Goal: Task Accomplishment & Management: Use online tool/utility

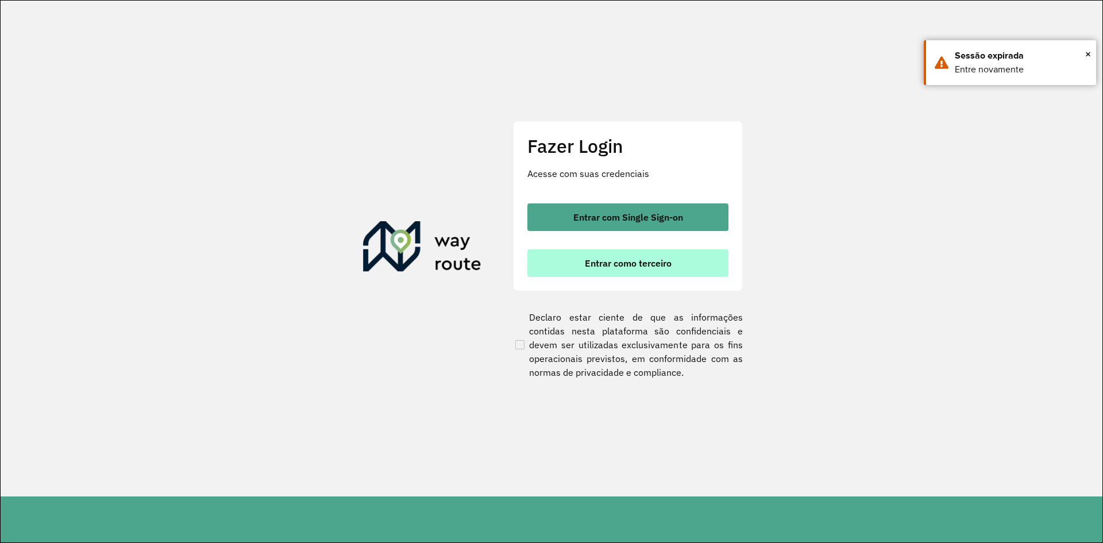
click at [591, 268] on span "Entrar como terceiro" at bounding box center [628, 263] width 87 height 9
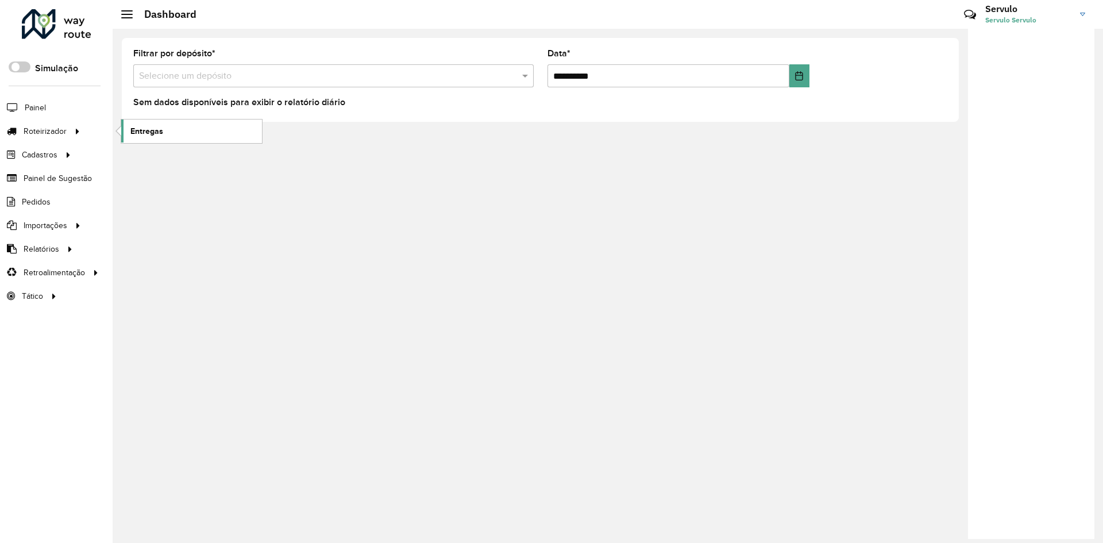
click at [149, 132] on span "Entregas" at bounding box center [146, 131] width 33 height 12
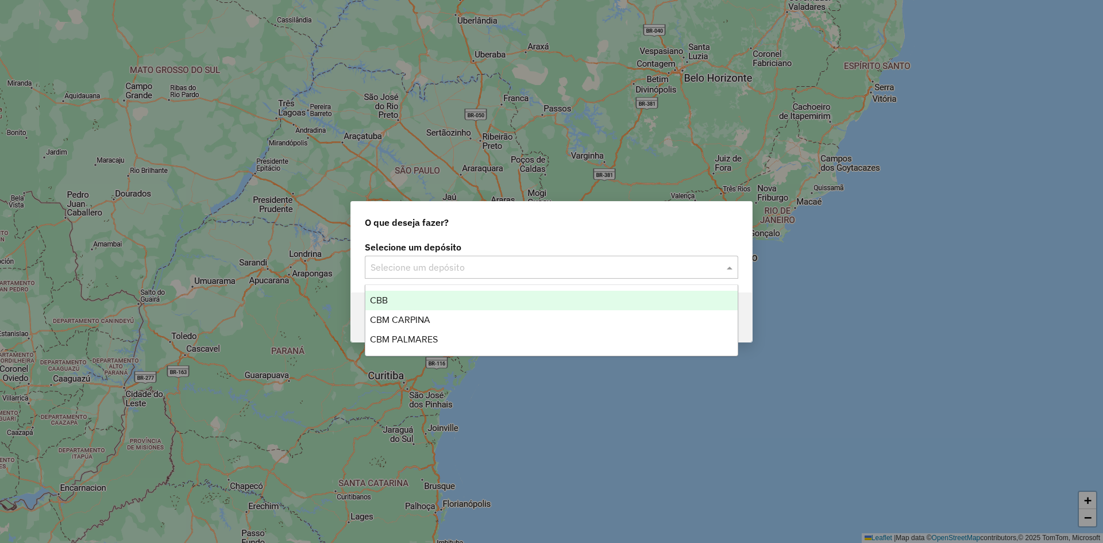
drag, startPoint x: 479, startPoint y: 264, endPoint x: 468, endPoint y: 280, distance: 19.9
click at [479, 264] on input "text" at bounding box center [540, 268] width 339 height 14
click at [435, 297] on div "CBB" at bounding box center [551, 301] width 372 height 20
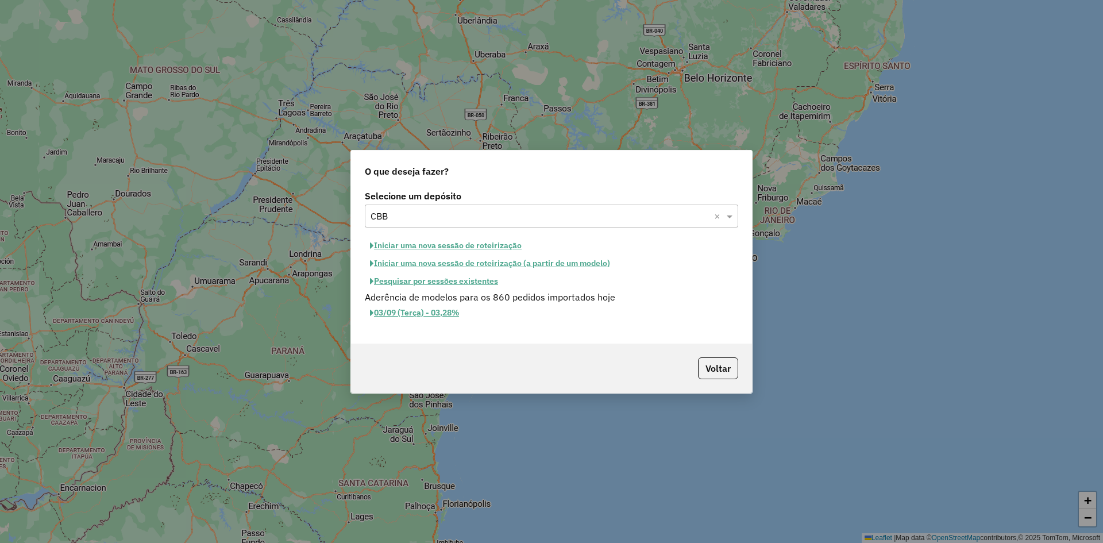
click at [457, 246] on button "Iniciar uma nova sessão de roteirização" at bounding box center [446, 246] width 162 height 18
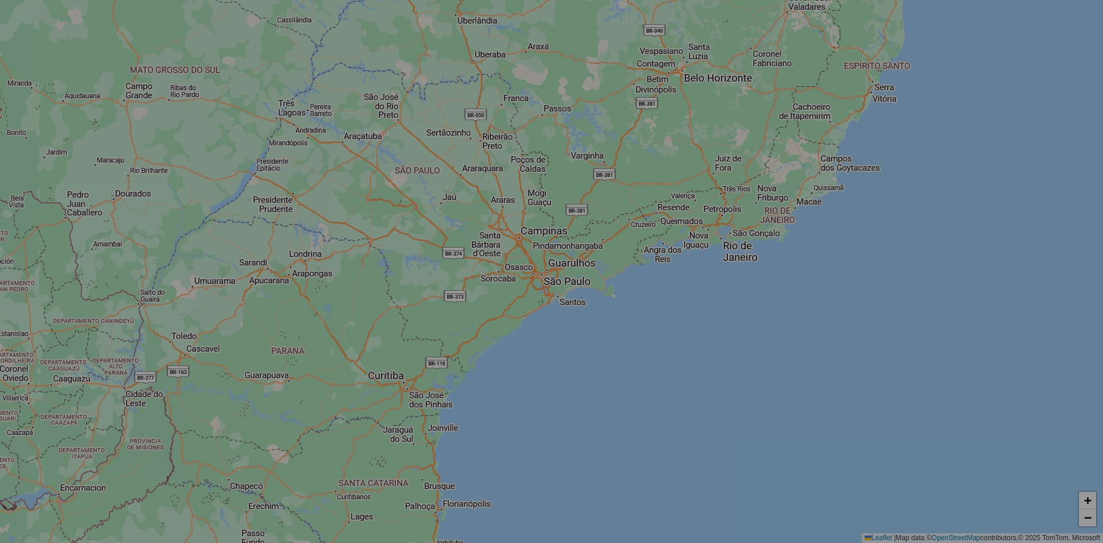
select select "*"
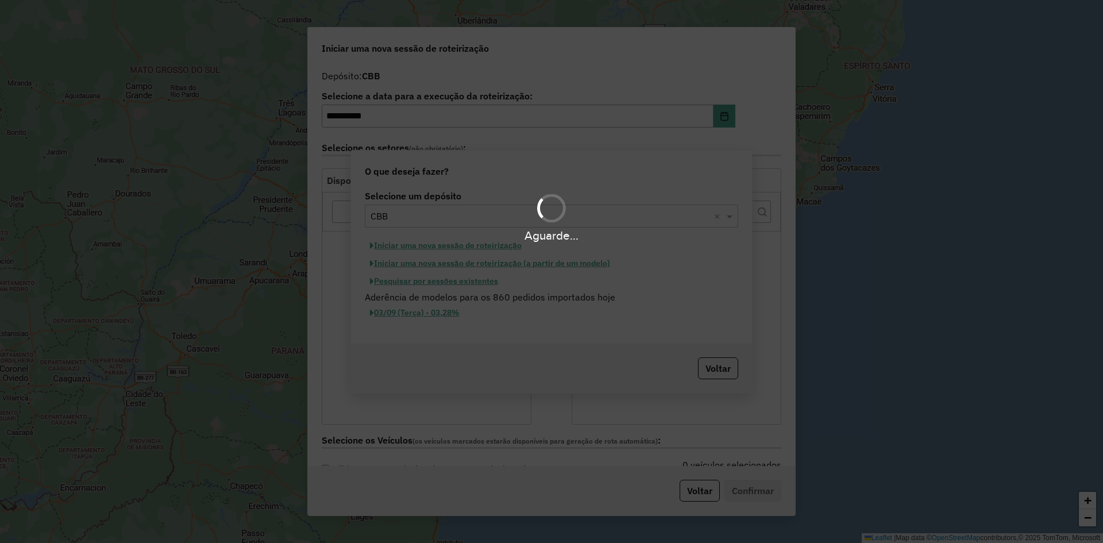
click at [423, 243] on div "Aguarde..." at bounding box center [551, 235] width 1103 height 18
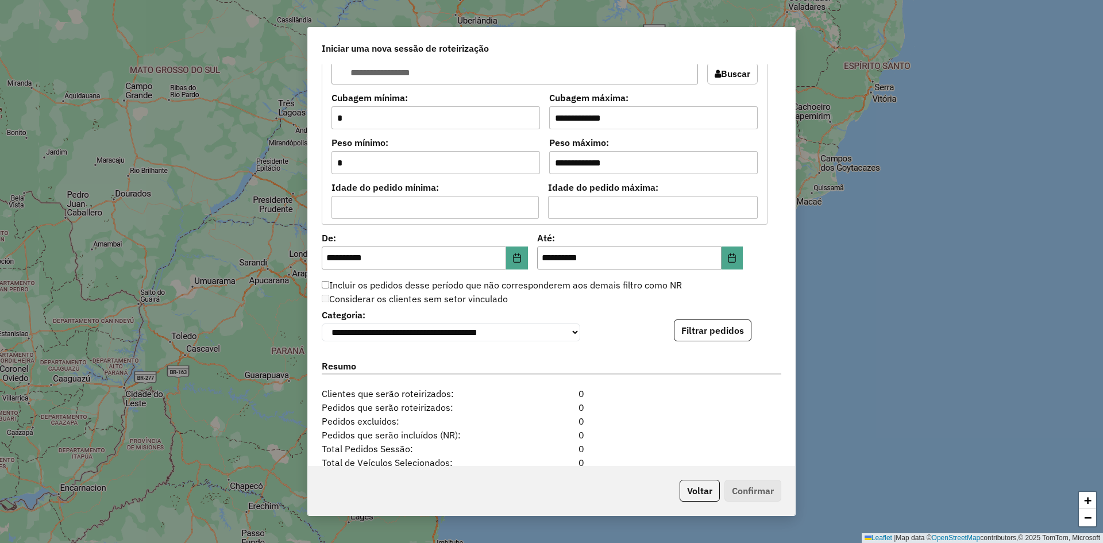
scroll to position [1034, 0]
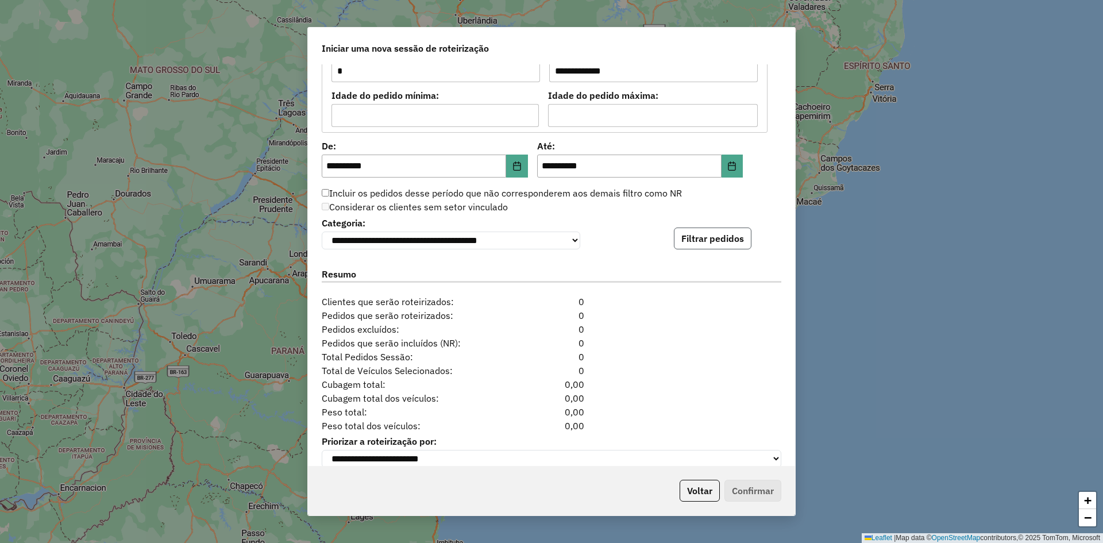
click at [699, 243] on button "Filtrar pedidos" at bounding box center [713, 238] width 78 height 22
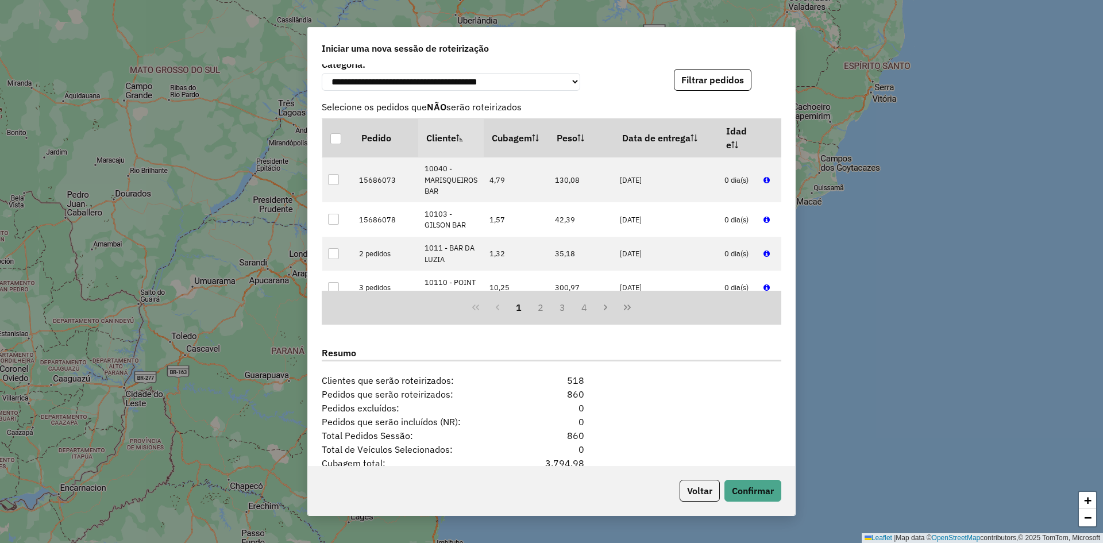
scroll to position [1293, 0]
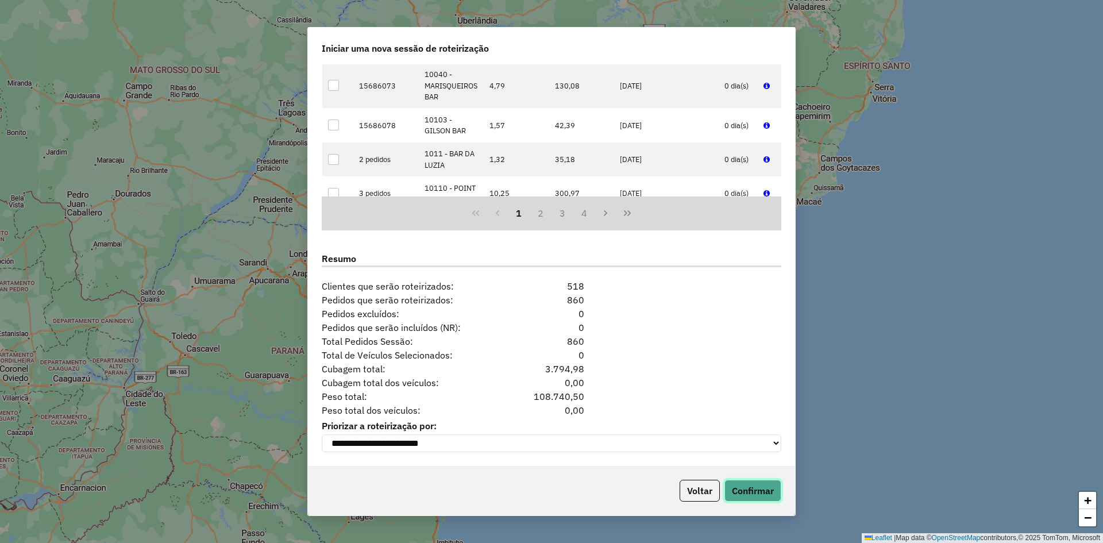
click at [749, 486] on button "Confirmar" at bounding box center [752, 491] width 57 height 22
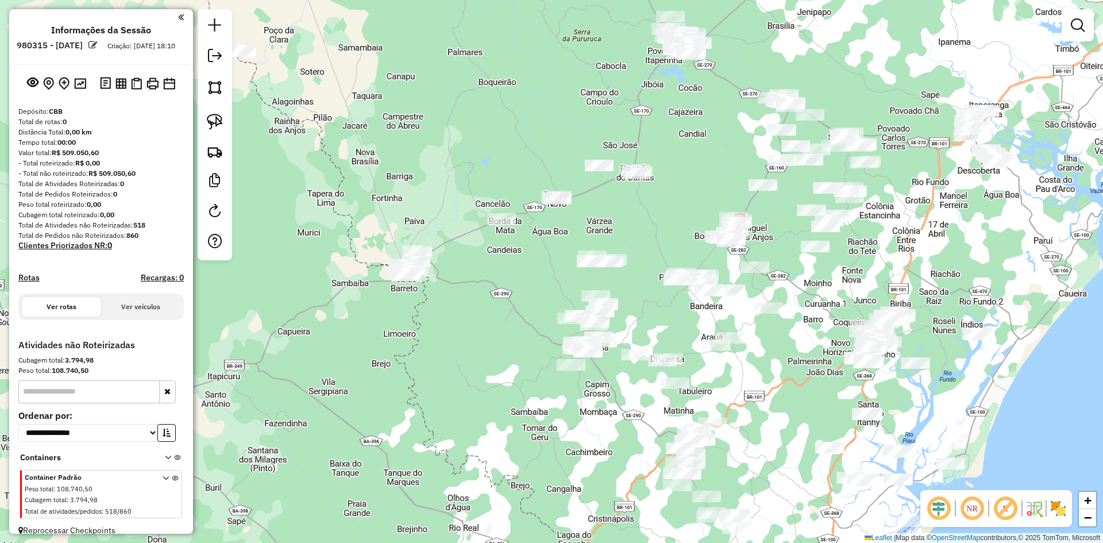
drag, startPoint x: 380, startPoint y: 389, endPoint x: 446, endPoint y: 328, distance: 89.8
click at [446, 331] on div "Janela de atendimento Grade de atendimento Capacidade Transportadoras Veículos …" at bounding box center [551, 271] width 1103 height 543
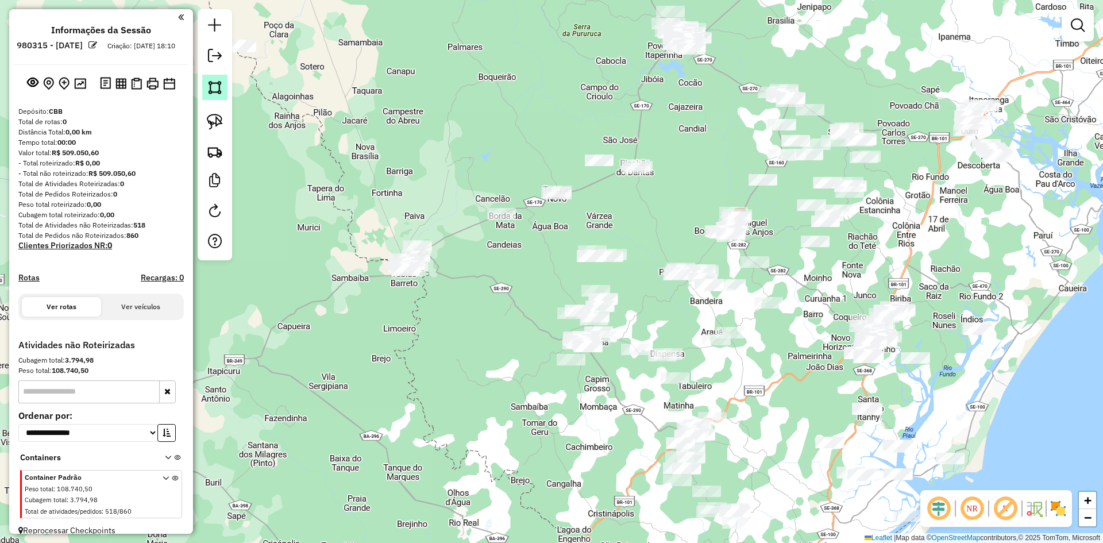
click at [215, 91] on img at bounding box center [215, 87] width 16 height 16
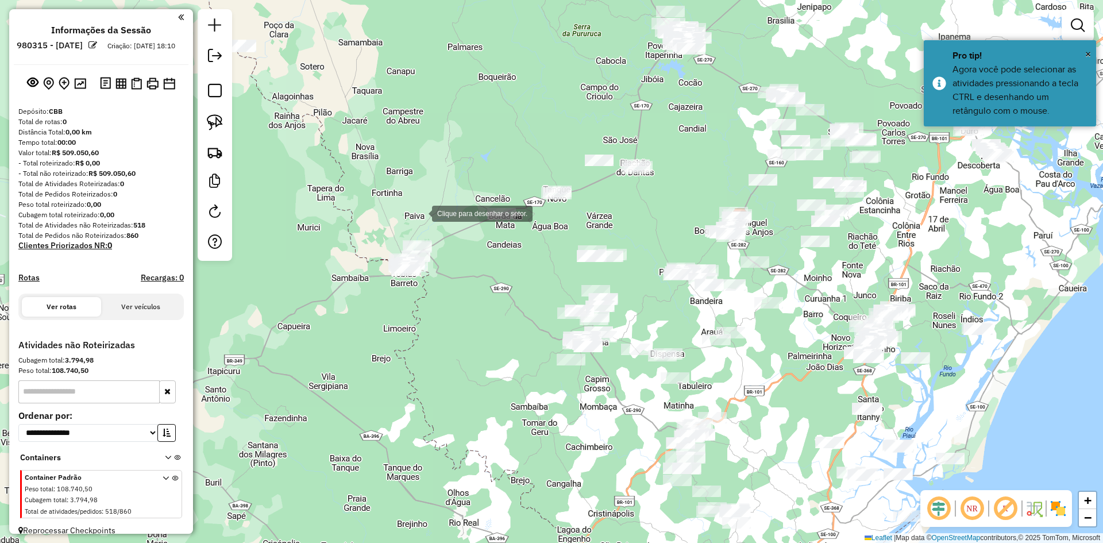
drag, startPoint x: 421, startPoint y: 213, endPoint x: 412, endPoint y: 221, distance: 11.8
click at [421, 213] on div at bounding box center [420, 212] width 23 height 23
click at [344, 257] on div at bounding box center [343, 257] width 23 height 23
click at [366, 335] on div at bounding box center [365, 334] width 23 height 23
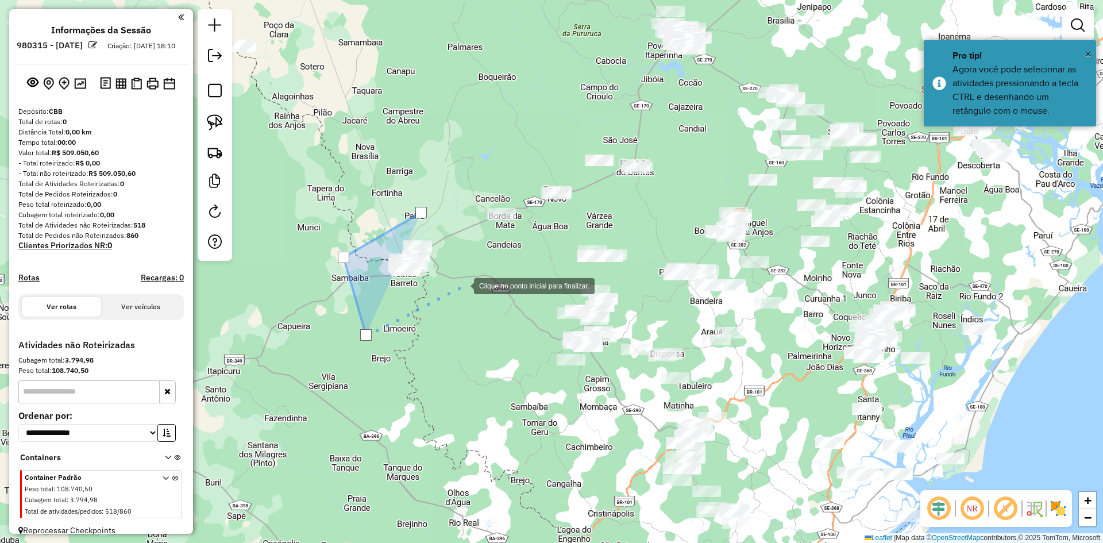
click at [462, 285] on div at bounding box center [462, 284] width 23 height 23
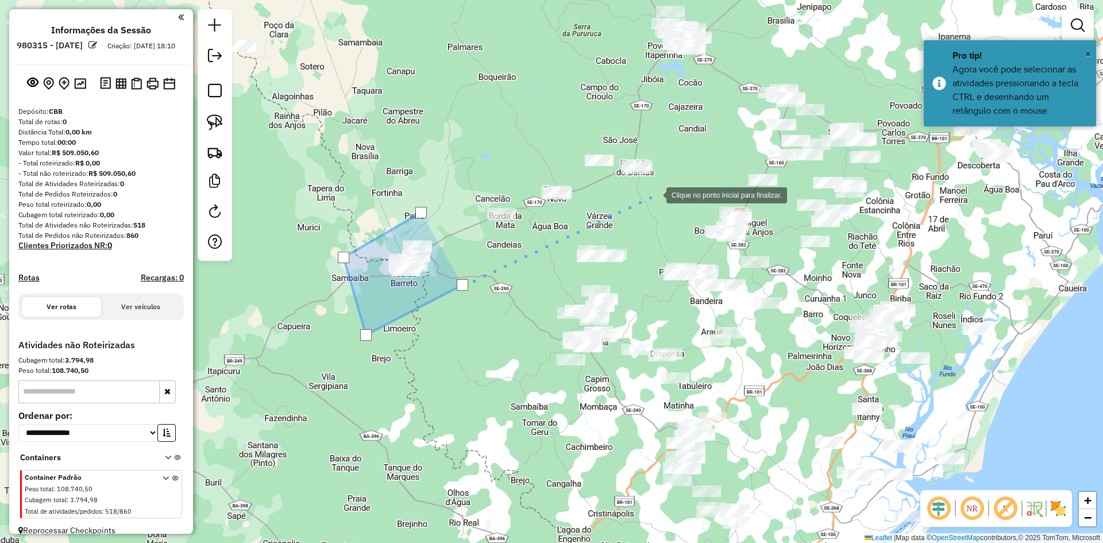
click at [655, 194] on div at bounding box center [654, 194] width 23 height 23
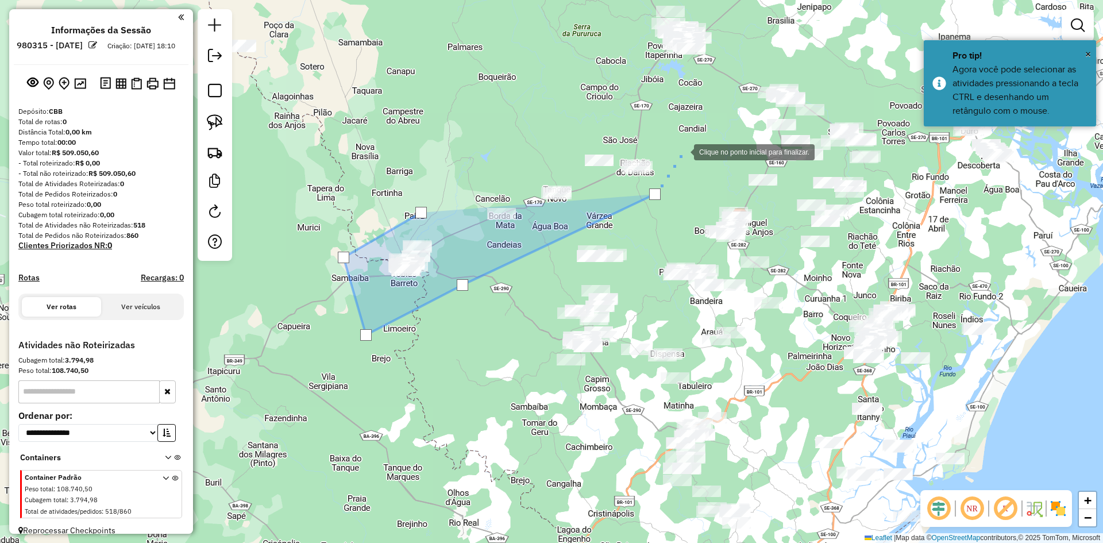
click at [682, 151] on div at bounding box center [682, 151] width 23 height 23
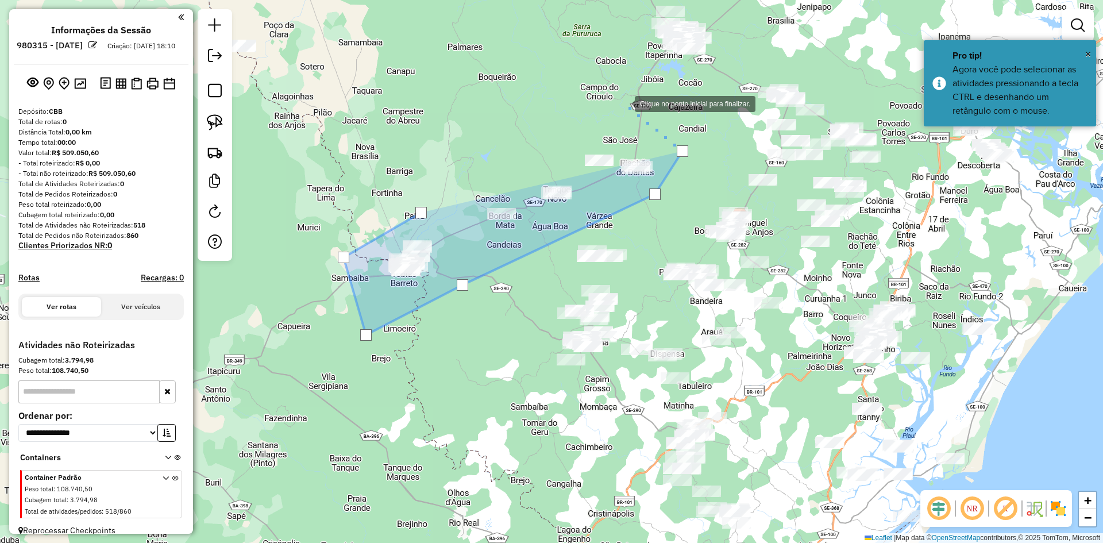
click at [619, 102] on div at bounding box center [623, 102] width 23 height 23
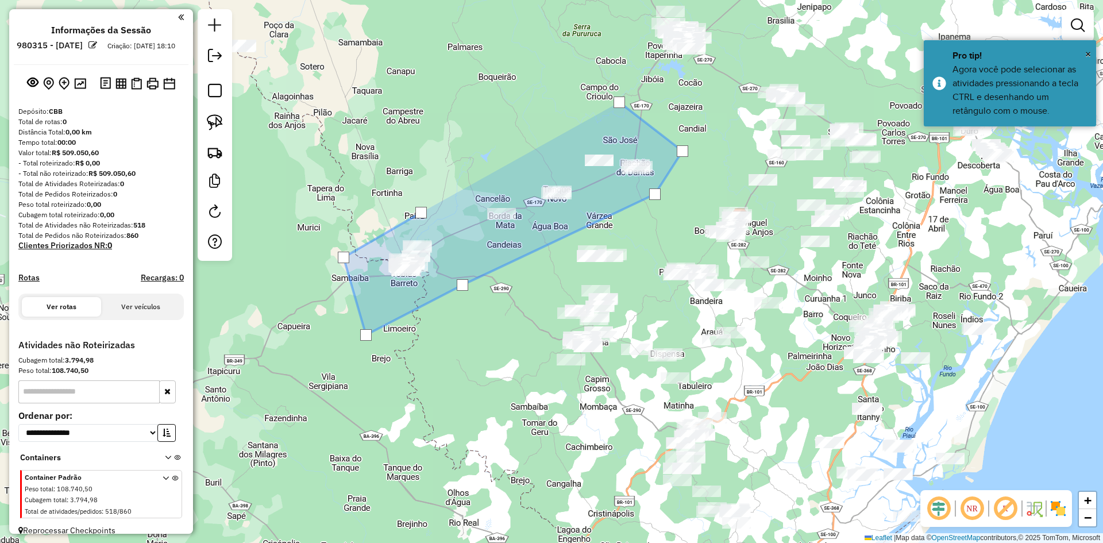
click at [619, 102] on div at bounding box center [619, 102] width 11 height 11
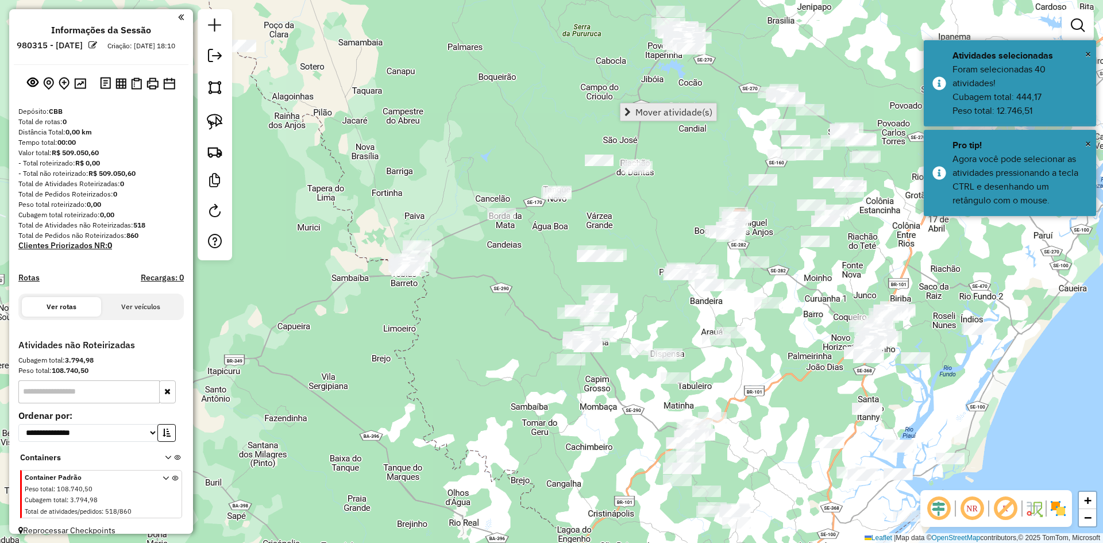
click at [643, 107] on span "Mover atividade(s)" at bounding box center [673, 111] width 77 height 9
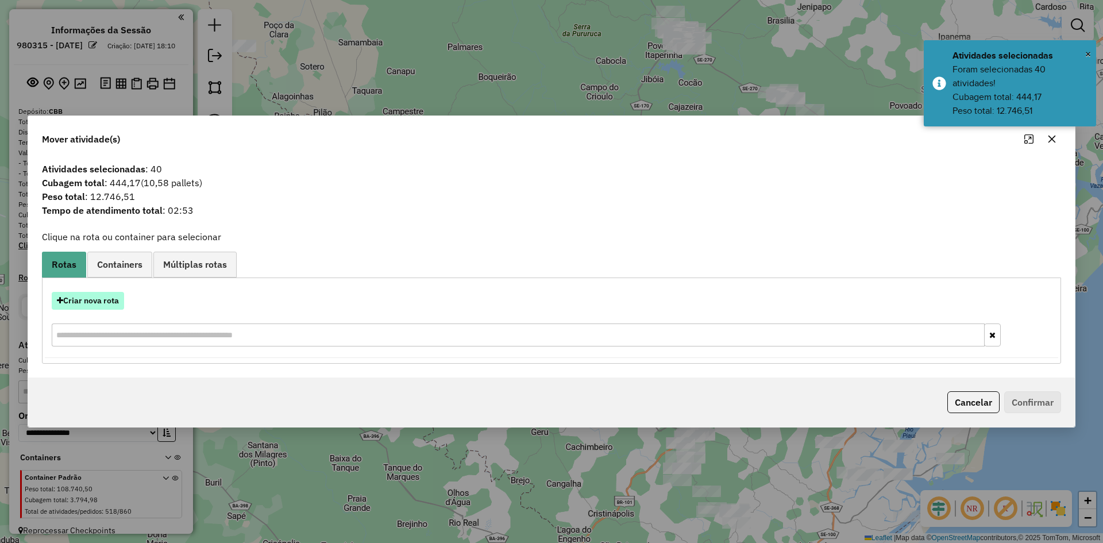
click at [92, 300] on button "Criar nova rota" at bounding box center [88, 301] width 72 height 18
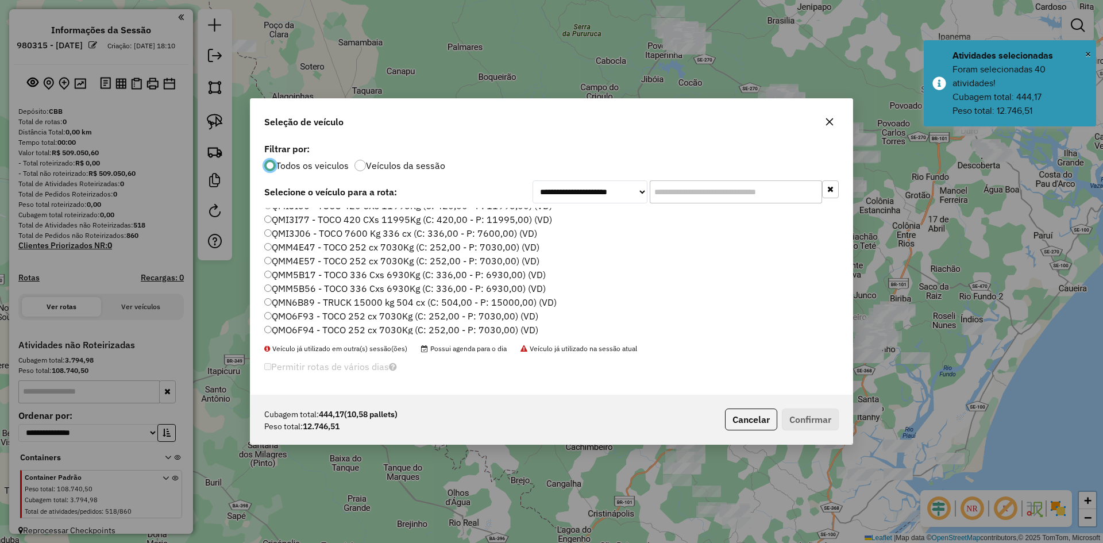
scroll to position [517, 0]
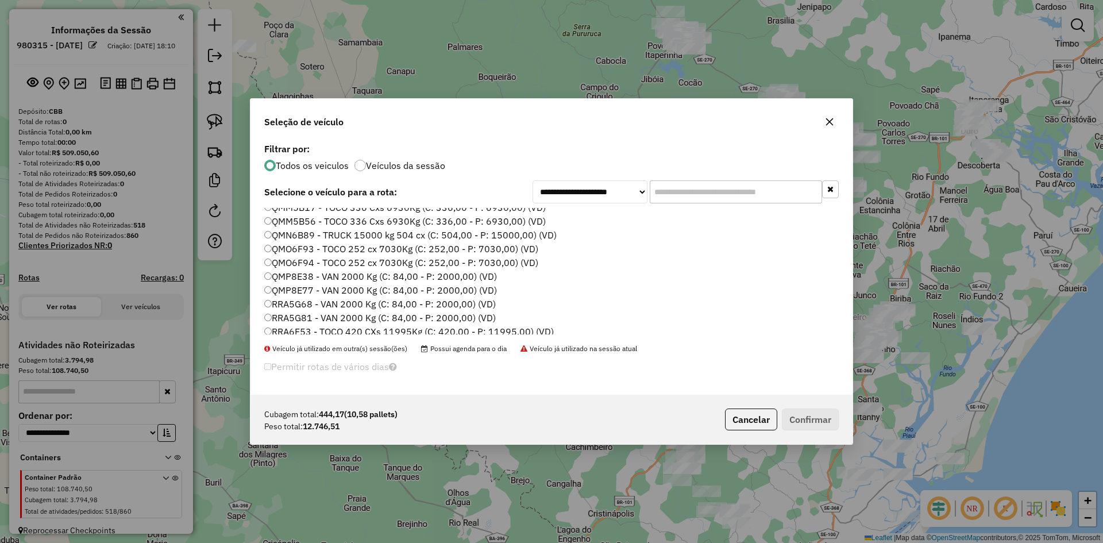
click at [314, 314] on label "RRA5G81 - VAN 2000 Kg (C: 84,00 - P: 2000,00) (VD)" at bounding box center [380, 318] width 232 height 14
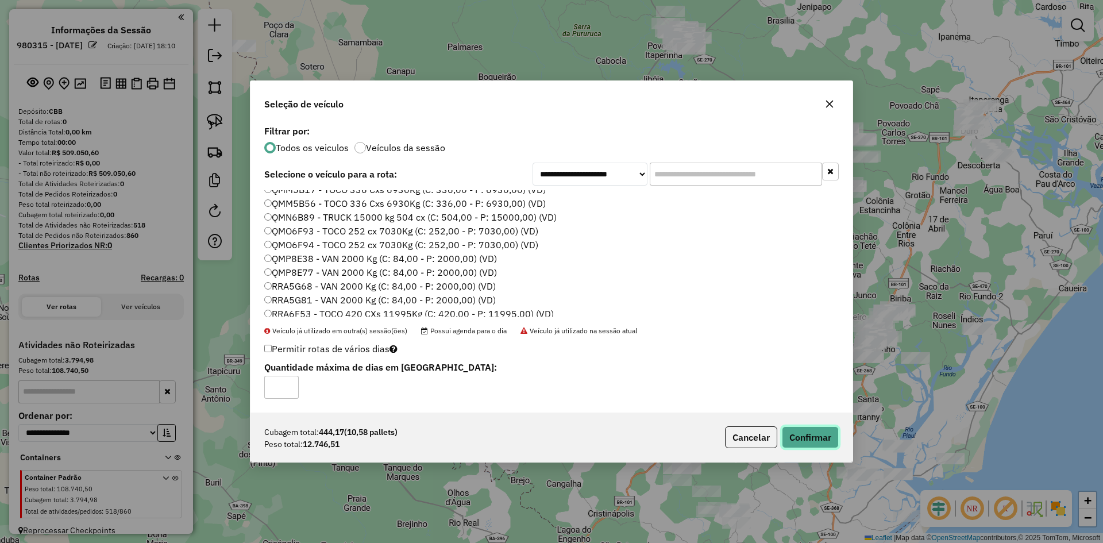
click at [808, 436] on button "Confirmar" at bounding box center [810, 437] width 57 height 22
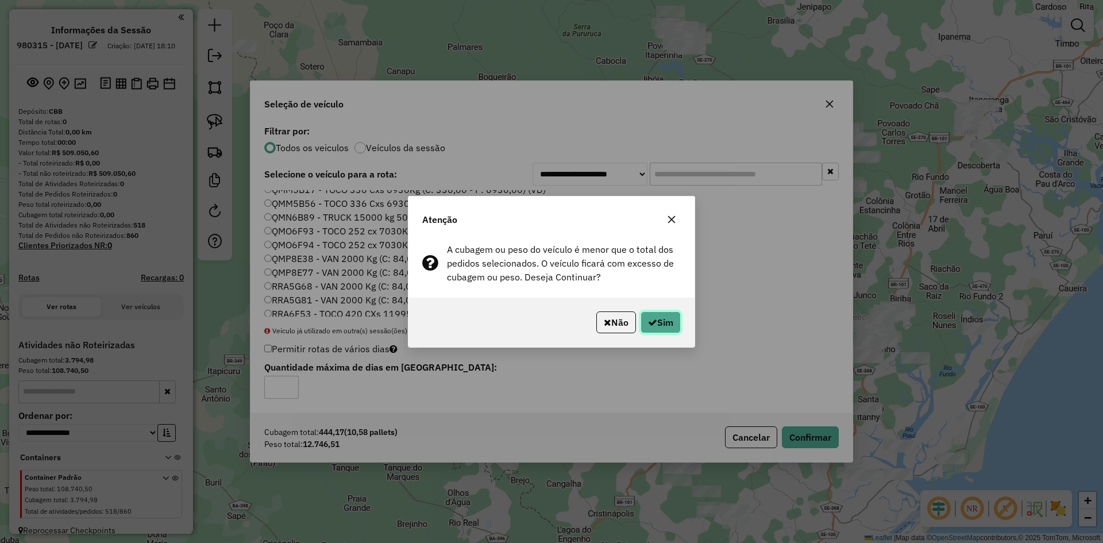
click at [675, 327] on button "Sim" at bounding box center [661, 322] width 40 height 22
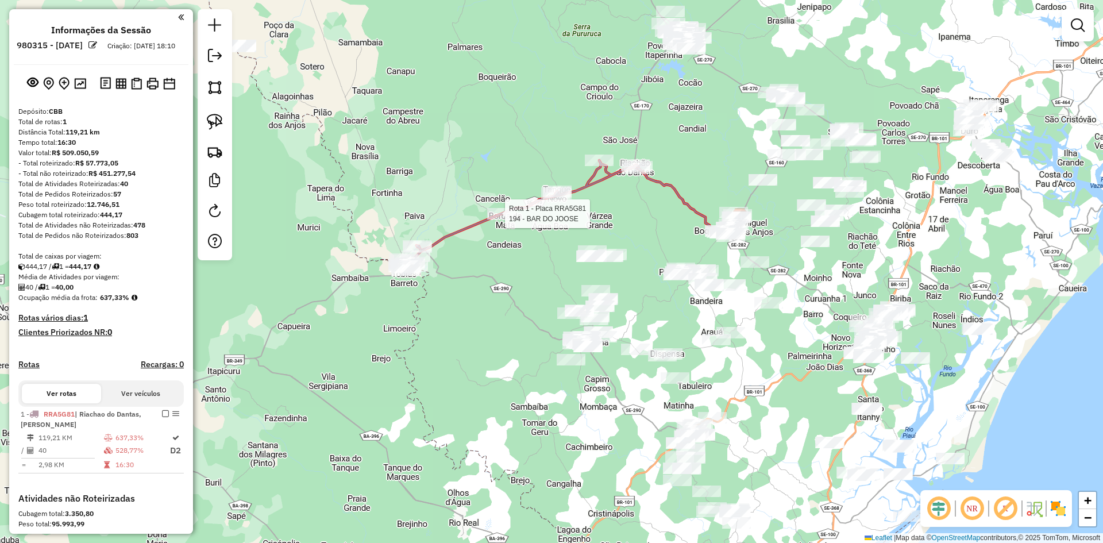
select select "**********"
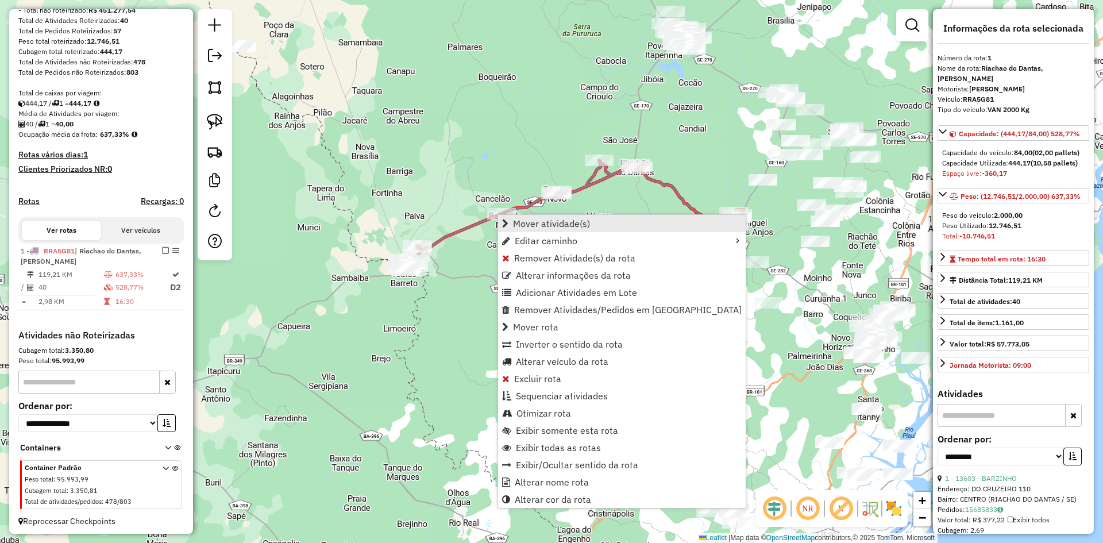
scroll to position [176, 0]
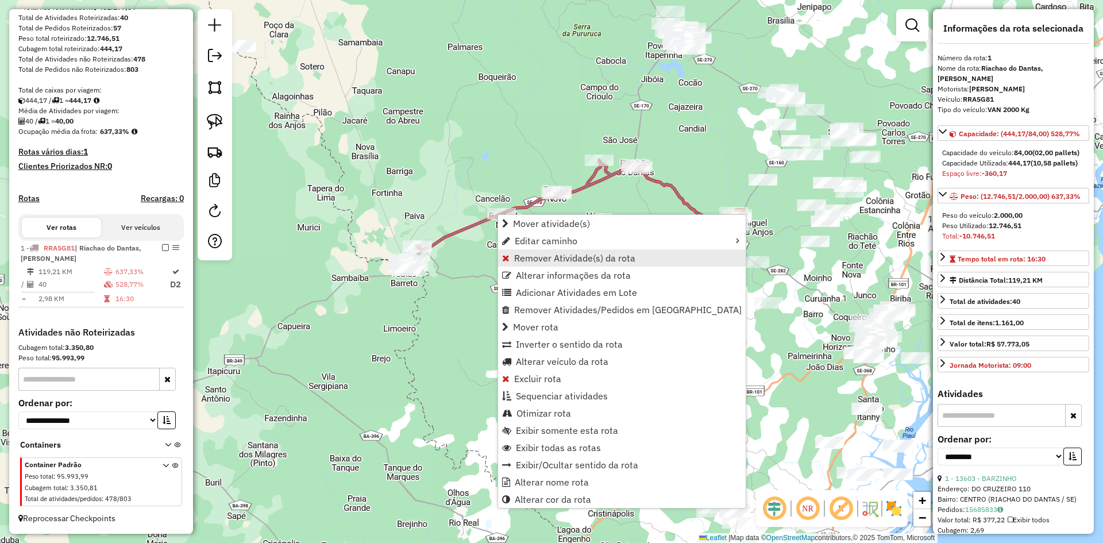
click at [531, 257] on span "Remover Atividade(s) da rota" at bounding box center [574, 257] width 121 height 9
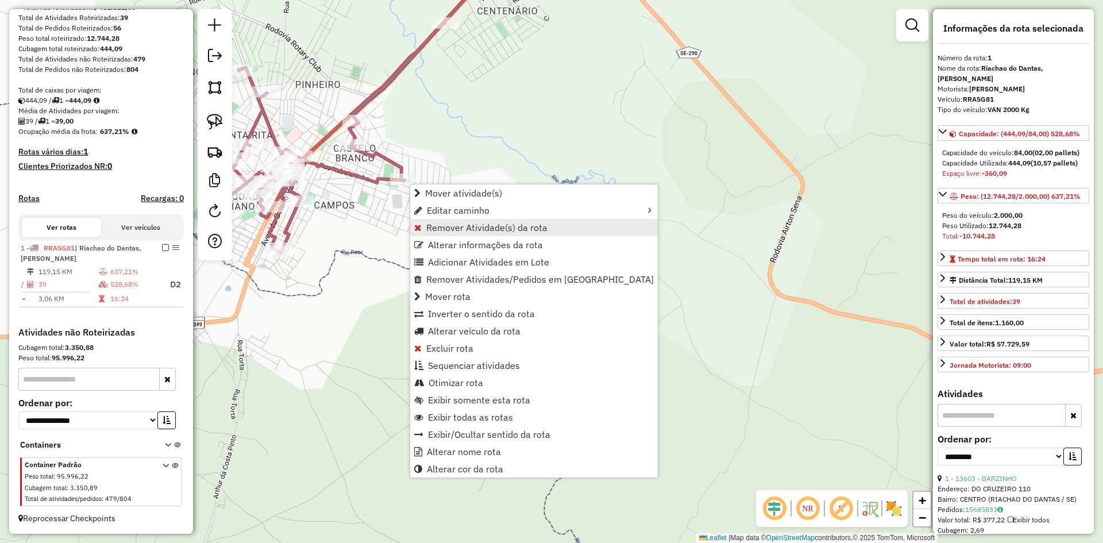
click at [438, 233] on link "Remover Atividade(s) da rota" at bounding box center [534, 227] width 248 height 17
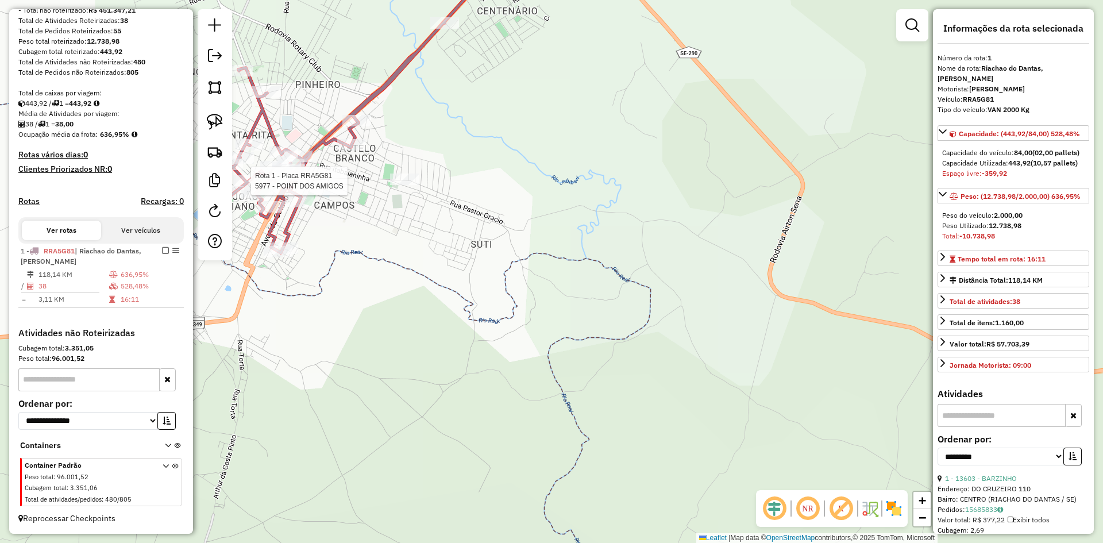
scroll to position [173, 0]
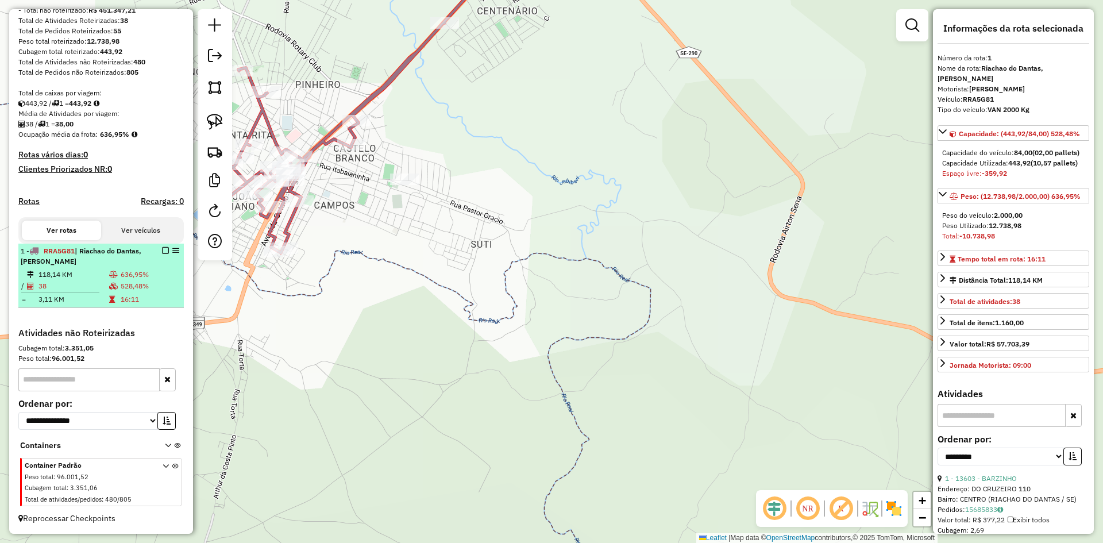
drag, startPoint x: 132, startPoint y: 274, endPoint x: 155, endPoint y: 260, distance: 27.6
click at [134, 273] on td "636,95%" at bounding box center [149, 274] width 59 height 11
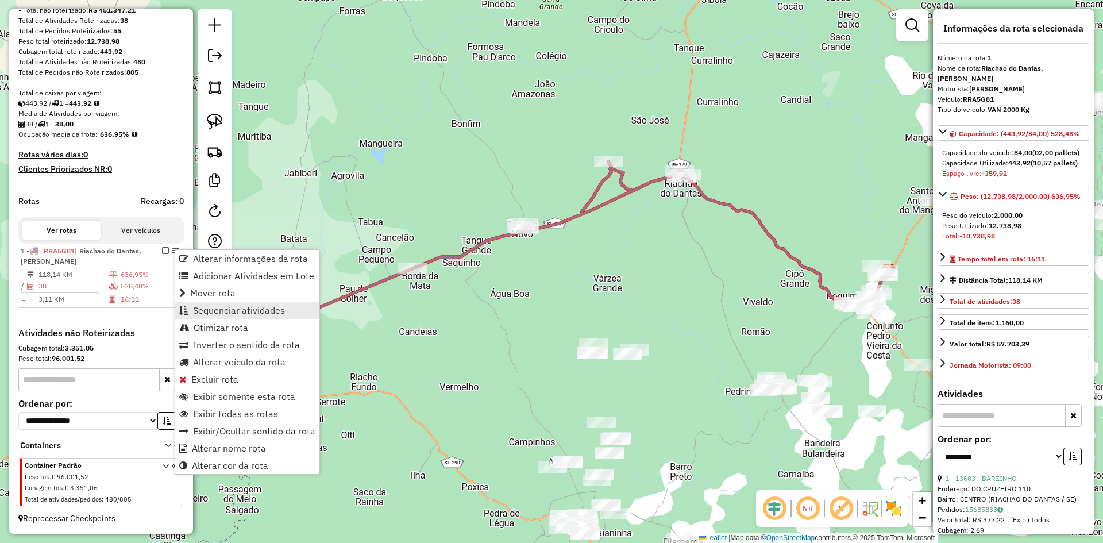
click at [263, 306] on span "Sequenciar atividades" at bounding box center [239, 310] width 92 height 9
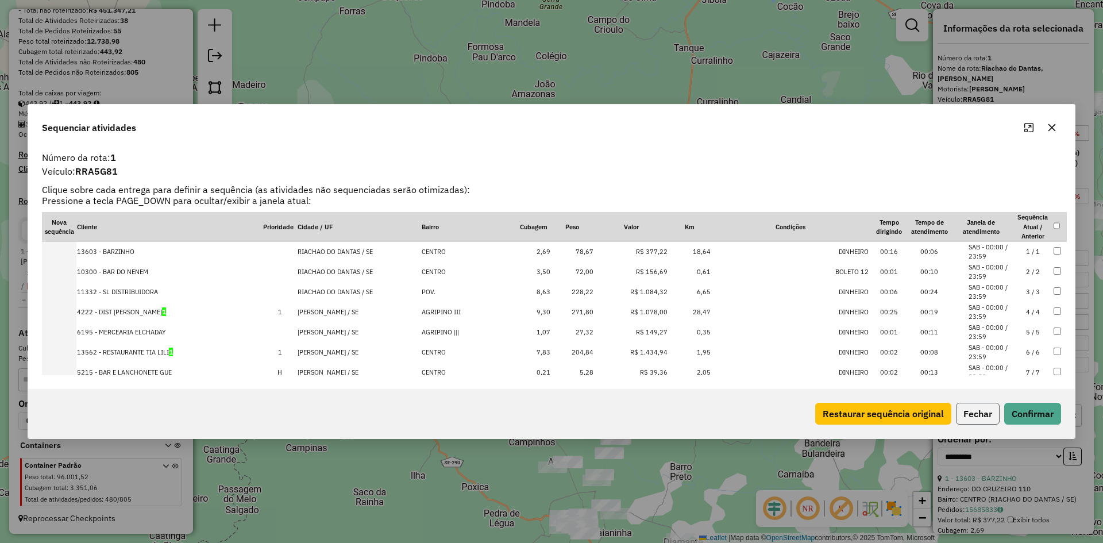
click at [978, 415] on button "Fechar" at bounding box center [978, 414] width 44 height 22
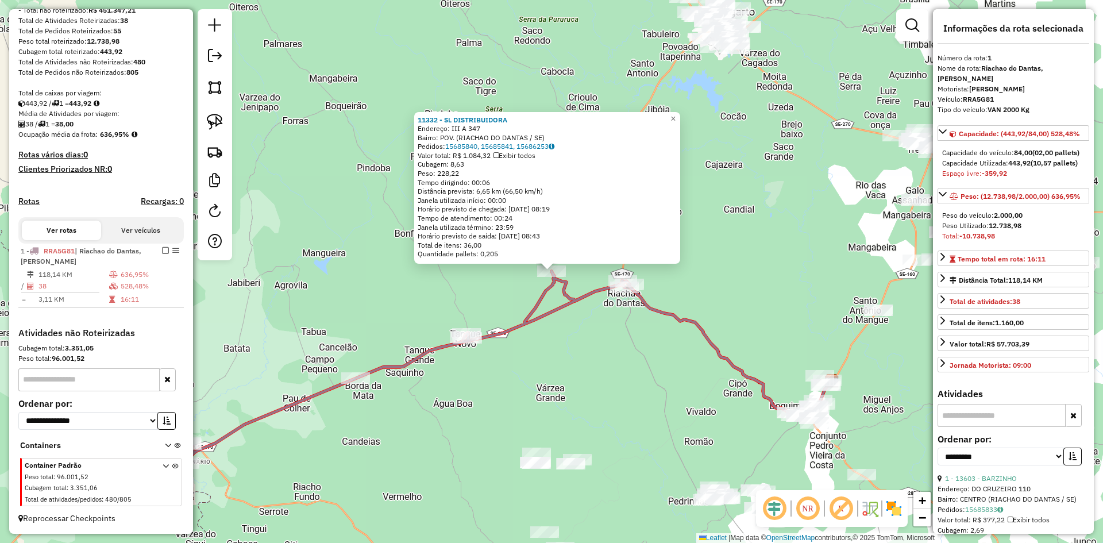
click at [566, 323] on div "11332 - SL DISTRIBUIDORA Endereço: III A 347 Bairro: POV. (RIACHAO DO DANTAS / …" at bounding box center [551, 271] width 1103 height 543
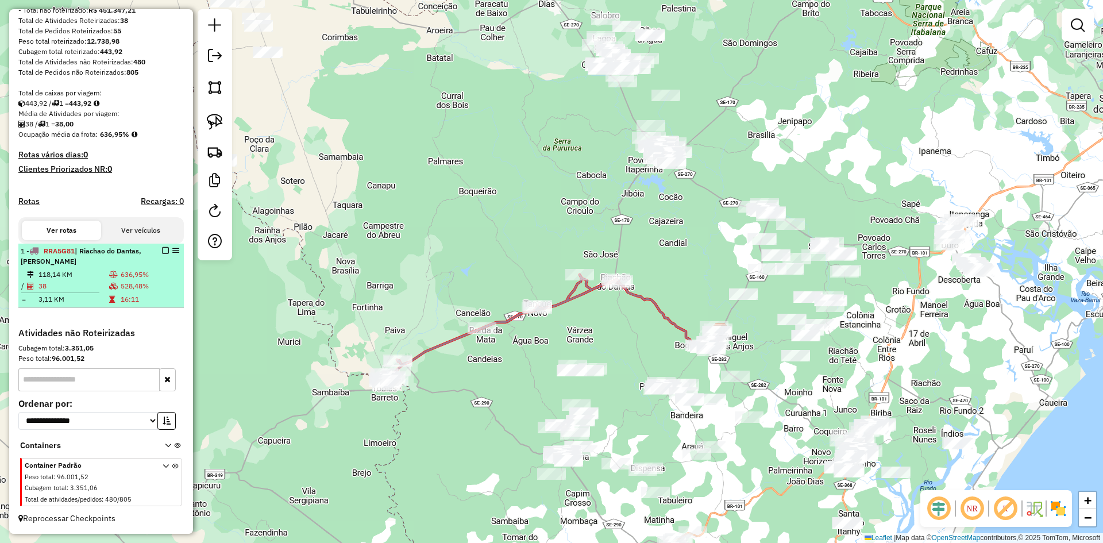
drag, startPoint x: 140, startPoint y: 273, endPoint x: 168, endPoint y: 261, distance: 30.6
click at [145, 273] on td "636,95%" at bounding box center [149, 274] width 59 height 11
select select "**********"
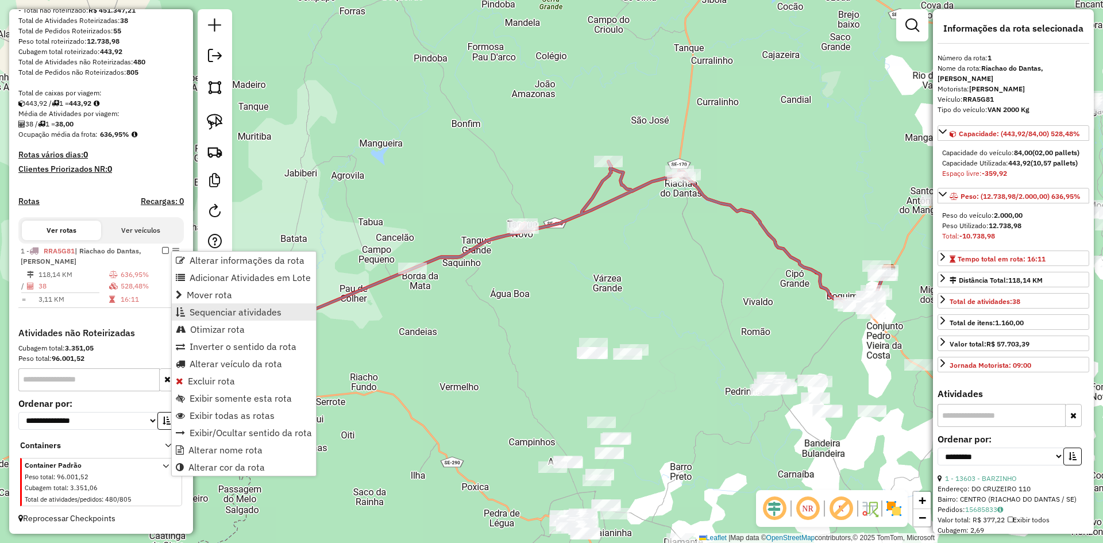
click at [246, 316] on span "Sequenciar atividades" at bounding box center [236, 311] width 92 height 9
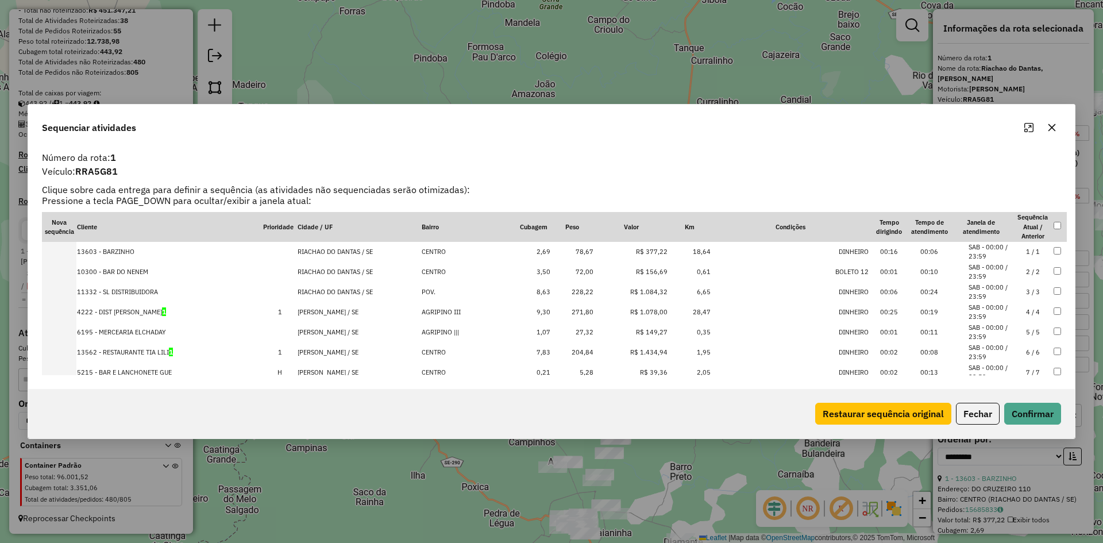
click at [591, 291] on td "228,22" at bounding box center [572, 292] width 43 height 20
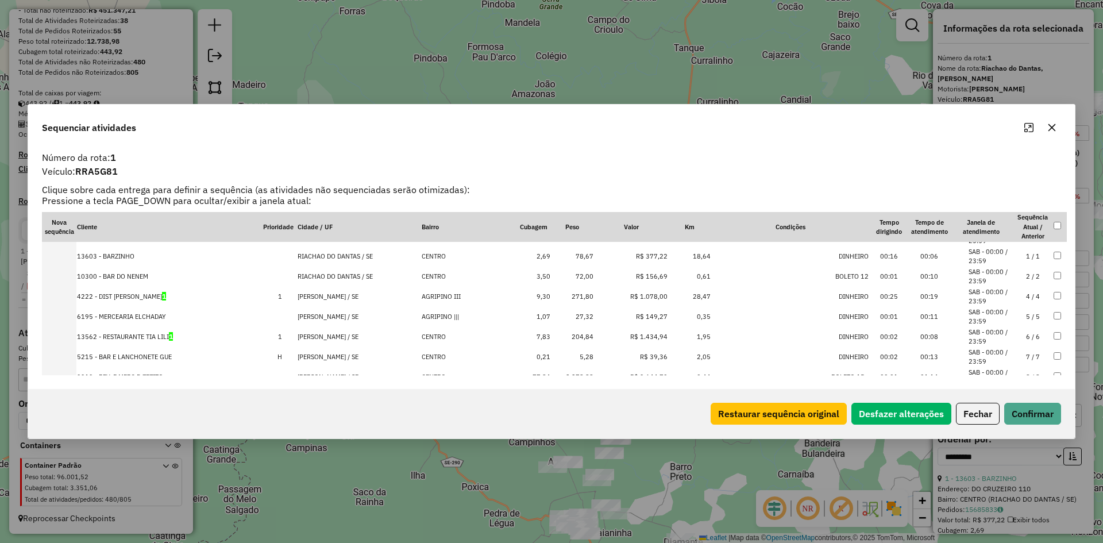
scroll to position [0, 0]
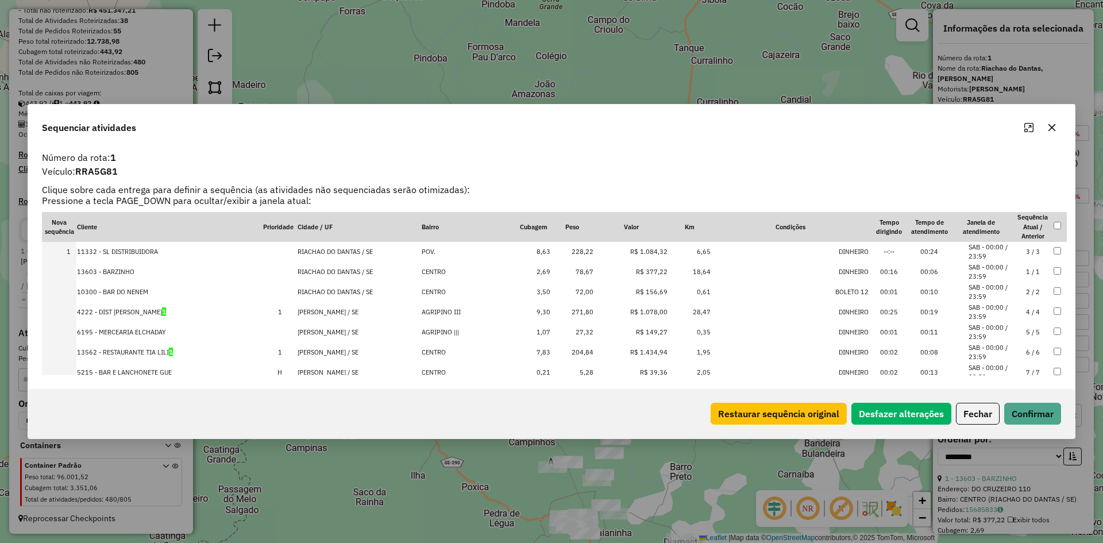
click at [585, 304] on td "271,80" at bounding box center [572, 312] width 43 height 20
click at [581, 355] on td "204,84" at bounding box center [572, 352] width 43 height 20
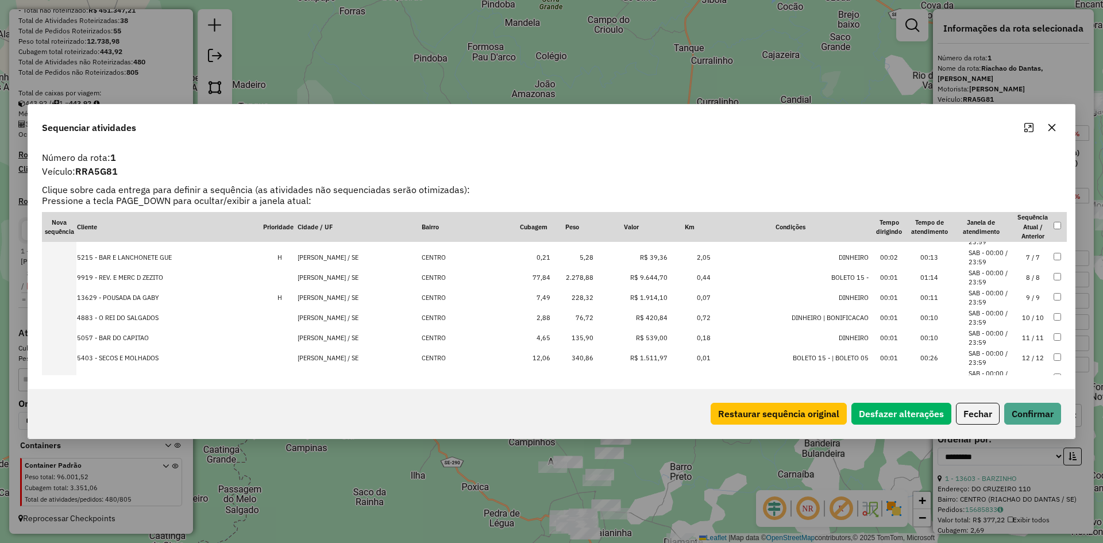
click at [589, 284] on td "2.278,88" at bounding box center [572, 278] width 43 height 20
click at [587, 283] on td "228,32" at bounding box center [572, 278] width 43 height 20
click at [580, 316] on td "340,86" at bounding box center [572, 318] width 43 height 20
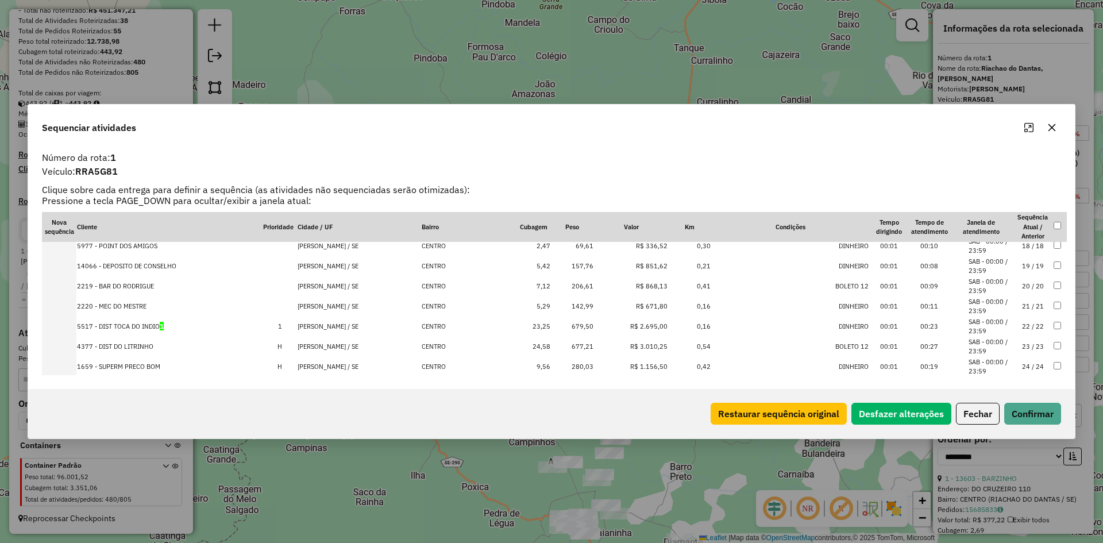
click at [585, 272] on td "157,76" at bounding box center [572, 266] width 43 height 20
click at [585, 272] on td "206,61" at bounding box center [572, 266] width 43 height 20
click at [584, 288] on td "679,50" at bounding box center [572, 286] width 43 height 20
click at [584, 288] on td "677,21" at bounding box center [572, 286] width 43 height 20
click at [584, 288] on td "280,03" at bounding box center [572, 286] width 43 height 20
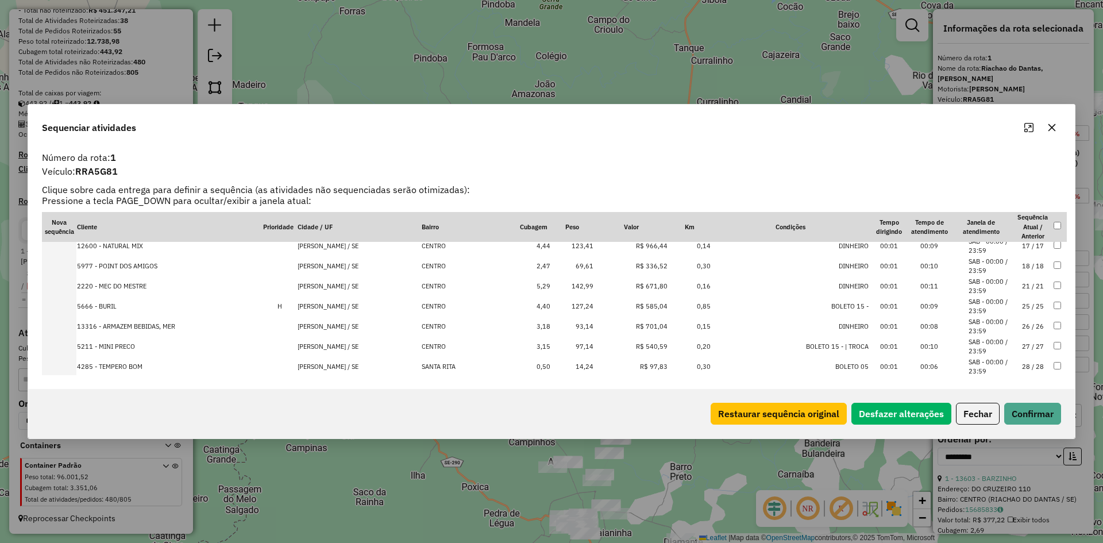
scroll to position [448, 0]
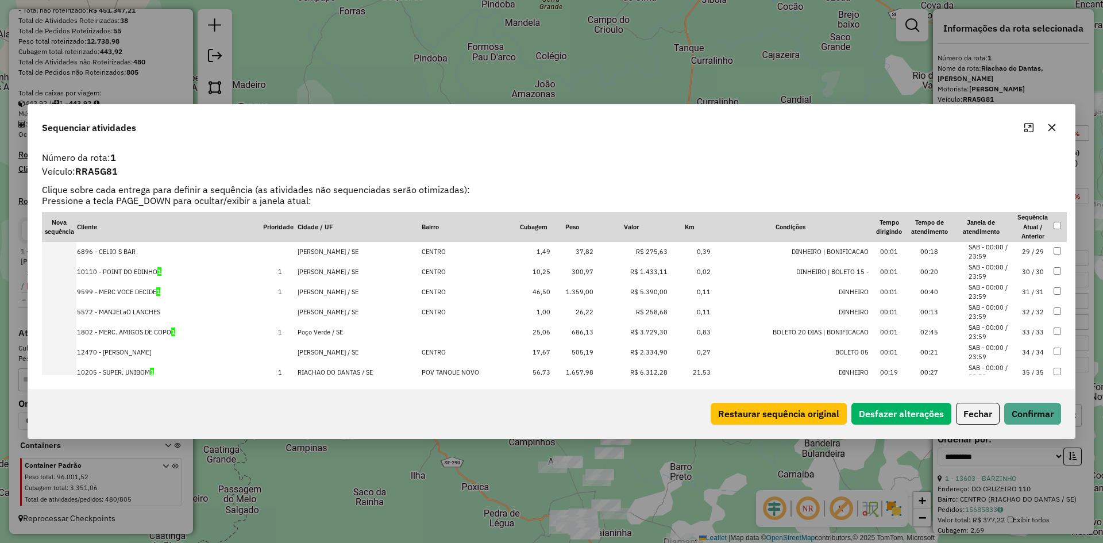
click at [580, 272] on td "300,97" at bounding box center [572, 272] width 43 height 20
click at [579, 275] on td "1.359,00" at bounding box center [572, 272] width 43 height 20
click at [581, 287] on td "686,13" at bounding box center [572, 292] width 43 height 20
click at [584, 291] on td "505,19" at bounding box center [572, 292] width 43 height 20
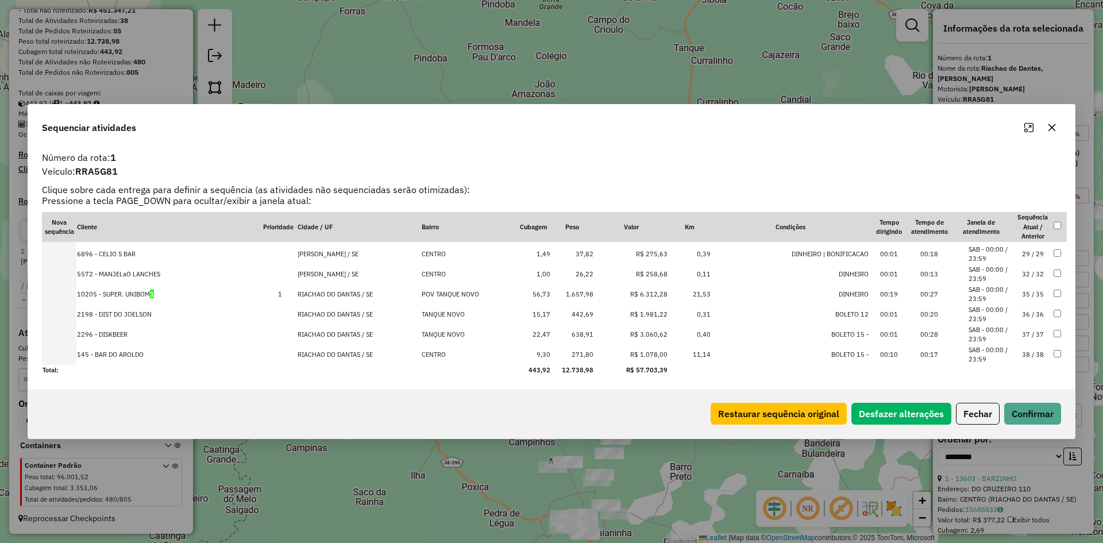
click at [583, 293] on td "1.657,98" at bounding box center [572, 294] width 43 height 20
drag, startPoint x: 583, startPoint y: 309, endPoint x: 583, endPoint y: 324, distance: 14.9
click at [583, 310] on td "442,69" at bounding box center [572, 314] width 43 height 20
click at [581, 334] on td "638,91" at bounding box center [572, 335] width 43 height 20
drag, startPoint x: 578, startPoint y: 354, endPoint x: 618, endPoint y: 354, distance: 39.6
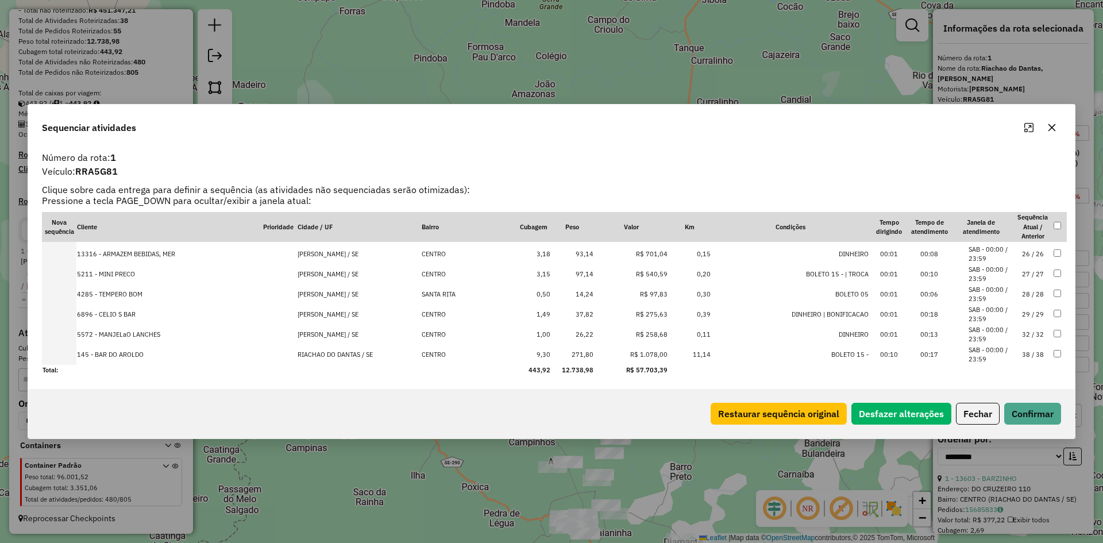
click at [580, 354] on td "271,80" at bounding box center [572, 355] width 43 height 20
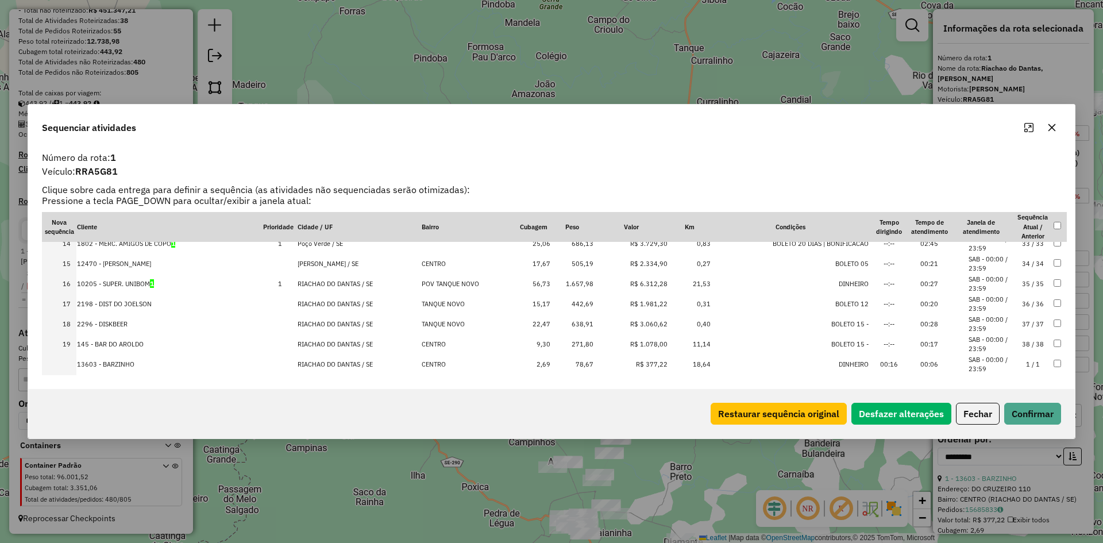
scroll to position [296, 0]
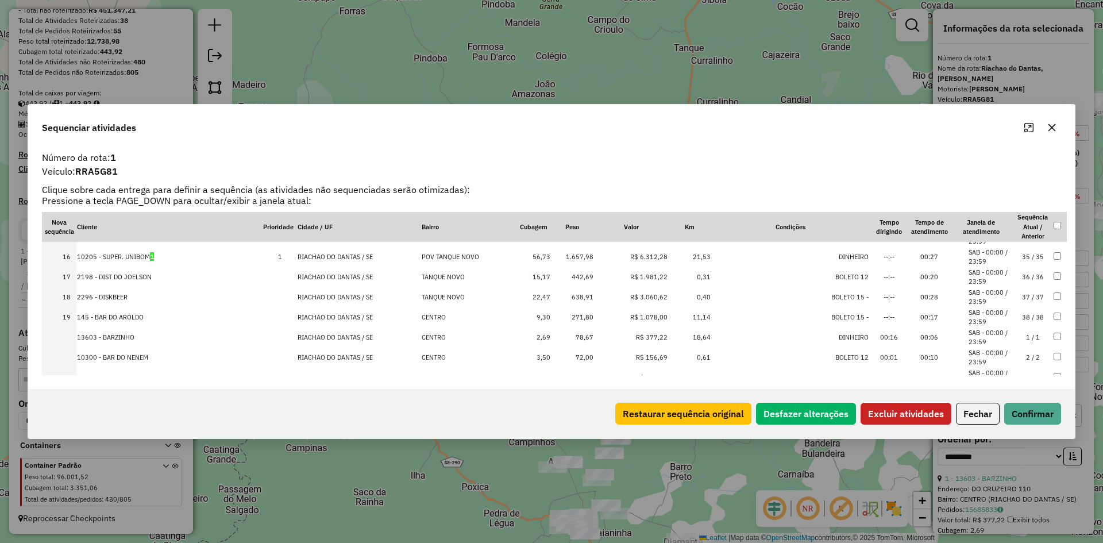
click at [1053, 297] on td at bounding box center [1060, 297] width 14 height 20
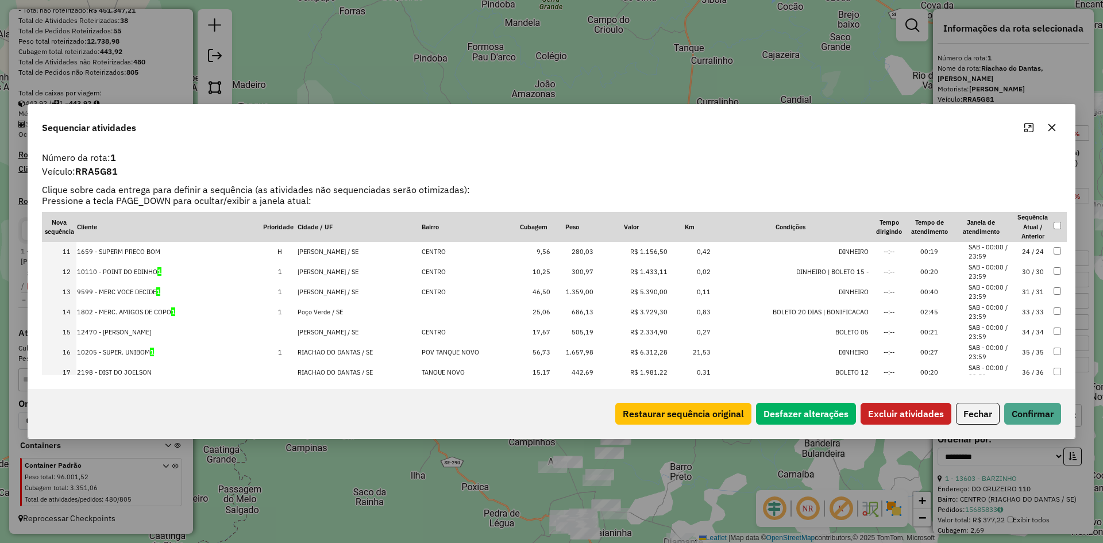
scroll to position [182, 0]
click at [1054, 254] on td at bounding box center [1060, 251] width 14 height 20
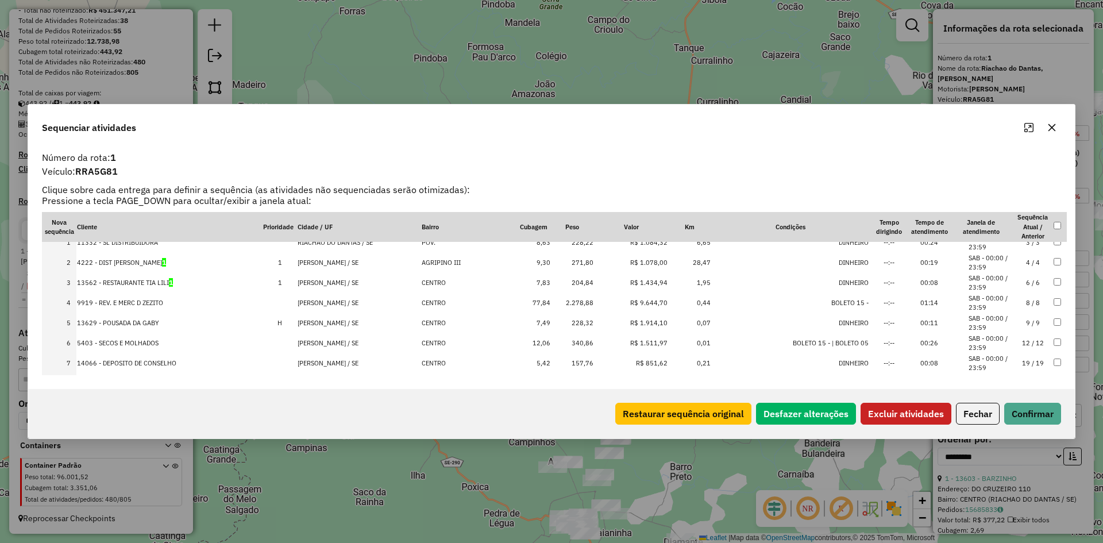
scroll to position [0, 0]
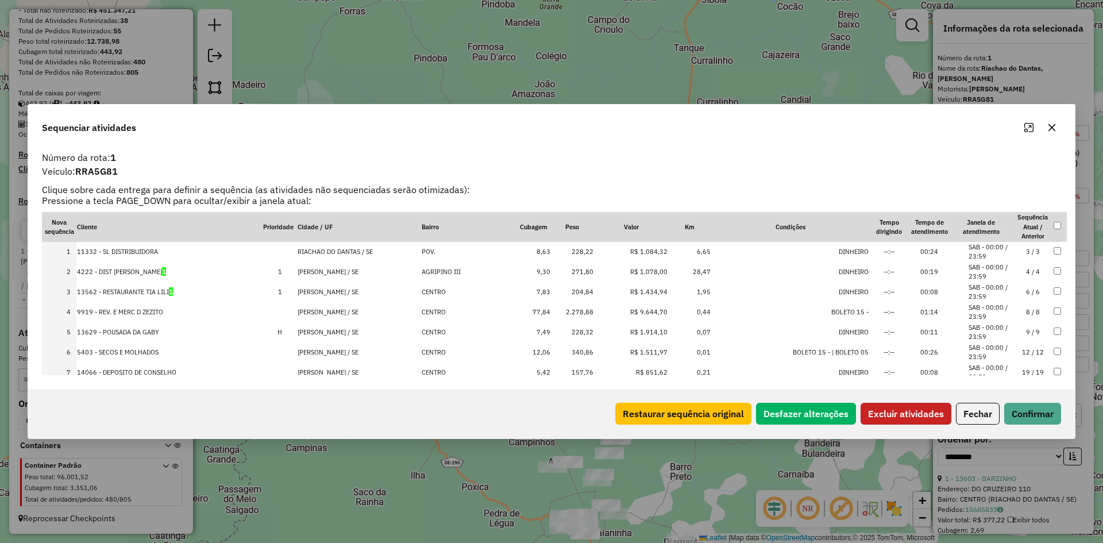
click at [895, 419] on button "Excluir atividades" at bounding box center [906, 414] width 91 height 22
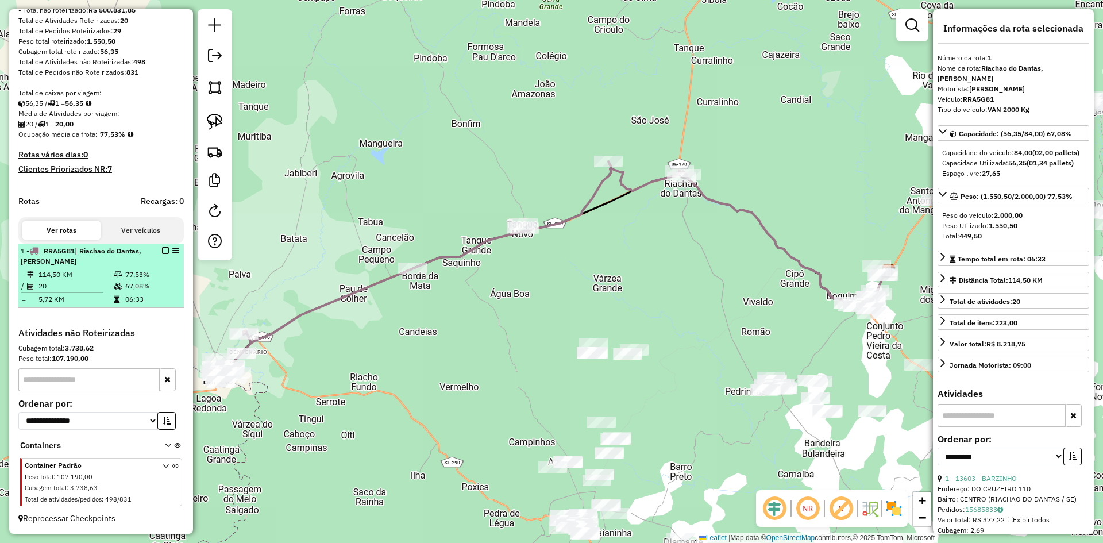
click at [131, 271] on td "77,53%" at bounding box center [152, 274] width 55 height 11
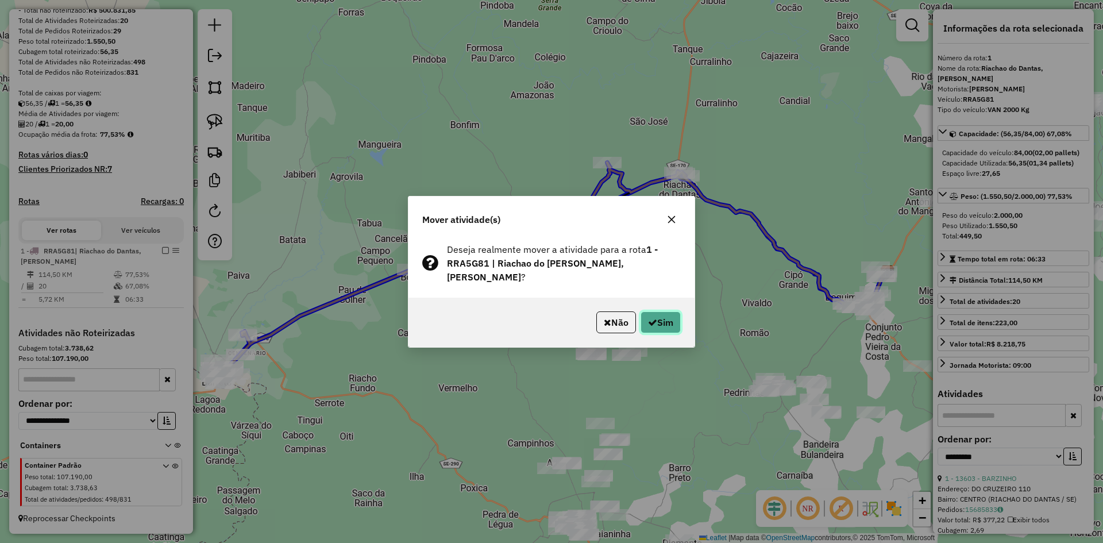
click at [663, 325] on button "Sim" at bounding box center [661, 322] width 40 height 22
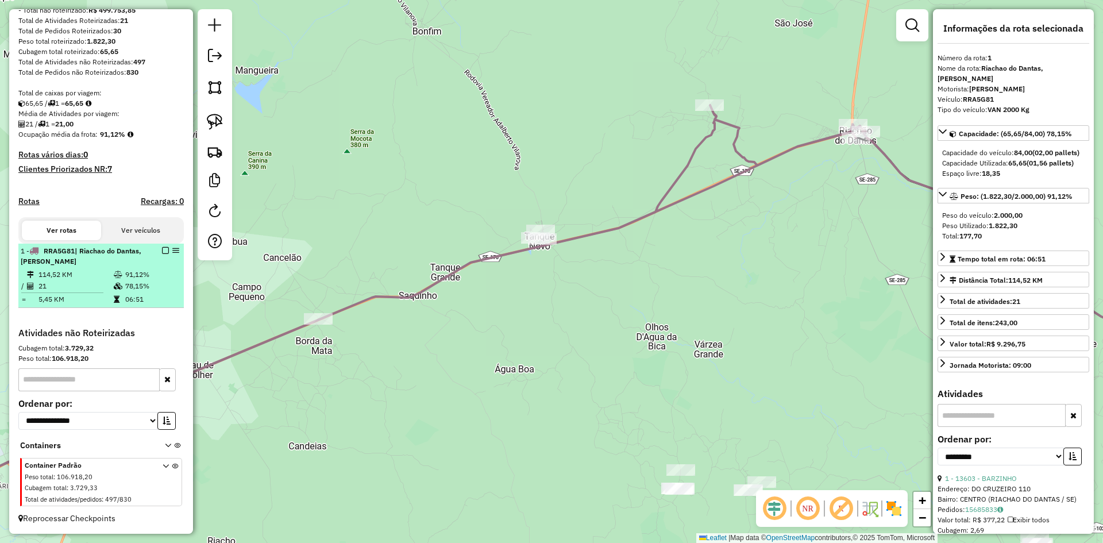
click at [125, 287] on td "78,15%" at bounding box center [152, 285] width 55 height 11
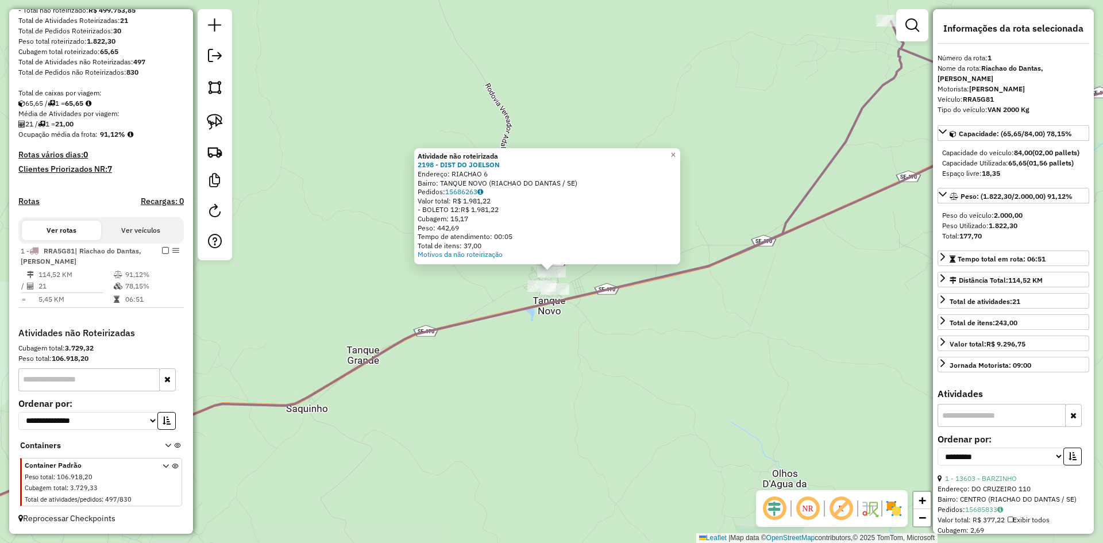
click at [573, 339] on div "Atividade não roteirizada 2198 - DIST DO JOELSON Endereço: RIACHAO 6 Bairro: TA…" at bounding box center [551, 271] width 1103 height 543
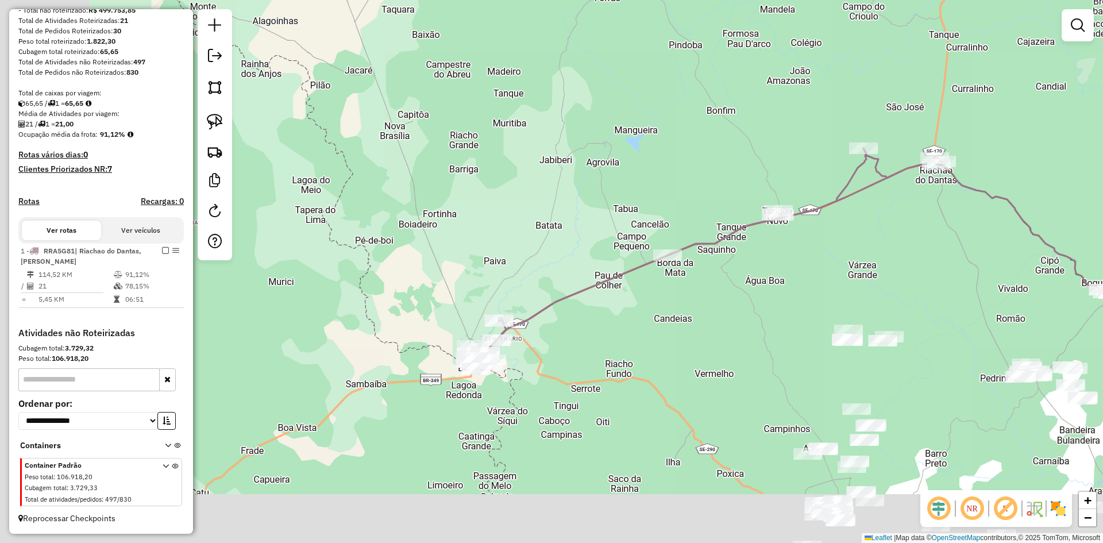
drag, startPoint x: 462, startPoint y: 439, endPoint x: 668, endPoint y: 342, distance: 227.2
click at [669, 342] on div "Janela de atendimento Grade de atendimento Capacidade Transportadoras Veículos …" at bounding box center [551, 271] width 1103 height 543
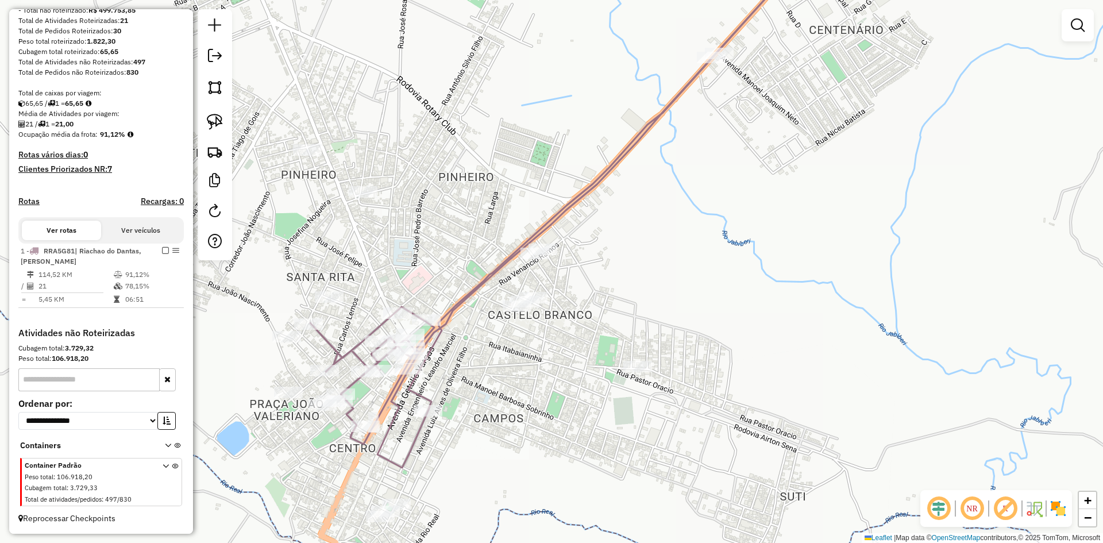
click at [330, 303] on div at bounding box center [329, 296] width 29 height 11
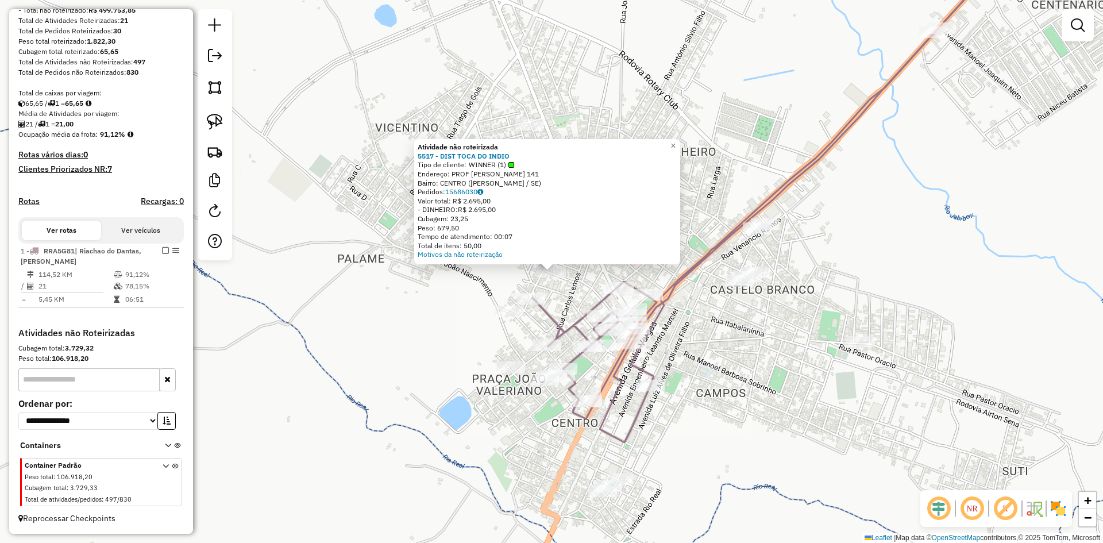
drag, startPoint x: 436, startPoint y: 312, endPoint x: 483, endPoint y: 306, distance: 47.5
click at [437, 312] on div "Atividade não roteirizada 5517 - DIST TOCA DO INDIO Tipo de cliente: WINNER (1)…" at bounding box center [551, 271] width 1103 height 543
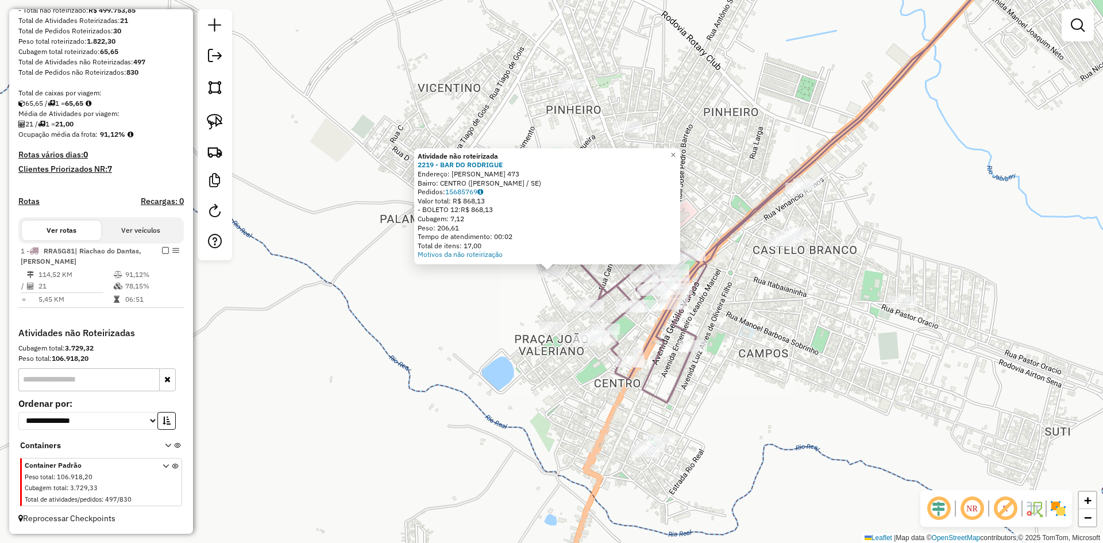
click at [493, 319] on div "Atividade não roteirizada 2219 - BAR DO RODRIGUE Endereço: GRACCHO CARDOSO 473 …" at bounding box center [551, 271] width 1103 height 543
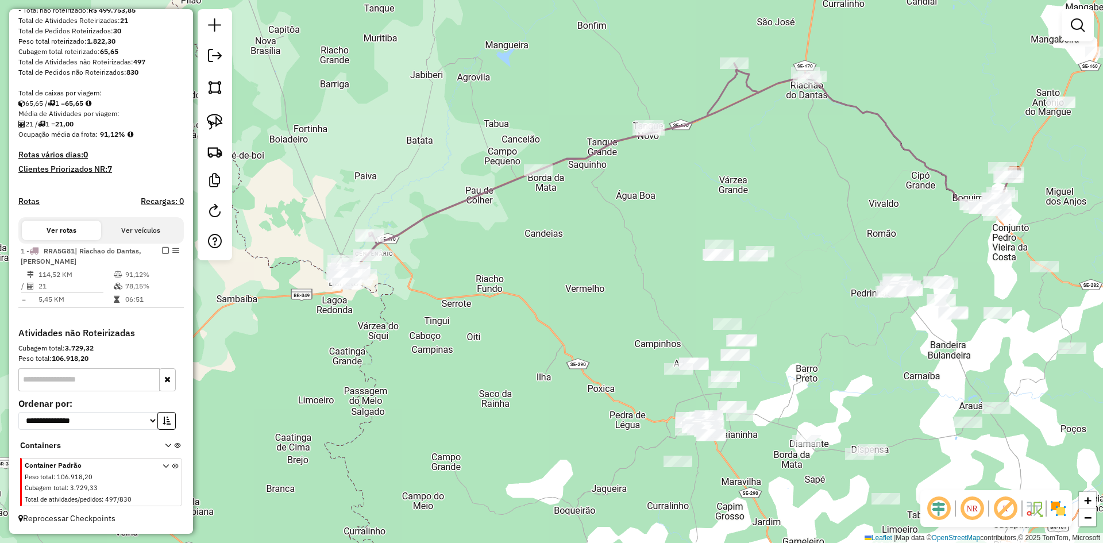
drag, startPoint x: 576, startPoint y: 338, endPoint x: 493, endPoint y: 322, distance: 84.8
click at [503, 325] on div "Janela de atendimento Grade de atendimento Capacidade Transportadoras Veículos …" at bounding box center [551, 271] width 1103 height 543
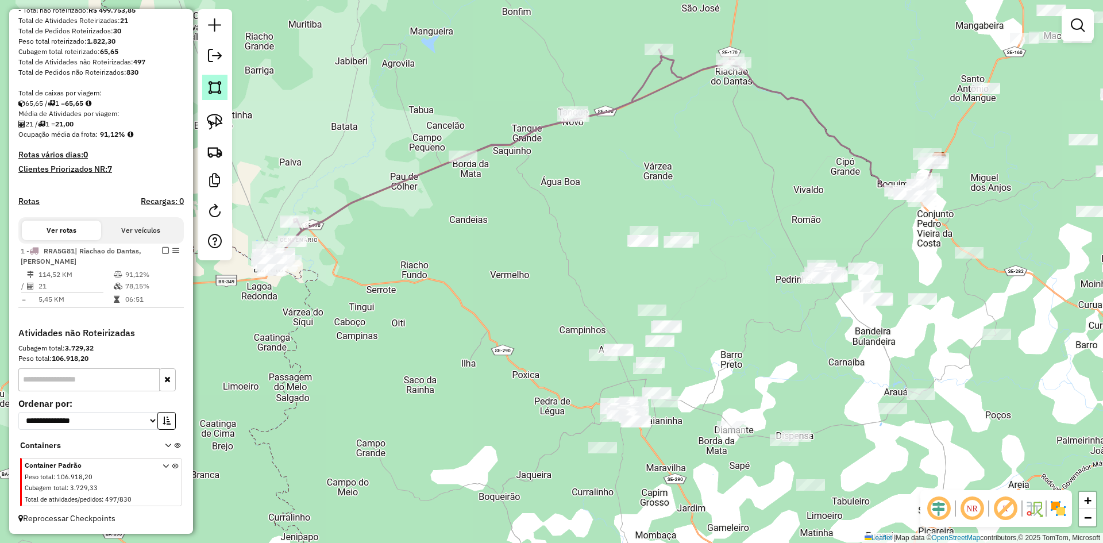
click at [218, 95] on img at bounding box center [215, 87] width 16 height 16
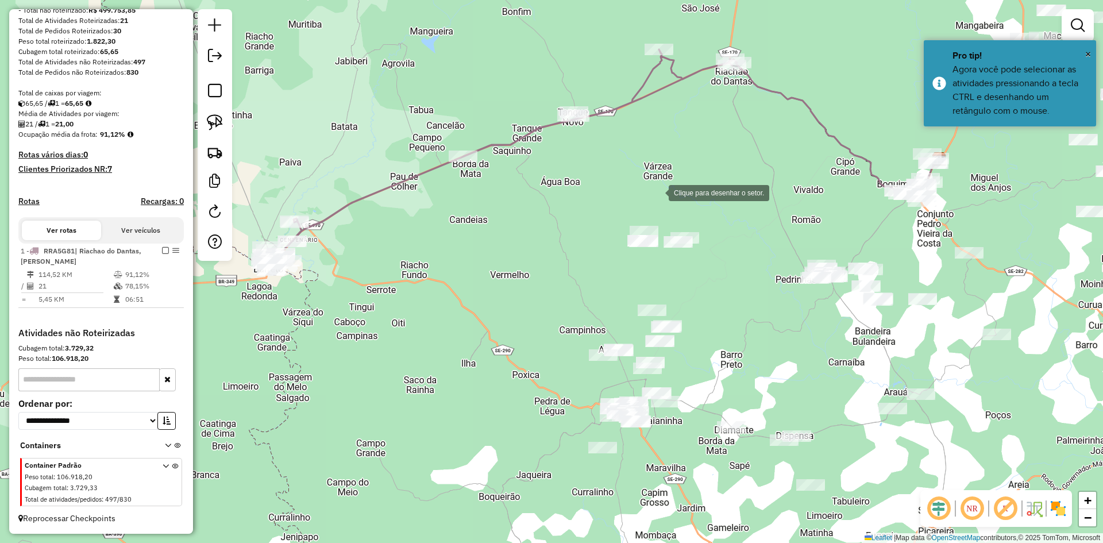
click at [657, 192] on div at bounding box center [657, 191] width 23 height 23
click at [545, 253] on div at bounding box center [546, 252] width 23 height 23
click at [516, 311] on div at bounding box center [515, 310] width 23 height 23
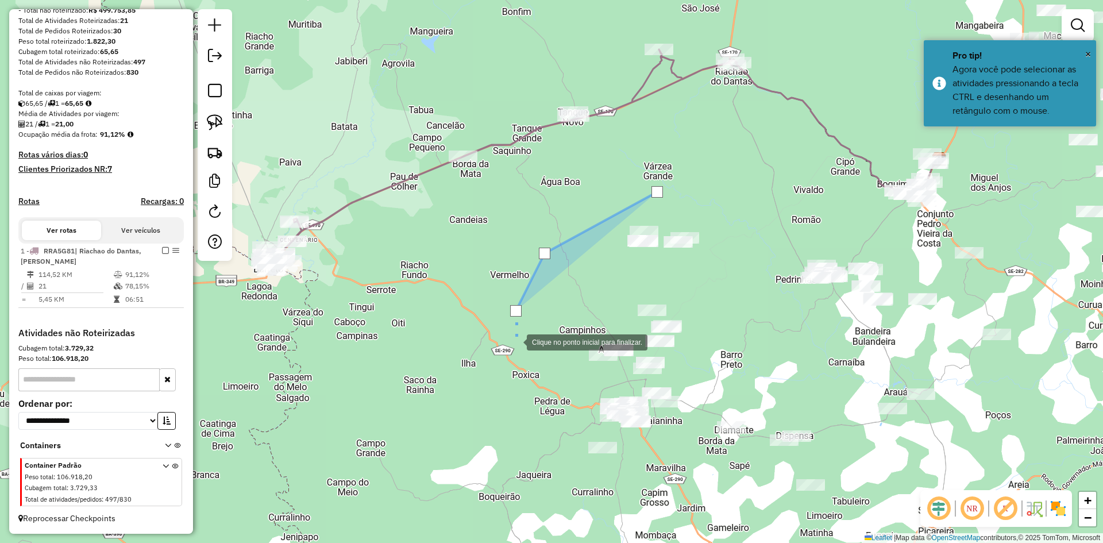
click at [515, 341] on div at bounding box center [515, 341] width 23 height 23
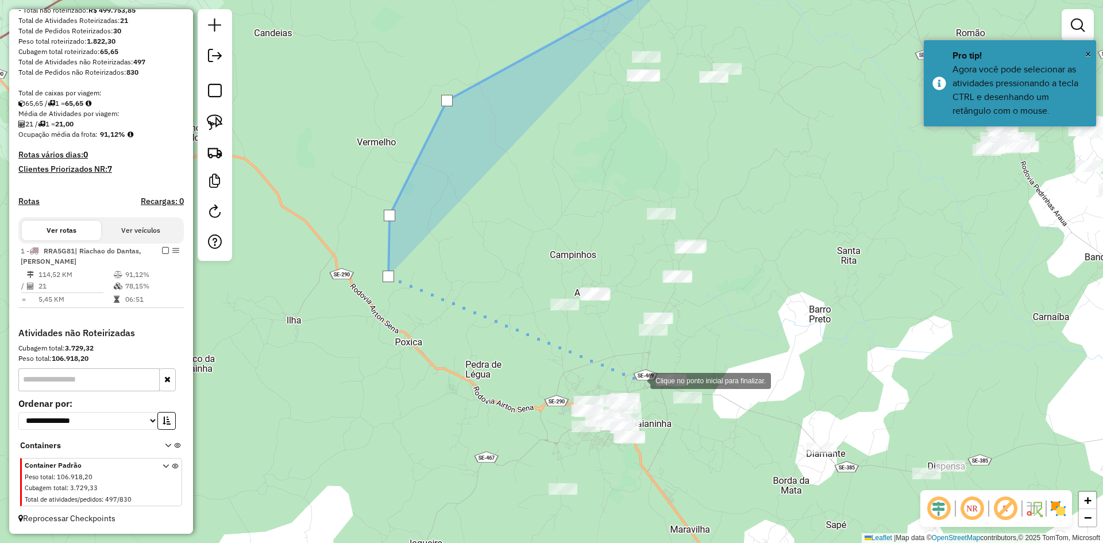
click at [639, 380] on div at bounding box center [638, 379] width 23 height 23
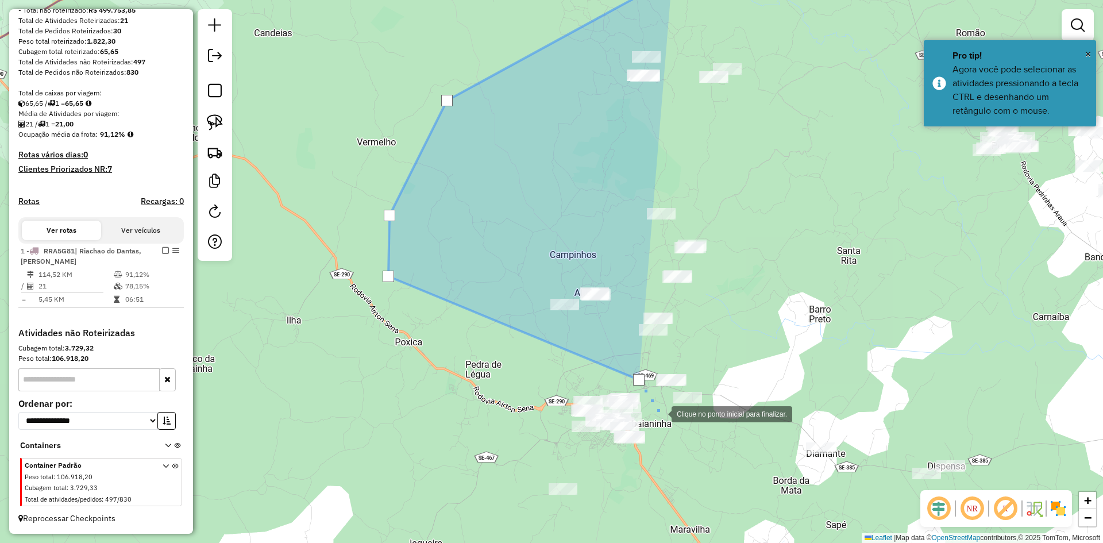
click at [661, 414] on div at bounding box center [660, 413] width 23 height 23
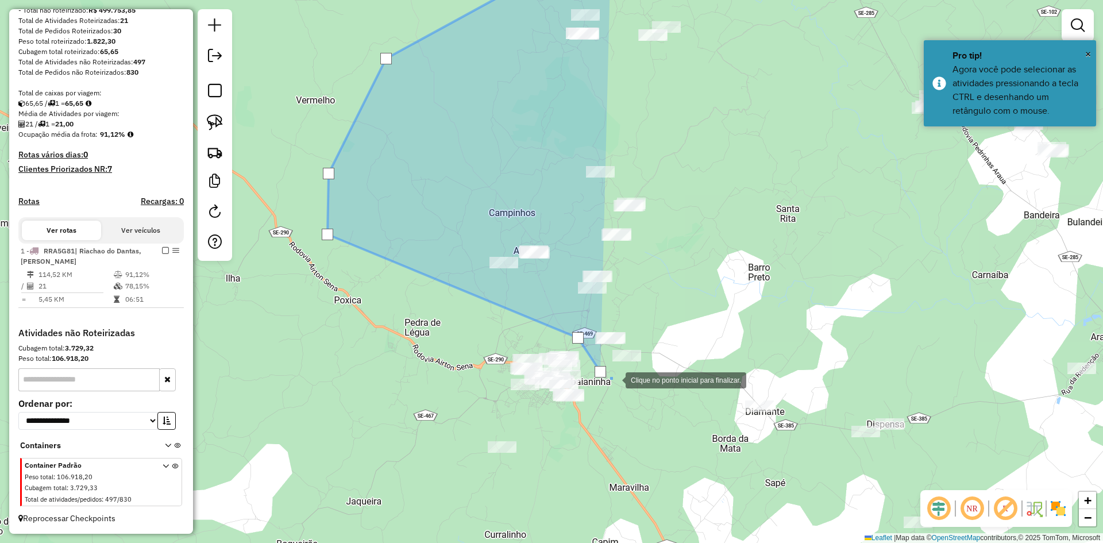
drag, startPoint x: 708, startPoint y: 444, endPoint x: 519, endPoint y: 317, distance: 227.7
click at [603, 368] on div at bounding box center [614, 379] width 23 height 23
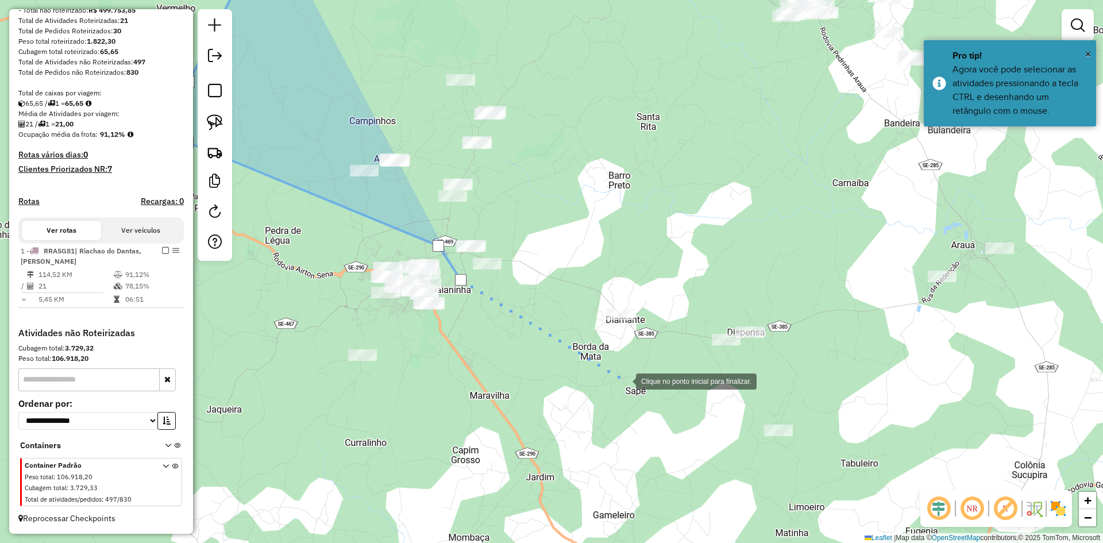
click at [636, 389] on div at bounding box center [624, 380] width 23 height 23
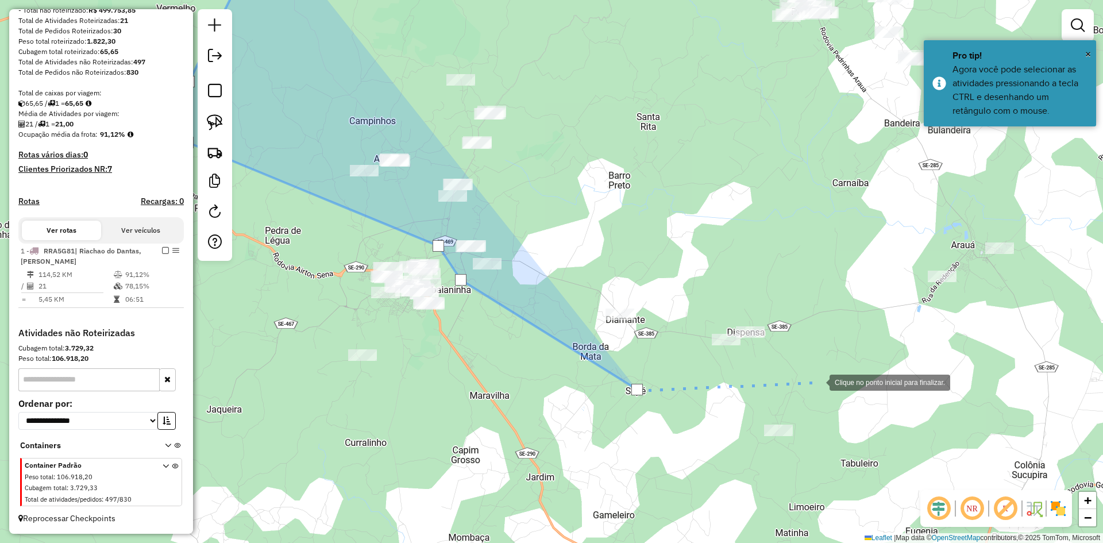
click at [818, 381] on div at bounding box center [818, 381] width 23 height 23
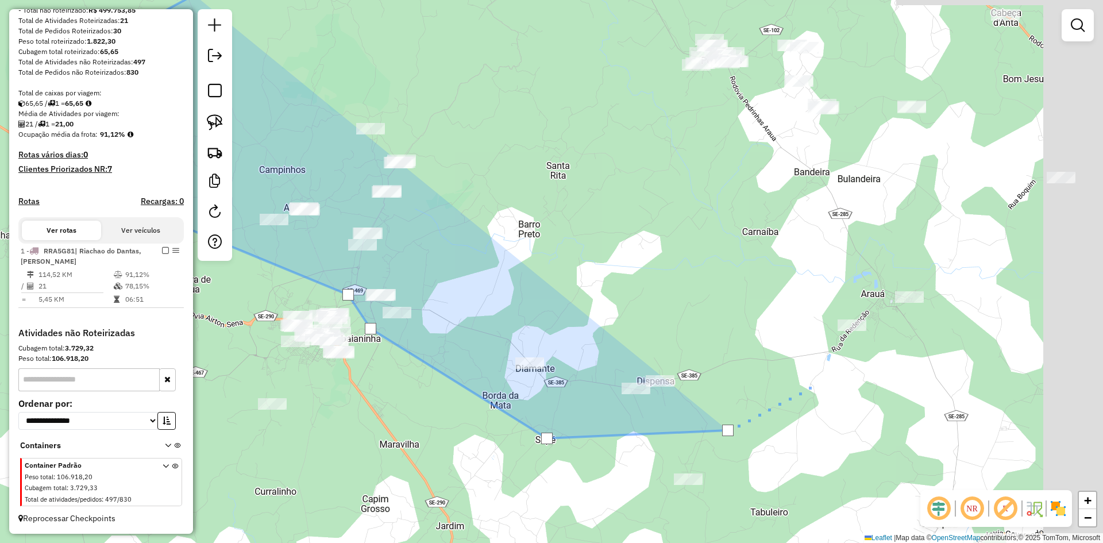
drag, startPoint x: 920, startPoint y: 329, endPoint x: 763, endPoint y: 409, distance: 175.7
click at [802, 396] on div at bounding box center [813, 384] width 23 height 23
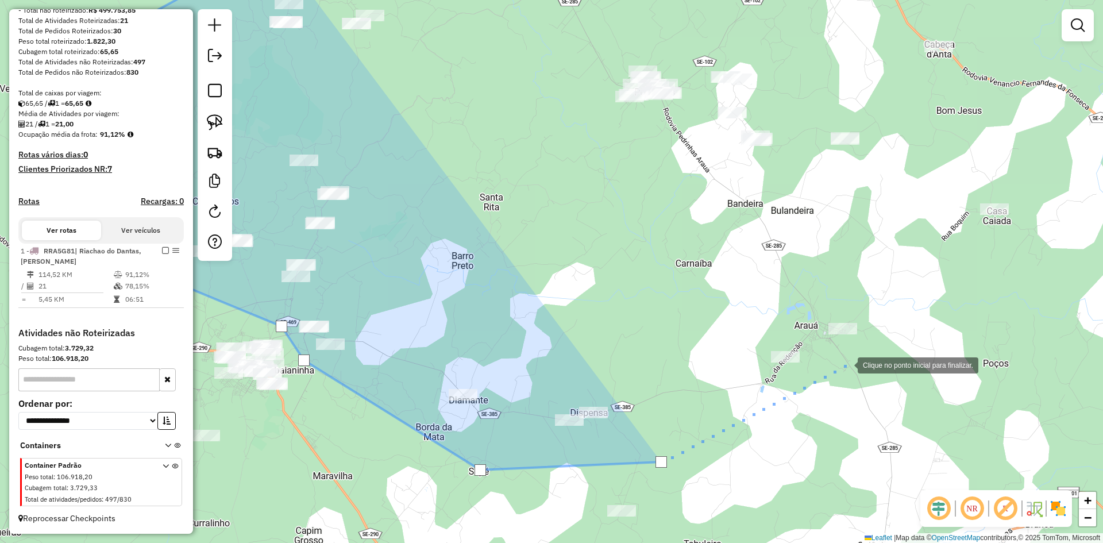
click at [846, 364] on div at bounding box center [846, 364] width 23 height 23
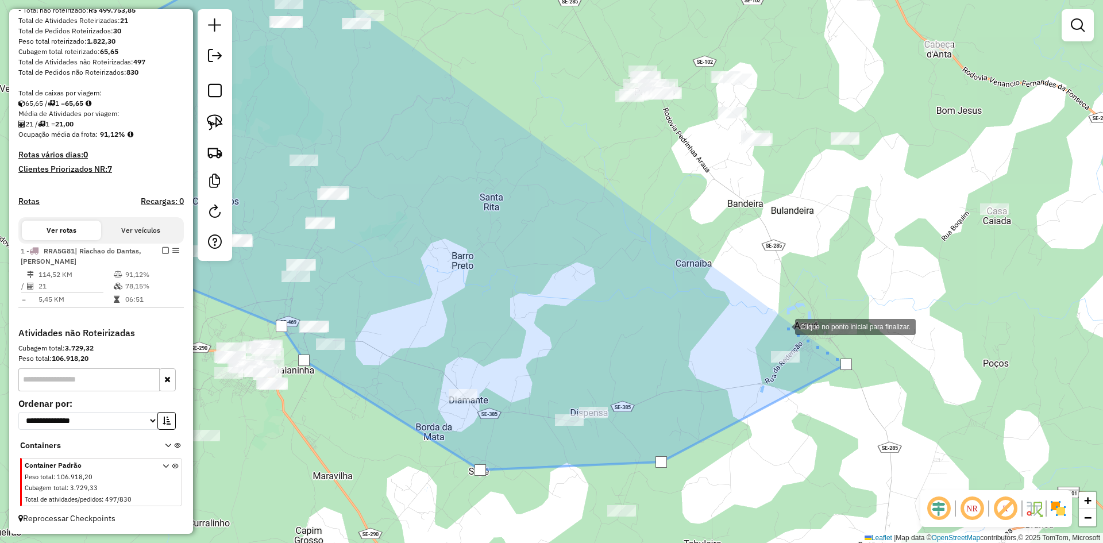
click at [784, 326] on div at bounding box center [783, 325] width 23 height 23
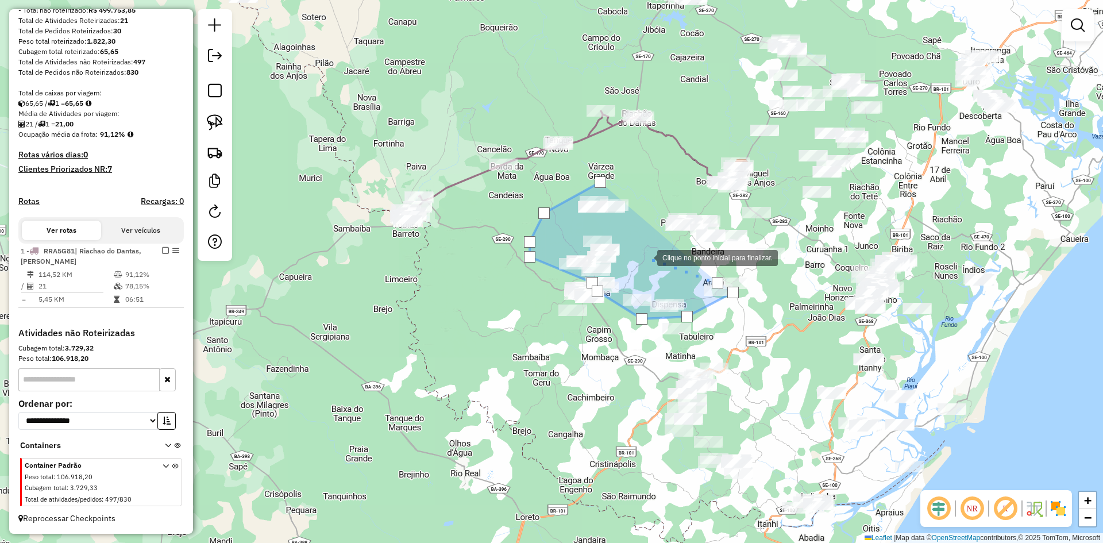
click at [646, 257] on div at bounding box center [645, 256] width 23 height 23
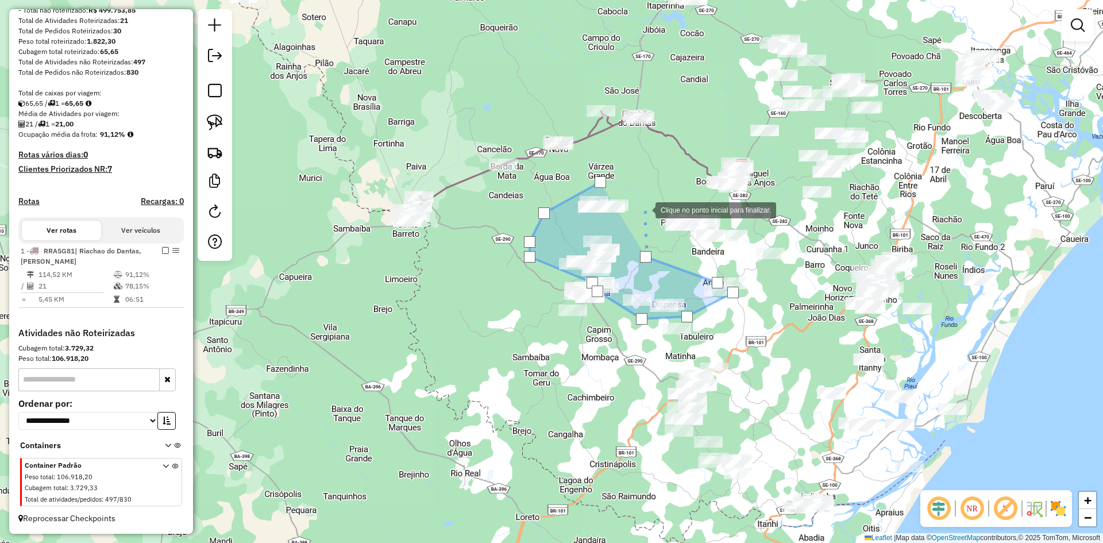
click at [641, 200] on div at bounding box center [643, 209] width 23 height 23
click at [641, 200] on div at bounding box center [640, 200] width 11 height 11
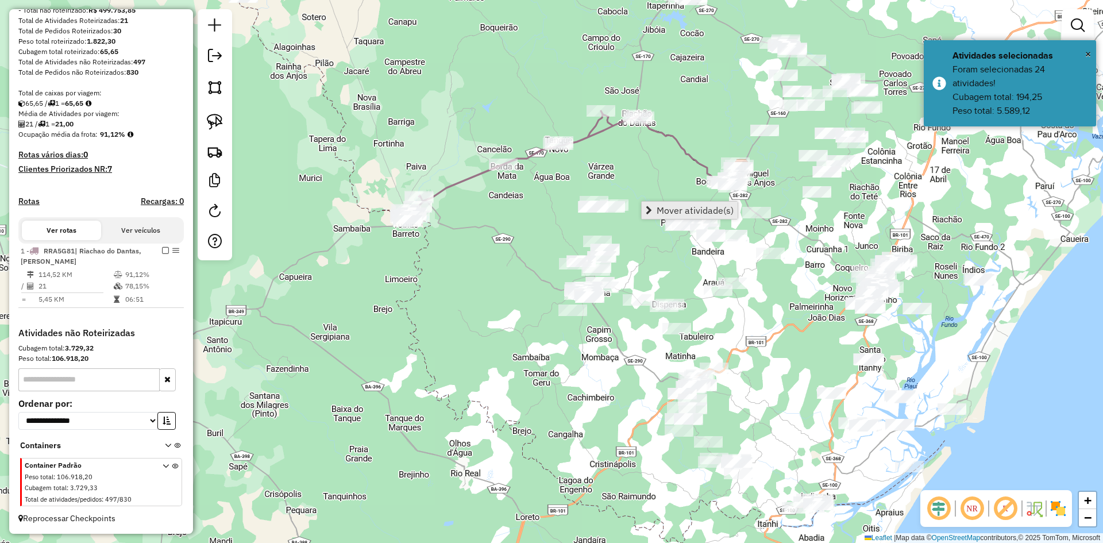
click at [657, 206] on span "Mover atividade(s)" at bounding box center [695, 210] width 77 height 9
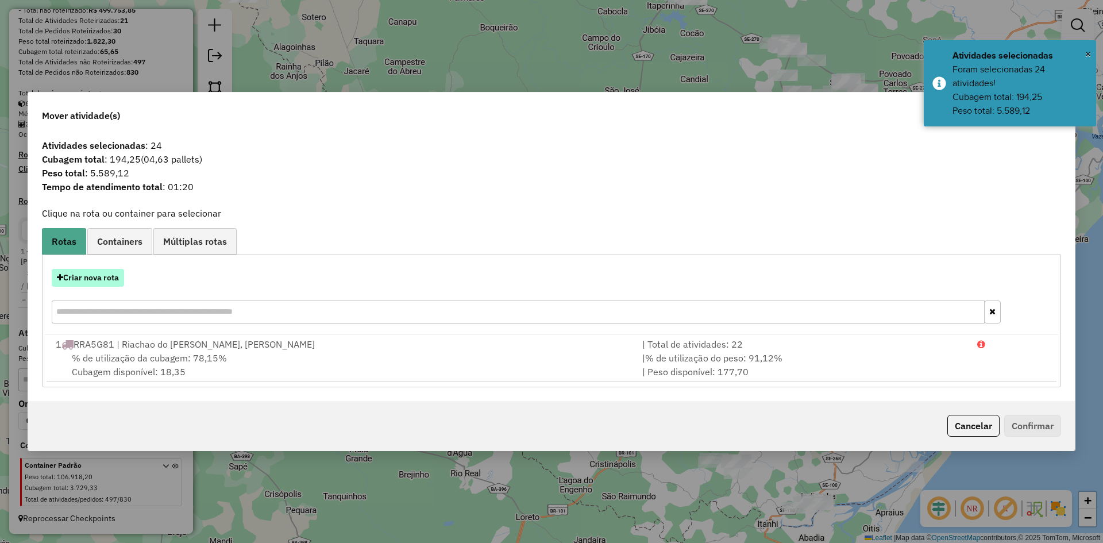
click at [110, 277] on button "Criar nova rota" at bounding box center [88, 278] width 72 height 18
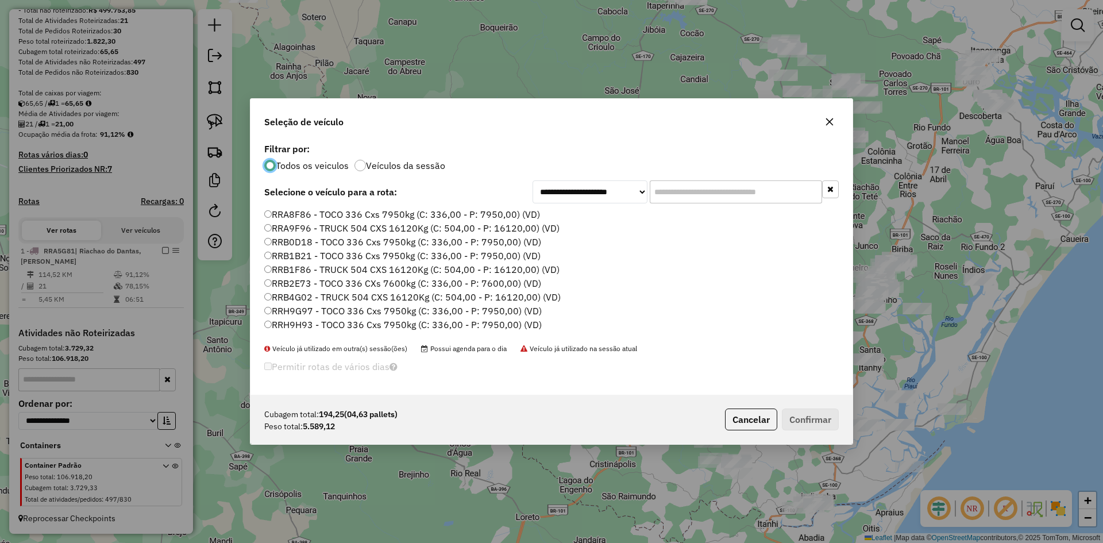
scroll to position [632, 0]
click at [303, 231] on label "RRA8F86 - TOCO 336 Cxs 7950kg (C: 336,00 - P: 7950,00) (VD)" at bounding box center [402, 230] width 276 height 14
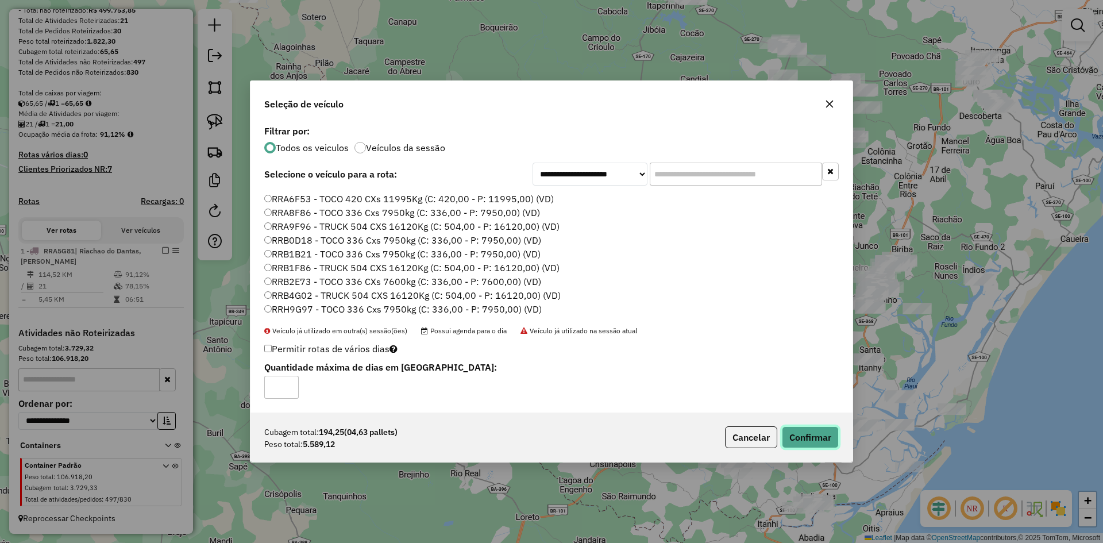
click at [803, 431] on button "Confirmar" at bounding box center [810, 437] width 57 height 22
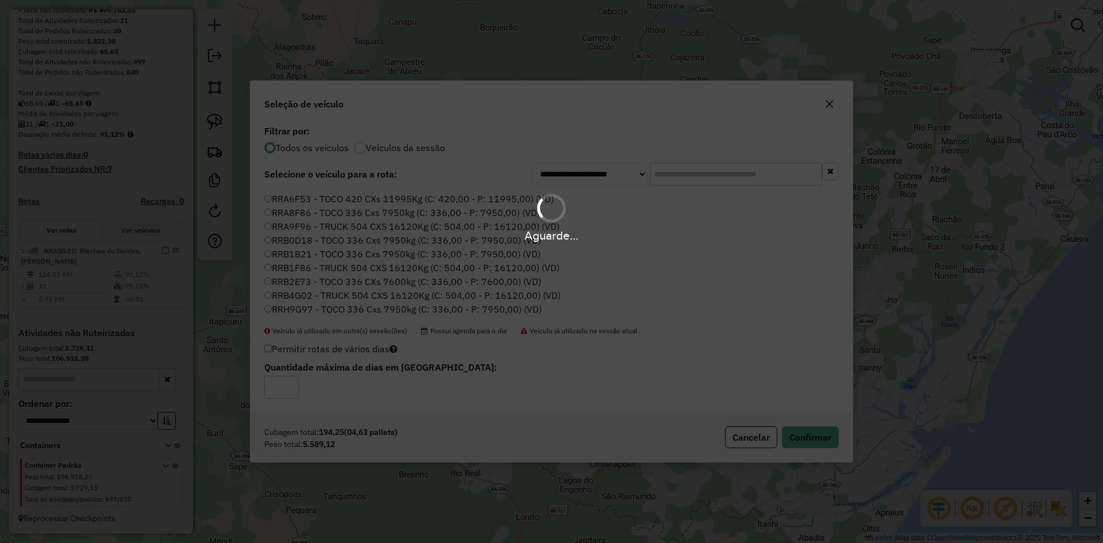
scroll to position [187, 0]
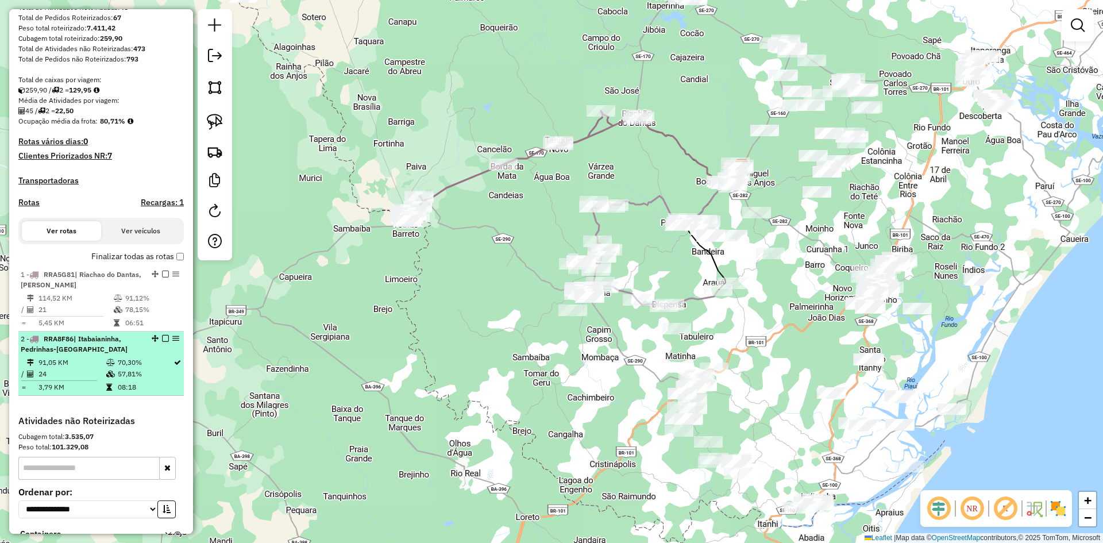
select select "**********"
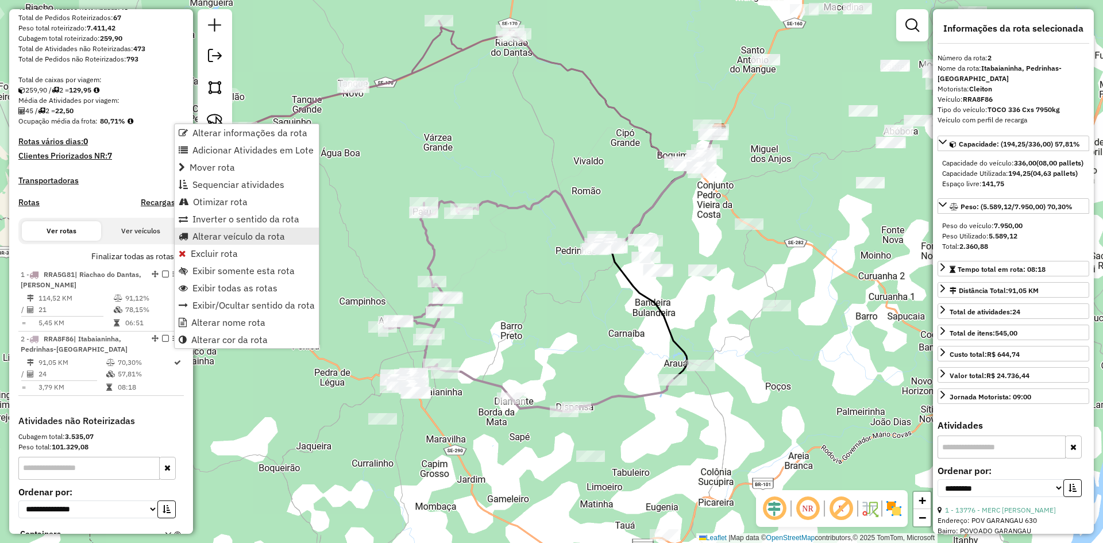
click at [249, 237] on span "Alterar veículo da rota" at bounding box center [238, 236] width 92 height 9
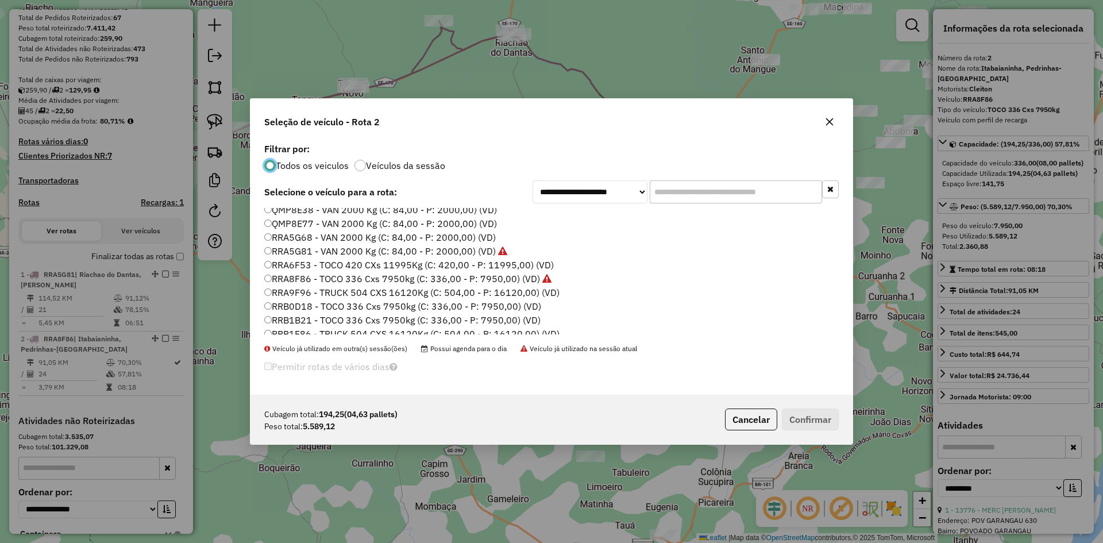
scroll to position [600, 0]
click at [305, 288] on label "RRB0D18 - TOCO 336 Cxs 7950kg (C: 336,00 - P: 7950,00) (VD)" at bounding box center [402, 290] width 277 height 14
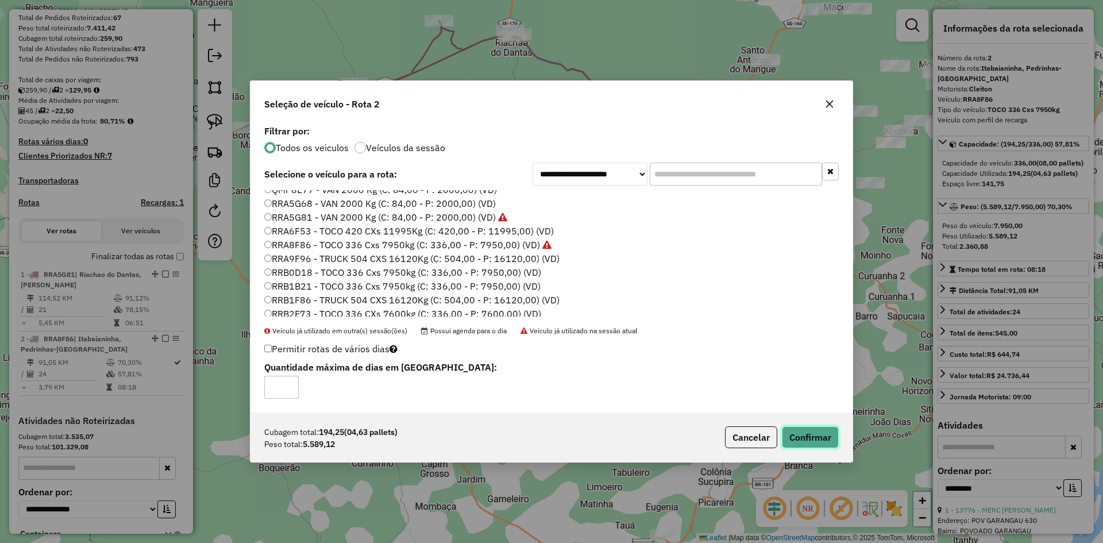
click at [812, 443] on button "Confirmar" at bounding box center [810, 437] width 57 height 22
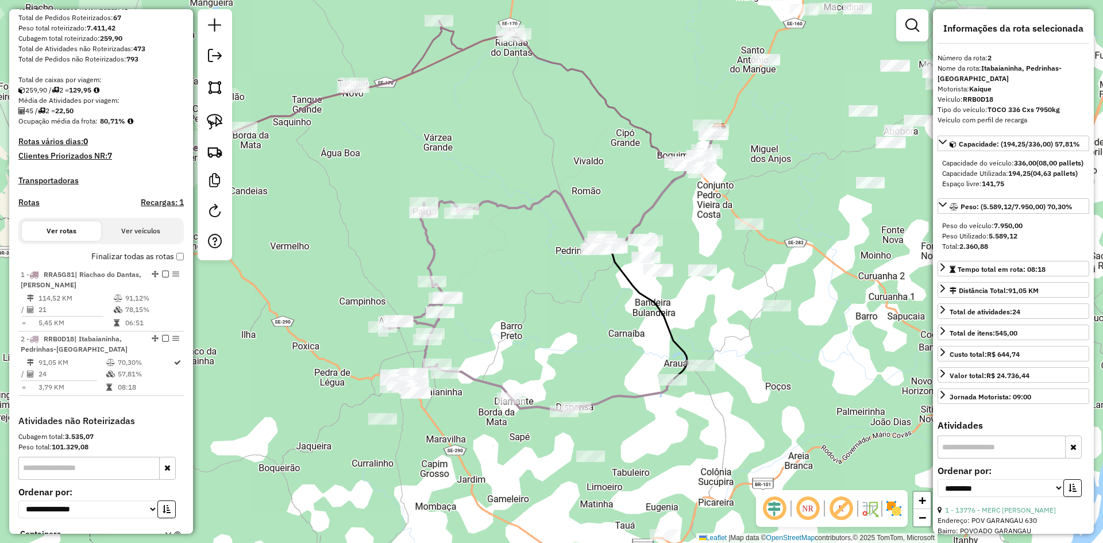
scroll to position [286, 0]
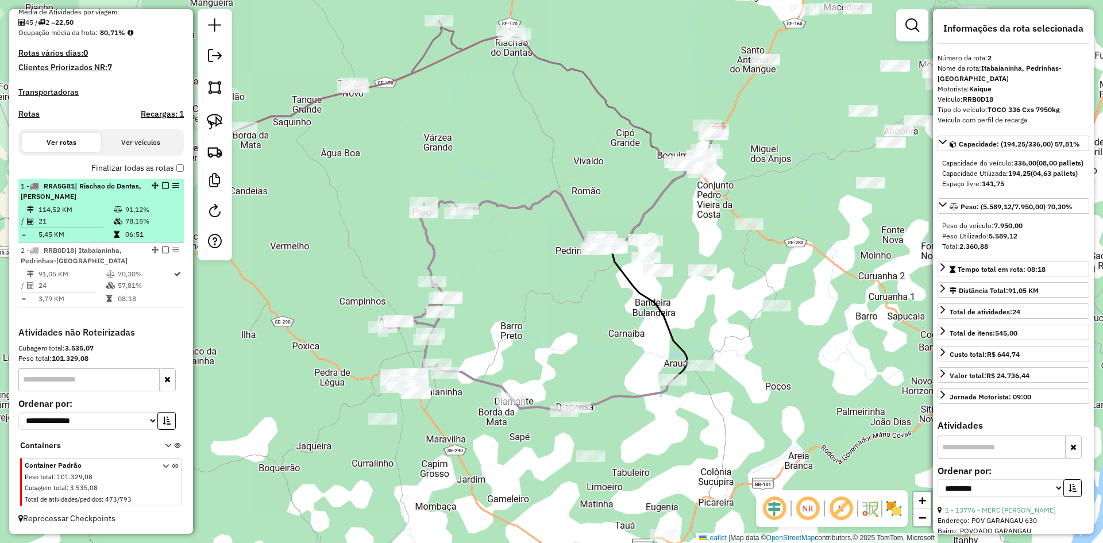
click at [135, 221] on td "78,15%" at bounding box center [152, 220] width 55 height 11
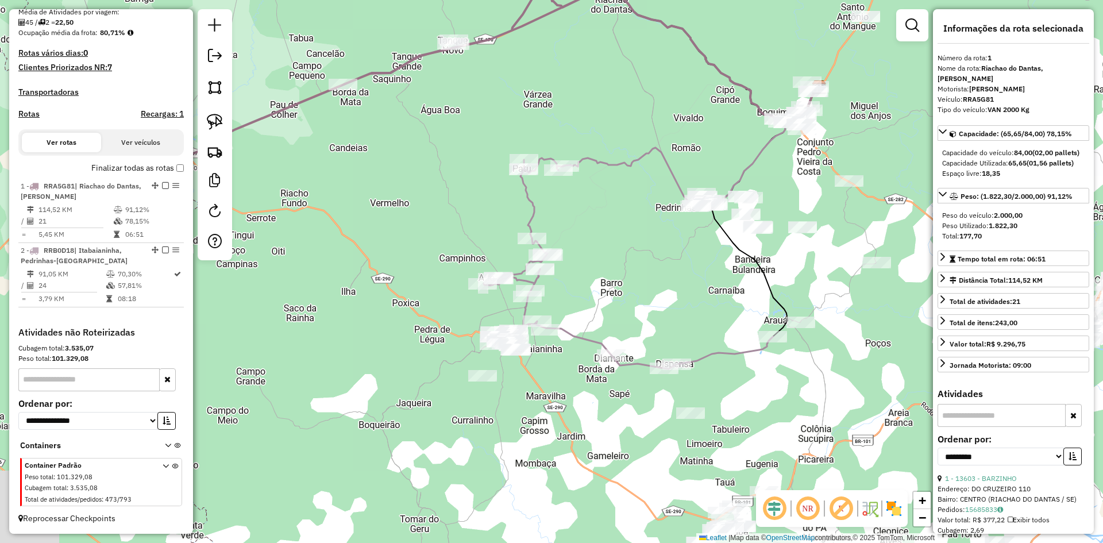
drag, startPoint x: 460, startPoint y: 435, endPoint x: 369, endPoint y: 213, distance: 239.6
click at [369, 213] on div "Janela de atendimento Grade de atendimento Capacidade Transportadoras Veículos …" at bounding box center [551, 271] width 1103 height 543
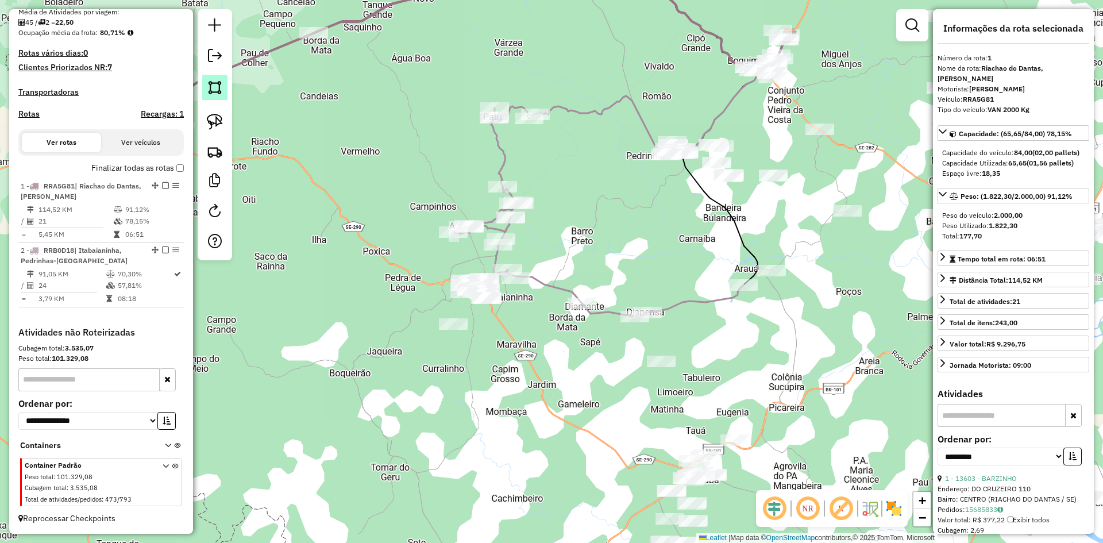
click at [209, 86] on img at bounding box center [215, 87] width 16 height 16
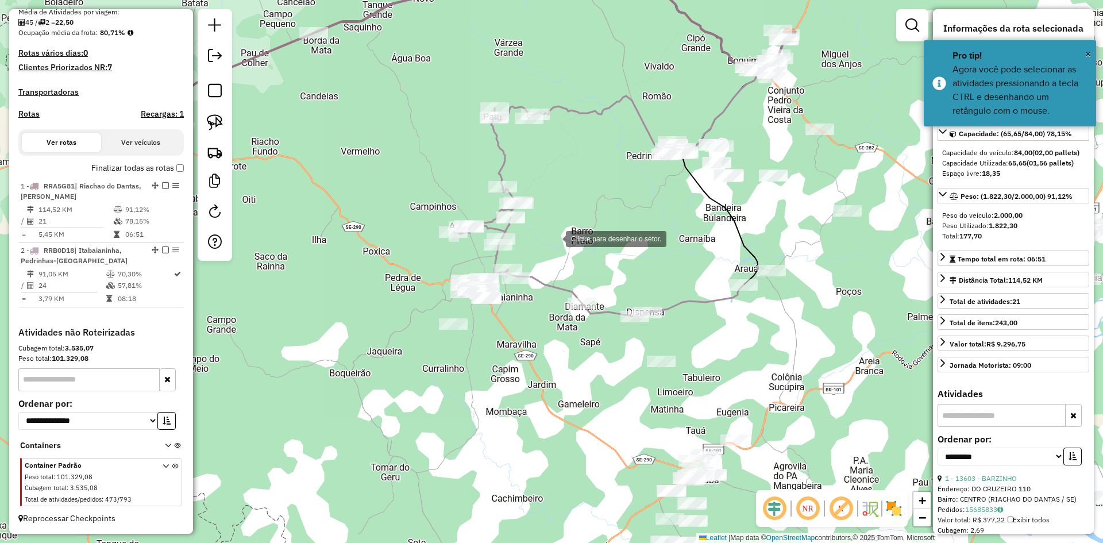
drag, startPoint x: 559, startPoint y: 236, endPoint x: 550, endPoint y: 238, distance: 8.9
click at [559, 236] on div at bounding box center [554, 237] width 23 height 23
click at [397, 283] on div at bounding box center [408, 276] width 23 height 23
click at [387, 310] on div at bounding box center [381, 298] width 23 height 23
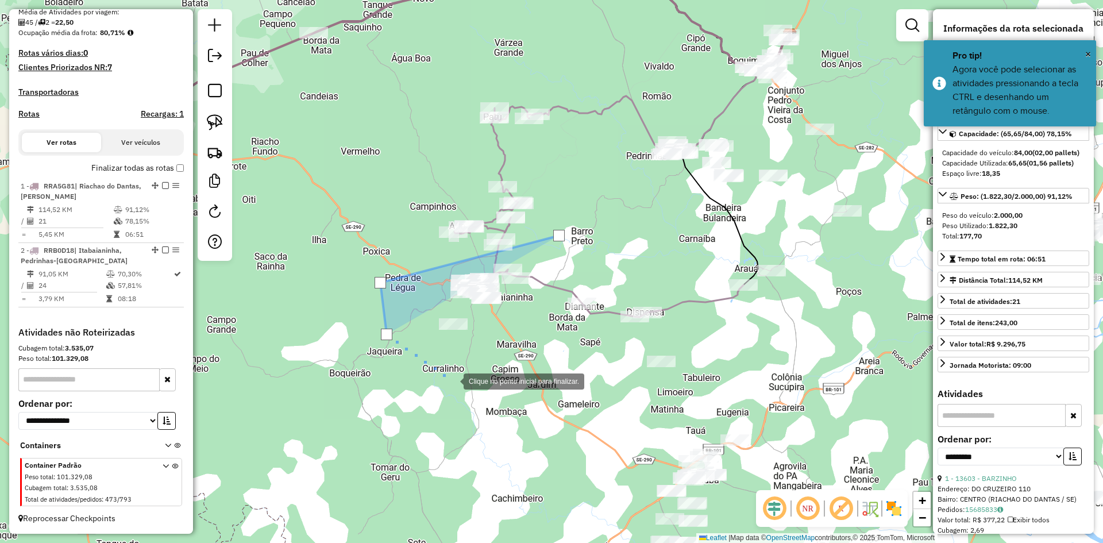
click at [452, 380] on div at bounding box center [452, 380] width 23 height 23
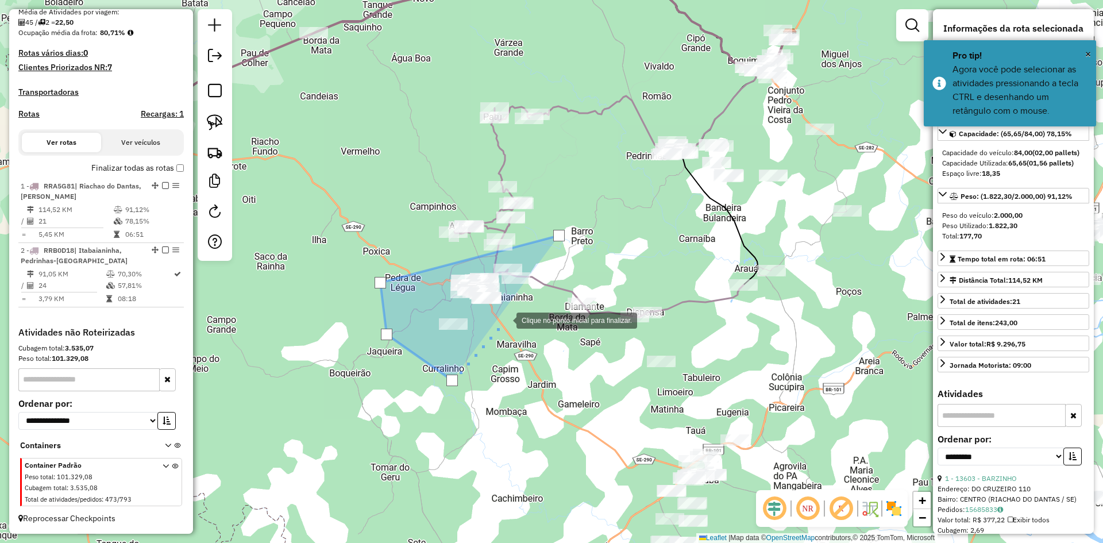
click at [511, 315] on div at bounding box center [504, 319] width 23 height 23
click at [512, 314] on div at bounding box center [511, 314] width 11 height 11
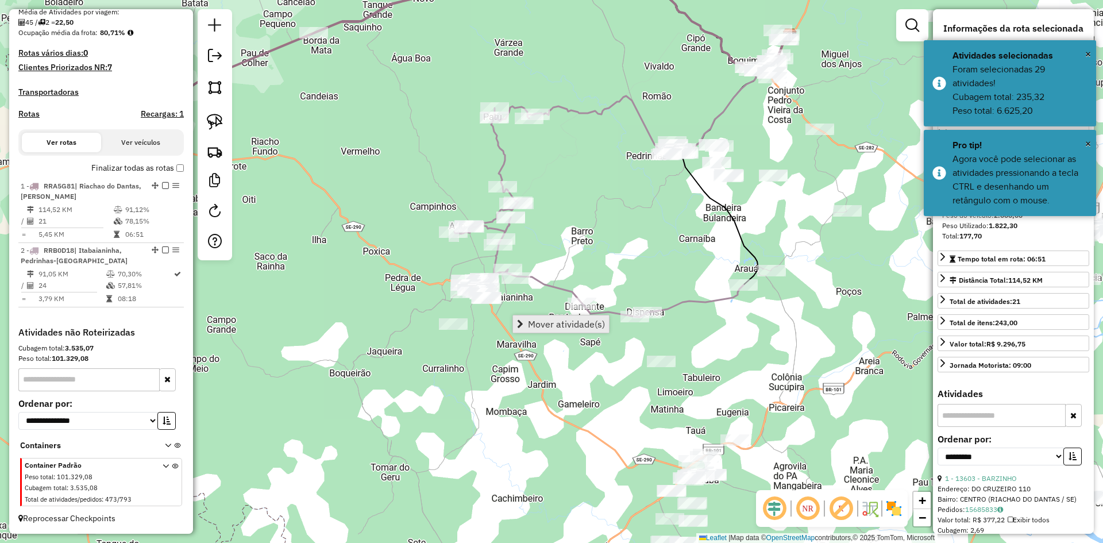
click at [543, 327] on span "Mover atividade(s)" at bounding box center [566, 323] width 77 height 9
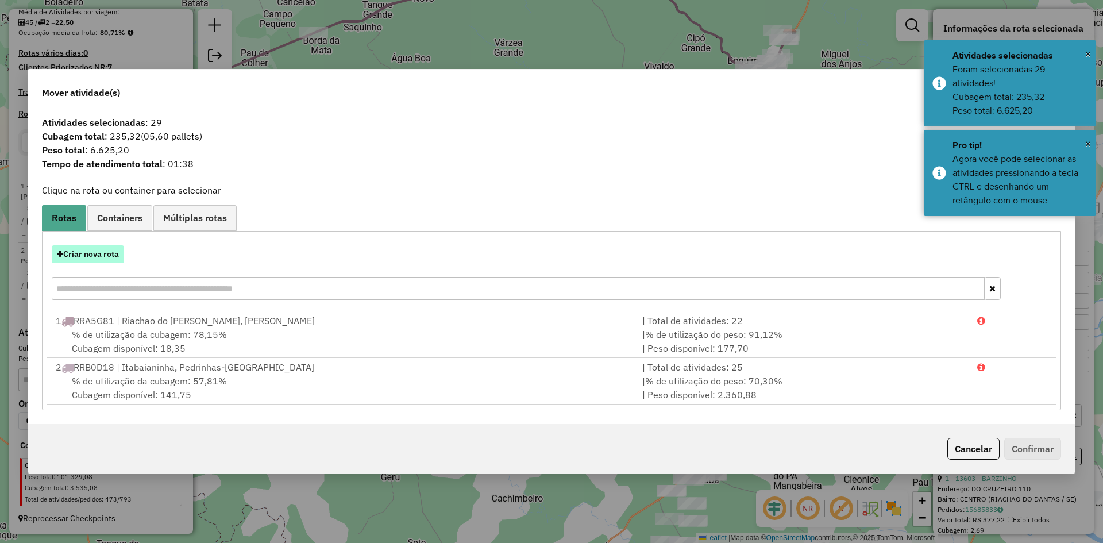
click at [109, 257] on button "Criar nova rota" at bounding box center [88, 254] width 72 height 18
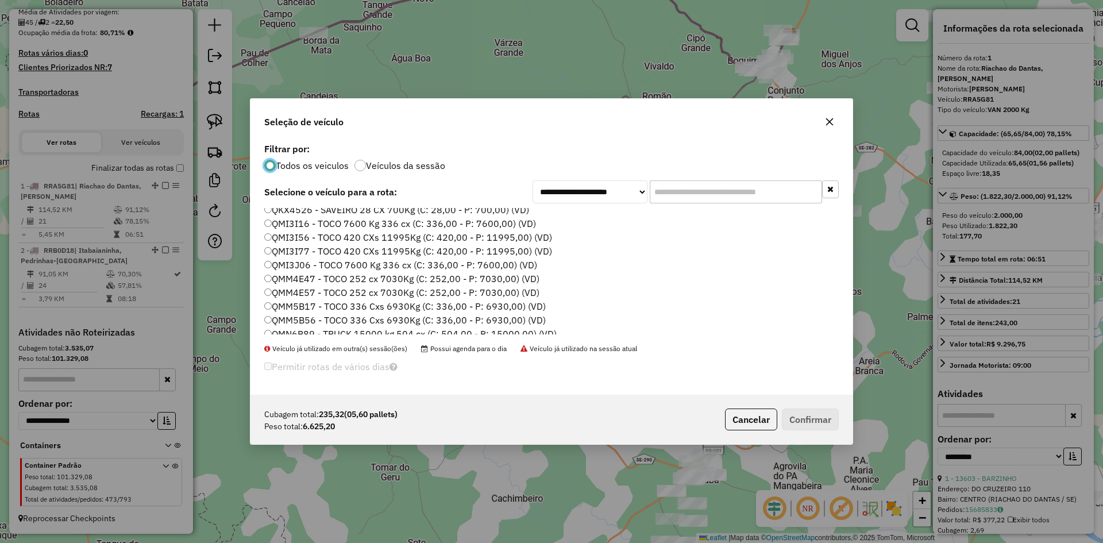
scroll to position [402, 0]
click at [308, 277] on label "QMI3J06 - TOCO 7600 Kg 336 cx (C: 336,00 - P: 7600,00) (VD)" at bounding box center [400, 281] width 273 height 14
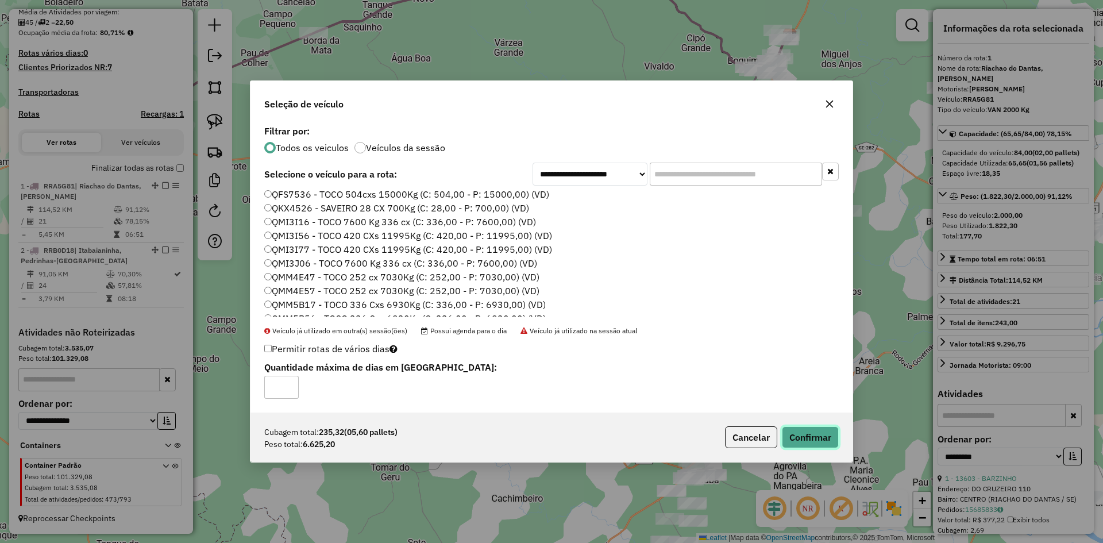
click at [817, 437] on button "Confirmar" at bounding box center [810, 437] width 57 height 22
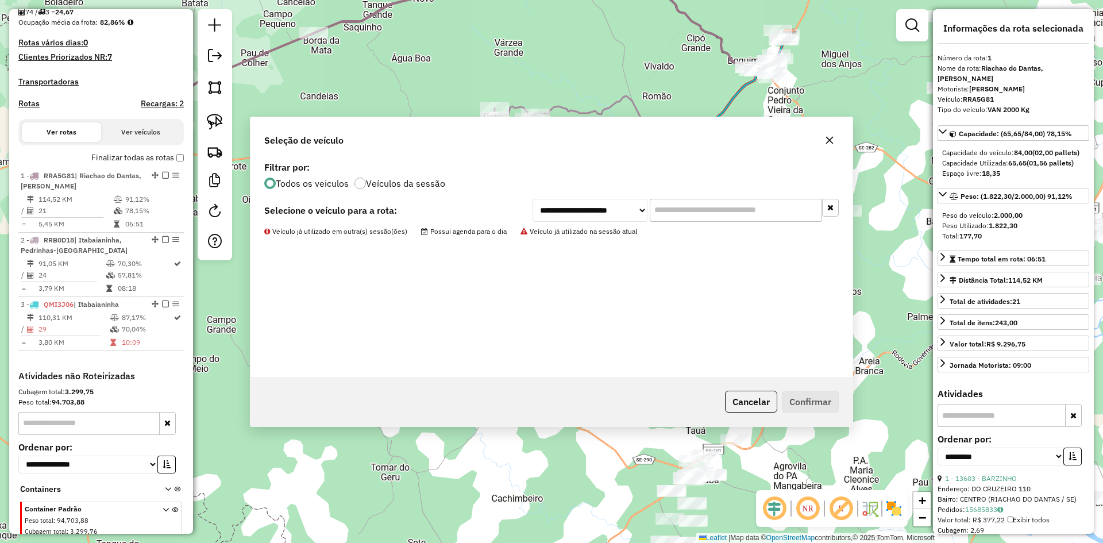
scroll to position [340, 0]
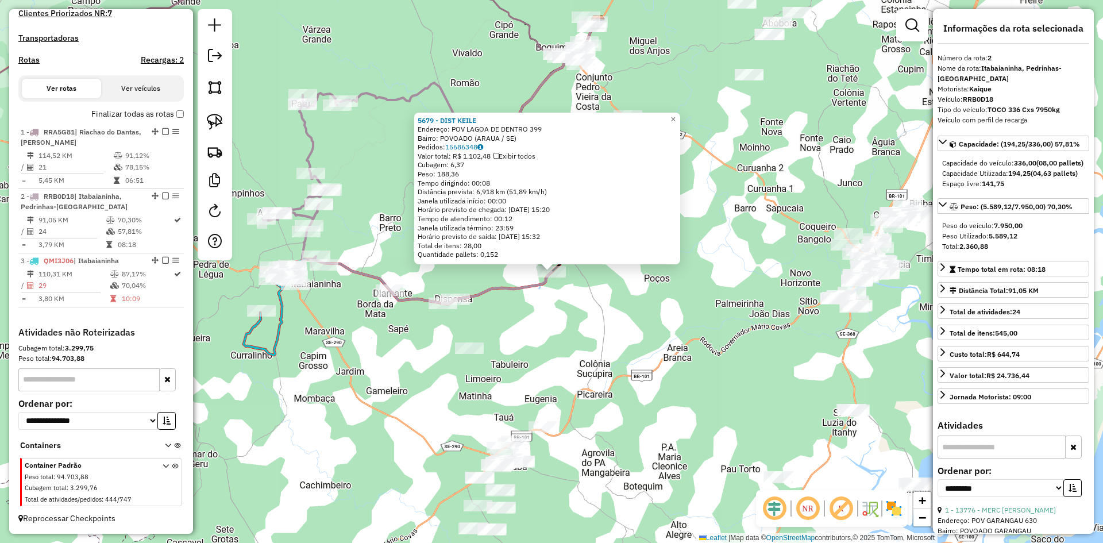
click at [583, 330] on div "5679 - DIST KEILE Endereço: POV LAGOA DE DENTRO 399 Bairro: POVOADO (ARAUA / SE…" at bounding box center [551, 271] width 1103 height 543
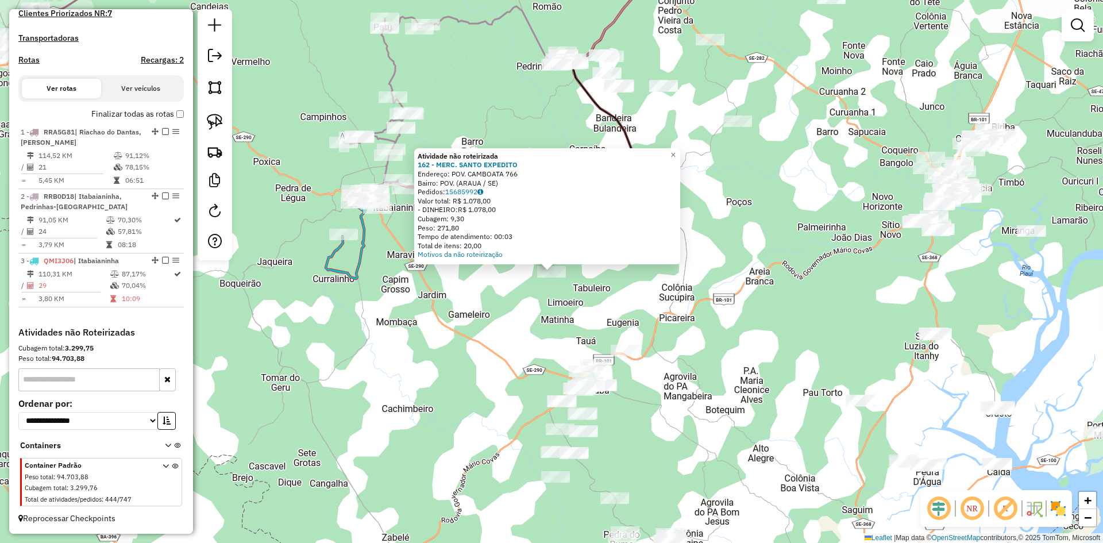
click at [551, 308] on div "Atividade não roteirizada 162 - MERC. SANTO EXPEDITO Endereço: POV. CAMBOATA 76…" at bounding box center [551, 271] width 1103 height 543
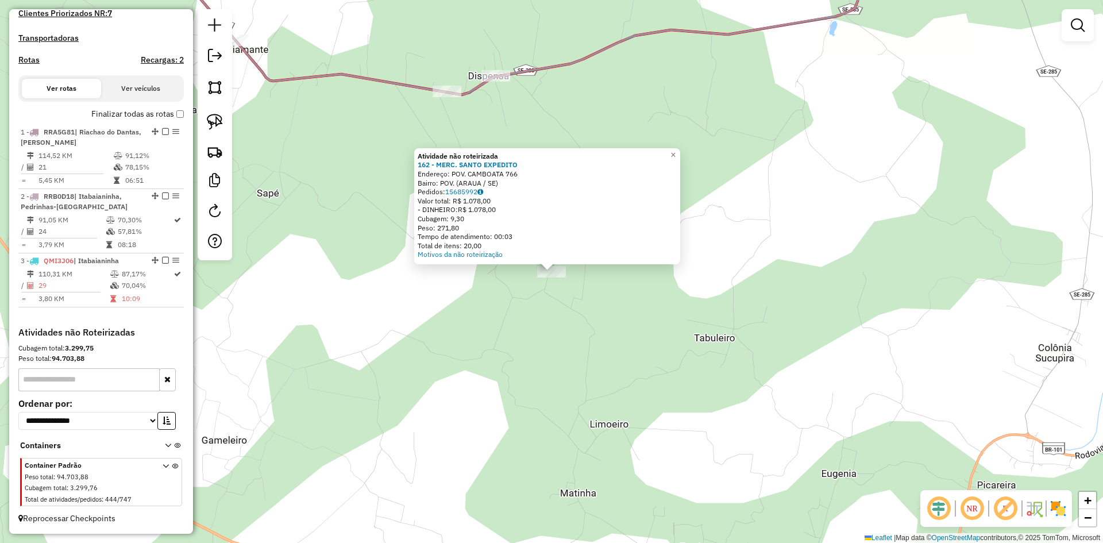
click at [522, 341] on div "Atividade não roteirizada 162 - MERC. SANTO EXPEDITO Endereço: POV. CAMBOATA 76…" at bounding box center [551, 271] width 1103 height 543
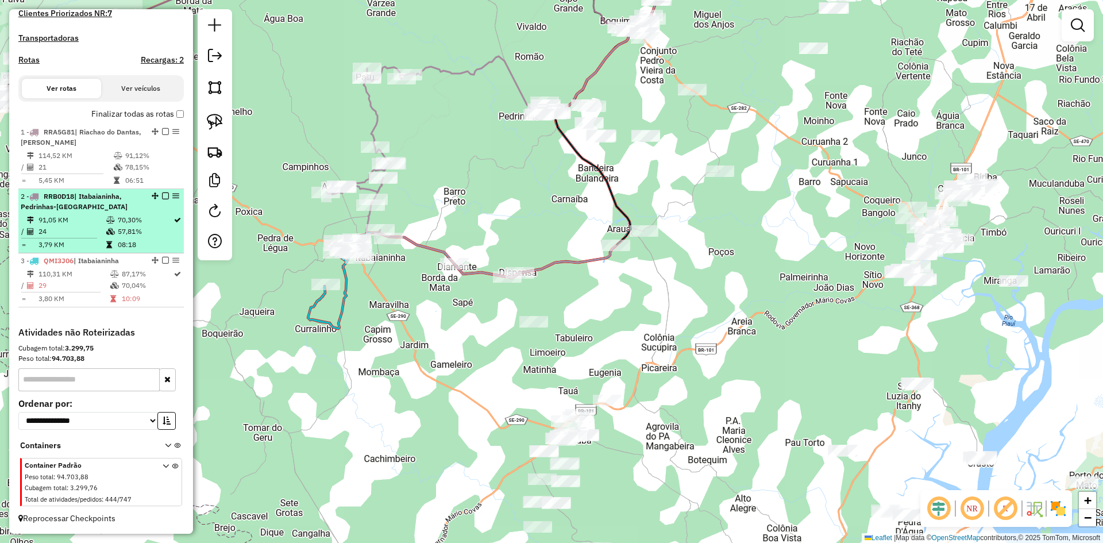
click at [143, 232] on td "57,81%" at bounding box center [145, 231] width 56 height 11
select select "**********"
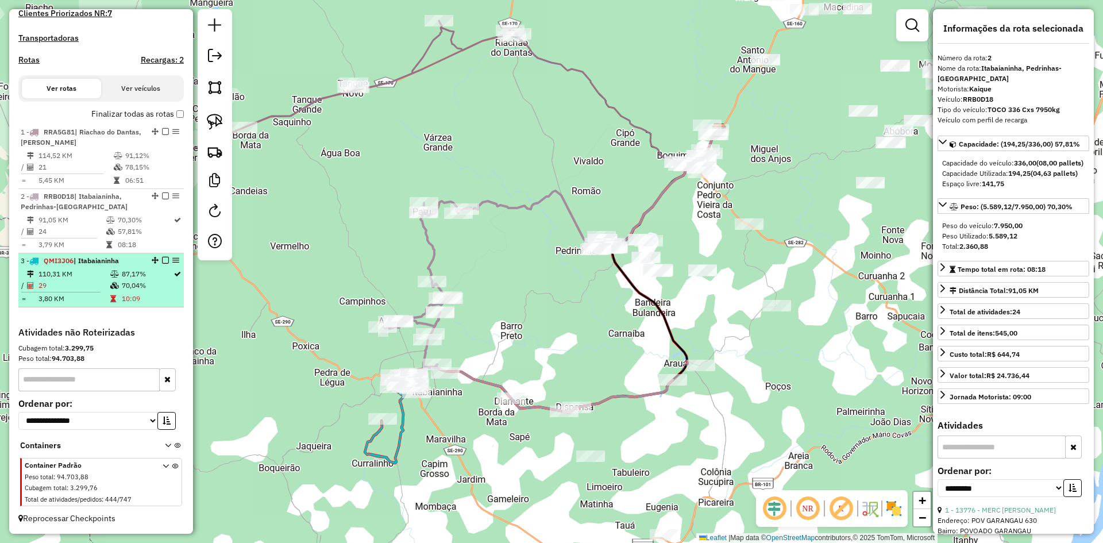
click at [137, 286] on td "70,04%" at bounding box center [147, 285] width 52 height 11
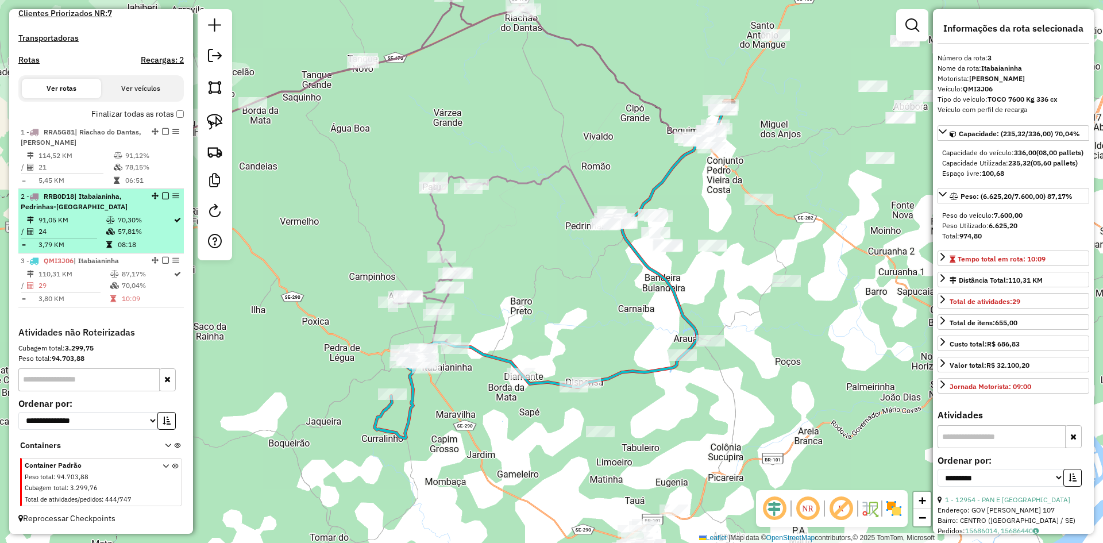
click at [150, 237] on td "57,81%" at bounding box center [145, 231] width 56 height 11
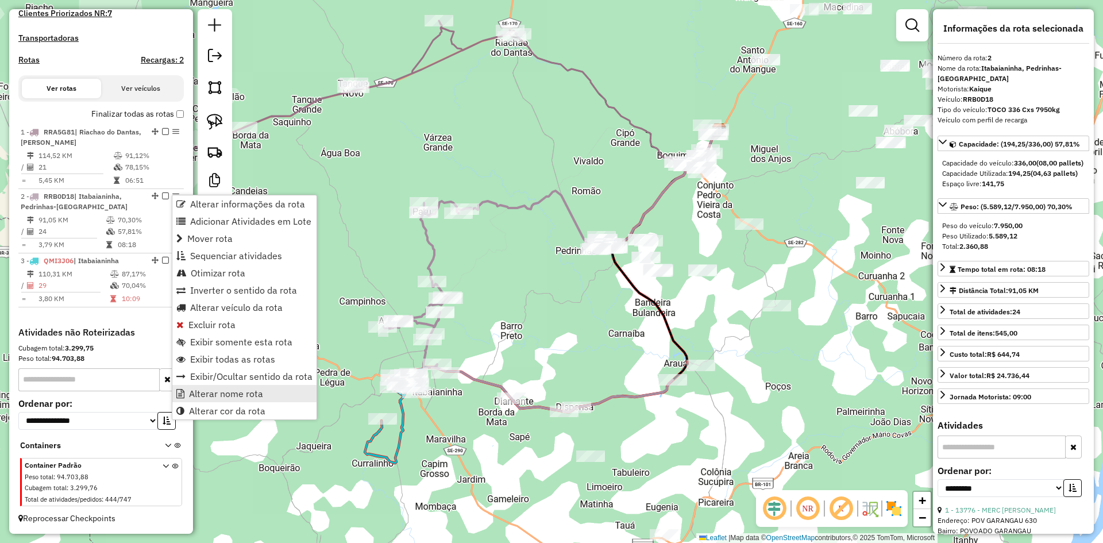
click at [255, 392] on span "Alterar nome rota" at bounding box center [226, 393] width 74 height 9
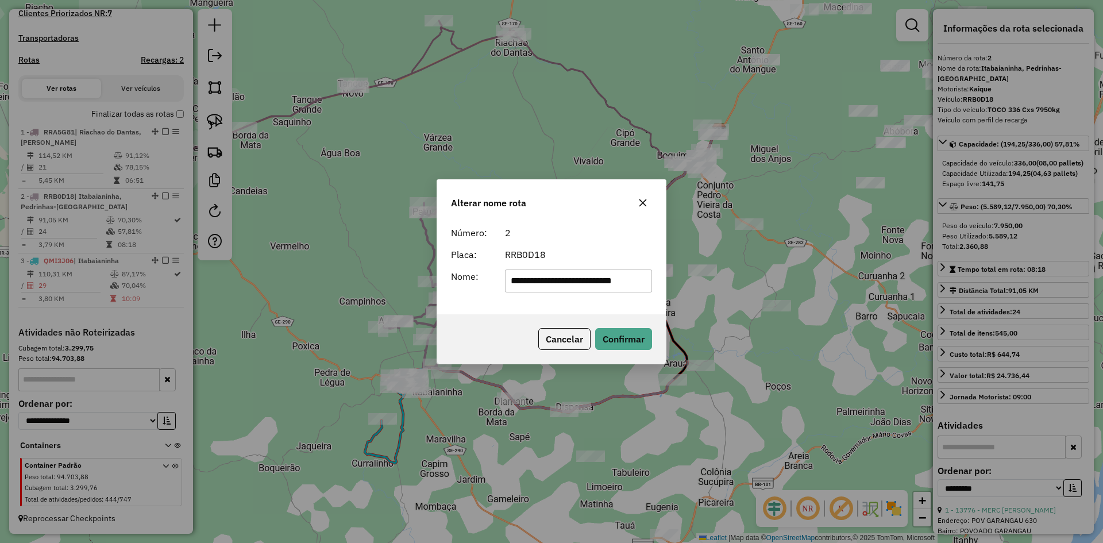
click at [562, 280] on input "**********" at bounding box center [579, 280] width 148 height 23
type input "**********"
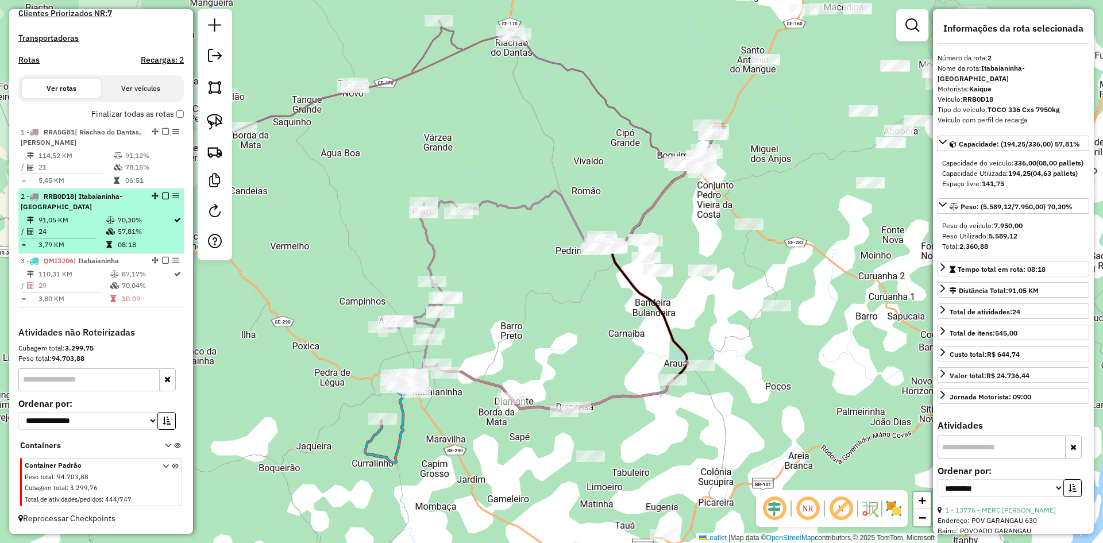
click at [134, 225] on td "70,30%" at bounding box center [145, 219] width 56 height 11
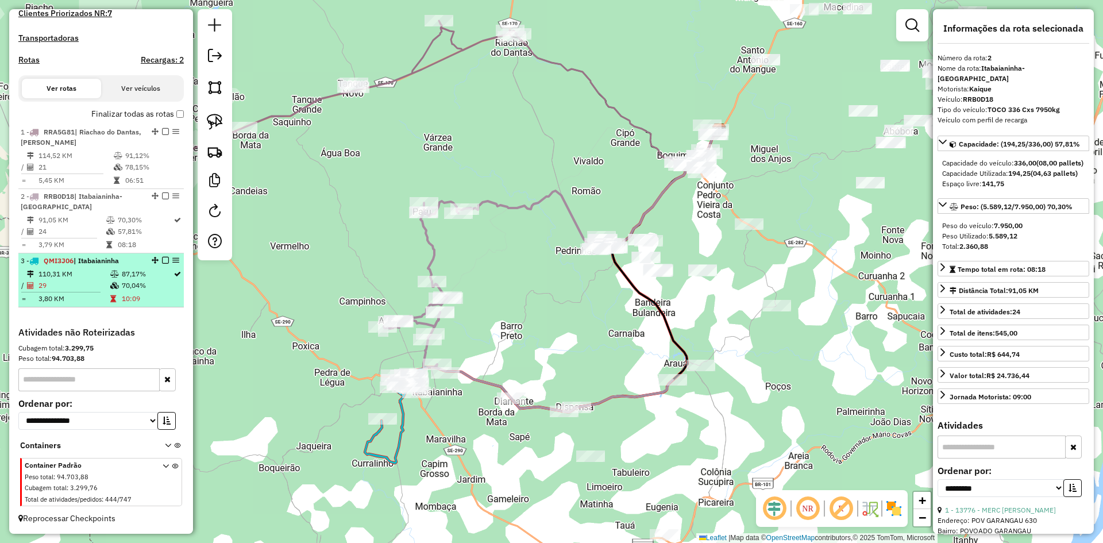
click at [128, 291] on td "70,04%" at bounding box center [147, 285] width 52 height 11
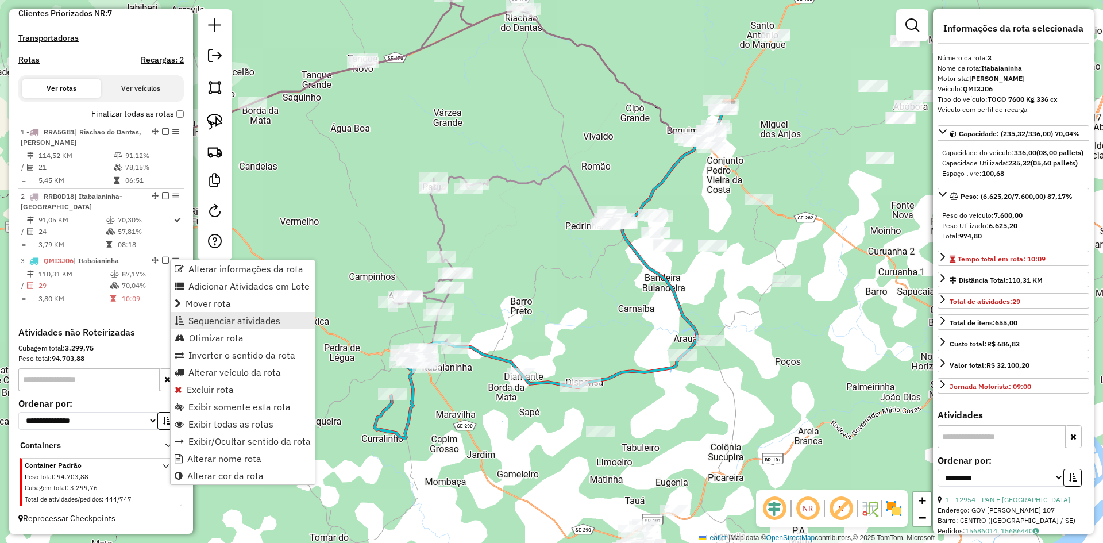
click at [269, 325] on span "Sequenciar atividades" at bounding box center [234, 320] width 92 height 9
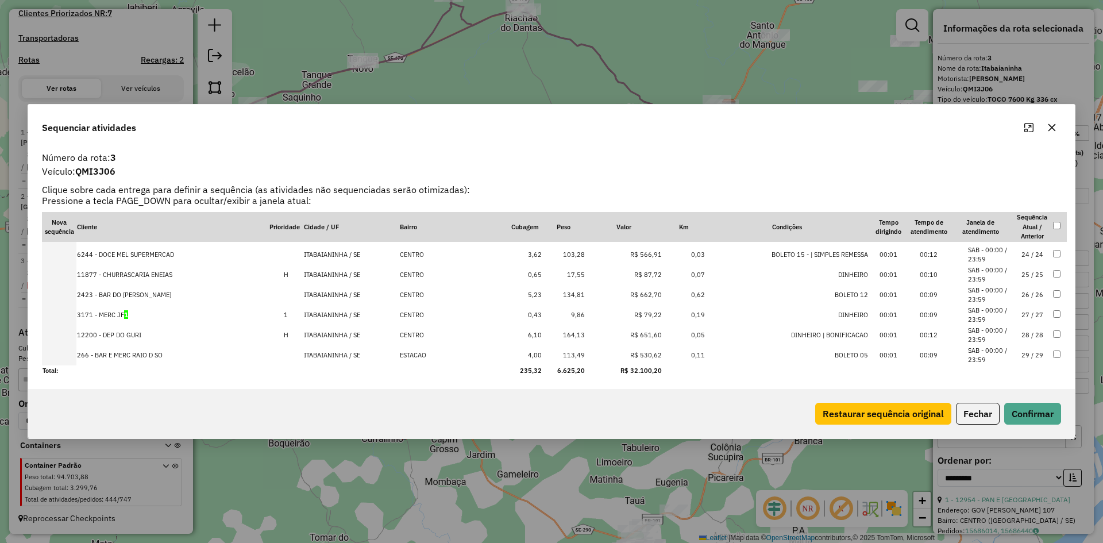
scroll to position [460, 0]
click at [965, 415] on button "Fechar" at bounding box center [978, 414] width 44 height 22
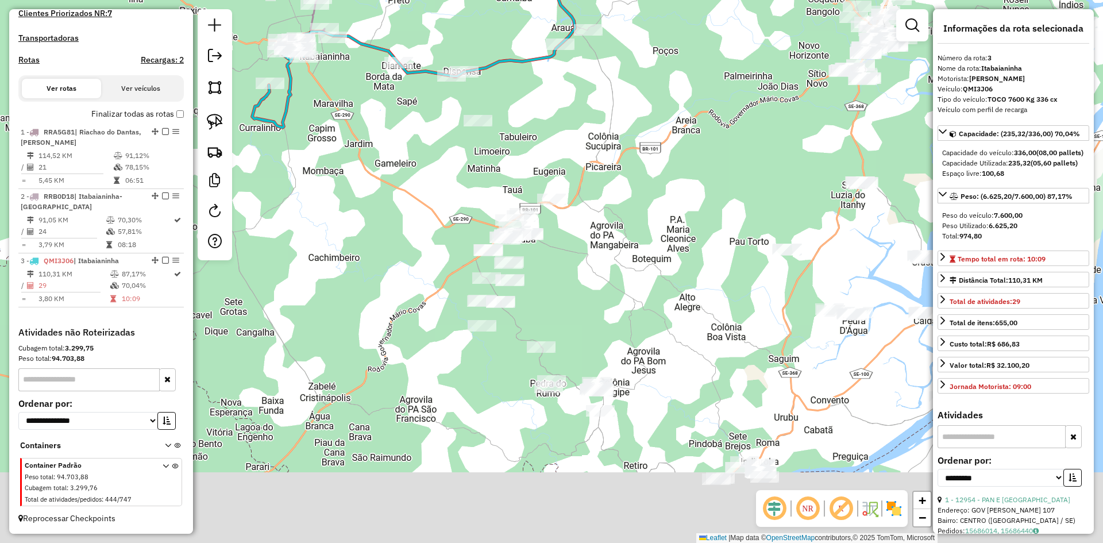
drag, startPoint x: 529, startPoint y: 491, endPoint x: 407, endPoint y: 180, distance: 334.0
click at [407, 180] on div "Janela de atendimento Grade de atendimento Capacidade Transportadoras Veículos …" at bounding box center [551, 271] width 1103 height 543
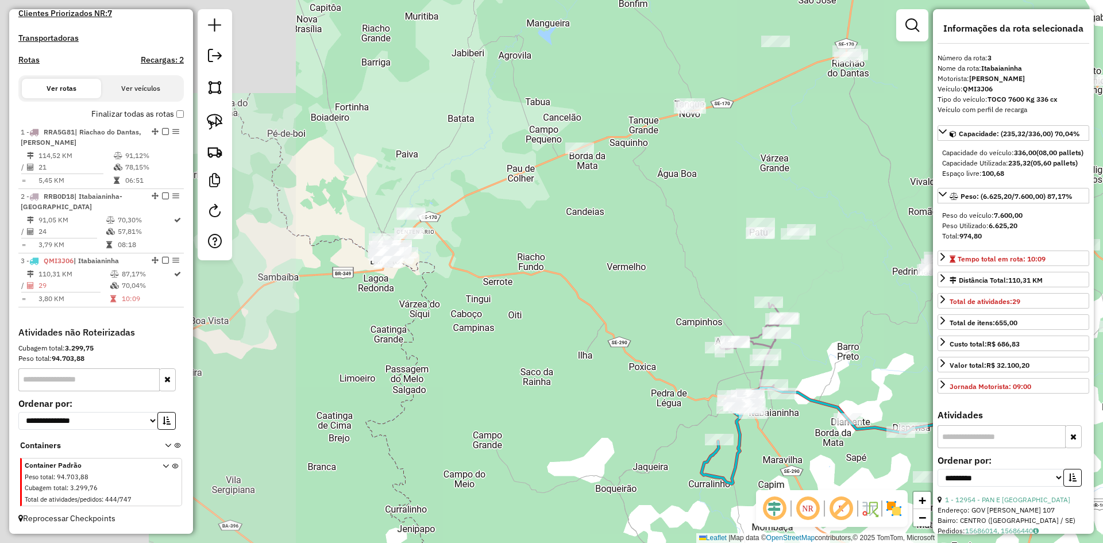
drag, startPoint x: 388, startPoint y: 214, endPoint x: 839, endPoint y: 570, distance: 574.6
click at [839, 542] on html "Aguarde... Pop-up bloqueado! Seu navegador bloqueou automáticamente a abertura …" at bounding box center [551, 271] width 1103 height 543
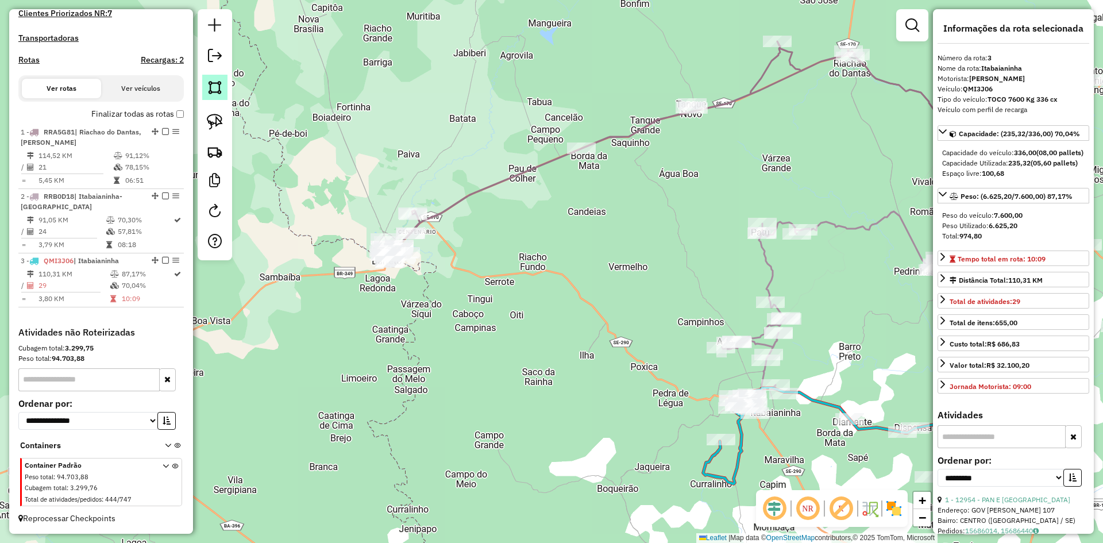
click at [211, 90] on img at bounding box center [215, 87] width 16 height 16
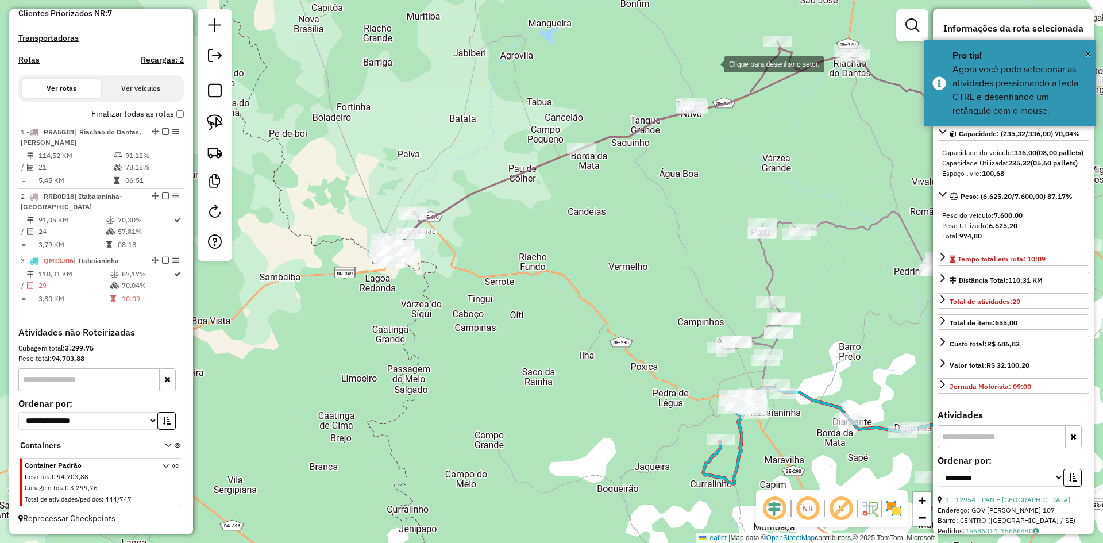
click at [712, 63] on div at bounding box center [712, 63] width 23 height 23
click at [296, 191] on div at bounding box center [297, 191] width 23 height 23
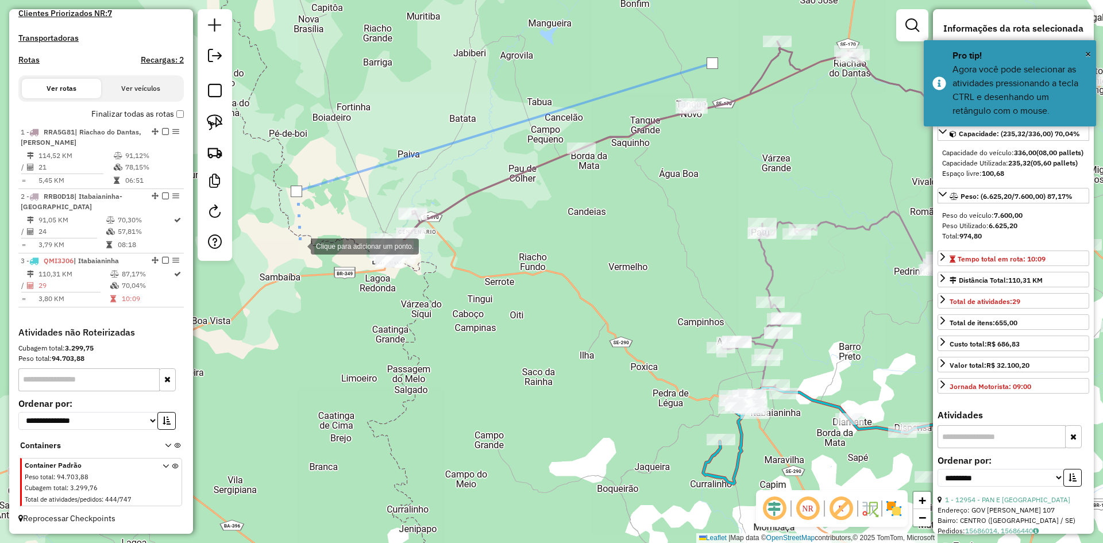
click at [302, 257] on div at bounding box center [299, 245] width 23 height 23
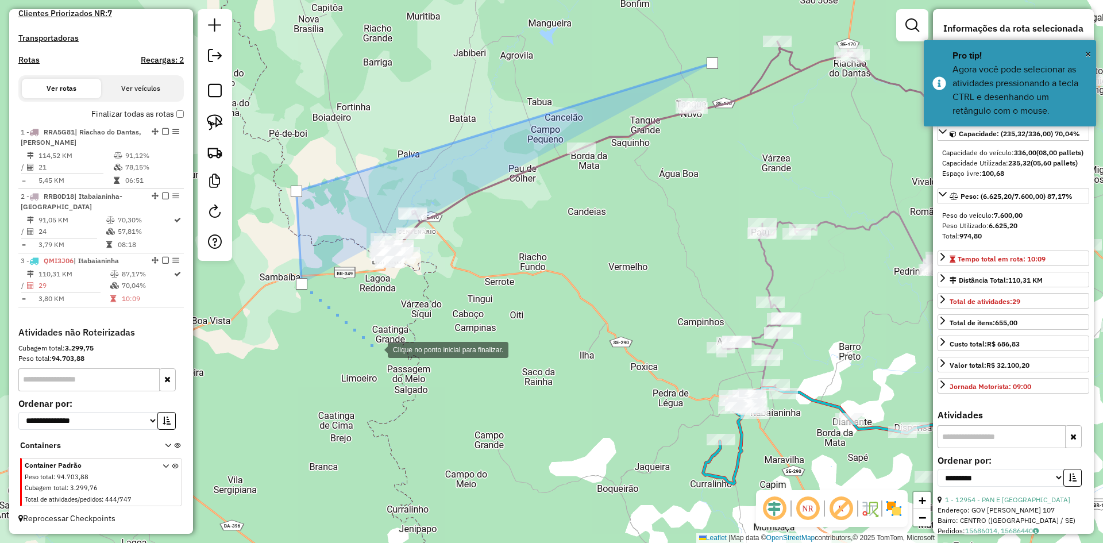
click at [376, 349] on div at bounding box center [376, 348] width 23 height 23
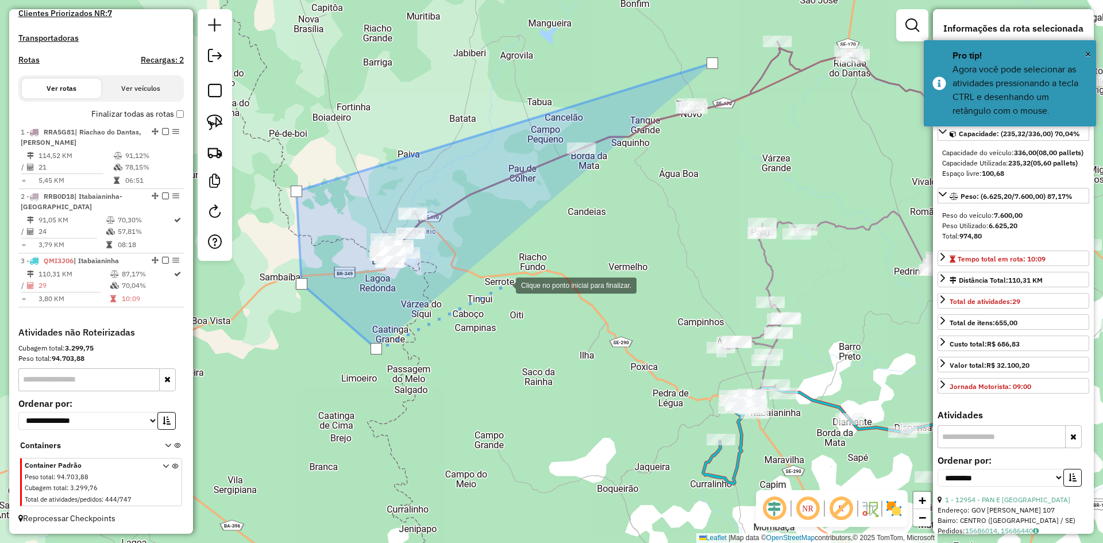
drag, startPoint x: 504, startPoint y: 284, endPoint x: 606, endPoint y: 223, distance: 118.8
click at [505, 284] on div at bounding box center [504, 284] width 23 height 23
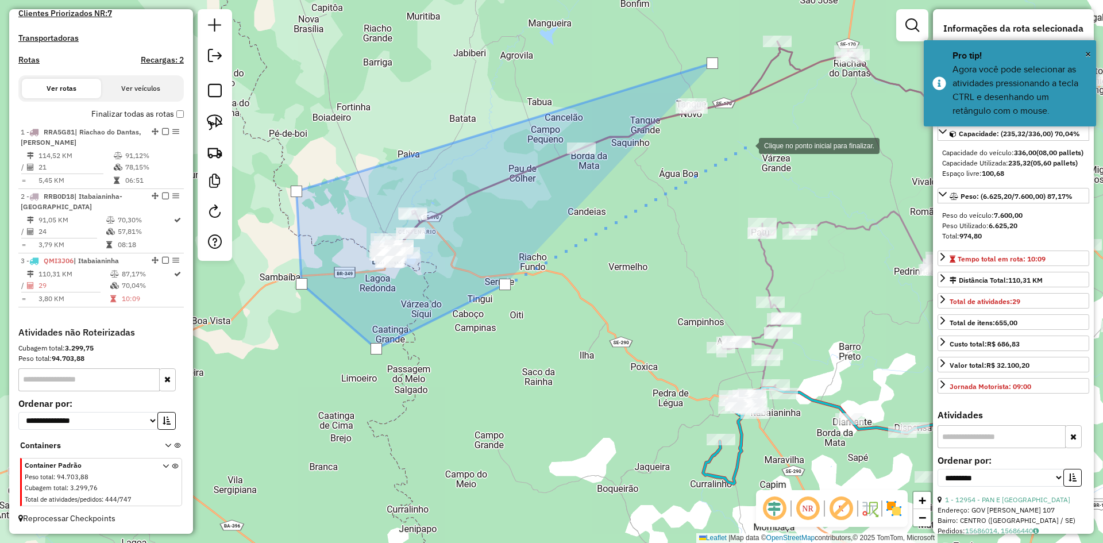
click at [753, 143] on div at bounding box center [747, 144] width 23 height 23
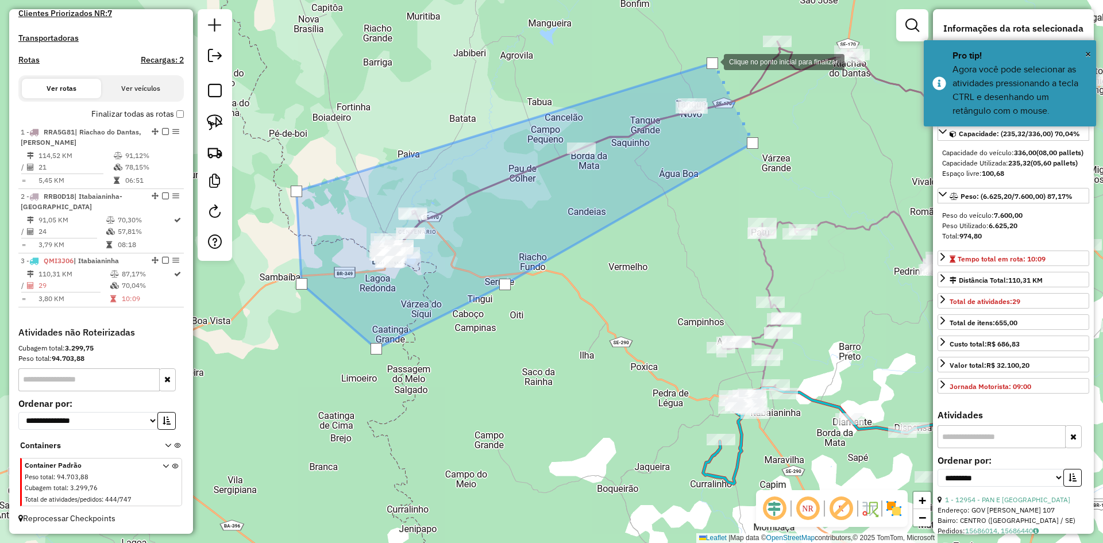
click at [712, 61] on div at bounding box center [712, 62] width 11 height 11
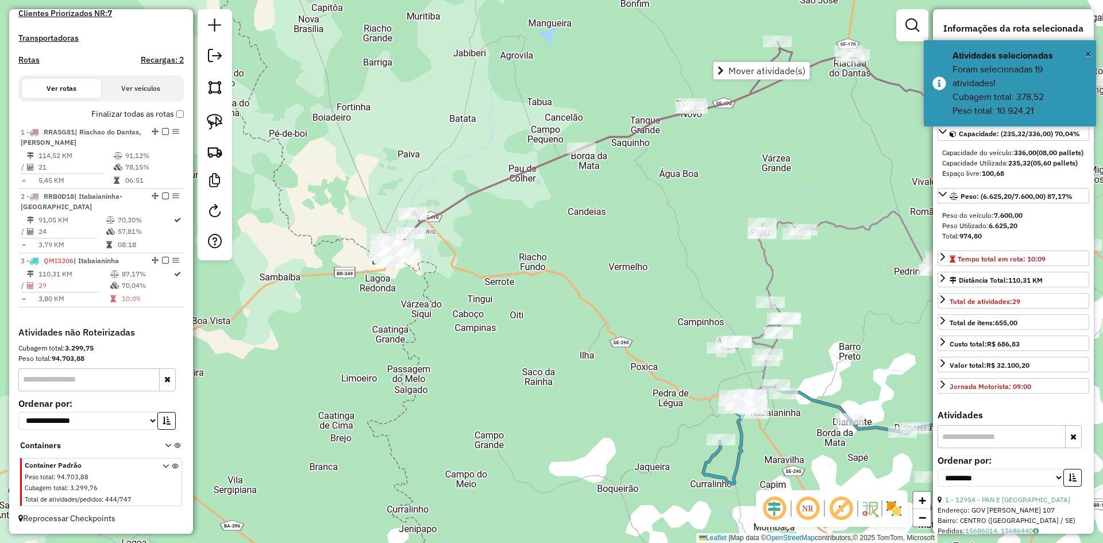
click at [583, 301] on div "Janela de atendimento Grade de atendimento Capacidade Transportadoras Veículos …" at bounding box center [551, 271] width 1103 height 543
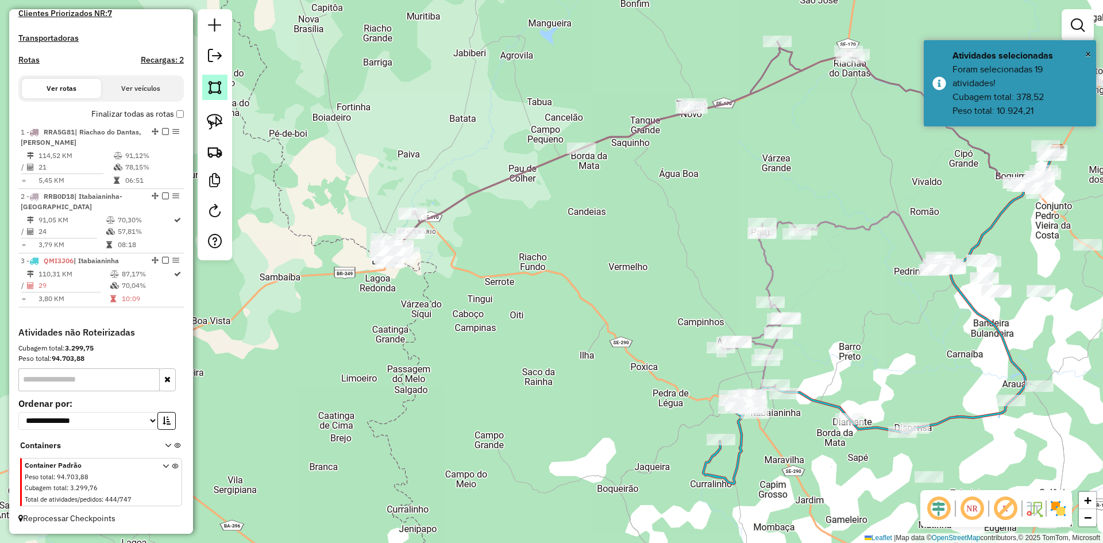
click at [222, 95] on img at bounding box center [215, 87] width 16 height 16
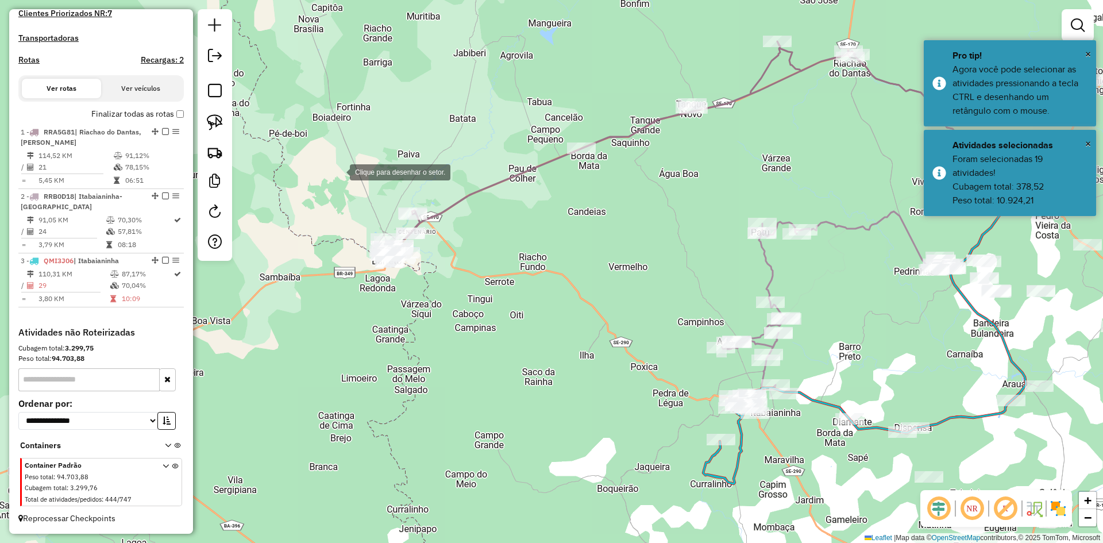
click at [338, 171] on div at bounding box center [338, 171] width 23 height 23
click at [423, 149] on div at bounding box center [423, 149] width 23 height 23
click at [492, 245] on div at bounding box center [488, 240] width 23 height 23
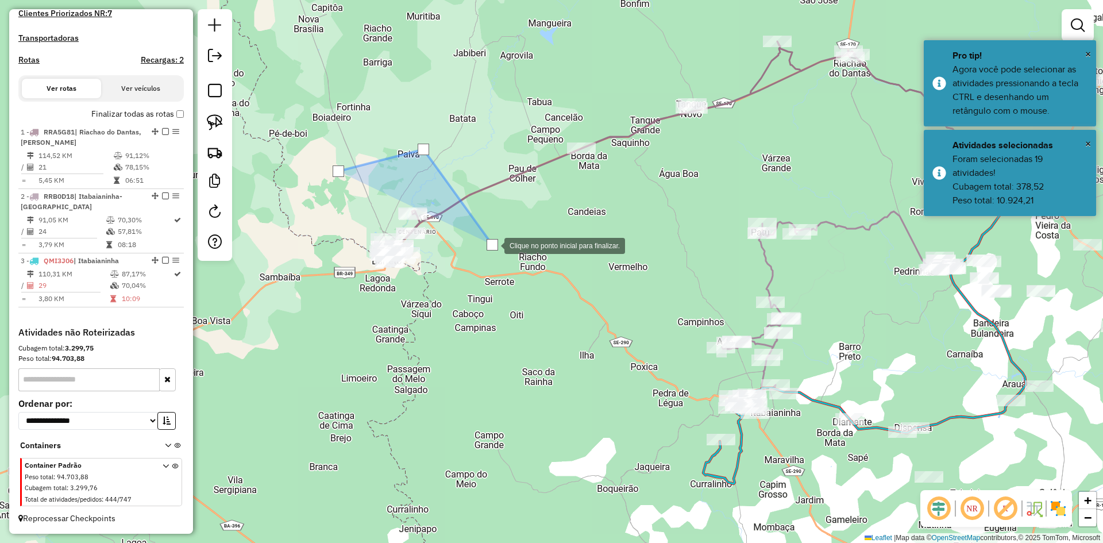
click at [481, 256] on div at bounding box center [492, 244] width 23 height 23
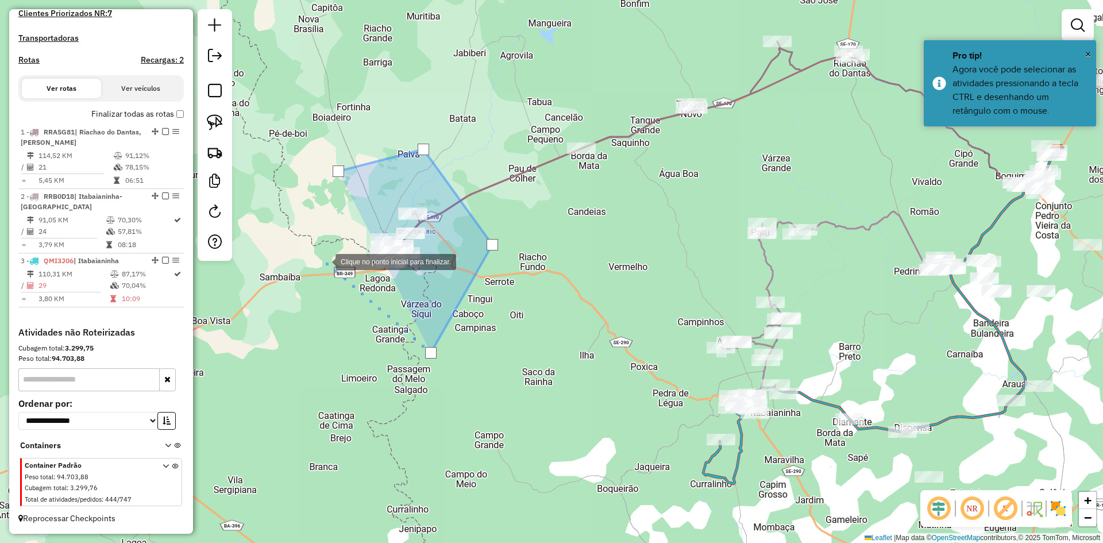
click at [323, 260] on div at bounding box center [324, 260] width 23 height 23
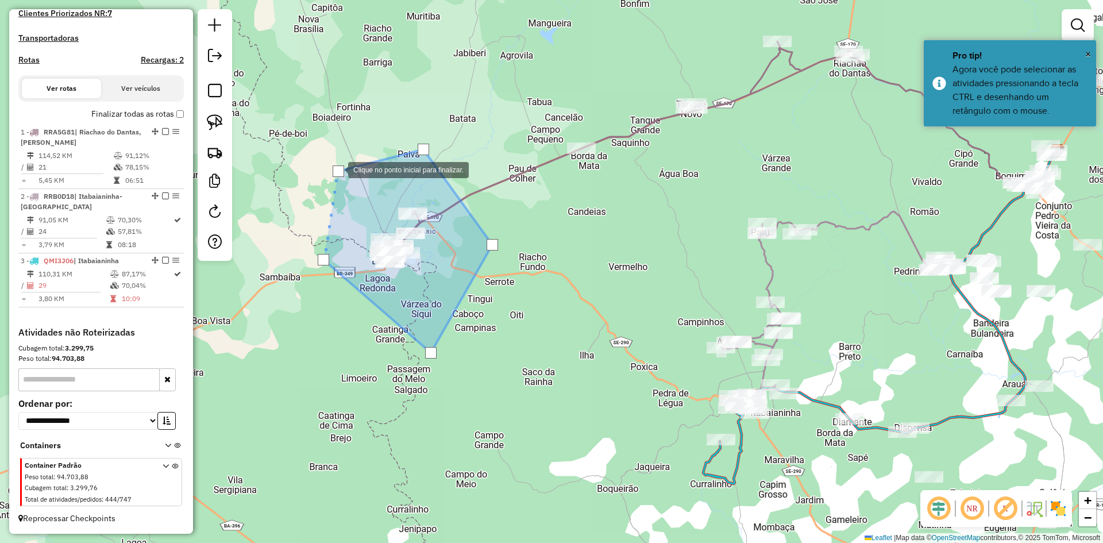
click at [335, 171] on div at bounding box center [338, 170] width 11 height 11
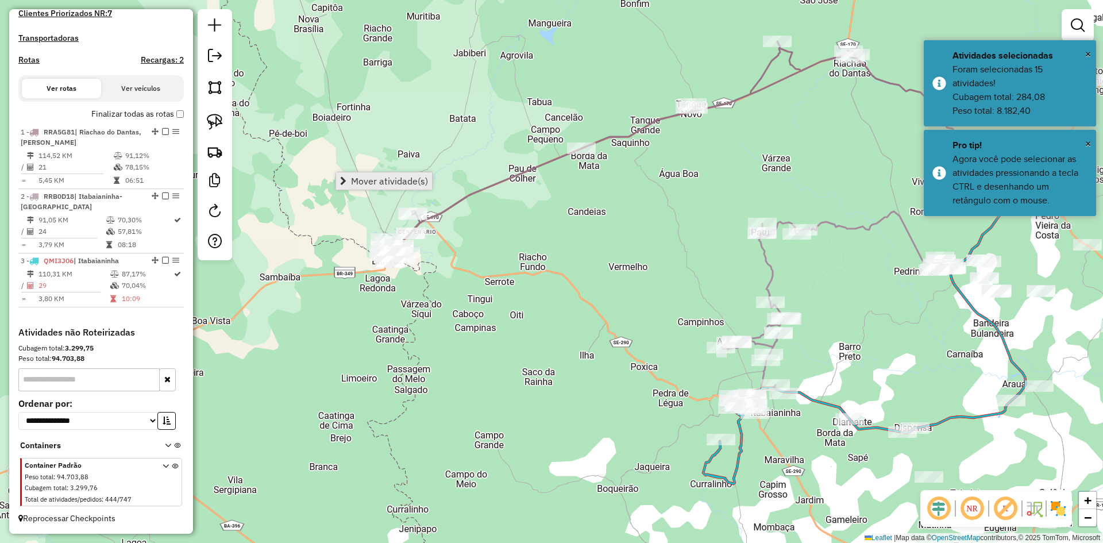
click at [380, 180] on span "Mover atividade(s)" at bounding box center [389, 180] width 77 height 9
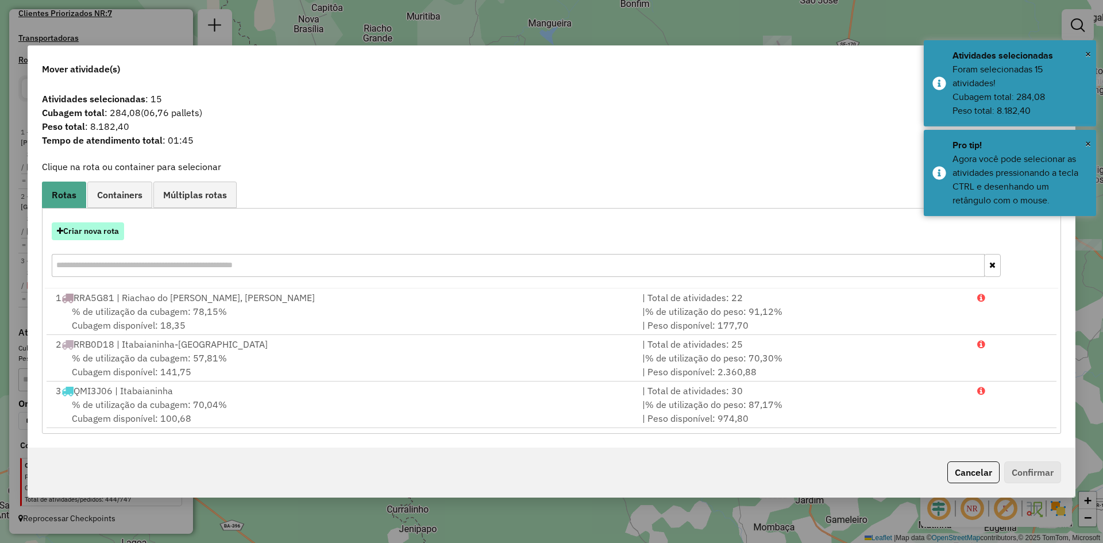
click at [94, 230] on button "Criar nova rota" at bounding box center [88, 231] width 72 height 18
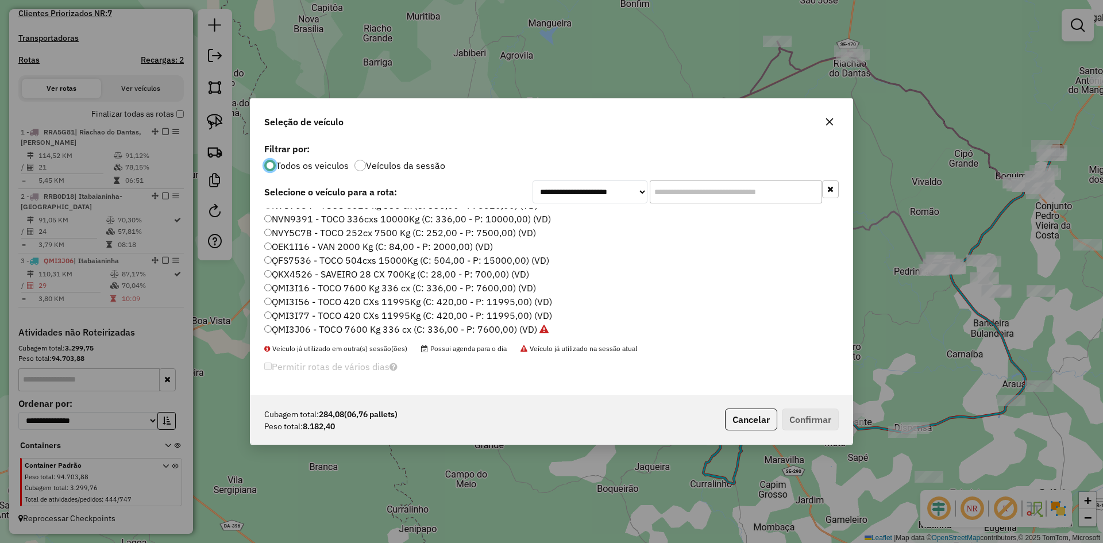
scroll to position [402, 0]
click at [307, 267] on label "QMI3I77 - TOCO 420 CXs 11995Kg (C: 420,00 - P: 11995,00) (VD)" at bounding box center [408, 267] width 288 height 14
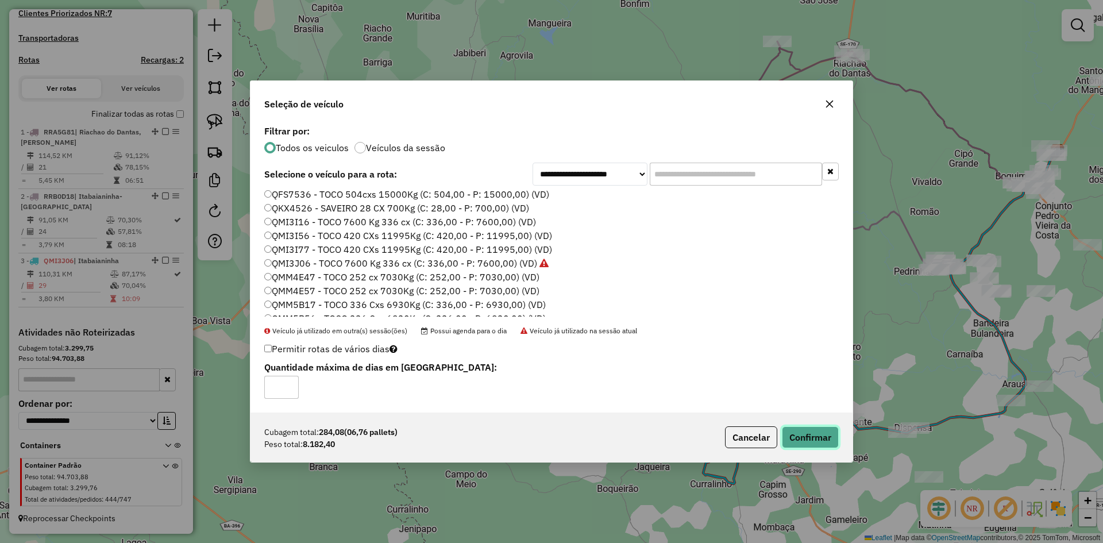
click at [826, 438] on button "Confirmar" at bounding box center [810, 437] width 57 height 22
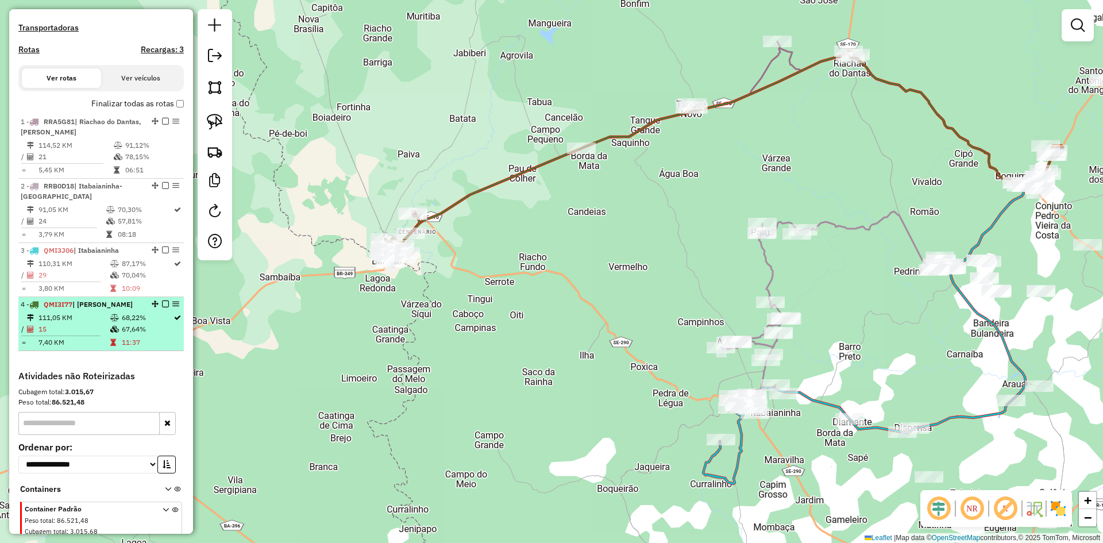
click at [141, 323] on td "68,22%" at bounding box center [147, 317] width 52 height 11
select select "**********"
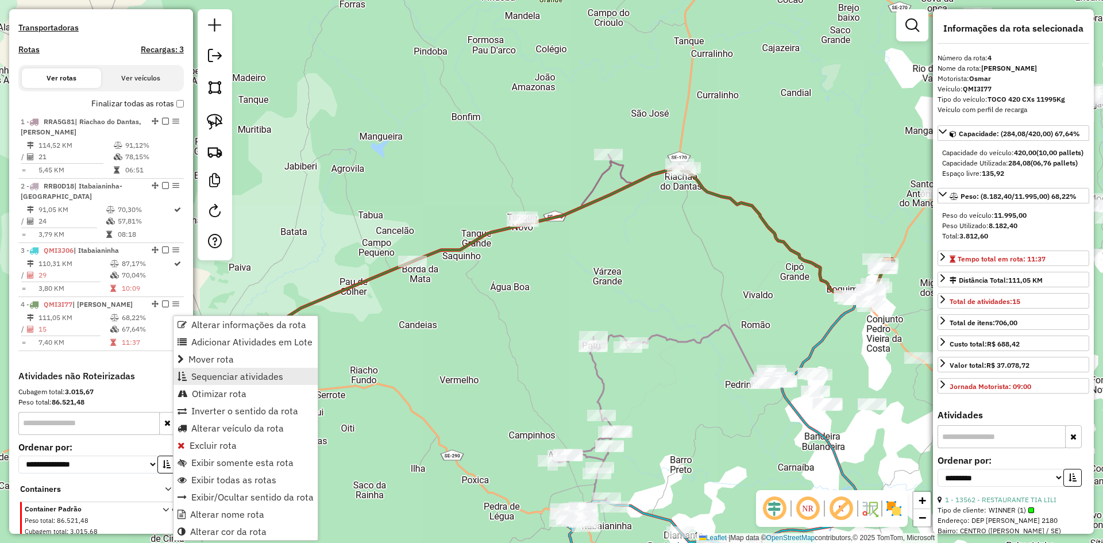
click at [245, 374] on span "Sequenciar atividades" at bounding box center [237, 376] width 92 height 9
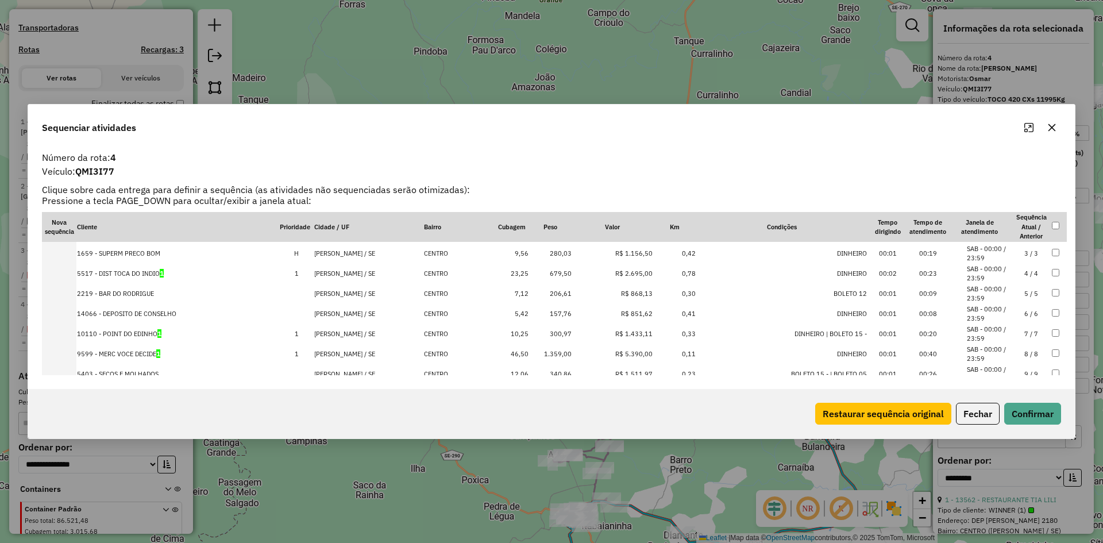
scroll to position [115, 0]
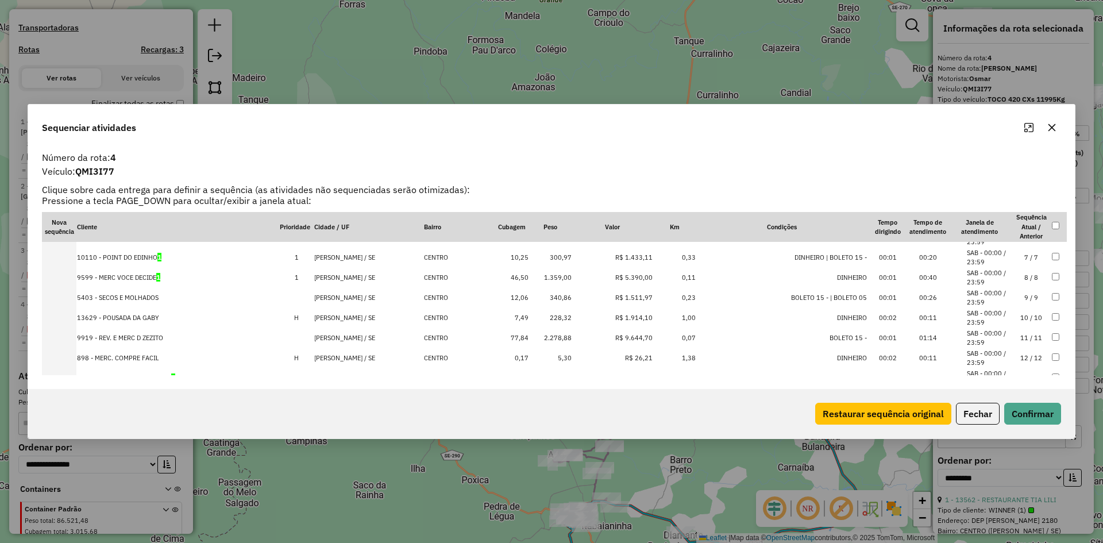
click at [936, 335] on td "01:14" at bounding box center [928, 338] width 40 height 20
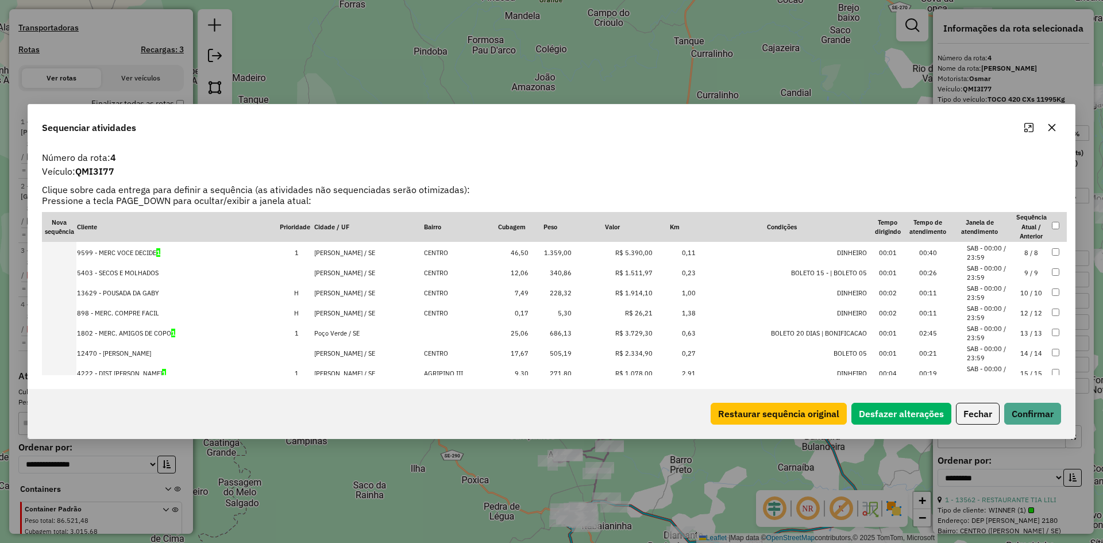
scroll to position [179, 0]
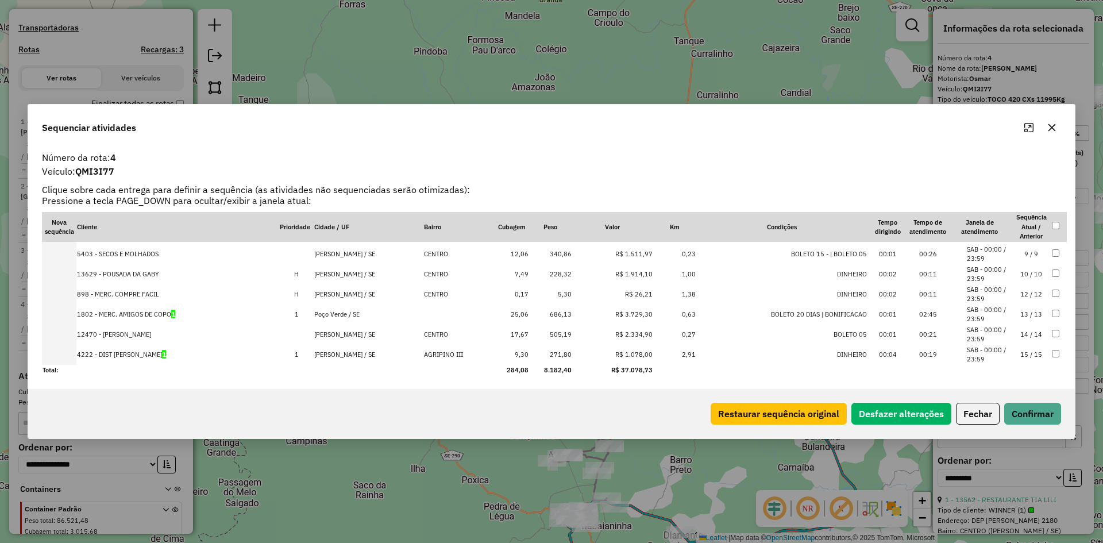
click at [935, 315] on td "02:45" at bounding box center [928, 314] width 40 height 20
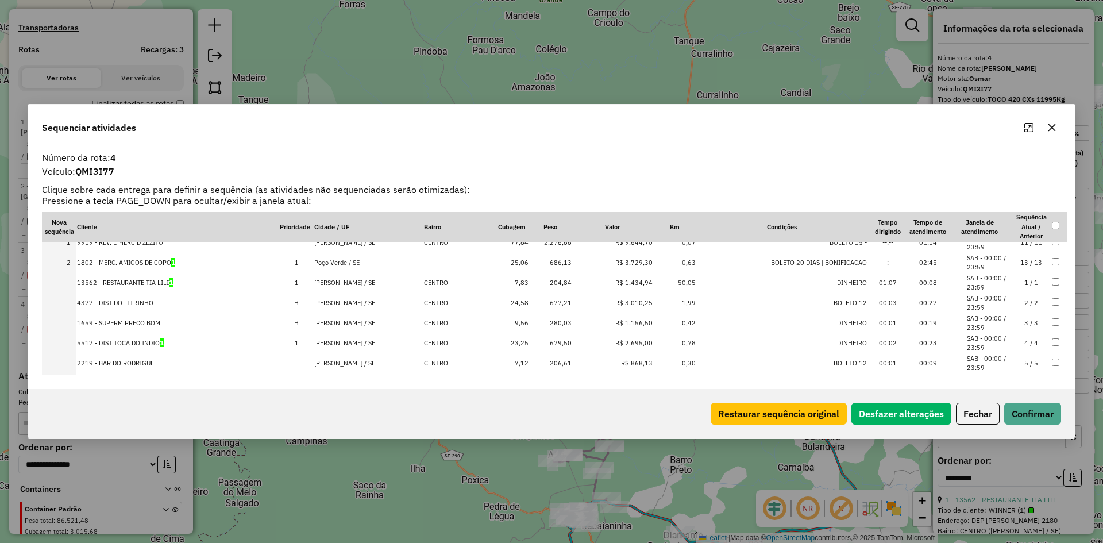
scroll to position [0, 0]
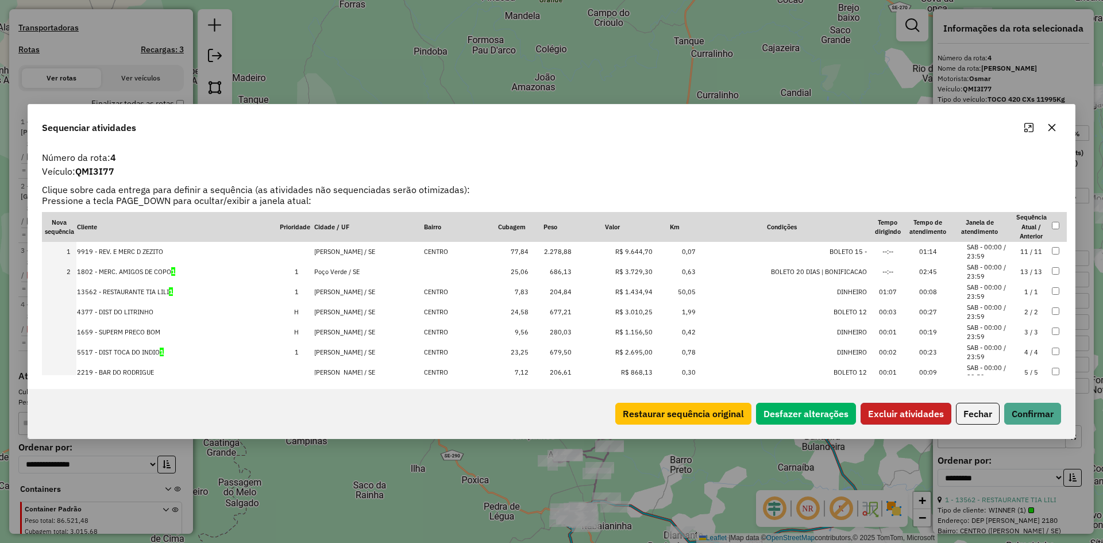
click at [900, 409] on button "Excluir atividades" at bounding box center [906, 414] width 91 height 22
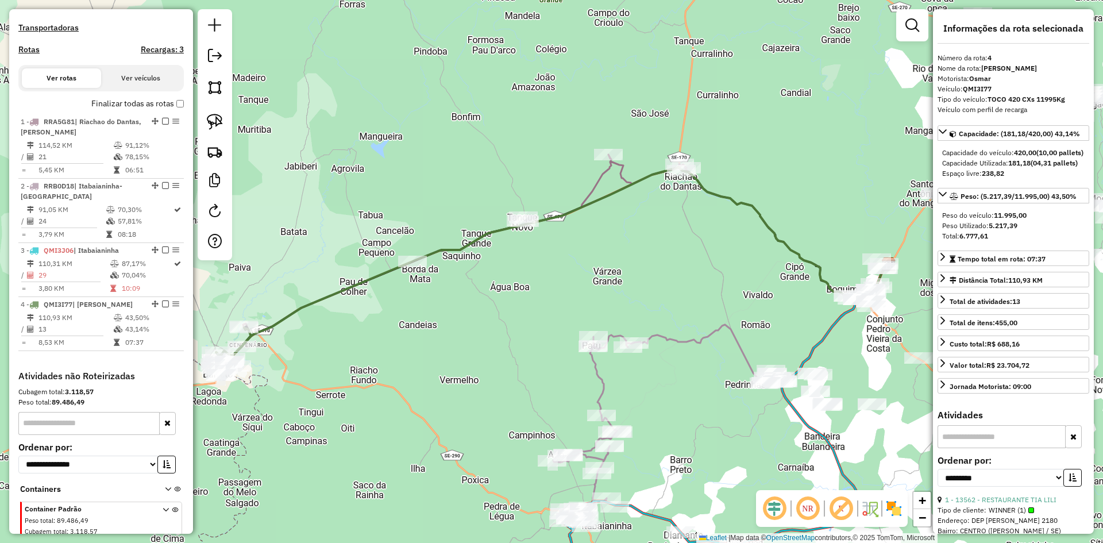
scroll to position [394, 0]
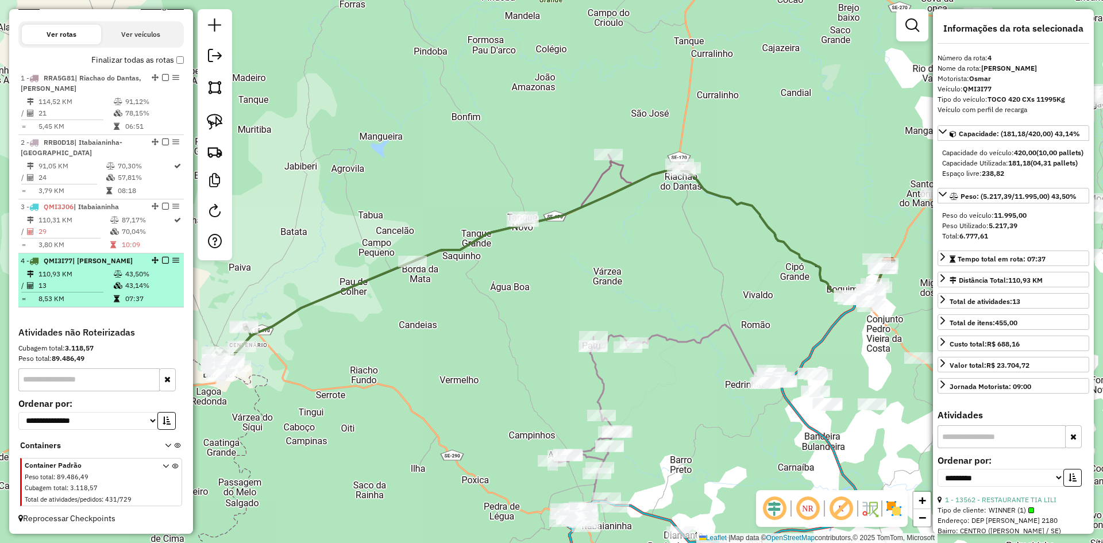
click at [114, 285] on icon at bounding box center [118, 285] width 9 height 7
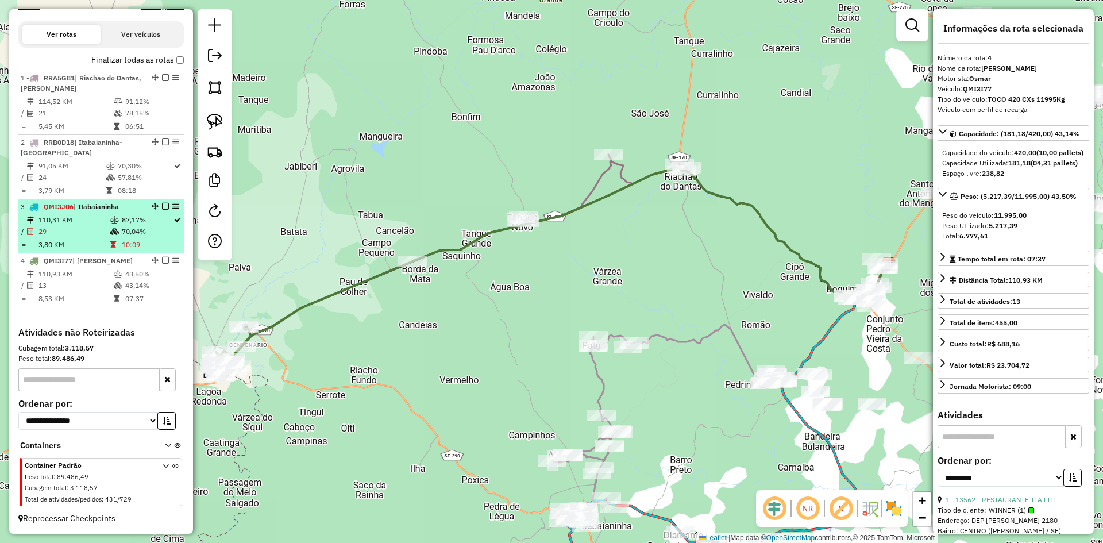
click at [121, 238] on table "110,31 KM 87,17% / 29 70,04% = 3,80 KM 10:09" at bounding box center [101, 232] width 161 height 36
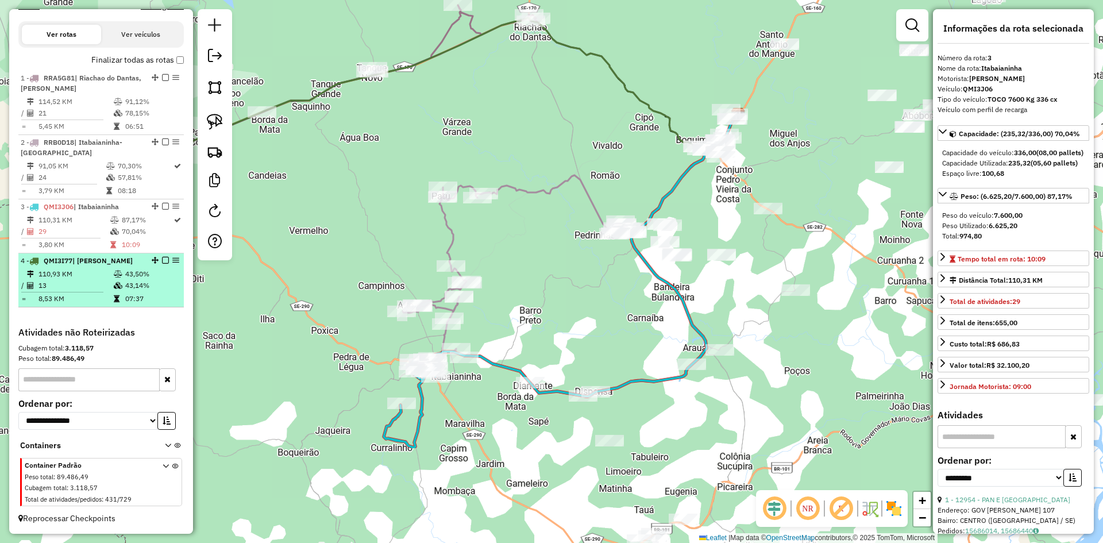
click at [126, 273] on td "43,50%" at bounding box center [152, 273] width 55 height 11
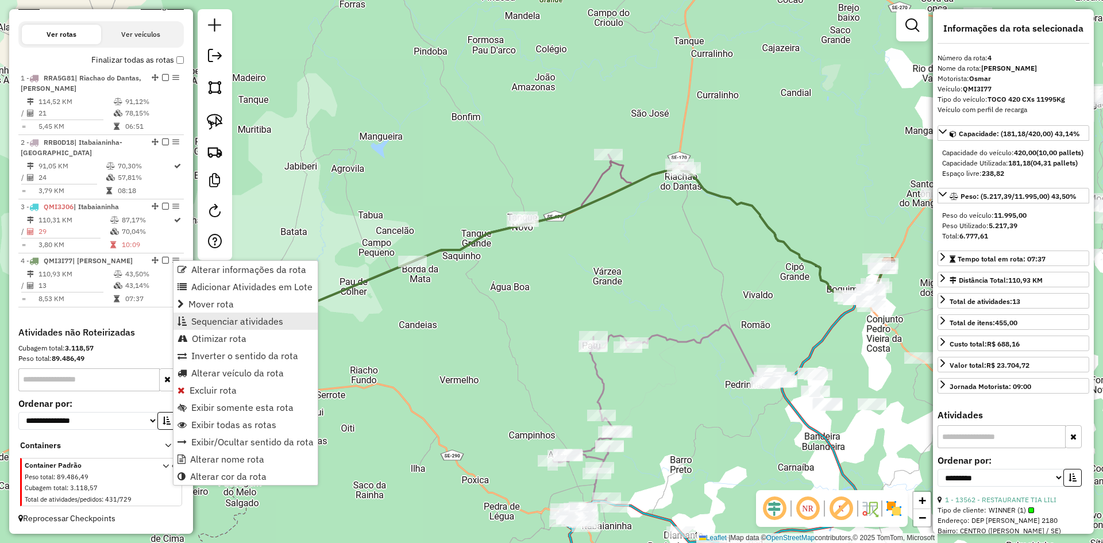
click at [226, 321] on span "Sequenciar atividades" at bounding box center [237, 321] width 92 height 9
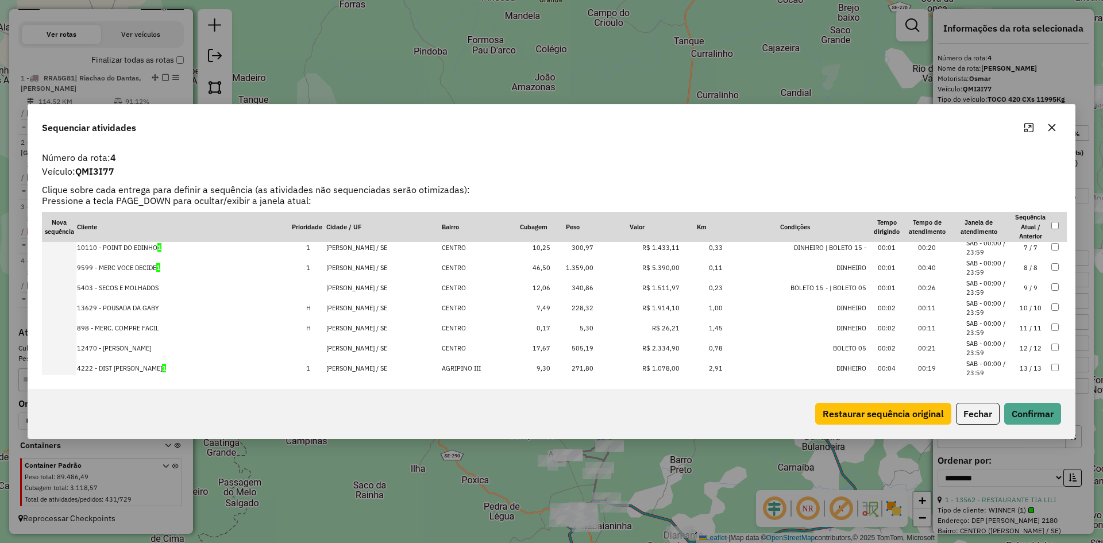
scroll to position [138, 0]
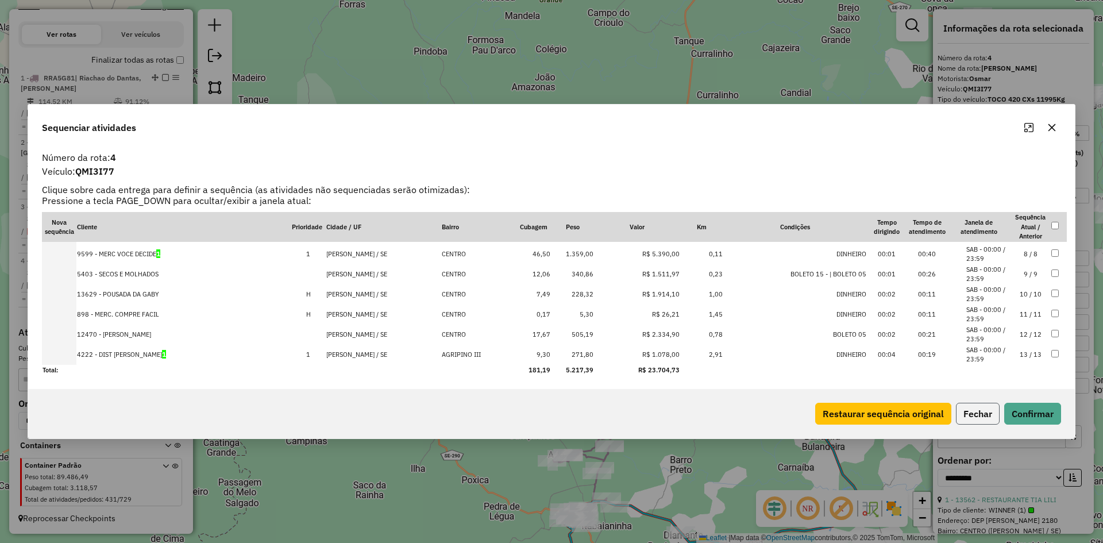
click at [975, 413] on button "Fechar" at bounding box center [978, 414] width 44 height 22
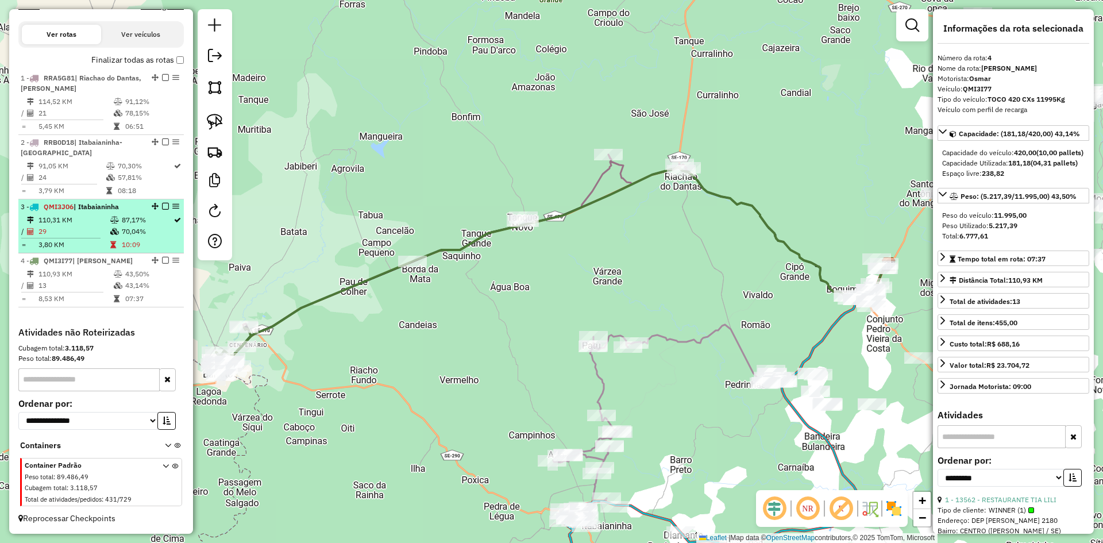
drag, startPoint x: 138, startPoint y: 223, endPoint x: 164, endPoint y: 226, distance: 26.6
click at [138, 223] on td "87,17%" at bounding box center [147, 219] width 52 height 11
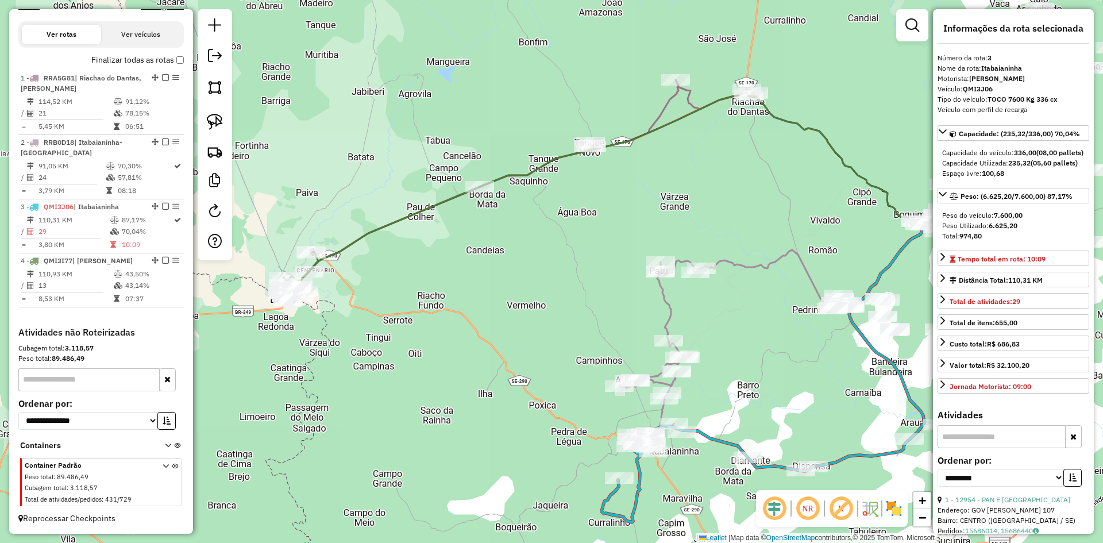
drag, startPoint x: 302, startPoint y: 241, endPoint x: 565, endPoint y: 335, distance: 280.0
click at [564, 337] on div "Janela de atendimento Grade de atendimento Capacidade Transportadoras Veículos …" at bounding box center [551, 271] width 1103 height 543
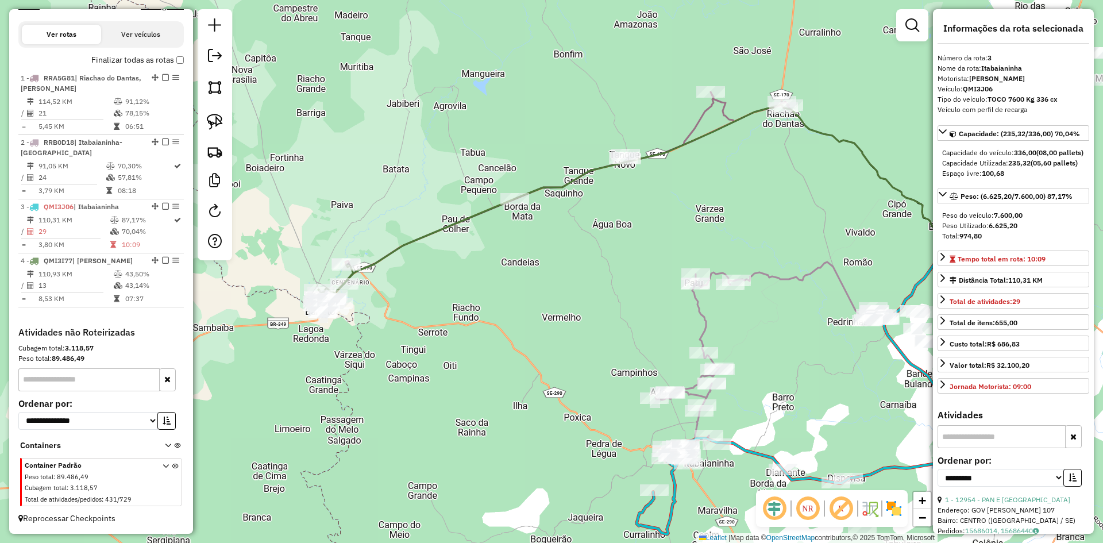
drag, startPoint x: 213, startPoint y: 87, endPoint x: 237, endPoint y: 89, distance: 24.8
click at [214, 87] on img at bounding box center [215, 87] width 16 height 16
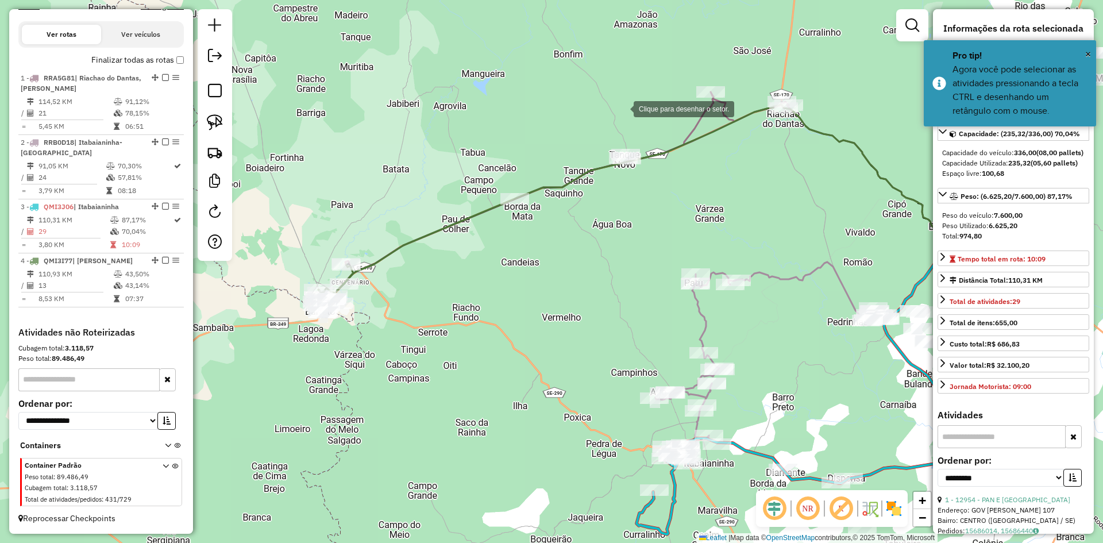
click at [622, 108] on div at bounding box center [622, 108] width 23 height 23
drag, startPoint x: 318, startPoint y: 196, endPoint x: 304, endPoint y: 244, distance: 50.2
click at [317, 197] on div at bounding box center [317, 195] width 23 height 23
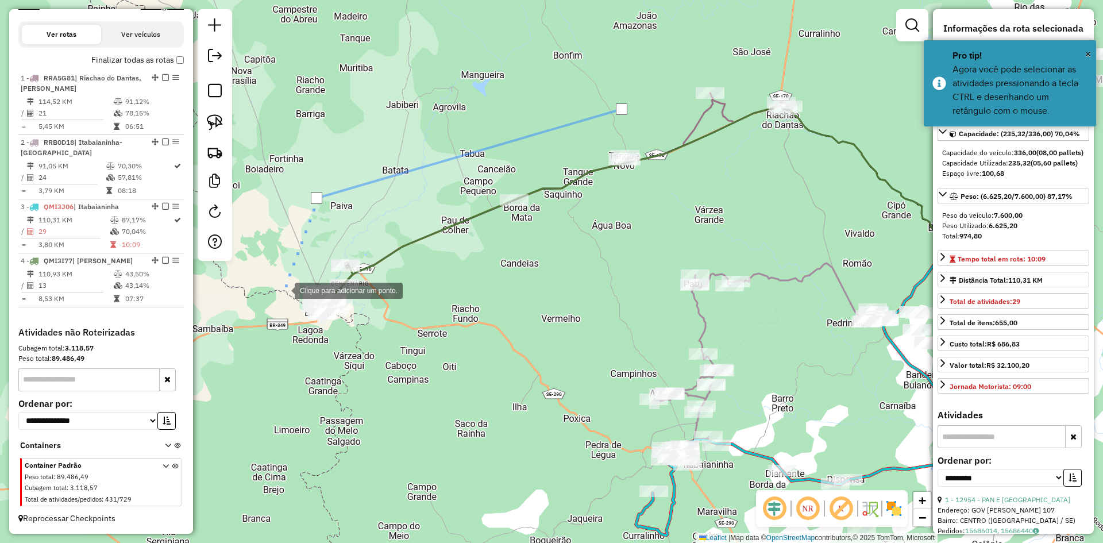
click at [281, 296] on div at bounding box center [283, 289] width 23 height 23
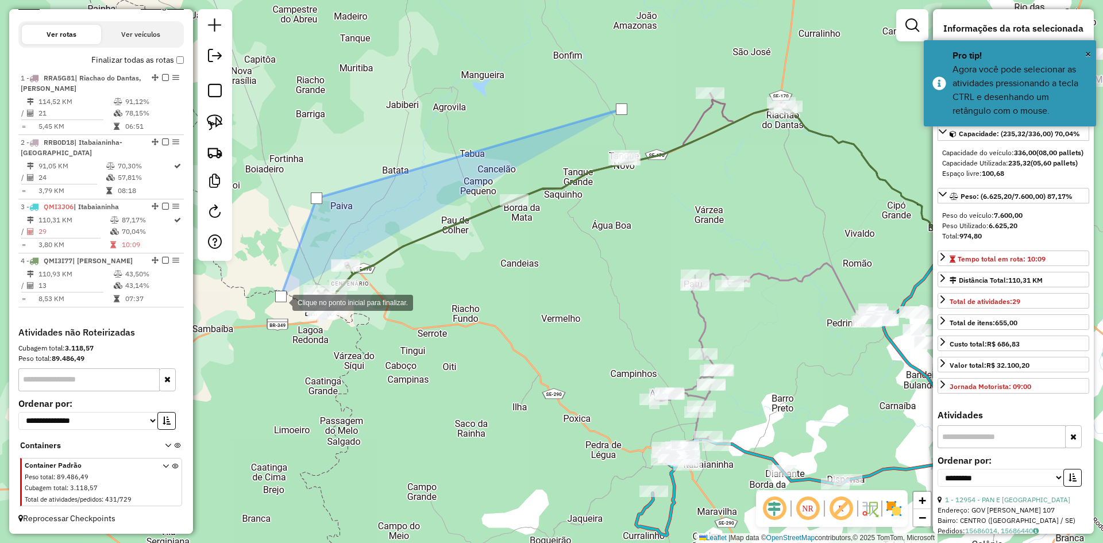
click at [283, 313] on div at bounding box center [280, 301] width 23 height 23
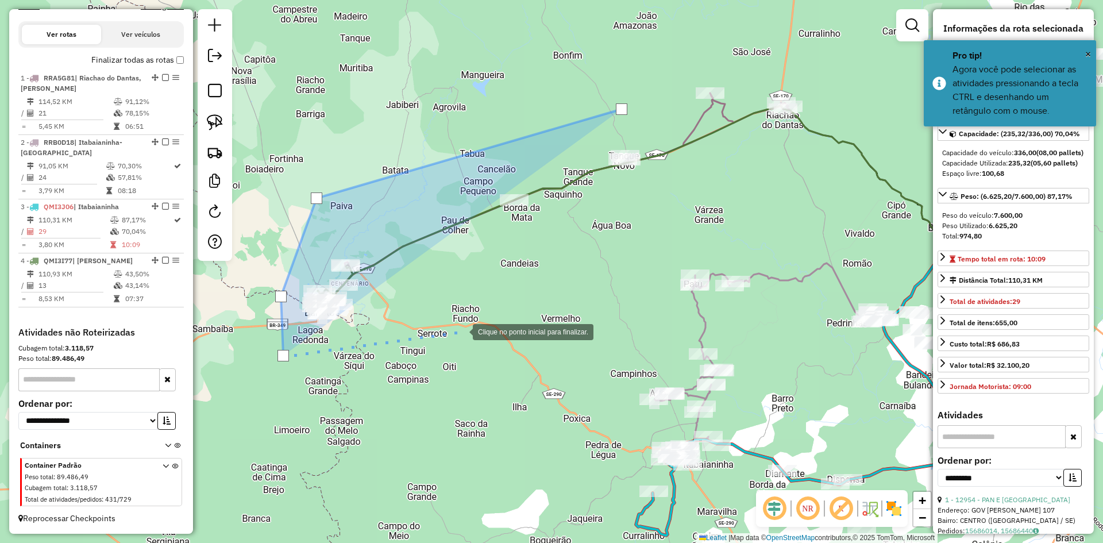
click at [461, 331] on div at bounding box center [461, 330] width 23 height 23
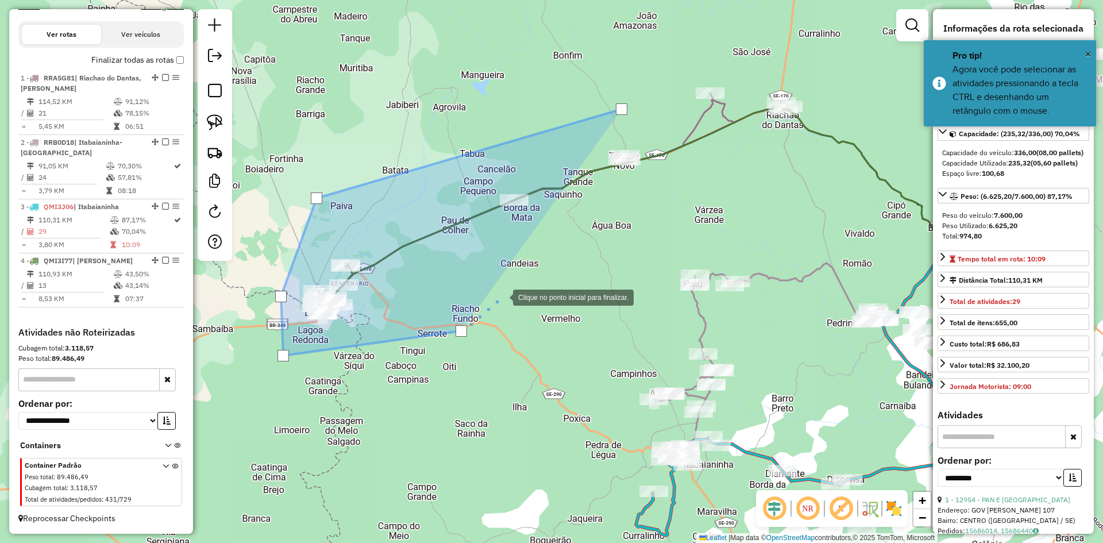
click at [502, 296] on div at bounding box center [501, 296] width 23 height 23
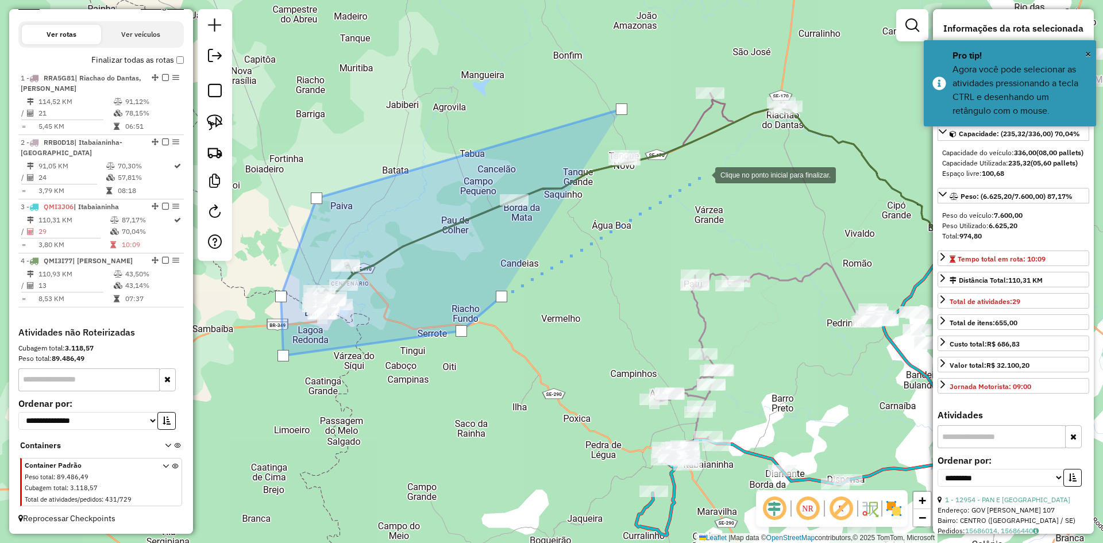
click at [704, 174] on div at bounding box center [703, 174] width 23 height 23
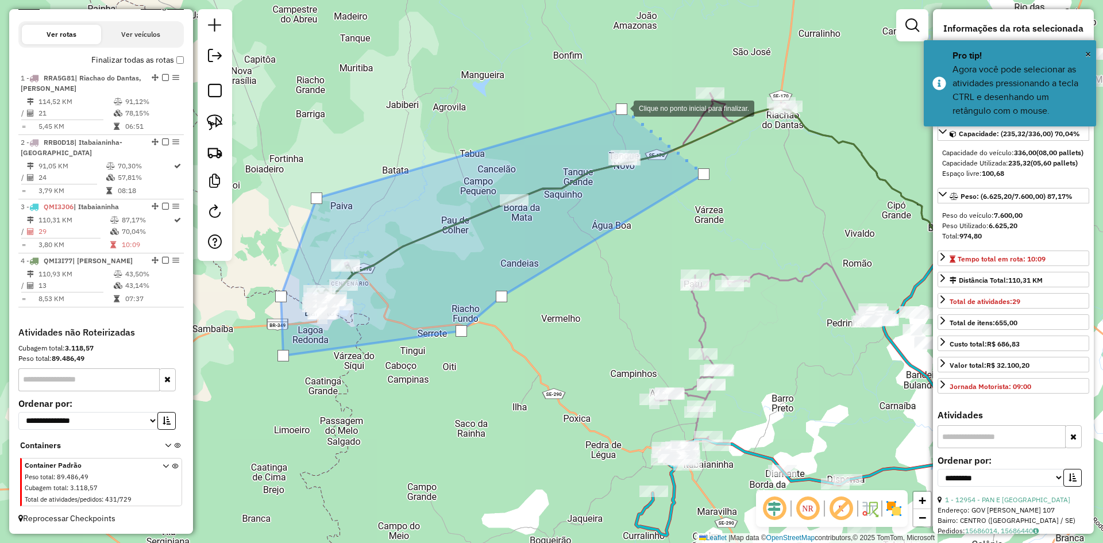
click at [622, 107] on div at bounding box center [621, 108] width 11 height 11
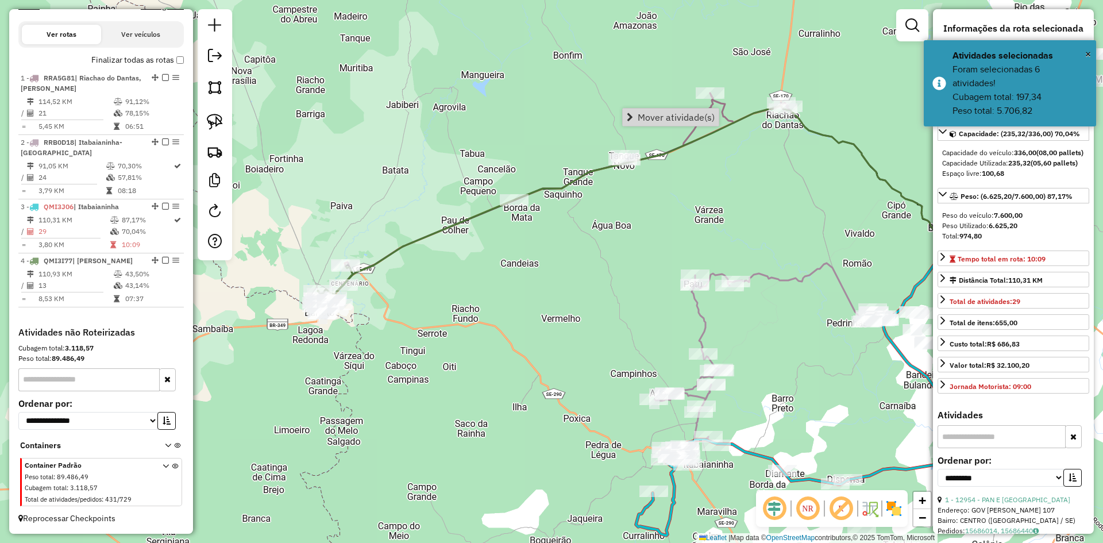
drag, startPoint x: 643, startPoint y: 113, endPoint x: 634, endPoint y: 113, distance: 8.6
click at [643, 113] on span "Mover atividade(s)" at bounding box center [676, 117] width 77 height 9
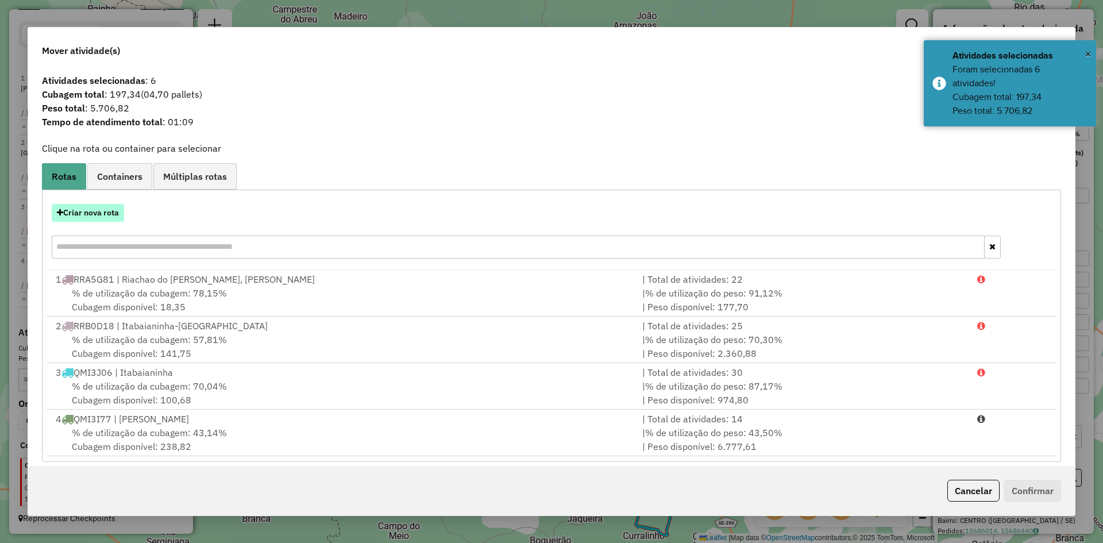
click at [104, 214] on button "Criar nova rota" at bounding box center [88, 213] width 72 height 18
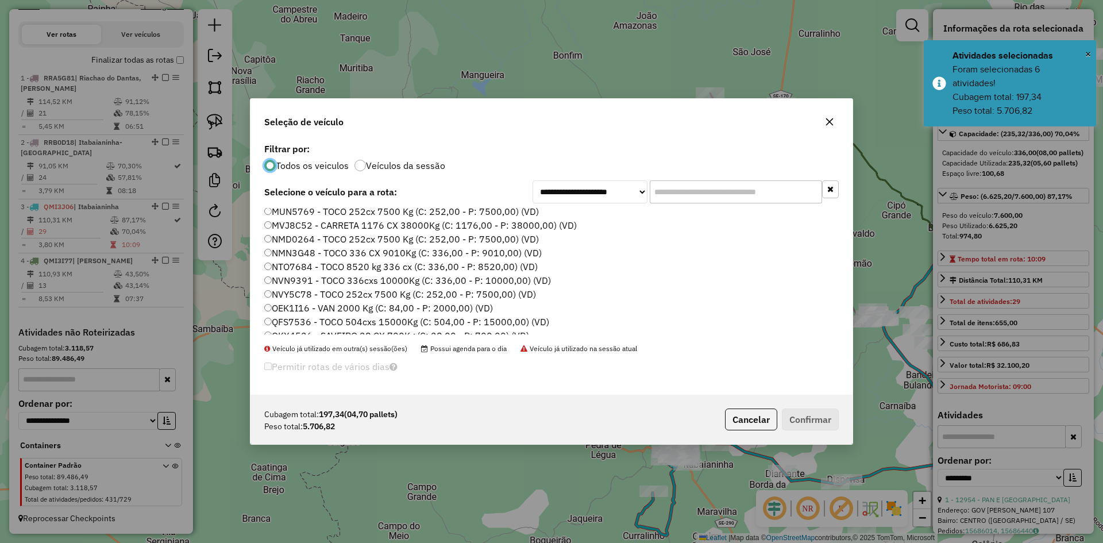
scroll to position [345, 0]
click at [297, 306] on label "QMI3I56 - TOCO 420 CXs 11995Kg (C: 420,00 - P: 11995,00) (VD)" at bounding box center [408, 311] width 288 height 14
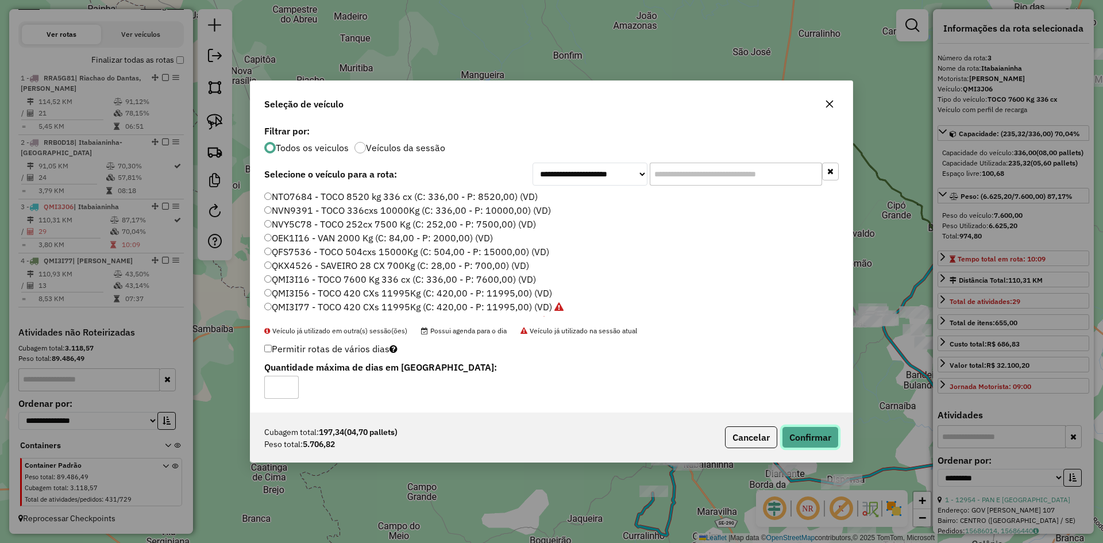
click at [816, 439] on button "Confirmar" at bounding box center [810, 437] width 57 height 22
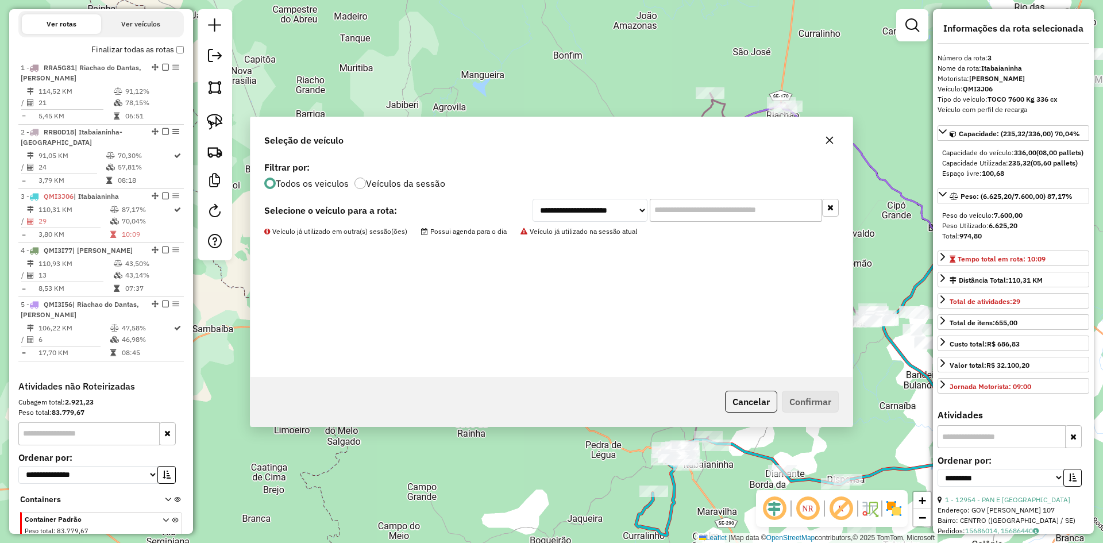
scroll to position [458, 0]
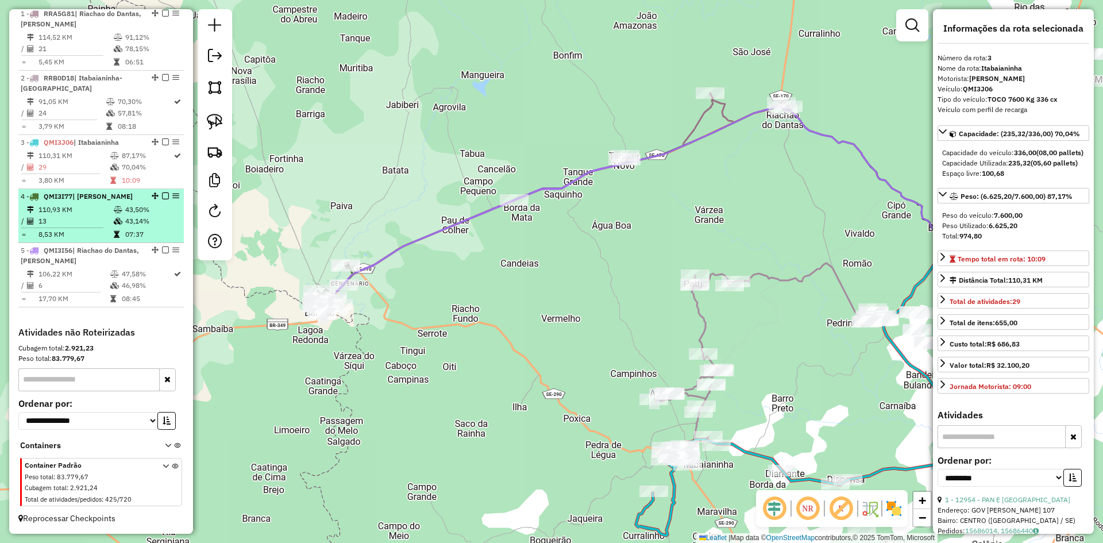
click at [139, 226] on td "43,14%" at bounding box center [152, 220] width 55 height 11
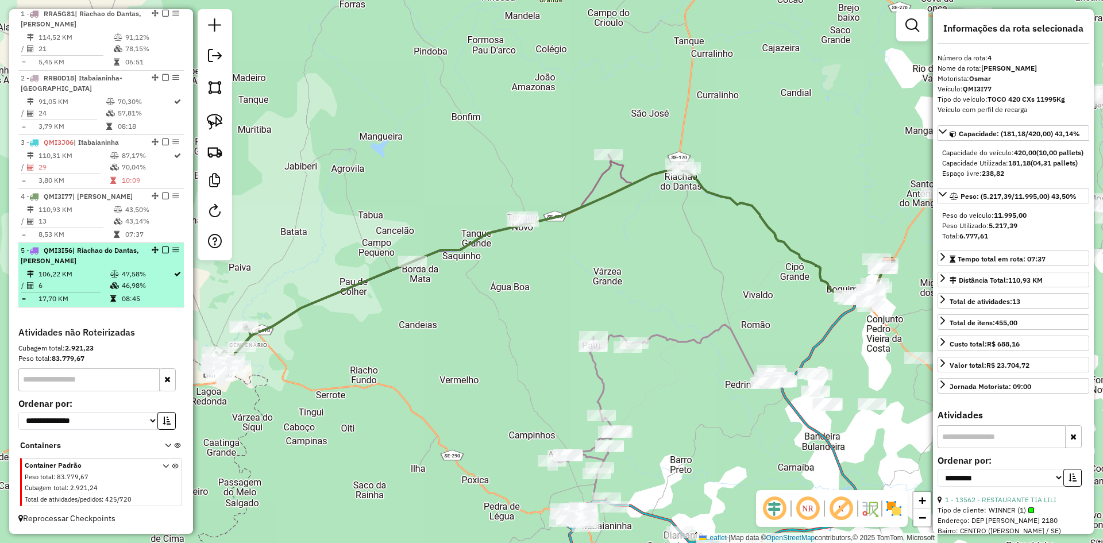
drag, startPoint x: 136, startPoint y: 261, endPoint x: 144, endPoint y: 261, distance: 8.6
click at [136, 262] on div "5 - QMI3I56 | Riachao do Dantas, Tobias Barreto" at bounding box center [82, 255] width 122 height 21
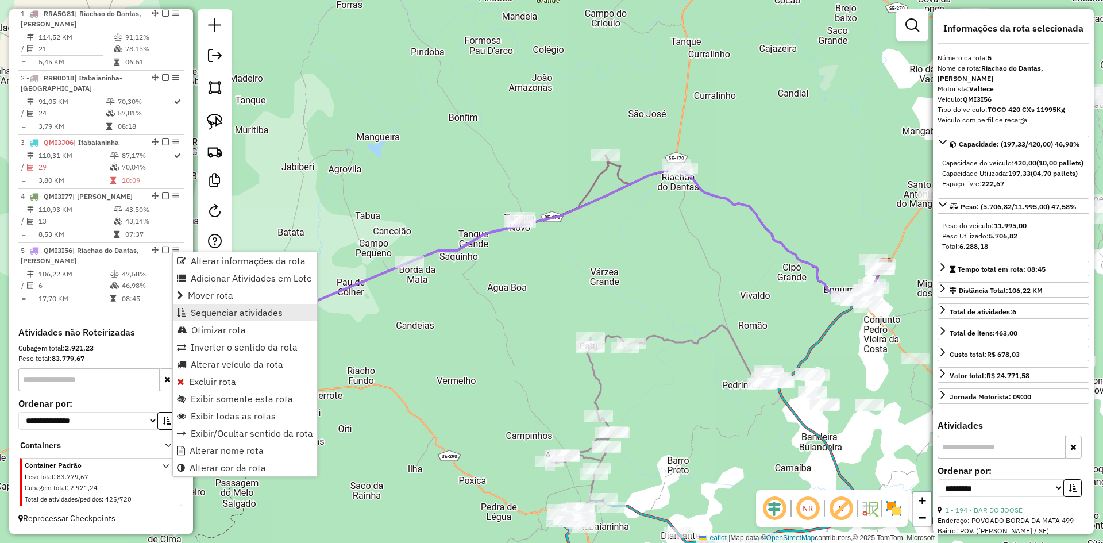
click at [234, 310] on span "Sequenciar atividades" at bounding box center [237, 312] width 92 height 9
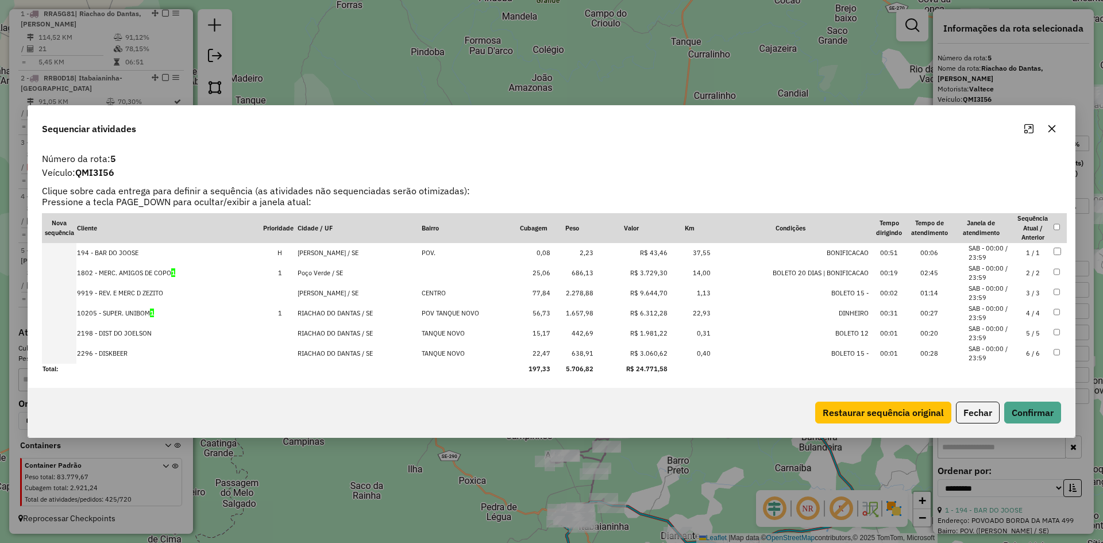
click at [982, 415] on button "Fechar" at bounding box center [978, 413] width 44 height 22
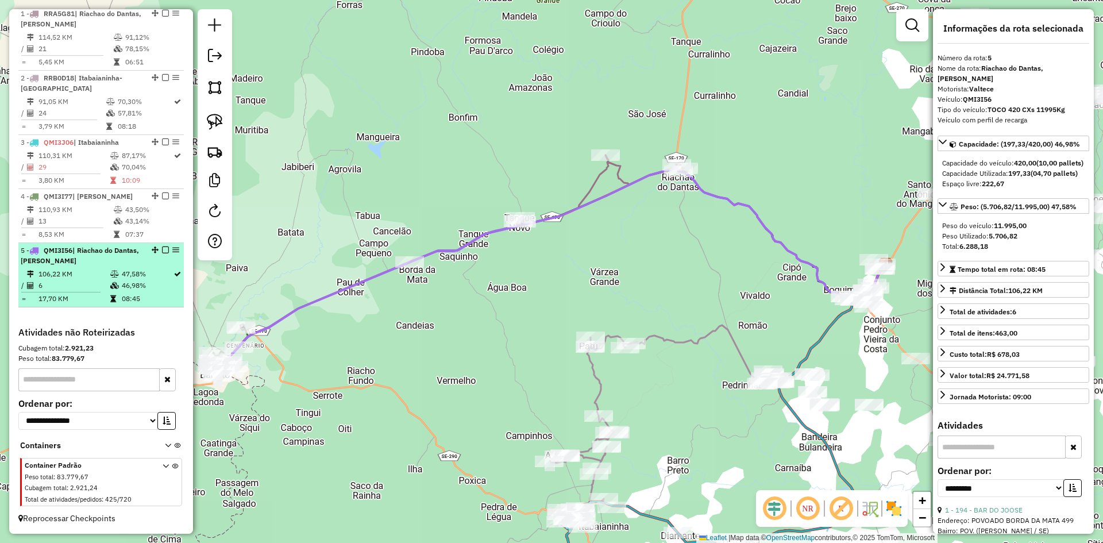
drag, startPoint x: 141, startPoint y: 280, endPoint x: 134, endPoint y: 263, distance: 18.6
click at [140, 280] on td "46,98%" at bounding box center [147, 285] width 52 height 11
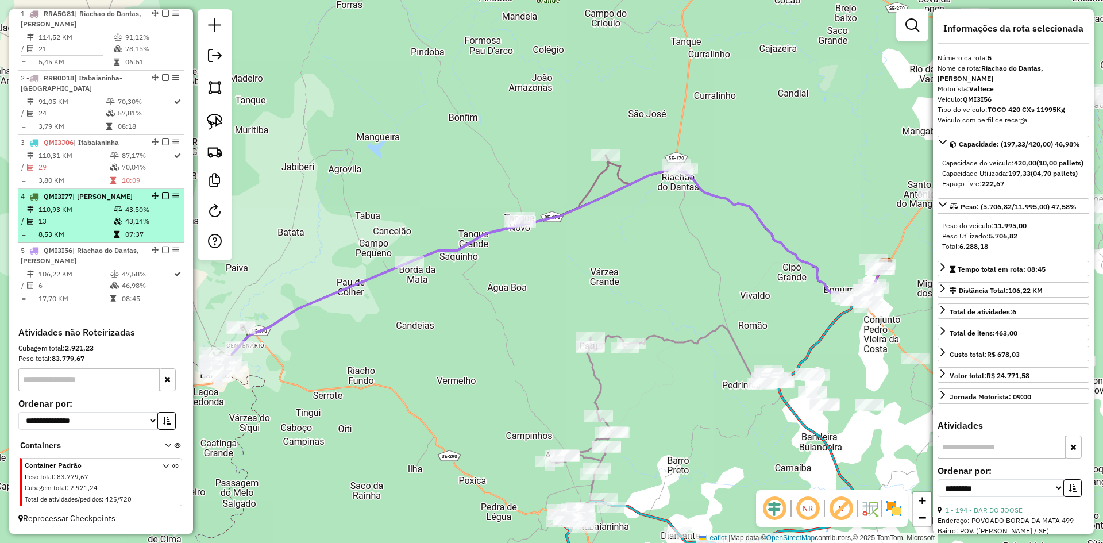
click at [131, 232] on td "07:37" at bounding box center [152, 234] width 55 height 11
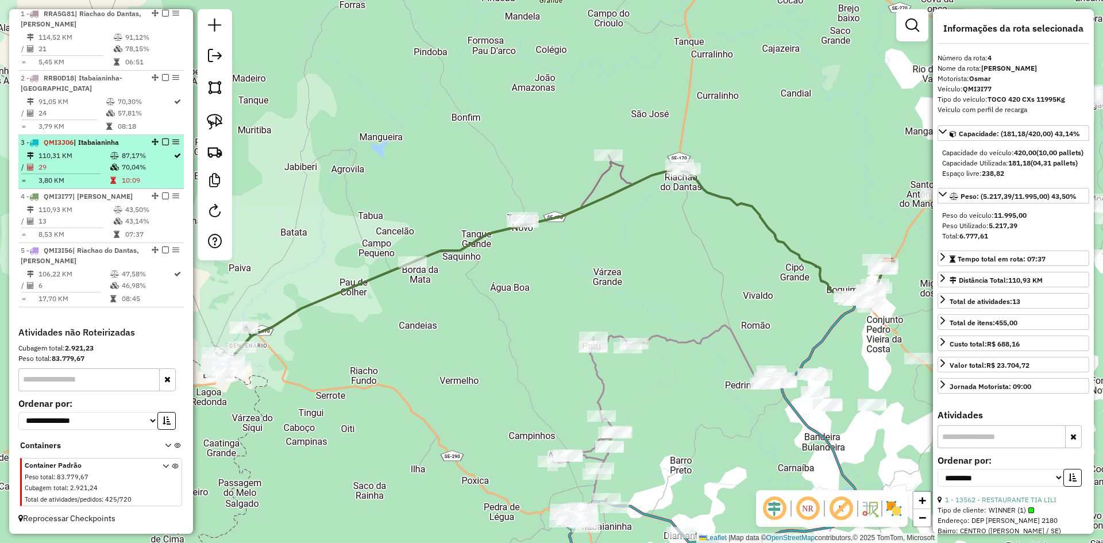
click at [136, 164] on td "70,04%" at bounding box center [147, 166] width 52 height 11
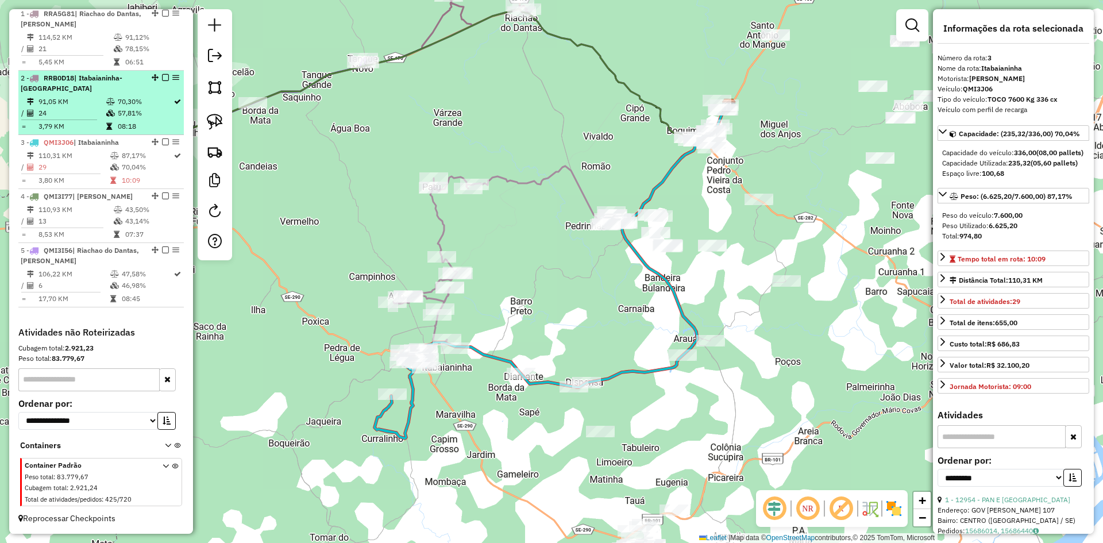
click at [123, 109] on td "57,81%" at bounding box center [145, 112] width 56 height 11
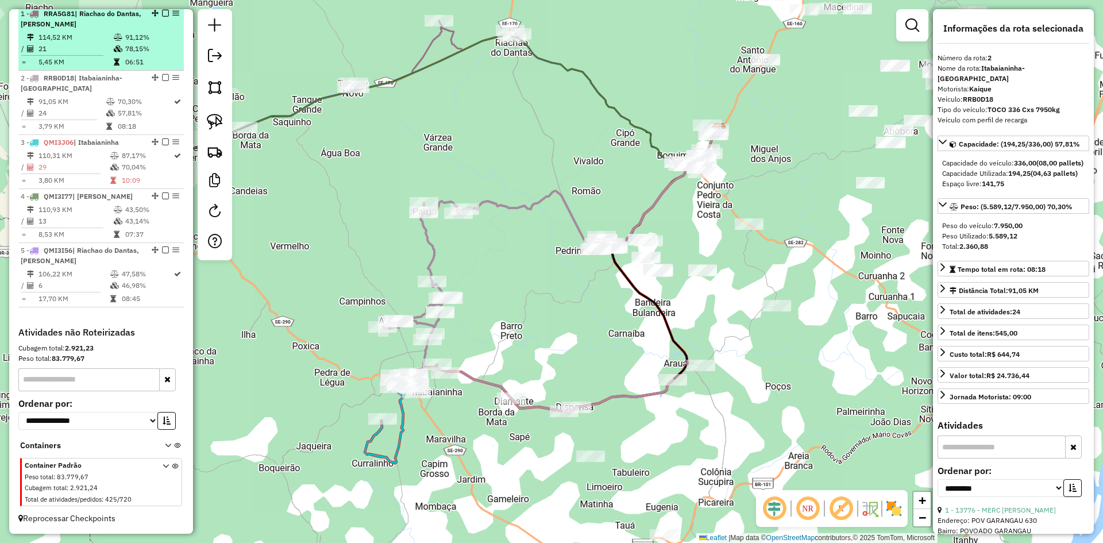
click at [115, 60] on icon at bounding box center [117, 62] width 6 height 7
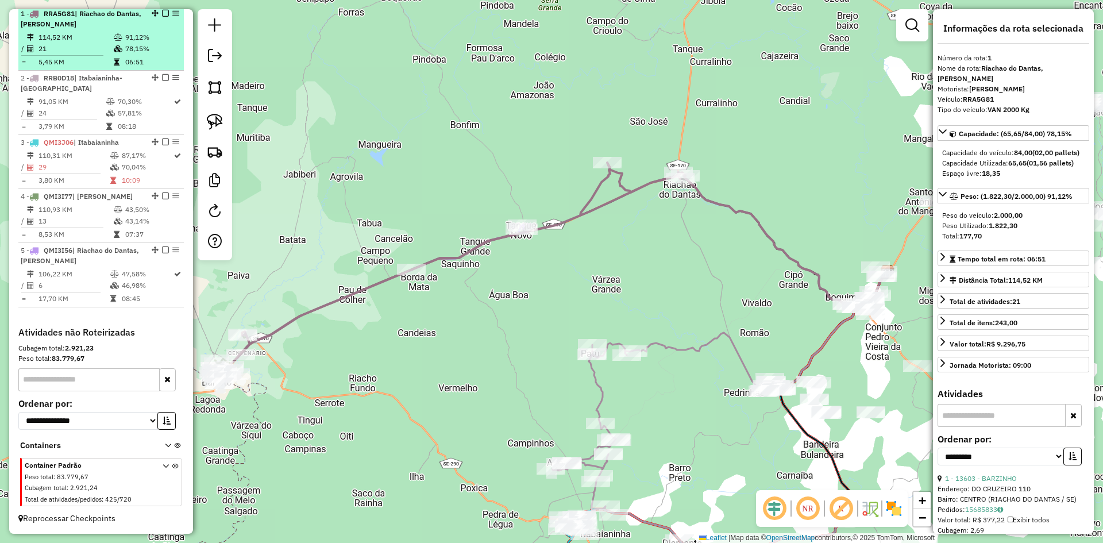
drag, startPoint x: 168, startPoint y: 13, endPoint x: 159, endPoint y: 35, distance: 24.2
click at [157, 43] on td "78,15%" at bounding box center [152, 48] width 55 height 11
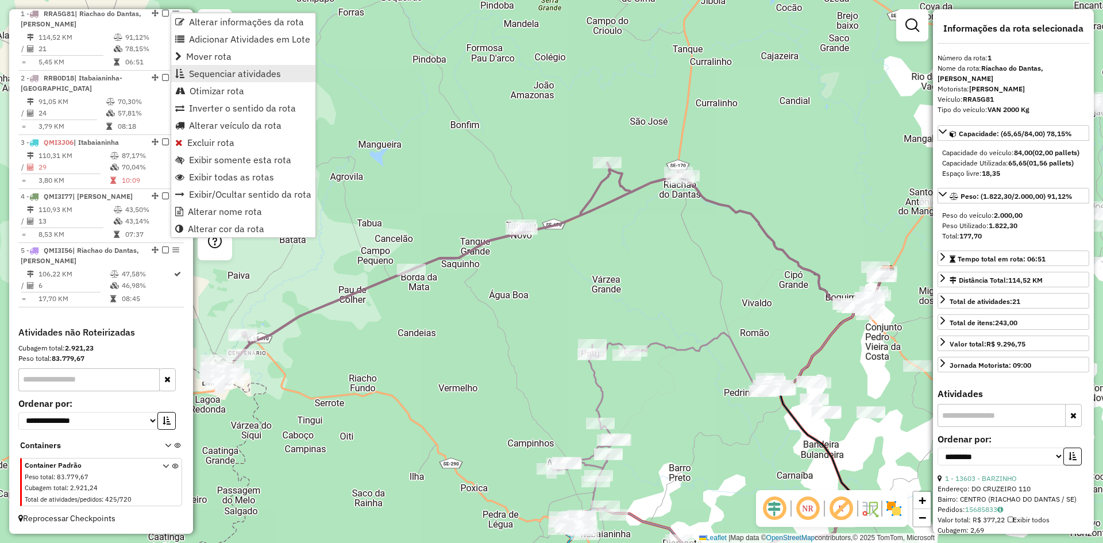
click at [209, 74] on span "Sequenciar atividades" at bounding box center [235, 73] width 92 height 9
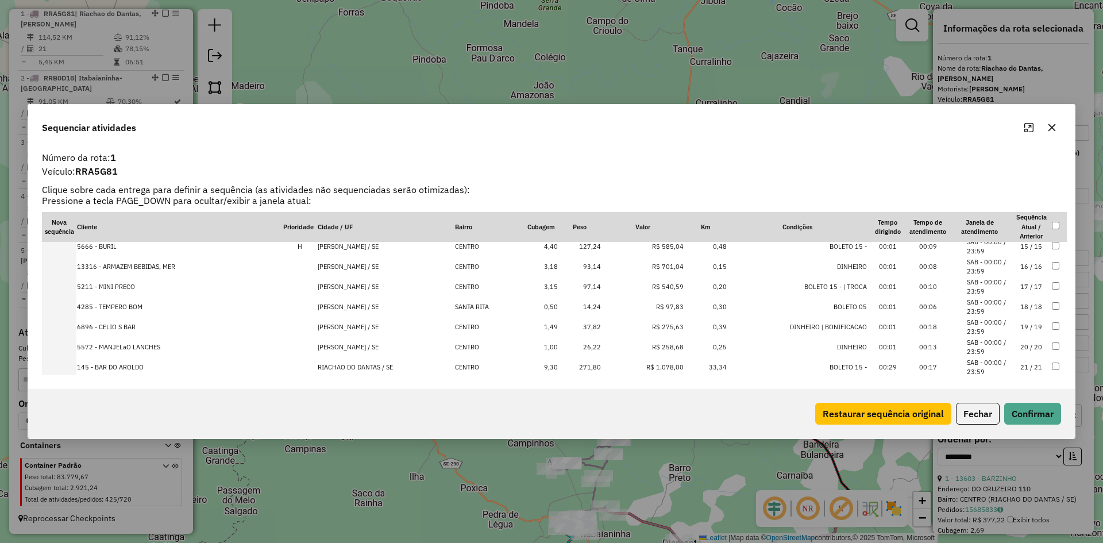
scroll to position [299, 0]
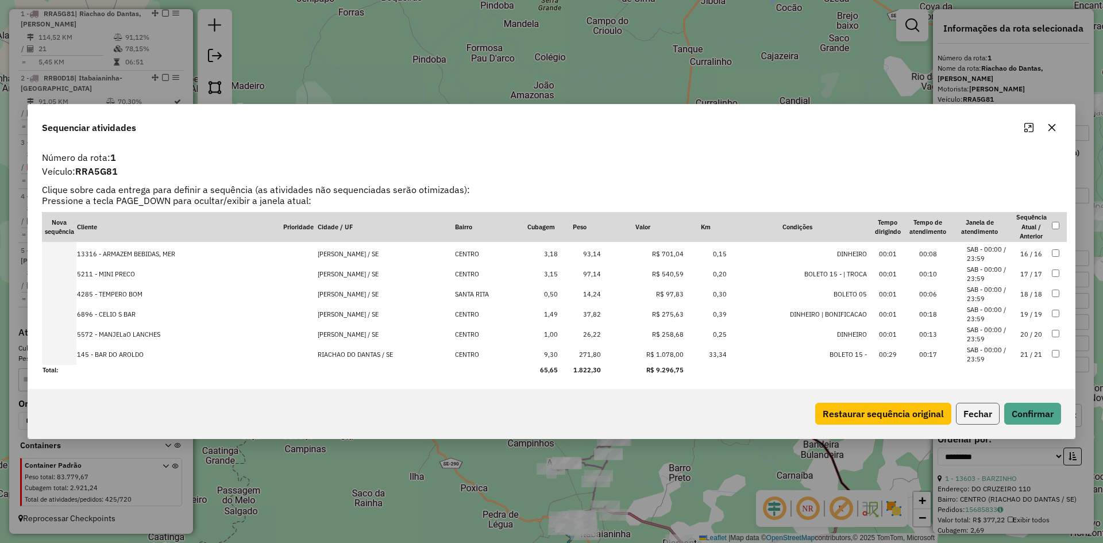
click at [966, 416] on button "Fechar" at bounding box center [978, 414] width 44 height 22
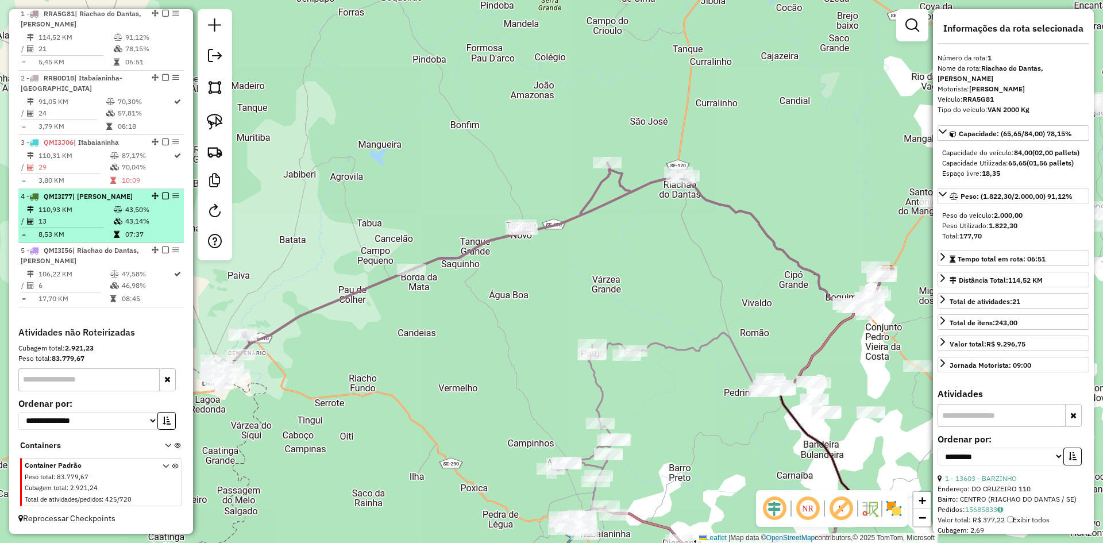
click at [135, 221] on td "43,14%" at bounding box center [152, 220] width 55 height 11
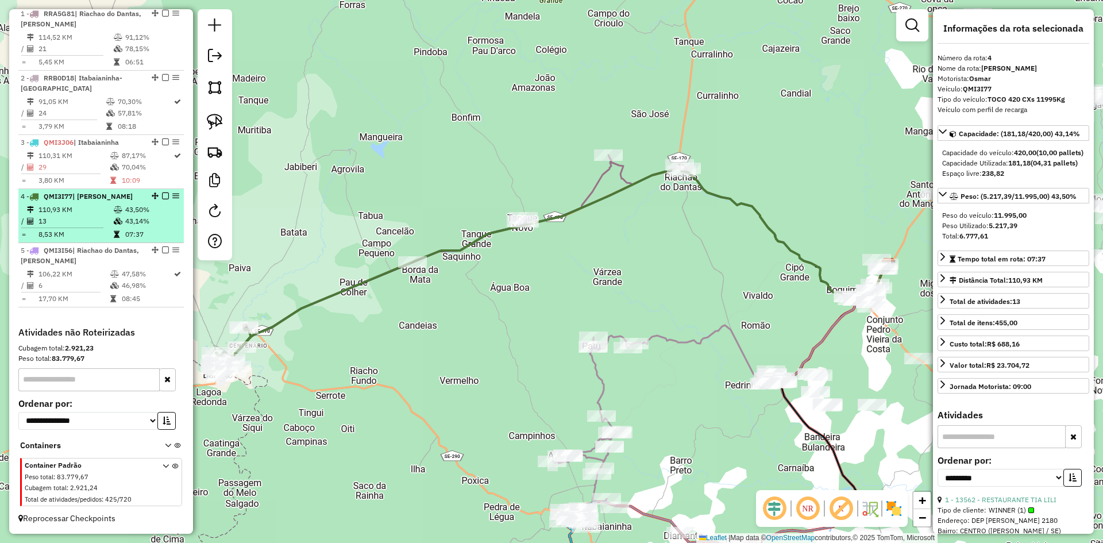
drag, startPoint x: 121, startPoint y: 277, endPoint x: 123, endPoint y: 229, distance: 48.3
click at [121, 269] on td "47,58%" at bounding box center [147, 273] width 52 height 11
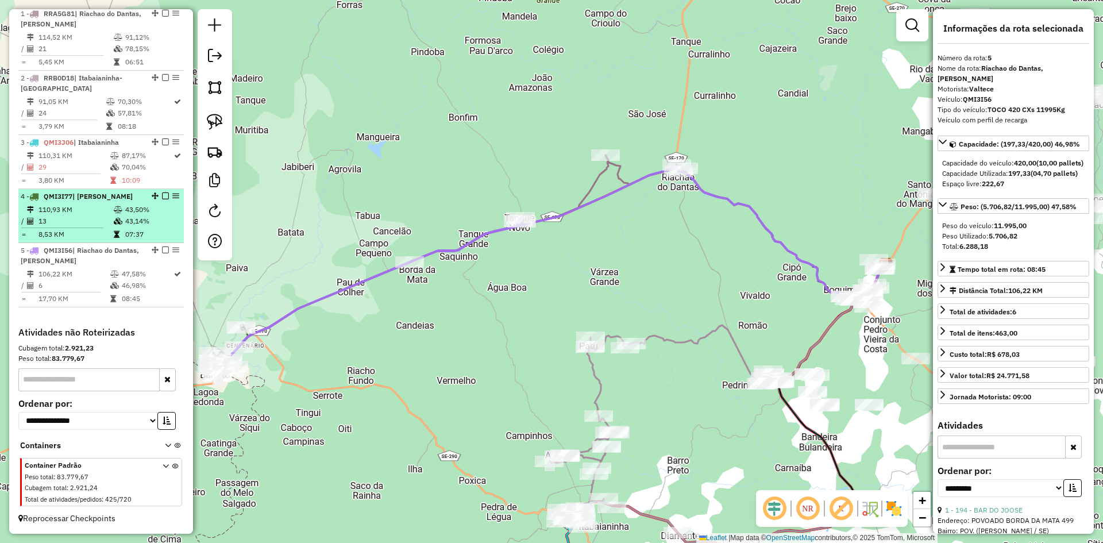
drag, startPoint x: 123, startPoint y: 222, endPoint x: 117, endPoint y: 173, distance: 49.2
click at [125, 222] on td "43,14%" at bounding box center [152, 220] width 55 height 11
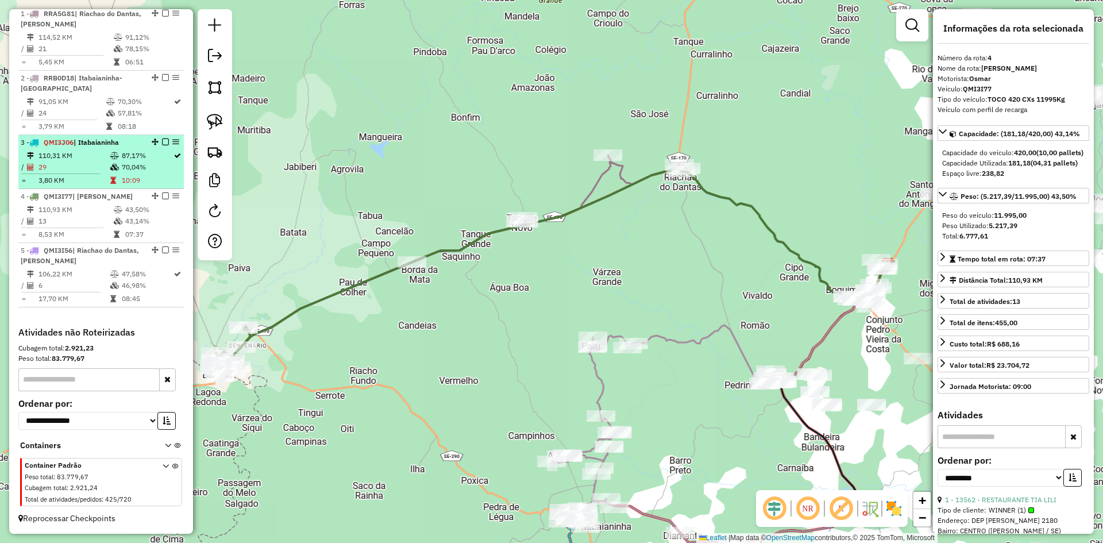
click at [114, 164] on icon at bounding box center [114, 167] width 9 height 7
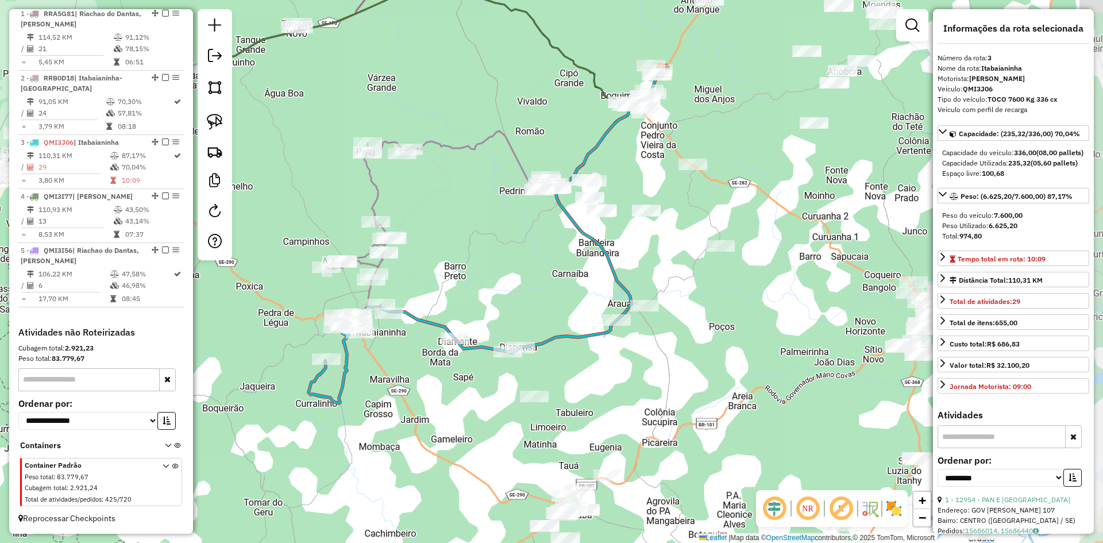
drag, startPoint x: 570, startPoint y: 314, endPoint x: 442, endPoint y: 327, distance: 128.7
click at [448, 329] on div "Janela de atendimento Grade de atendimento Capacidade Transportadoras Veículos …" at bounding box center [551, 271] width 1103 height 543
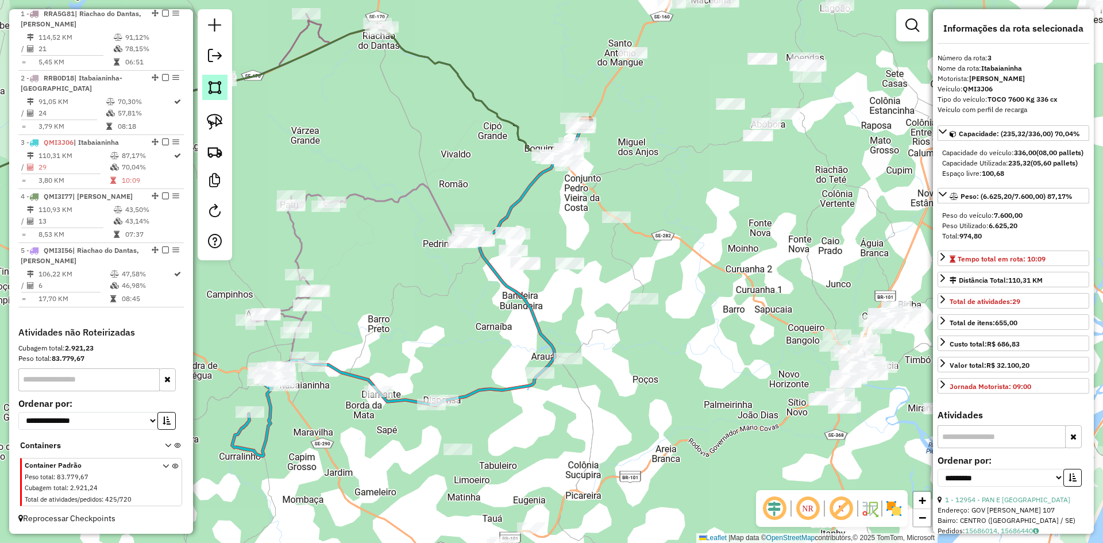
click at [215, 86] on img at bounding box center [215, 87] width 16 height 16
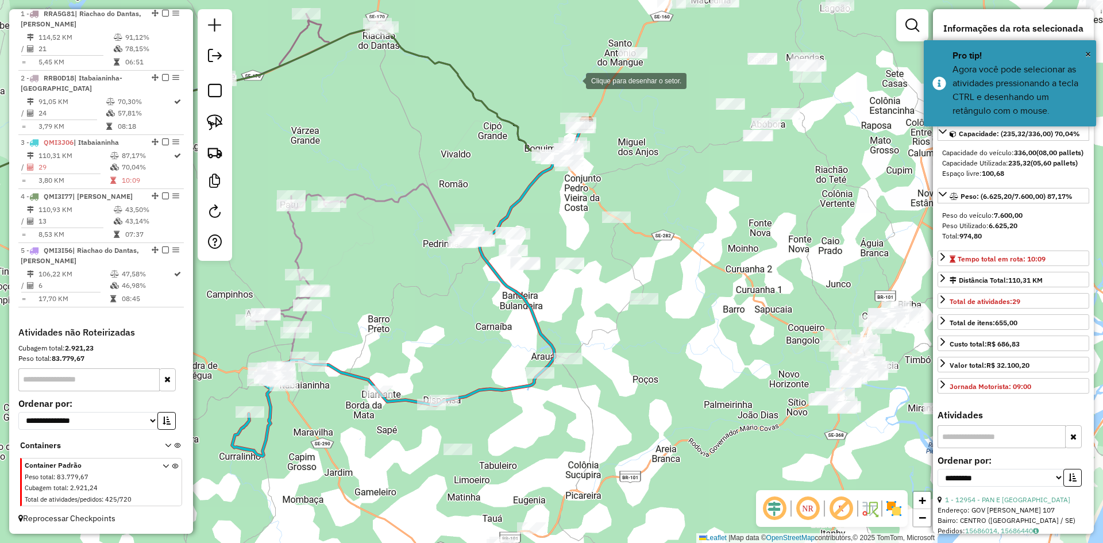
click at [574, 80] on div at bounding box center [574, 79] width 23 height 23
click at [464, 140] on div at bounding box center [464, 140] width 23 height 23
click at [490, 184] on div at bounding box center [490, 184] width 23 height 23
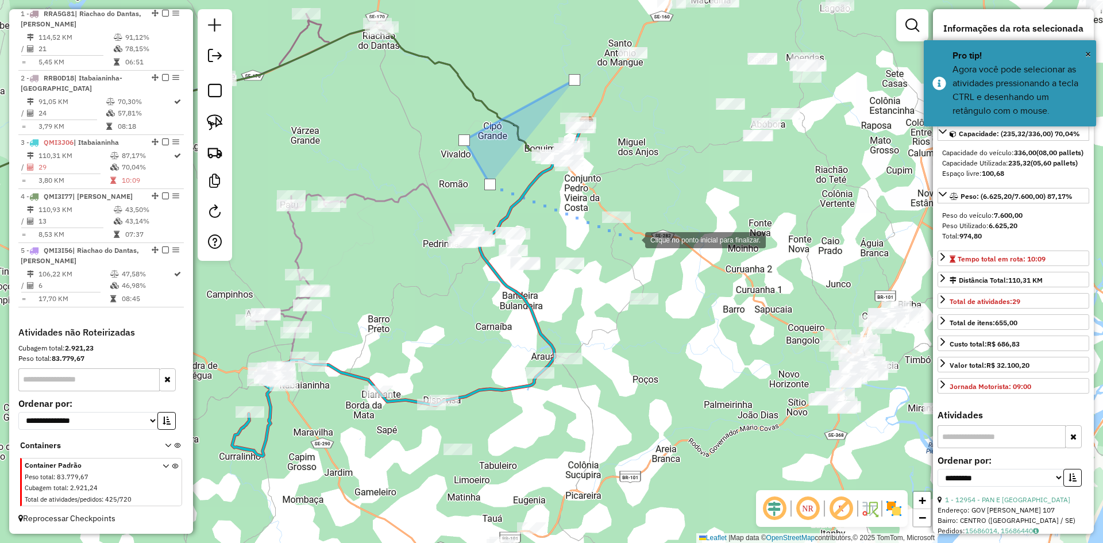
click at [642, 246] on div at bounding box center [633, 238] width 23 height 23
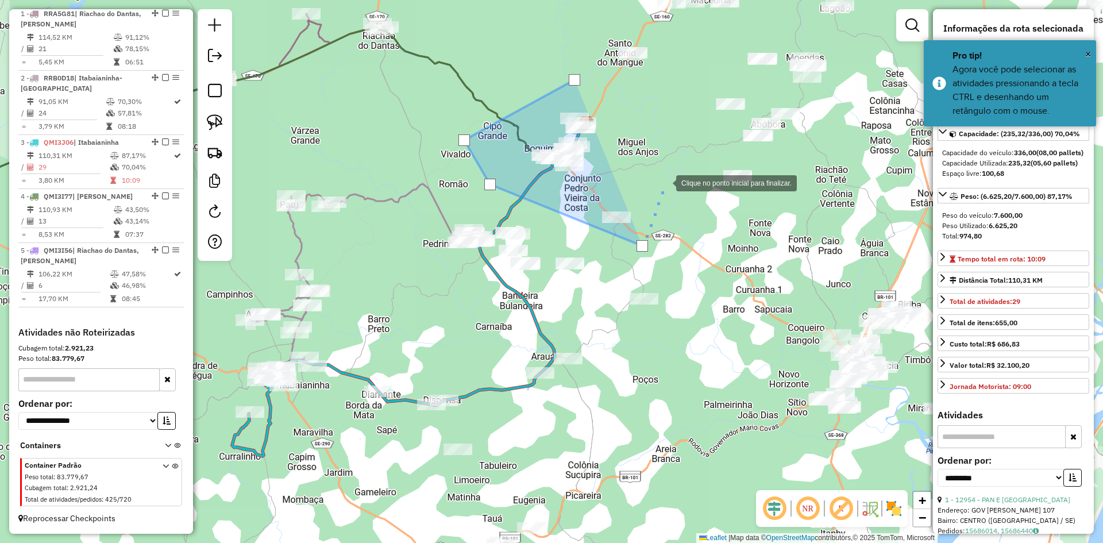
click at [668, 173] on div at bounding box center [664, 182] width 23 height 23
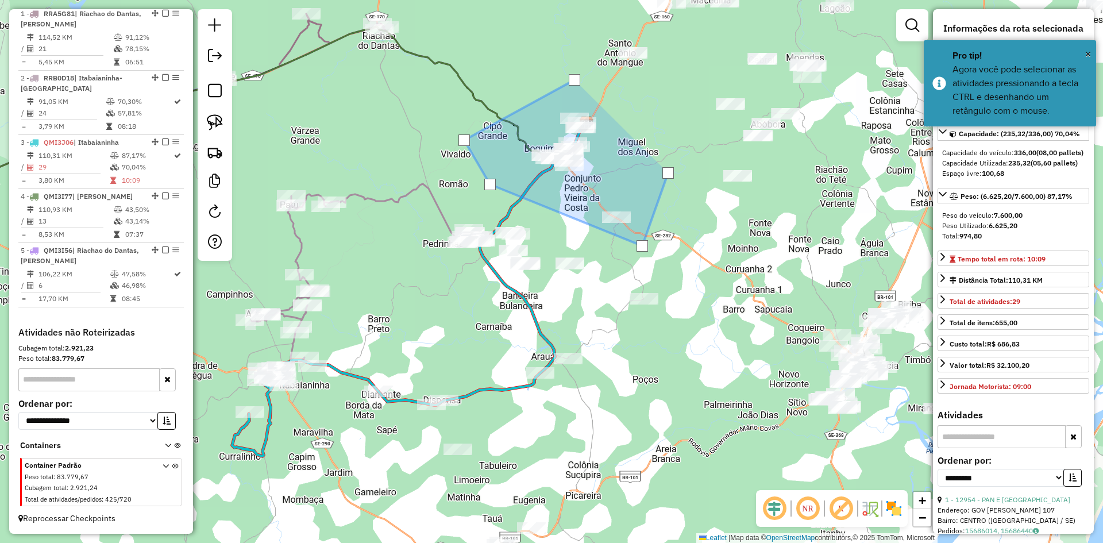
click at [668, 173] on div at bounding box center [667, 172] width 11 height 11
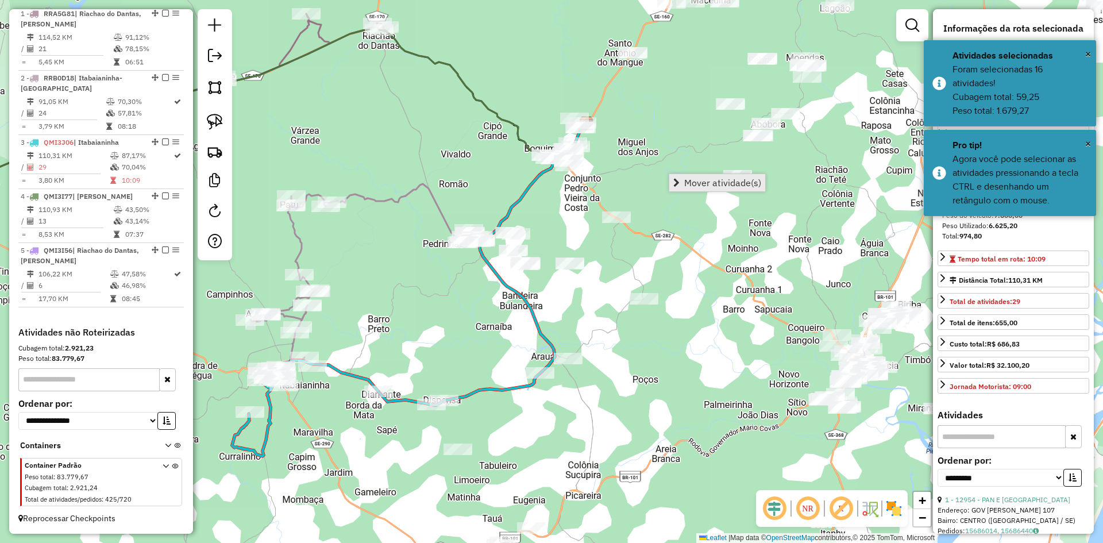
click at [695, 180] on span "Mover atividade(s)" at bounding box center [722, 182] width 77 height 9
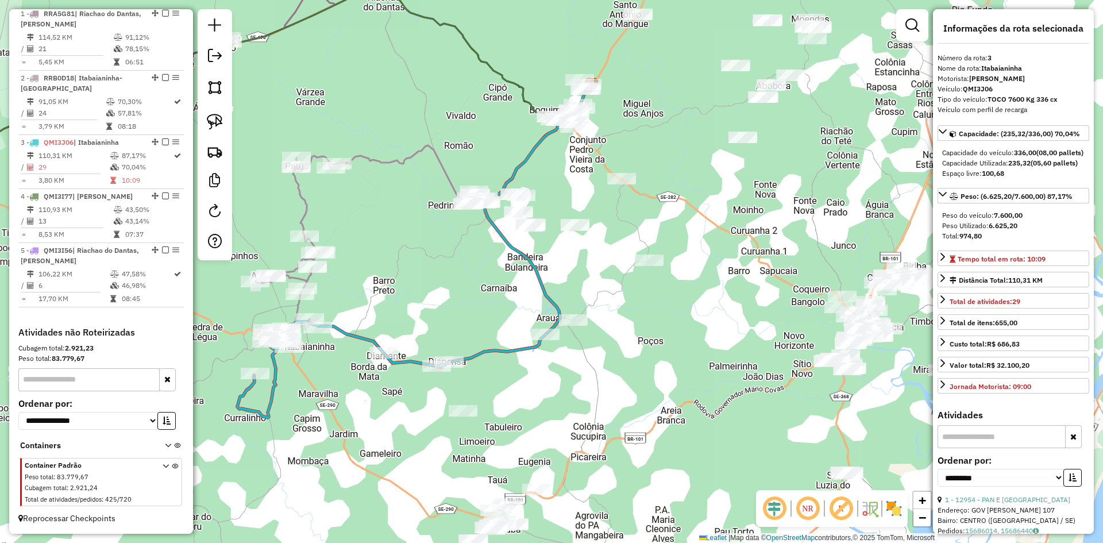
drag, startPoint x: 456, startPoint y: 305, endPoint x: 426, endPoint y: 261, distance: 53.7
click at [426, 260] on div "Janela de atendimento Grade de atendimento Capacidade Transportadoras Veículos …" at bounding box center [551, 271] width 1103 height 543
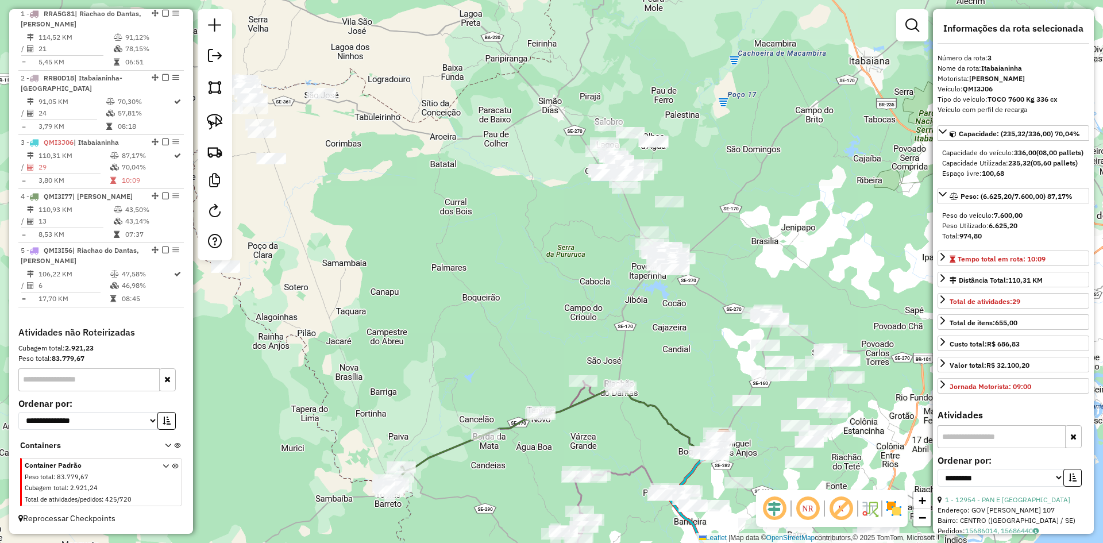
drag, startPoint x: 453, startPoint y: 82, endPoint x: 669, endPoint y: 408, distance: 390.5
click at [670, 409] on div "Janela de atendimento Grade de atendimento Capacidade Transportadoras Veículos …" at bounding box center [551, 271] width 1103 height 543
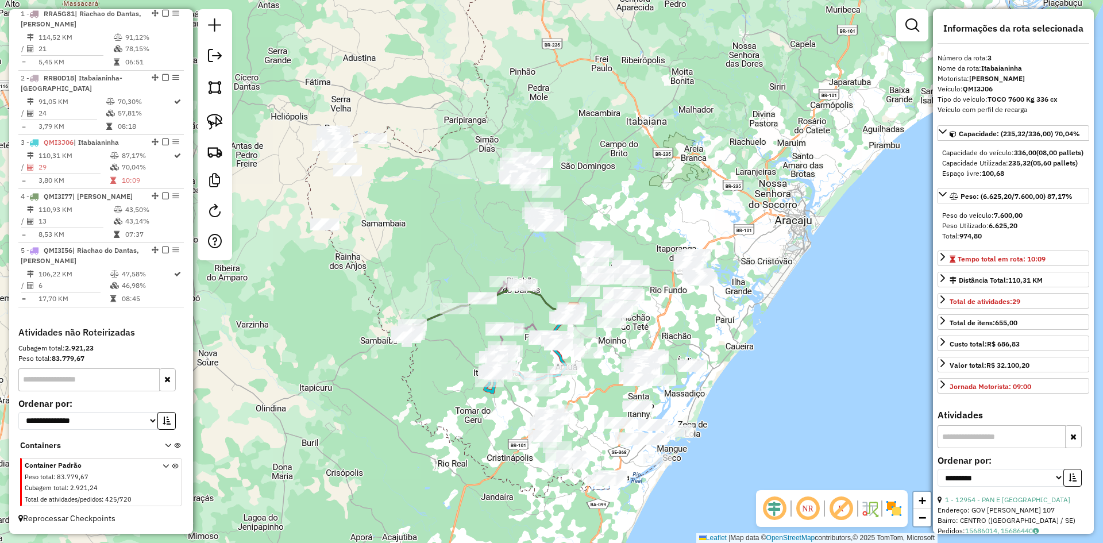
drag, startPoint x: 566, startPoint y: 282, endPoint x: 371, endPoint y: 165, distance: 228.3
click at [371, 165] on div "Janela de atendimento Grade de atendimento Capacidade Transportadoras Veículos …" at bounding box center [551, 271] width 1103 height 543
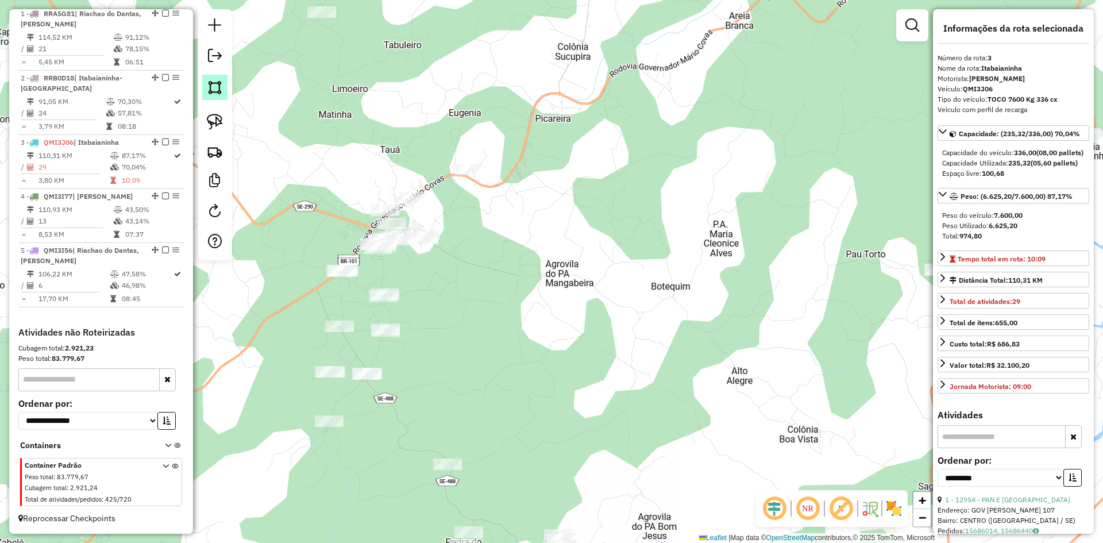
click at [219, 84] on img at bounding box center [215, 87] width 16 height 16
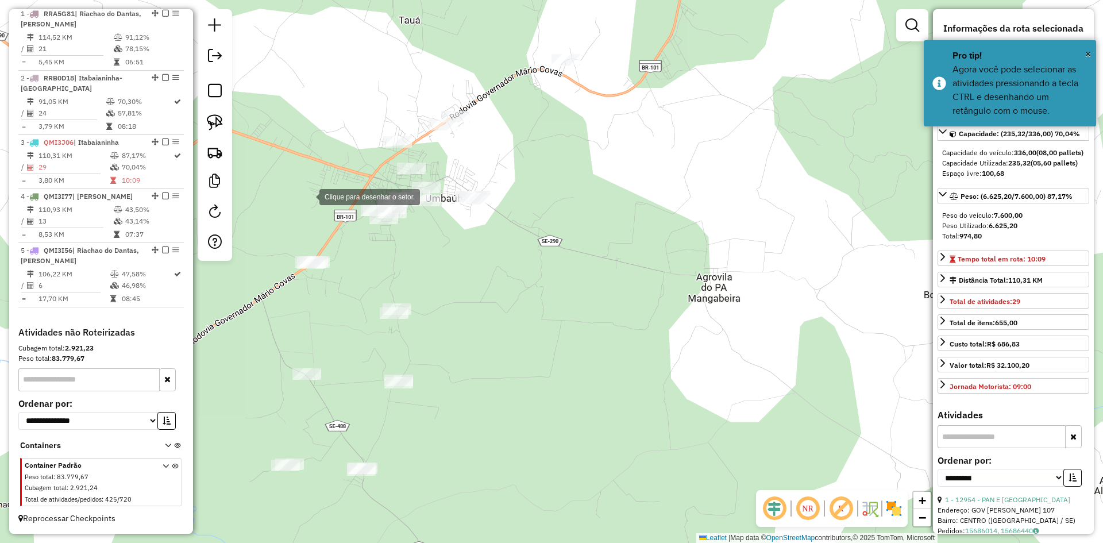
click at [308, 195] on div at bounding box center [307, 195] width 23 height 23
click at [397, 253] on div at bounding box center [396, 252] width 23 height 23
click at [483, 307] on div at bounding box center [471, 296] width 23 height 23
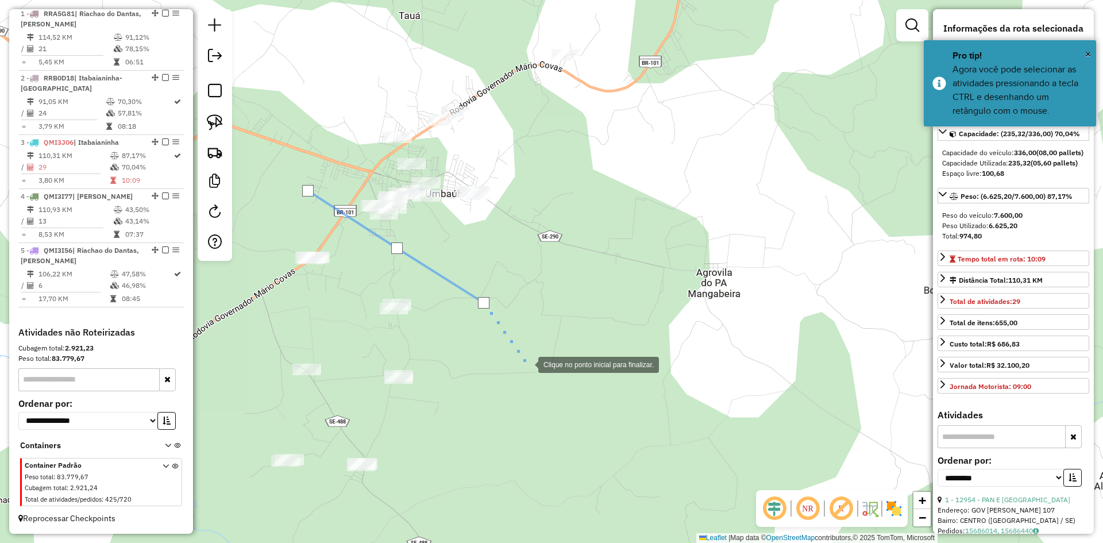
drag, startPoint x: 527, startPoint y: 373, endPoint x: 518, endPoint y: 138, distance: 235.1
click at [518, 352] on div at bounding box center [526, 363] width 23 height 23
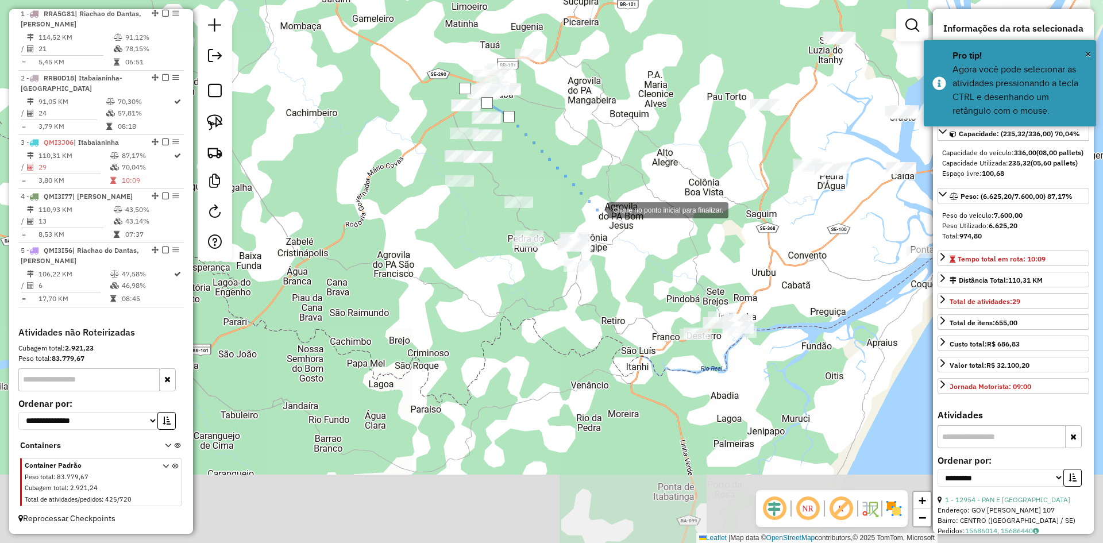
click at [608, 221] on div at bounding box center [596, 209] width 23 height 23
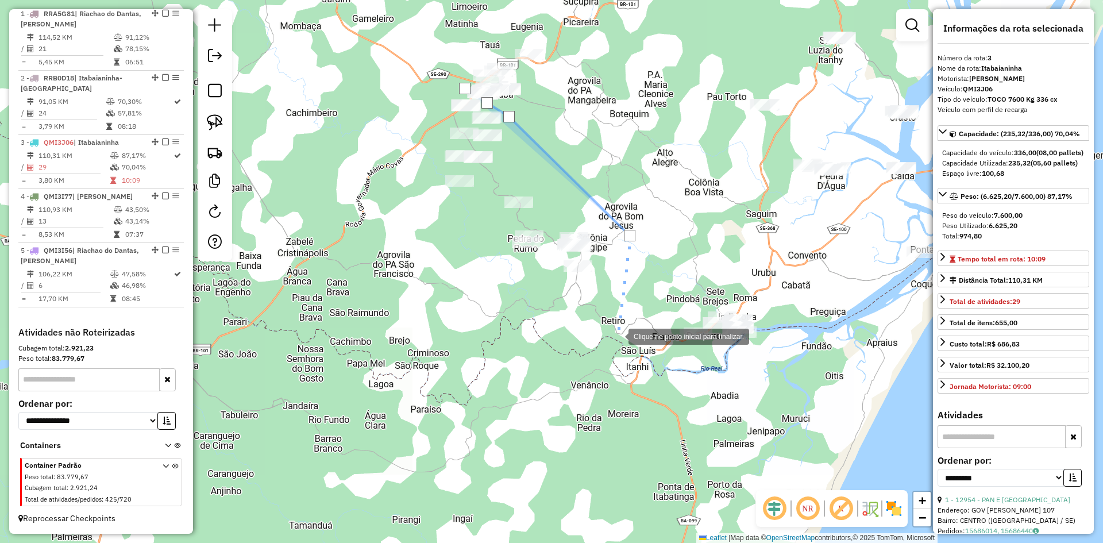
click at [617, 335] on div at bounding box center [616, 335] width 23 height 23
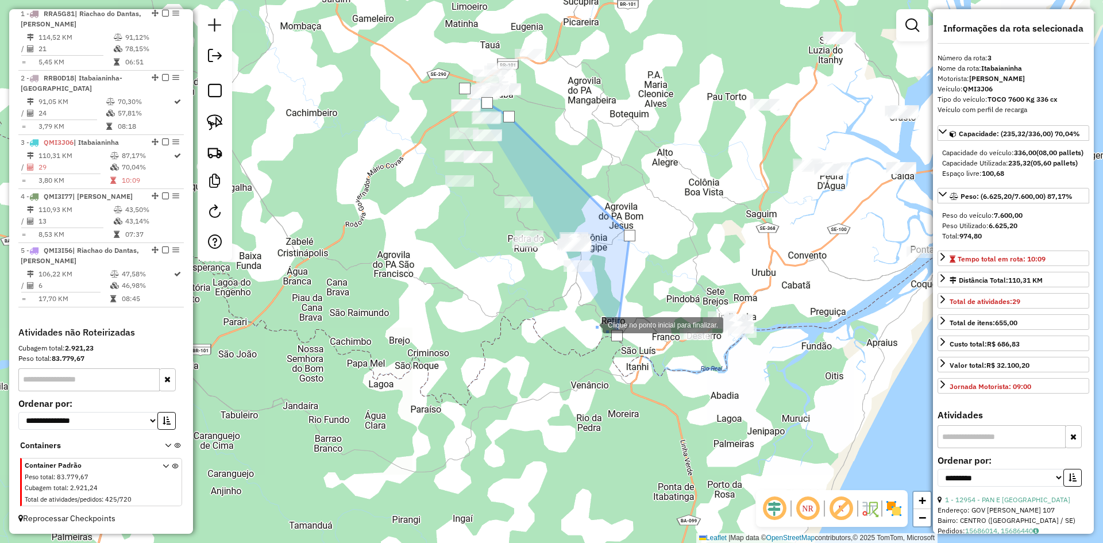
click at [580, 313] on div at bounding box center [591, 324] width 23 height 23
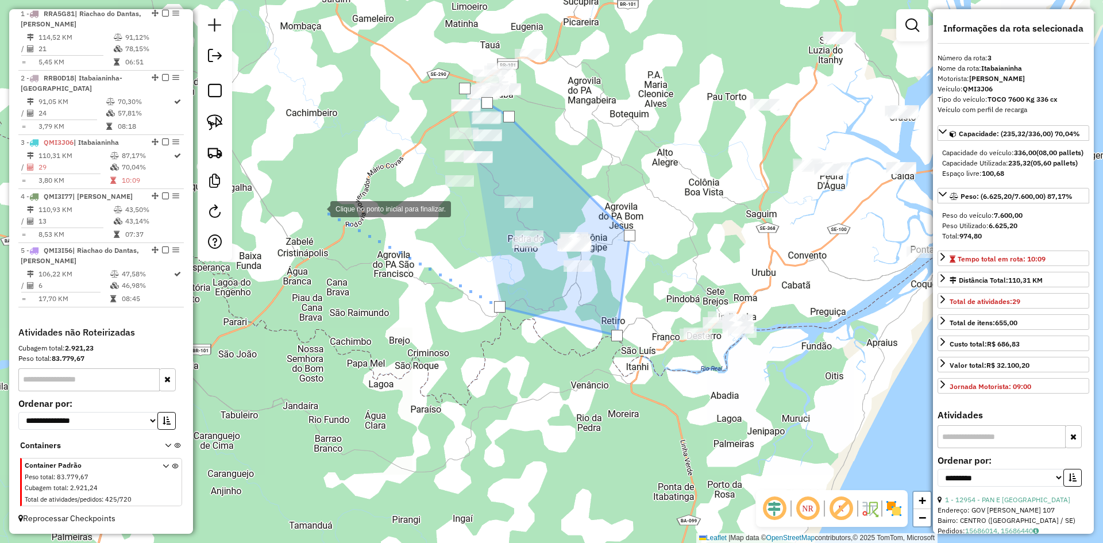
click at [319, 208] on div at bounding box center [318, 207] width 23 height 23
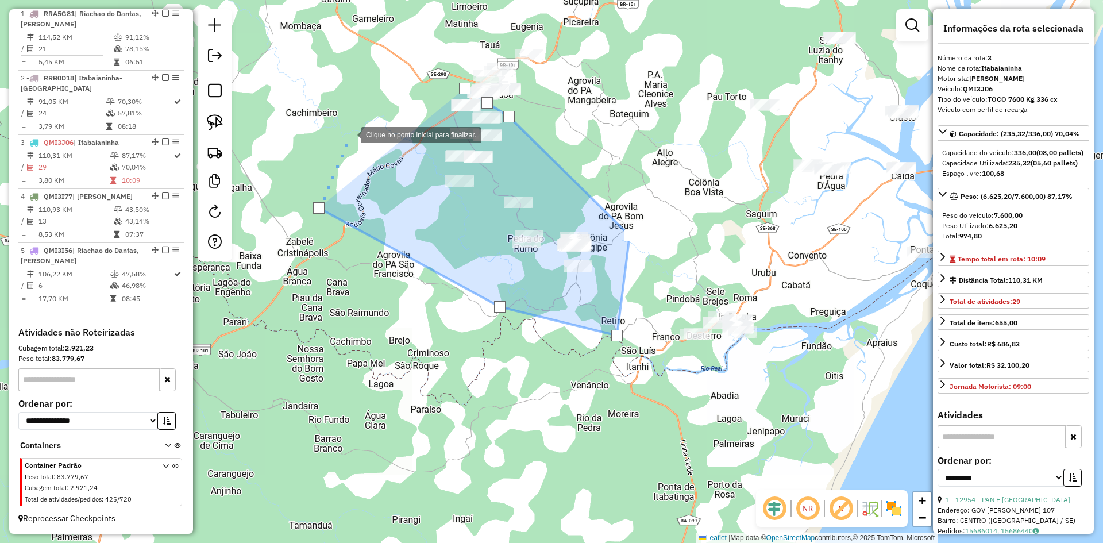
click at [352, 129] on div at bounding box center [349, 133] width 23 height 23
click at [352, 129] on div at bounding box center [351, 128] width 11 height 11
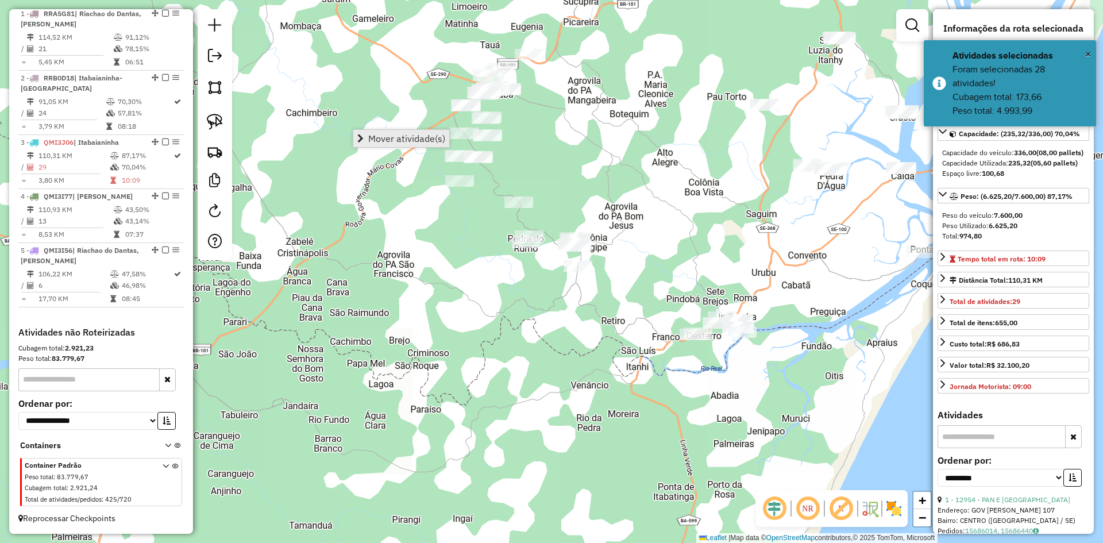
click at [398, 137] on span "Mover atividade(s)" at bounding box center [406, 138] width 77 height 9
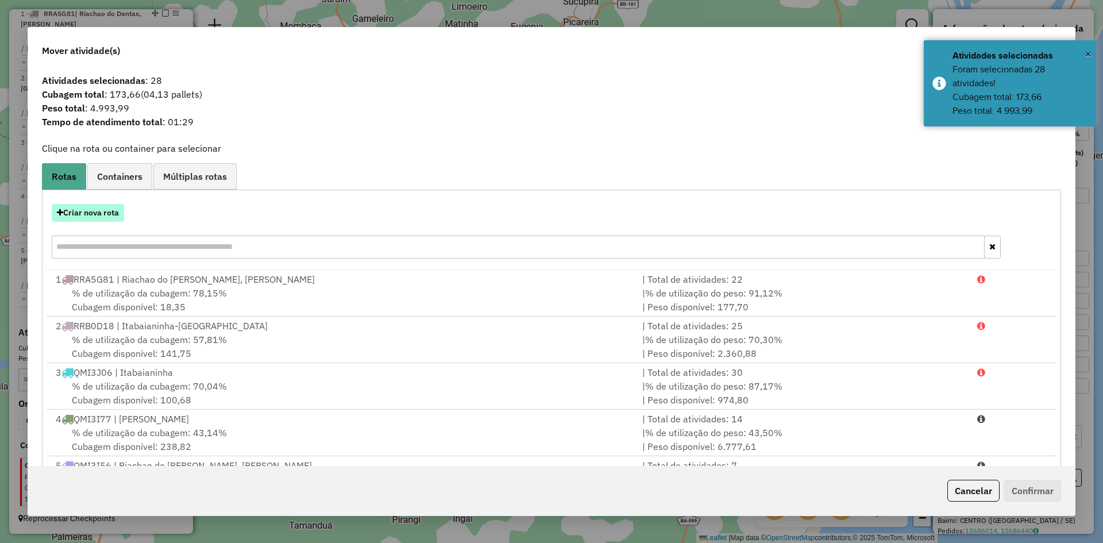
click at [106, 210] on button "Criar nova rota" at bounding box center [88, 213] width 72 height 18
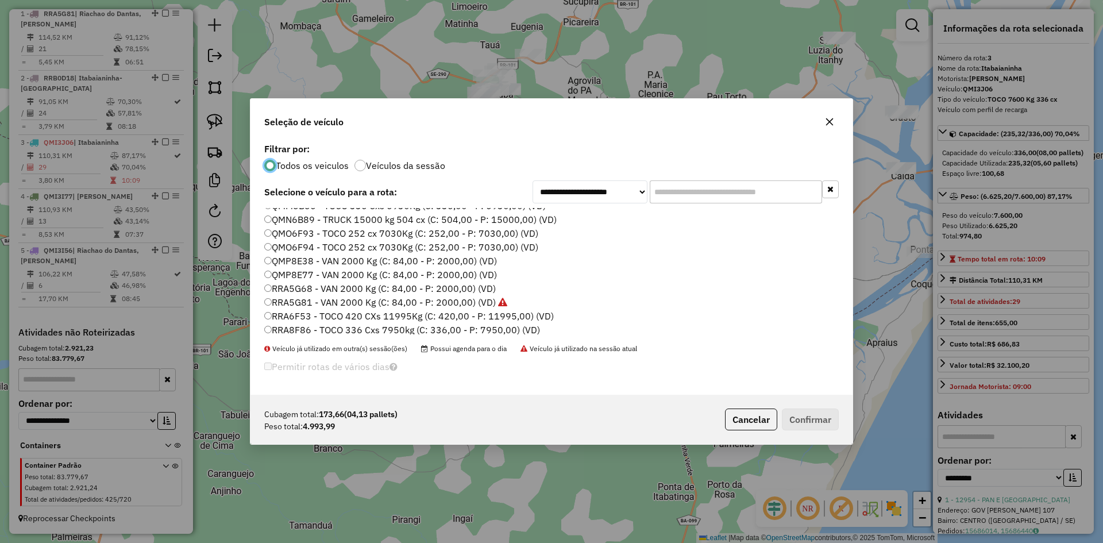
scroll to position [517, 0]
click at [295, 260] on label "QMO6F94 - TOCO 252 cx 7030Kg (C: 252,00 - P: 7030,00) (VD)" at bounding box center [401, 263] width 274 height 14
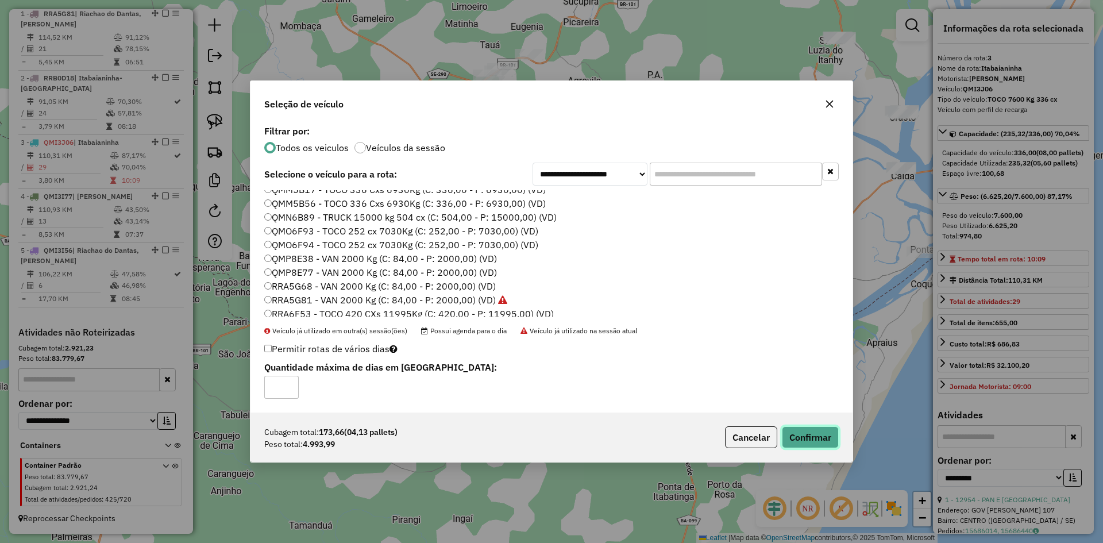
click at [823, 444] on button "Confirmar" at bounding box center [810, 437] width 57 height 22
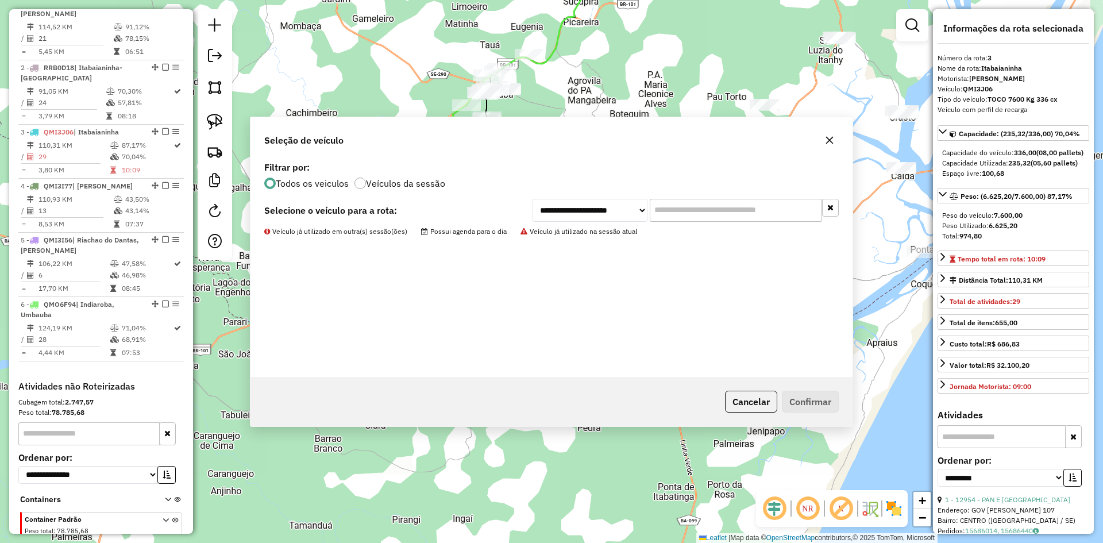
scroll to position [522, 0]
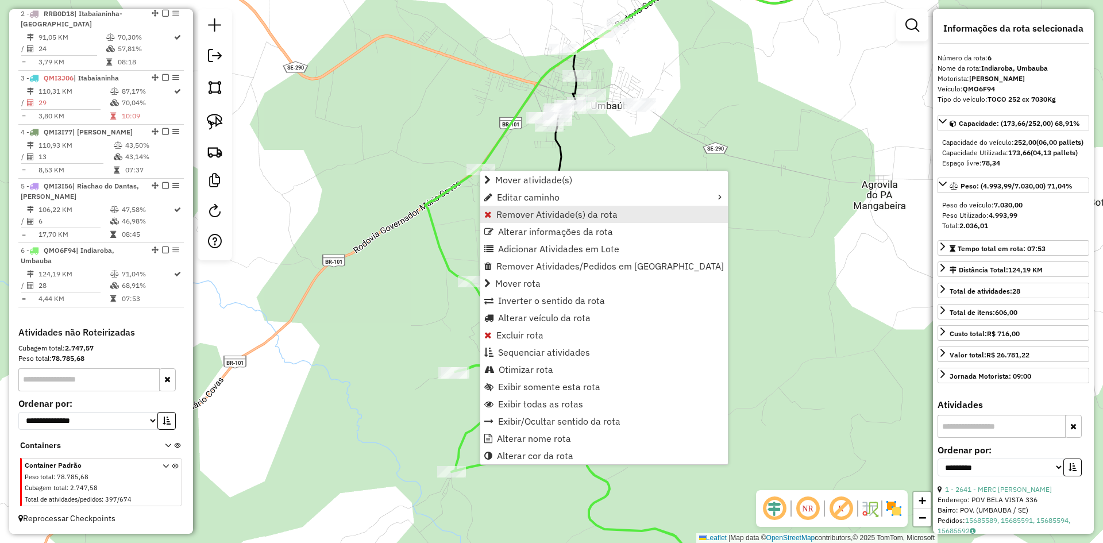
click at [515, 220] on link "Remover Atividade(s) da rota" at bounding box center [604, 214] width 248 height 17
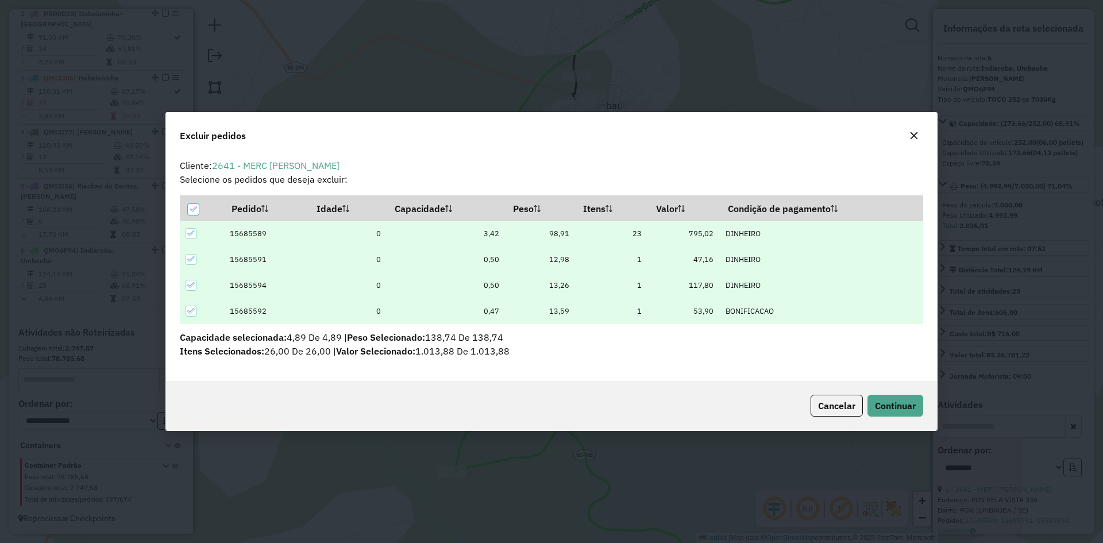
scroll to position [6, 3]
click at [902, 410] on span "Continuar" at bounding box center [895, 405] width 41 height 11
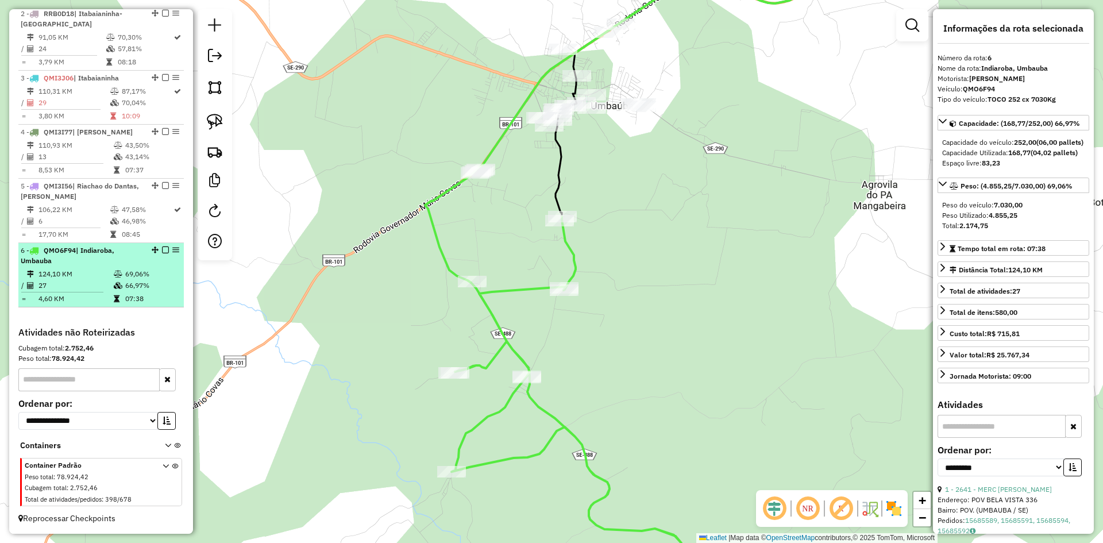
click at [130, 268] on td "69,06%" at bounding box center [152, 273] width 55 height 11
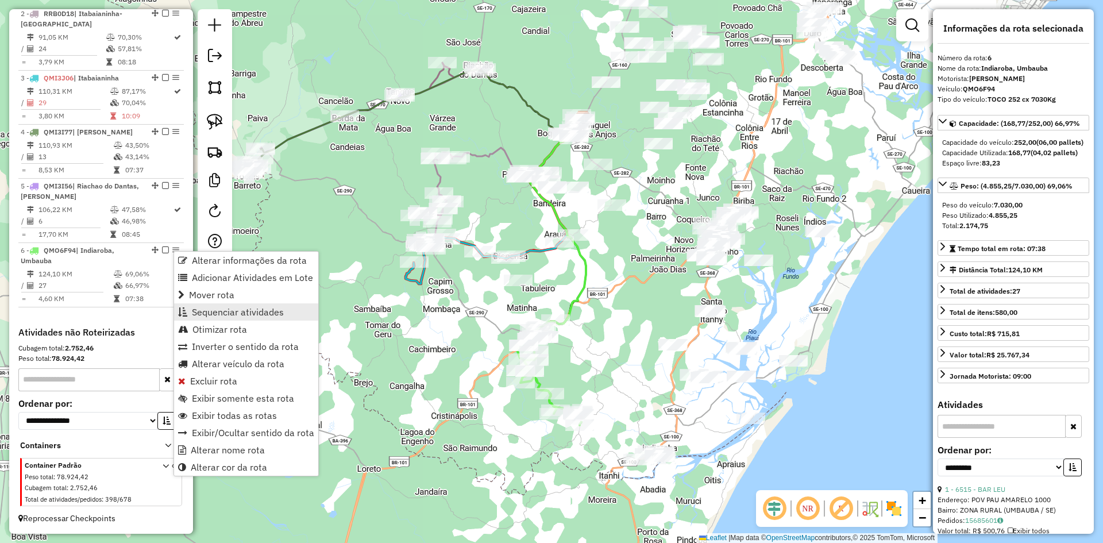
click at [245, 309] on span "Sequenciar atividades" at bounding box center [238, 311] width 92 height 9
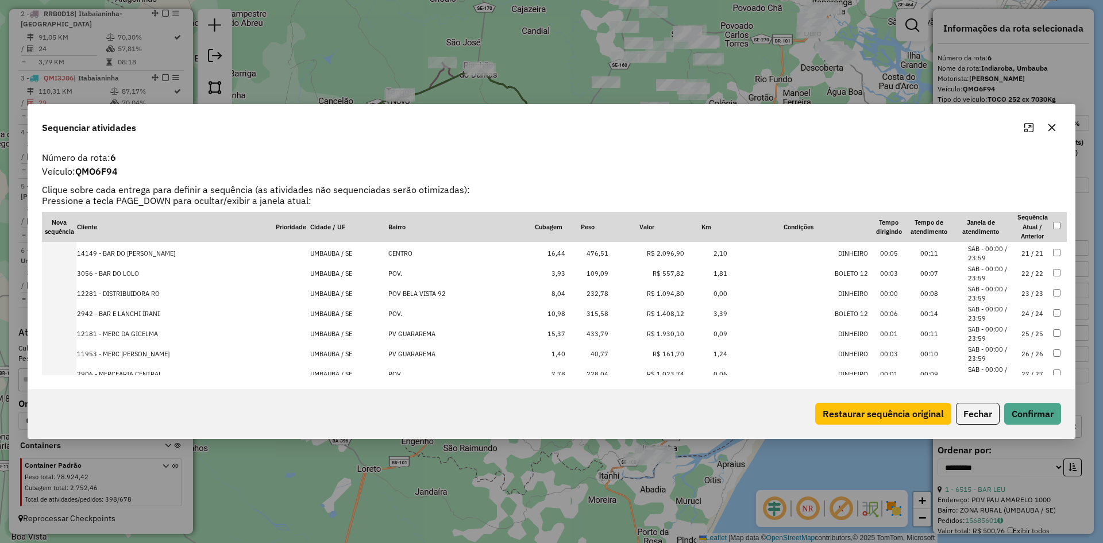
scroll to position [420, 0]
click at [965, 411] on button "Fechar" at bounding box center [978, 414] width 44 height 22
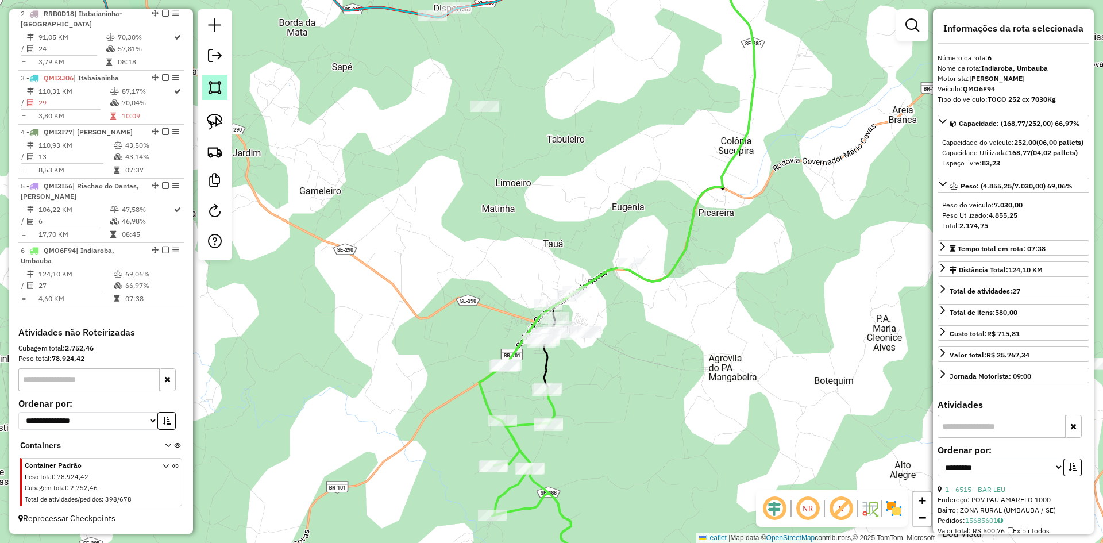
click at [214, 90] on img at bounding box center [215, 87] width 16 height 16
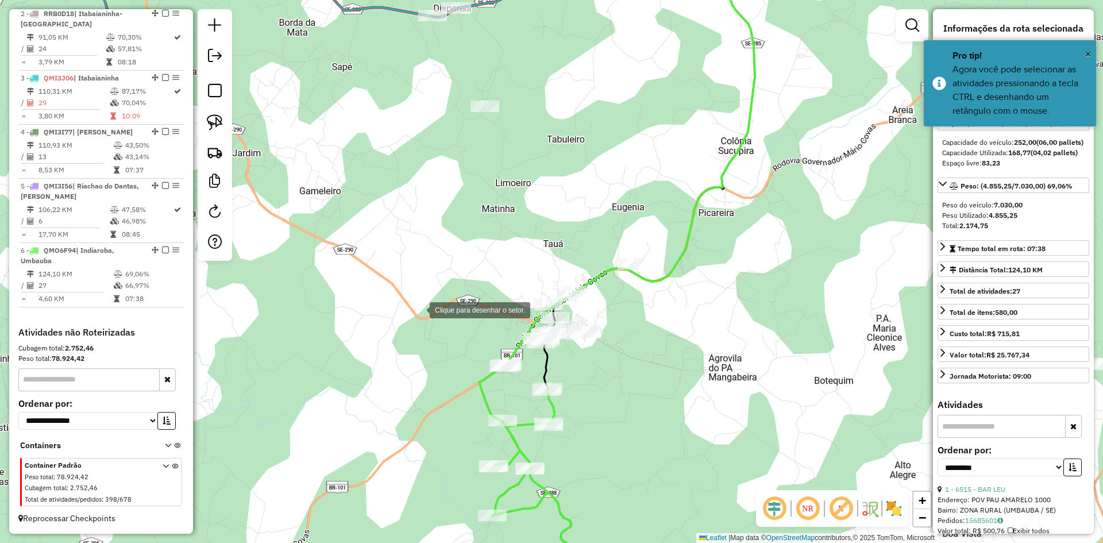
drag, startPoint x: 418, startPoint y: 295, endPoint x: 418, endPoint y: 361, distance: 66.1
click at [418, 298] on div at bounding box center [418, 309] width 23 height 23
click at [416, 372] on div at bounding box center [418, 360] width 23 height 23
click at [428, 387] on div at bounding box center [416, 375] width 23 height 23
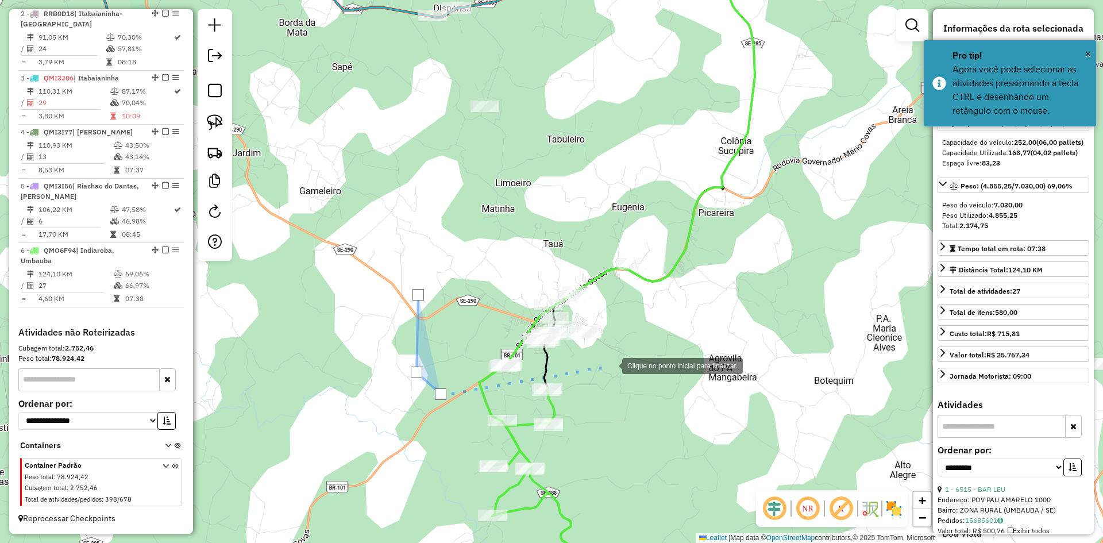
click at [619, 362] on div at bounding box center [610, 364] width 23 height 23
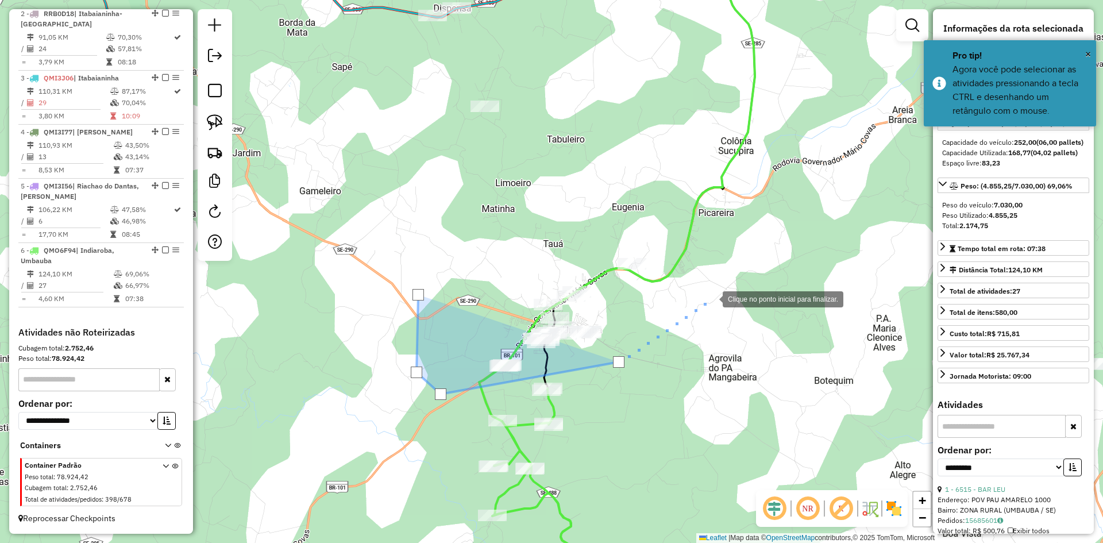
click at [712, 298] on div at bounding box center [711, 298] width 23 height 23
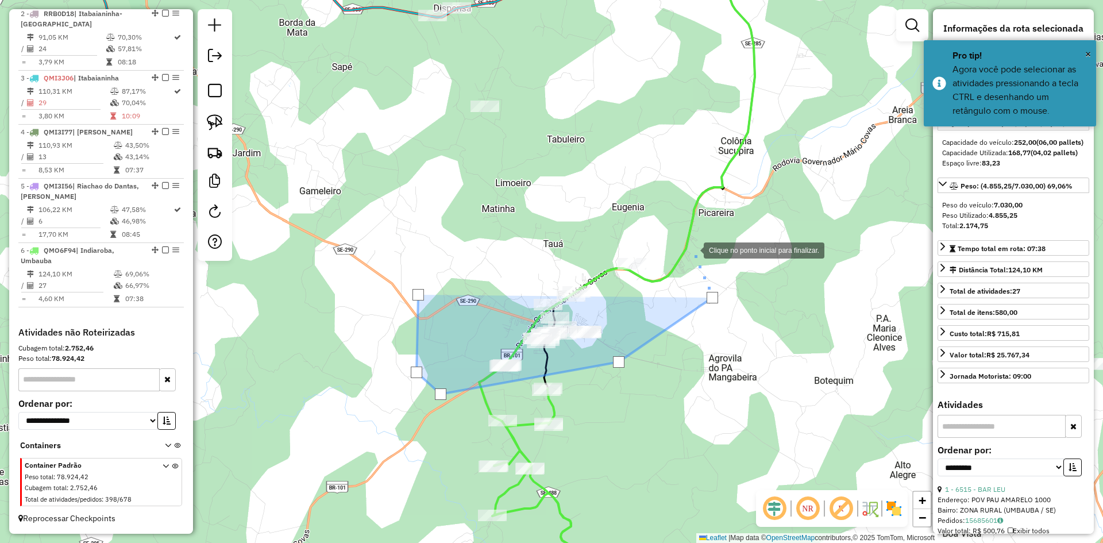
click at [681, 238] on div at bounding box center [692, 249] width 23 height 23
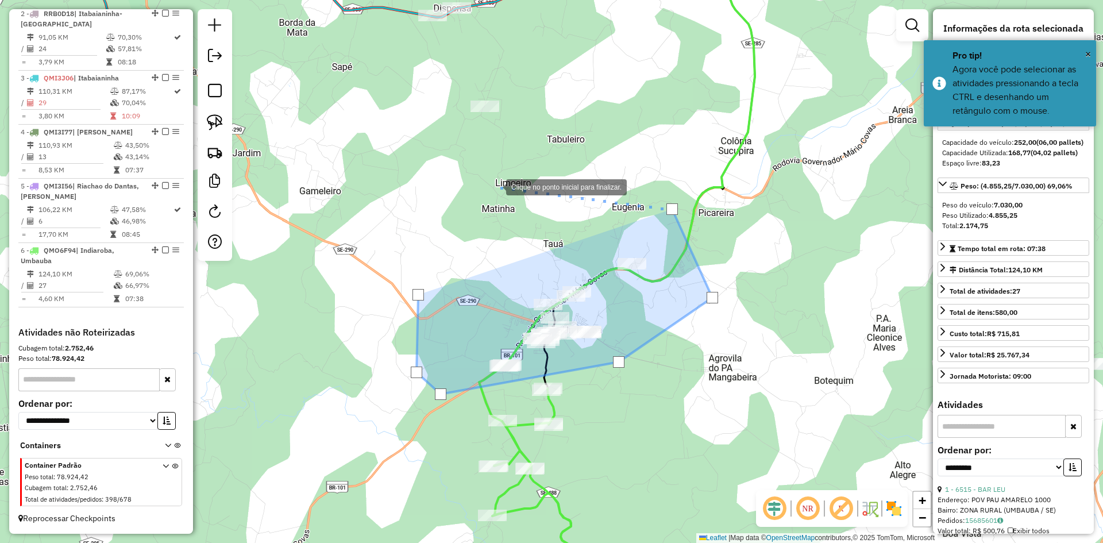
click at [495, 186] on div at bounding box center [494, 186] width 23 height 23
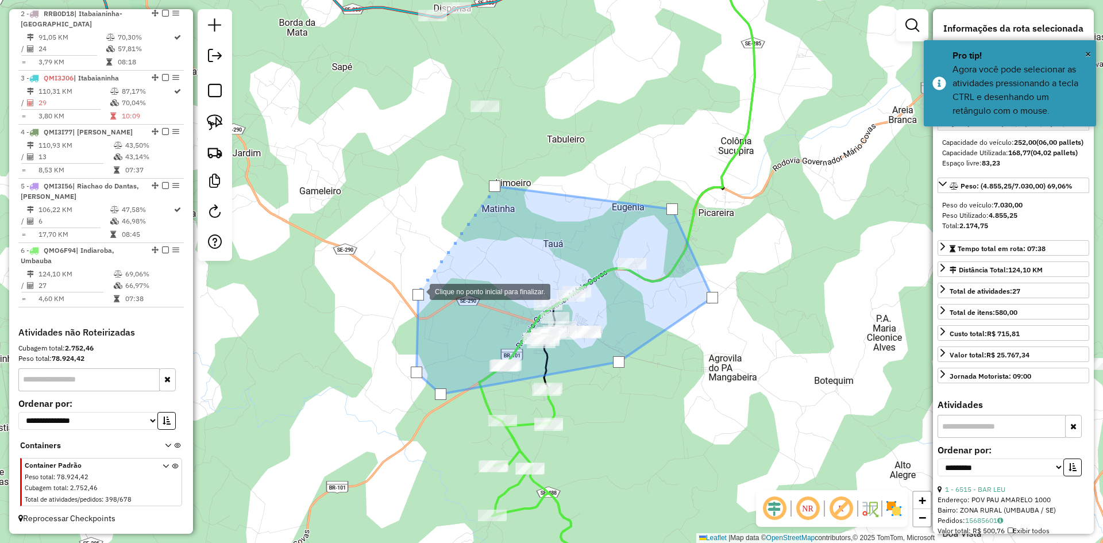
click at [418, 291] on div at bounding box center [417, 294] width 11 height 11
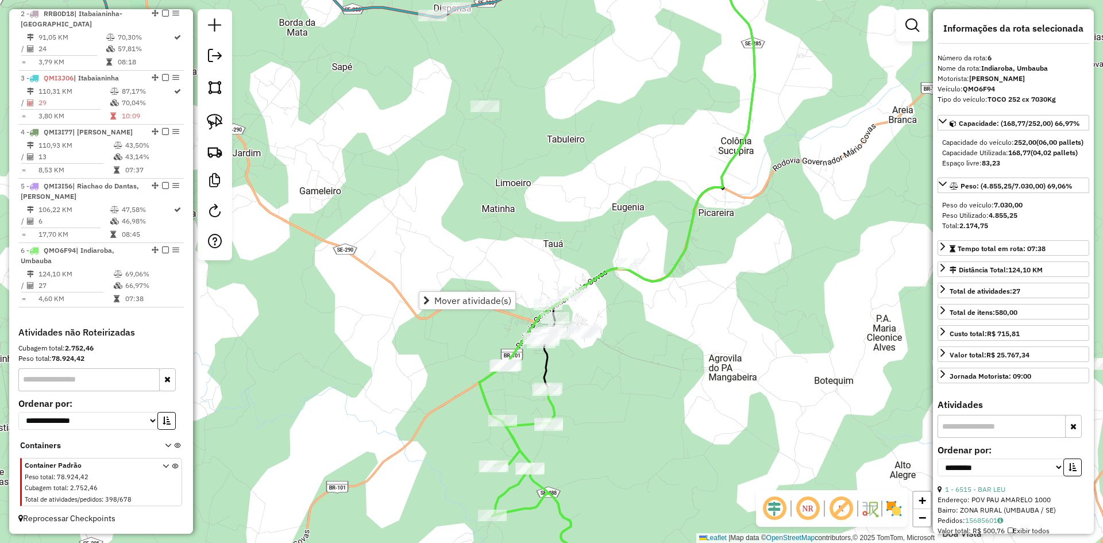
click at [442, 206] on div "Janela de atendimento Grade de atendimento Capacidade Transportadoras Veículos …" at bounding box center [551, 271] width 1103 height 543
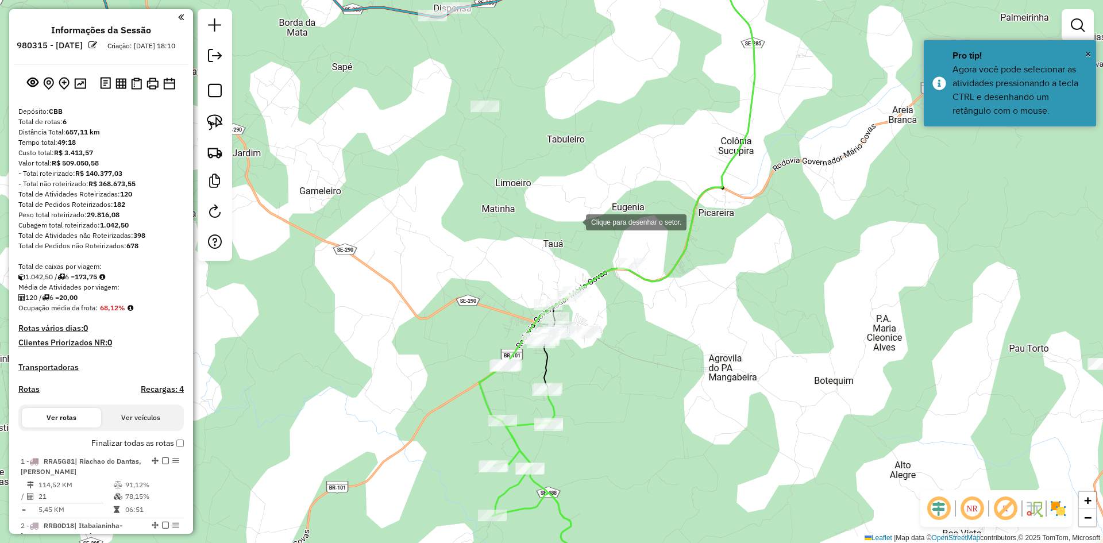
click at [574, 218] on div at bounding box center [574, 221] width 23 height 23
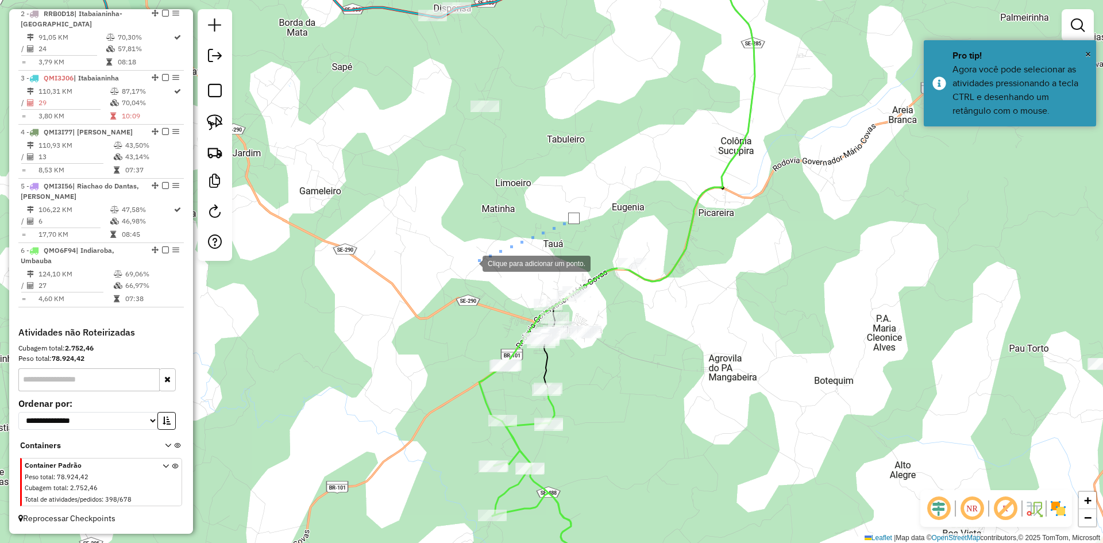
click at [465, 267] on div at bounding box center [471, 262] width 23 height 23
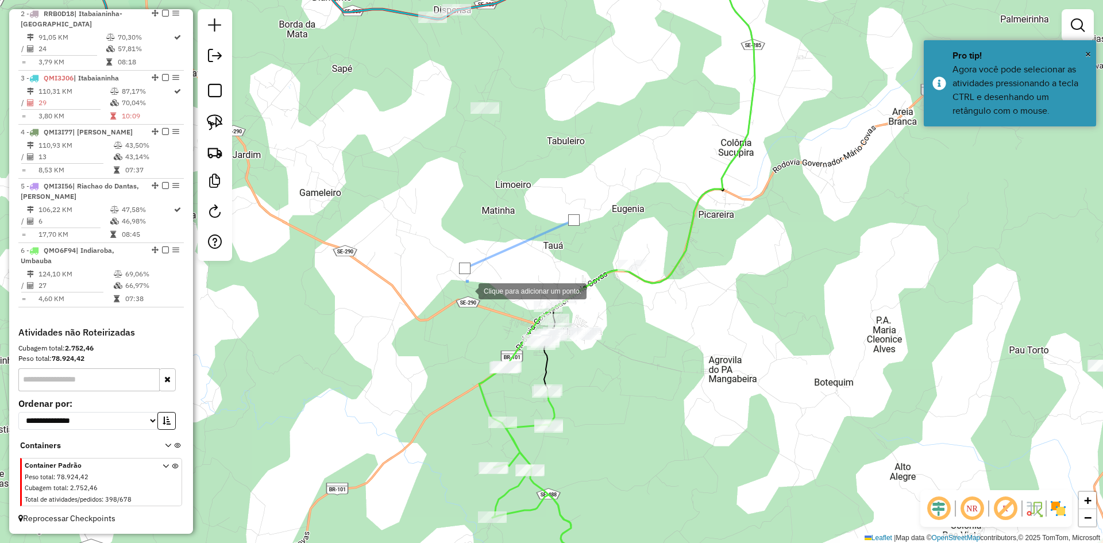
click at [473, 302] on div at bounding box center [467, 290] width 23 height 23
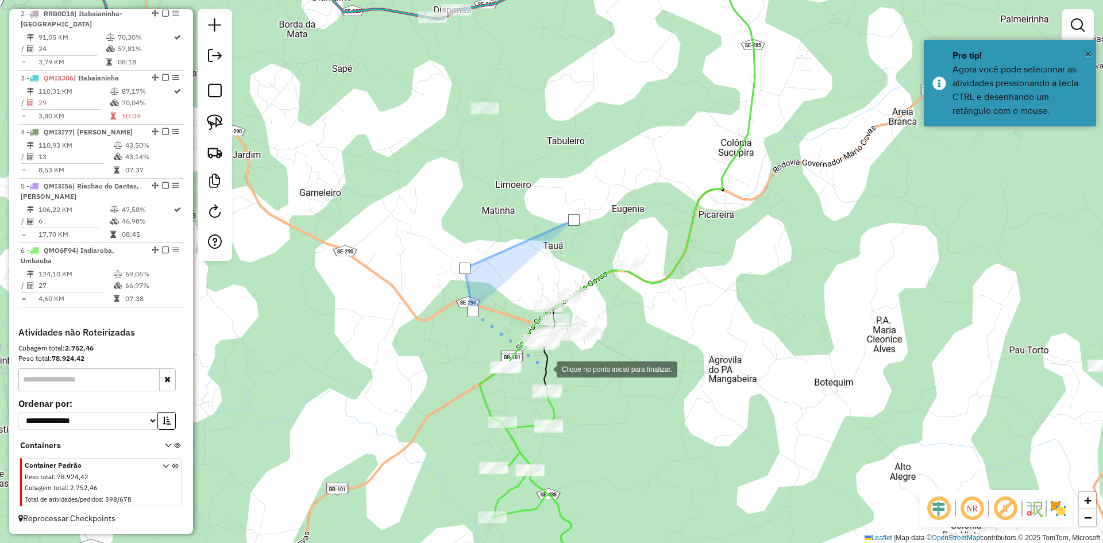
click at [550, 371] on div at bounding box center [545, 368] width 23 height 23
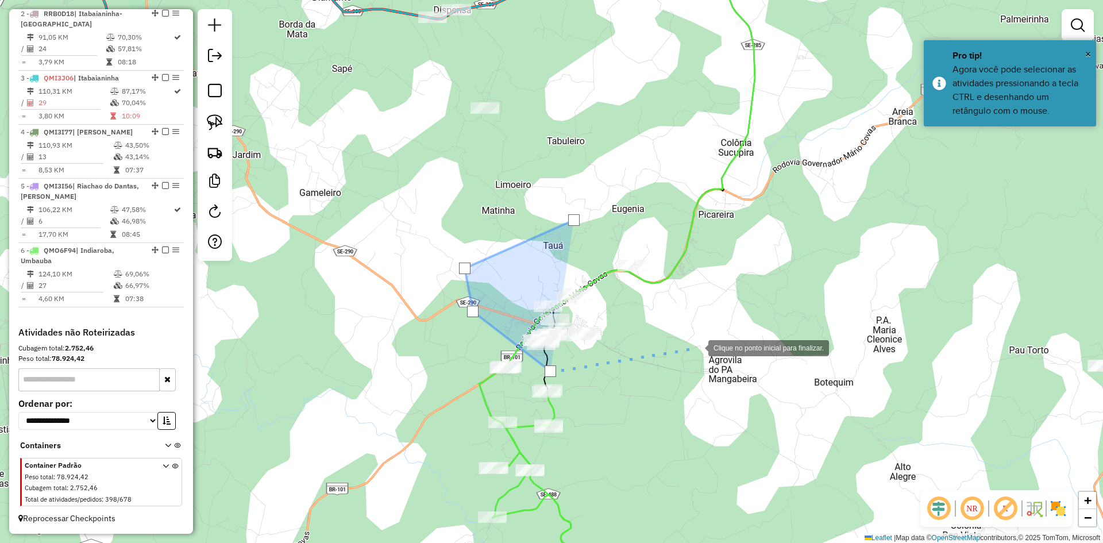
click at [697, 347] on div at bounding box center [696, 346] width 23 height 23
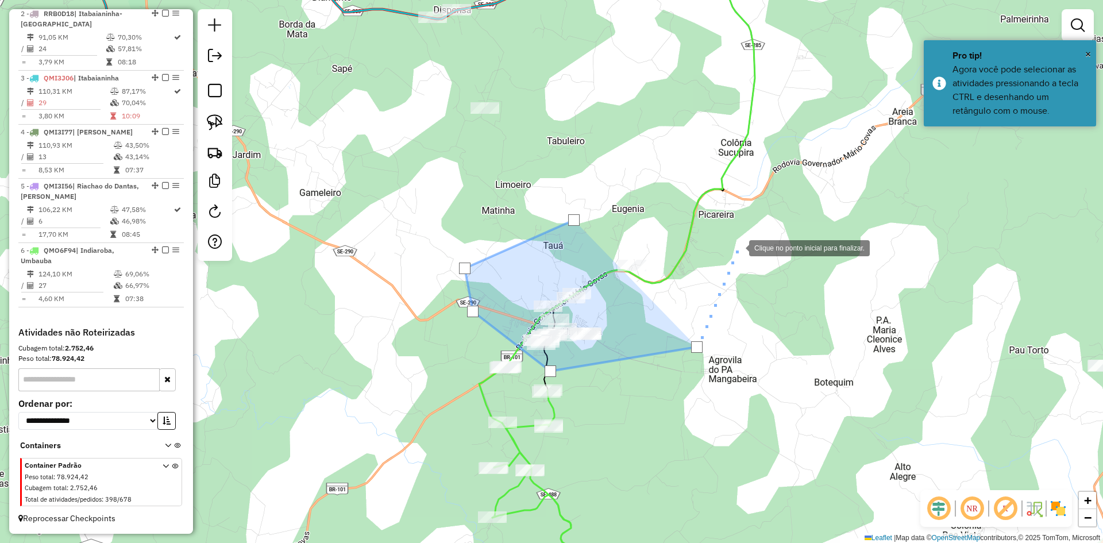
click at [738, 247] on div at bounding box center [737, 247] width 23 height 23
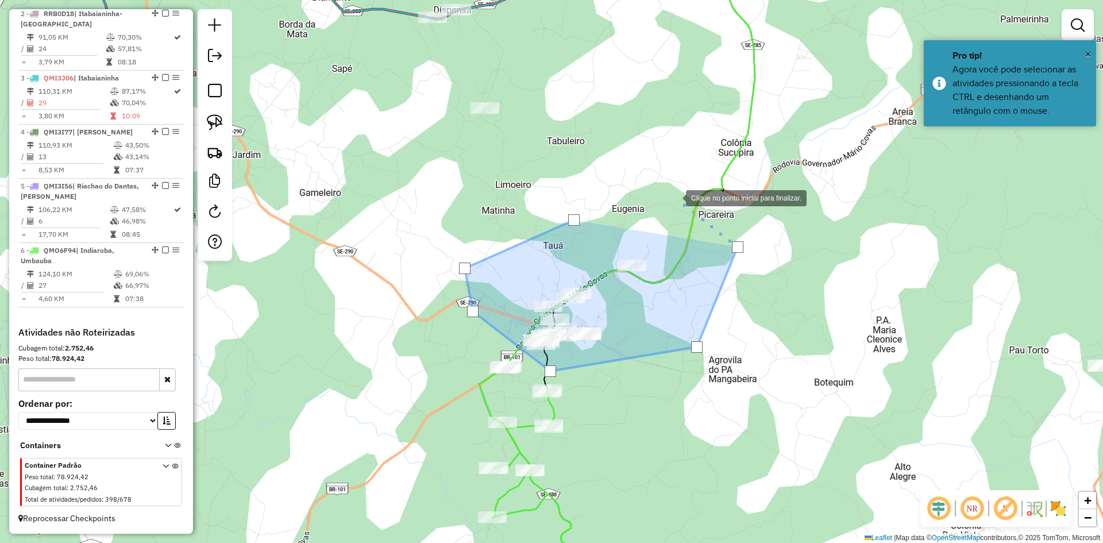
click at [674, 197] on div at bounding box center [674, 197] width 23 height 23
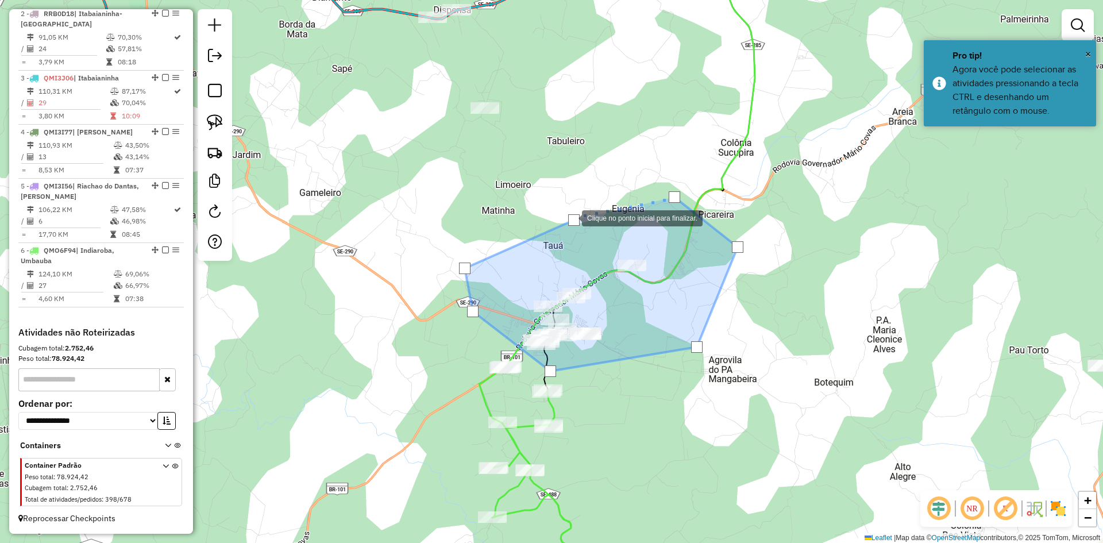
click at [572, 218] on div at bounding box center [573, 219] width 11 height 11
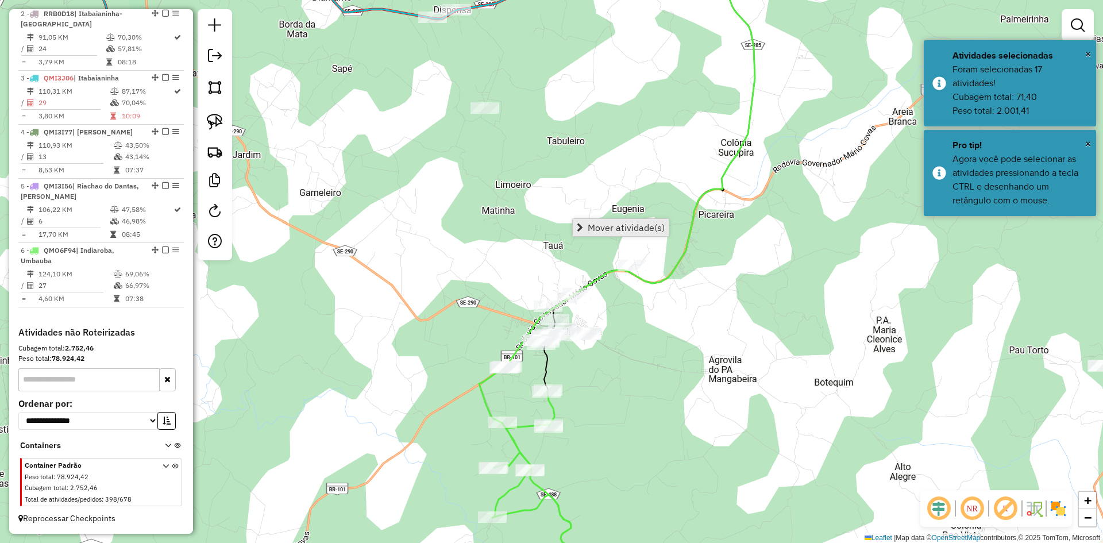
click at [605, 229] on span "Mover atividade(s)" at bounding box center [626, 227] width 77 height 9
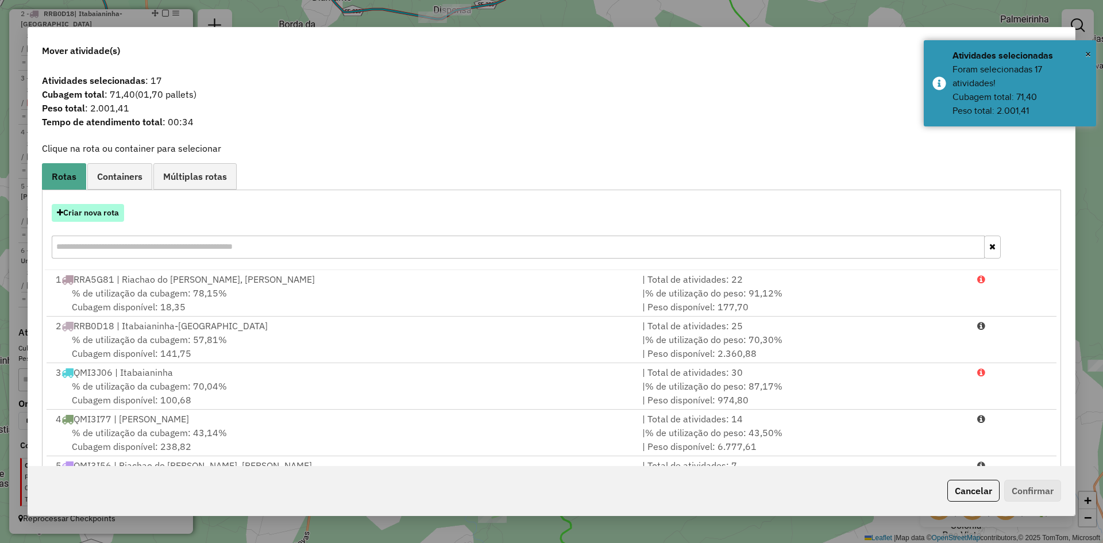
click at [103, 212] on button "Criar nova rota" at bounding box center [88, 213] width 72 height 18
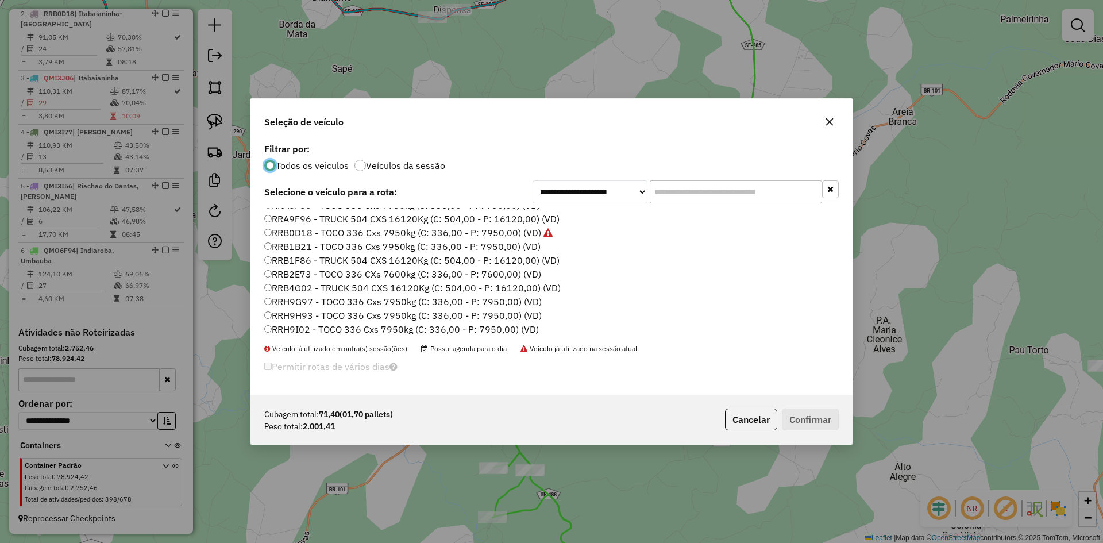
scroll to position [600, 0]
click at [311, 260] on label "RRA8F86 - TOCO 336 Cxs 7950kg (C: 336,00 - P: 7950,00) (VD)" at bounding box center [402, 263] width 276 height 14
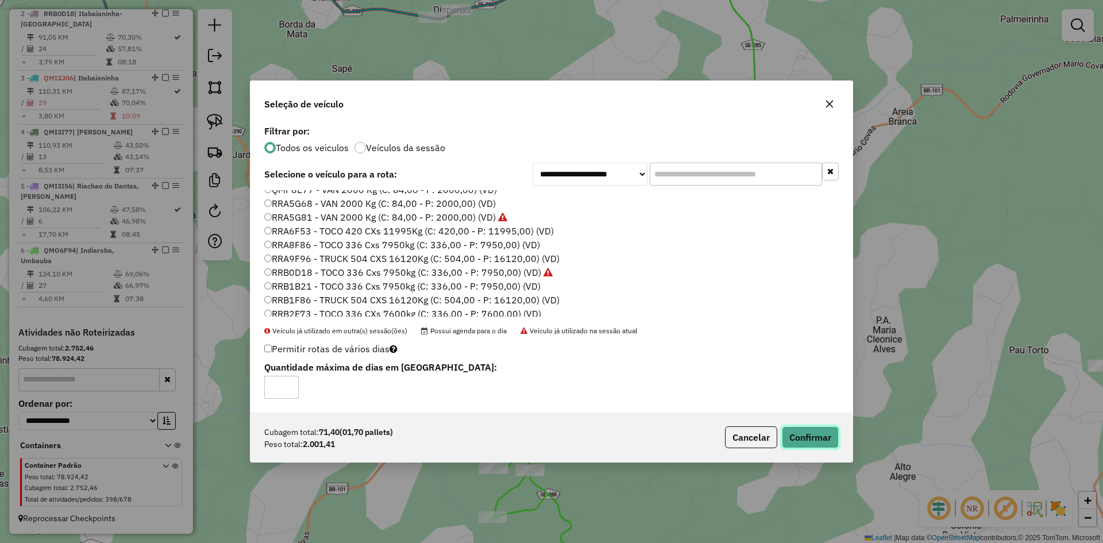
click at [807, 437] on button "Confirmar" at bounding box center [810, 437] width 57 height 22
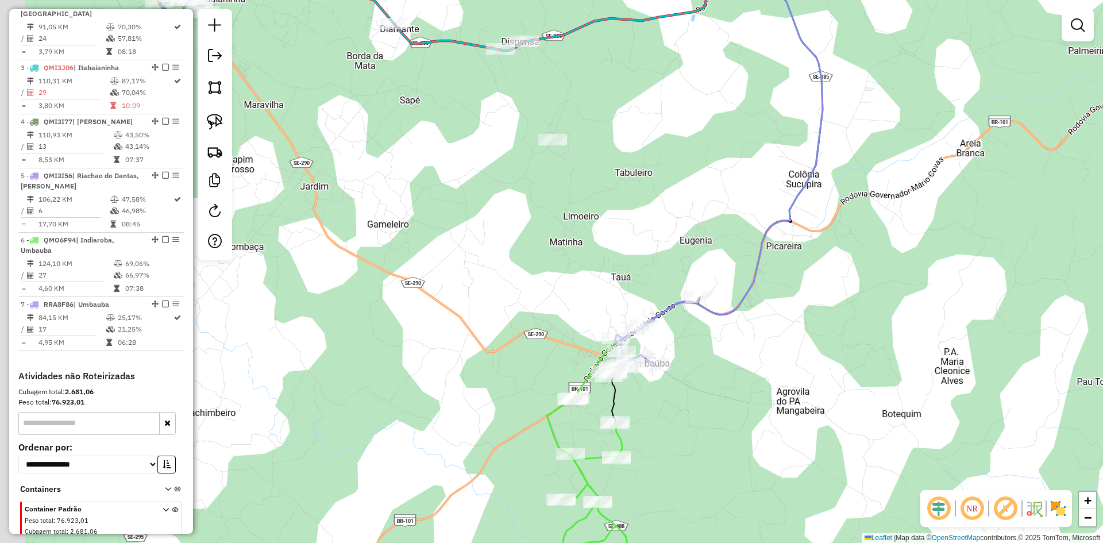
drag, startPoint x: 357, startPoint y: 269, endPoint x: 475, endPoint y: 316, distance: 126.6
click at [475, 316] on div "Janela de atendimento Grade de atendimento Capacidade Transportadoras Veículos …" at bounding box center [551, 271] width 1103 height 543
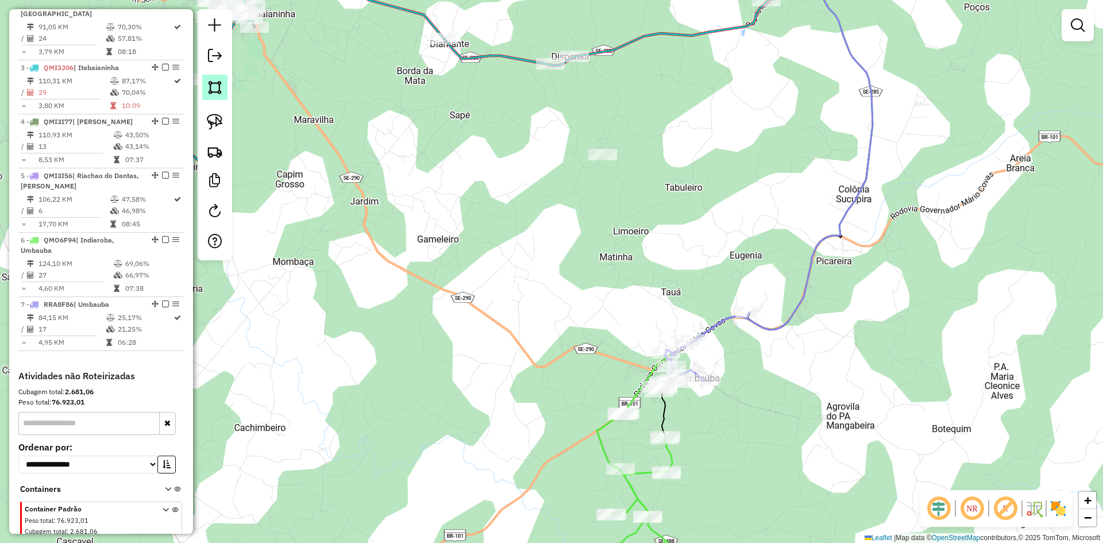
click at [219, 83] on img at bounding box center [215, 87] width 16 height 16
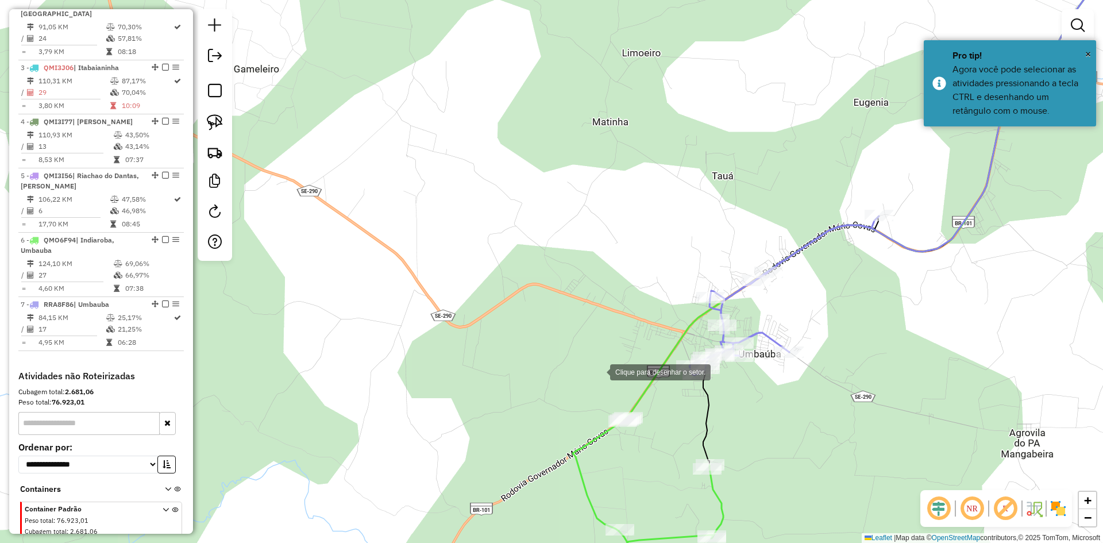
click at [599, 371] on div at bounding box center [598, 371] width 23 height 23
click at [661, 407] on div at bounding box center [660, 407] width 23 height 23
click at [660, 450] on div at bounding box center [660, 446] width 23 height 23
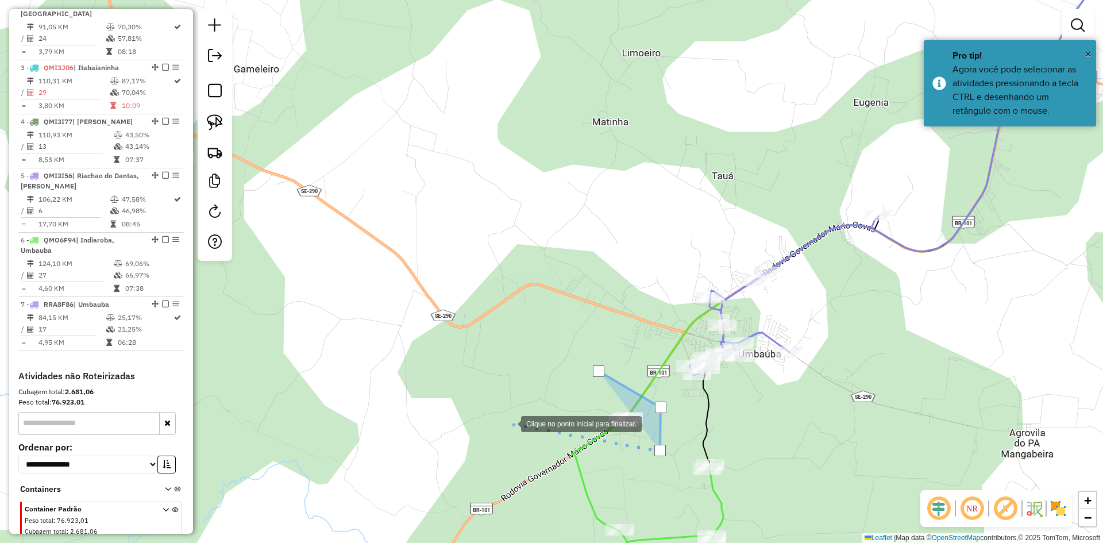
click at [510, 423] on div at bounding box center [509, 422] width 23 height 23
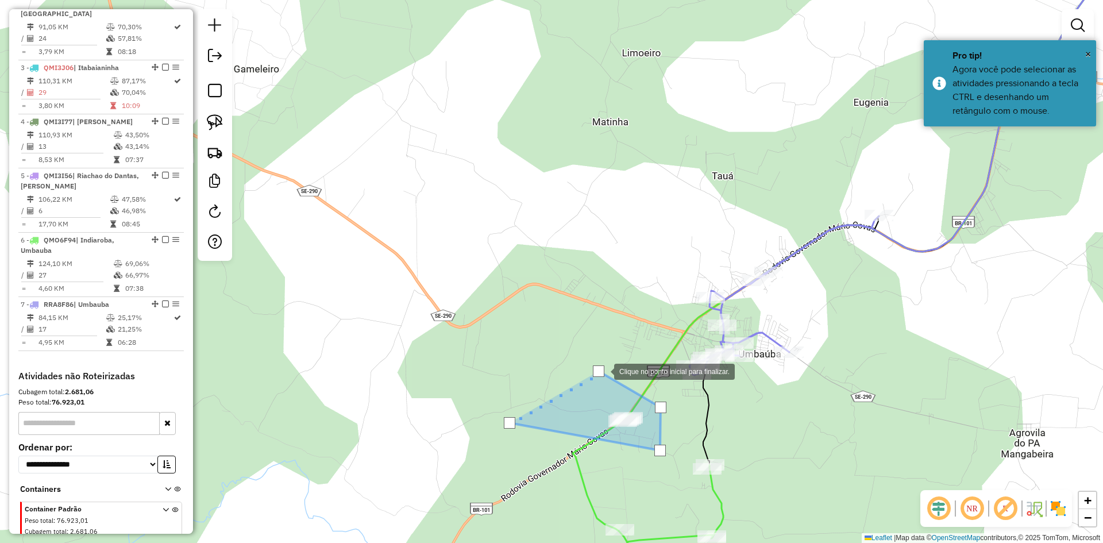
click at [601, 369] on div at bounding box center [598, 370] width 11 height 11
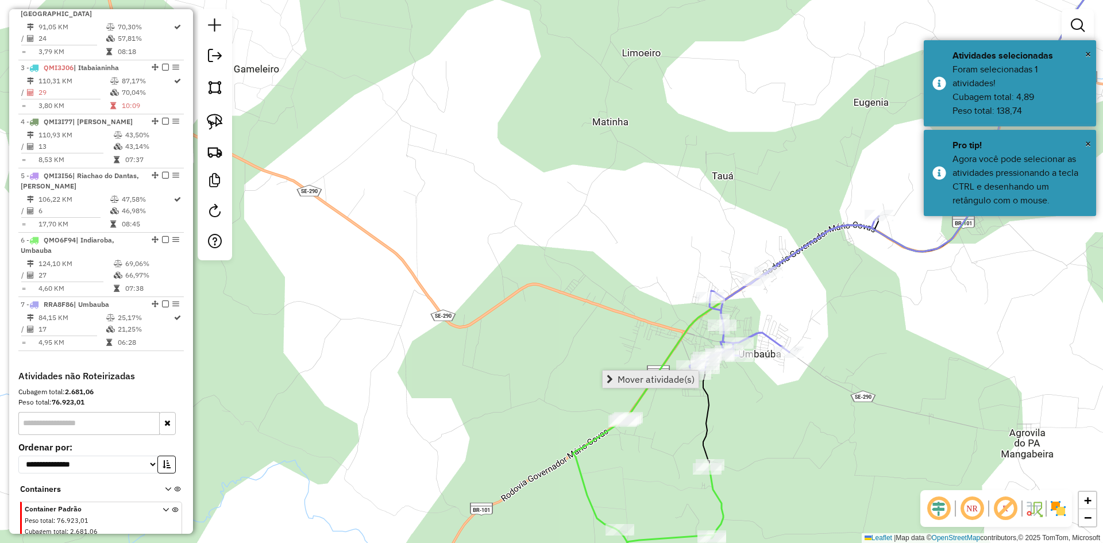
click at [632, 380] on span "Mover atividade(s)" at bounding box center [656, 379] width 77 height 9
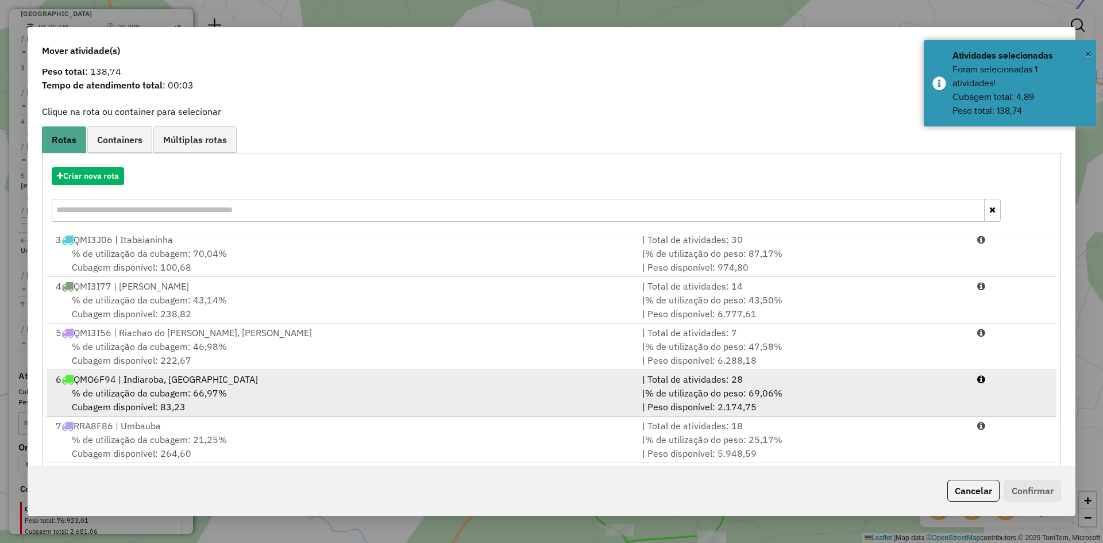
scroll to position [53, 0]
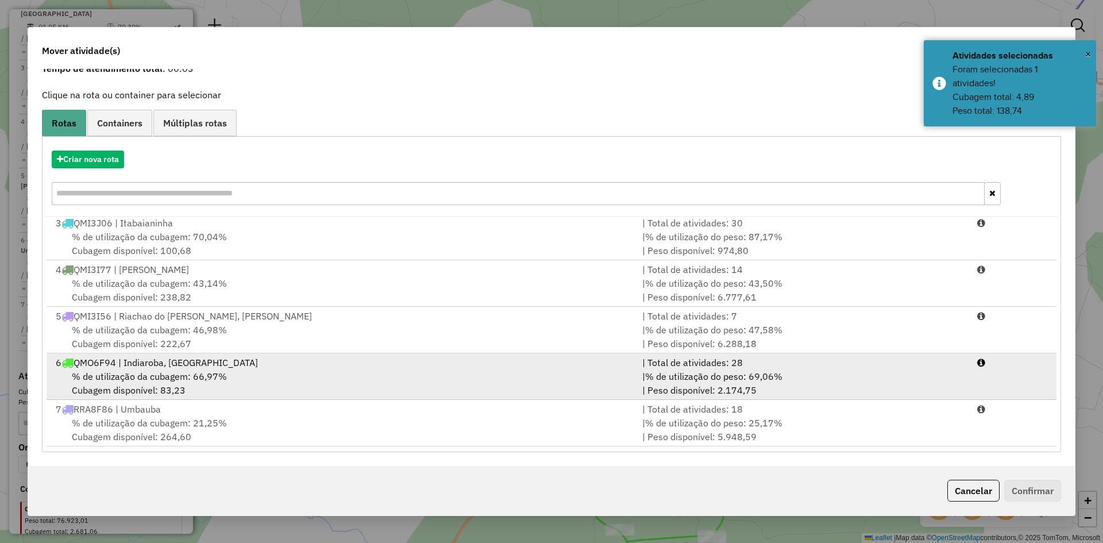
click at [161, 378] on span "% de utilização da cubagem: 66,97%" at bounding box center [149, 376] width 155 height 11
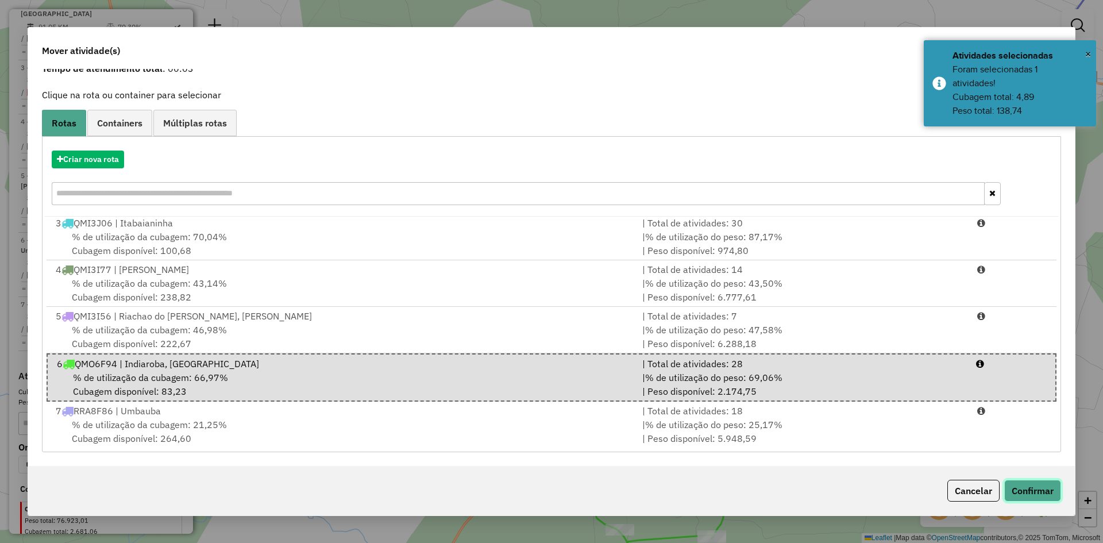
click at [1025, 490] on button "Confirmar" at bounding box center [1032, 491] width 57 height 22
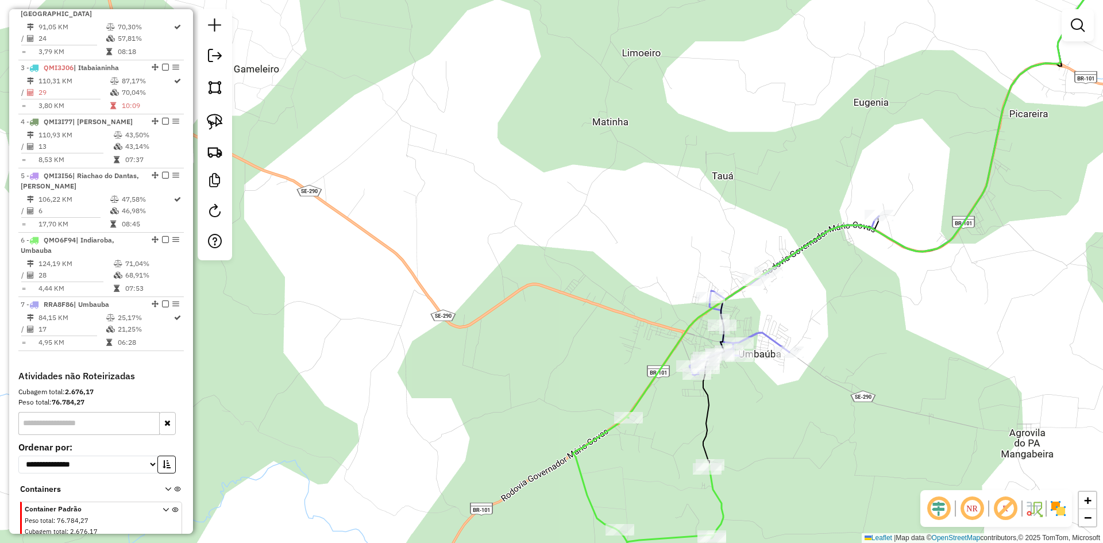
scroll to position [0, 0]
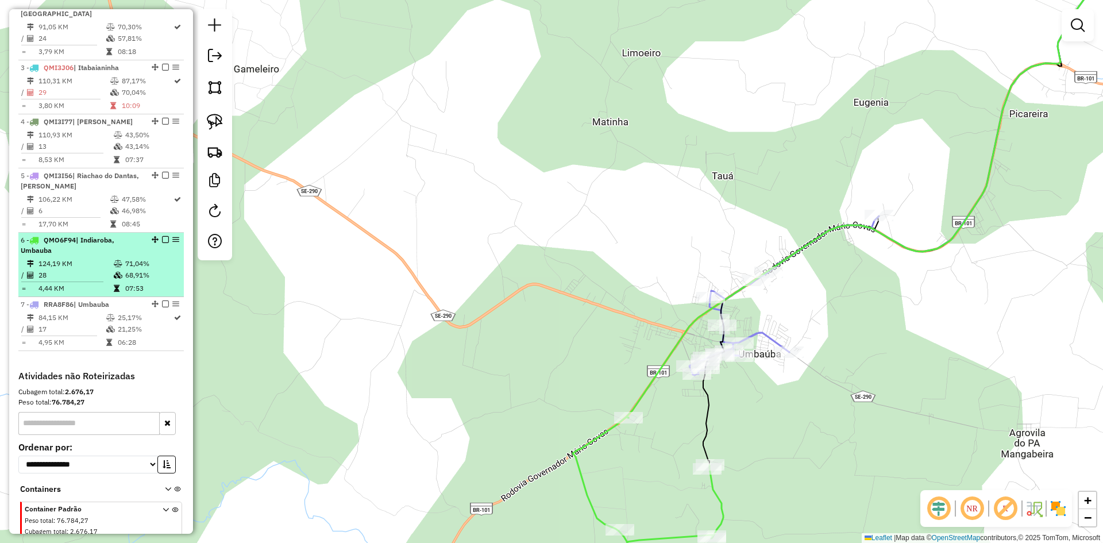
click at [143, 269] on td "71,04%" at bounding box center [152, 263] width 55 height 11
select select "**********"
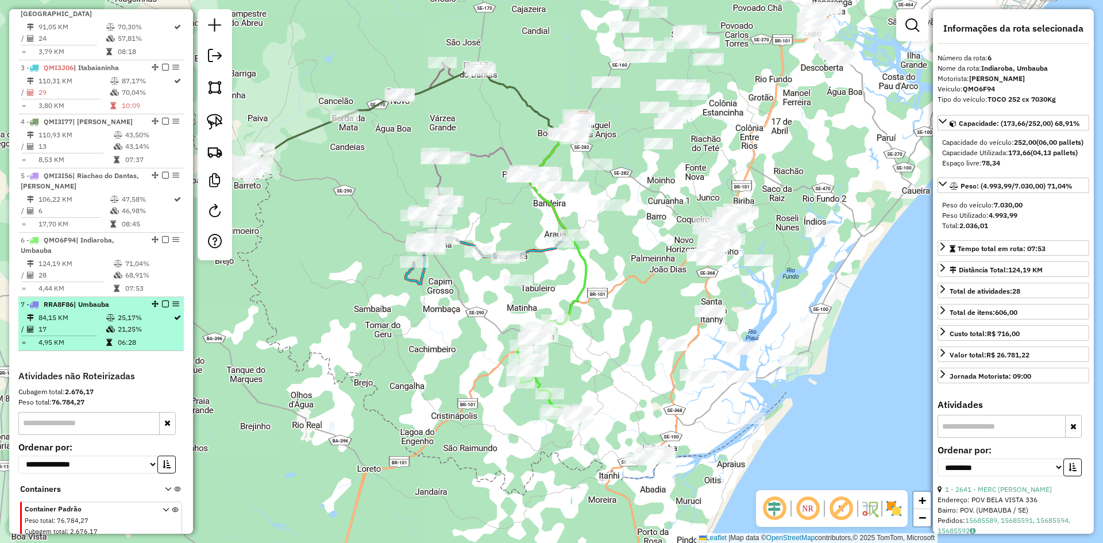
click at [135, 323] on td "25,17%" at bounding box center [145, 317] width 56 height 11
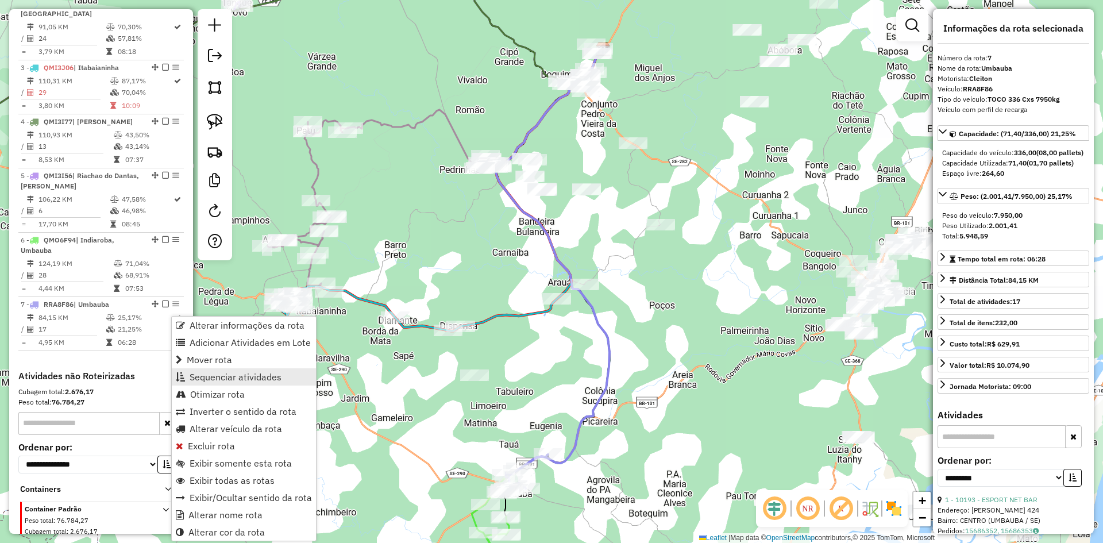
click at [253, 374] on span "Sequenciar atividades" at bounding box center [236, 376] width 92 height 9
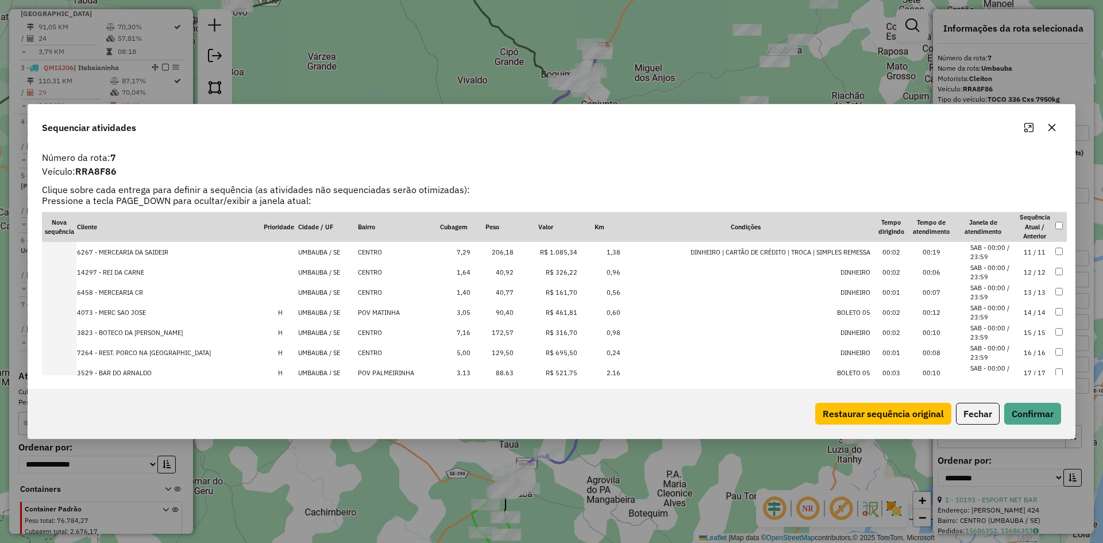
scroll to position [219, 0]
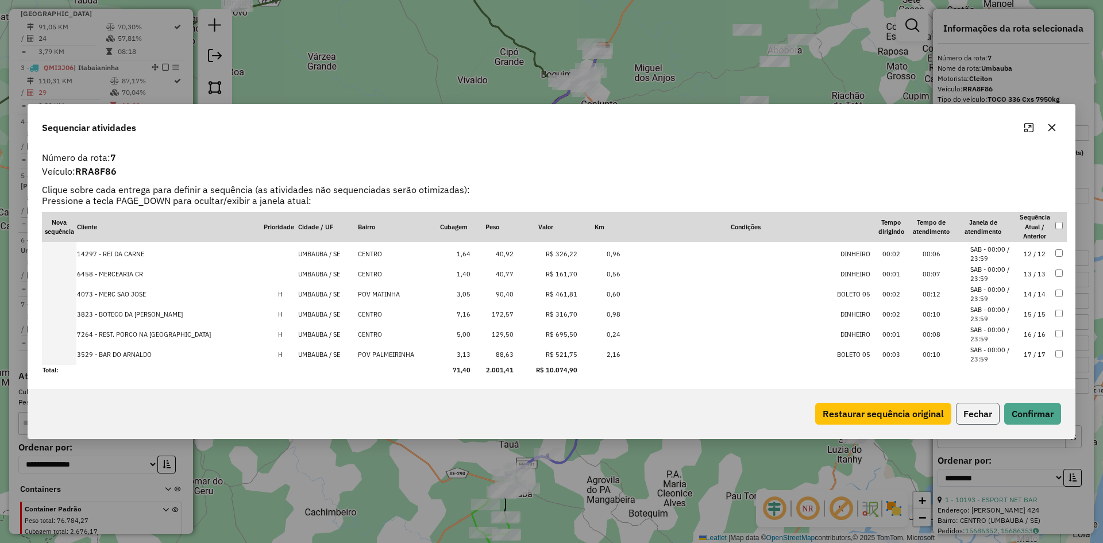
click at [971, 414] on button "Fechar" at bounding box center [978, 414] width 44 height 22
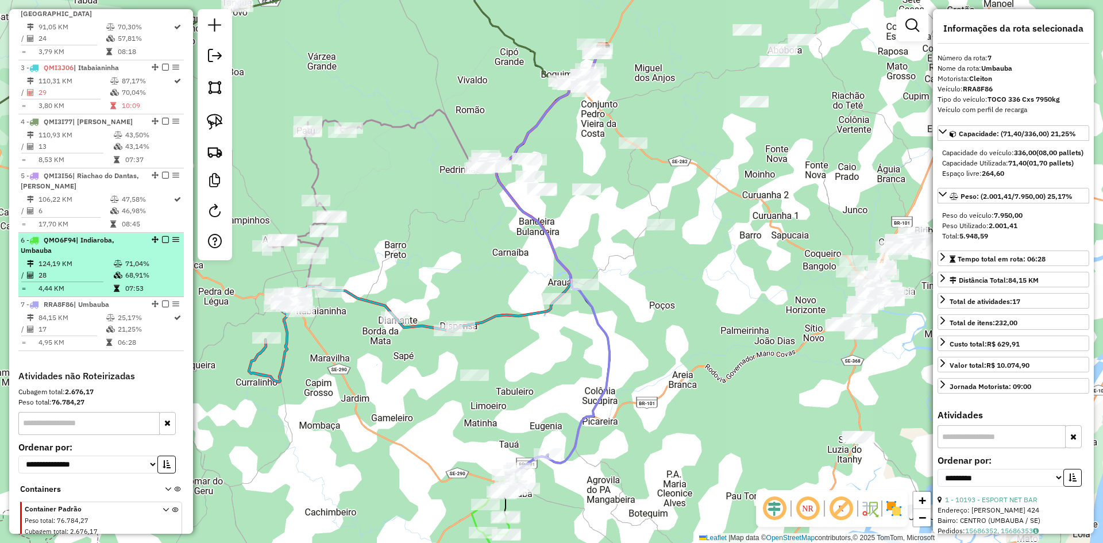
click at [124, 267] on li "6 - QMO6F94 | Indiaroba, Umbauba 124,19 KM 71,04% / 28 68,91% = 4,44 KM 07:53" at bounding box center [100, 265] width 165 height 64
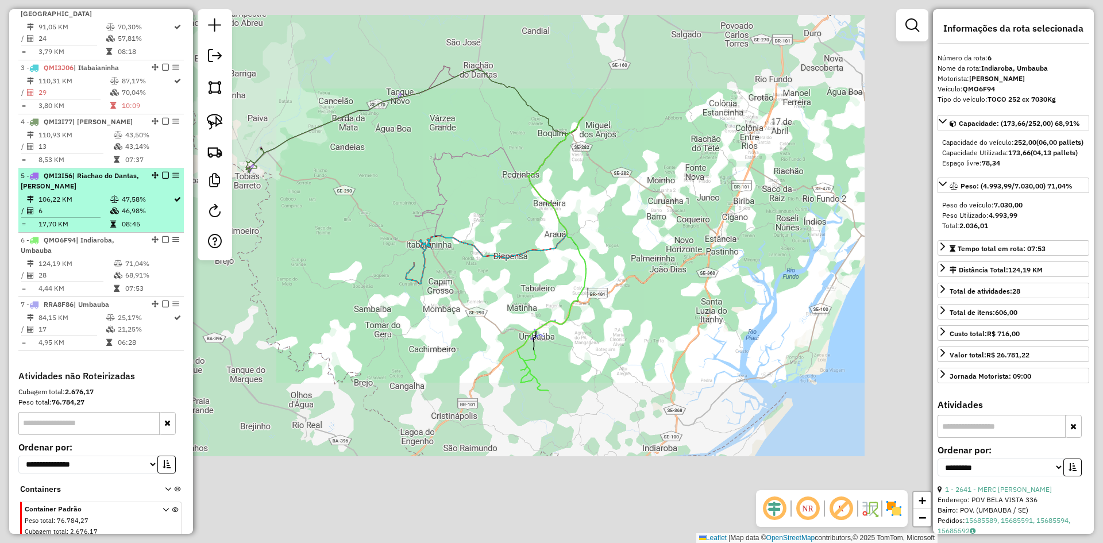
drag, startPoint x: 129, startPoint y: 219, endPoint x: 135, endPoint y: 199, distance: 20.9
click at [130, 217] on td "46,98%" at bounding box center [147, 210] width 52 height 11
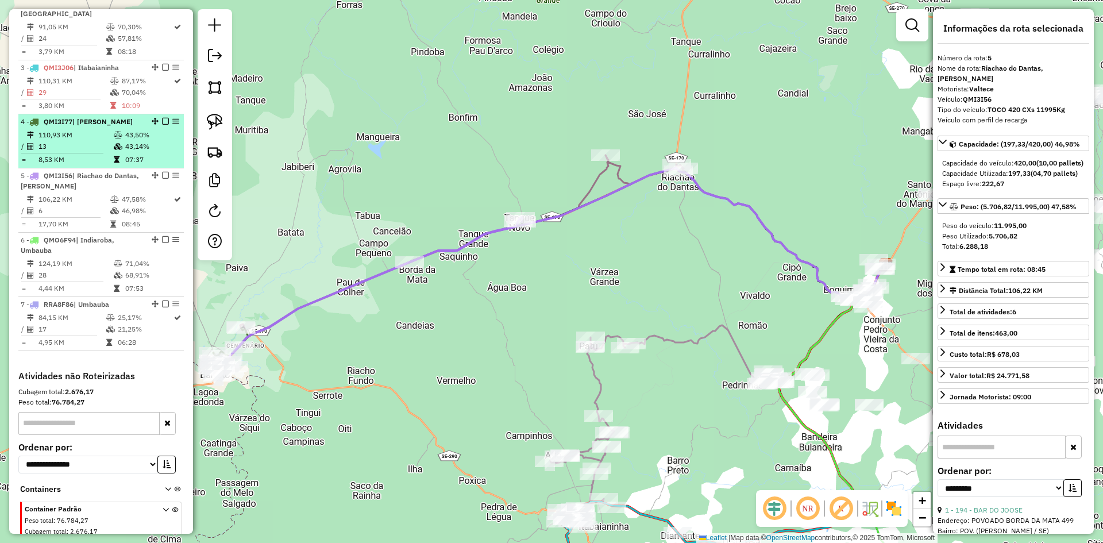
drag, startPoint x: 138, startPoint y: 167, endPoint x: 137, endPoint y: 117, distance: 49.4
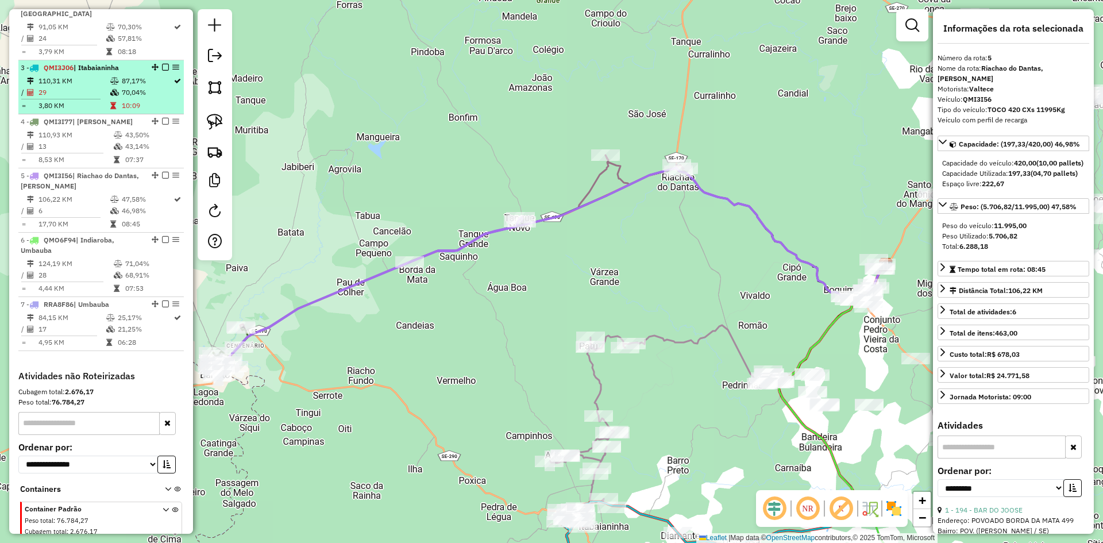
click at [138, 165] on td "07:37" at bounding box center [152, 159] width 55 height 11
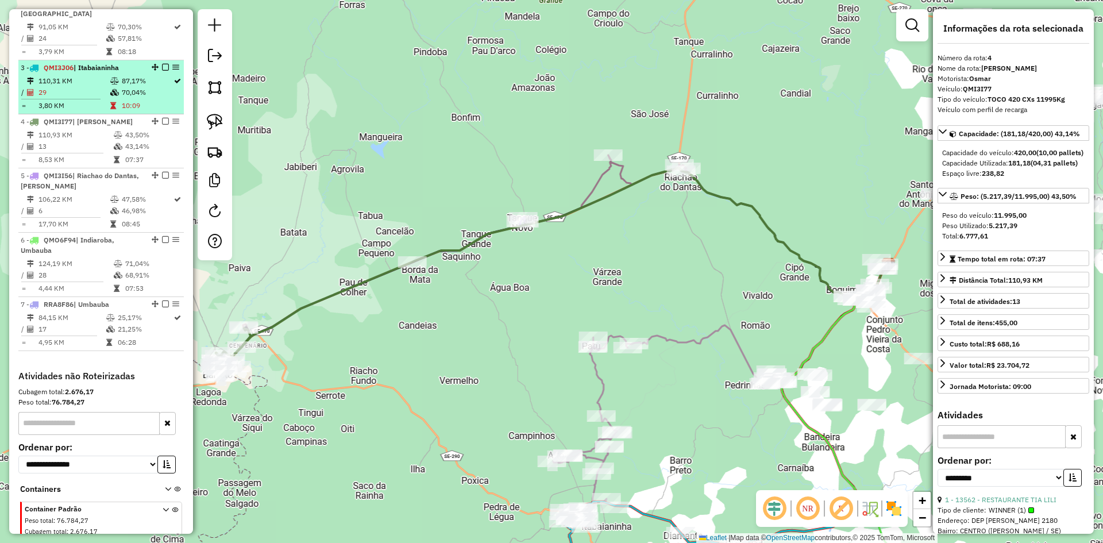
click at [136, 98] on td "70,04%" at bounding box center [147, 92] width 52 height 11
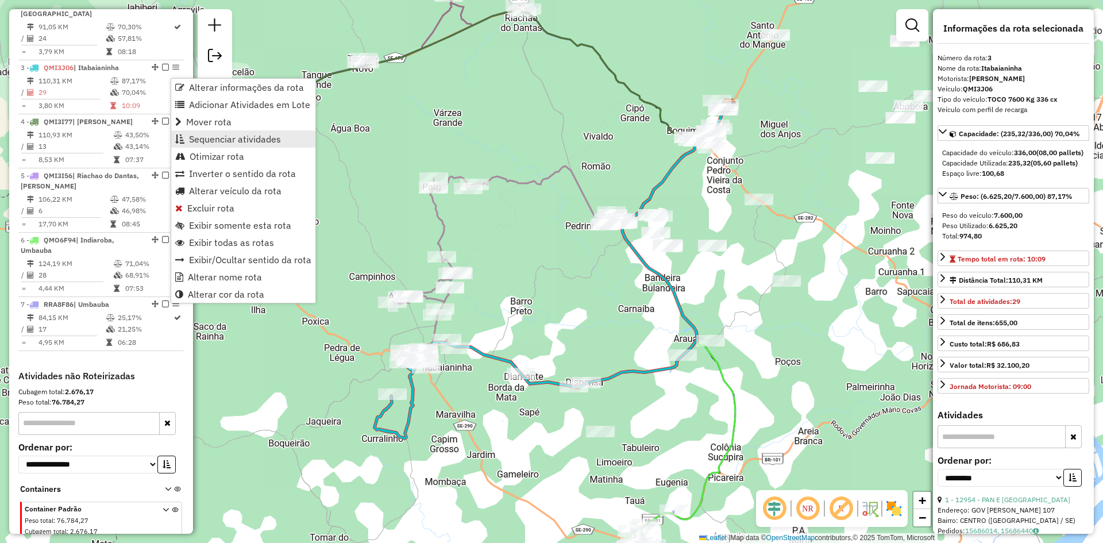
click at [235, 142] on span "Sequenciar atividades" at bounding box center [235, 138] width 92 height 9
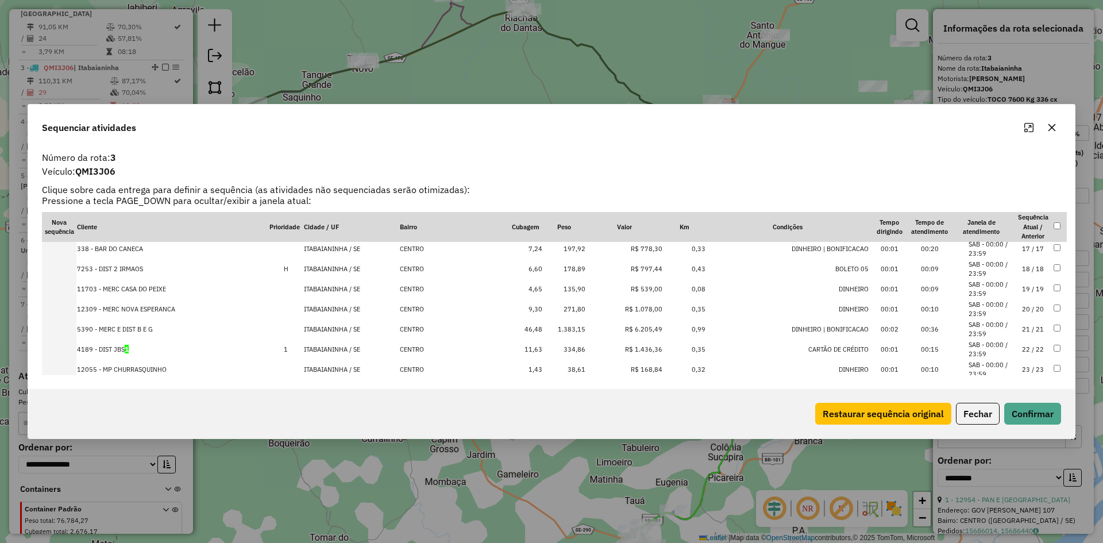
scroll to position [345, 0]
click at [568, 309] on td "1.383,15" at bounding box center [564, 309] width 43 height 20
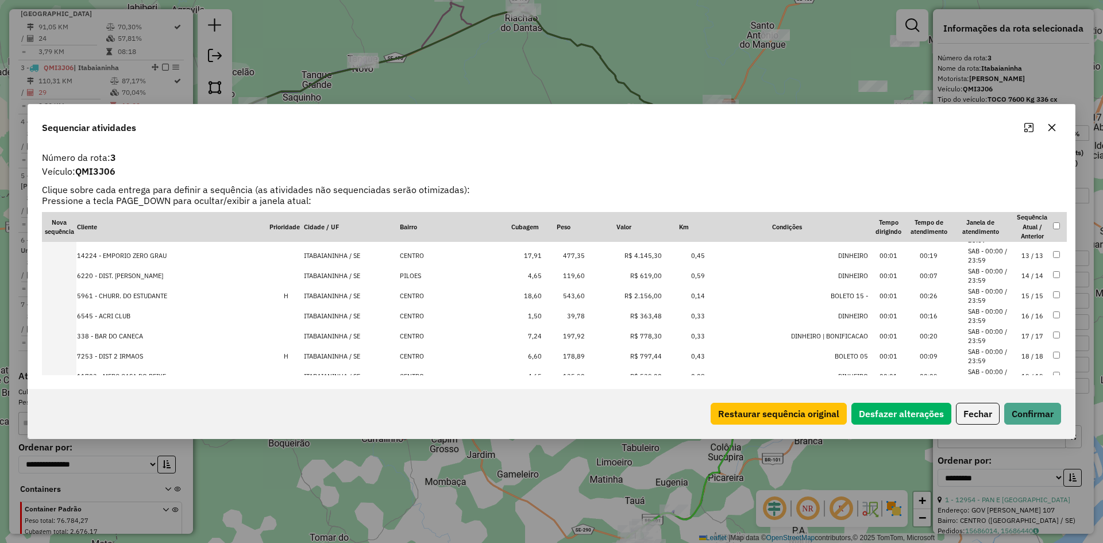
scroll to position [230, 0]
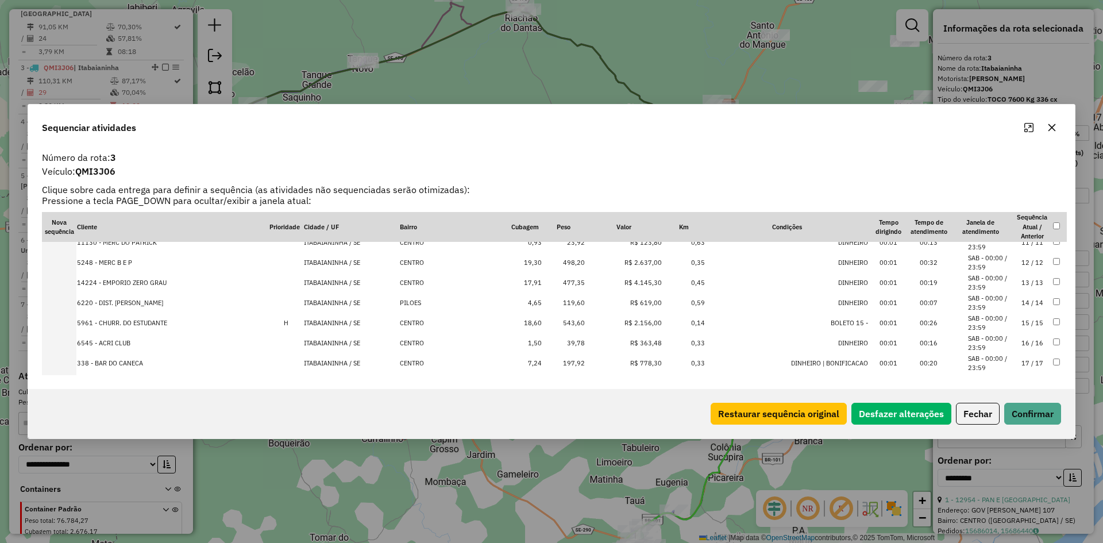
click at [923, 265] on td "00:32" at bounding box center [929, 263] width 40 height 20
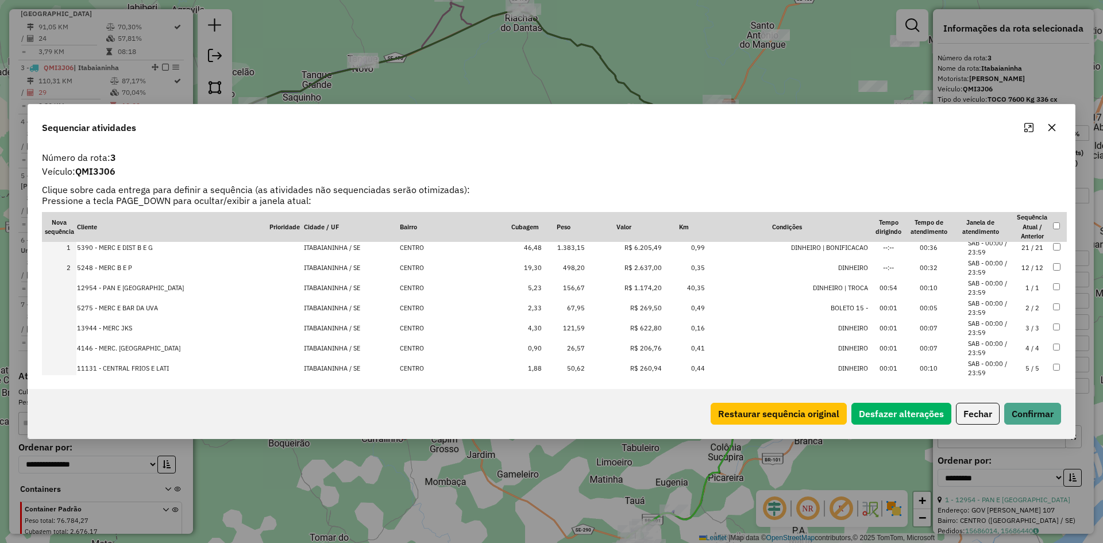
scroll to position [0, 0]
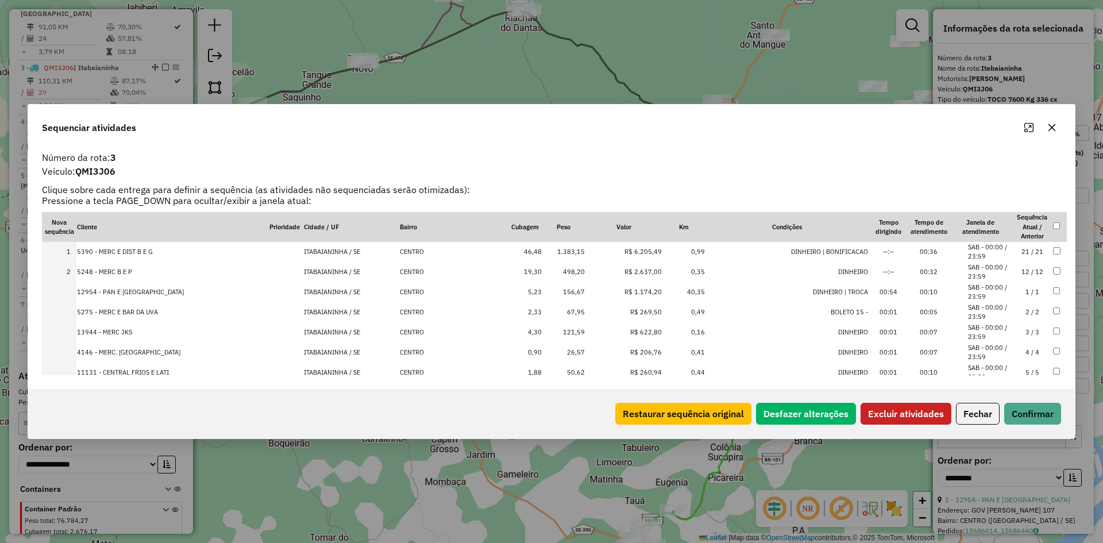
click at [907, 412] on button "Excluir atividades" at bounding box center [906, 414] width 91 height 22
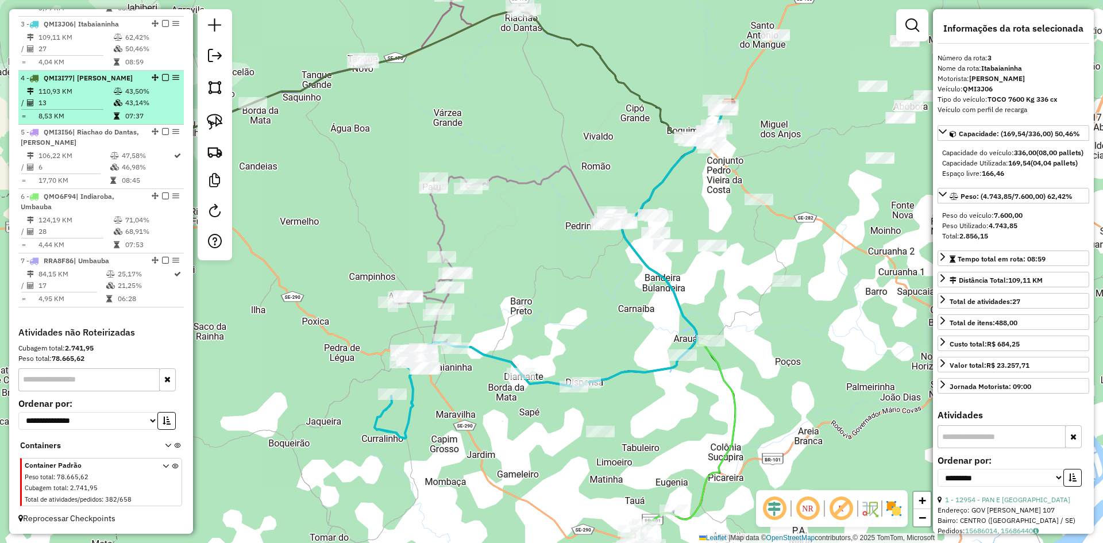
scroll to position [519, 0]
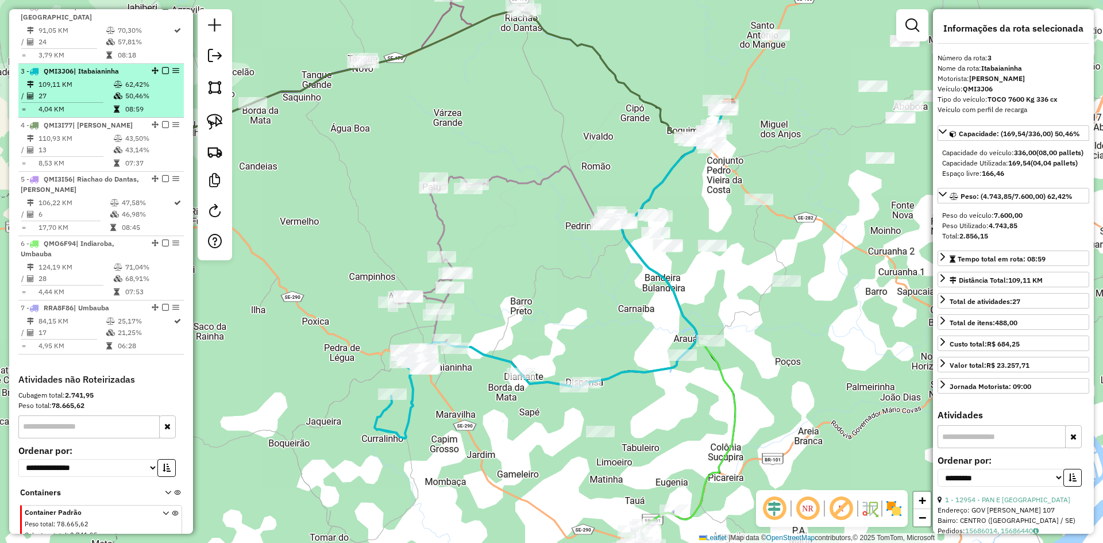
click at [153, 115] on td "08:59" at bounding box center [152, 108] width 55 height 11
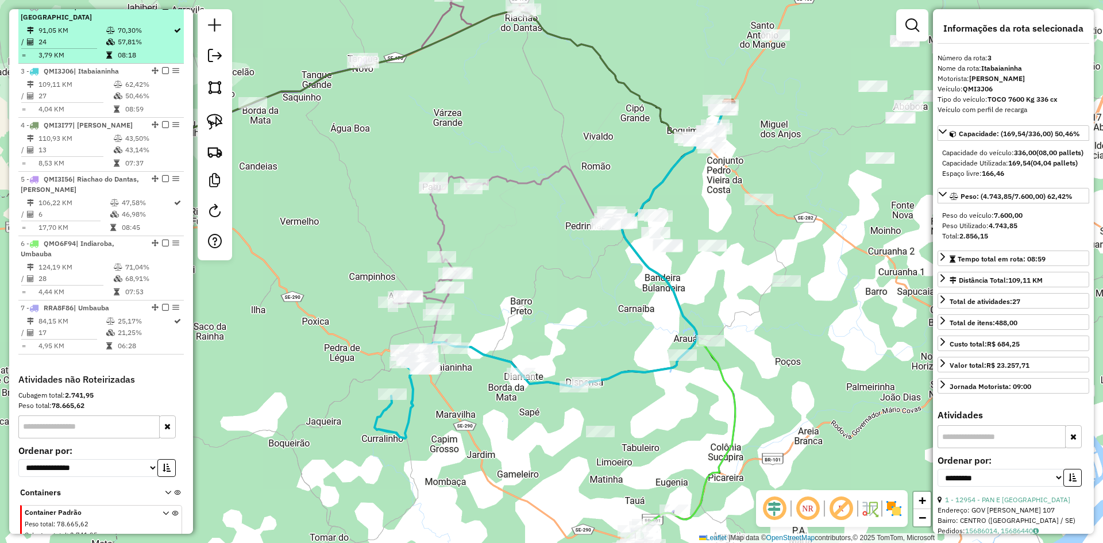
click at [146, 48] on td "57,81%" at bounding box center [145, 41] width 56 height 11
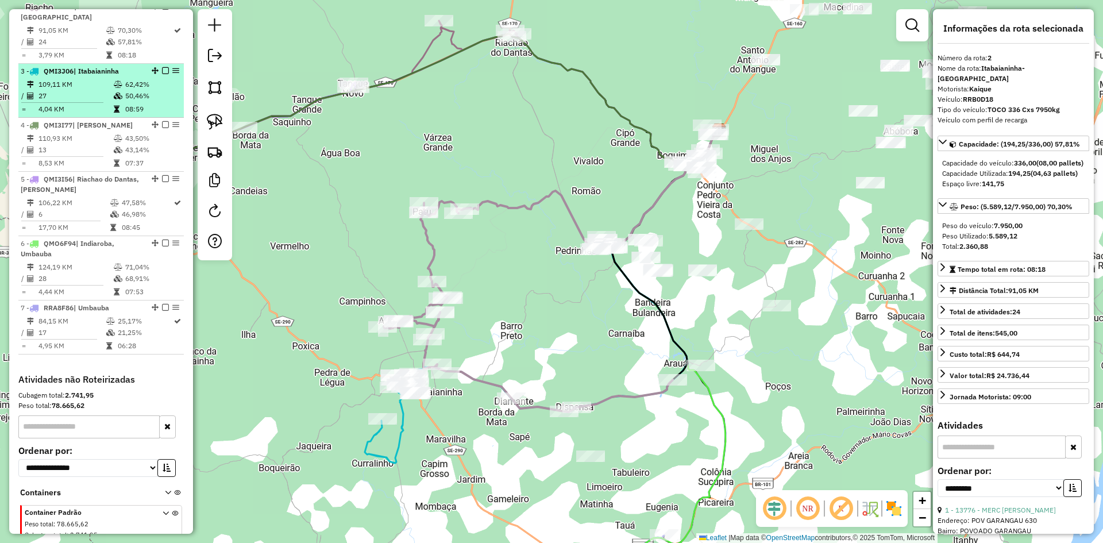
click at [139, 102] on td "50,46%" at bounding box center [152, 95] width 55 height 11
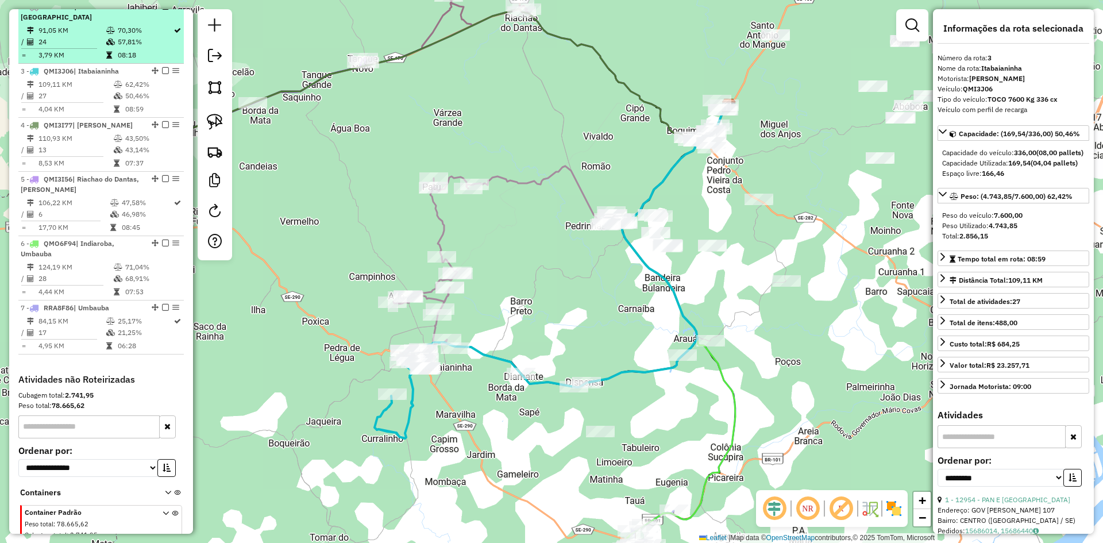
click at [145, 36] on td "70,30%" at bounding box center [145, 30] width 56 height 11
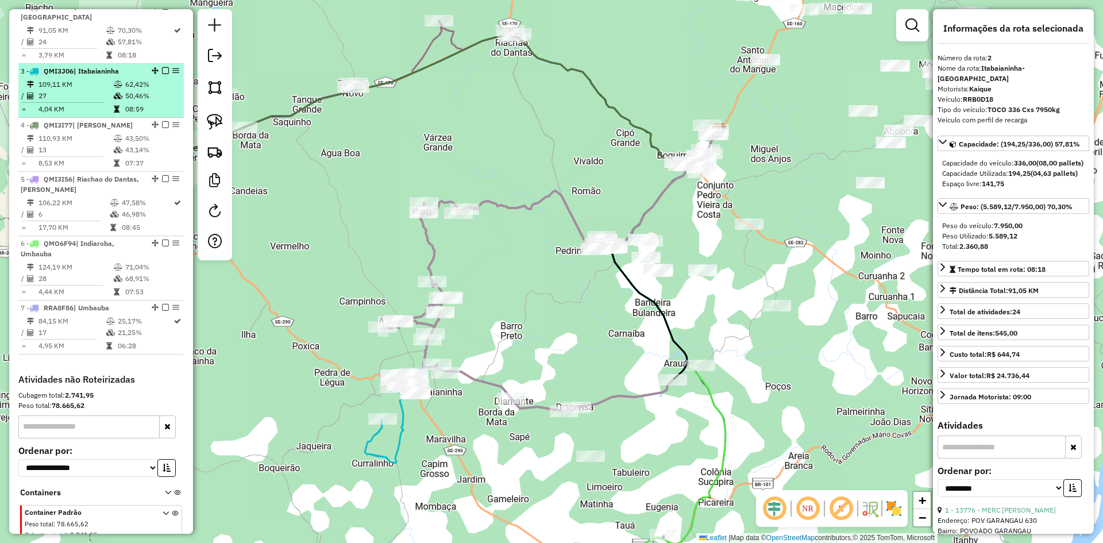
drag, startPoint x: 138, startPoint y: 101, endPoint x: 146, endPoint y: 101, distance: 8.6
click at [138, 101] on td "50,46%" at bounding box center [152, 95] width 55 height 11
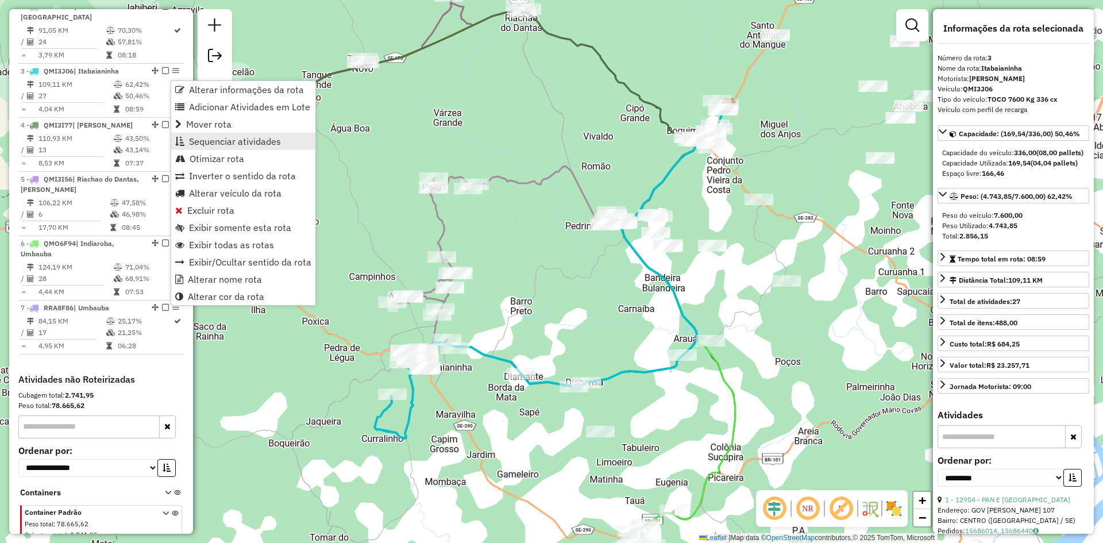
click at [226, 145] on span "Sequenciar atividades" at bounding box center [235, 141] width 92 height 9
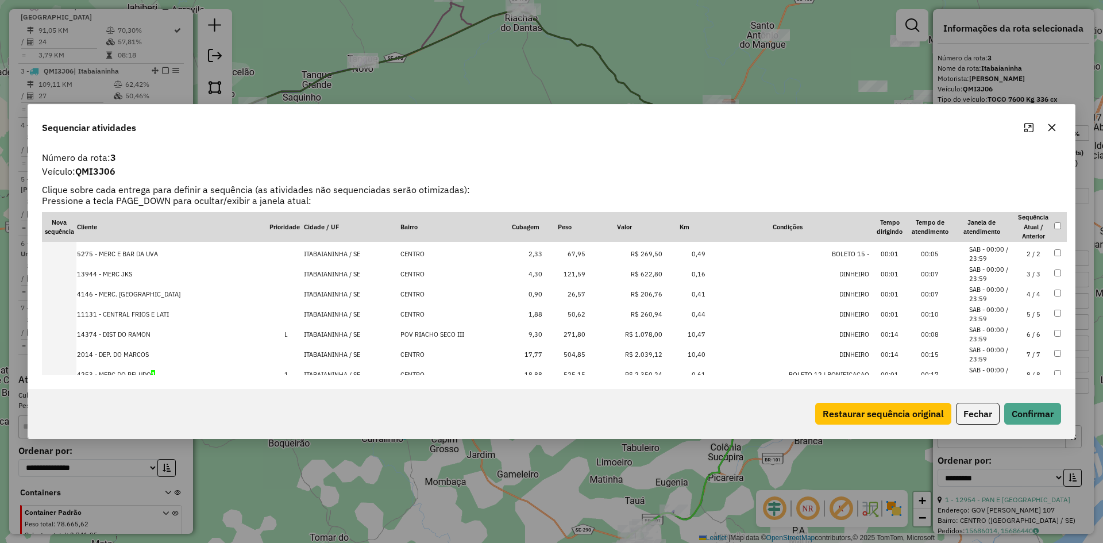
scroll to position [0, 0]
click at [988, 420] on button "Fechar" at bounding box center [978, 414] width 44 height 22
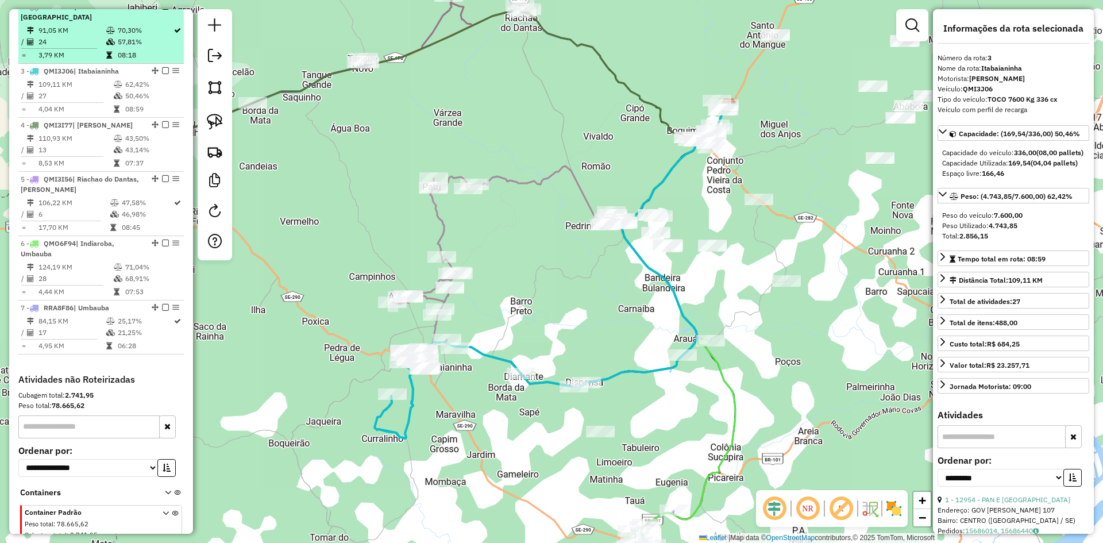
click at [136, 48] on td "57,81%" at bounding box center [145, 41] width 56 height 11
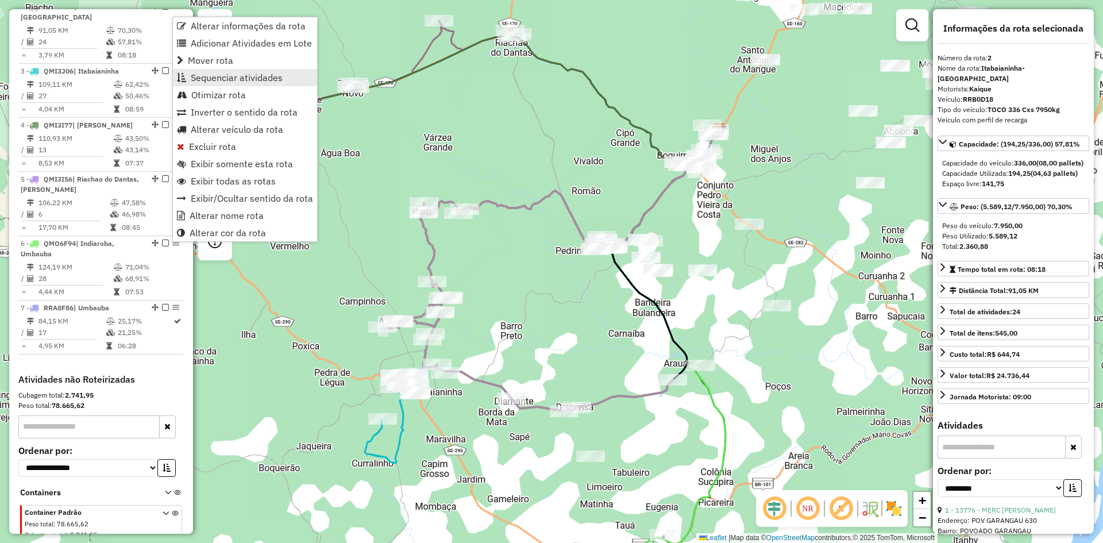
click at [254, 78] on span "Sequenciar atividades" at bounding box center [237, 77] width 92 height 9
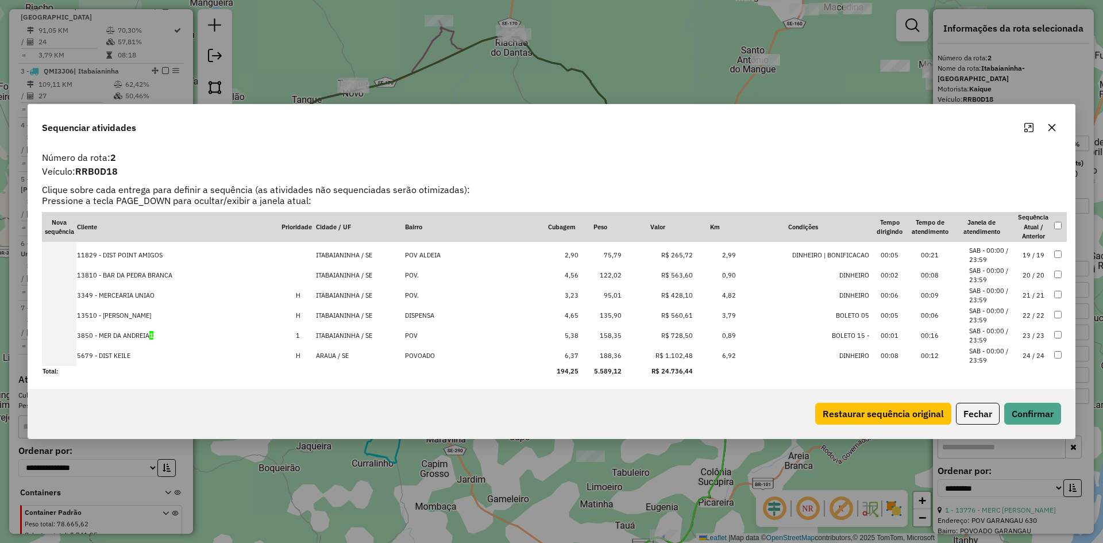
scroll to position [360, 0]
drag, startPoint x: 978, startPoint y: 411, endPoint x: 966, endPoint y: 406, distance: 13.1
click at [978, 411] on button "Fechar" at bounding box center [978, 414] width 44 height 22
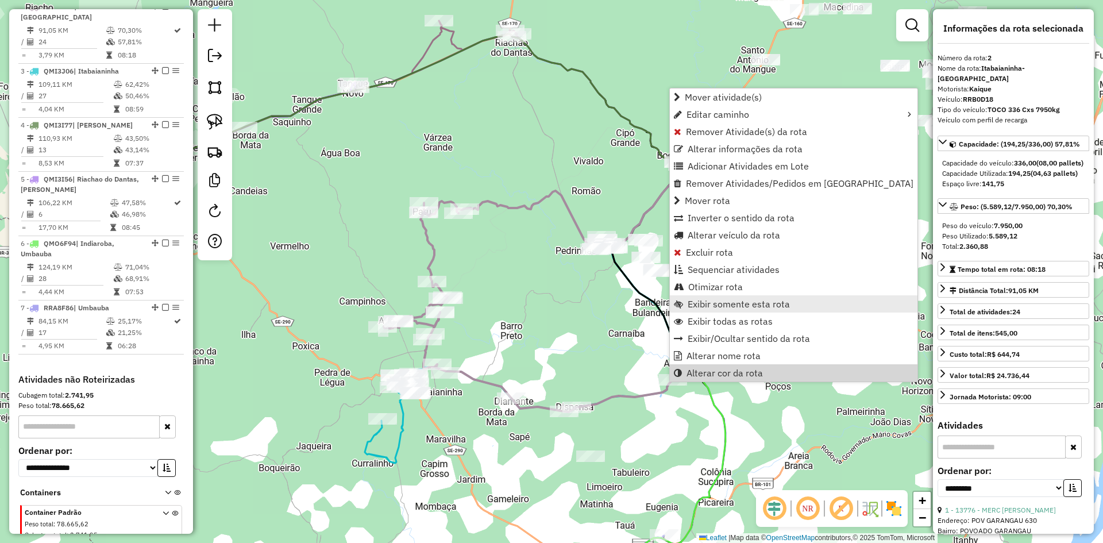
scroll to position [519, 0]
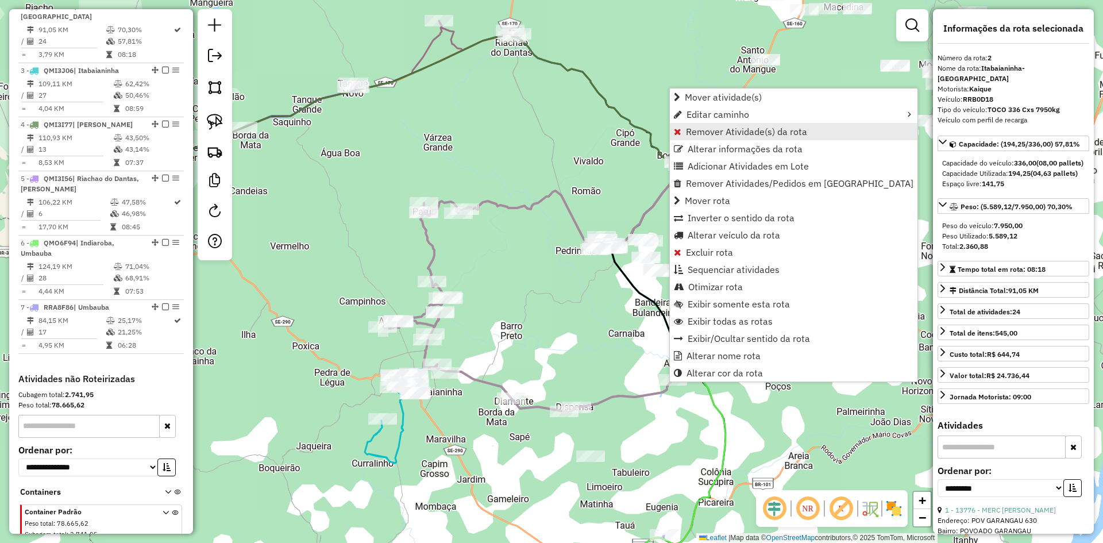
click at [706, 132] on span "Remover Atividade(s) da rota" at bounding box center [746, 131] width 121 height 9
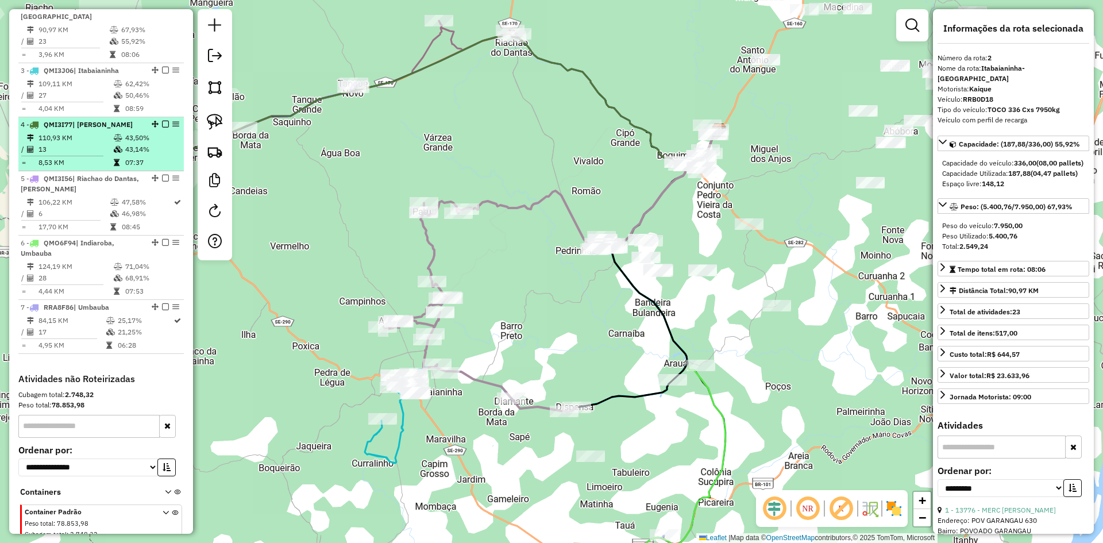
click at [118, 153] on icon at bounding box center [118, 149] width 9 height 7
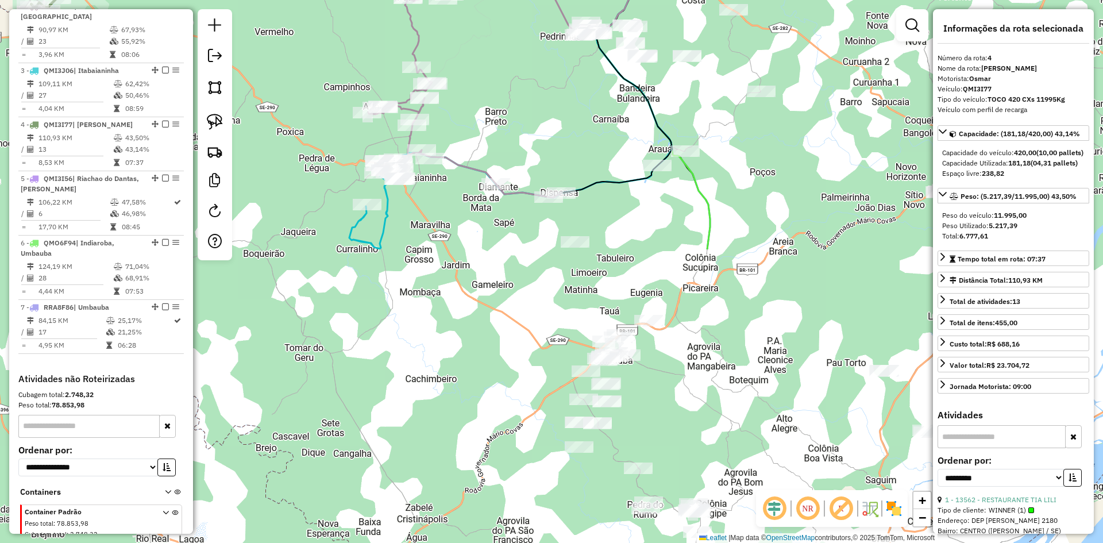
drag, startPoint x: 475, startPoint y: 424, endPoint x: 290, endPoint y: 76, distance: 394.2
click at [290, 76] on div "Janela de atendimento Grade de atendimento Capacidade Transportadoras Veículos …" at bounding box center [551, 271] width 1103 height 543
click at [344, 136] on div "Janela de atendimento Grade de atendimento Capacidade Transportadoras Veículos …" at bounding box center [551, 271] width 1103 height 543
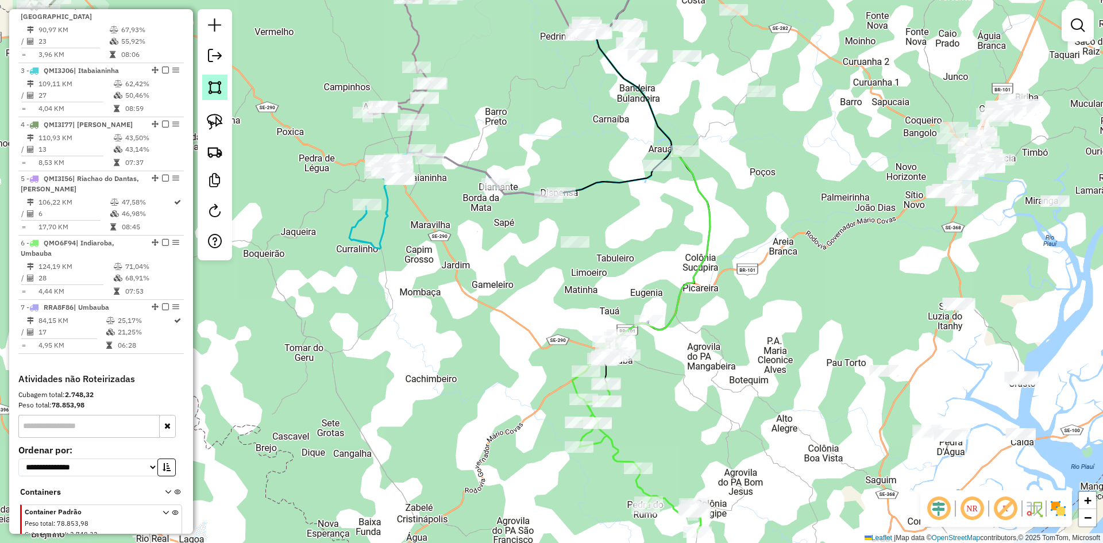
click at [218, 90] on img at bounding box center [215, 87] width 16 height 16
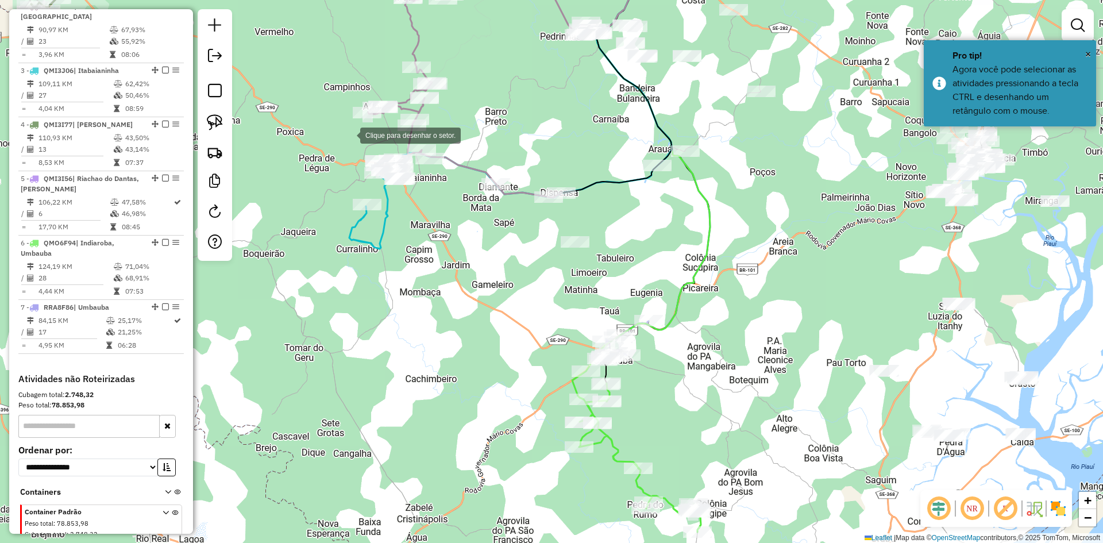
click at [349, 134] on div at bounding box center [348, 134] width 23 height 23
click at [479, 122] on div at bounding box center [472, 122] width 23 height 23
click at [446, 228] on div at bounding box center [446, 228] width 23 height 23
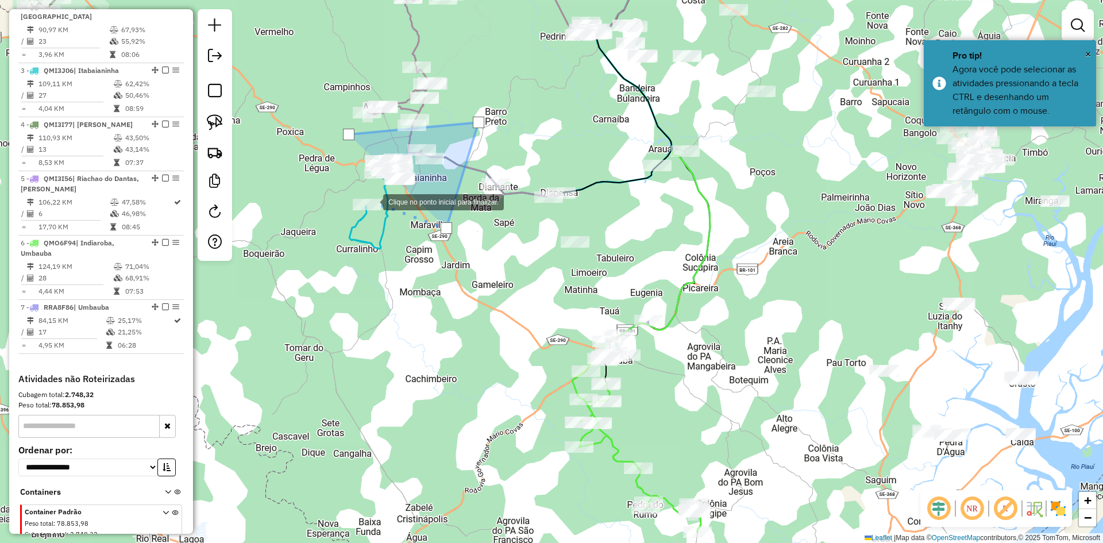
click at [360, 194] on div at bounding box center [371, 201] width 23 height 23
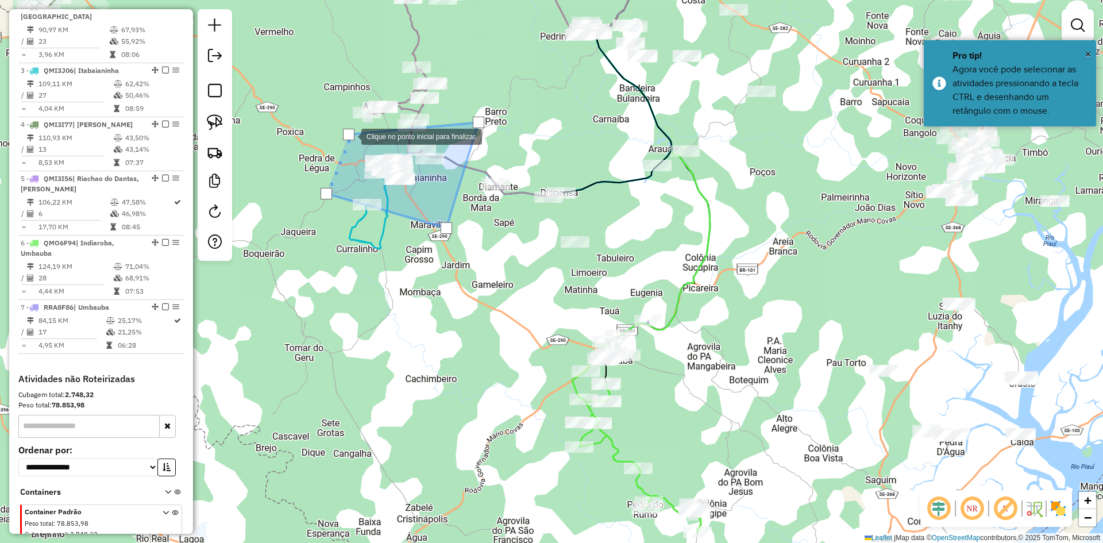
click at [350, 135] on div at bounding box center [348, 134] width 11 height 11
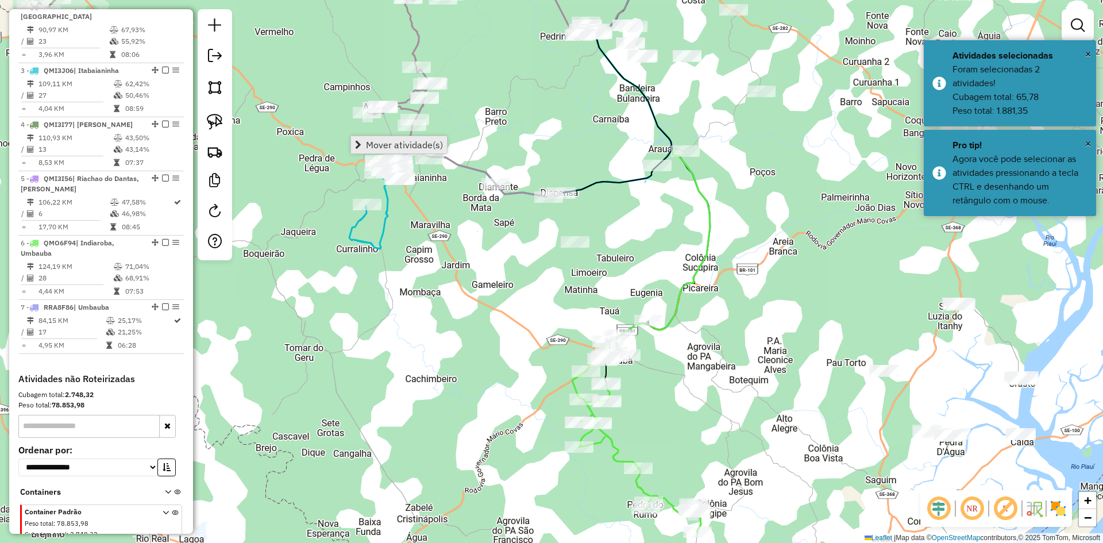
click at [383, 141] on span "Mover atividade(s)" at bounding box center [404, 144] width 77 height 9
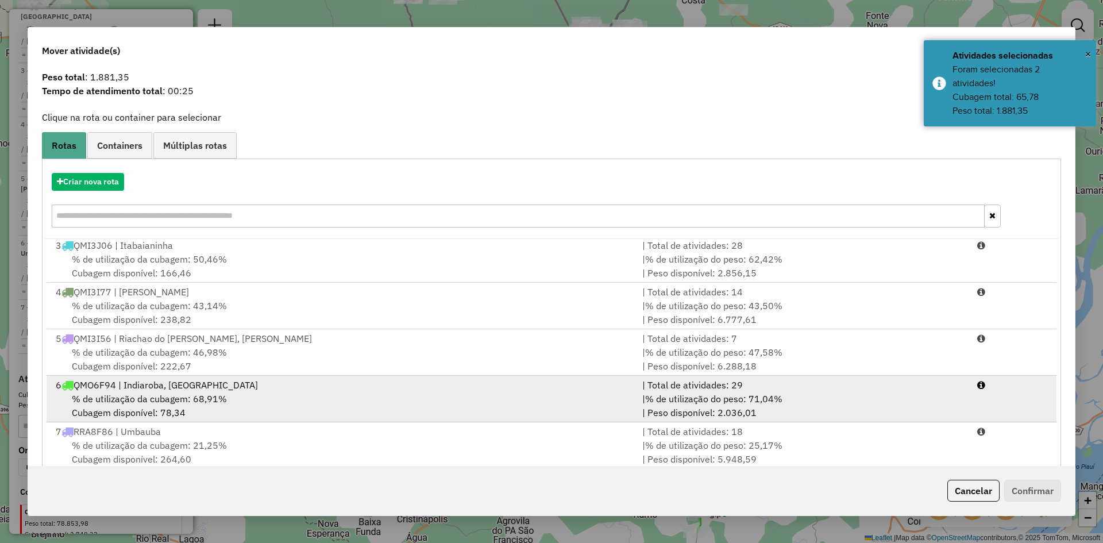
scroll to position [53, 0]
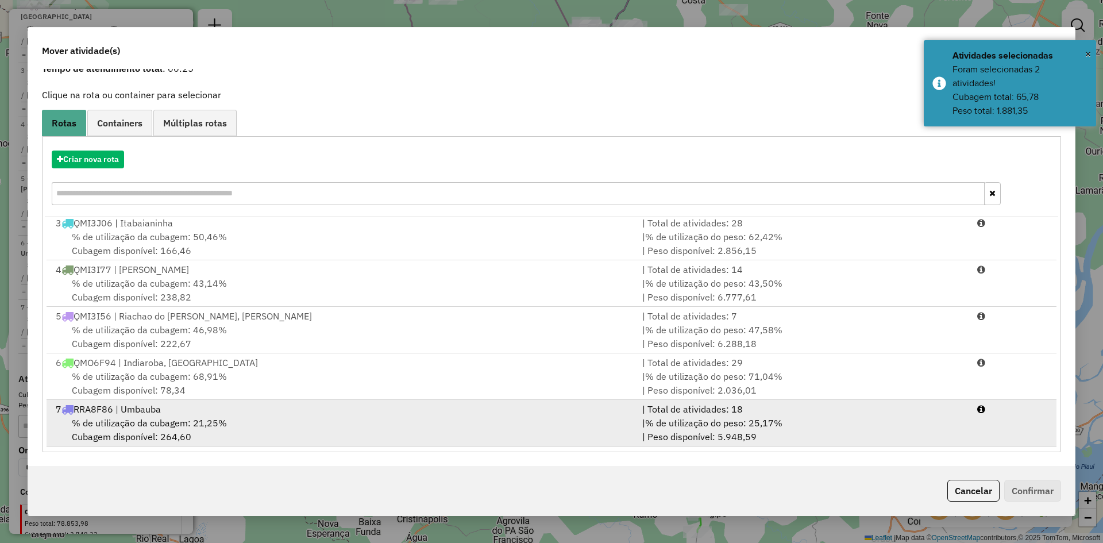
click at [200, 413] on div "7 RRA8F86 | Umbauba" at bounding box center [342, 409] width 587 height 14
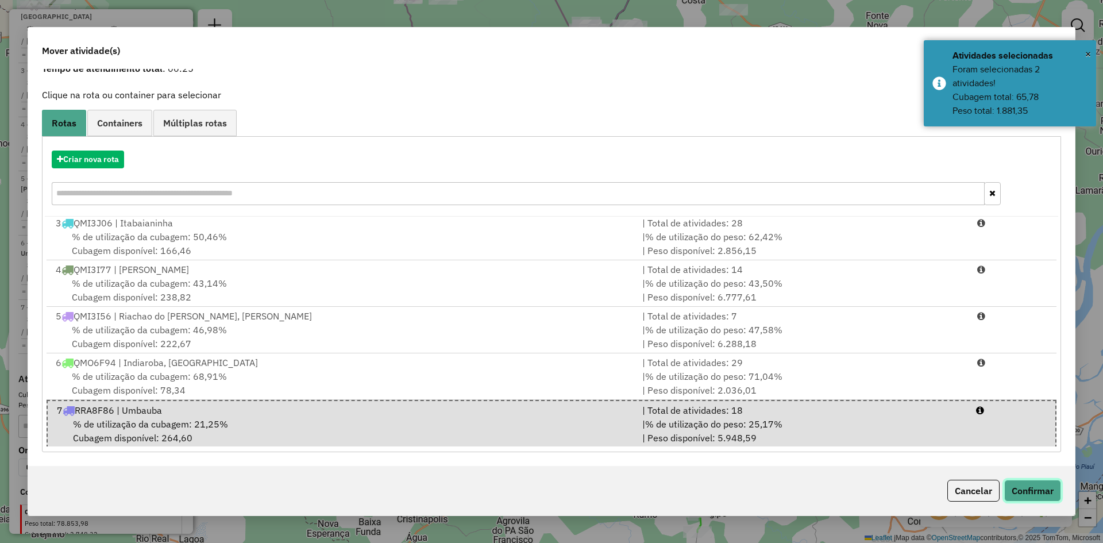
click at [1053, 485] on button "Confirmar" at bounding box center [1032, 491] width 57 height 22
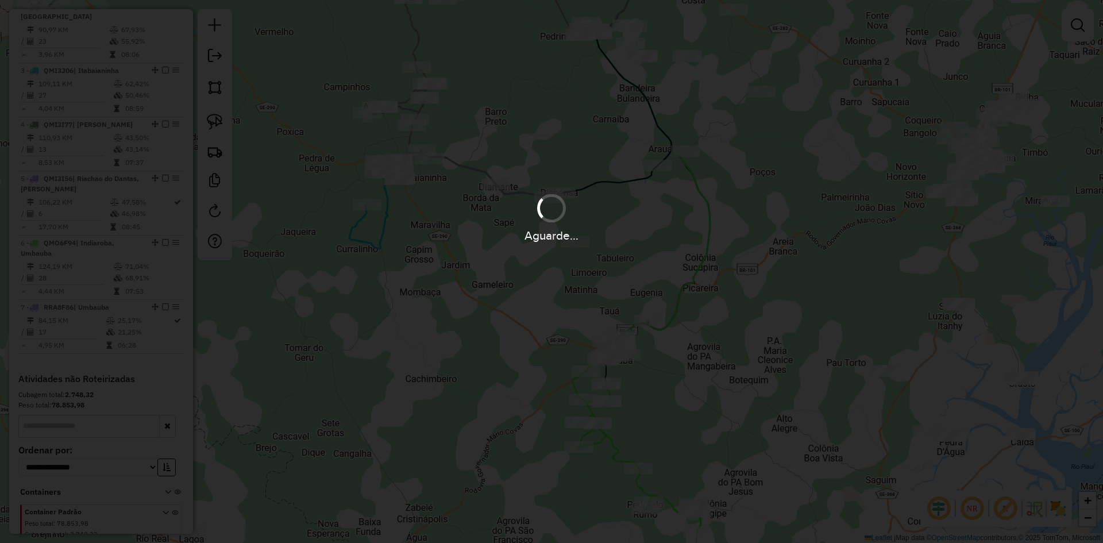
scroll to position [0, 0]
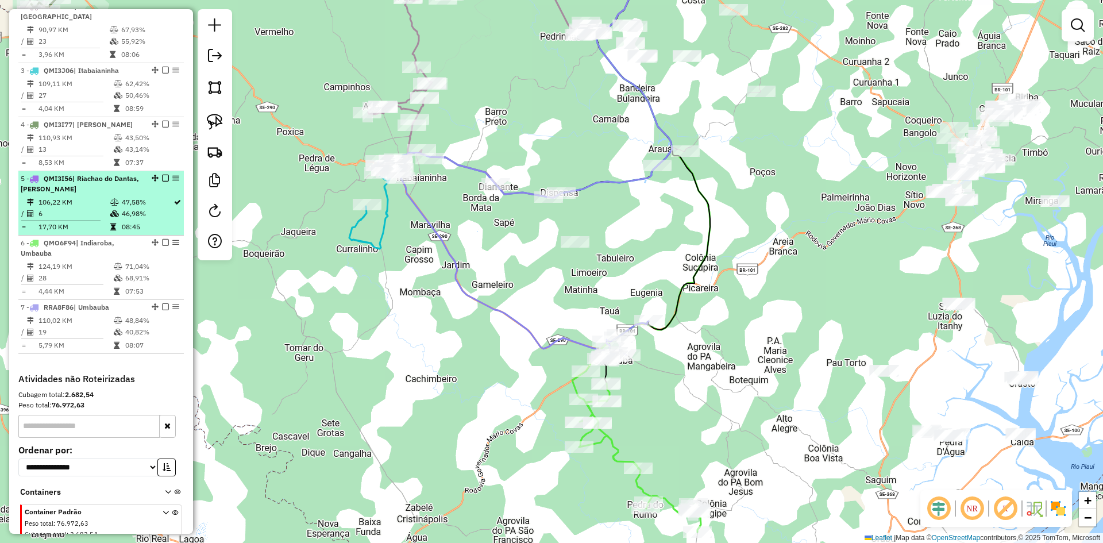
click at [100, 219] on td "6" at bounding box center [74, 213] width 72 height 11
select select "**********"
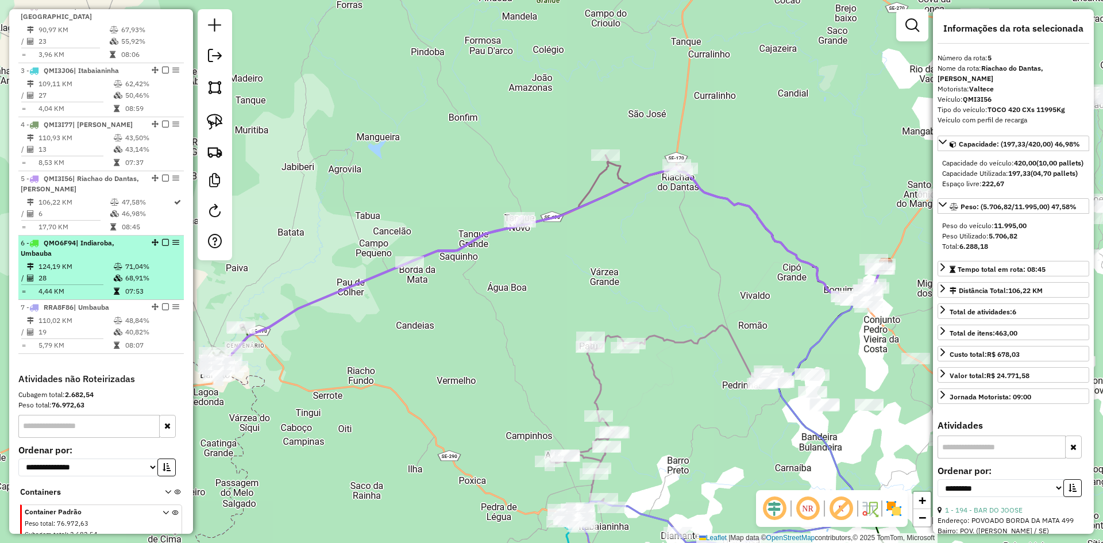
click at [95, 270] on li "6 - QMO6F94 | Indiaroba, Umbauba 124,19 KM 71,04% / 28 68,91% = 4,44 KM 07:53" at bounding box center [100, 268] width 165 height 64
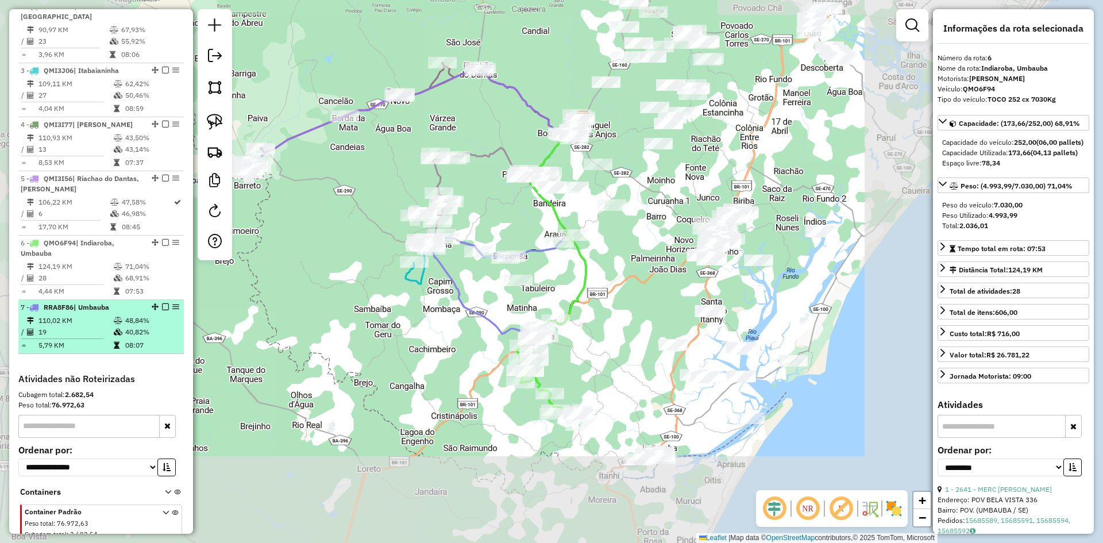
click at [104, 311] on span "| Umbauba" at bounding box center [92, 307] width 36 height 9
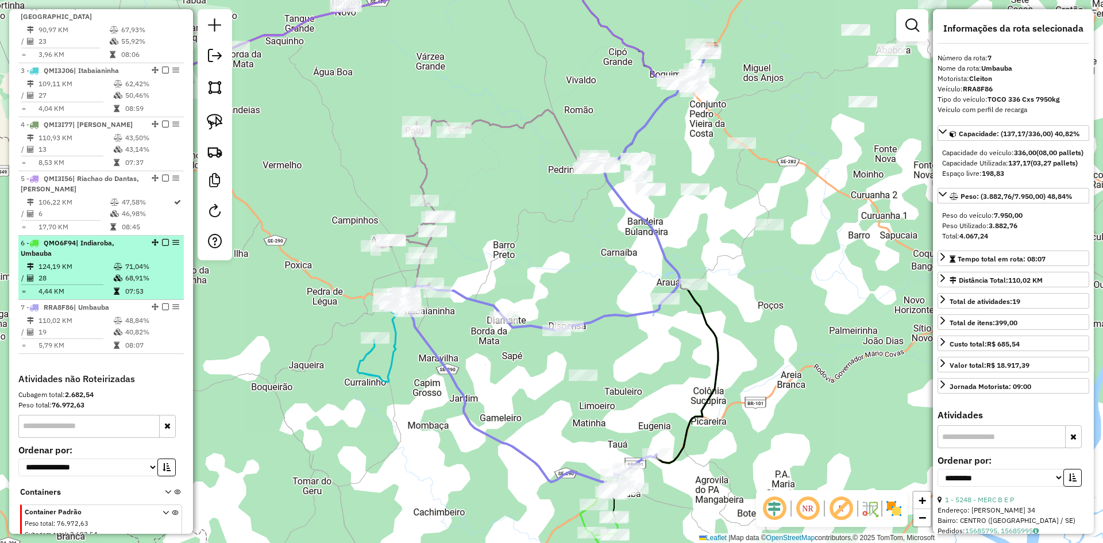
click at [117, 259] on div "6 - QMO6F94 | Indiaroba, Umbauba" at bounding box center [82, 248] width 122 height 21
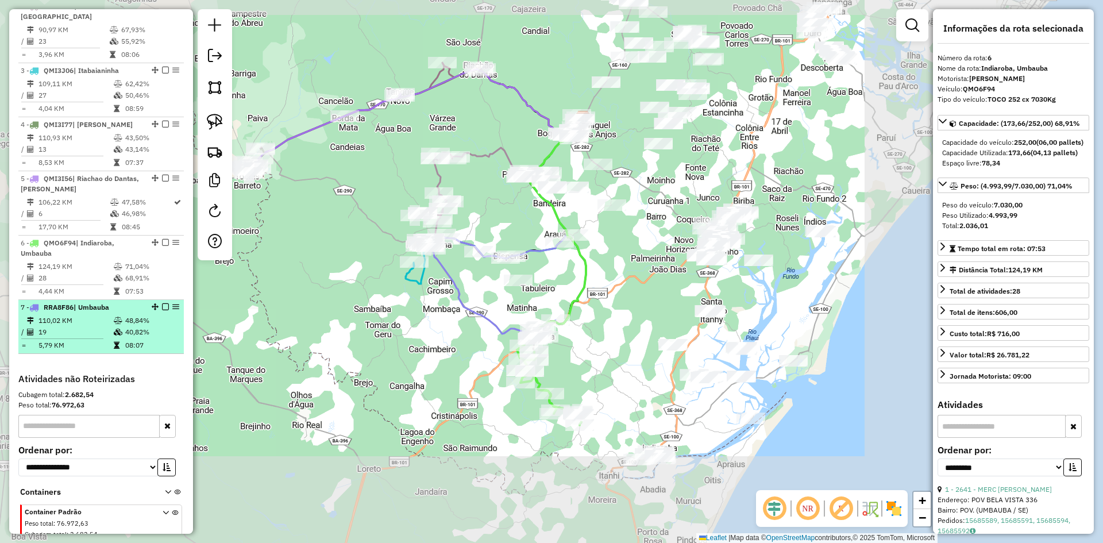
click at [109, 323] on li "7 - RRA8F86 | Umbauba 110,02 KM 48,84% / 19 40,82% = 5,79 KM 08:07" at bounding box center [100, 327] width 165 height 54
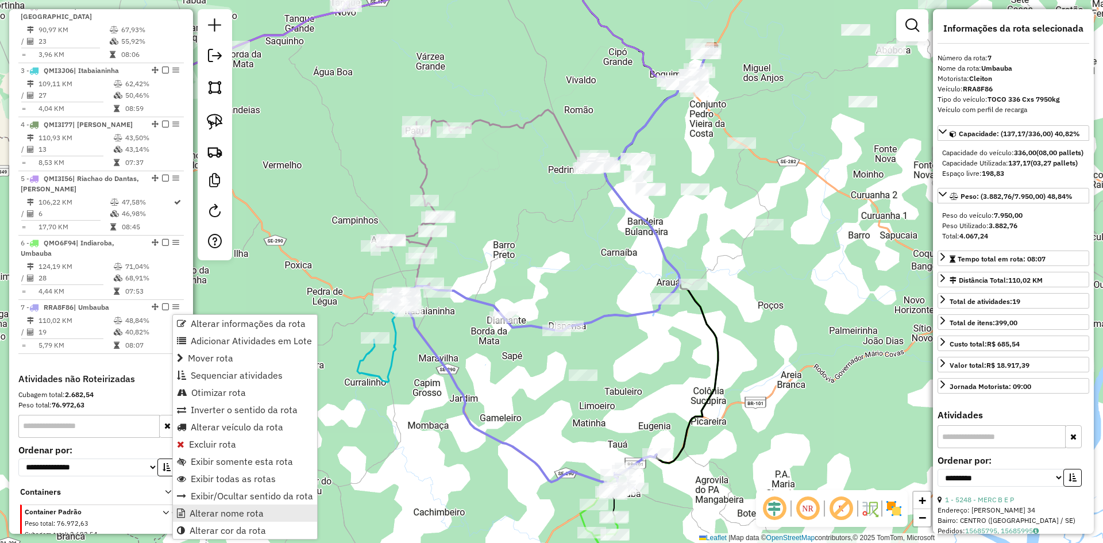
click at [240, 508] on span "Alterar nome rota" at bounding box center [227, 512] width 74 height 9
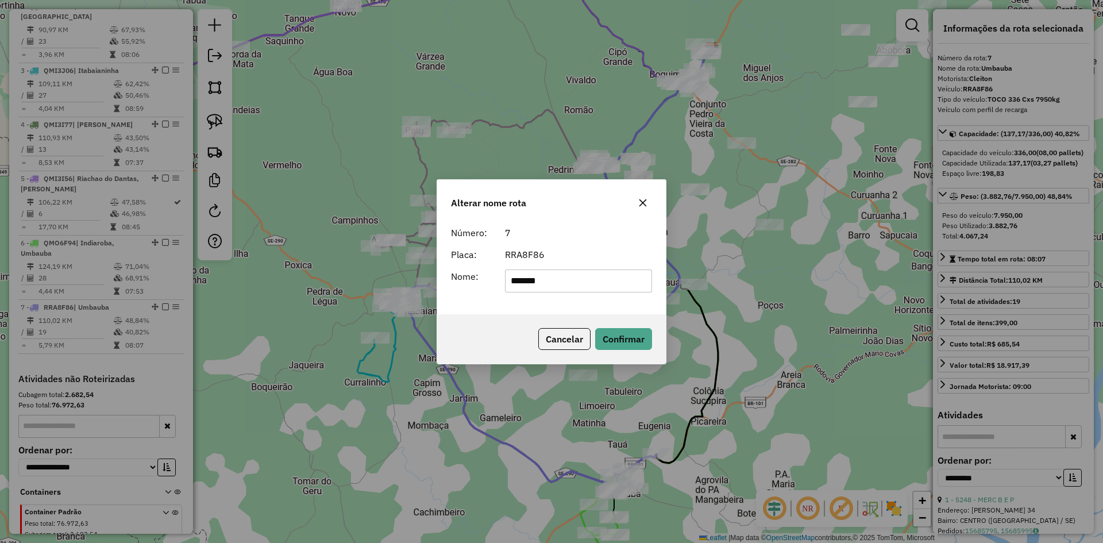
click at [561, 277] on input "*******" at bounding box center [579, 280] width 148 height 23
type input "**********"
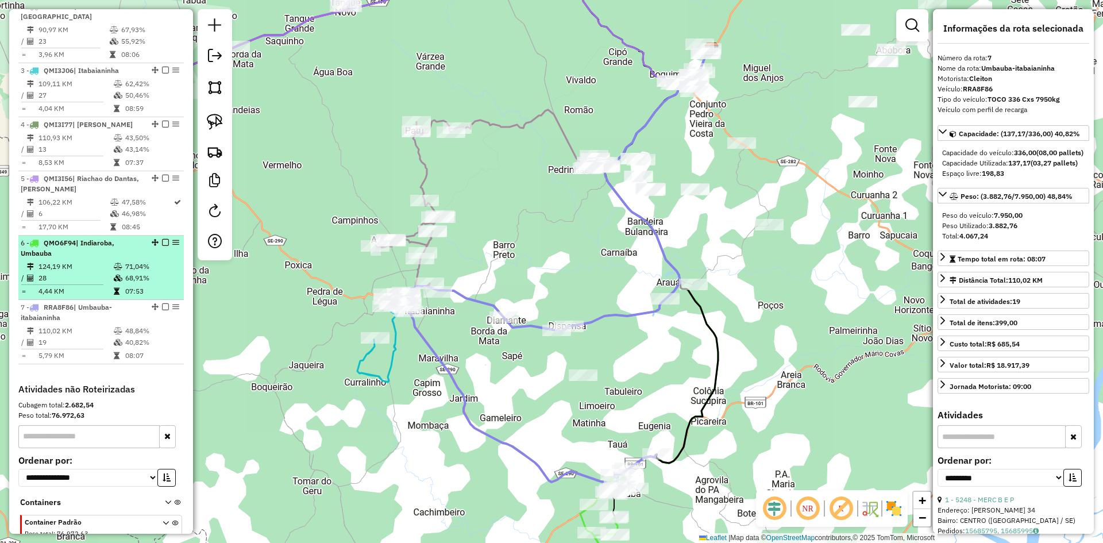
click at [106, 297] on td "4,44 KM" at bounding box center [75, 291] width 75 height 11
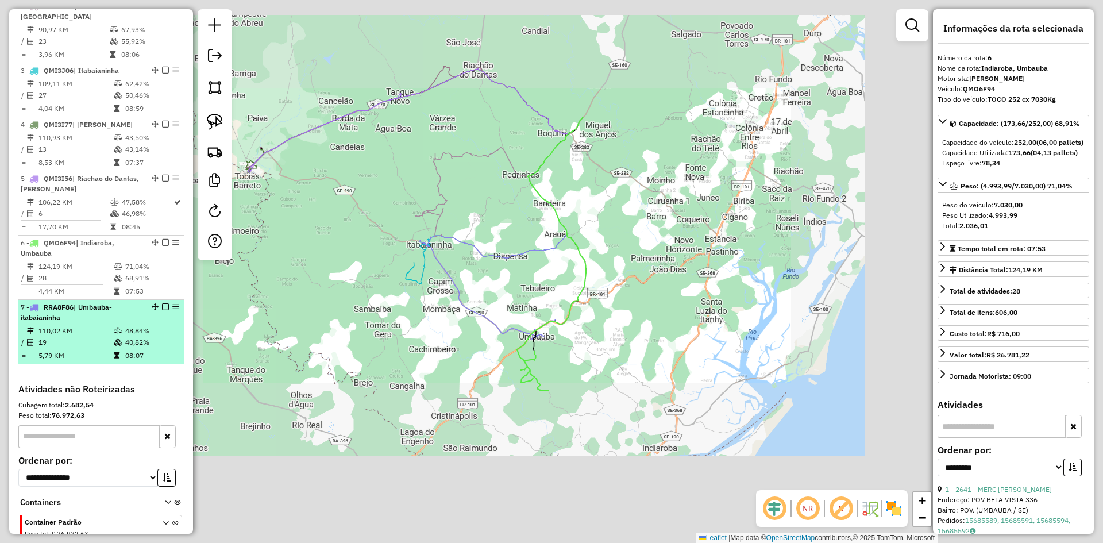
click at [121, 323] on div "7 - RRA8F86 | Umbauba-itabaianinha" at bounding box center [82, 312] width 122 height 21
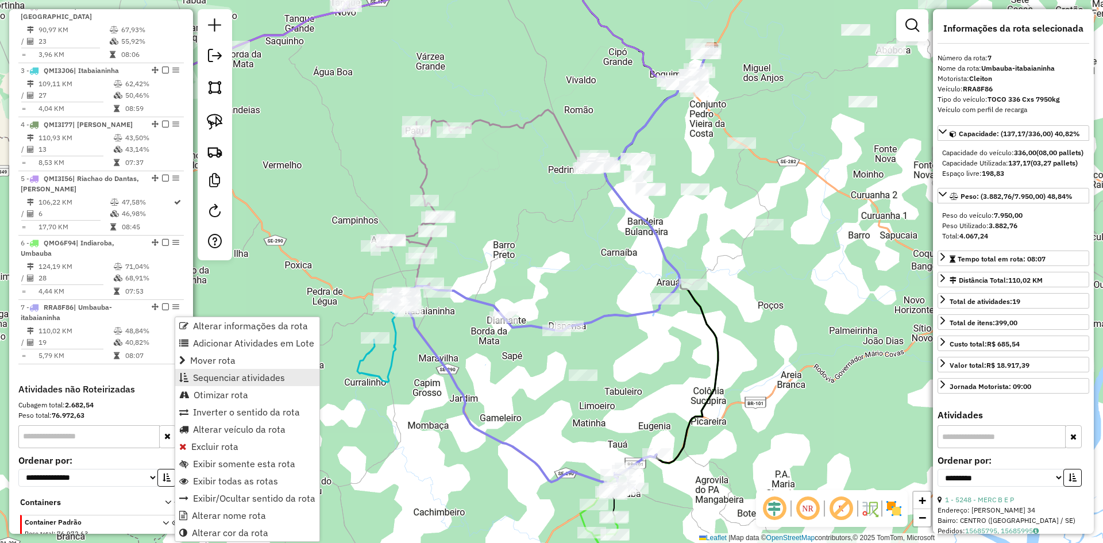
click at [233, 375] on span "Sequenciar atividades" at bounding box center [239, 377] width 92 height 9
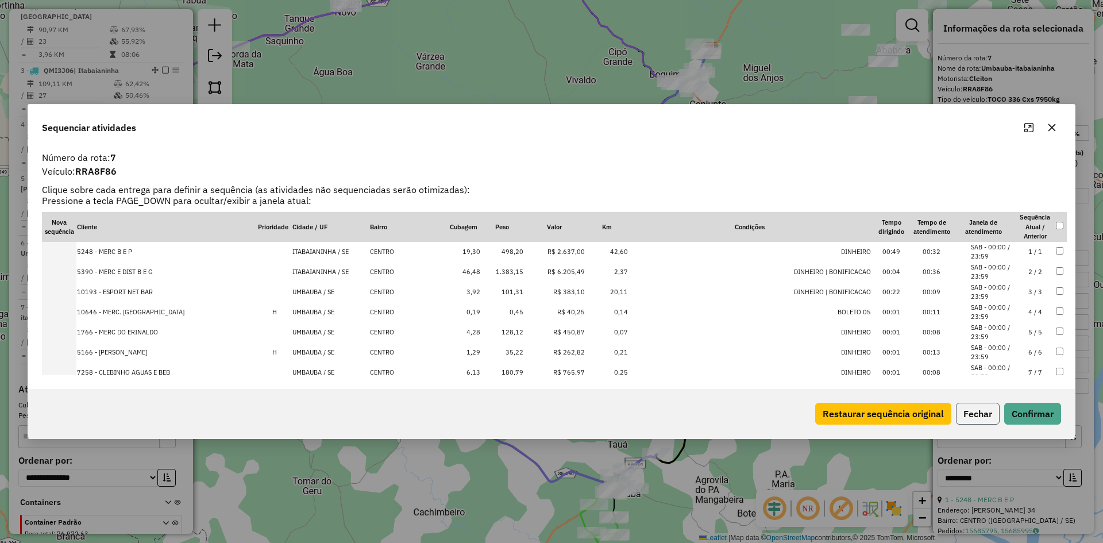
click at [991, 418] on button "Fechar" at bounding box center [978, 414] width 44 height 22
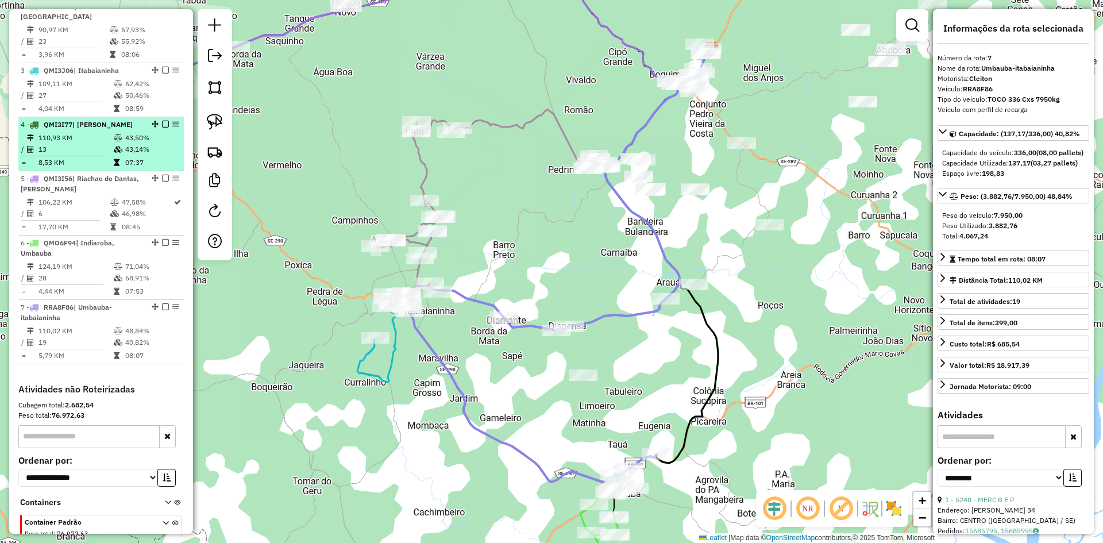
click at [126, 155] on td "43,14%" at bounding box center [152, 149] width 55 height 11
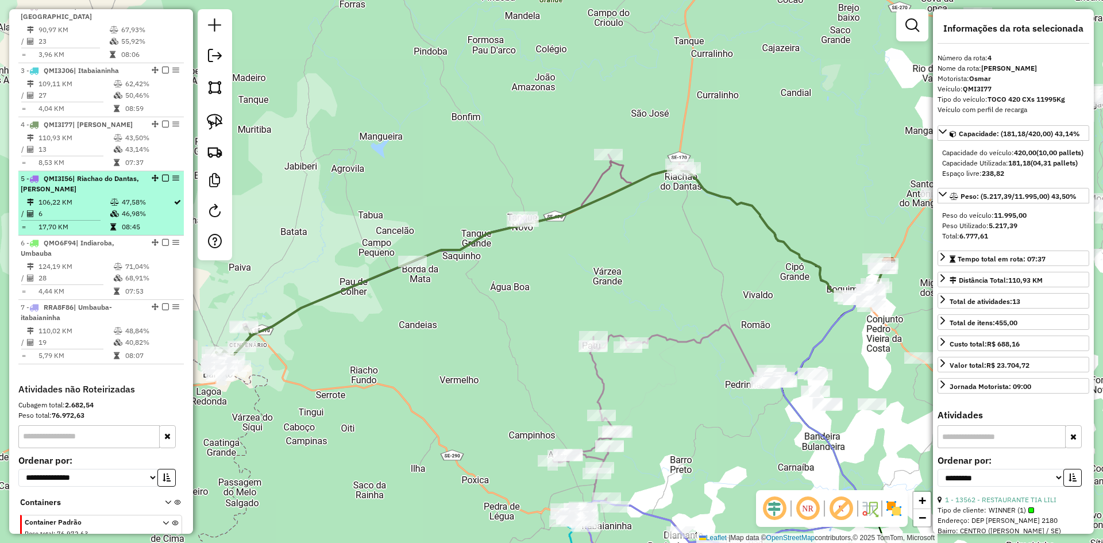
click at [115, 206] on icon at bounding box center [114, 202] width 9 height 7
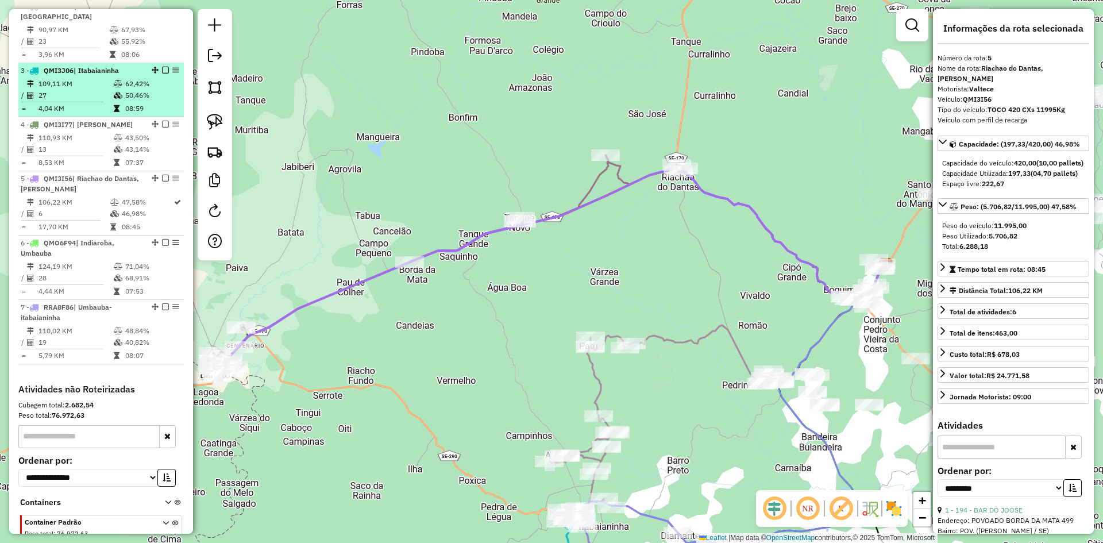
click at [129, 113] on td "08:59" at bounding box center [152, 108] width 55 height 11
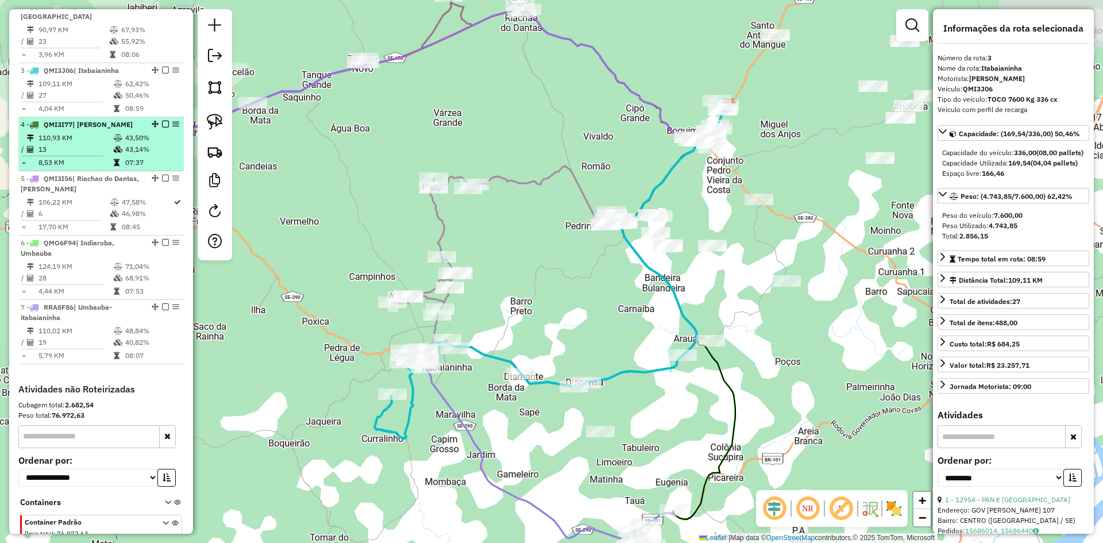
click at [144, 144] on td "43,50%" at bounding box center [152, 137] width 55 height 11
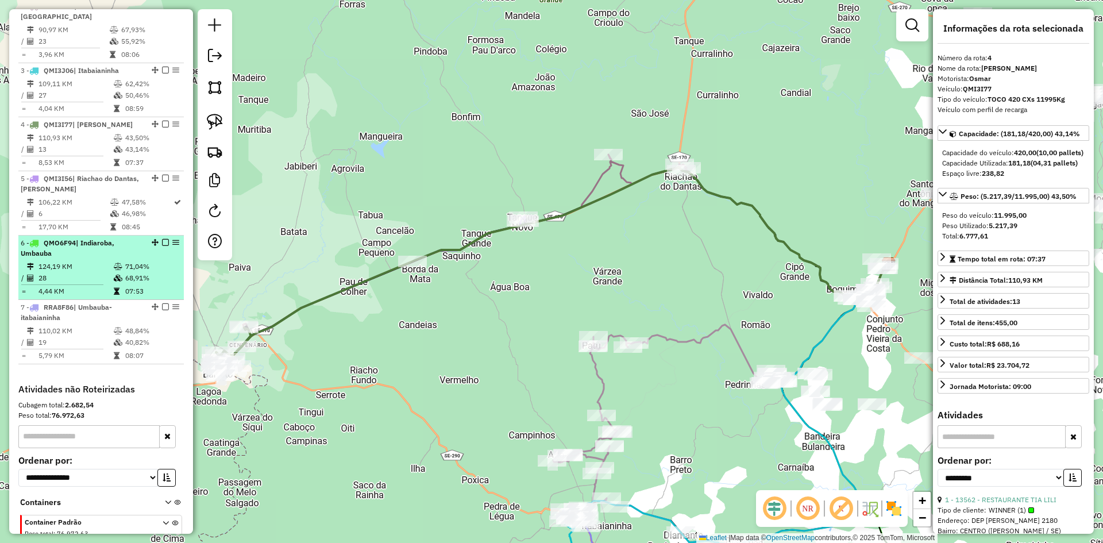
drag, startPoint x: 127, startPoint y: 203, endPoint x: 125, endPoint y: 251, distance: 47.7
click at [126, 206] on li "5 - QMI3I56 | Riachao do Dantas, Tobias Barreto 106,22 KM 47,58% / 6 46,98% = 1…" at bounding box center [100, 203] width 165 height 64
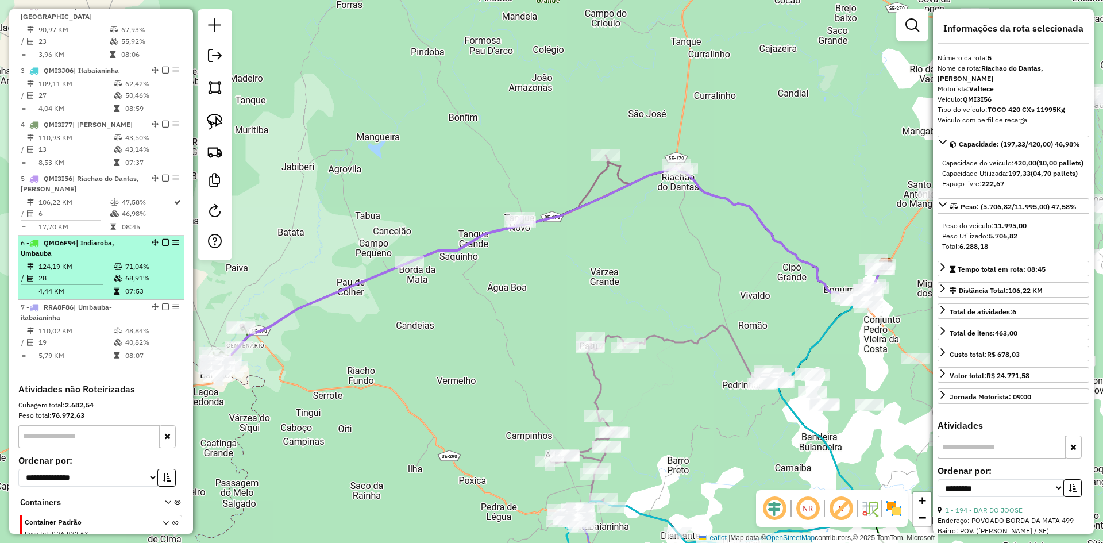
click at [122, 270] on li "6 - QMO6F94 | Indiaroba, Umbauba 124,19 KM 71,04% / 28 68,91% = 4,44 KM 07:53" at bounding box center [100, 268] width 165 height 64
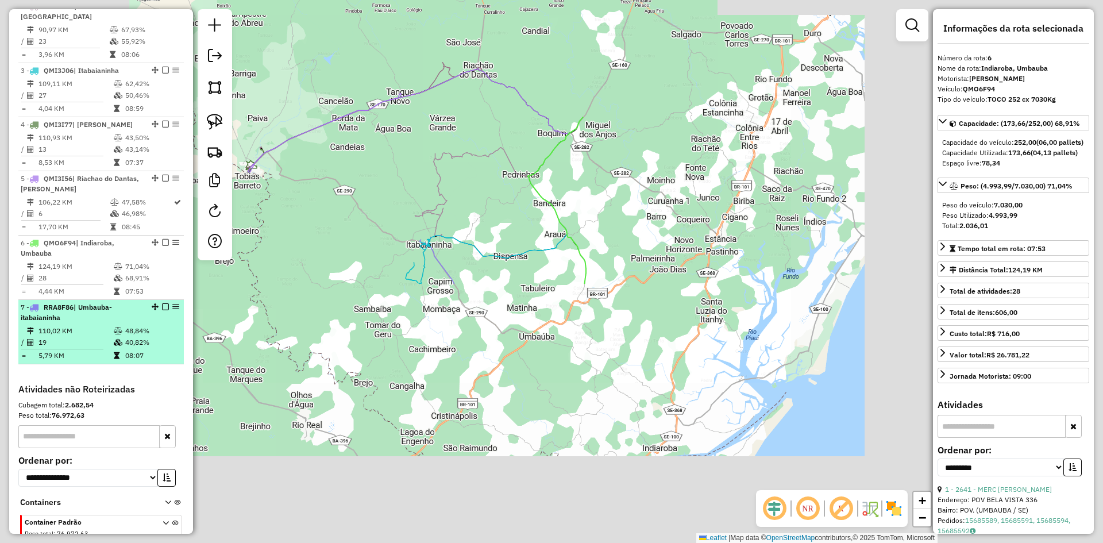
click at [119, 334] on icon at bounding box center [118, 330] width 9 height 7
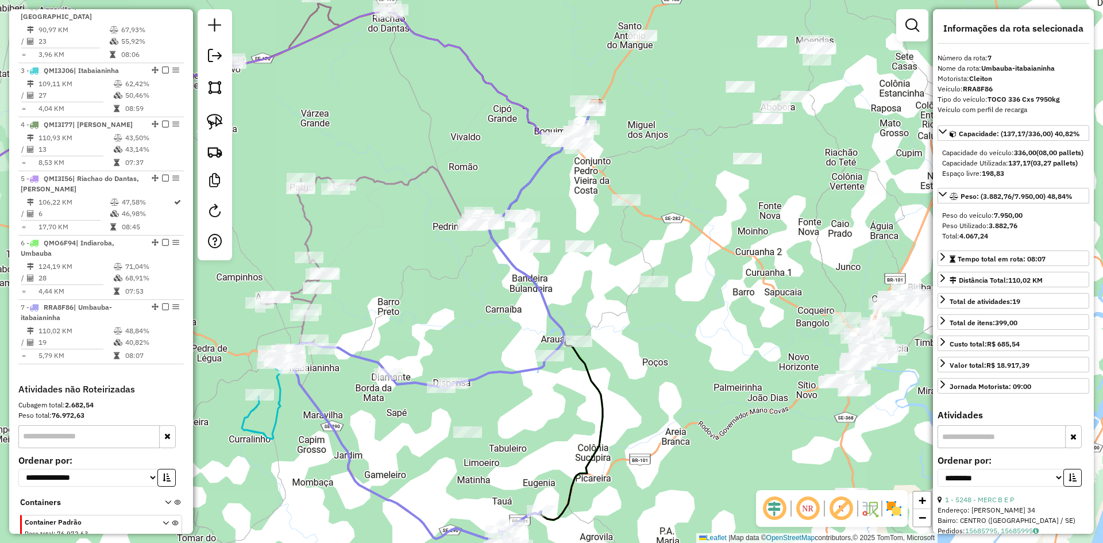
drag, startPoint x: 525, startPoint y: 269, endPoint x: 425, endPoint y: 319, distance: 112.5
click at [425, 319] on div "Janela de atendimento Grade de atendimento Capacidade Transportadoras Veículos …" at bounding box center [551, 271] width 1103 height 543
click at [213, 95] on link at bounding box center [214, 87] width 25 height 25
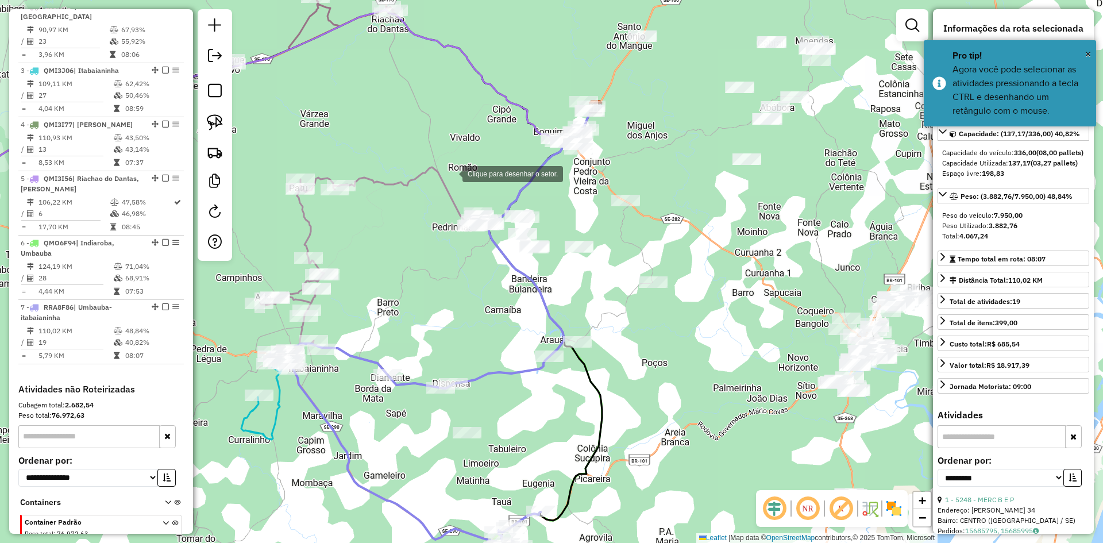
drag, startPoint x: 451, startPoint y: 173, endPoint x: 446, endPoint y: 189, distance: 16.9
click at [451, 172] on div at bounding box center [450, 172] width 23 height 23
click at [434, 200] on div at bounding box center [445, 189] width 23 height 23
click at [446, 257] on div at bounding box center [445, 256] width 23 height 23
click at [558, 388] on div at bounding box center [558, 388] width 23 height 23
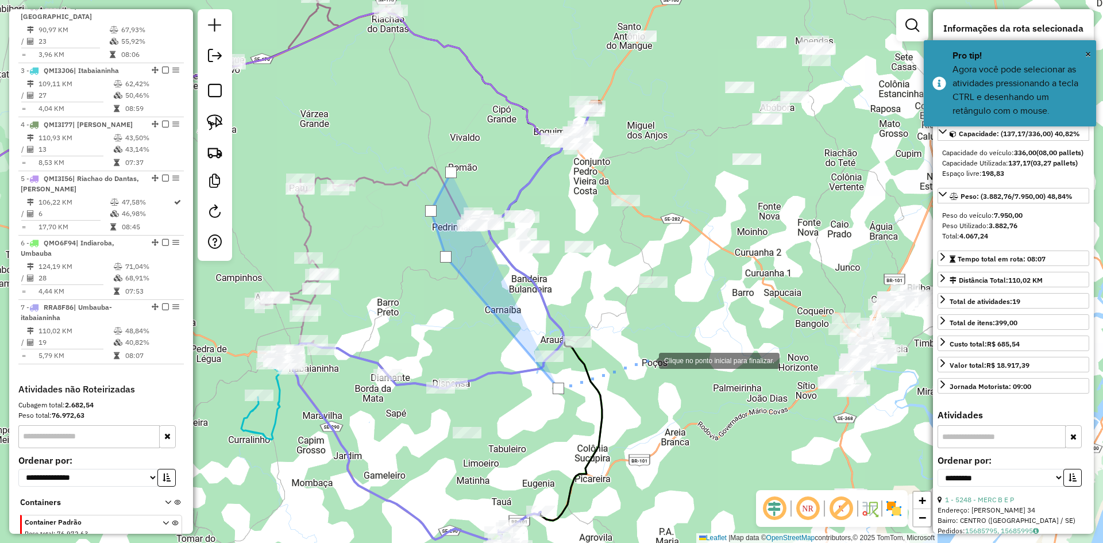
click at [659, 357] on div at bounding box center [647, 359] width 23 height 23
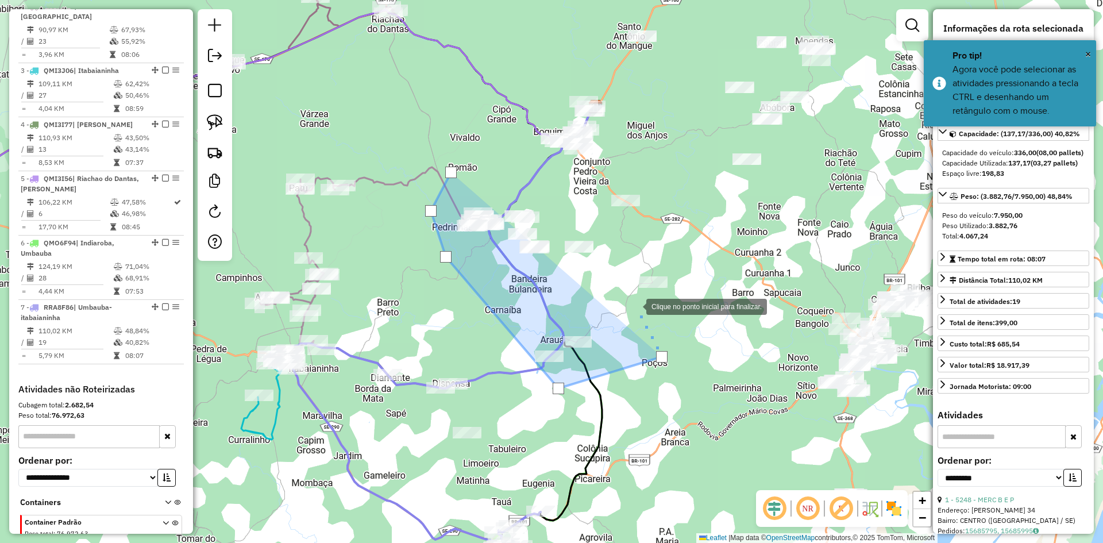
click at [635, 306] on div at bounding box center [634, 305] width 23 height 23
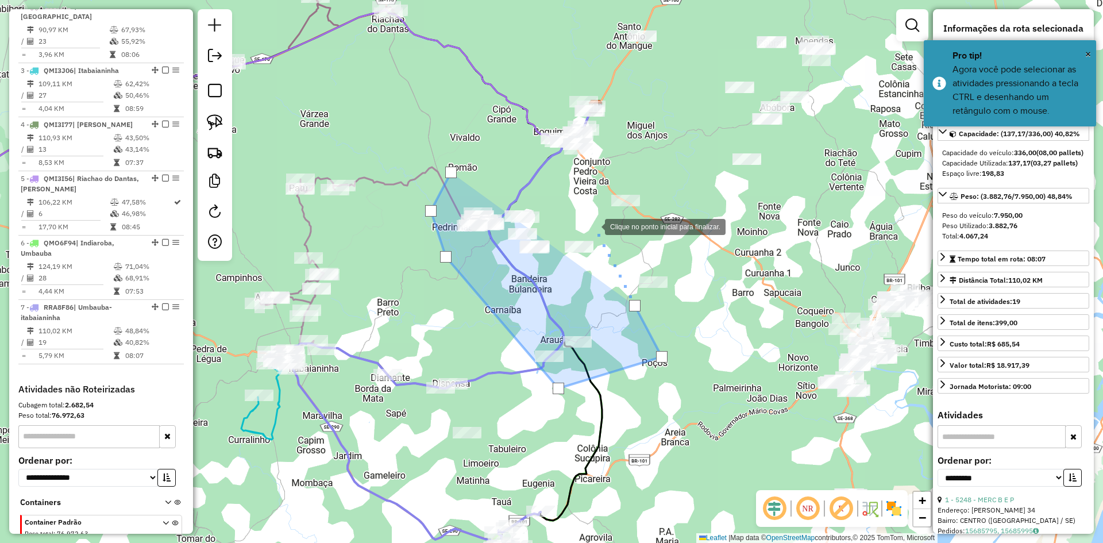
click at [593, 226] on div at bounding box center [593, 225] width 23 height 23
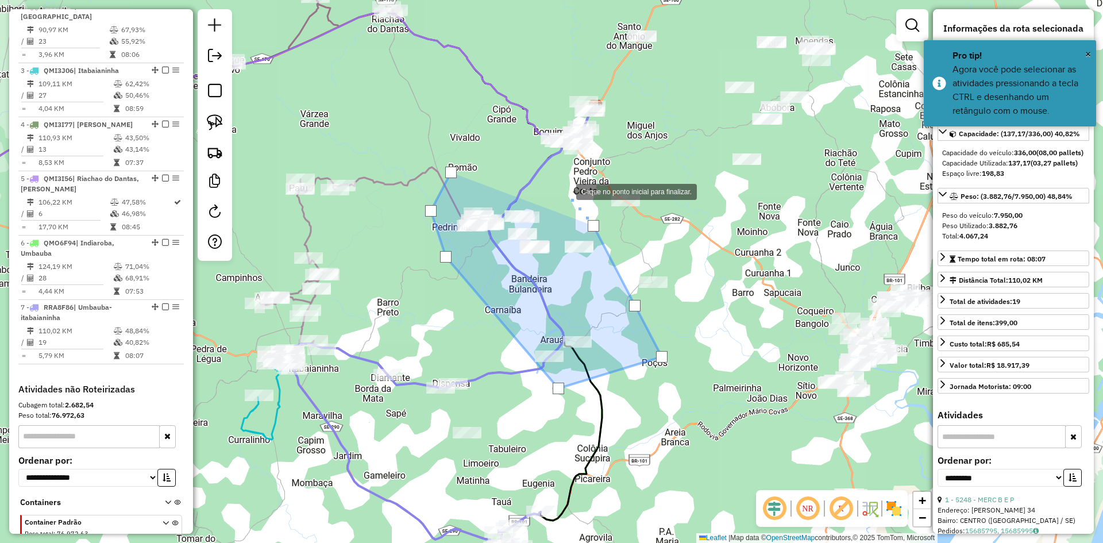
click at [554, 179] on div at bounding box center [564, 190] width 23 height 23
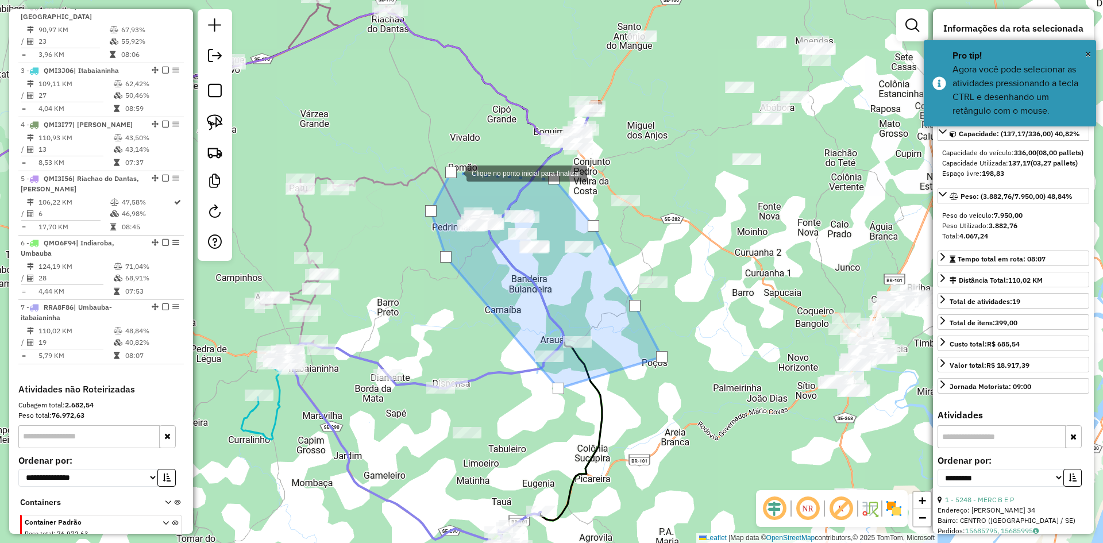
click at [447, 176] on div at bounding box center [450, 172] width 11 height 11
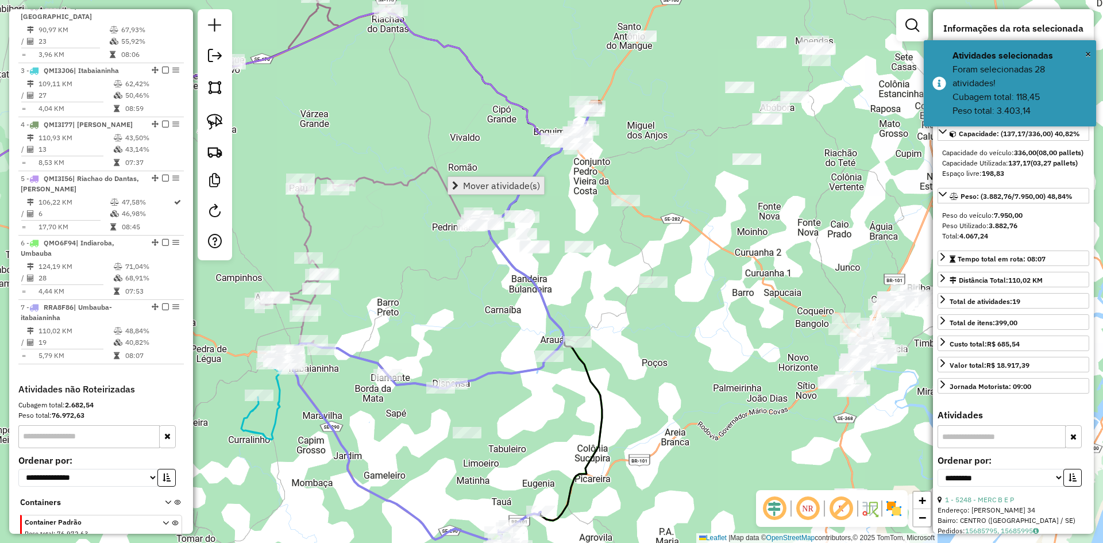
click at [505, 179] on link "Mover atividade(s)" at bounding box center [496, 185] width 96 height 17
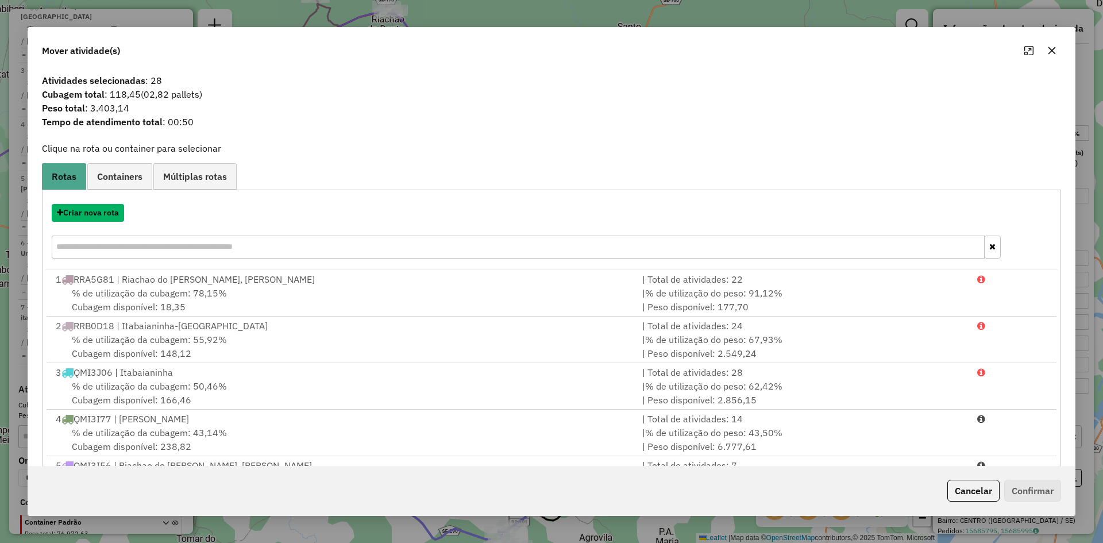
click at [103, 213] on button "Criar nova rota" at bounding box center [88, 213] width 72 height 18
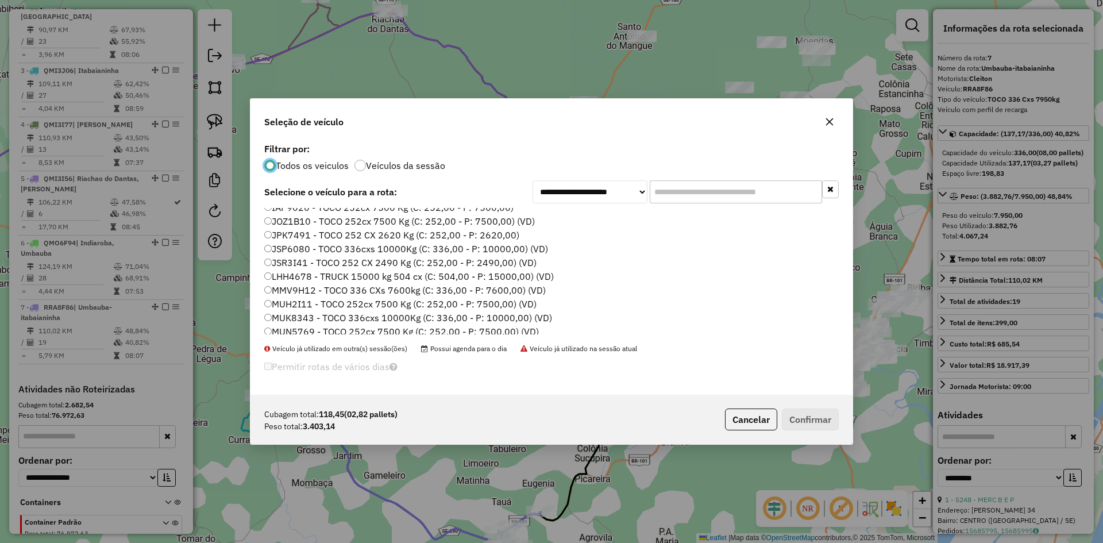
scroll to position [345, 0]
click at [303, 299] on label "QMI3I16 - TOCO 7600 Kg 336 cx (C: 336,00 - P: 7600,00) (VD)" at bounding box center [400, 297] width 272 height 14
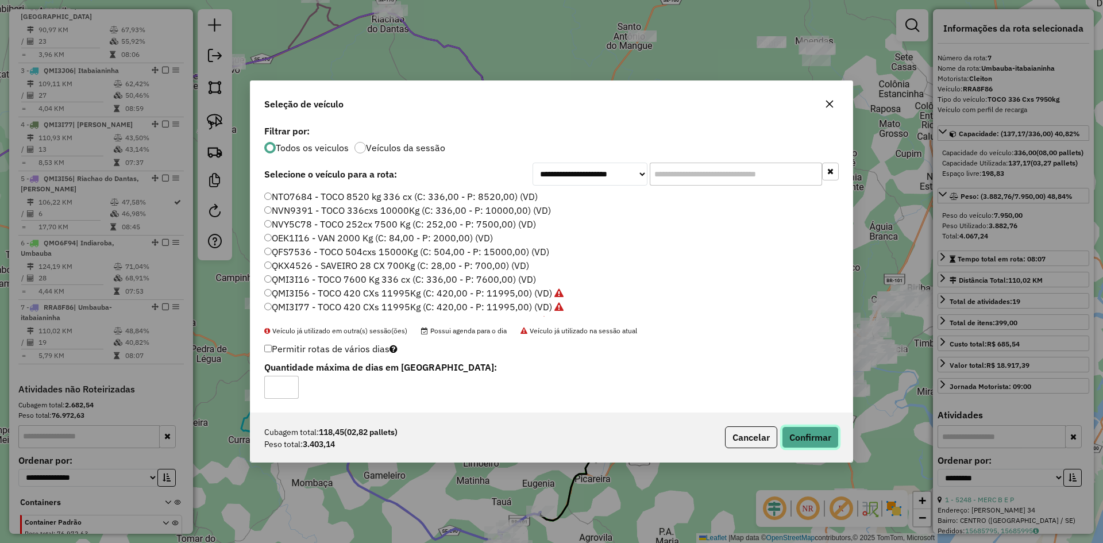
click at [800, 426] on button "Confirmar" at bounding box center [810, 437] width 57 height 22
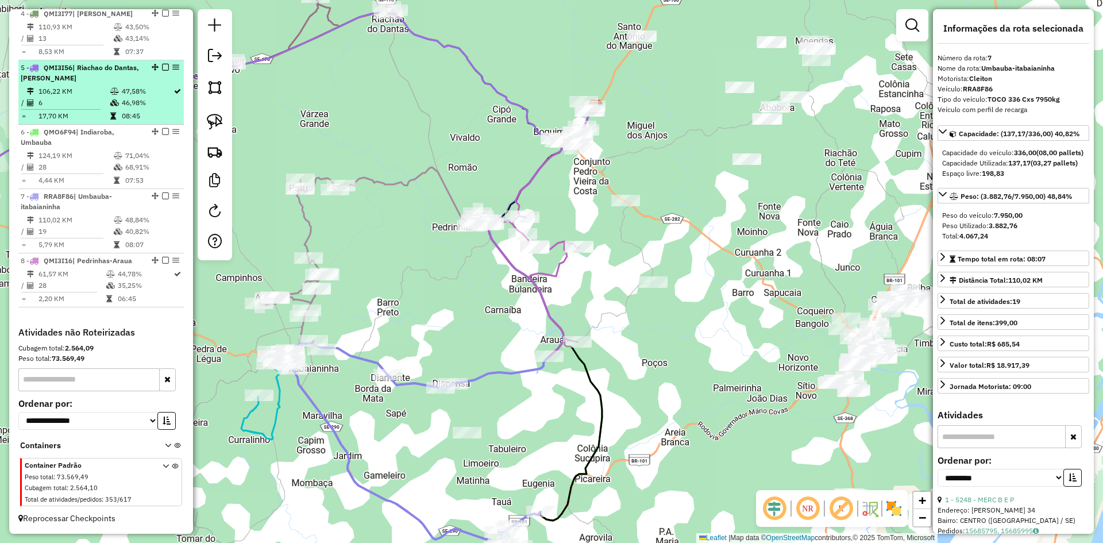
scroll to position [583, 0]
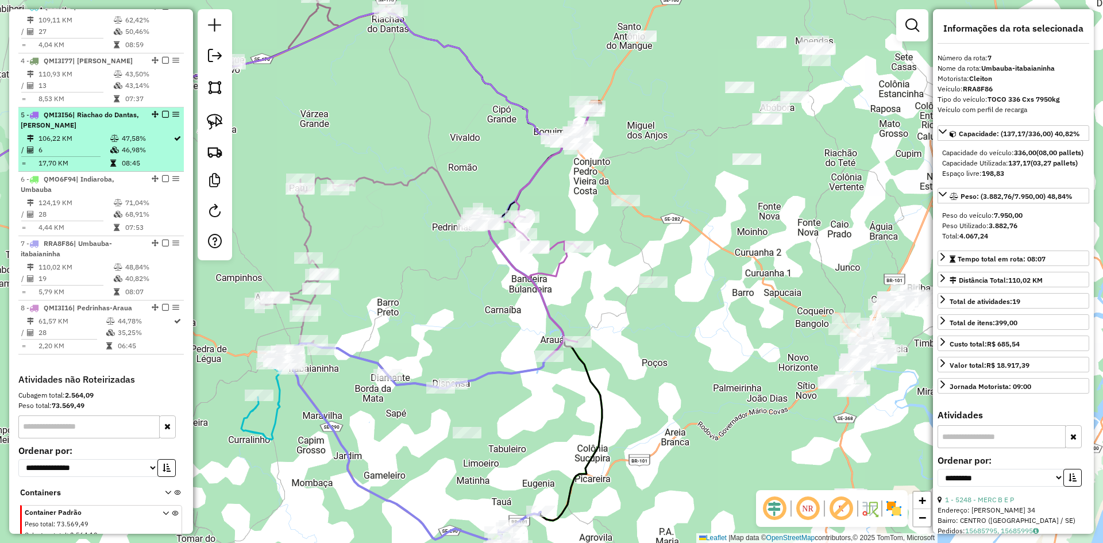
click at [124, 142] on li "5 - QMI3I56 | Riachao do Dantas, Tobias Barreto 106,22 KM 47,58% / 6 46,98% = 1…" at bounding box center [100, 139] width 165 height 64
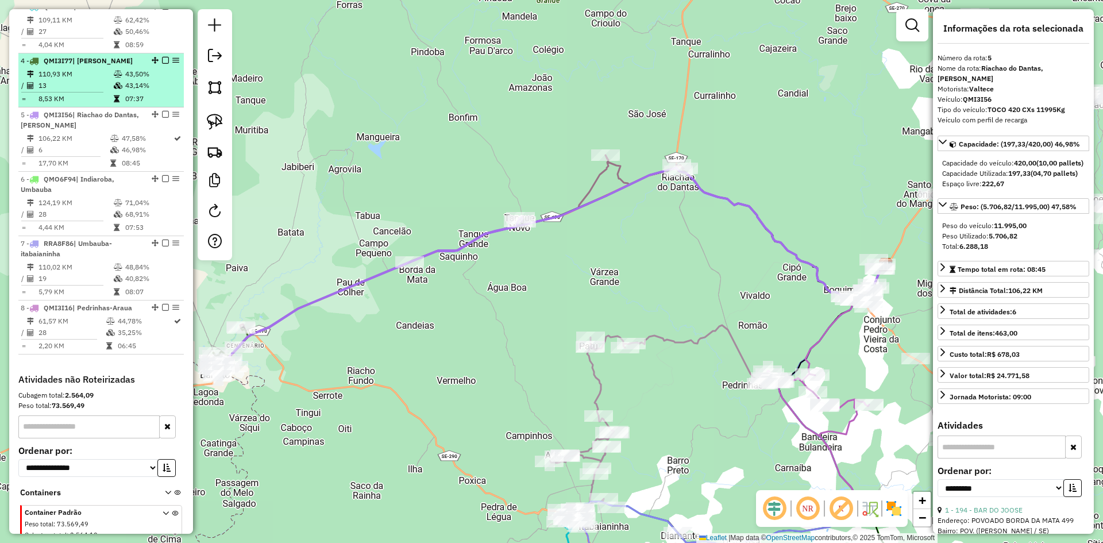
click at [134, 91] on td "43,14%" at bounding box center [152, 85] width 55 height 11
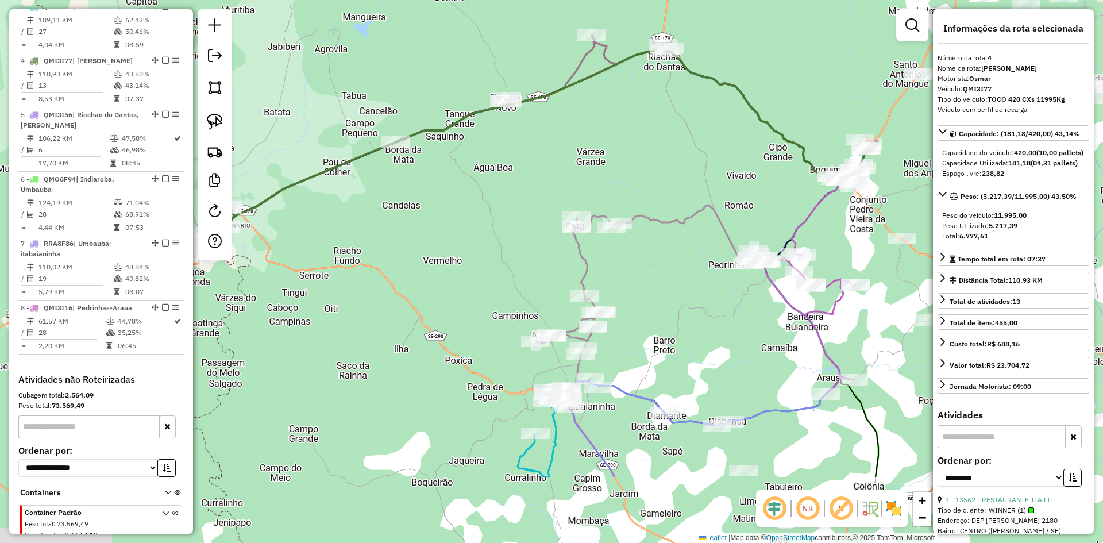
drag, startPoint x: 341, startPoint y: 316, endPoint x: 342, endPoint y: 173, distance: 142.5
click at [302, 169] on div "Janela de atendimento Grade de atendimento Capacidade Transportadoras Veículos …" at bounding box center [551, 271] width 1103 height 543
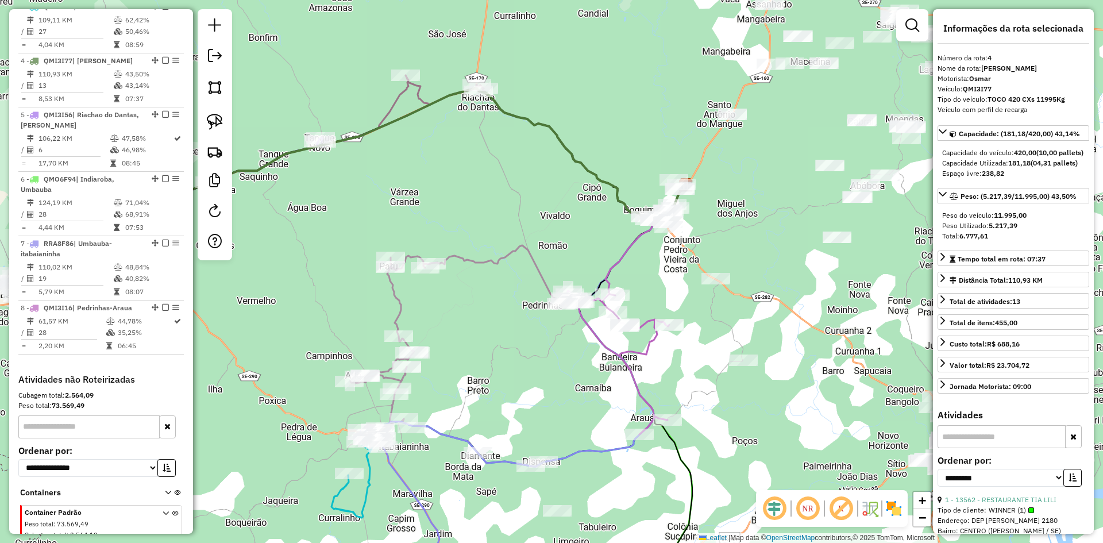
drag, startPoint x: 649, startPoint y: 307, endPoint x: 491, endPoint y: 355, distance: 165.2
click at [487, 362] on div "Janela de atendimento Grade de atendimento Capacidade Transportadoras Veículos …" at bounding box center [551, 271] width 1103 height 543
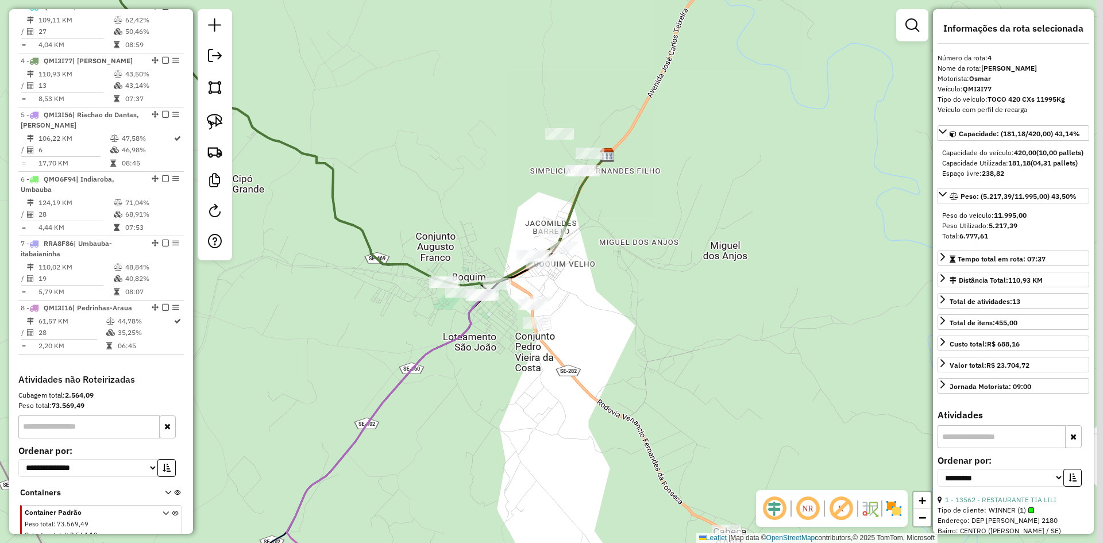
drag, startPoint x: 588, startPoint y: 191, endPoint x: 447, endPoint y: 222, distance: 144.8
click at [447, 222] on div "Janela de atendimento Grade de atendimento Capacidade Transportadoras Veículos …" at bounding box center [551, 271] width 1103 height 543
click at [221, 91] on img at bounding box center [215, 87] width 16 height 16
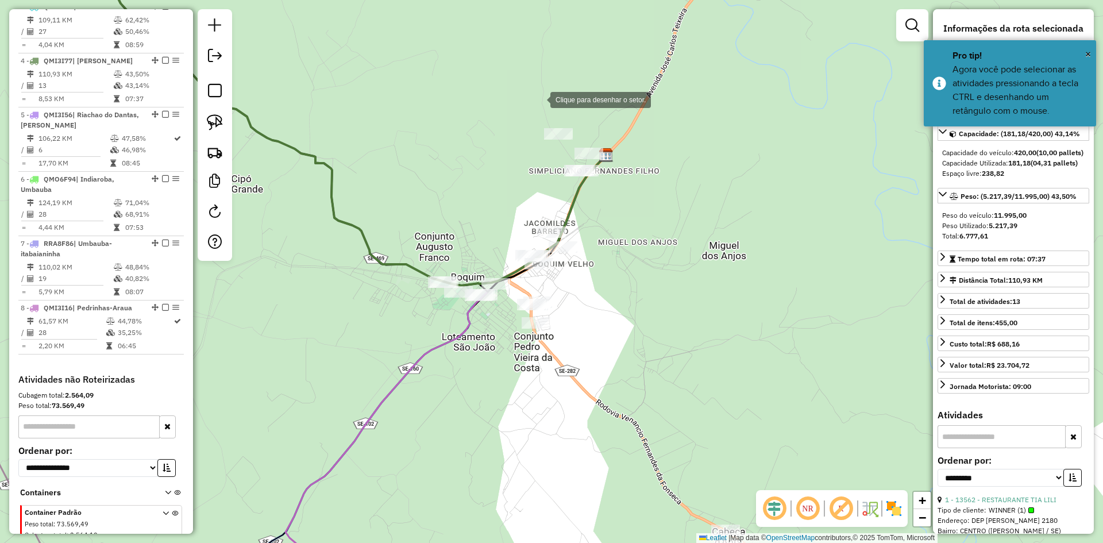
click at [550, 87] on div at bounding box center [538, 98] width 23 height 23
drag, startPoint x: 475, startPoint y: 172, endPoint x: 465, endPoint y: 195, distance: 25.5
click at [475, 173] on div at bounding box center [474, 171] width 23 height 23
click at [451, 218] on div at bounding box center [450, 218] width 23 height 23
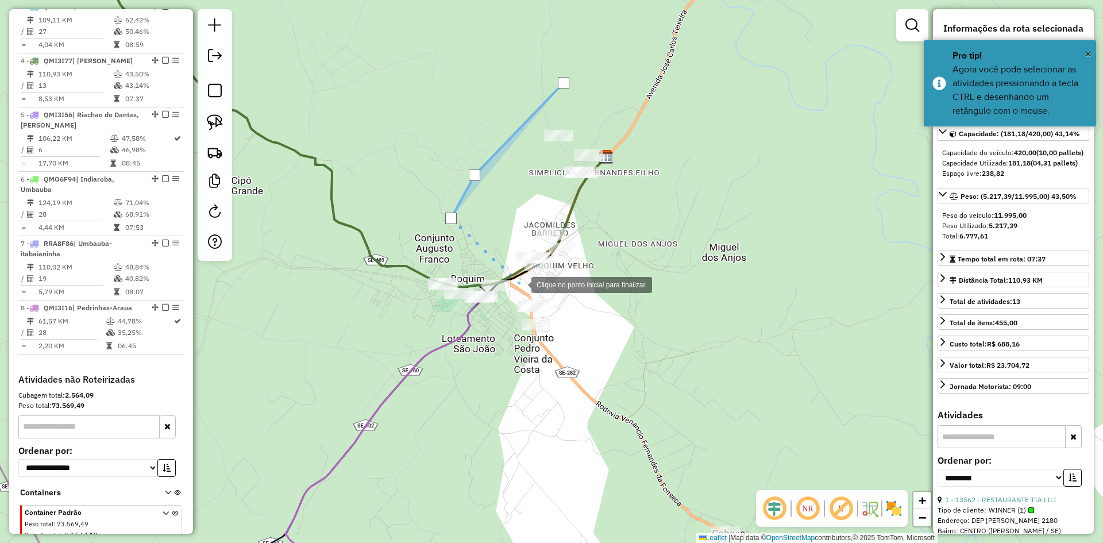
click at [520, 284] on div at bounding box center [519, 283] width 23 height 23
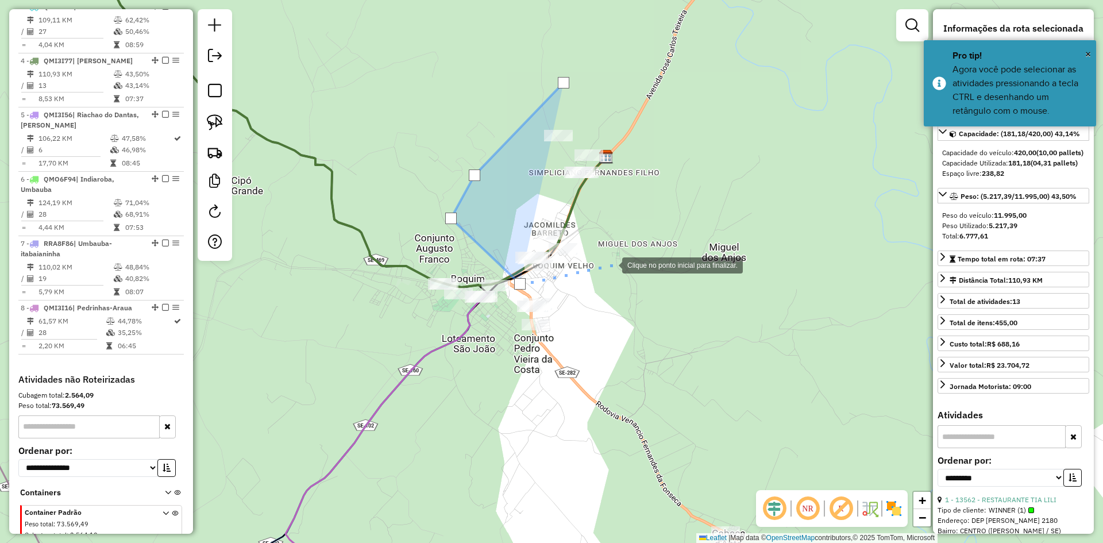
click at [611, 264] on div at bounding box center [610, 264] width 23 height 23
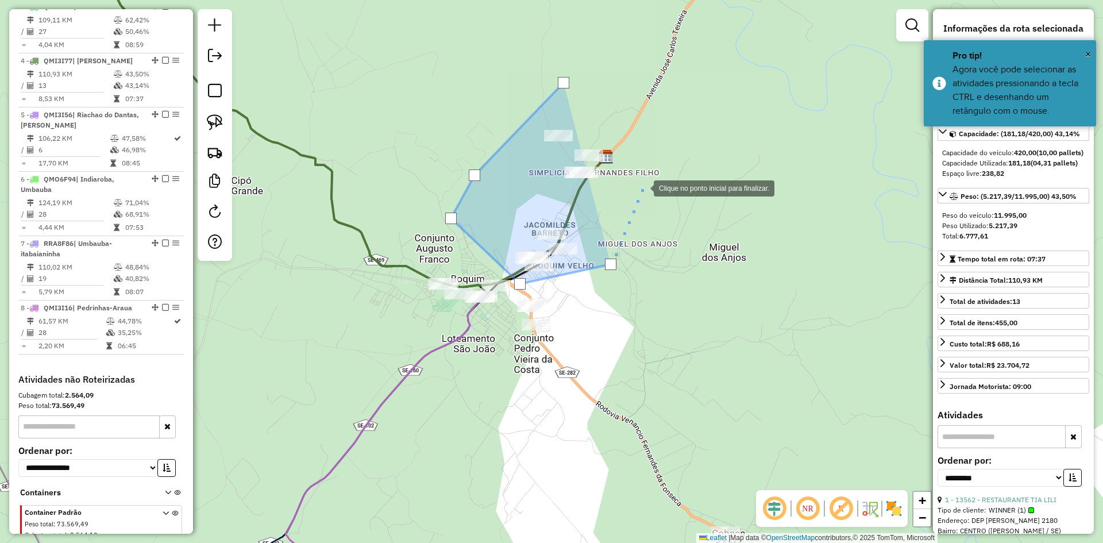
click at [645, 182] on div at bounding box center [642, 187] width 23 height 23
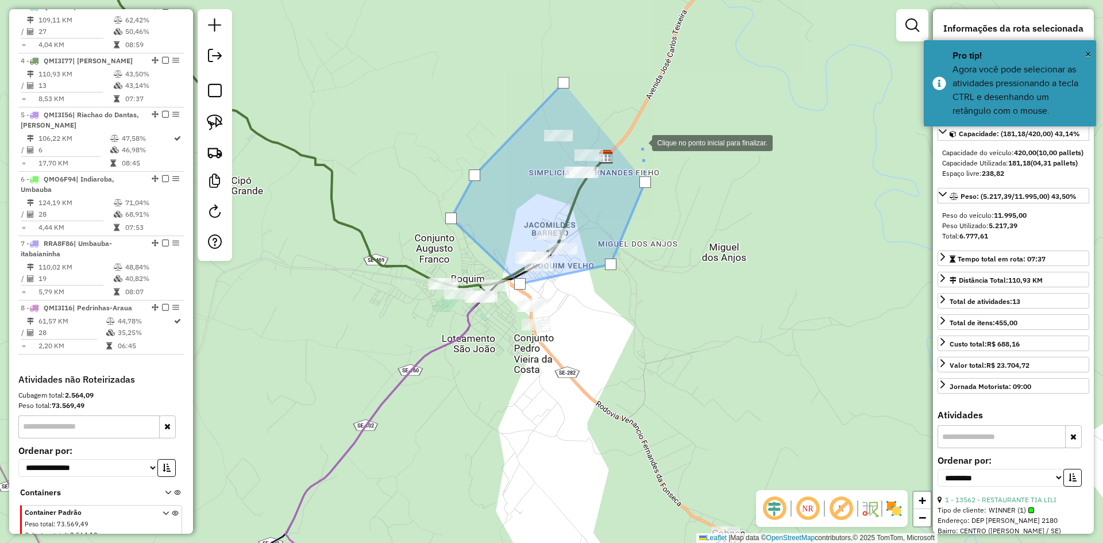
click at [637, 130] on div at bounding box center [640, 141] width 23 height 23
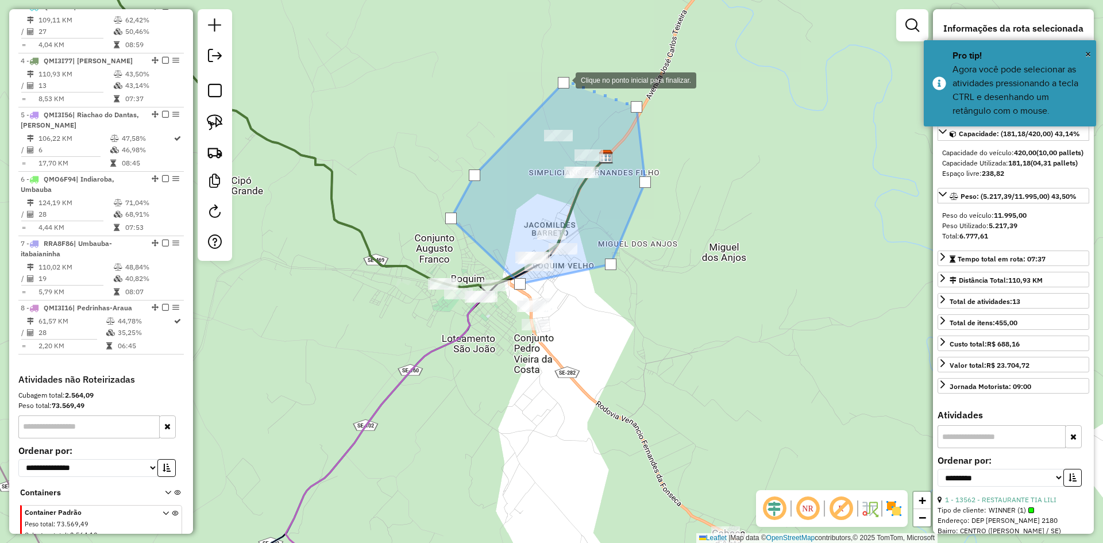
click at [564, 79] on div at bounding box center [563, 82] width 11 height 11
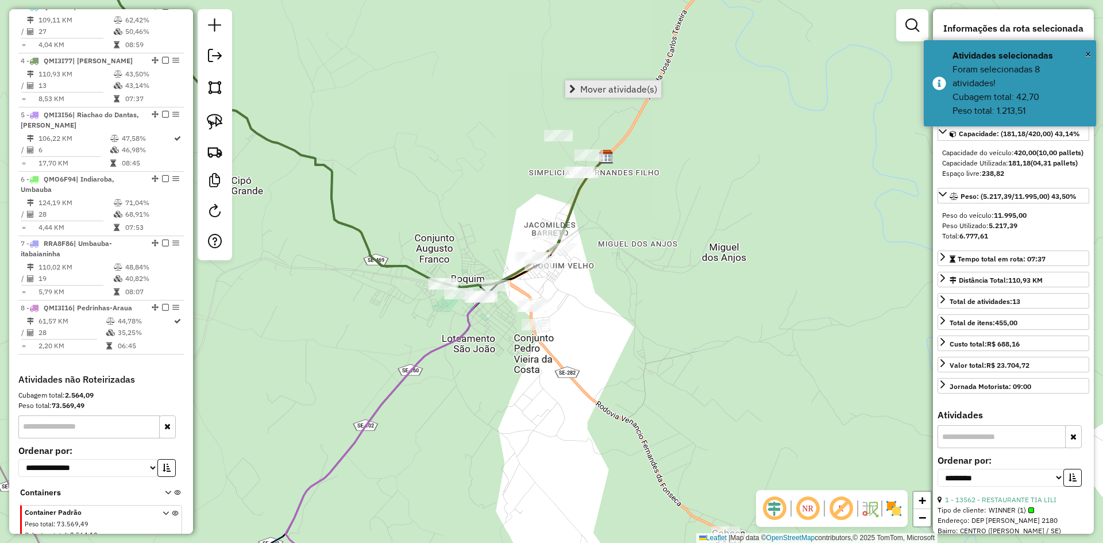
click at [603, 91] on span "Mover atividade(s)" at bounding box center [618, 88] width 77 height 9
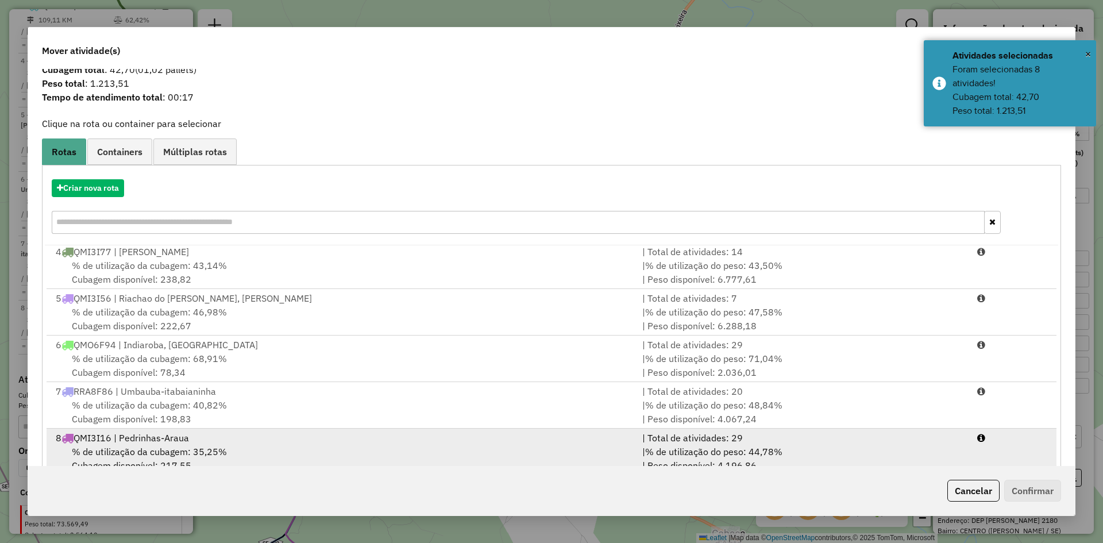
scroll to position [53, 0]
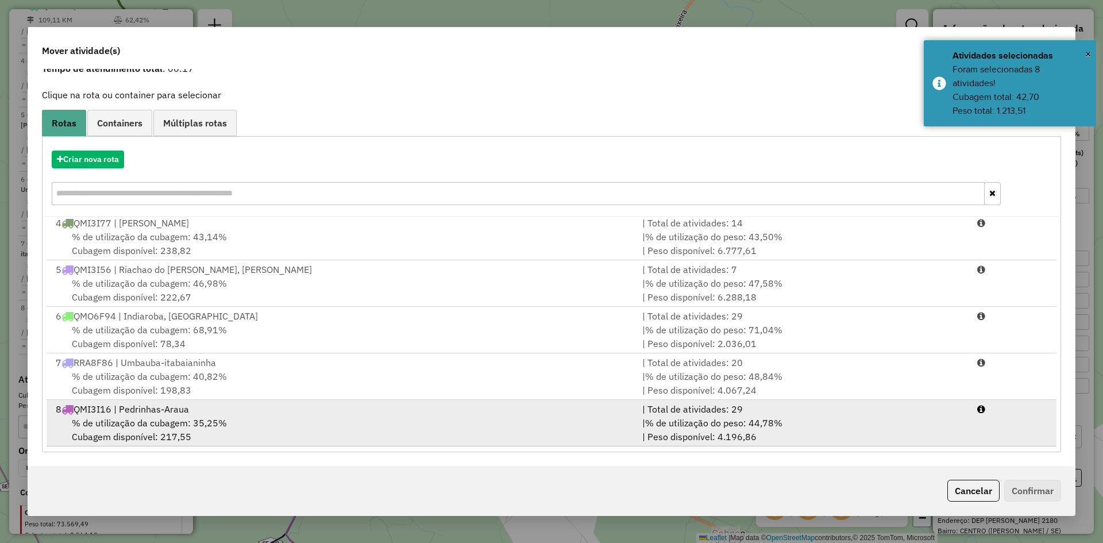
click at [192, 423] on span "% de utilização da cubagem: 35,25%" at bounding box center [149, 422] width 155 height 11
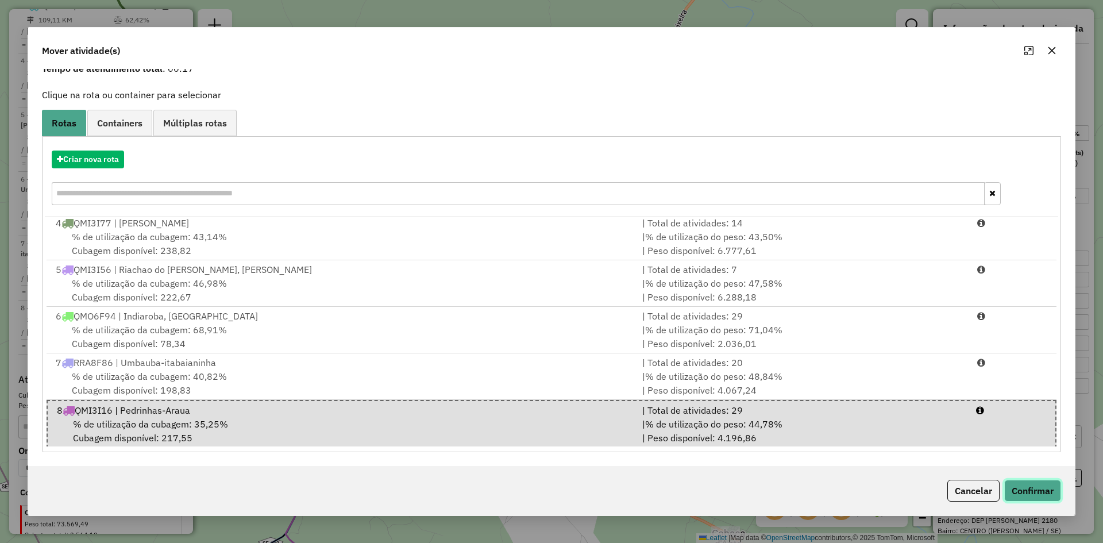
click at [1036, 490] on button "Confirmar" at bounding box center [1032, 491] width 57 height 22
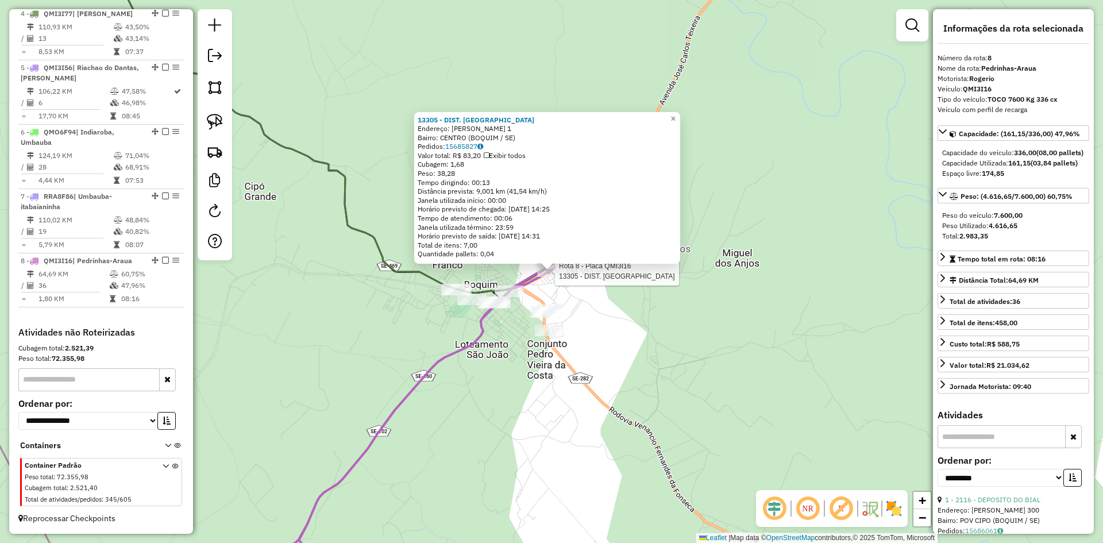
scroll to position [641, 0]
click at [617, 301] on div "13305 - DIST. DO JOSE Endereço: PAULO BARRETO DE MENEZES 1 Bairro: CENTRO (BOQU…" at bounding box center [551, 271] width 1103 height 543
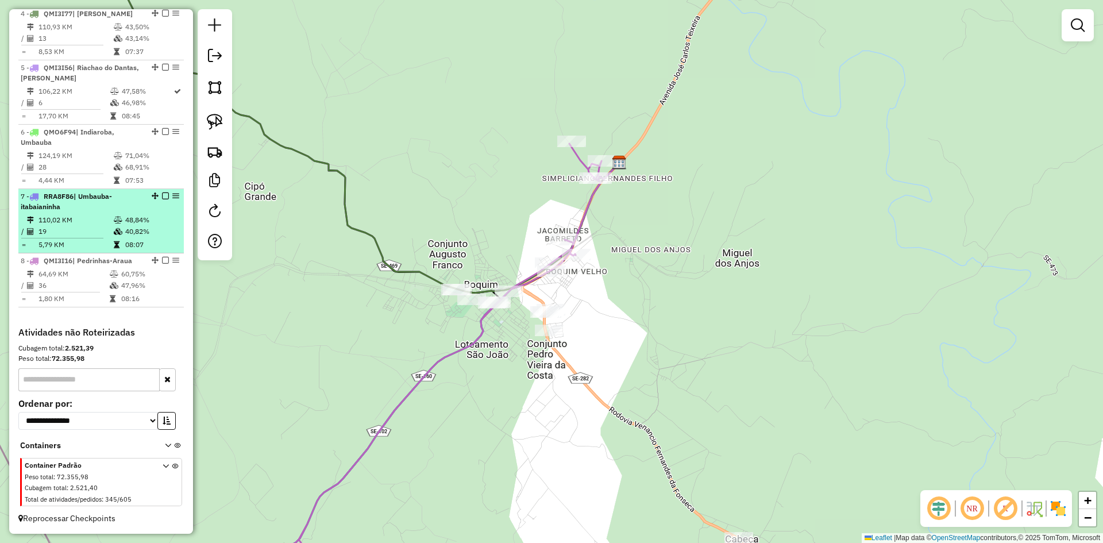
drag, startPoint x: 128, startPoint y: 221, endPoint x: 127, endPoint y: 237, distance: 15.5
click at [128, 221] on td "48,84%" at bounding box center [152, 219] width 55 height 11
select select "**********"
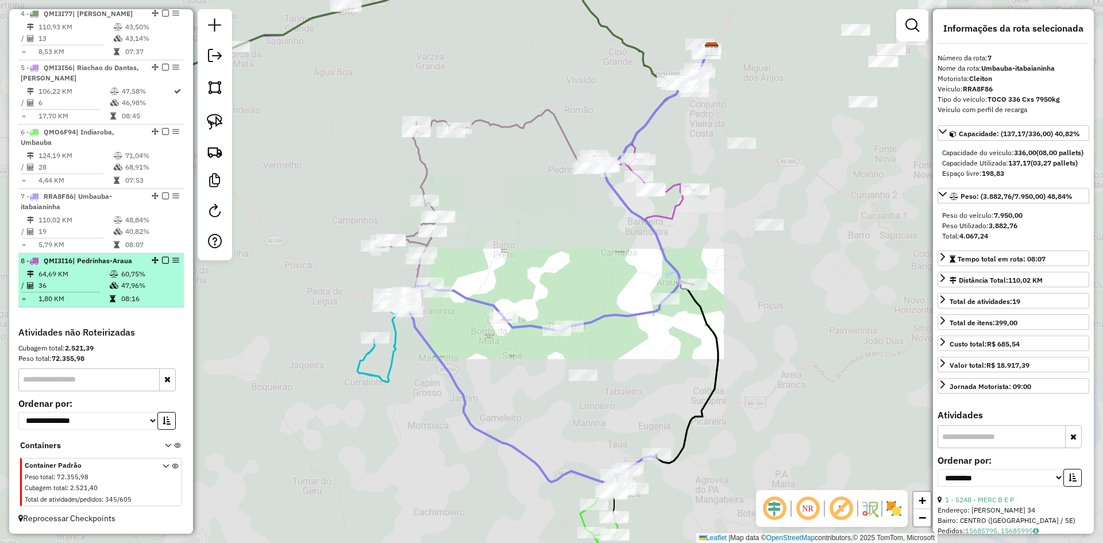
click at [121, 275] on td "60,75%" at bounding box center [150, 273] width 58 height 11
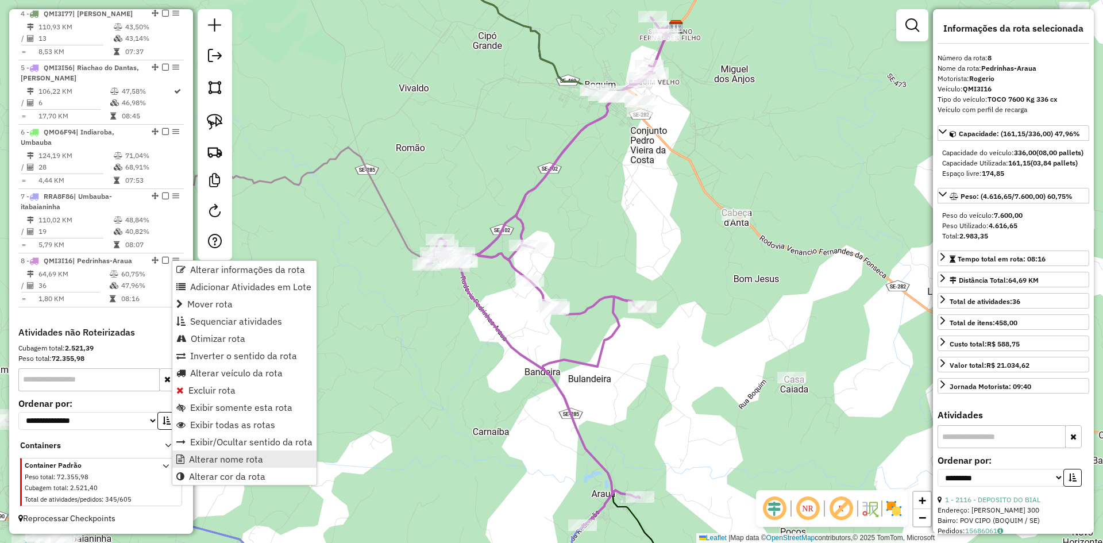
click at [266, 460] on link "Alterar nome rota" at bounding box center [244, 458] width 144 height 17
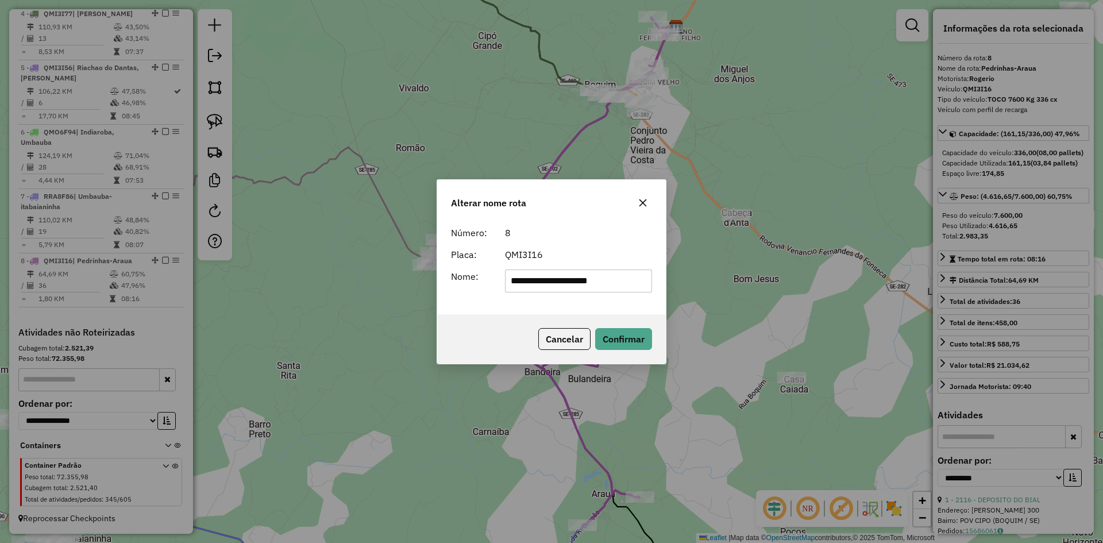
type input "**********"
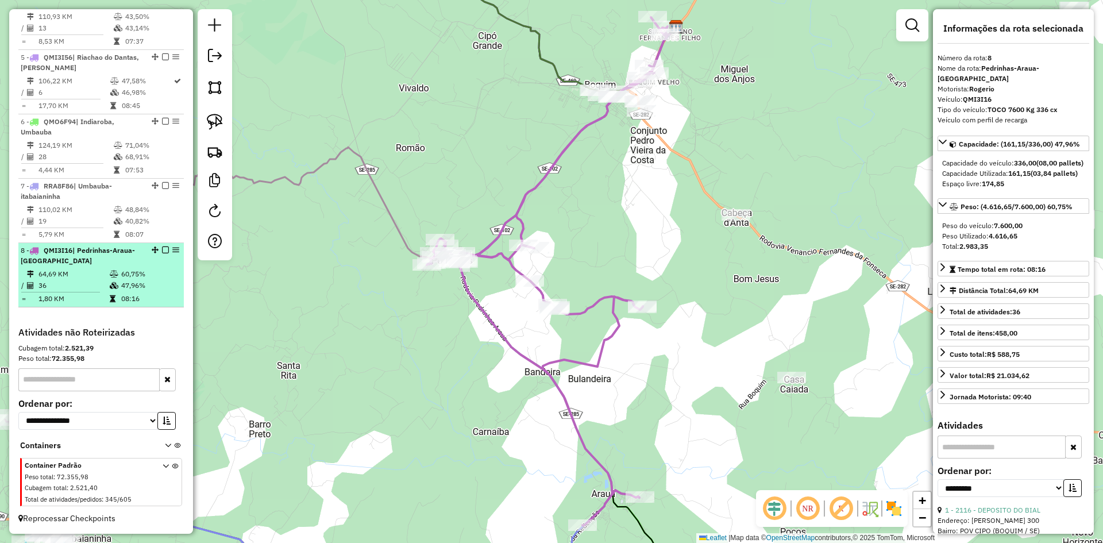
drag, startPoint x: 152, startPoint y: 285, endPoint x: 175, endPoint y: 284, distance: 22.4
click at [159, 280] on td "60,75%" at bounding box center [150, 273] width 58 height 11
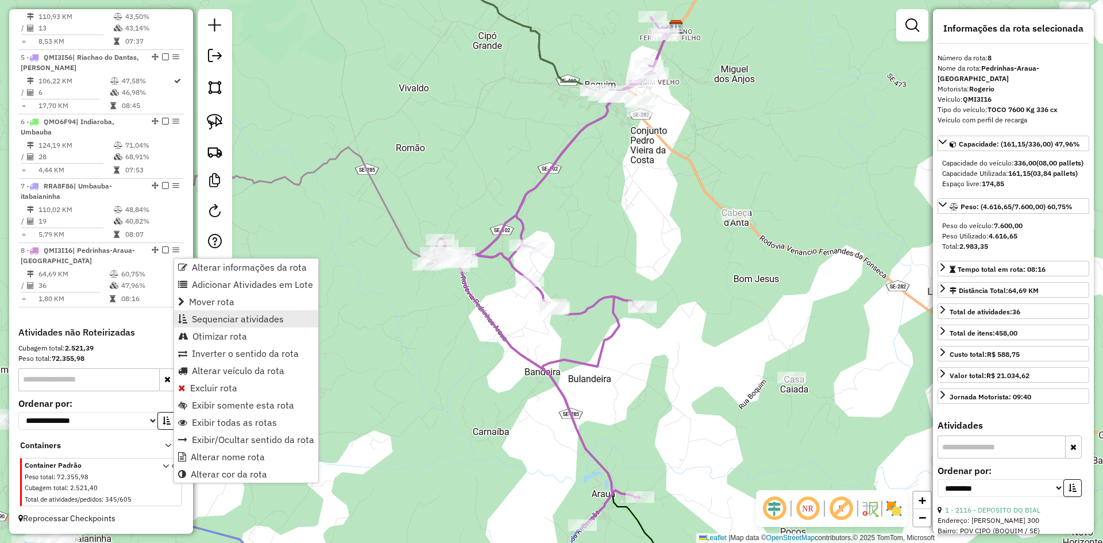
click at [235, 319] on span "Sequenciar atividades" at bounding box center [238, 318] width 92 height 9
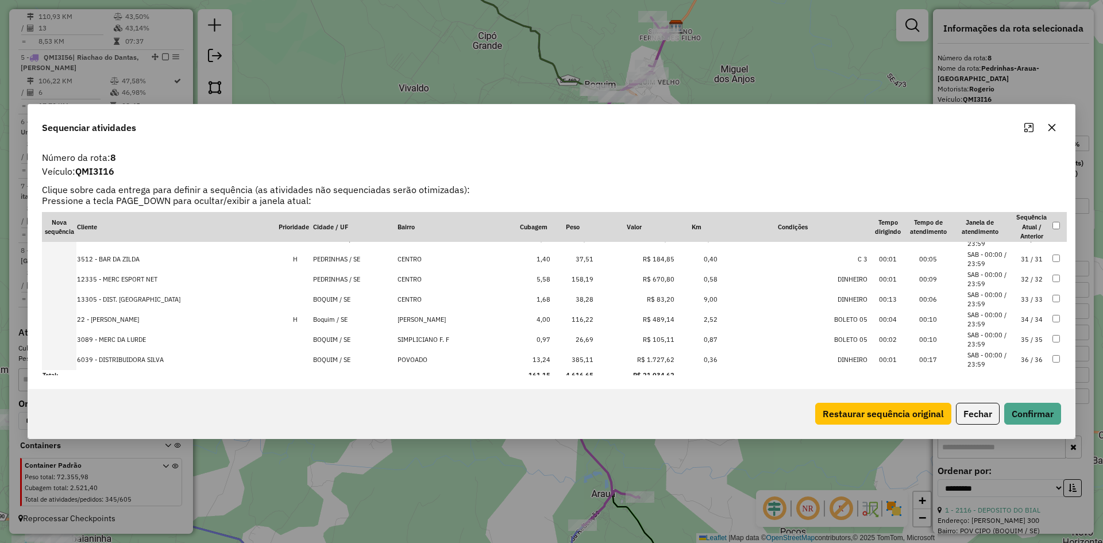
scroll to position [601, 0]
click at [986, 416] on button "Fechar" at bounding box center [978, 414] width 44 height 22
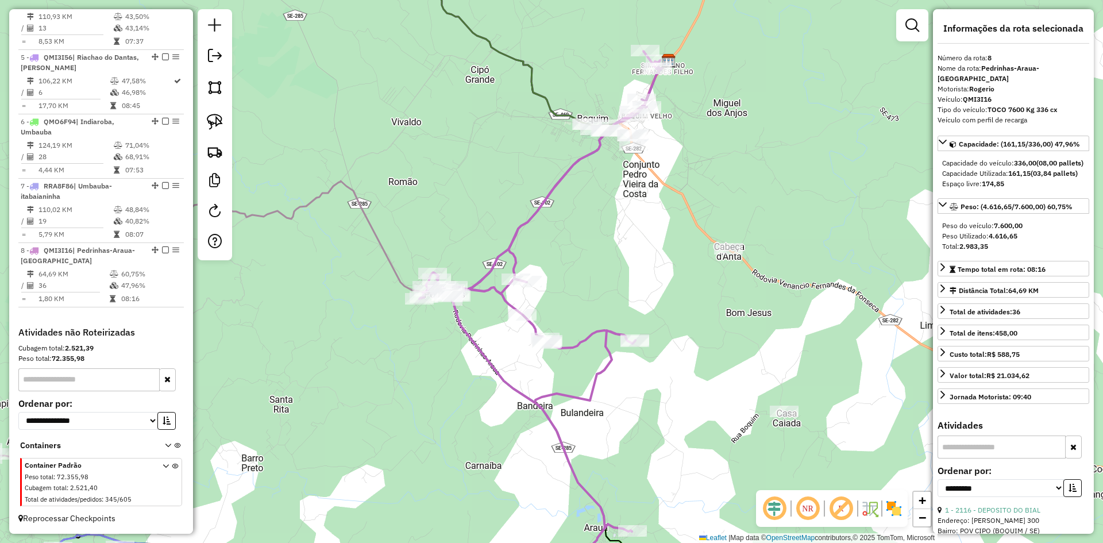
drag, startPoint x: 570, startPoint y: 161, endPoint x: 523, endPoint y: 282, distance: 130.0
click at [527, 279] on div "Janela de atendimento Grade de atendimento Capacidade Transportadoras Veículos …" at bounding box center [551, 271] width 1103 height 543
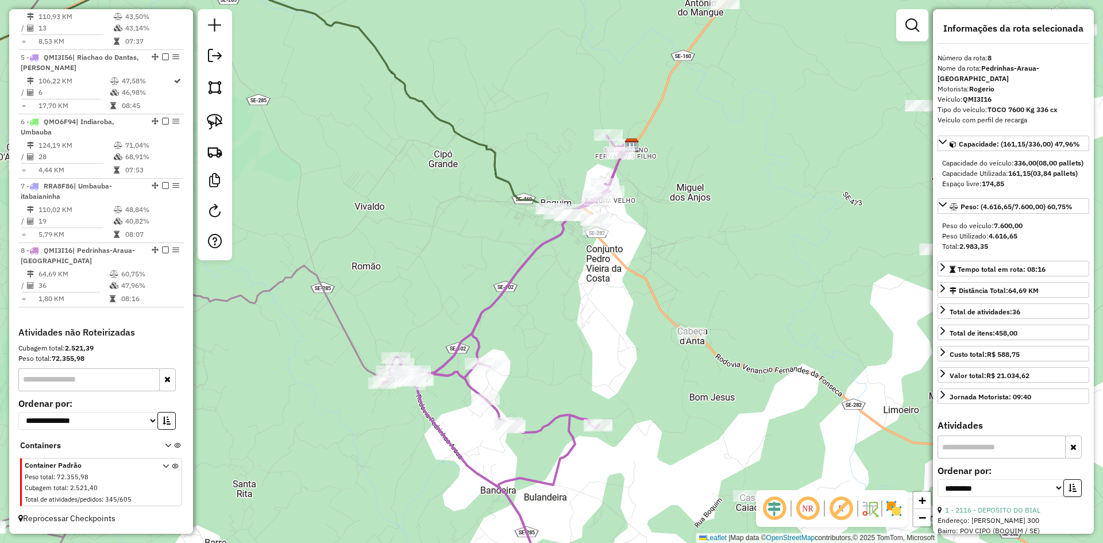
drag, startPoint x: 223, startPoint y: 91, endPoint x: 236, endPoint y: 93, distance: 12.8
click at [223, 91] on link at bounding box center [214, 87] width 25 height 25
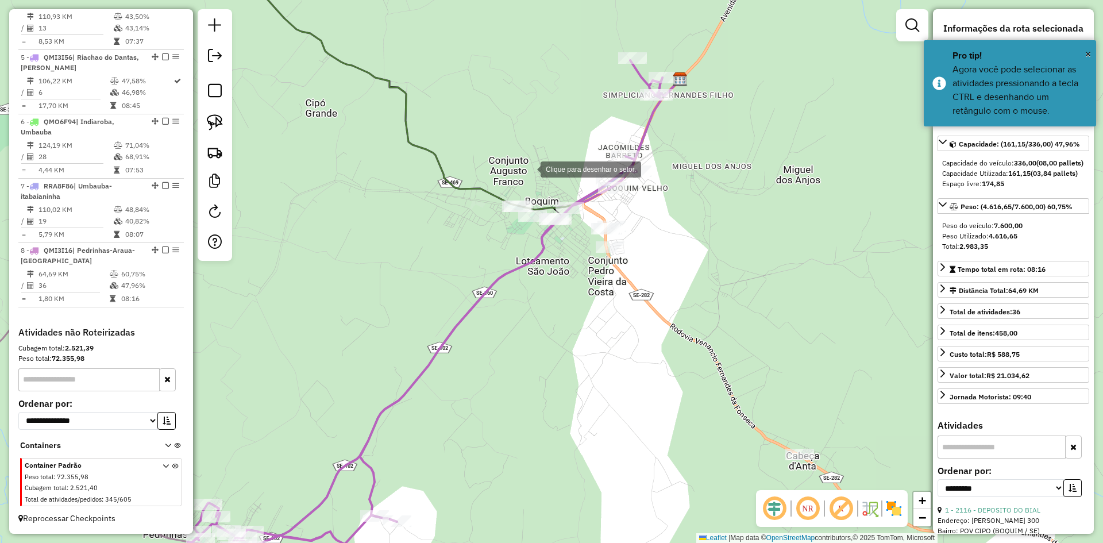
click at [525, 157] on div at bounding box center [529, 168] width 23 height 23
click at [446, 221] on div at bounding box center [445, 220] width 23 height 23
click at [480, 276] on div at bounding box center [480, 275] width 23 height 23
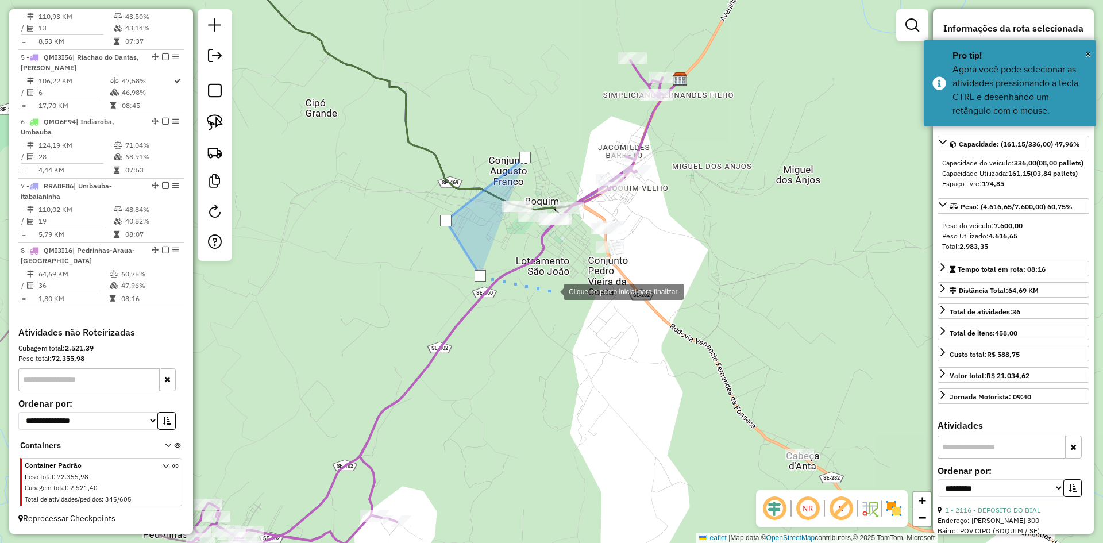
click at [564, 302] on div at bounding box center [552, 290] width 23 height 23
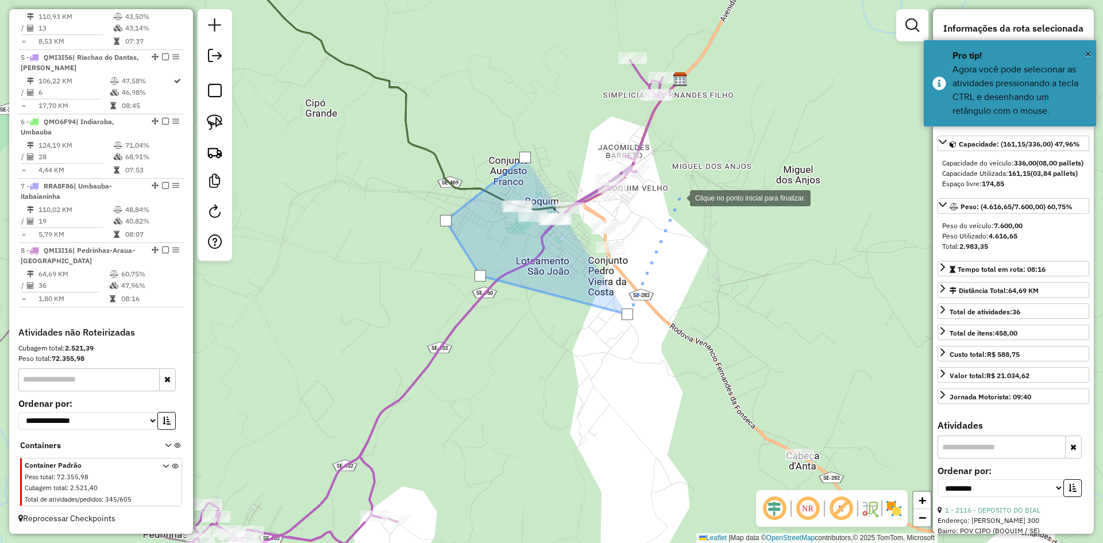
click at [678, 196] on div at bounding box center [678, 197] width 23 height 23
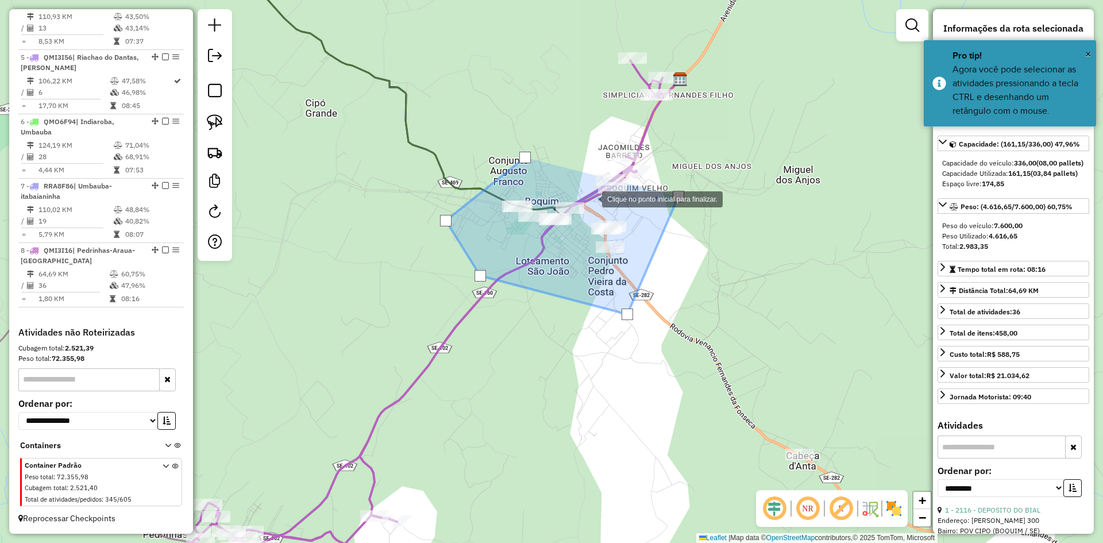
click at [589, 199] on div at bounding box center [590, 198] width 23 height 23
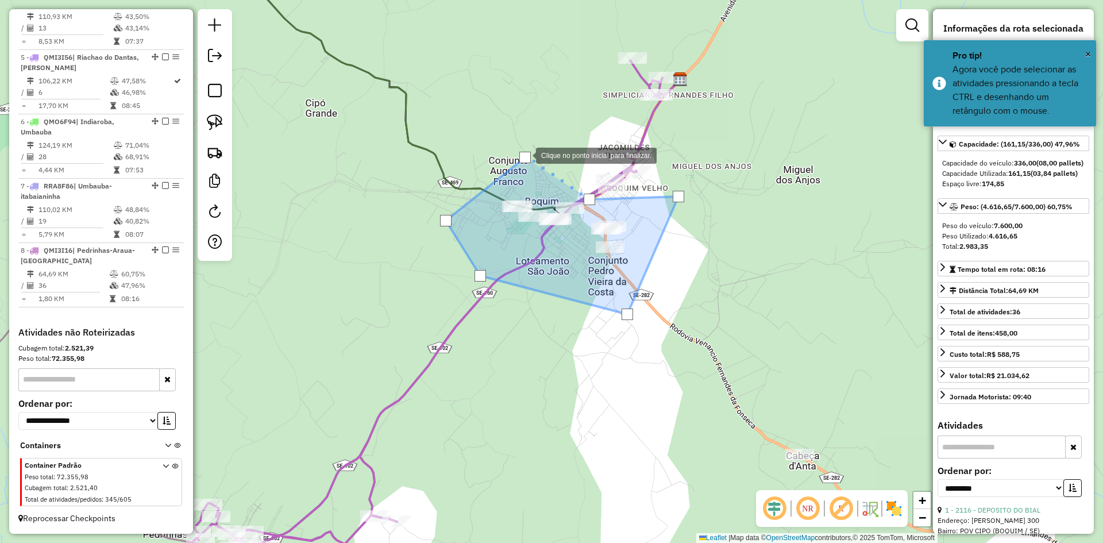
click at [524, 155] on div at bounding box center [524, 157] width 11 height 11
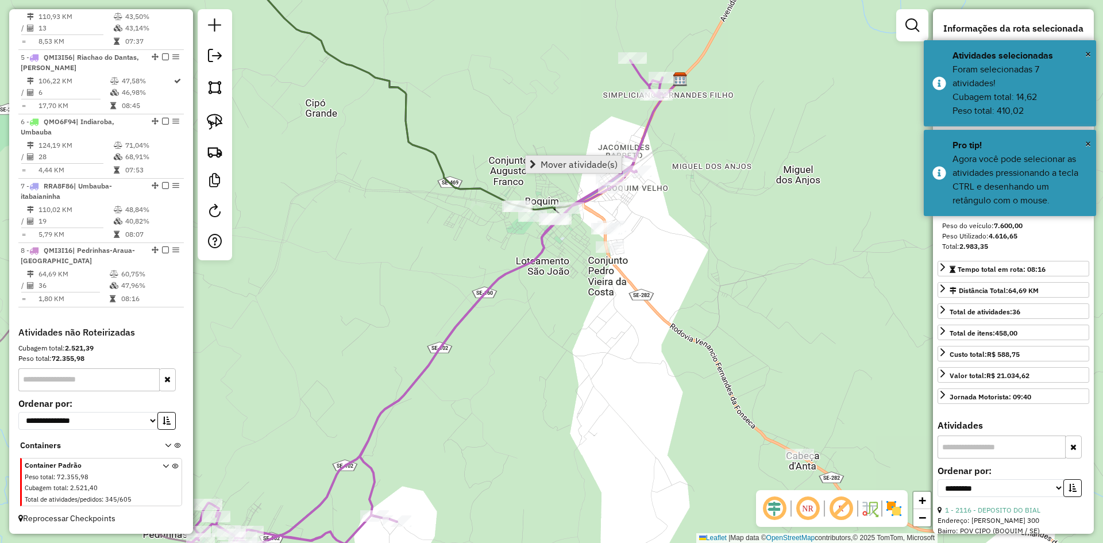
click at [539, 160] on link "Mover atividade(s)" at bounding box center [574, 164] width 96 height 17
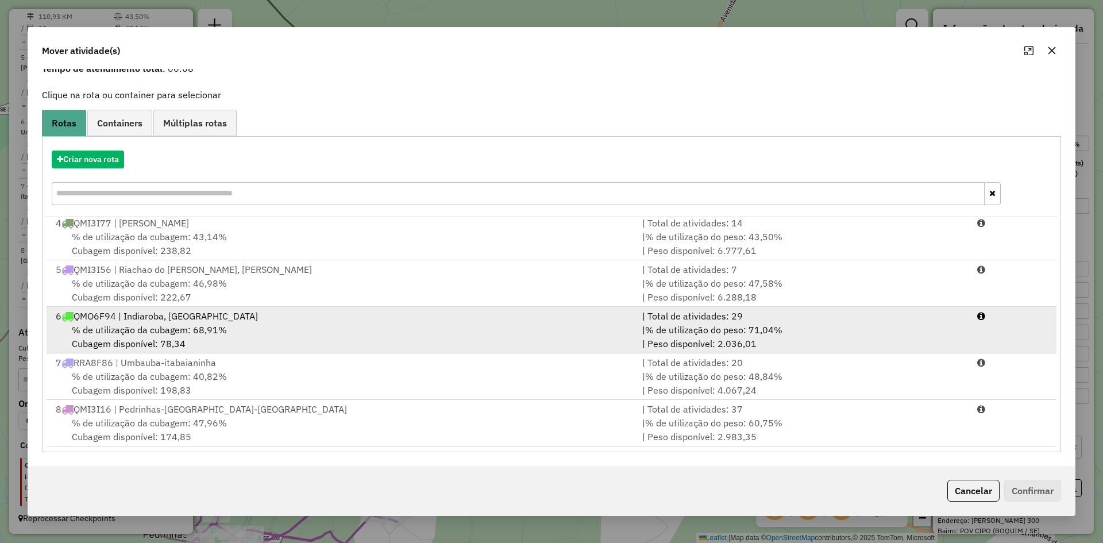
scroll to position [85, 0]
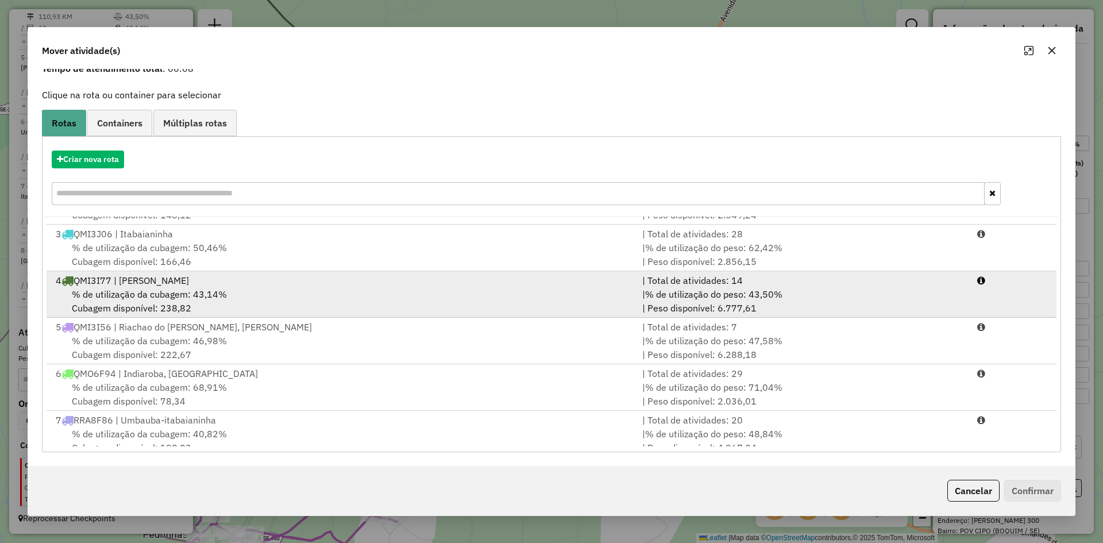
click at [194, 296] on span "% de utilização da cubagem: 43,14%" at bounding box center [149, 293] width 155 height 11
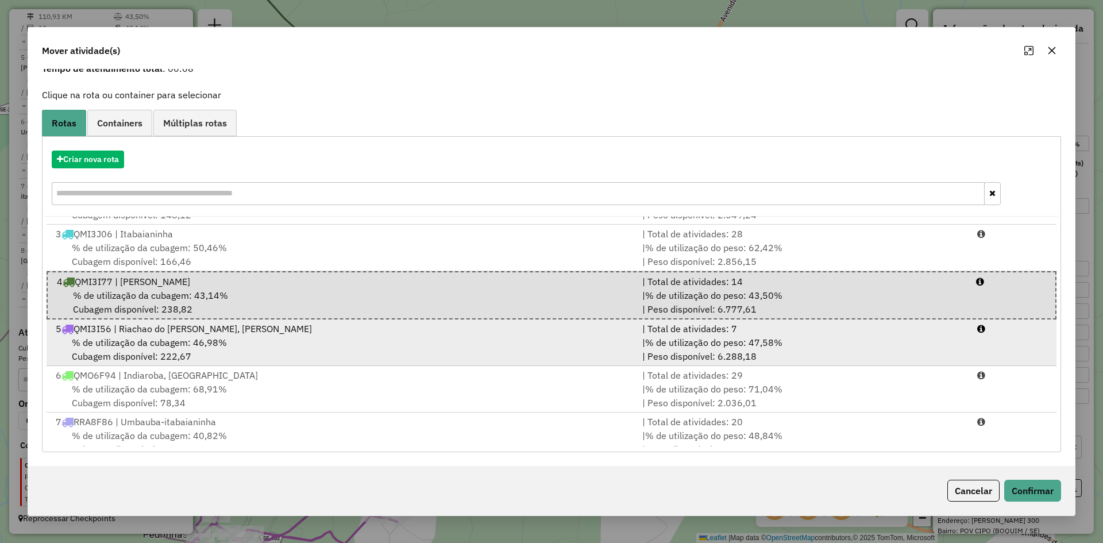
click at [173, 347] on span "% de utilização da cubagem: 46,98%" at bounding box center [149, 342] width 155 height 11
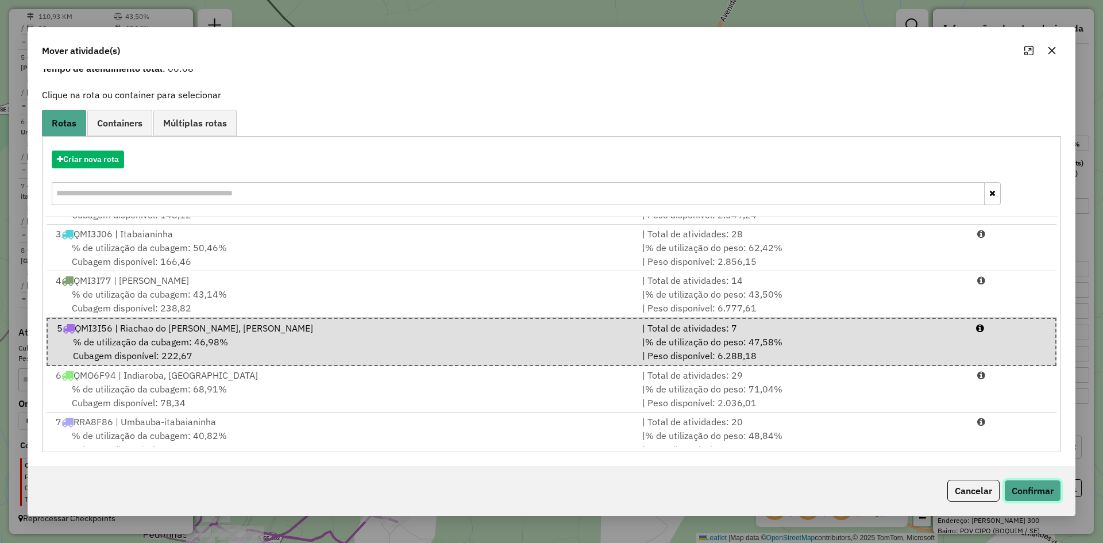
click at [1033, 494] on button "Confirmar" at bounding box center [1032, 491] width 57 height 22
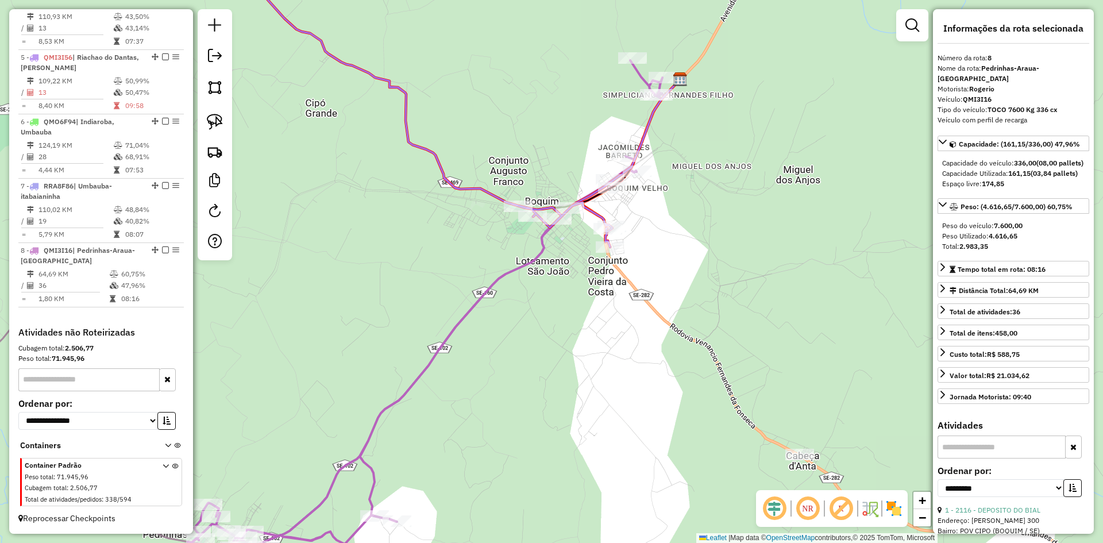
scroll to position [651, 0]
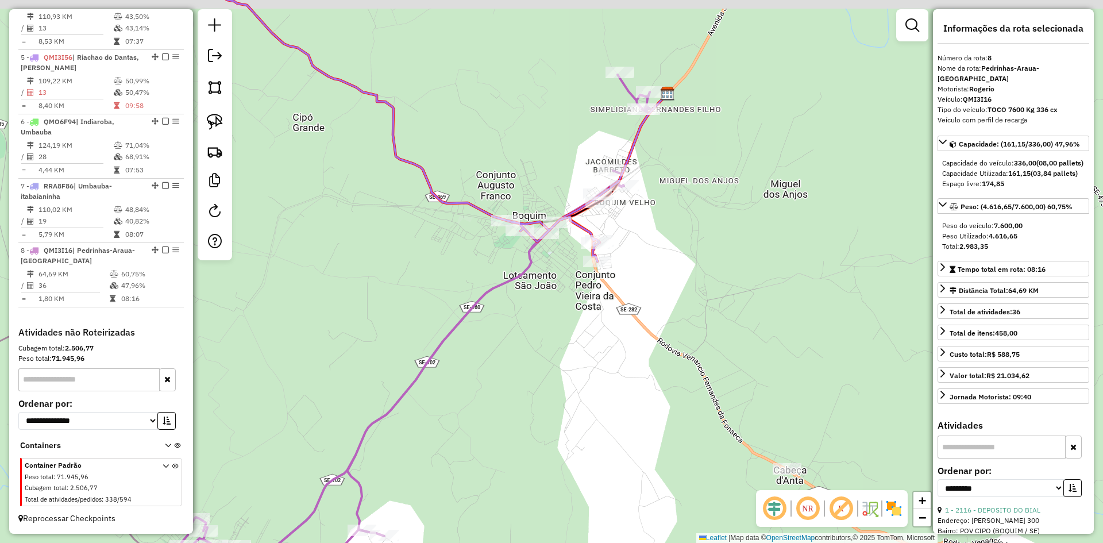
drag, startPoint x: 541, startPoint y: 158, endPoint x: 515, endPoint y: 192, distance: 42.6
click at [515, 190] on div "Janela de atendimento Grade de atendimento Capacidade Transportadoras Veículos …" at bounding box center [551, 271] width 1103 height 543
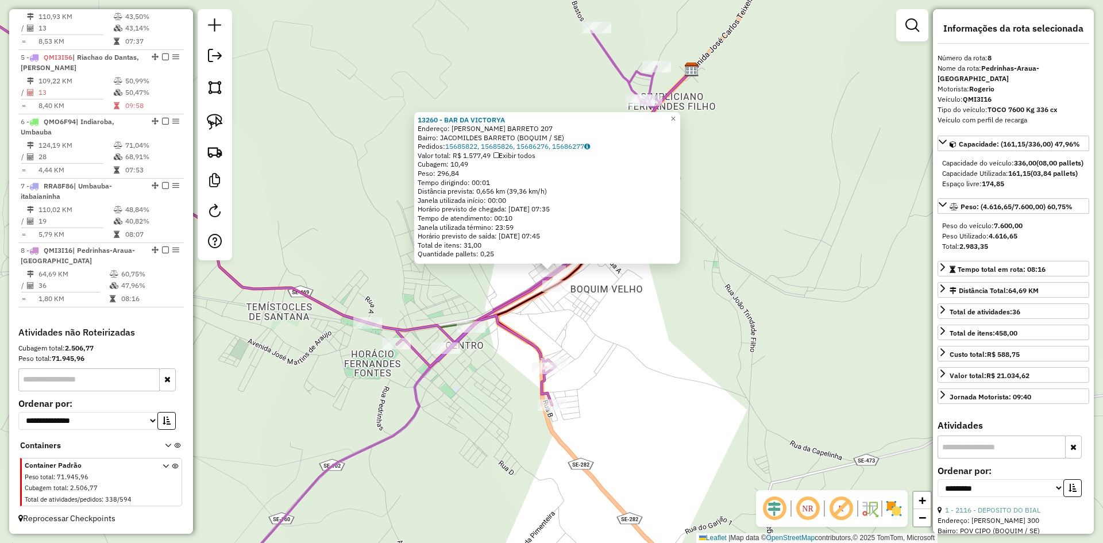
click at [631, 347] on div "13260 - BAR DA VICTORYA Endereço: JOSE JACOMILDES BARRETO 207 Bairro: JACOMILDE…" at bounding box center [551, 271] width 1103 height 543
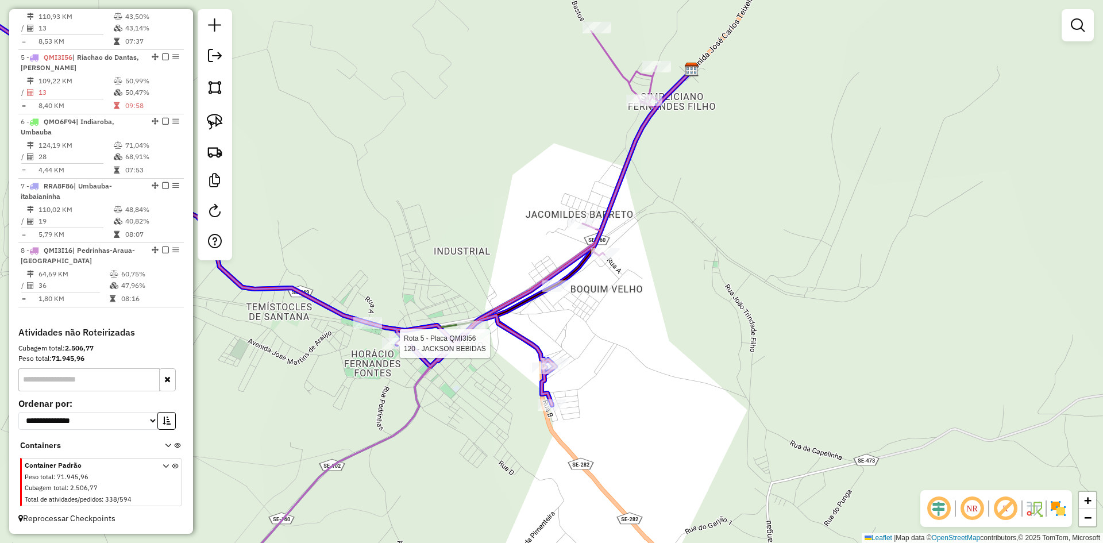
click at [44, 294] on div at bounding box center [44, 294] width 0 height 0
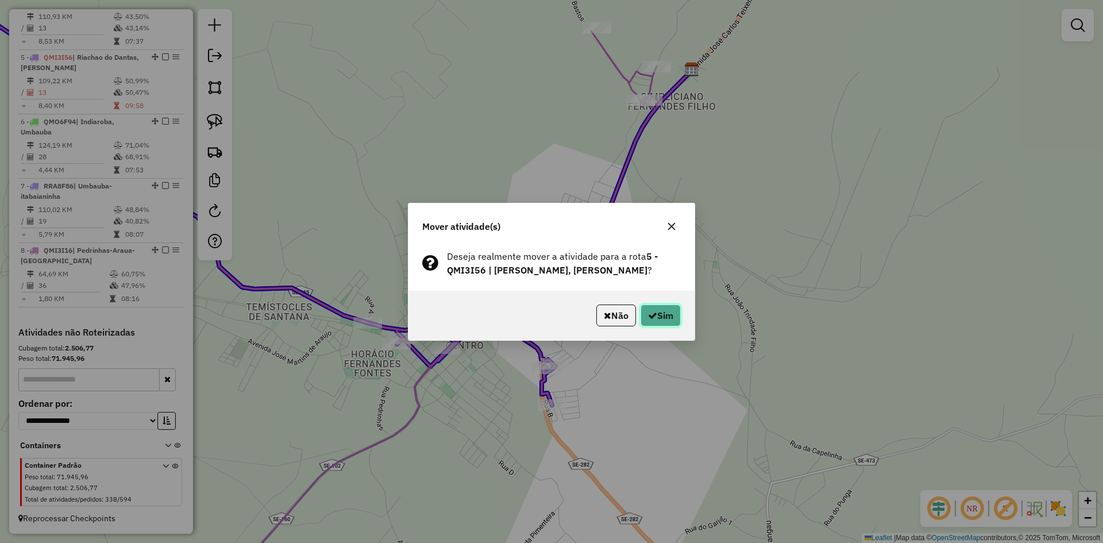
click at [668, 305] on button "Sim" at bounding box center [661, 315] width 40 height 22
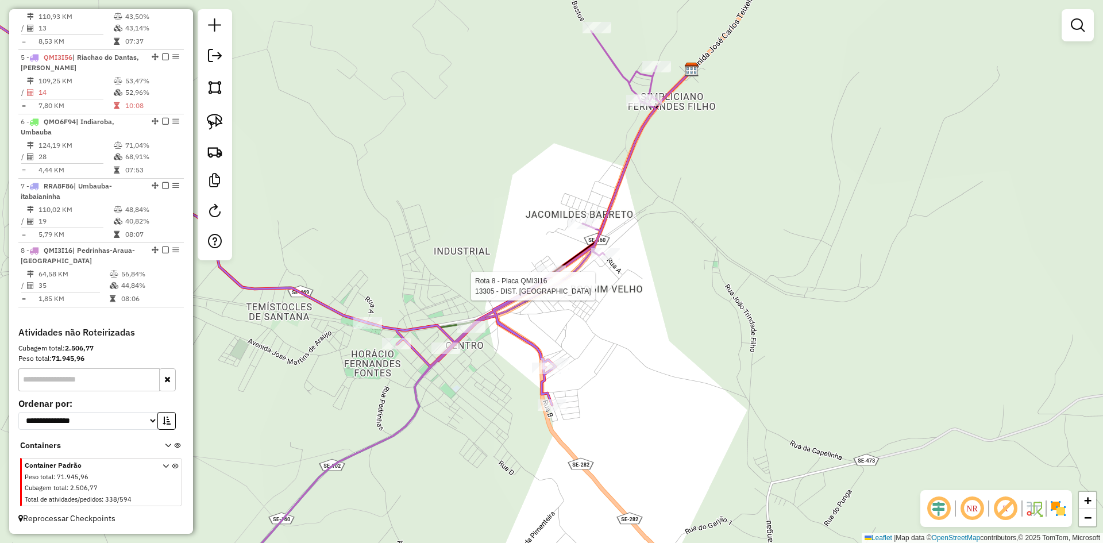
select select "**********"
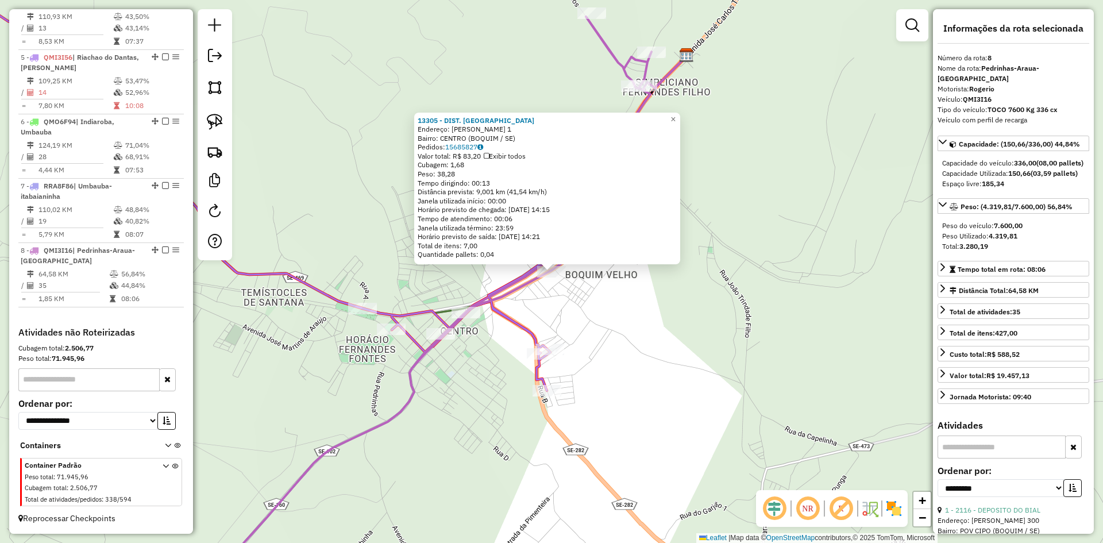
click at [610, 321] on div "13305 - DIST. DO JOSE Endereço: PAULO BARRETO DE MENEZES 1 Bairro: CENTRO (BOQU…" at bounding box center [551, 271] width 1103 height 543
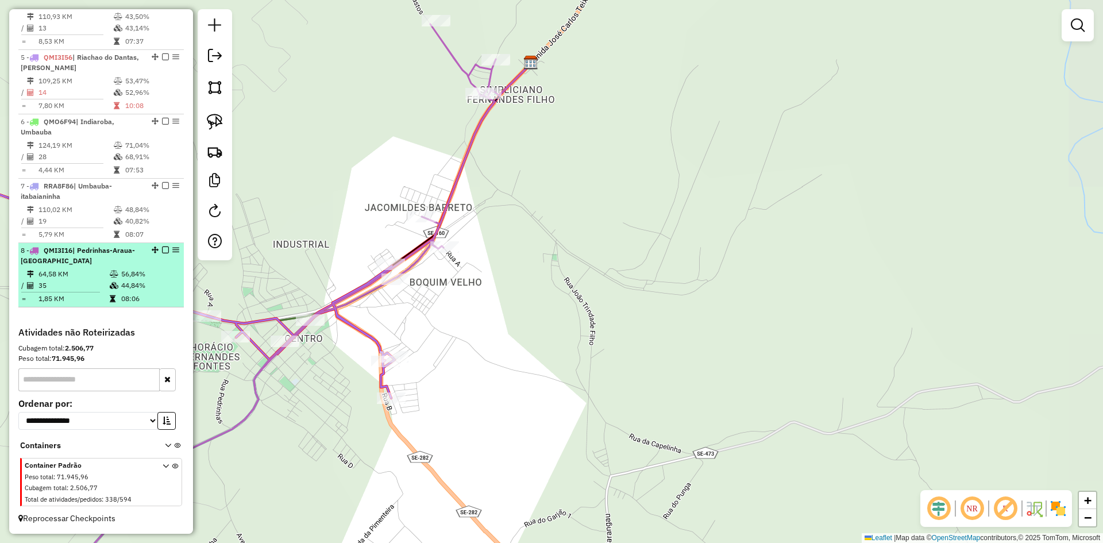
drag, startPoint x: 117, startPoint y: 268, endPoint x: 160, endPoint y: 264, distance: 43.3
click at [125, 268] on li "8 - QMI3I16 | Pedrinhas-Araua-Boquim 64,58 KM 56,84% / 35 44,84% = 1,85 KM 08:06" at bounding box center [100, 275] width 165 height 64
select select "**********"
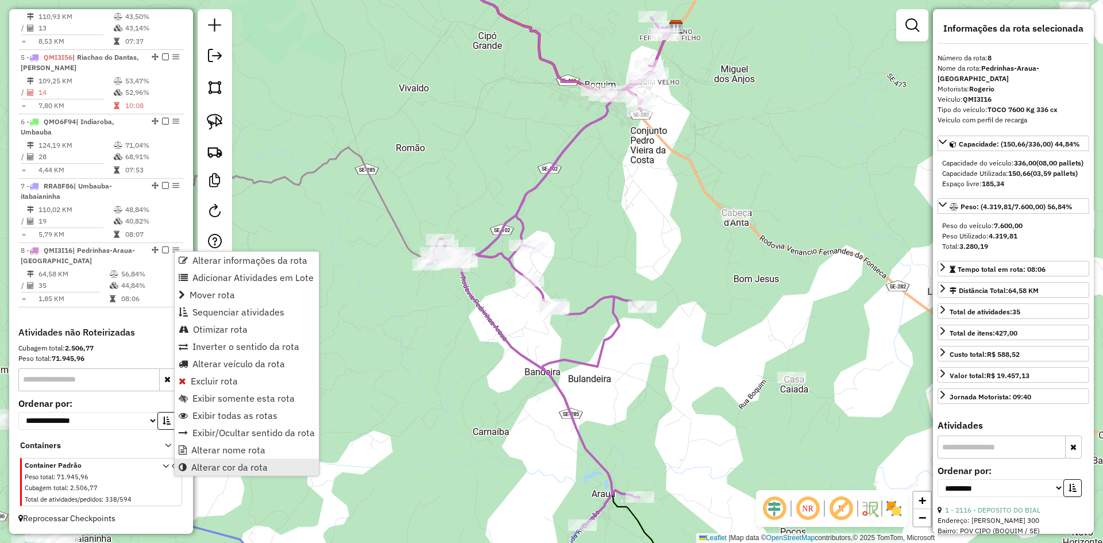
click at [253, 463] on span "Alterar cor da rota" at bounding box center [229, 466] width 76 height 9
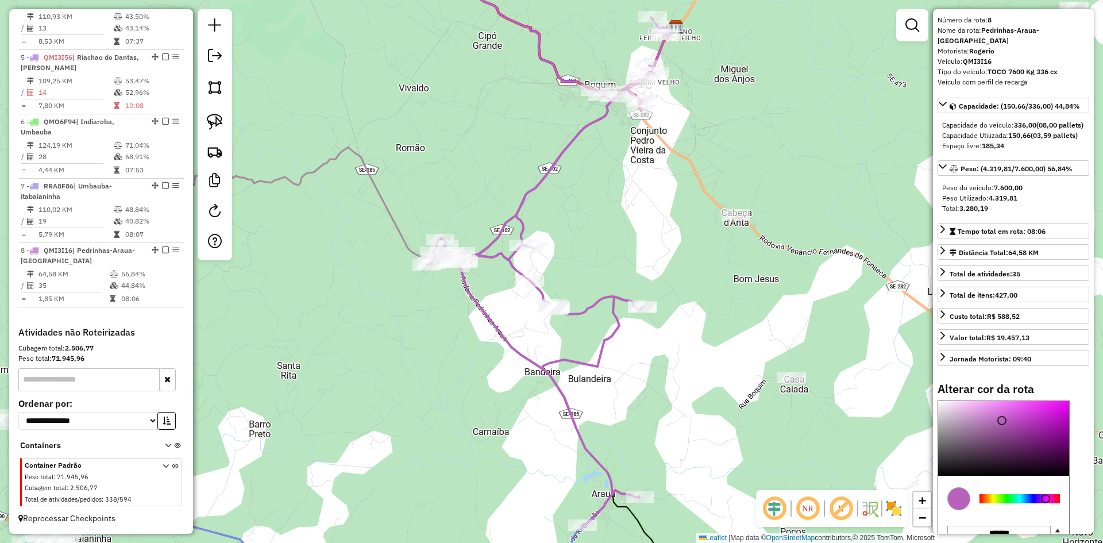
scroll to position [57, 0]
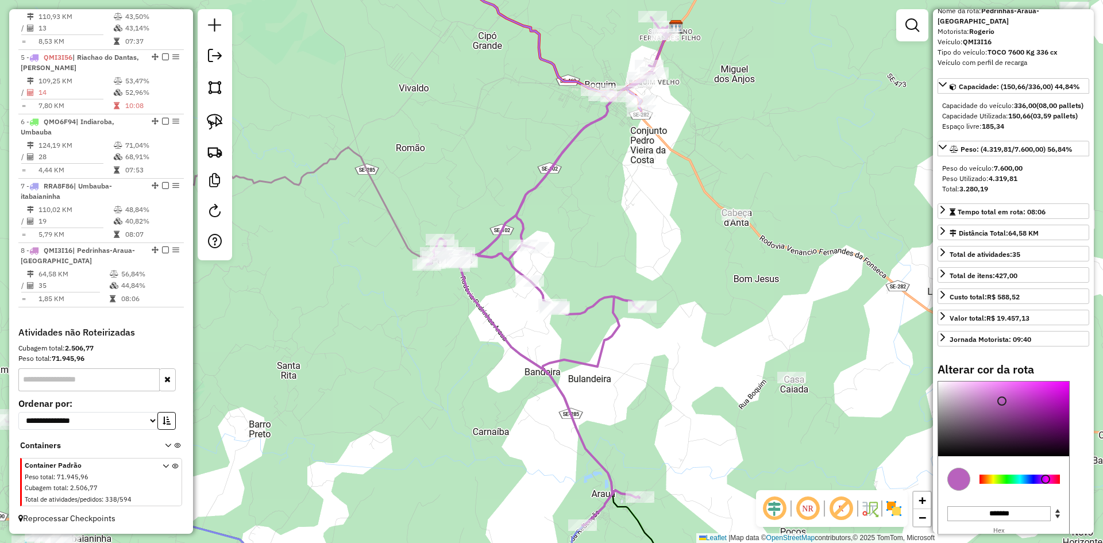
click at [1001, 484] on div at bounding box center [1019, 479] width 80 height 9
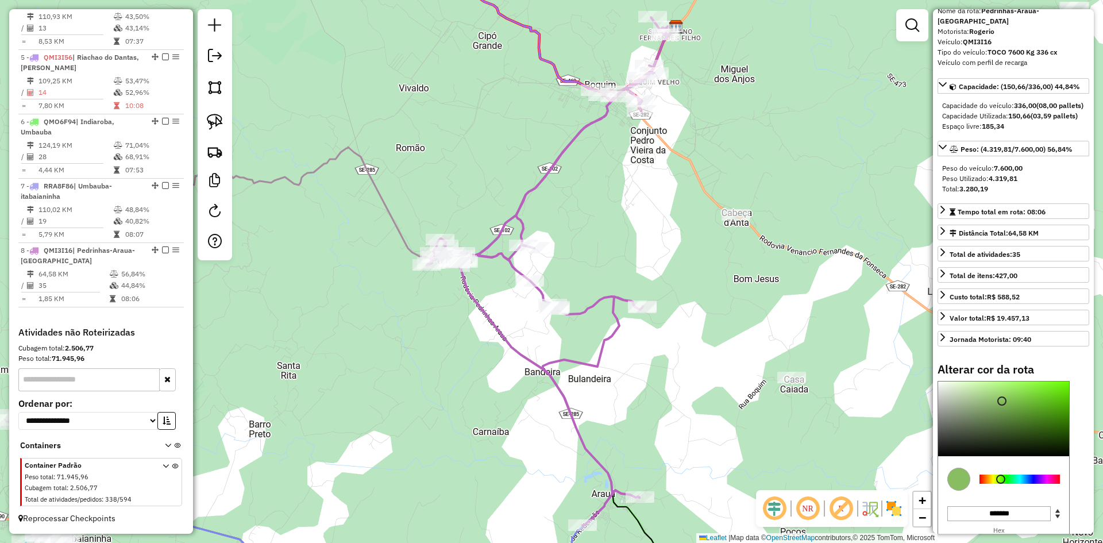
type input "*******"
click at [1059, 407] on div at bounding box center [1003, 418] width 131 height 75
click at [767, 306] on div "Janela de atendimento Grade de atendimento Capacidade Transportadoras Veículos …" at bounding box center [551, 271] width 1103 height 543
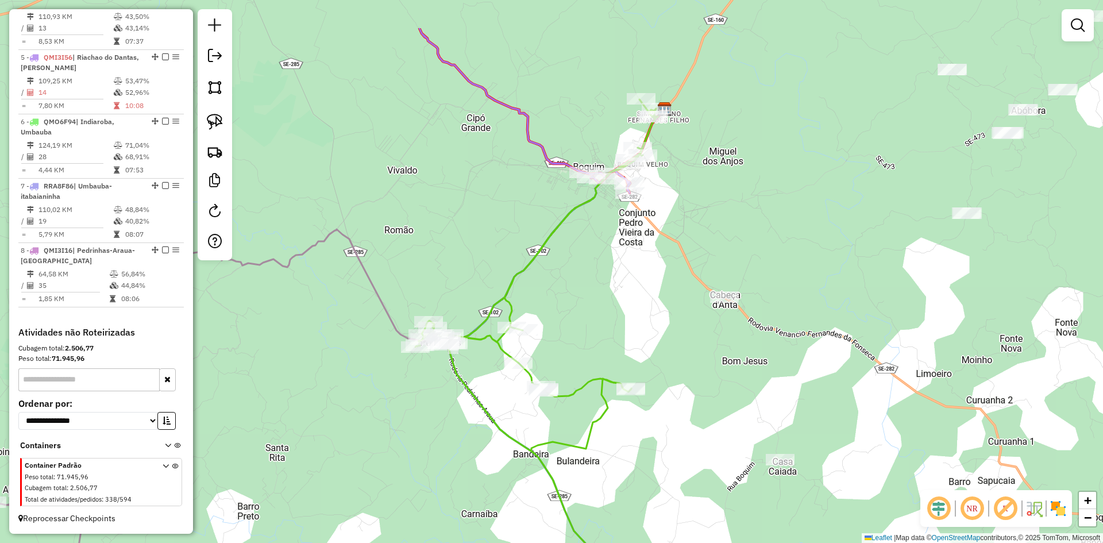
drag, startPoint x: 573, startPoint y: 43, endPoint x: 560, endPoint y: 154, distance: 111.7
click at [560, 135] on div "Janela de atendimento Grade de atendimento Capacidade Transportadoras Veículos …" at bounding box center [551, 271] width 1103 height 543
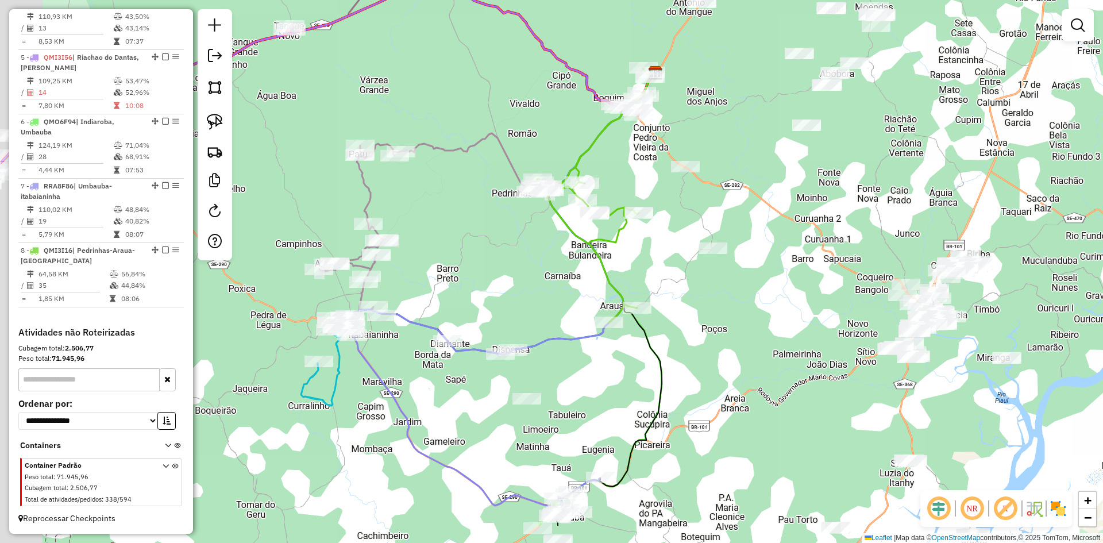
drag, startPoint x: 426, startPoint y: 335, endPoint x: 529, endPoint y: 178, distance: 187.8
click at [518, 217] on div "Janela de atendimento Grade de atendimento Capacidade Transportadoras Veículos …" at bounding box center [551, 271] width 1103 height 543
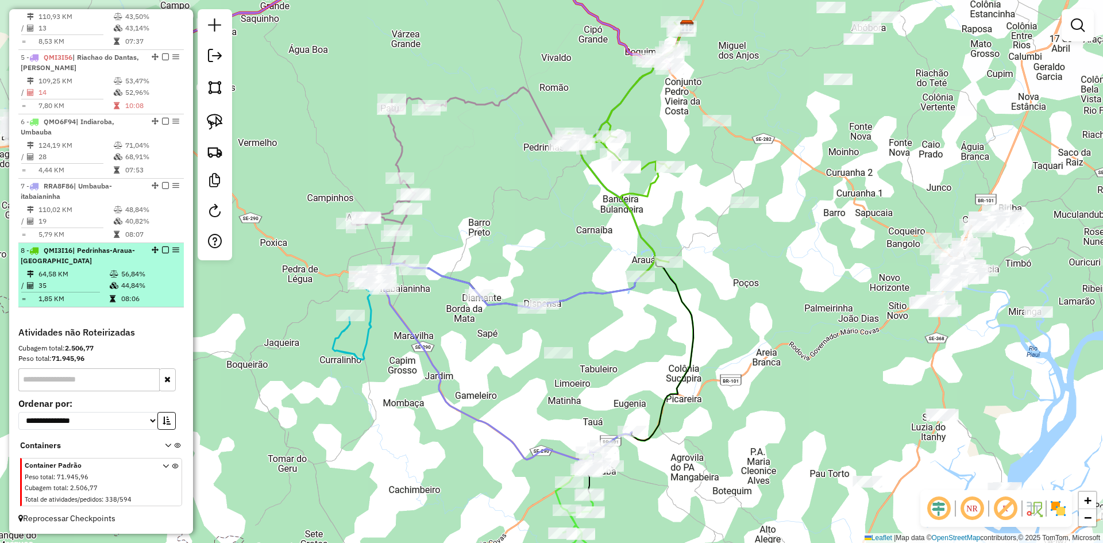
click at [153, 290] on td "44,84%" at bounding box center [150, 285] width 58 height 11
select select "**********"
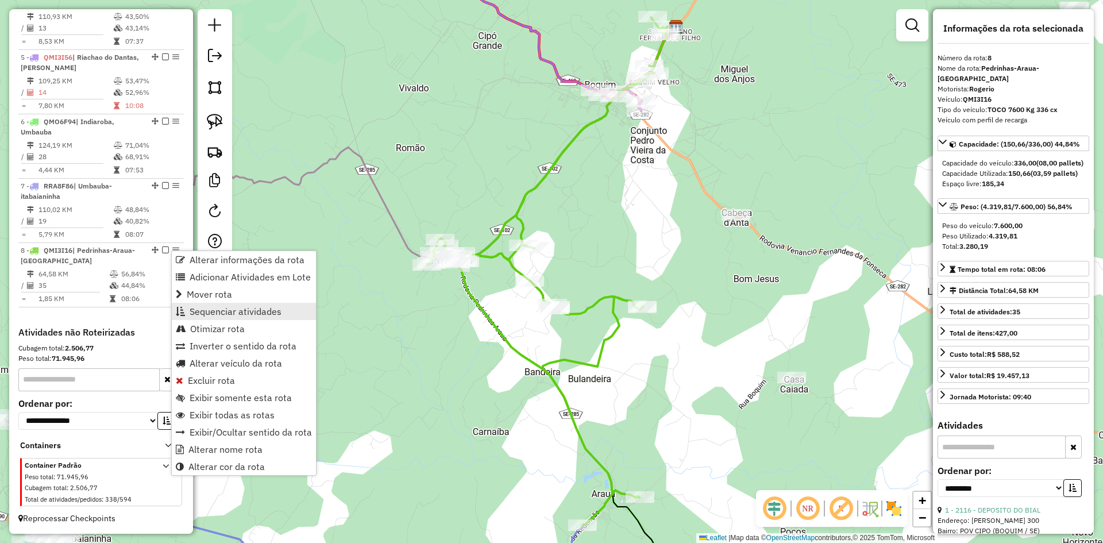
click at [247, 307] on span "Sequenciar atividades" at bounding box center [236, 311] width 92 height 9
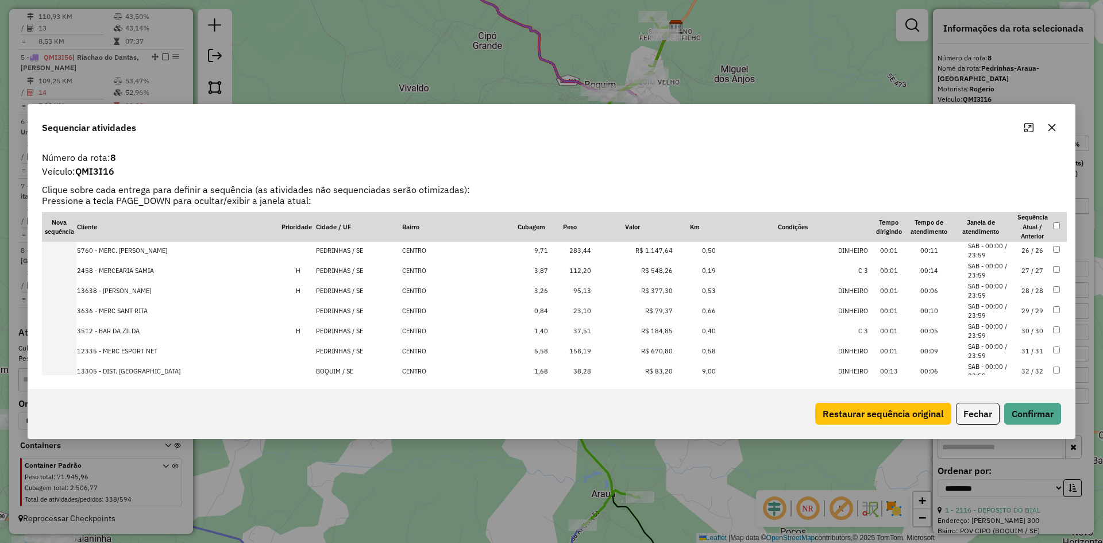
scroll to position [581, 0]
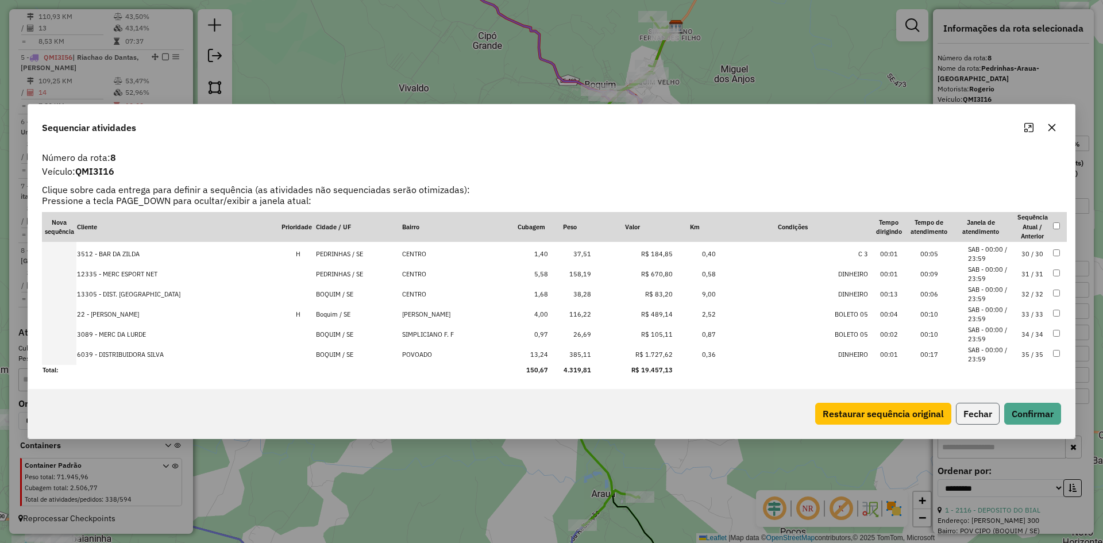
click at [978, 410] on button "Fechar" at bounding box center [978, 414] width 44 height 22
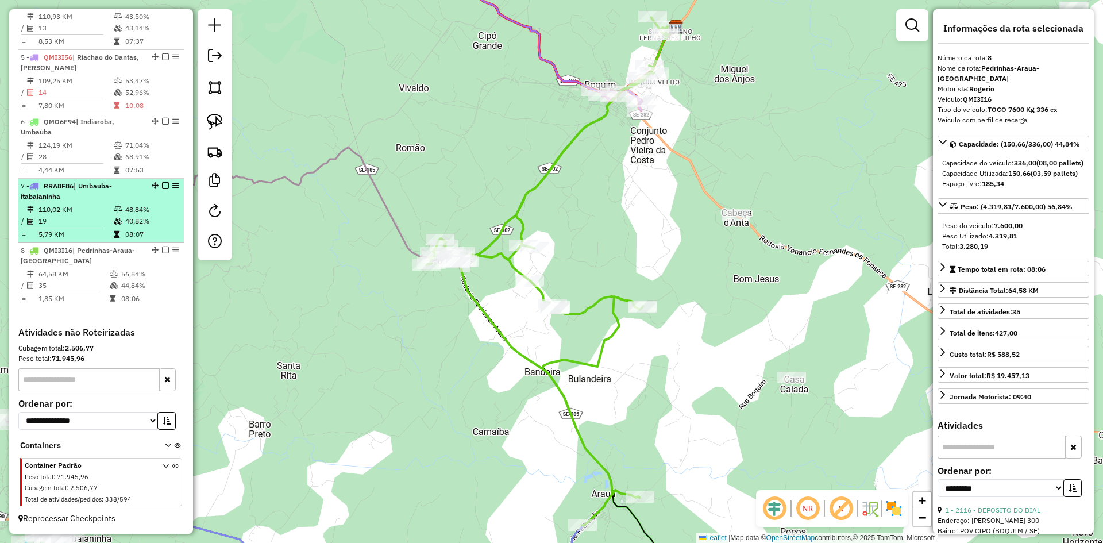
drag, startPoint x: 133, startPoint y: 217, endPoint x: 133, endPoint y: 195, distance: 21.8
click at [133, 217] on td "40,82%" at bounding box center [152, 220] width 55 height 11
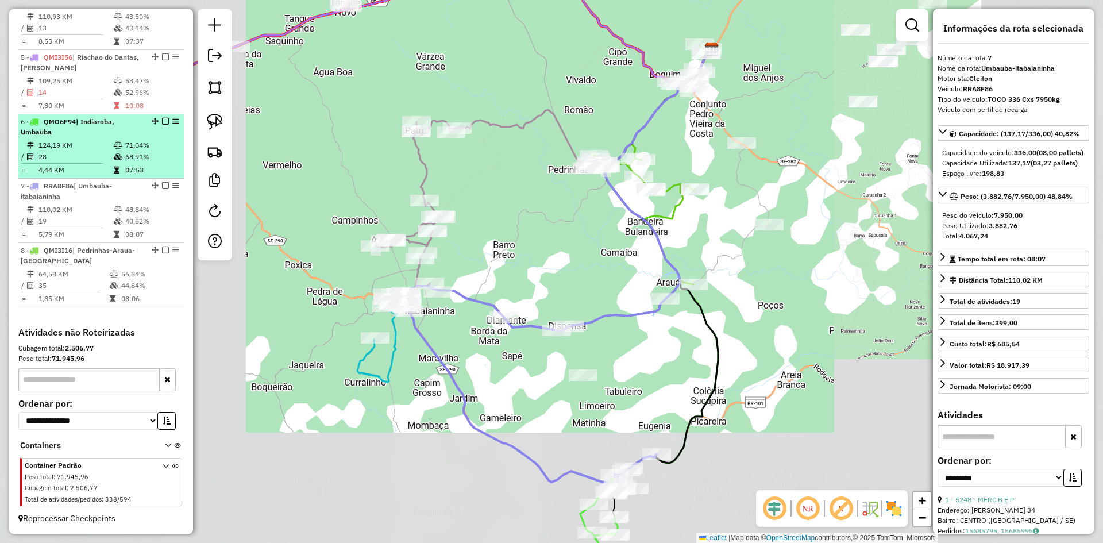
click at [133, 151] on td "71,04%" at bounding box center [152, 145] width 55 height 11
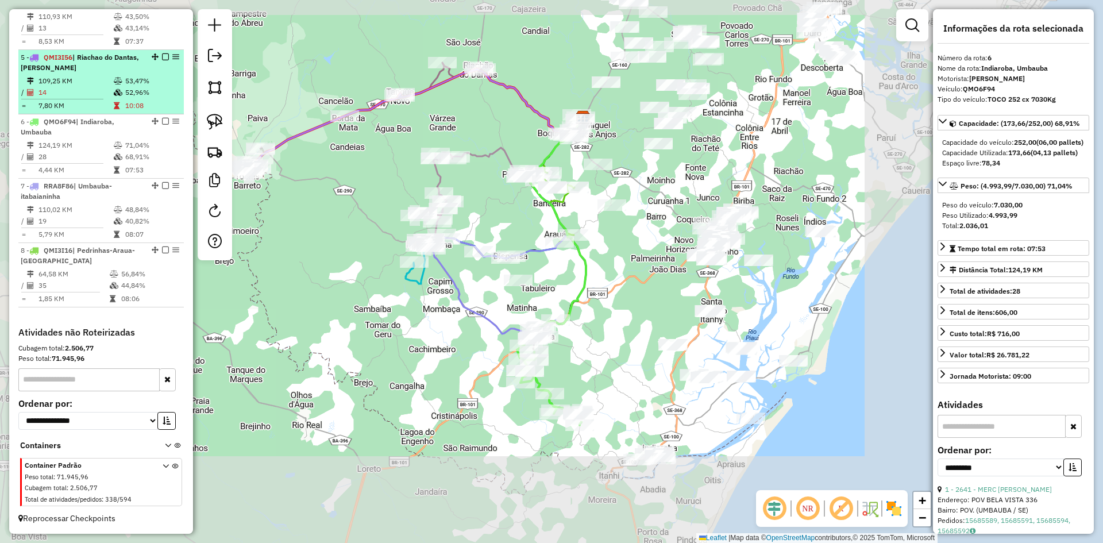
click at [133, 94] on td "52,96%" at bounding box center [152, 92] width 55 height 11
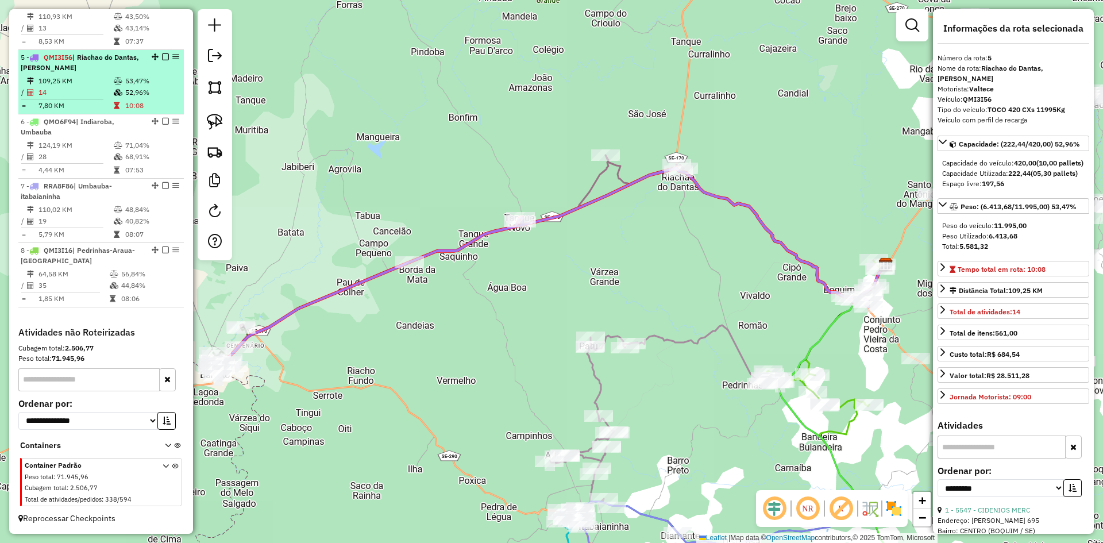
scroll to position [593, 0]
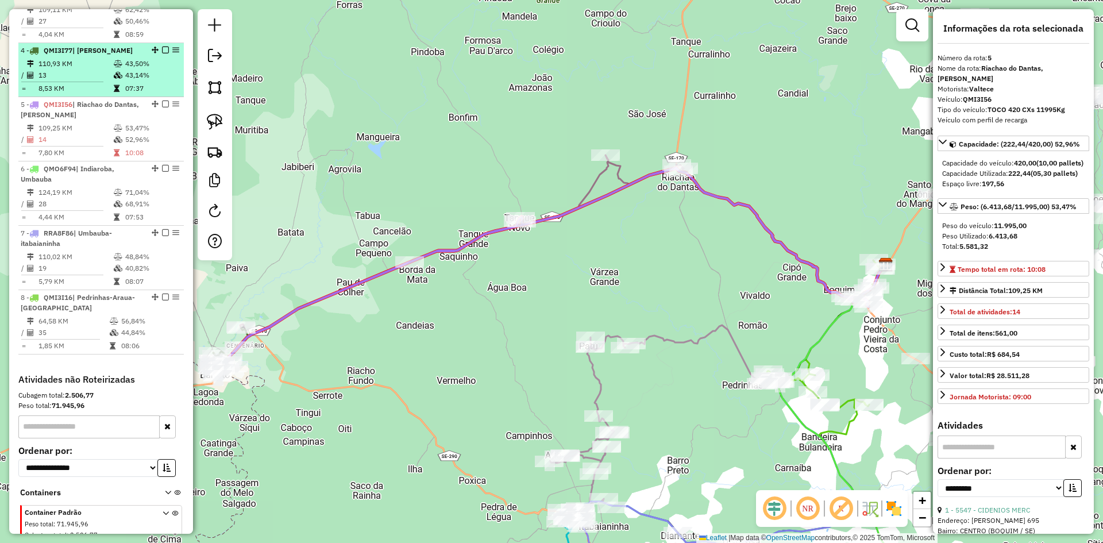
click at [125, 81] on td "43,14%" at bounding box center [152, 75] width 55 height 11
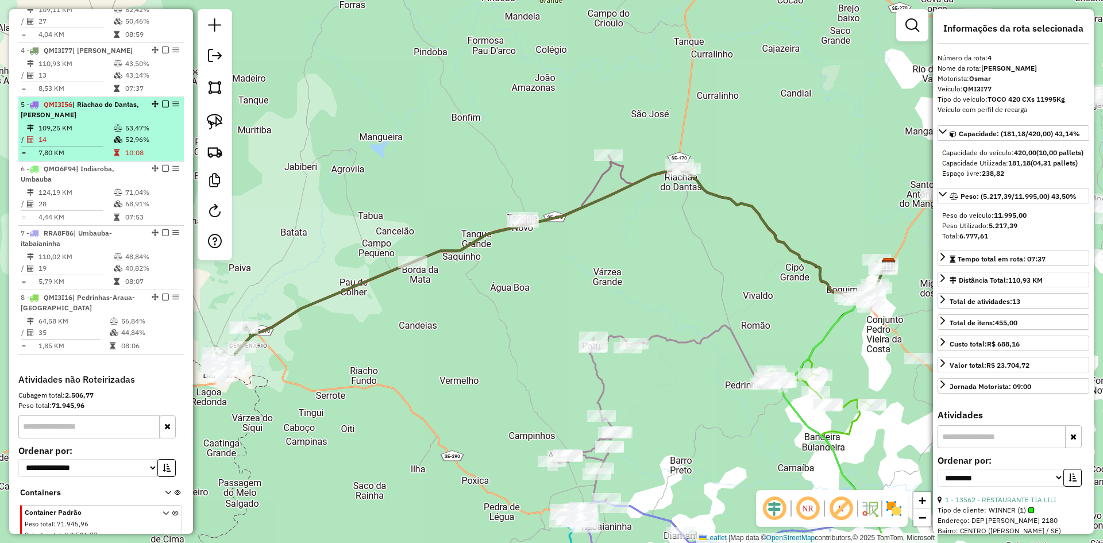
click at [125, 134] on td "53,47%" at bounding box center [152, 127] width 55 height 11
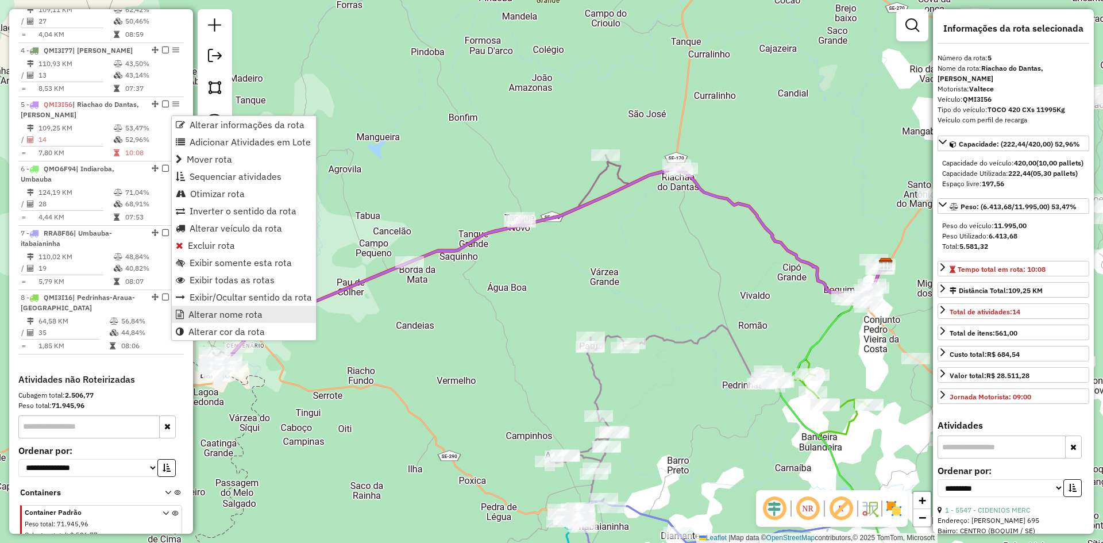
click at [272, 312] on link "Alterar nome rota" at bounding box center [244, 314] width 144 height 17
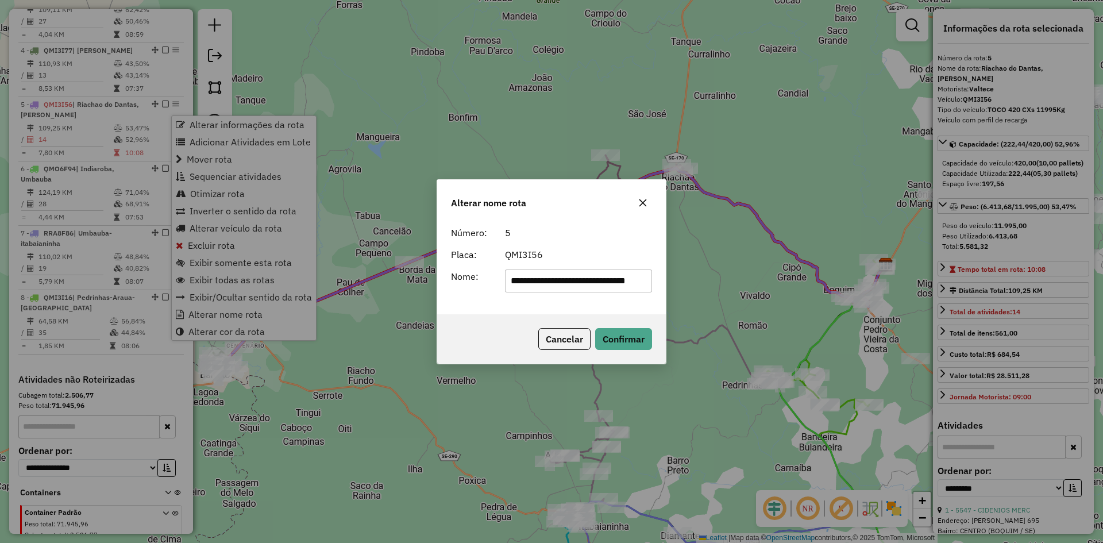
scroll to position [0, 5]
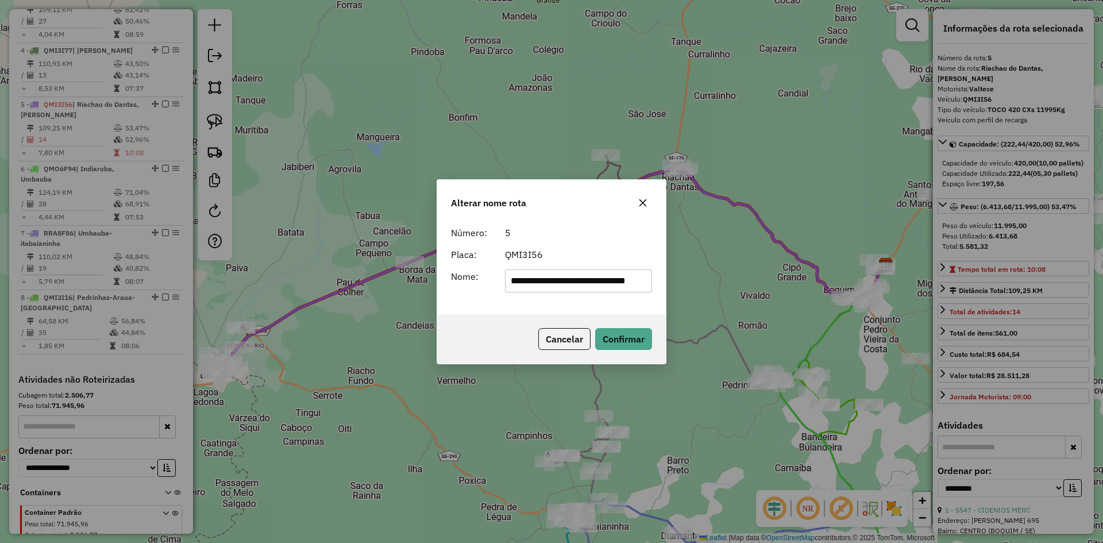
click at [644, 279] on input "**********" at bounding box center [579, 280] width 148 height 23
type input "**********"
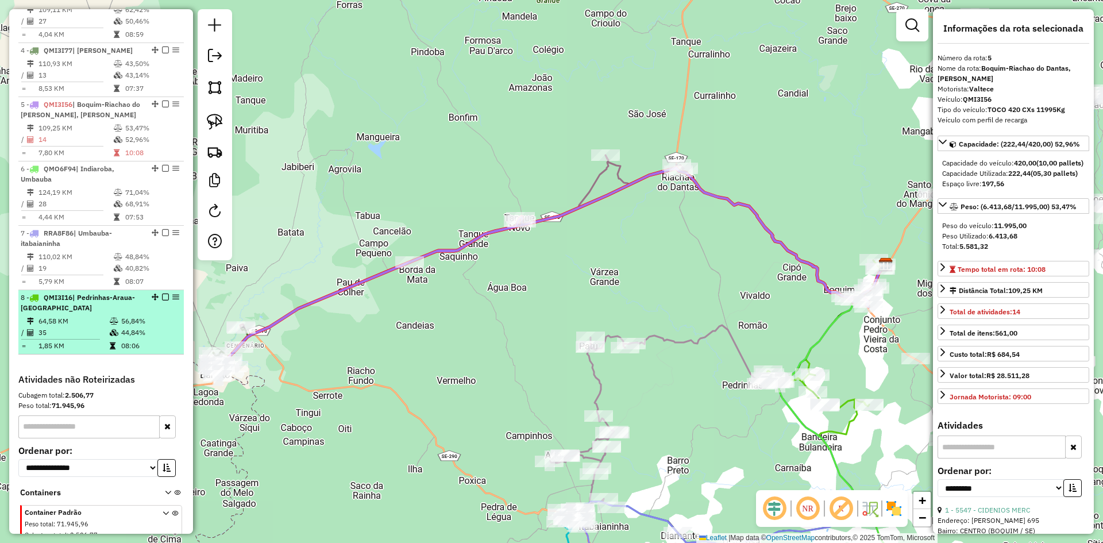
drag, startPoint x: 116, startPoint y: 338, endPoint x: 121, endPoint y: 323, distance: 15.8
click at [117, 338] on td at bounding box center [114, 332] width 11 height 11
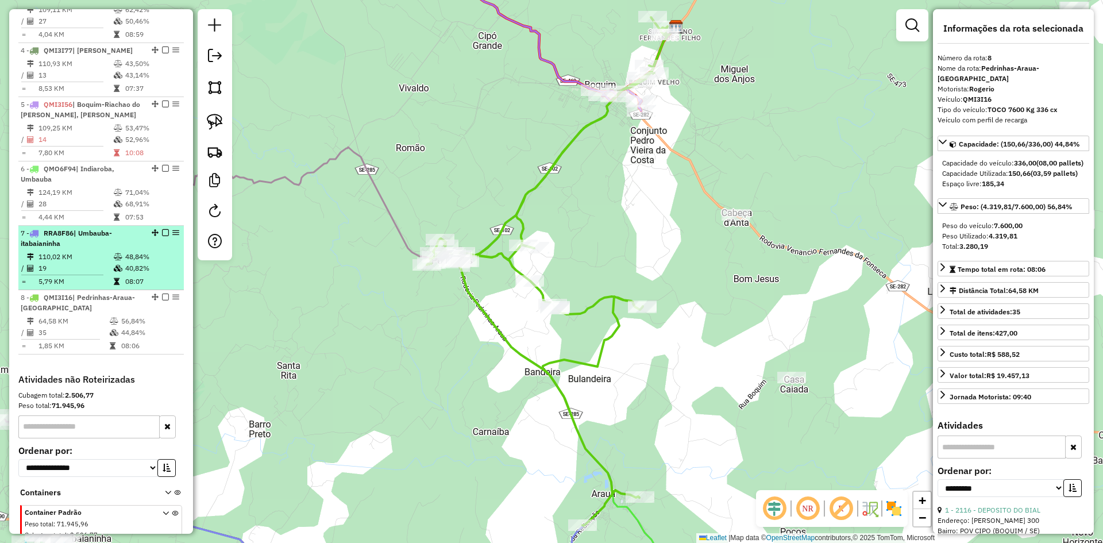
click at [115, 272] on icon at bounding box center [118, 268] width 9 height 7
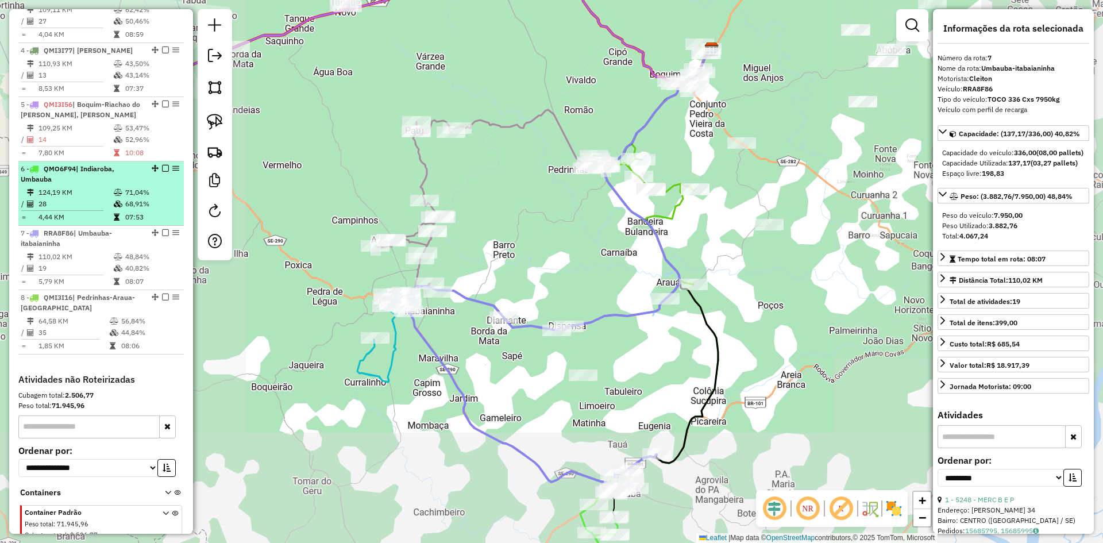
click at [114, 207] on icon at bounding box center [118, 203] width 9 height 7
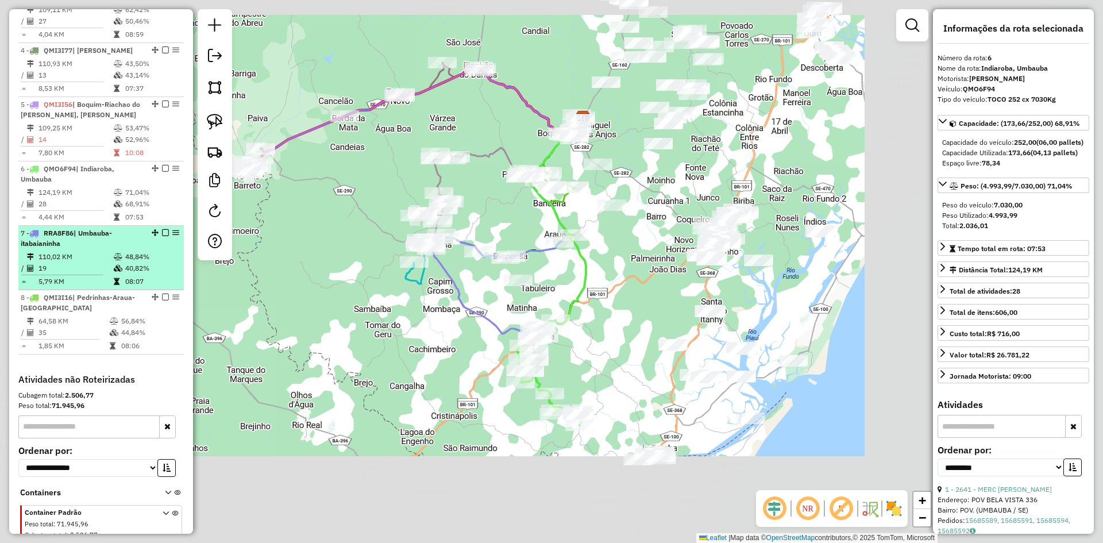
click at [103, 260] on li "7 - RRA8F86 | Umbauba-itabaianinha 110,02 KM 48,84% / 19 40,82% = 5,79 KM 08:07" at bounding box center [100, 258] width 165 height 64
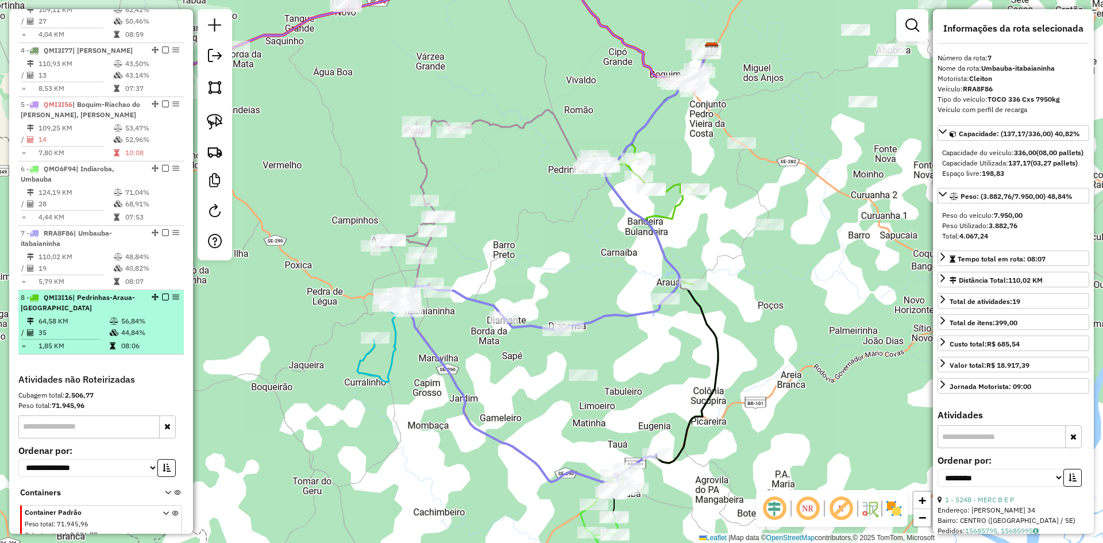
click at [101, 325] on li "8 - QMI3I16 | Pedrinhas-Araua-Boquim 64,58 KM 56,84% / 35 44,84% = 1,85 KM 08:06" at bounding box center [100, 322] width 165 height 64
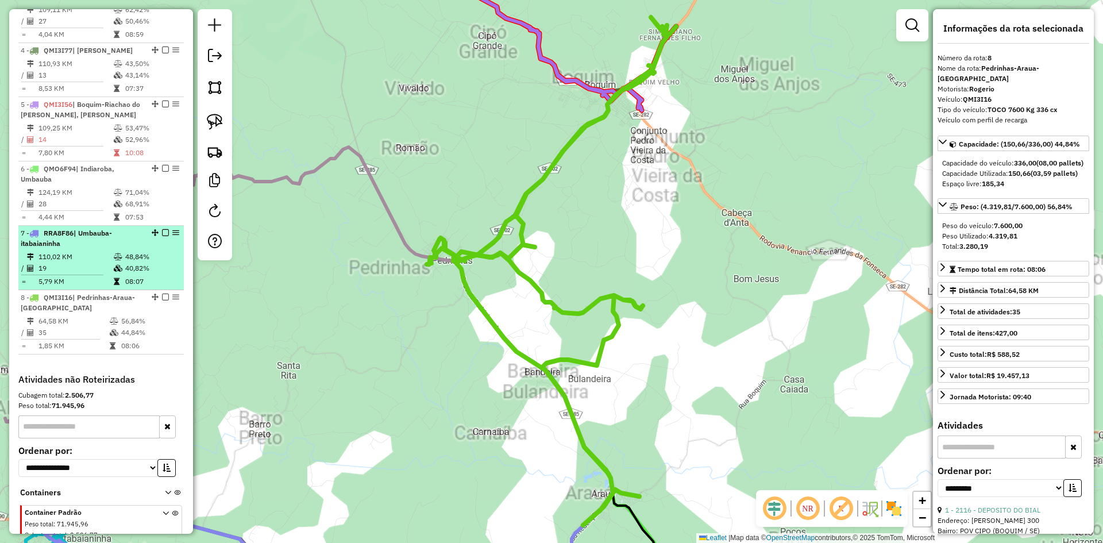
click at [106, 263] on td "110,02 KM" at bounding box center [75, 256] width 75 height 11
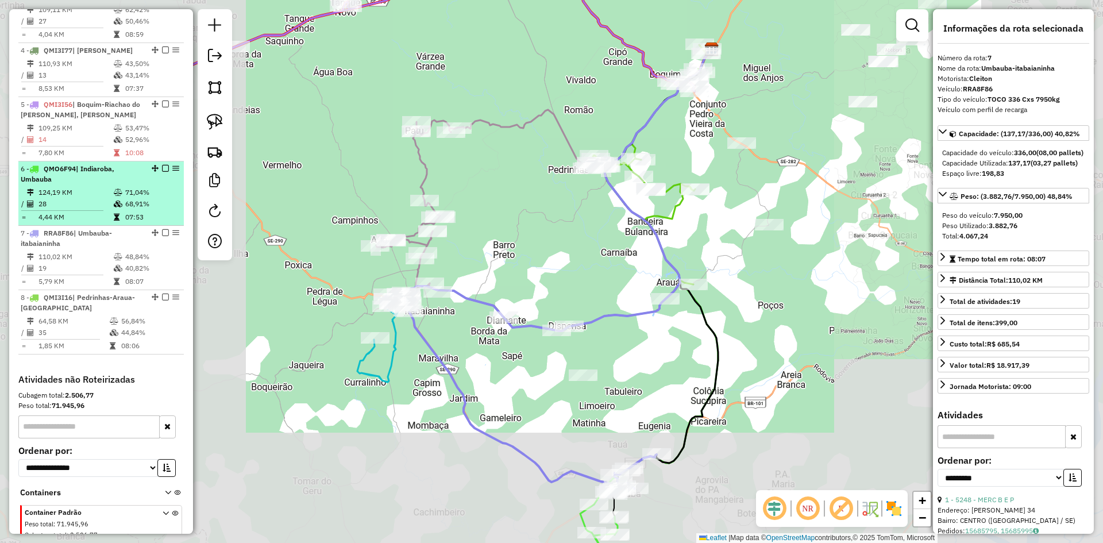
click at [103, 198] on td "124,19 KM" at bounding box center [75, 192] width 75 height 11
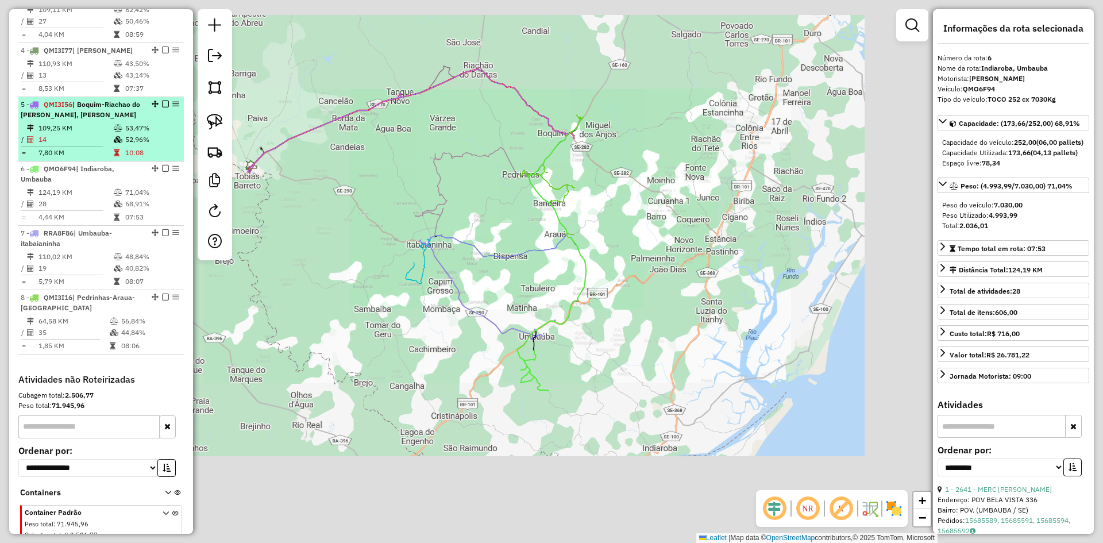
click at [114, 134] on td at bounding box center [118, 127] width 11 height 11
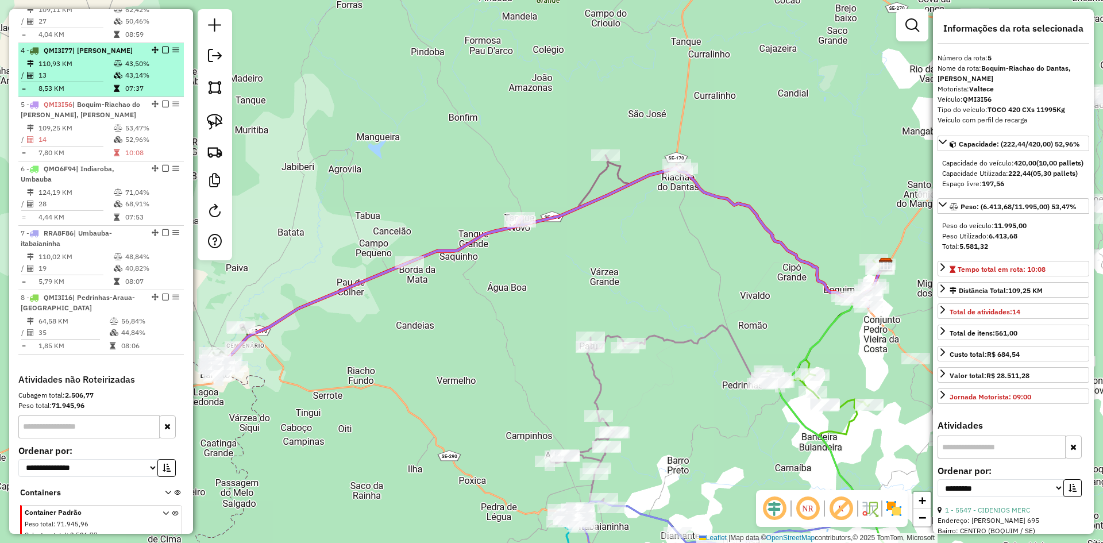
click at [132, 81] on td "43,14%" at bounding box center [152, 75] width 55 height 11
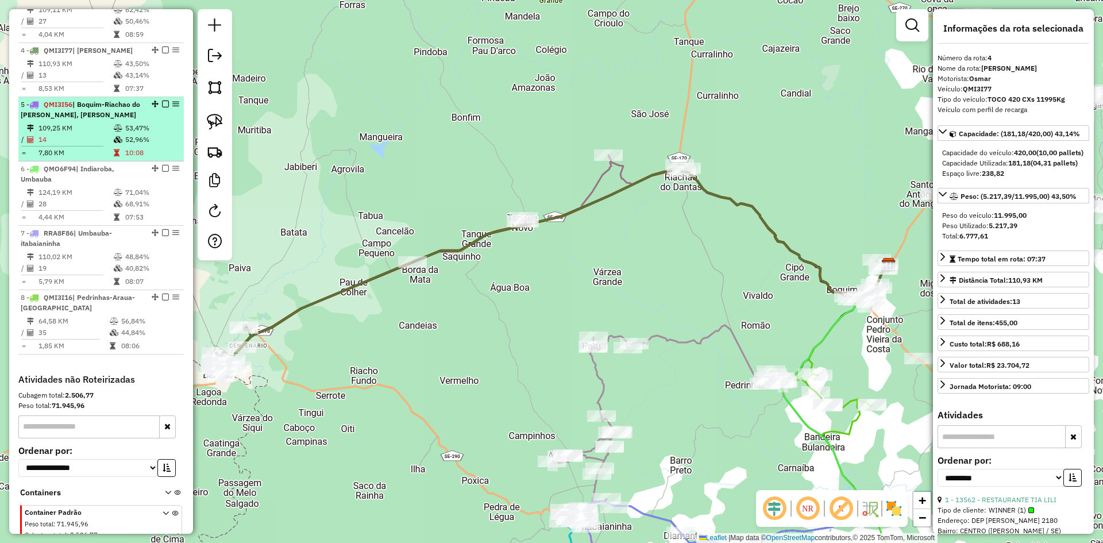
click at [125, 134] on td "53,47%" at bounding box center [152, 127] width 55 height 11
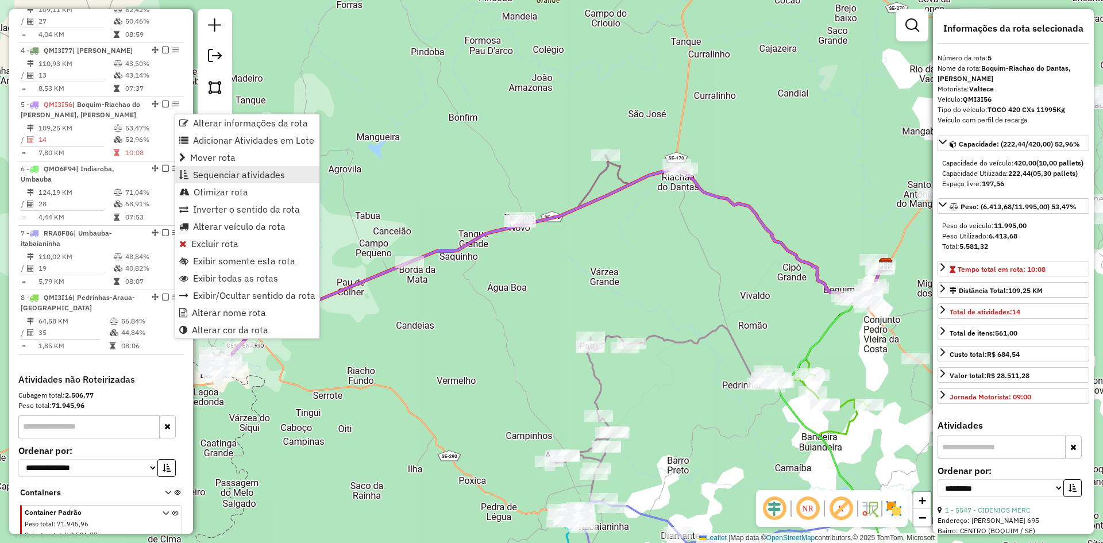
click at [237, 179] on span "Sequenciar atividades" at bounding box center [239, 174] width 92 height 9
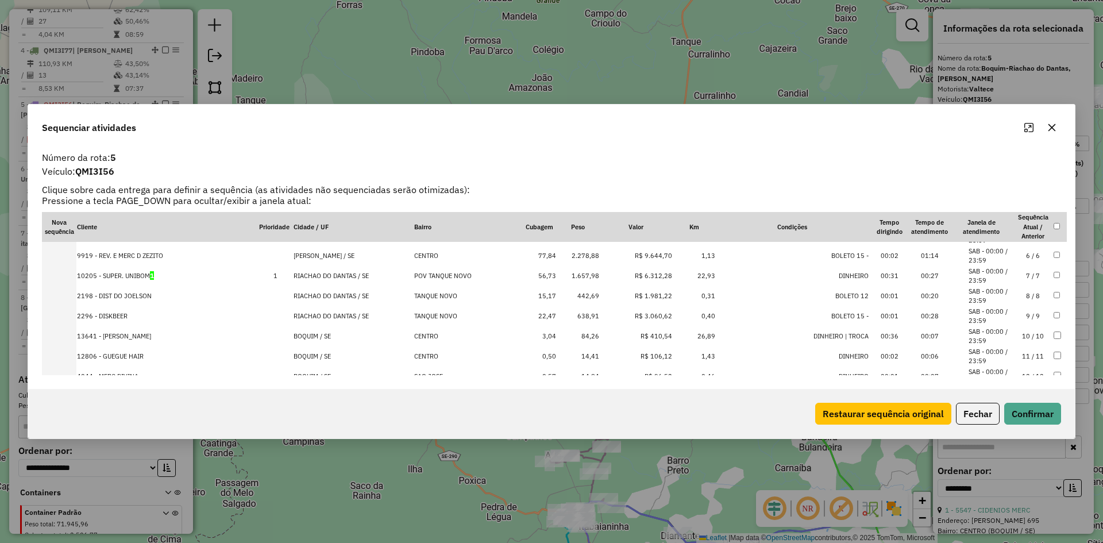
scroll to position [159, 0]
click at [975, 413] on button "Fechar" at bounding box center [978, 414] width 44 height 22
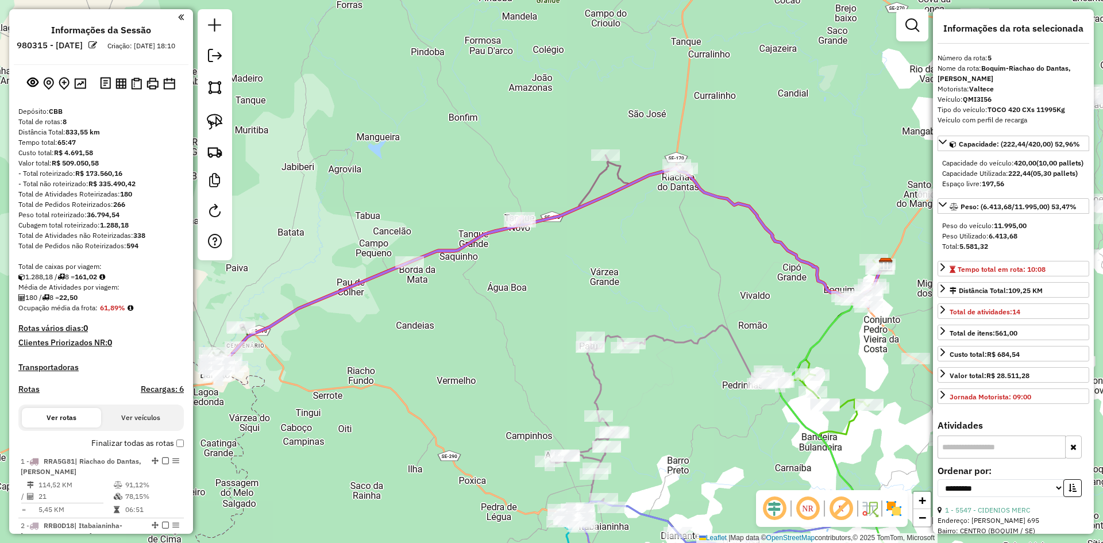
select select "**********"
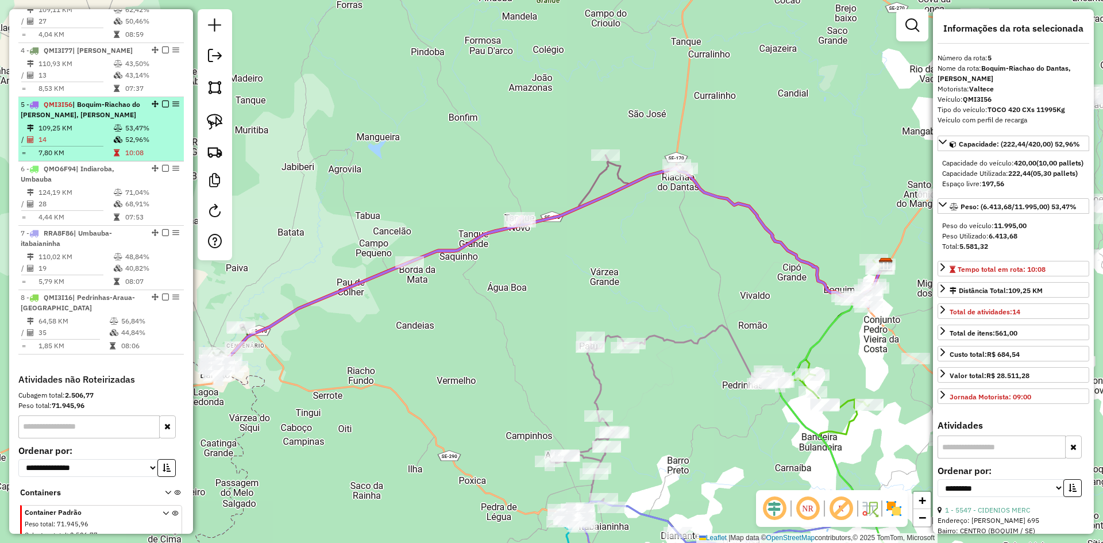
click at [107, 134] on td "109,25 KM" at bounding box center [75, 127] width 75 height 11
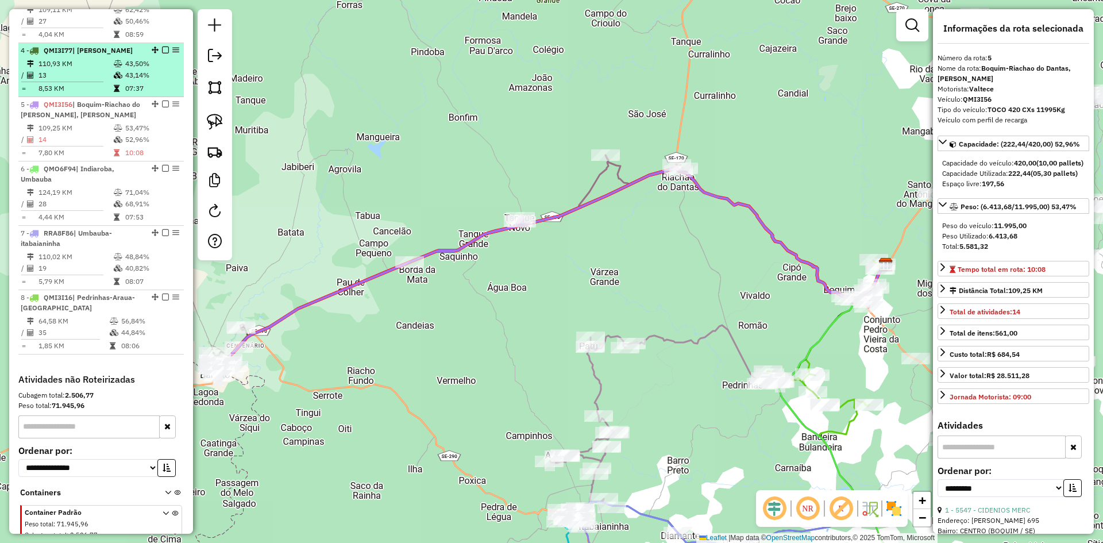
click at [105, 81] on td "13" at bounding box center [75, 75] width 75 height 11
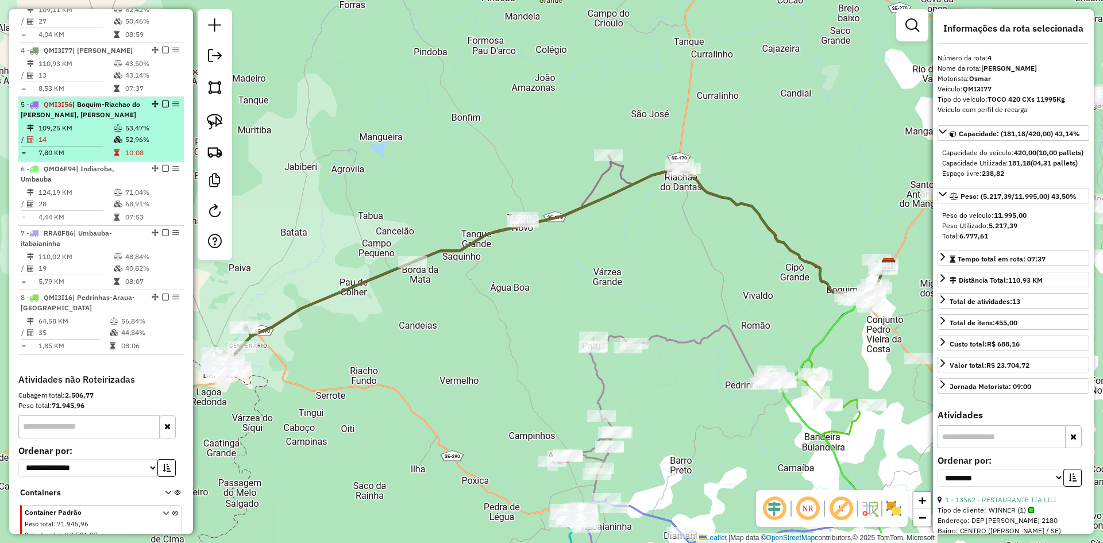
click at [107, 116] on span "| Boquim-Riachao do [PERSON_NAME], [PERSON_NAME]" at bounding box center [80, 109] width 119 height 19
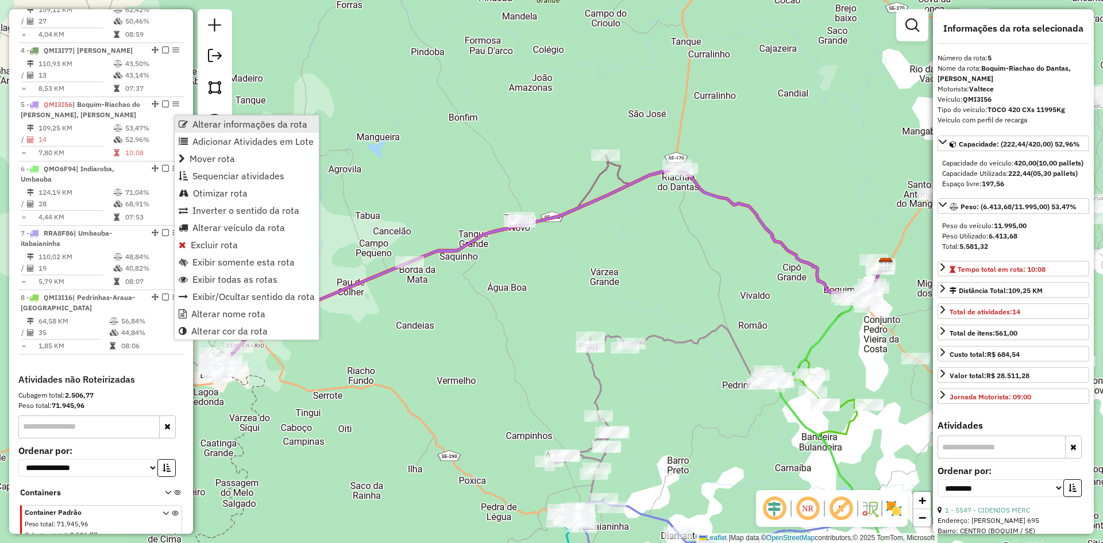
click at [208, 125] on span "Alterar informações da rota" at bounding box center [249, 123] width 115 height 9
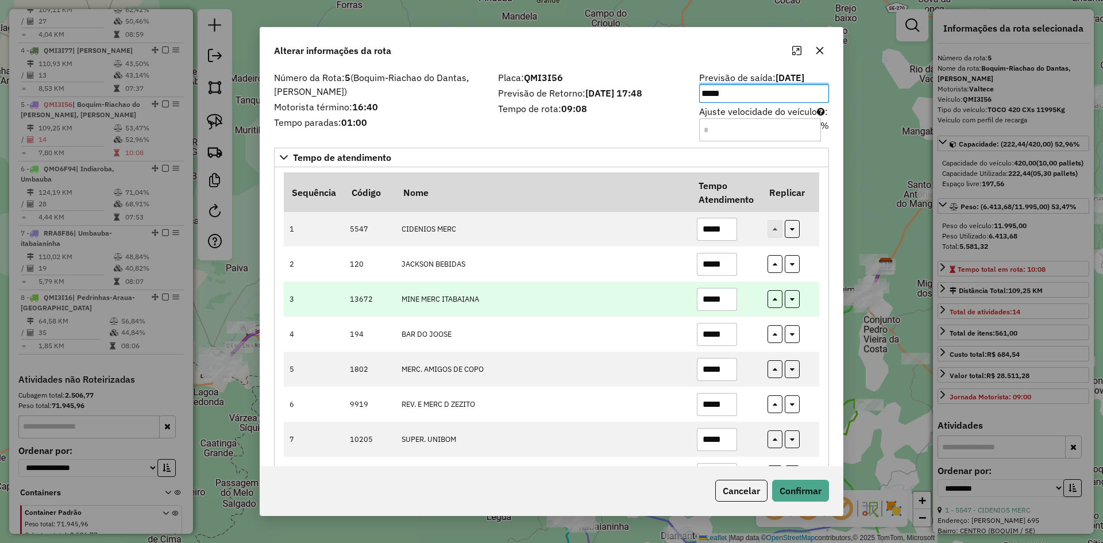
drag, startPoint x: 561, startPoint y: 283, endPoint x: 654, endPoint y: 313, distance: 97.2
click at [563, 287] on td "MINE MERC ITABAIANA" at bounding box center [542, 298] width 295 height 35
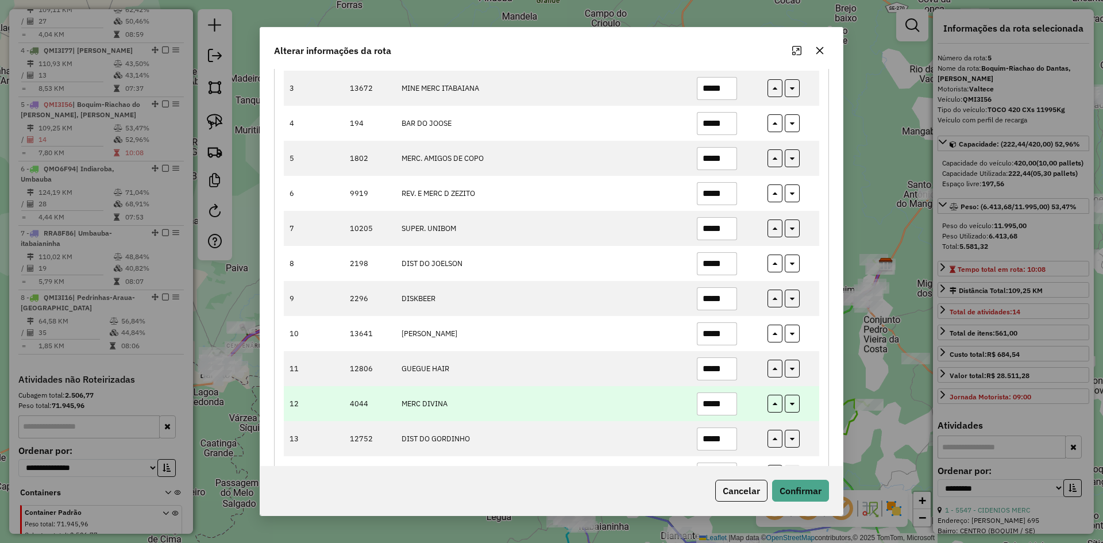
scroll to position [257, 0]
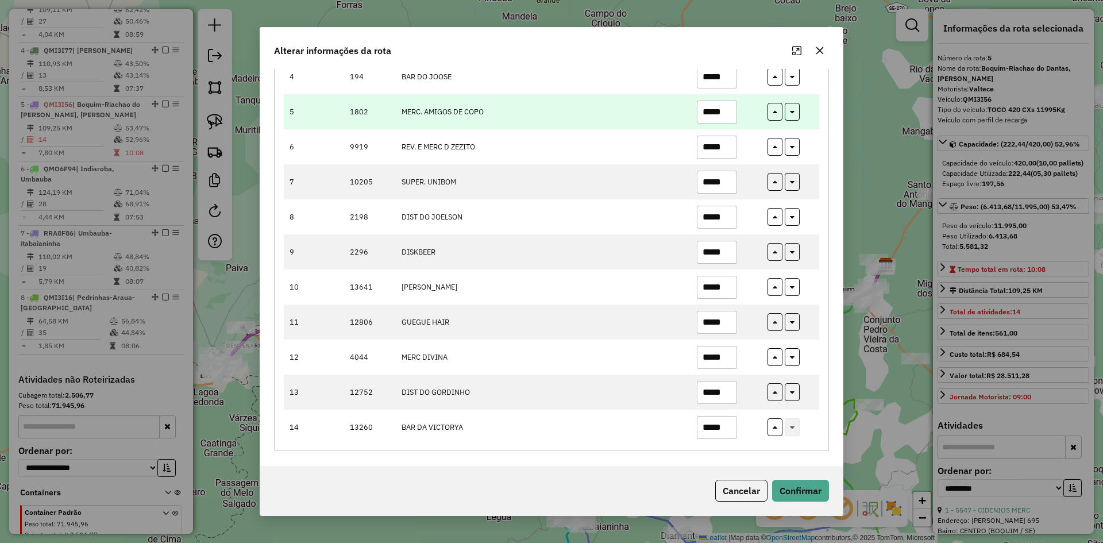
click at [725, 112] on input "*****" at bounding box center [717, 112] width 40 height 23
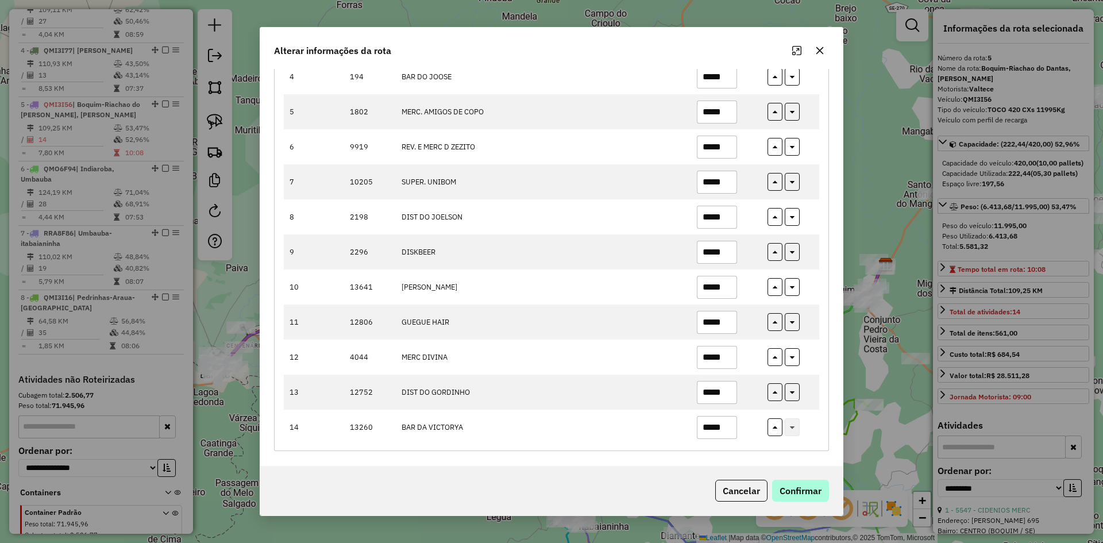
type input "*****"
click at [796, 493] on button "Confirmar" at bounding box center [800, 491] width 57 height 22
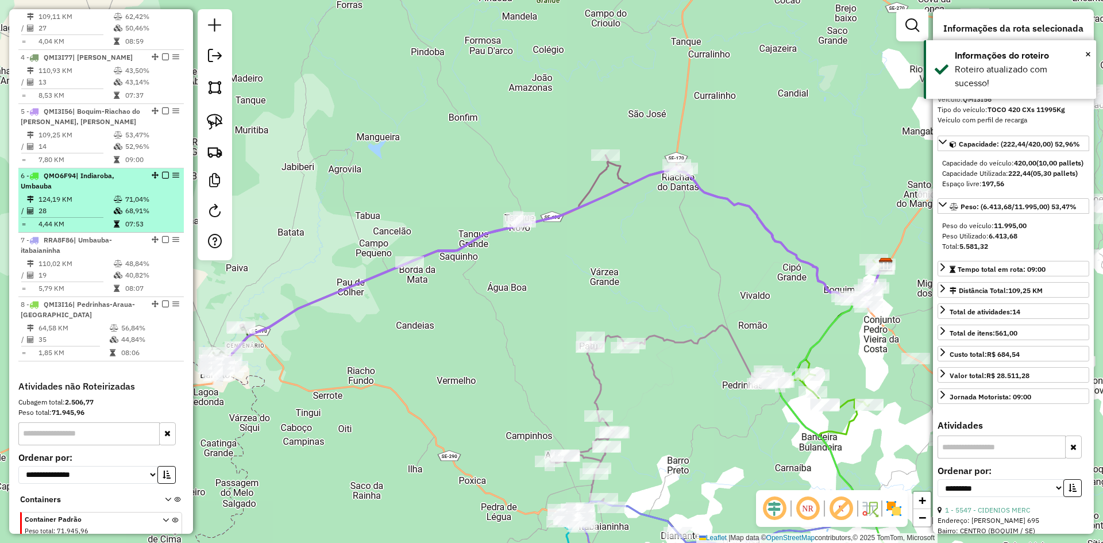
scroll to position [536, 0]
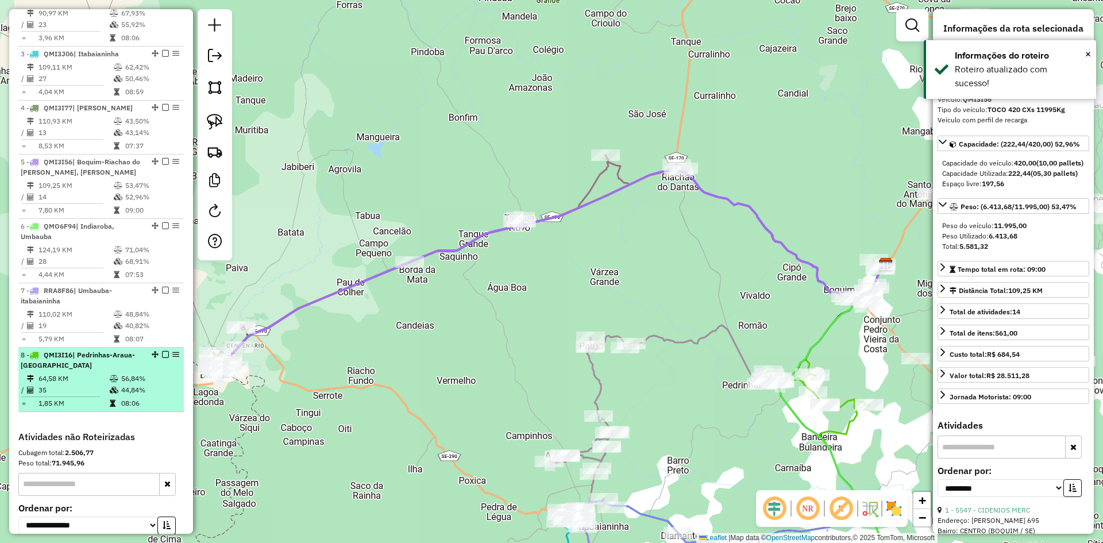
click at [101, 384] on td "64,58 KM" at bounding box center [73, 378] width 71 height 11
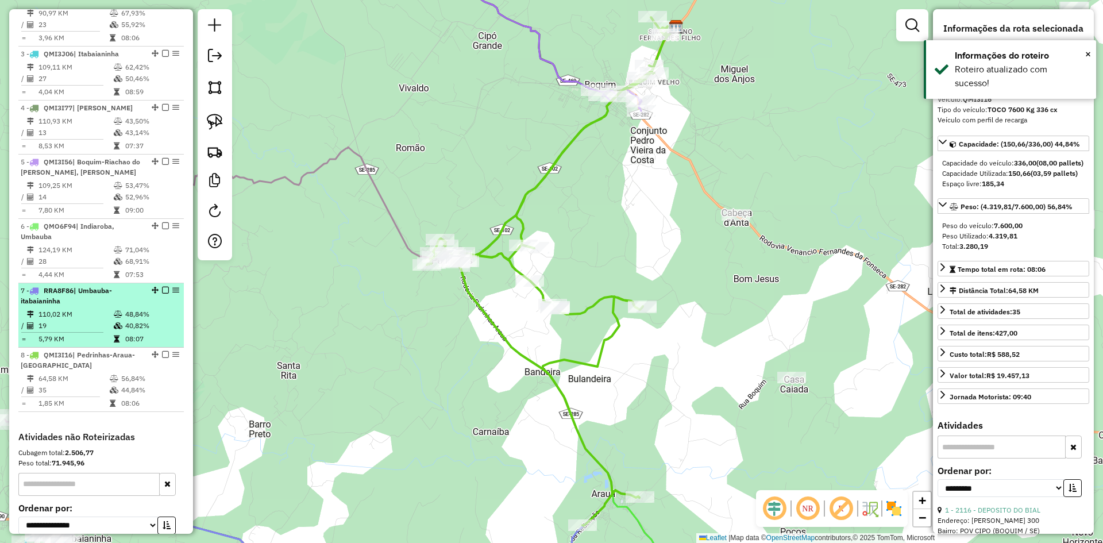
click at [98, 320] on td "110,02 KM" at bounding box center [75, 313] width 75 height 11
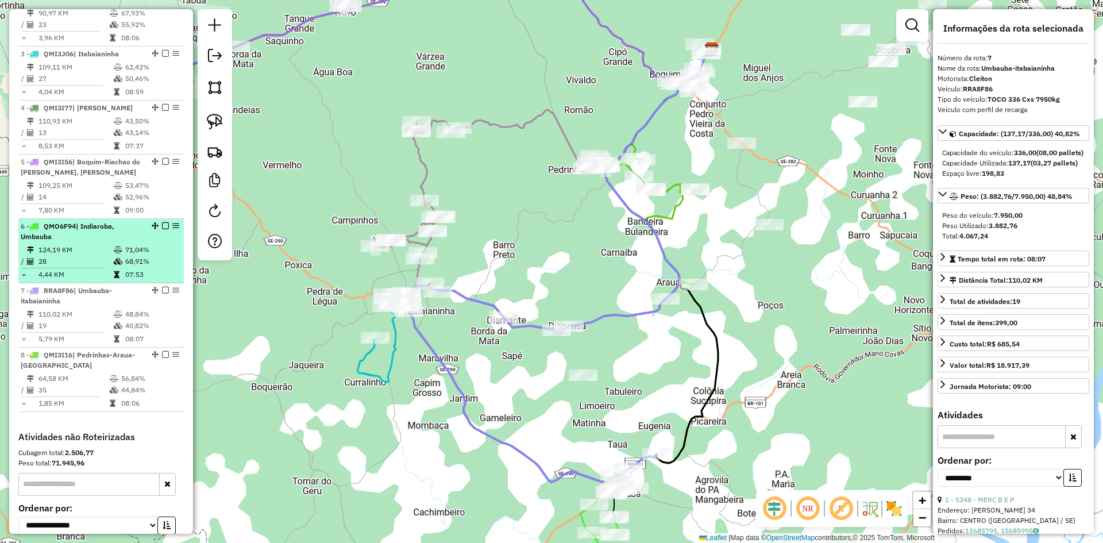
click at [105, 256] on td "124,19 KM" at bounding box center [75, 249] width 75 height 11
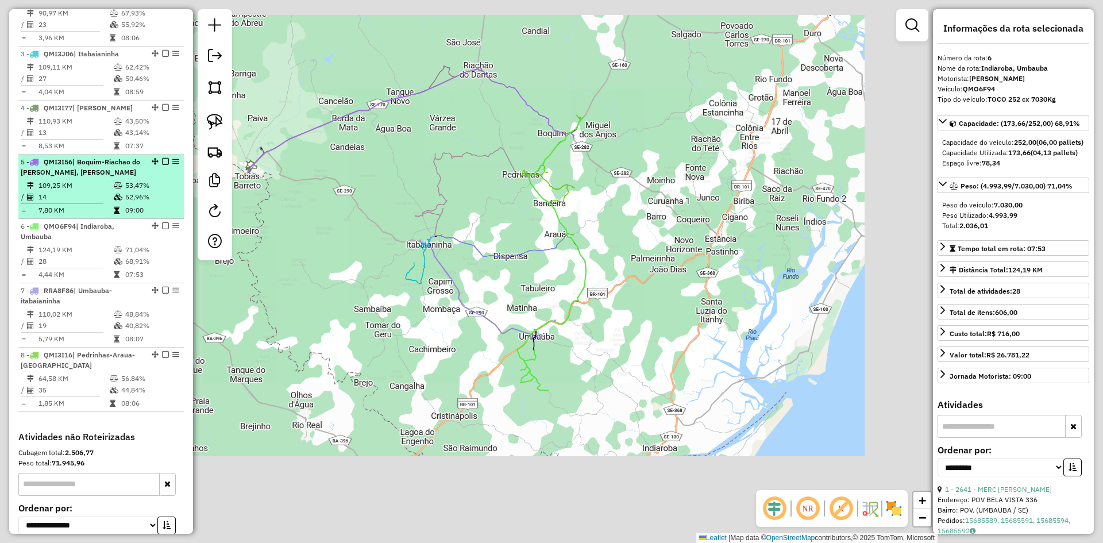
click at [118, 189] on icon at bounding box center [118, 185] width 9 height 7
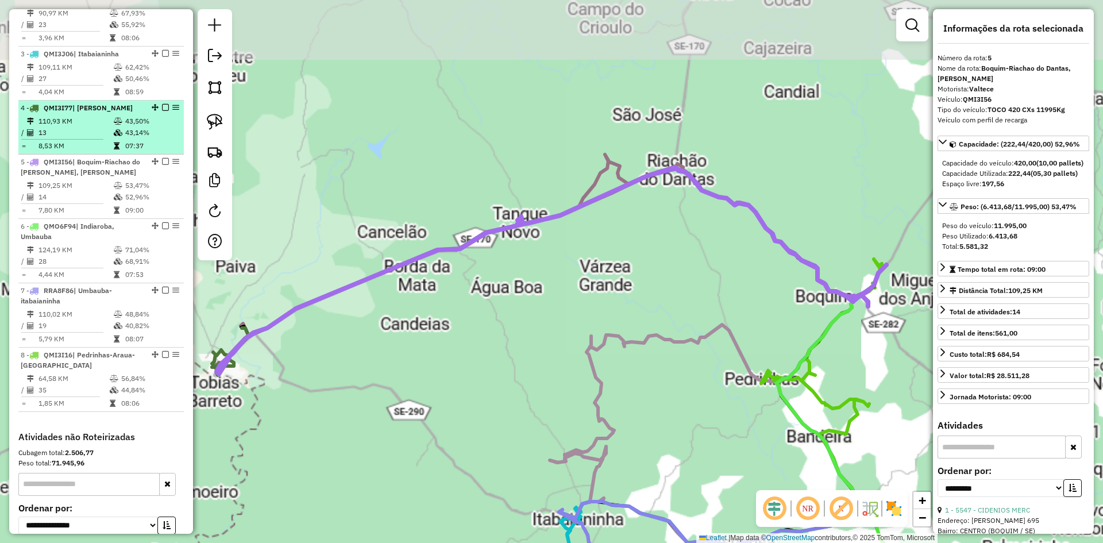
click at [124, 149] on table "110,93 KM 43,50% / 13 43,14% = 8,53 KM 07:37" at bounding box center [101, 133] width 161 height 36
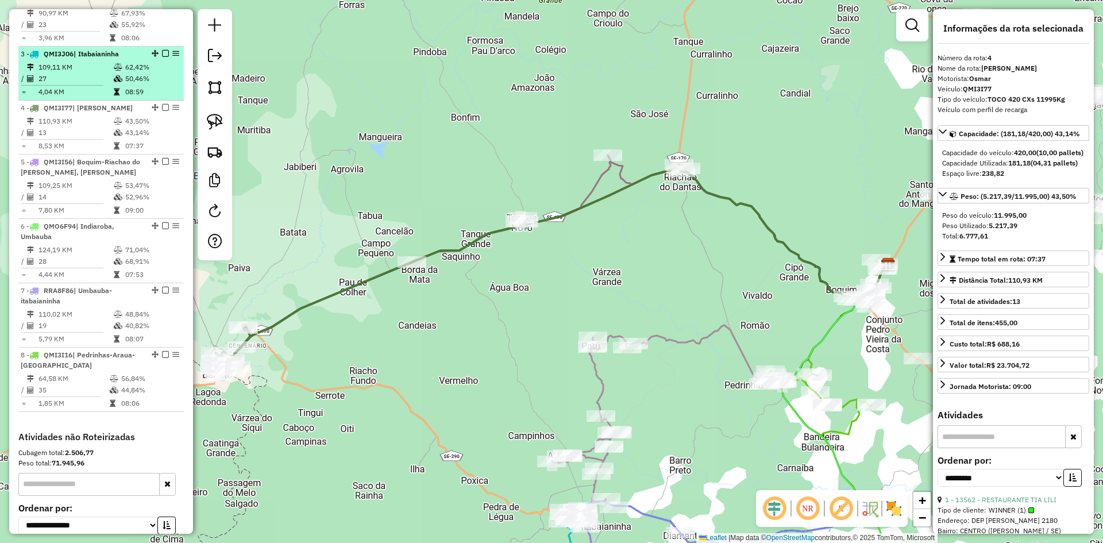
click at [129, 98] on td "08:59" at bounding box center [152, 91] width 55 height 11
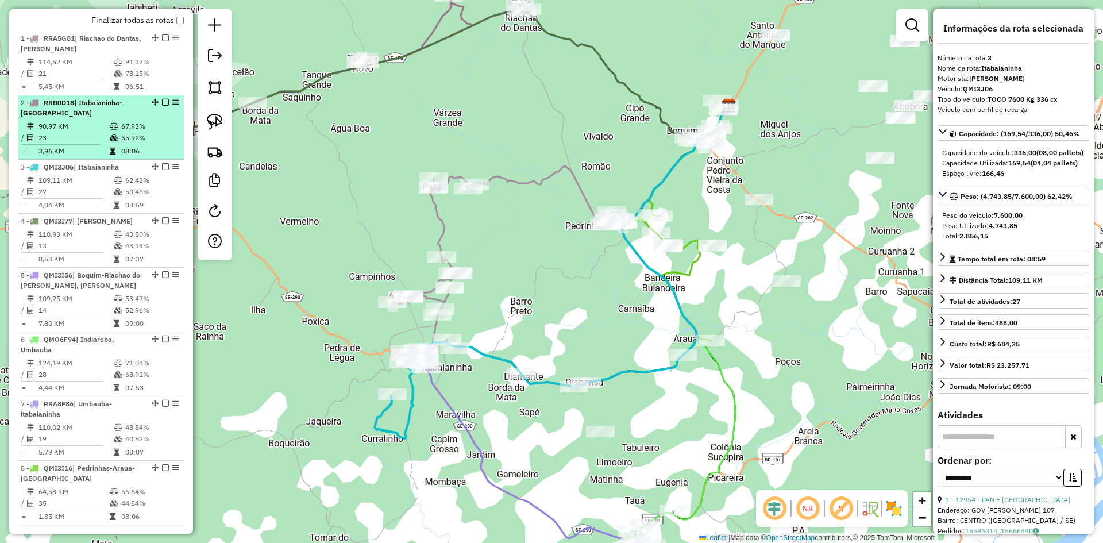
scroll to position [421, 0]
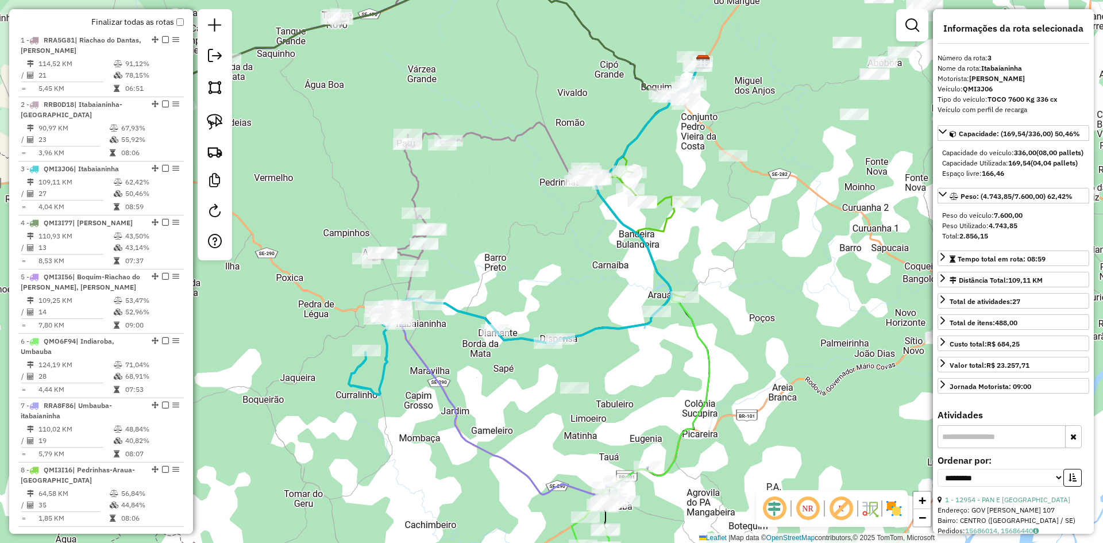
drag, startPoint x: 590, startPoint y: 492, endPoint x: 445, endPoint y: 232, distance: 298.1
click at [445, 232] on div "Janela de atendimento Grade de atendimento Capacidade Transportadoras Veículos …" at bounding box center [551, 271] width 1103 height 543
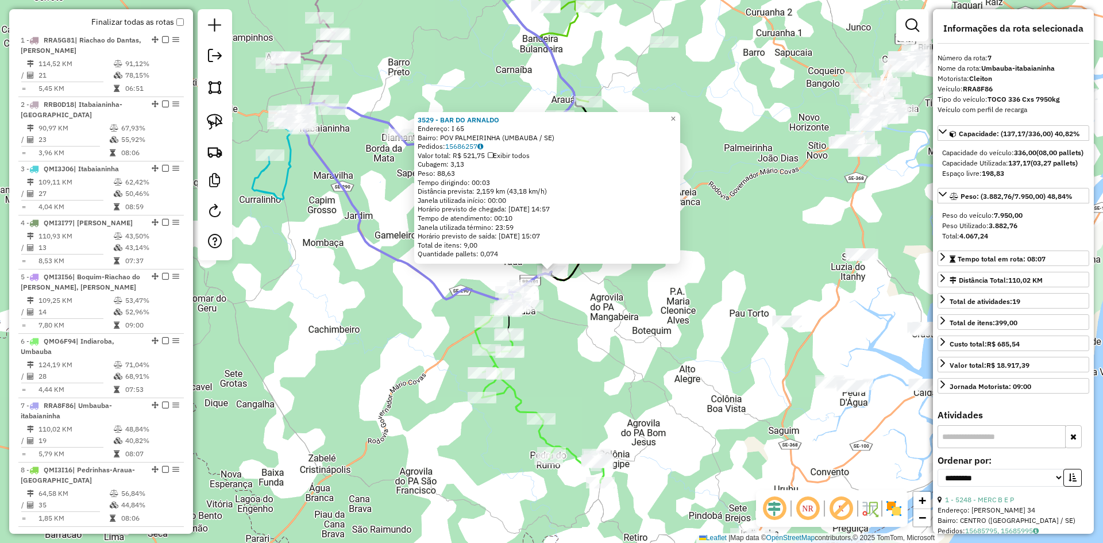
scroll to position [651, 0]
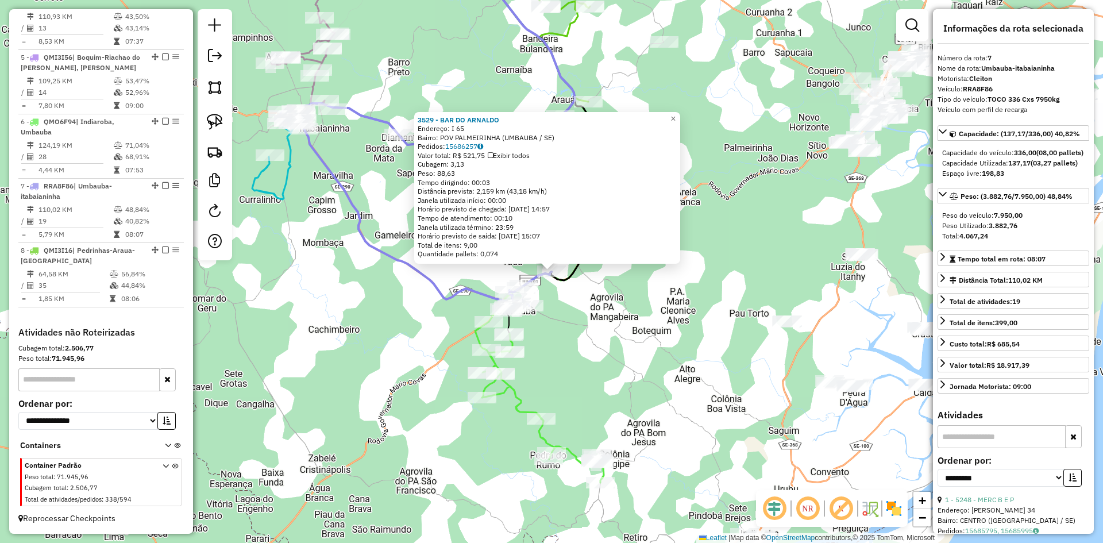
click at [581, 331] on div "3529 - BAR DO ARNALDO Endereço: I 65 Bairro: POV PALMEIRINHA (UMBAUBA / SE) Ped…" at bounding box center [551, 271] width 1103 height 543
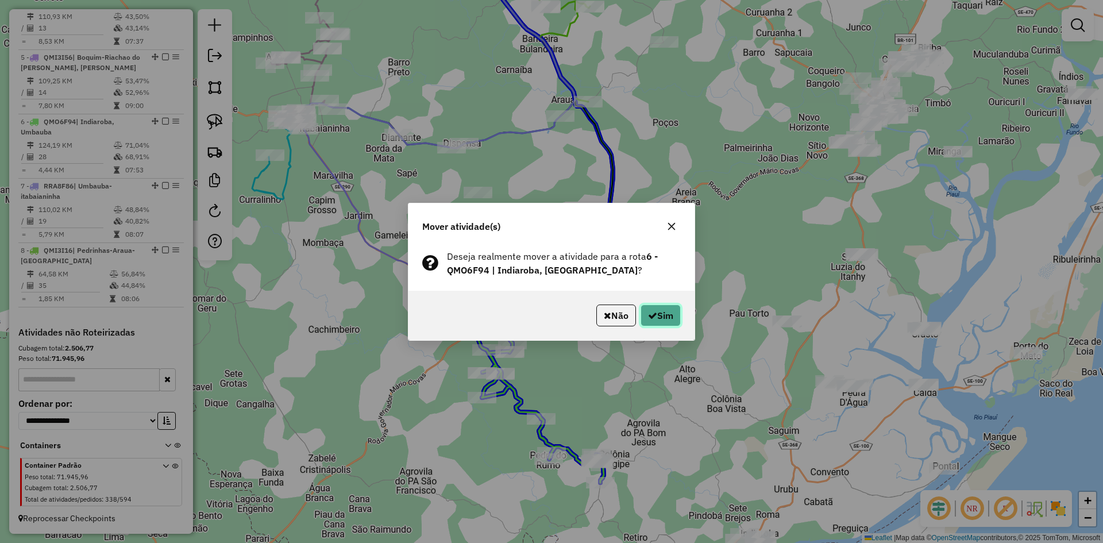
click at [661, 312] on button "Sim" at bounding box center [661, 315] width 40 height 22
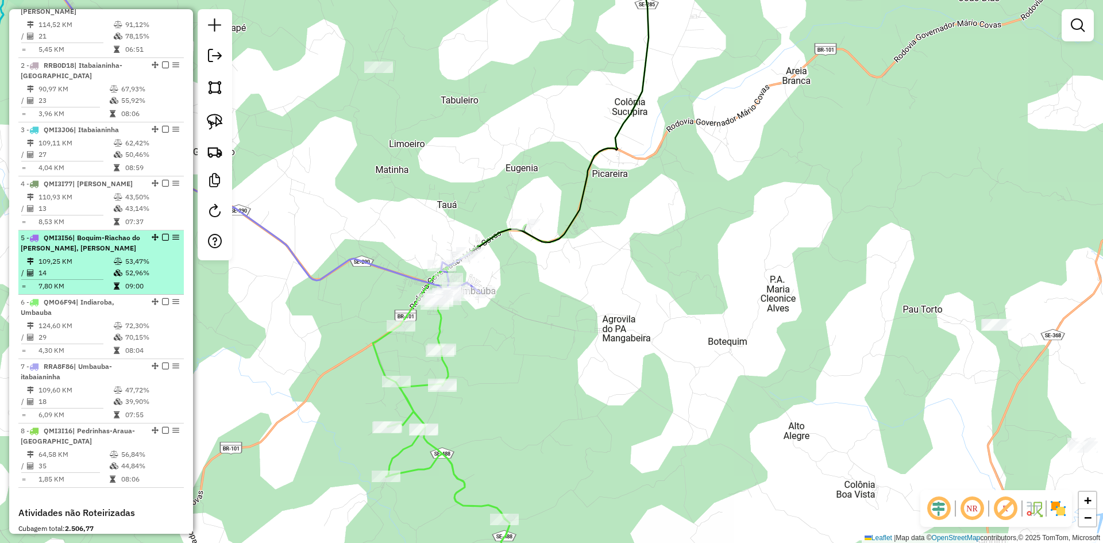
scroll to position [479, 0]
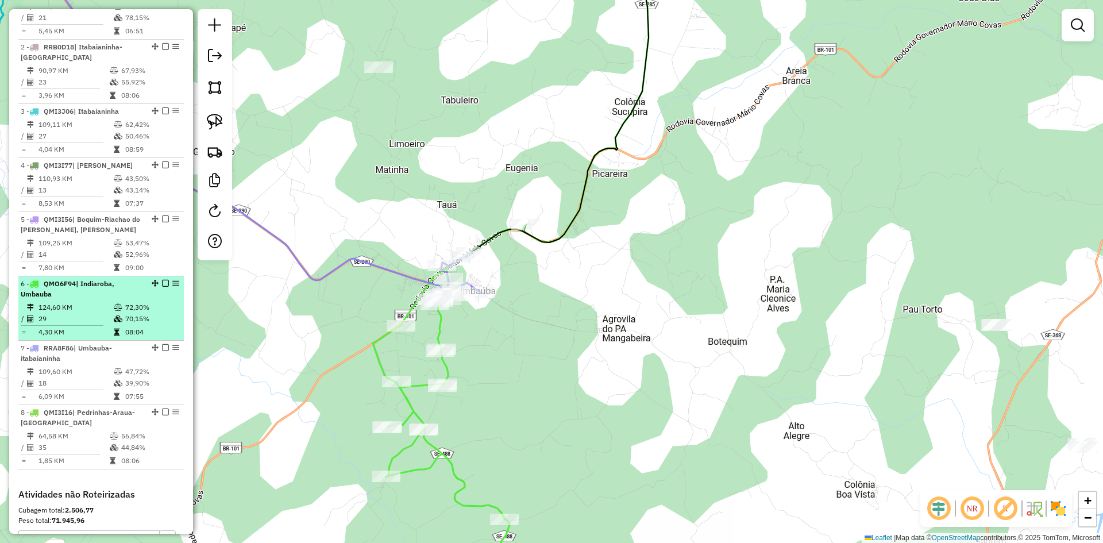
click at [92, 311] on li "6 - QMO6F94 | Indiaroba, Umbauba 124,60 KM 72,30% / 29 70,15% = 4,30 KM 08:04" at bounding box center [100, 308] width 165 height 64
select select "**********"
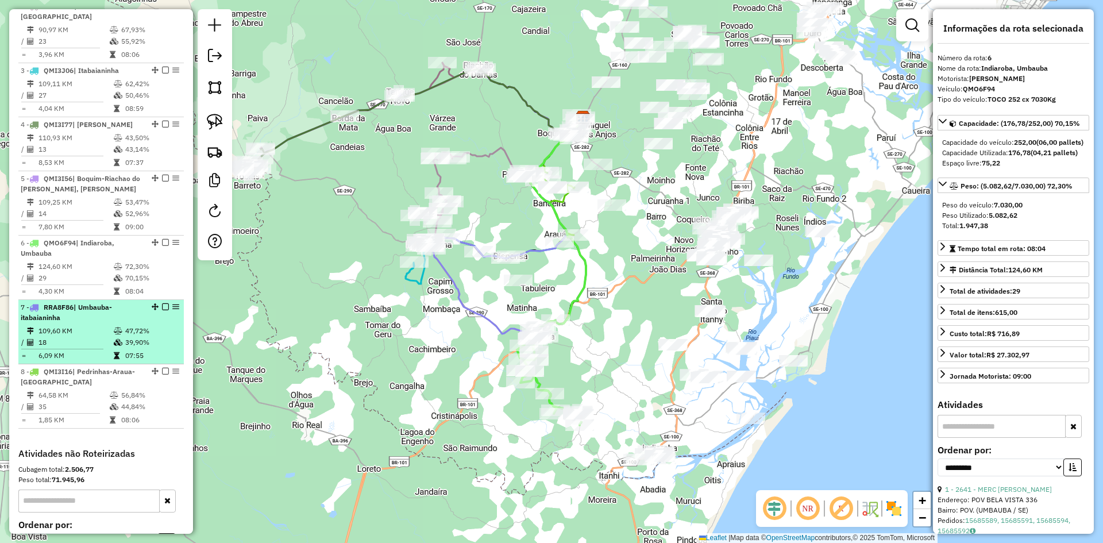
scroll to position [536, 0]
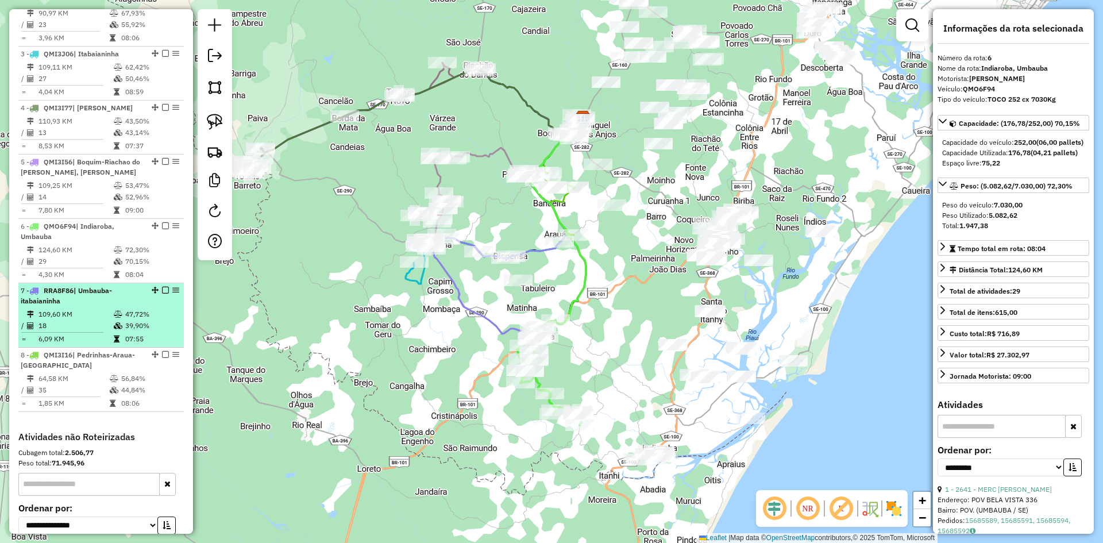
click at [108, 331] on td "18" at bounding box center [75, 325] width 75 height 11
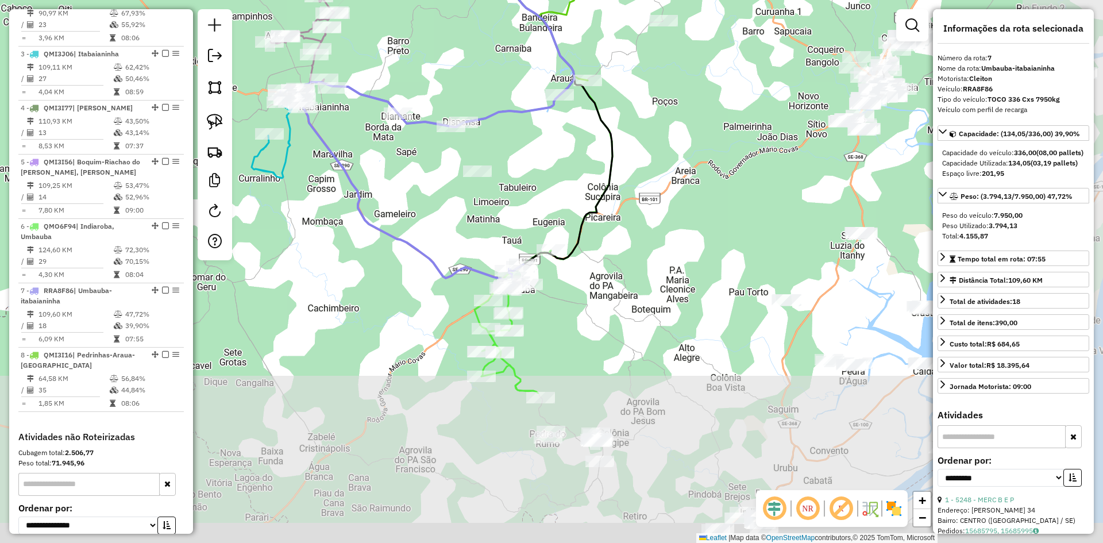
drag, startPoint x: 639, startPoint y: 346, endPoint x: 532, endPoint y: 138, distance: 234.1
click at [532, 138] on div "Janela de atendimento Grade de atendimento Capacidade Transportadoras Veículos …" at bounding box center [551, 271] width 1103 height 543
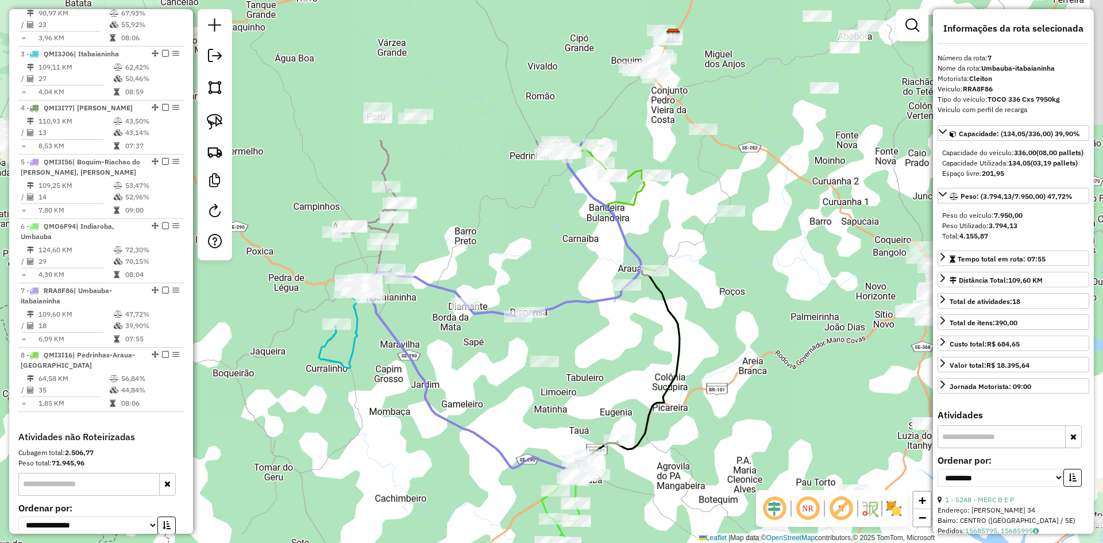
drag, startPoint x: 480, startPoint y: 59, endPoint x: 565, endPoint y: 304, distance: 258.9
click at [565, 304] on div "Janela de atendimento Grade de atendimento Capacidade Transportadoras Veículos …" at bounding box center [551, 271] width 1103 height 543
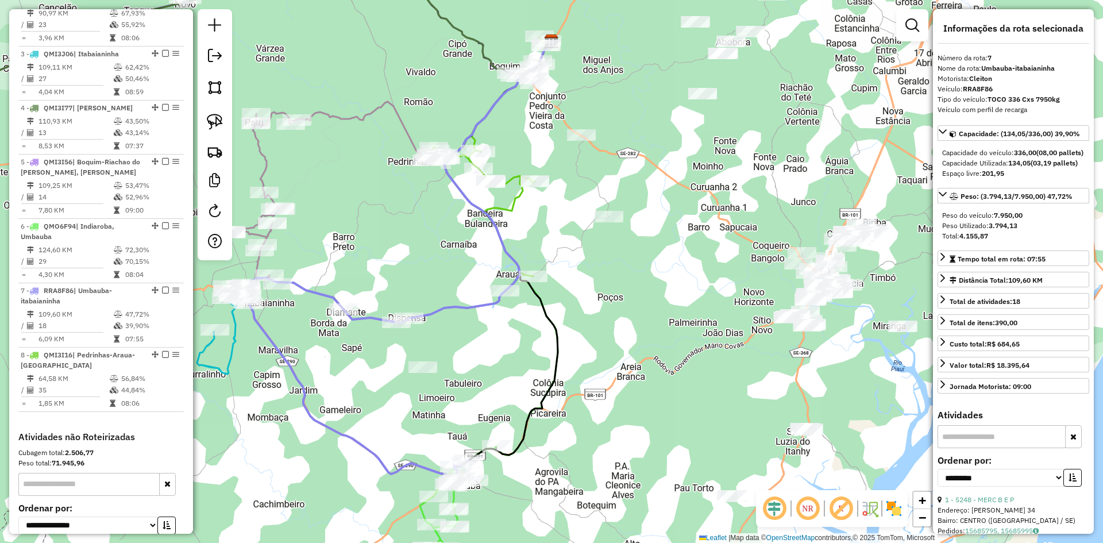
drag, startPoint x: 496, startPoint y: 128, endPoint x: 358, endPoint y: 83, distance: 145.1
click at [358, 83] on div "Janela de atendimento Grade de atendimento Capacidade Transportadoras Veículos …" at bounding box center [551, 271] width 1103 height 543
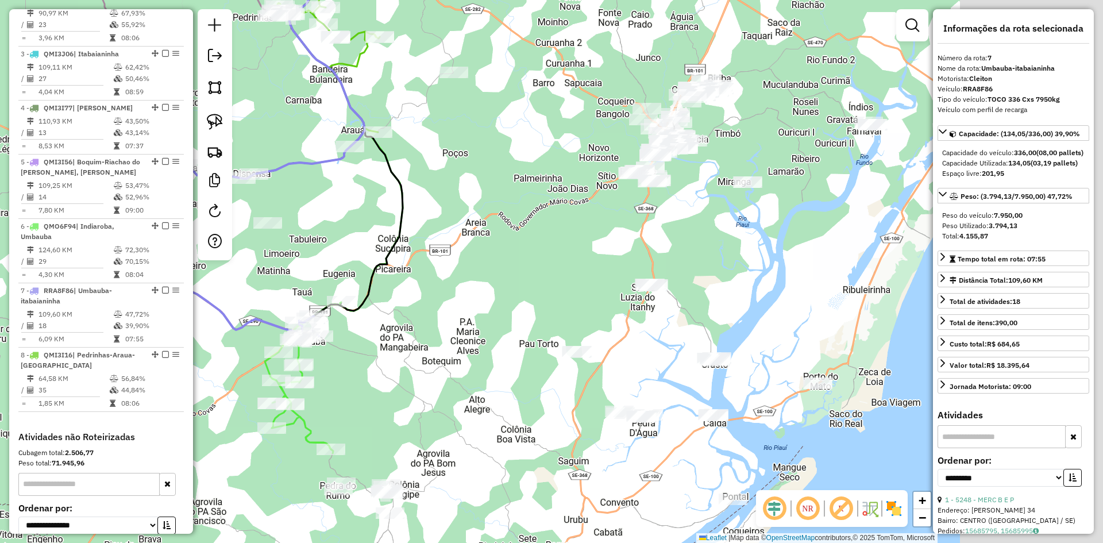
drag, startPoint x: 662, startPoint y: 286, endPoint x: 426, endPoint y: 55, distance: 329.9
click at [426, 55] on div "Janela de atendimento Grade de atendimento Capacidade Transportadoras Veículos …" at bounding box center [551, 271] width 1103 height 543
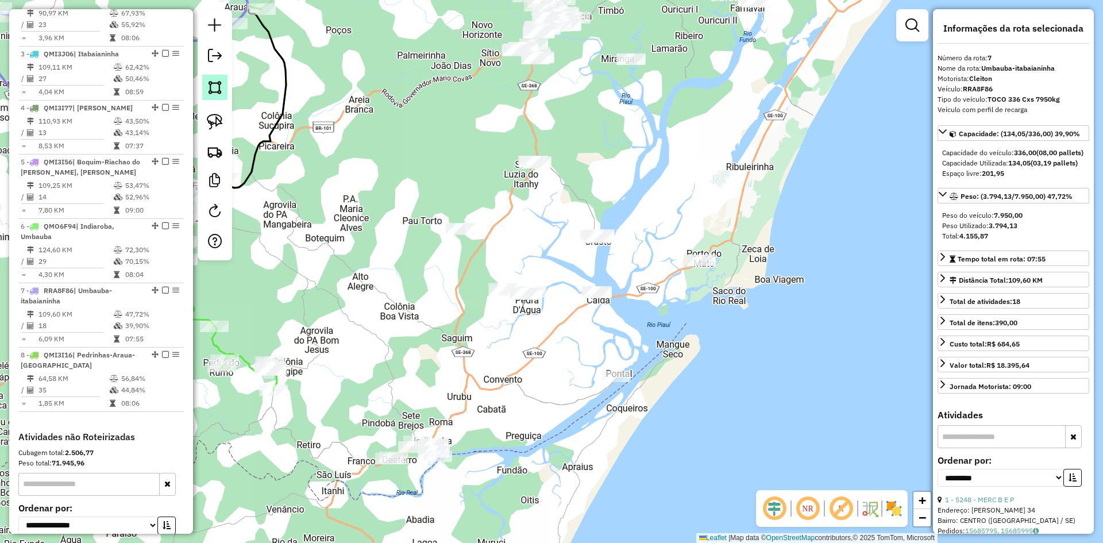
click at [217, 90] on img at bounding box center [215, 87] width 16 height 16
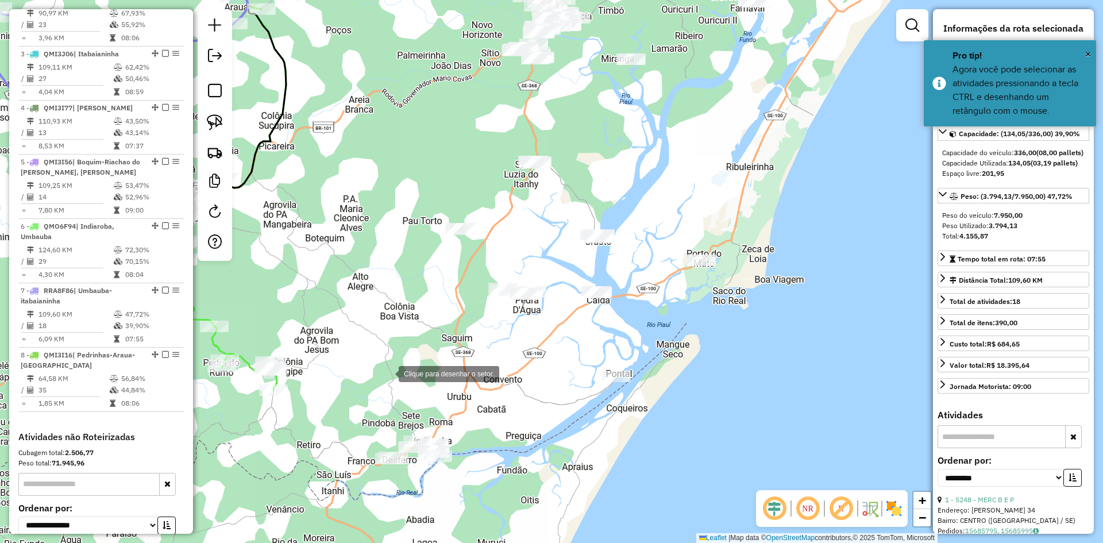
click at [387, 371] on div at bounding box center [387, 372] width 23 height 23
click at [335, 479] on div at bounding box center [342, 467] width 23 height 23
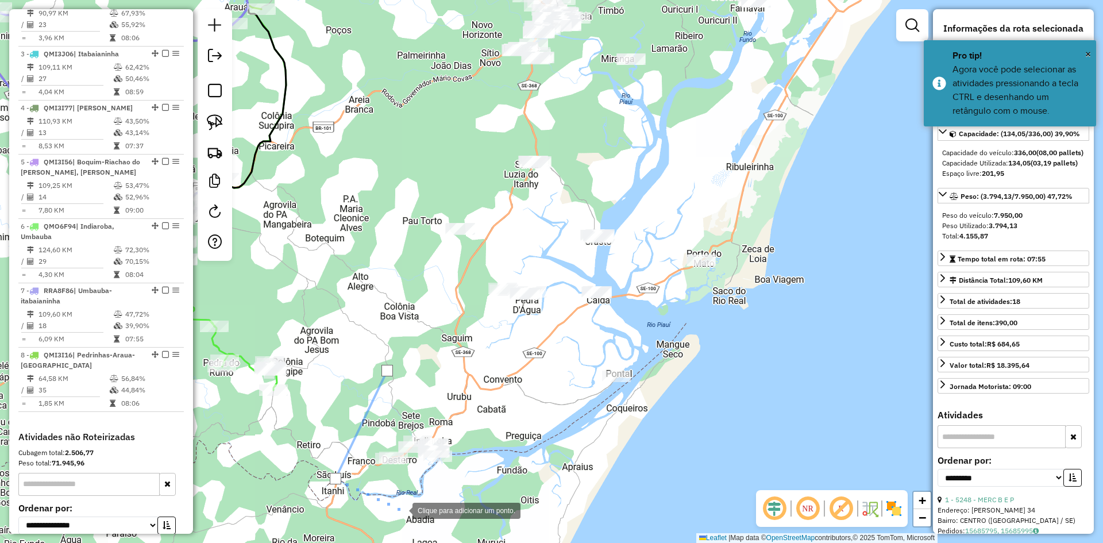
click at [401, 510] on div at bounding box center [400, 509] width 23 height 23
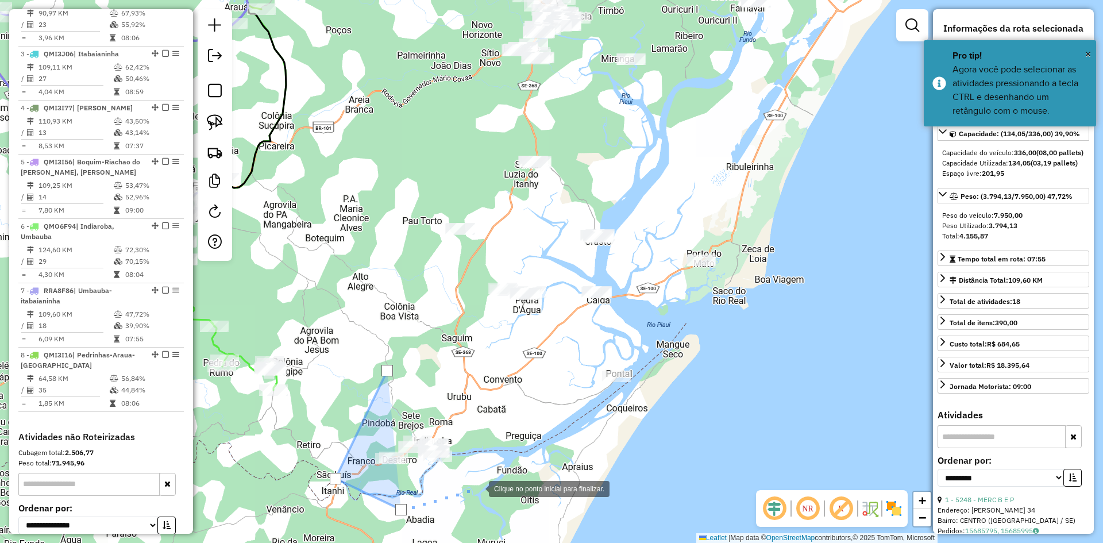
click at [478, 488] on div at bounding box center [477, 487] width 23 height 23
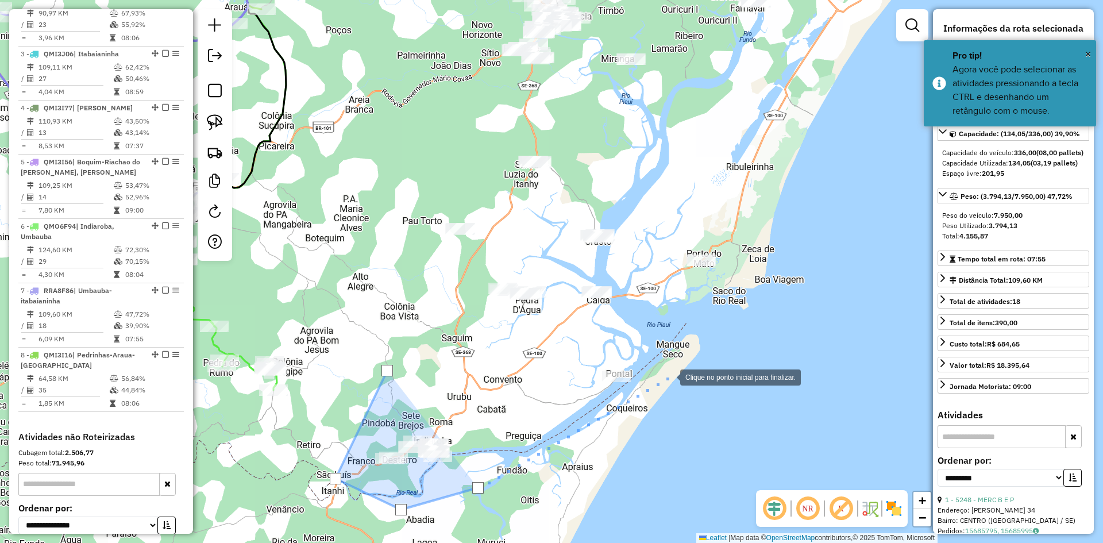
click at [669, 376] on div at bounding box center [668, 376] width 23 height 23
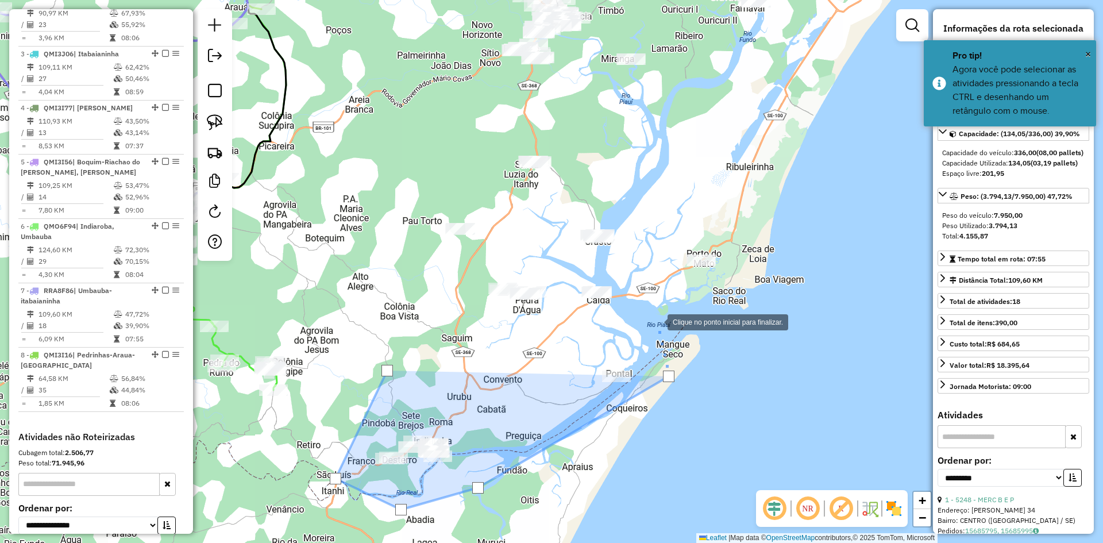
click at [656, 321] on div at bounding box center [656, 321] width 23 height 23
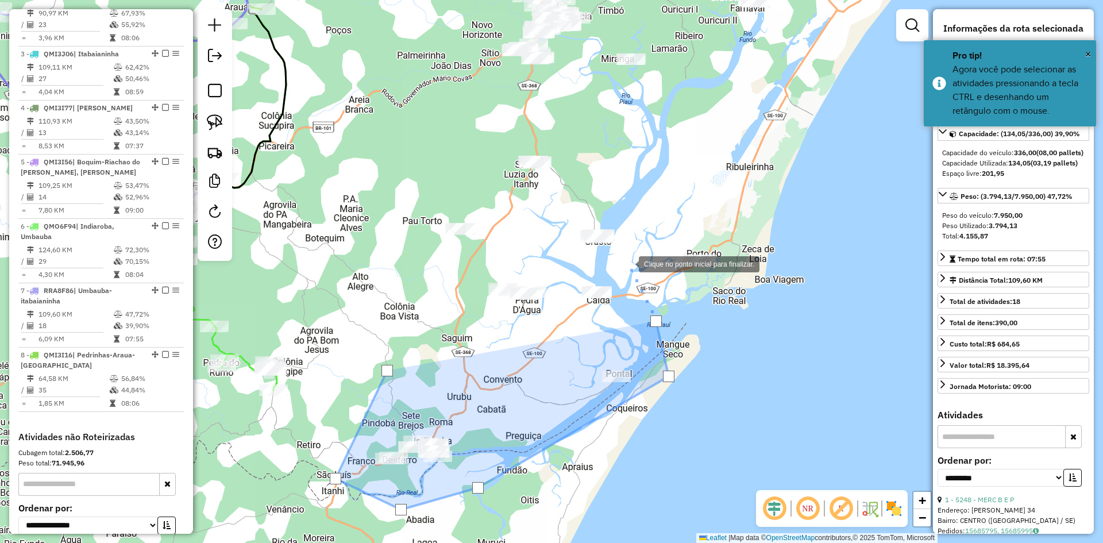
click at [627, 263] on div at bounding box center [627, 263] width 23 height 23
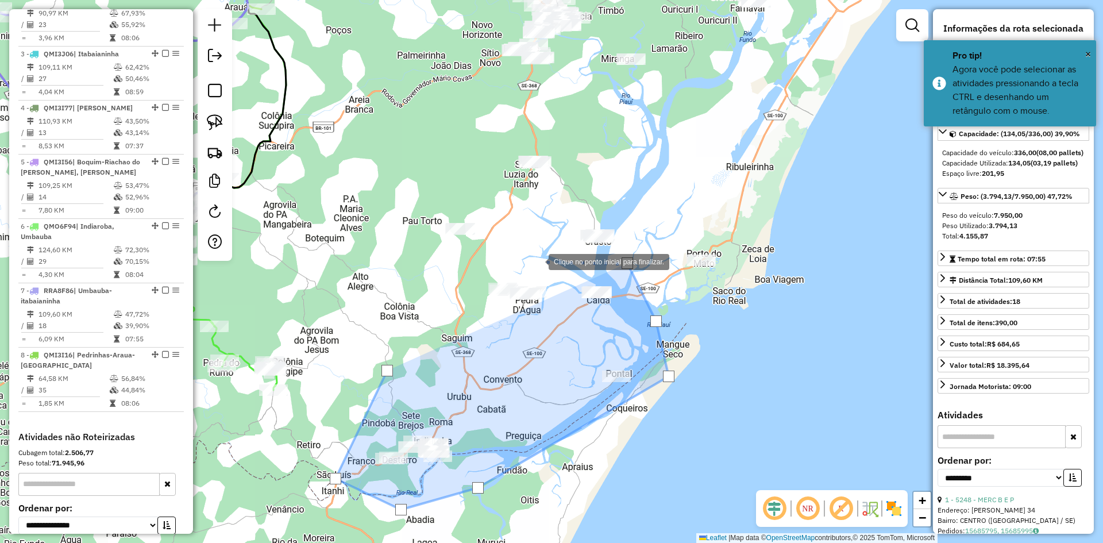
drag, startPoint x: 537, startPoint y: 261, endPoint x: 493, endPoint y: 261, distance: 44.2
click at [537, 261] on div at bounding box center [537, 260] width 23 height 23
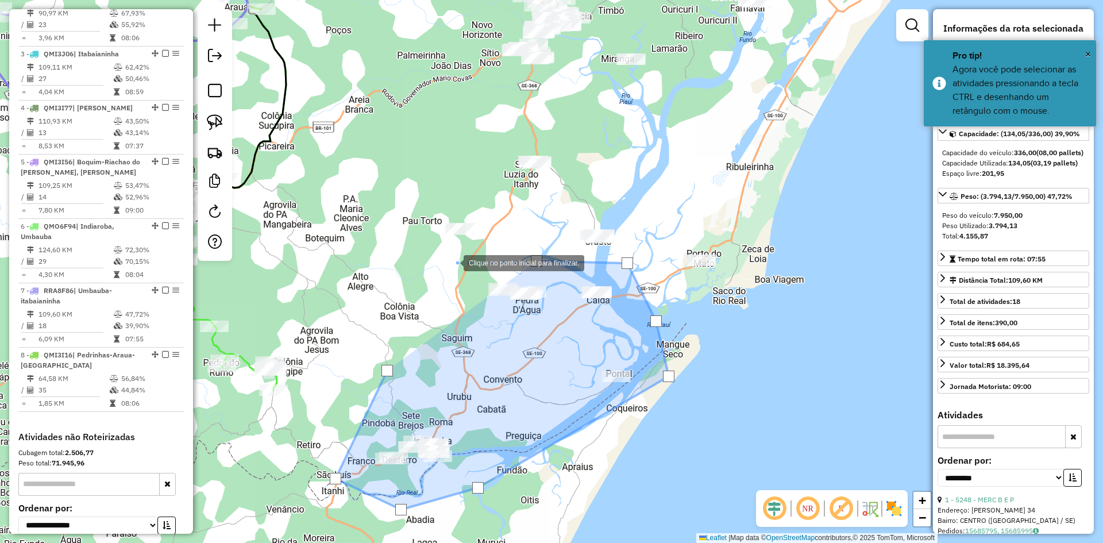
click at [441, 267] on div at bounding box center [452, 261] width 23 height 23
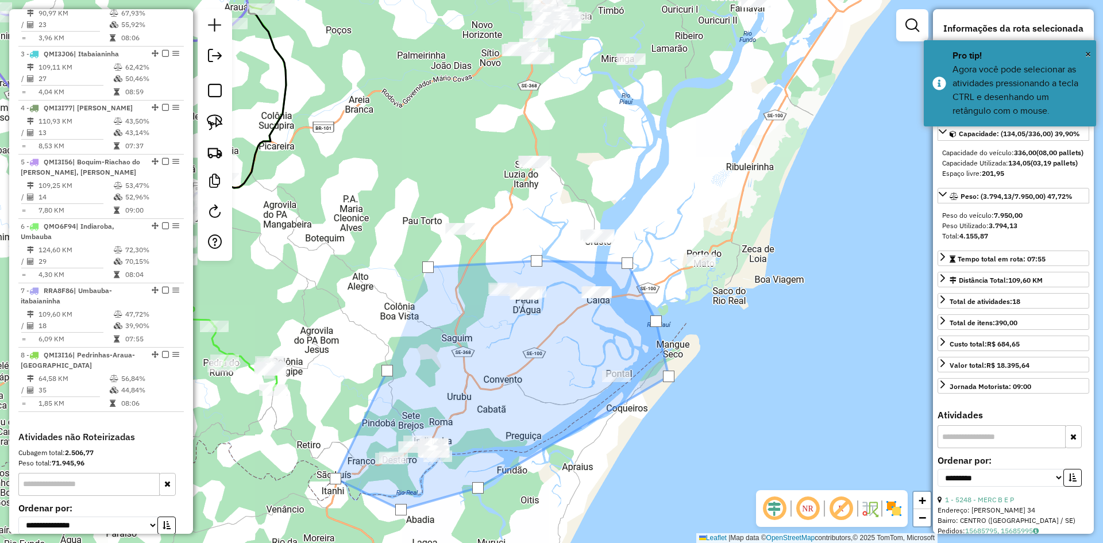
click at [428, 267] on div at bounding box center [427, 266] width 11 height 11
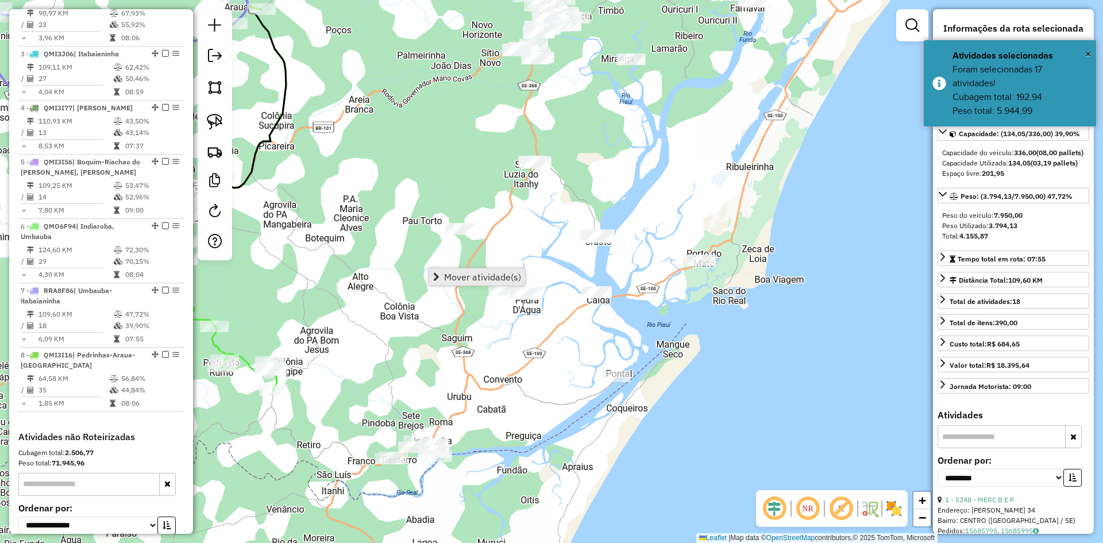
click at [459, 275] on span "Mover atividade(s)" at bounding box center [482, 276] width 77 height 9
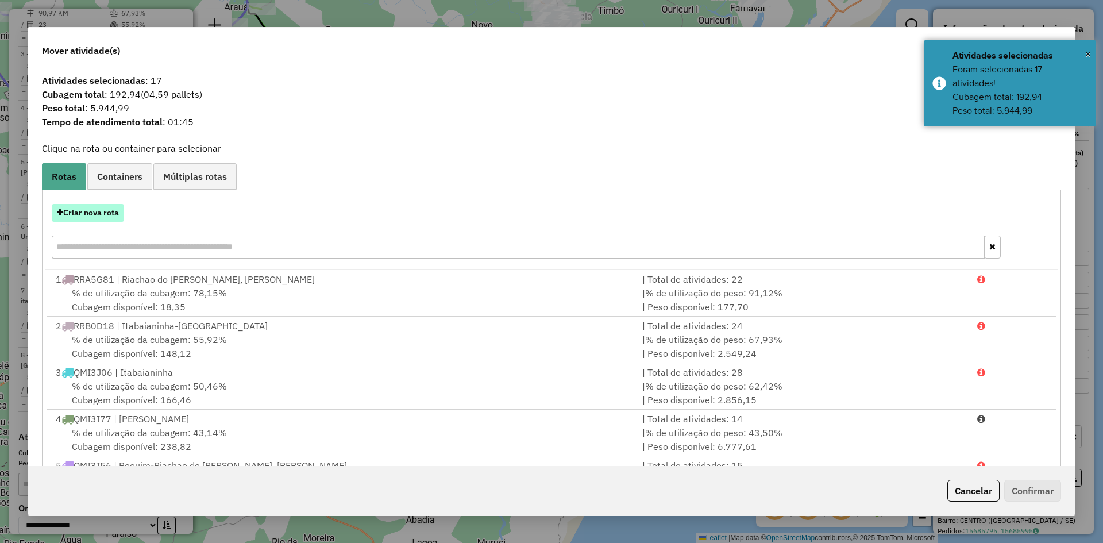
click at [110, 212] on button "Criar nova rota" at bounding box center [88, 213] width 72 height 18
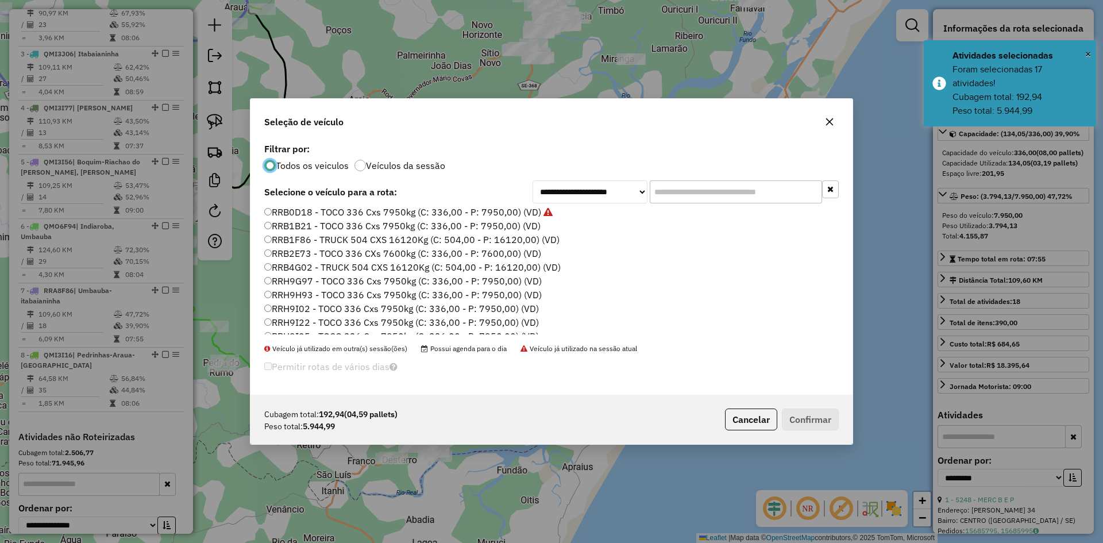
scroll to position [715, 0]
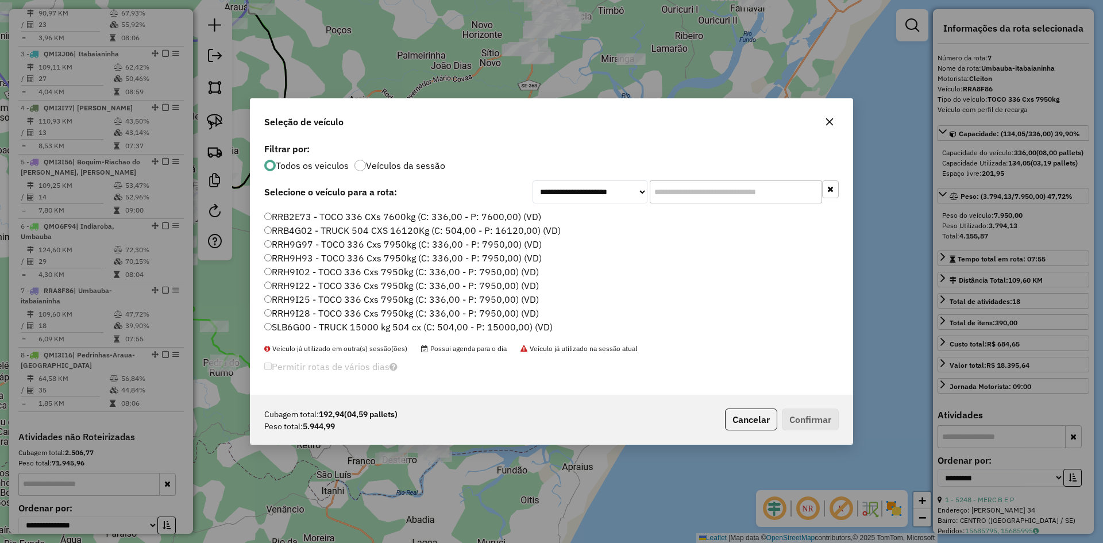
click at [305, 285] on label "RRH9I22 - TOCO 336 Cxs 7950kg (C: 336,00 - P: 7950,00) (VD)" at bounding box center [401, 286] width 275 height 14
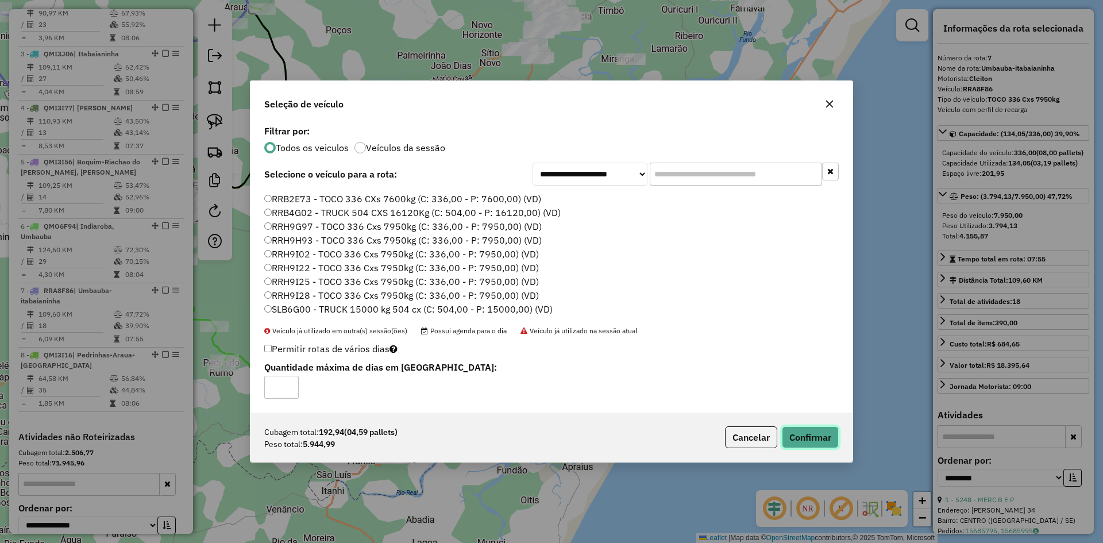
click at [803, 438] on button "Confirmar" at bounding box center [810, 437] width 57 height 22
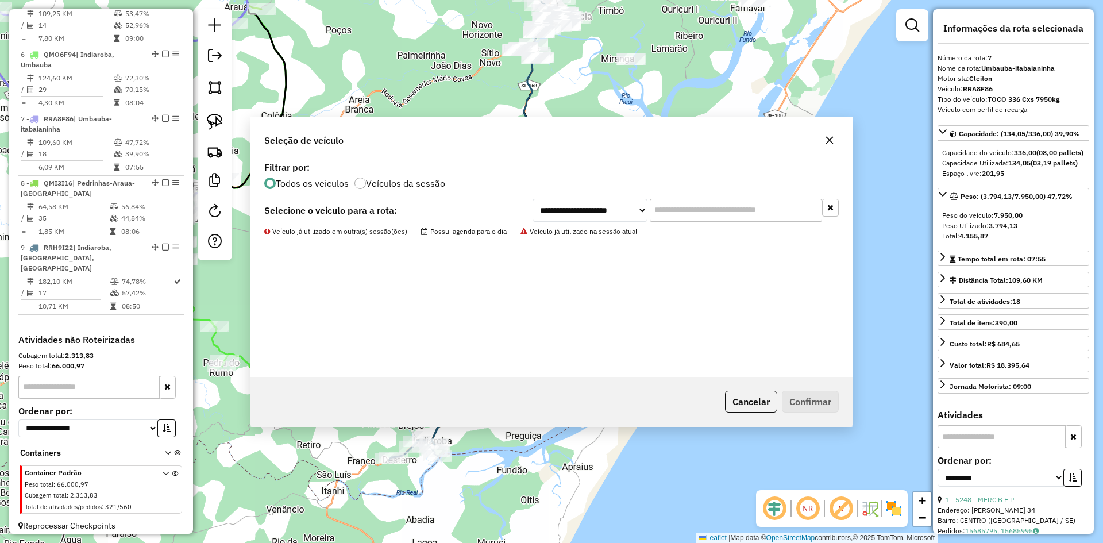
scroll to position [715, 0]
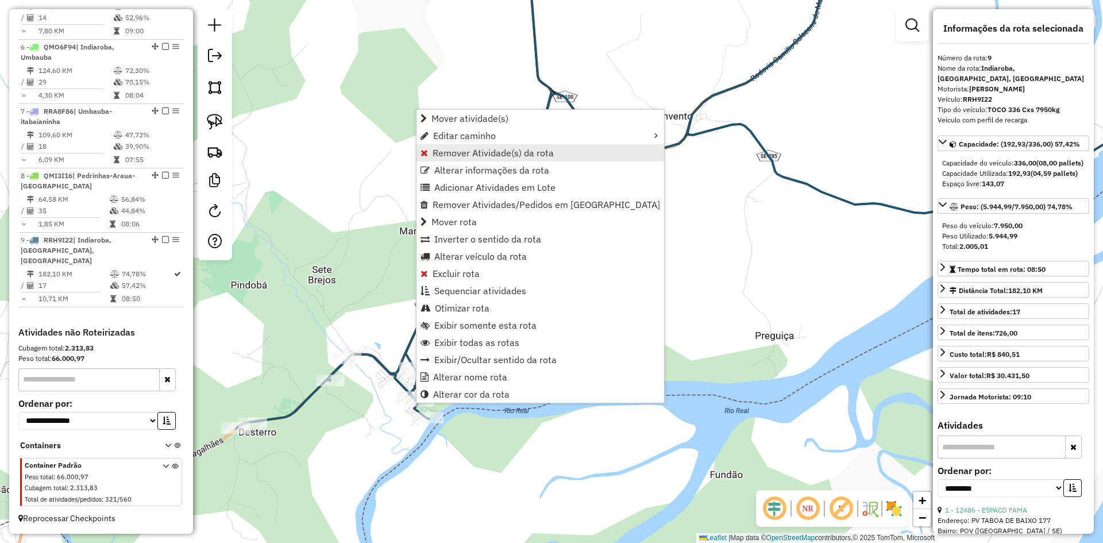
click at [461, 149] on span "Remover Atividade(s) da rota" at bounding box center [493, 152] width 121 height 9
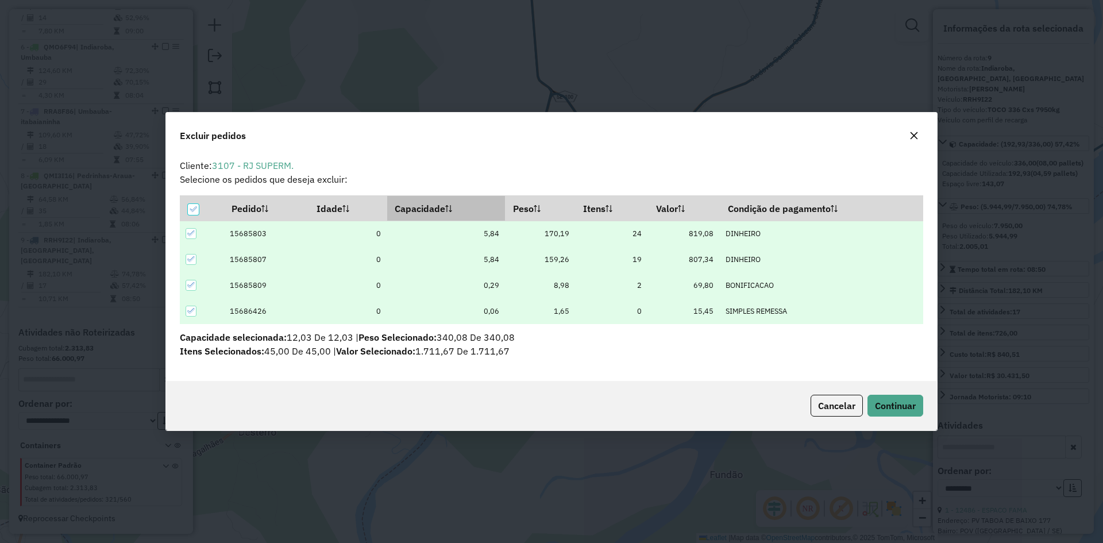
scroll to position [0, 0]
click at [884, 402] on span "Continuar" at bounding box center [895, 405] width 41 height 11
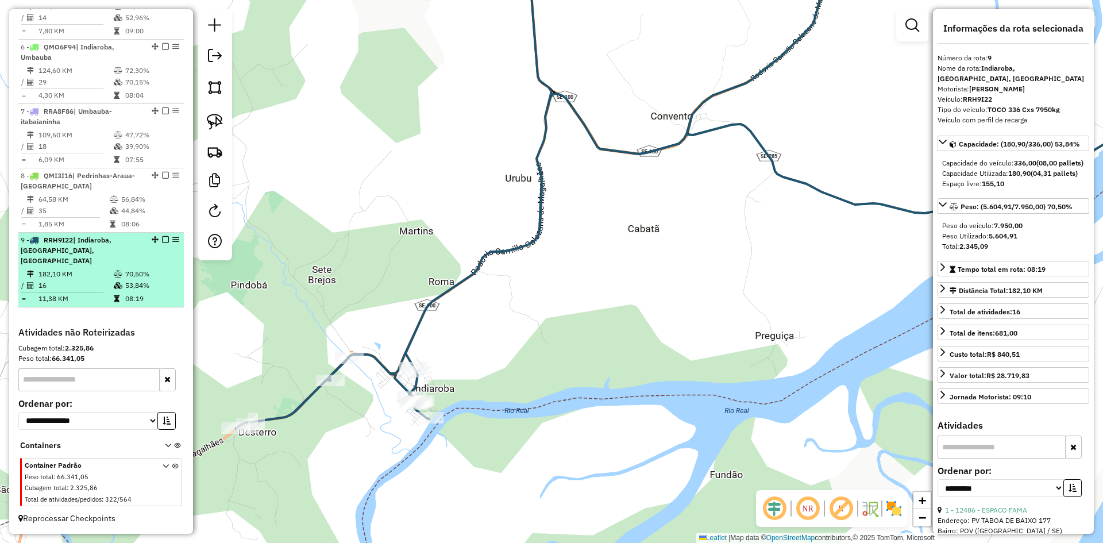
click at [117, 283] on icon at bounding box center [118, 285] width 9 height 7
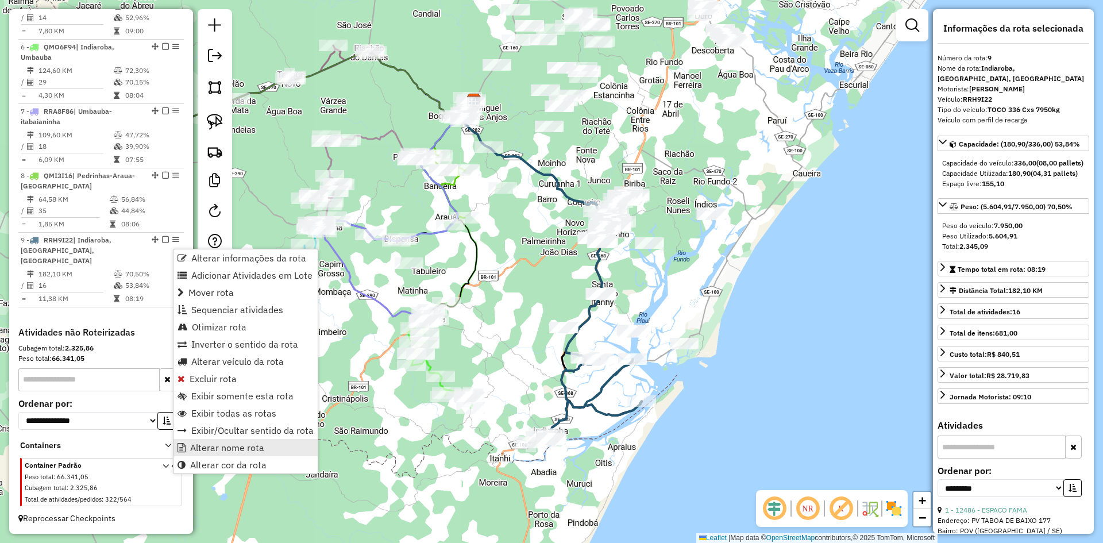
click at [244, 449] on span "Alterar nome rota" at bounding box center [227, 447] width 74 height 9
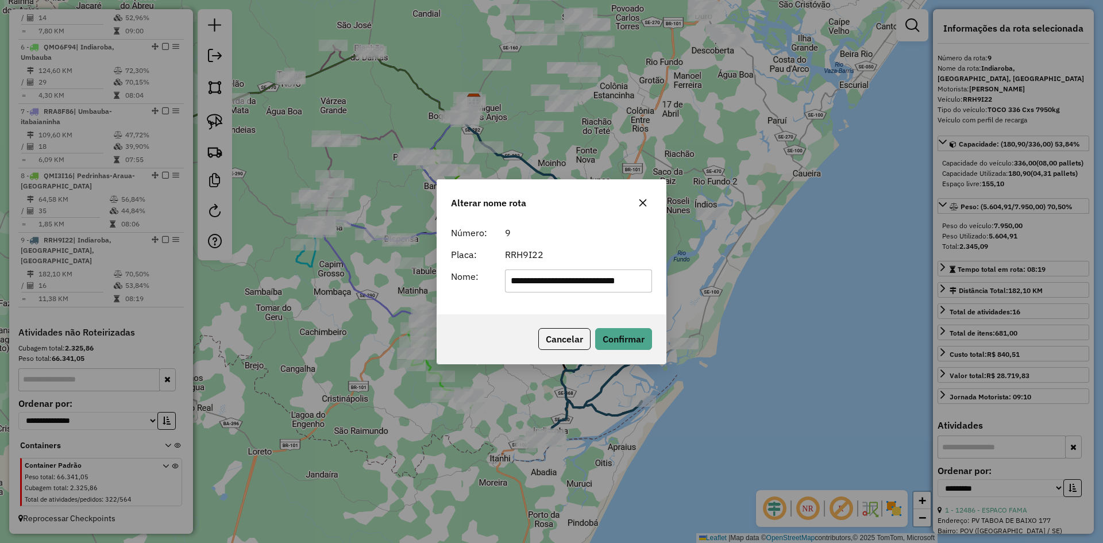
click at [549, 280] on input "**********" at bounding box center [579, 280] width 148 height 23
type input "**********"
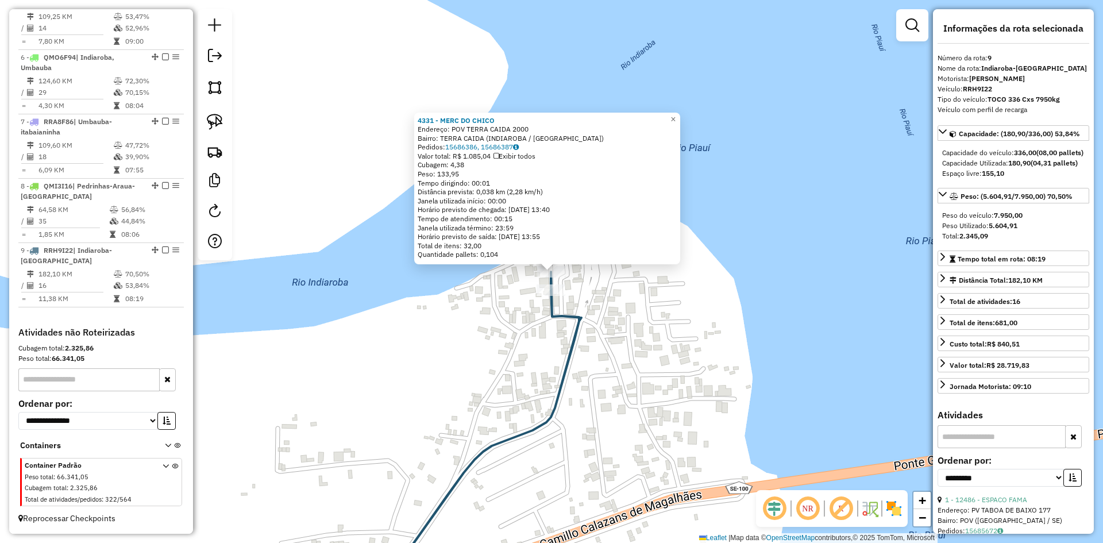
click at [659, 370] on div "4331 - MERC DO CHICO Endereço: POV TERRA CAIDA 2000 Bairro: TERRA CAIDA (INDIAR…" at bounding box center [551, 271] width 1103 height 543
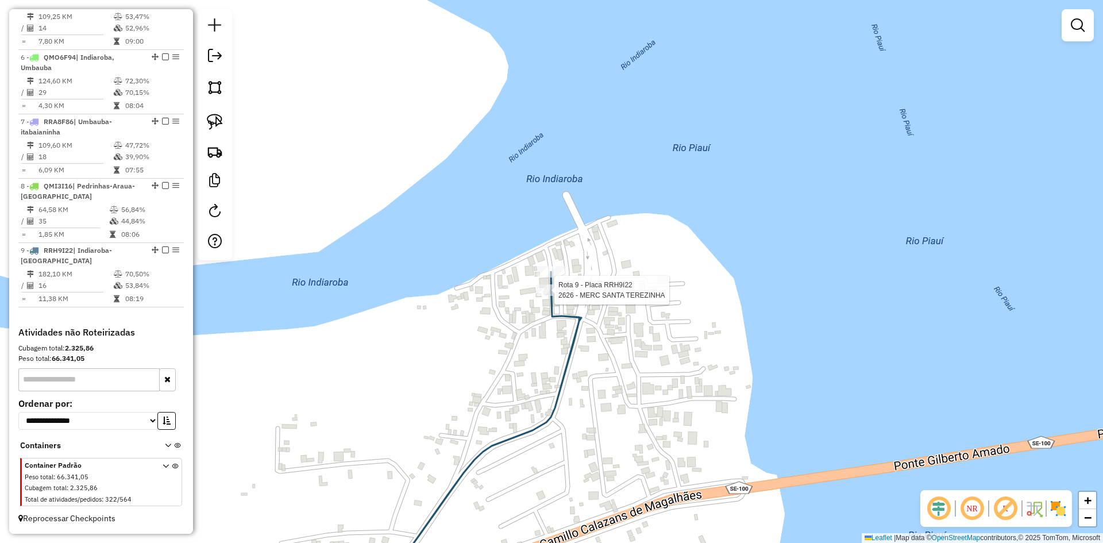
click at [546, 296] on div at bounding box center [551, 289] width 29 height 11
select select "**********"
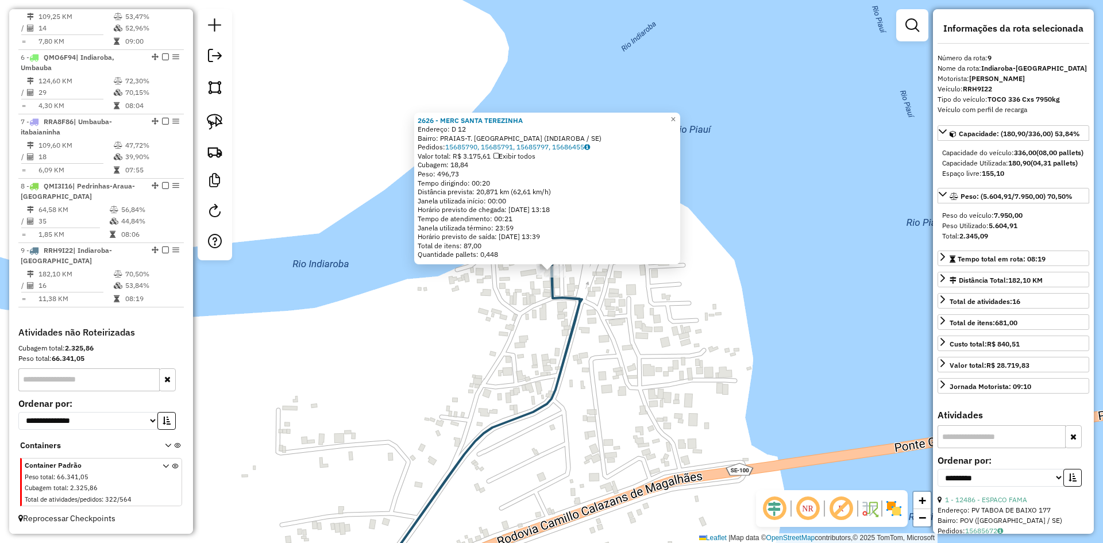
click at [533, 310] on div "2626 - MERC SANTA TEREZINHA Endereço: D 12 Bairro: PRAIAS-T. CAIDA (INDIAROBA /…" at bounding box center [551, 271] width 1103 height 543
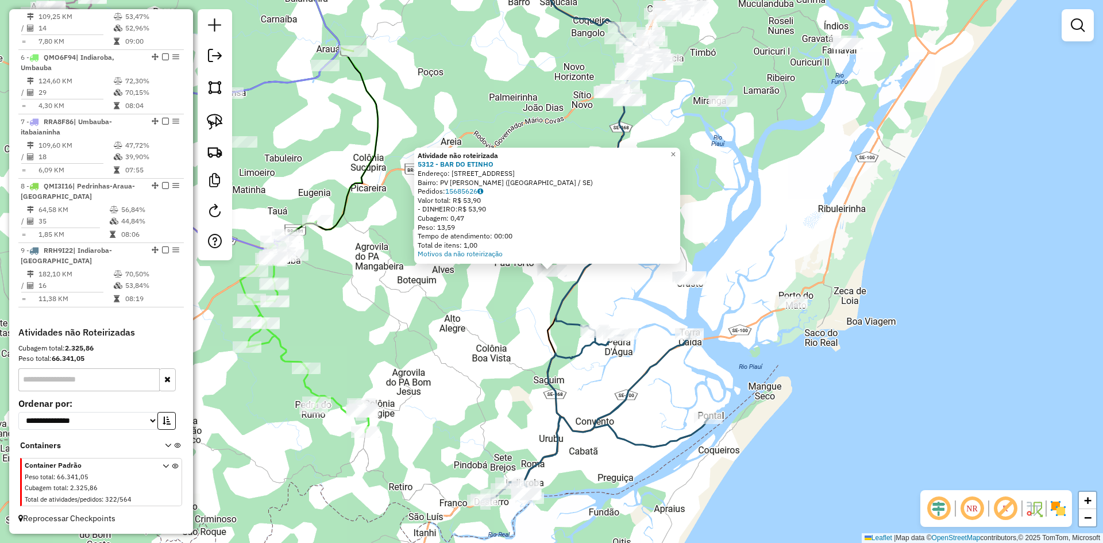
click at [406, 378] on div "Atividade não roteirizada 5312 - BAR DO ETINHO Endereço: POV PAU TORTO II 77 Ba…" at bounding box center [551, 271] width 1103 height 543
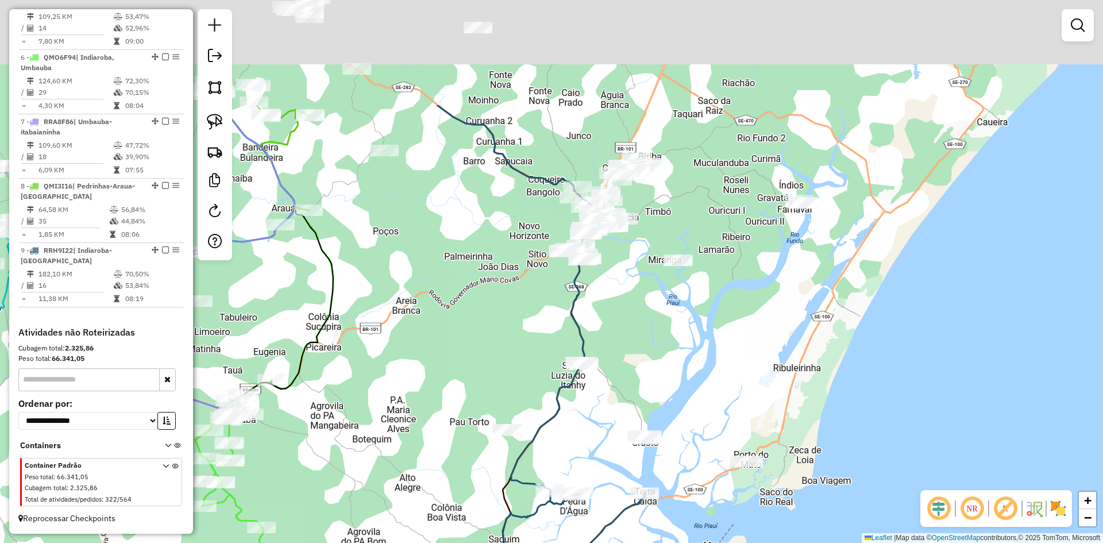
drag, startPoint x: 501, startPoint y: 209, endPoint x: 429, endPoint y: 426, distance: 228.9
click at [429, 426] on div "Janela de atendimento Grade de atendimento Capacidade Transportadoras Veículos …" at bounding box center [551, 271] width 1103 height 543
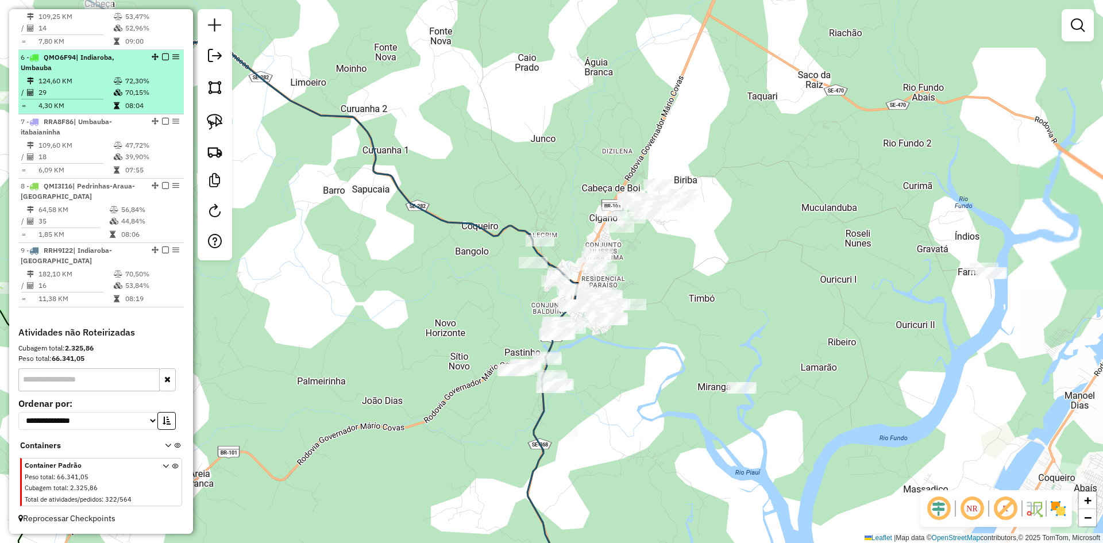
scroll to position [658, 0]
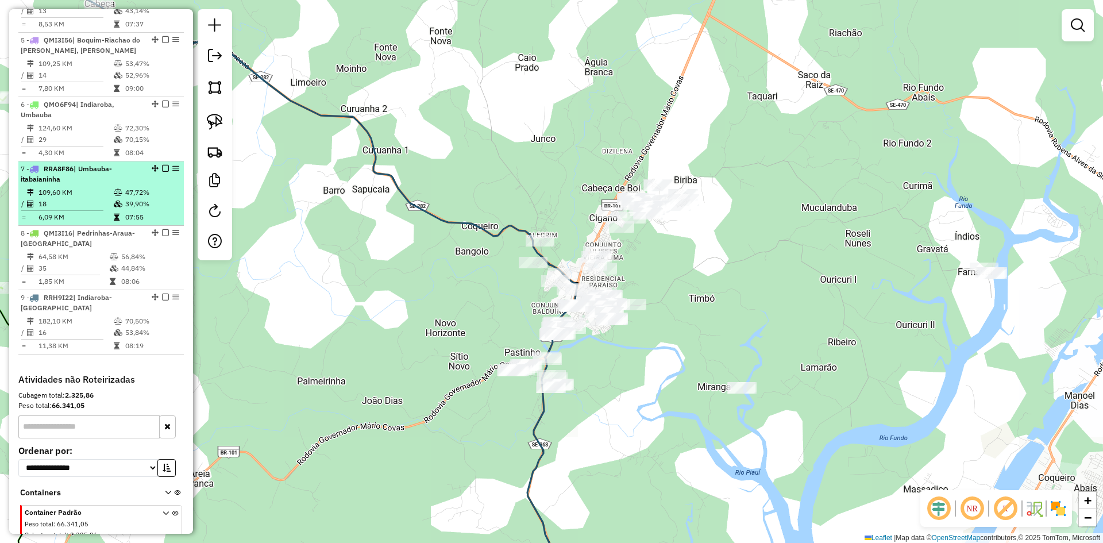
click at [140, 198] on td "47,72%" at bounding box center [152, 192] width 55 height 11
select select "**********"
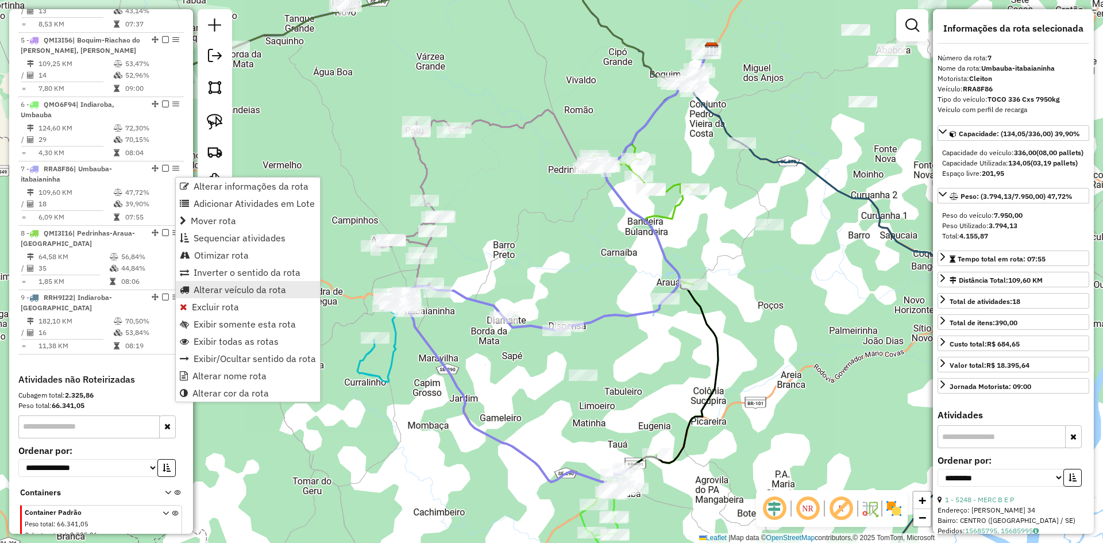
click at [256, 289] on span "Alterar veículo da rota" at bounding box center [240, 289] width 92 height 9
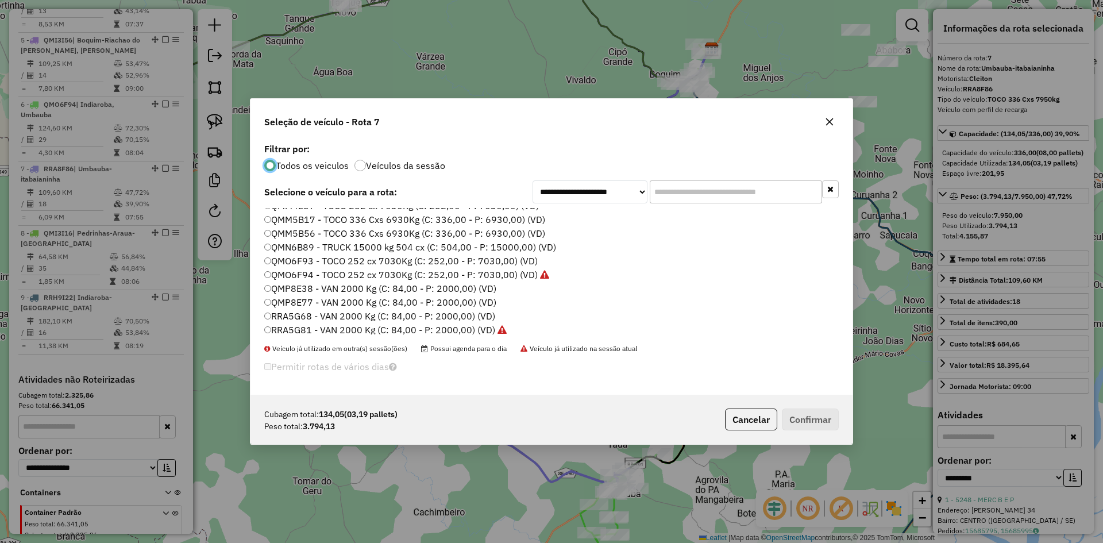
scroll to position [485, 0]
click at [314, 248] on label "QMM5B56 - TOCO 336 Cxs 6930Kg (C: 336,00 - P: 6930,00) (VD)" at bounding box center [404, 253] width 281 height 14
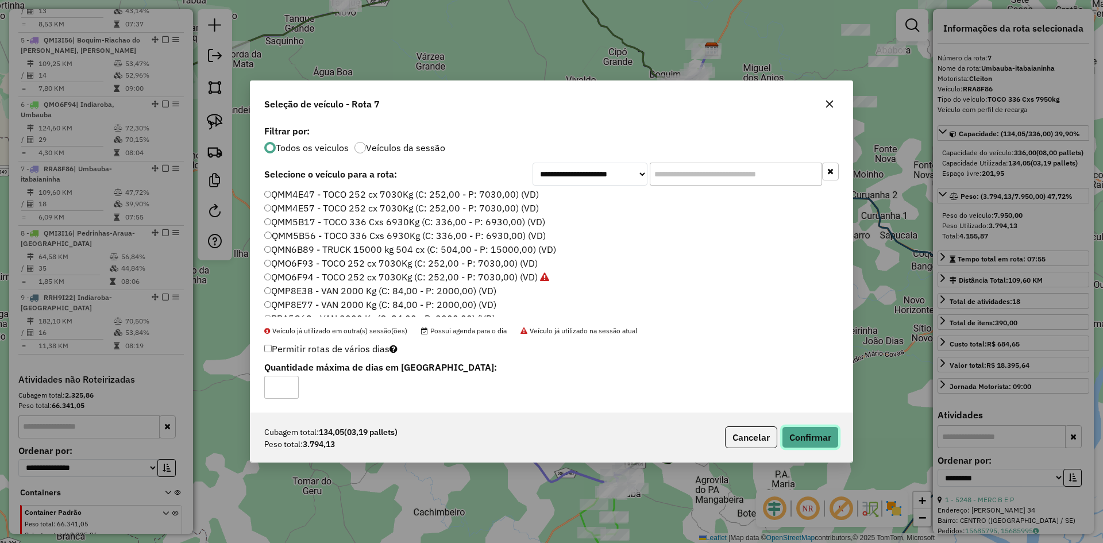
click at [797, 430] on button "Confirmar" at bounding box center [810, 437] width 57 height 22
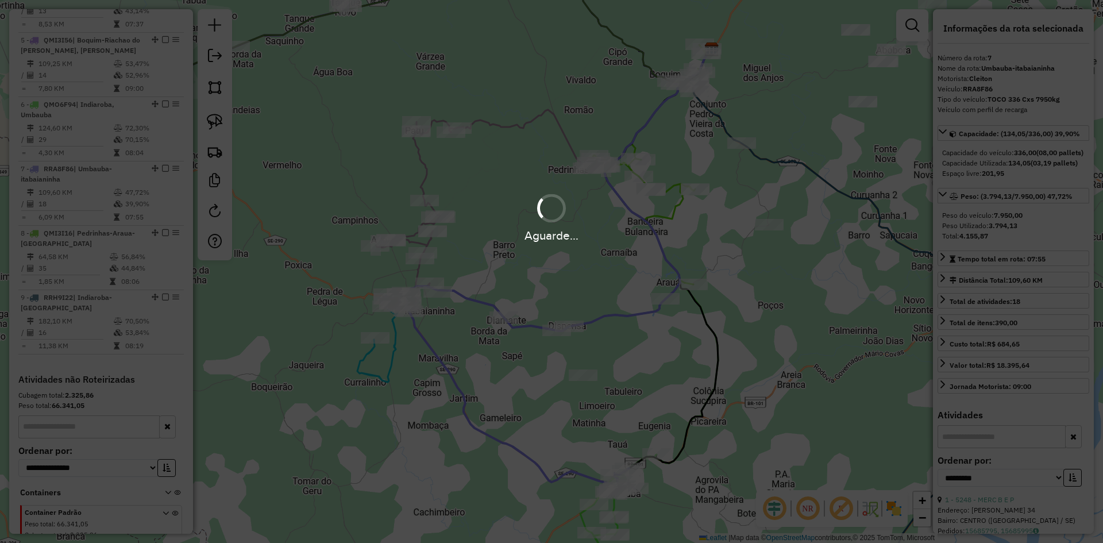
scroll to position [715, 0]
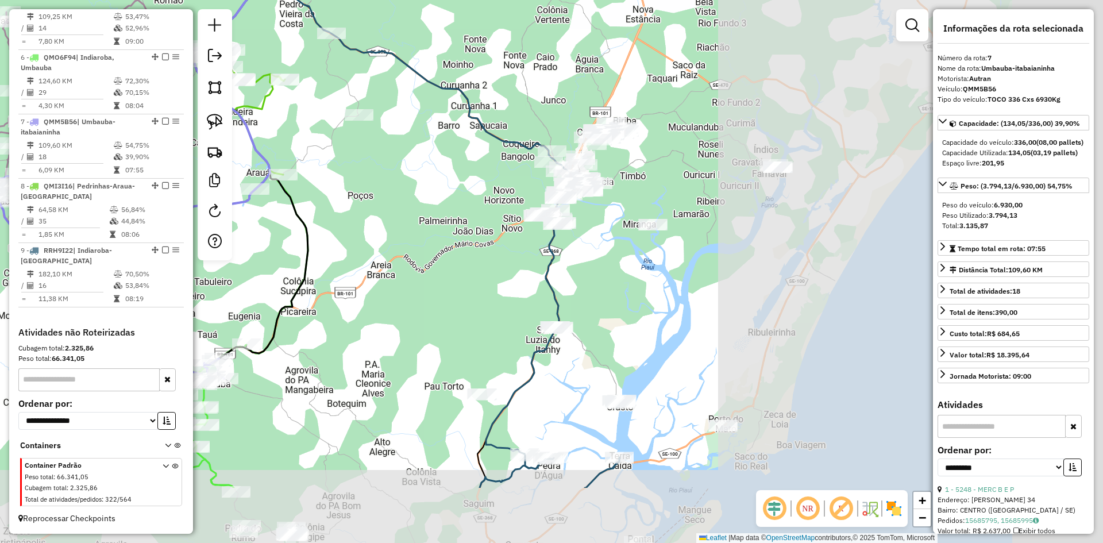
drag, startPoint x: 793, startPoint y: 340, endPoint x: 377, endPoint y: 219, distance: 432.9
click at [377, 219] on div "Janela de atendimento Grade de atendimento Capacidade Transportadoras Veículos …" at bounding box center [551, 271] width 1103 height 543
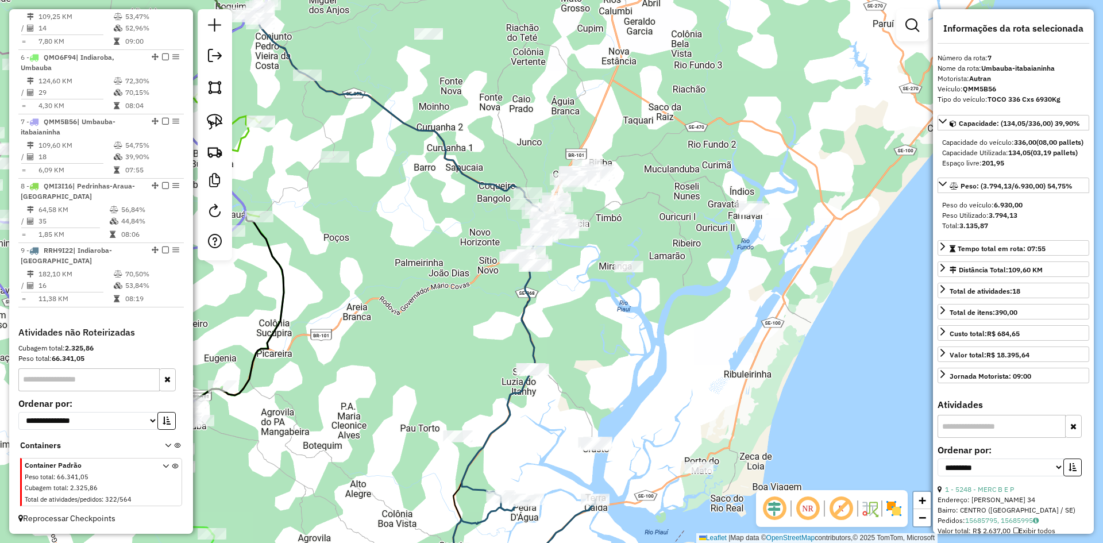
drag, startPoint x: 398, startPoint y: 276, endPoint x: 382, endPoint y: 344, distance: 70.2
click at [382, 344] on div "Janela de atendimento Grade de atendimento Capacidade Transportadoras Veículos …" at bounding box center [551, 271] width 1103 height 543
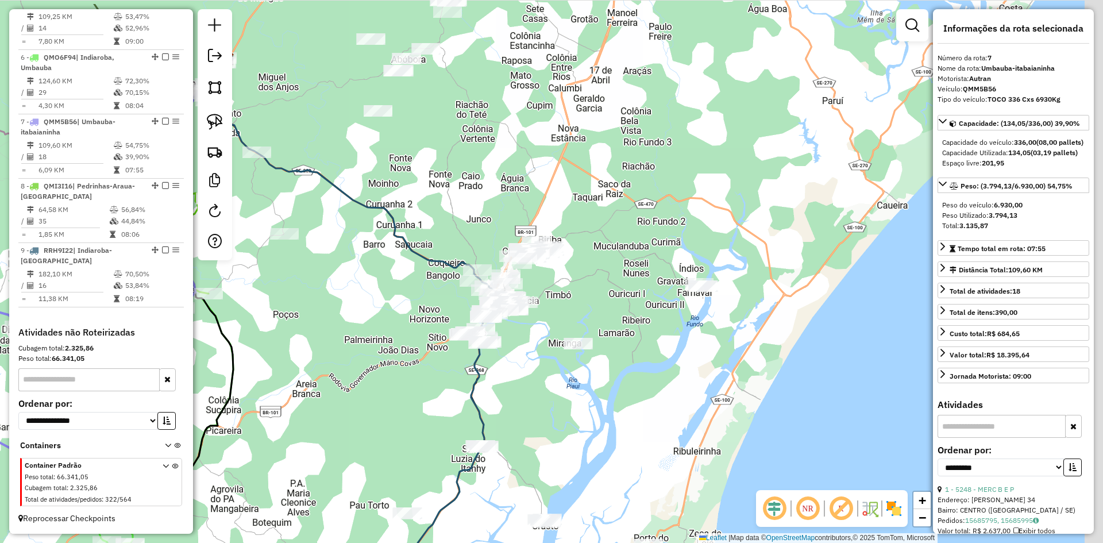
drag, startPoint x: 446, startPoint y: 192, endPoint x: 273, endPoint y: 171, distance: 174.2
click at [431, 200] on div "Janela de atendimento Grade de atendimento Capacidade Transportadoras Veículos …" at bounding box center [551, 271] width 1103 height 543
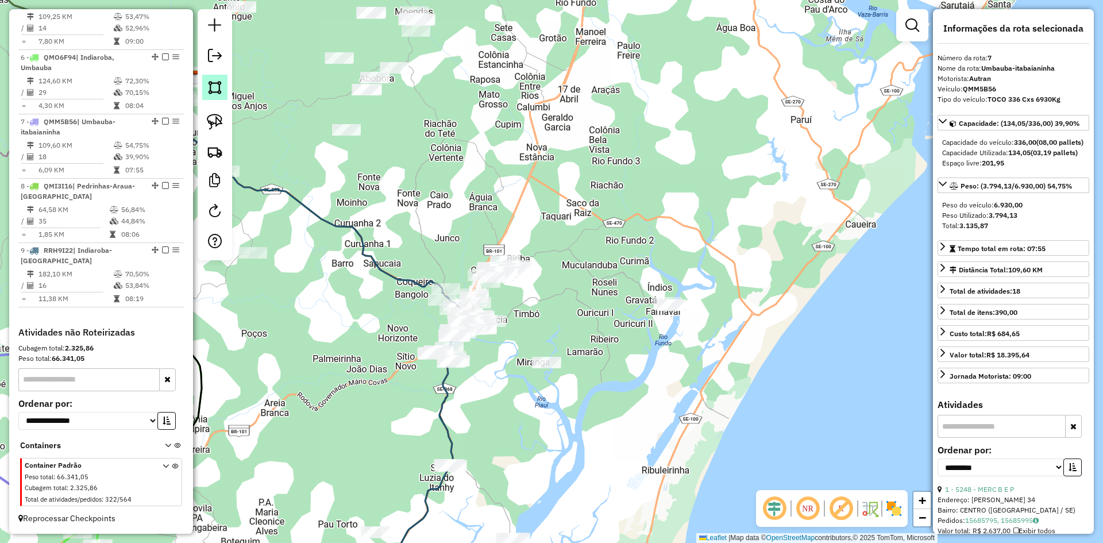
click at [218, 97] on link at bounding box center [214, 87] width 25 height 25
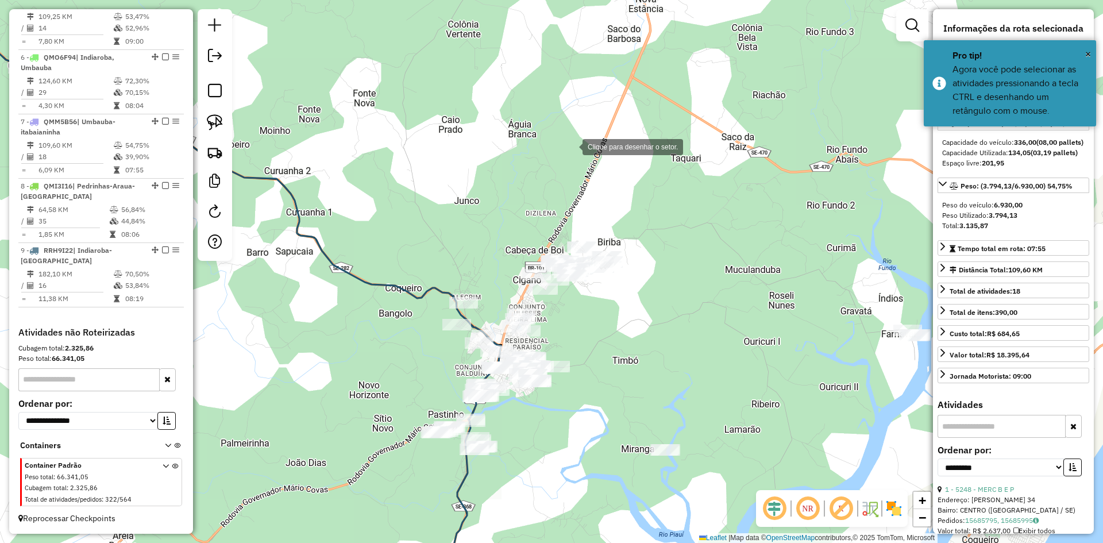
drag, startPoint x: 571, startPoint y: 146, endPoint x: 567, endPoint y: 157, distance: 12.2
click at [572, 147] on div at bounding box center [571, 145] width 23 height 23
click at [491, 241] on div at bounding box center [496, 238] width 23 height 23
click at [545, 327] on div at bounding box center [542, 324] width 23 height 23
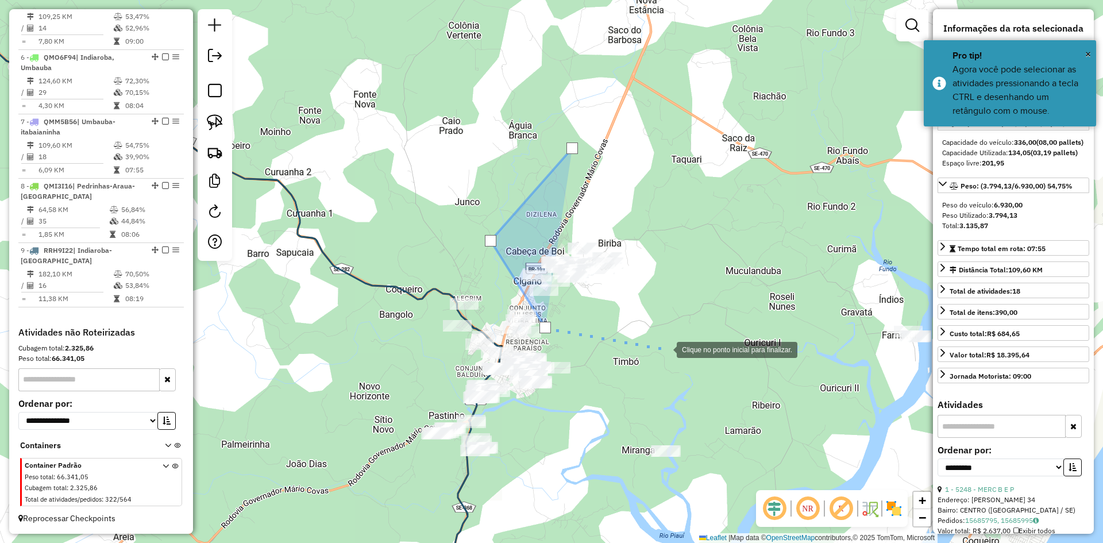
click at [665, 349] on div at bounding box center [665, 348] width 23 height 23
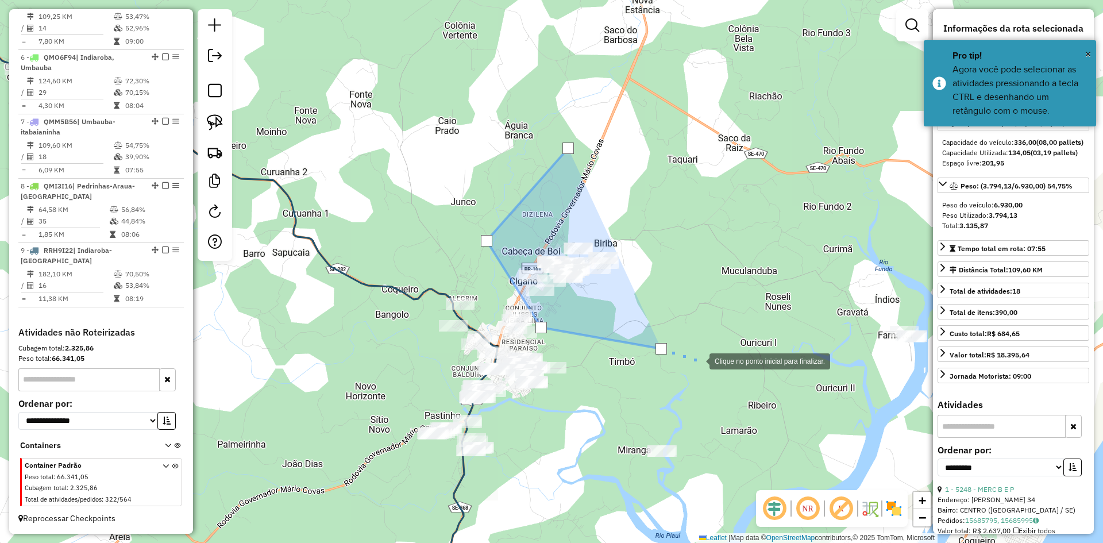
drag, startPoint x: 706, startPoint y: 360, endPoint x: 528, endPoint y: 321, distance: 182.3
click at [686, 349] on div at bounding box center [697, 360] width 23 height 23
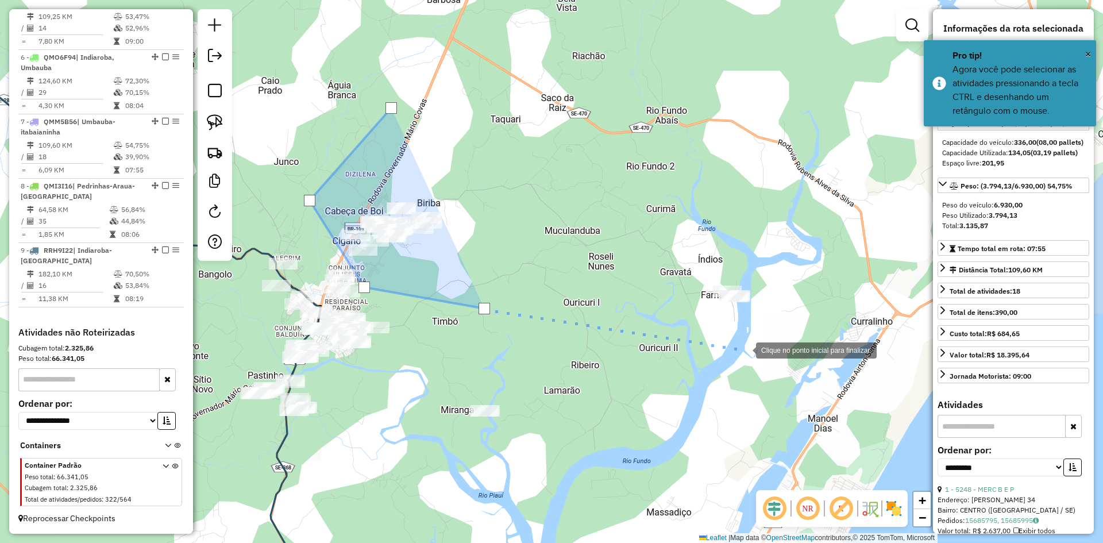
click at [745, 349] on div at bounding box center [744, 349] width 23 height 23
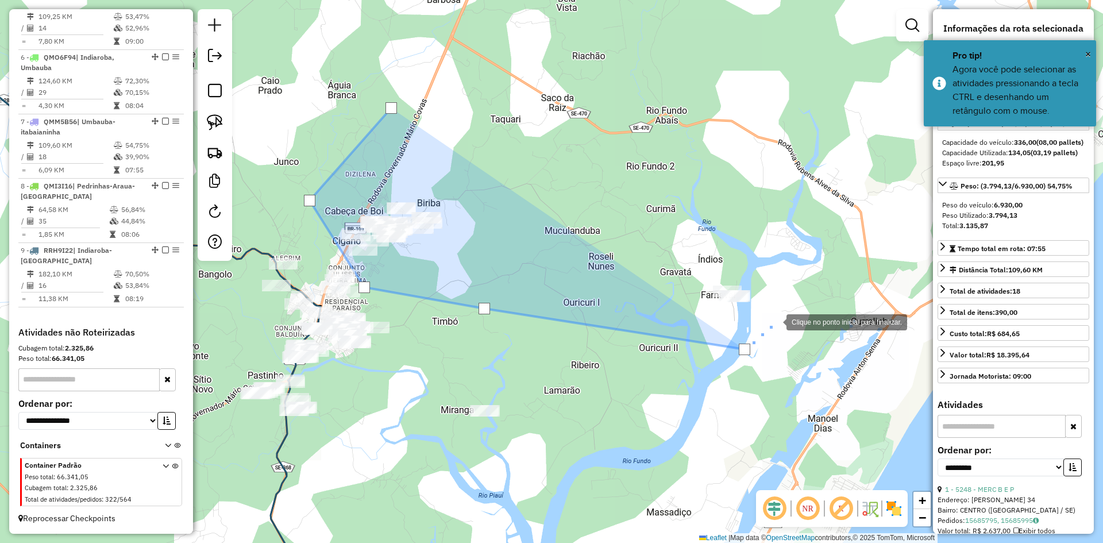
click at [775, 321] on div at bounding box center [774, 321] width 23 height 23
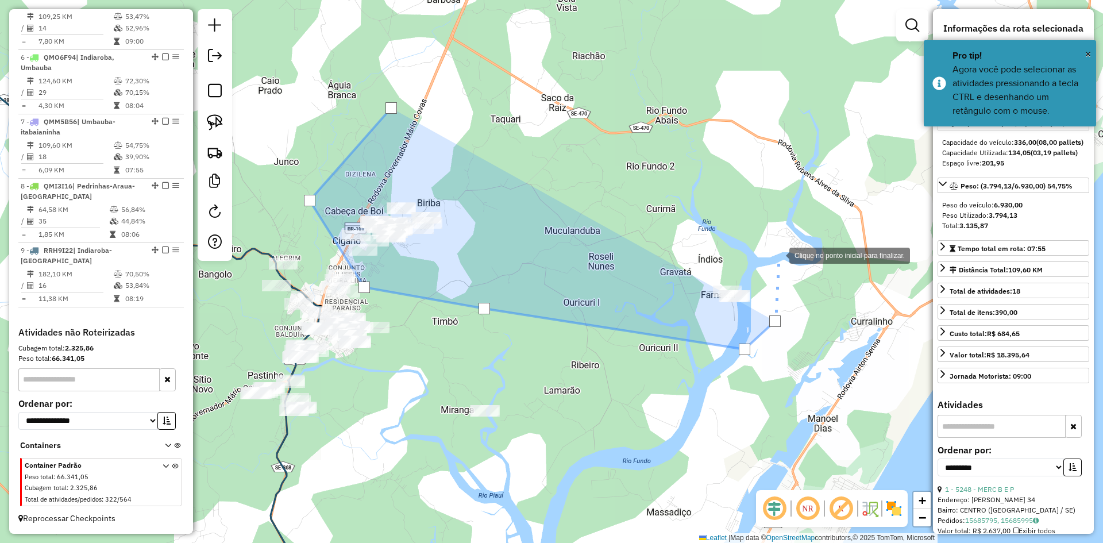
click at [778, 254] on div at bounding box center [777, 254] width 23 height 23
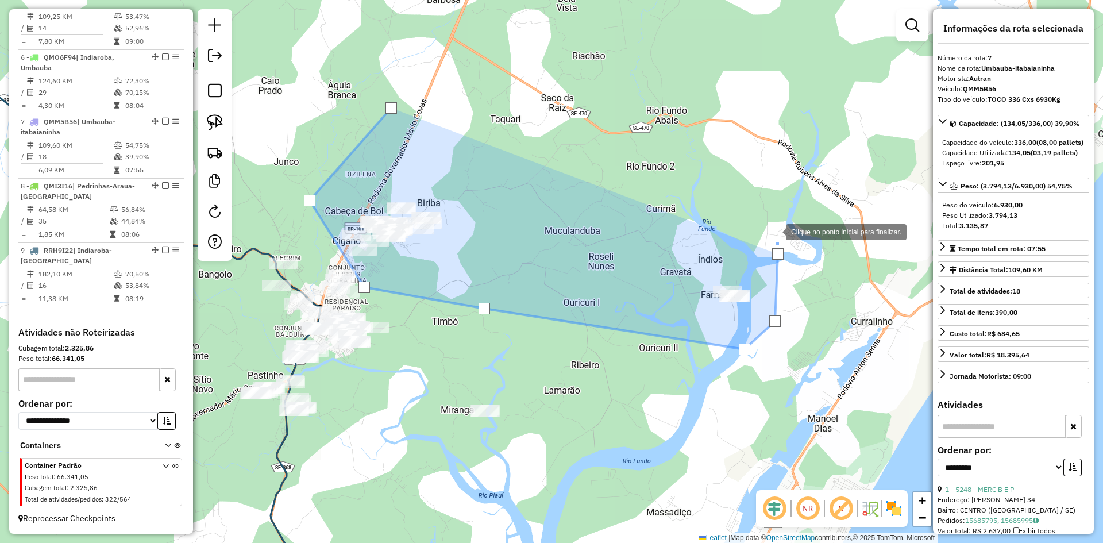
click at [763, 219] on div at bounding box center [774, 230] width 23 height 23
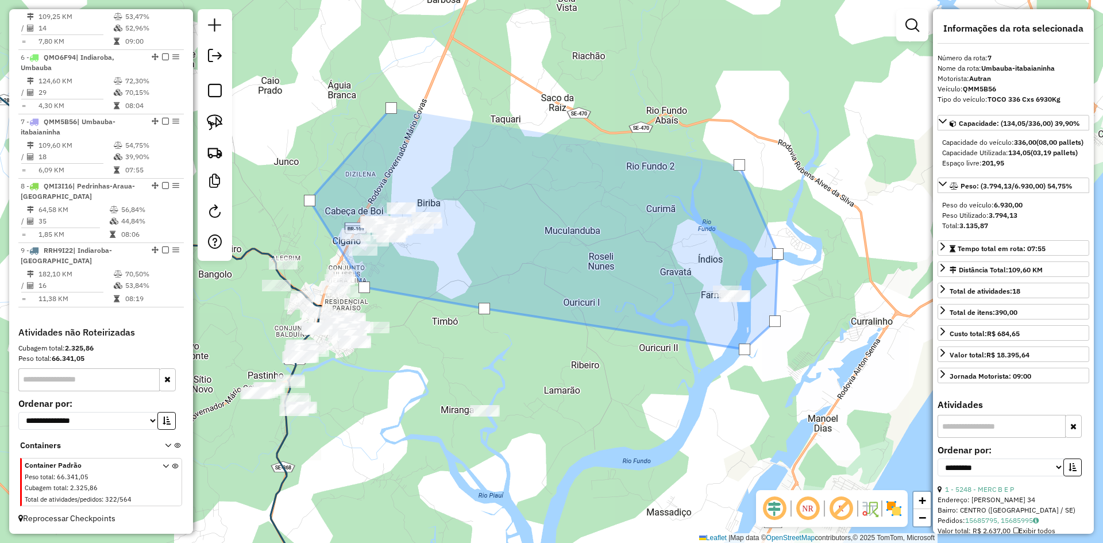
click at [739, 165] on div at bounding box center [739, 164] width 11 height 11
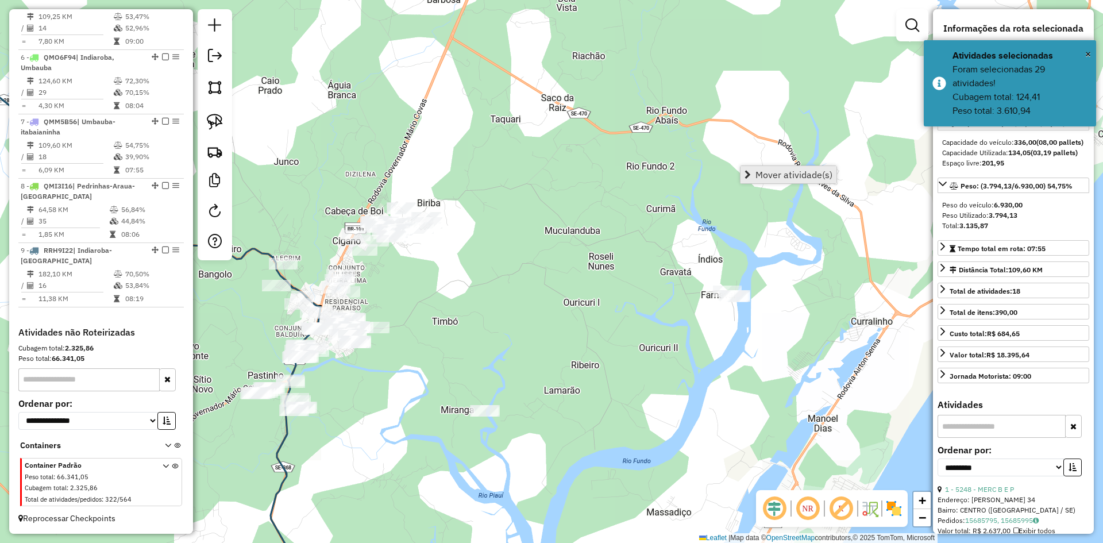
click at [772, 170] on span "Mover atividade(s)" at bounding box center [793, 174] width 77 height 9
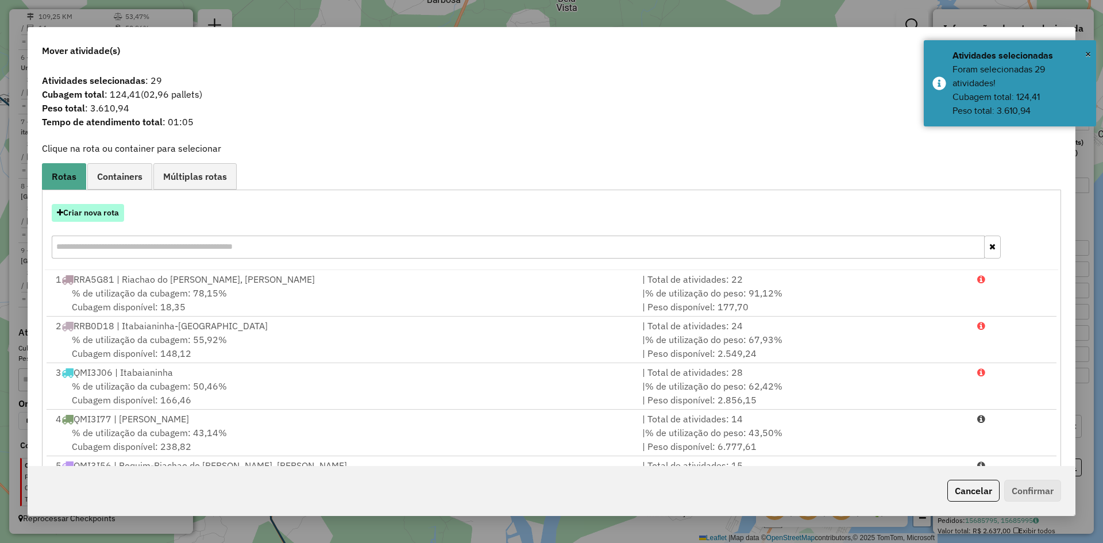
click at [104, 214] on button "Criar nova rota" at bounding box center [88, 213] width 72 height 18
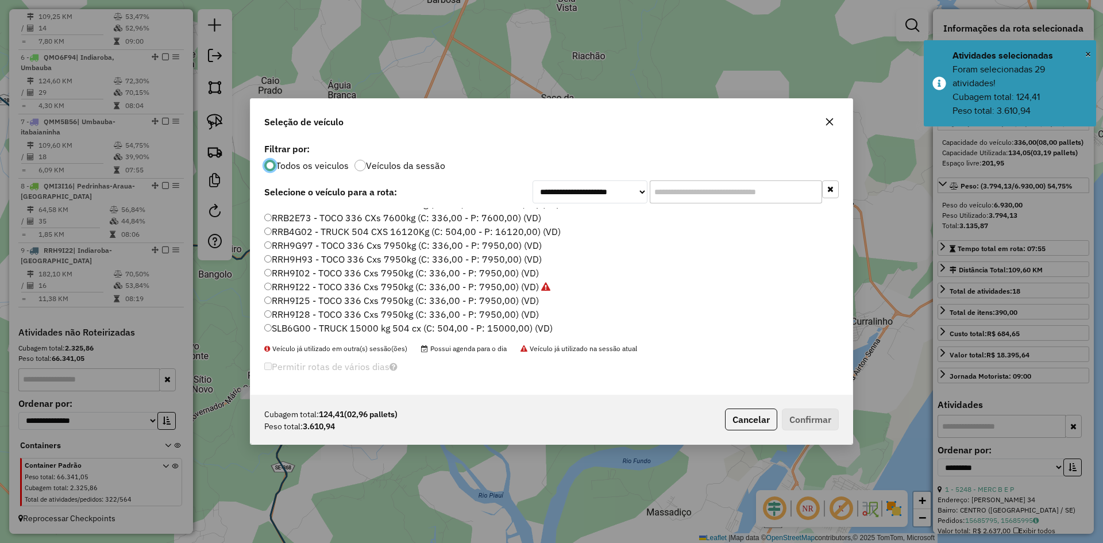
scroll to position [715, 0]
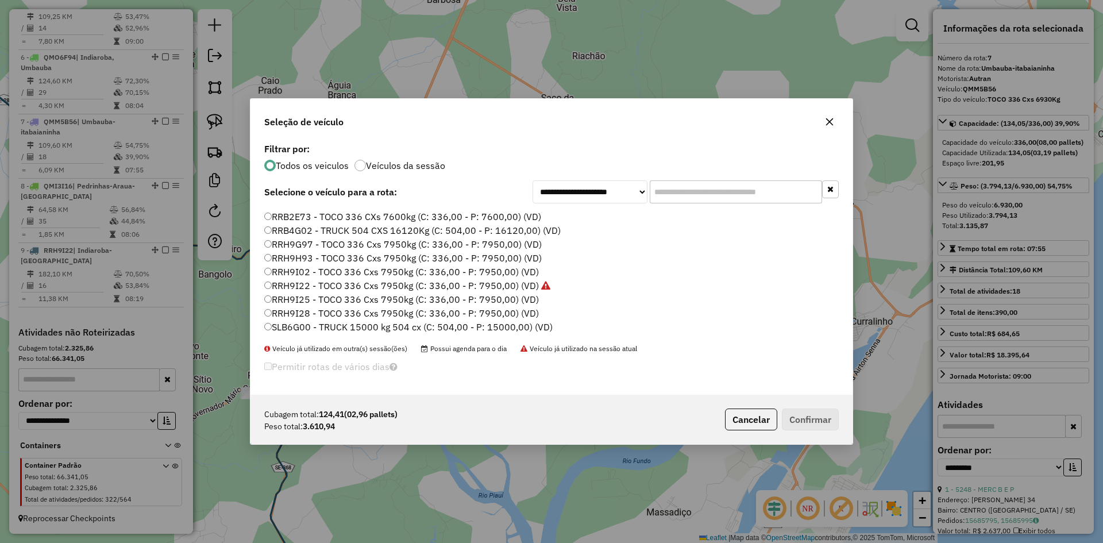
click at [302, 255] on label "RRH9H93 - TOCO 336 Cxs 7950kg (C: 336,00 - P: 7950,00) (VD)" at bounding box center [402, 258] width 277 height 14
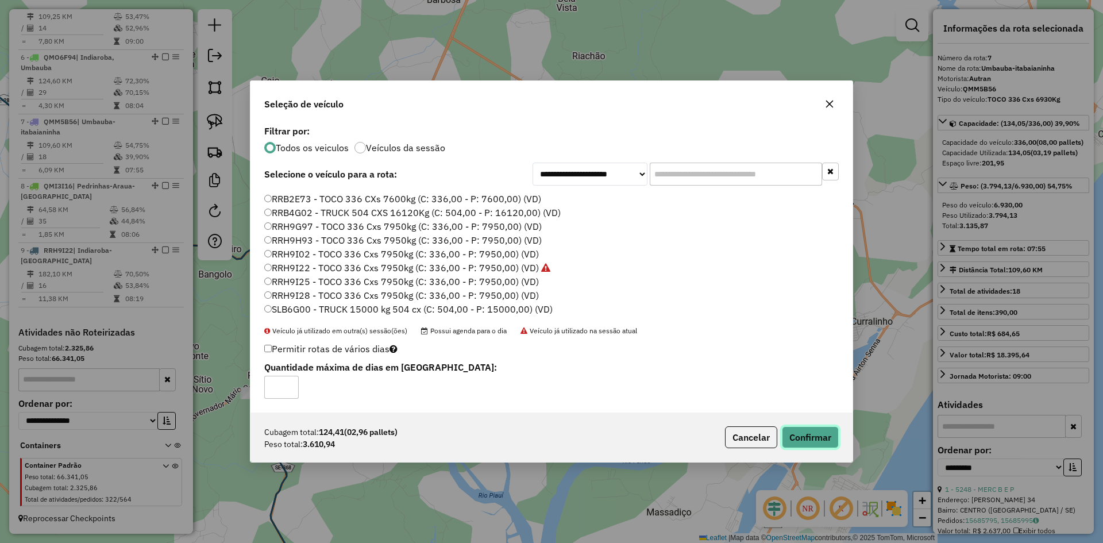
click at [798, 437] on button "Confirmar" at bounding box center [810, 437] width 57 height 22
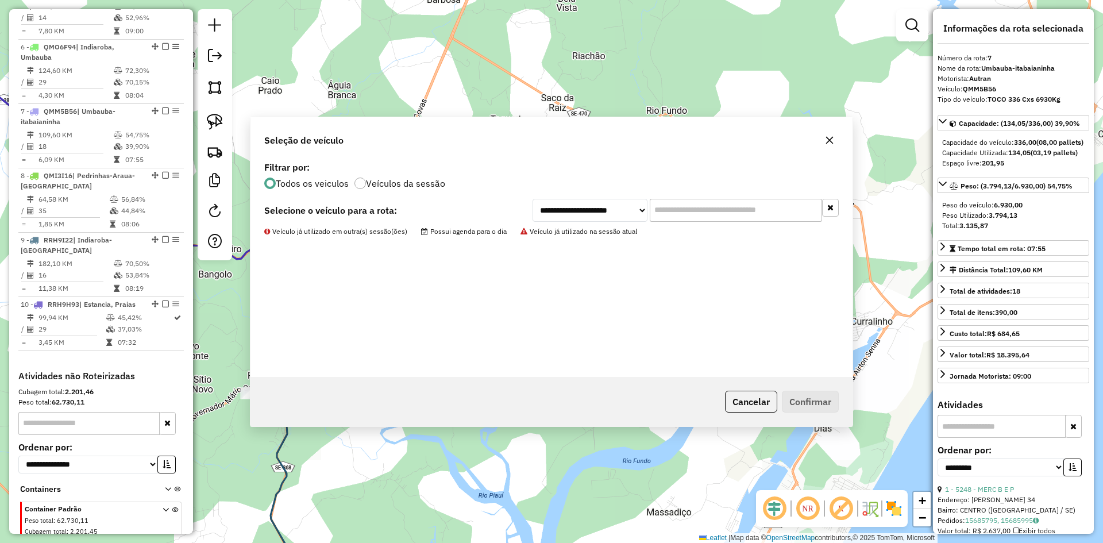
scroll to position [769, 0]
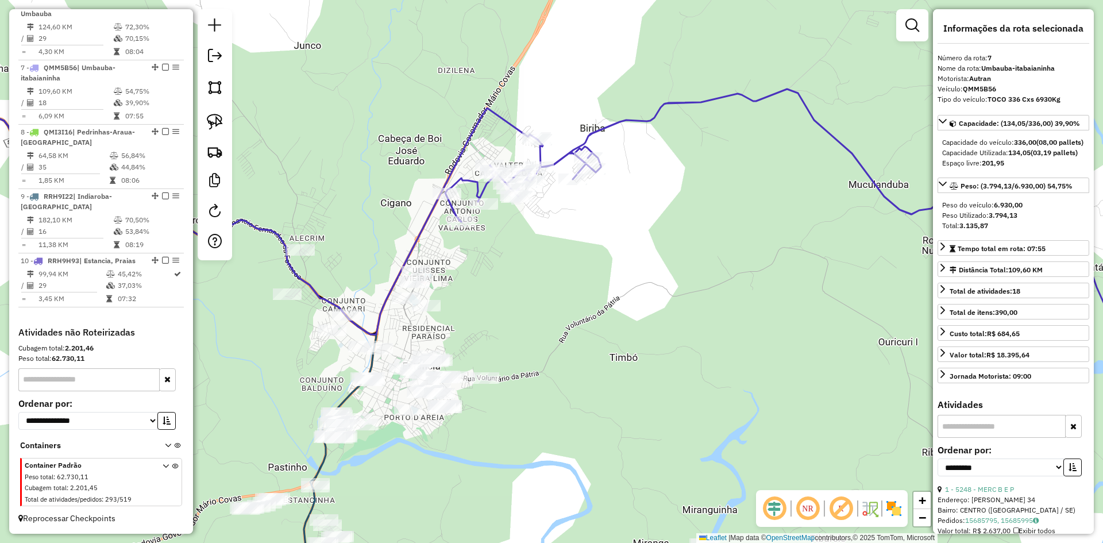
drag, startPoint x: 341, startPoint y: 187, endPoint x: 508, endPoint y: 202, distance: 167.9
click at [506, 202] on div "Janela de atendimento Grade de atendimento Capacidade Transportadoras Veículos …" at bounding box center [551, 271] width 1103 height 543
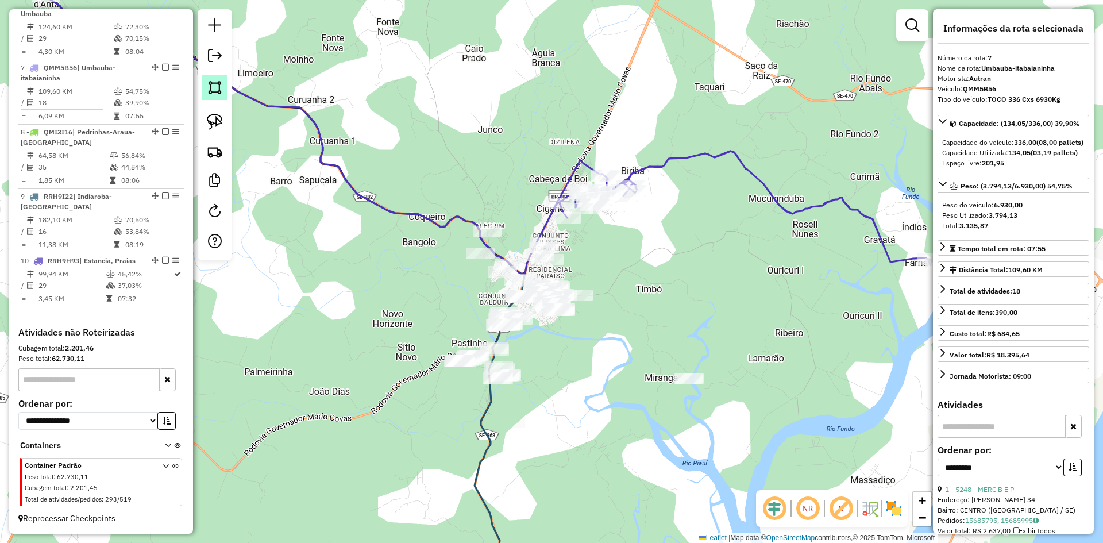
click at [215, 92] on img at bounding box center [215, 87] width 16 height 16
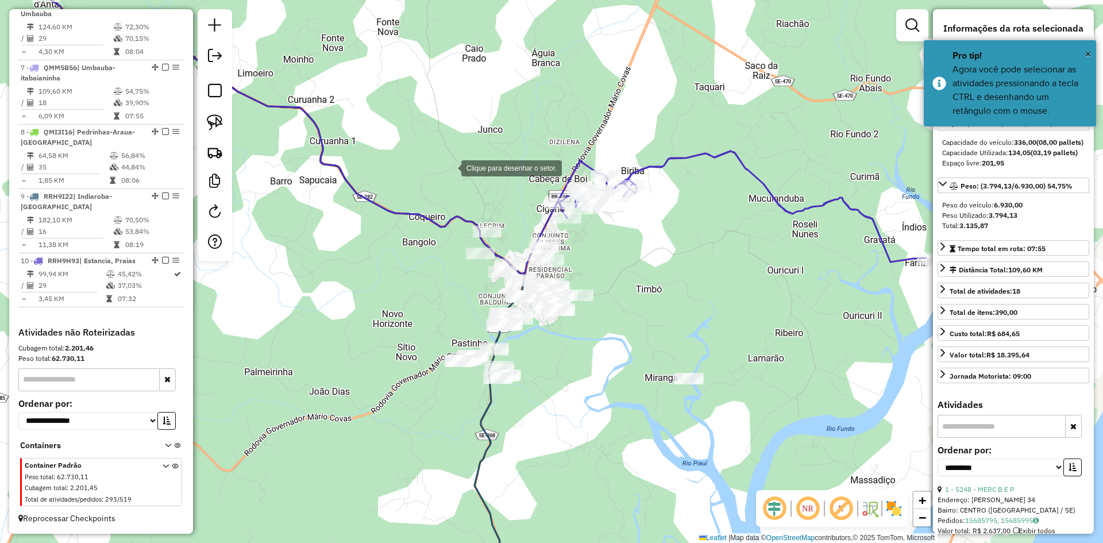
click at [452, 166] on div at bounding box center [449, 167] width 23 height 23
click at [379, 329] on div at bounding box center [381, 325] width 23 height 23
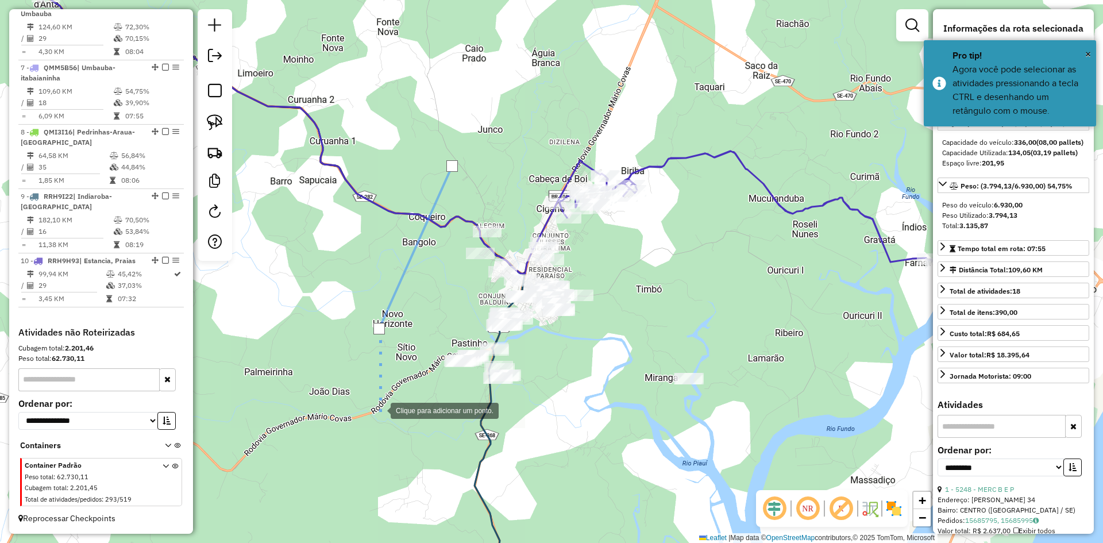
drag, startPoint x: 379, startPoint y: 414, endPoint x: 411, endPoint y: 437, distance: 39.1
click at [379, 415] on div at bounding box center [379, 409] width 23 height 23
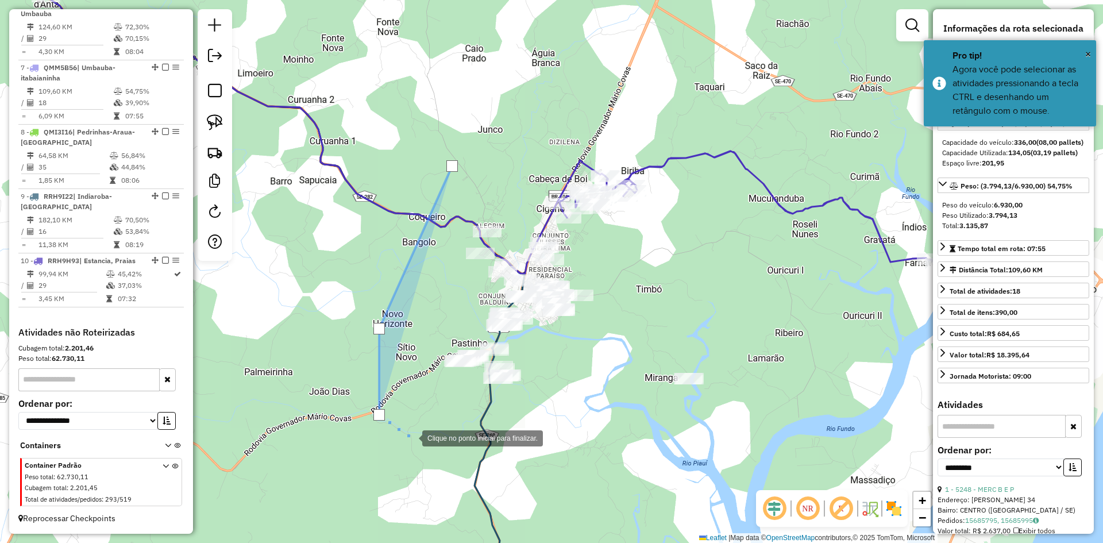
click at [411, 438] on div at bounding box center [410, 437] width 23 height 23
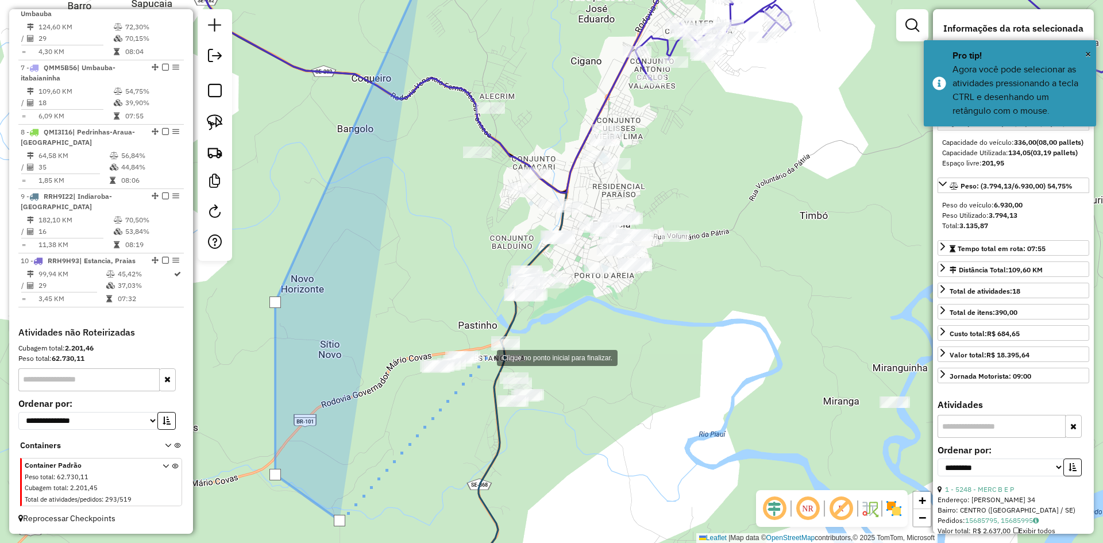
drag, startPoint x: 485, startPoint y: 357, endPoint x: 568, endPoint y: 364, distance: 83.0
click at [486, 357] on div at bounding box center [485, 356] width 23 height 23
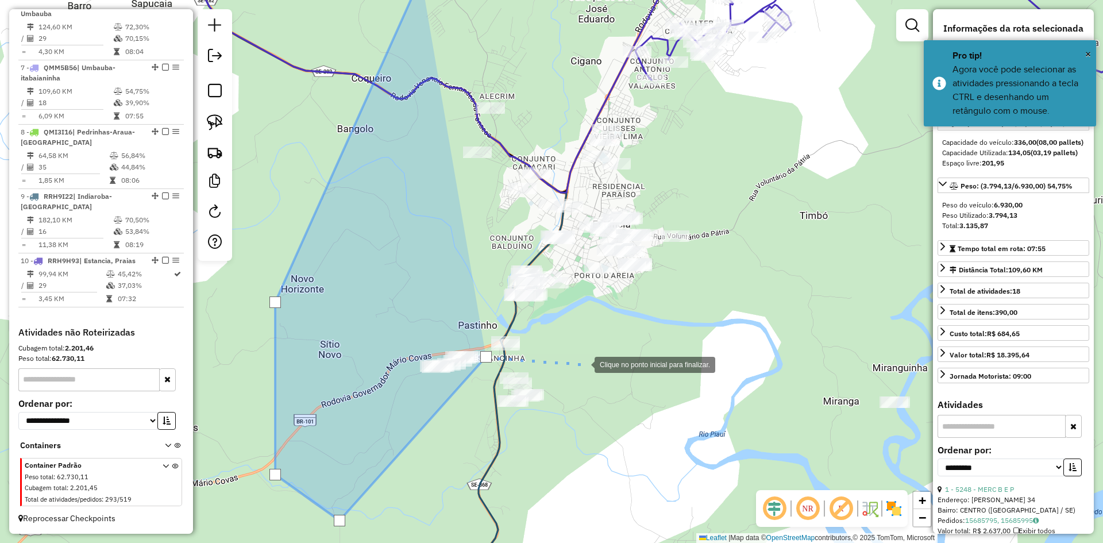
click at [583, 364] on div at bounding box center [583, 363] width 23 height 23
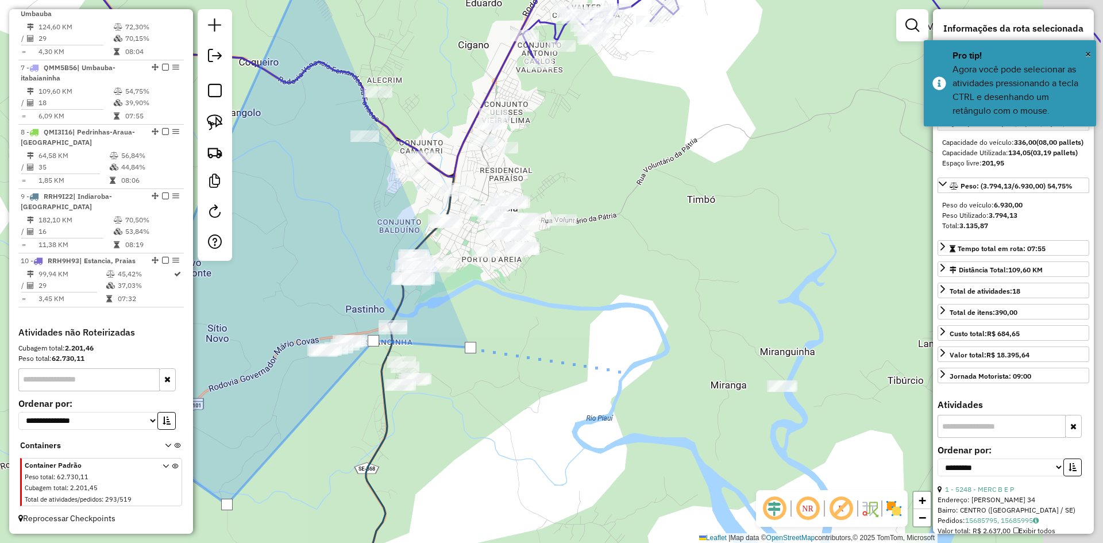
drag, startPoint x: 755, startPoint y: 392, endPoint x: 601, endPoint y: 362, distance: 156.8
click at [614, 363] on div at bounding box center [625, 371] width 23 height 23
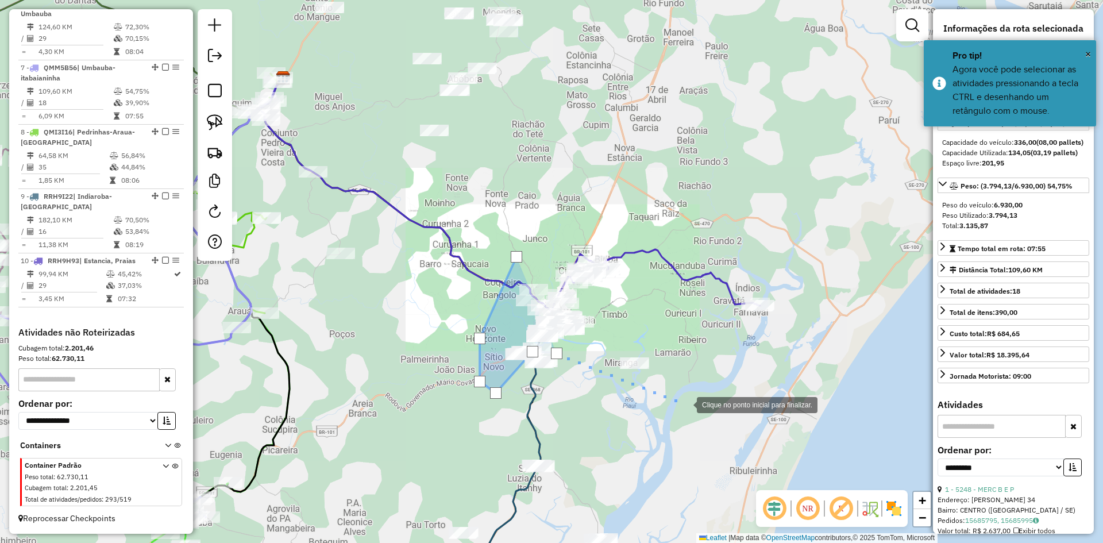
click at [693, 410] on div at bounding box center [685, 403] width 23 height 23
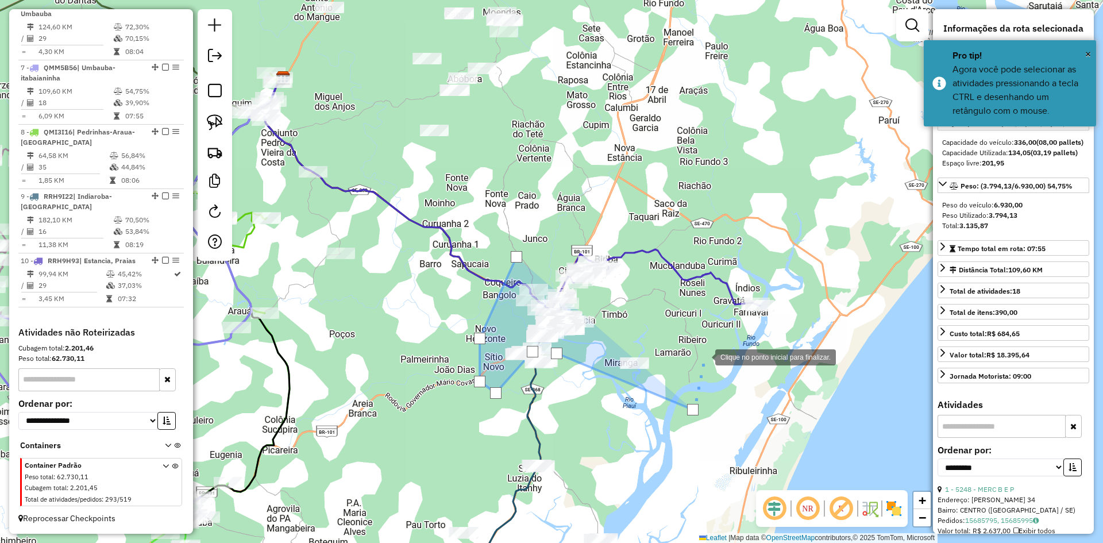
click at [704, 356] on div at bounding box center [703, 356] width 23 height 23
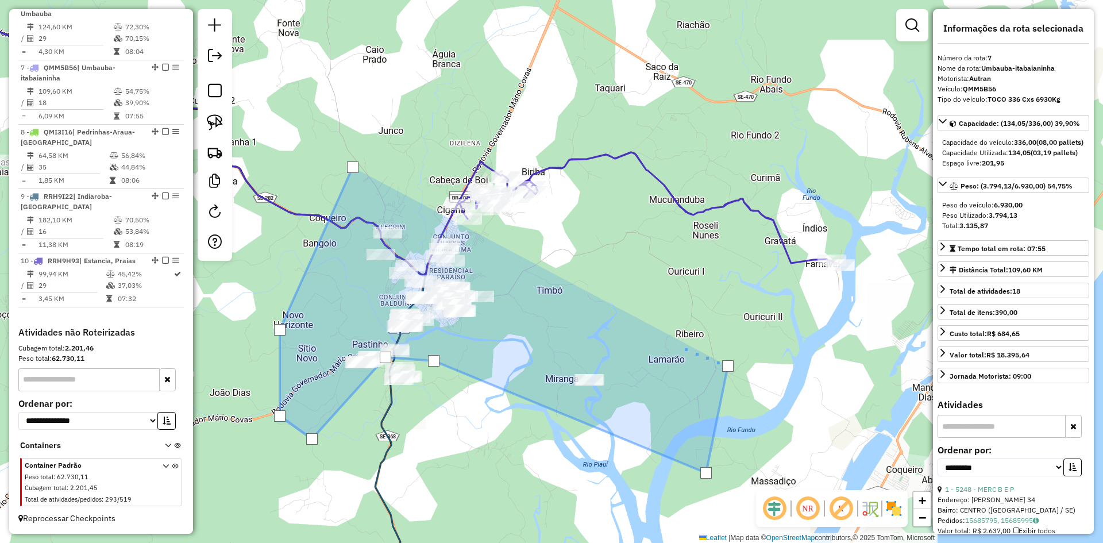
click at [680, 346] on div at bounding box center [679, 346] width 23 height 23
click at [680, 346] on div at bounding box center [679, 346] width 11 height 11
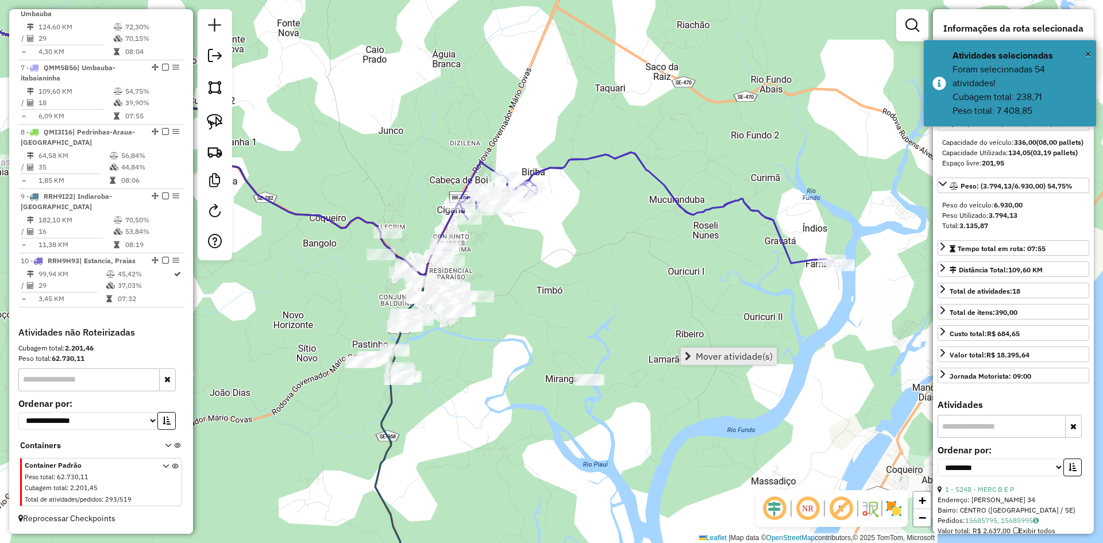
click at [705, 355] on span "Mover atividade(s)" at bounding box center [734, 356] width 77 height 9
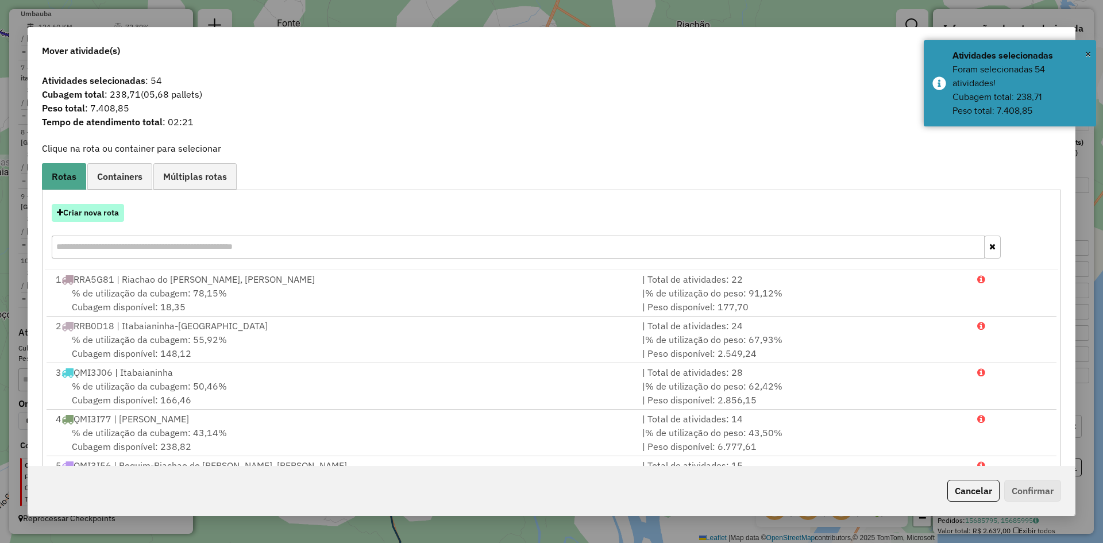
click at [101, 210] on button "Criar nova rota" at bounding box center [88, 213] width 72 height 18
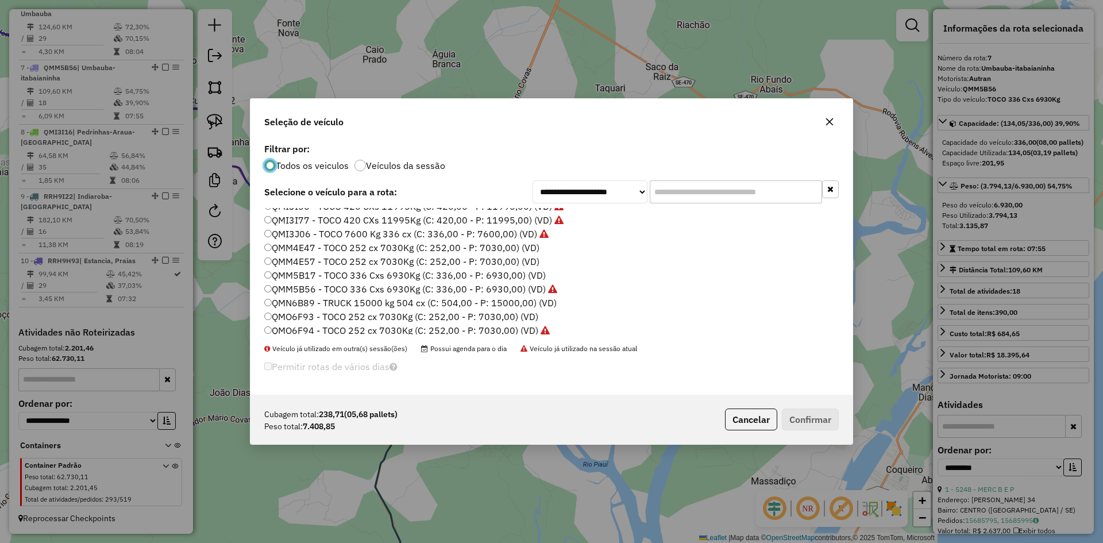
scroll to position [517, 0]
click at [318, 289] on label "QMP8E77 - VAN 2000 Kg (C: 84,00 - P: 2000,00) (VD)" at bounding box center [380, 290] width 233 height 14
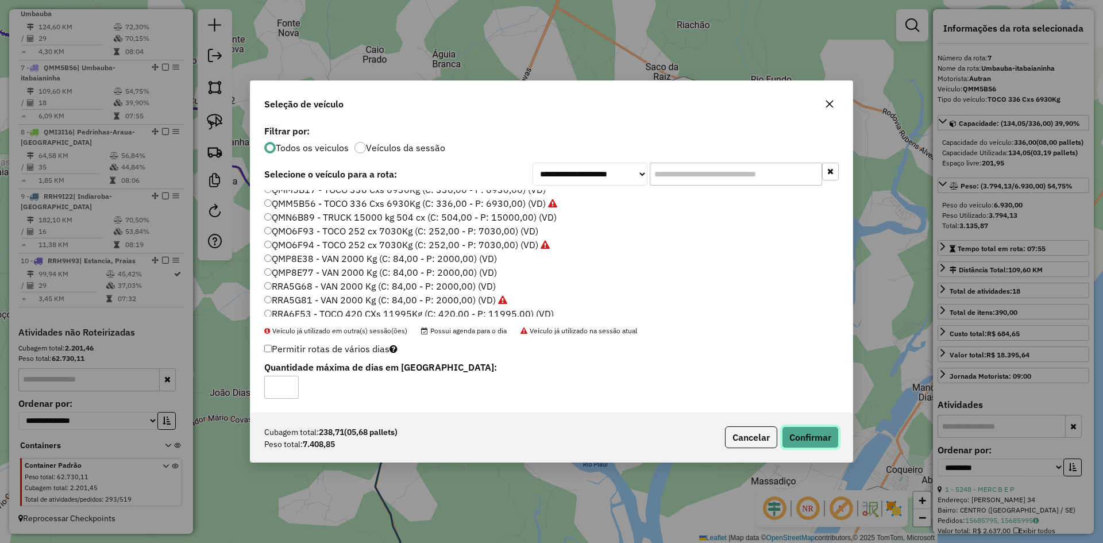
click at [804, 431] on button "Confirmar" at bounding box center [810, 437] width 57 height 22
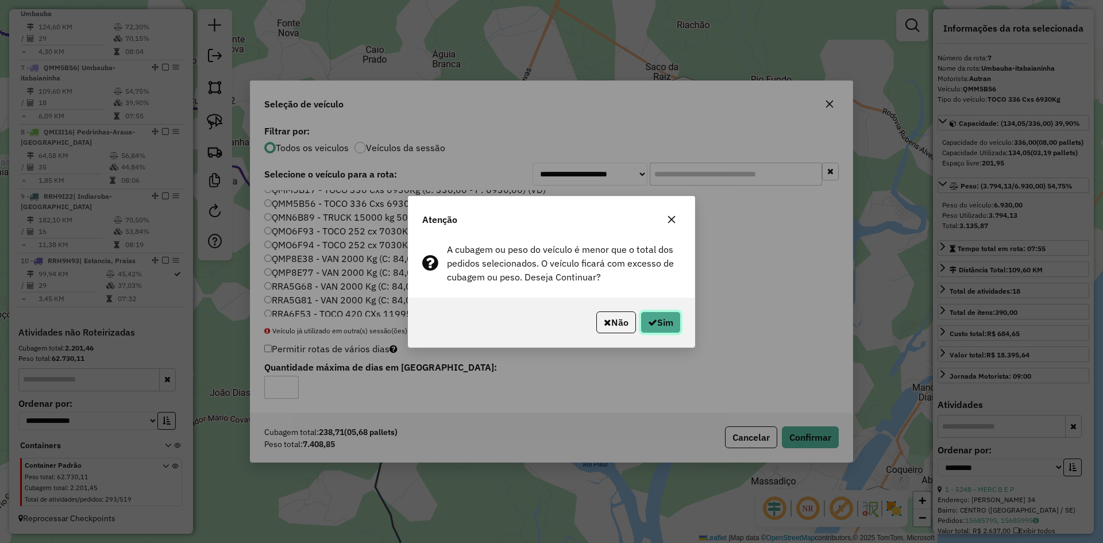
click at [660, 319] on button "Sim" at bounding box center [661, 322] width 40 height 22
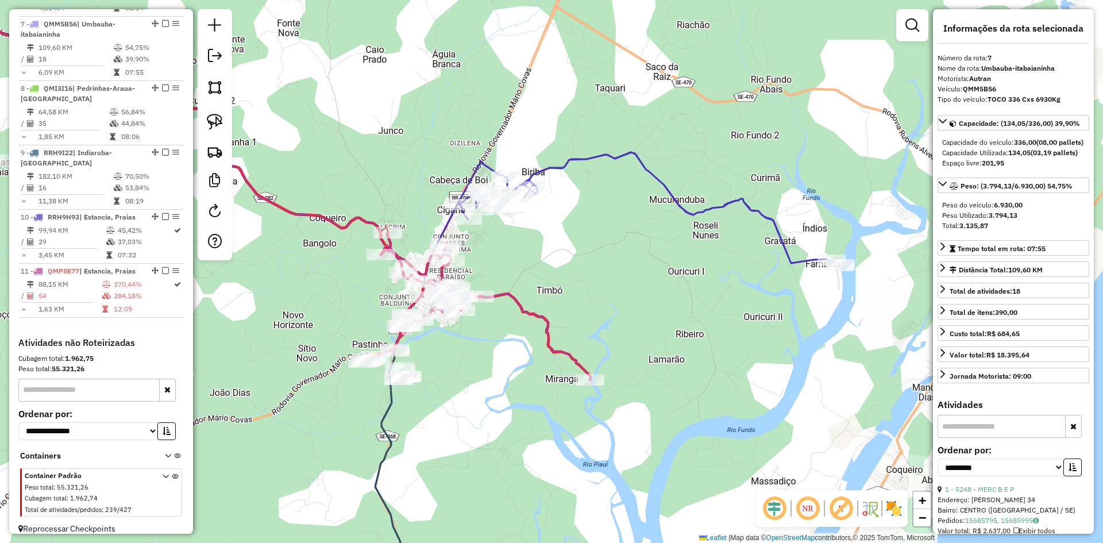
scroll to position [820, 0]
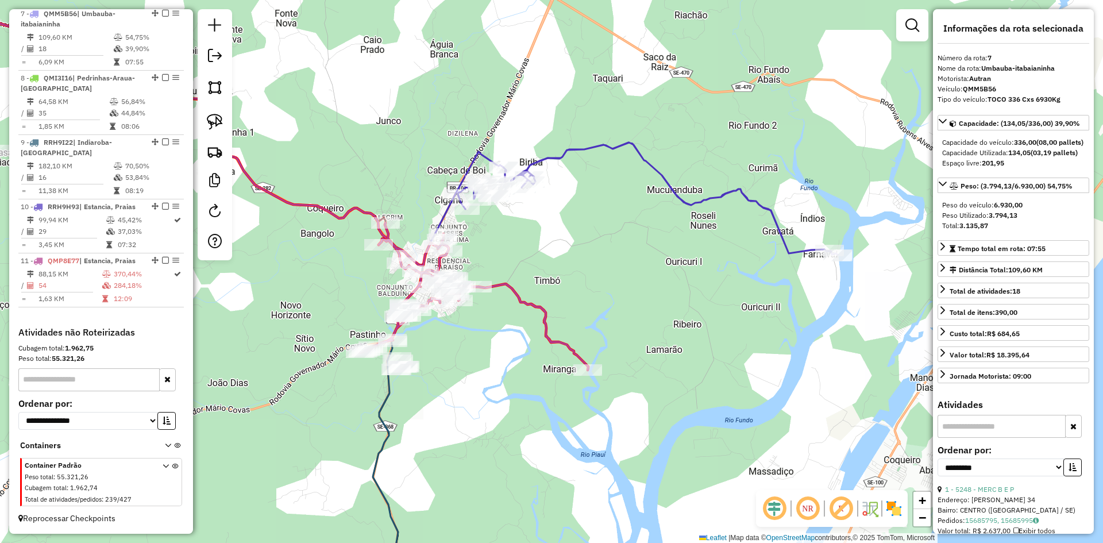
drag, startPoint x: 340, startPoint y: 427, endPoint x: 341, endPoint y: 252, distance: 175.2
click at [342, 262] on div "Janela de atendimento Grade de atendimento Capacidade Transportadoras Veículos …" at bounding box center [551, 271] width 1103 height 543
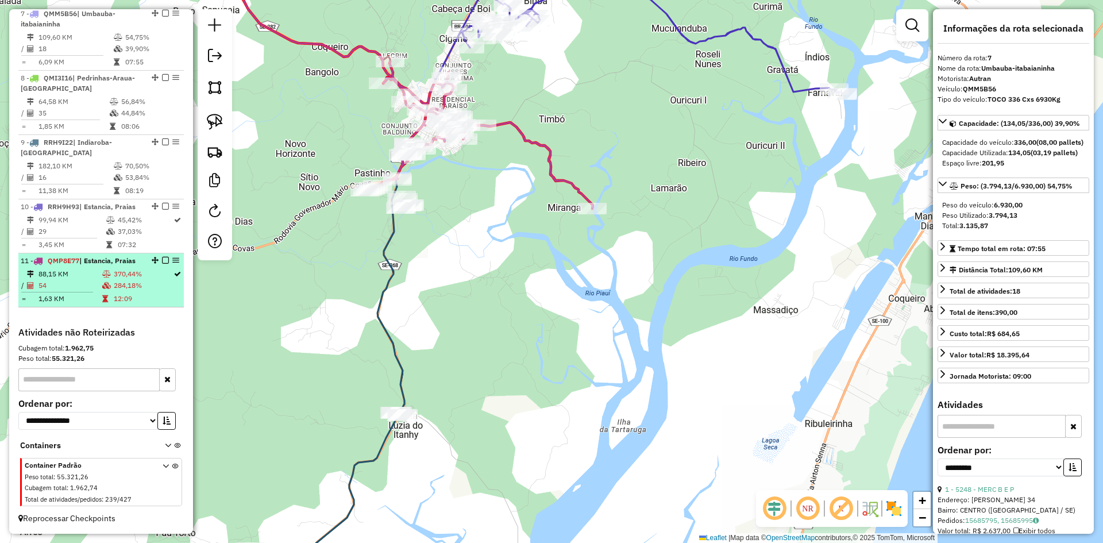
click at [109, 280] on td at bounding box center [107, 273] width 11 height 11
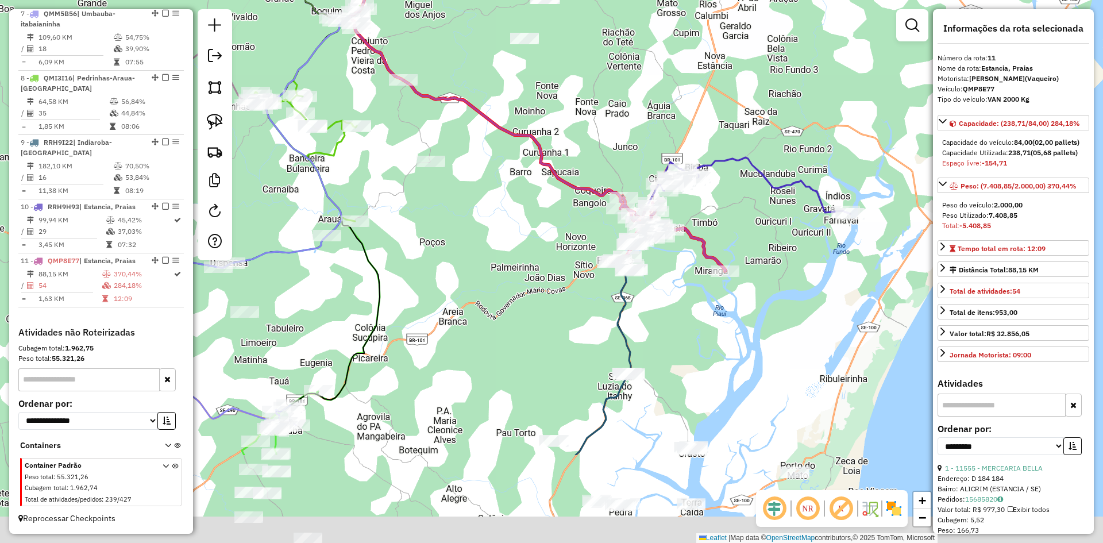
drag, startPoint x: 445, startPoint y: 467, endPoint x: 416, endPoint y: 290, distance: 179.9
click at [416, 292] on div "Janela de atendimento Grade de atendimento Capacidade Transportadoras Veículos …" at bounding box center [551, 271] width 1103 height 543
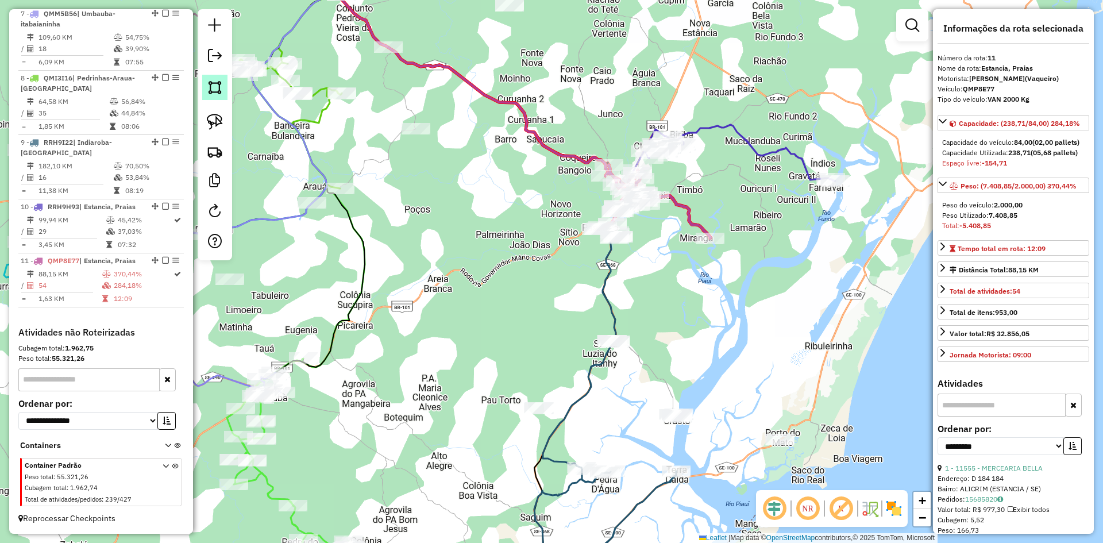
click at [215, 91] on img at bounding box center [215, 87] width 16 height 16
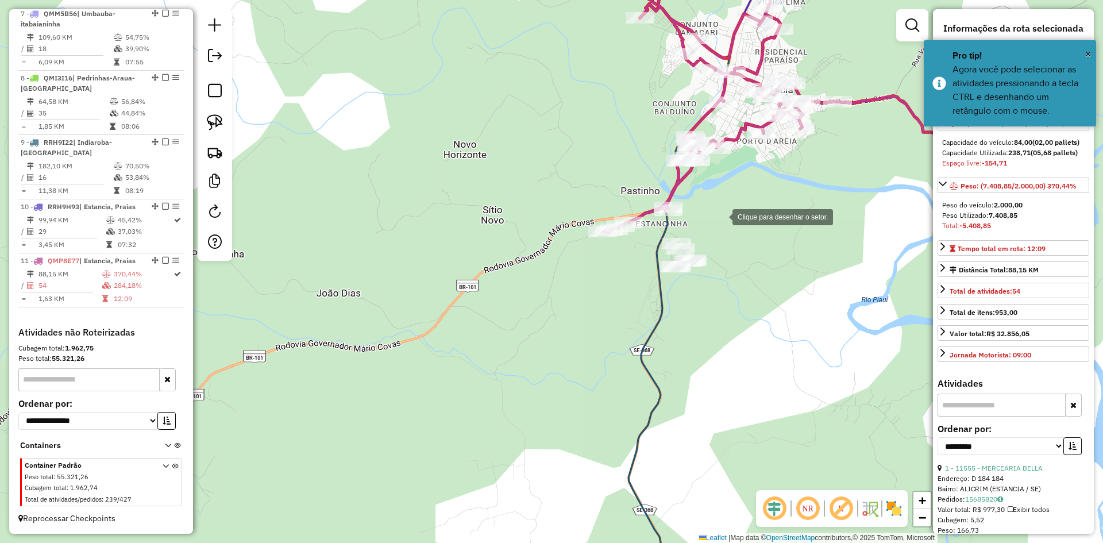
click at [721, 216] on div at bounding box center [720, 216] width 23 height 23
click at [655, 225] on div at bounding box center [655, 224] width 23 height 23
click at [626, 276] on div at bounding box center [630, 272] width 23 height 23
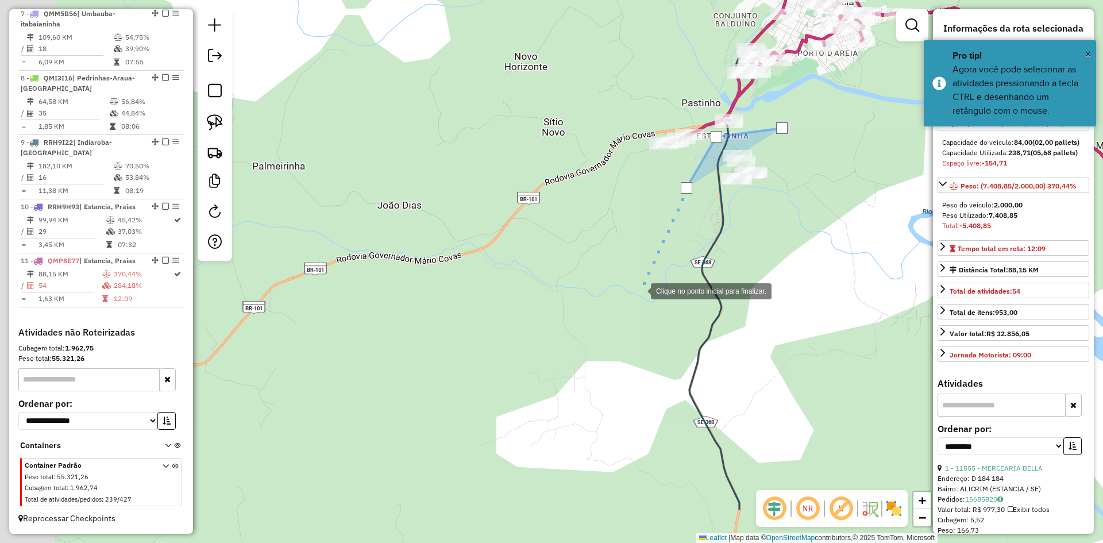
drag, startPoint x: 553, startPoint y: 412, endPoint x: 664, endPoint y: 256, distance: 191.6
click at [661, 261] on div "Clique no ponto inicial para finalizar. Janela de atendimento Grade de atendime…" at bounding box center [551, 271] width 1103 height 543
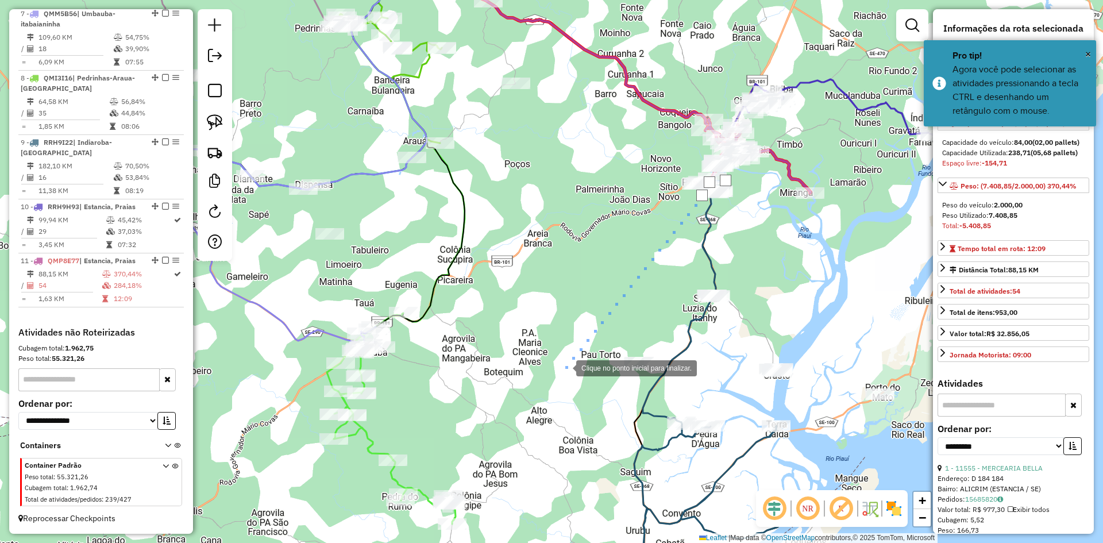
drag, startPoint x: 565, startPoint y: 367, endPoint x: 564, endPoint y: 401, distance: 33.9
click at [565, 368] on div at bounding box center [564, 367] width 23 height 23
drag, startPoint x: 564, startPoint y: 402, endPoint x: 604, endPoint y: 396, distance: 40.5
click at [567, 400] on div at bounding box center [563, 401] width 23 height 23
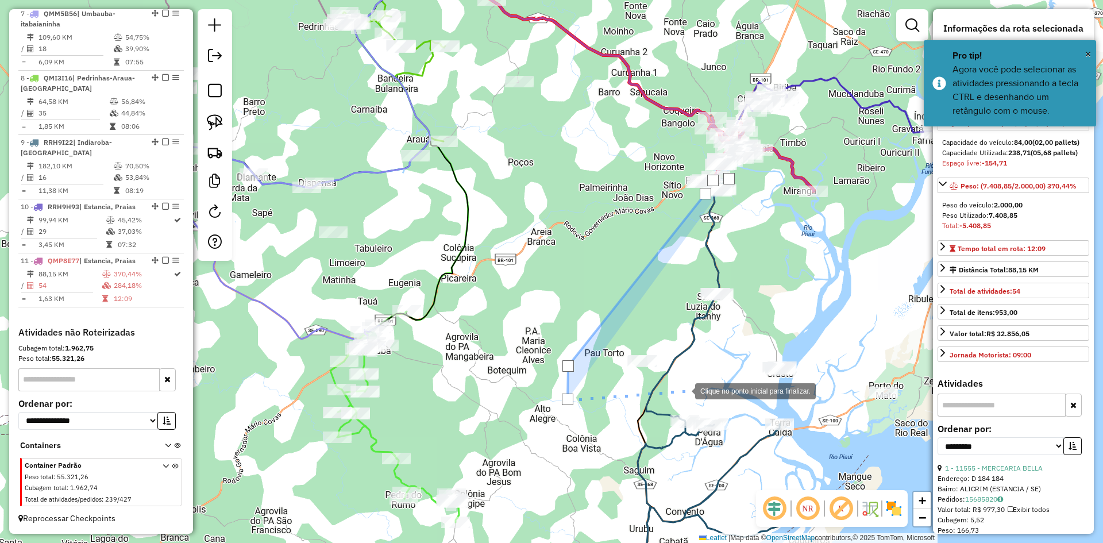
click at [684, 390] on div at bounding box center [683, 390] width 23 height 23
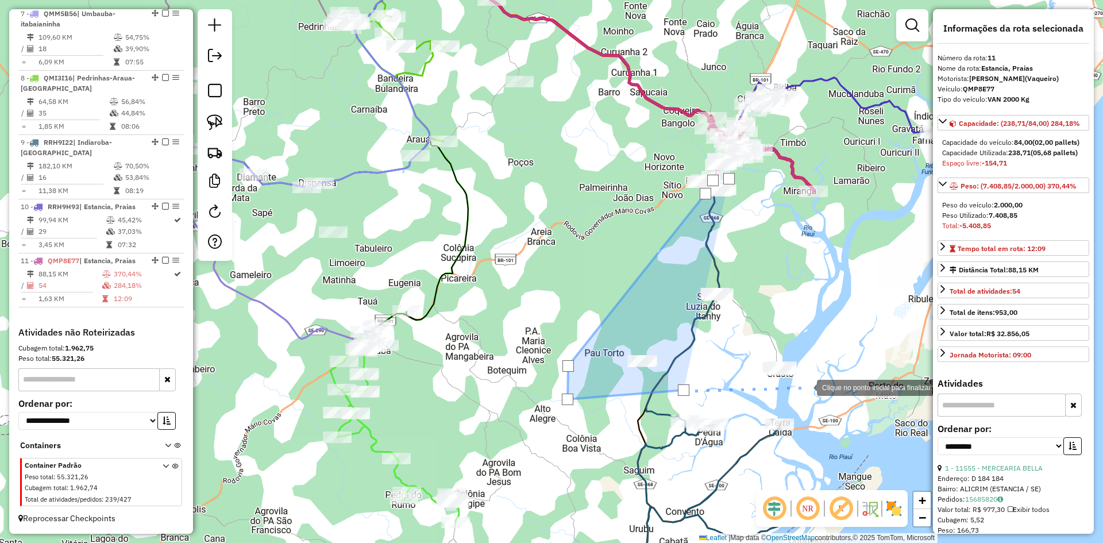
click at [805, 387] on div at bounding box center [805, 386] width 23 height 23
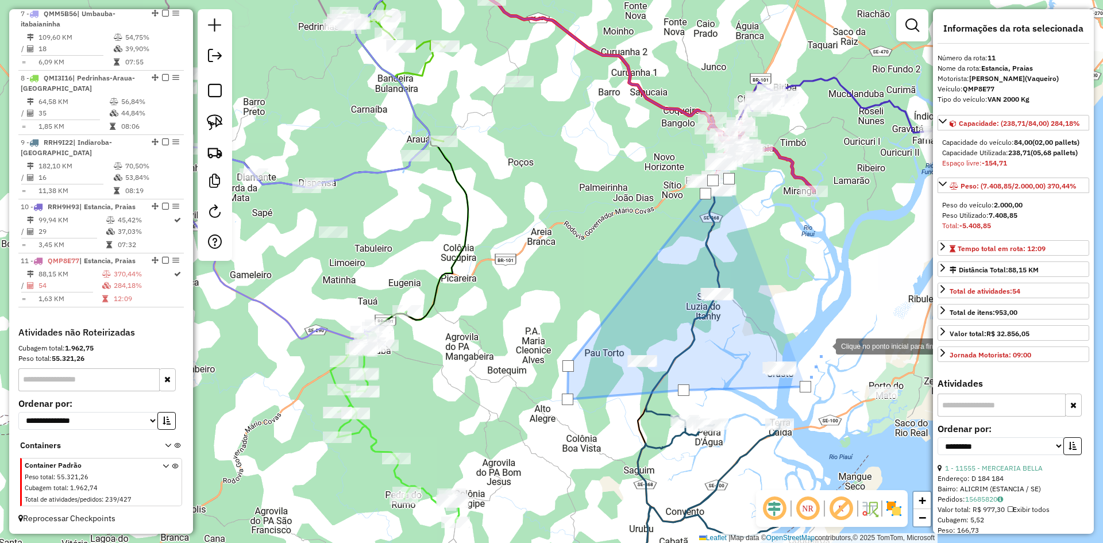
click at [824, 345] on div at bounding box center [824, 345] width 23 height 23
click at [824, 345] on div at bounding box center [824, 345] width 11 height 11
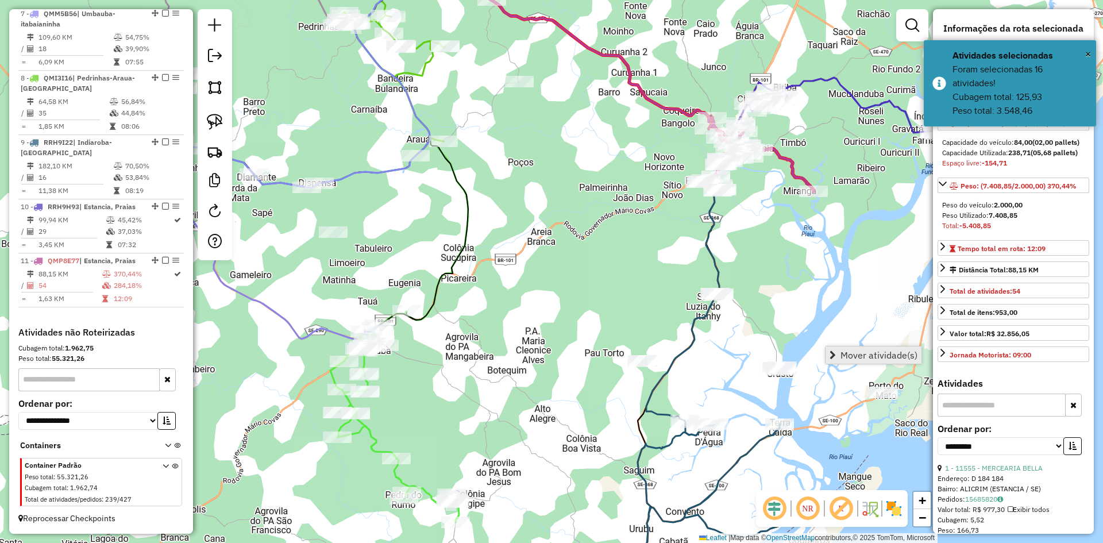
drag, startPoint x: 846, startPoint y: 352, endPoint x: 839, endPoint y: 352, distance: 6.3
click at [846, 352] on span "Mover atividade(s)" at bounding box center [878, 354] width 77 height 9
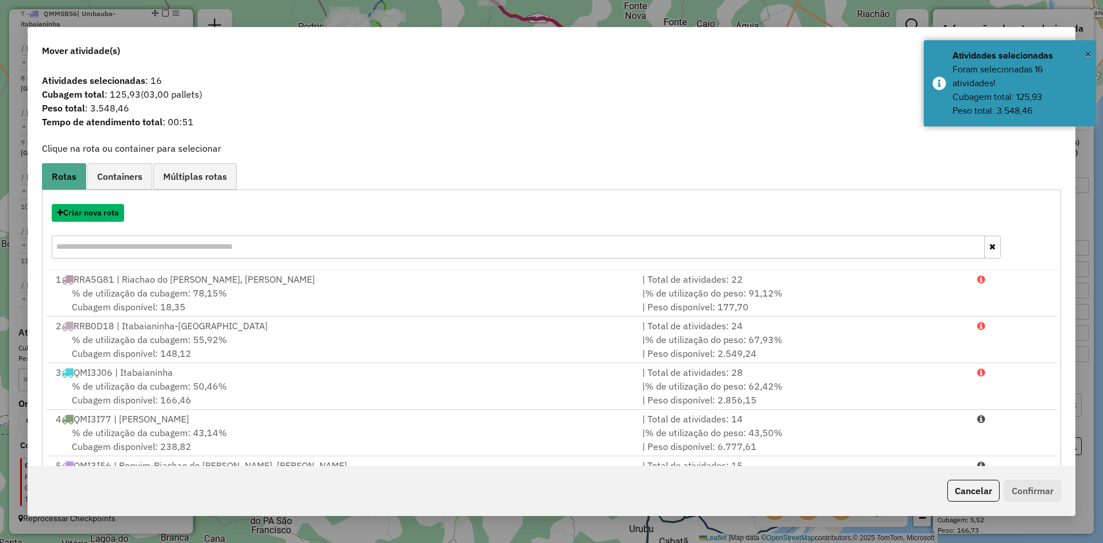
click at [98, 211] on button "Criar nova rota" at bounding box center [88, 213] width 72 height 18
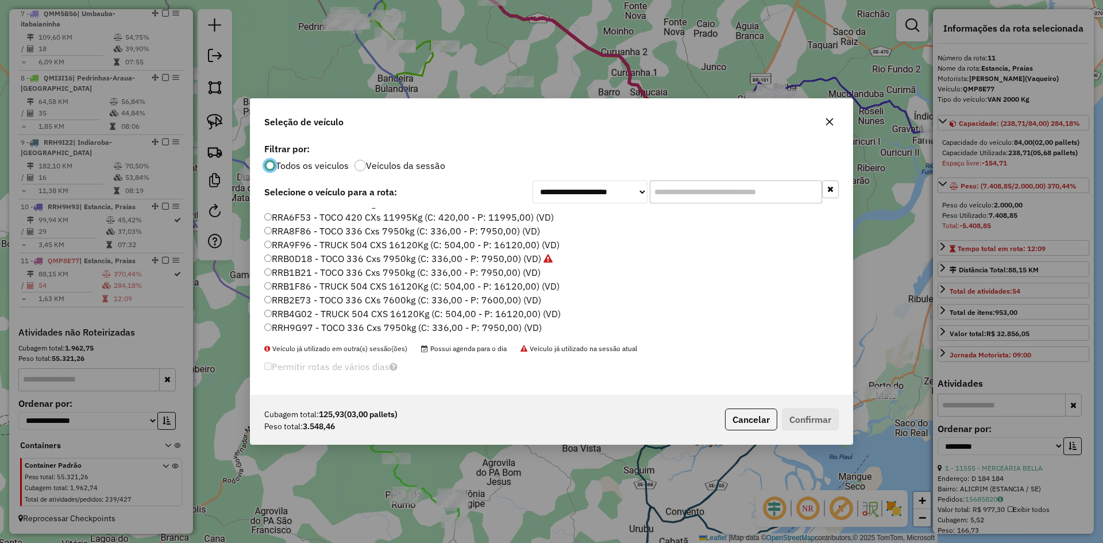
scroll to position [632, 0]
click at [286, 230] on label "RRA8F86 - TOCO 336 Cxs 7950kg (C: 336,00 - P: 7950,00) (VD)" at bounding box center [402, 230] width 276 height 14
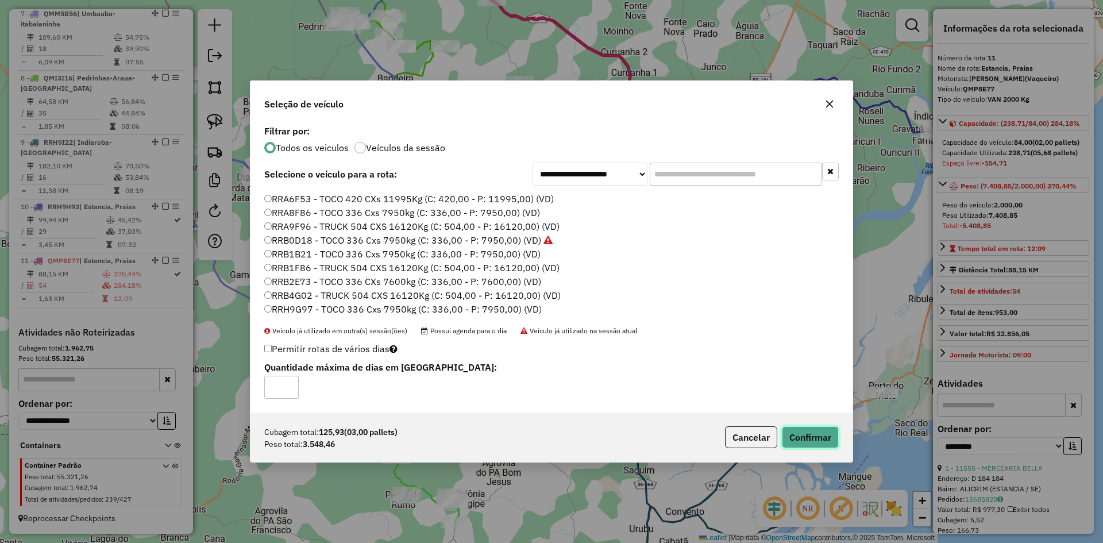
click at [794, 439] on button "Confirmar" at bounding box center [810, 437] width 57 height 22
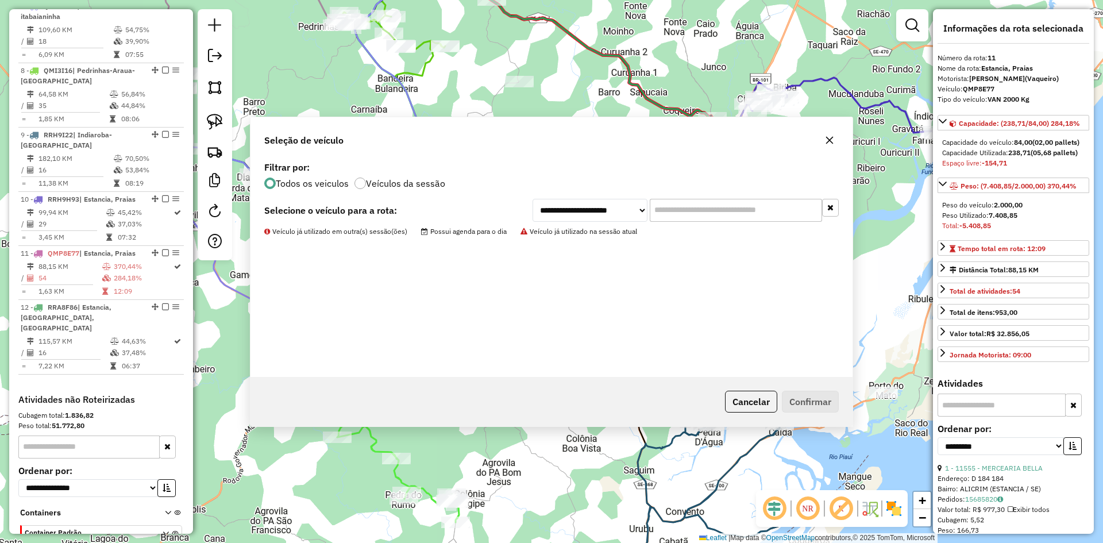
scroll to position [888, 0]
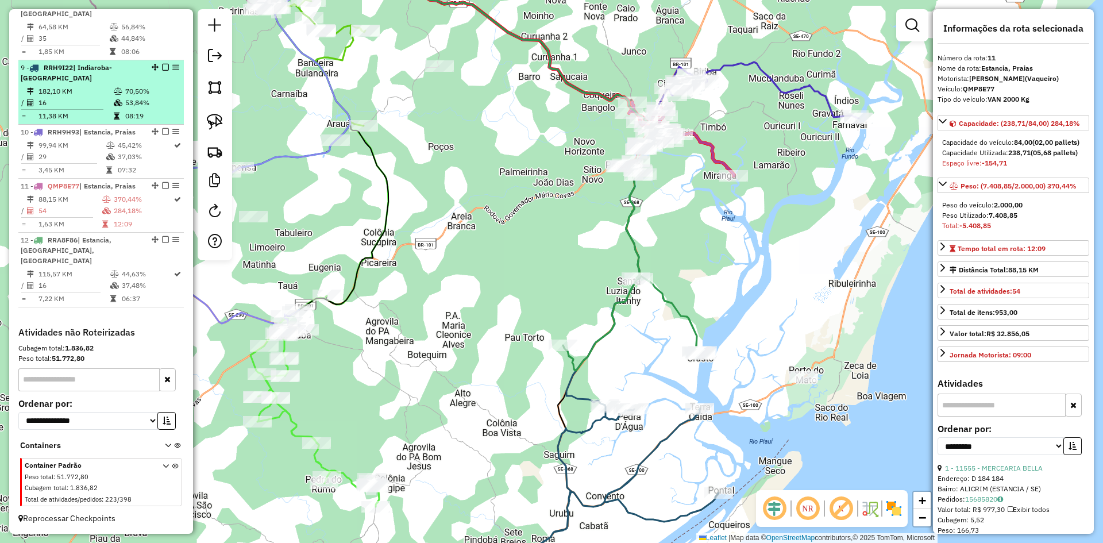
click at [85, 97] on td "182,10 KM" at bounding box center [75, 91] width 75 height 11
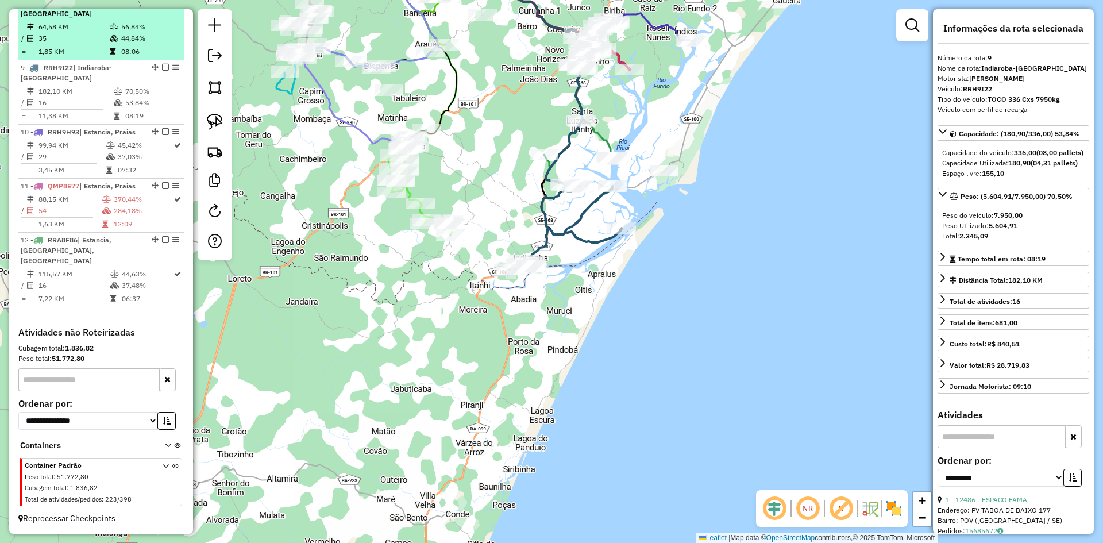
click at [100, 57] on td "1,85 KM" at bounding box center [73, 51] width 71 height 11
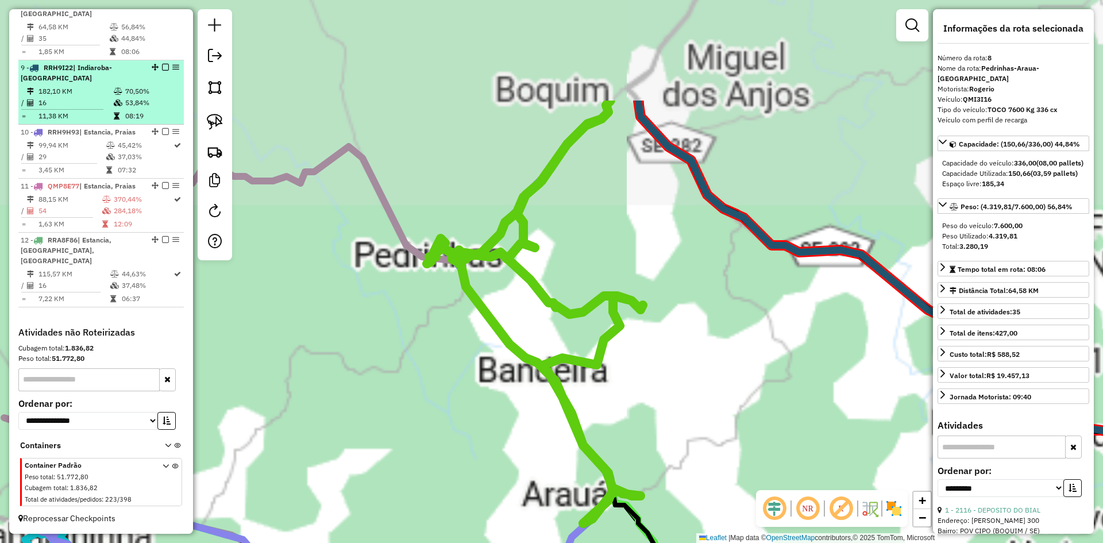
click at [99, 97] on td "182,10 KM" at bounding box center [75, 91] width 75 height 11
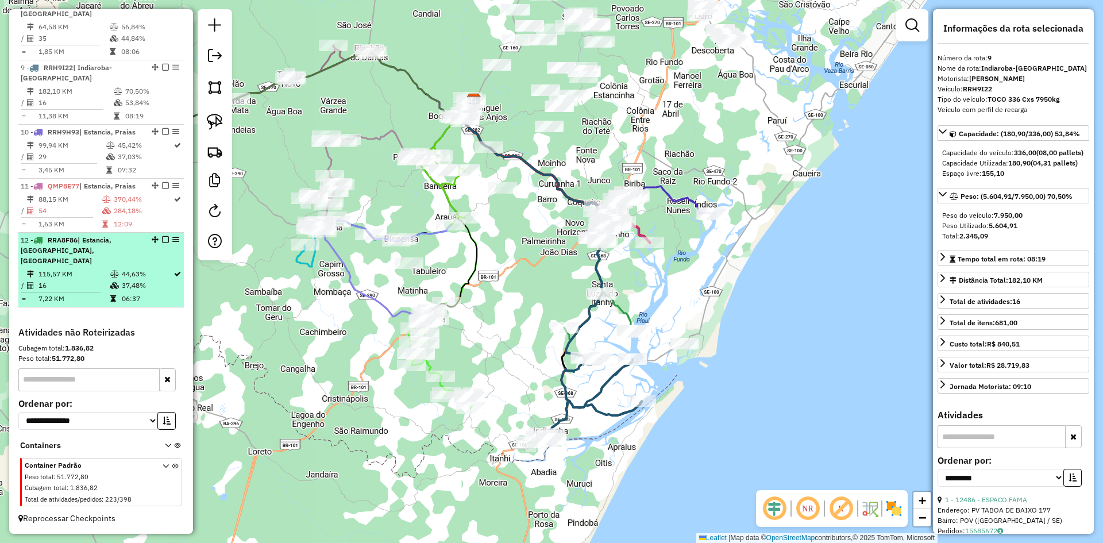
click at [110, 272] on td at bounding box center [115, 273] width 11 height 11
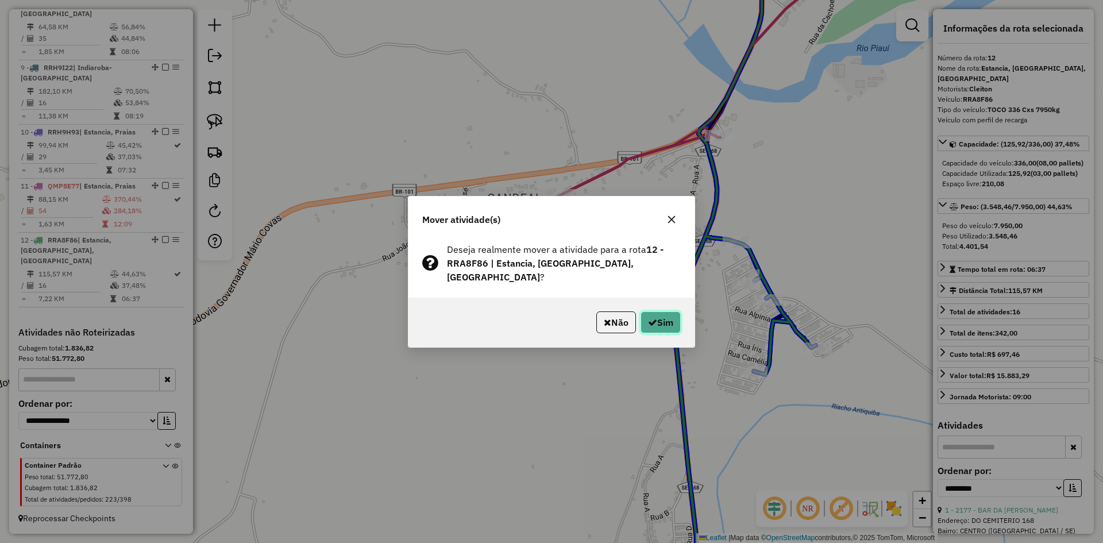
click at [674, 317] on button "Sim" at bounding box center [661, 322] width 40 height 22
click at [661, 316] on button "Sim" at bounding box center [661, 322] width 40 height 22
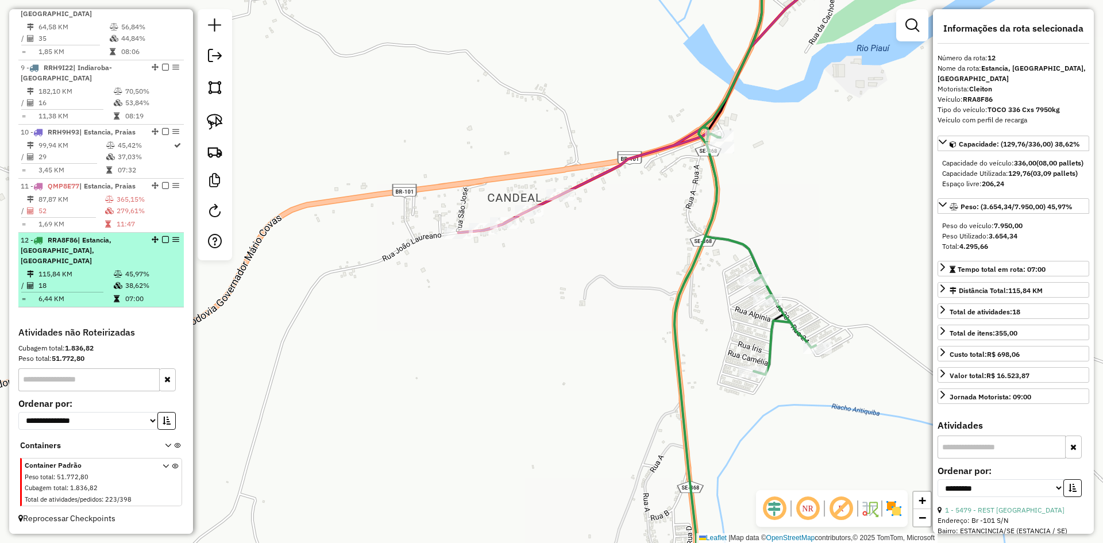
drag, startPoint x: 137, startPoint y: 272, endPoint x: 147, endPoint y: 268, distance: 11.3
click at [137, 272] on td "45,97%" at bounding box center [152, 273] width 55 height 11
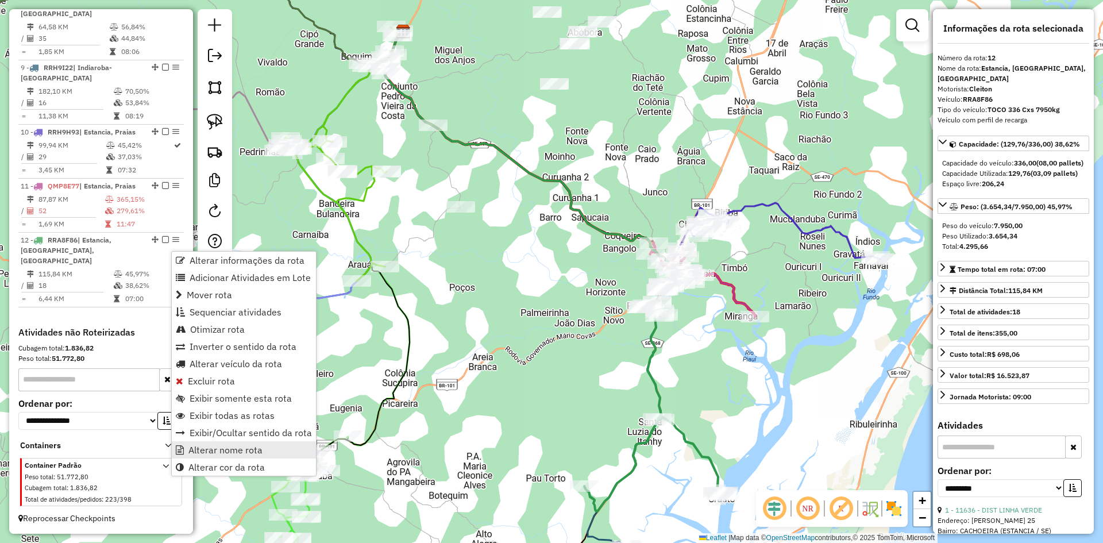
click at [233, 453] on span "Alterar nome rota" at bounding box center [225, 449] width 74 height 9
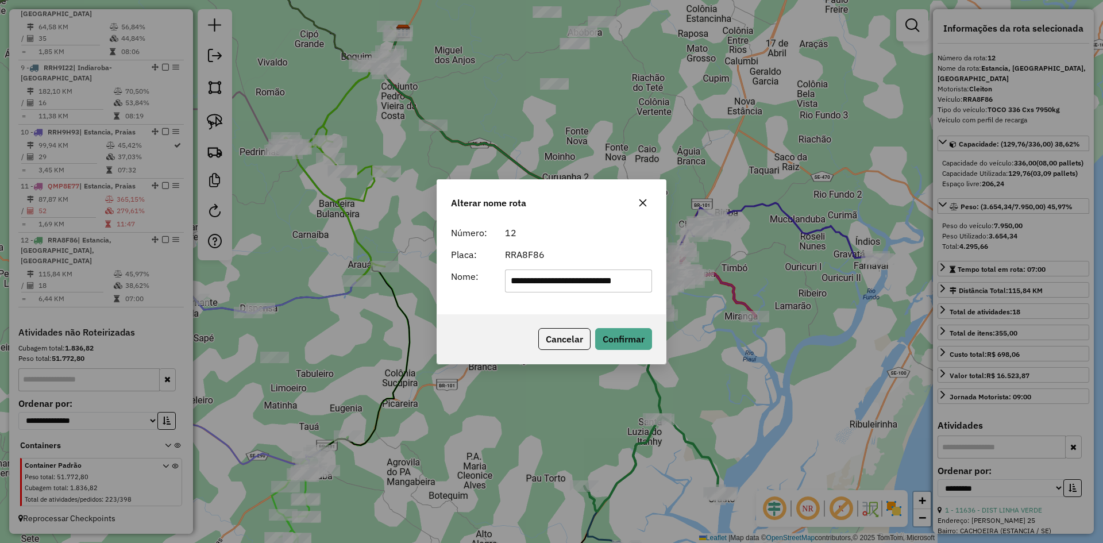
click at [546, 284] on input "**********" at bounding box center [579, 280] width 148 height 23
type input "**********"
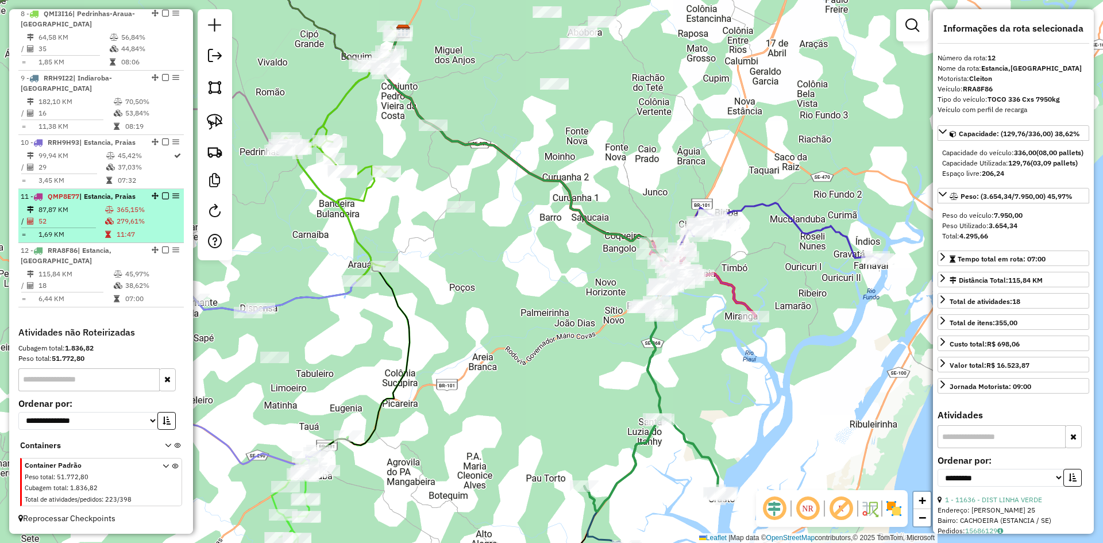
click at [149, 230] on td "11:47" at bounding box center [147, 234] width 63 height 11
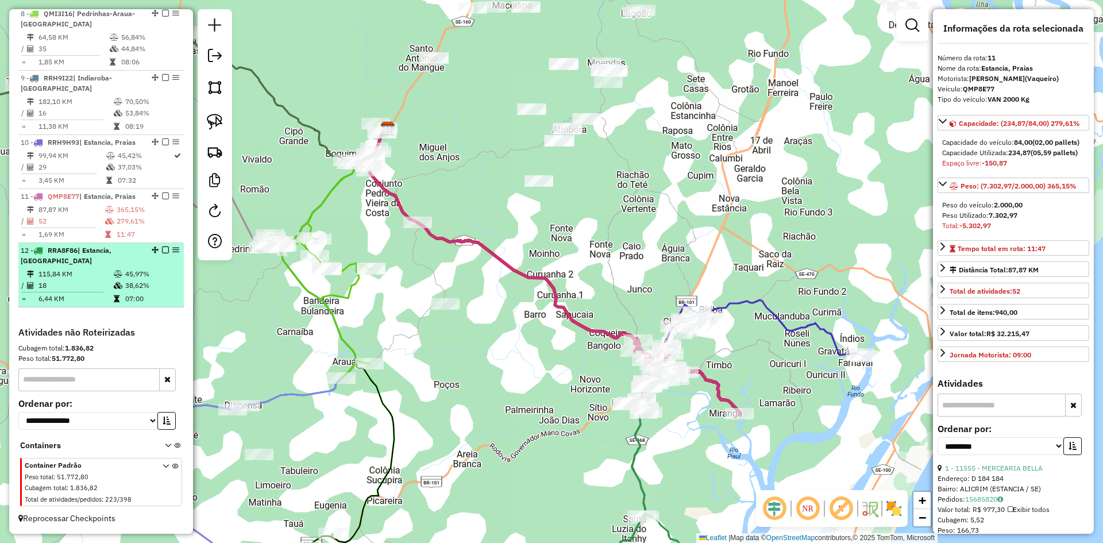
click at [121, 284] on td at bounding box center [118, 285] width 11 height 11
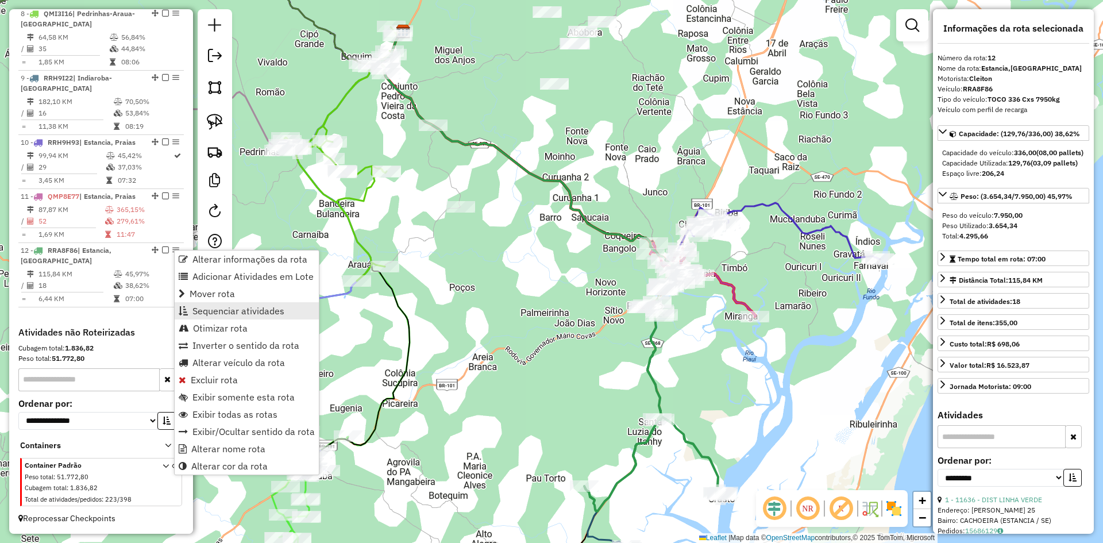
click at [219, 309] on span "Sequenciar atividades" at bounding box center [238, 310] width 92 height 9
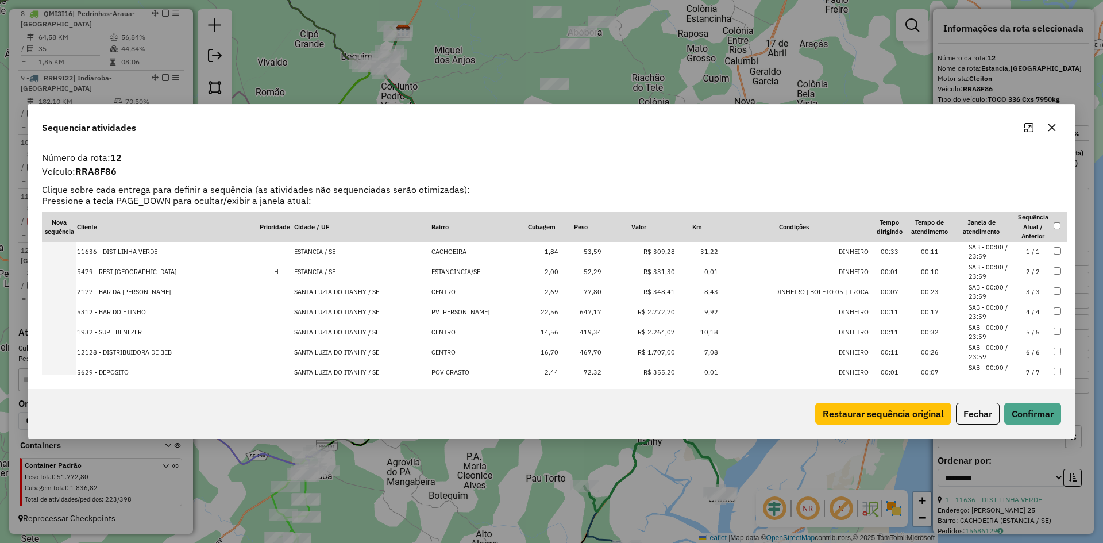
scroll to position [239, 0]
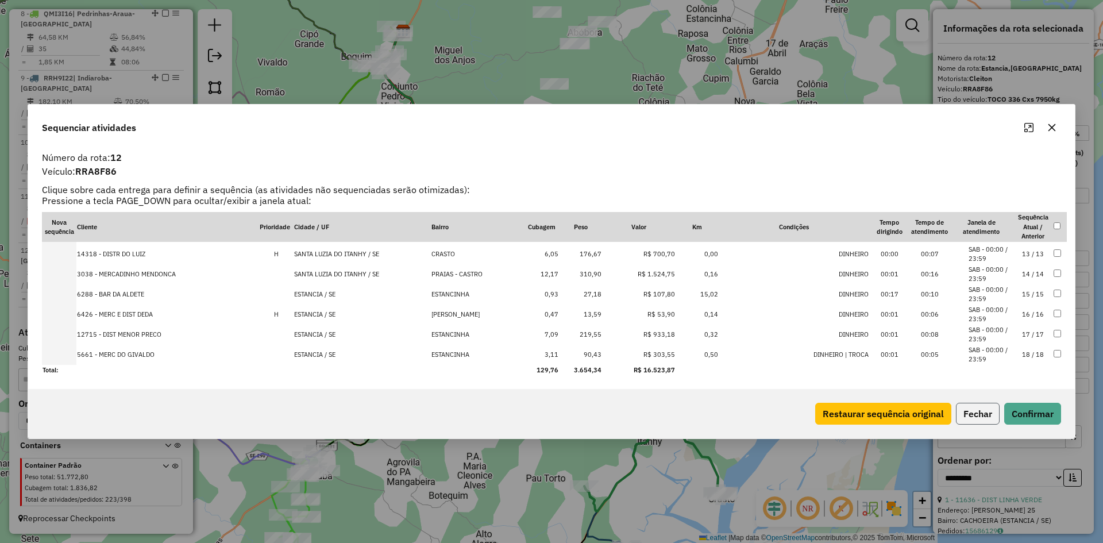
click at [974, 416] on button "Fechar" at bounding box center [978, 414] width 44 height 22
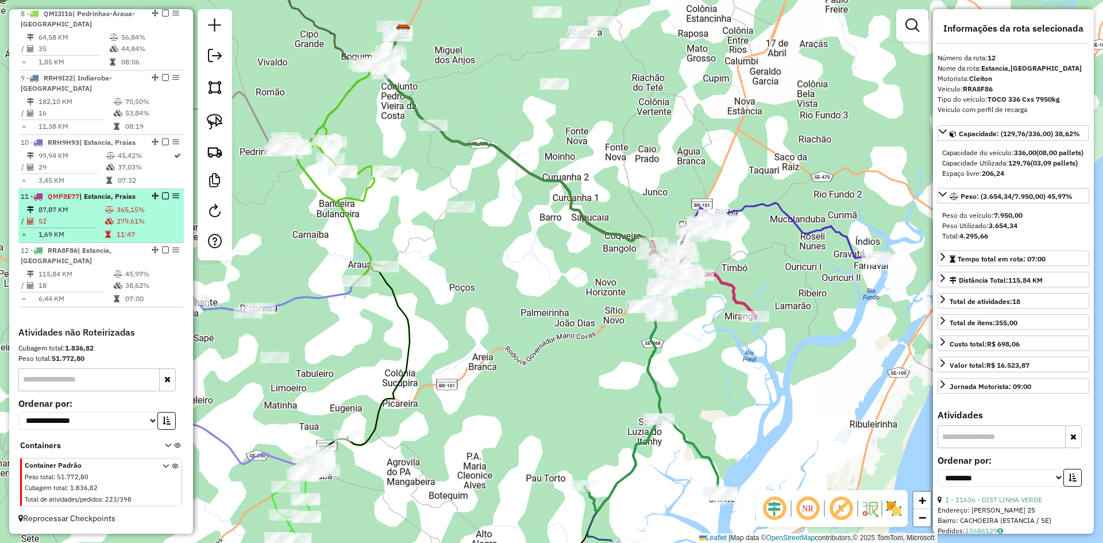
drag, startPoint x: 111, startPoint y: 211, endPoint x: 118, endPoint y: 221, distance: 12.0
click at [113, 213] on tr "87,87 KM 365,15%" at bounding box center [101, 209] width 161 height 11
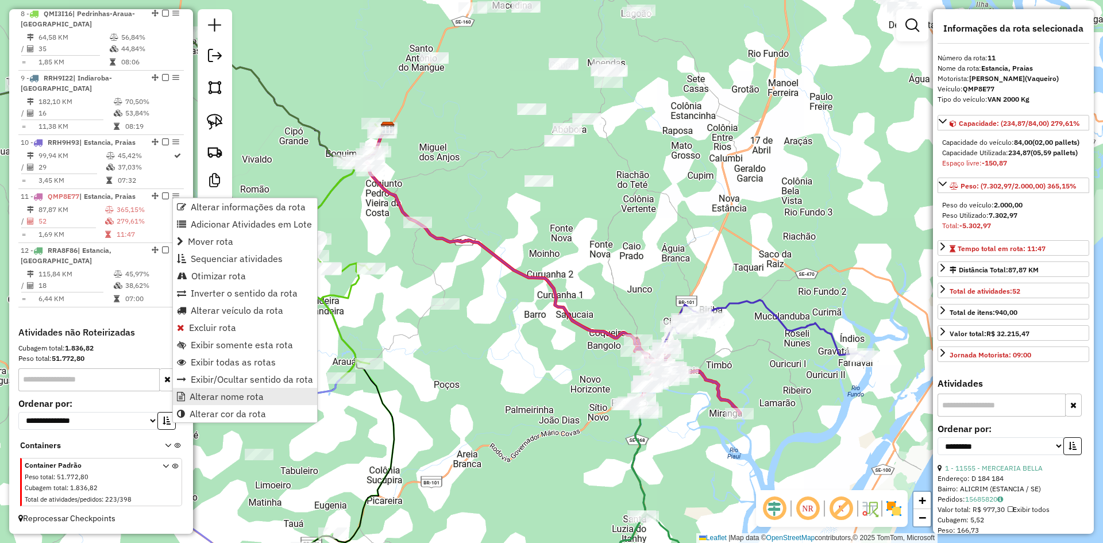
click at [234, 402] on link "Alterar nome rota" at bounding box center [245, 396] width 144 height 17
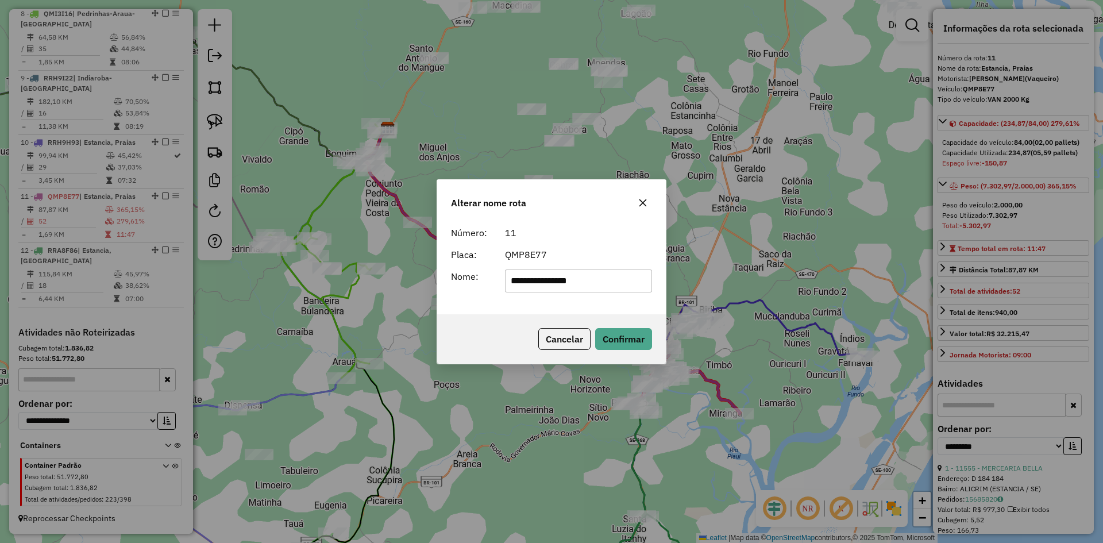
click at [546, 279] on input "**********" at bounding box center [579, 280] width 148 height 23
type input "********"
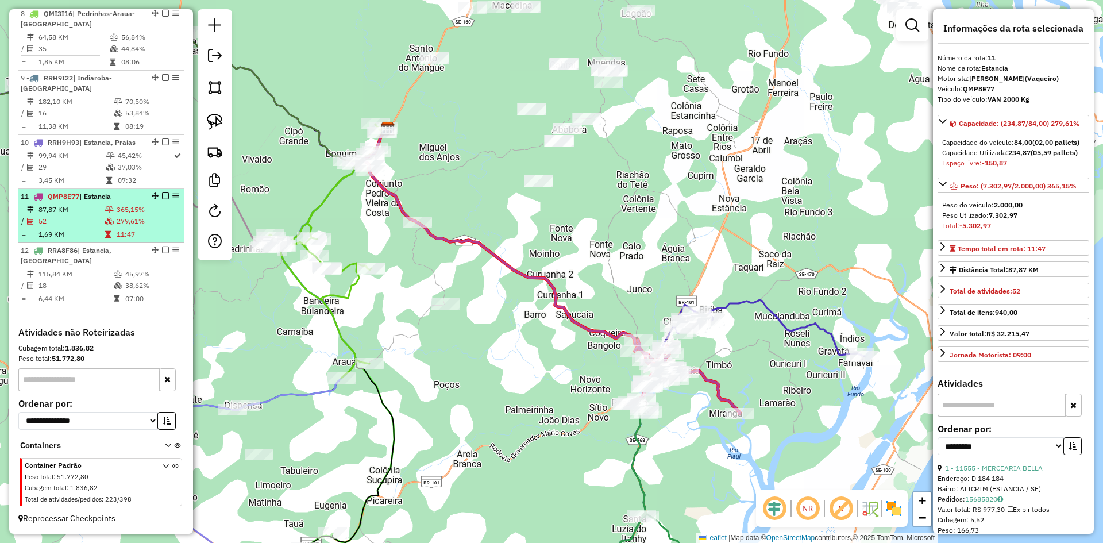
click at [157, 219] on td "279,61%" at bounding box center [147, 220] width 63 height 11
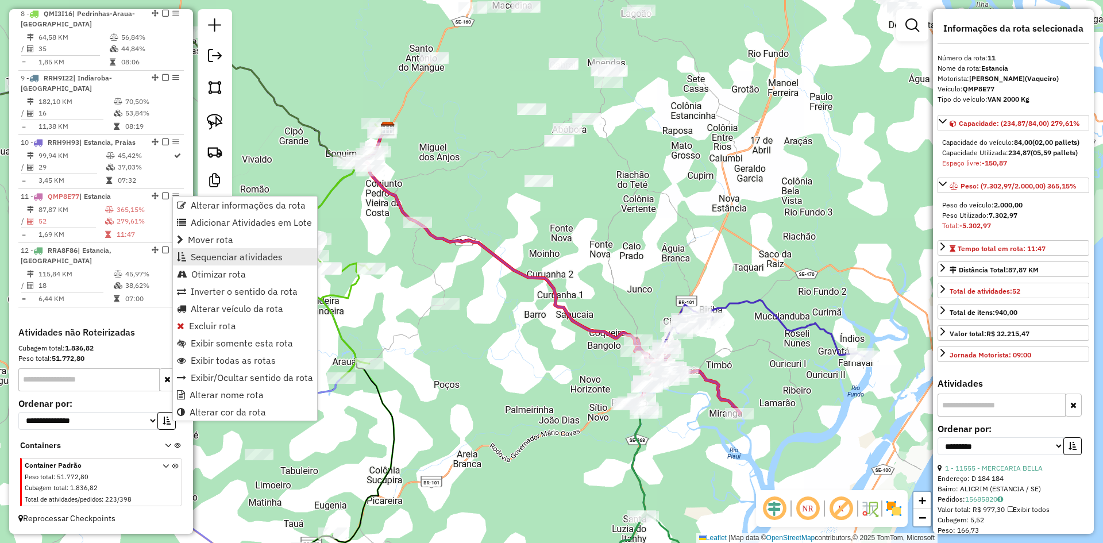
click at [225, 259] on span "Sequenciar atividades" at bounding box center [237, 256] width 92 height 9
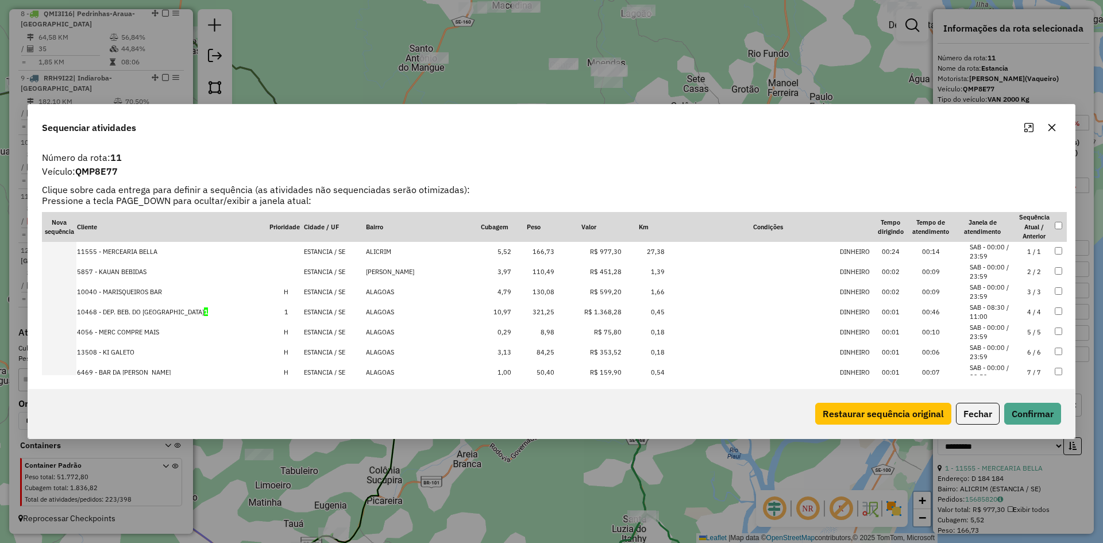
click at [519, 258] on td "166,73" at bounding box center [533, 252] width 43 height 20
click at [518, 309] on td "321,25" at bounding box center [533, 312] width 43 height 20
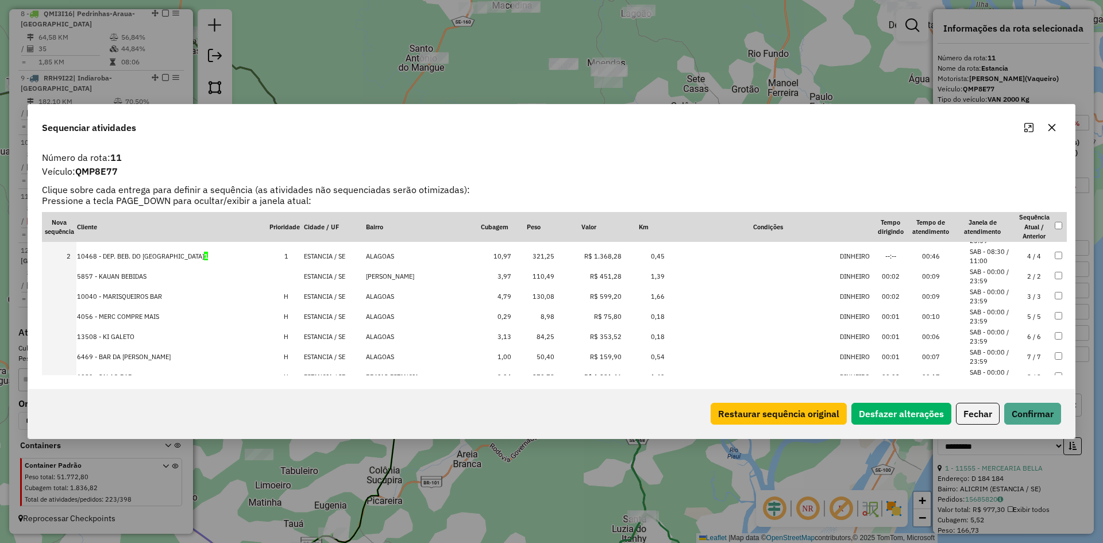
scroll to position [57, 0]
click at [517, 330] on td "270,78" at bounding box center [533, 335] width 43 height 20
click at [520, 293] on td "1.398,72" at bounding box center [533, 298] width 43 height 20
click at [523, 319] on td "168,03" at bounding box center [533, 318] width 43 height 20
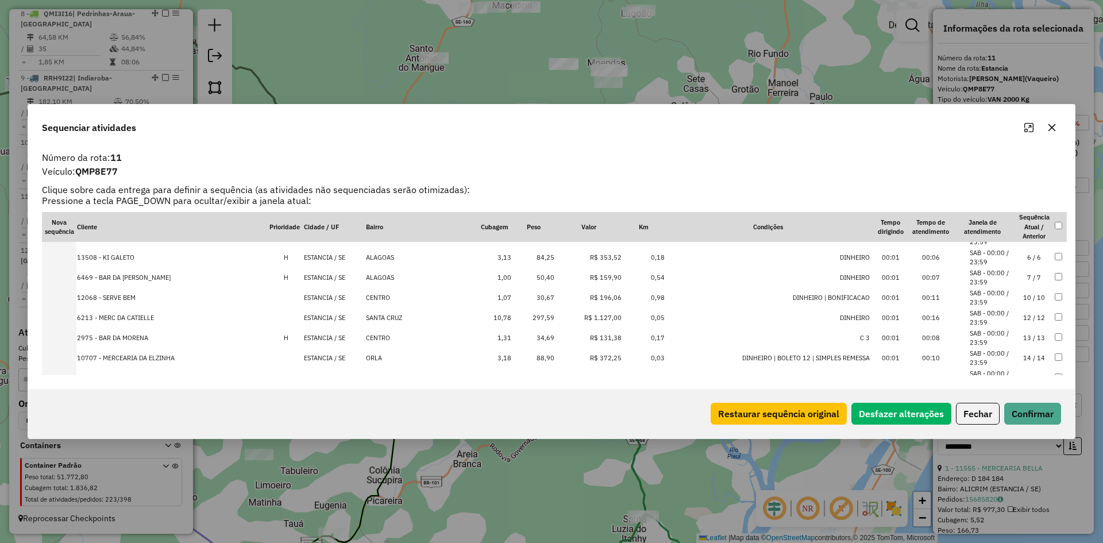
click at [522, 322] on td "297,59" at bounding box center [533, 318] width 43 height 20
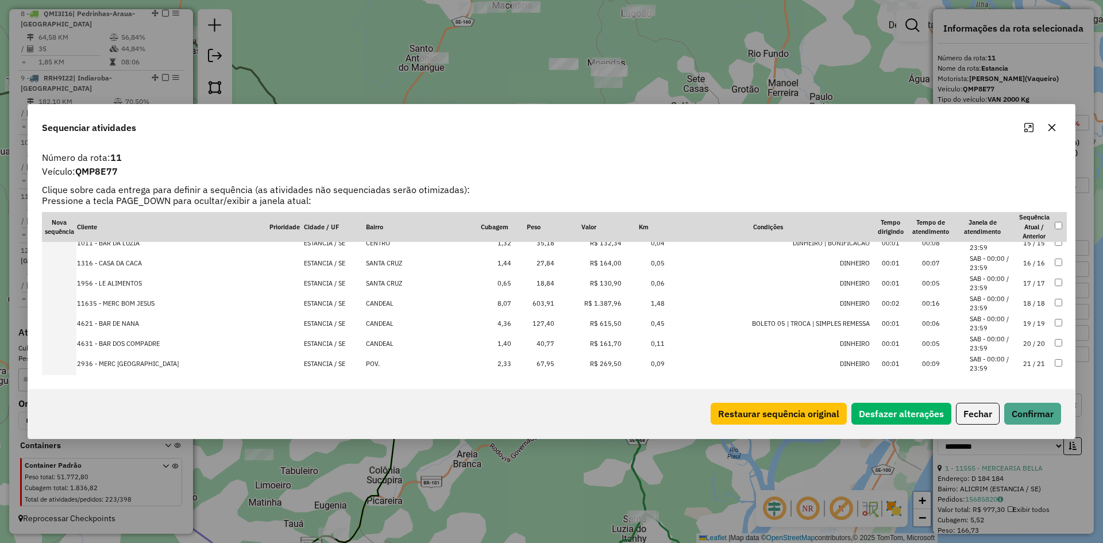
click at [520, 303] on td "603,91" at bounding box center [533, 304] width 43 height 20
click at [520, 303] on td "127,40" at bounding box center [533, 304] width 43 height 20
click at [518, 304] on td "140,60" at bounding box center [533, 306] width 43 height 20
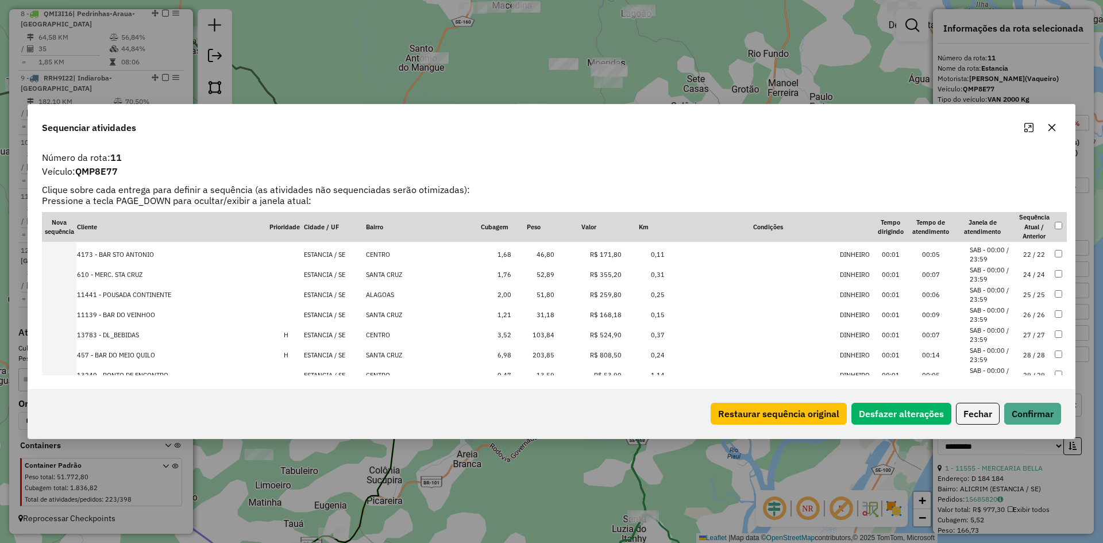
scroll to position [465, 0]
drag, startPoint x: 517, startPoint y: 329, endPoint x: 544, endPoint y: 318, distance: 29.1
click at [518, 329] on td "203,85" at bounding box center [533, 329] width 43 height 20
click at [515, 257] on td "407,13" at bounding box center [533, 255] width 43 height 20
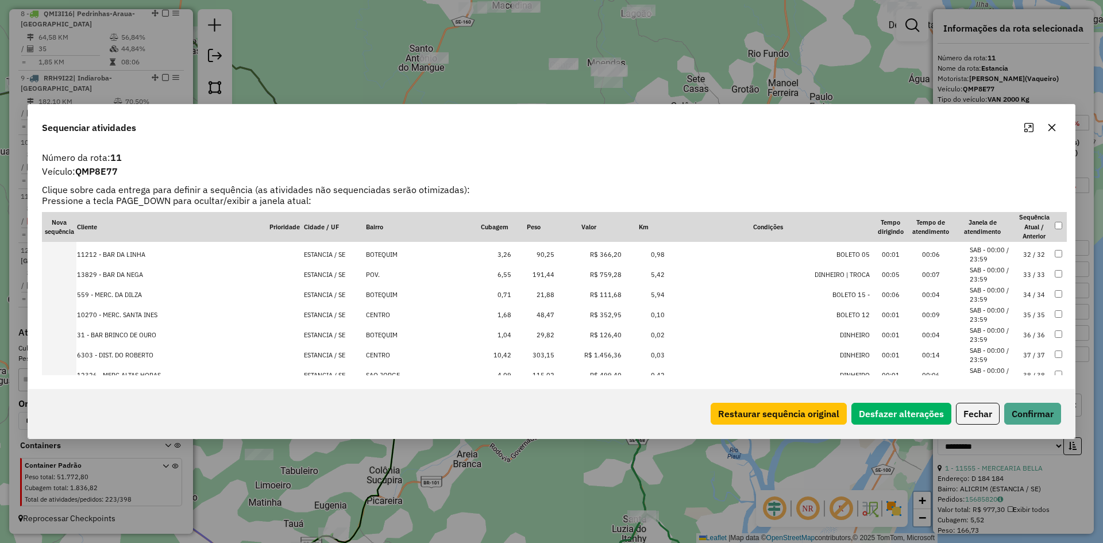
click at [519, 272] on td "191,44" at bounding box center [533, 275] width 43 height 20
click at [522, 330] on td "303,15" at bounding box center [533, 335] width 43 height 20
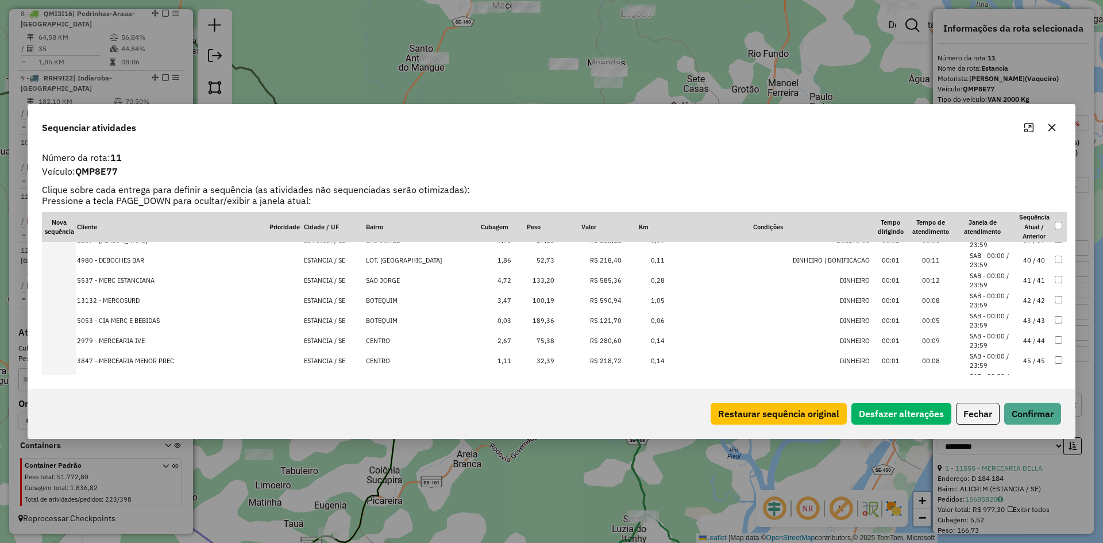
click at [521, 318] on td "189,36" at bounding box center [533, 321] width 43 height 20
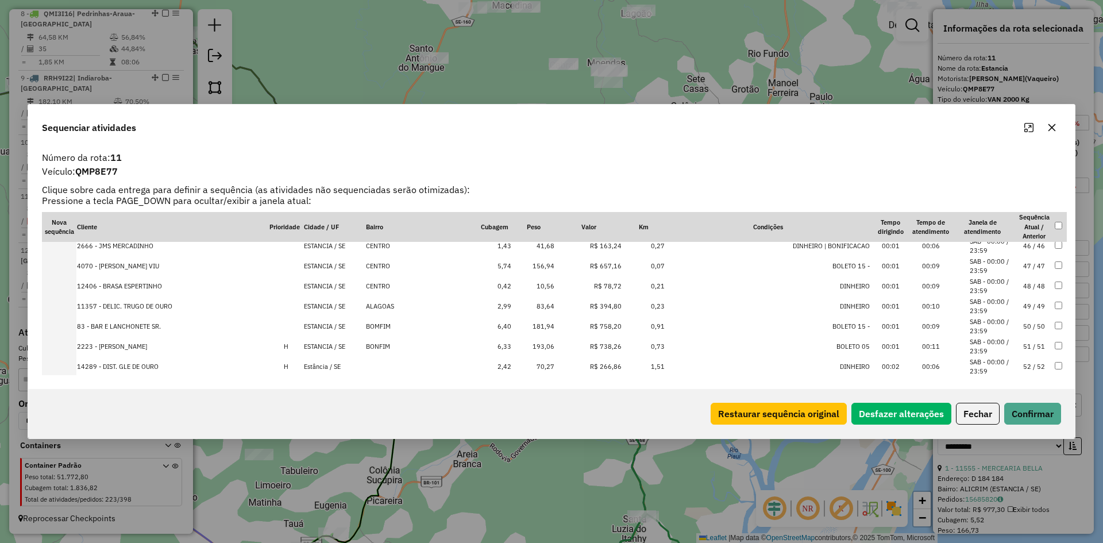
click at [516, 267] on td "156,94" at bounding box center [533, 266] width 43 height 20
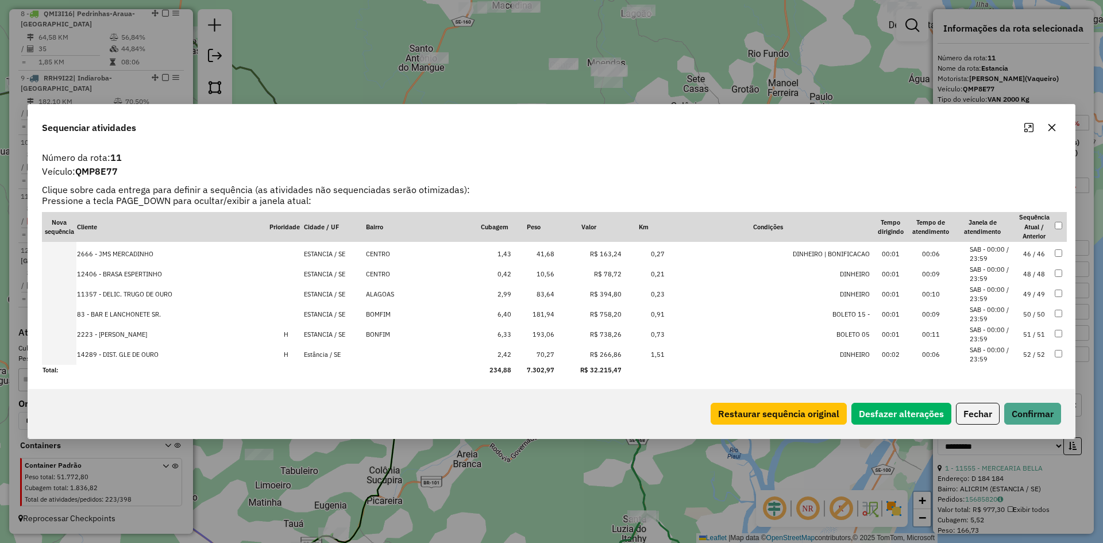
click at [516, 314] on td "181,94" at bounding box center [533, 314] width 43 height 20
click at [516, 330] on td "193,06" at bounding box center [533, 335] width 43 height 20
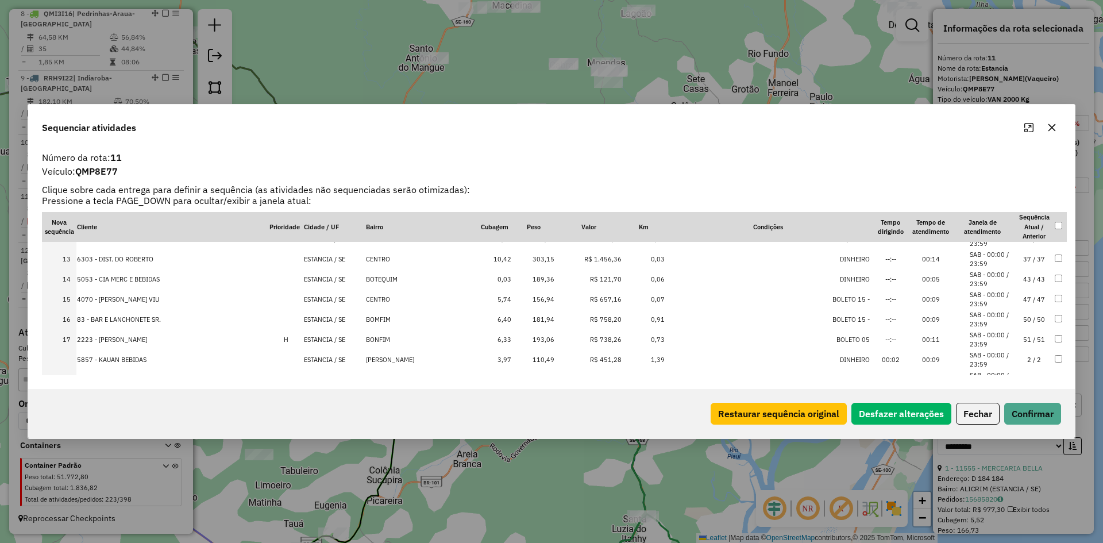
scroll to position [233, 0]
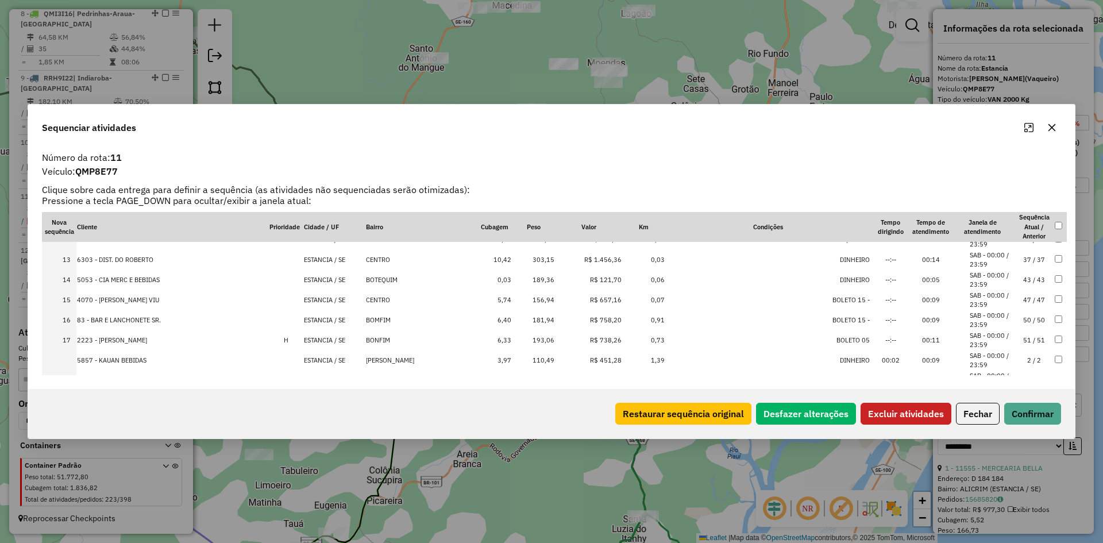
click at [1054, 263] on td at bounding box center [1060, 260] width 13 height 20
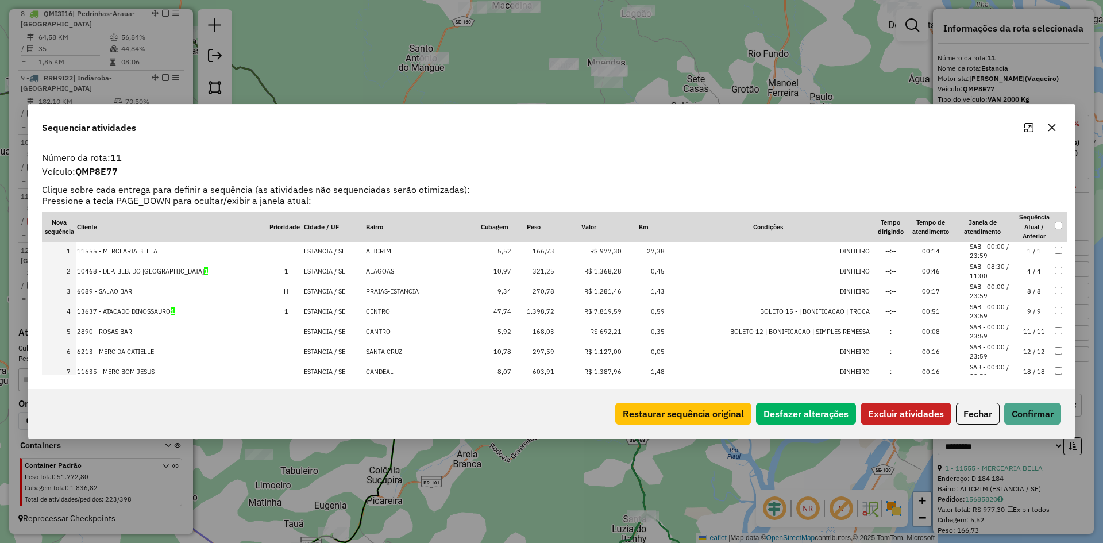
scroll to position [0, 0]
click at [890, 412] on button "Excluir atividades" at bounding box center [906, 414] width 91 height 22
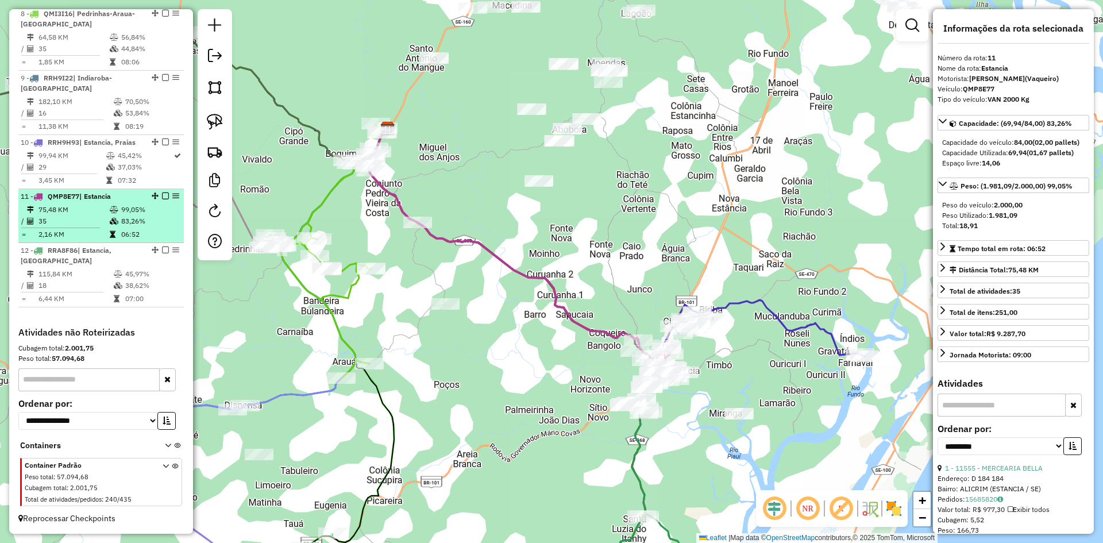
click at [151, 221] on td "83,26%" at bounding box center [150, 220] width 58 height 11
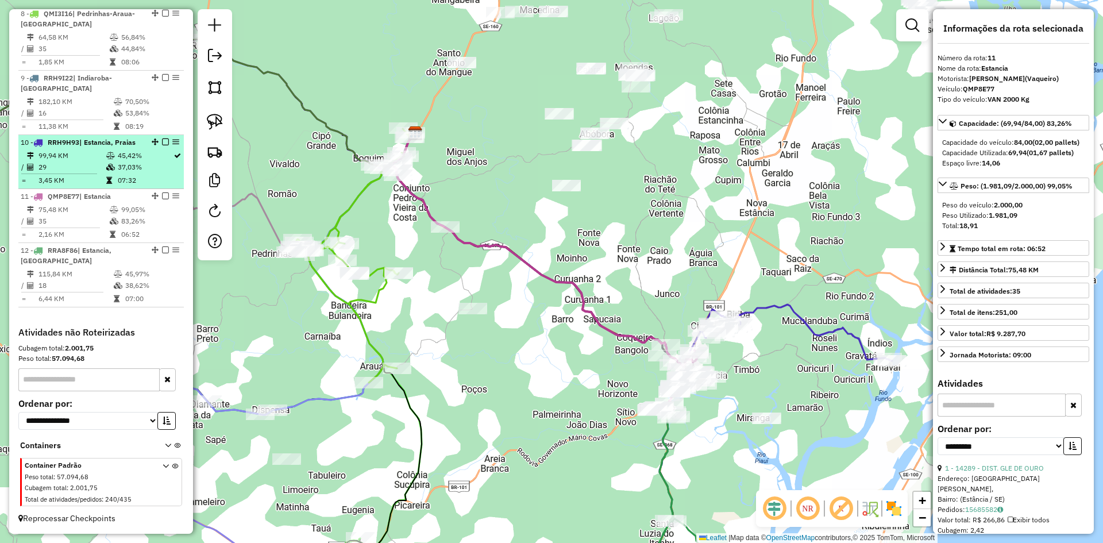
click at [134, 171] on td "37,03%" at bounding box center [145, 166] width 56 height 11
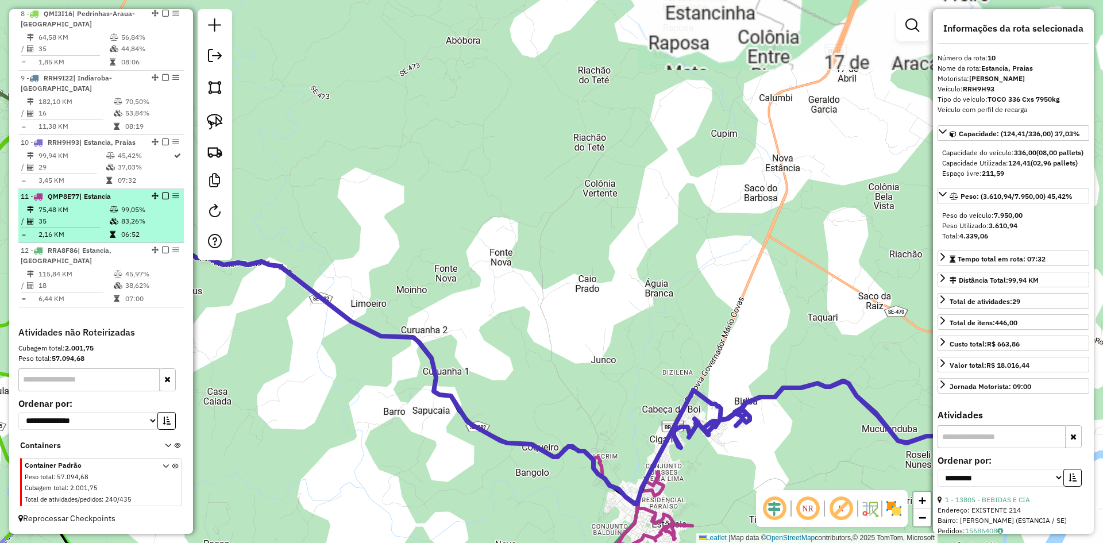
click at [137, 232] on td "06:52" at bounding box center [150, 234] width 58 height 11
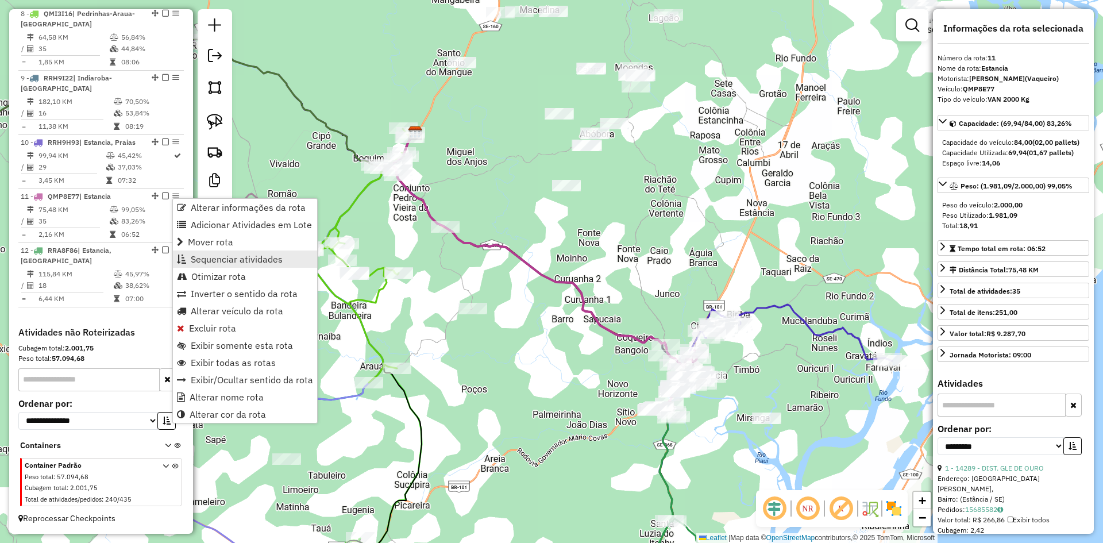
click at [225, 254] on span "Sequenciar atividades" at bounding box center [237, 258] width 92 height 9
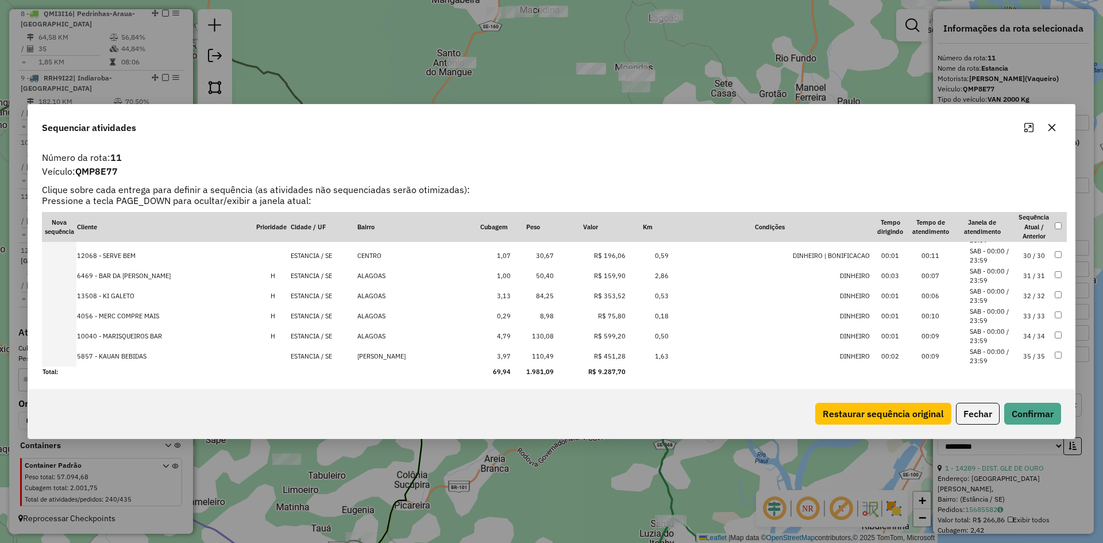
scroll to position [581, 0]
click at [959, 412] on button "Fechar" at bounding box center [978, 414] width 44 height 22
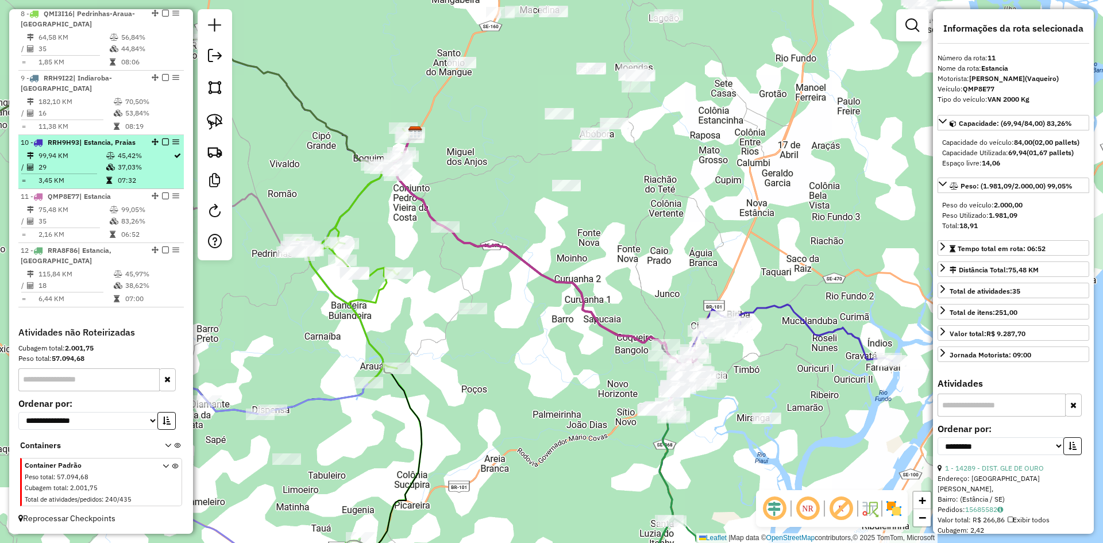
click at [146, 167] on td "37,03%" at bounding box center [145, 166] width 56 height 11
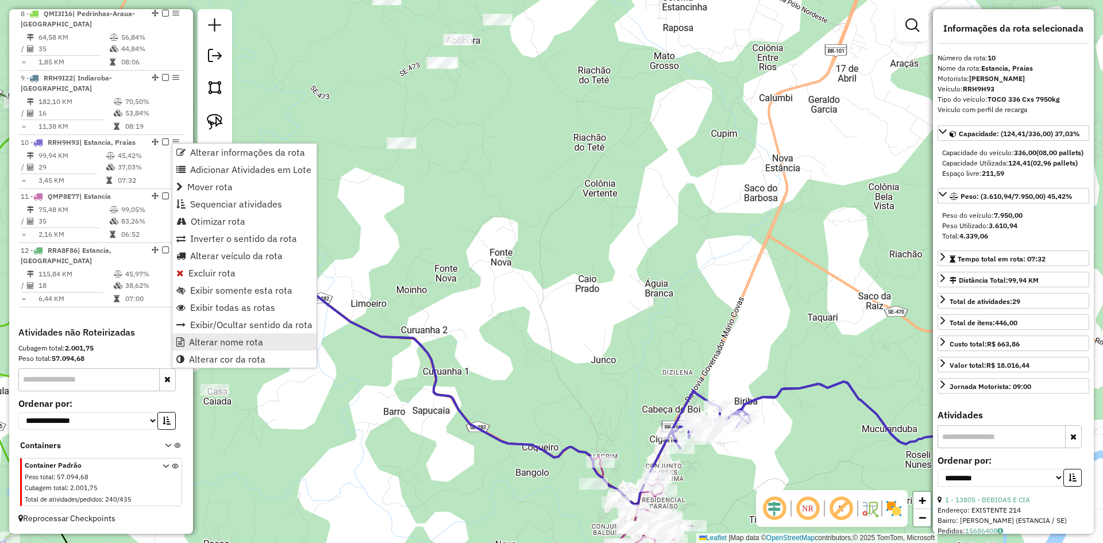
click at [242, 342] on span "Alterar nome rota" at bounding box center [226, 341] width 74 height 9
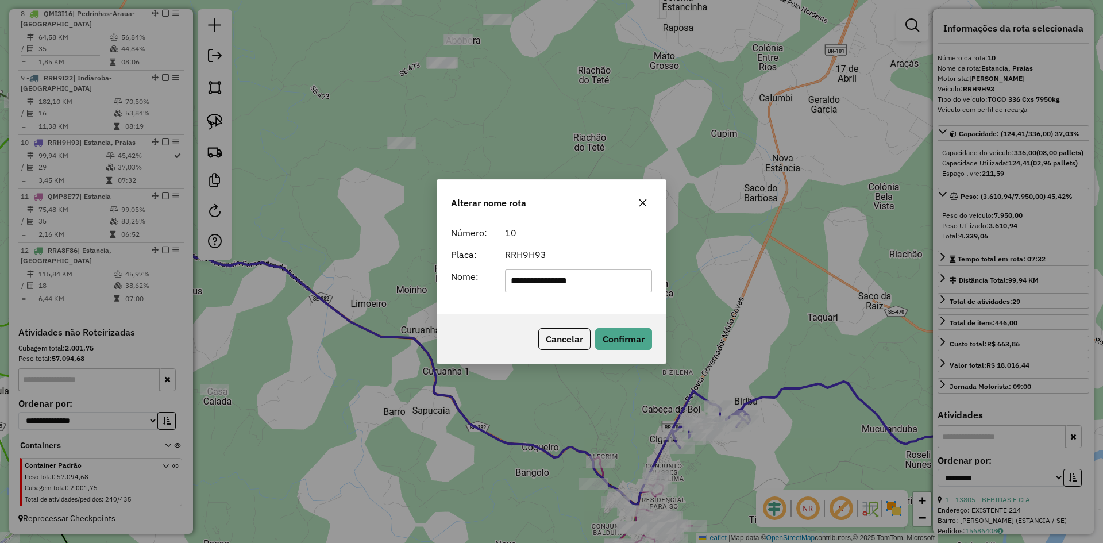
click at [543, 283] on input "**********" at bounding box center [579, 280] width 148 height 23
type input "********"
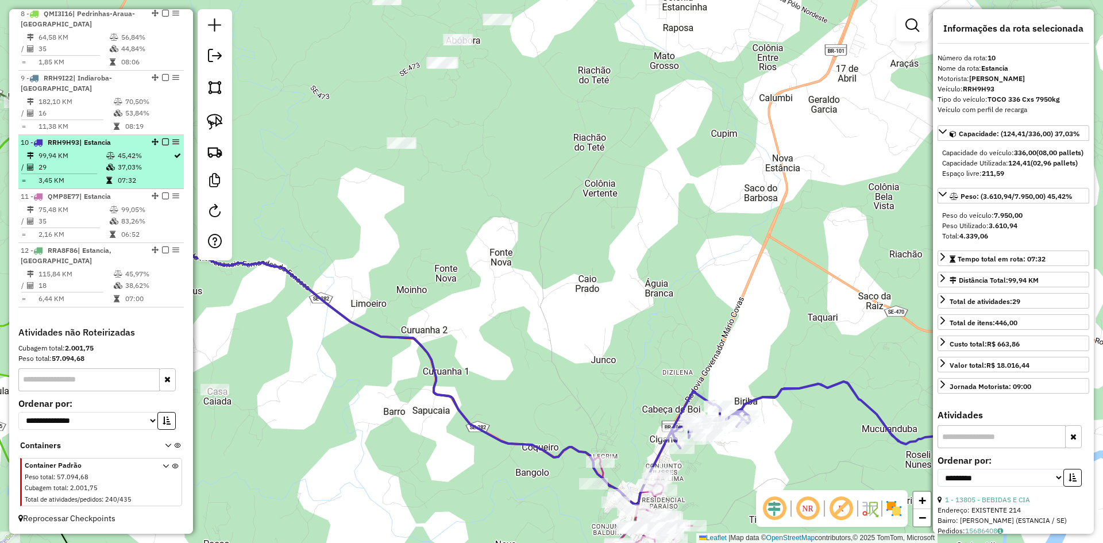
click at [141, 158] on td "45,42%" at bounding box center [145, 155] width 56 height 11
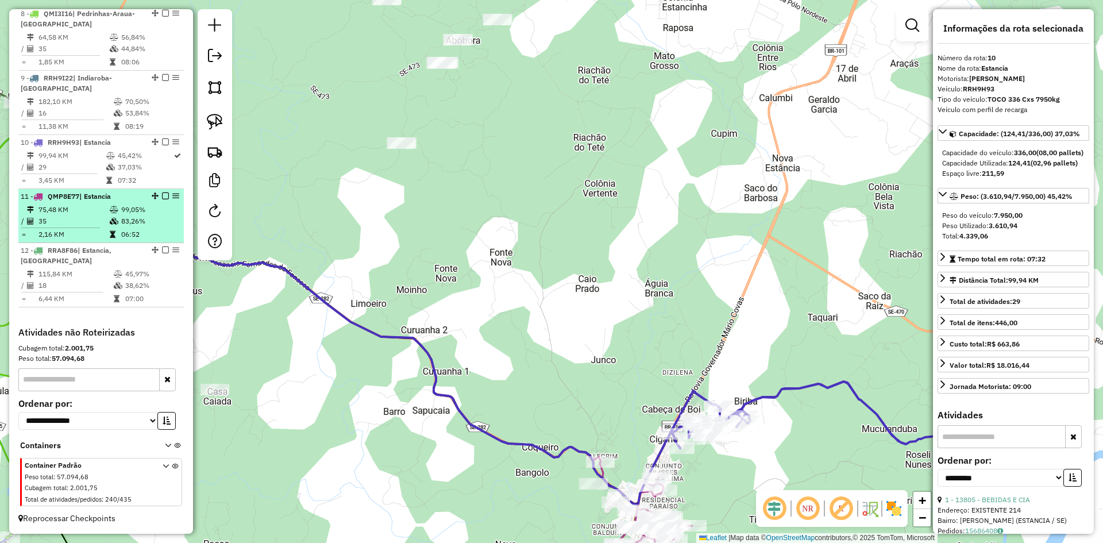
click at [138, 215] on td "83,26%" at bounding box center [150, 220] width 58 height 11
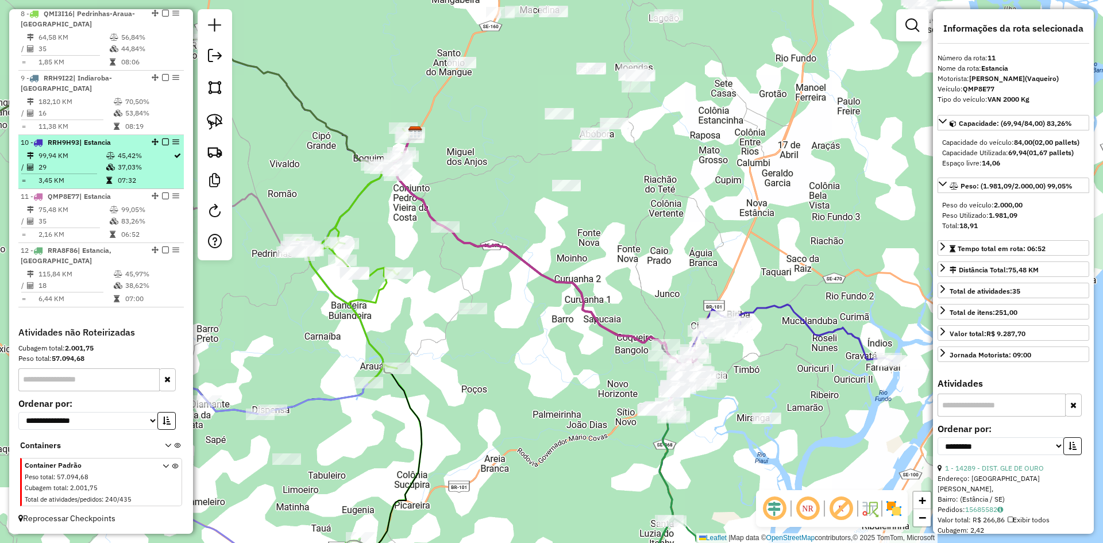
drag, startPoint x: 138, startPoint y: 160, endPoint x: 161, endPoint y: 153, distance: 23.6
click at [139, 160] on td "45,42%" at bounding box center [145, 155] width 56 height 11
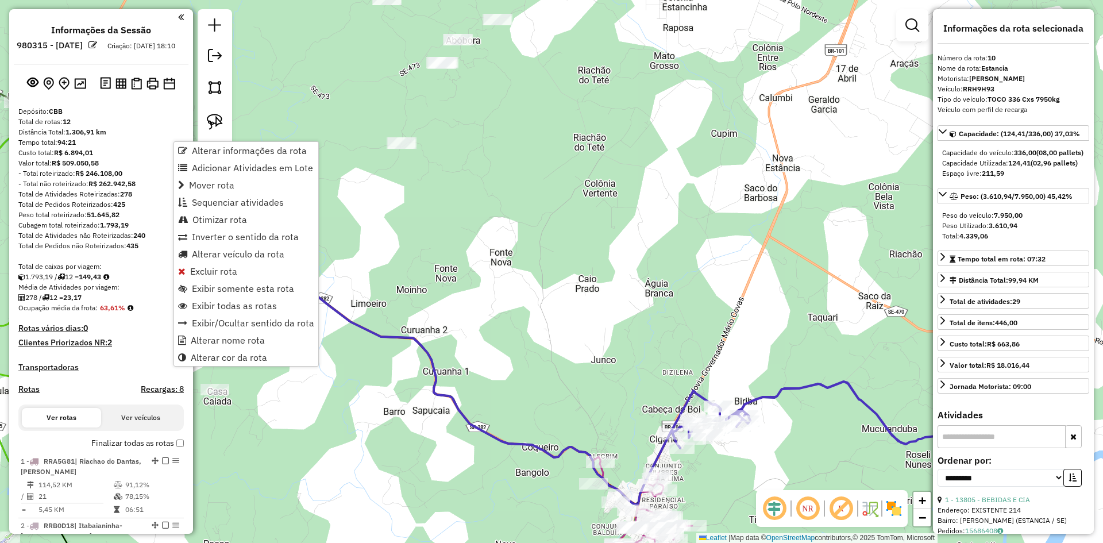
select select "**********"
click at [244, 205] on span "Sequenciar atividades" at bounding box center [238, 202] width 92 height 9
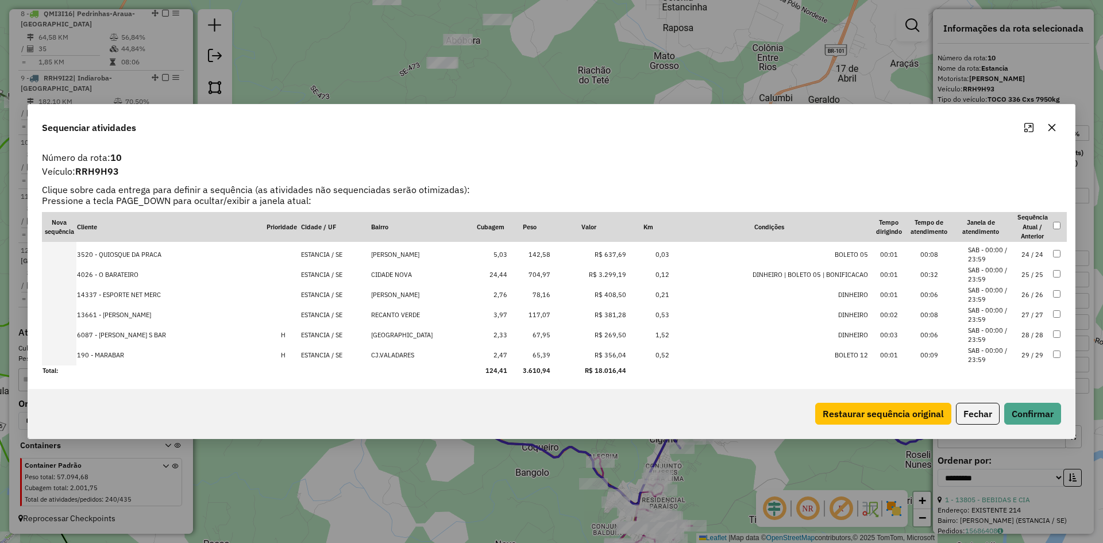
scroll to position [460, 0]
click at [974, 413] on button "Fechar" at bounding box center [978, 414] width 44 height 22
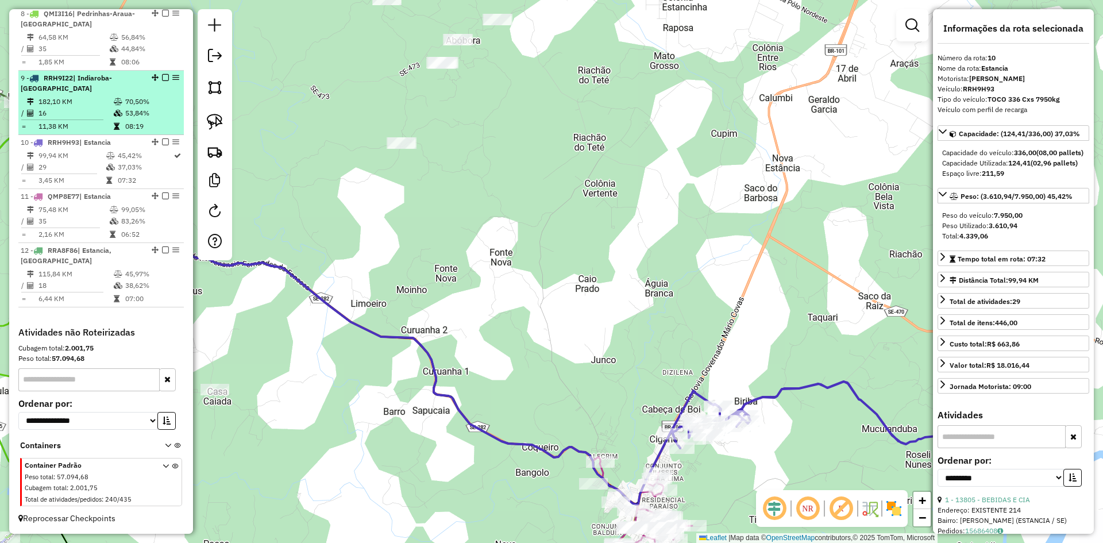
click at [131, 95] on li "9 - RRH9I22 | Indiaroba-[GEOGRAPHIC_DATA] 182,10 KM 70,50% / 16 53,84% = 11,38 …" at bounding box center [100, 103] width 165 height 64
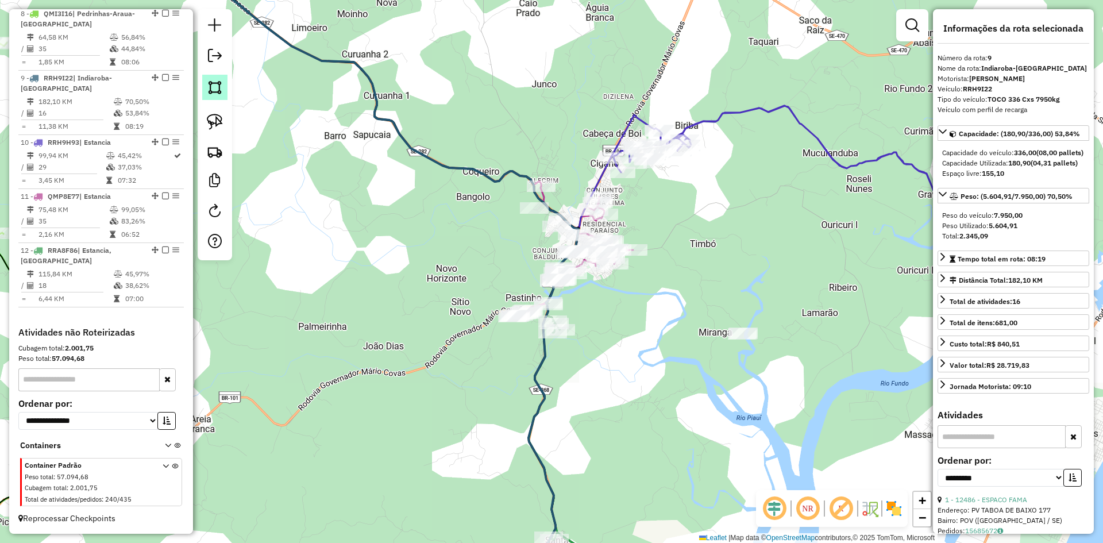
click at [211, 89] on img at bounding box center [215, 87] width 16 height 16
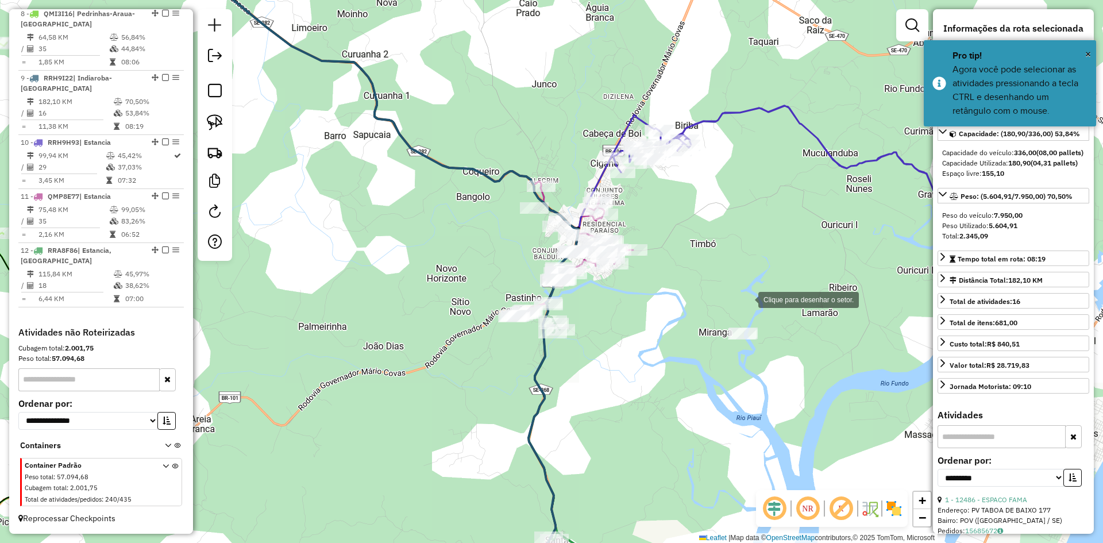
click at [747, 299] on div at bounding box center [746, 298] width 23 height 23
click at [688, 346] on div at bounding box center [688, 345] width 23 height 23
click at [745, 389] on div at bounding box center [743, 388] width 23 height 23
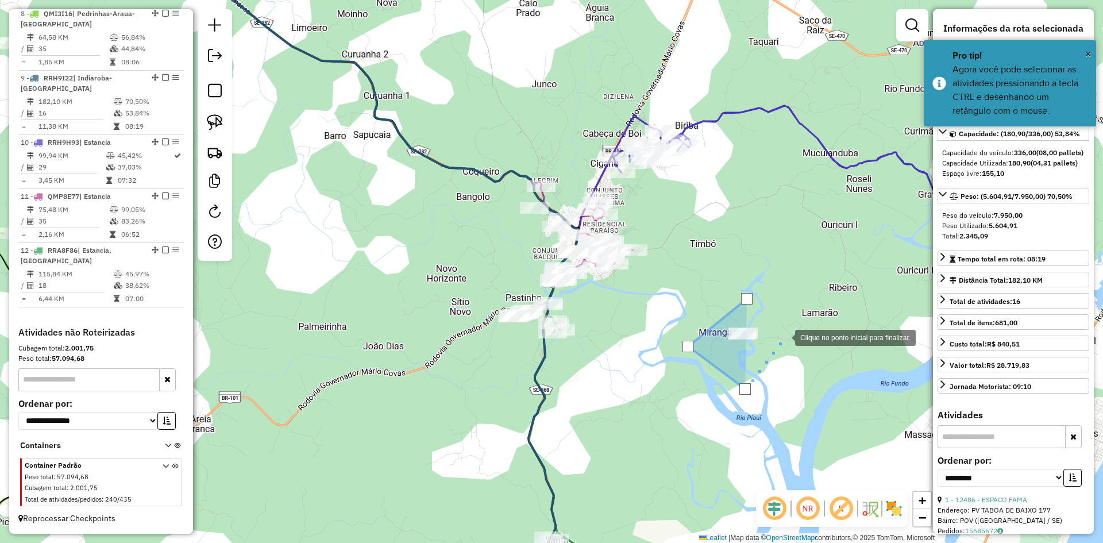
click at [784, 337] on div at bounding box center [783, 336] width 23 height 23
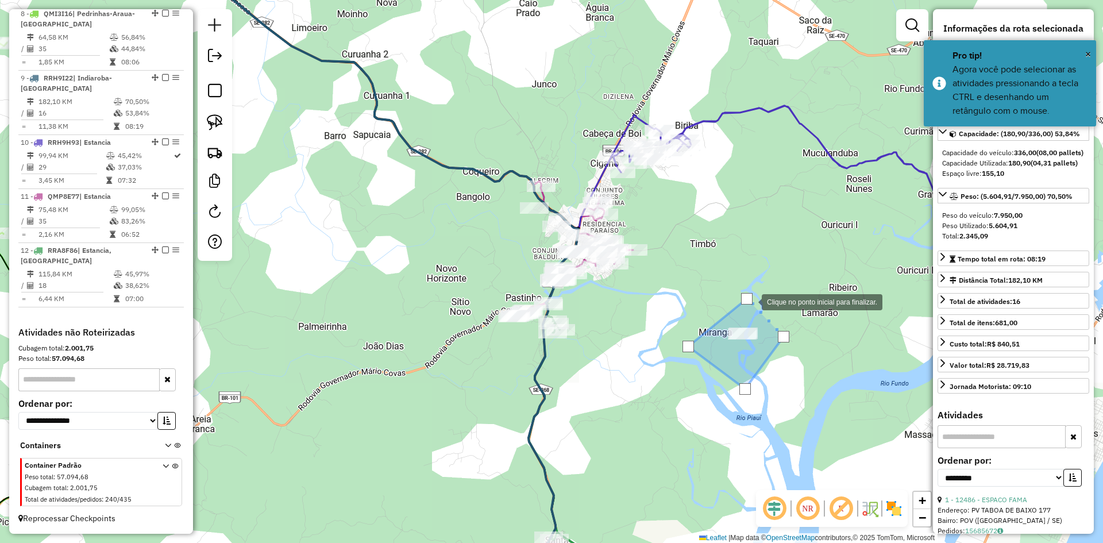
click at [750, 301] on div at bounding box center [746, 298] width 11 height 11
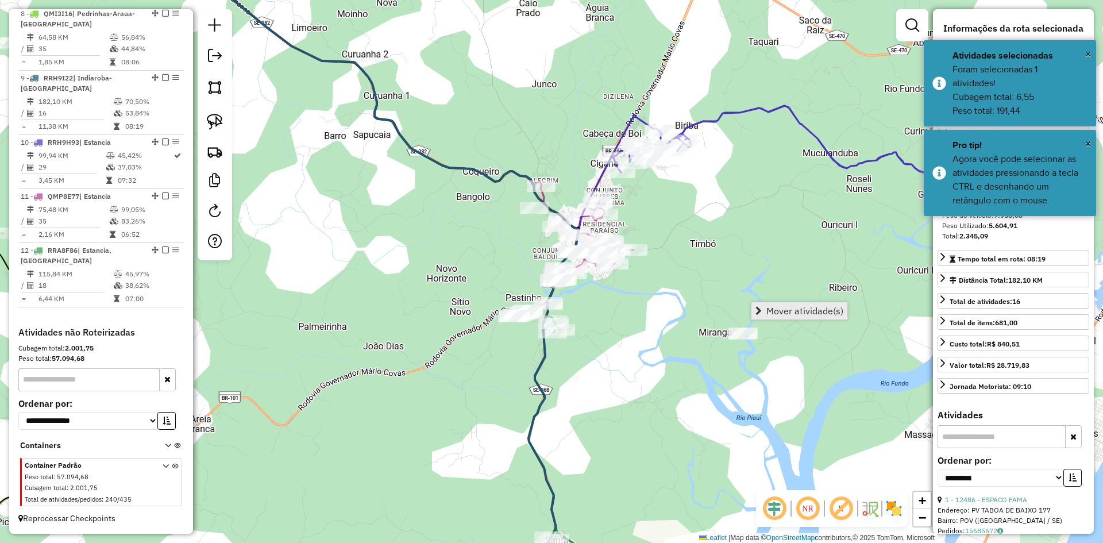
click at [793, 308] on span "Mover atividade(s)" at bounding box center [804, 310] width 77 height 9
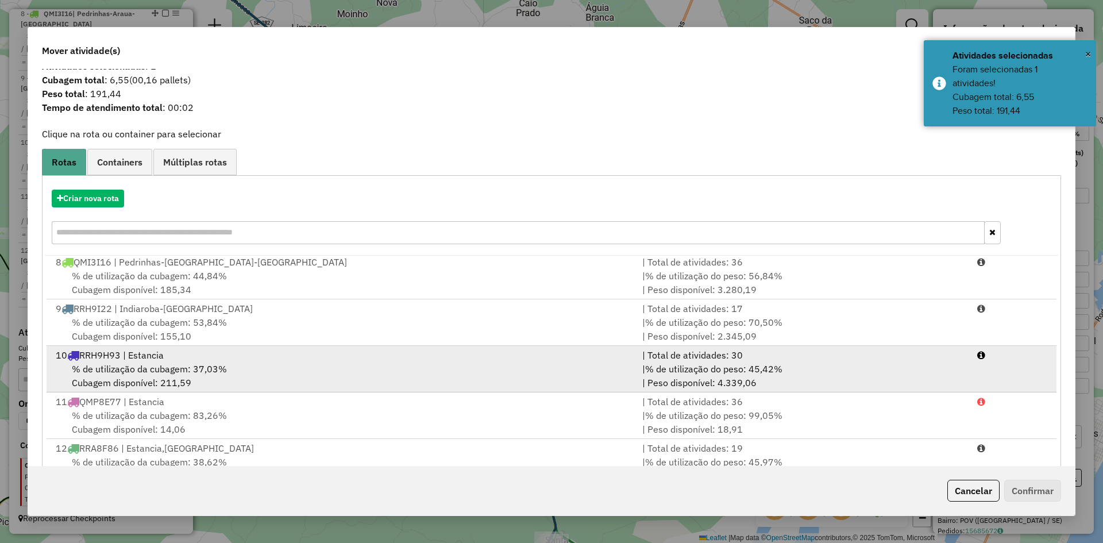
scroll to position [53, 0]
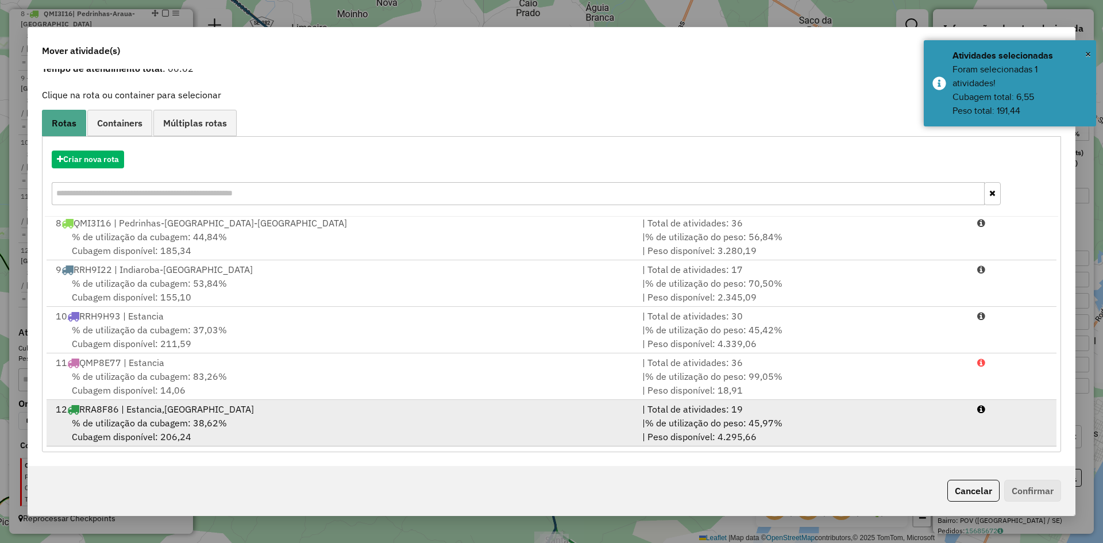
click at [161, 421] on span "% de utilização da cubagem: 38,62%" at bounding box center [149, 422] width 155 height 11
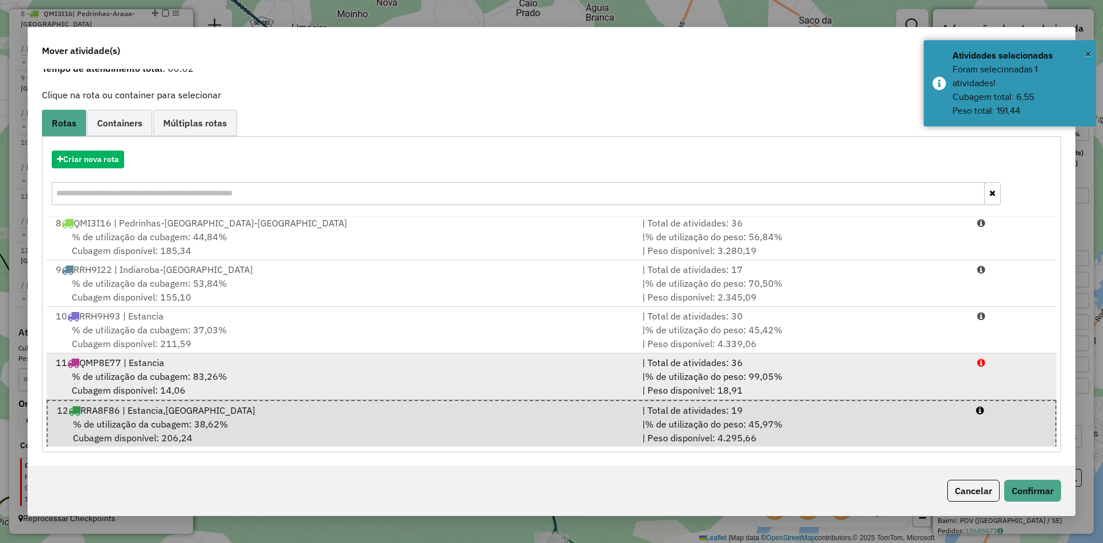
click at [155, 389] on div "% de utilização da cubagem: 83,26% Cubagem disponível: 14,06" at bounding box center [342, 383] width 587 height 28
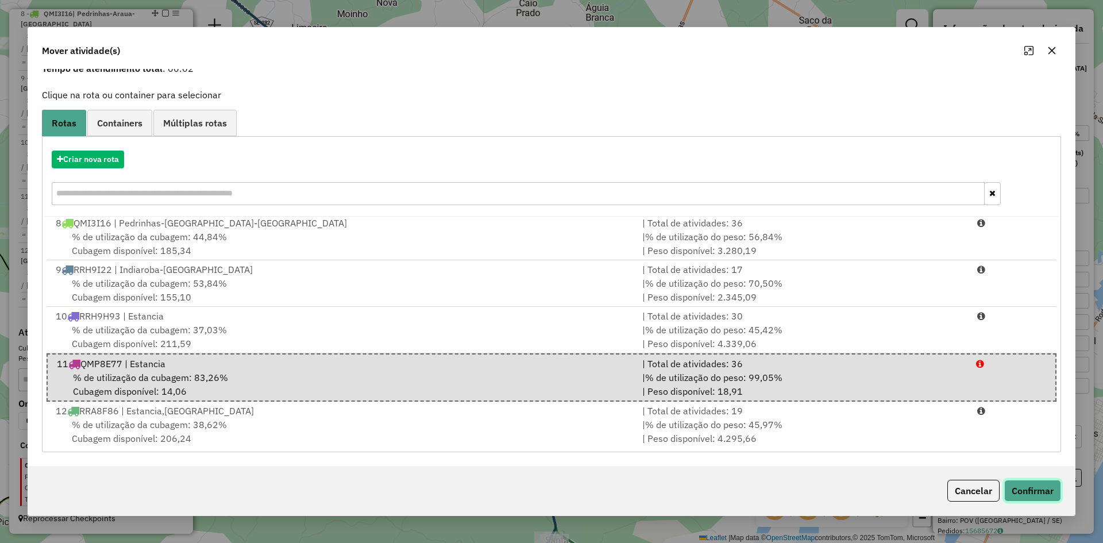
click at [1054, 485] on button "Confirmar" at bounding box center [1032, 491] width 57 height 22
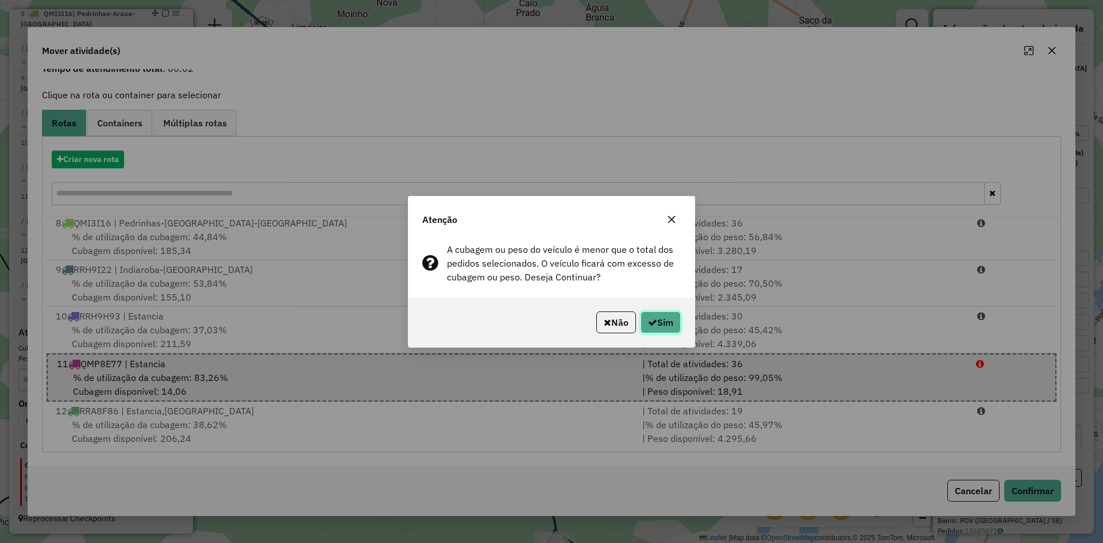
click at [666, 317] on button "Sim" at bounding box center [661, 322] width 40 height 22
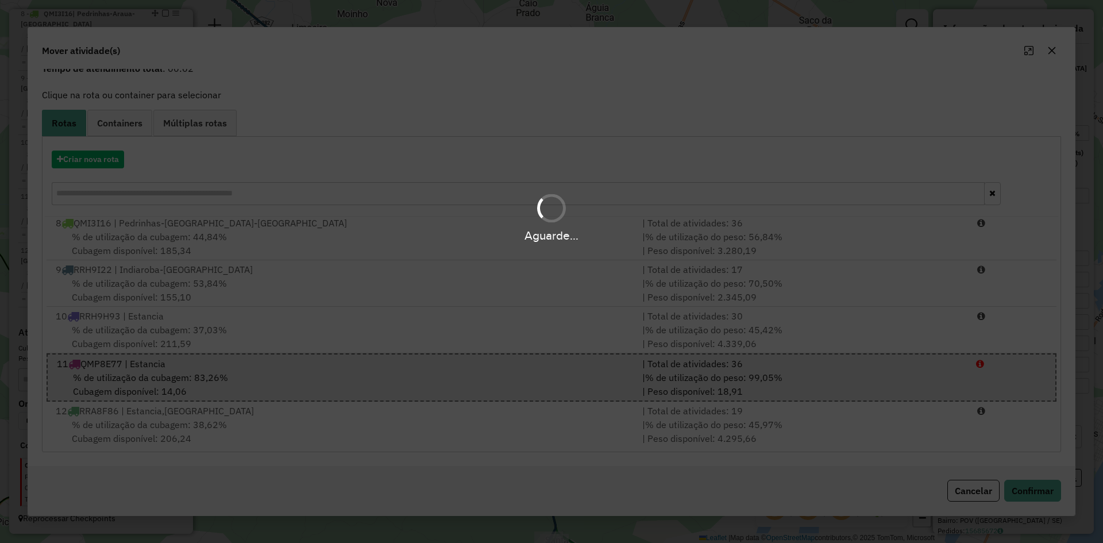
scroll to position [0, 0]
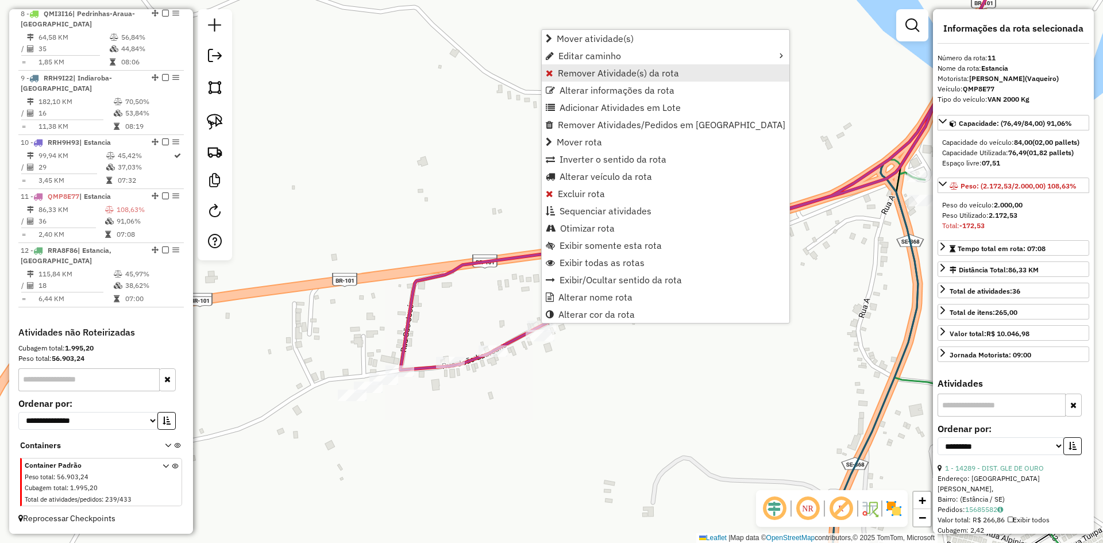
click at [587, 77] on span "Remover Atividade(s) da rota" at bounding box center [618, 72] width 121 height 9
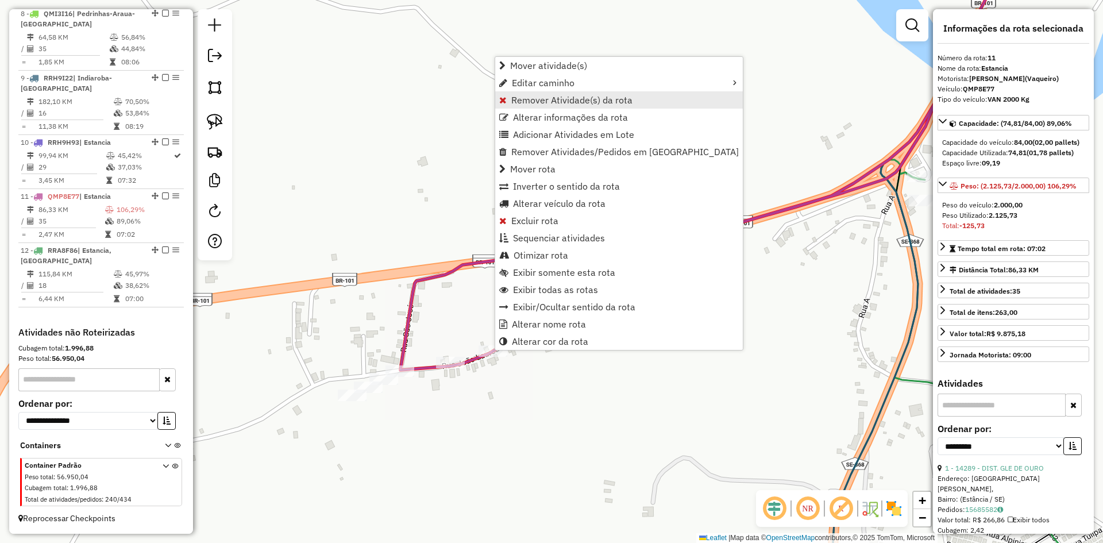
click at [542, 95] on span "Remover Atividade(s) da rota" at bounding box center [571, 99] width 121 height 9
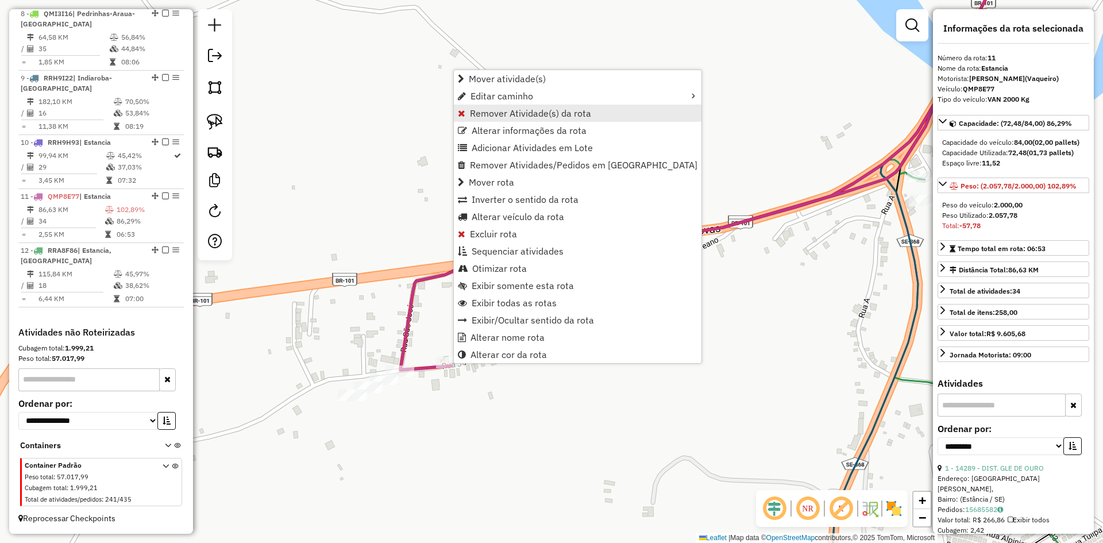
click at [483, 114] on span "Remover Atividade(s) da rota" at bounding box center [530, 113] width 121 height 9
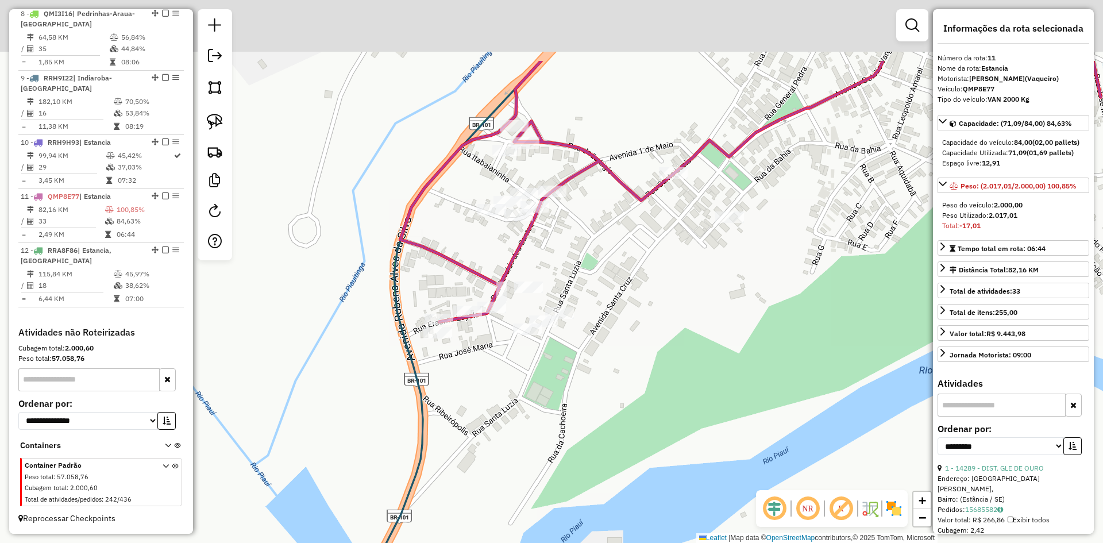
drag, startPoint x: 722, startPoint y: 160, endPoint x: 536, endPoint y: 330, distance: 251.7
click at [537, 330] on div "Janela de atendimento Grade de atendimento Capacidade Transportadoras Veículos …" at bounding box center [551, 271] width 1103 height 543
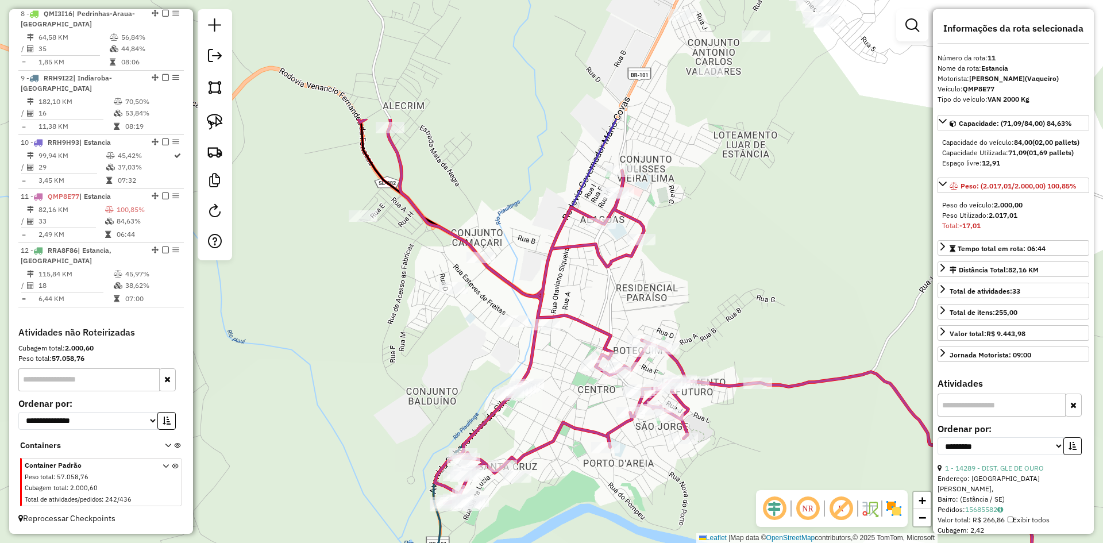
drag, startPoint x: 495, startPoint y: 228, endPoint x: 441, endPoint y: 368, distance: 149.9
click at [441, 368] on div "Janela de atendimento Grade de atendimento Capacidade Transportadoras Veículos …" at bounding box center [551, 271] width 1103 height 543
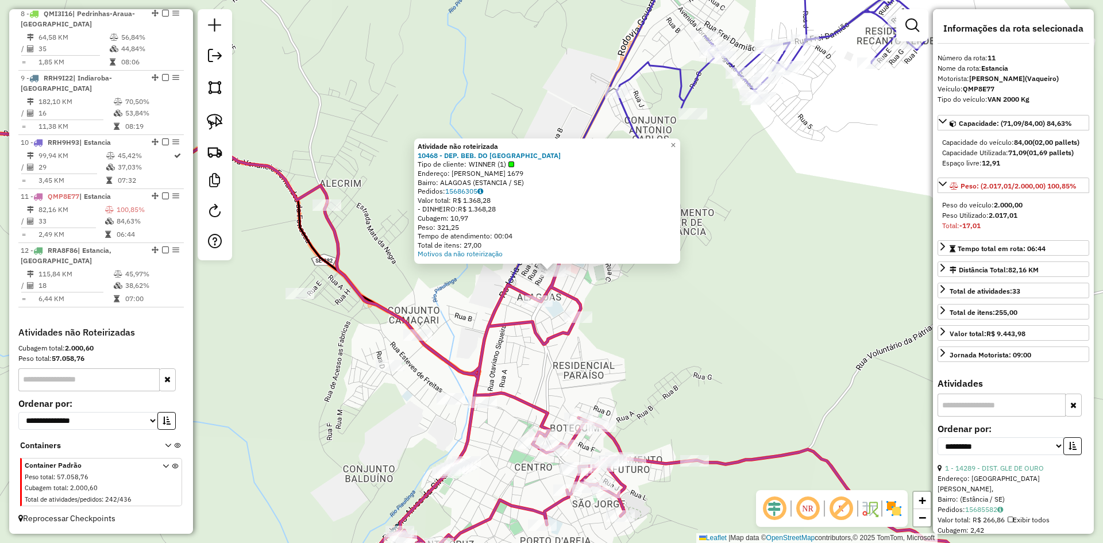
click at [629, 352] on div "Atividade não roteirizada 10468 - DEP. BEB. DO RONAM Tipo de cliente: WINNER (1…" at bounding box center [551, 271] width 1103 height 543
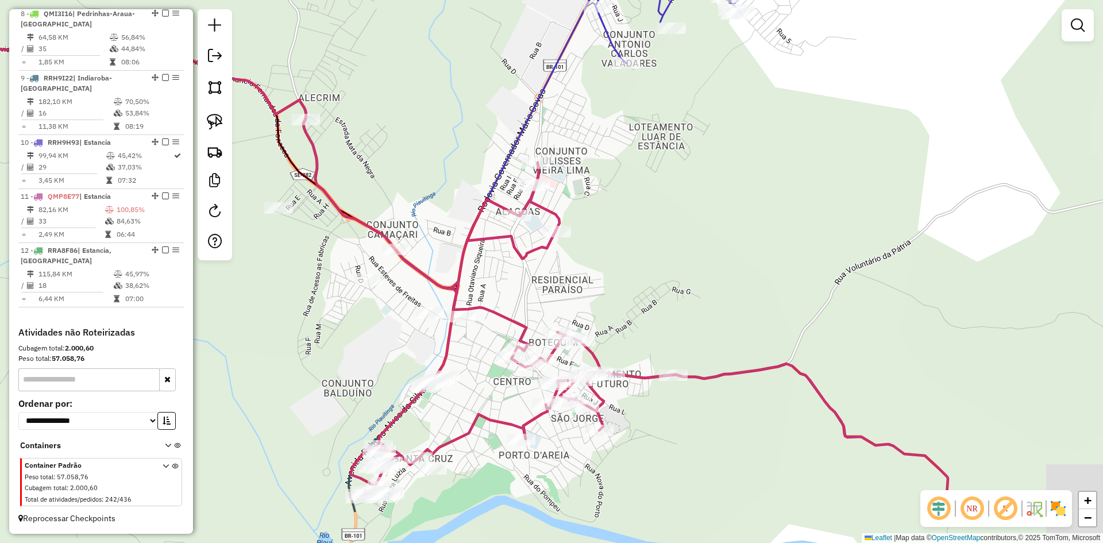
drag, startPoint x: 633, startPoint y: 367, endPoint x: 604, endPoint y: 253, distance: 116.8
click at [607, 261] on div "Janela de atendimento Grade de atendimento Capacidade Transportadoras Veículos …" at bounding box center [551, 271] width 1103 height 543
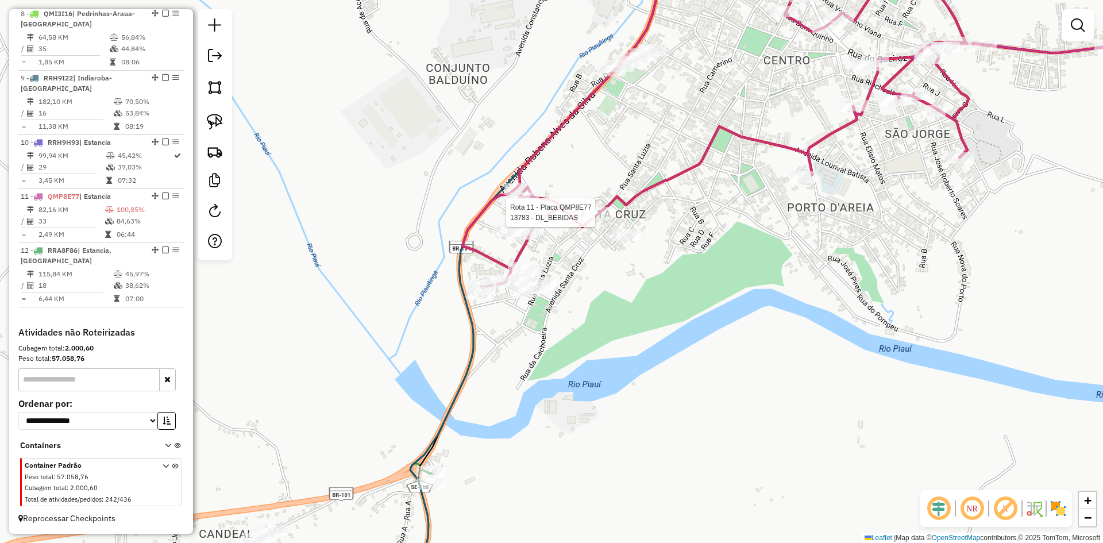
select select "**********"
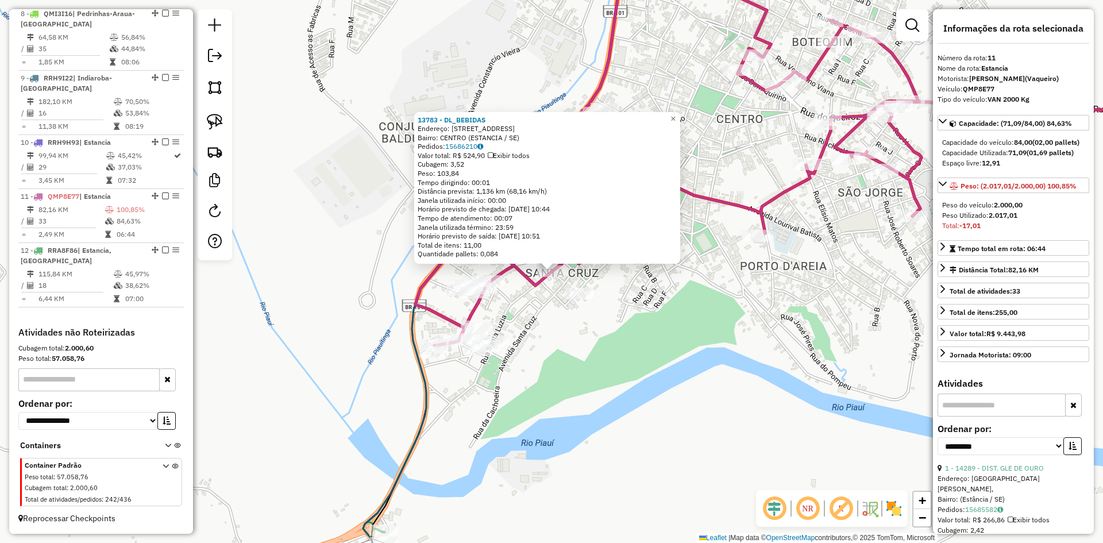
click at [595, 365] on div "13783 - DL_BEBIDAS Endereço: [STREET_ADDRESS]) Pedidos: 15686210 Valor total: R…" at bounding box center [551, 271] width 1103 height 543
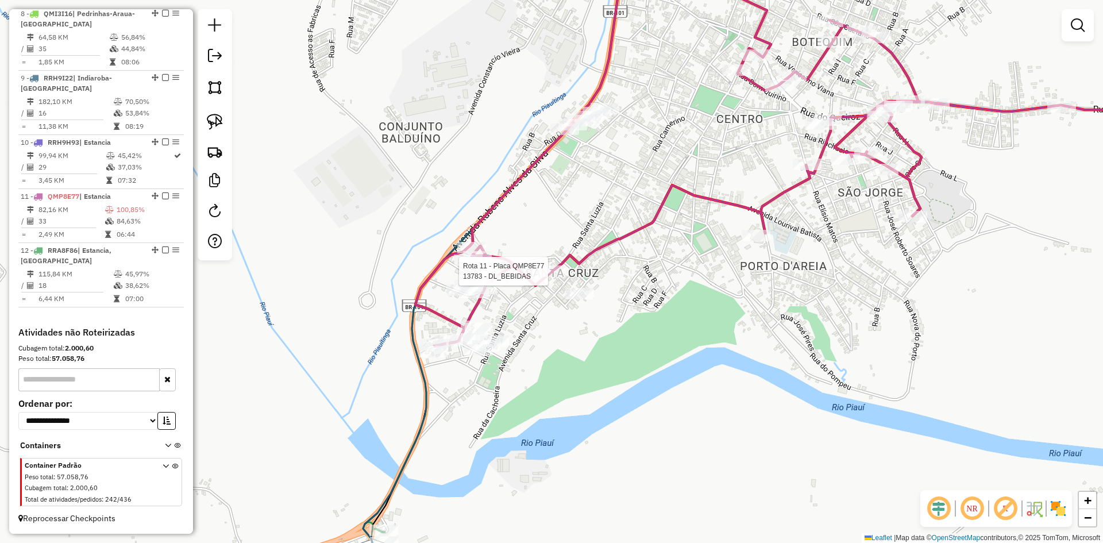
select select "**********"
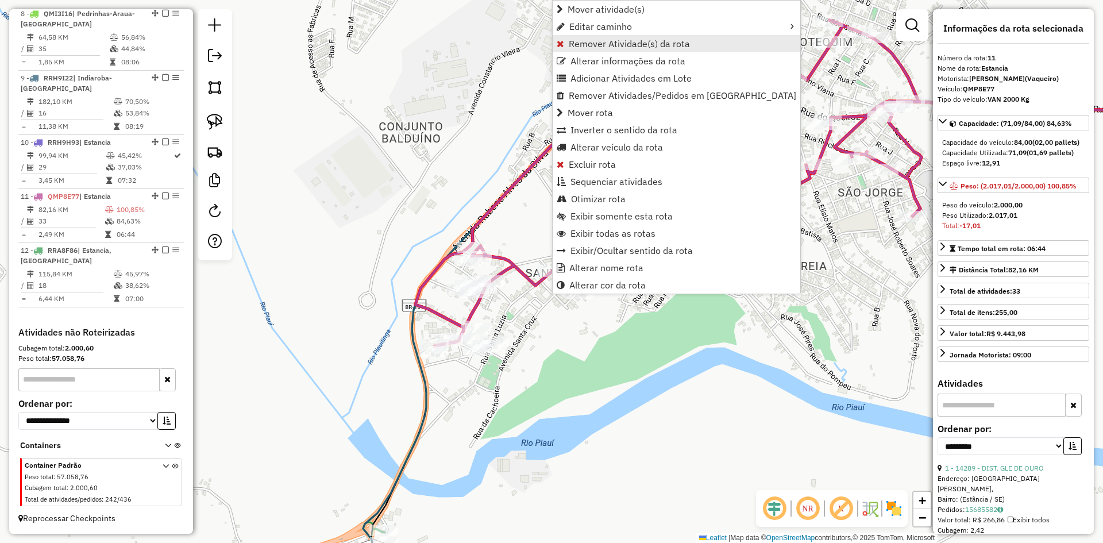
click at [598, 47] on span "Remover Atividade(s) da rota" at bounding box center [629, 43] width 121 height 9
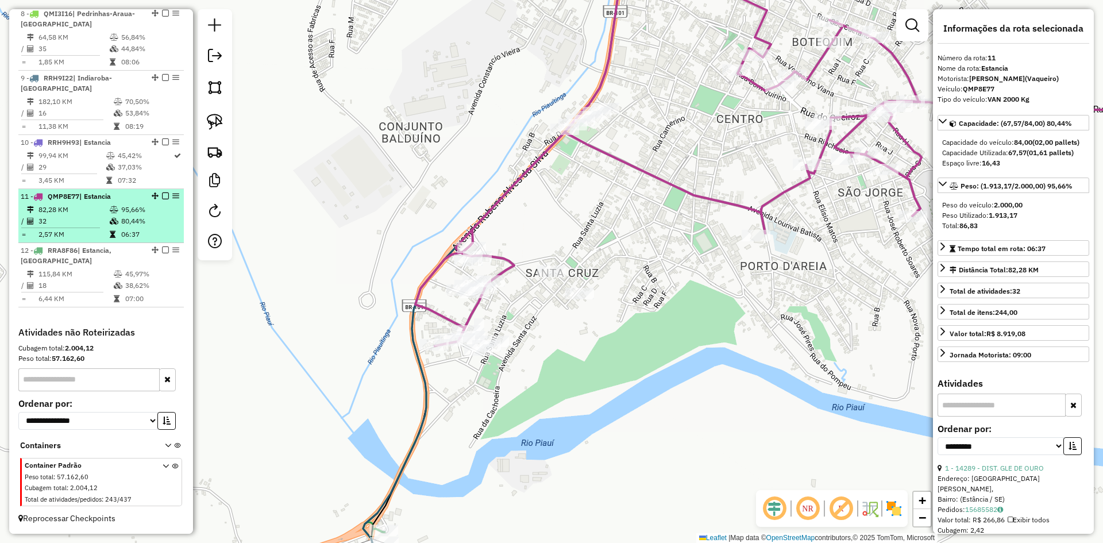
click at [150, 218] on td "80,44%" at bounding box center [150, 220] width 58 height 11
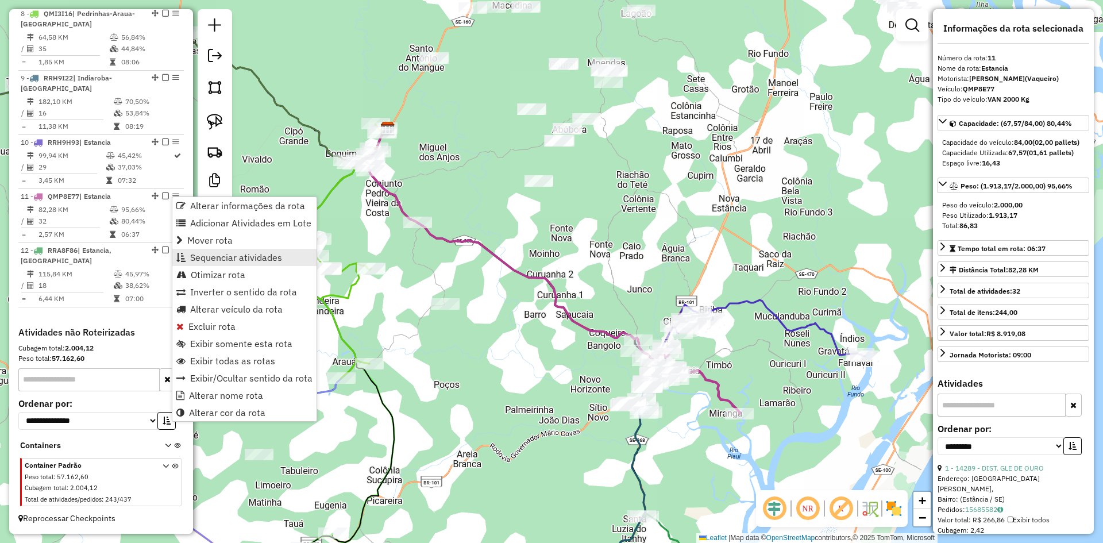
click at [255, 257] on span "Sequenciar atividades" at bounding box center [236, 257] width 92 height 9
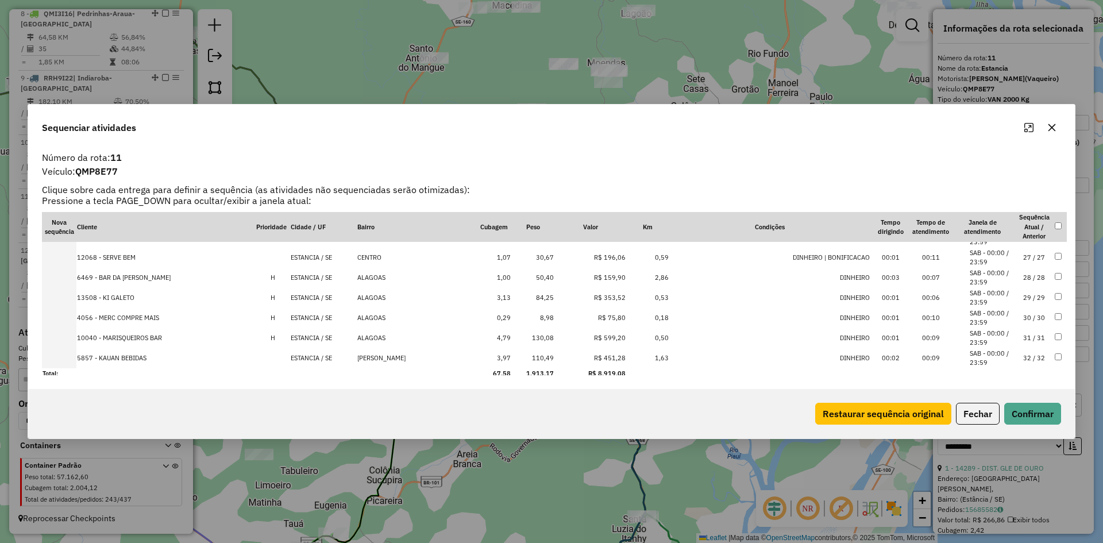
scroll to position [520, 0]
click at [965, 404] on button "Fechar" at bounding box center [978, 414] width 44 height 22
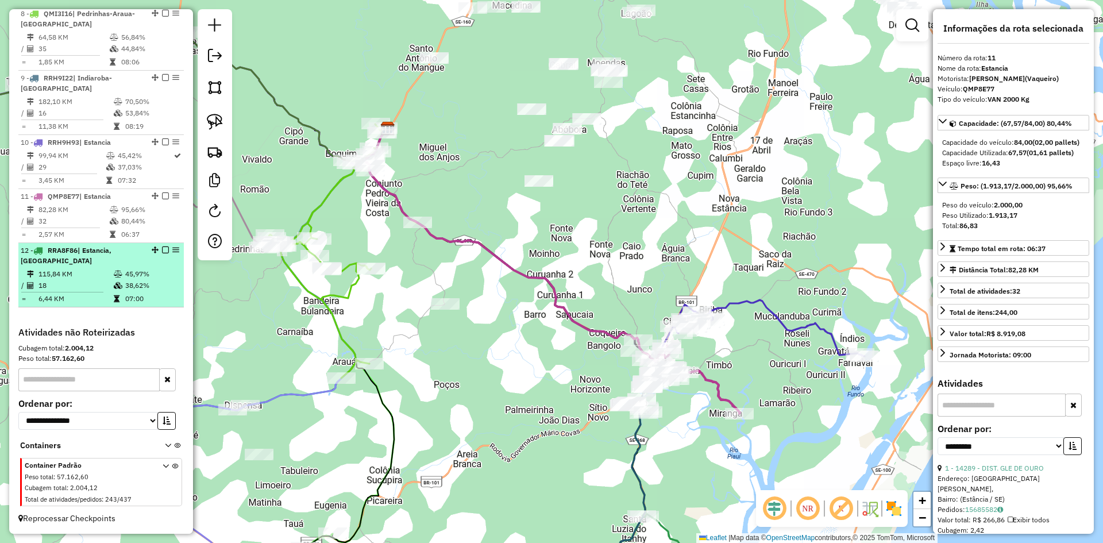
click at [125, 268] on td "45,97%" at bounding box center [152, 273] width 55 height 11
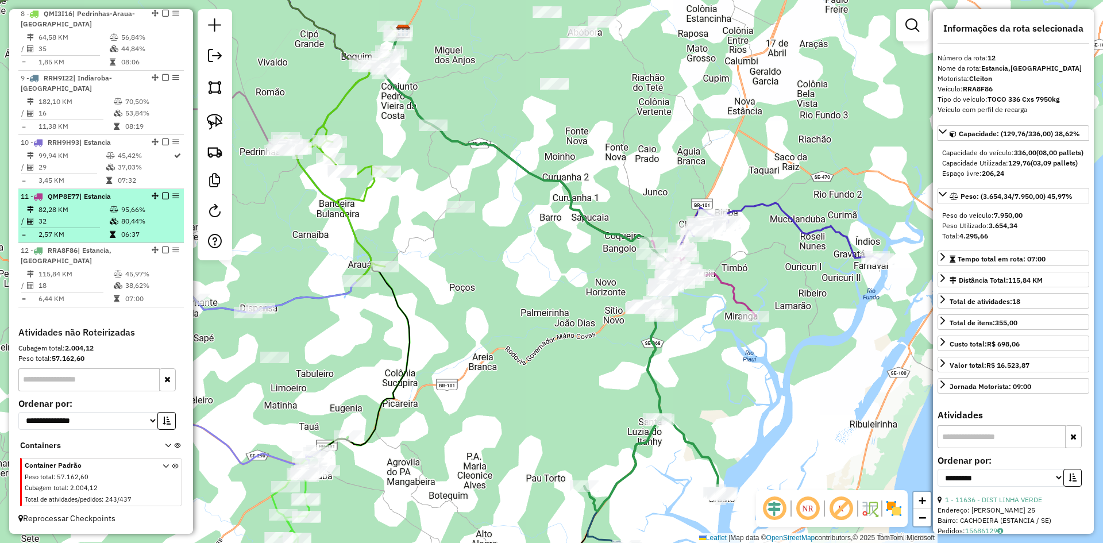
click at [116, 219] on icon at bounding box center [114, 221] width 9 height 7
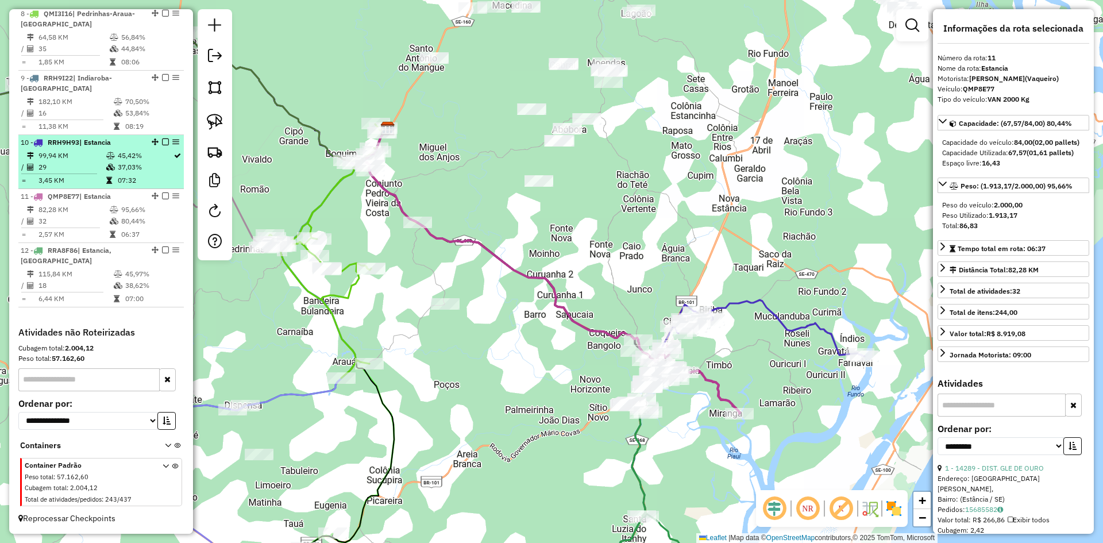
click at [117, 168] on td "37,03%" at bounding box center [145, 166] width 56 height 11
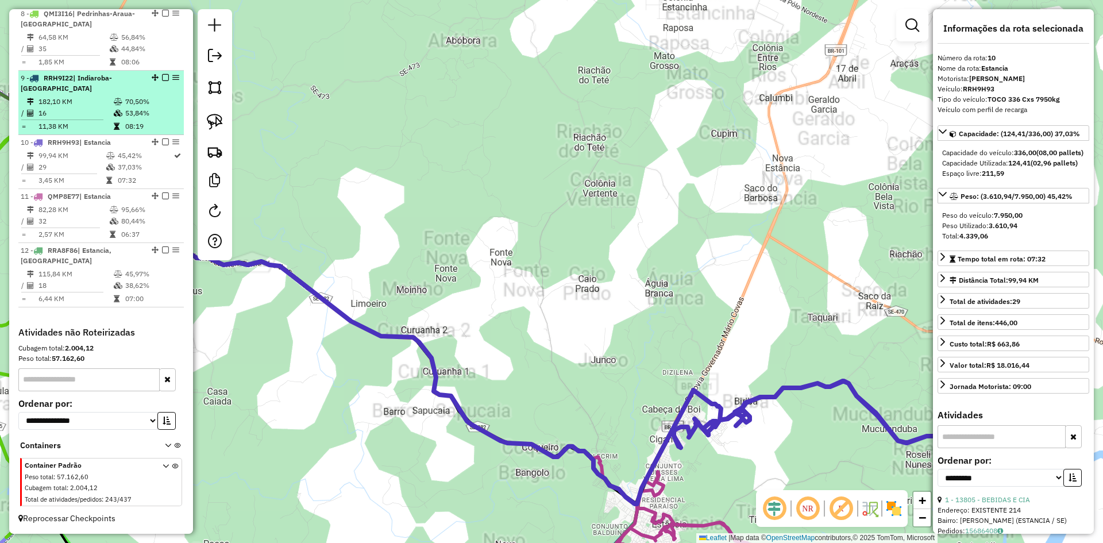
click at [113, 122] on td at bounding box center [118, 126] width 11 height 11
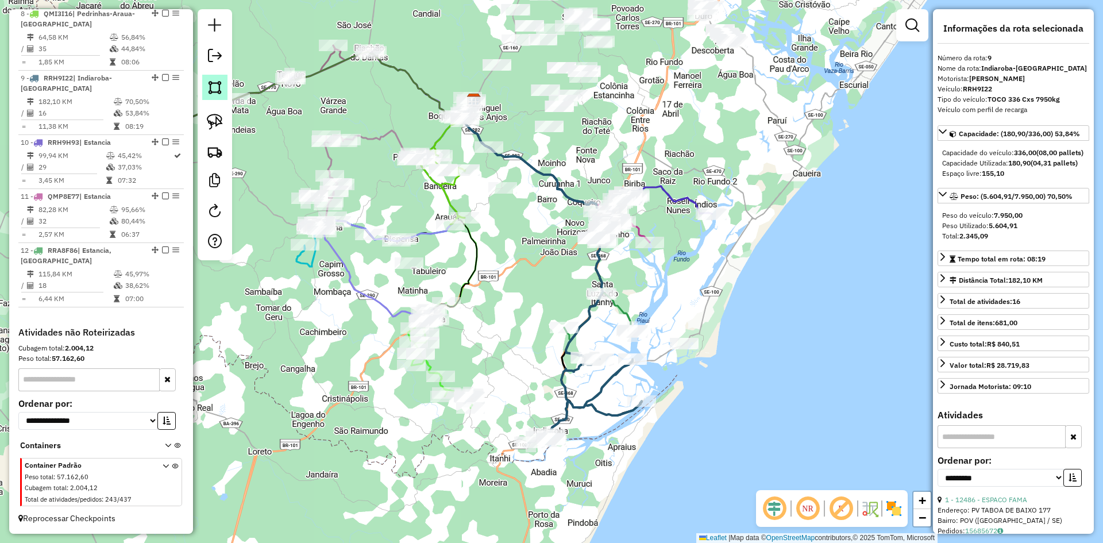
click at [210, 86] on img at bounding box center [215, 87] width 16 height 16
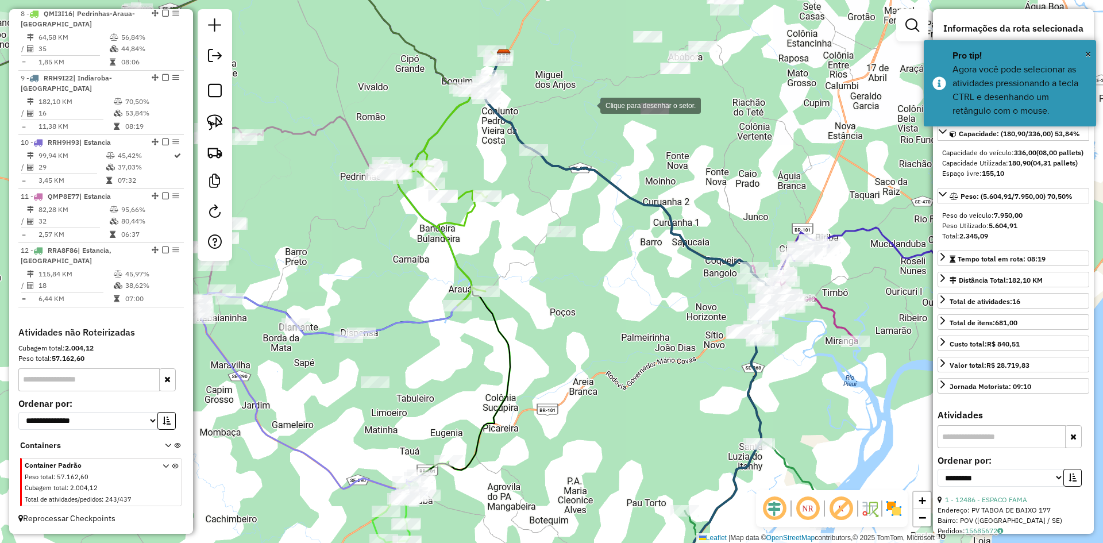
drag, startPoint x: 589, startPoint y: 105, endPoint x: 576, endPoint y: 110, distance: 13.7
click at [589, 104] on div at bounding box center [588, 104] width 23 height 23
click at [487, 136] on div at bounding box center [487, 136] width 23 height 23
click at [487, 152] on div at bounding box center [486, 149] width 23 height 23
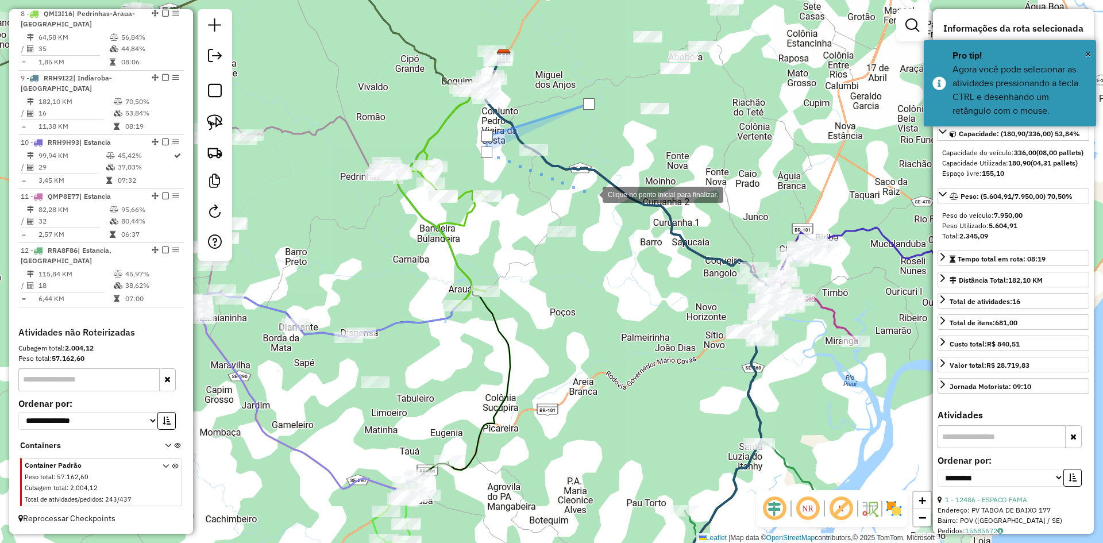
click at [591, 194] on div at bounding box center [591, 193] width 23 height 23
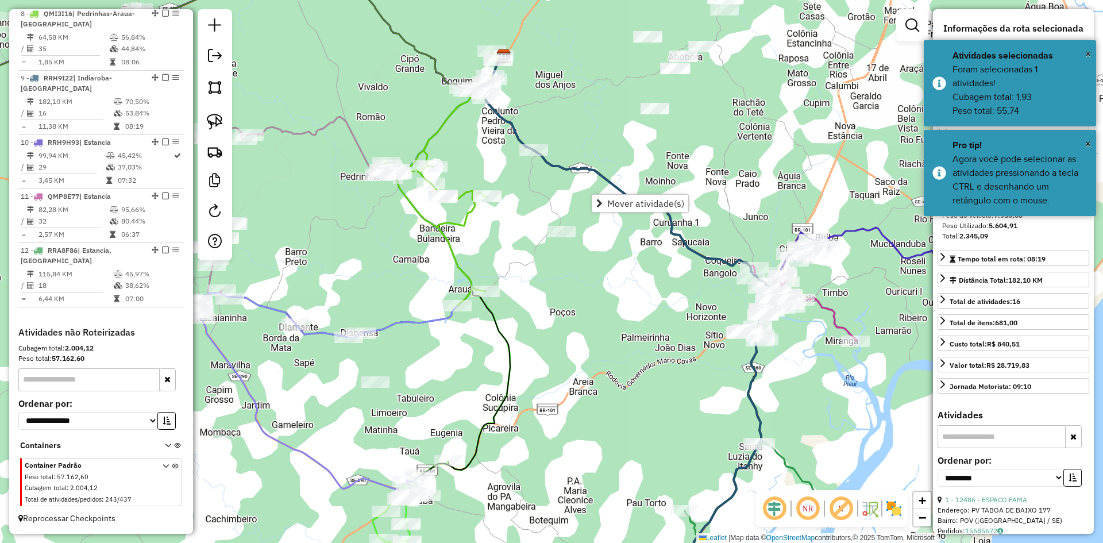
click at [655, 294] on div "Janela de atendimento Grade de atendimento Capacidade Transportadoras Veículos …" at bounding box center [551, 271] width 1103 height 543
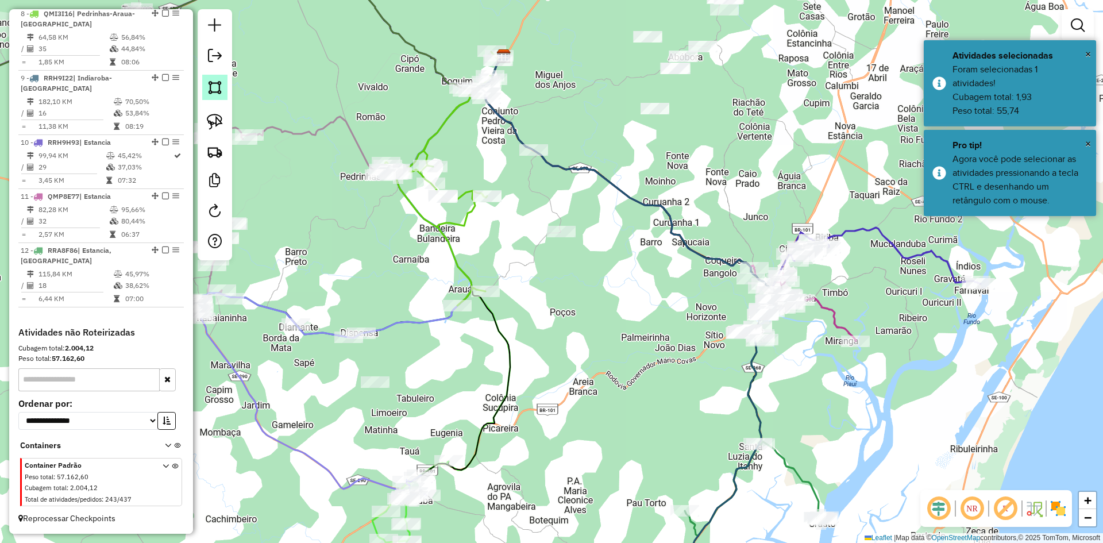
click at [211, 93] on img at bounding box center [215, 87] width 16 height 16
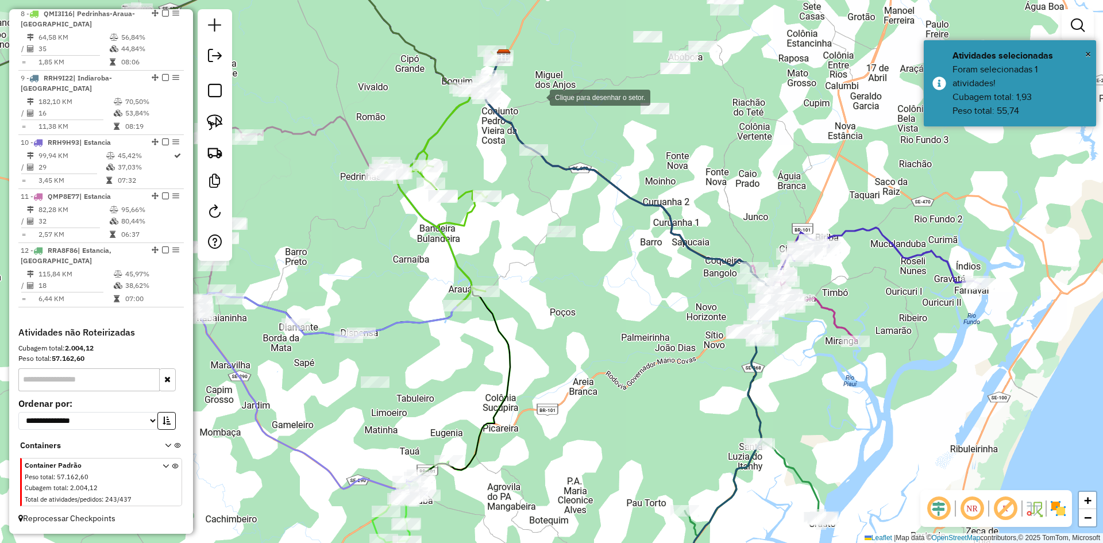
click at [538, 97] on div at bounding box center [538, 96] width 23 height 23
click at [640, 217] on div at bounding box center [639, 216] width 23 height 23
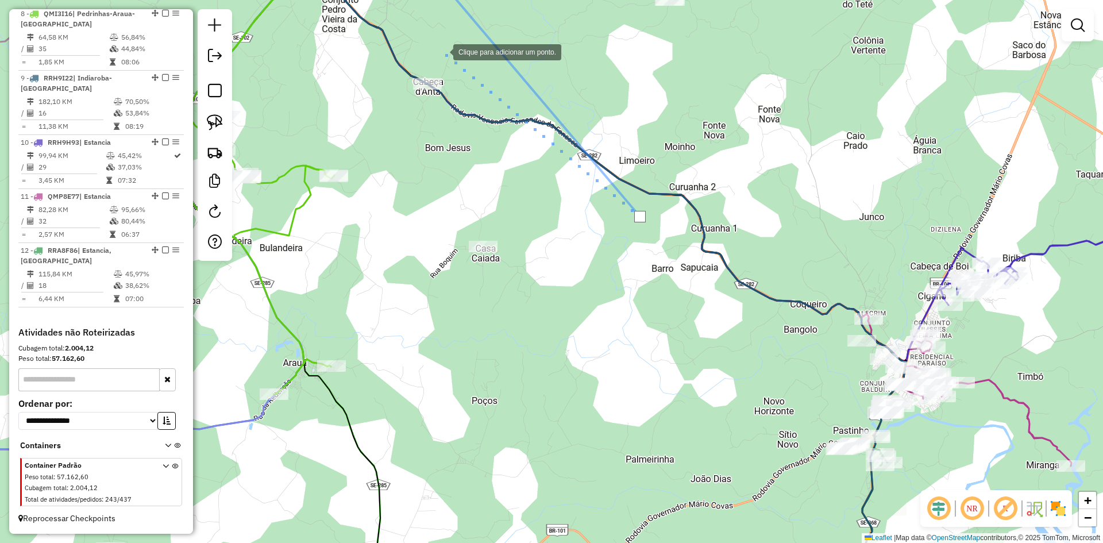
click at [442, 51] on div at bounding box center [441, 51] width 23 height 23
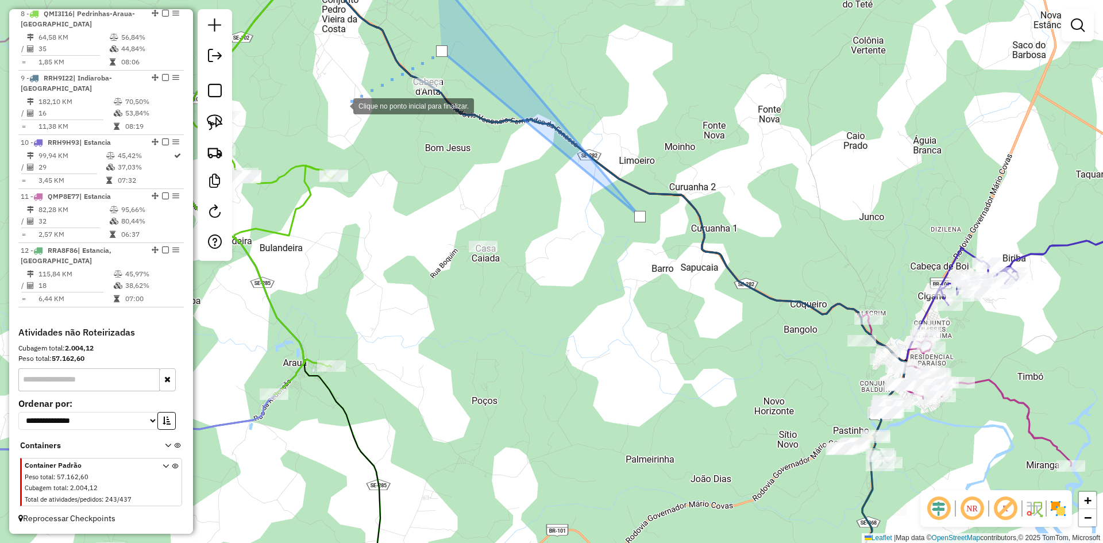
click at [342, 105] on div at bounding box center [341, 105] width 23 height 23
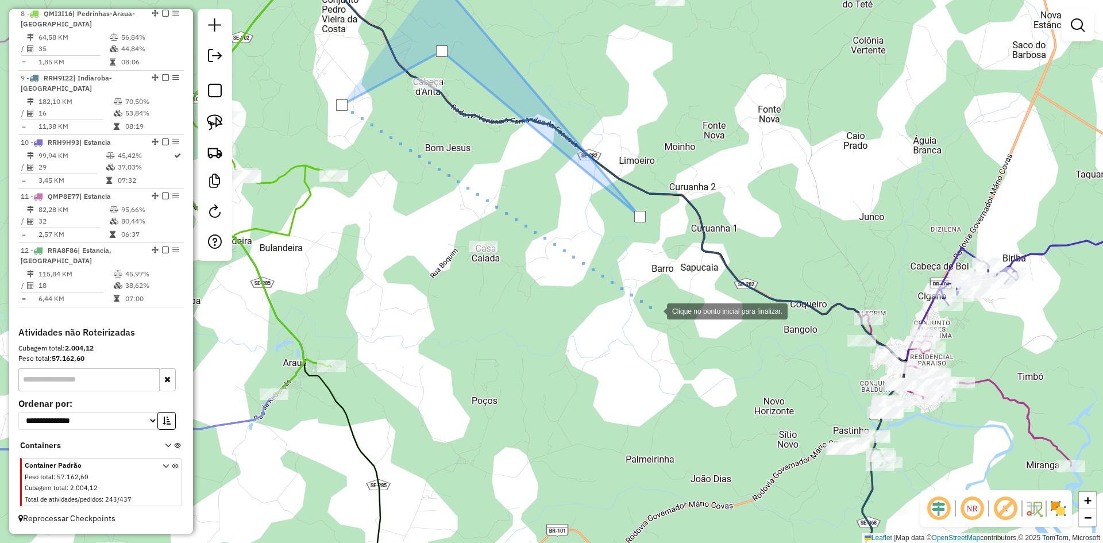
click at [655, 310] on div at bounding box center [655, 310] width 23 height 23
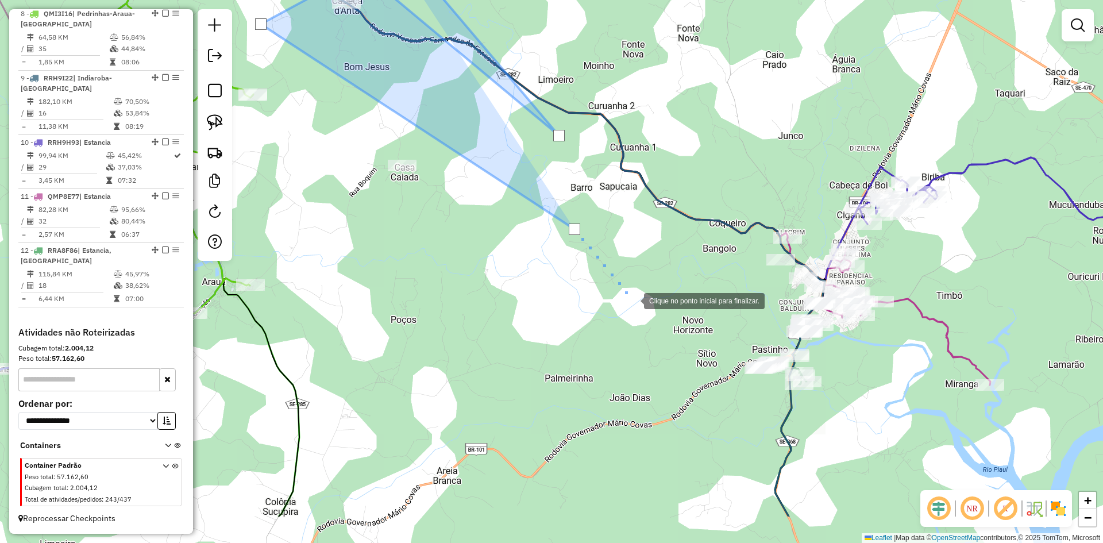
drag, startPoint x: 722, startPoint y: 392, endPoint x: 619, endPoint y: 283, distance: 149.5
click at [621, 288] on div at bounding box center [632, 299] width 23 height 23
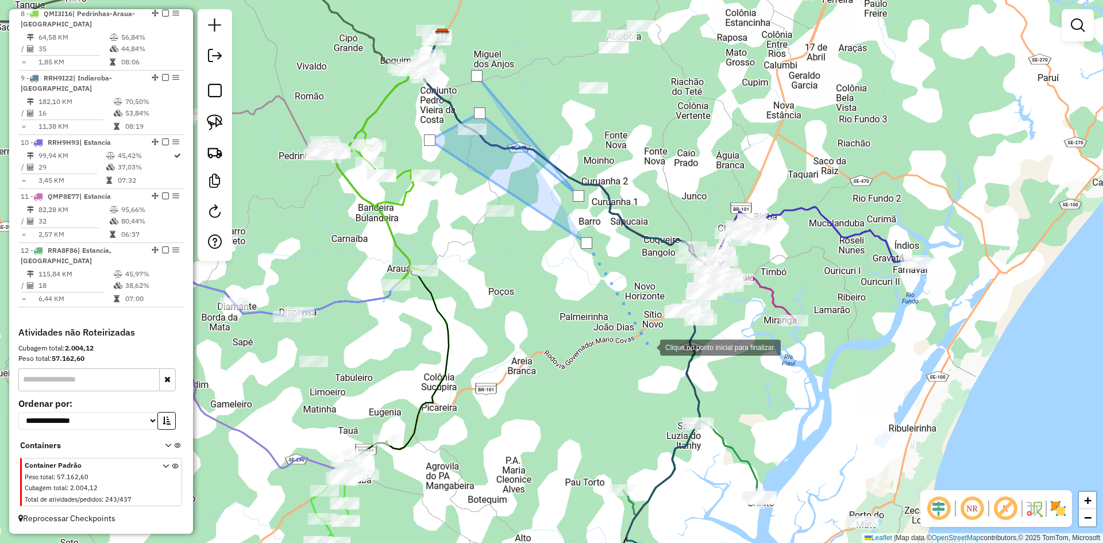
click at [654, 356] on div at bounding box center [648, 346] width 23 height 23
click at [715, 347] on div at bounding box center [706, 348] width 23 height 23
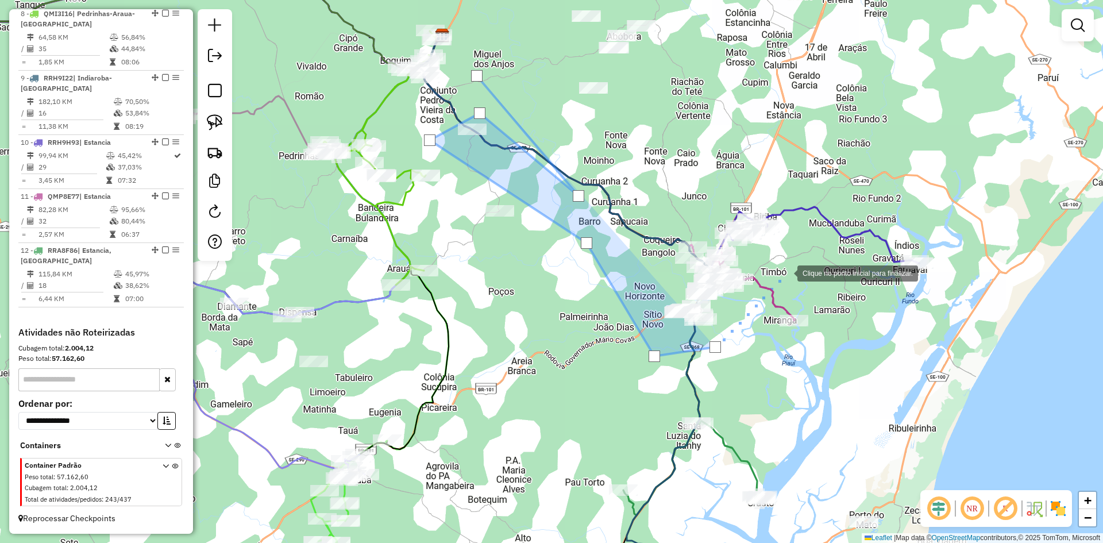
click at [786, 272] on div at bounding box center [785, 272] width 23 height 23
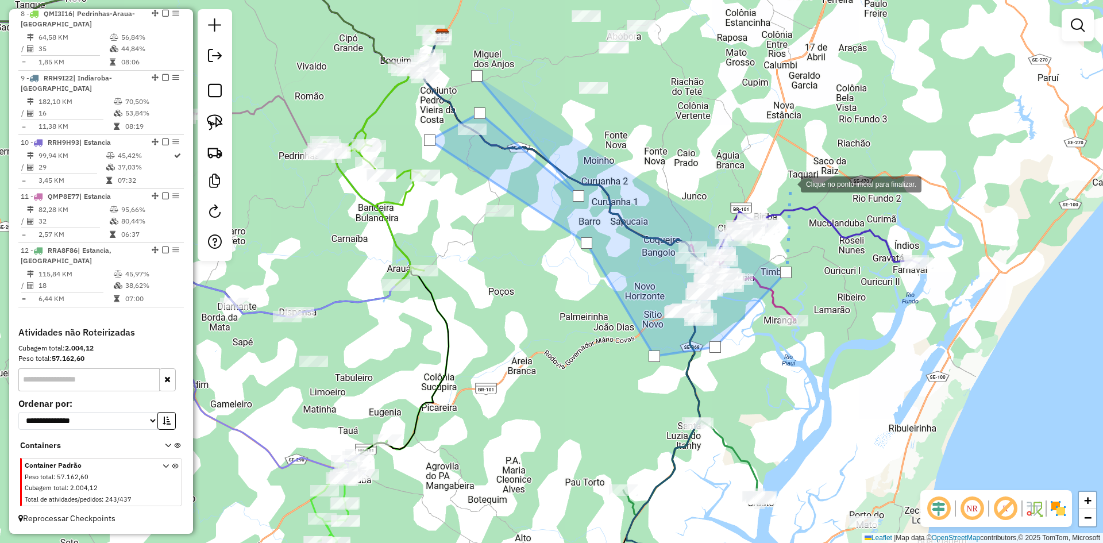
click at [791, 176] on div at bounding box center [789, 183] width 23 height 23
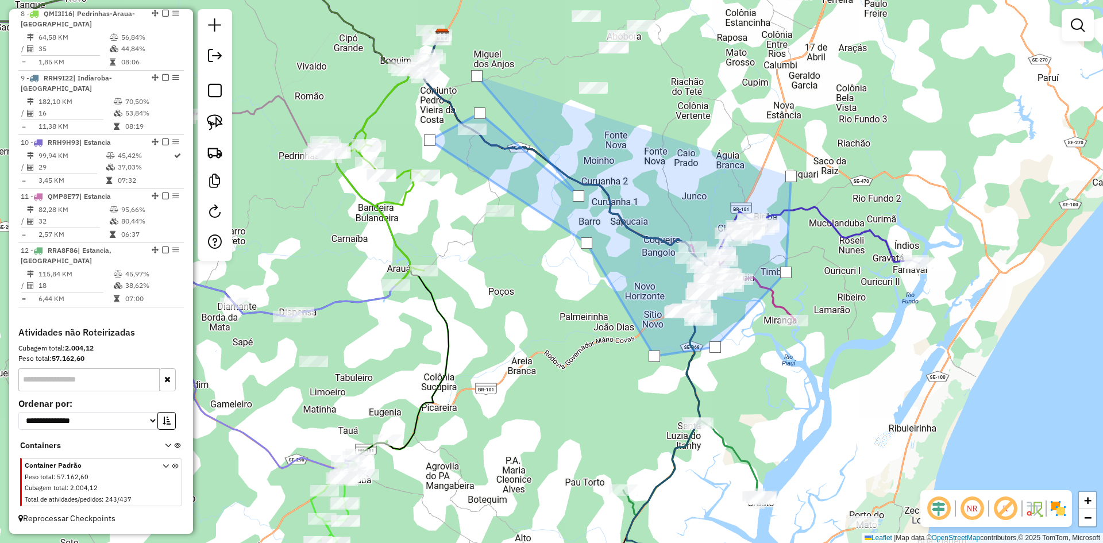
click at [791, 176] on div at bounding box center [790, 176] width 11 height 11
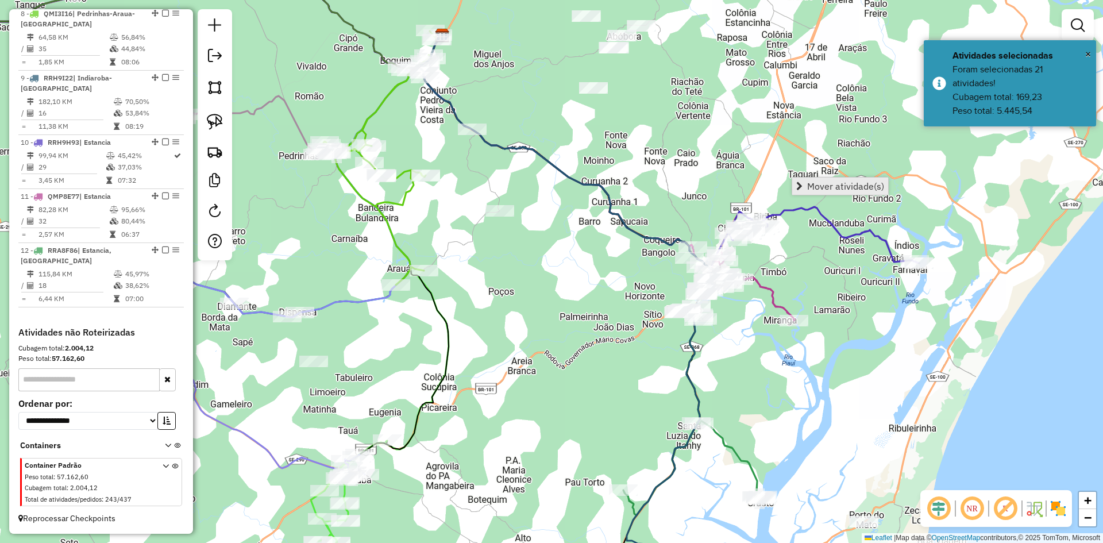
click at [815, 183] on span "Mover atividade(s)" at bounding box center [845, 186] width 77 height 9
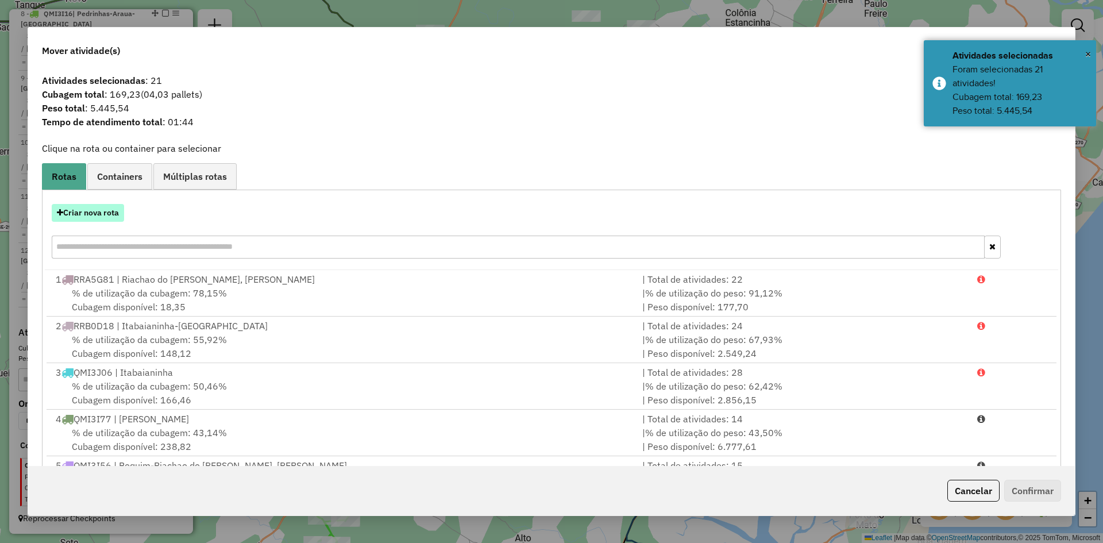
click at [123, 209] on button "Criar nova rota" at bounding box center [88, 213] width 72 height 18
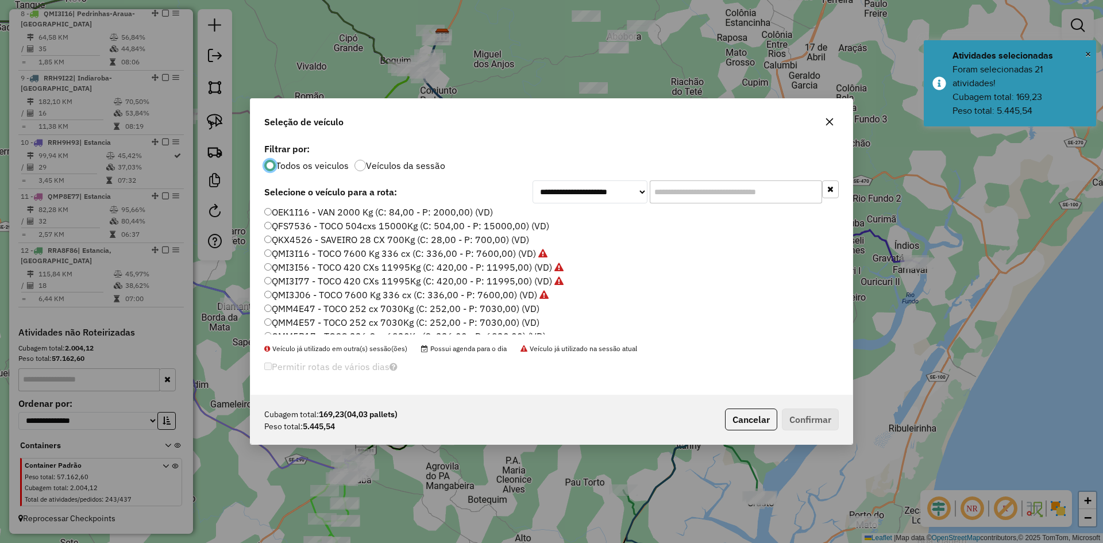
scroll to position [460, 0]
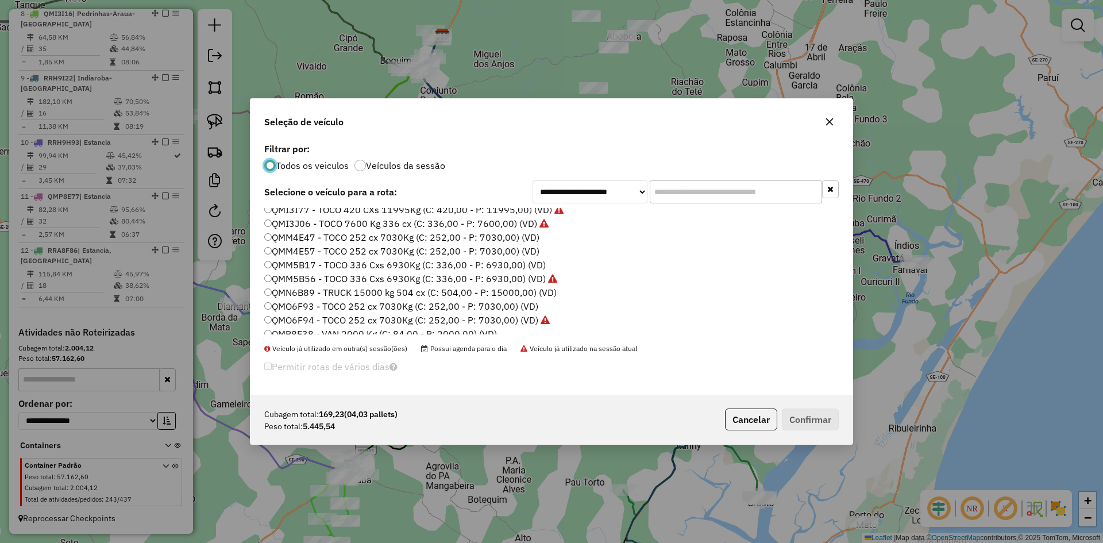
click at [309, 318] on label "QMO6F94 - TOCO 252 cx 7030Kg (C: 252,00 - P: 7030,00) (VD)" at bounding box center [407, 320] width 286 height 14
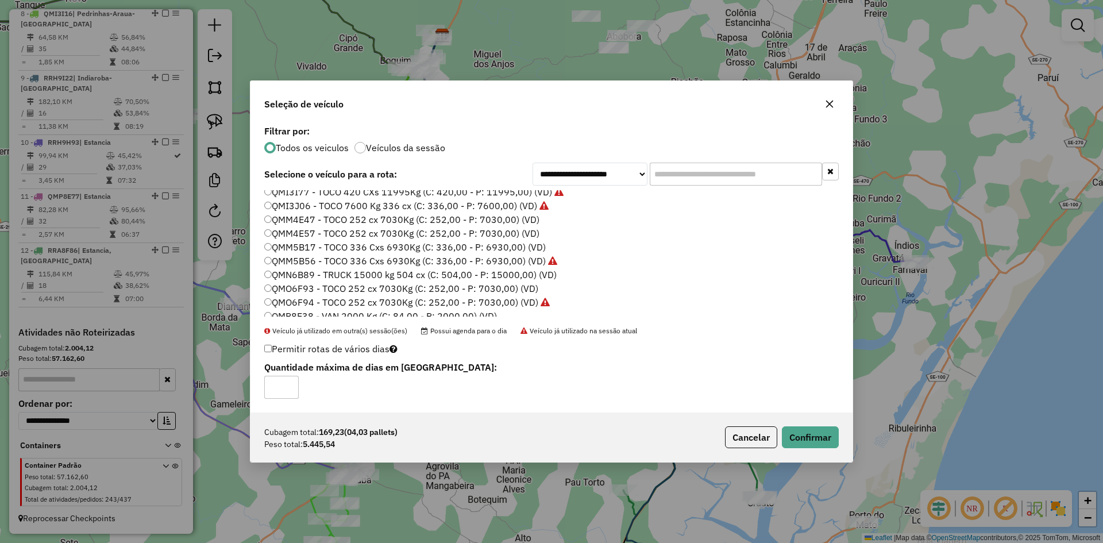
click at [305, 287] on label "QMO6F93 - TOCO 252 cx 7030Kg (C: 252,00 - P: 7030,00) (VD)" at bounding box center [401, 288] width 274 height 14
click at [805, 431] on button "Confirmar" at bounding box center [810, 437] width 57 height 22
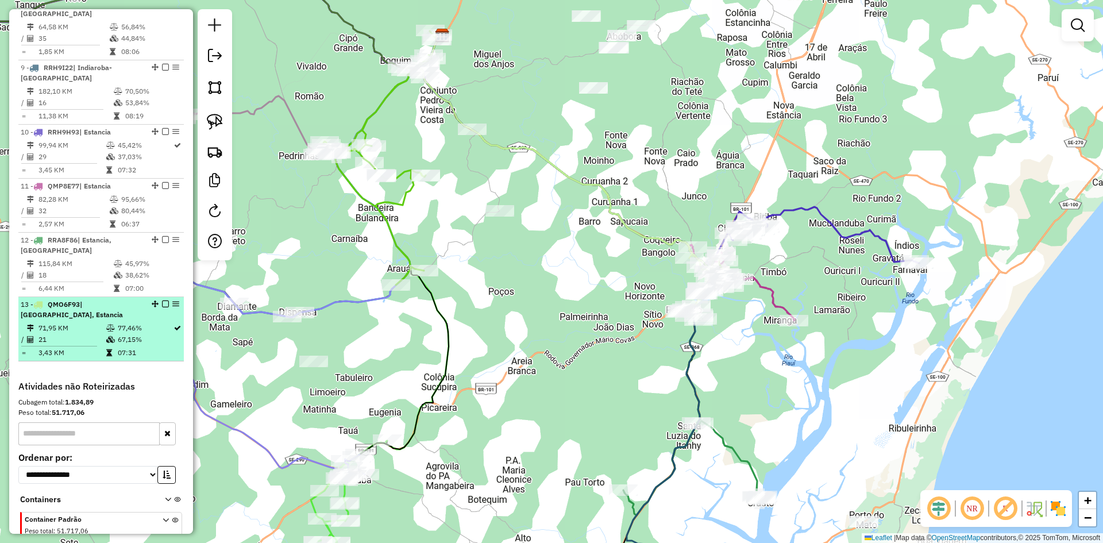
click at [114, 334] on td at bounding box center [111, 327] width 11 height 11
select select "**********"
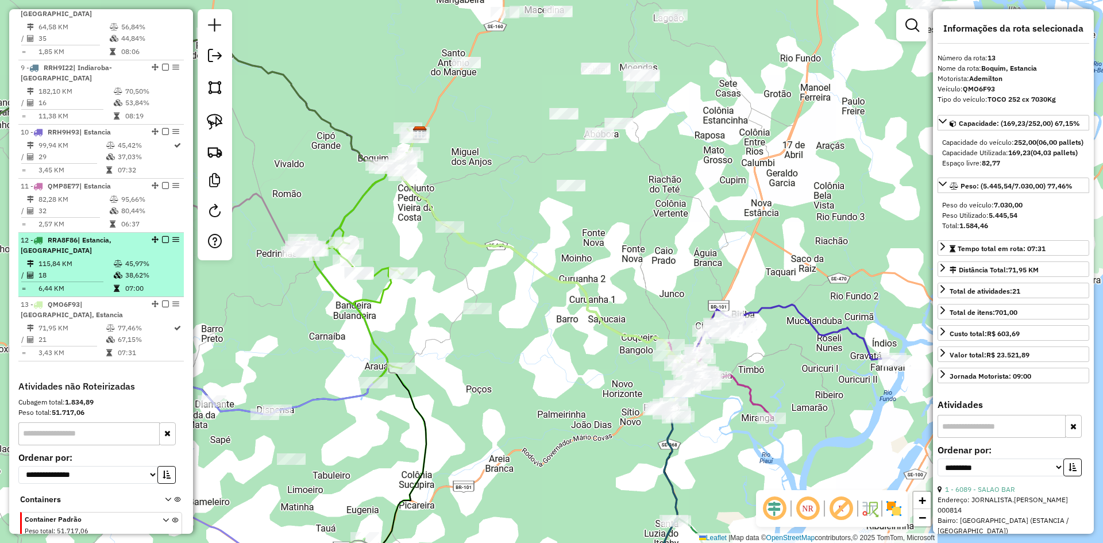
click at [117, 267] on icon at bounding box center [118, 263] width 9 height 7
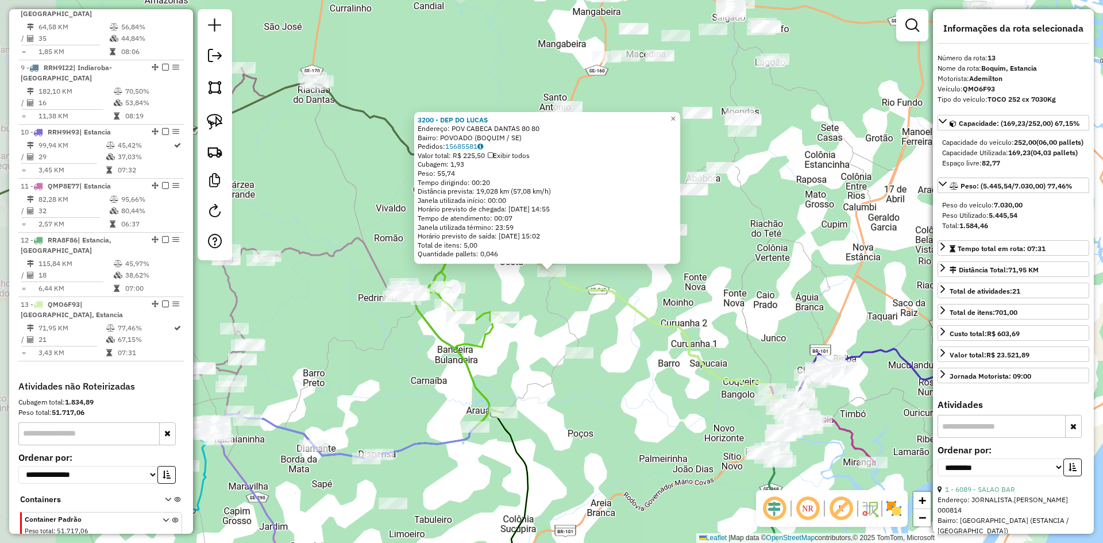
scroll to position [952, 0]
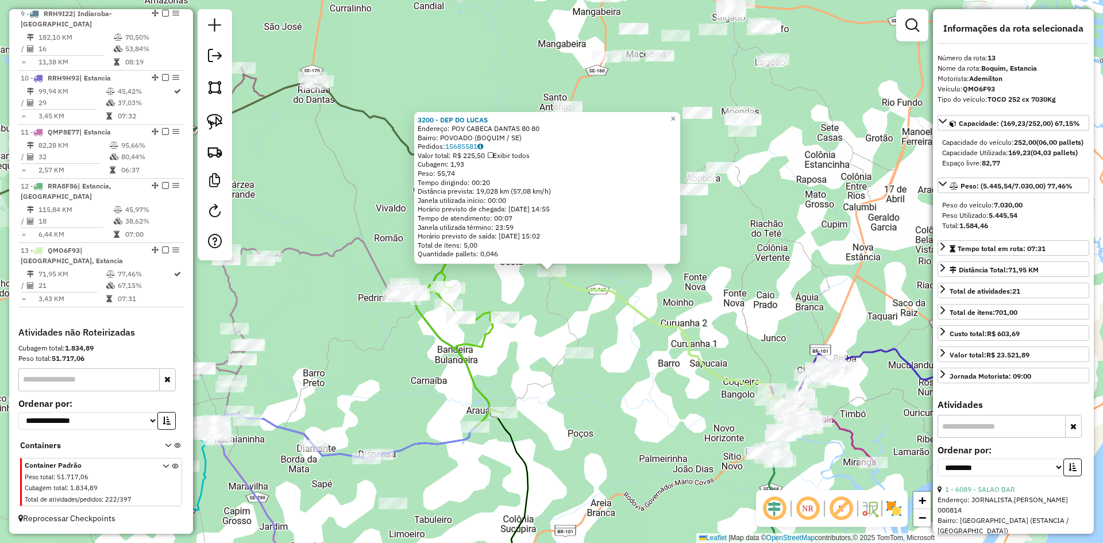
click at [601, 317] on div "Rota 13 - Placa QMO6F93 3200 - DEP DO LUCAS 3200 - DEP DO LUCAS Endereço: POV C…" at bounding box center [551, 271] width 1103 height 543
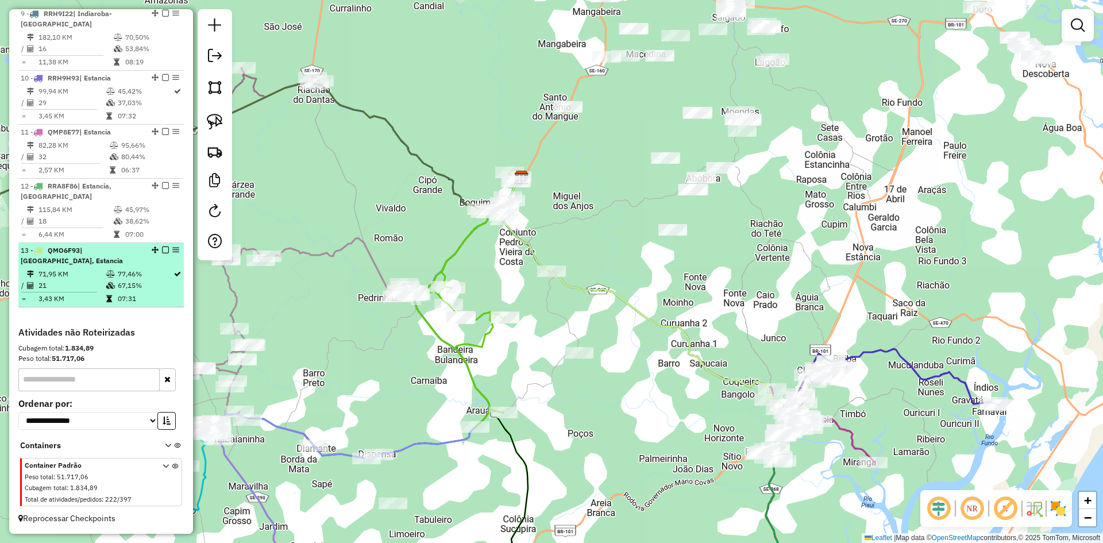
drag, startPoint x: 117, startPoint y: 268, endPoint x: 139, endPoint y: 258, distance: 24.4
click at [118, 268] on li "13 - QMO6F93 | [GEOGRAPHIC_DATA], Estancia 71,95 KM 77,46% / 21 67,15% = 3,43 K…" at bounding box center [100, 275] width 165 height 64
select select "**********"
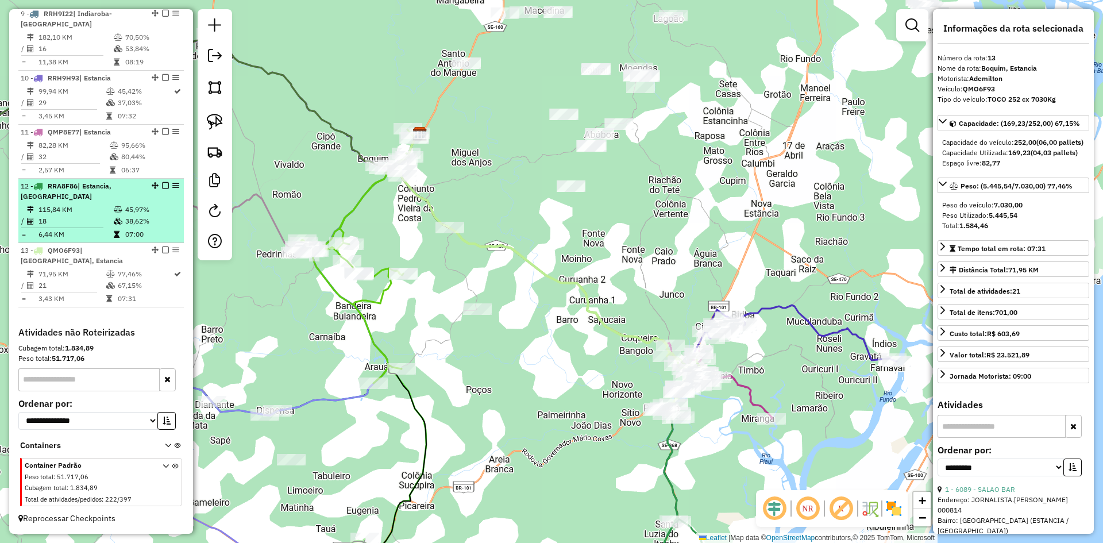
click at [135, 218] on td "38,62%" at bounding box center [152, 220] width 55 height 11
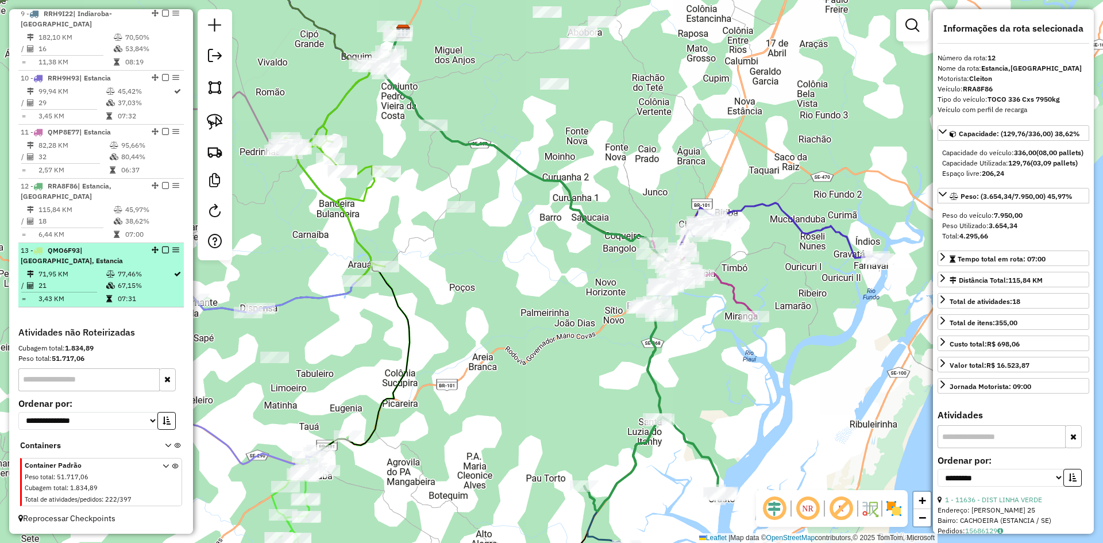
drag, startPoint x: 136, startPoint y: 277, endPoint x: 163, endPoint y: 262, distance: 30.6
click at [137, 277] on td "77,46%" at bounding box center [145, 273] width 56 height 11
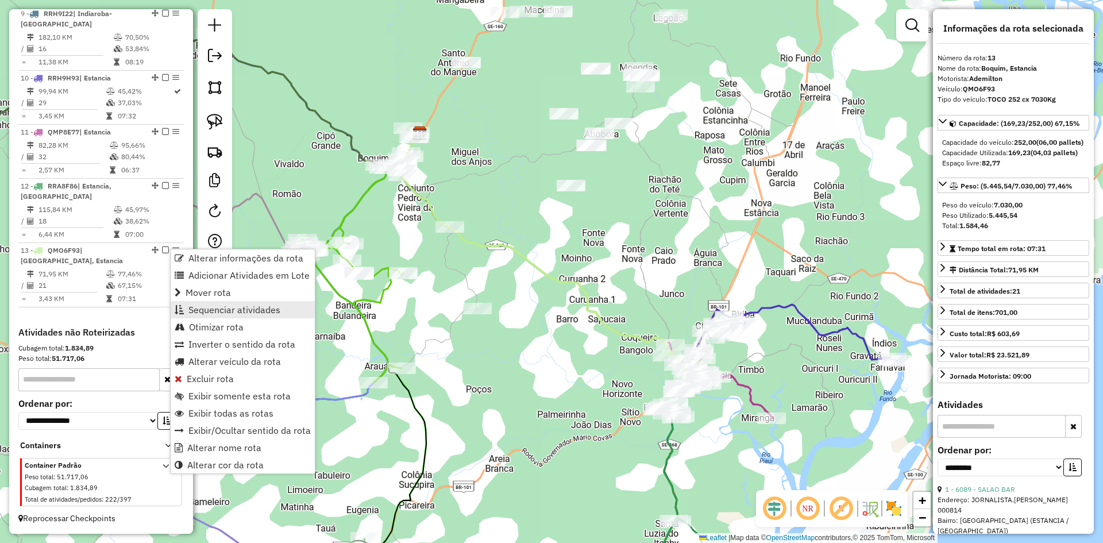
click at [235, 303] on link "Sequenciar atividades" at bounding box center [243, 309] width 144 height 17
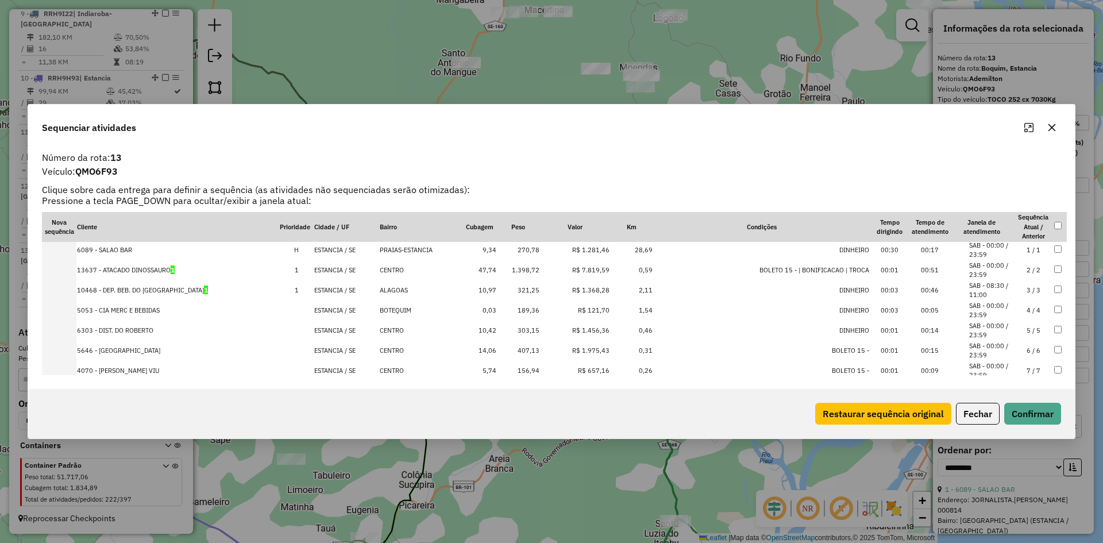
scroll to position [0, 0]
click at [979, 412] on button "Fechar" at bounding box center [978, 414] width 44 height 22
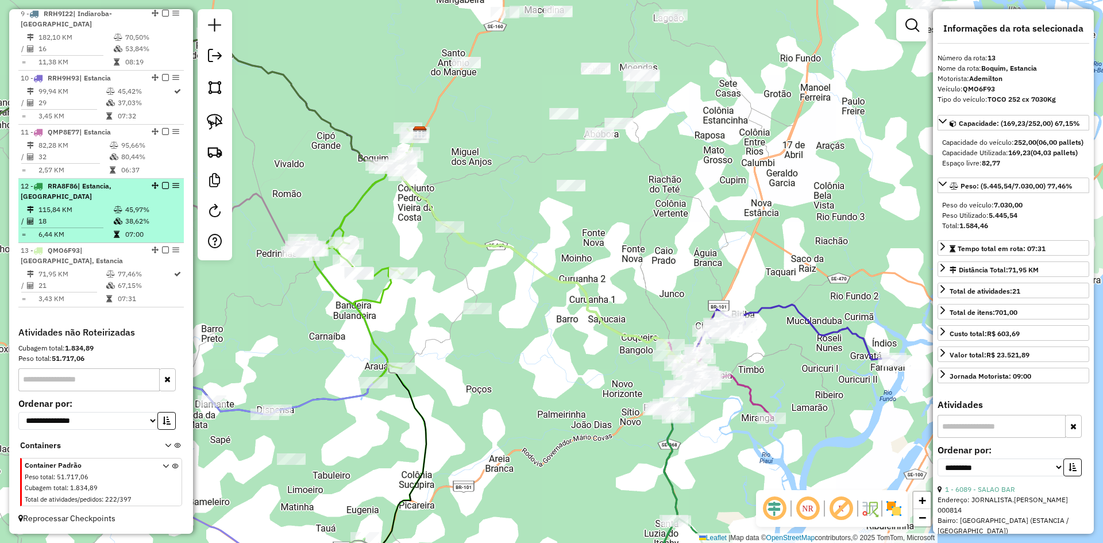
drag, startPoint x: 93, startPoint y: 205, endPoint x: 91, endPoint y: 234, distance: 29.3
click at [93, 205] on td "115,84 KM" at bounding box center [75, 209] width 75 height 11
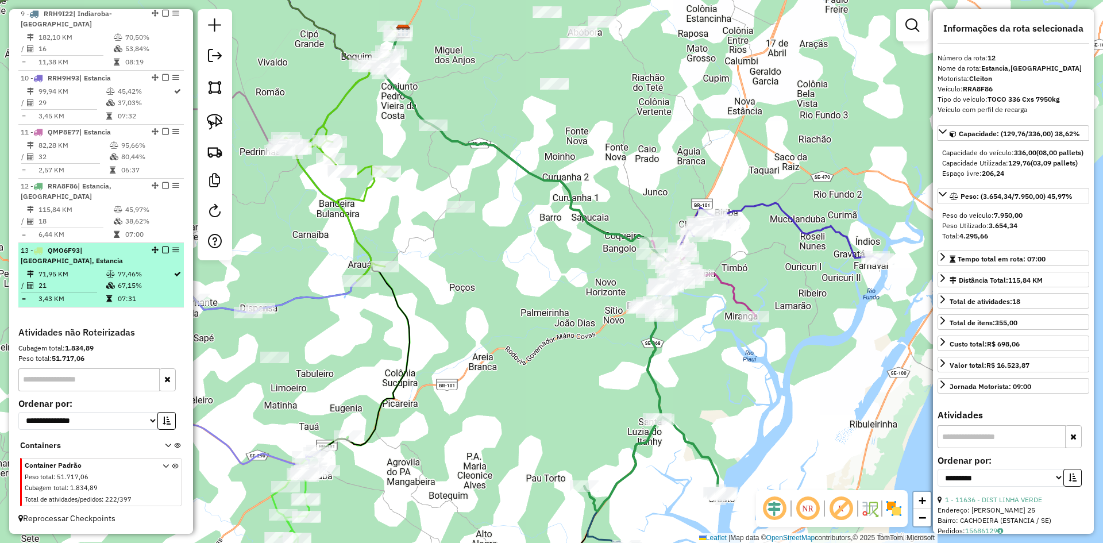
click at [83, 269] on td "71,95 KM" at bounding box center [72, 273] width 68 height 11
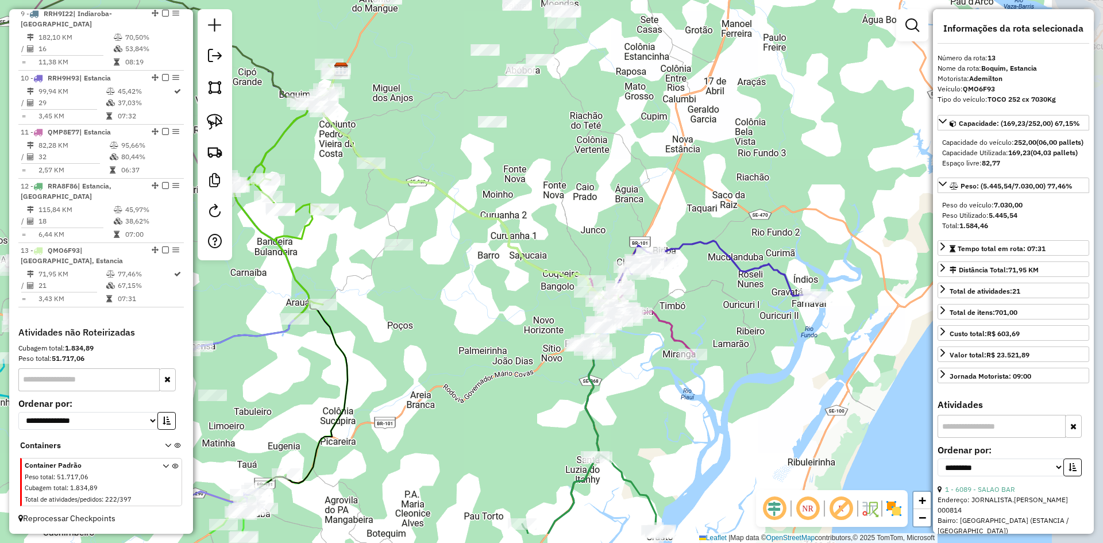
drag, startPoint x: 573, startPoint y: 344, endPoint x: 508, endPoint y: 274, distance: 95.5
click at [482, 274] on div "Janela de atendimento Grade de atendimento Capacidade Transportadoras Veículos …" at bounding box center [551, 271] width 1103 height 543
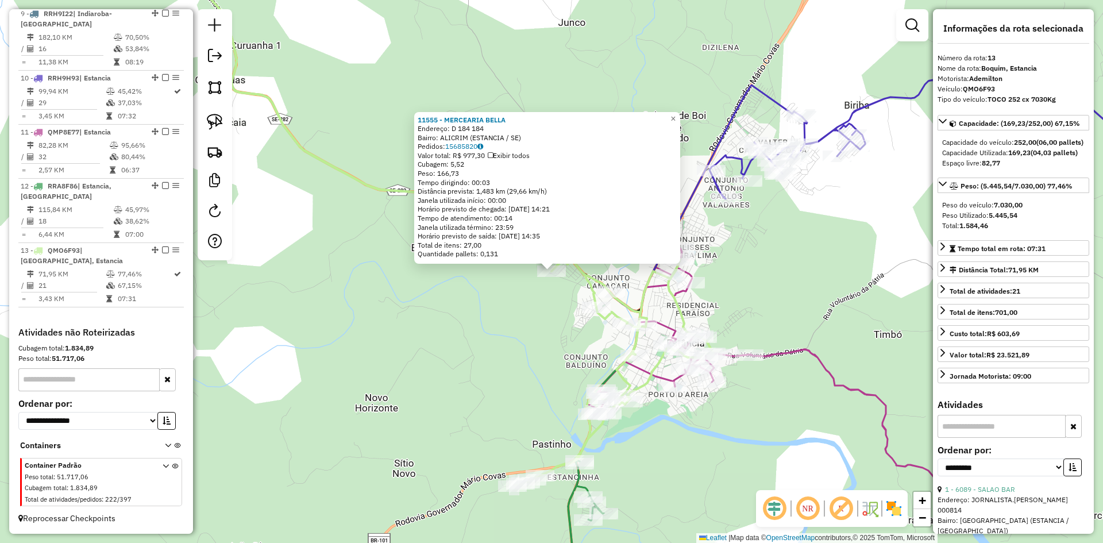
click at [507, 342] on div "11555 - MERCEARIA BELLA Endereço: D 184 184 Bairro: ALICRIM (ESTANCIA / SE) Ped…" at bounding box center [551, 271] width 1103 height 543
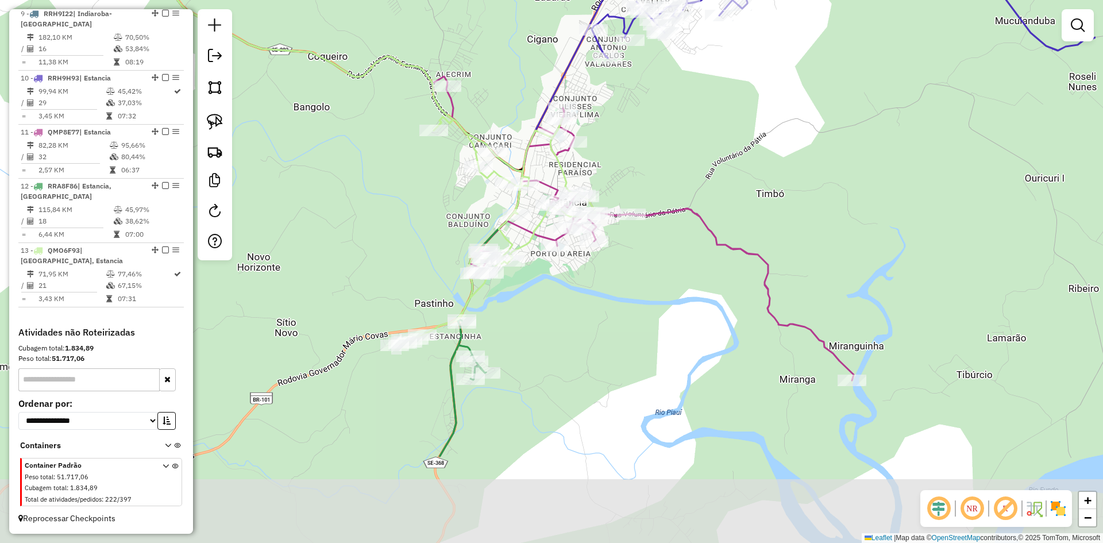
drag, startPoint x: 518, startPoint y: 362, endPoint x: 387, endPoint y: 208, distance: 201.8
click at [391, 212] on div "Janela de atendimento Grade de atendimento Capacidade Transportadoras Veículos …" at bounding box center [551, 271] width 1103 height 543
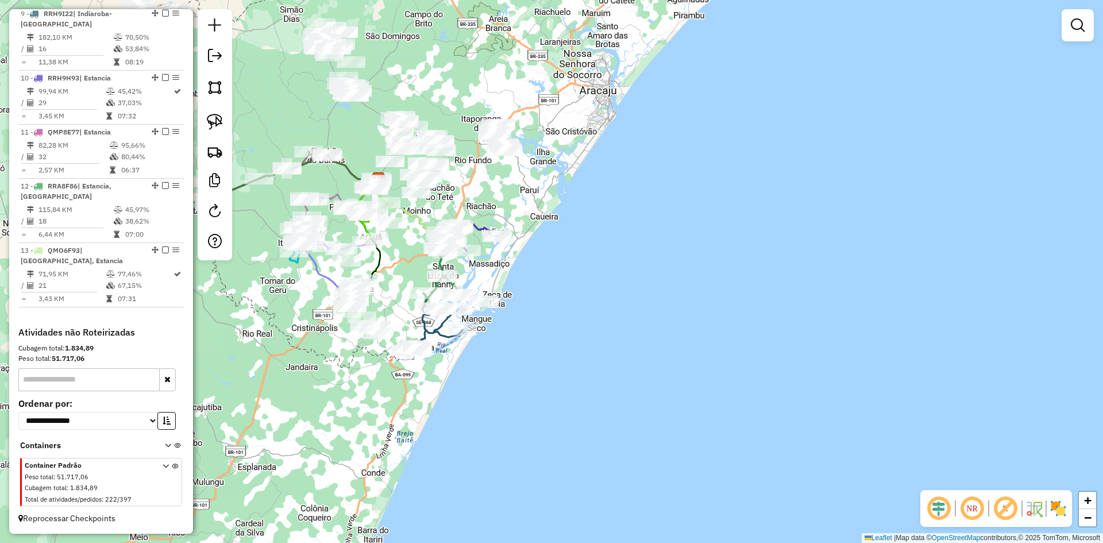
drag, startPoint x: 445, startPoint y: 146, endPoint x: 480, endPoint y: 225, distance: 86.2
click at [480, 225] on div "Janela de atendimento Grade de atendimento Capacidade Transportadoras Veículos …" at bounding box center [551, 271] width 1103 height 543
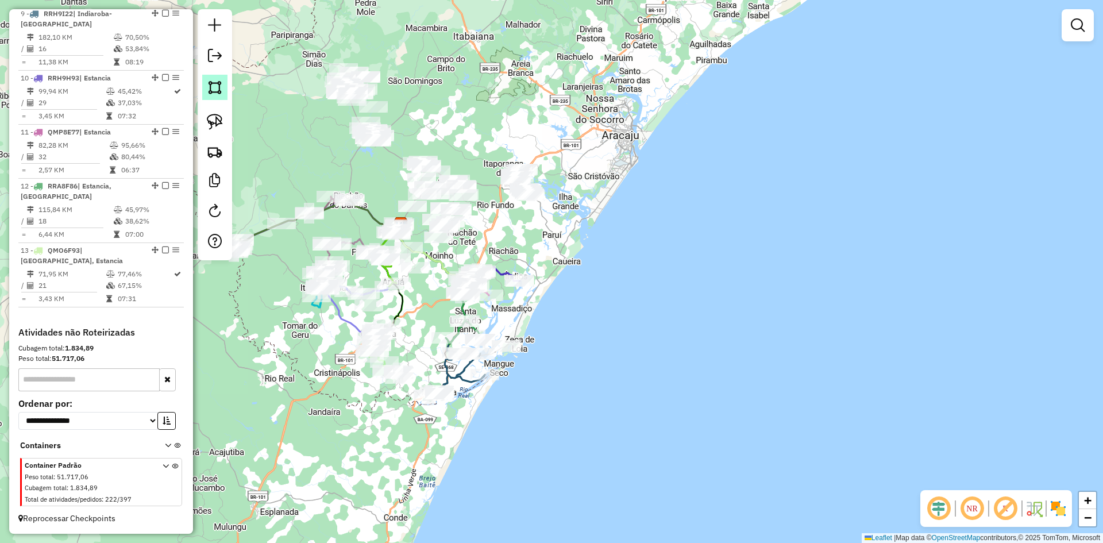
click at [215, 93] on img at bounding box center [215, 87] width 16 height 16
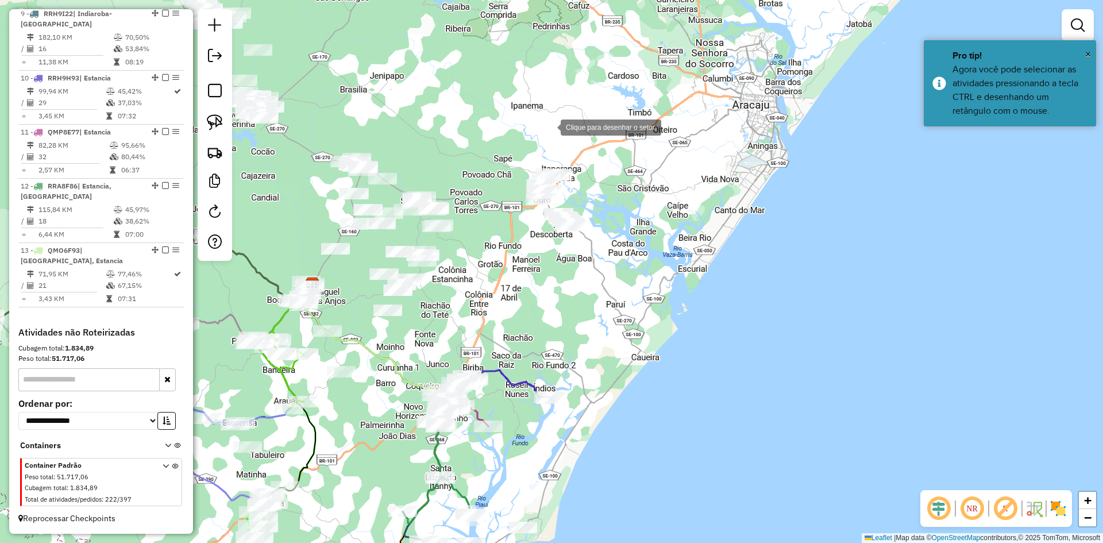
click at [556, 122] on div at bounding box center [549, 126] width 23 height 23
click at [474, 173] on div at bounding box center [473, 172] width 23 height 23
drag, startPoint x: 514, startPoint y: 238, endPoint x: 576, endPoint y: 259, distance: 66.1
click at [514, 238] on div at bounding box center [513, 237] width 23 height 23
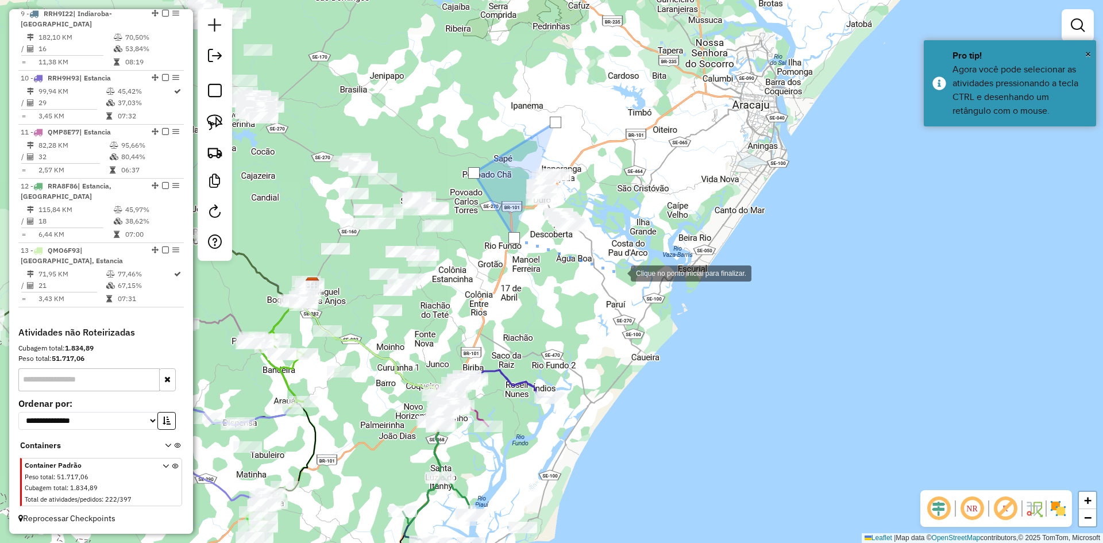
click at [619, 272] on div at bounding box center [619, 272] width 23 height 23
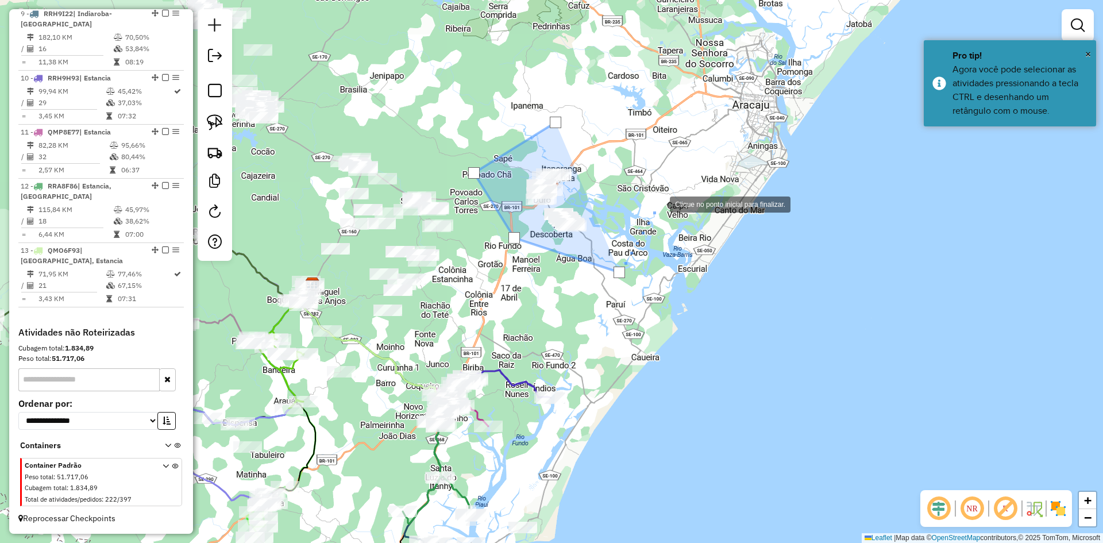
click at [658, 203] on div at bounding box center [658, 203] width 23 height 23
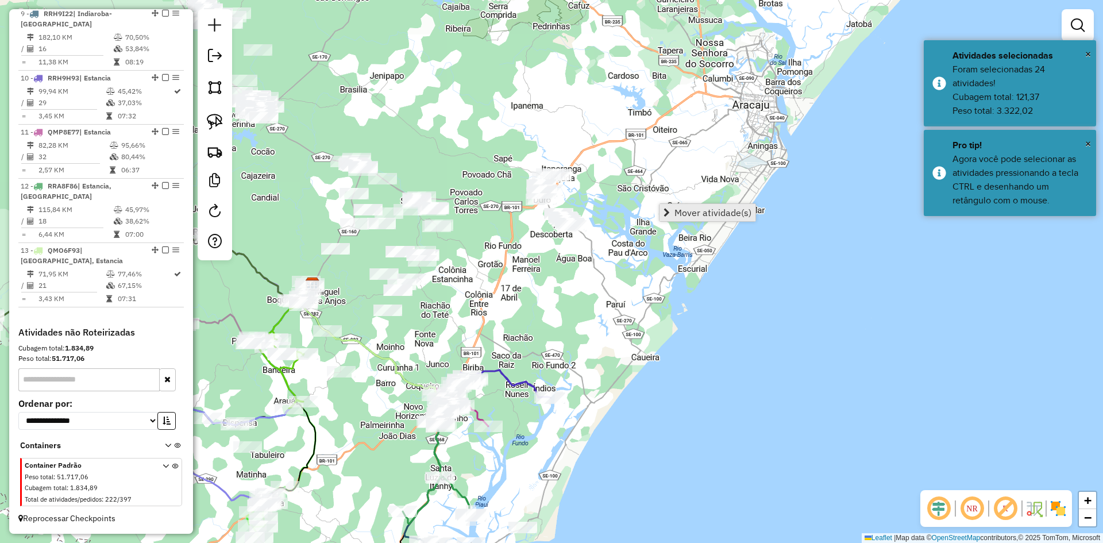
click at [689, 214] on span "Mover atividade(s)" at bounding box center [712, 212] width 77 height 9
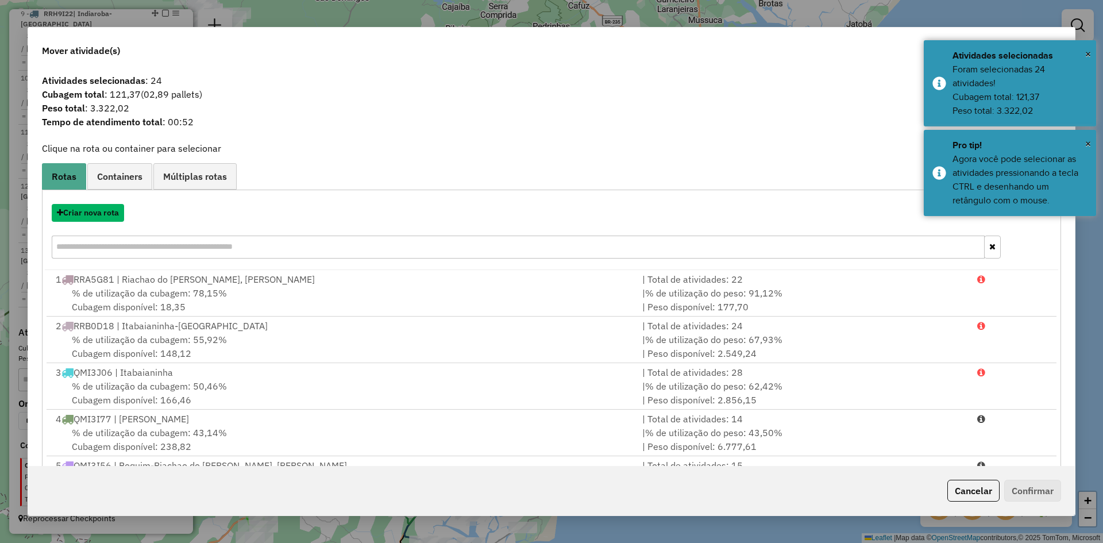
click at [96, 215] on button "Criar nova rota" at bounding box center [88, 213] width 72 height 18
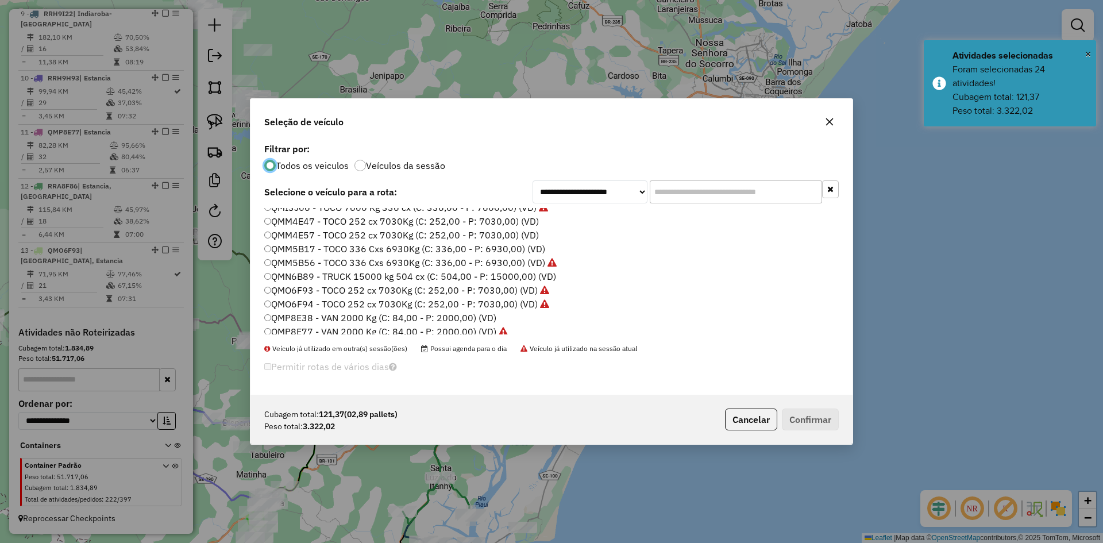
scroll to position [460, 0]
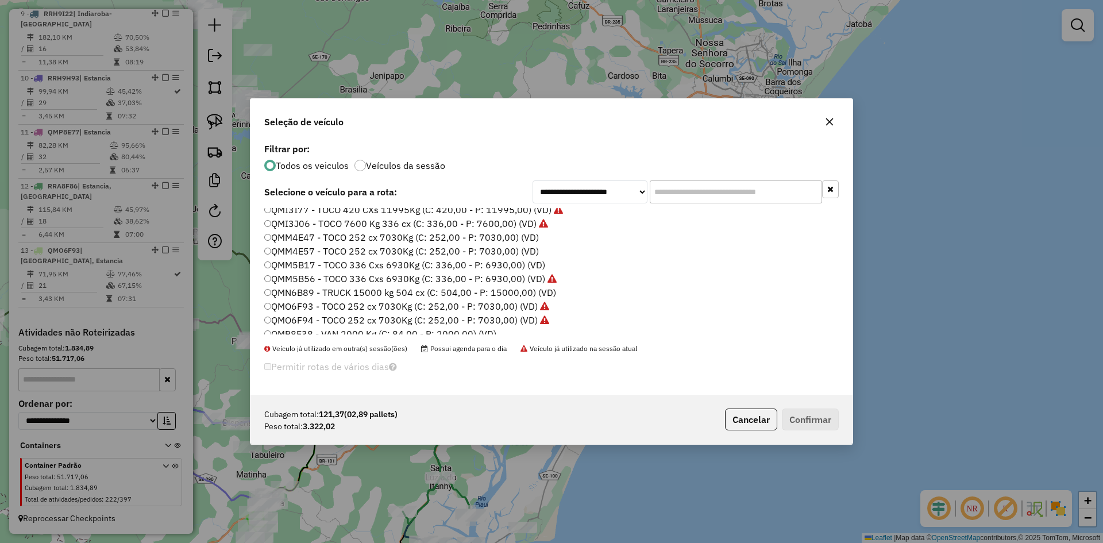
click at [313, 252] on label "QMM4E57 - TOCO 252 cx 7030Kg (C: 252,00 - P: 7030,00) (VD)" at bounding box center [401, 251] width 275 height 14
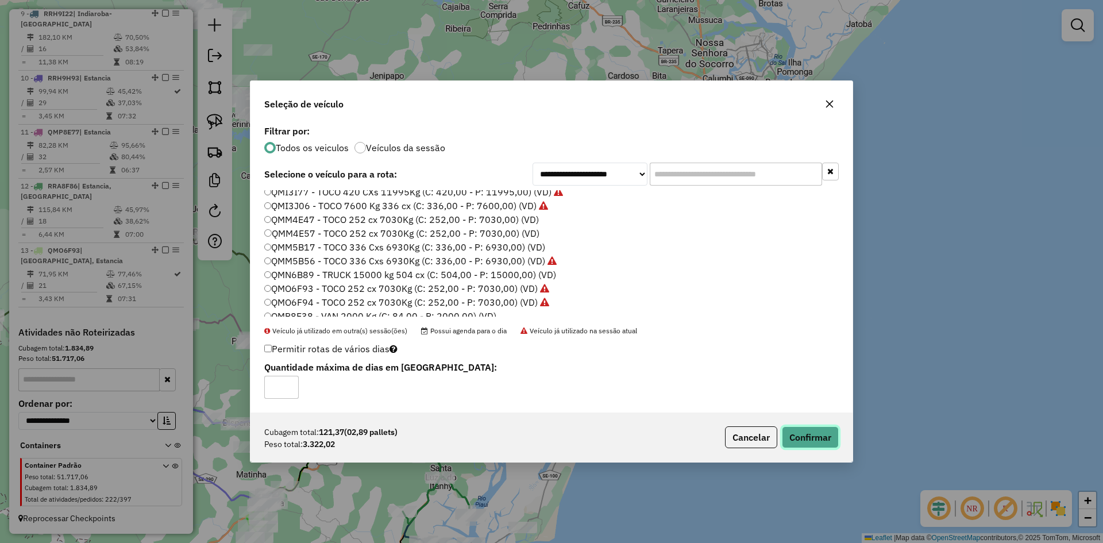
click at [817, 435] on button "Confirmar" at bounding box center [810, 437] width 57 height 22
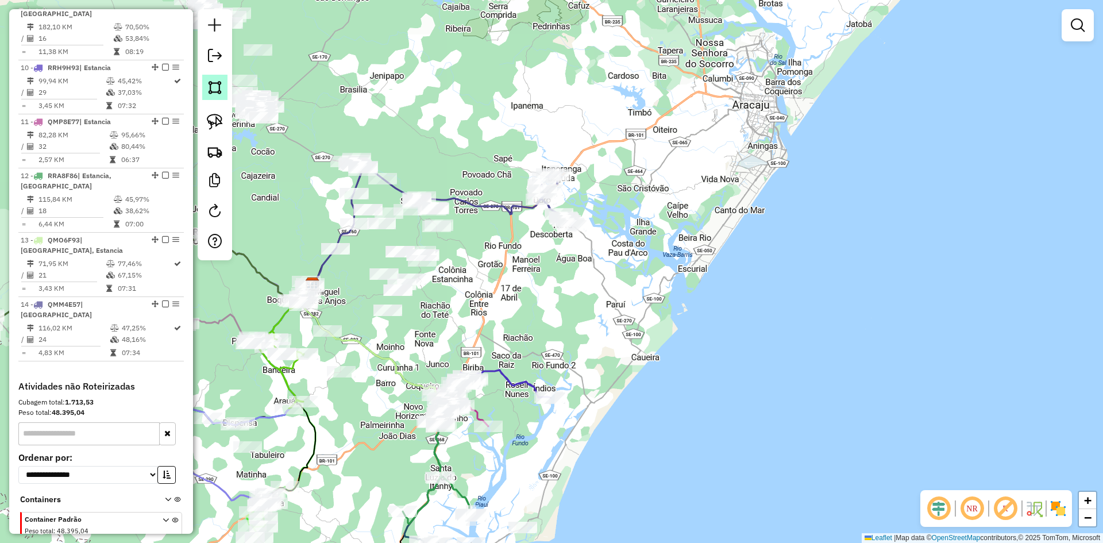
click at [217, 87] on img at bounding box center [215, 87] width 16 height 16
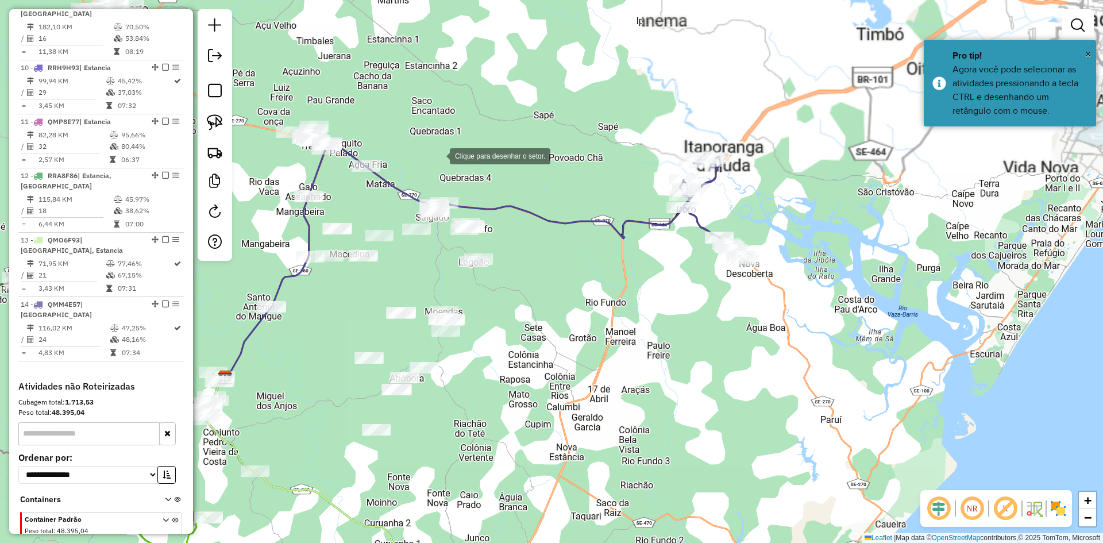
click at [450, 144] on div at bounding box center [438, 155] width 23 height 23
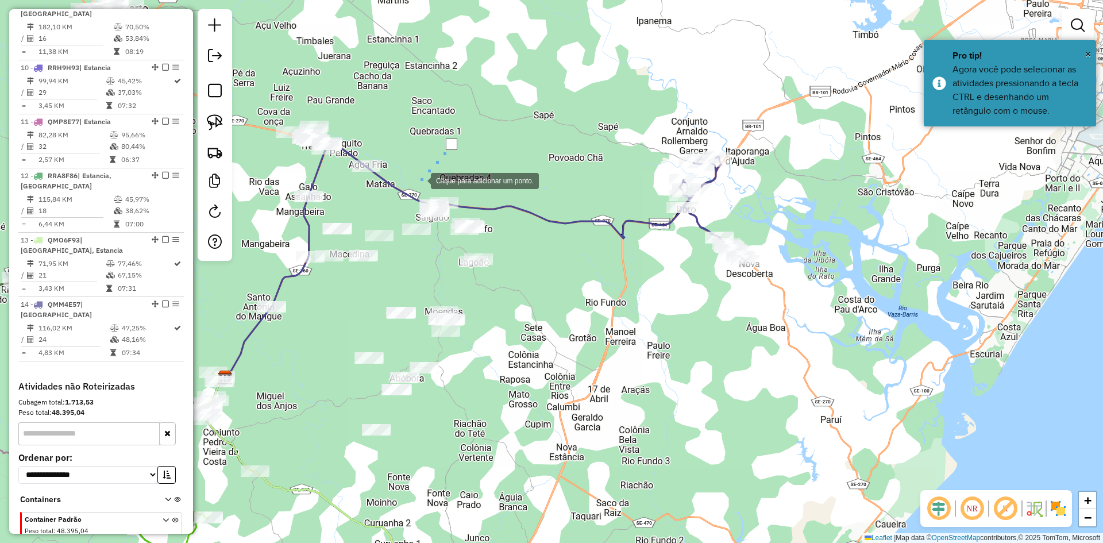
click at [419, 180] on div at bounding box center [419, 179] width 23 height 23
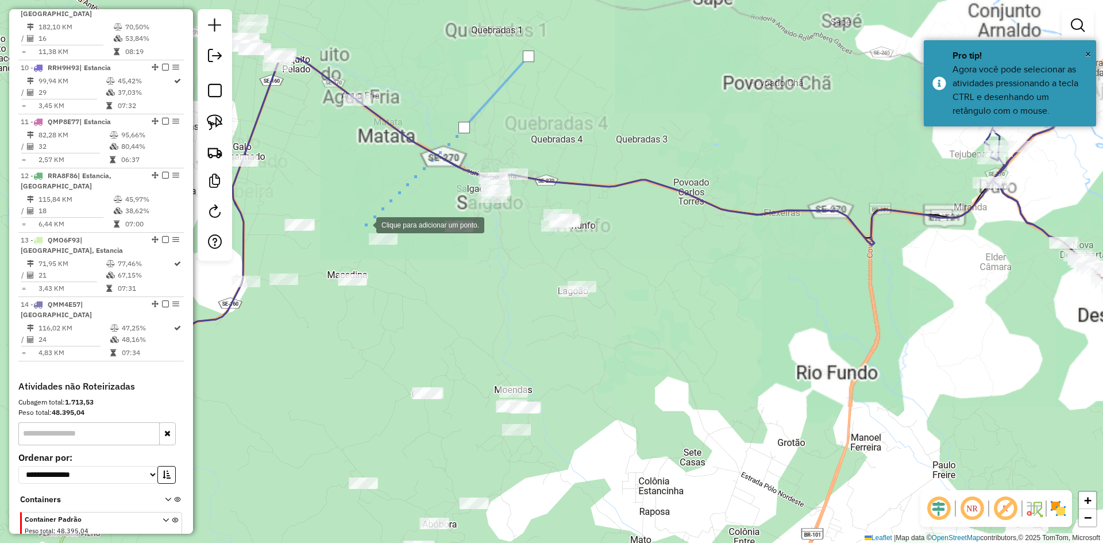
click at [361, 223] on div at bounding box center [364, 224] width 23 height 23
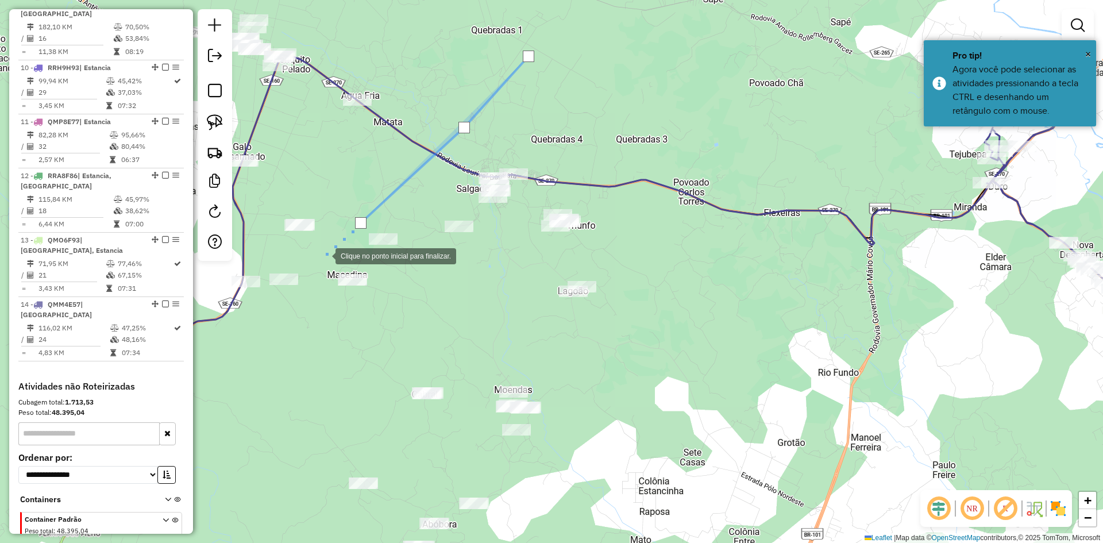
click at [324, 255] on div at bounding box center [324, 255] width 23 height 23
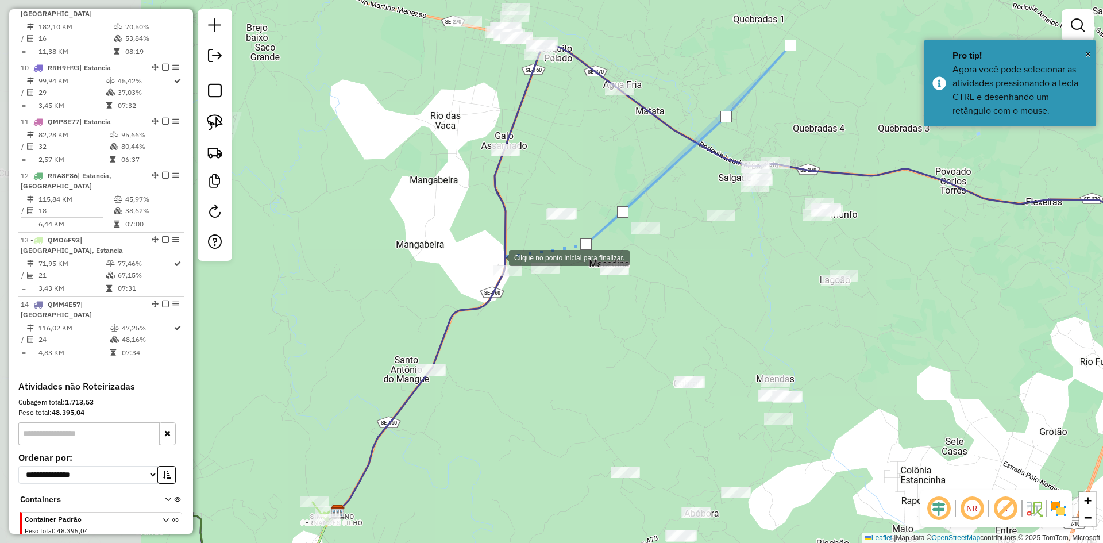
drag, startPoint x: 235, startPoint y: 268, endPoint x: 497, endPoint y: 257, distance: 262.2
click at [497, 257] on div at bounding box center [497, 256] width 23 height 23
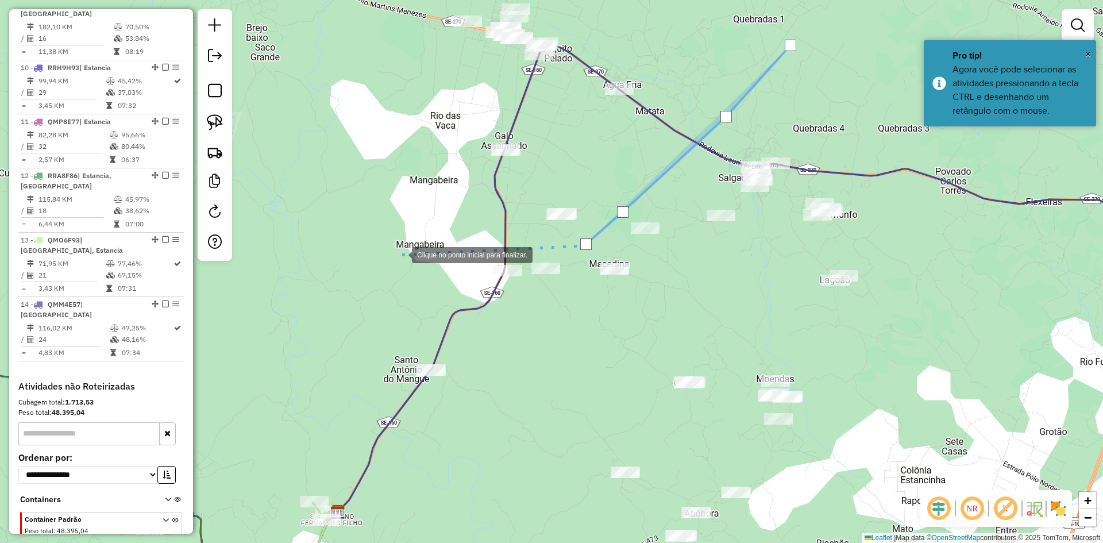
click at [400, 254] on div at bounding box center [400, 253] width 23 height 23
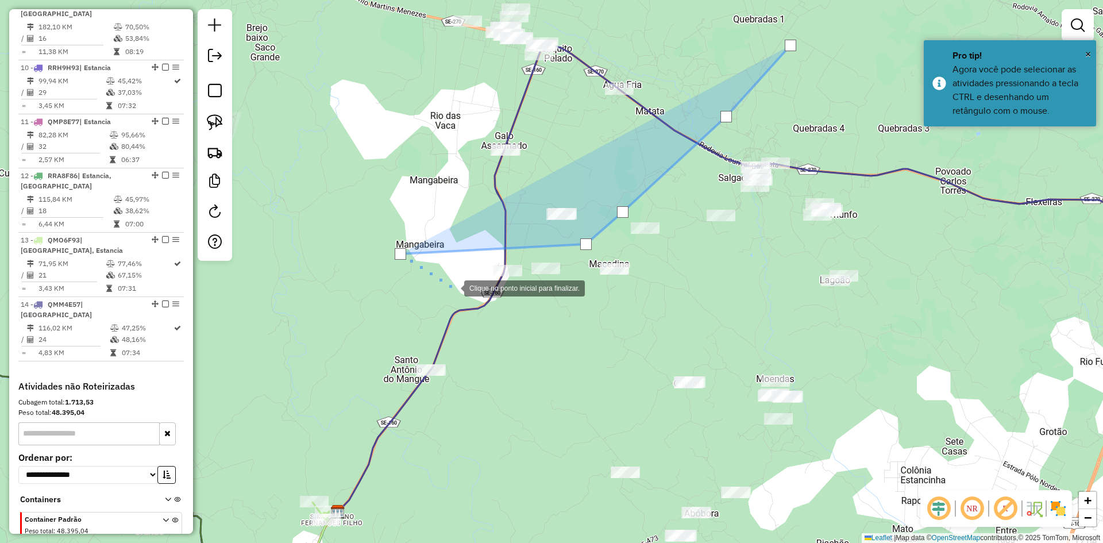
click at [462, 296] on div at bounding box center [452, 287] width 23 height 23
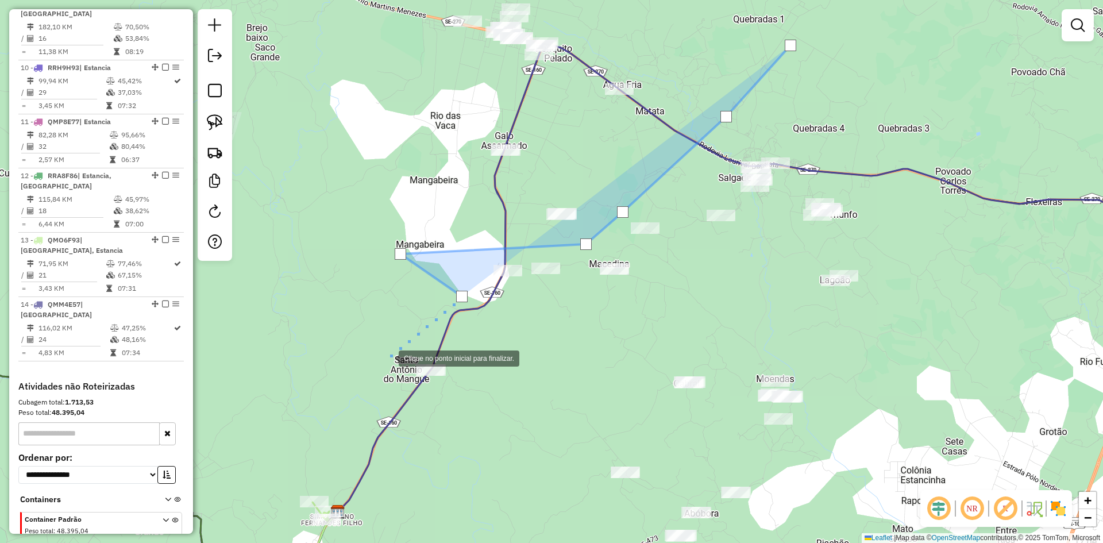
click at [376, 367] on div at bounding box center [387, 357] width 23 height 23
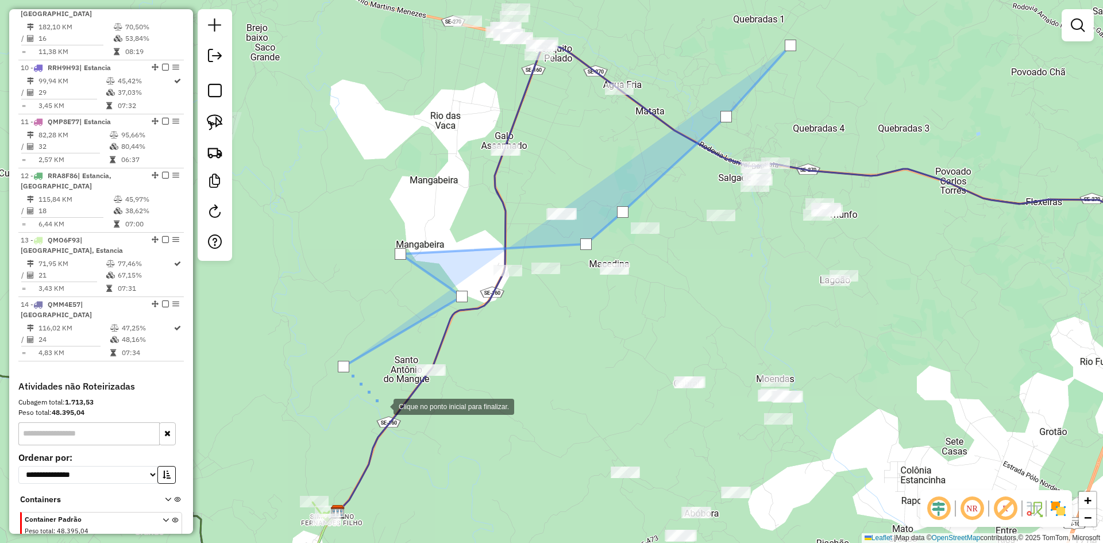
click at [382, 406] on div at bounding box center [382, 405] width 23 height 23
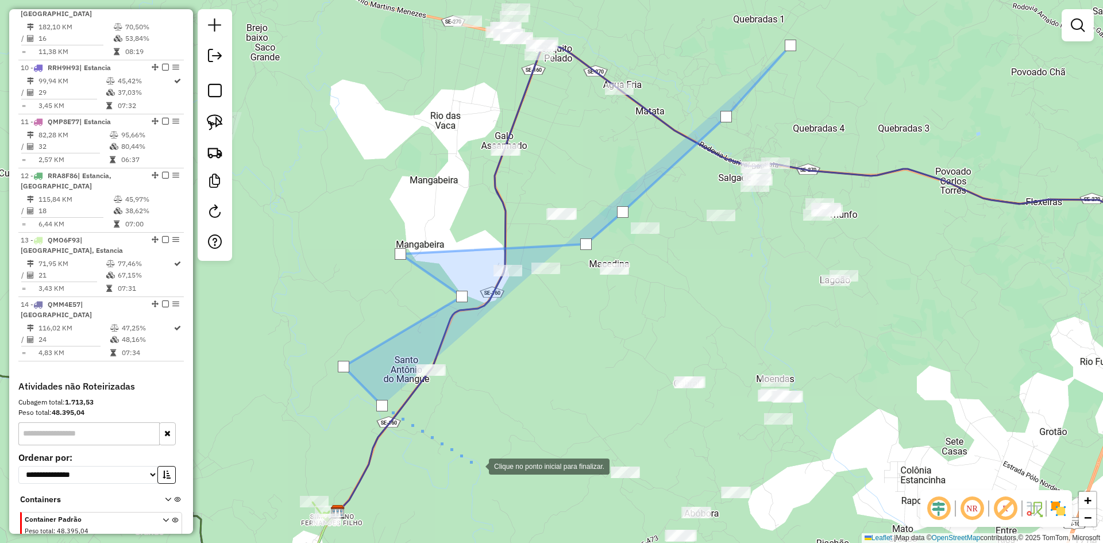
drag, startPoint x: 477, startPoint y: 465, endPoint x: 434, endPoint y: 290, distance: 180.4
click at [466, 454] on div at bounding box center [477, 465] width 23 height 23
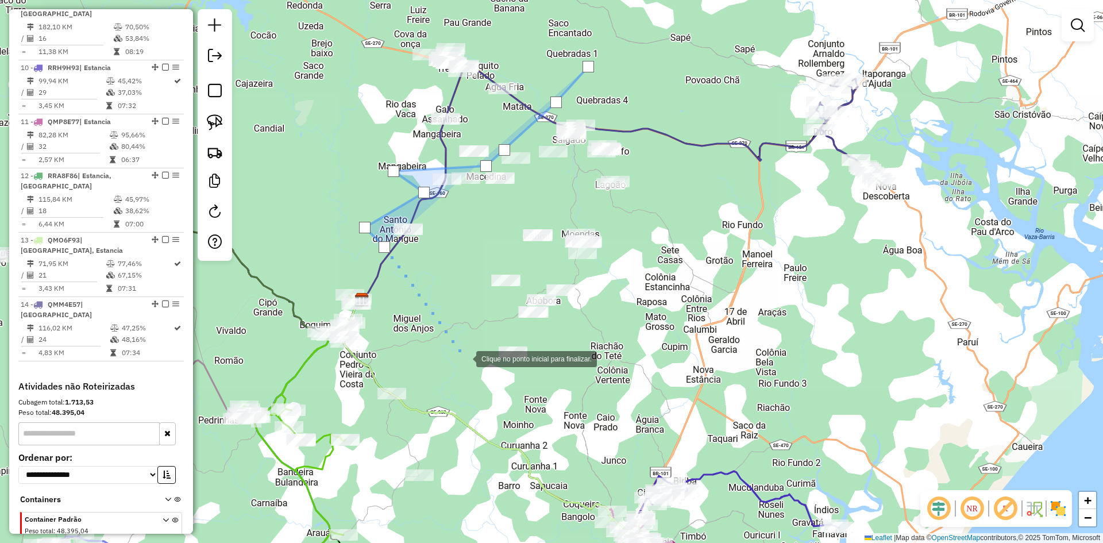
click at [465, 358] on div at bounding box center [464, 357] width 23 height 23
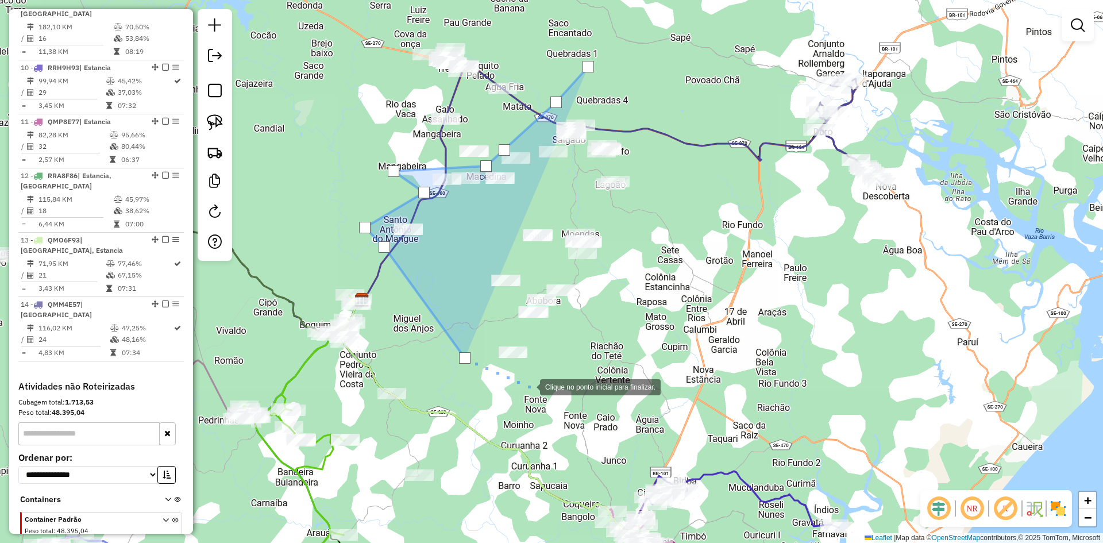
click at [531, 387] on div at bounding box center [528, 386] width 23 height 23
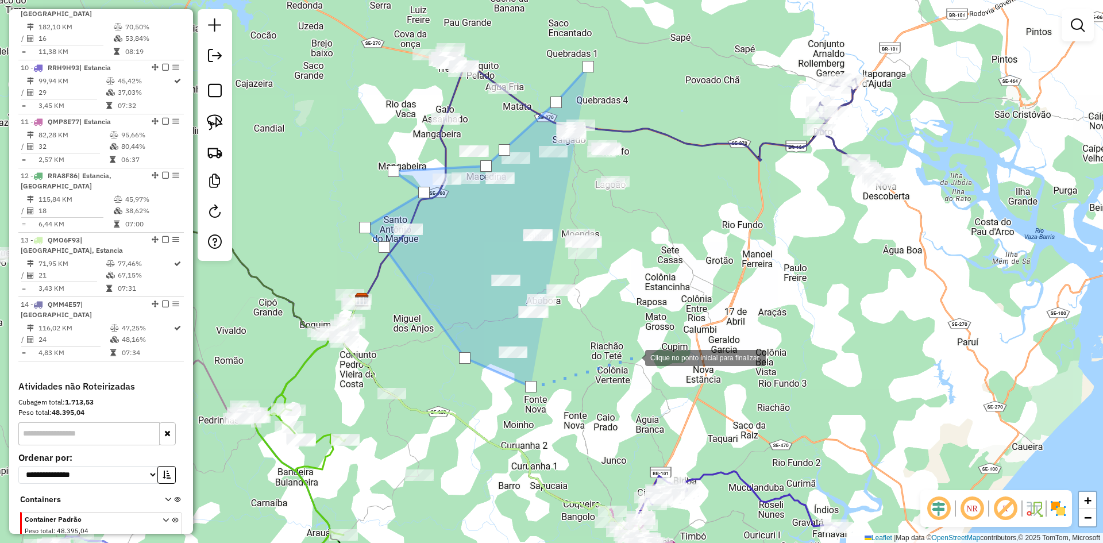
click at [634, 357] on div at bounding box center [633, 356] width 23 height 23
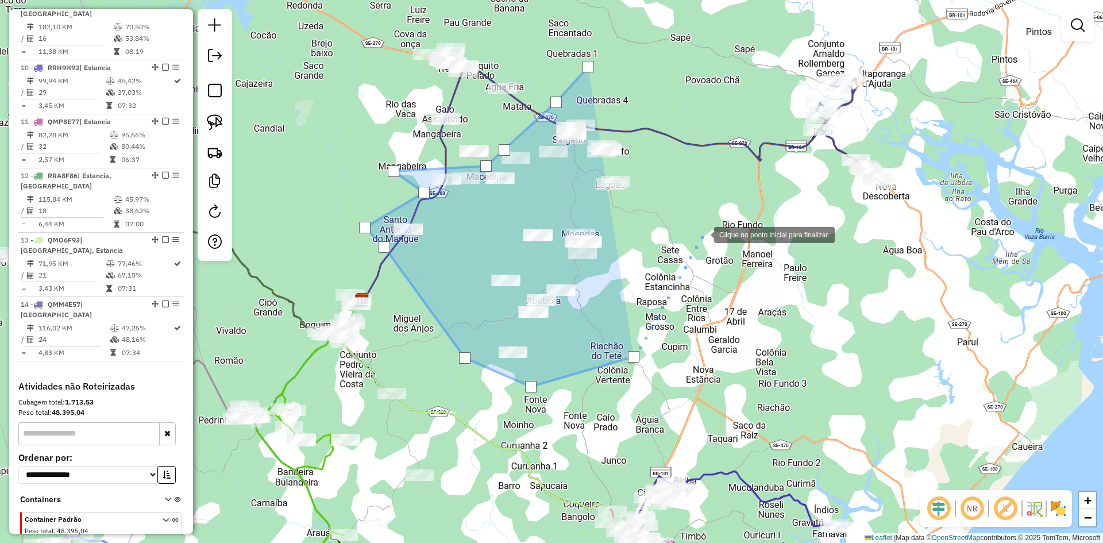
click at [703, 234] on div at bounding box center [702, 233] width 23 height 23
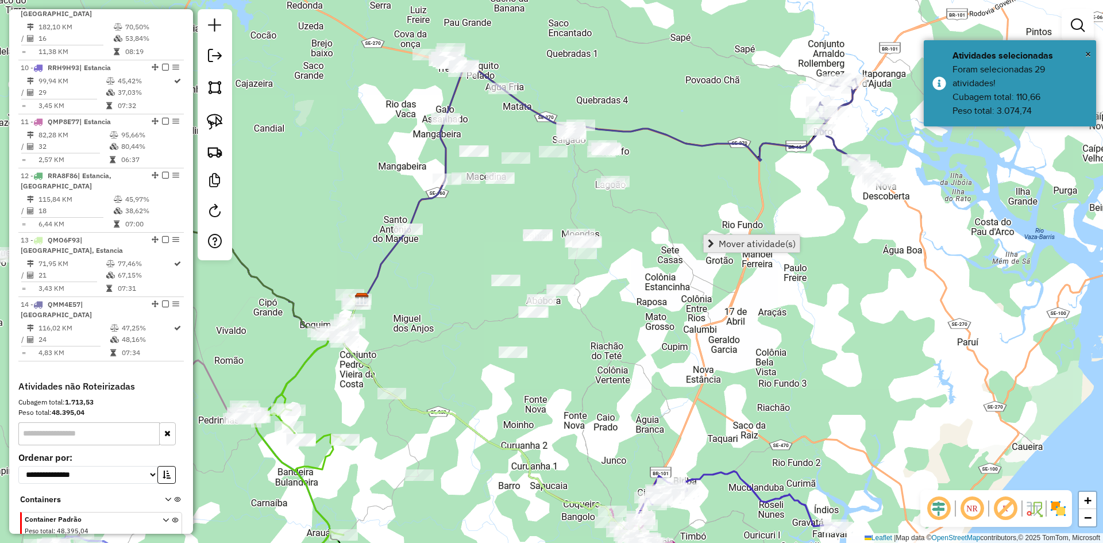
click at [725, 243] on span "Mover atividade(s)" at bounding box center [757, 243] width 77 height 9
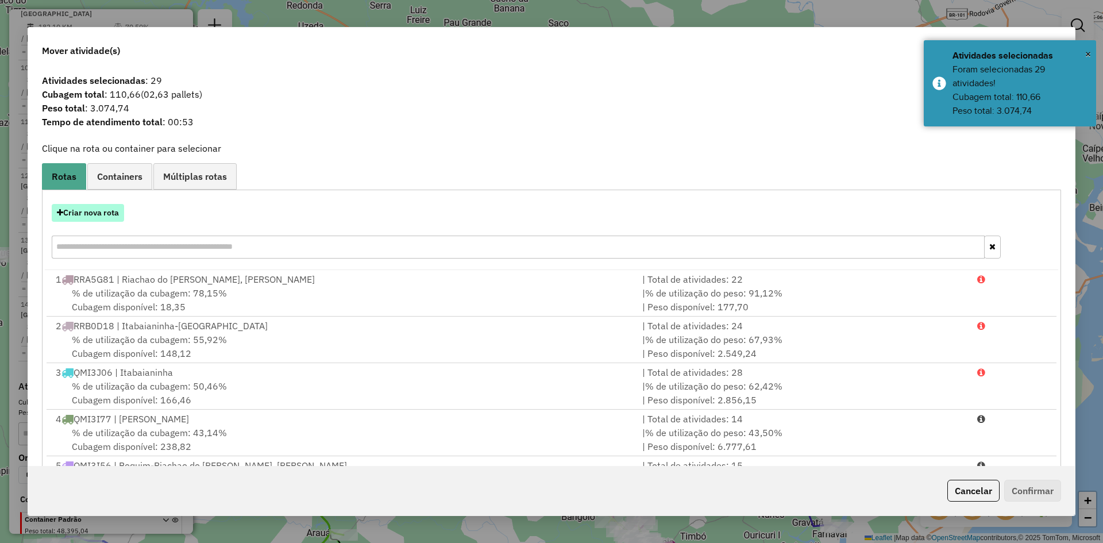
click at [113, 210] on button "Criar nova rota" at bounding box center [88, 213] width 72 height 18
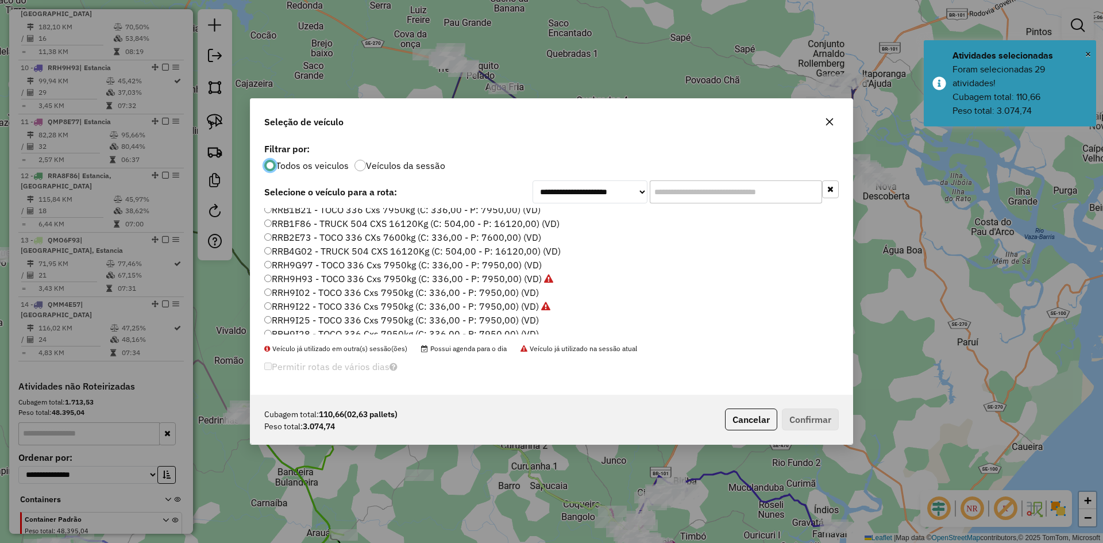
scroll to position [715, 0]
click at [298, 216] on label "RRB2E73 - TOCO 336 CXs 7600kg (C: 336,00 - P: 7600,00) (VD)" at bounding box center [402, 217] width 277 height 14
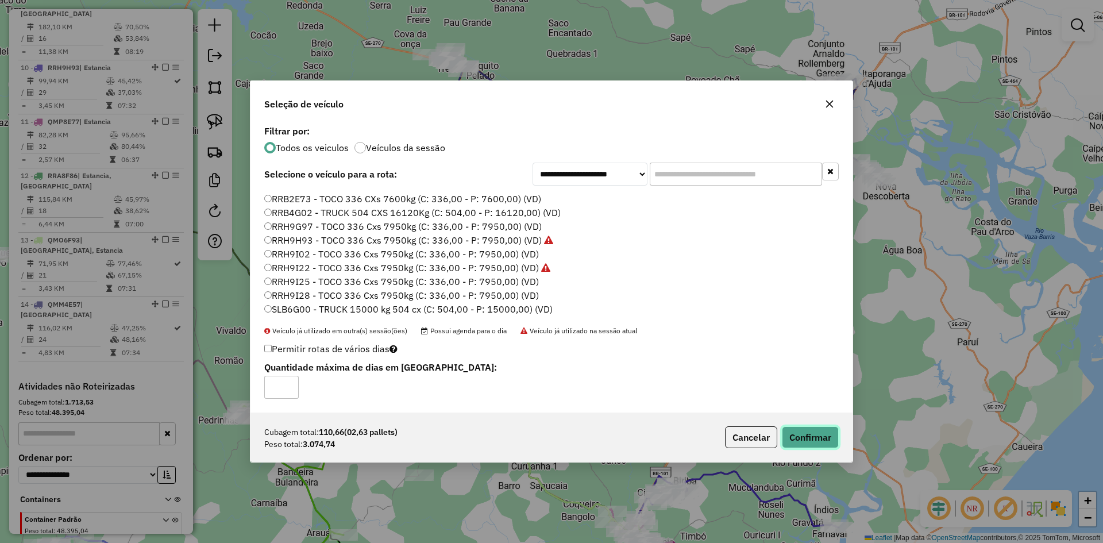
click at [794, 433] on button "Confirmar" at bounding box center [810, 437] width 57 height 22
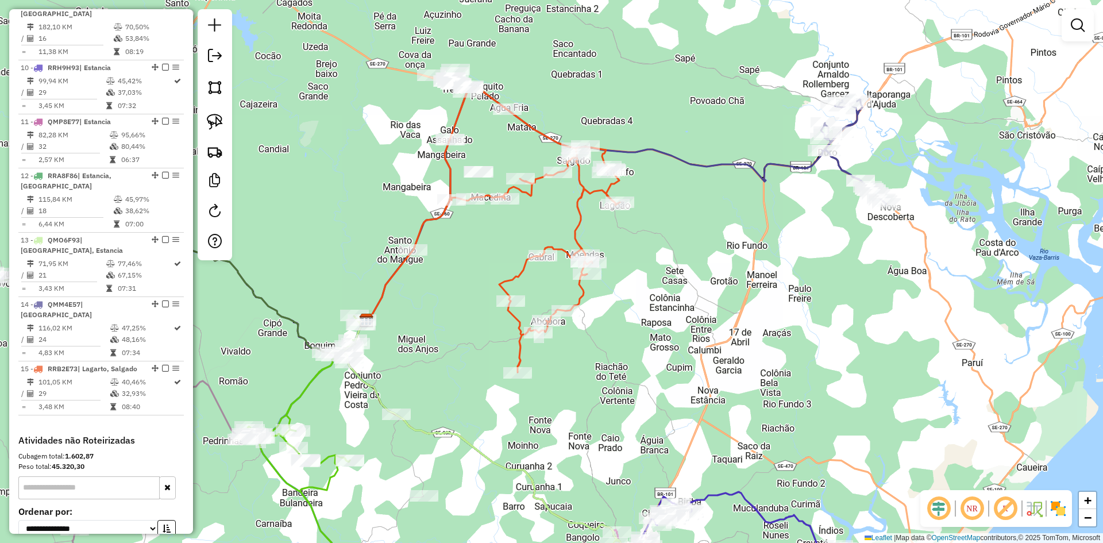
drag, startPoint x: 370, startPoint y: 129, endPoint x: 369, endPoint y: 210, distance: 80.4
click at [377, 194] on div "Janela de atendimento Grade de atendimento Capacidade Transportadoras Veículos …" at bounding box center [551, 271] width 1103 height 543
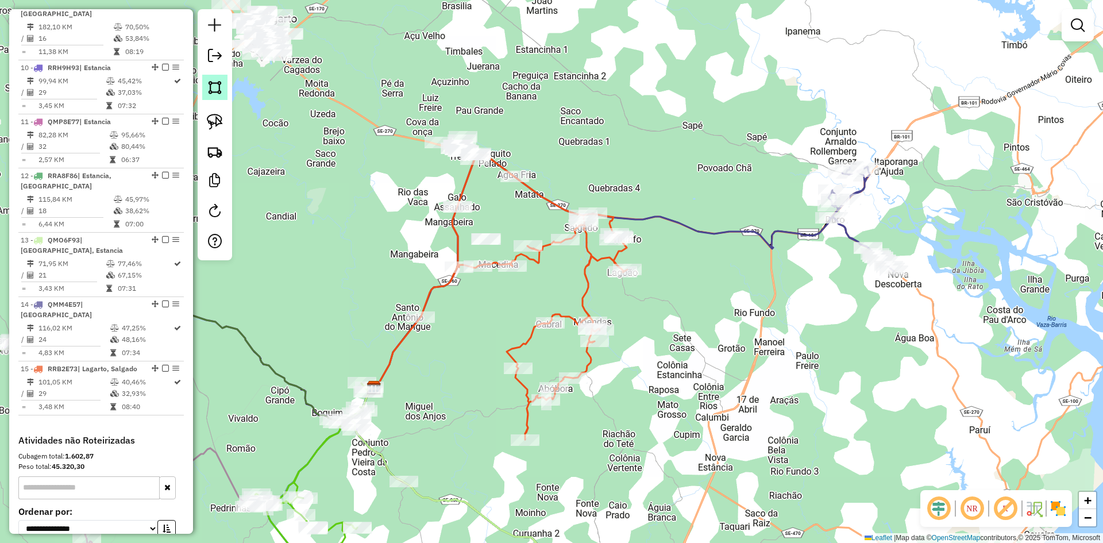
click at [214, 85] on img at bounding box center [215, 87] width 16 height 16
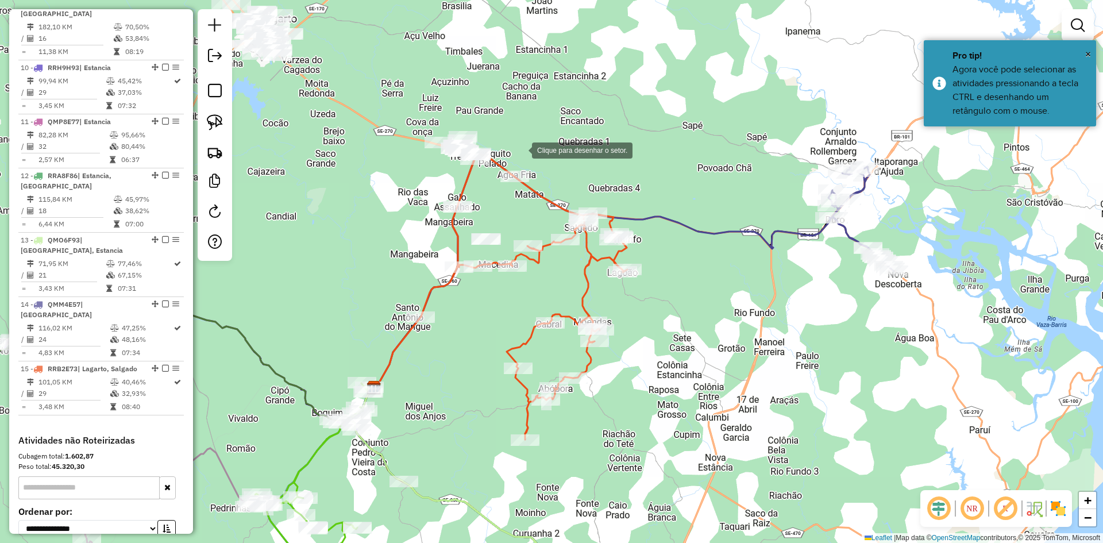
click at [520, 149] on div at bounding box center [520, 149] width 23 height 23
click at [488, 176] on div at bounding box center [488, 175] width 23 height 23
drag, startPoint x: 508, startPoint y: 214, endPoint x: 526, endPoint y: 197, distance: 24.4
click at [509, 214] on div at bounding box center [507, 212] width 23 height 23
click at [547, 173] on div at bounding box center [546, 172] width 23 height 23
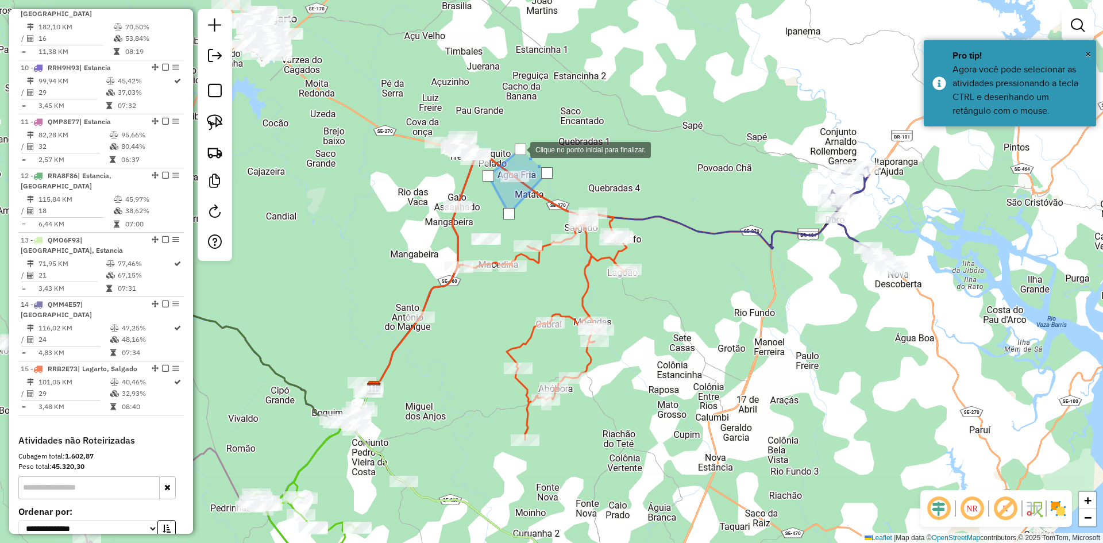
click at [519, 149] on div at bounding box center [520, 149] width 11 height 11
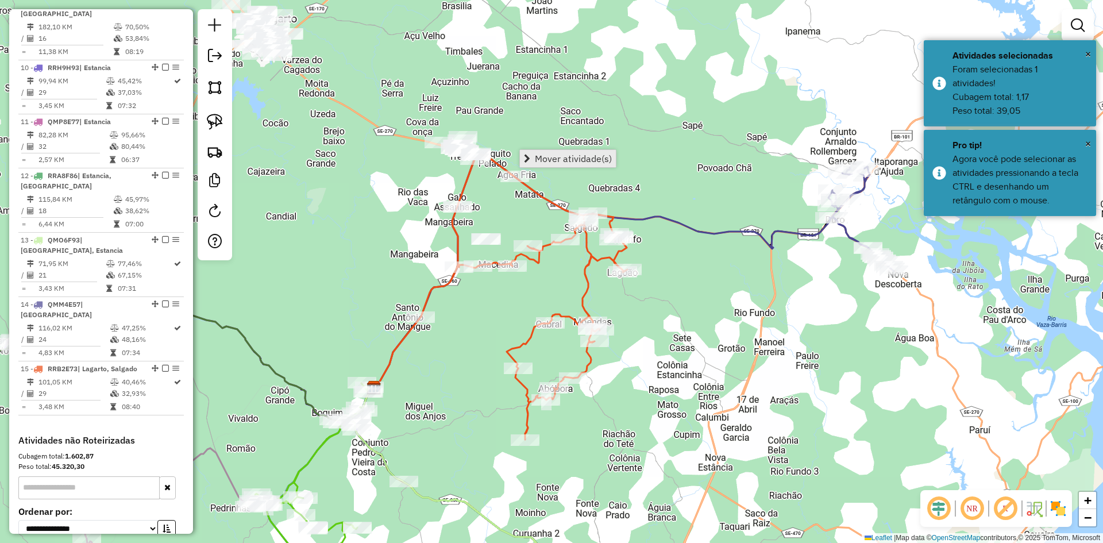
click at [539, 154] on span "Mover atividade(s)" at bounding box center [573, 158] width 77 height 9
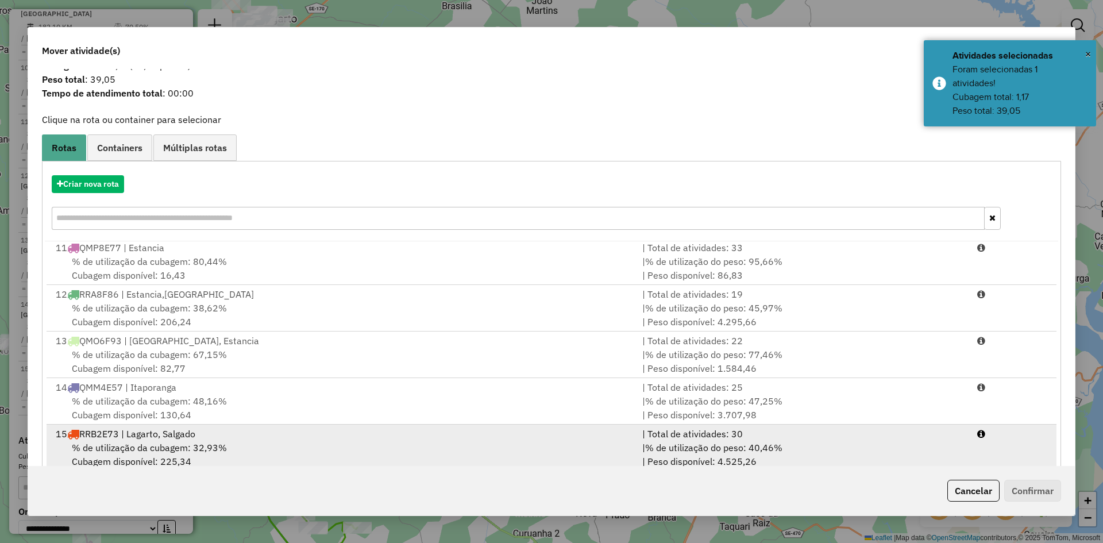
scroll to position [53, 0]
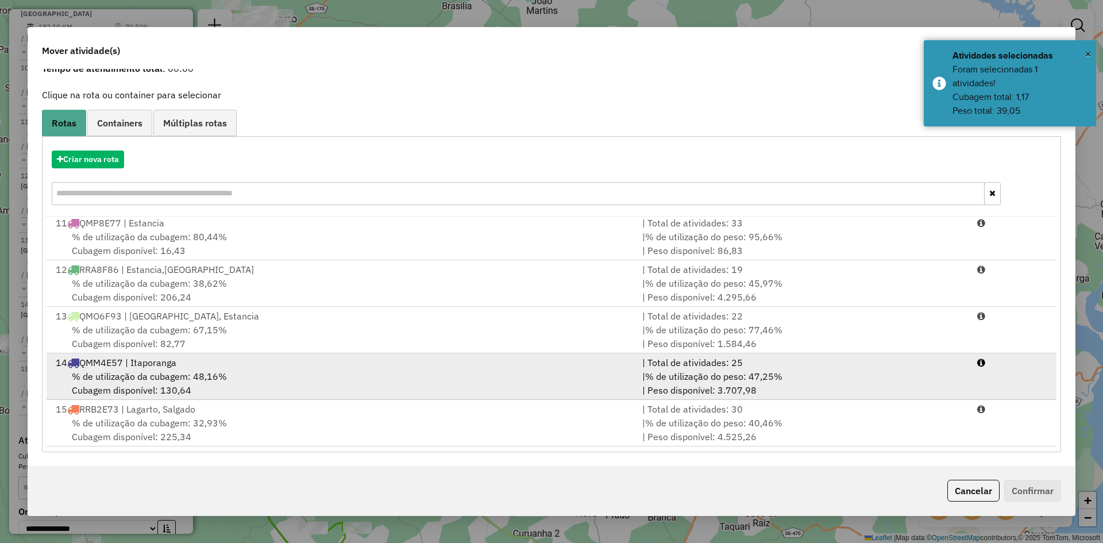
click at [173, 384] on div "% de utilização da cubagem: 48,16% Cubagem disponível: 130,64" at bounding box center [342, 383] width 587 height 28
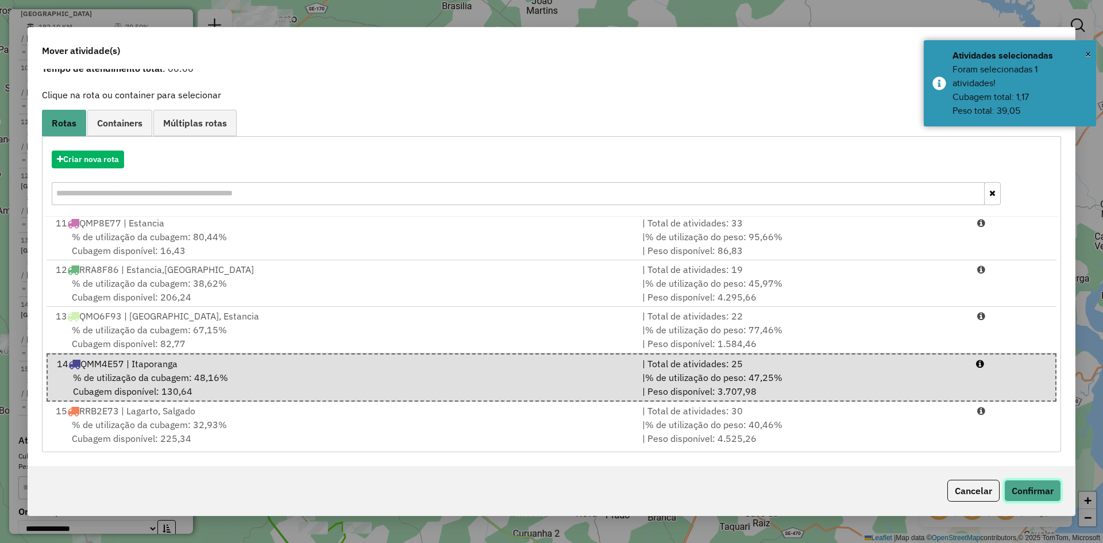
click at [1017, 483] on button "Confirmar" at bounding box center [1032, 491] width 57 height 22
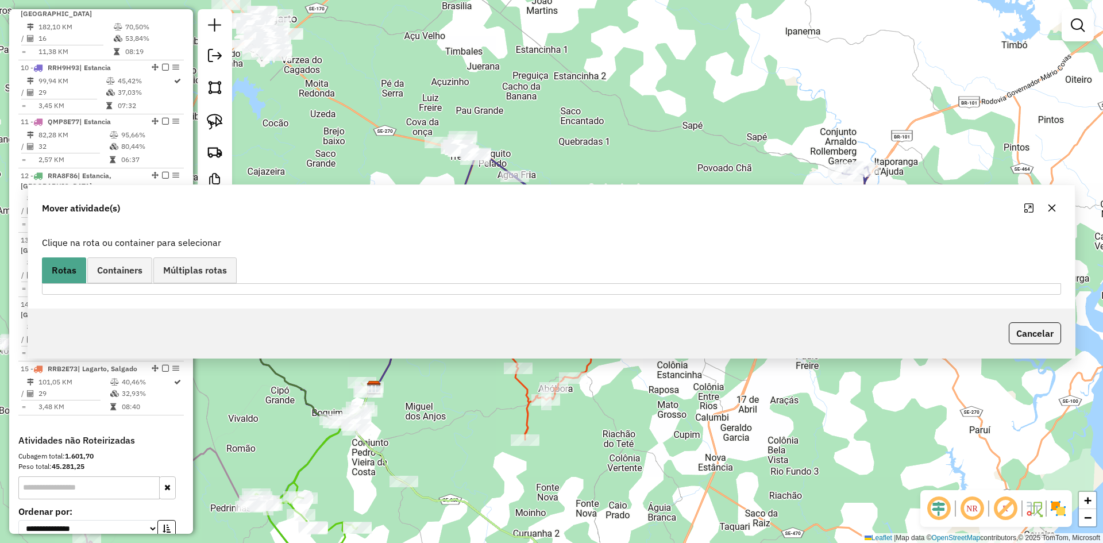
scroll to position [0, 0]
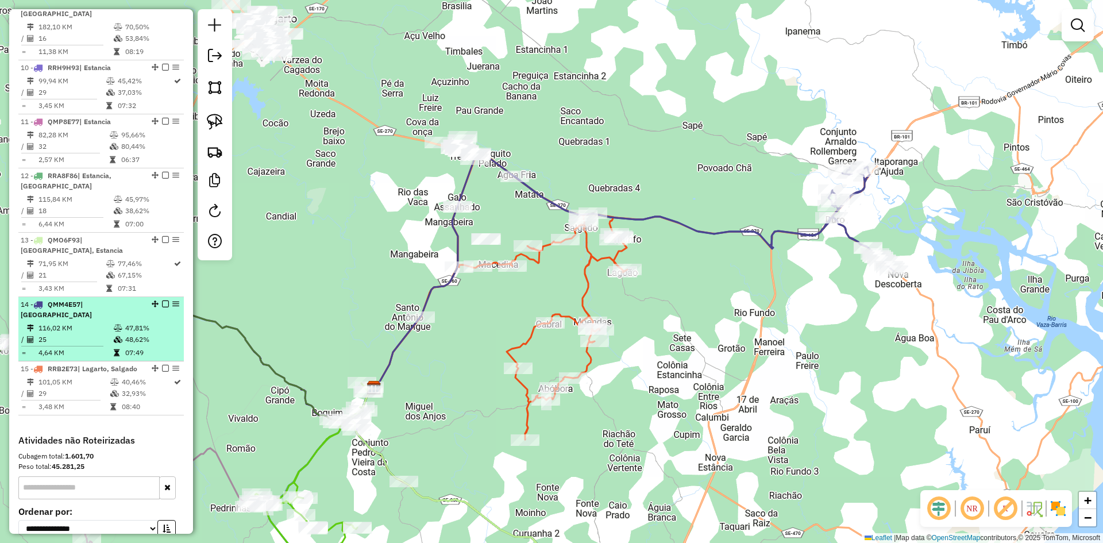
drag, startPoint x: 126, startPoint y: 354, endPoint x: 133, endPoint y: 349, distance: 8.2
click at [126, 353] on td "07:49" at bounding box center [152, 352] width 55 height 11
select select "**********"
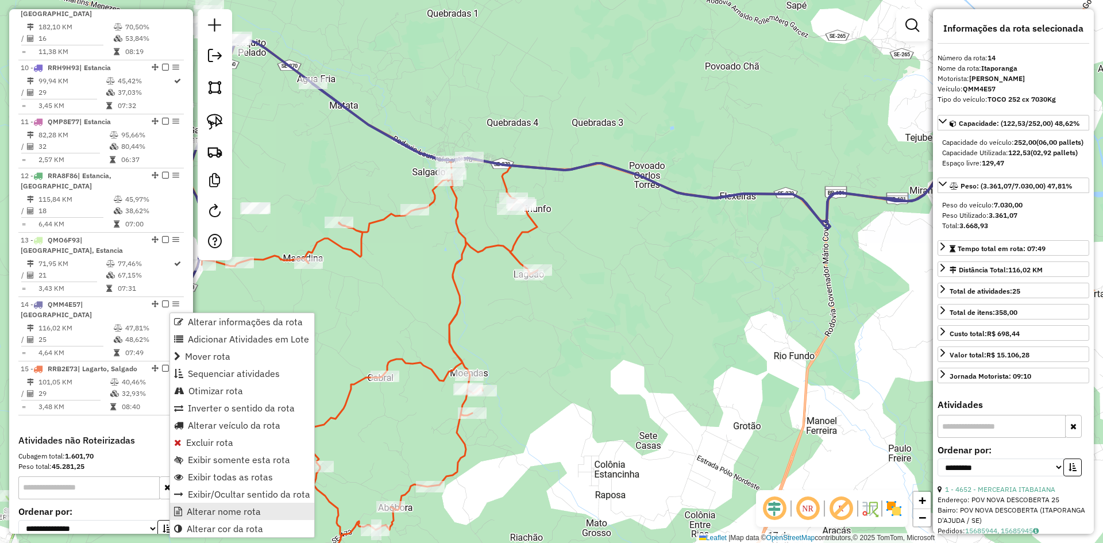
click at [244, 507] on span "Alterar nome rota" at bounding box center [224, 511] width 74 height 9
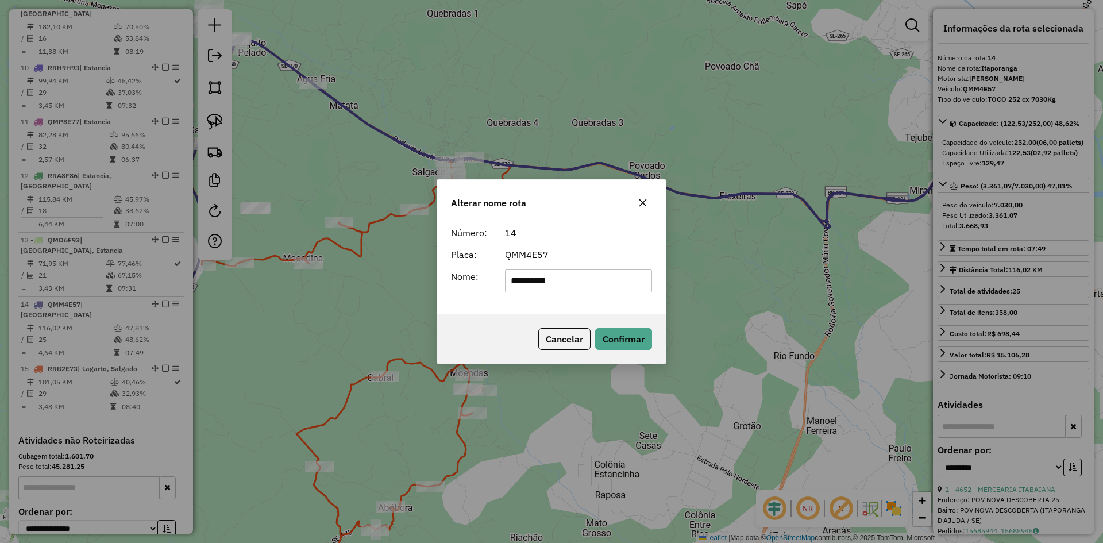
click at [577, 279] on input "**********" at bounding box center [579, 280] width 148 height 23
type input "**********"
click at [626, 337] on button "Confirmar" at bounding box center [623, 339] width 57 height 22
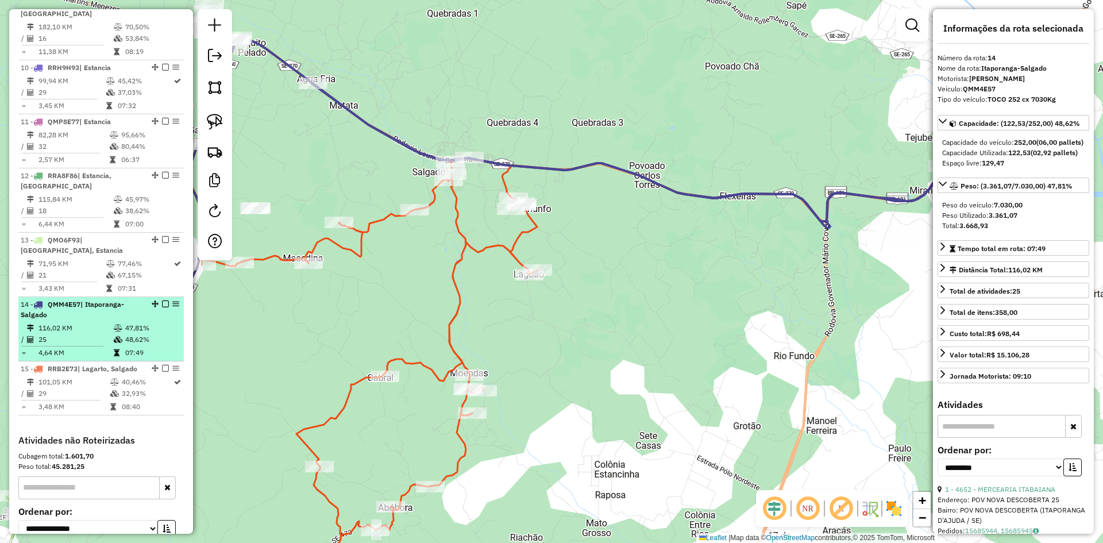
click at [161, 334] on td "47,81%" at bounding box center [152, 327] width 55 height 11
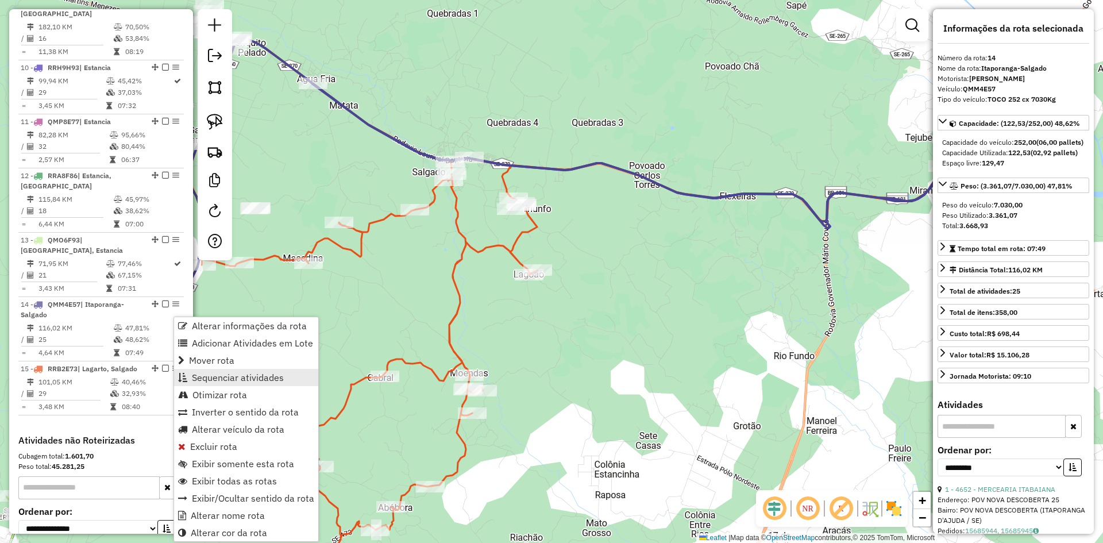
click at [230, 373] on span "Sequenciar atividades" at bounding box center [238, 377] width 92 height 9
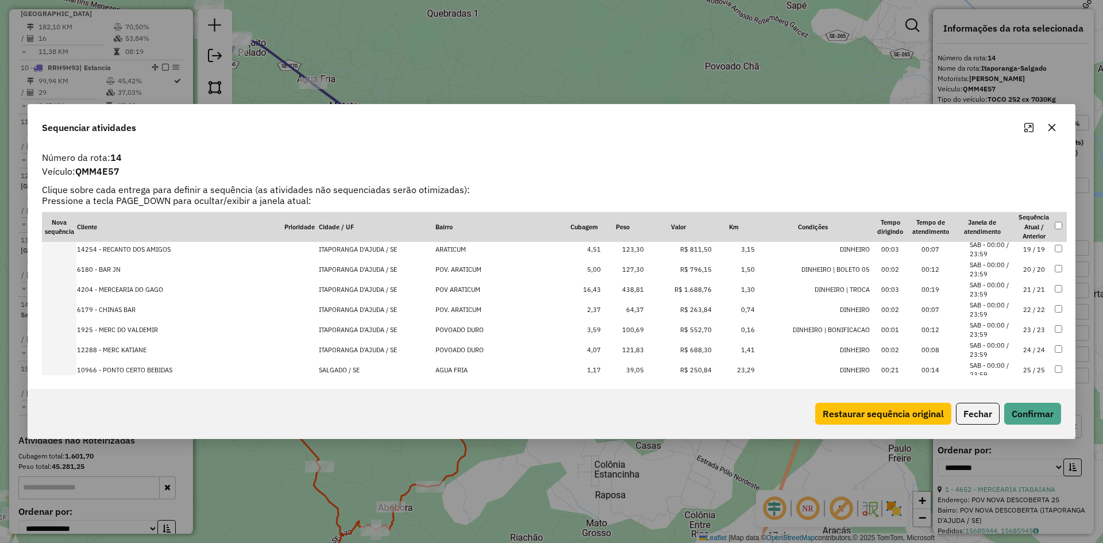
scroll to position [380, 0]
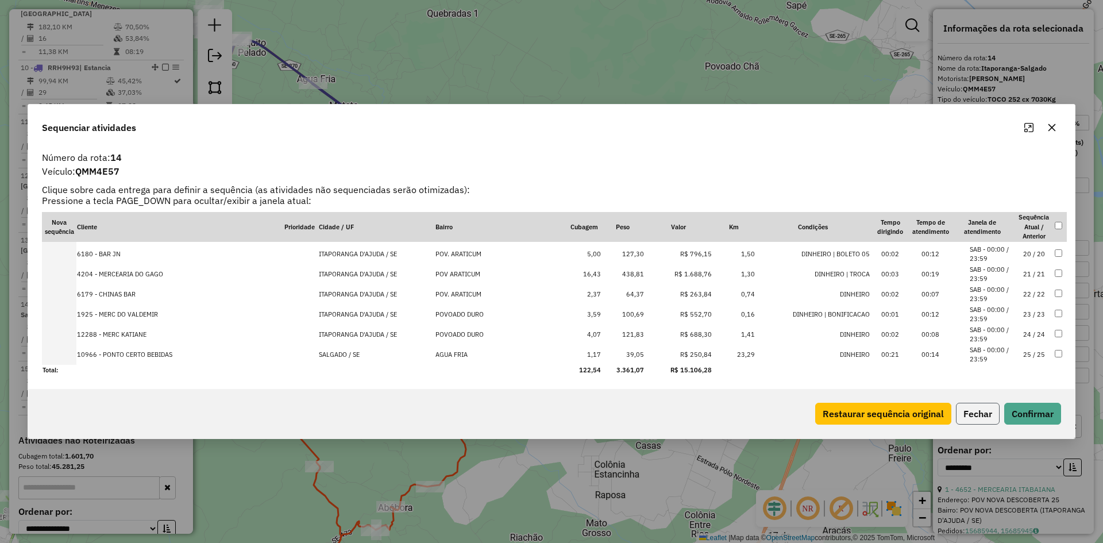
click at [972, 409] on button "Fechar" at bounding box center [978, 414] width 44 height 22
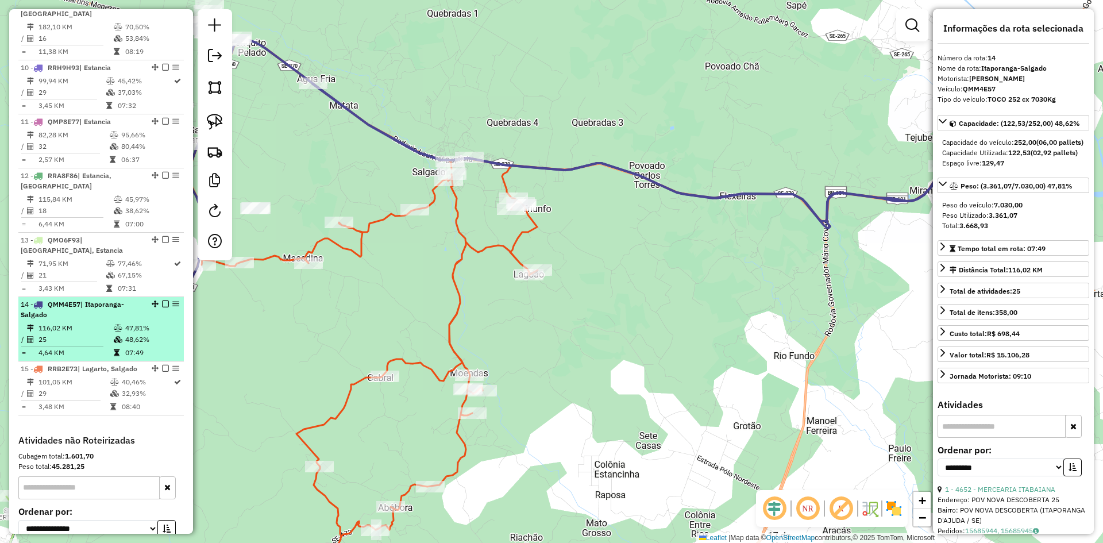
scroll to position [1067, 0]
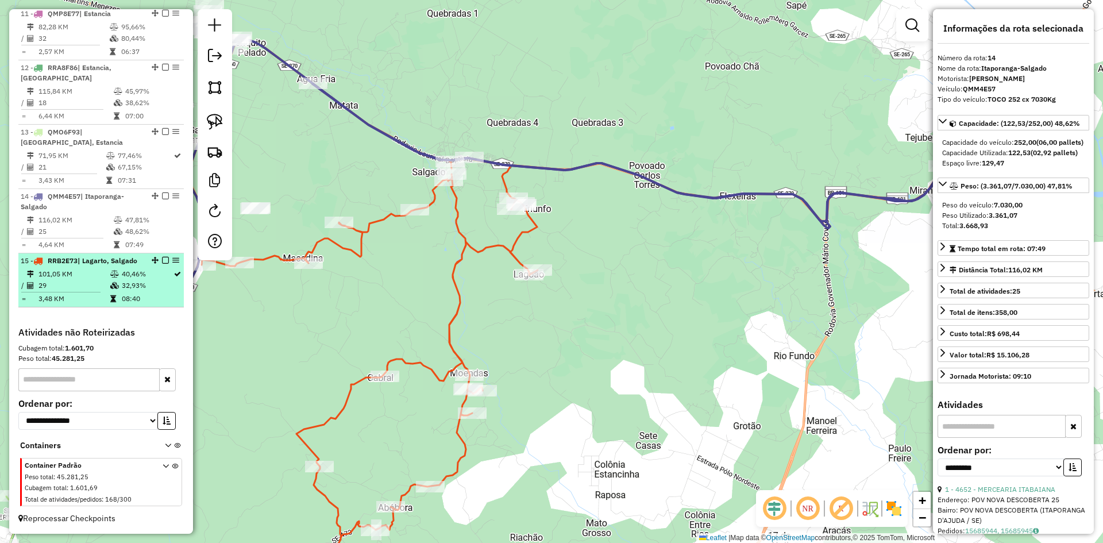
drag, startPoint x: 137, startPoint y: 299, endPoint x: 163, endPoint y: 283, distance: 30.4
click at [138, 298] on td "08:40" at bounding box center [147, 298] width 52 height 11
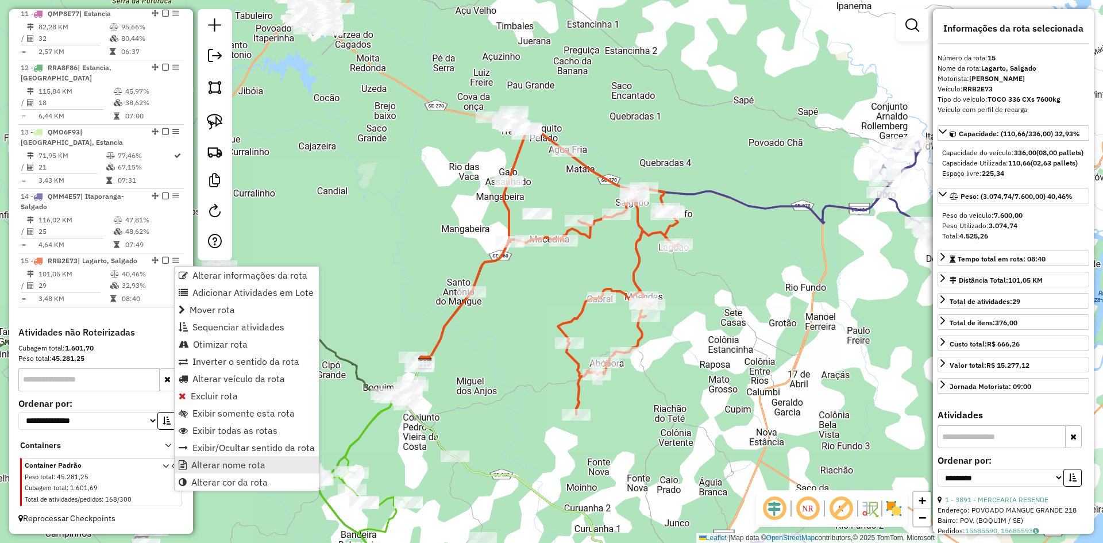
click at [278, 462] on link "Alterar nome rota" at bounding box center [247, 464] width 144 height 17
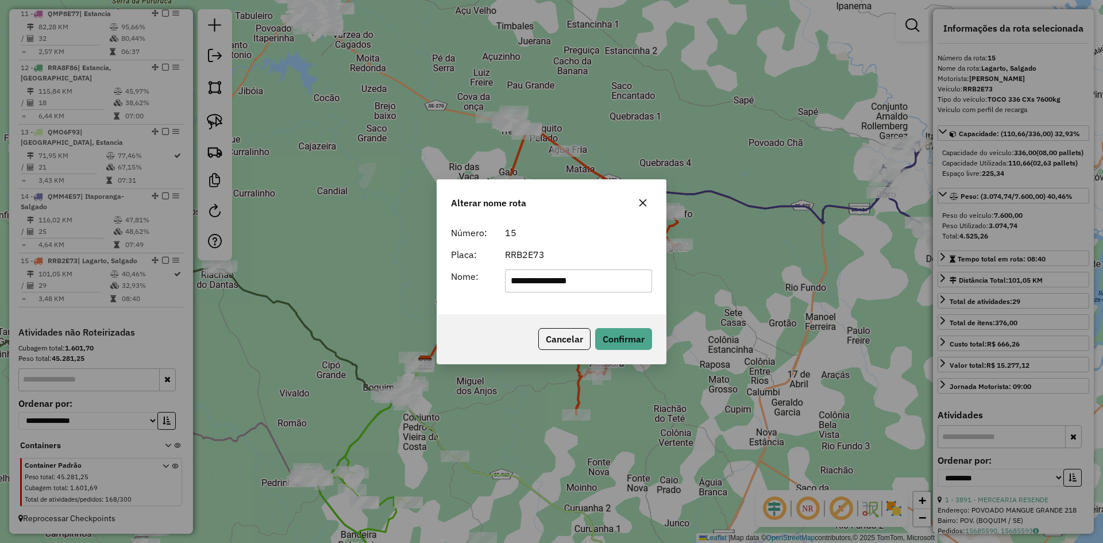
drag, startPoint x: 546, startPoint y: 280, endPoint x: 555, endPoint y: 280, distance: 8.6
click at [546, 280] on input "**********" at bounding box center [579, 280] width 148 height 23
type input "**********"
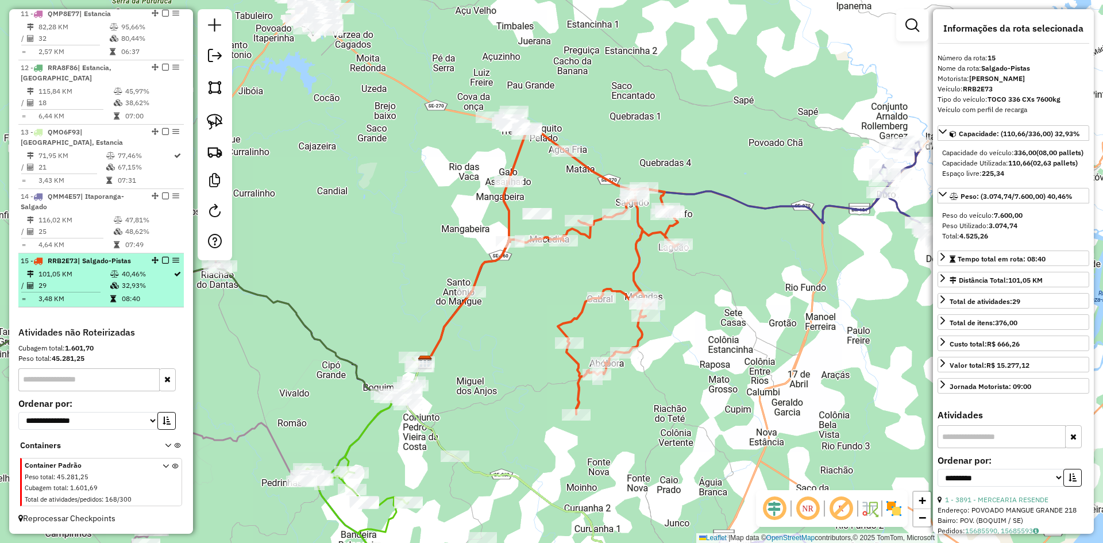
click at [137, 289] on td "32,93%" at bounding box center [147, 285] width 52 height 11
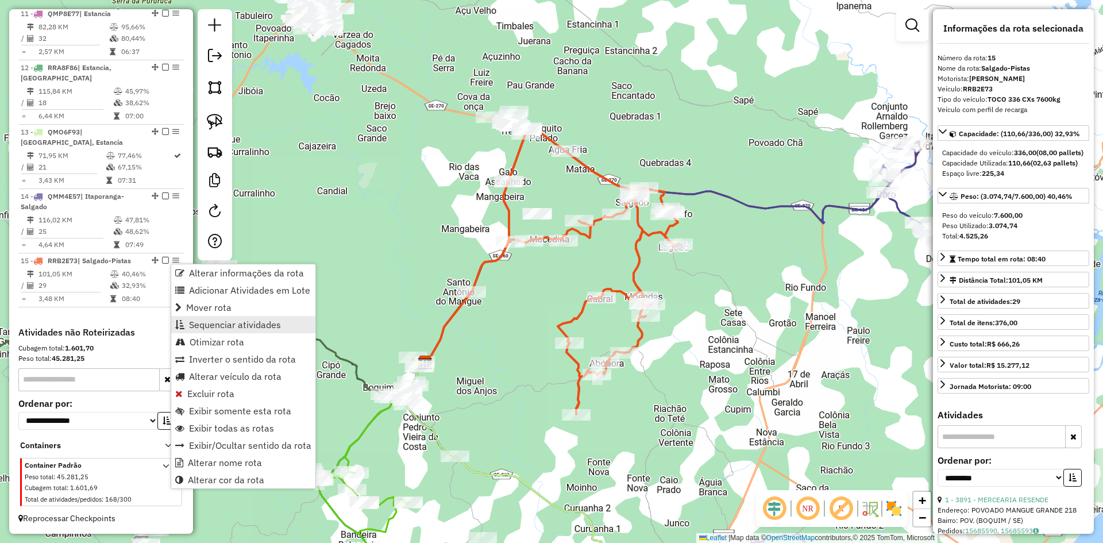
click at [234, 321] on span "Sequenciar atividades" at bounding box center [235, 324] width 92 height 9
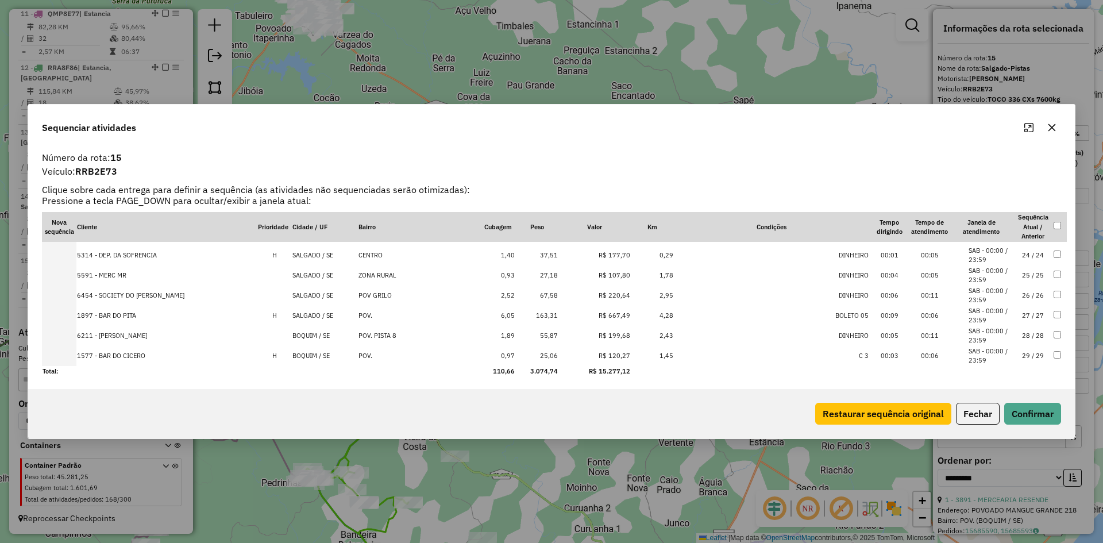
scroll to position [460, 0]
click at [981, 416] on button "Fechar" at bounding box center [978, 414] width 44 height 22
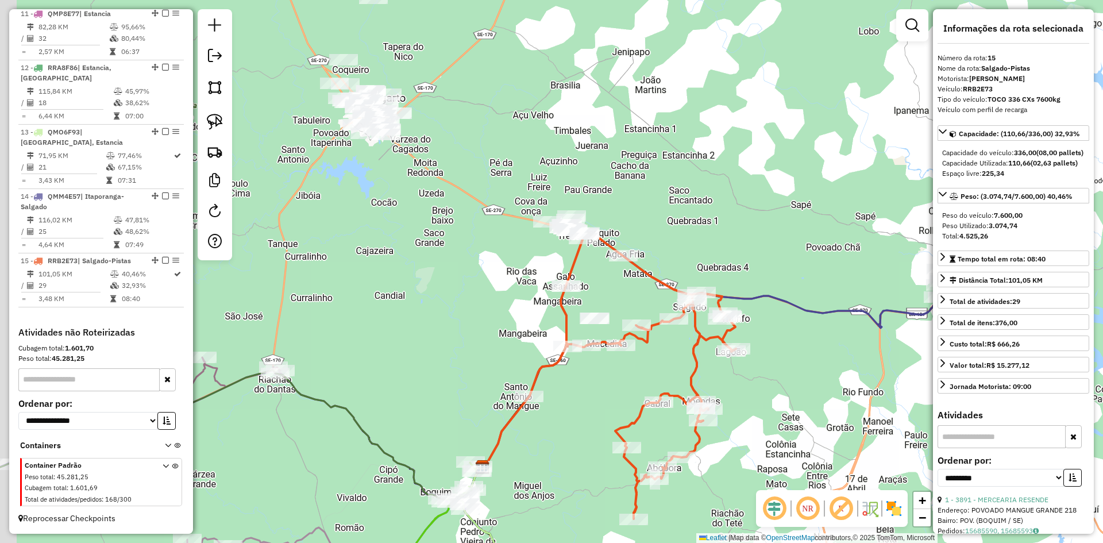
drag, startPoint x: 455, startPoint y: 205, endPoint x: 525, endPoint y: 342, distance: 154.1
click at [523, 337] on div "Janela de atendimento Grade de atendimento Capacidade Transportadoras Veículos …" at bounding box center [551, 271] width 1103 height 543
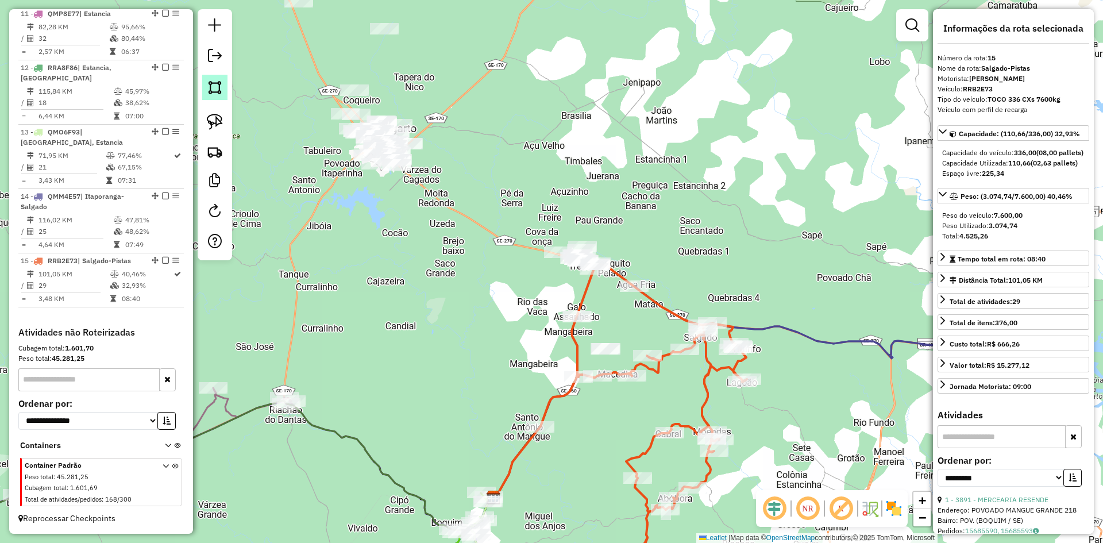
click at [215, 91] on img at bounding box center [215, 87] width 16 height 16
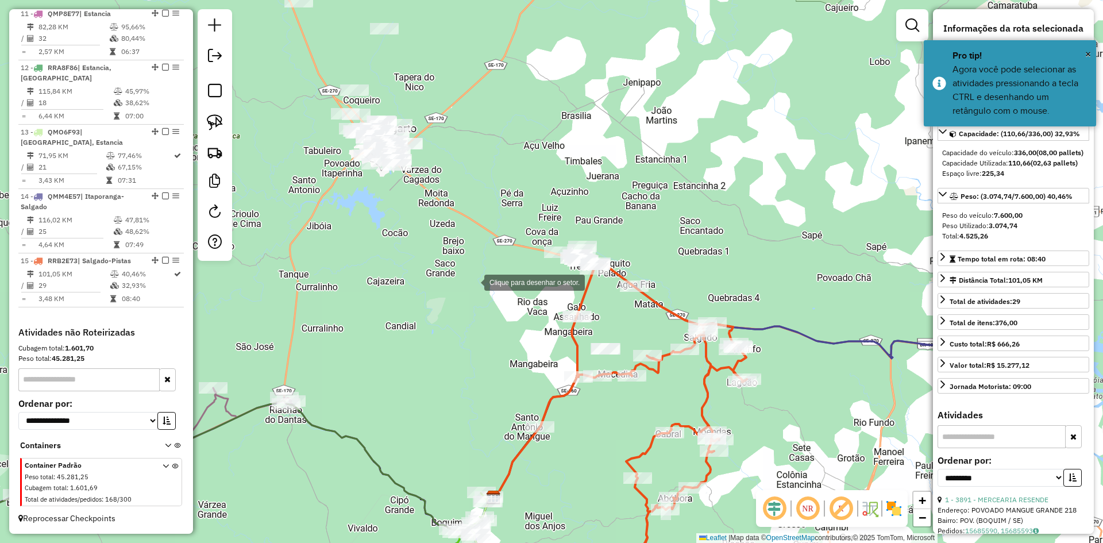
click at [473, 281] on div at bounding box center [472, 281] width 23 height 23
drag, startPoint x: 513, startPoint y: 334, endPoint x: 546, endPoint y: 338, distance: 33.0
click at [513, 334] on div at bounding box center [513, 333] width 23 height 23
click at [615, 365] on div at bounding box center [614, 364] width 23 height 23
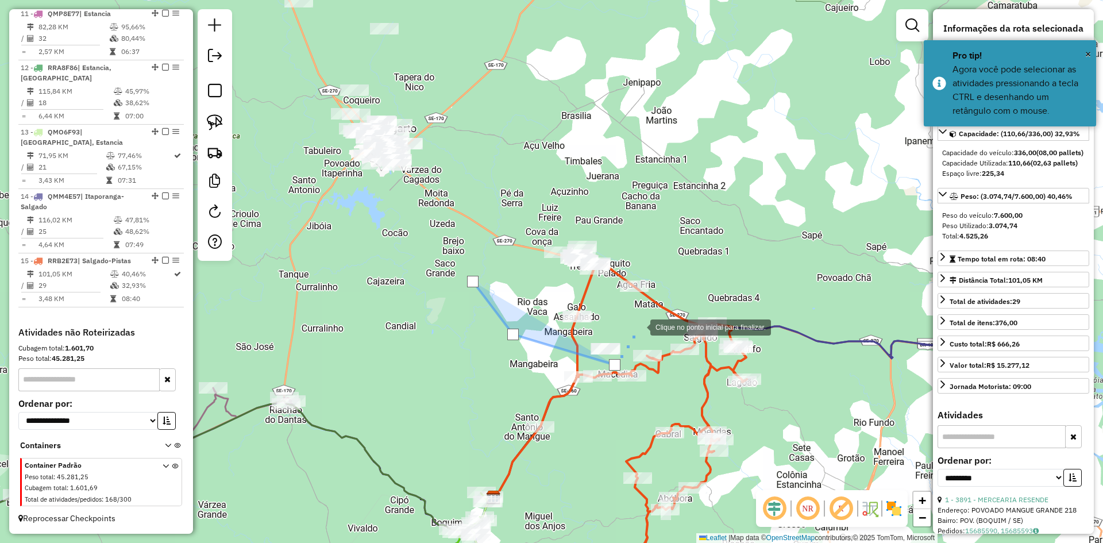
click at [638, 325] on div at bounding box center [638, 326] width 23 height 23
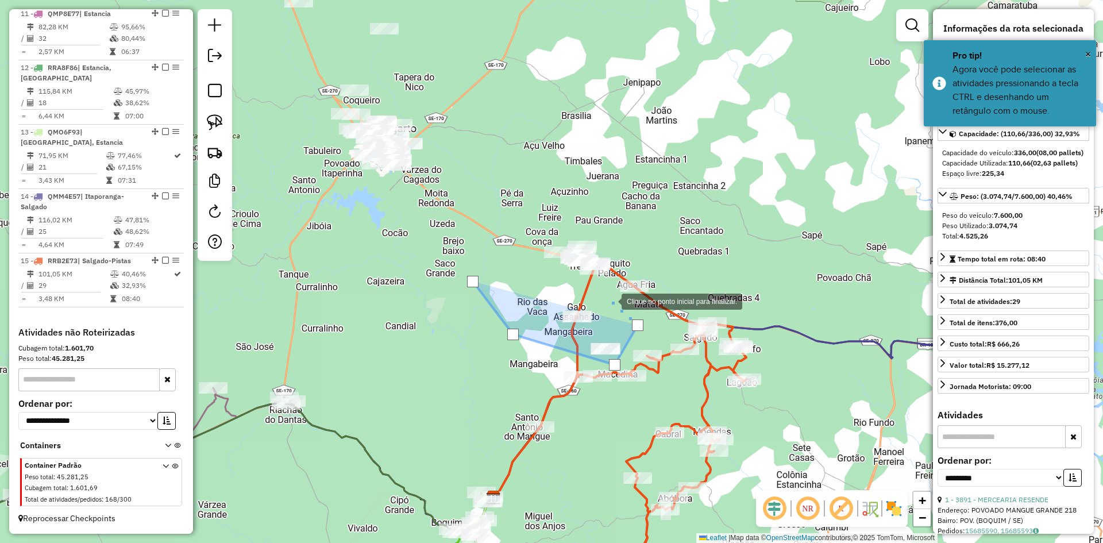
click at [605, 299] on div at bounding box center [610, 300] width 23 height 23
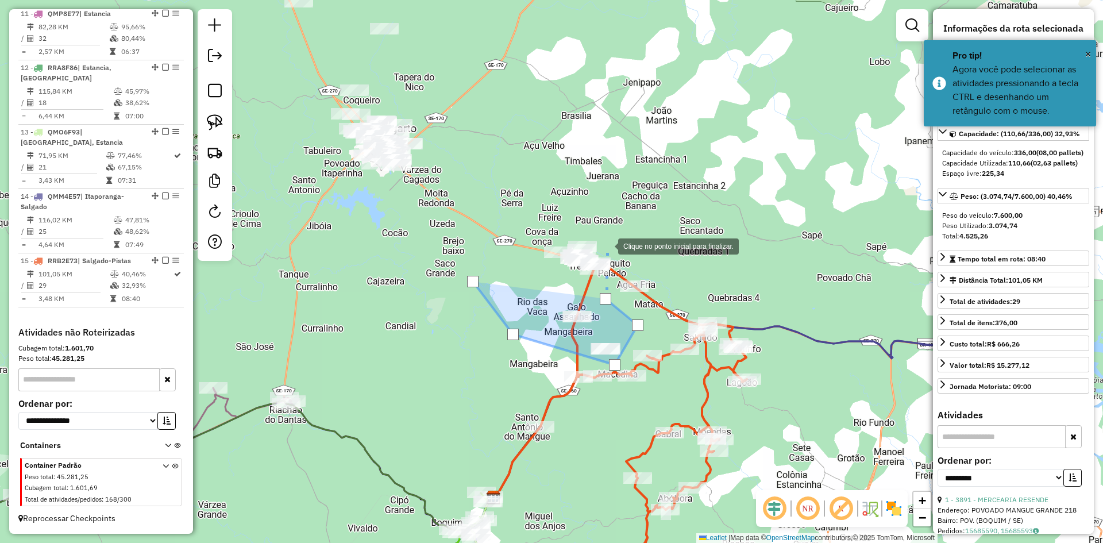
click at [607, 245] on div at bounding box center [606, 245] width 23 height 23
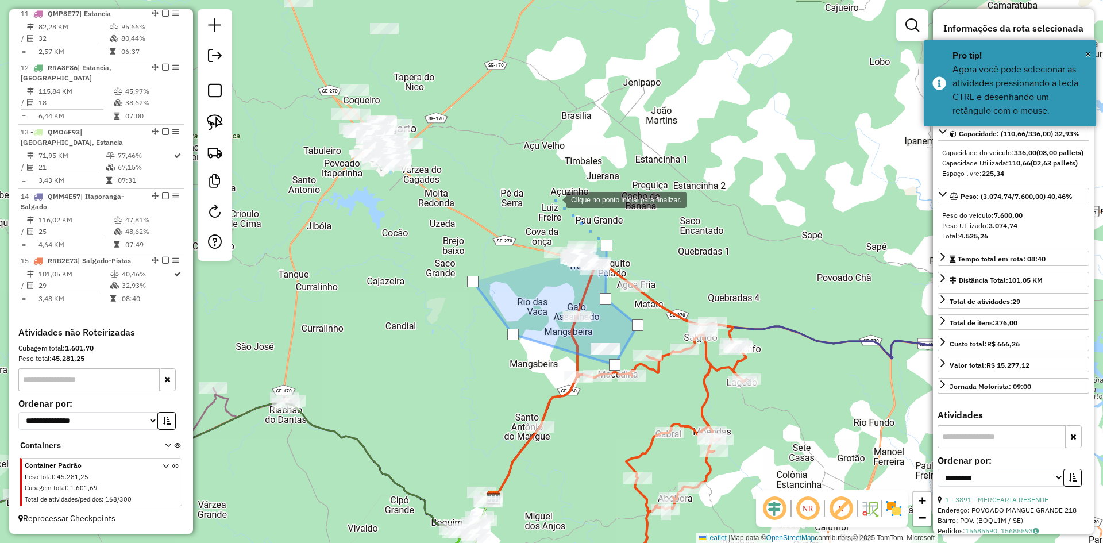
click at [543, 190] on div at bounding box center [554, 198] width 23 height 23
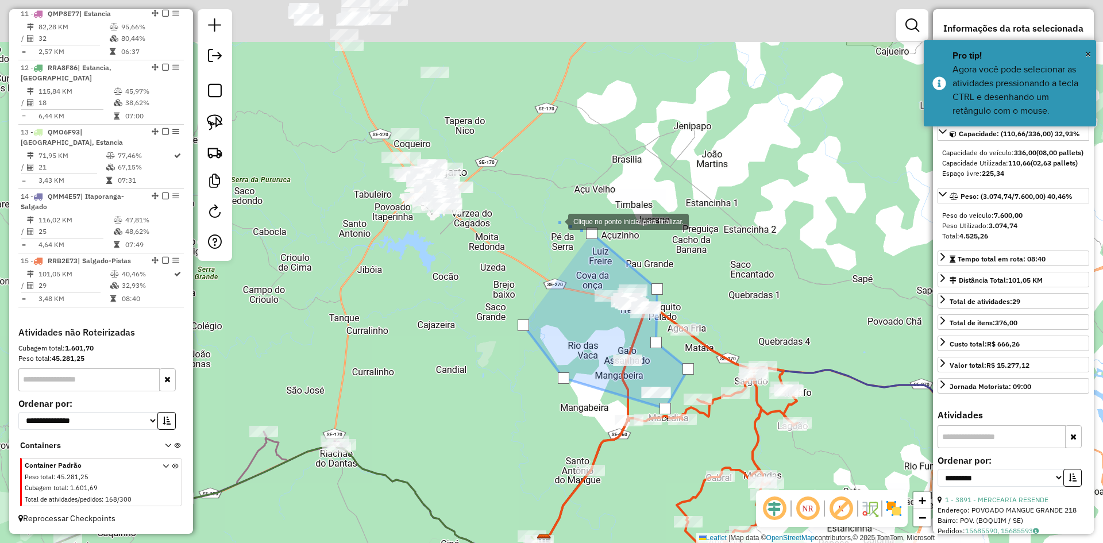
drag, startPoint x: 504, startPoint y: 175, endPoint x: 558, endPoint y: 223, distance: 72.0
click at [558, 222] on div at bounding box center [556, 220] width 23 height 23
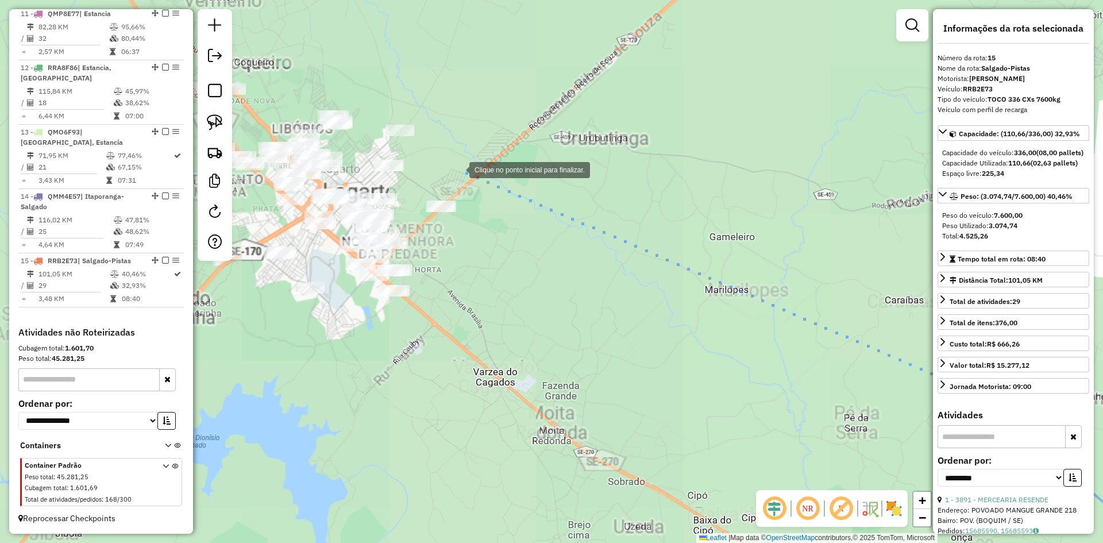
click at [458, 169] on div at bounding box center [457, 168] width 23 height 23
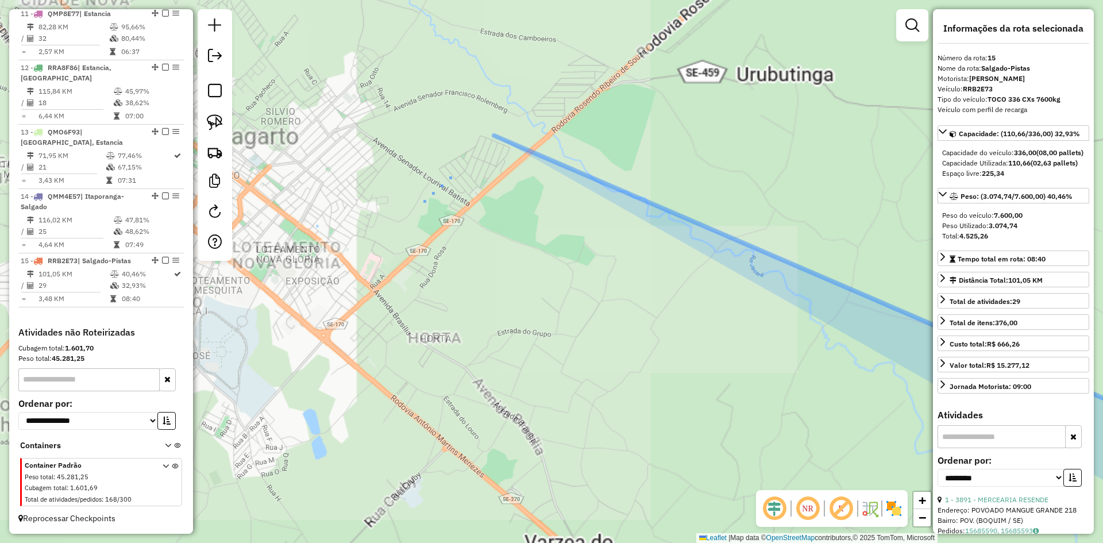
click at [422, 202] on div at bounding box center [421, 201] width 23 height 23
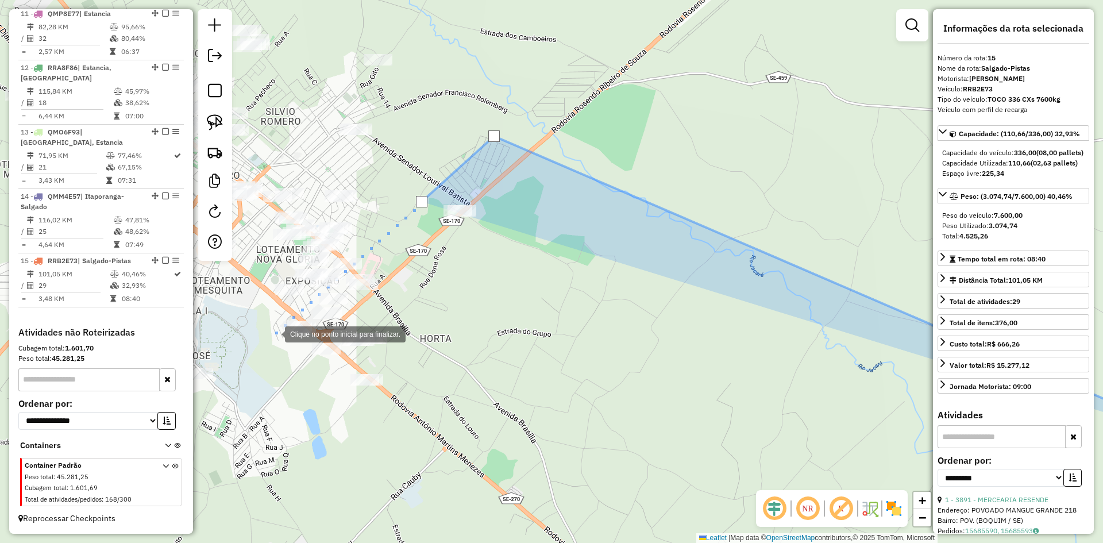
click at [273, 333] on div at bounding box center [273, 333] width 23 height 23
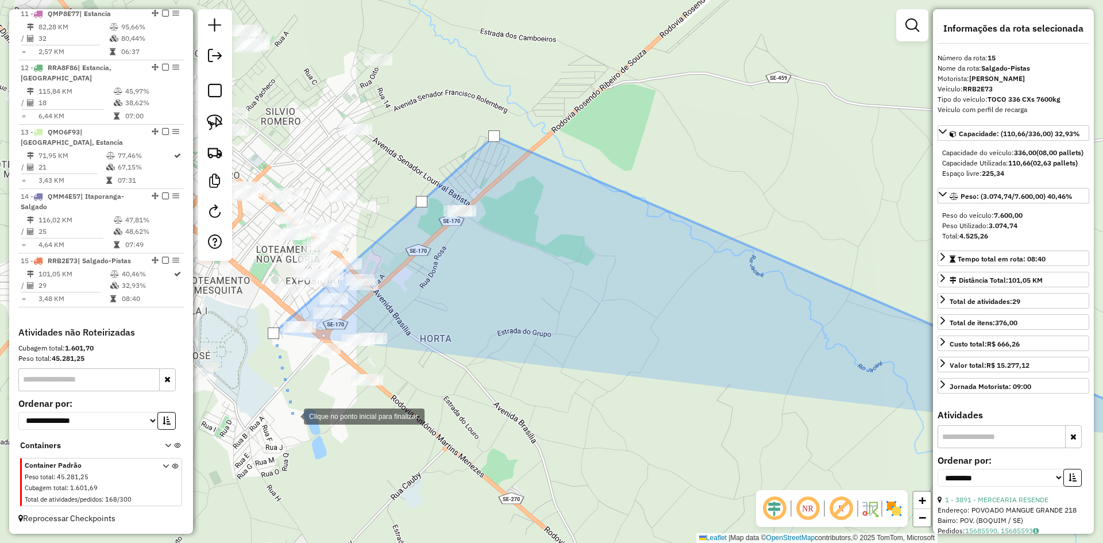
click at [292, 415] on div at bounding box center [292, 415] width 23 height 23
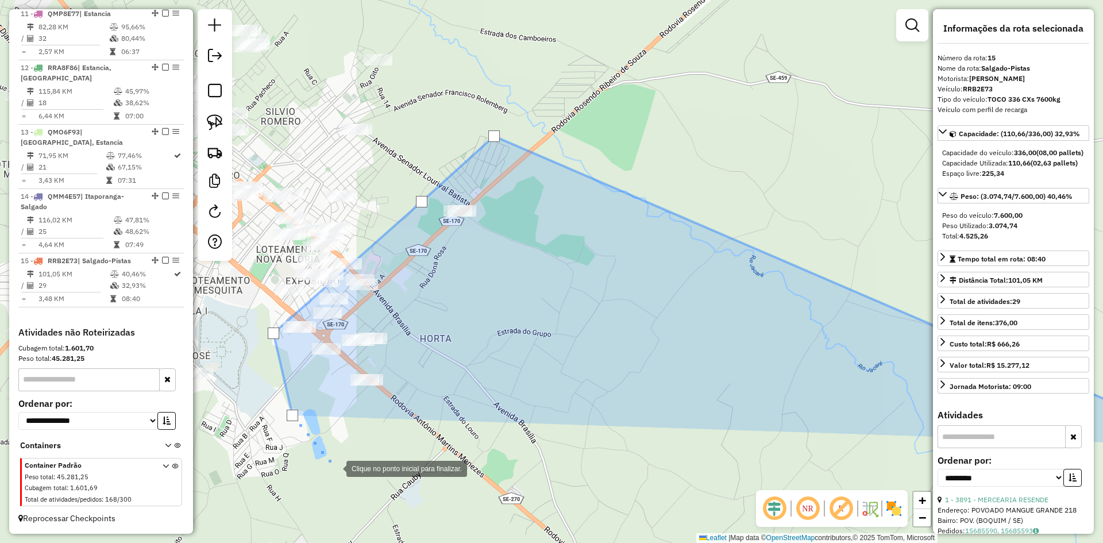
drag, startPoint x: 381, startPoint y: 325, endPoint x: 425, endPoint y: 246, distance: 90.0
click at [423, 248] on div "Clique no ponto inicial para finalizar. Janela de atendimento Grade de atendime…" at bounding box center [551, 271] width 1103 height 543
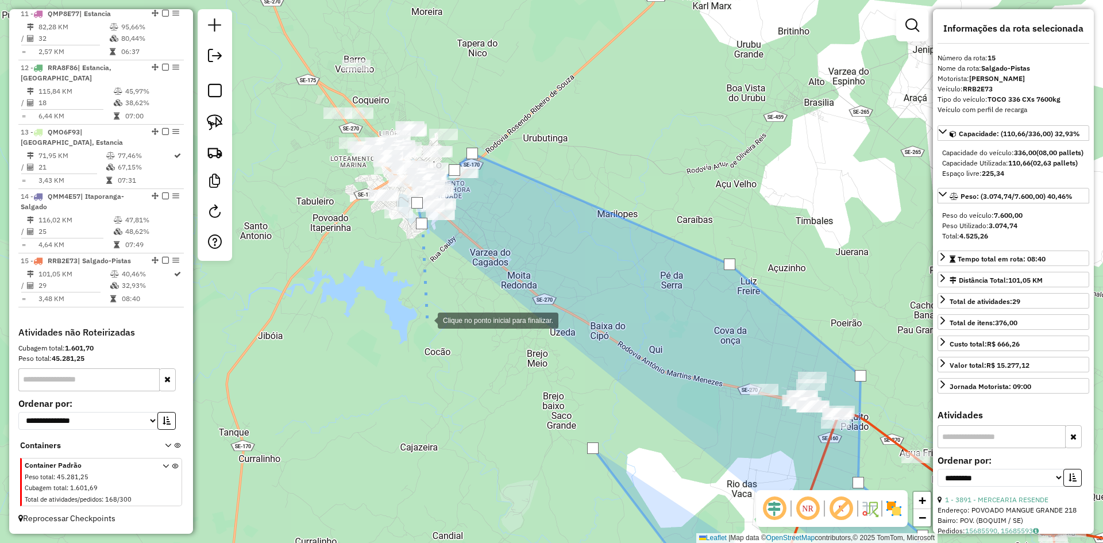
click at [426, 319] on div at bounding box center [426, 319] width 23 height 23
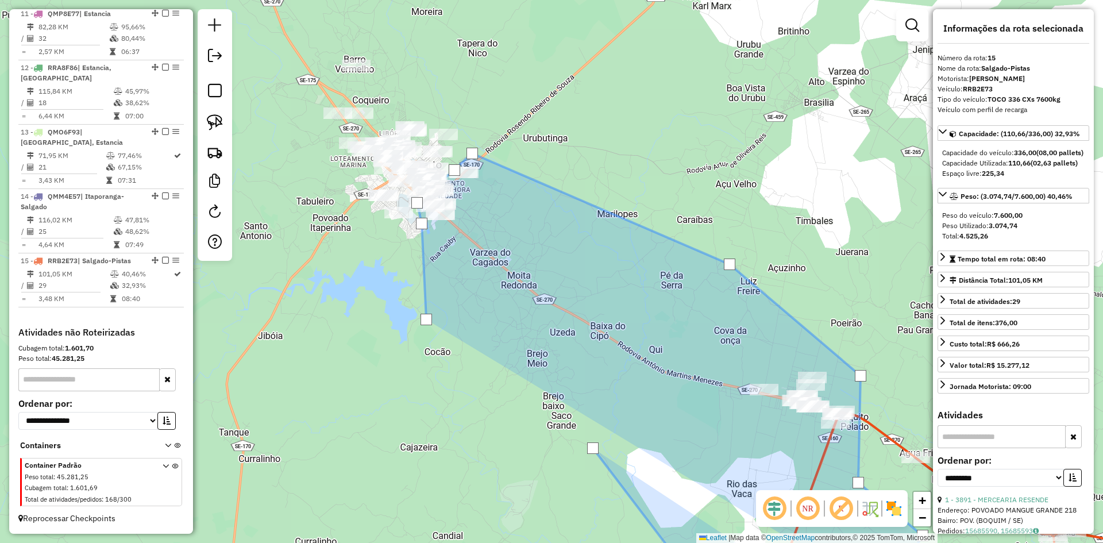
click at [426, 319] on div at bounding box center [426, 319] width 11 height 11
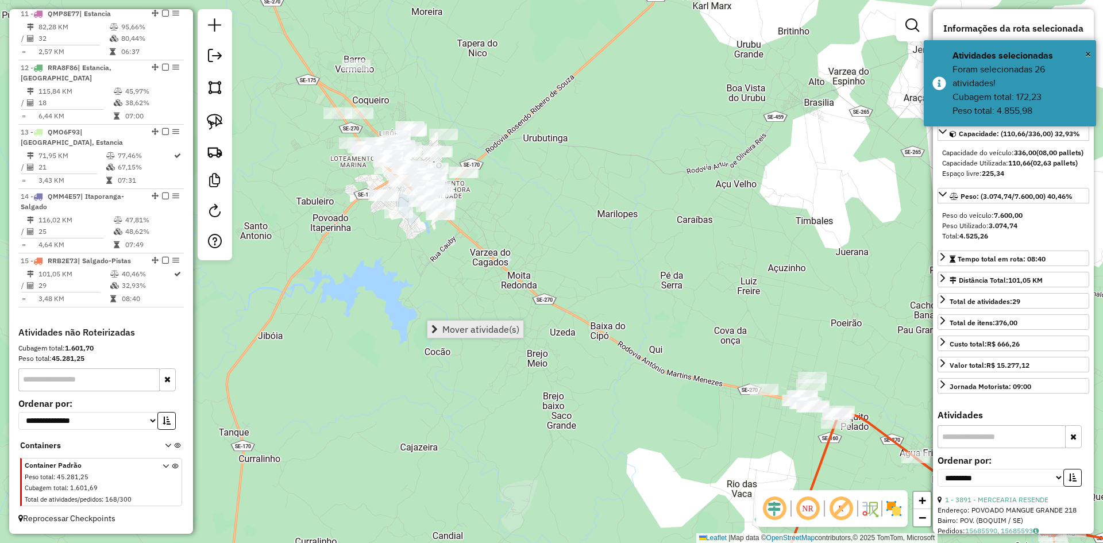
click at [459, 330] on span "Mover atividade(s)" at bounding box center [480, 329] width 77 height 9
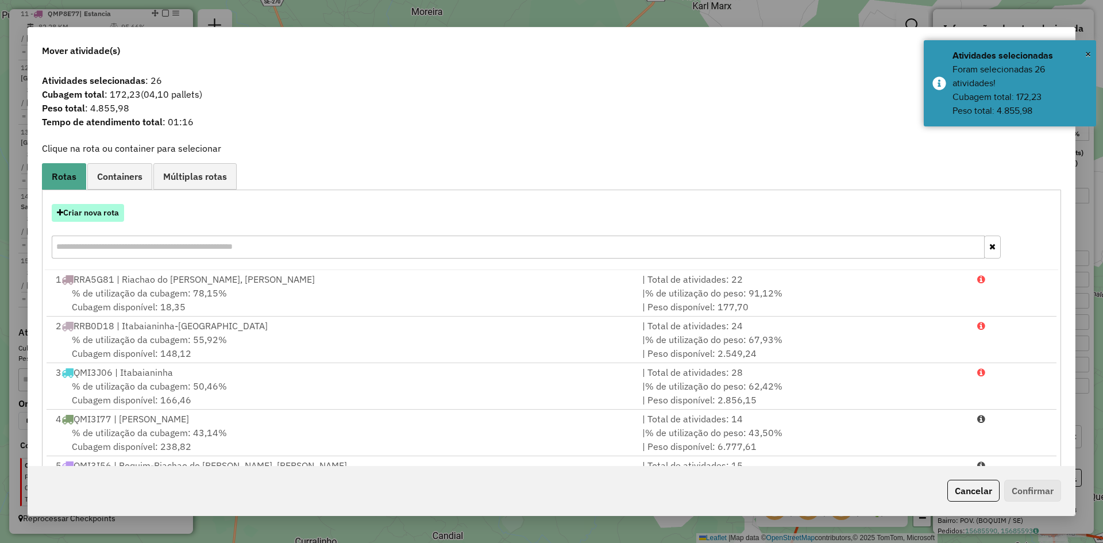
click at [86, 216] on button "Criar nova rota" at bounding box center [88, 213] width 72 height 18
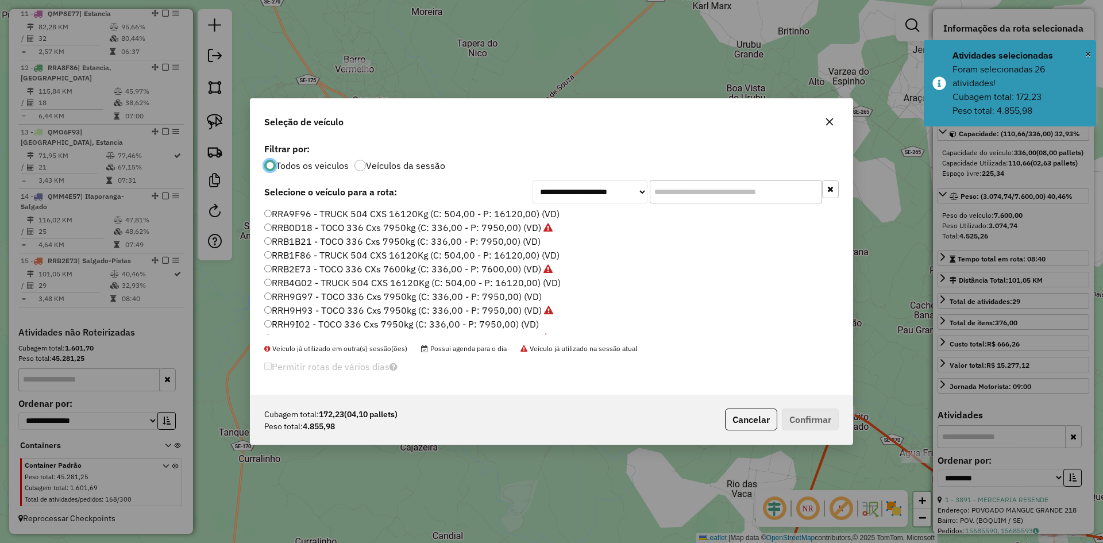
scroll to position [689, 0]
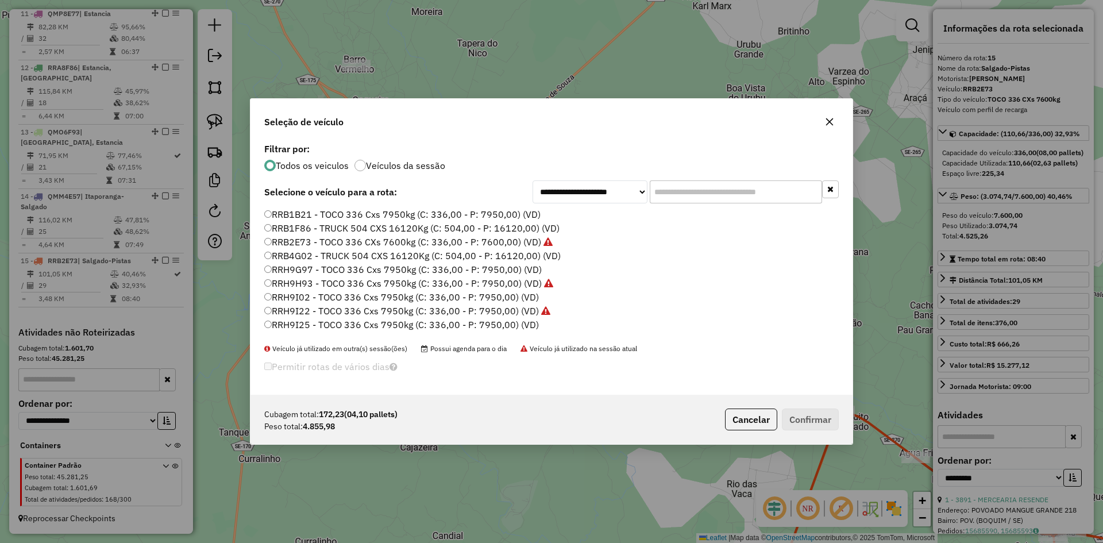
click at [304, 213] on label "RRB1B21 - TOCO 336 Cxs 7950kg (C: 336,00 - P: 7950,00) (VD)" at bounding box center [402, 214] width 276 height 14
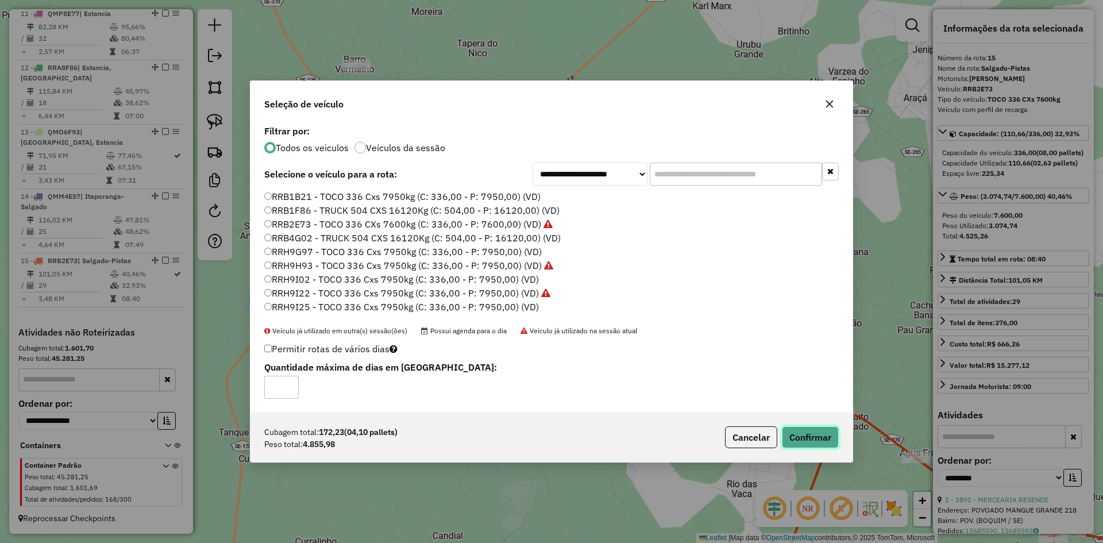
click at [800, 430] on button "Confirmar" at bounding box center [810, 437] width 57 height 22
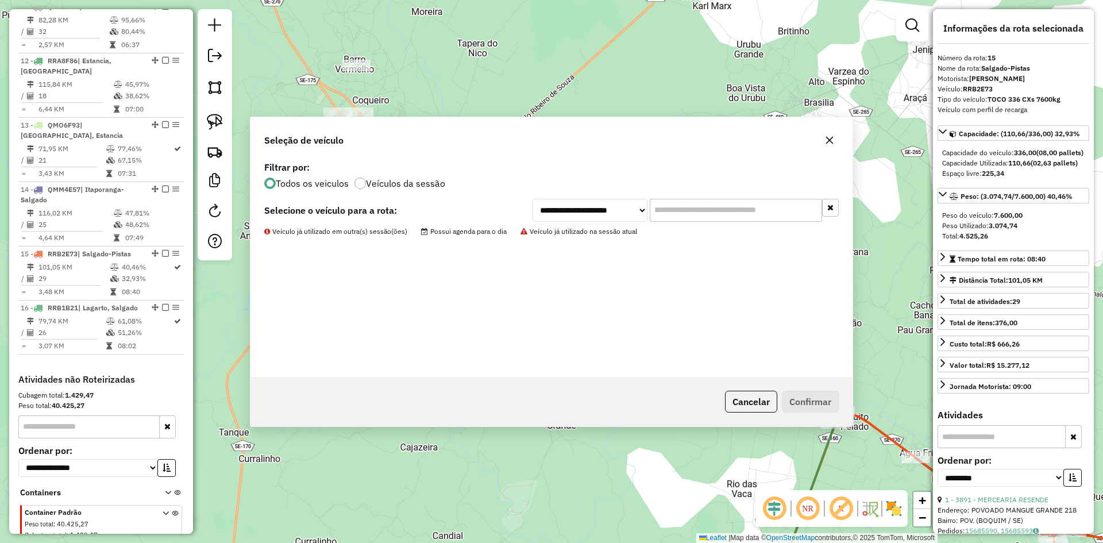
scroll to position [1135, 0]
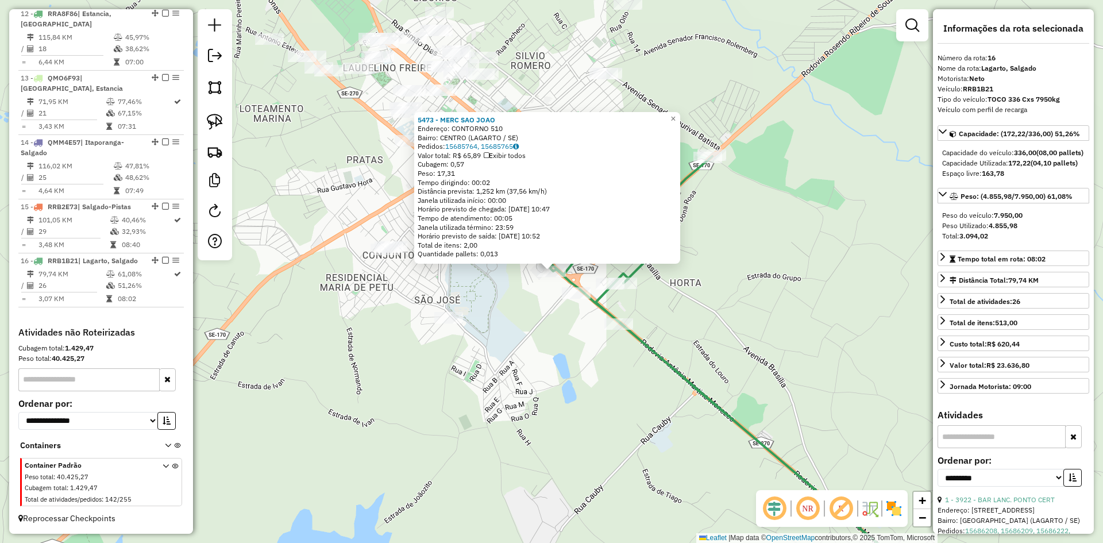
click at [531, 327] on div "5473 - MERC SAO JOAO Endereço: CONTORNO 510 Bairro: CENTRO (LAGARTO / SE) Pedid…" at bounding box center [551, 271] width 1103 height 543
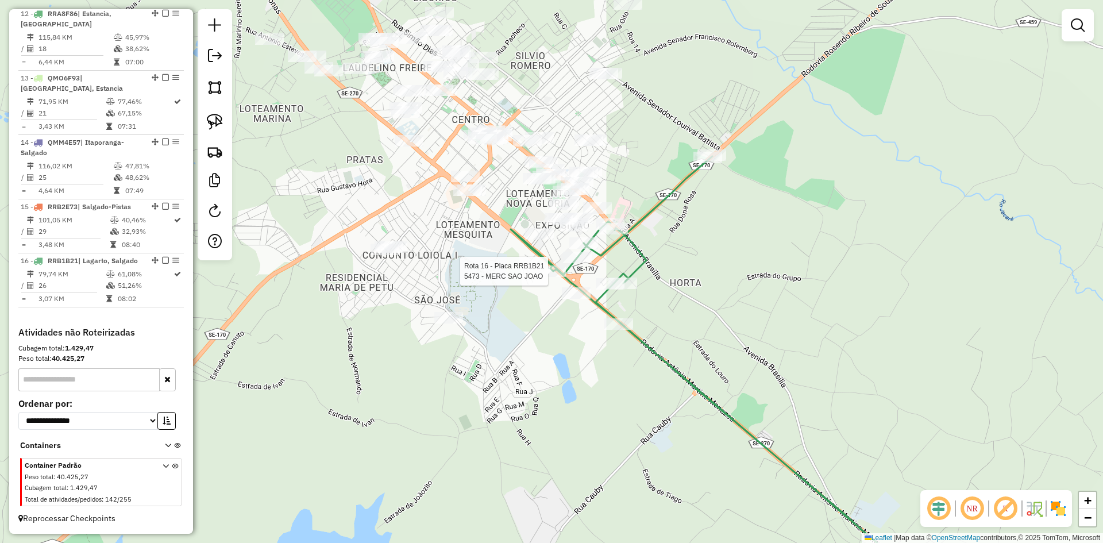
select select "**********"
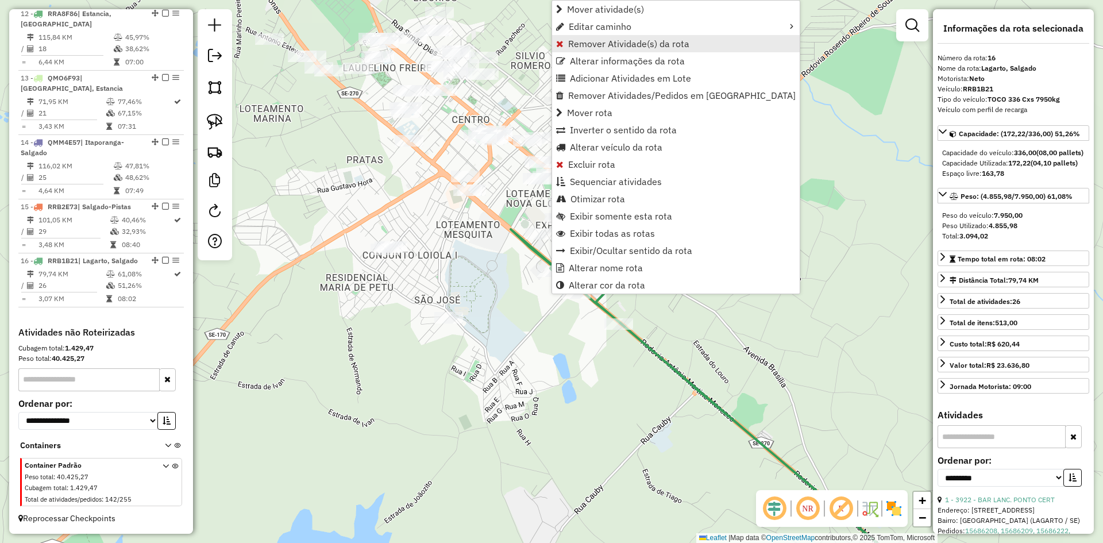
click at [576, 44] on span "Remover Atividade(s) da rota" at bounding box center [628, 43] width 121 height 9
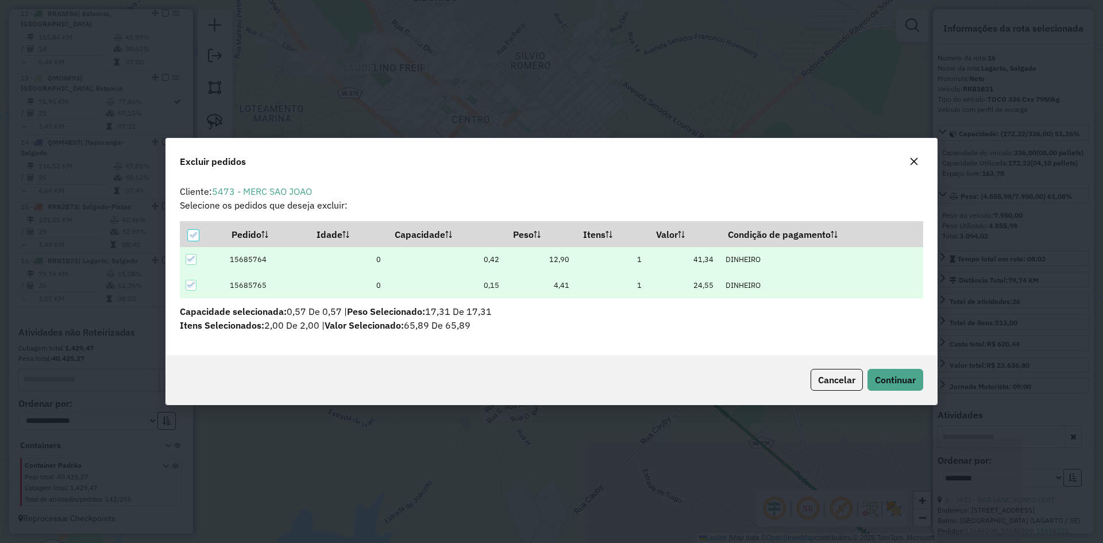
scroll to position [0, 0]
drag, startPoint x: 876, startPoint y: 375, endPoint x: 883, endPoint y: 379, distance: 8.0
click at [883, 379] on span "Continuar" at bounding box center [895, 379] width 41 height 11
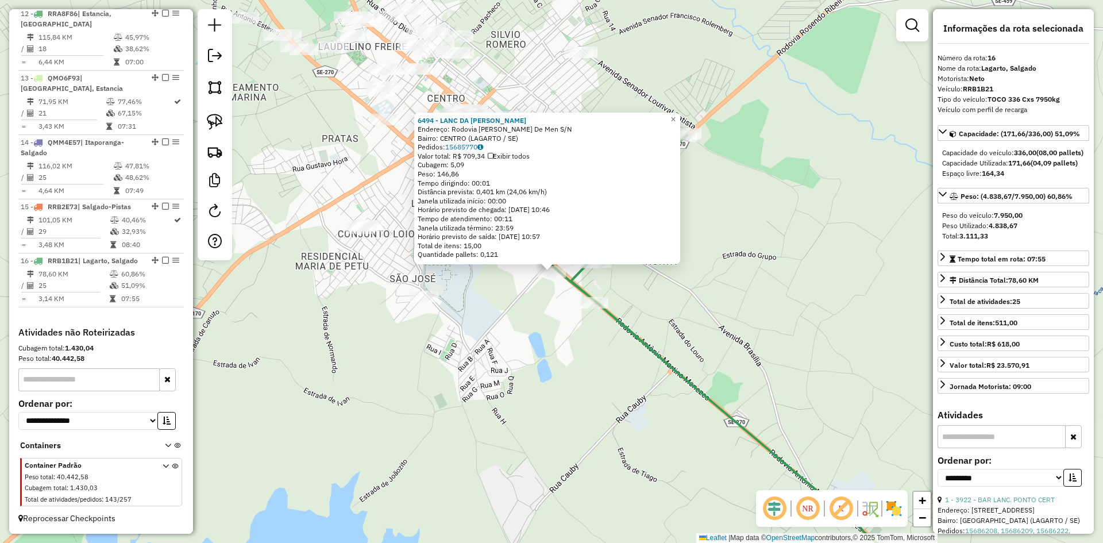
click at [545, 335] on div "6494 - LANC DA CRISTINA Endereço: Rodovia Antonio Martins De Men S/N Bairro: CE…" at bounding box center [551, 271] width 1103 height 543
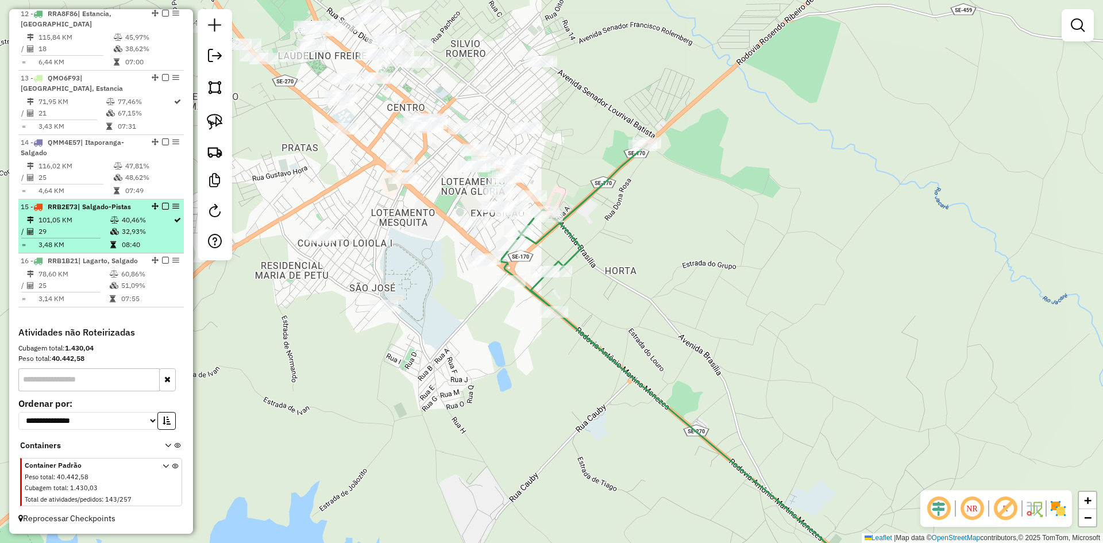
click at [161, 226] on td "32,93%" at bounding box center [147, 231] width 52 height 11
select select "**********"
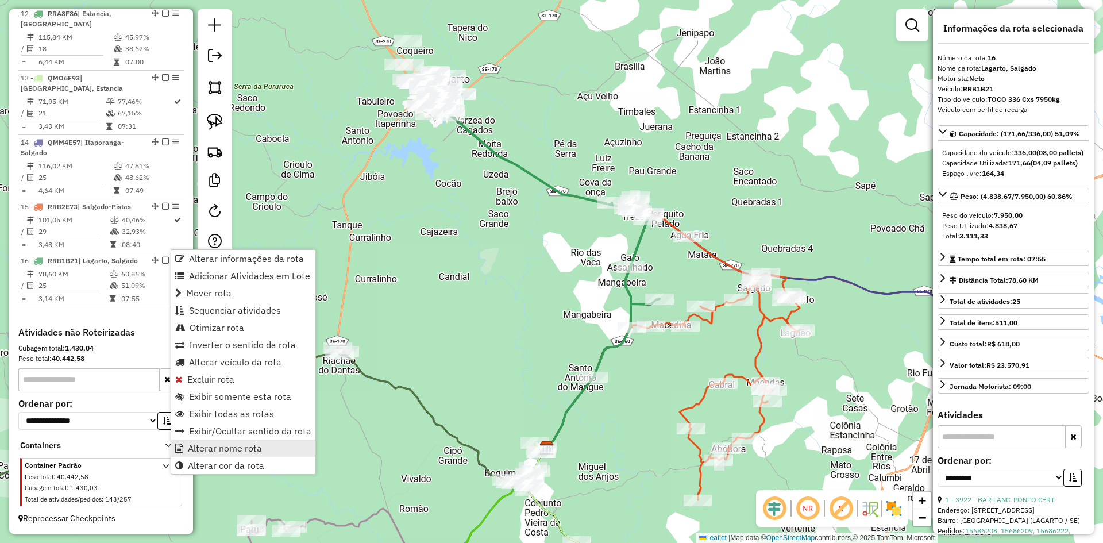
click at [233, 444] on span "Alterar nome rota" at bounding box center [225, 447] width 74 height 9
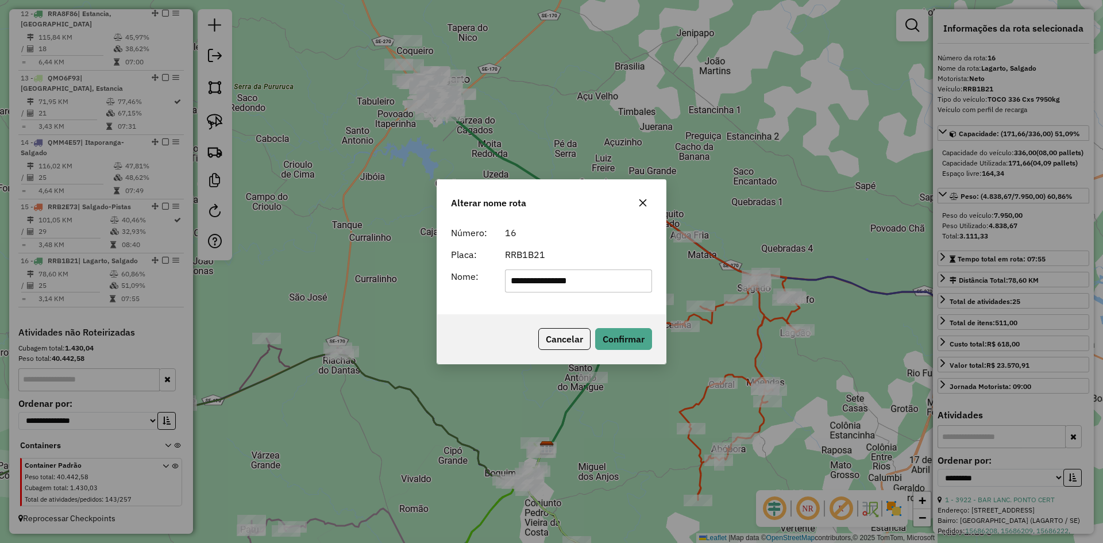
click at [539, 279] on input "**********" at bounding box center [579, 280] width 148 height 23
type input "*******"
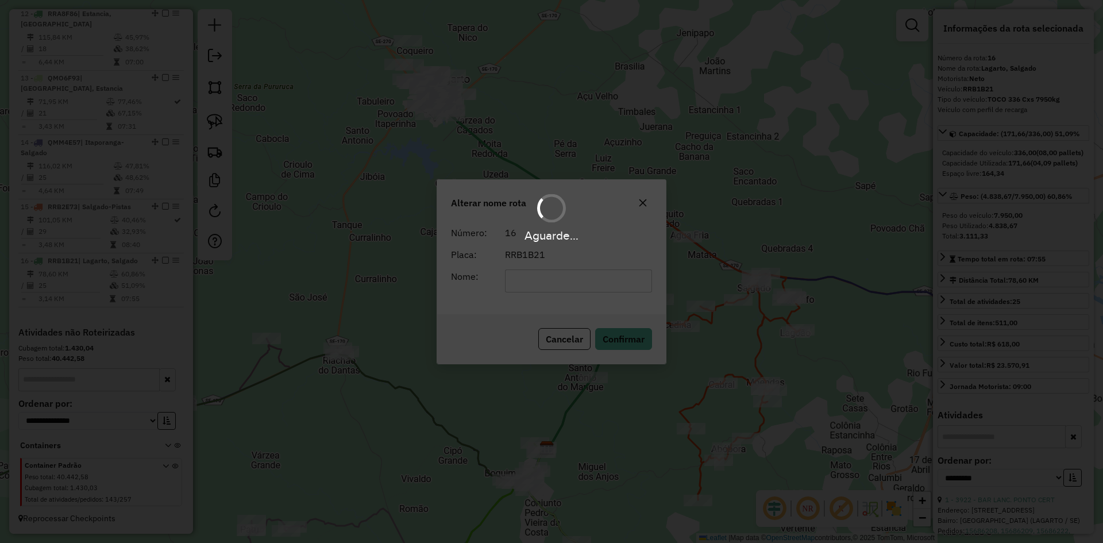
scroll to position [1124, 0]
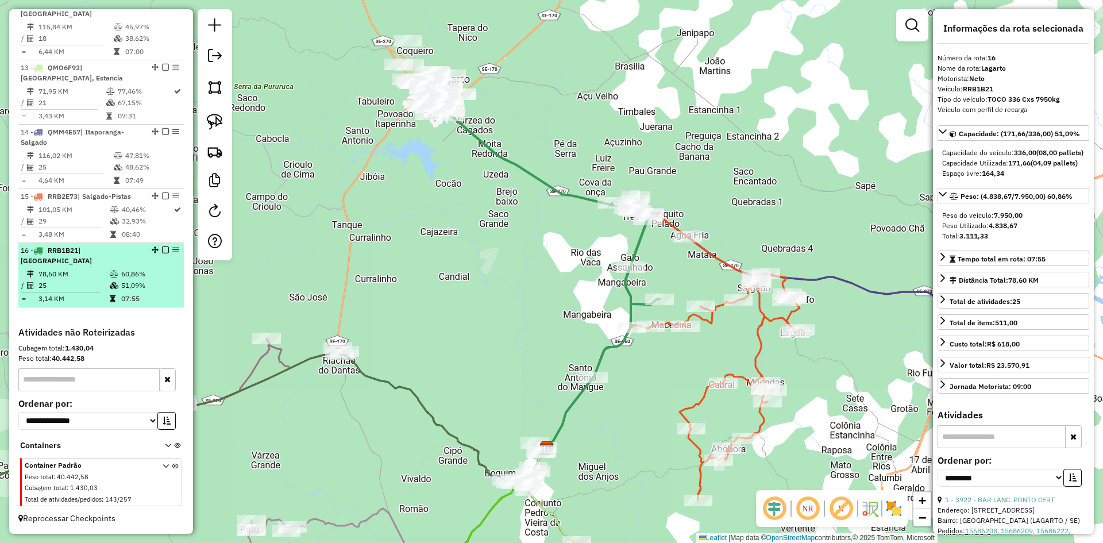
drag, startPoint x: 142, startPoint y: 284, endPoint x: 165, endPoint y: 271, distance: 25.7
click at [144, 283] on td "51,09%" at bounding box center [150, 285] width 58 height 11
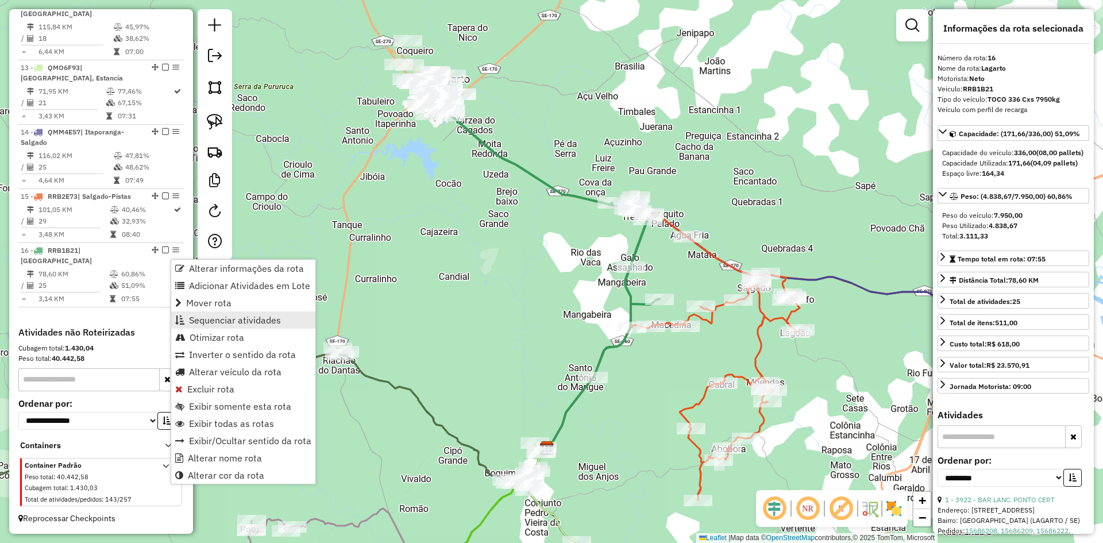
click at [227, 325] on span "Sequenciar atividades" at bounding box center [235, 319] width 92 height 9
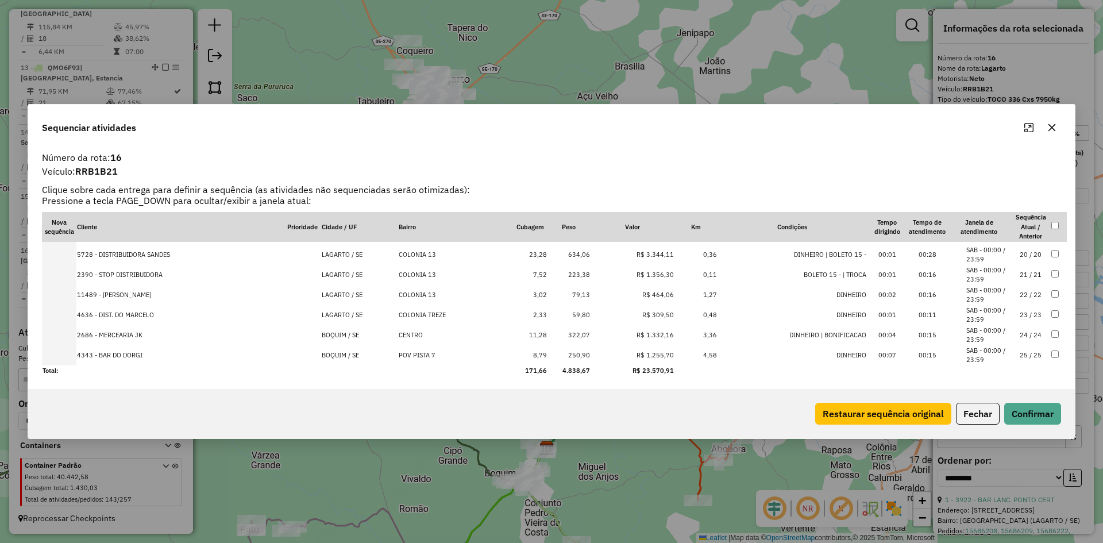
scroll to position [380, 0]
click at [973, 408] on button "Fechar" at bounding box center [978, 414] width 44 height 22
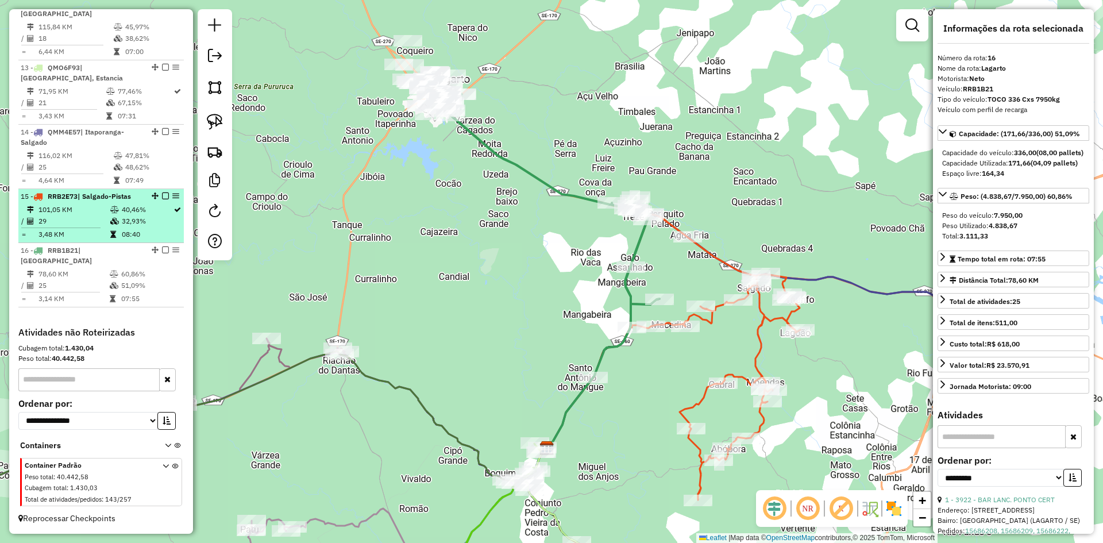
click at [99, 229] on td at bounding box center [65, 228] width 89 height 2
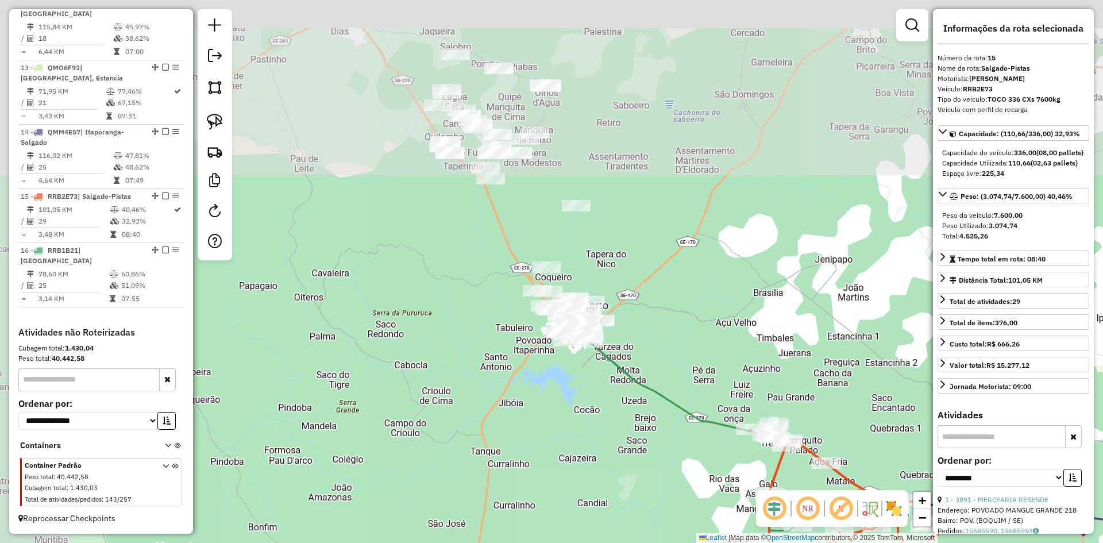
drag, startPoint x: 322, startPoint y: 144, endPoint x: 589, endPoint y: 461, distance: 413.8
click at [589, 461] on div "Janela de atendimento Grade de atendimento Capacidade Transportadoras Veículos …" at bounding box center [551, 271] width 1103 height 543
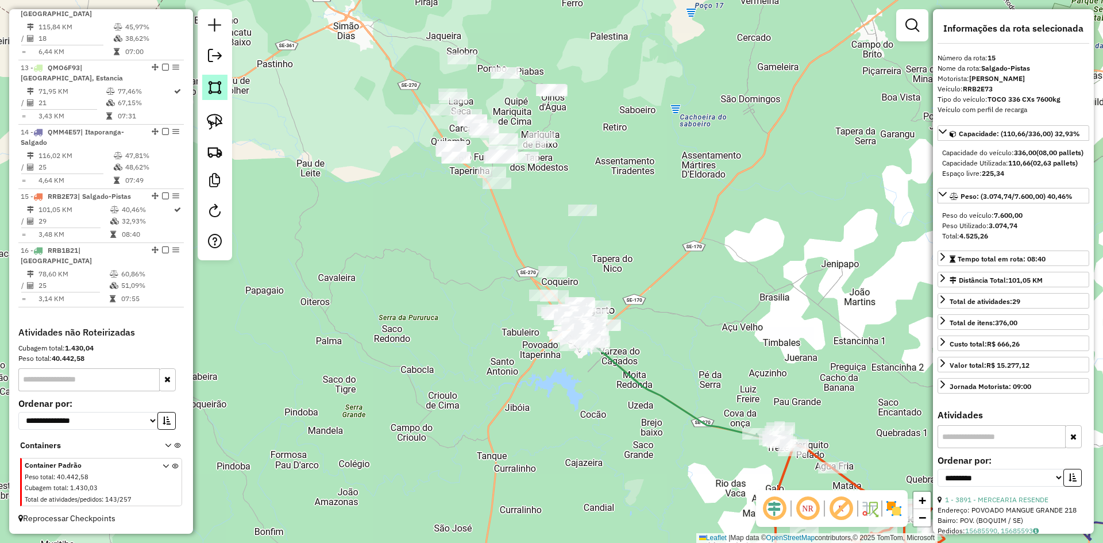
click at [214, 91] on img at bounding box center [215, 87] width 16 height 16
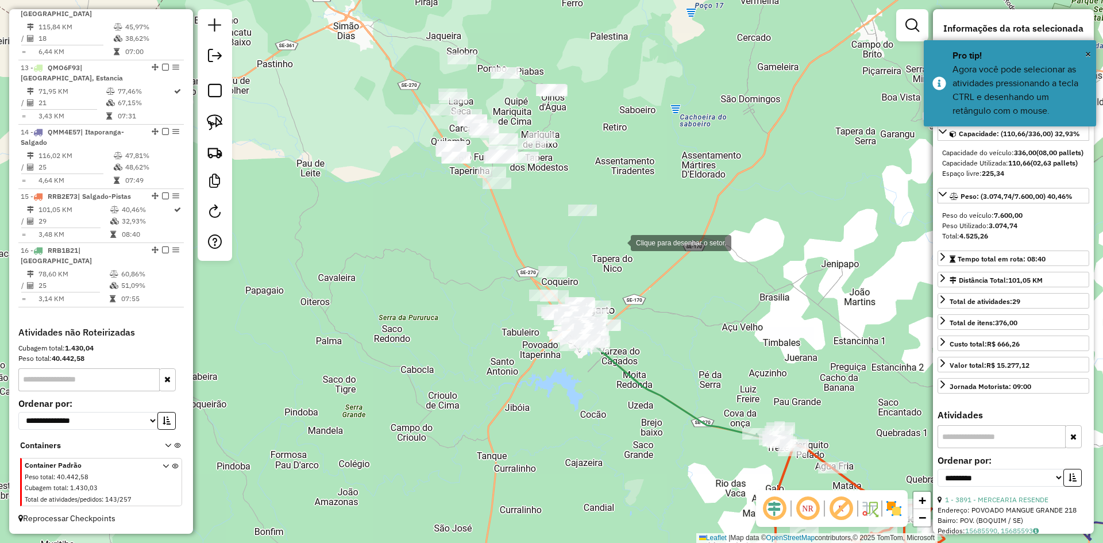
drag, startPoint x: 619, startPoint y: 242, endPoint x: 607, endPoint y: 244, distance: 12.2
click at [619, 242] on div at bounding box center [619, 241] width 23 height 23
click at [600, 159] on div at bounding box center [599, 164] width 23 height 23
drag, startPoint x: 553, startPoint y: 218, endPoint x: 523, endPoint y: 263, distance: 53.7
click at [553, 219] on div at bounding box center [553, 218] width 23 height 23
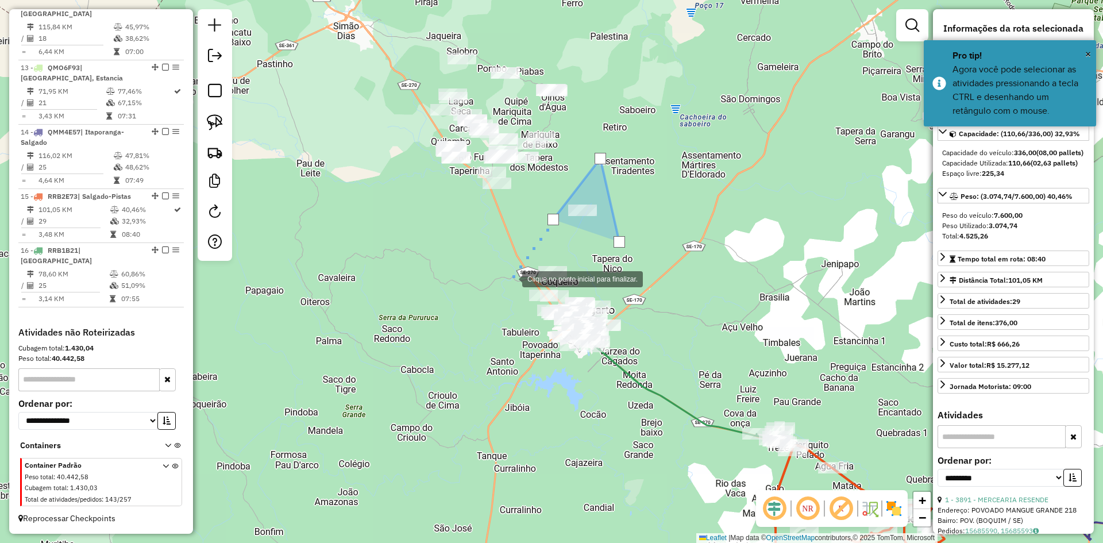
click at [499, 290] on div at bounding box center [510, 278] width 23 height 23
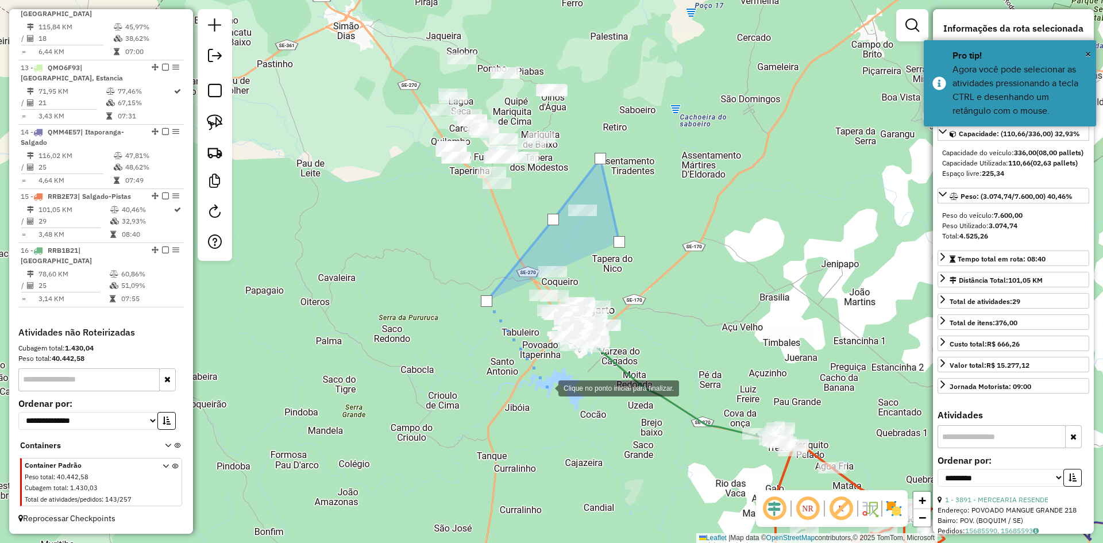
drag, startPoint x: 547, startPoint y: 387, endPoint x: 601, endPoint y: 351, distance: 65.0
click at [547, 387] on div at bounding box center [546, 387] width 23 height 23
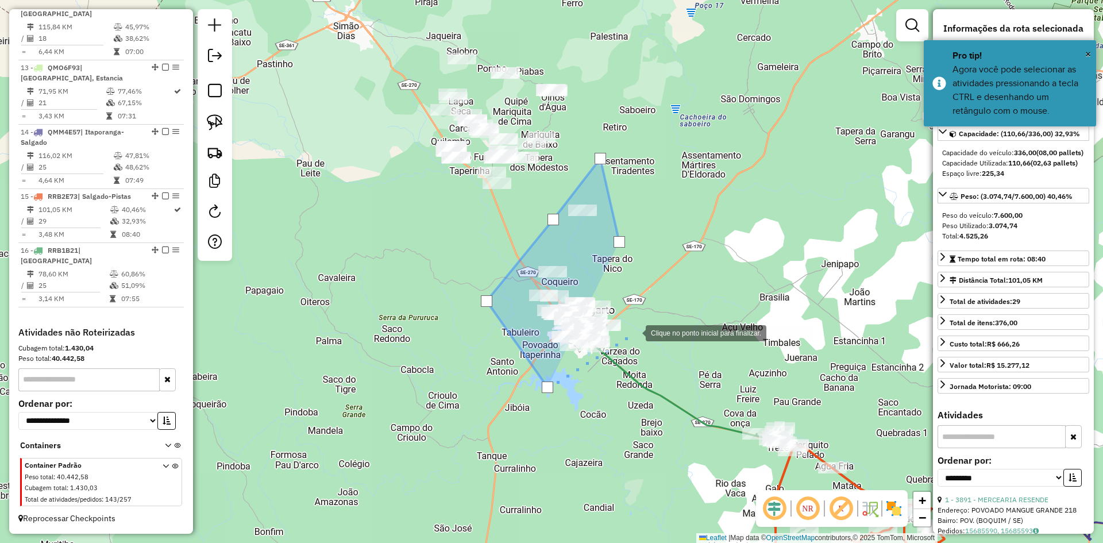
click at [646, 321] on div at bounding box center [634, 332] width 23 height 23
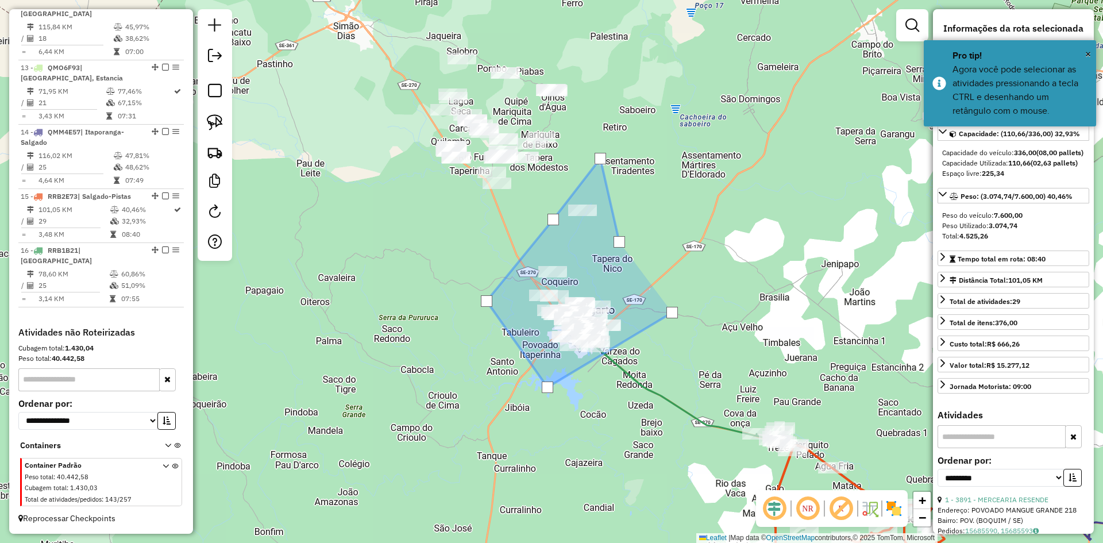
click at [672, 313] on div at bounding box center [671, 312] width 11 height 11
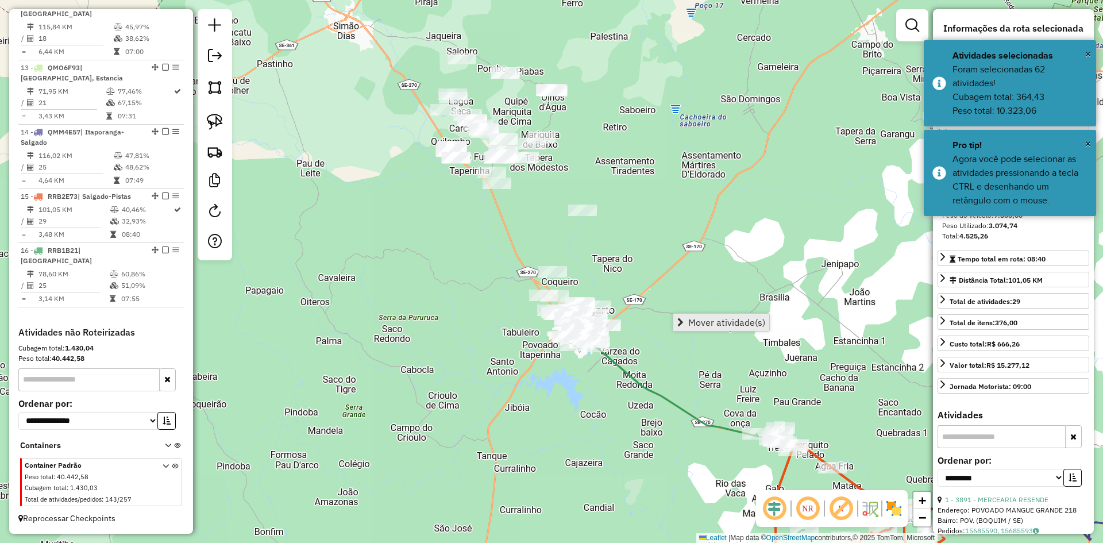
click at [703, 321] on span "Mover atividade(s)" at bounding box center [726, 322] width 77 height 9
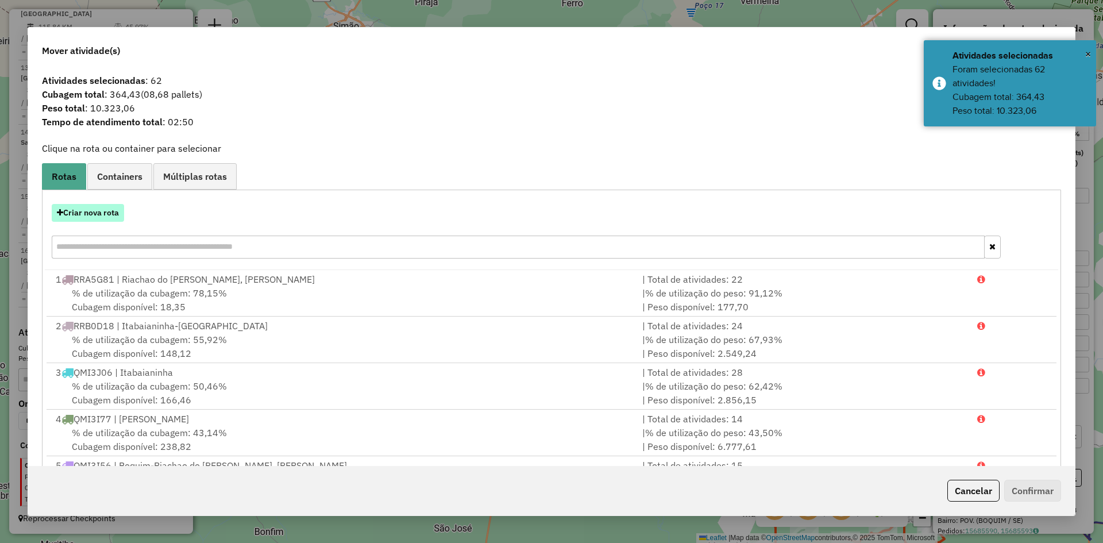
click at [108, 209] on button "Criar nova rota" at bounding box center [88, 213] width 72 height 18
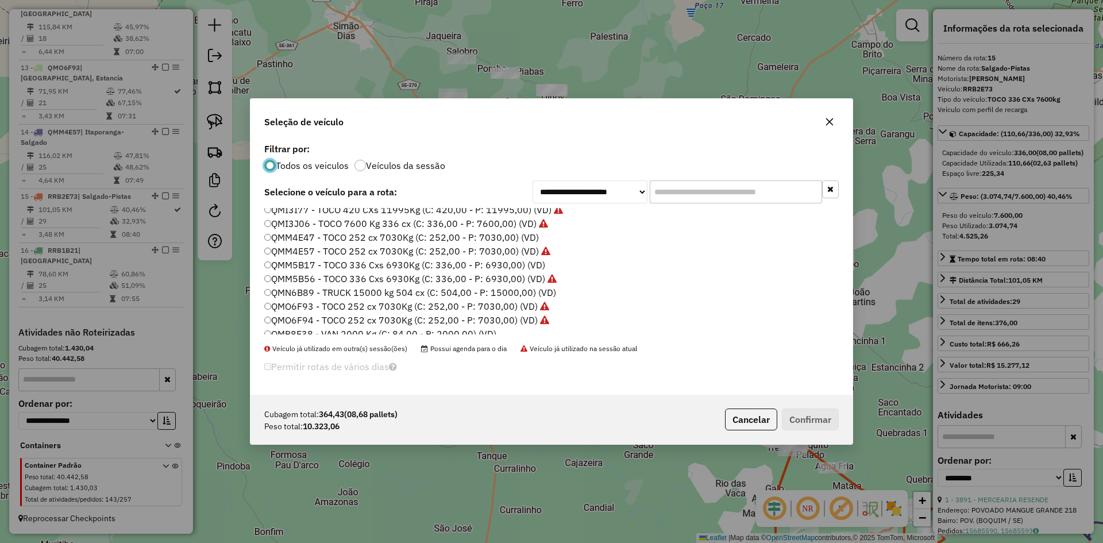
scroll to position [517, 0]
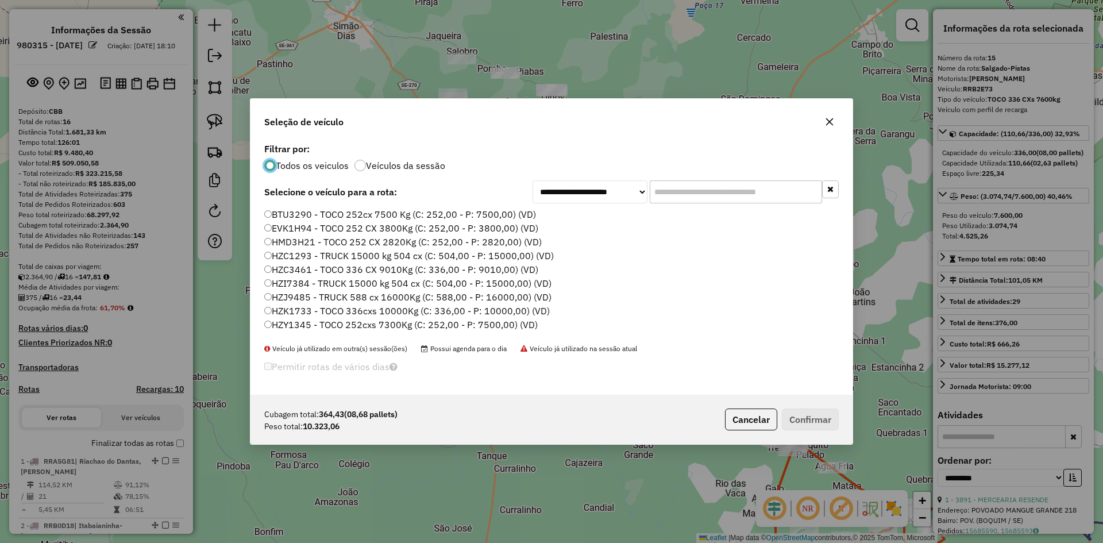
select select "**********"
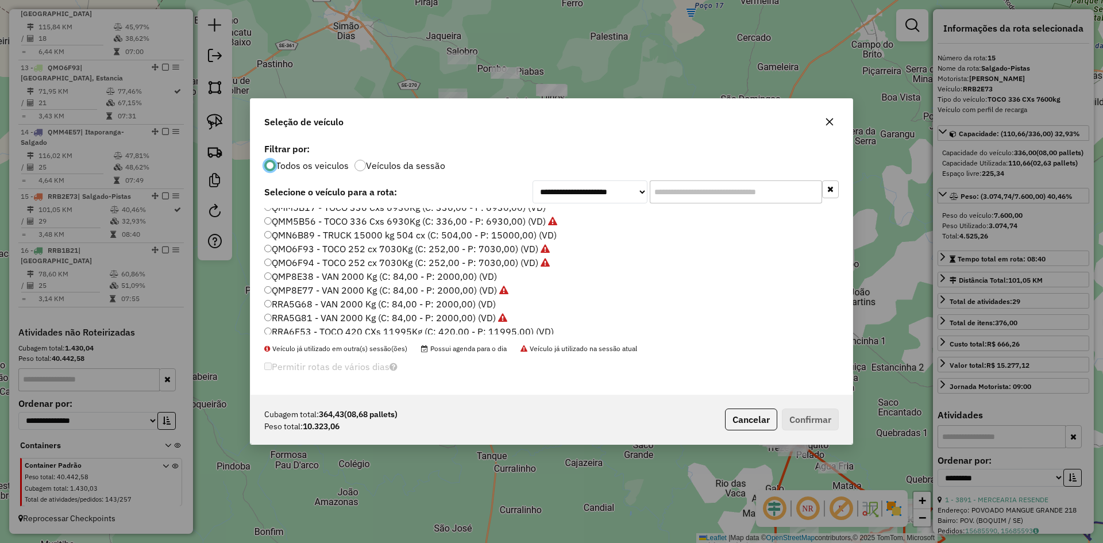
click at [301, 300] on label "RRA5G68 - VAN 2000 Kg (C: 84,00 - P: 2000,00) (VD)" at bounding box center [380, 304] width 232 height 14
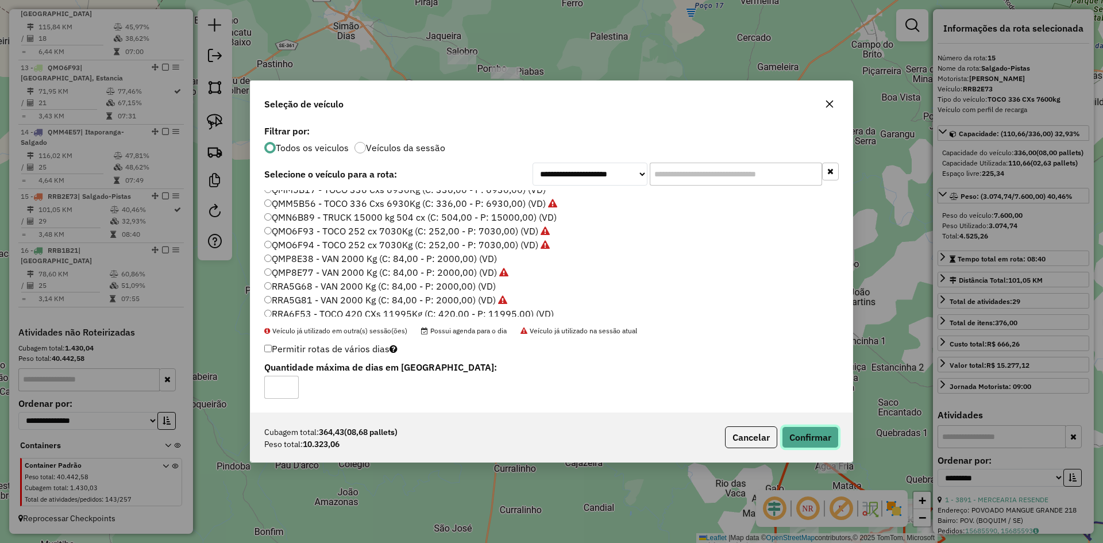
click at [819, 445] on button "Confirmar" at bounding box center [810, 437] width 57 height 22
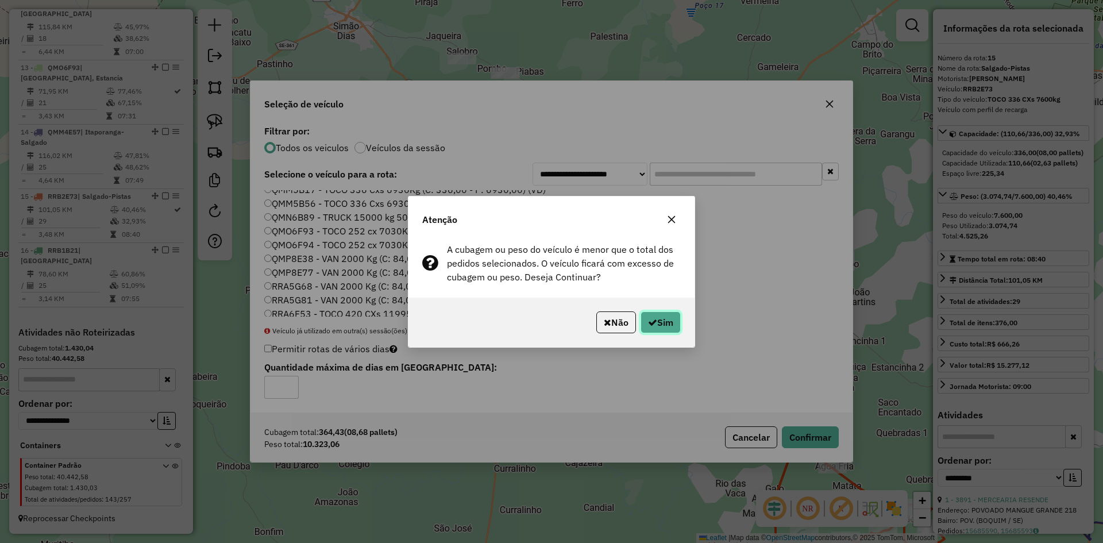
click at [670, 321] on button "Sim" at bounding box center [661, 322] width 40 height 22
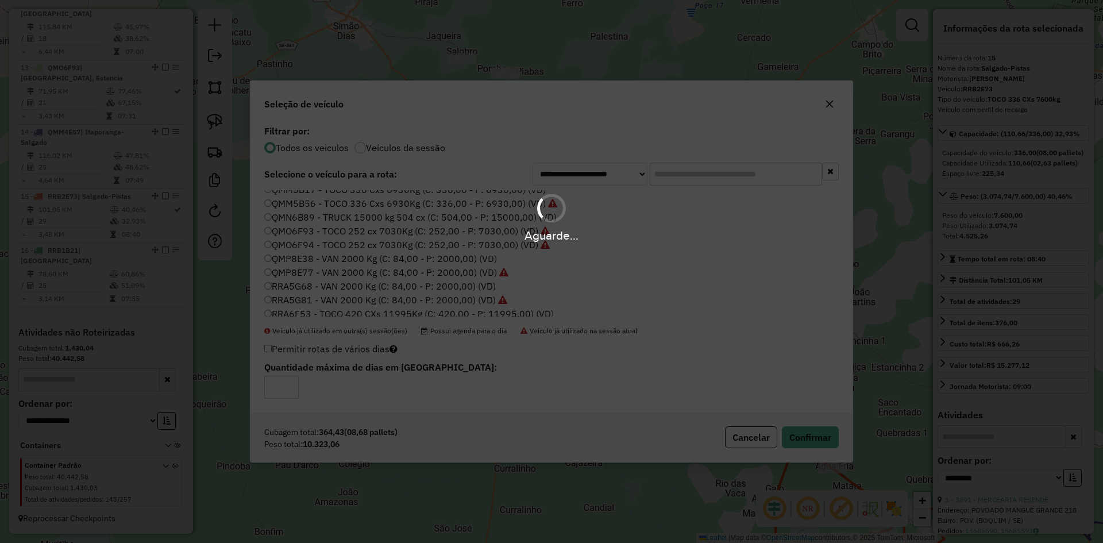
scroll to position [1178, 0]
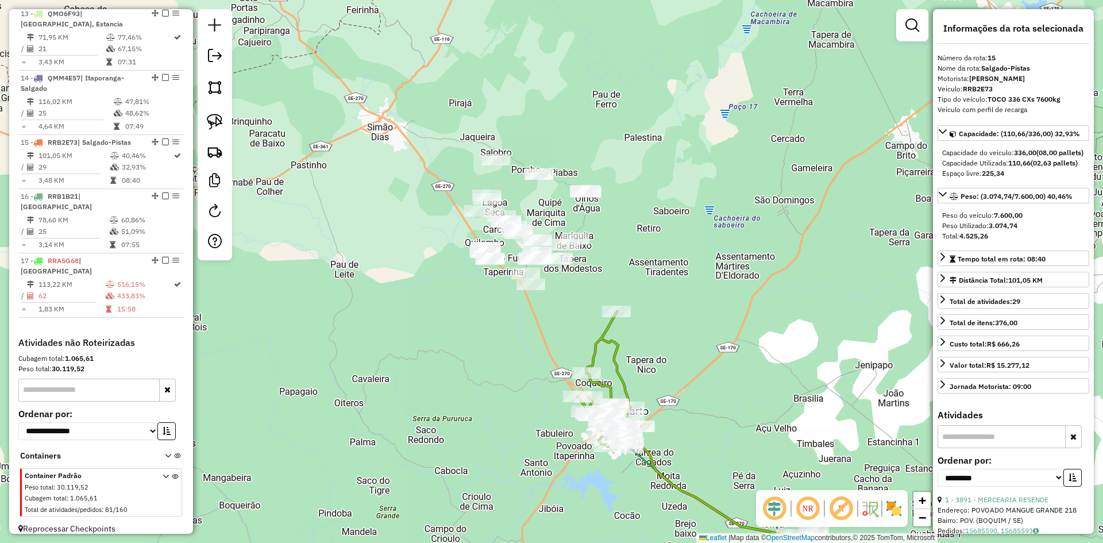
drag, startPoint x: 383, startPoint y: 255, endPoint x: 417, endPoint y: 356, distance: 106.6
click at [417, 356] on div "Janela de atendimento Grade de atendimento Capacidade Transportadoras Veículos …" at bounding box center [551, 271] width 1103 height 543
click at [220, 92] on img at bounding box center [215, 87] width 16 height 16
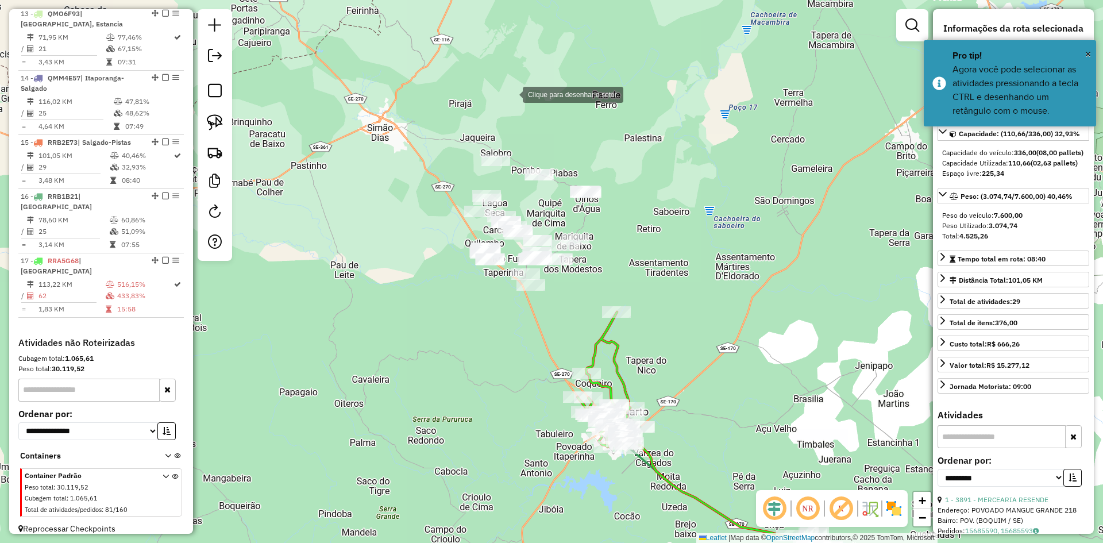
click at [511, 94] on div at bounding box center [511, 93] width 23 height 23
click at [407, 222] on div at bounding box center [406, 221] width 23 height 23
click at [427, 325] on div at bounding box center [426, 324] width 23 height 23
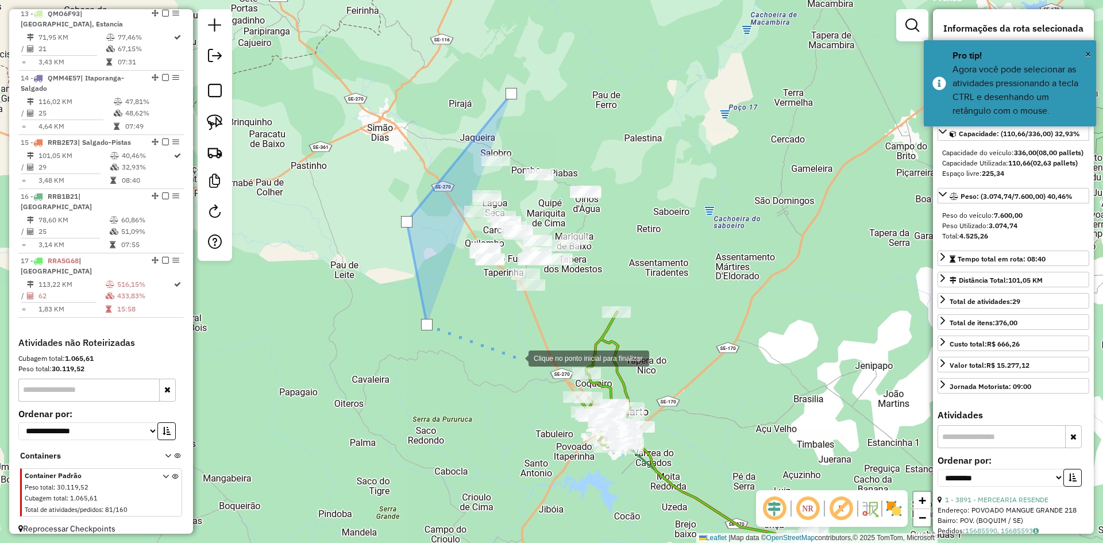
click at [518, 357] on div at bounding box center [517, 357] width 23 height 23
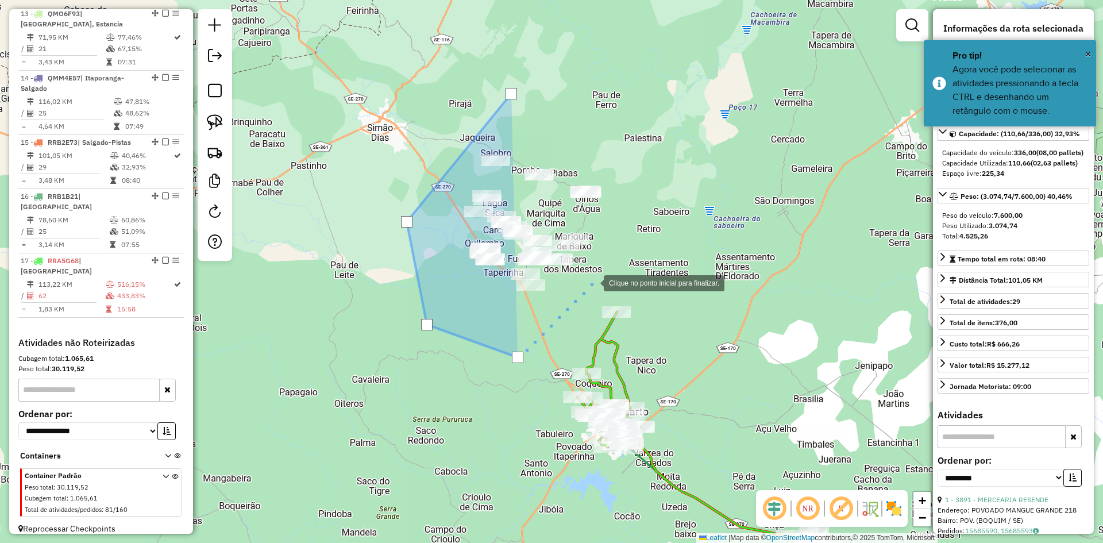
click at [592, 282] on div at bounding box center [592, 282] width 23 height 23
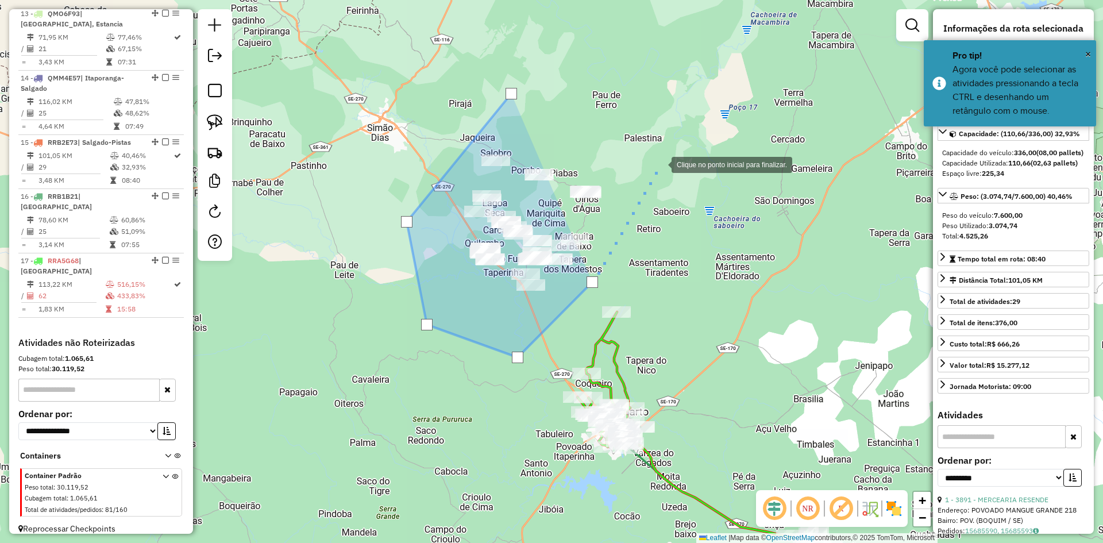
click at [661, 160] on div at bounding box center [660, 163] width 23 height 23
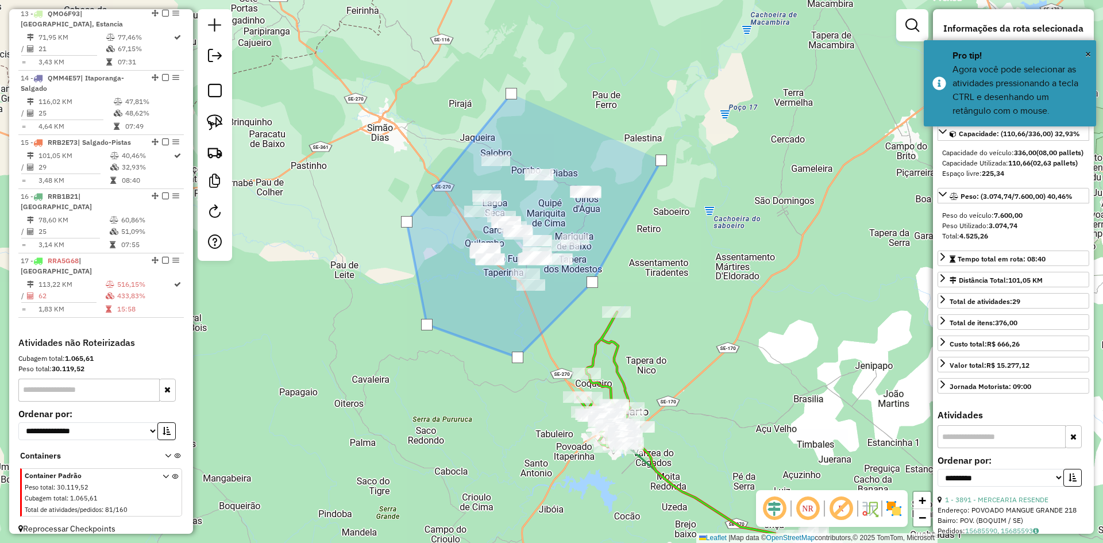
click at [661, 160] on div at bounding box center [660, 160] width 11 height 11
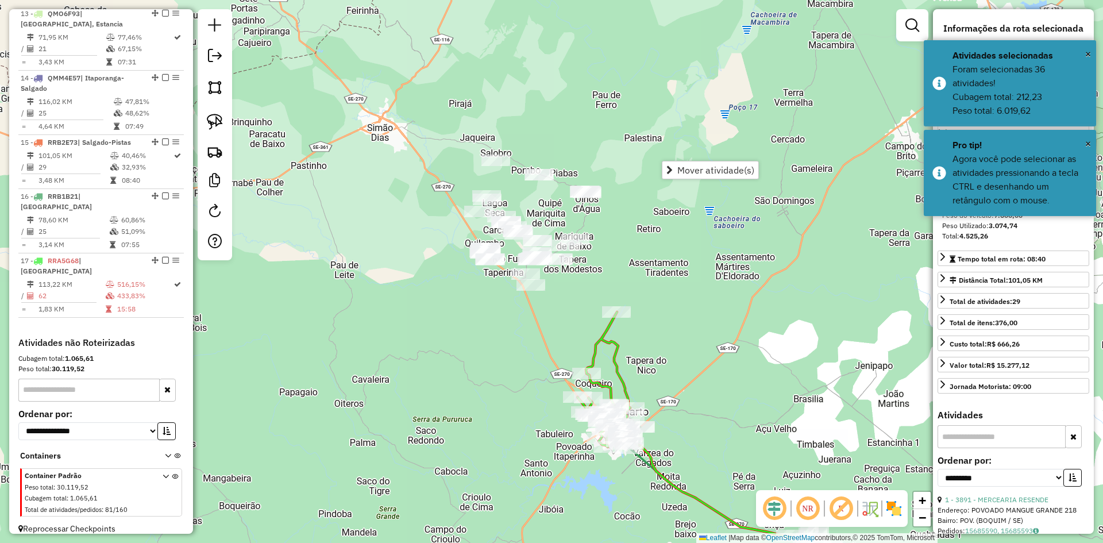
click at [313, 217] on div "Janela de atendimento Grade de atendimento Capacidade Transportadoras Veículos …" at bounding box center [551, 271] width 1103 height 543
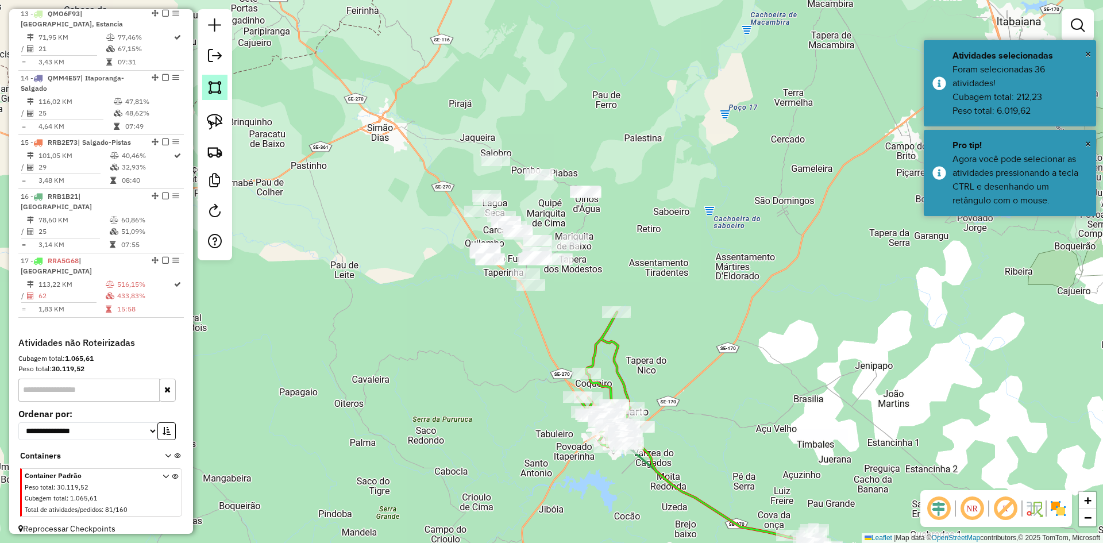
click at [223, 91] on link at bounding box center [214, 87] width 25 height 25
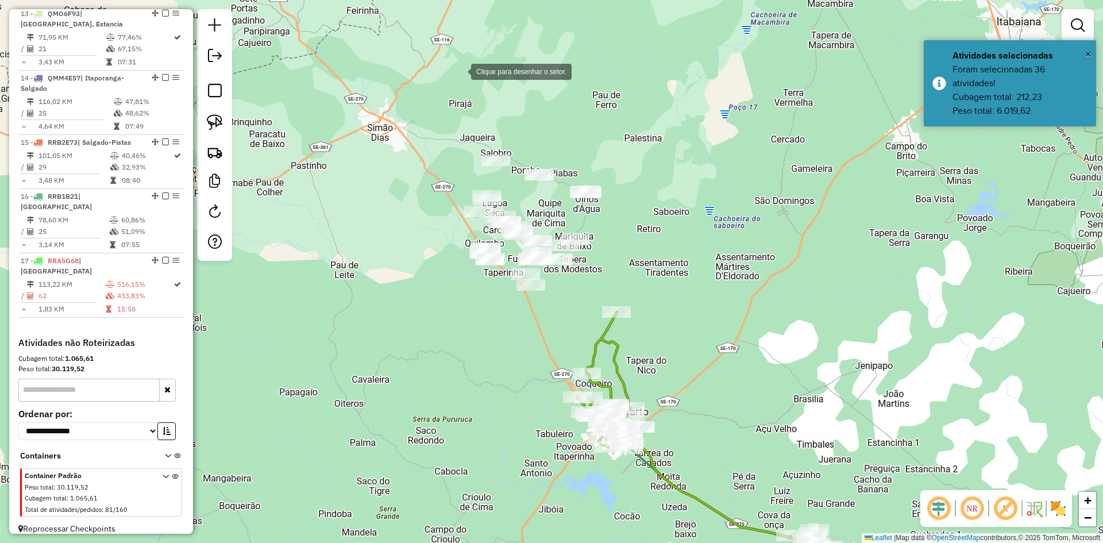
click at [460, 71] on div at bounding box center [459, 70] width 23 height 23
click at [409, 159] on div at bounding box center [420, 147] width 23 height 23
click at [507, 252] on div at bounding box center [507, 252] width 23 height 23
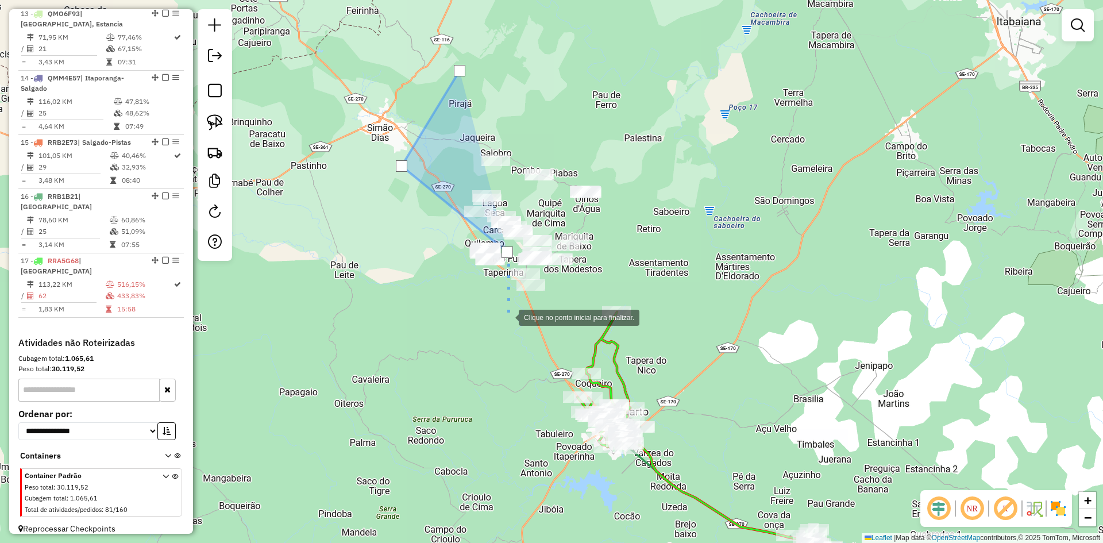
click at [507, 317] on div at bounding box center [507, 316] width 23 height 23
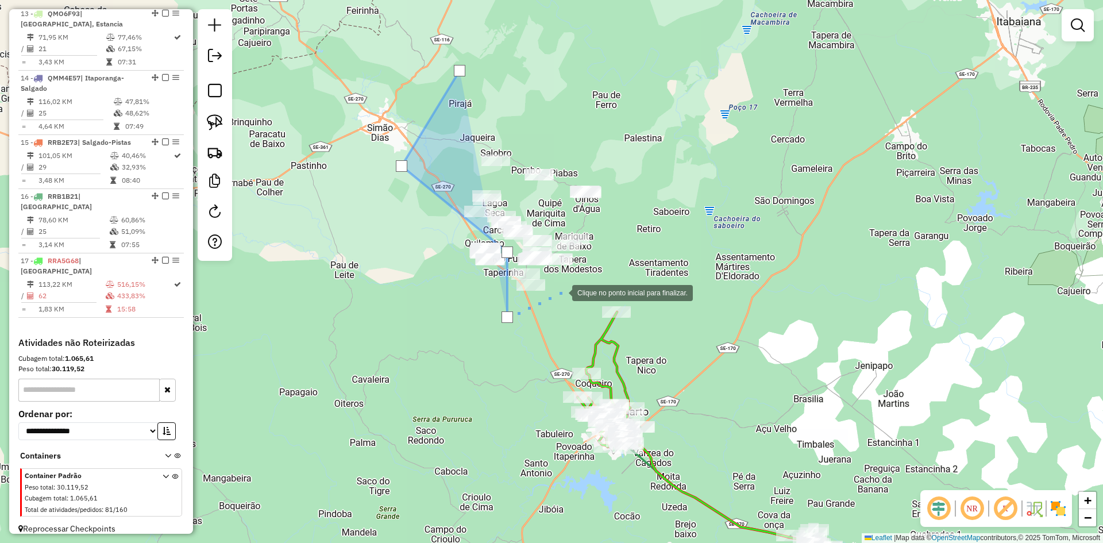
click at [561, 292] on div at bounding box center [560, 291] width 23 height 23
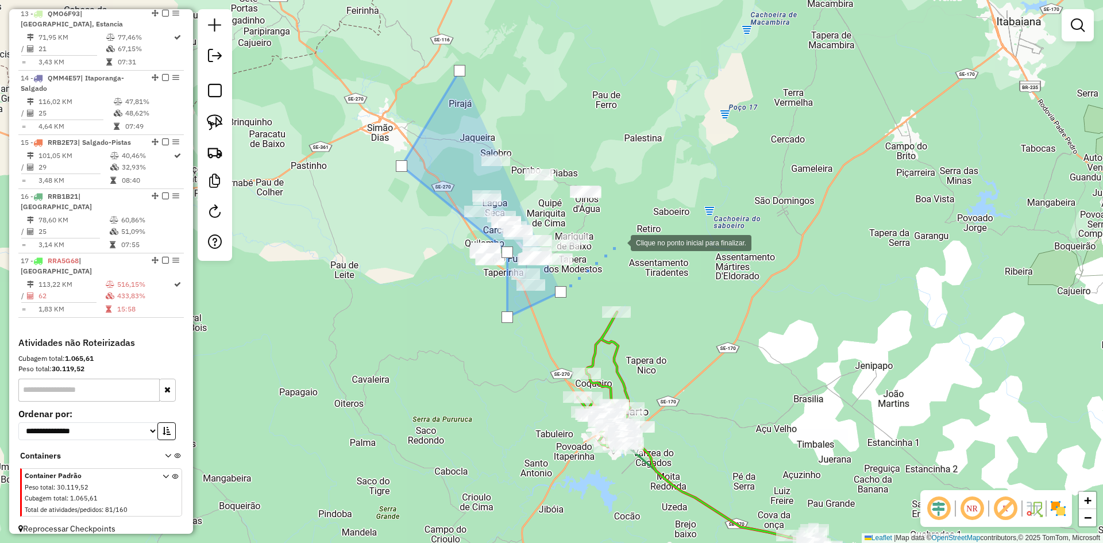
click at [619, 242] on div at bounding box center [619, 241] width 23 height 23
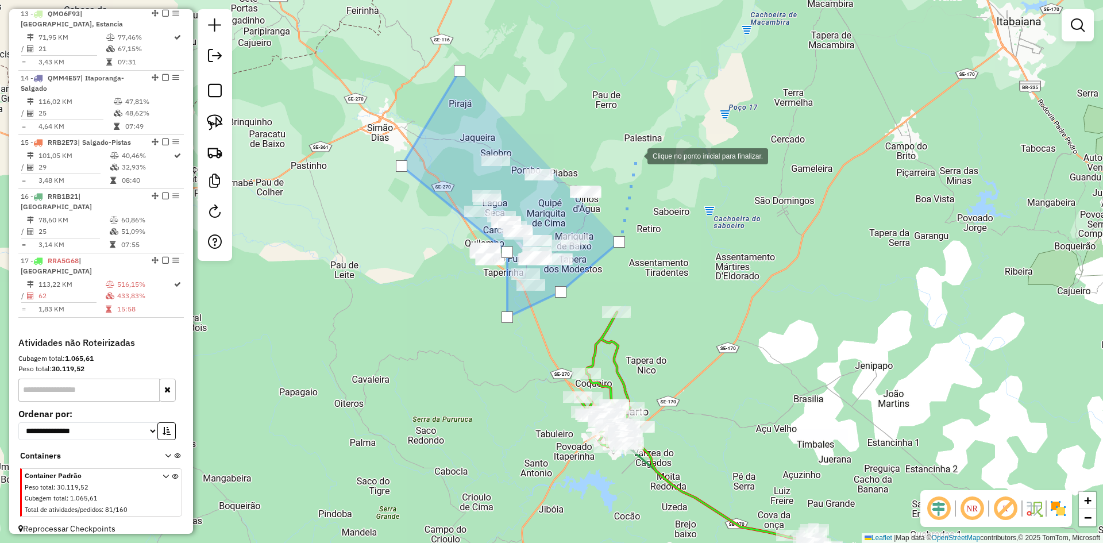
click at [638, 146] on div at bounding box center [635, 155] width 23 height 23
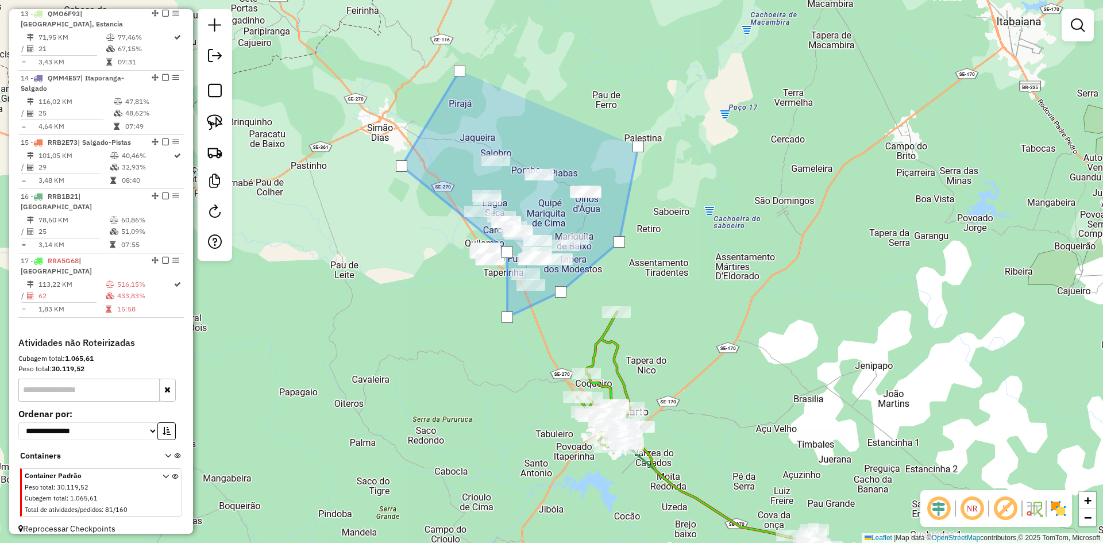
click at [638, 146] on div at bounding box center [637, 146] width 11 height 11
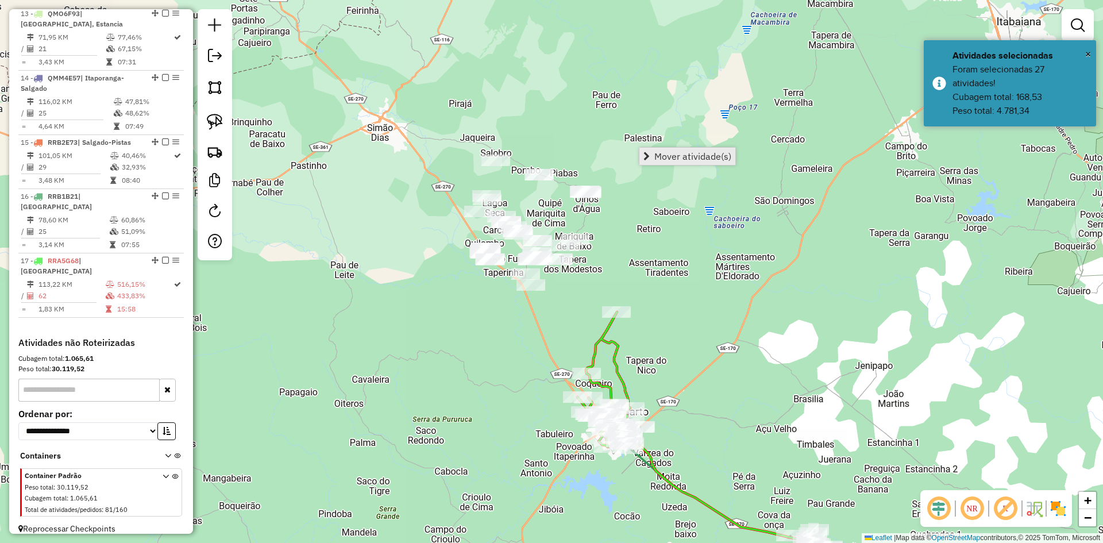
click at [664, 156] on span "Mover atividade(s)" at bounding box center [692, 156] width 77 height 9
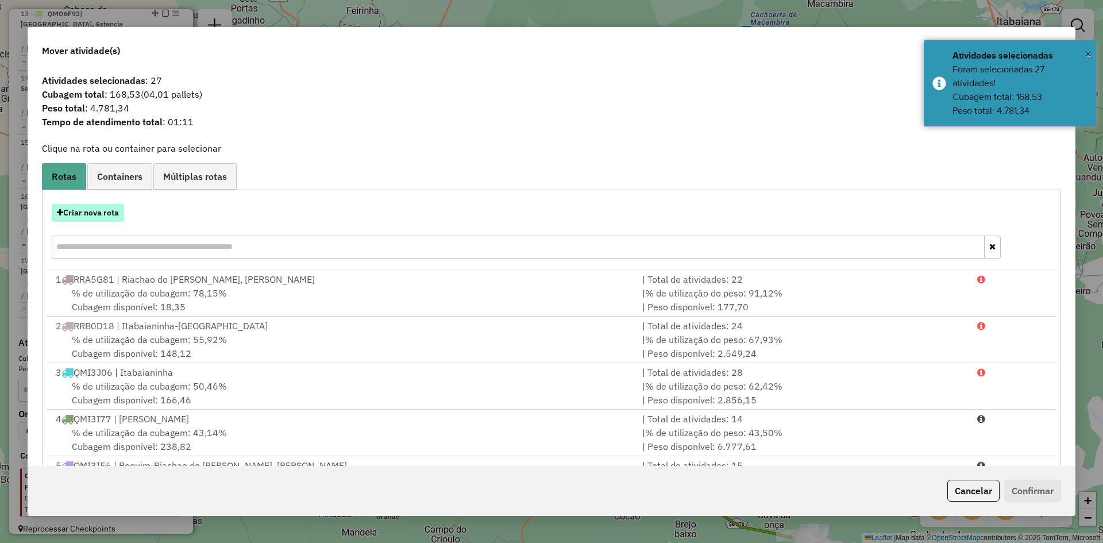
click at [113, 217] on button "Criar nova rota" at bounding box center [88, 213] width 72 height 18
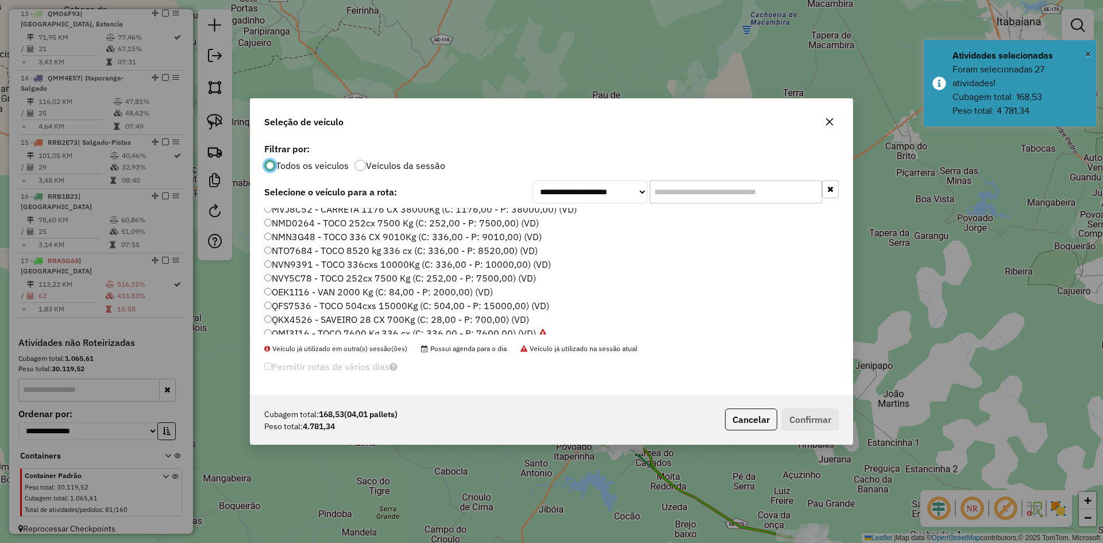
scroll to position [402, 0]
click at [307, 294] on label "QMM4E47 - TOCO 252 cx 7030Kg (C: 252,00 - P: 7030,00) (VD)" at bounding box center [401, 295] width 275 height 14
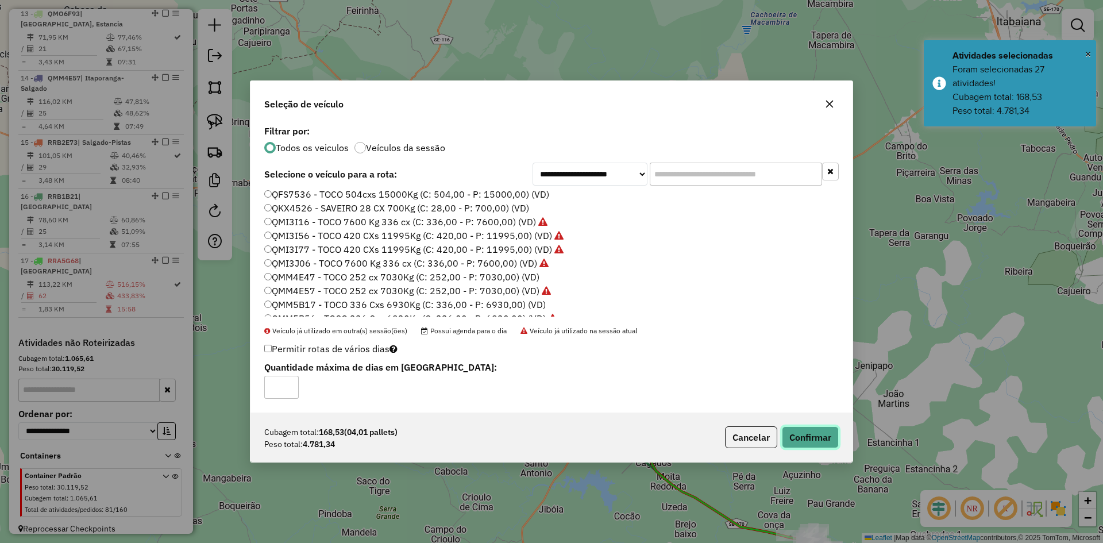
click at [812, 439] on button "Confirmar" at bounding box center [810, 437] width 57 height 22
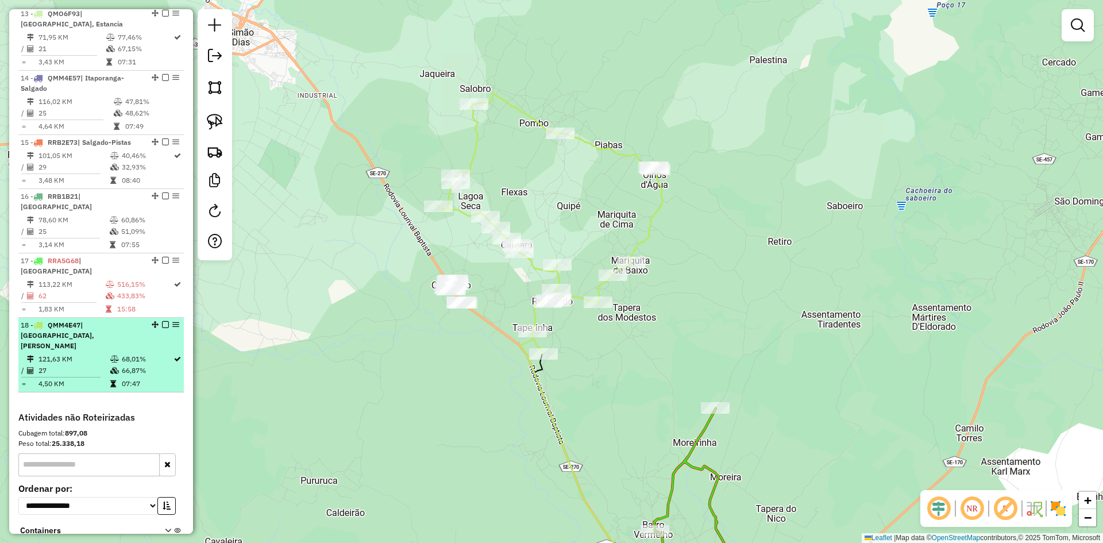
click at [113, 365] on td at bounding box center [115, 370] width 11 height 11
select select "**********"
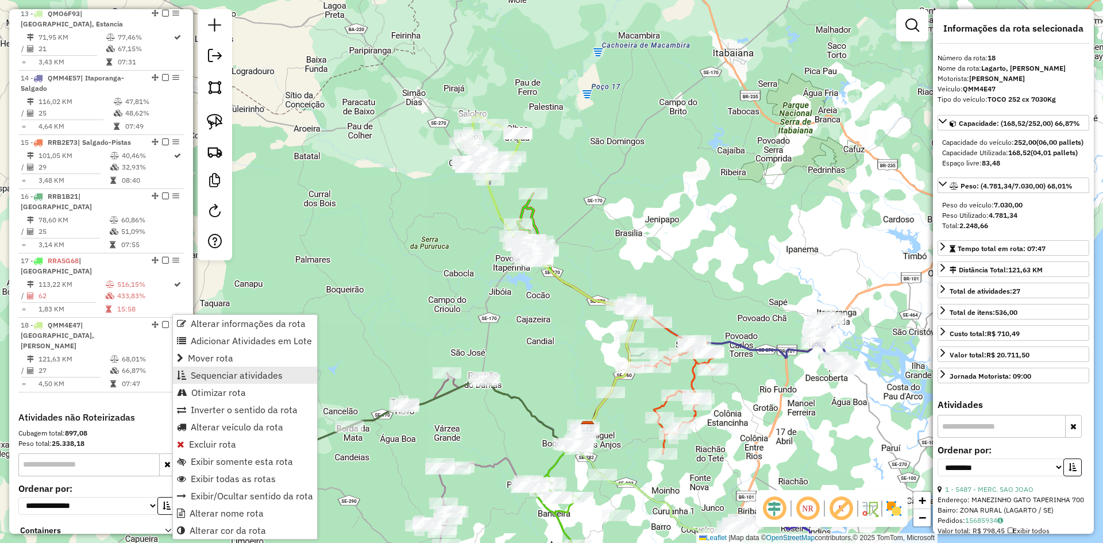
click at [258, 374] on span "Sequenciar atividades" at bounding box center [237, 375] width 92 height 9
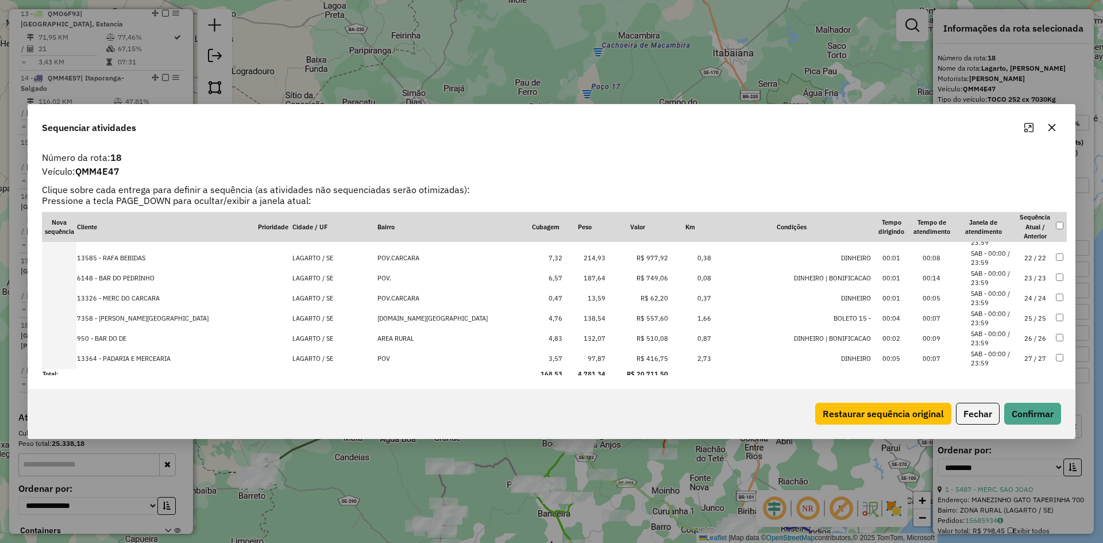
scroll to position [420, 0]
click at [983, 410] on button "Fechar" at bounding box center [978, 414] width 44 height 22
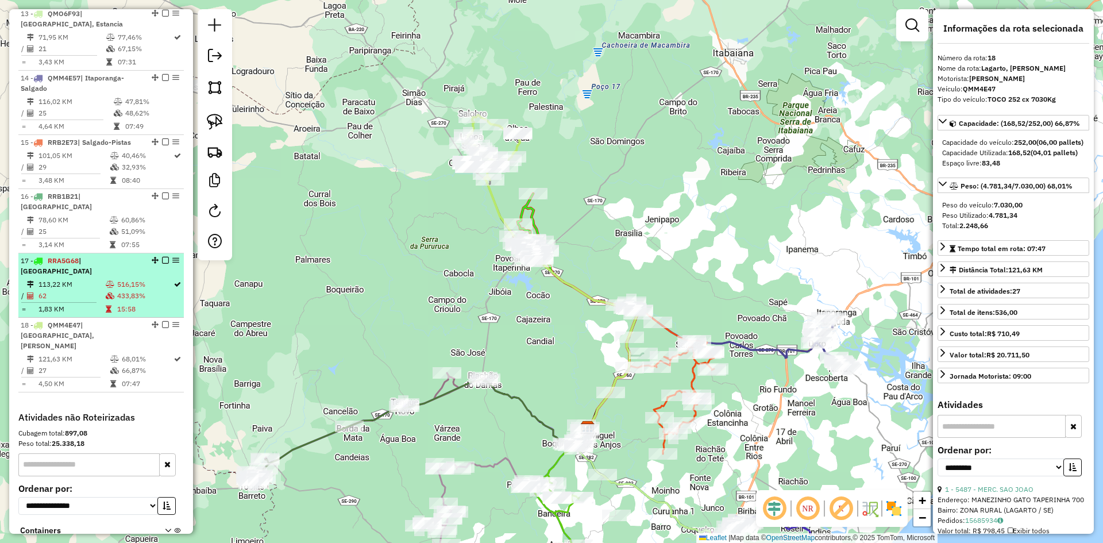
click at [117, 279] on td "516,15%" at bounding box center [145, 284] width 56 height 11
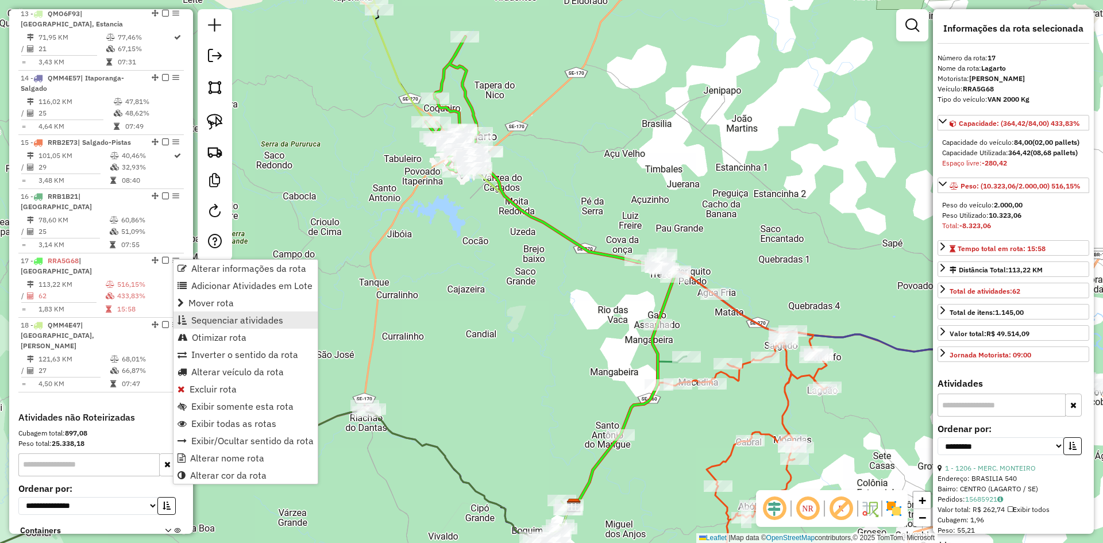
click at [244, 319] on span "Sequenciar atividades" at bounding box center [237, 319] width 92 height 9
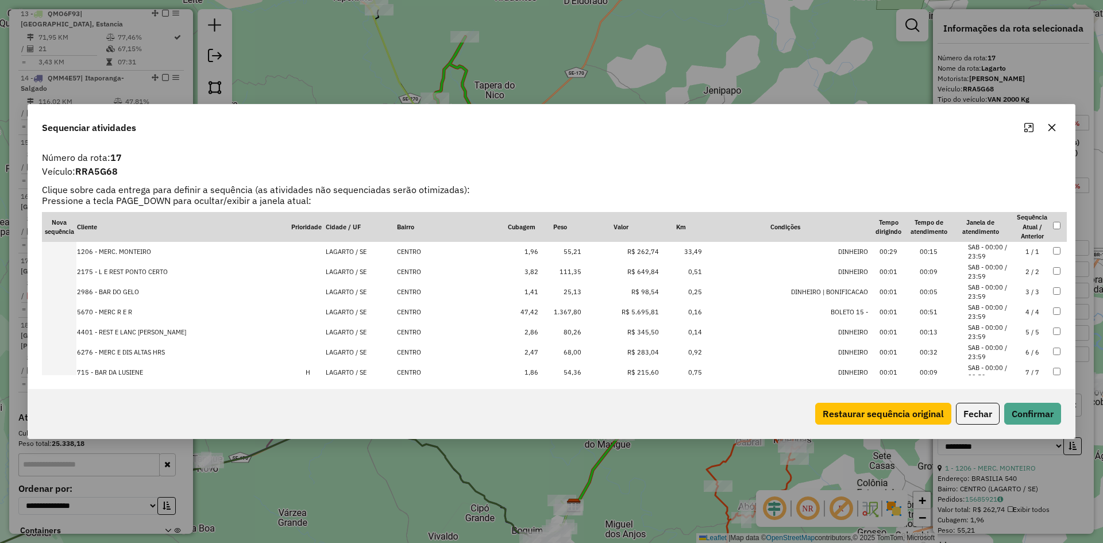
click at [564, 308] on td "1.367,80" at bounding box center [560, 312] width 43 height 20
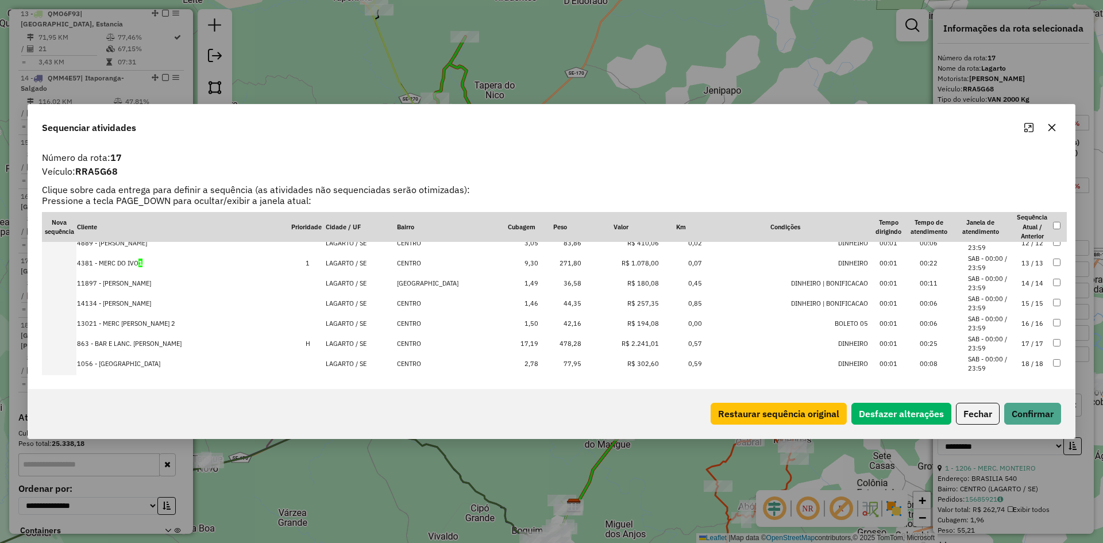
click at [563, 263] on td "271,80" at bounding box center [560, 263] width 43 height 20
click at [565, 324] on td "478,28" at bounding box center [560, 324] width 43 height 20
click at [564, 308] on td "260,36" at bounding box center [560, 306] width 43 height 20
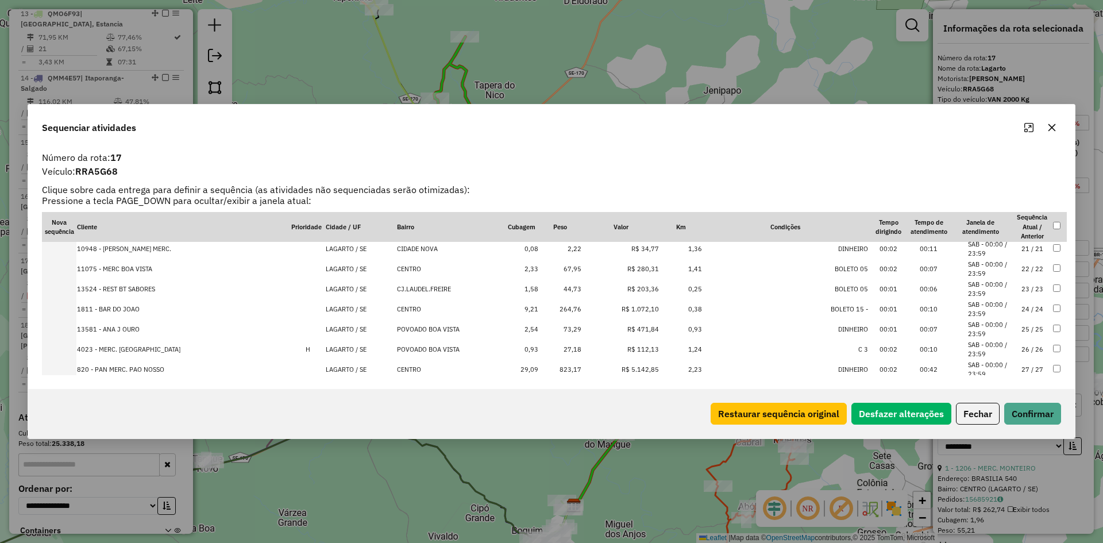
click at [564, 307] on td "264,76" at bounding box center [560, 309] width 43 height 20
click at [567, 346] on td "823,17" at bounding box center [560, 350] width 43 height 20
click at [566, 346] on td "207,97" at bounding box center [560, 350] width 43 height 20
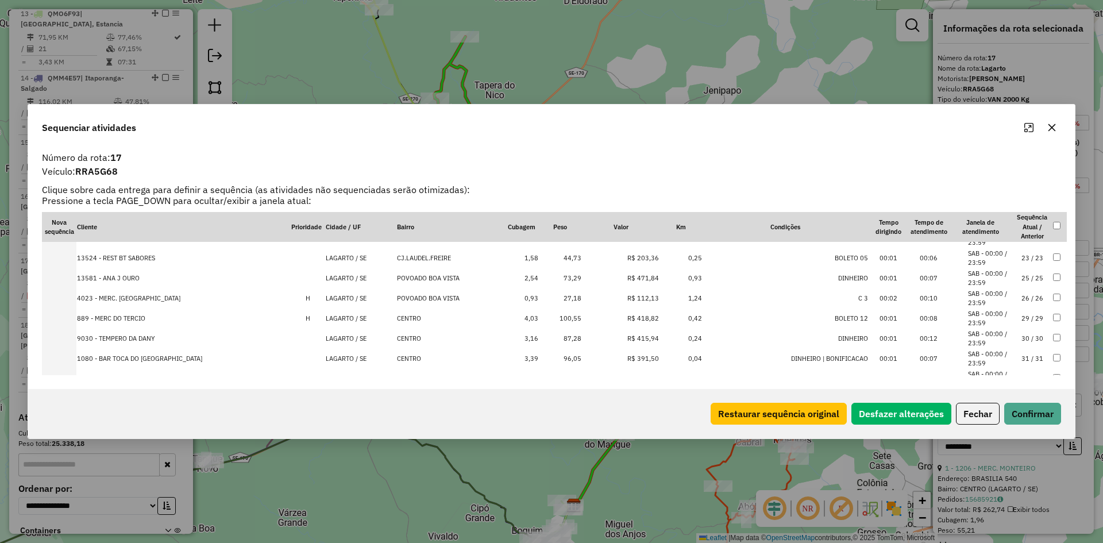
scroll to position [523, 0]
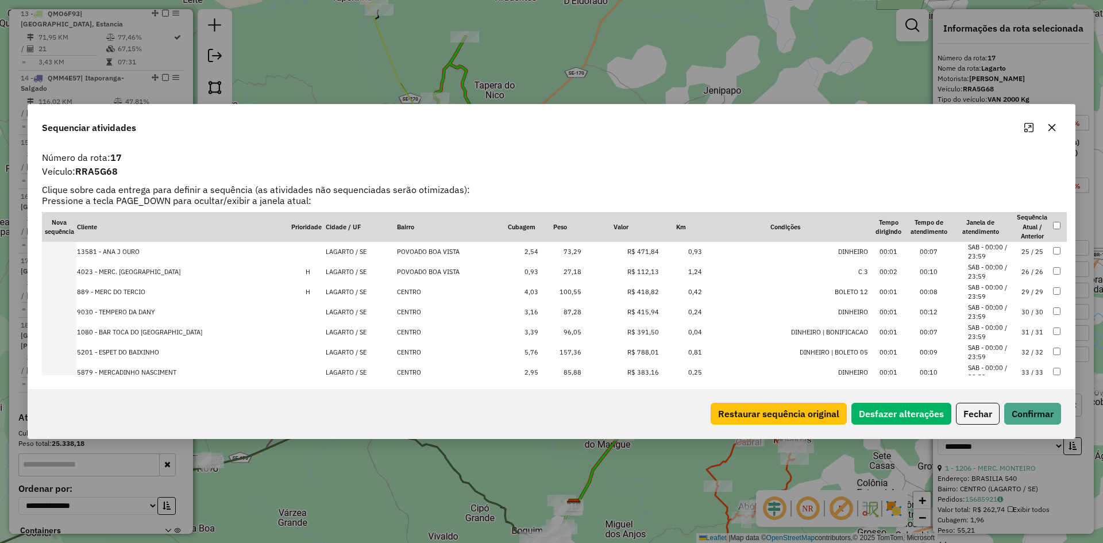
click at [557, 293] on td "100,55" at bounding box center [560, 292] width 43 height 20
click at [561, 328] on td "157,36" at bounding box center [560, 332] width 43 height 20
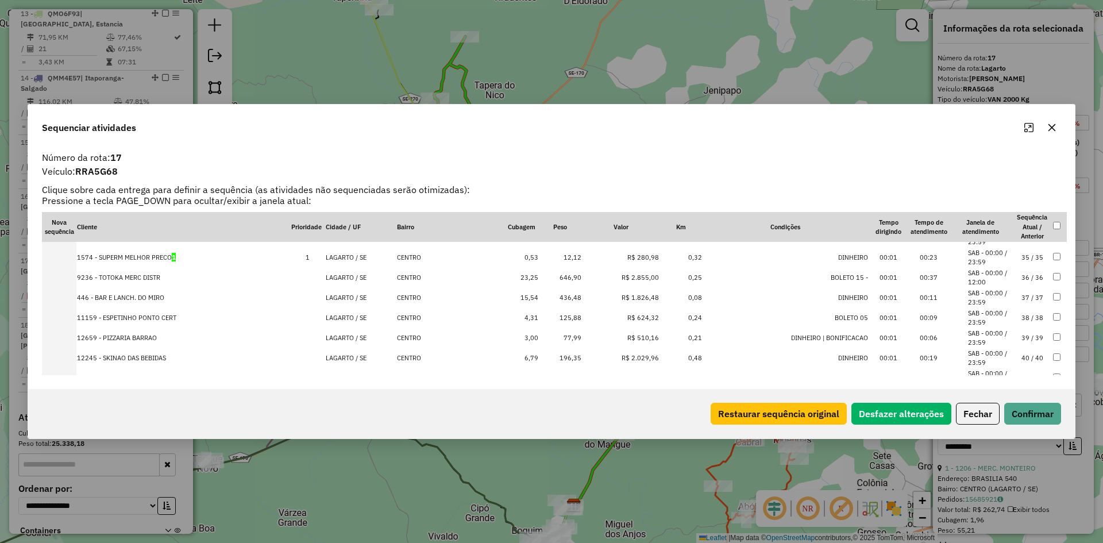
click at [561, 280] on td "646,90" at bounding box center [560, 278] width 43 height 20
click at [561, 280] on td "436,48" at bounding box center [560, 278] width 43 height 20
click at [561, 280] on td "125,88" at bounding box center [560, 278] width 43 height 20
click at [563, 298] on td "196,35" at bounding box center [560, 298] width 43 height 20
click at [564, 333] on td "123,49" at bounding box center [560, 338] width 43 height 20
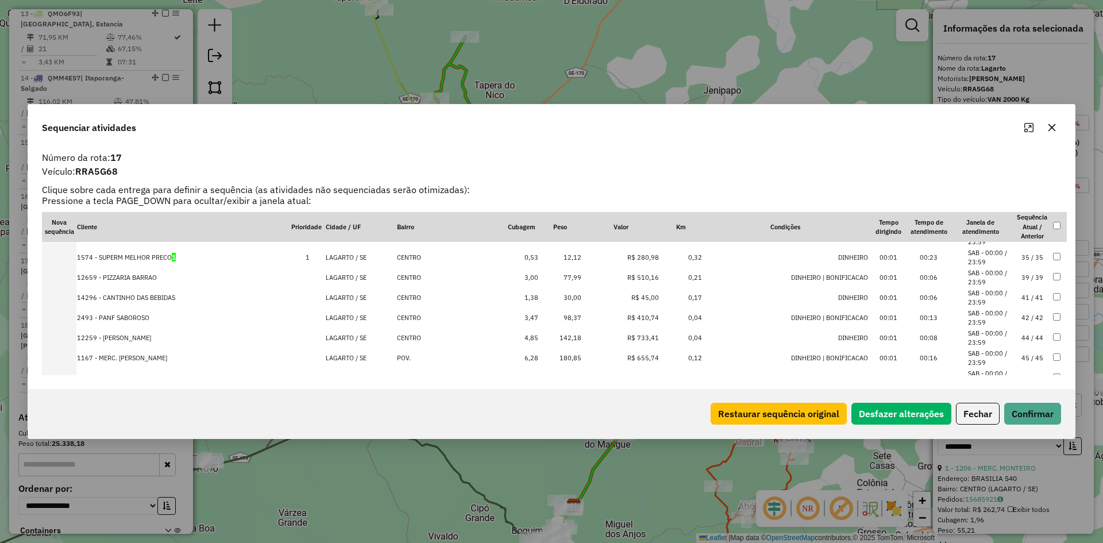
click at [564, 333] on td "142,18" at bounding box center [560, 338] width 43 height 20
click at [562, 339] on td "180,85" at bounding box center [560, 338] width 43 height 20
click at [562, 298] on td "271,72" at bounding box center [560, 301] width 43 height 20
click at [562, 323] on td "485,74" at bounding box center [560, 321] width 43 height 20
click at [560, 321] on td "170,16" at bounding box center [560, 321] width 43 height 20
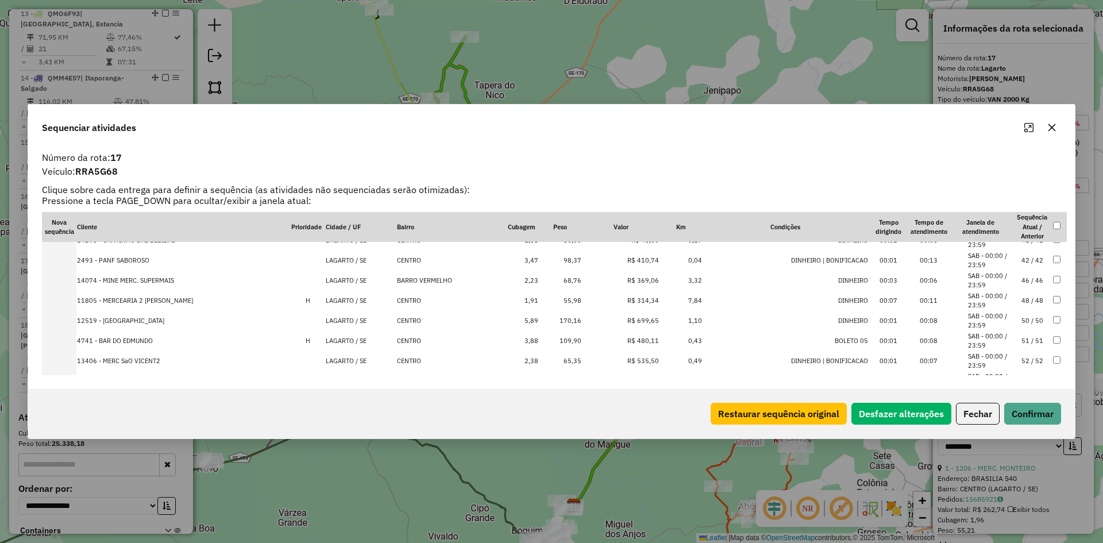
scroll to position [936, 0]
click at [568, 324] on td "109,90" at bounding box center [560, 321] width 43 height 20
click at [564, 338] on td "149,37" at bounding box center [560, 341] width 43 height 20
click at [564, 307] on td "146,31" at bounding box center [560, 304] width 43 height 20
click at [564, 307] on td "110,11" at bounding box center [560, 304] width 43 height 20
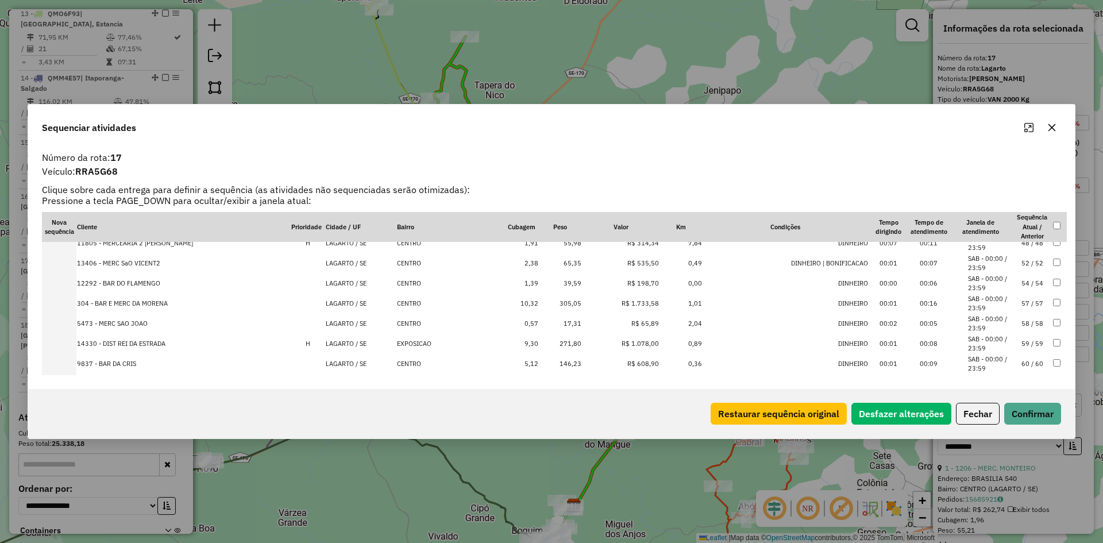
click at [564, 307] on td "305,05" at bounding box center [560, 304] width 43 height 20
click at [563, 321] on td "271,80" at bounding box center [560, 324] width 43 height 20
click at [562, 324] on td "146,23" at bounding box center [560, 324] width 43 height 20
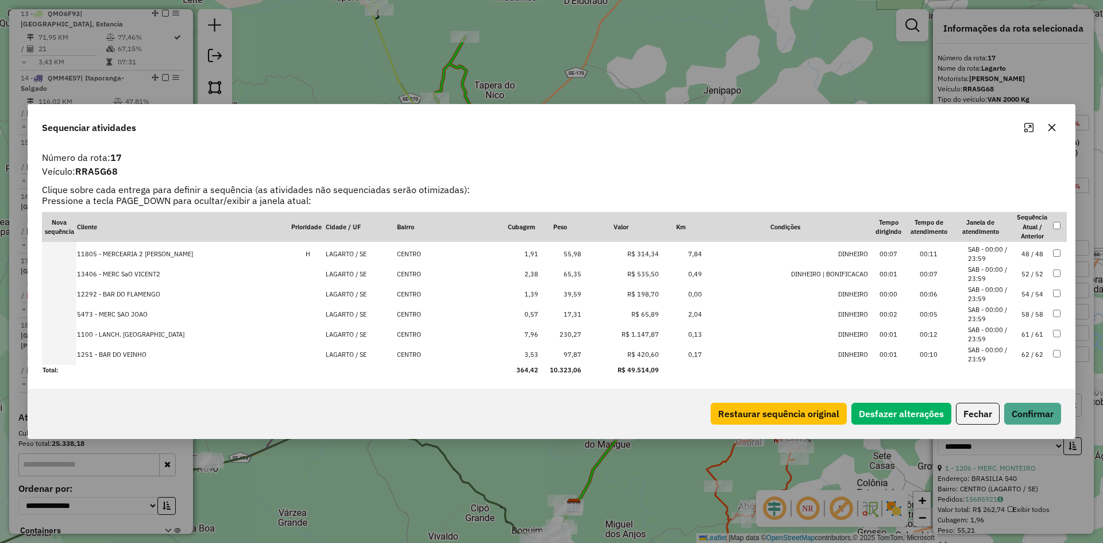
click at [562, 325] on td "230,27" at bounding box center [560, 335] width 43 height 20
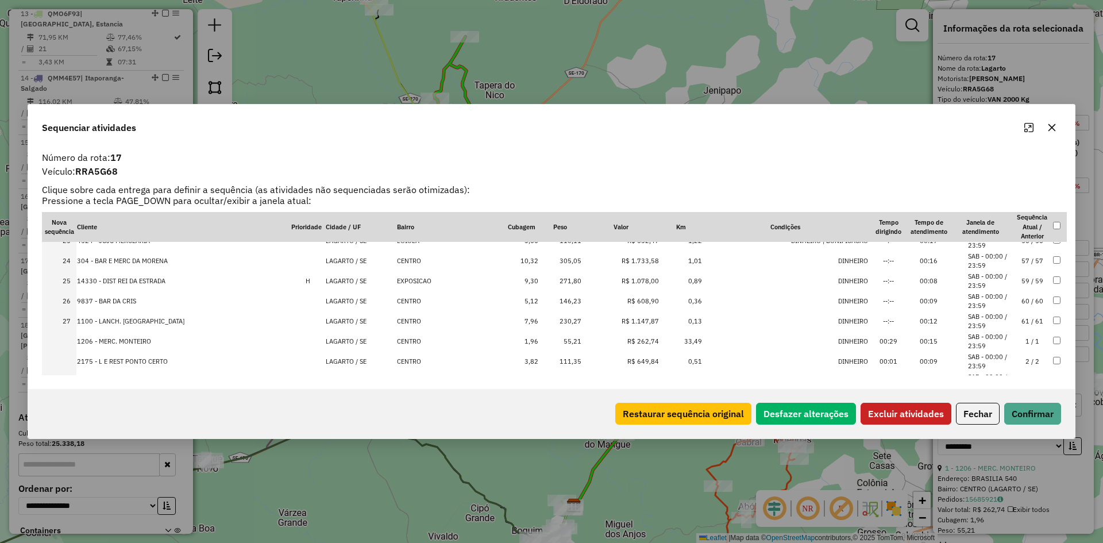
scroll to position [434, 0]
click at [1054, 294] on td at bounding box center [1059, 300] width 14 height 20
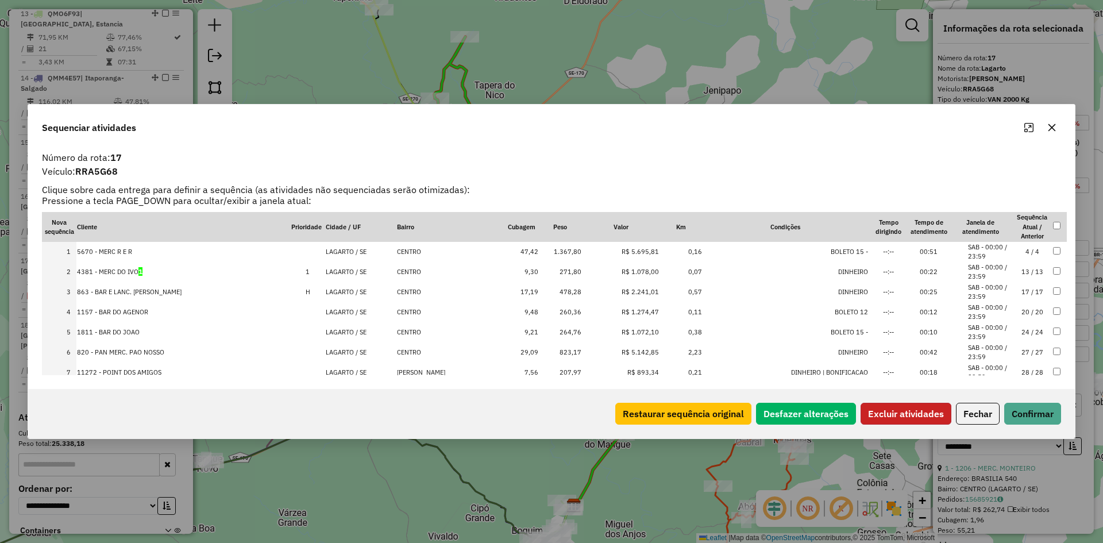
click at [895, 416] on button "Excluir atividades" at bounding box center [906, 414] width 91 height 22
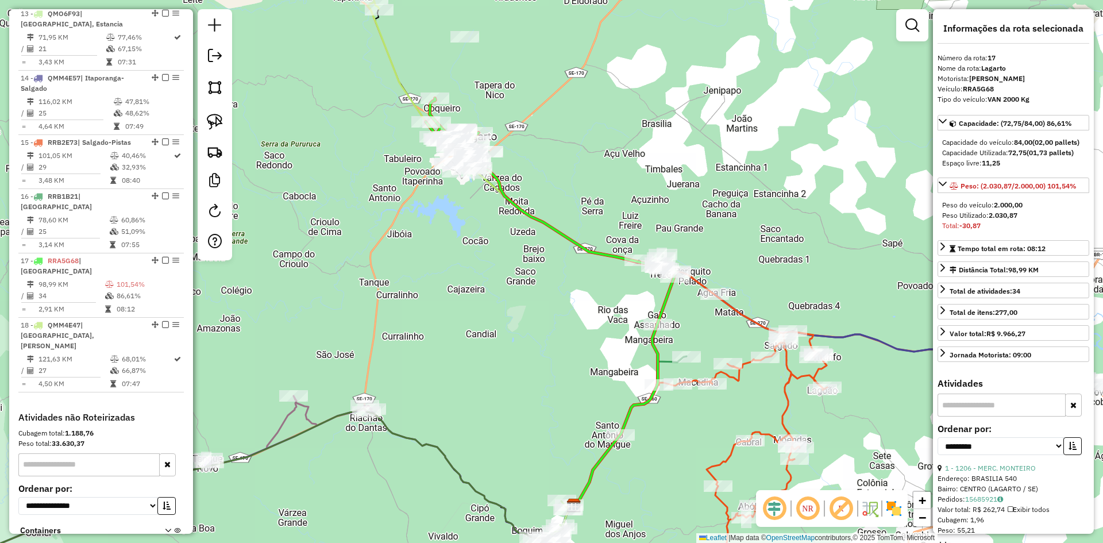
scroll to position [1243, 0]
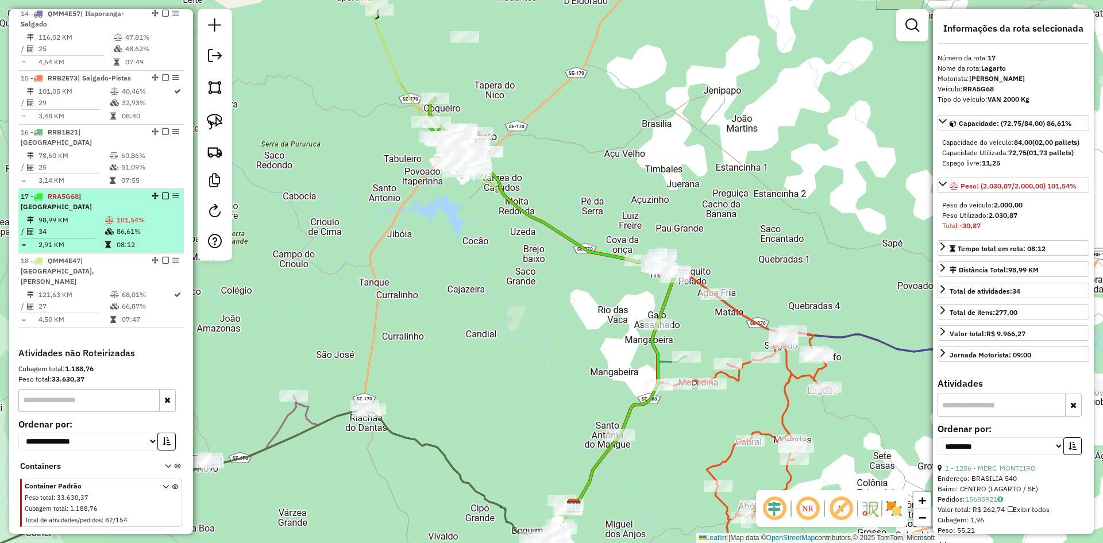
click at [143, 226] on td "86,61%" at bounding box center [147, 231] width 63 height 11
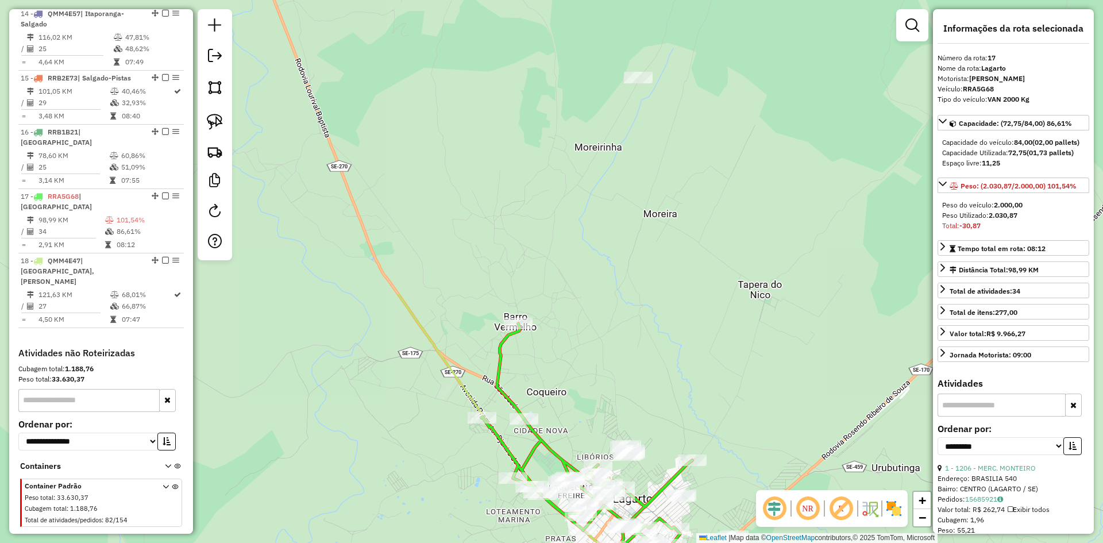
drag, startPoint x: 344, startPoint y: 222, endPoint x: 506, endPoint y: 570, distance: 384.2
click at [506, 542] on html "Aguarde... Pop-up bloqueado! Seu navegador bloqueou automáticamente a abertura …" at bounding box center [551, 271] width 1103 height 543
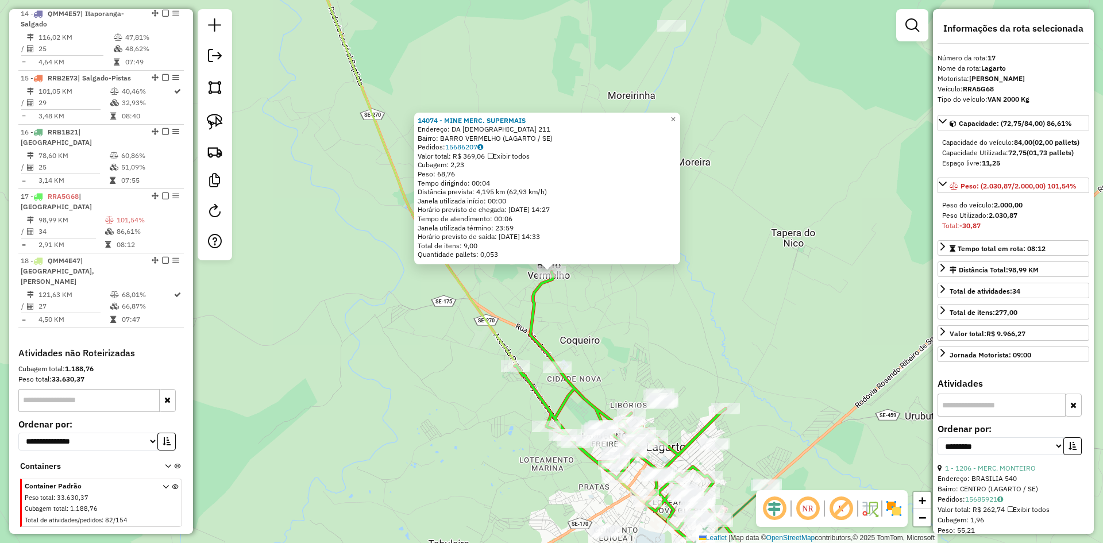
click at [607, 331] on div "14074 - MINE MERC. SUPERMAIS Endereço: DA IGREJA 211 Bairro: BARRO VERMELHO (LA…" at bounding box center [551, 271] width 1103 height 543
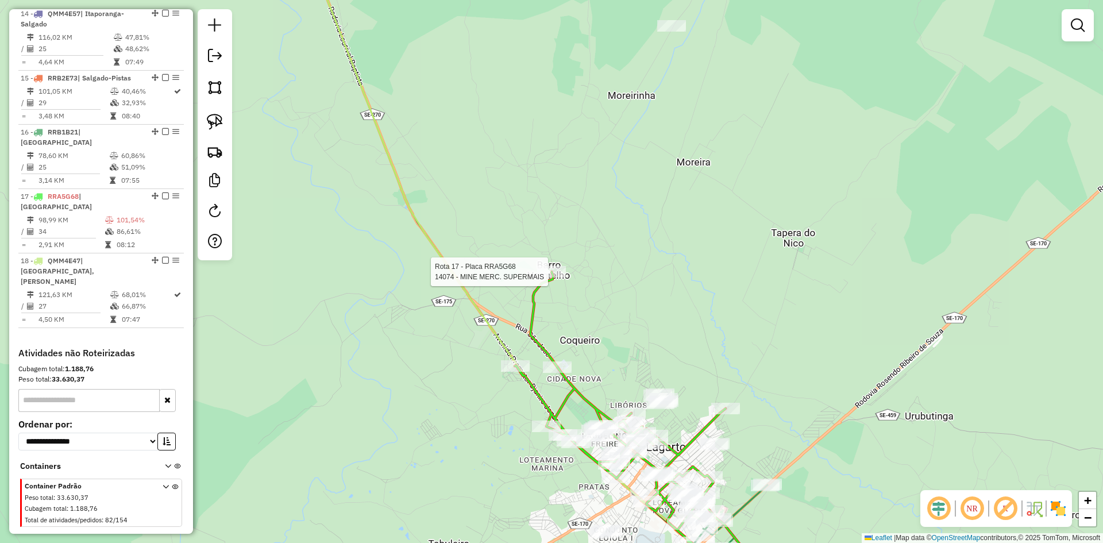
select select "**********"
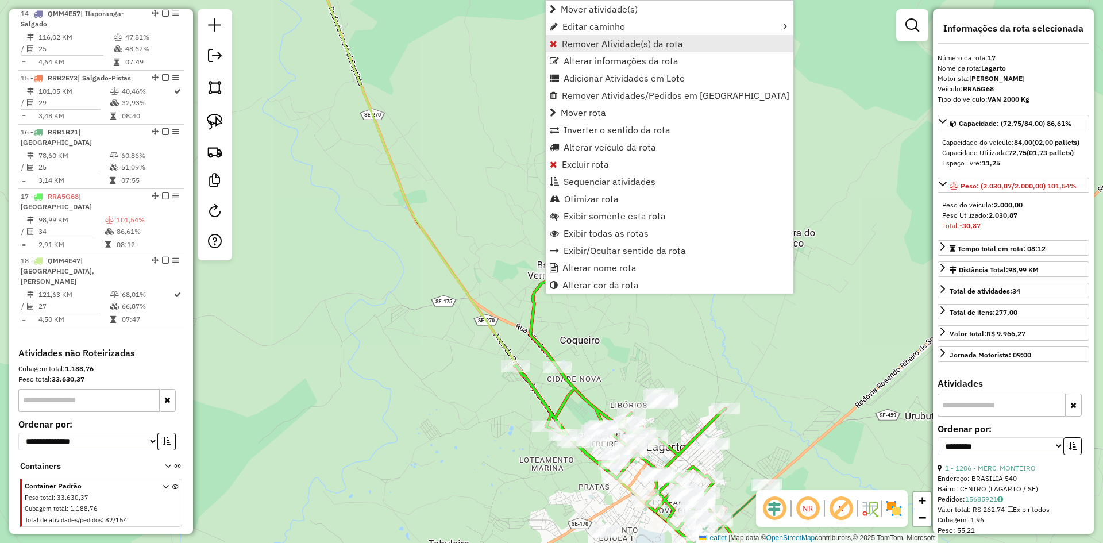
click at [589, 43] on span "Remover Atividade(s) da rota" at bounding box center [622, 43] width 121 height 9
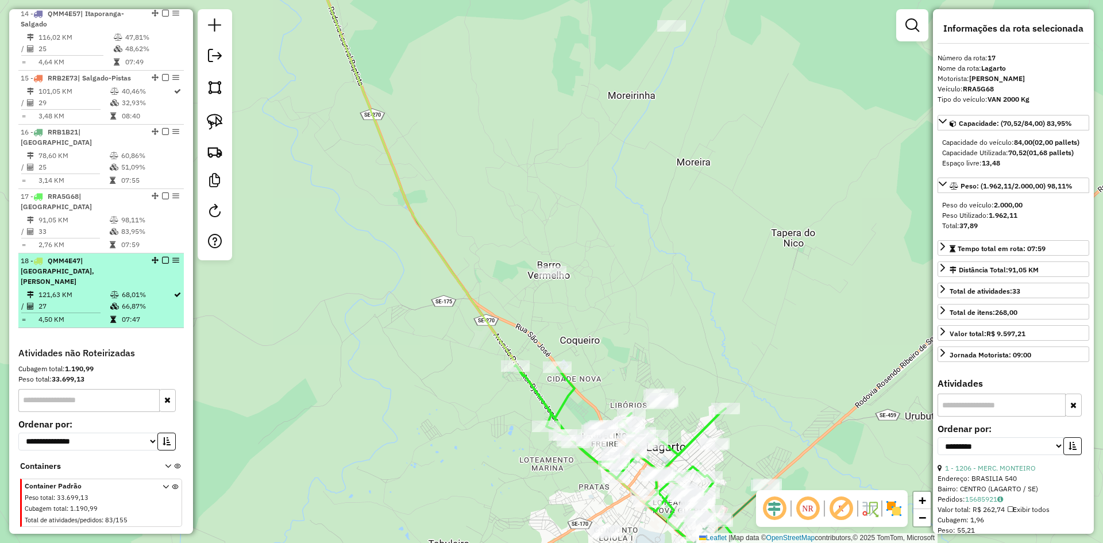
click at [132, 314] on td "07:47" at bounding box center [147, 319] width 52 height 11
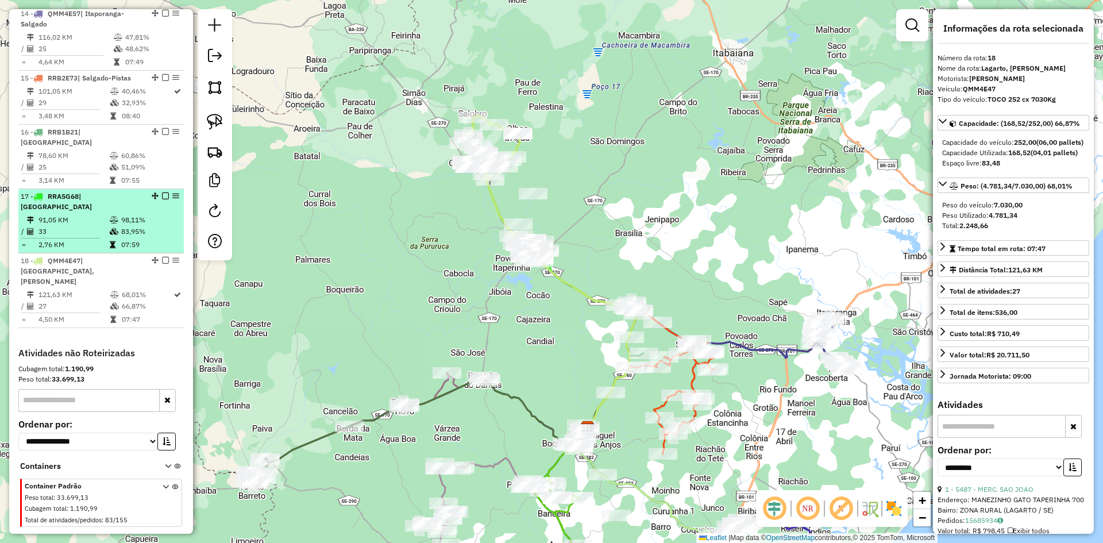
click at [156, 226] on td "83,95%" at bounding box center [150, 231] width 58 height 11
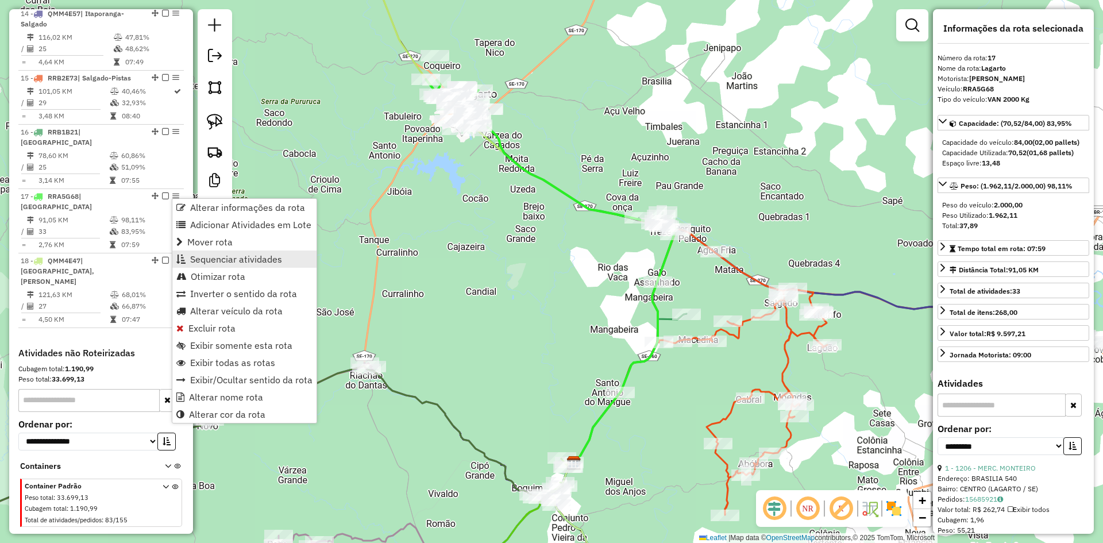
click at [226, 252] on link "Sequenciar atividades" at bounding box center [244, 258] width 144 height 17
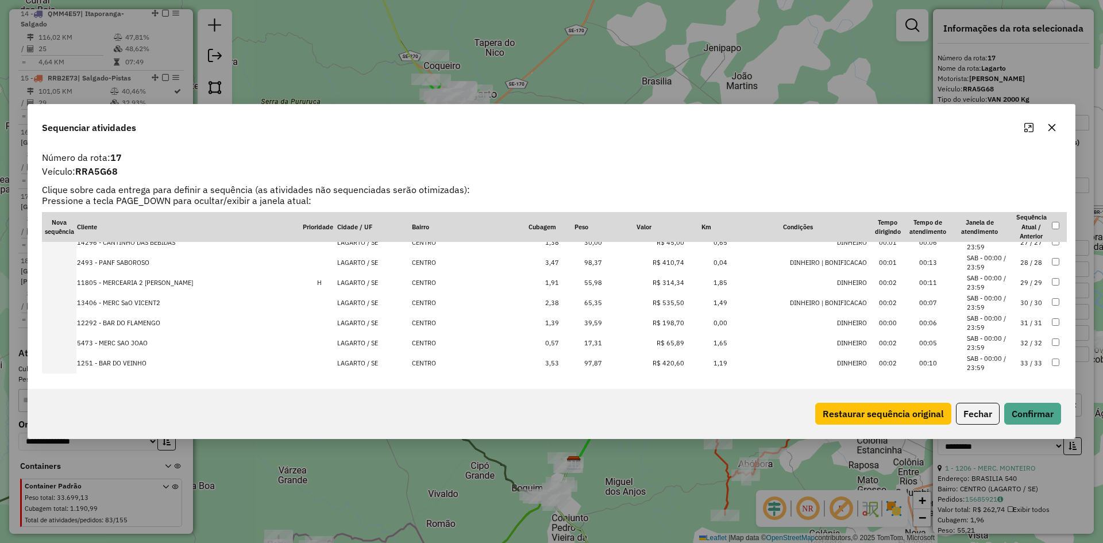
scroll to position [541, 0]
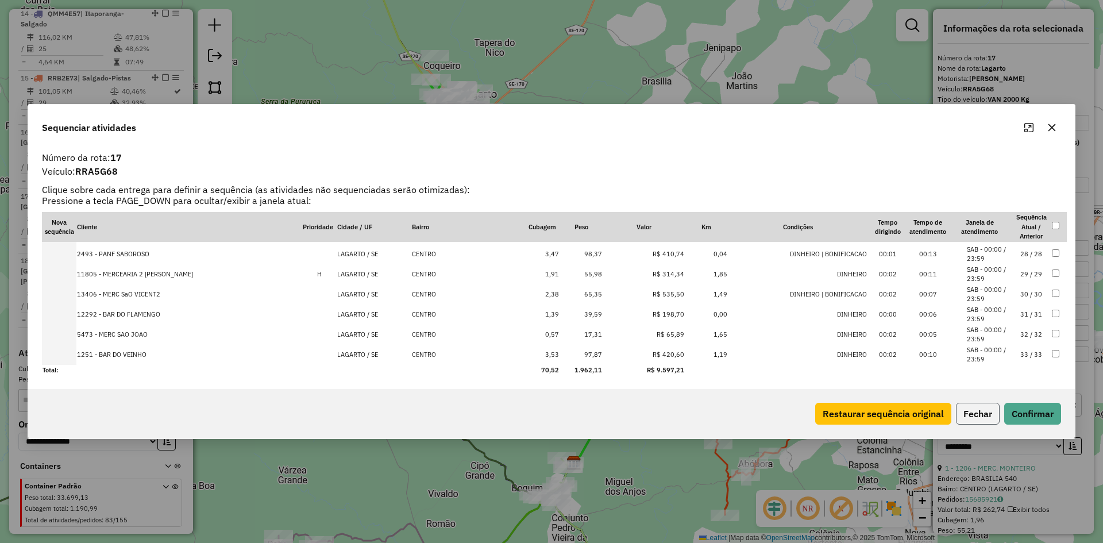
click at [977, 421] on button "Fechar" at bounding box center [978, 414] width 44 height 22
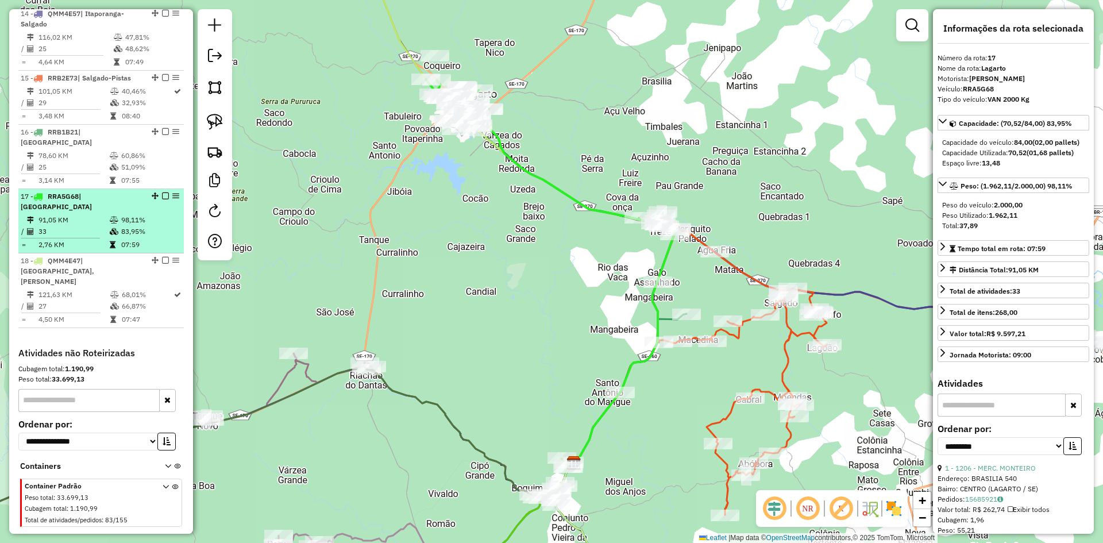
click at [136, 214] on td "98,11%" at bounding box center [150, 219] width 58 height 11
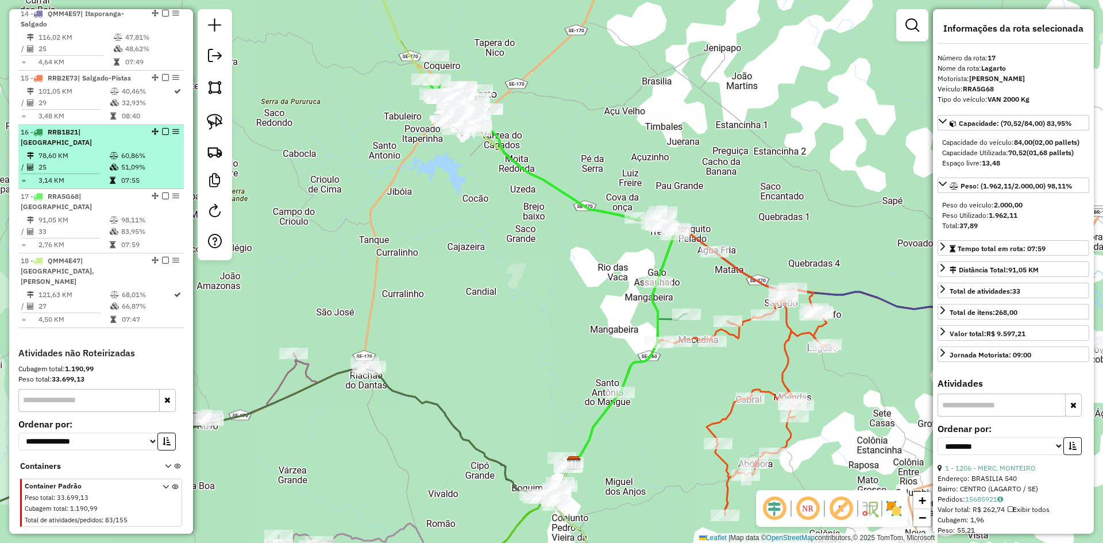
click at [122, 181] on td "07:55" at bounding box center [150, 180] width 58 height 11
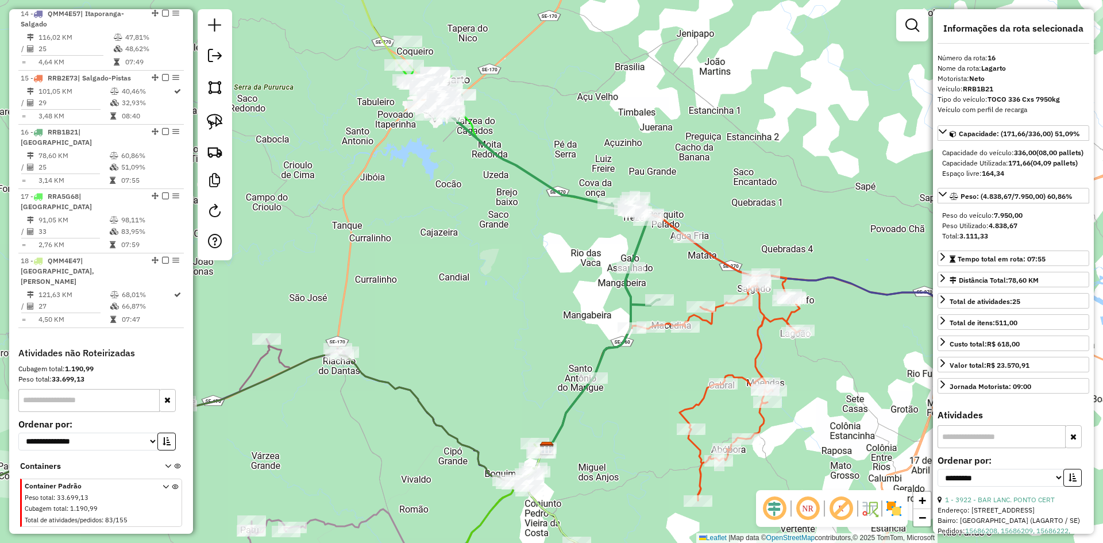
click at [360, 132] on div "Janela de atendimento Grade de atendimento Capacidade Transportadoras Veículos …" at bounding box center [551, 271] width 1103 height 543
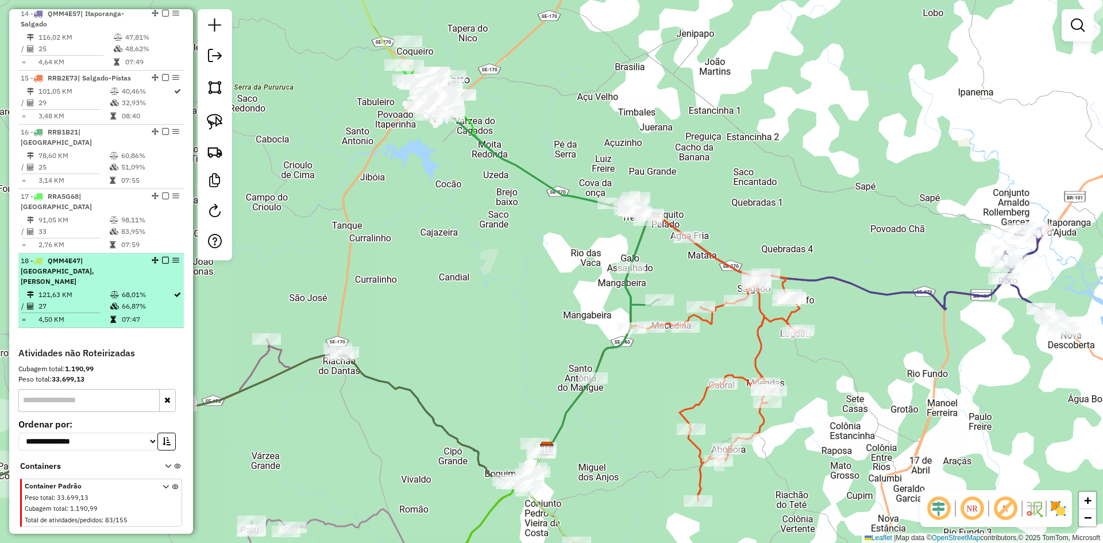
click at [88, 300] on td "27" at bounding box center [74, 305] width 72 height 11
select select "**********"
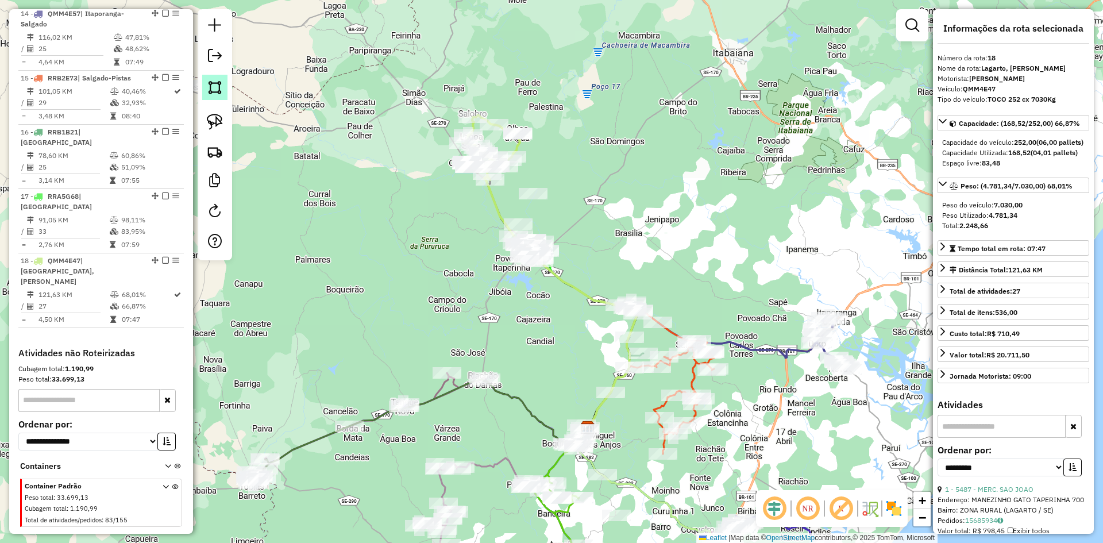
click at [215, 91] on img at bounding box center [215, 87] width 16 height 16
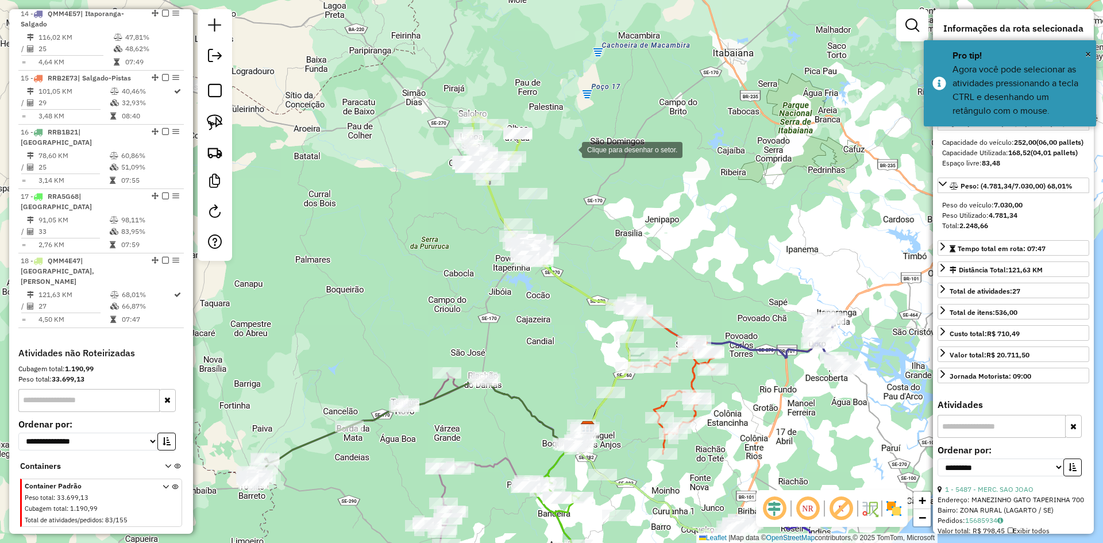
click at [576, 145] on div at bounding box center [570, 148] width 23 height 23
click at [459, 231] on div at bounding box center [459, 230] width 23 height 23
click at [464, 292] on div at bounding box center [464, 291] width 23 height 23
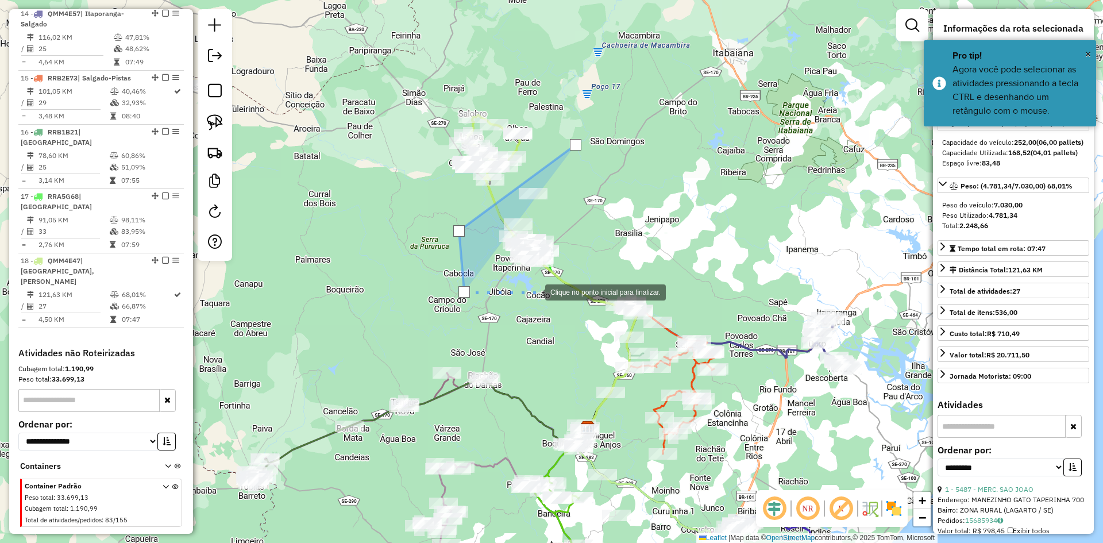
click at [541, 292] on div at bounding box center [533, 291] width 23 height 23
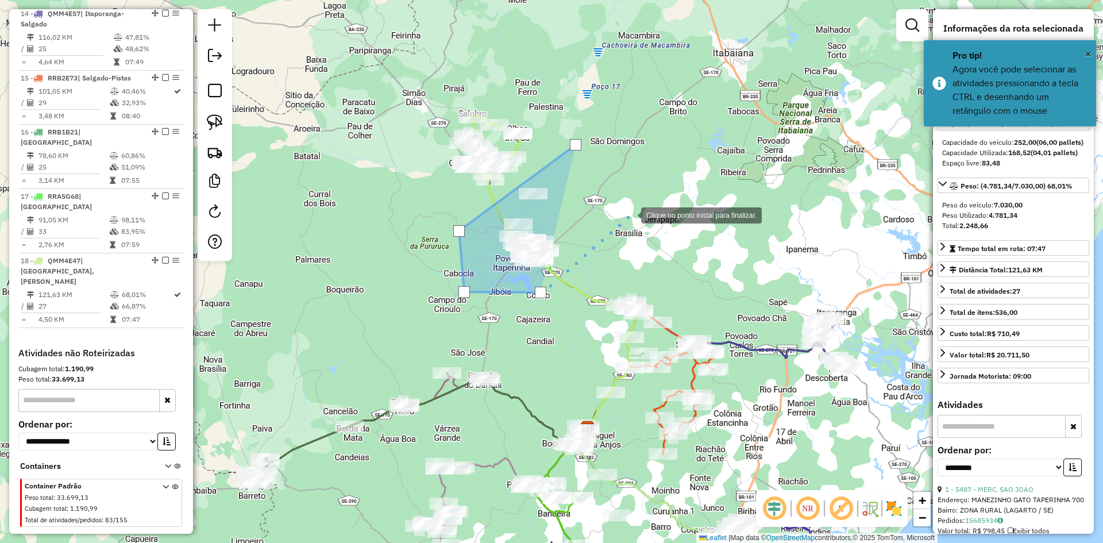
click at [630, 214] on div at bounding box center [629, 214] width 23 height 23
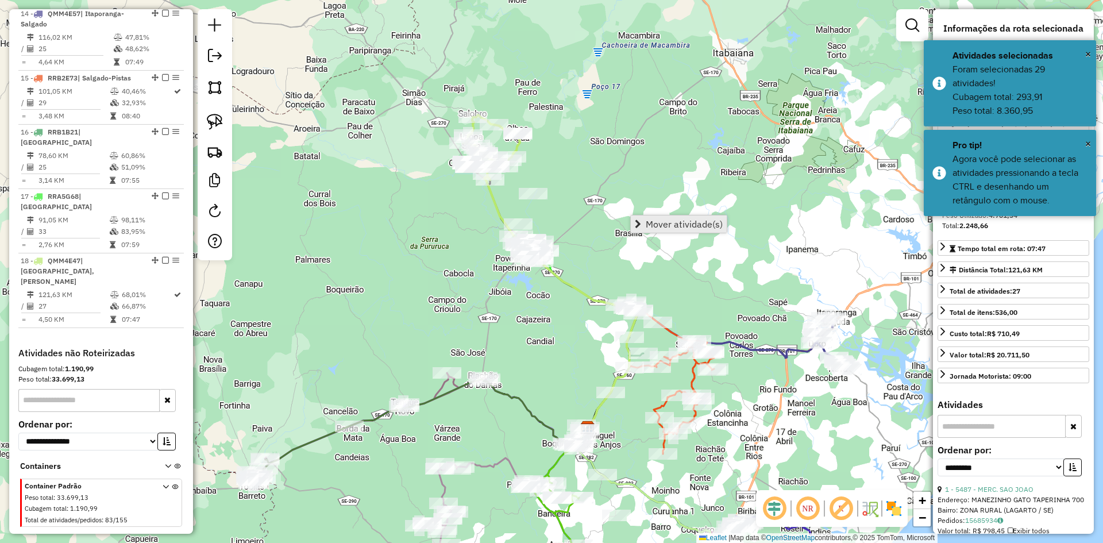
click at [666, 218] on link "Mover atividade(s)" at bounding box center [679, 223] width 96 height 17
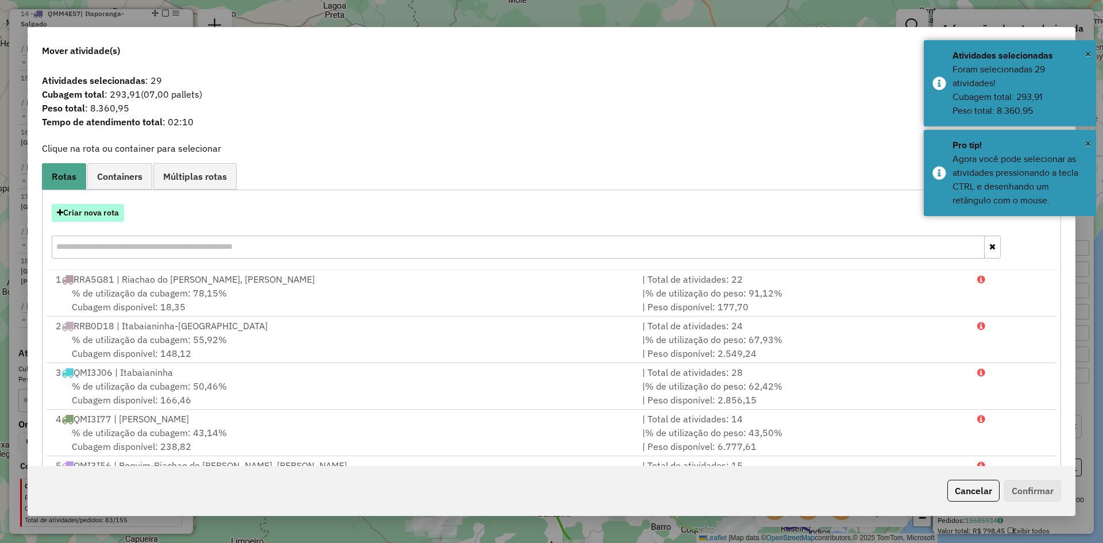
click at [82, 213] on button "Criar nova rota" at bounding box center [88, 213] width 72 height 18
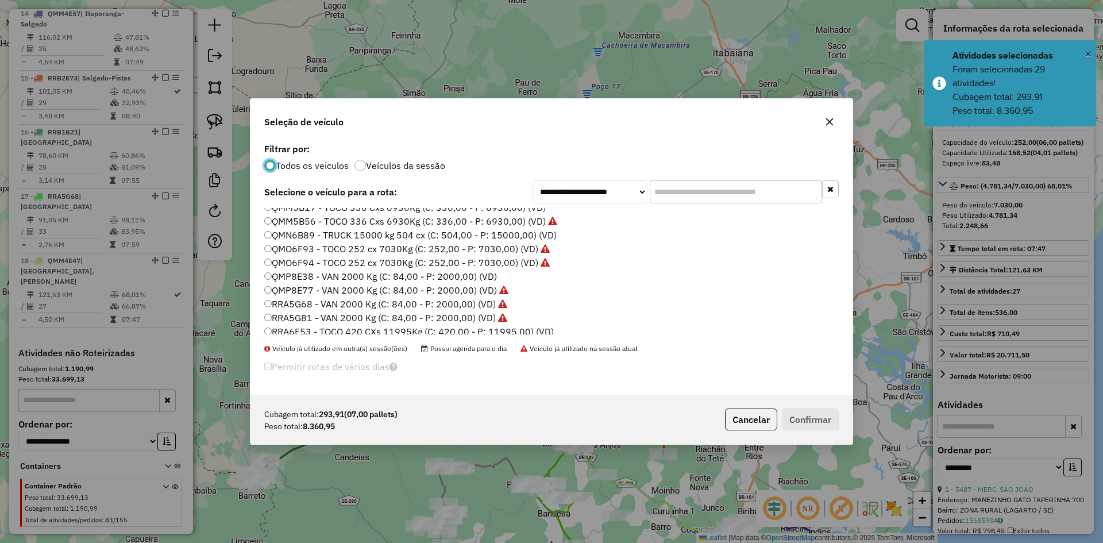
scroll to position [715, 0]
click at [294, 317] on label "RRH9I28 - TOCO 336 Cxs 7950kg (C: 336,00 - P: 7950,00) (VD)" at bounding box center [401, 313] width 275 height 14
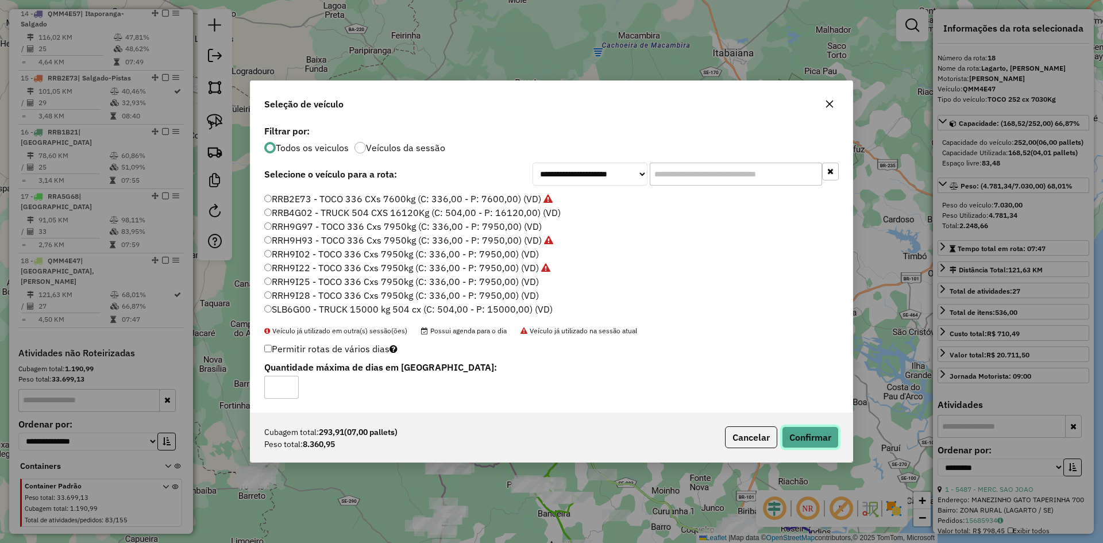
click at [805, 438] on button "Confirmar" at bounding box center [810, 437] width 57 height 22
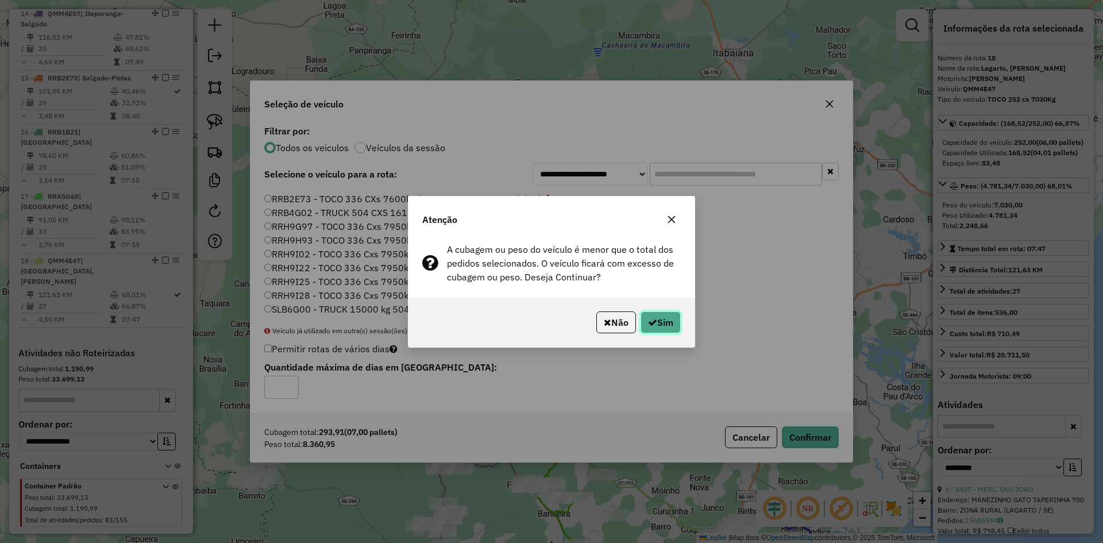
click at [668, 328] on button "Sim" at bounding box center [661, 322] width 40 height 22
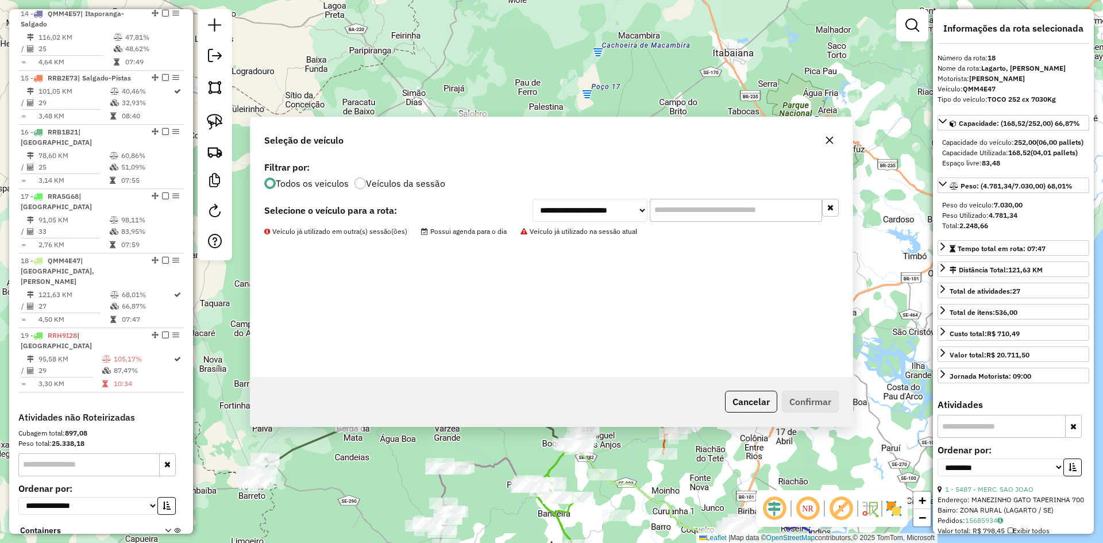
scroll to position [1297, 0]
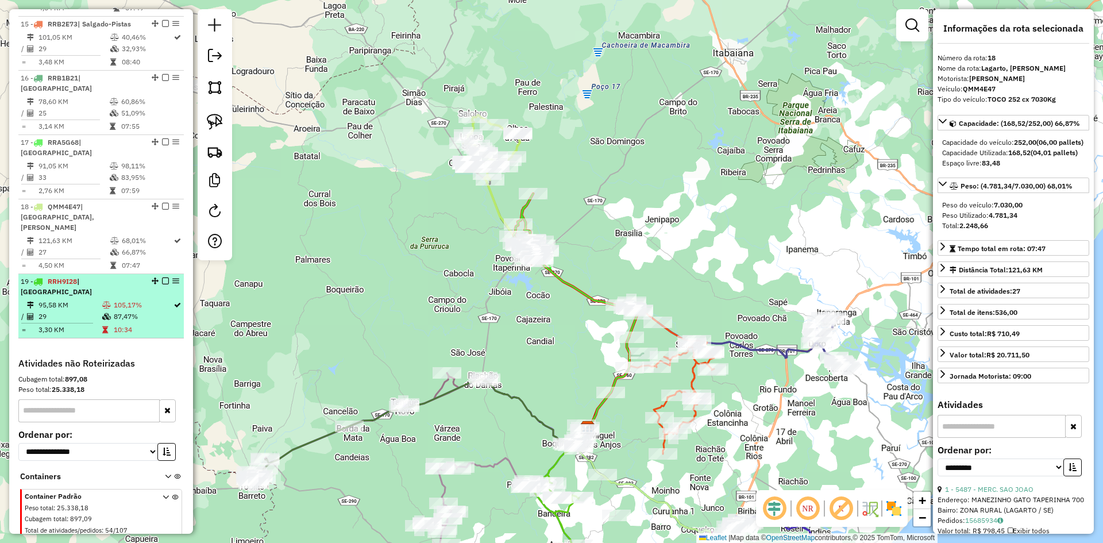
click at [119, 299] on table "95,58 KM 105,17% / 29 87,47% = 3,30 KM 10:34" at bounding box center [101, 317] width 161 height 36
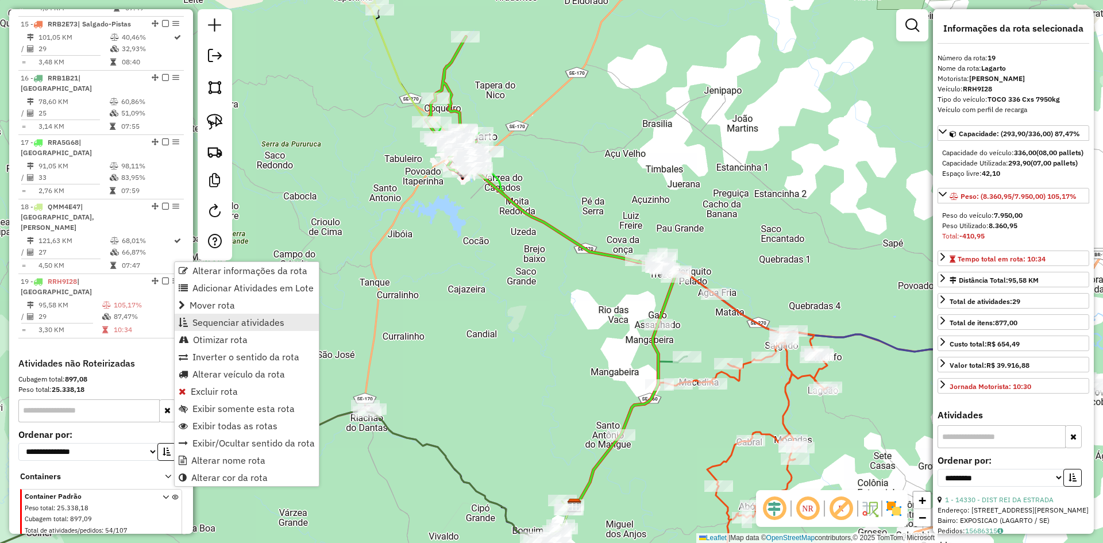
click at [245, 323] on span "Sequenciar atividades" at bounding box center [238, 322] width 92 height 9
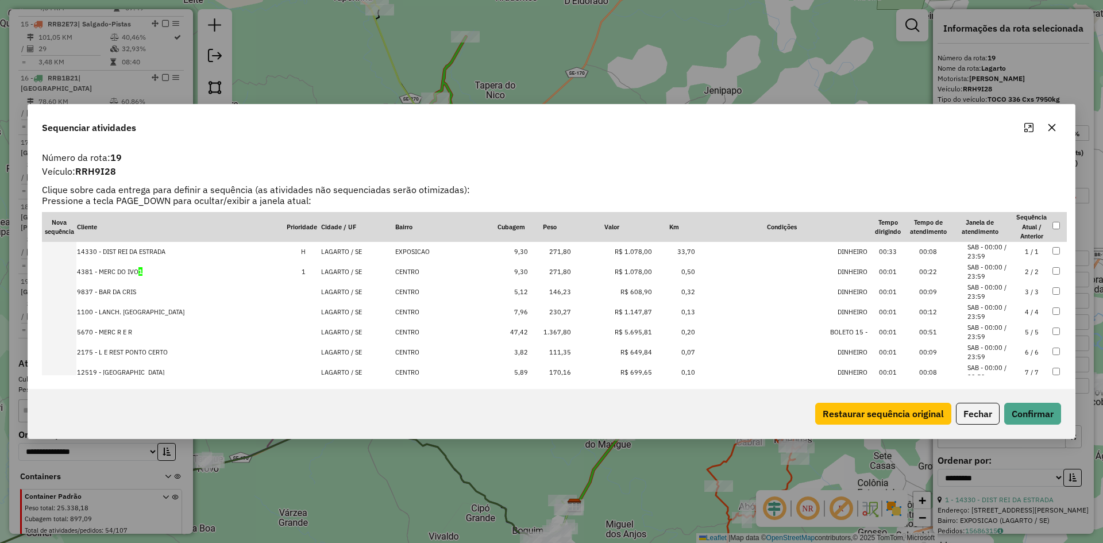
click at [550, 333] on td "1.367,80" at bounding box center [550, 332] width 43 height 20
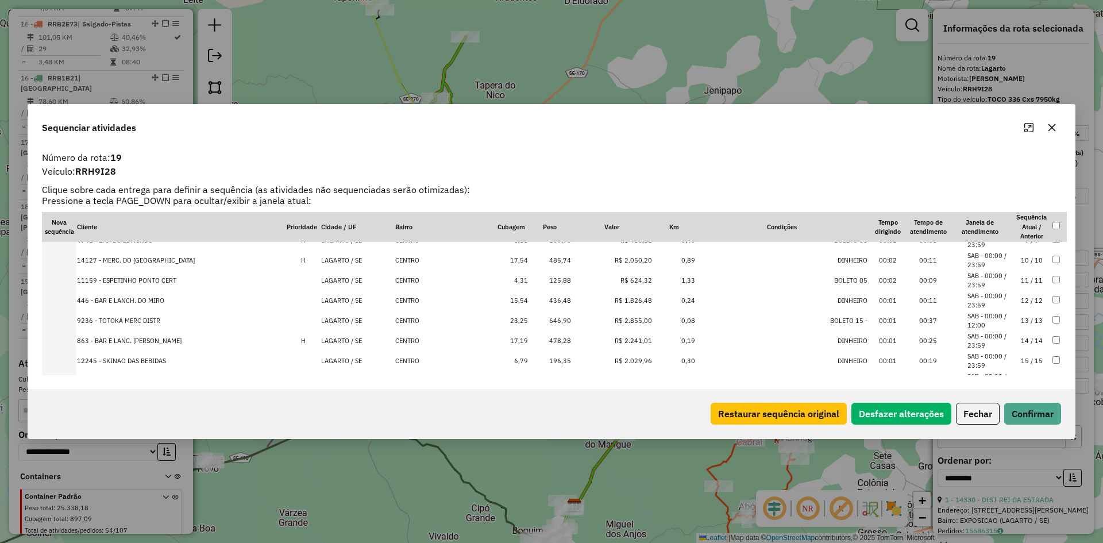
scroll to position [230, 0]
click at [930, 265] on td "00:37" at bounding box center [928, 263] width 40 height 20
click at [930, 265] on td "00:25" at bounding box center [928, 263] width 40 height 20
click at [921, 300] on td "00:11" at bounding box center [928, 301] width 40 height 20
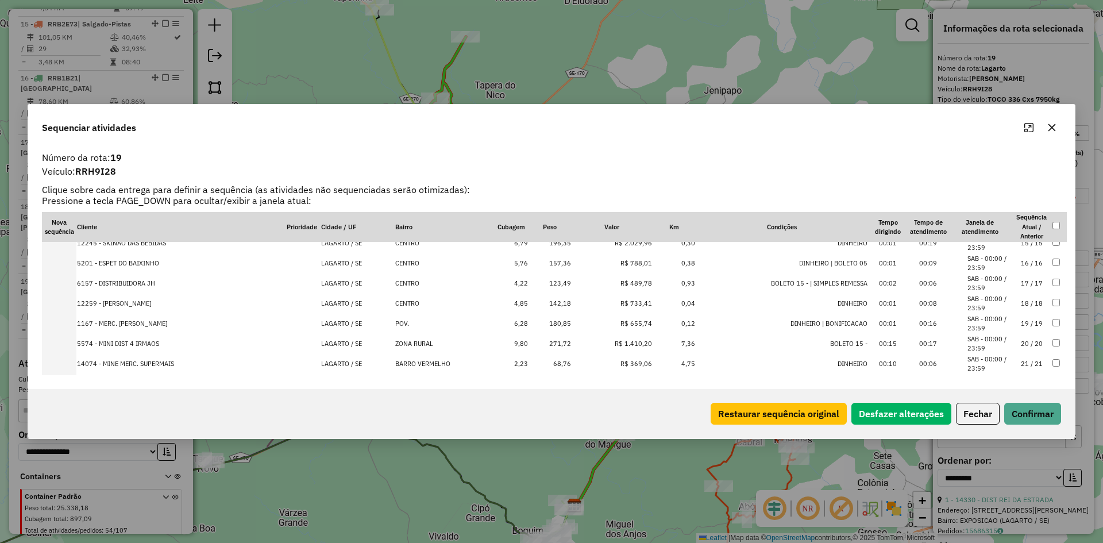
scroll to position [348, 0]
click at [923, 348] on td "00:42" at bounding box center [928, 347] width 40 height 20
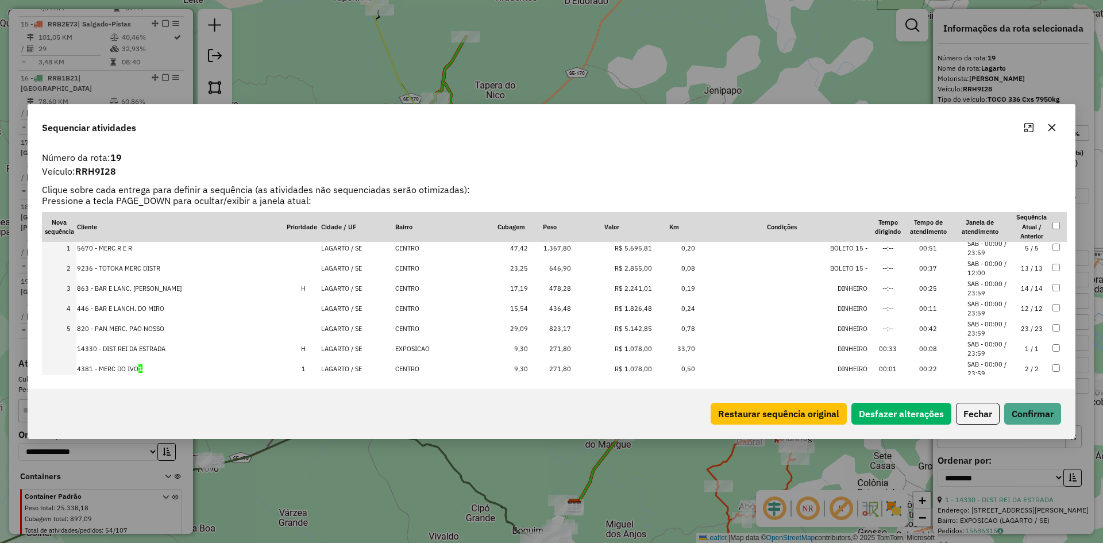
scroll to position [0, 0]
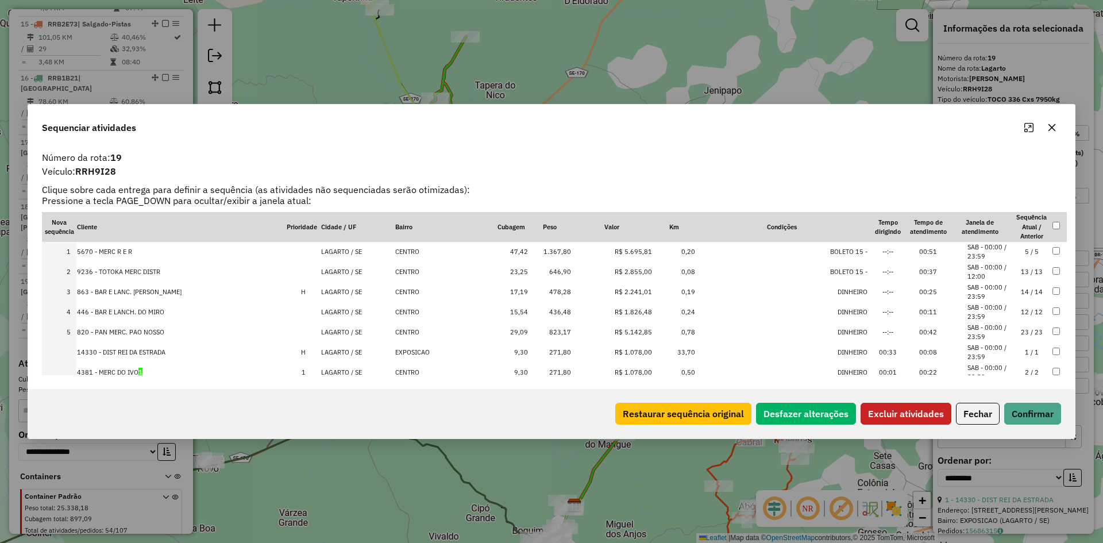
click at [908, 414] on button "Excluir atividades" at bounding box center [906, 414] width 91 height 22
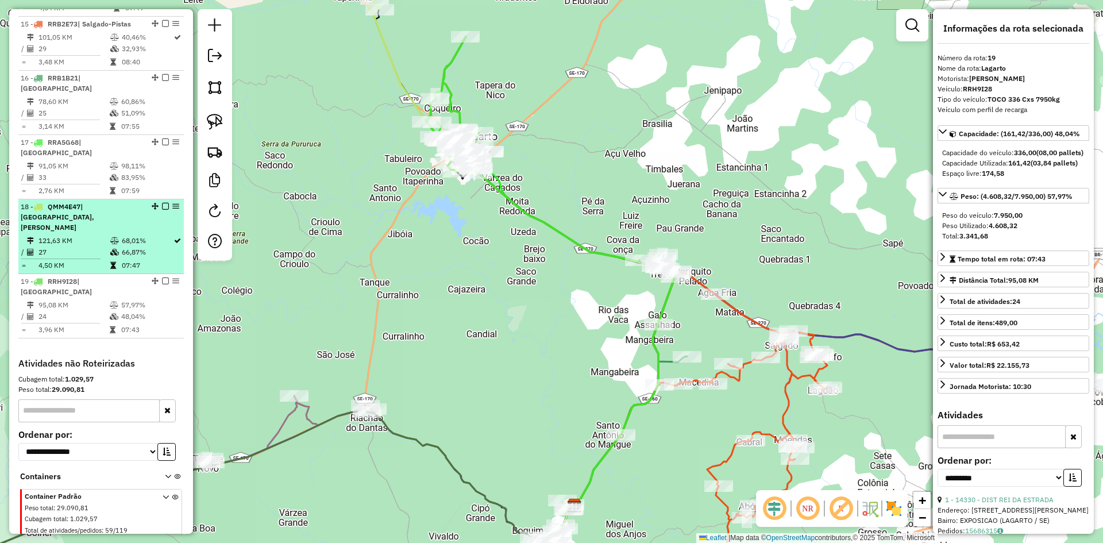
click at [140, 235] on td "68,01%" at bounding box center [147, 240] width 52 height 11
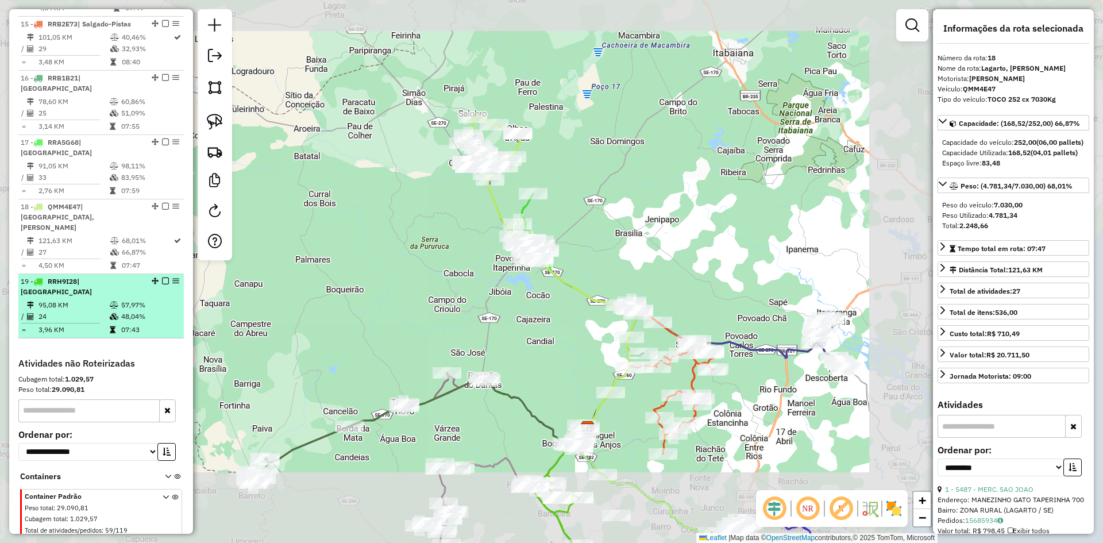
click at [117, 311] on td at bounding box center [114, 316] width 11 height 11
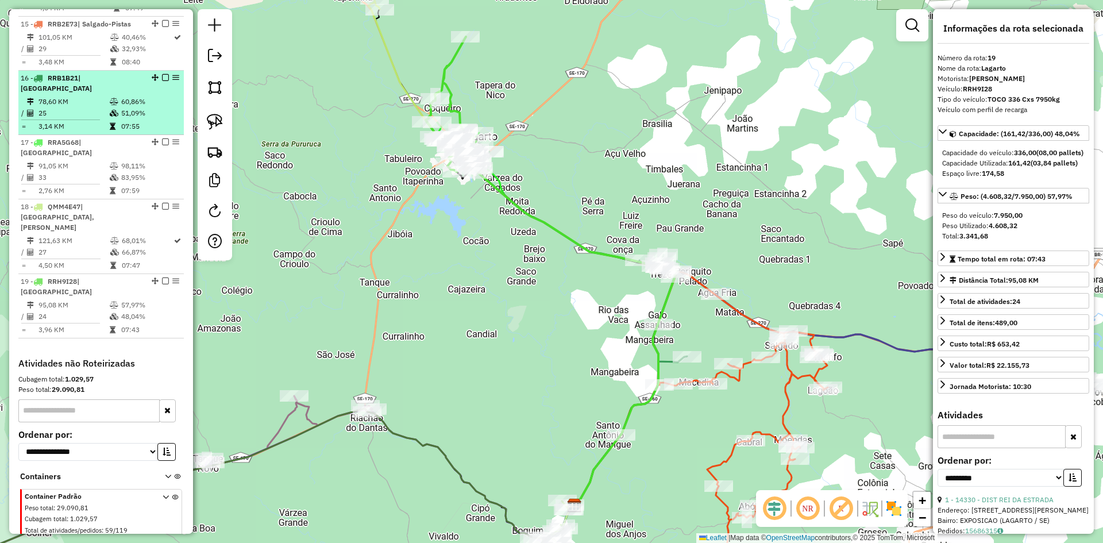
click at [121, 113] on td "51,09%" at bounding box center [150, 112] width 58 height 11
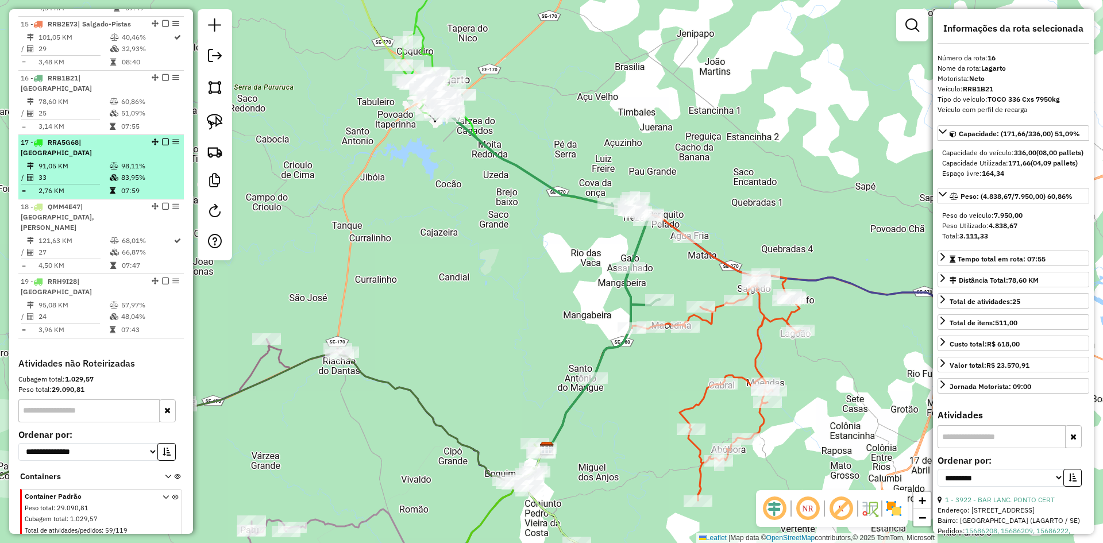
click at [115, 174] on icon at bounding box center [114, 177] width 9 height 7
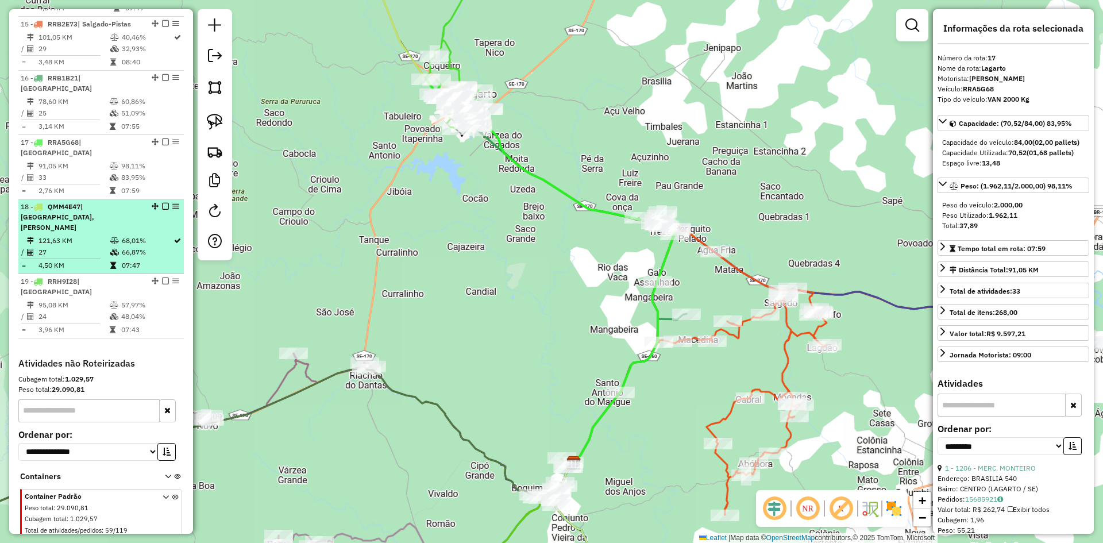
click at [106, 246] on td "27" at bounding box center [74, 251] width 72 height 11
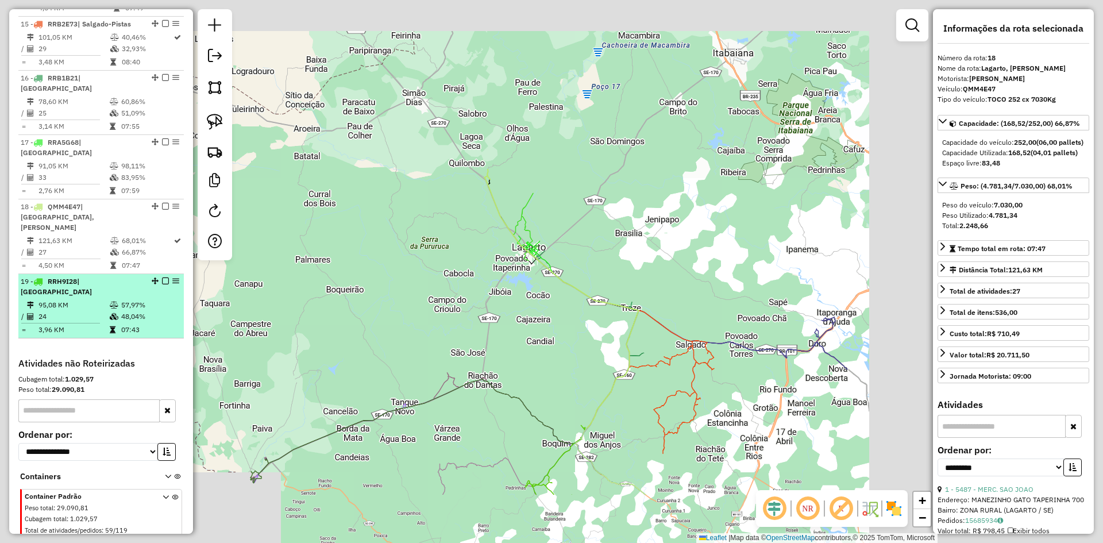
click at [109, 311] on td at bounding box center [114, 316] width 11 height 11
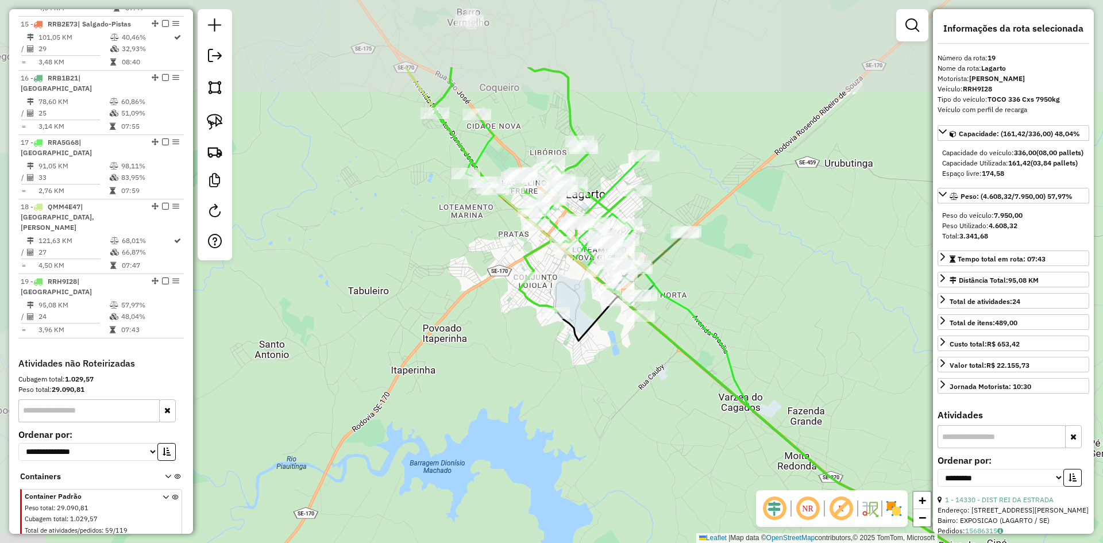
drag, startPoint x: 246, startPoint y: 167, endPoint x: 407, endPoint y: 310, distance: 215.7
click at [402, 306] on div "Janela de atendimento Grade de atendimento Capacidade Transportadoras Veículos …" at bounding box center [551, 271] width 1103 height 543
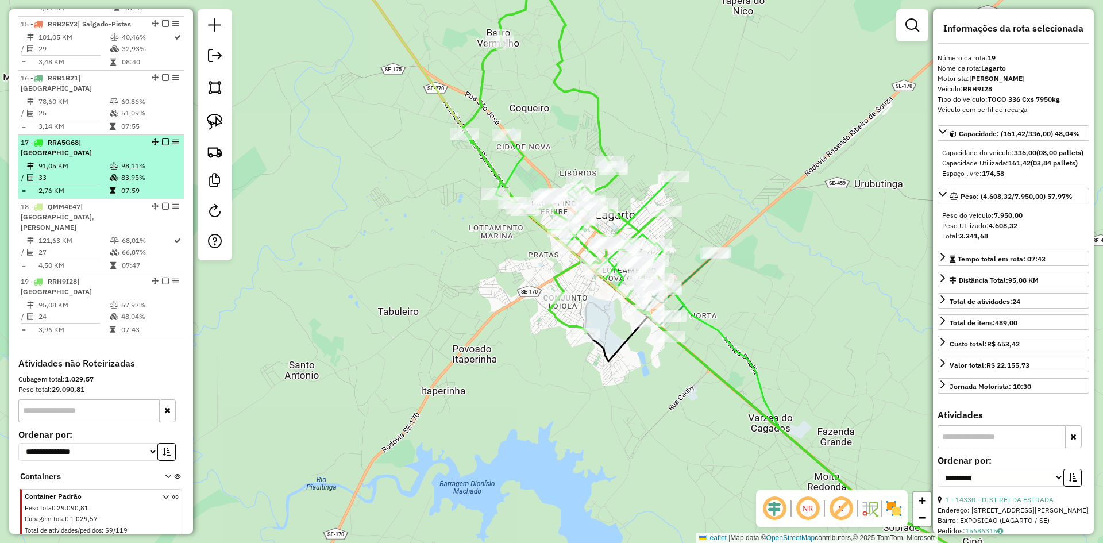
scroll to position [1239, 0]
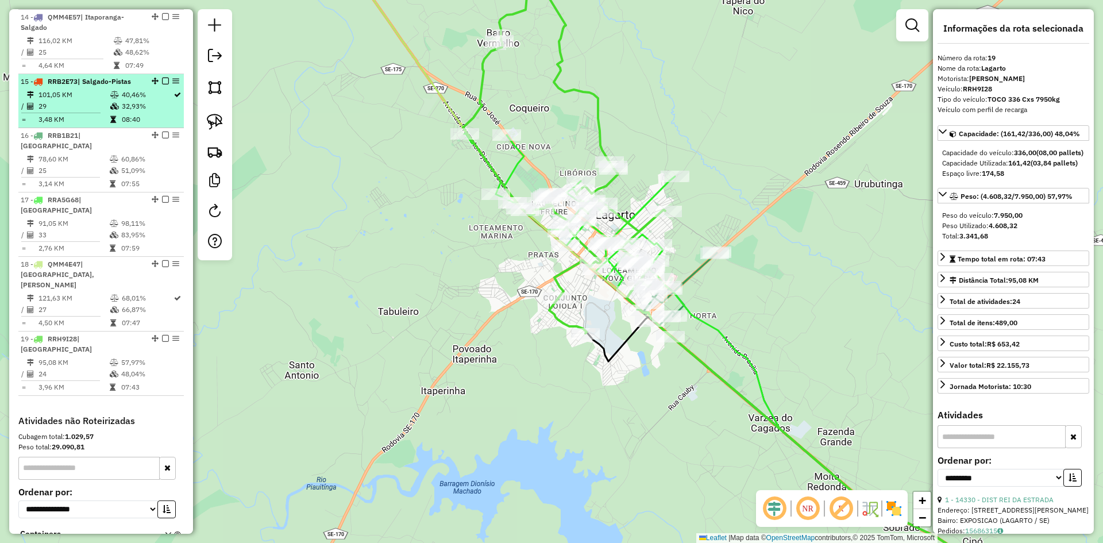
click at [106, 101] on td "101,05 KM" at bounding box center [74, 94] width 72 height 11
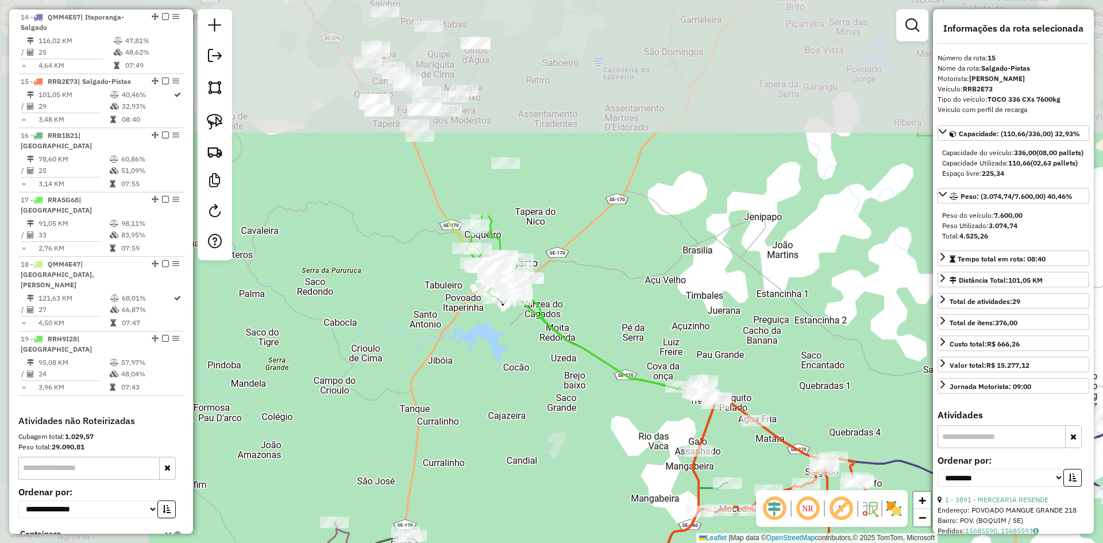
drag, startPoint x: 300, startPoint y: 131, endPoint x: 510, endPoint y: 435, distance: 369.4
click at [510, 435] on div "Janela de atendimento Grade de atendimento Capacidade Transportadoras Veículos …" at bounding box center [551, 271] width 1103 height 543
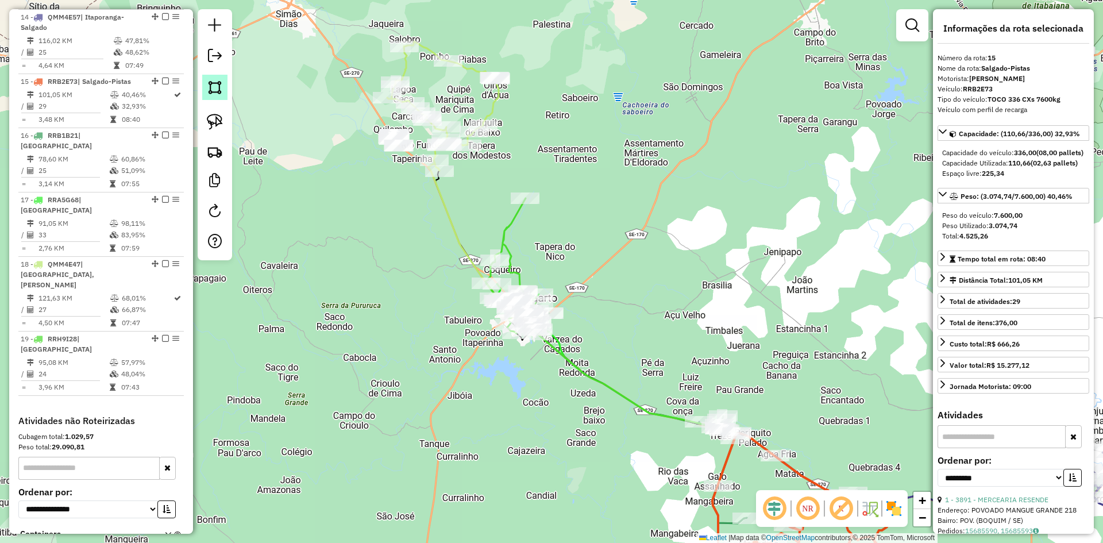
click at [210, 88] on img at bounding box center [215, 87] width 16 height 16
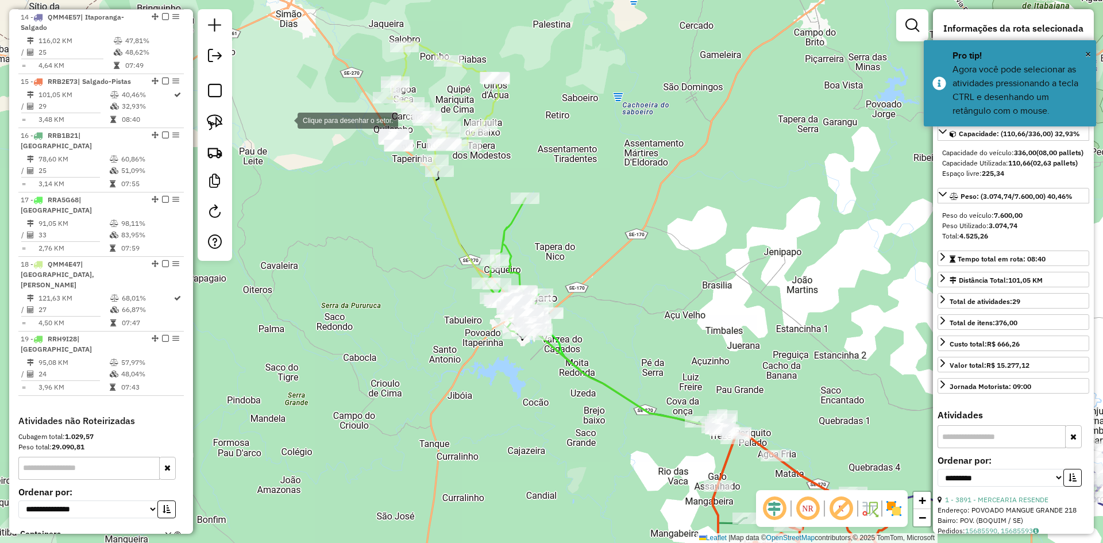
click at [286, 119] on div at bounding box center [286, 119] width 23 height 23
click at [297, 107] on div at bounding box center [297, 107] width 23 height 23
click at [478, 129] on div at bounding box center [477, 129] width 23 height 23
click at [573, 237] on div at bounding box center [573, 237] width 23 height 23
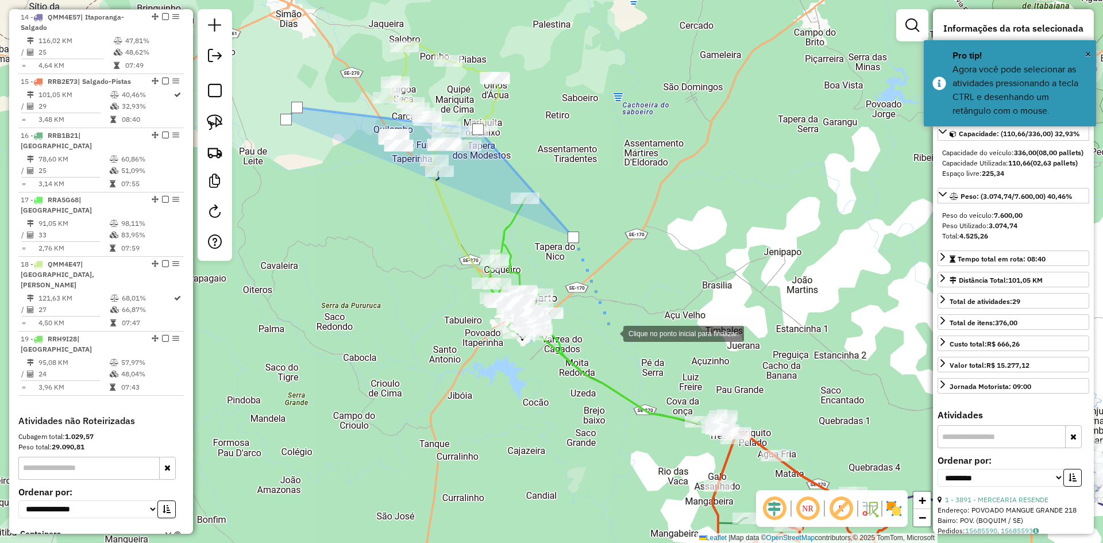
click at [612, 333] on div at bounding box center [611, 332] width 23 height 23
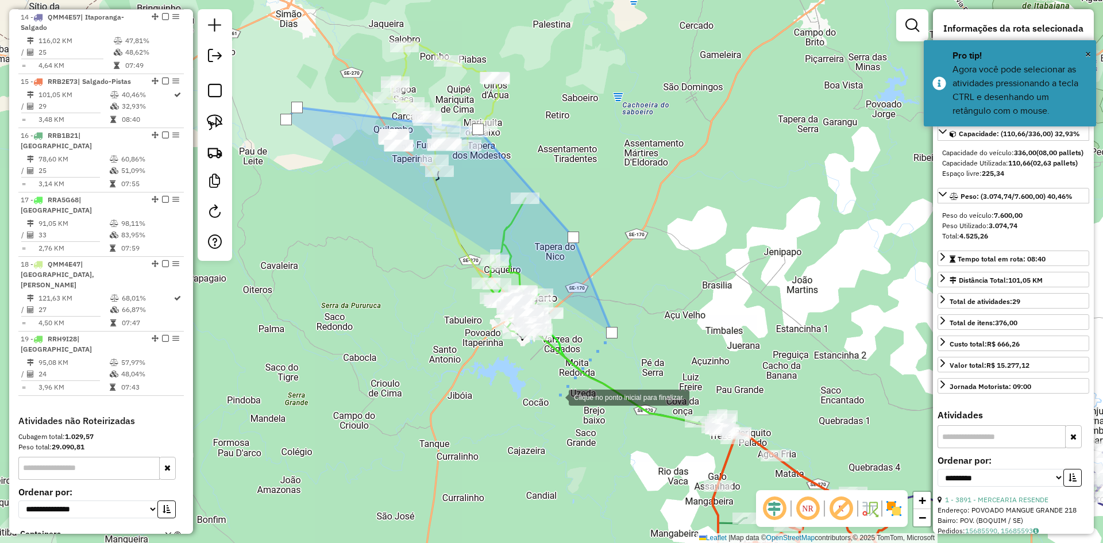
click at [556, 398] on div at bounding box center [557, 396] width 23 height 23
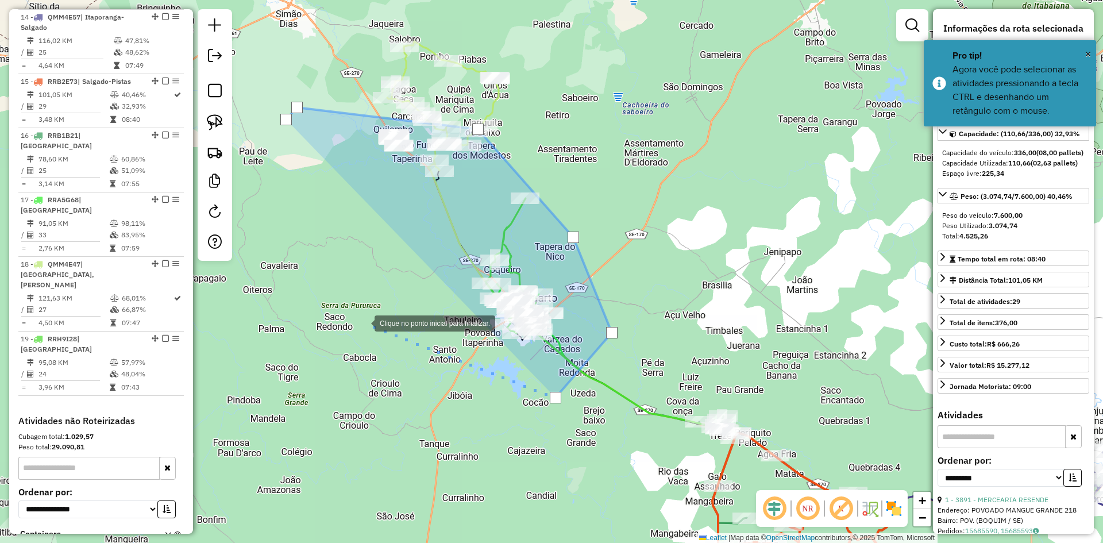
click at [357, 319] on div at bounding box center [363, 322] width 23 height 23
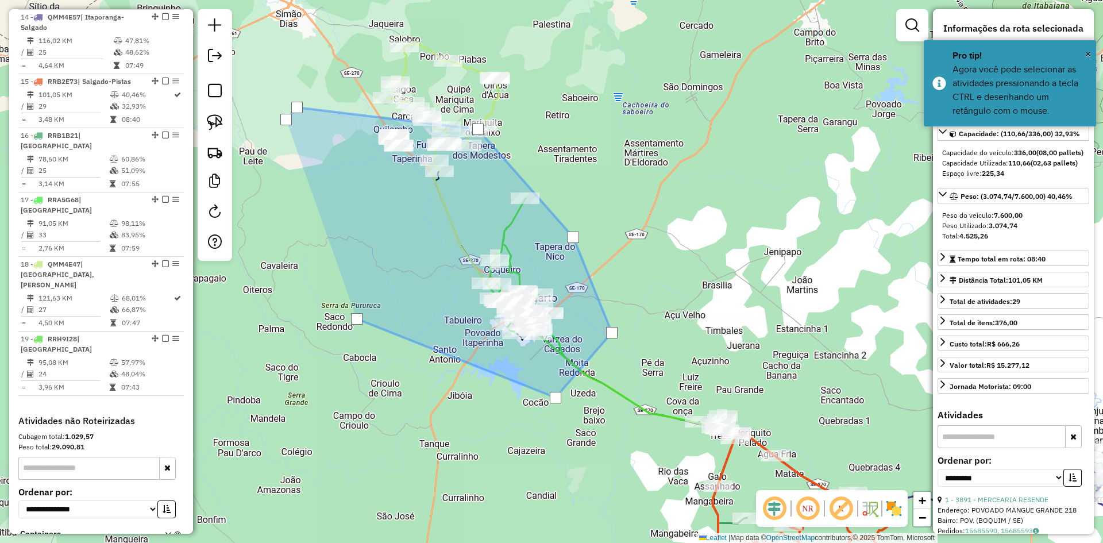
click at [357, 319] on div at bounding box center [356, 318] width 11 height 11
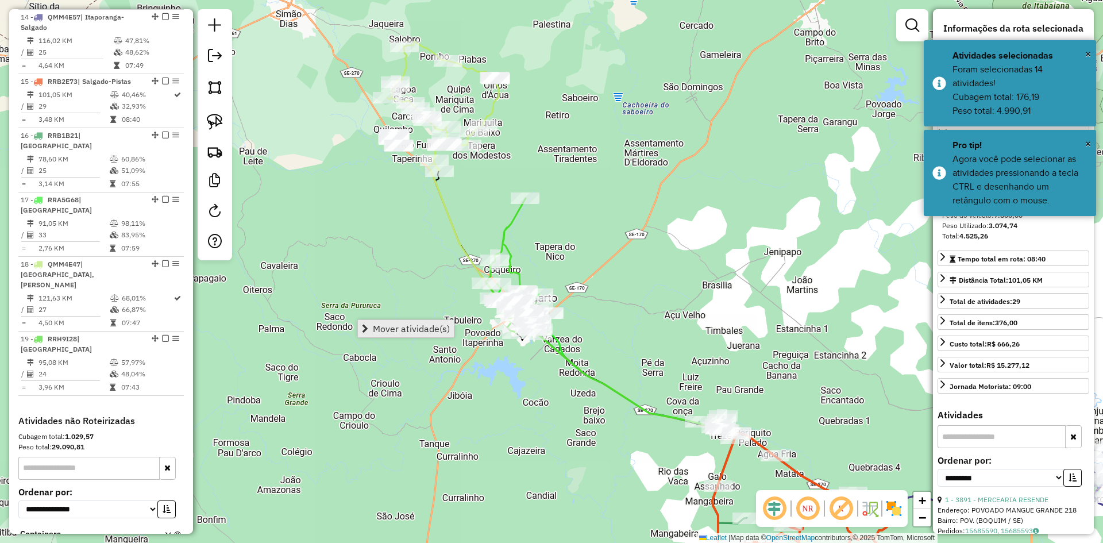
click at [399, 325] on span "Mover atividade(s)" at bounding box center [411, 328] width 77 height 9
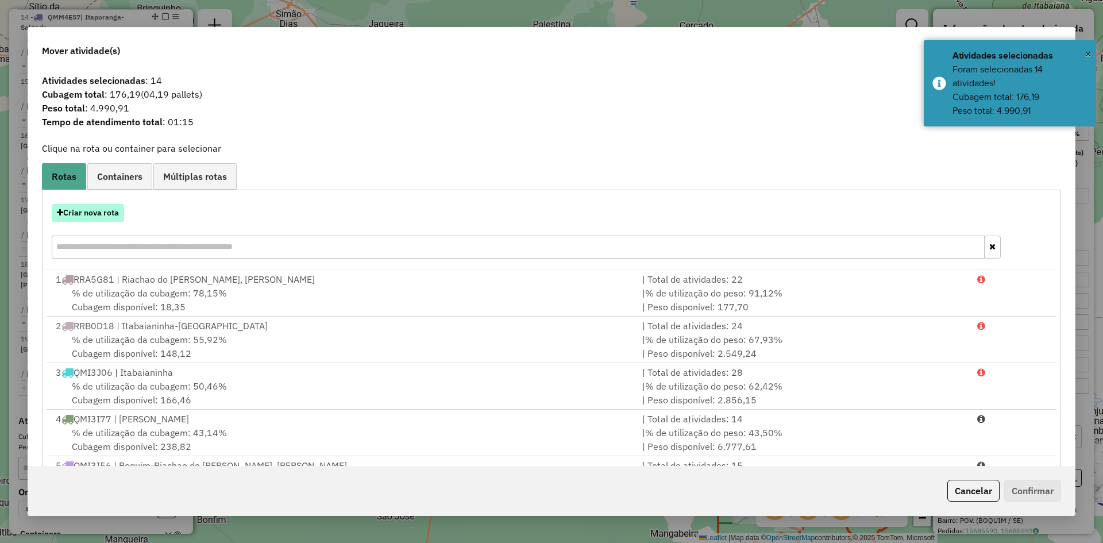
click at [87, 210] on button "Criar nova rota" at bounding box center [88, 213] width 72 height 18
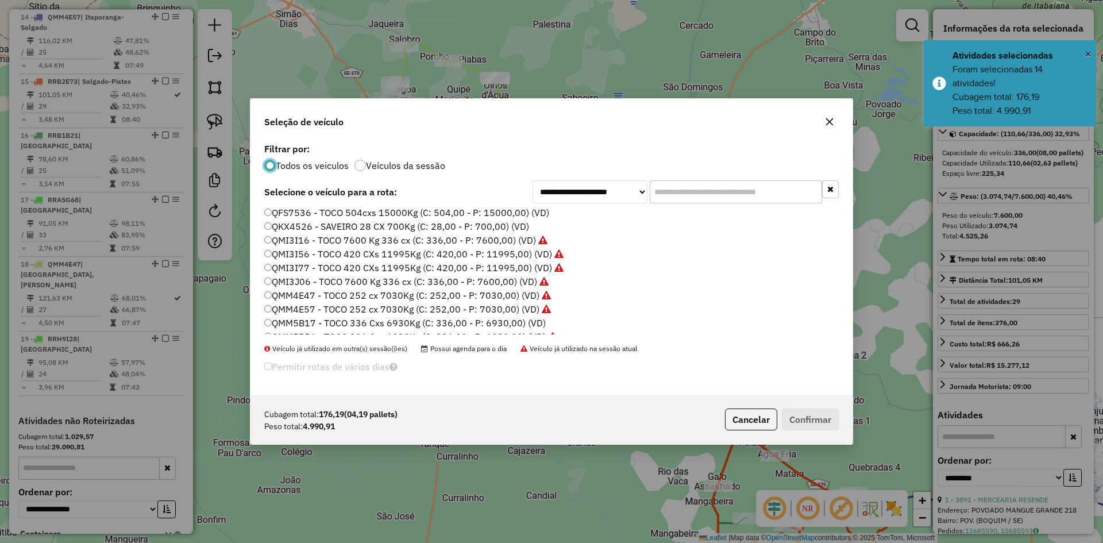
scroll to position [402, 0]
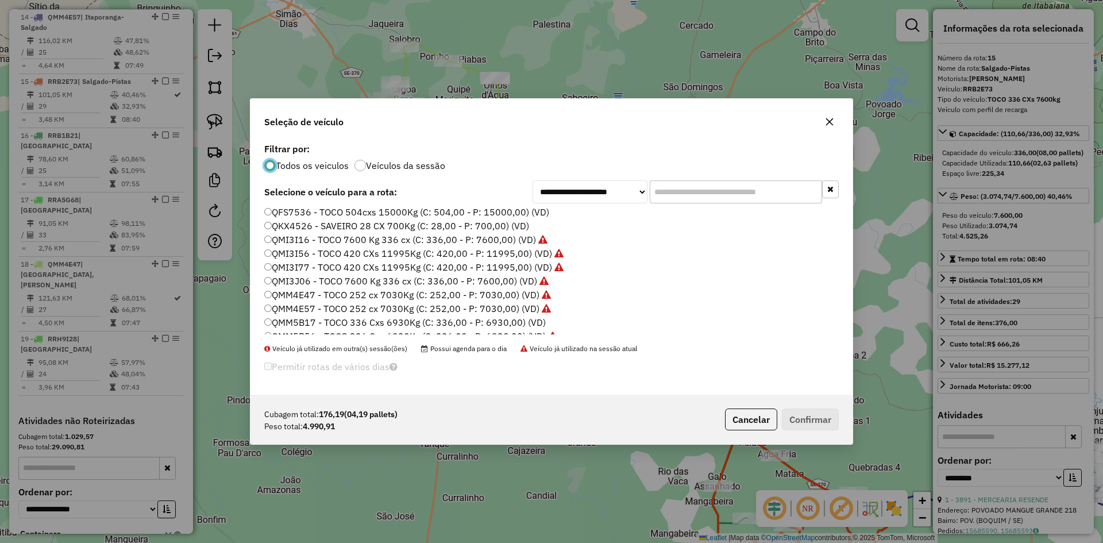
click at [304, 324] on label "QMM5B17 - TOCO 336 Cxs 6930Kg (C: 336,00 - P: 6930,00) (VD)" at bounding box center [404, 322] width 281 height 14
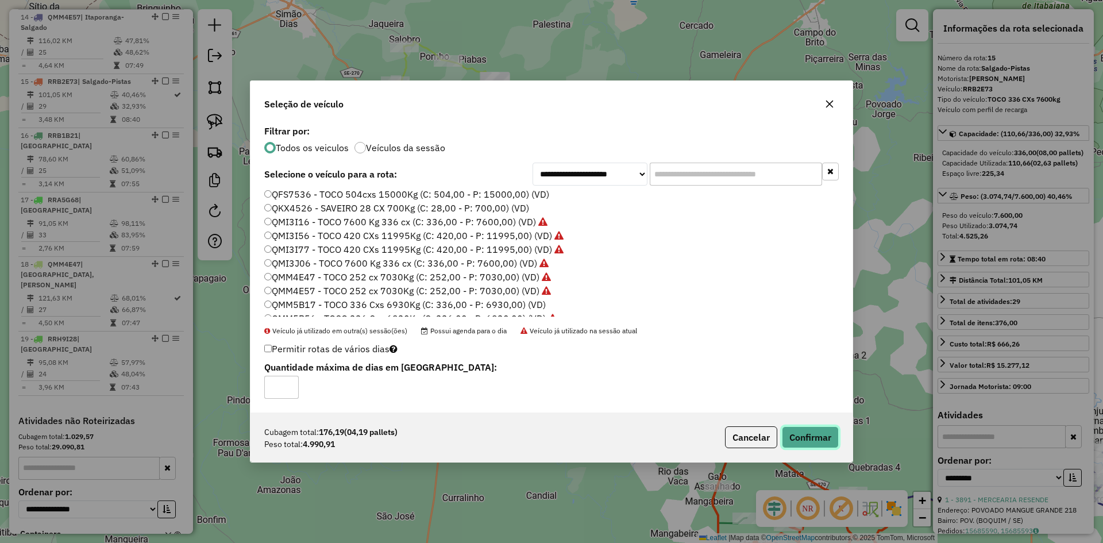
click at [808, 438] on button "Confirmar" at bounding box center [810, 437] width 57 height 22
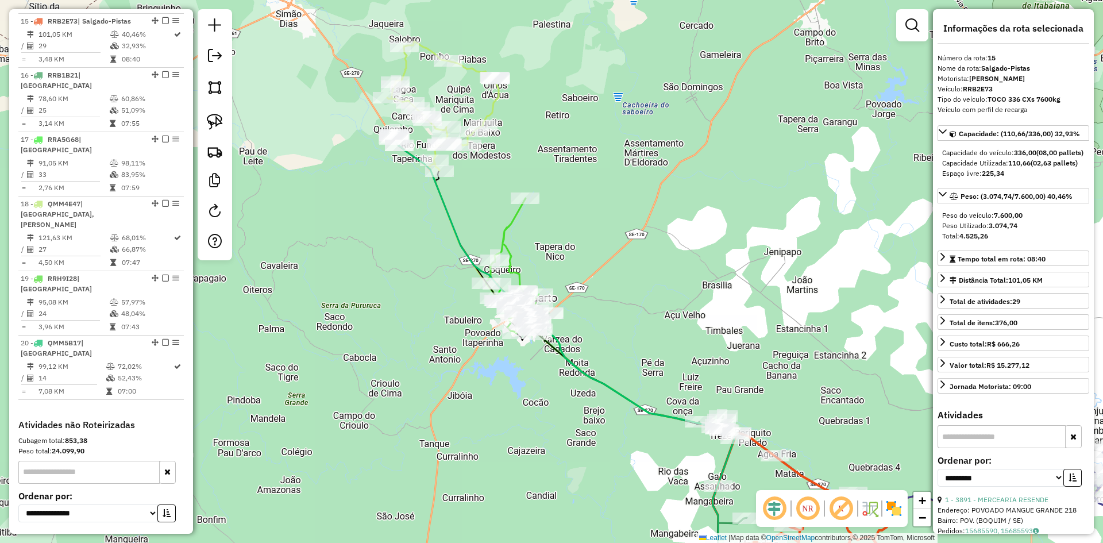
scroll to position [1314, 0]
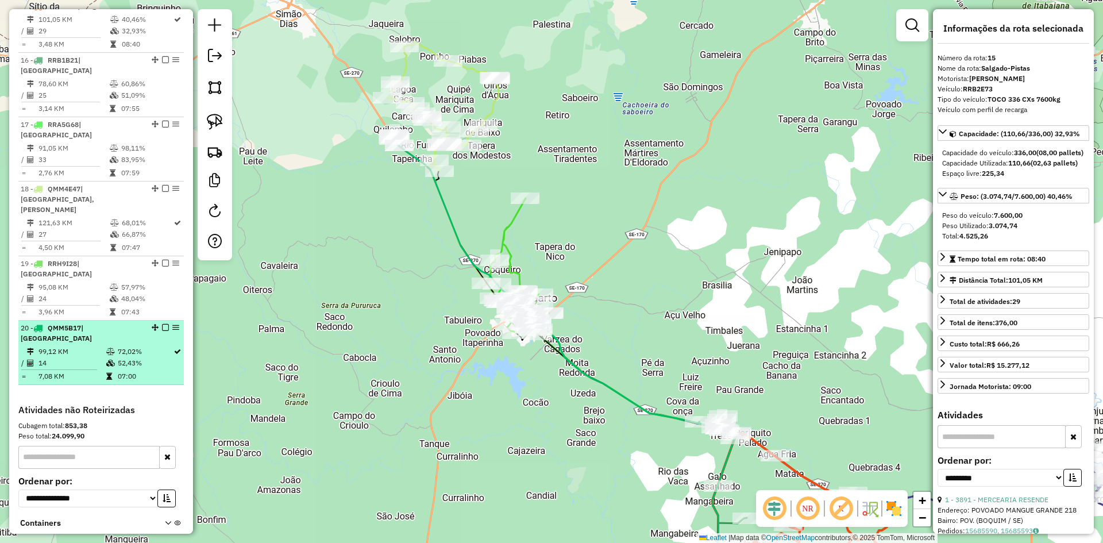
click at [134, 357] on td "52,43%" at bounding box center [145, 362] width 56 height 11
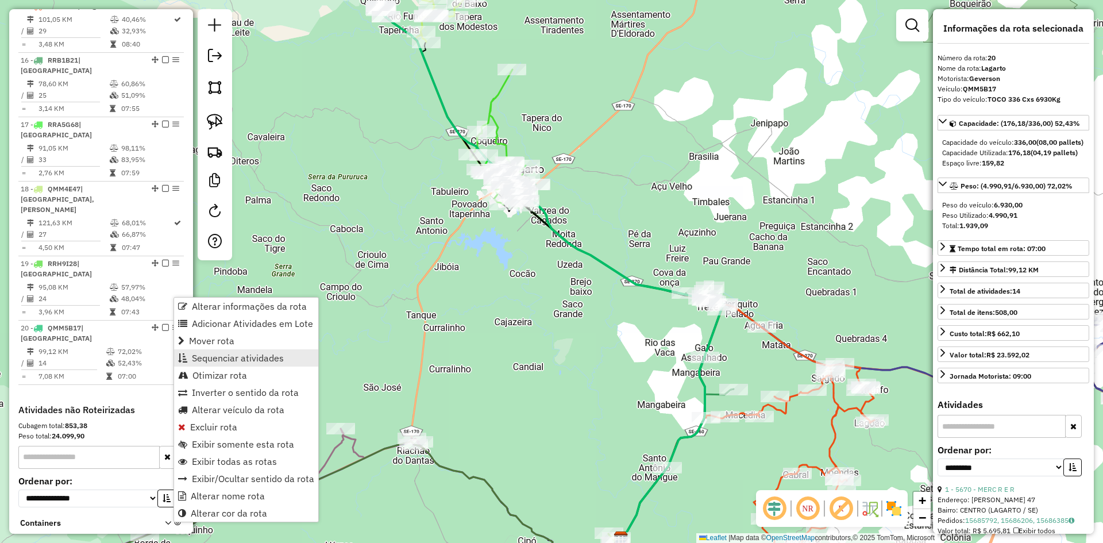
click at [229, 355] on span "Sequenciar atividades" at bounding box center [238, 357] width 92 height 9
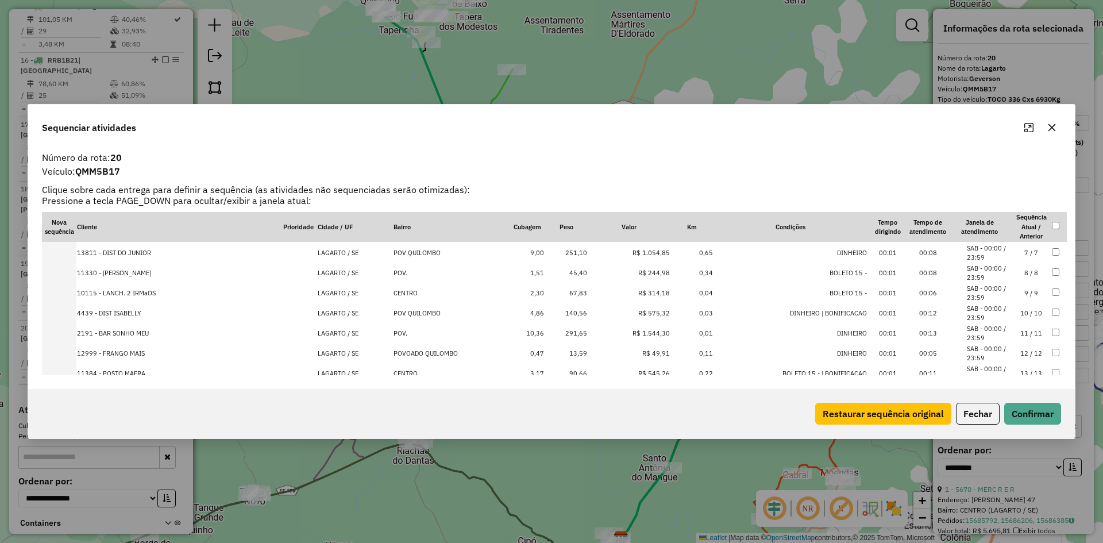
scroll to position [101, 0]
drag, startPoint x: 969, startPoint y: 406, endPoint x: 961, endPoint y: 402, distance: 9.0
click at [970, 406] on button "Fechar" at bounding box center [978, 414] width 44 height 22
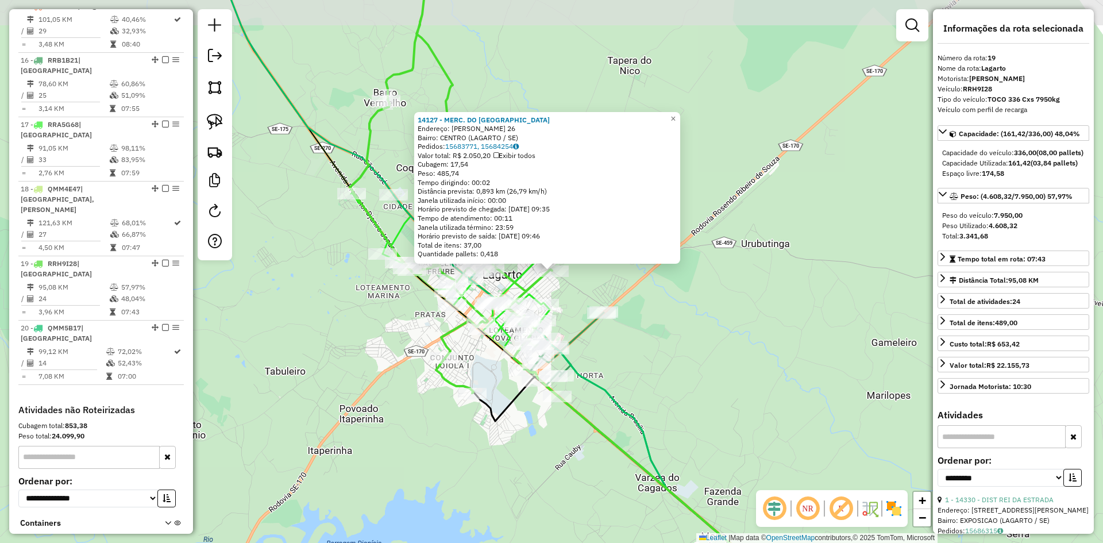
scroll to position [1351, 0]
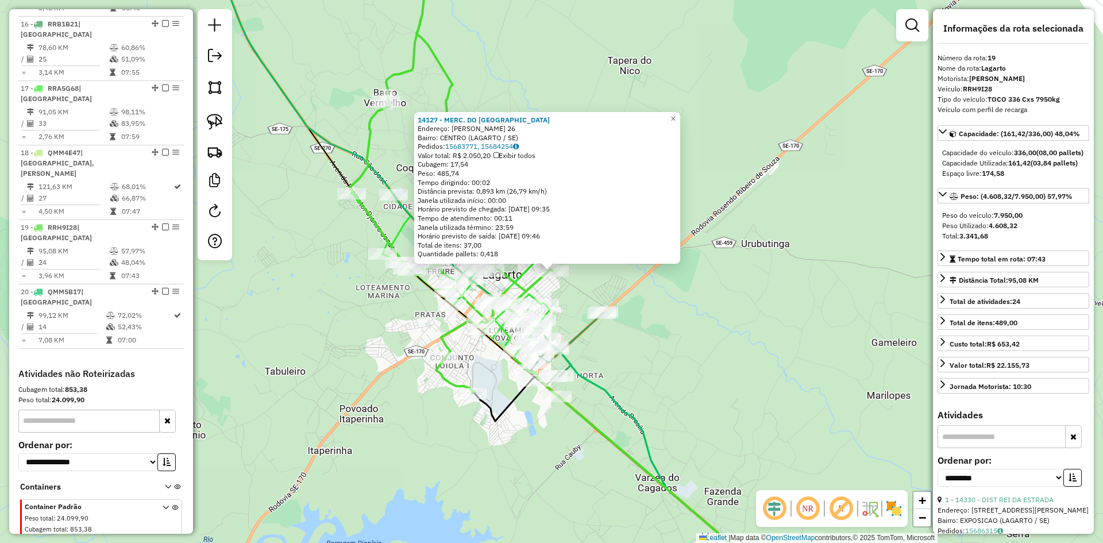
click at [659, 306] on div "14127 - MERC. DO BILEU Endereço: LOURIVAL BATISTA 26 Bairro: CENTRO (LAGARTO / …" at bounding box center [551, 271] width 1103 height 543
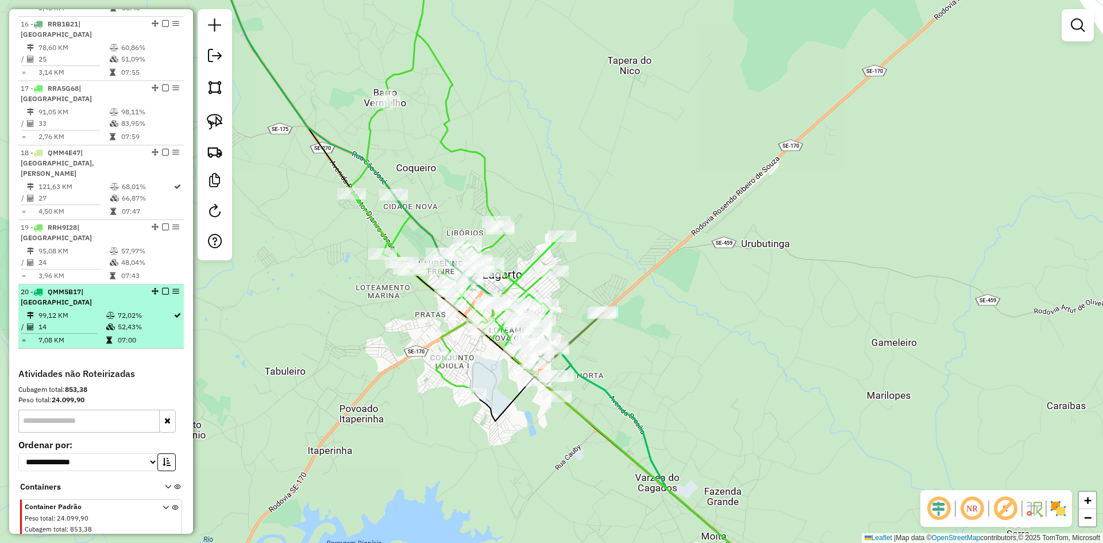
select select "**********"
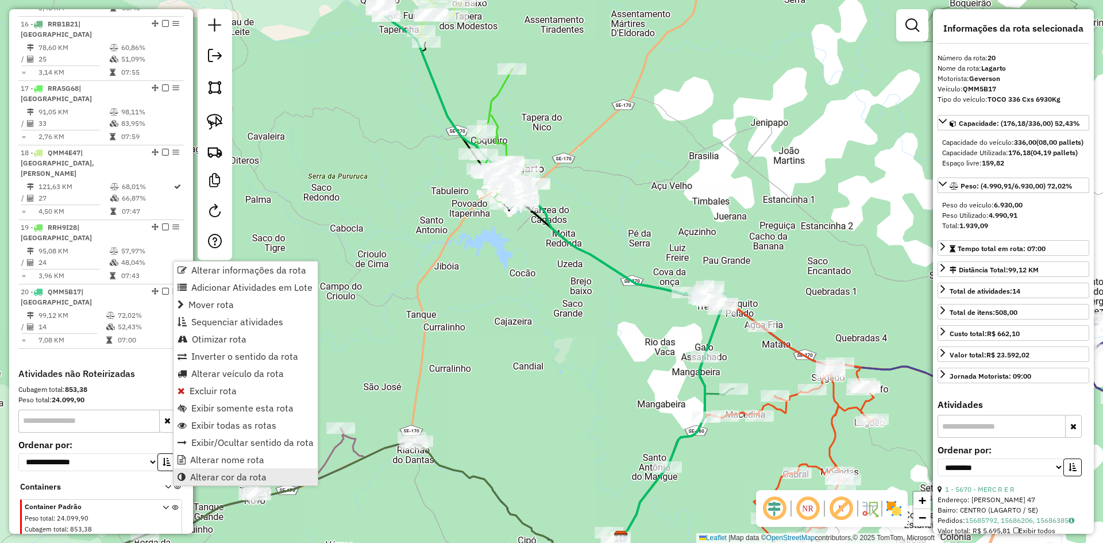
click at [245, 477] on span "Alterar cor da rota" at bounding box center [228, 476] width 76 height 9
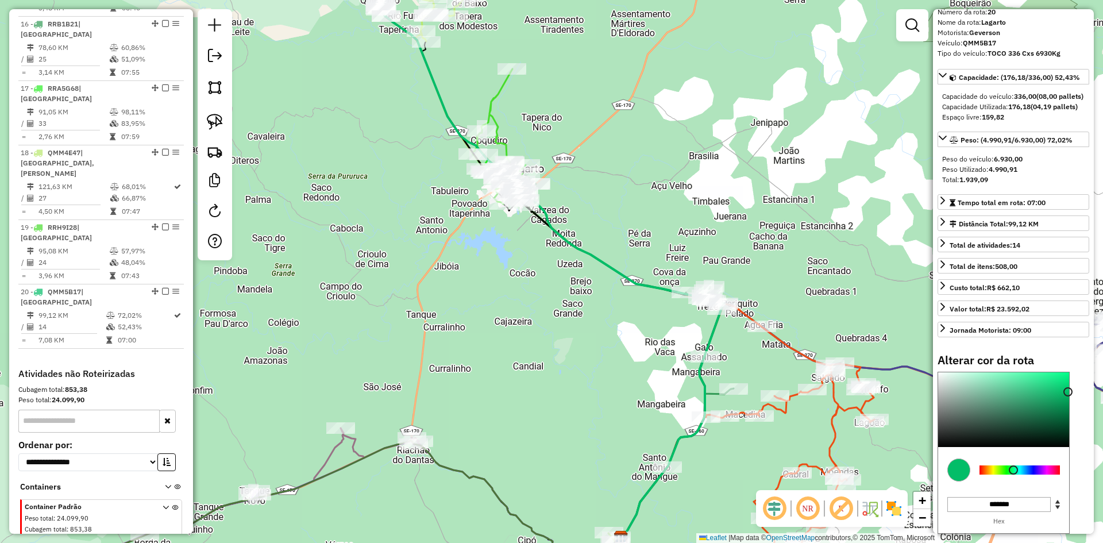
scroll to position [57, 0]
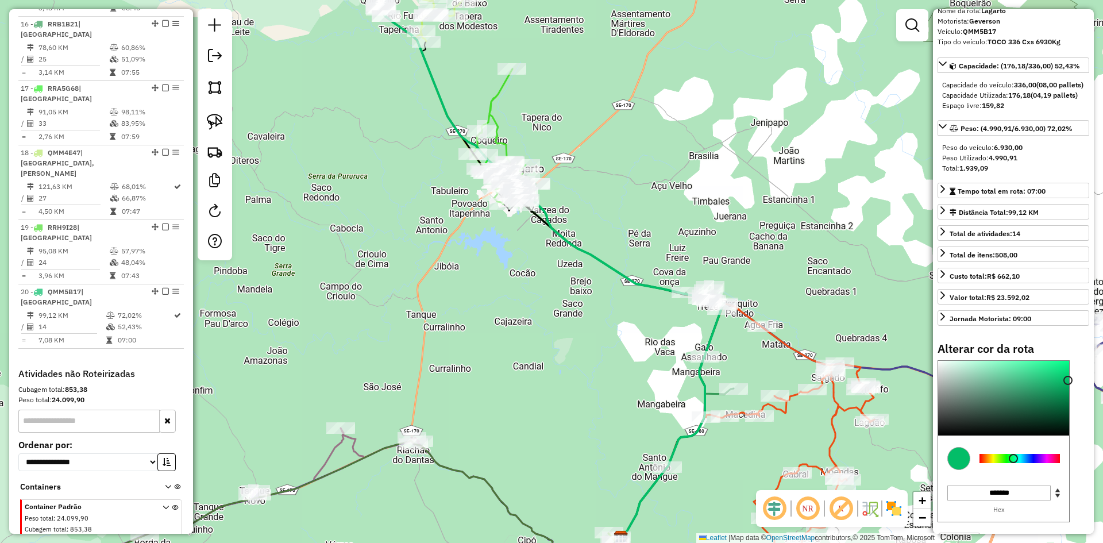
click at [992, 463] on div at bounding box center [1019, 458] width 80 height 9
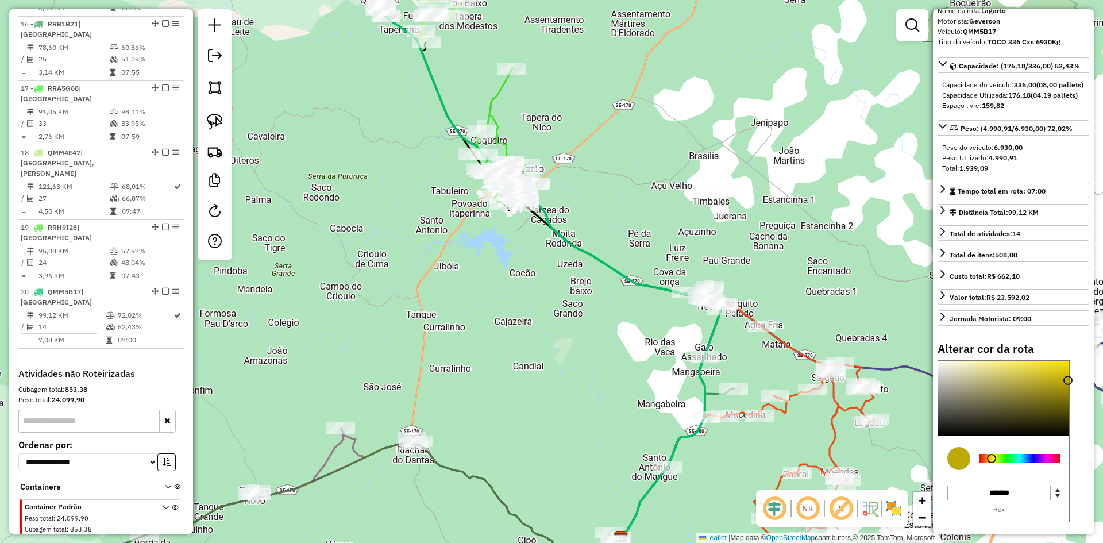
type input "*******"
click at [1063, 385] on div at bounding box center [1003, 398] width 131 height 75
click at [523, 308] on div "Rota 15 - Placa RRB2E73 1012 - ESPETINHO DO COMANDO Janela de atendimento Grade…" at bounding box center [551, 271] width 1103 height 543
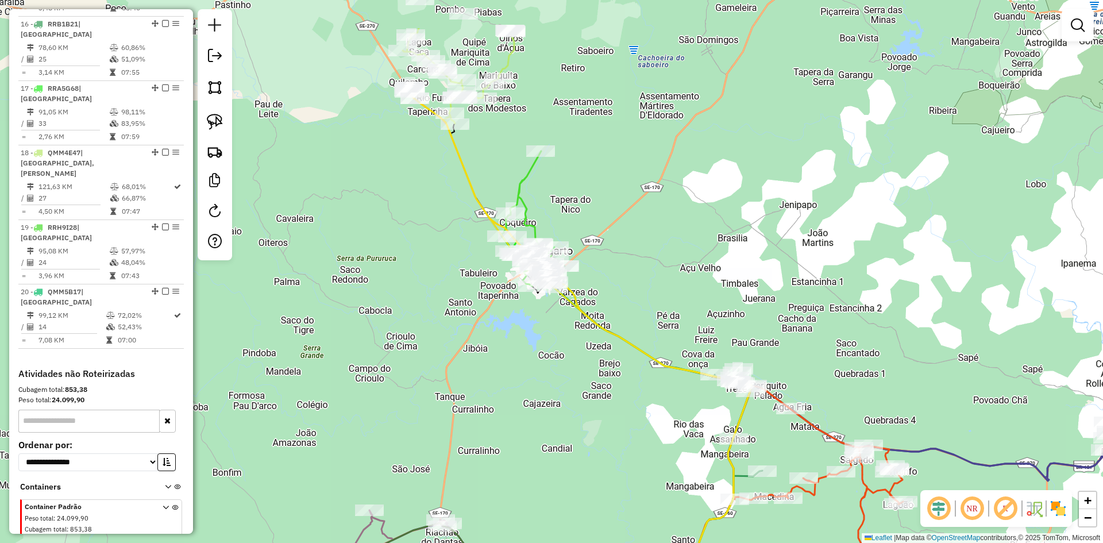
drag, startPoint x: 348, startPoint y: 99, endPoint x: 399, endPoint y: 231, distance: 141.3
click at [385, 205] on div "Janela de atendimento Grade de atendimento Capacidade Transportadoras Veículos …" at bounding box center [551, 271] width 1103 height 543
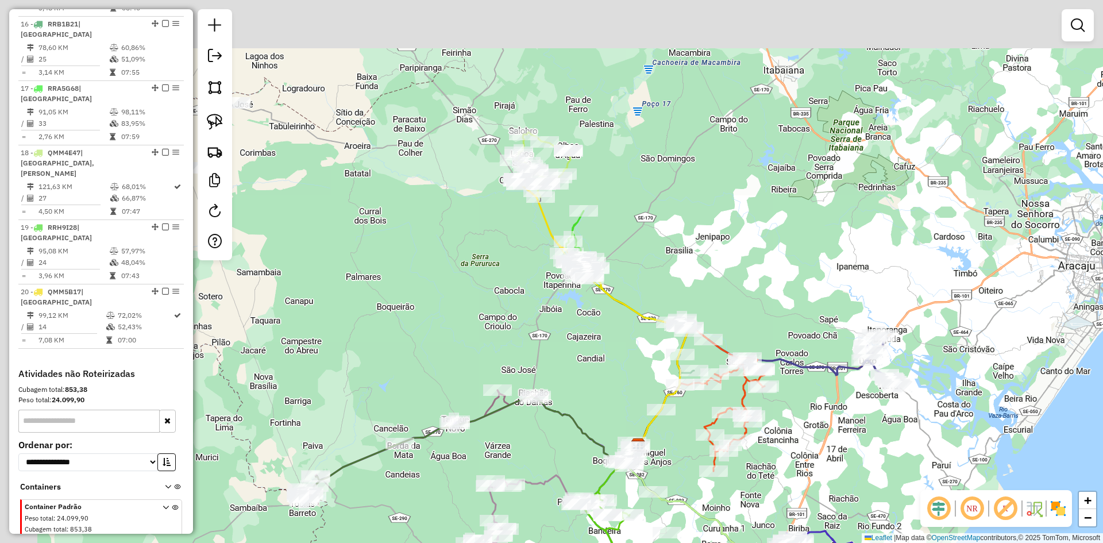
drag, startPoint x: 371, startPoint y: 177, endPoint x: 595, endPoint y: 411, distance: 323.8
click at [592, 411] on div "Janela de atendimento Grade de atendimento Capacidade Transportadoras Veículos …" at bounding box center [551, 271] width 1103 height 543
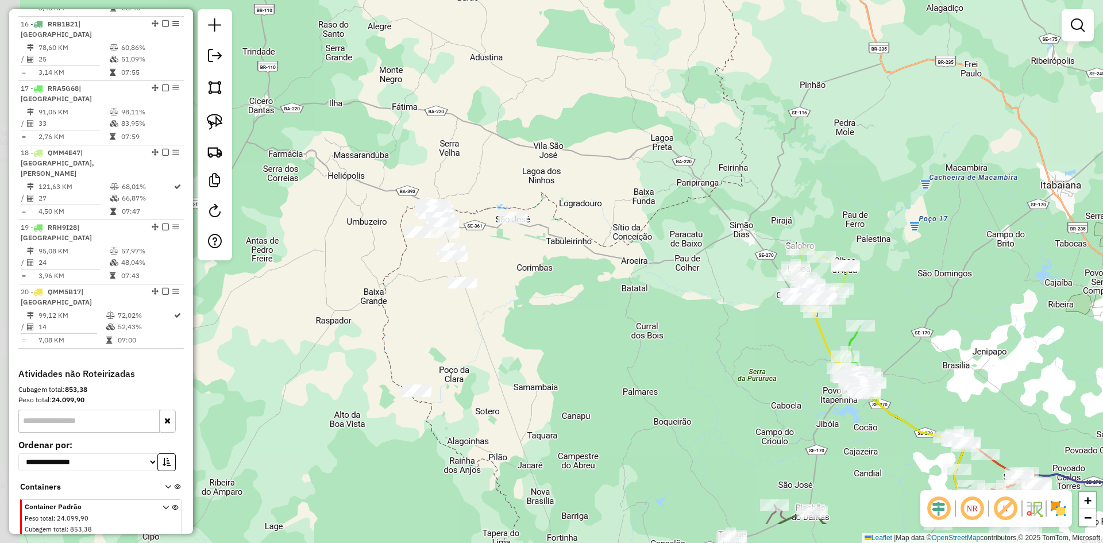
drag, startPoint x: 483, startPoint y: 327, endPoint x: 574, endPoint y: 238, distance: 128.0
click at [574, 238] on div "Janela de atendimento Grade de atendimento Capacidade Transportadoras Veículos …" at bounding box center [551, 271] width 1103 height 543
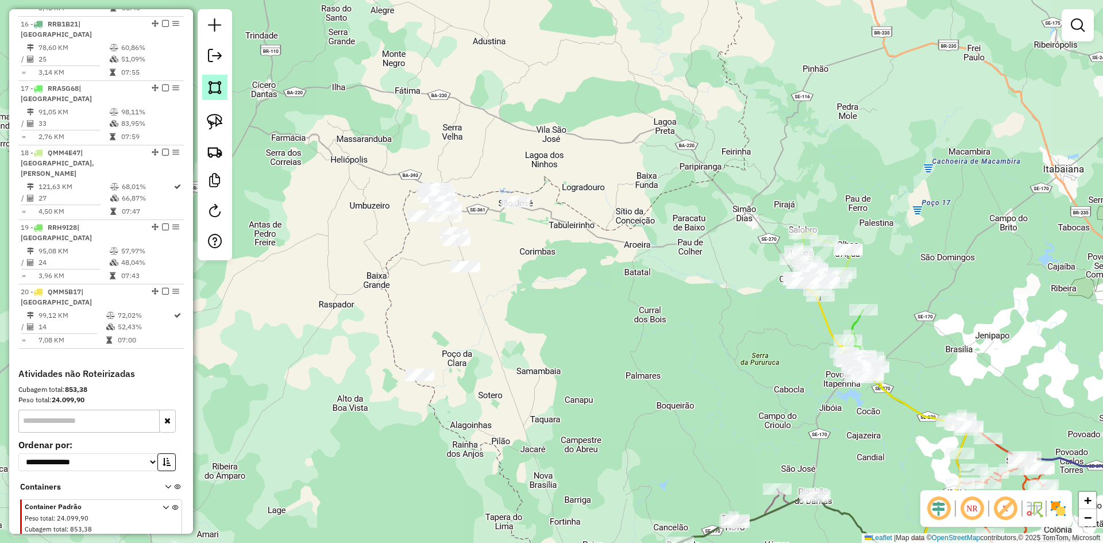
click at [214, 90] on img at bounding box center [215, 87] width 16 height 16
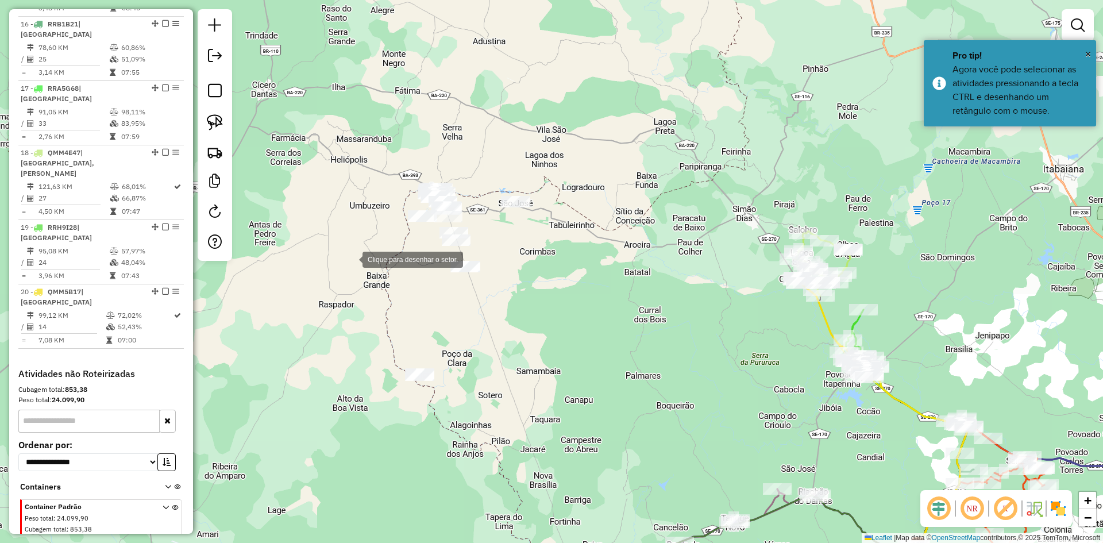
click at [351, 259] on div at bounding box center [351, 258] width 23 height 23
click at [396, 393] on div at bounding box center [395, 392] width 23 height 23
click at [462, 428] on div at bounding box center [450, 416] width 23 height 23
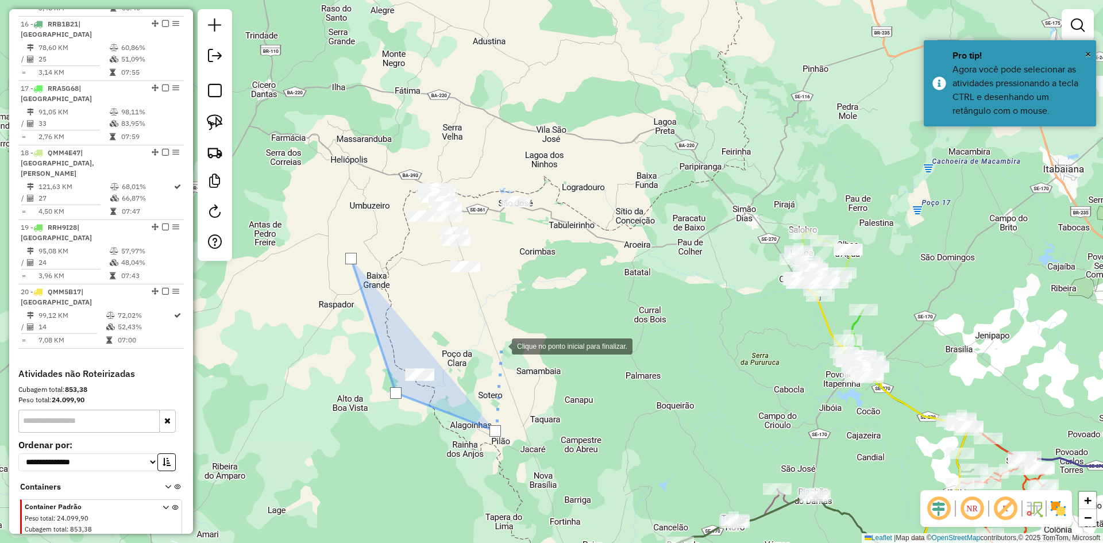
click at [500, 345] on div at bounding box center [500, 345] width 23 height 23
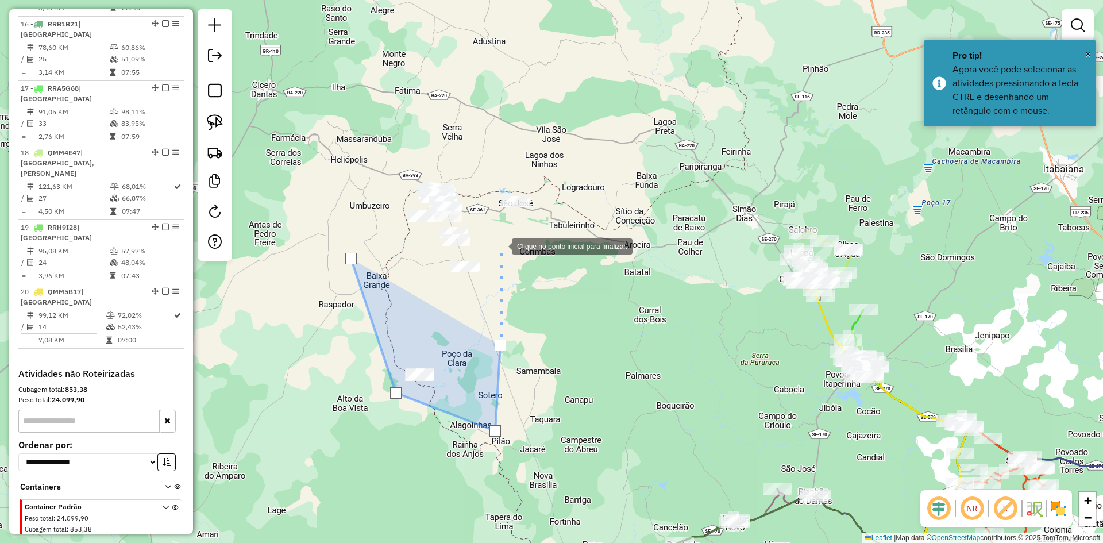
click at [500, 245] on div at bounding box center [500, 245] width 23 height 23
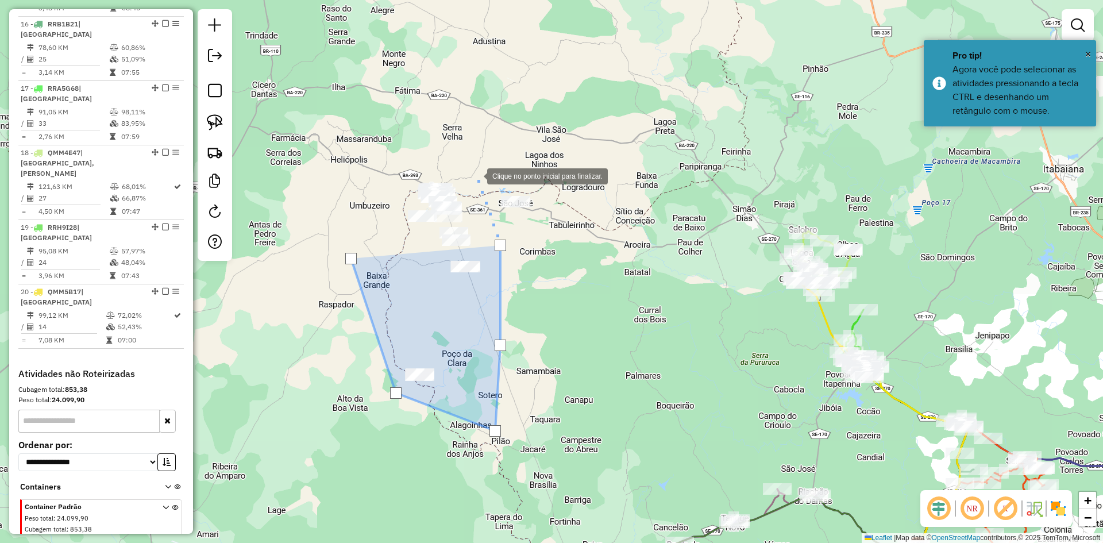
click at [476, 175] on div at bounding box center [475, 175] width 23 height 23
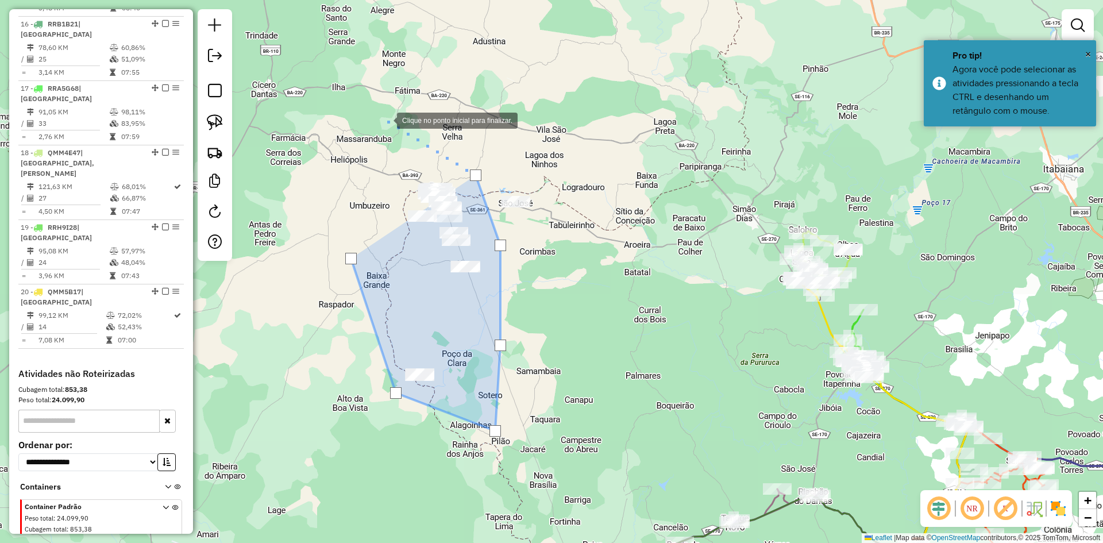
click at [385, 119] on div at bounding box center [385, 119] width 23 height 23
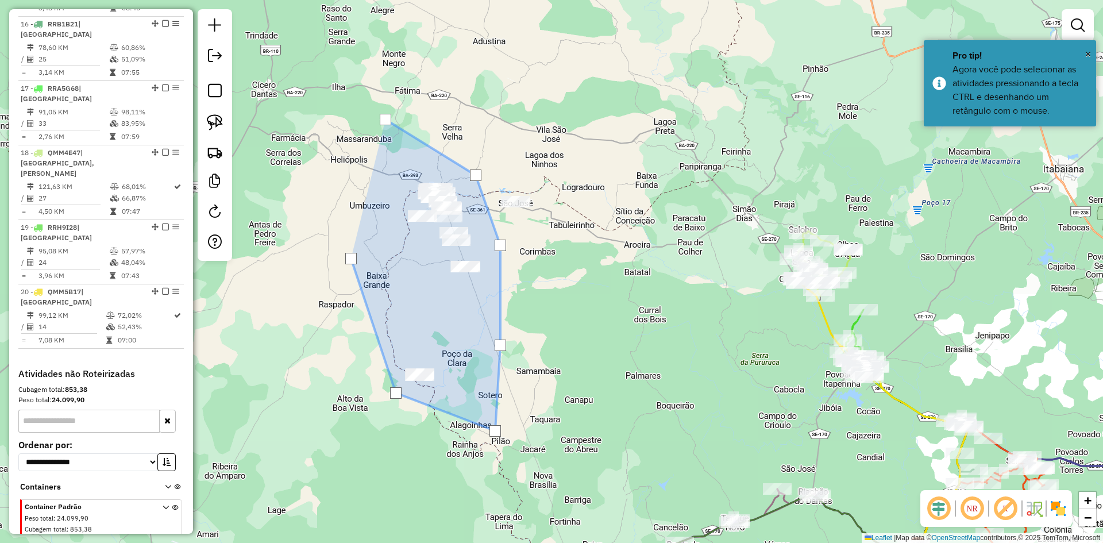
click at [385, 119] on div at bounding box center [385, 119] width 11 height 11
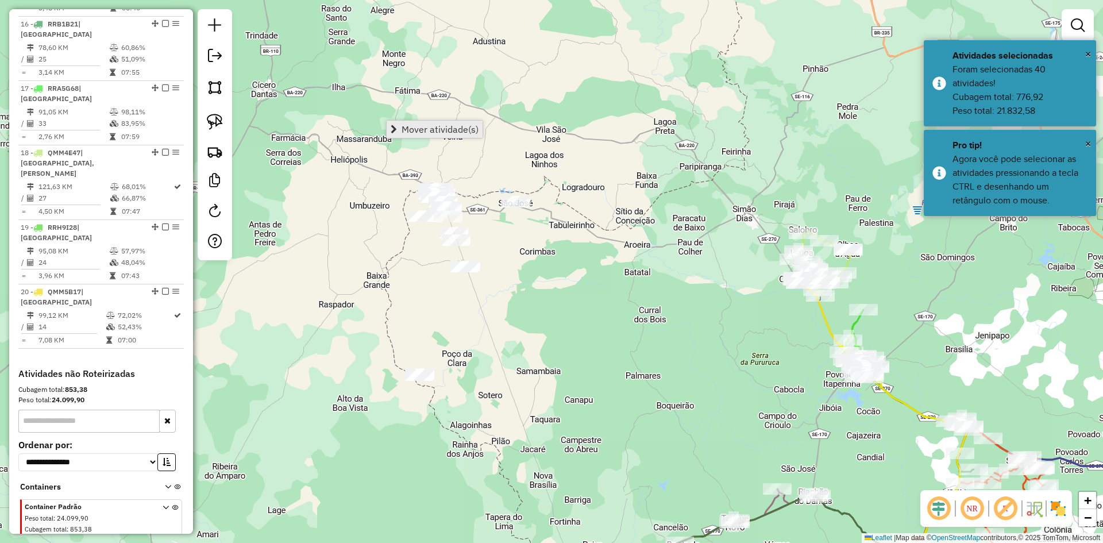
click at [408, 122] on link "Mover atividade(s)" at bounding box center [435, 129] width 96 height 17
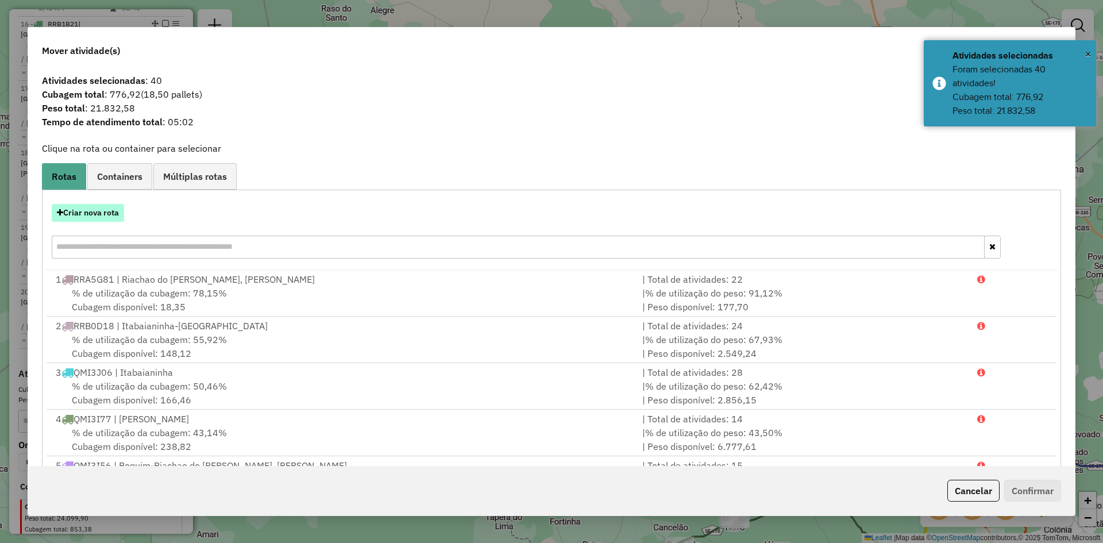
click at [104, 214] on button "Criar nova rota" at bounding box center [88, 213] width 72 height 18
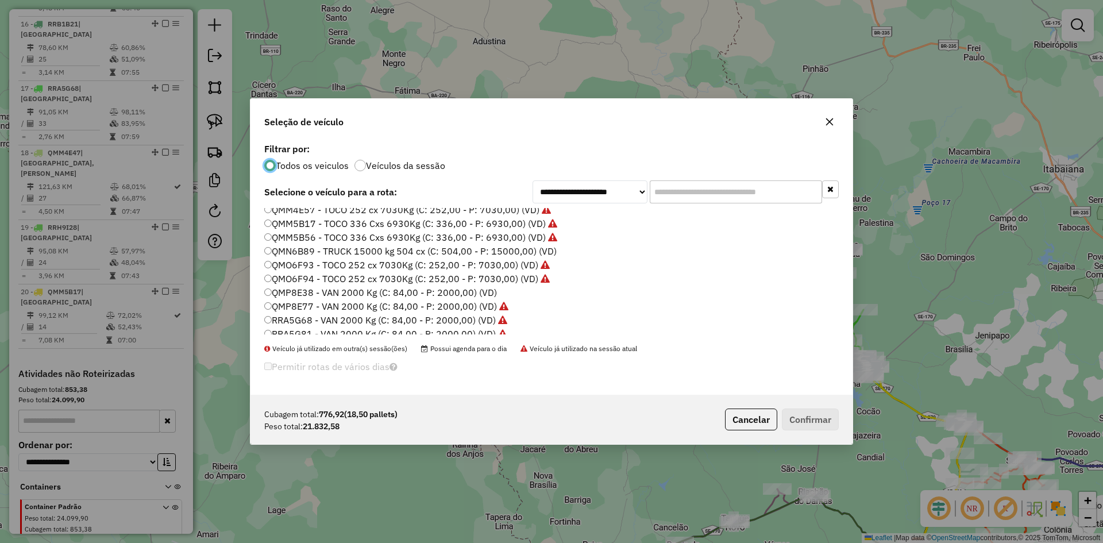
scroll to position [517, 0]
click at [303, 277] on label "QMP8E38 - VAN 2000 Kg (C: 84,00 - P: 2000,00) (VD)" at bounding box center [380, 276] width 233 height 14
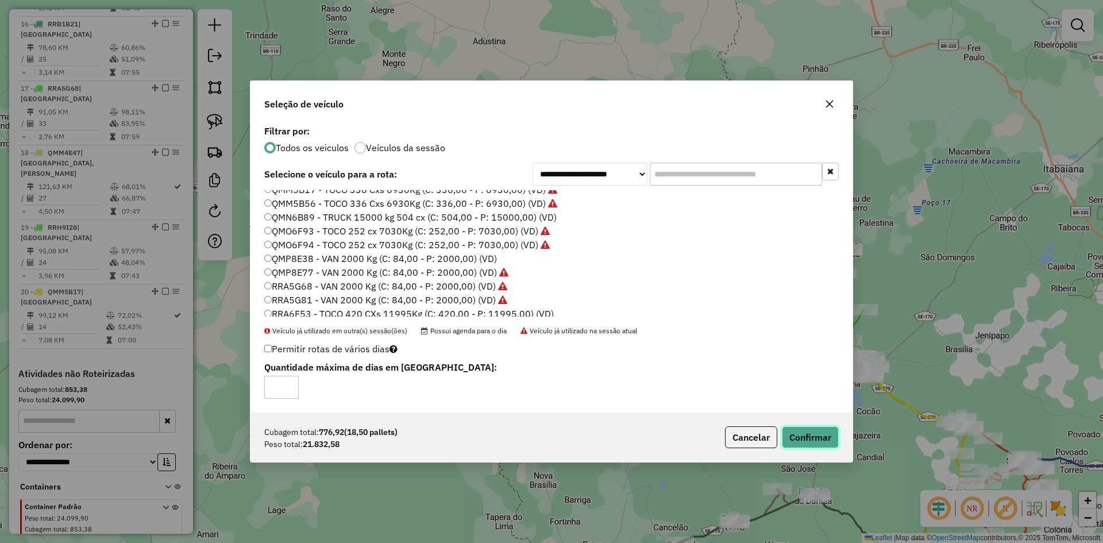
click at [803, 439] on button "Confirmar" at bounding box center [810, 437] width 57 height 22
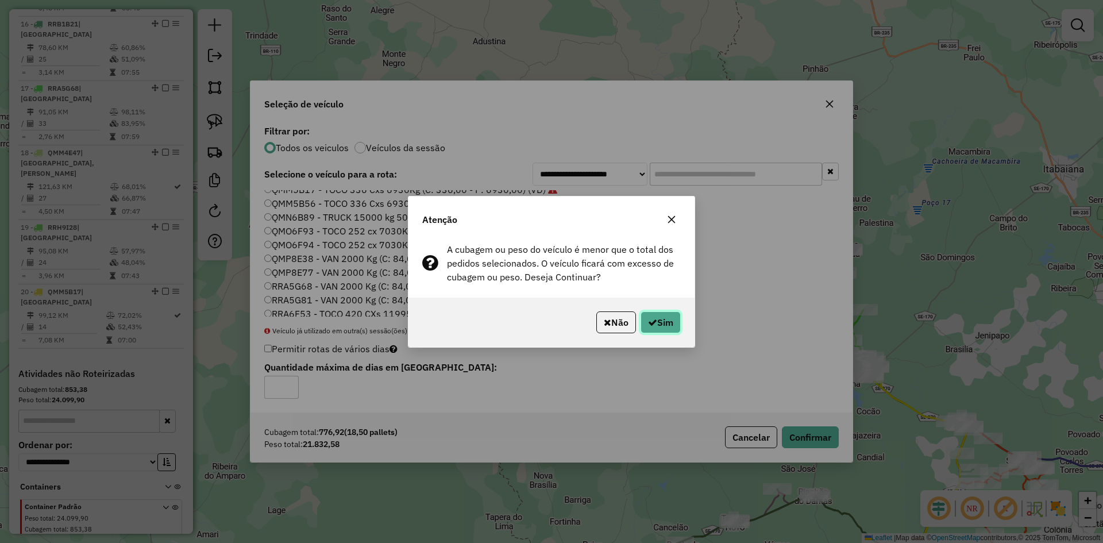
click at [662, 314] on button "Sim" at bounding box center [661, 322] width 40 height 22
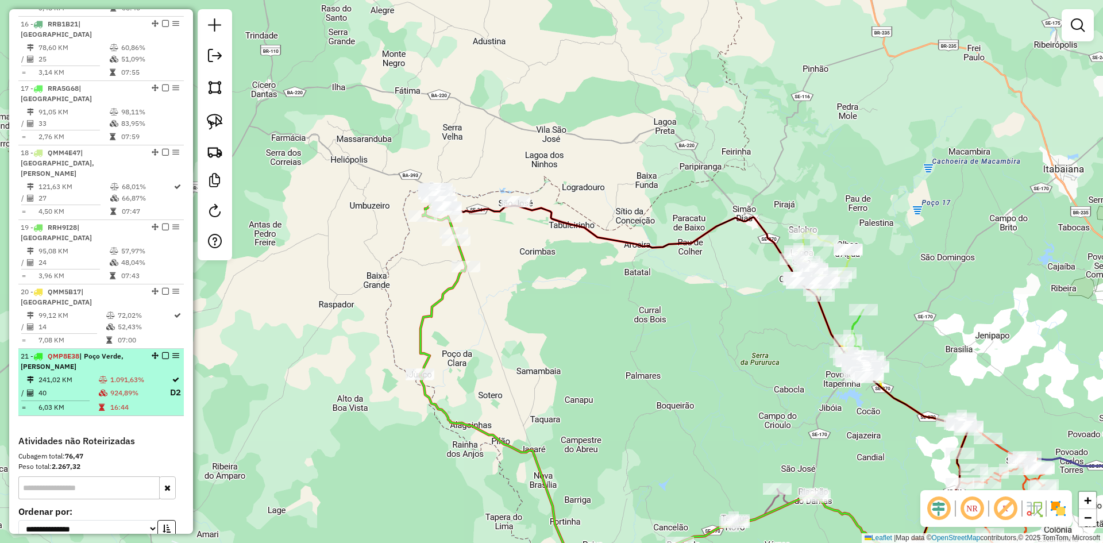
drag, startPoint x: 125, startPoint y: 353, endPoint x: 149, endPoint y: 341, distance: 27.2
click at [130, 385] on td "924,89%" at bounding box center [140, 392] width 60 height 14
select select "**********"
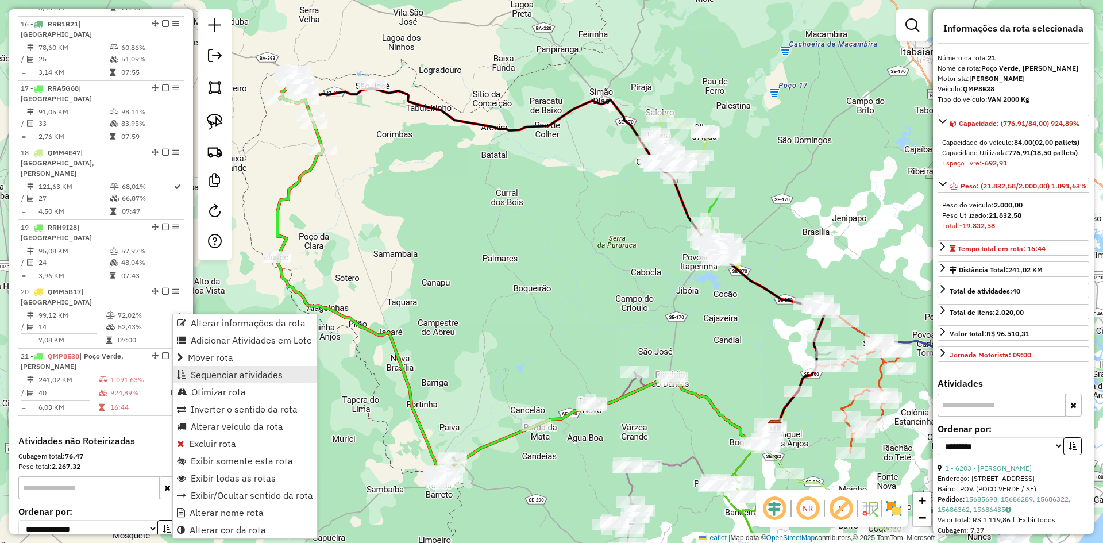
click at [249, 372] on span "Sequenciar atividades" at bounding box center [237, 374] width 92 height 9
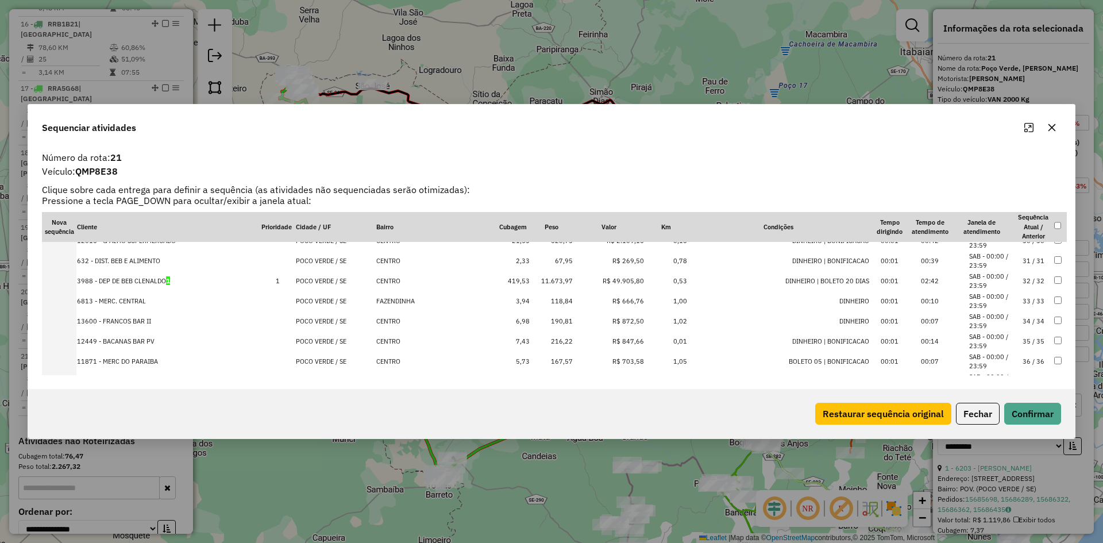
scroll to position [574, 0]
click at [971, 411] on button "Fechar" at bounding box center [978, 414] width 44 height 22
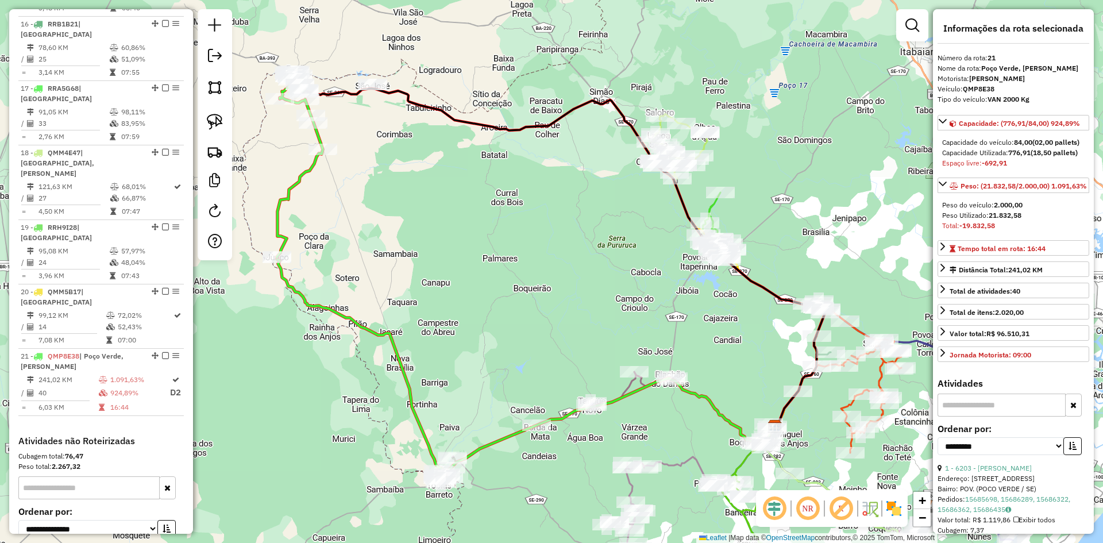
drag, startPoint x: 433, startPoint y: 167, endPoint x: 552, endPoint y: 304, distance: 181.6
click at [552, 304] on div "Janela de atendimento Grade de atendimento Capacidade Transportadoras Veículos …" at bounding box center [551, 271] width 1103 height 543
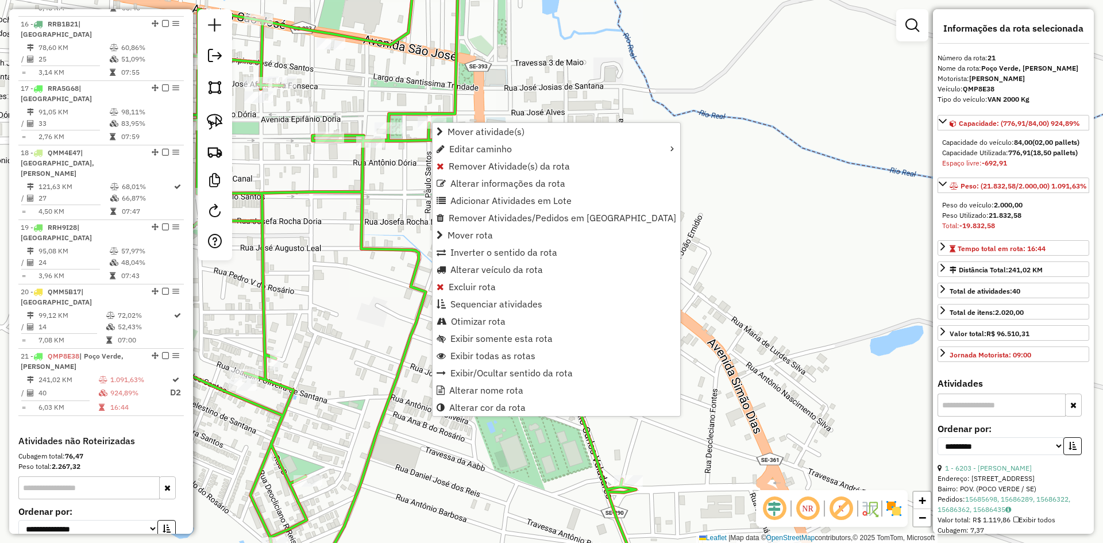
scroll to position [1418, 0]
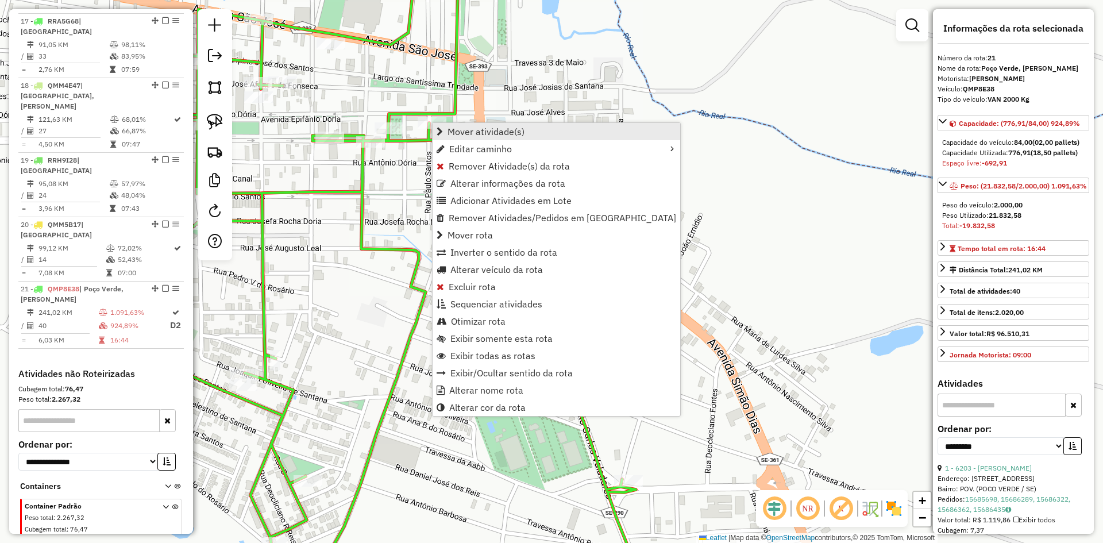
click at [463, 128] on span "Mover atividade(s)" at bounding box center [486, 131] width 77 height 9
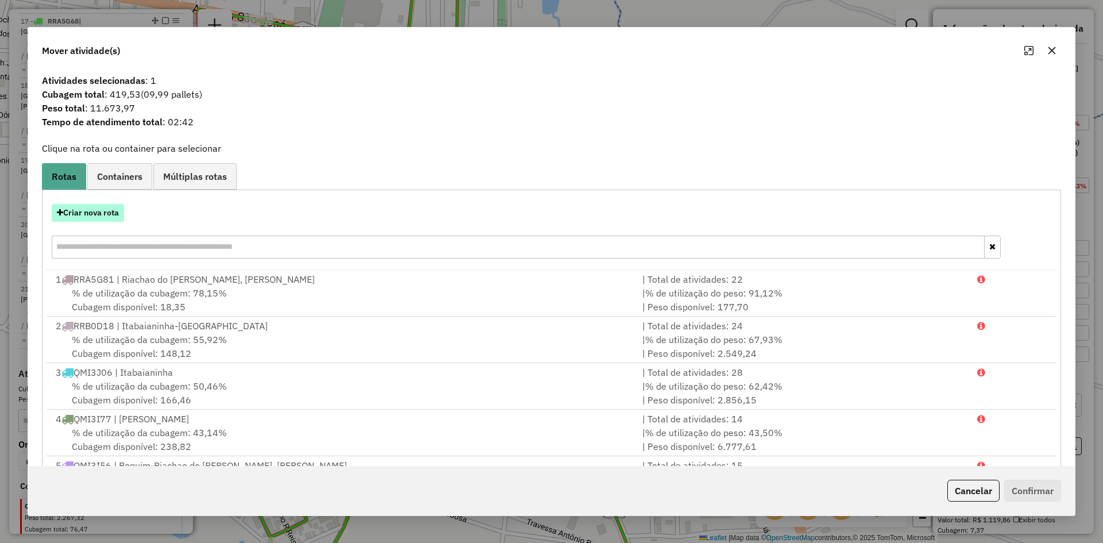
click at [113, 215] on button "Criar nova rota" at bounding box center [88, 213] width 72 height 18
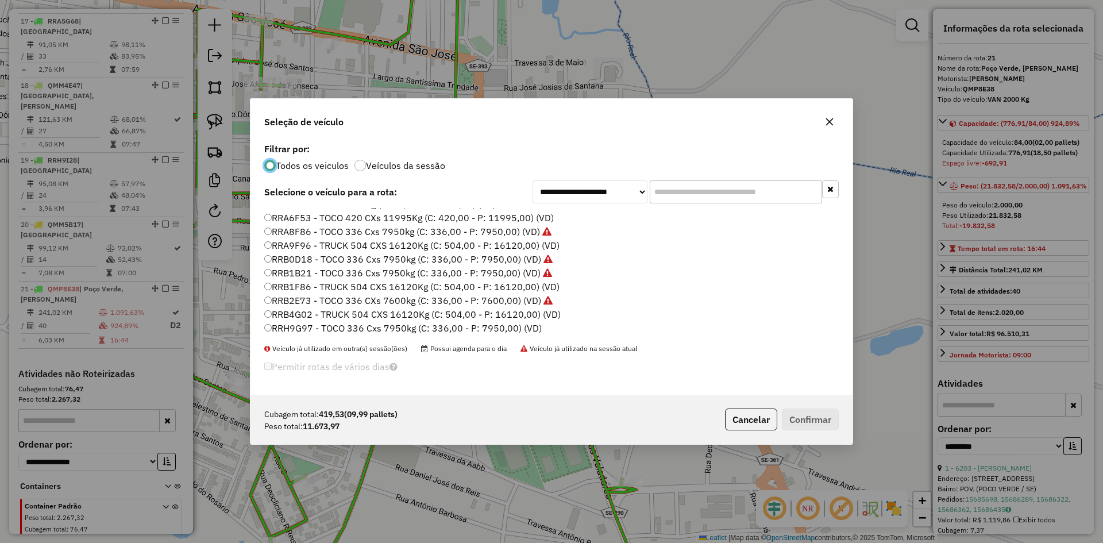
scroll to position [632, 0]
click at [296, 215] on label "RRA6F53 - TOCO 420 CXs 11995Kg (C: 420,00 - P: 11995,00) (VD)" at bounding box center [409, 217] width 290 height 14
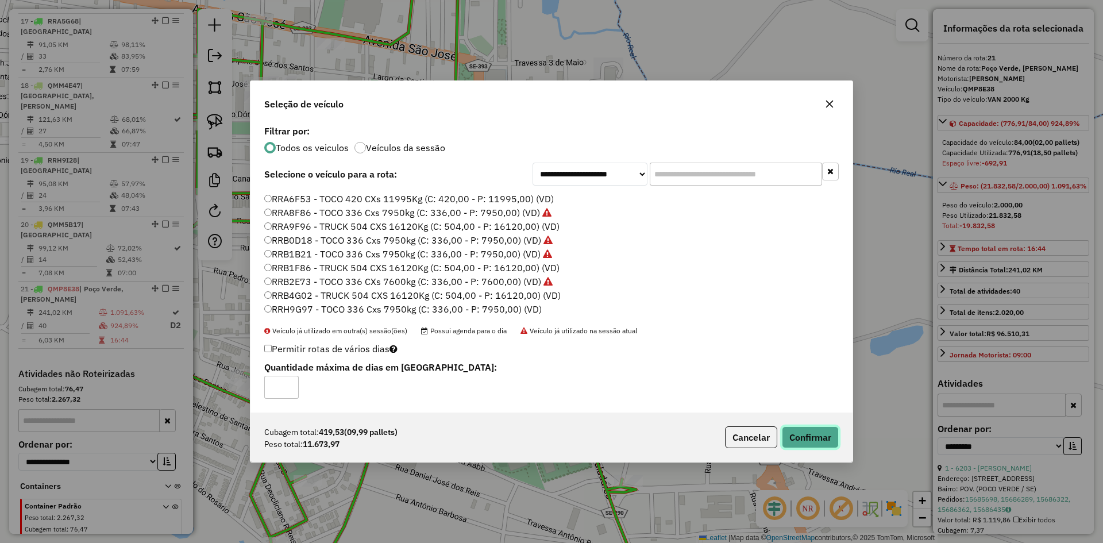
click at [801, 438] on button "Confirmar" at bounding box center [810, 437] width 57 height 22
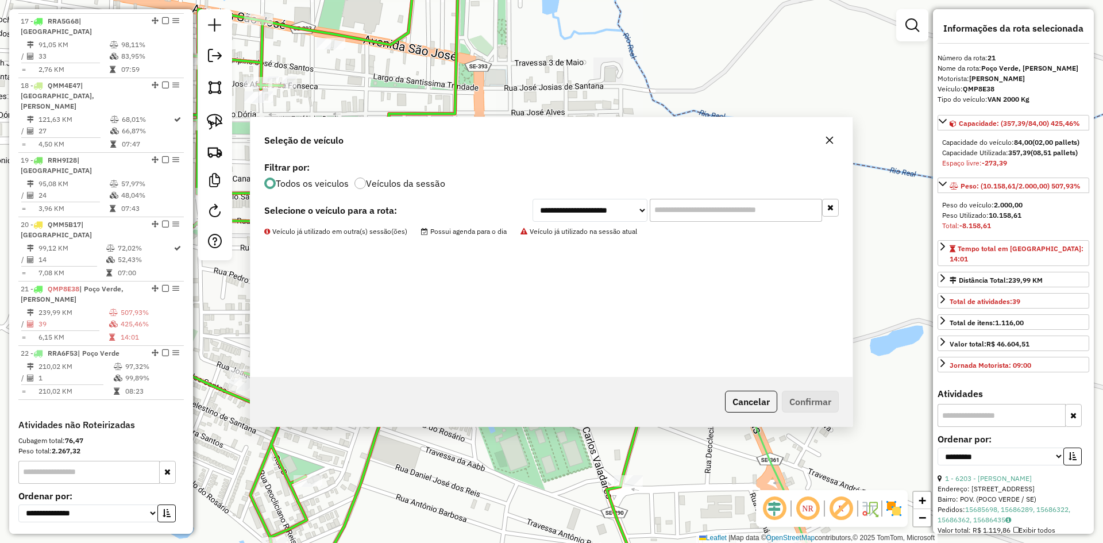
scroll to position [1469, 0]
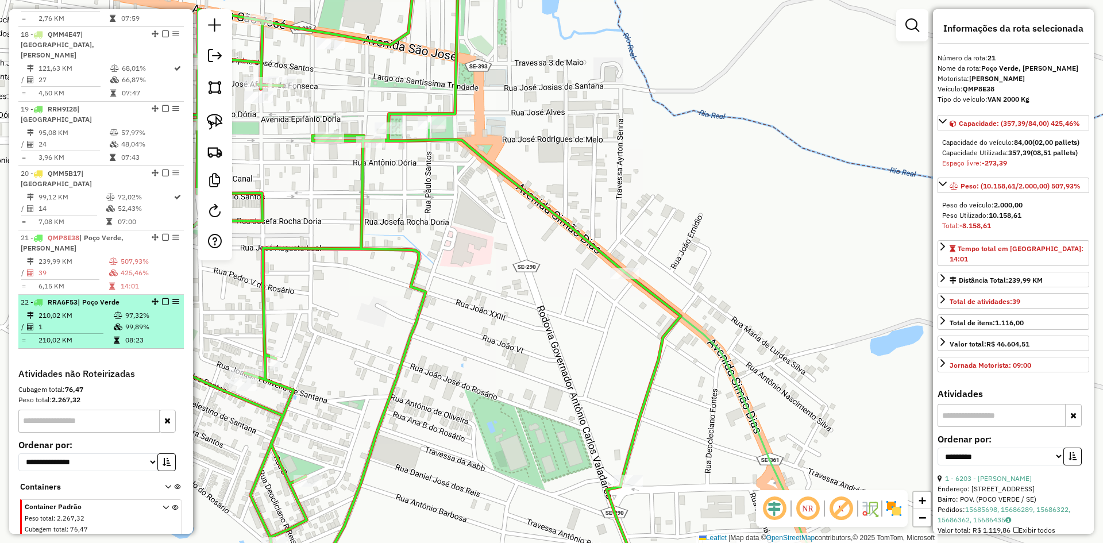
click at [147, 334] on td "08:23" at bounding box center [152, 339] width 55 height 11
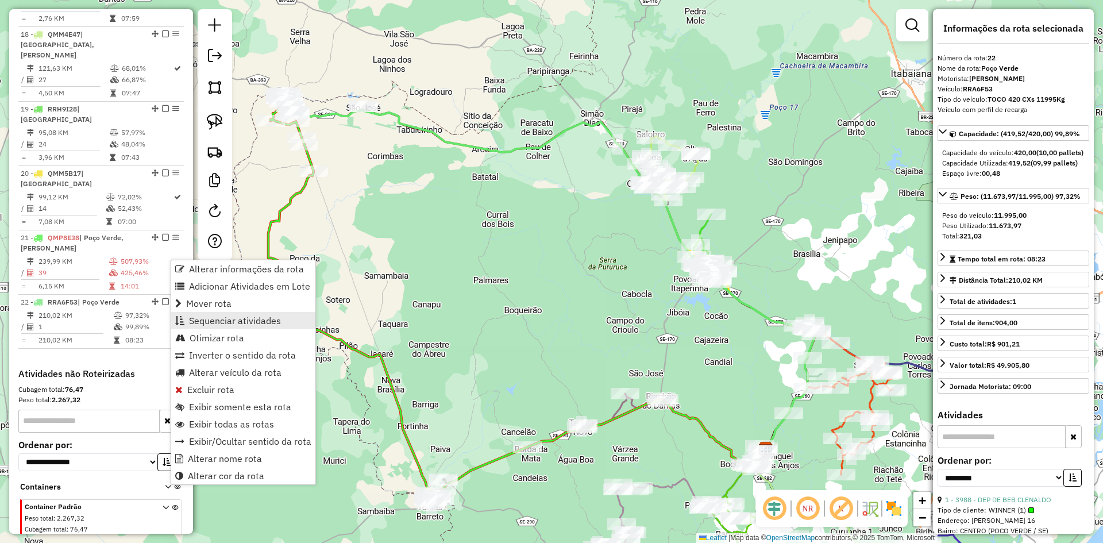
click at [249, 319] on span "Sequenciar atividades" at bounding box center [235, 320] width 92 height 9
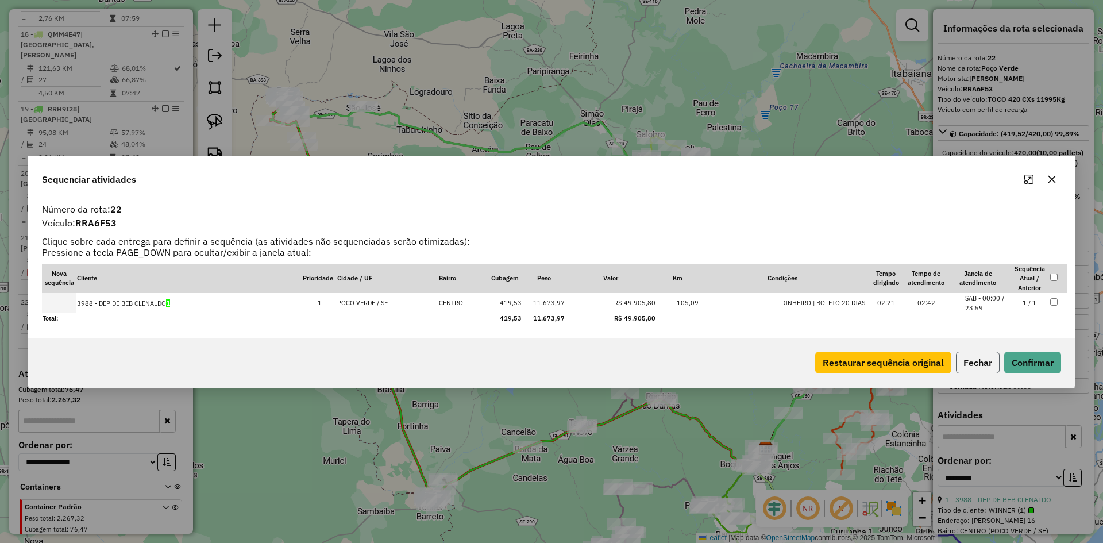
click at [974, 367] on button "Fechar" at bounding box center [978, 363] width 44 height 22
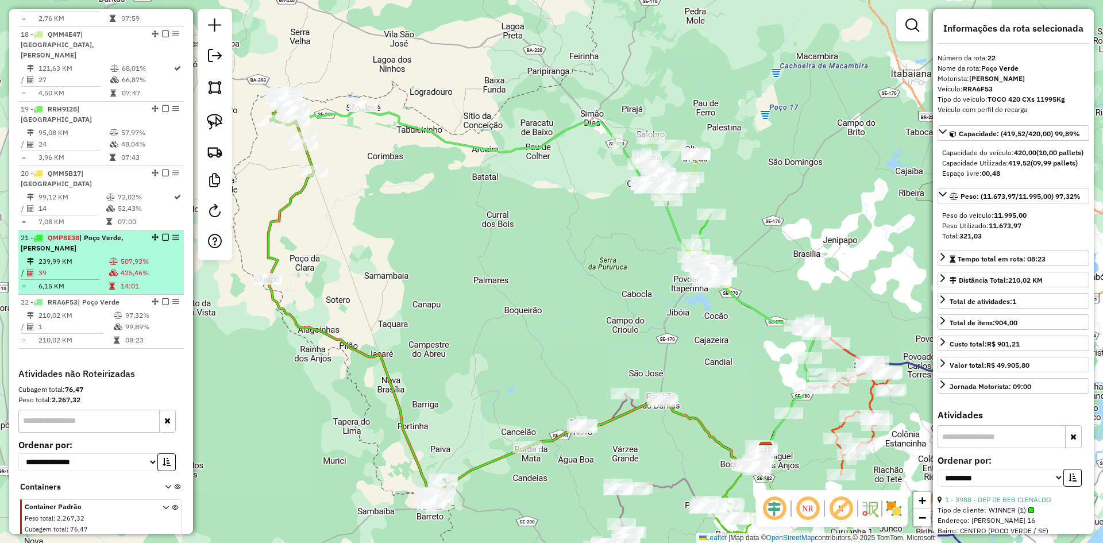
click at [136, 280] on td "14:01" at bounding box center [149, 285] width 59 height 11
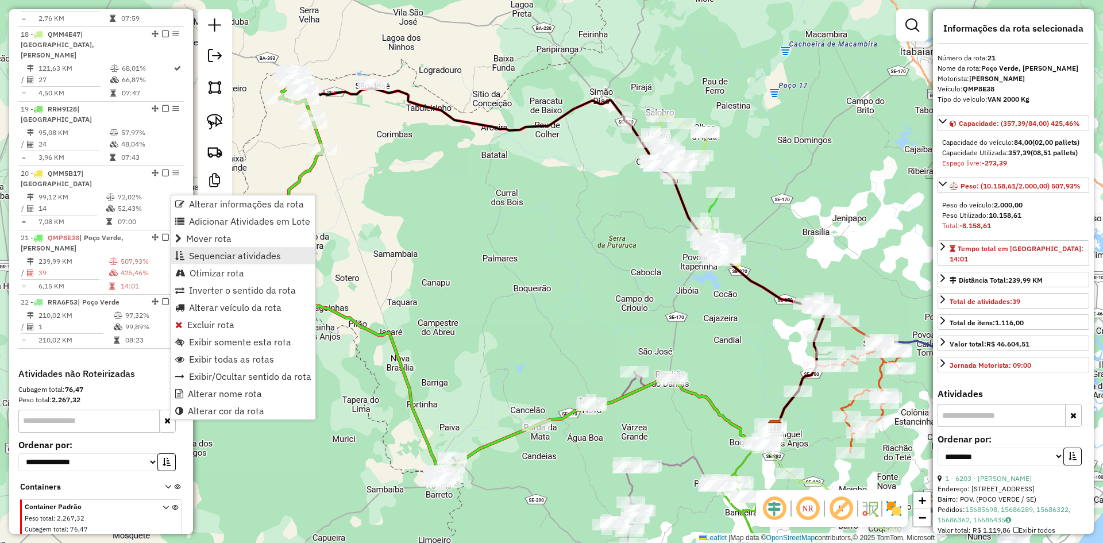
click at [232, 253] on span "Sequenciar atividades" at bounding box center [235, 255] width 92 height 9
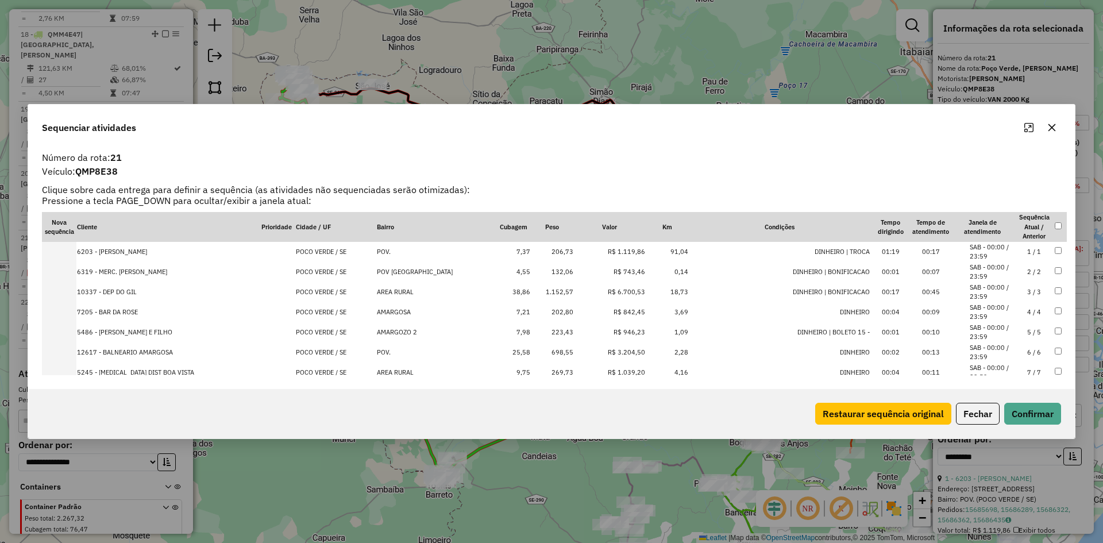
click at [560, 292] on td "1.152,57" at bounding box center [552, 292] width 43 height 20
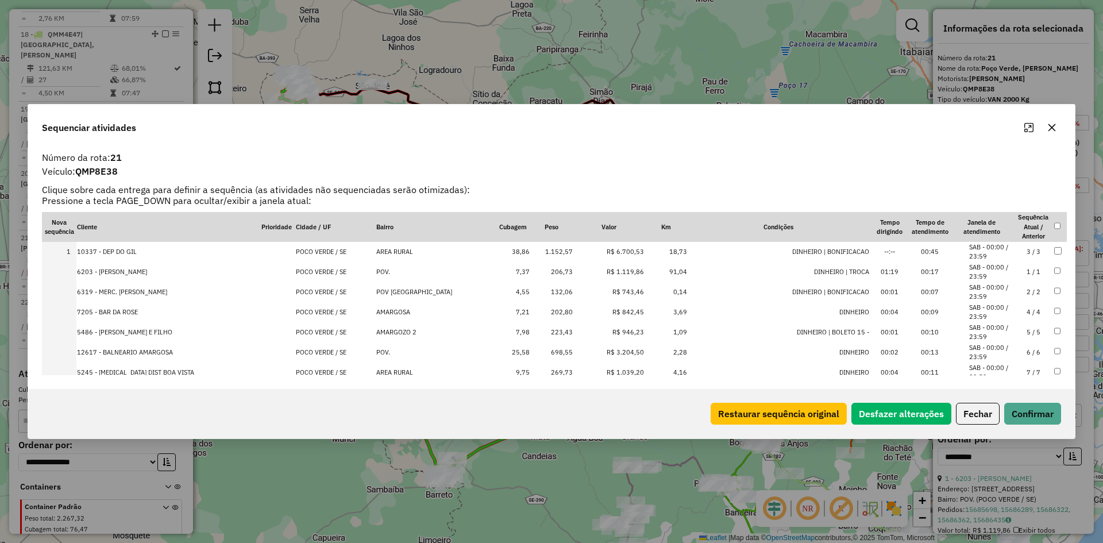
click at [551, 310] on td "202,80" at bounding box center [551, 312] width 43 height 20
click at [547, 338] on td "223,43" at bounding box center [551, 332] width 43 height 20
click at [556, 351] on td "698,55" at bounding box center [551, 352] width 43 height 20
click at [553, 315] on td "269,73" at bounding box center [551, 315] width 43 height 20
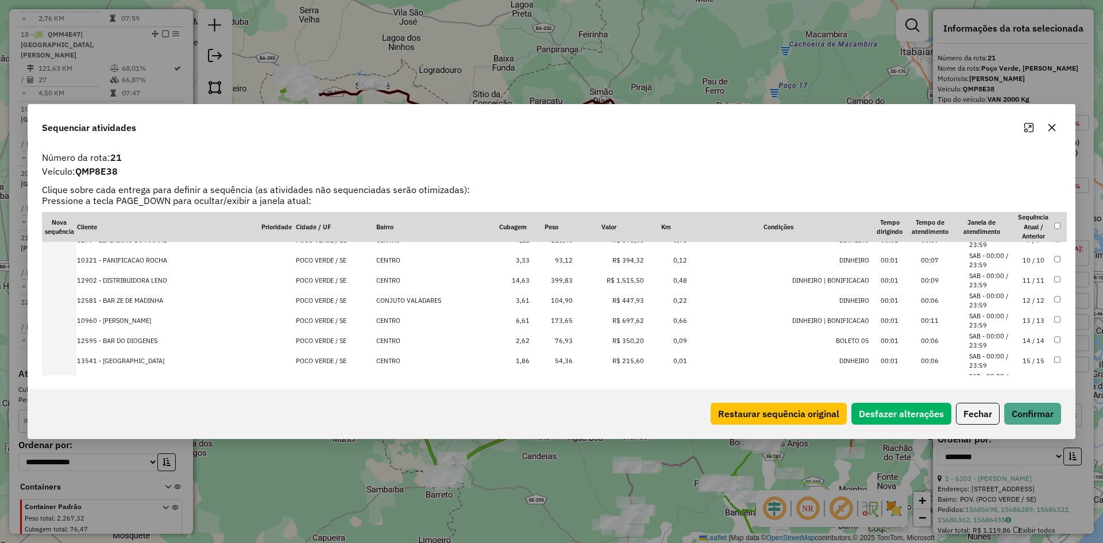
click at [554, 282] on td "399,83" at bounding box center [551, 281] width 43 height 20
click at [545, 246] on td "173,65" at bounding box center [551, 243] width 43 height 20
click at [553, 303] on td "281,86" at bounding box center [551, 304] width 43 height 20
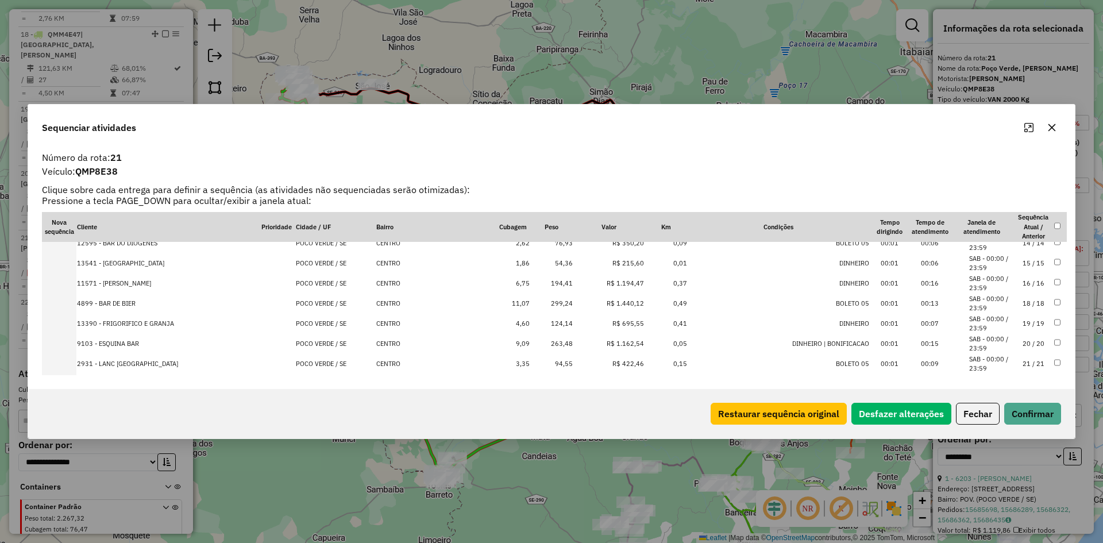
click at [552, 306] on td "299,24" at bounding box center [551, 304] width 43 height 20
click at [553, 321] on td "263,48" at bounding box center [551, 324] width 43 height 20
click at [561, 303] on td "1.320,35" at bounding box center [551, 306] width 43 height 20
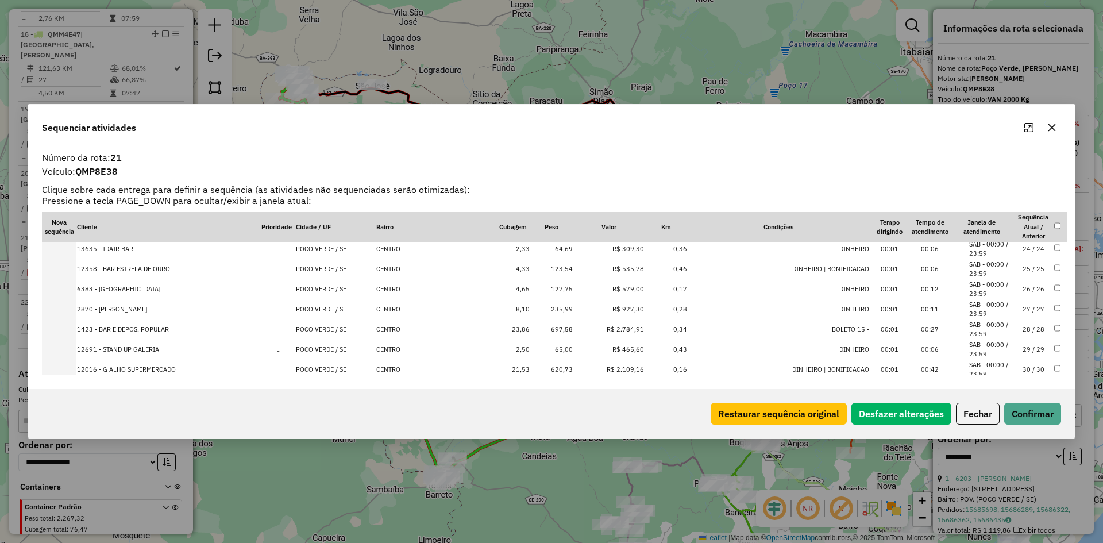
click at [554, 308] on td "235,99" at bounding box center [551, 309] width 43 height 20
click at [554, 308] on td "697,58" at bounding box center [551, 309] width 43 height 20
click at [554, 327] on td "620,73" at bounding box center [551, 329] width 43 height 20
click at [555, 310] on td "190,81" at bounding box center [551, 312] width 43 height 20
click at [554, 314] on td "216,22" at bounding box center [551, 312] width 43 height 20
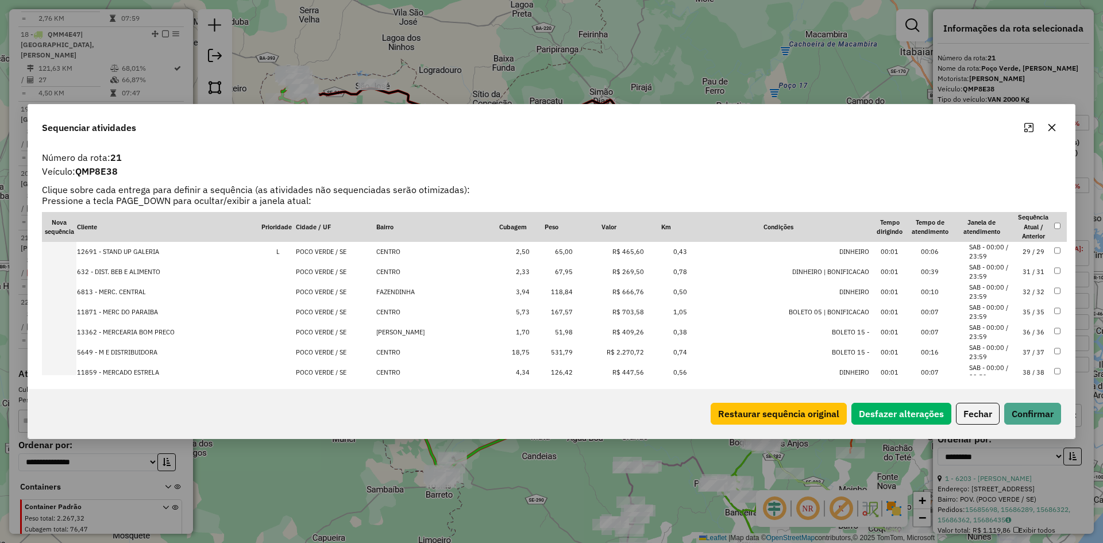
click at [548, 310] on td "167,57" at bounding box center [551, 312] width 43 height 20
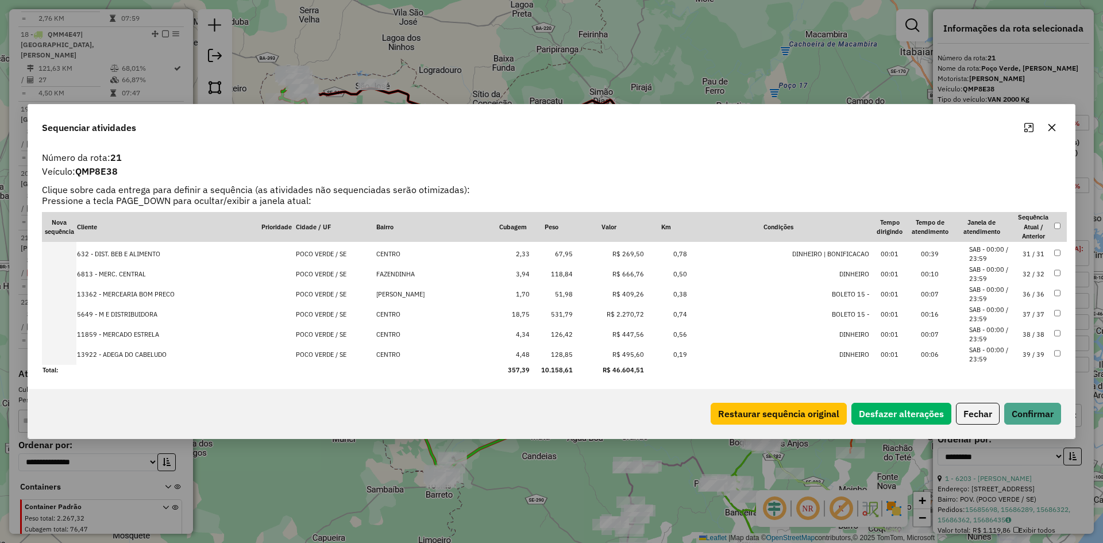
click at [556, 311] on td "531,79" at bounding box center [551, 314] width 43 height 20
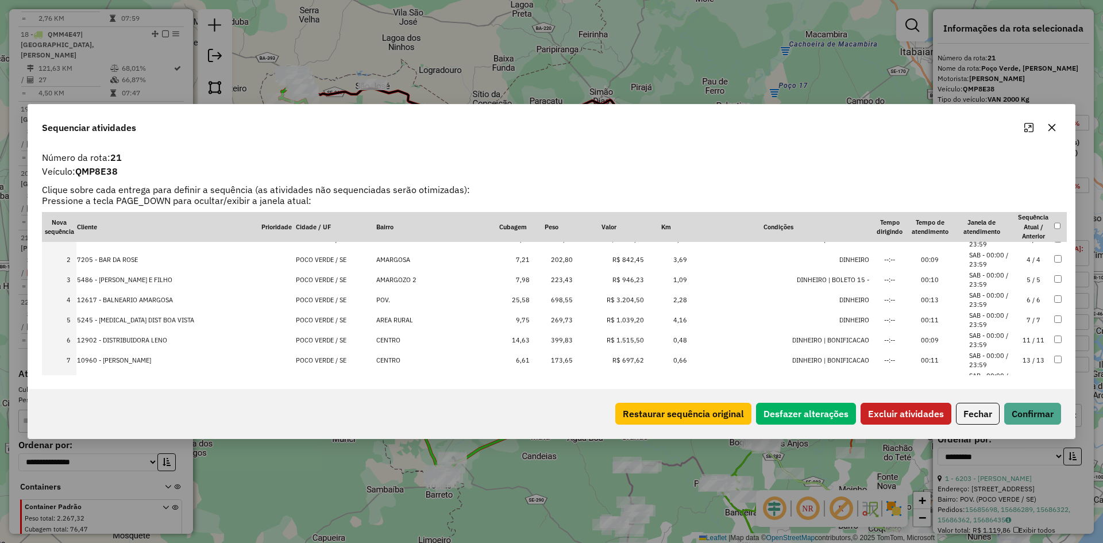
scroll to position [0, 0]
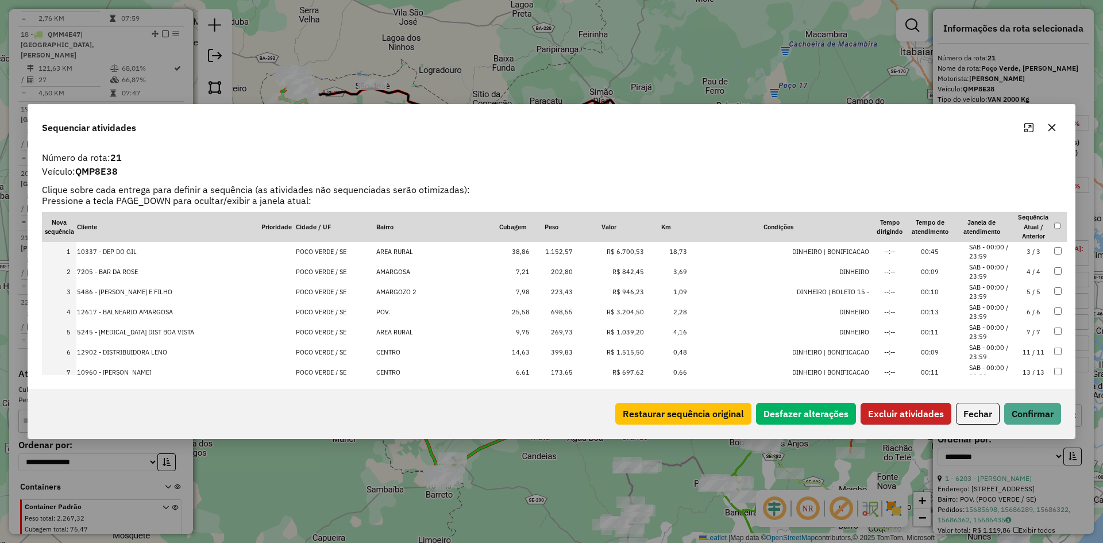
click at [902, 422] on button "Excluir atividades" at bounding box center [906, 414] width 91 height 22
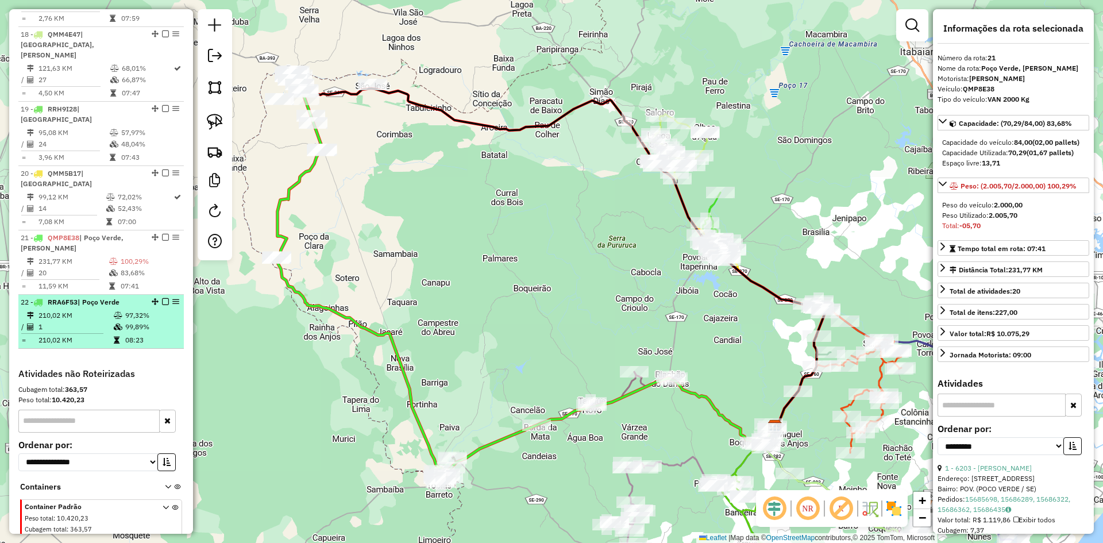
click at [119, 323] on icon at bounding box center [118, 326] width 9 height 7
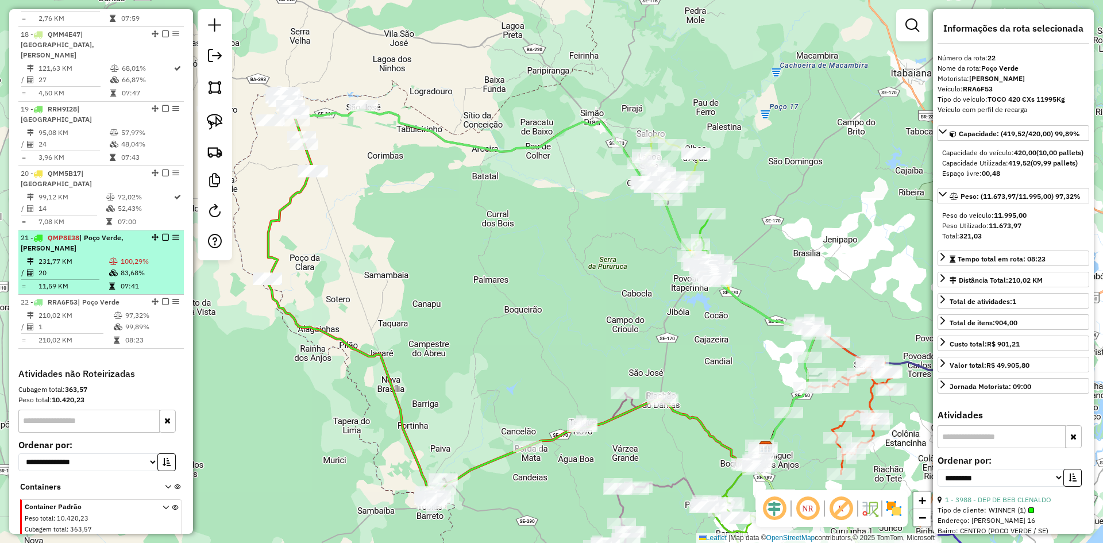
click at [150, 267] on td "83,68%" at bounding box center [149, 272] width 59 height 11
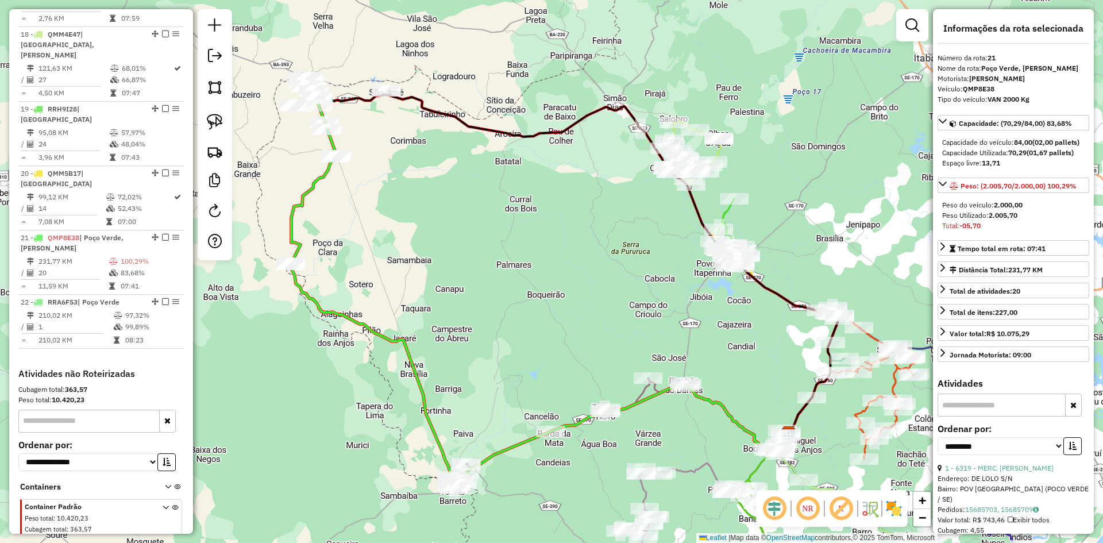
drag, startPoint x: 255, startPoint y: 195, endPoint x: 315, endPoint y: 237, distance: 73.5
click at [315, 237] on div "Janela de atendimento Grade de atendimento Capacidade Transportadoras Veículos …" at bounding box center [551, 271] width 1103 height 543
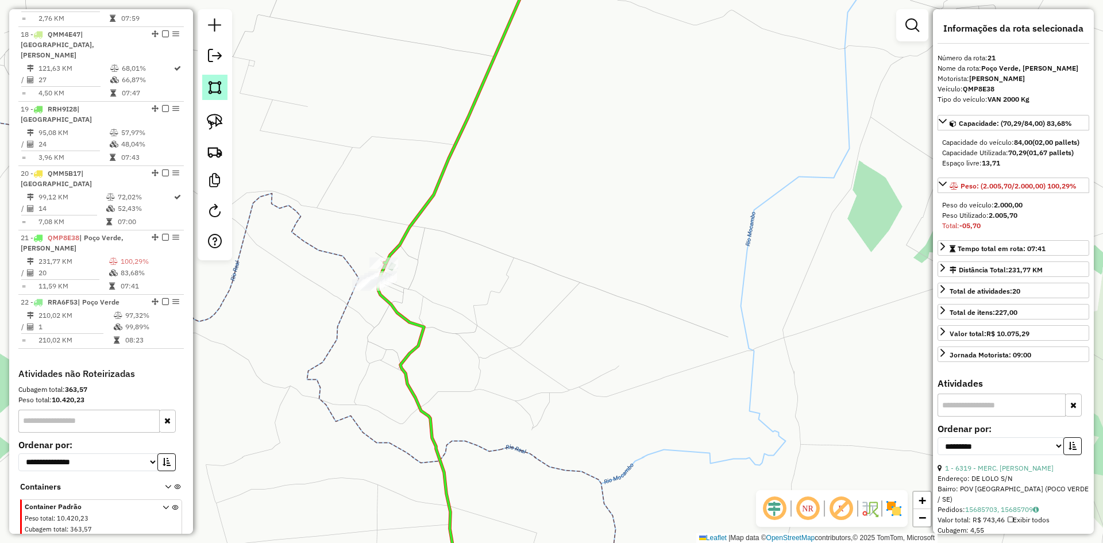
click at [217, 91] on img at bounding box center [215, 87] width 16 height 16
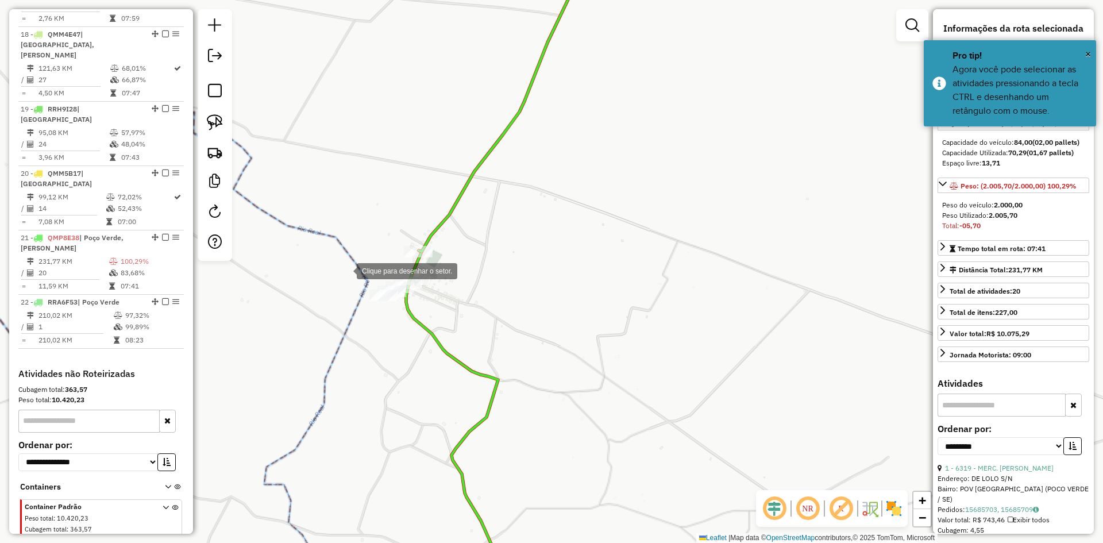
click at [345, 270] on div at bounding box center [345, 270] width 23 height 23
click at [453, 267] on div at bounding box center [450, 268] width 23 height 23
click at [480, 313] on div at bounding box center [468, 301] width 23 height 23
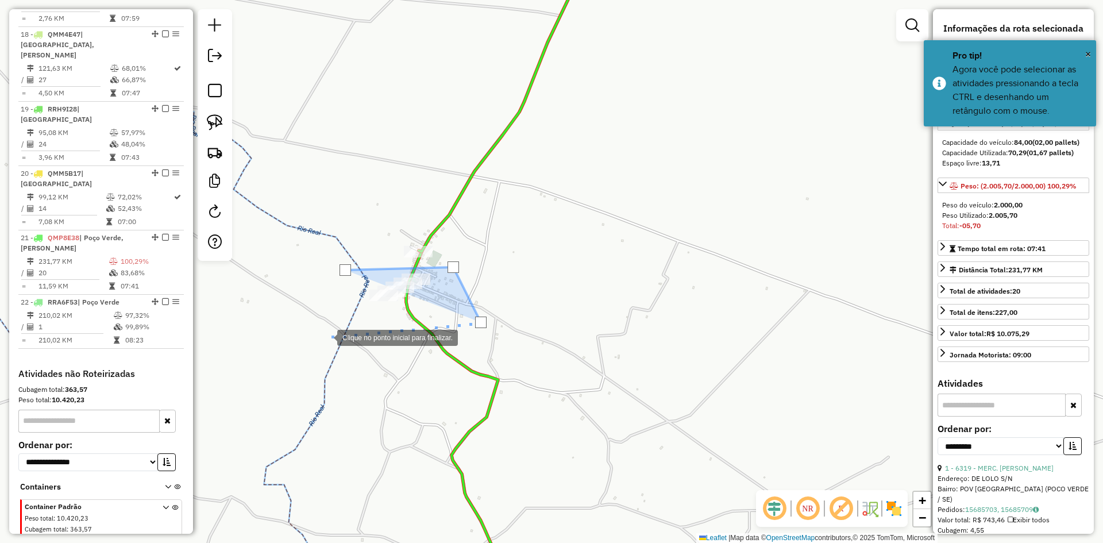
click at [326, 337] on div at bounding box center [325, 336] width 23 height 23
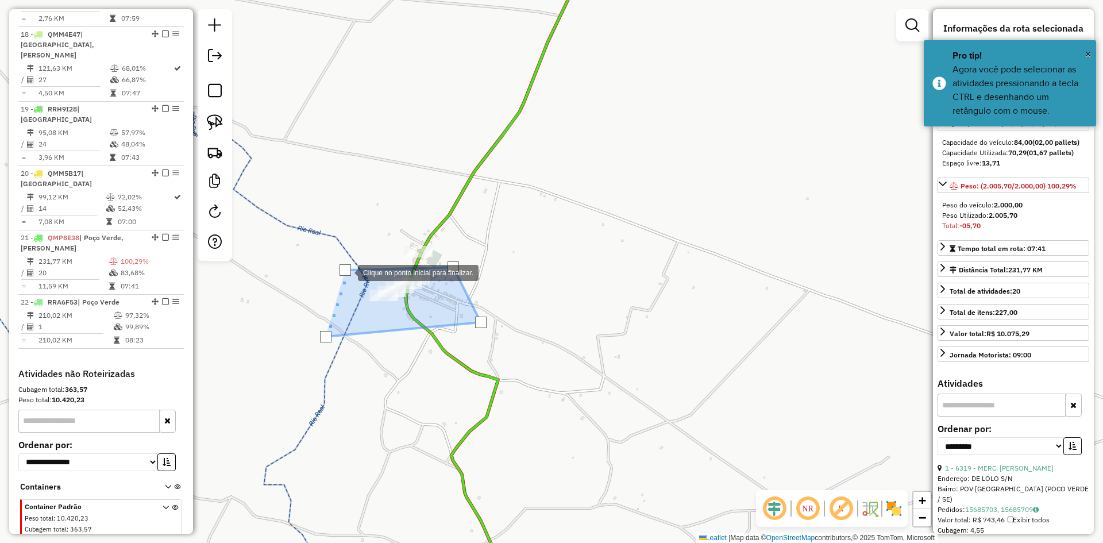
click at [346, 271] on div at bounding box center [345, 269] width 11 height 11
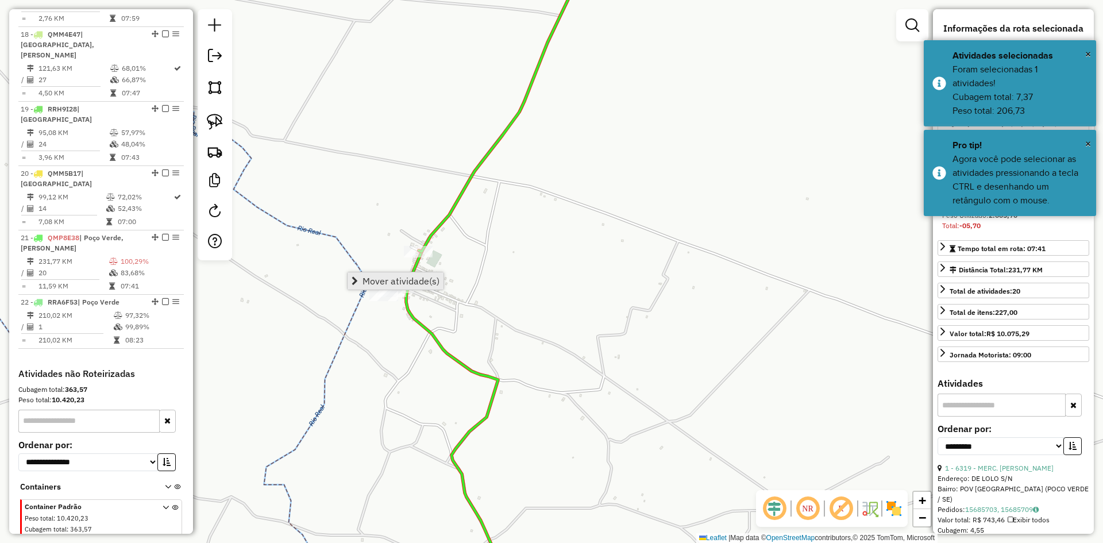
click at [380, 276] on span "Mover atividade(s)" at bounding box center [400, 280] width 77 height 9
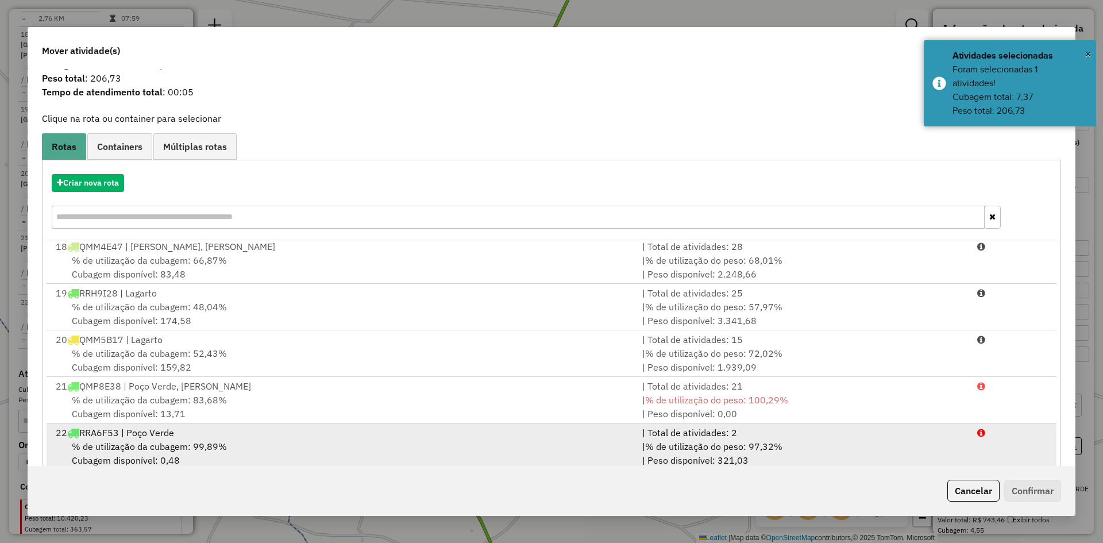
scroll to position [53, 0]
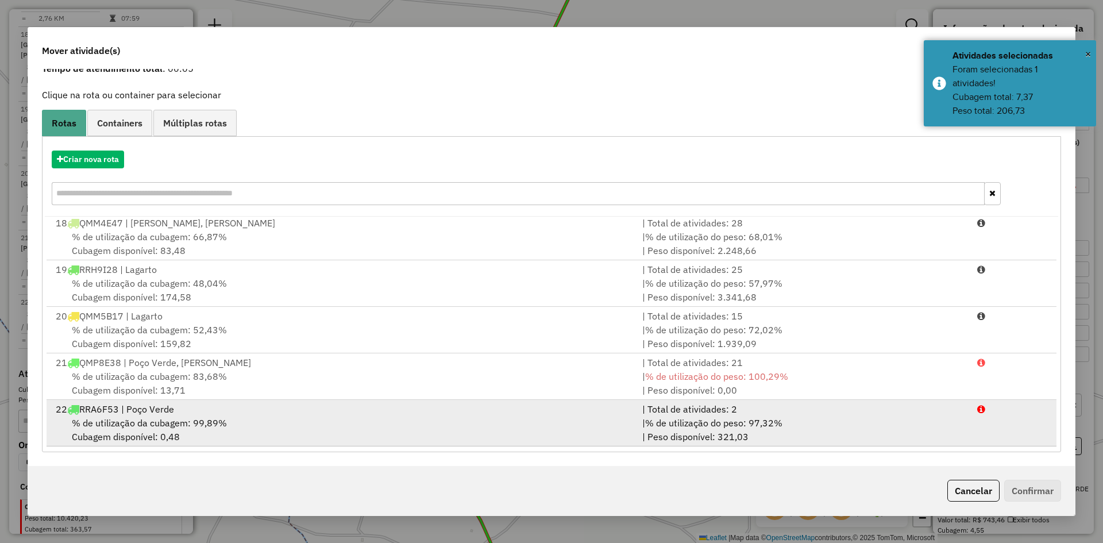
click at [172, 411] on div "22 RRA6F53 | Poço Verde" at bounding box center [342, 409] width 587 height 14
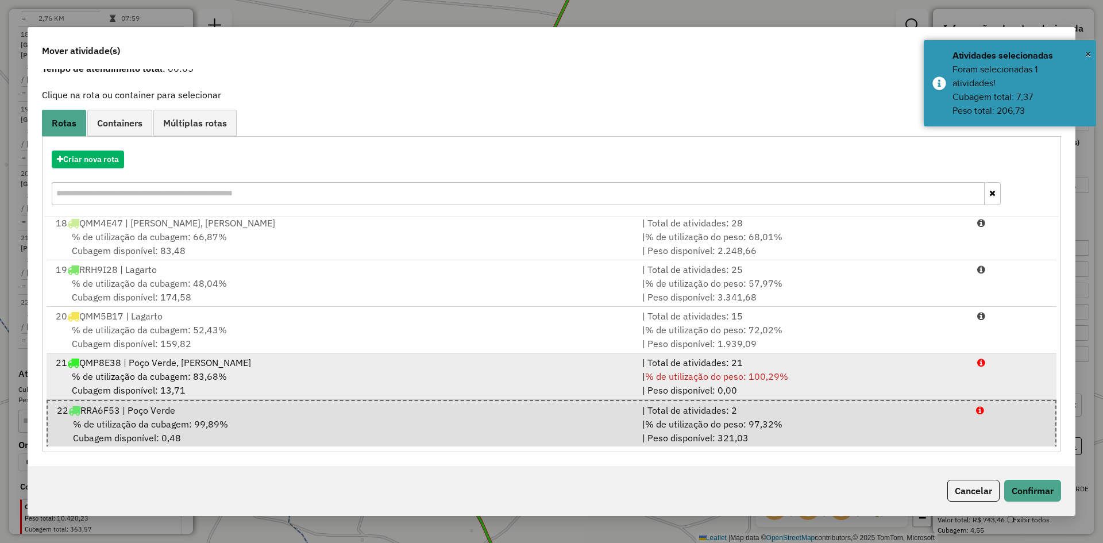
click at [166, 372] on span "% de utilização da cubagem: 83,68%" at bounding box center [149, 376] width 155 height 11
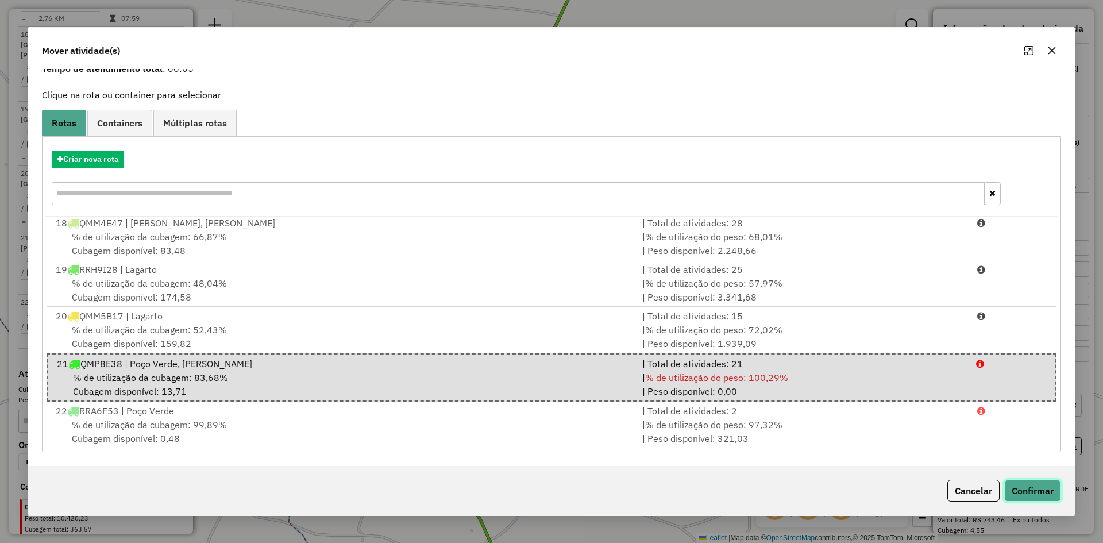
click at [1032, 486] on button "Confirmar" at bounding box center [1032, 491] width 57 height 22
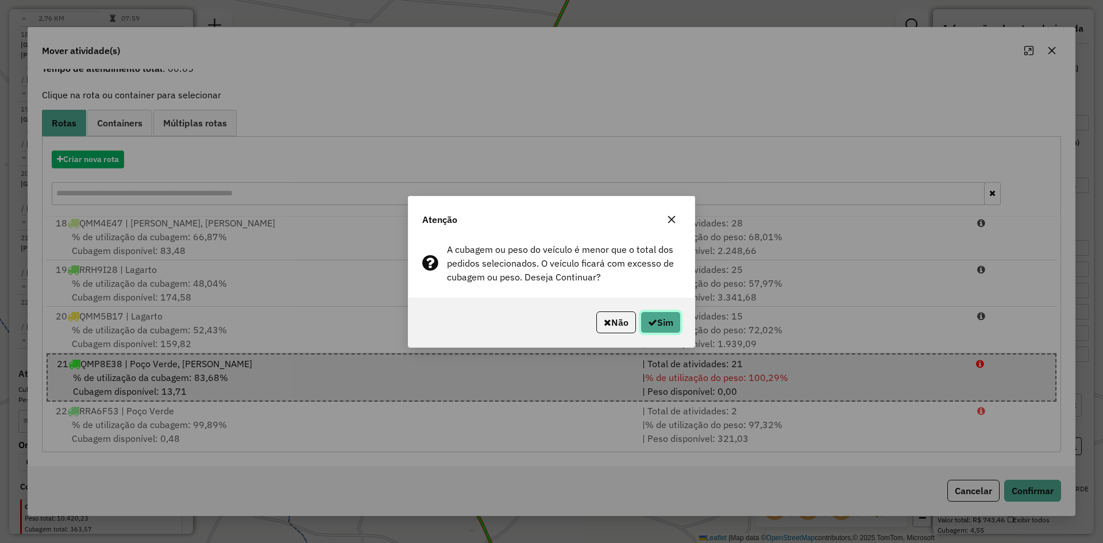
click at [654, 321] on icon "button" at bounding box center [652, 322] width 9 height 9
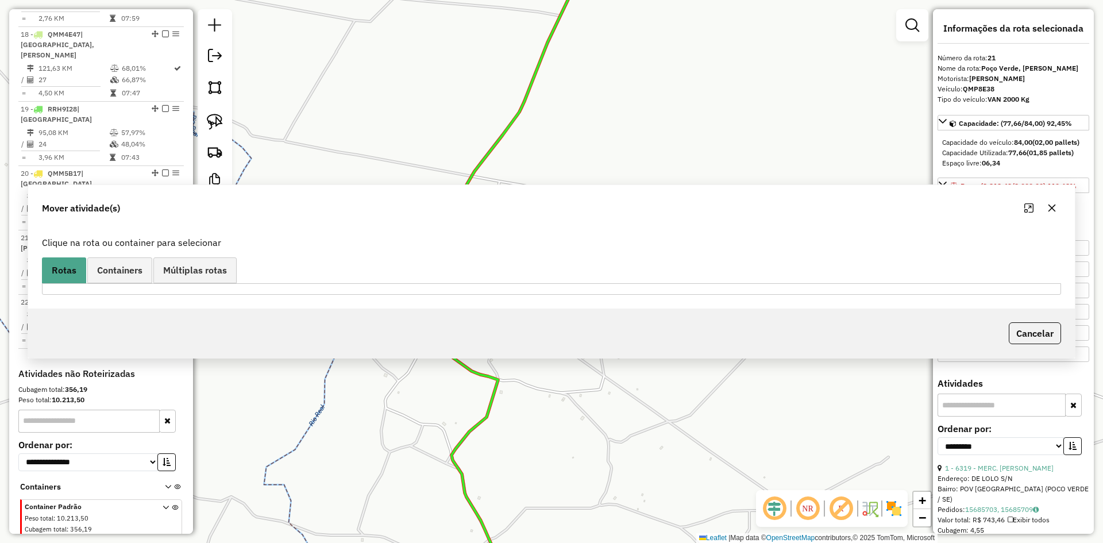
scroll to position [0, 0]
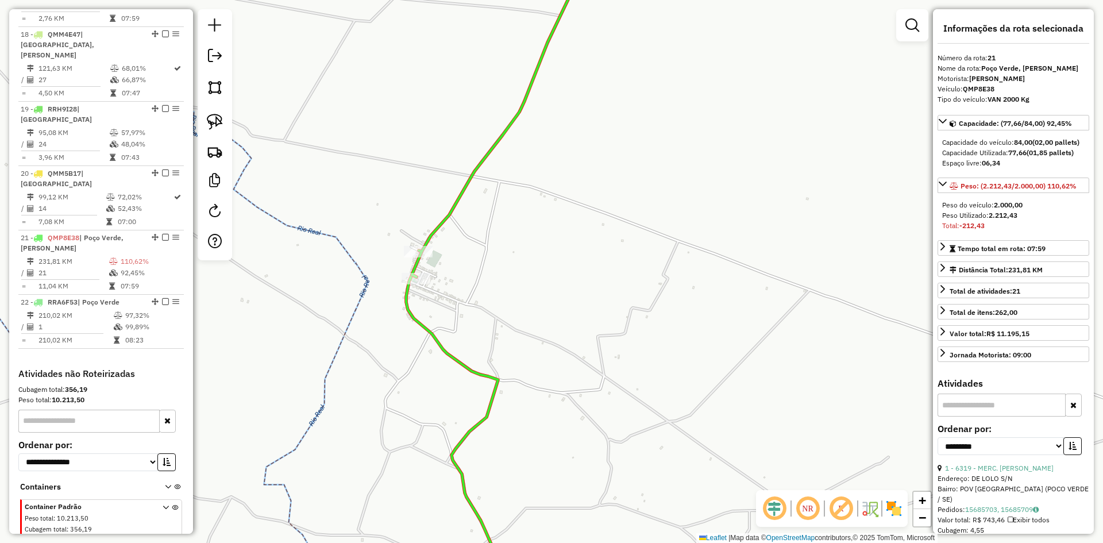
drag, startPoint x: 499, startPoint y: 160, endPoint x: 511, endPoint y: 249, distance: 89.9
click at [511, 249] on div "Janela de atendimento Grade de atendimento Capacidade Transportadoras Veículos …" at bounding box center [551, 271] width 1103 height 543
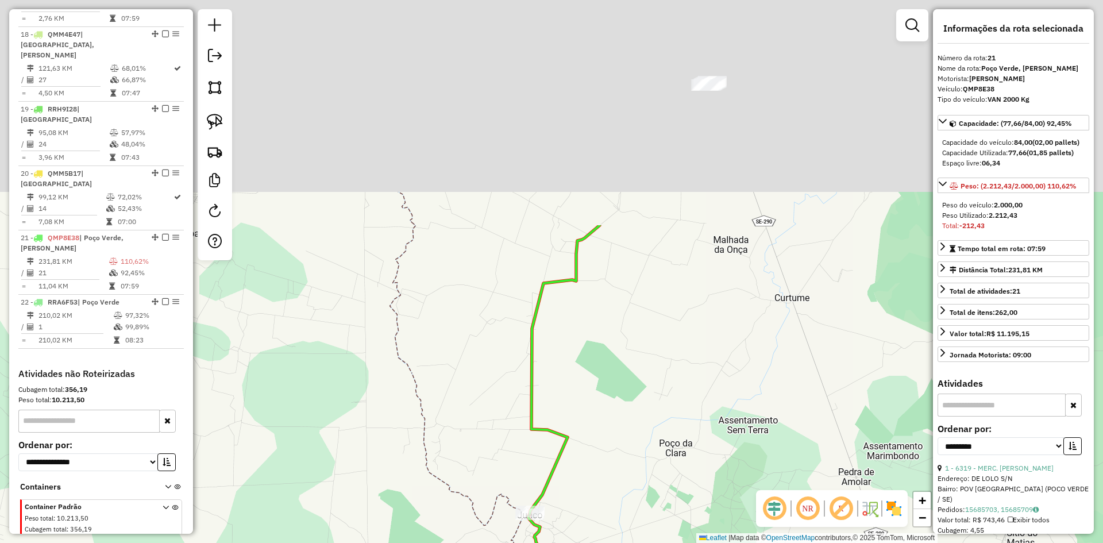
drag, startPoint x: 472, startPoint y: 113, endPoint x: 502, endPoint y: 414, distance: 302.6
click at [498, 429] on div "Janela de atendimento Grade de atendimento Capacidade Transportadoras Veículos …" at bounding box center [551, 271] width 1103 height 543
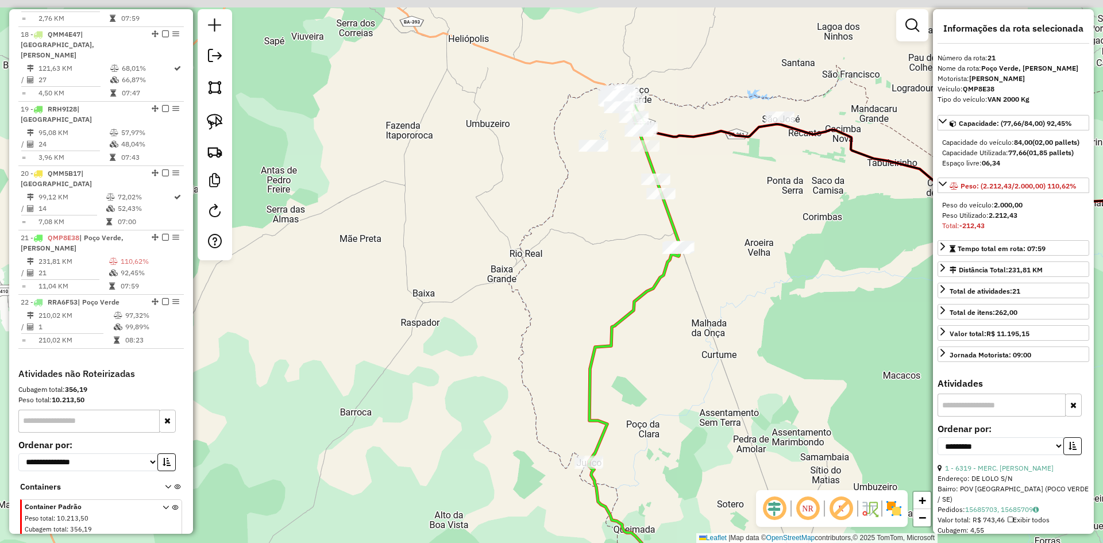
drag, startPoint x: 623, startPoint y: 214, endPoint x: 623, endPoint y: 300, distance: 86.2
click at [623, 300] on div "Janela de atendimento Grade de atendimento Capacidade Transportadoras Veículos …" at bounding box center [551, 271] width 1103 height 543
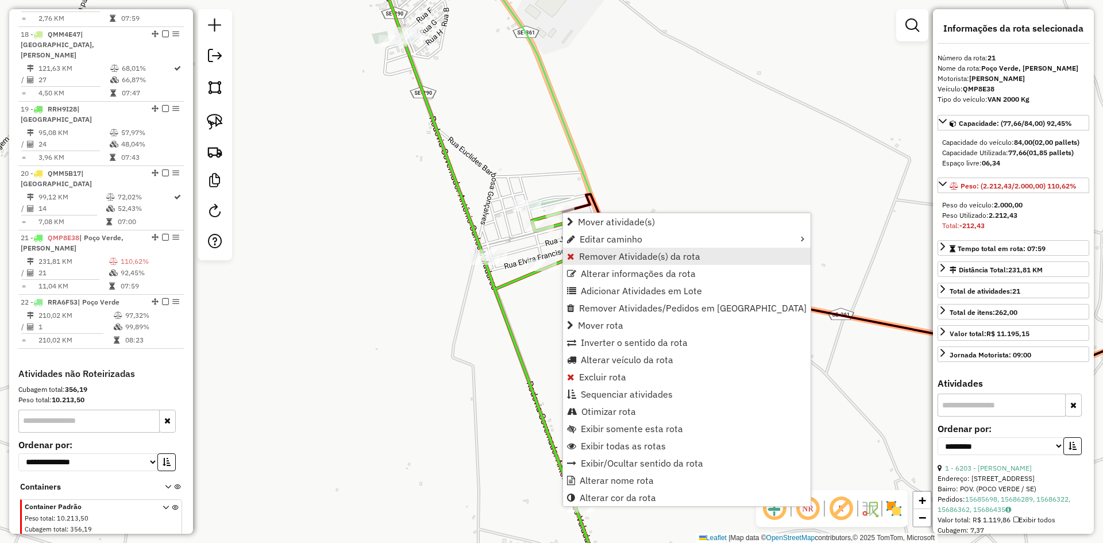
click at [599, 254] on span "Remover Atividade(s) da rota" at bounding box center [639, 256] width 121 height 9
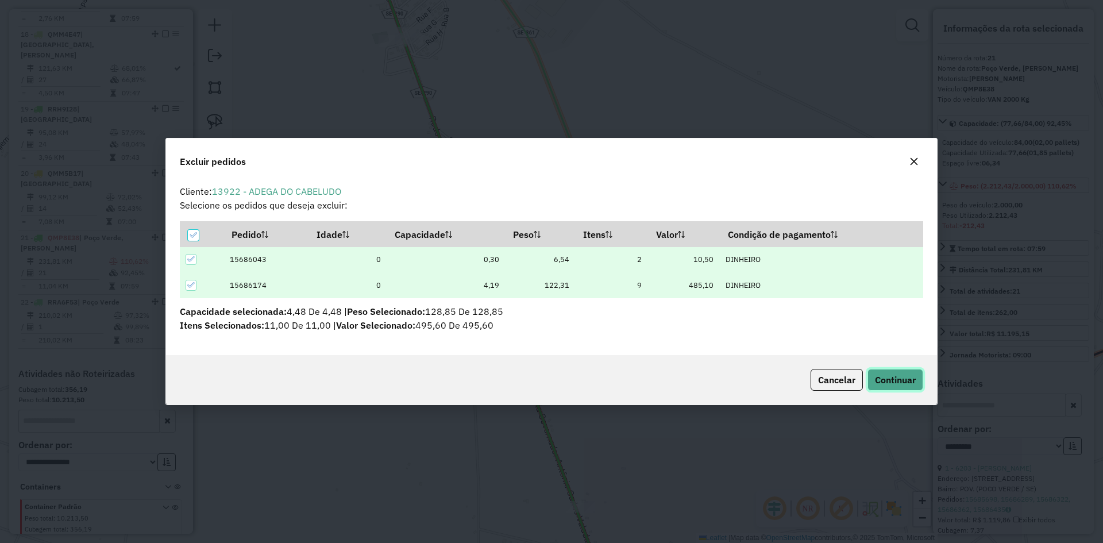
click at [886, 381] on span "Continuar" at bounding box center [895, 379] width 41 height 11
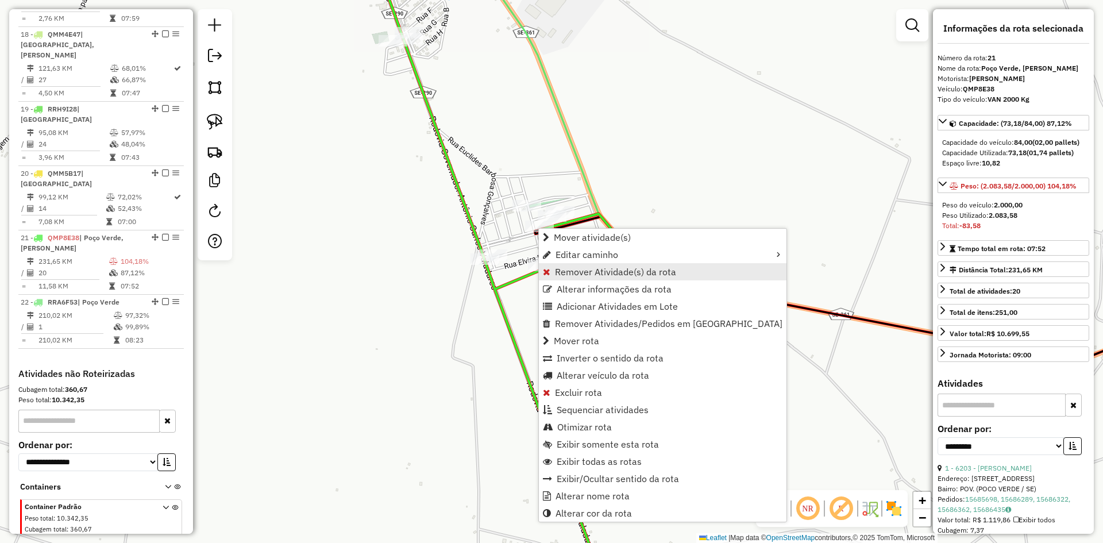
click at [582, 272] on span "Remover Atividade(s) da rota" at bounding box center [615, 271] width 121 height 9
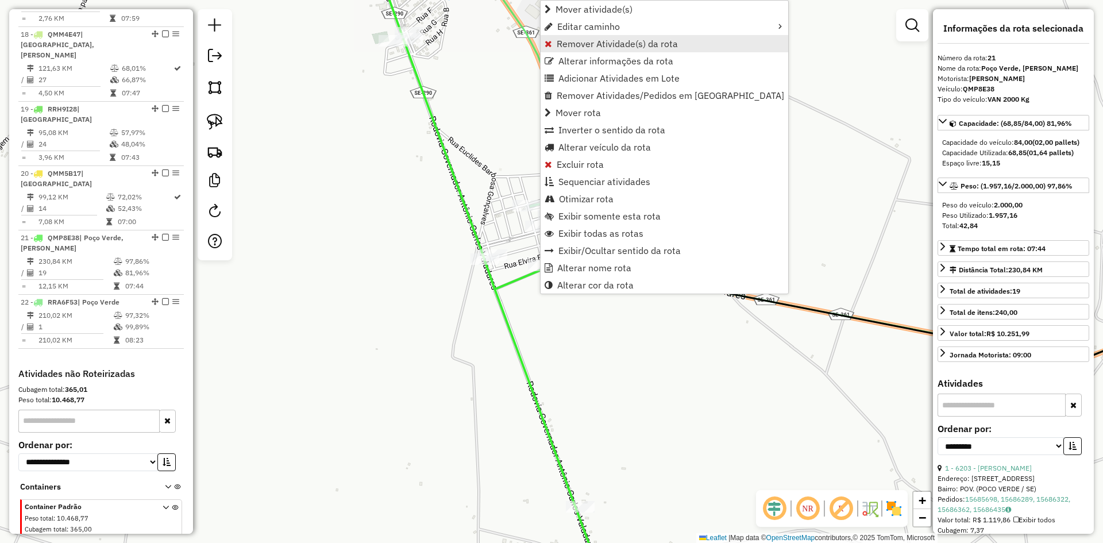
click at [581, 48] on span "Remover Atividade(s) da rota" at bounding box center [617, 43] width 121 height 9
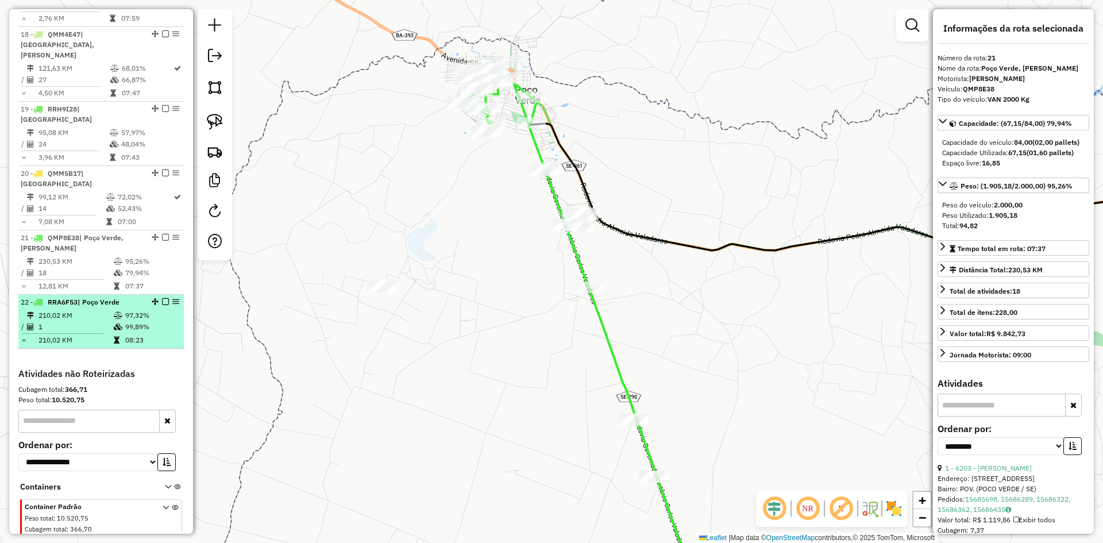
click at [114, 323] on icon at bounding box center [118, 326] width 9 height 7
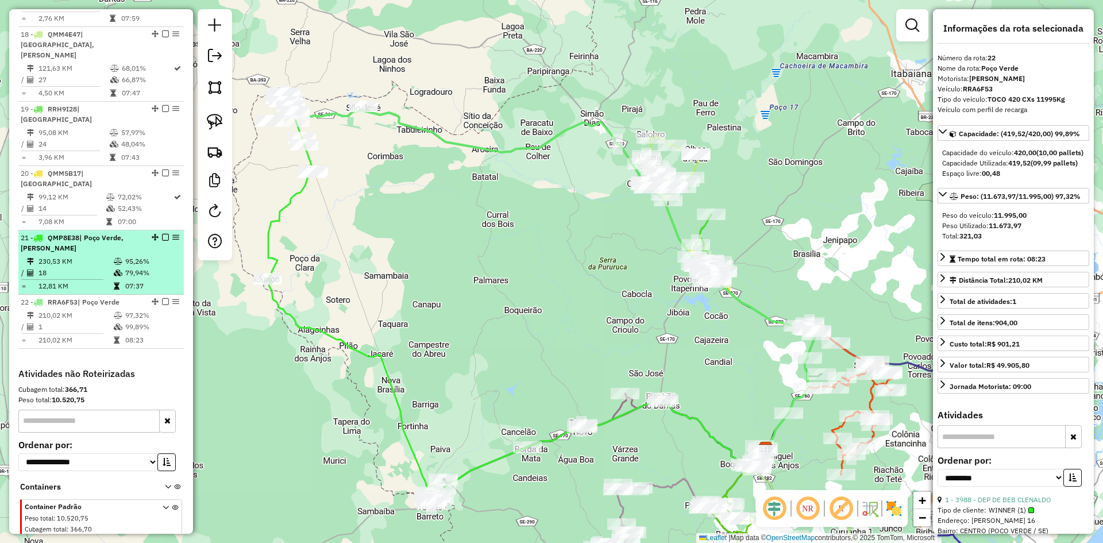
click at [121, 267] on td at bounding box center [118, 272] width 11 height 11
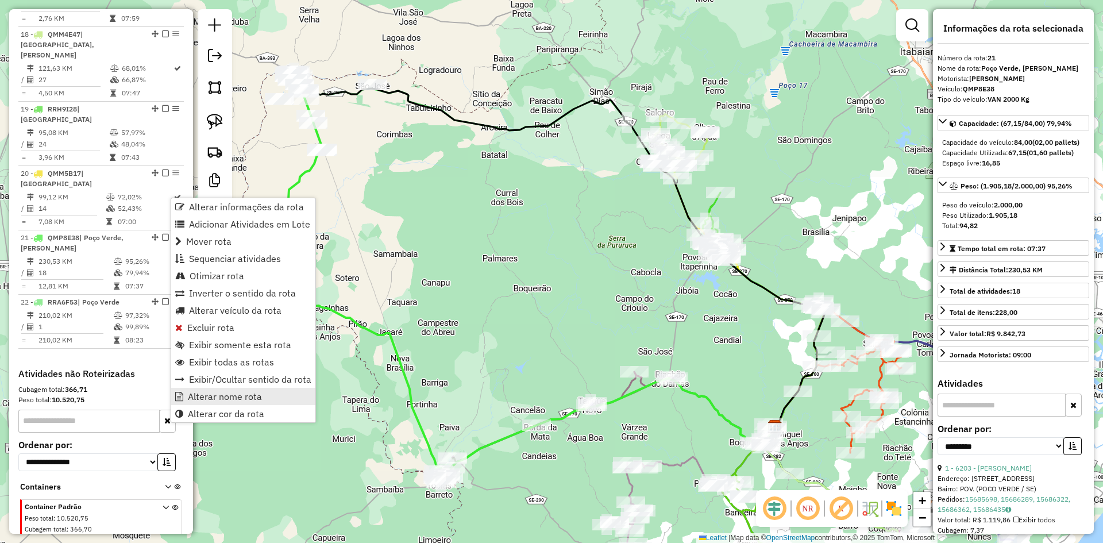
click at [250, 392] on span "Alterar nome rota" at bounding box center [225, 396] width 74 height 9
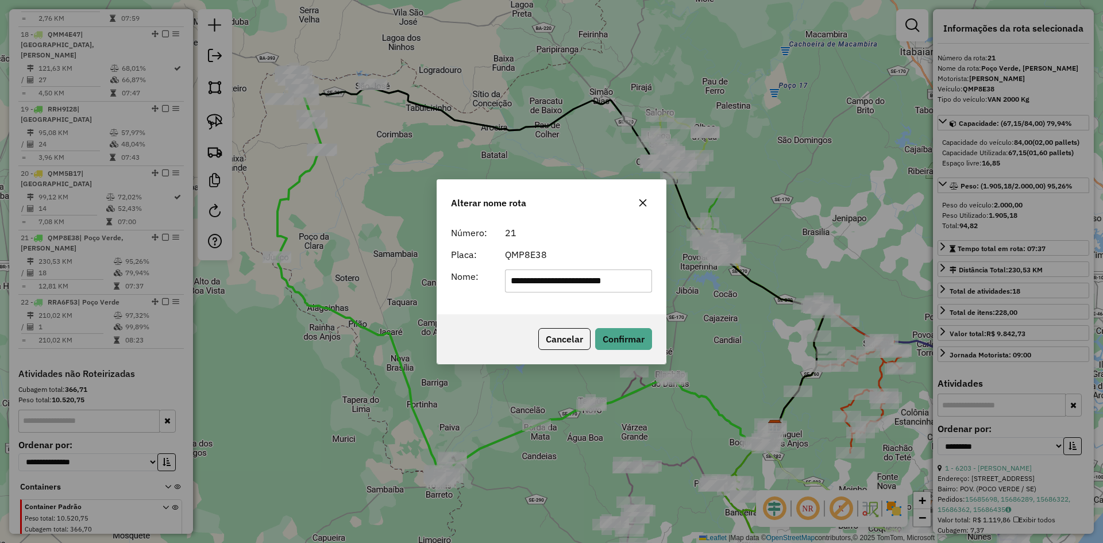
click at [554, 284] on input "**********" at bounding box center [579, 280] width 148 height 23
type input "**********"
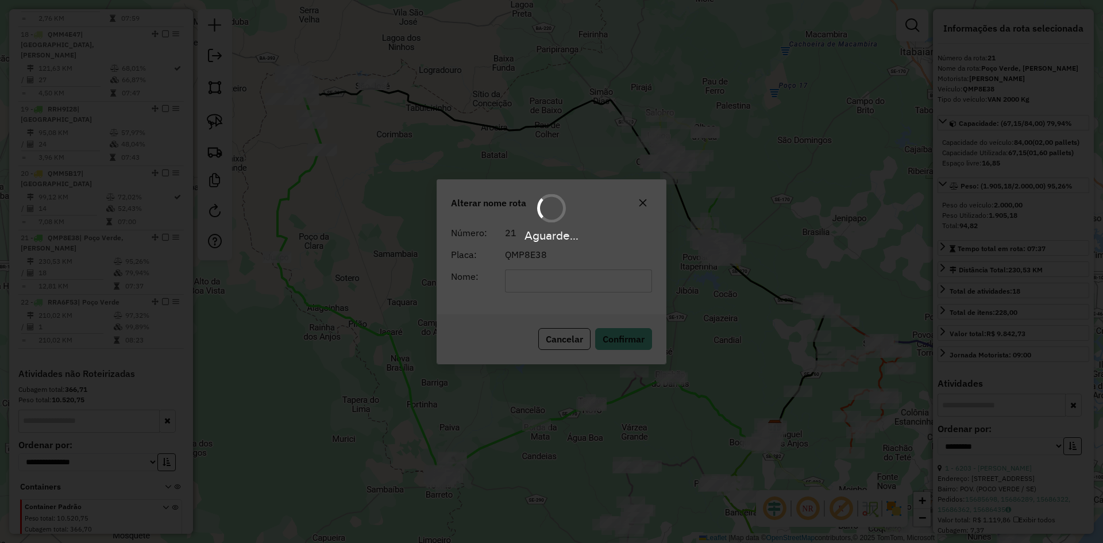
scroll to position [1459, 0]
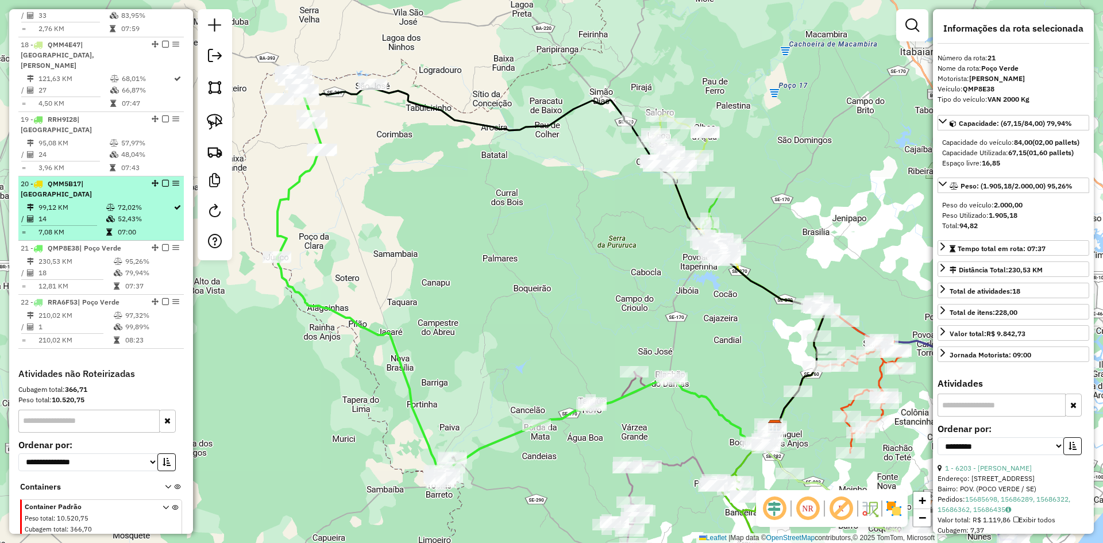
click at [139, 213] on td "52,43%" at bounding box center [145, 218] width 56 height 11
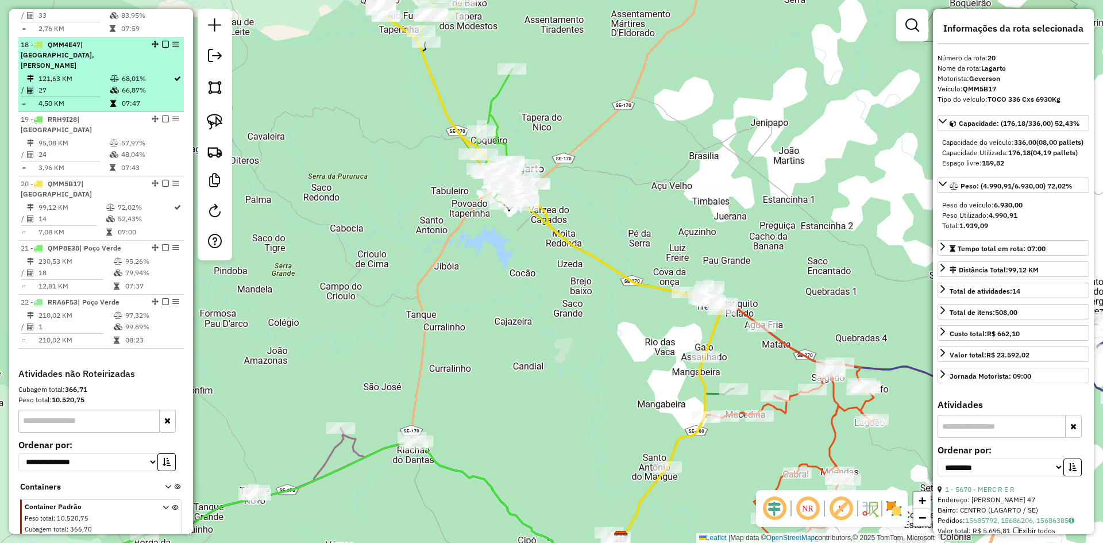
click at [132, 84] on td "66,87%" at bounding box center [147, 89] width 52 height 11
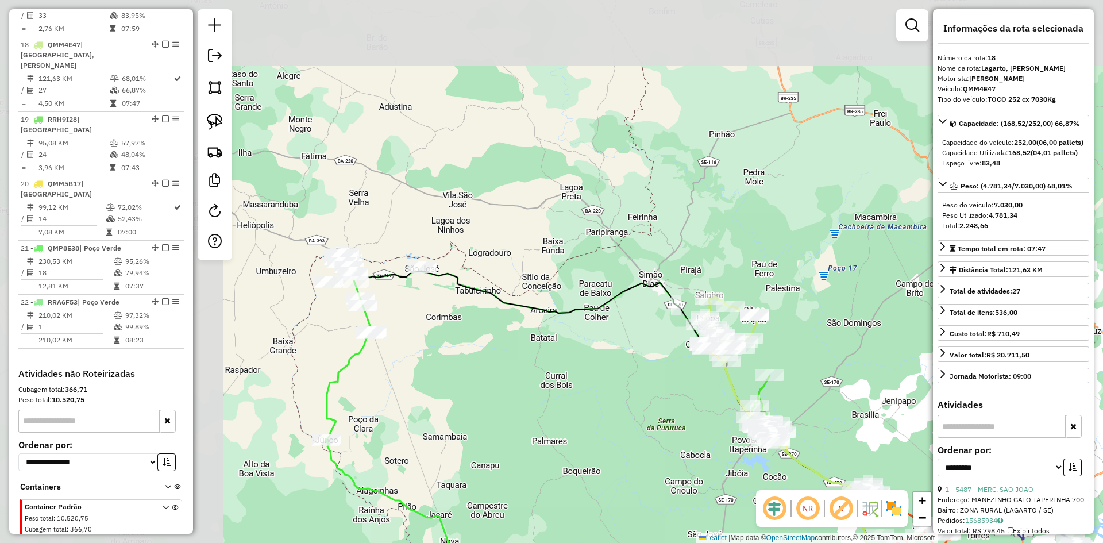
drag, startPoint x: 325, startPoint y: 156, endPoint x: 629, endPoint y: 386, distance: 381.3
click at [629, 386] on div "Janela de atendimento Grade de atendimento Capacidade Transportadoras Veículos …" at bounding box center [551, 271] width 1103 height 543
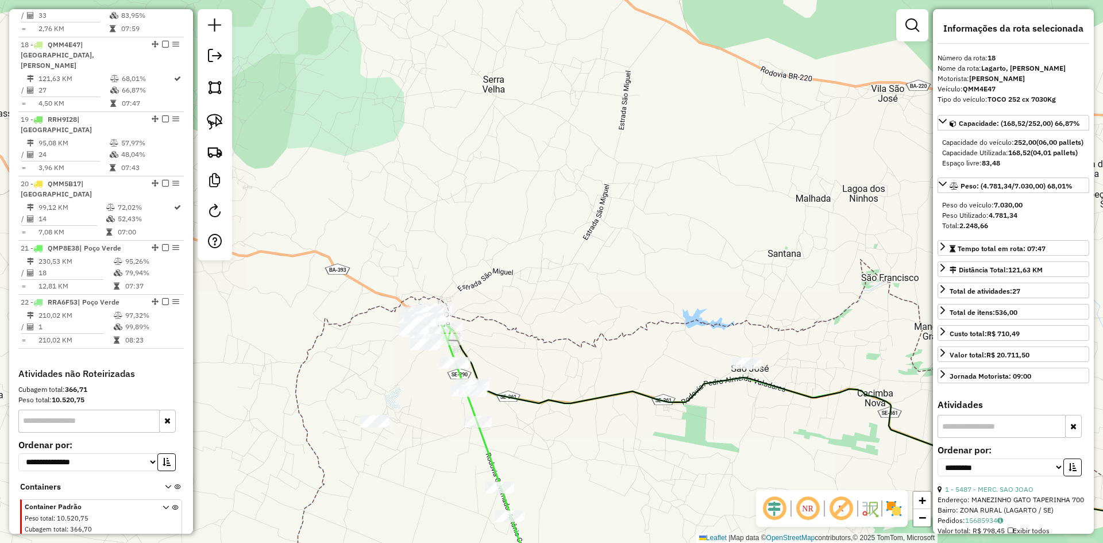
click at [217, 92] on img at bounding box center [215, 87] width 16 height 16
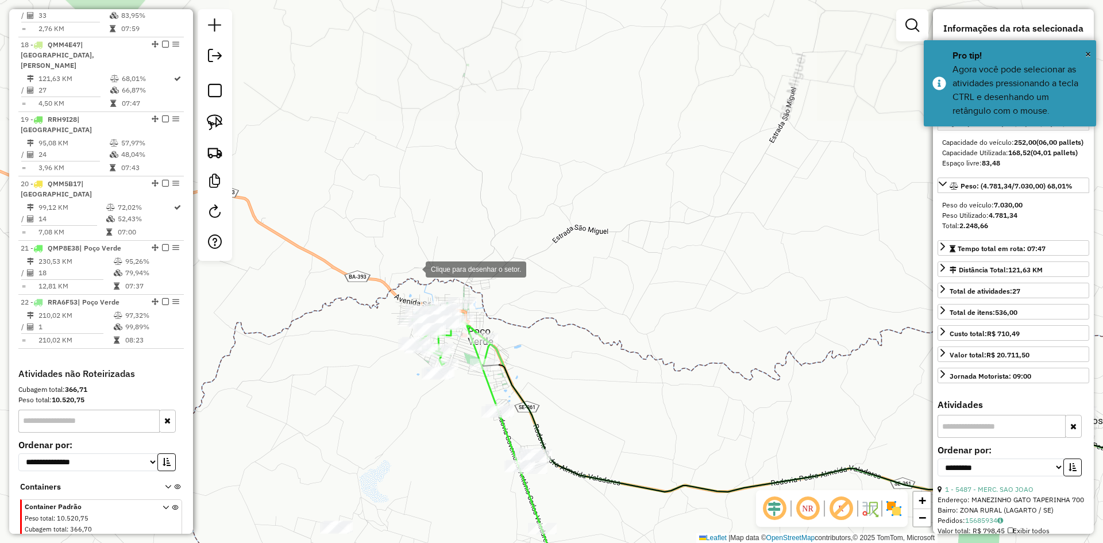
click at [414, 268] on div at bounding box center [414, 268] width 23 height 23
click at [366, 331] on div at bounding box center [375, 324] width 23 height 23
click at [367, 360] on div at bounding box center [365, 348] width 23 height 23
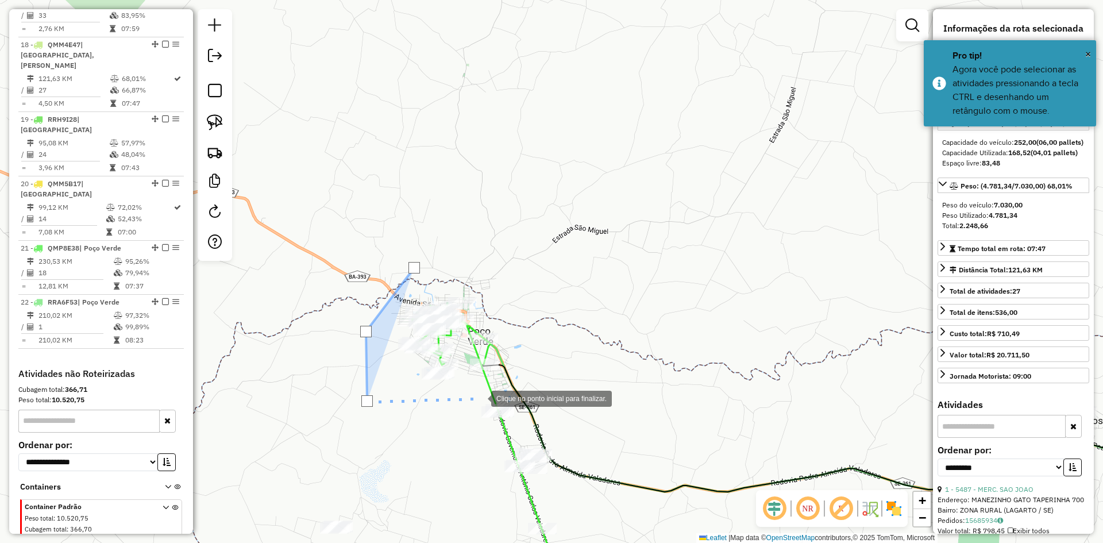
click at [483, 396] on div at bounding box center [479, 397] width 23 height 23
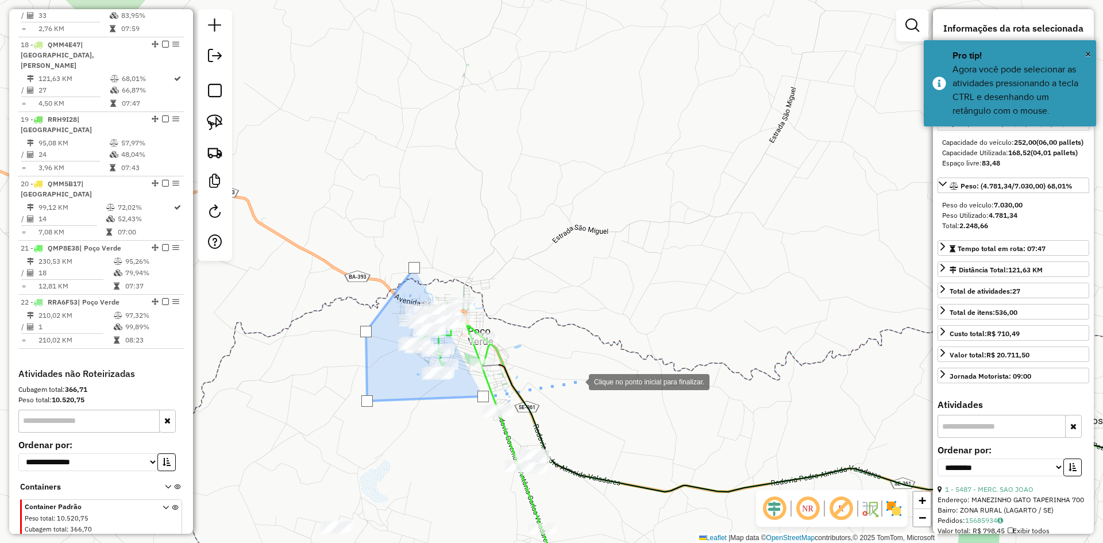
click at [577, 381] on div at bounding box center [577, 380] width 23 height 23
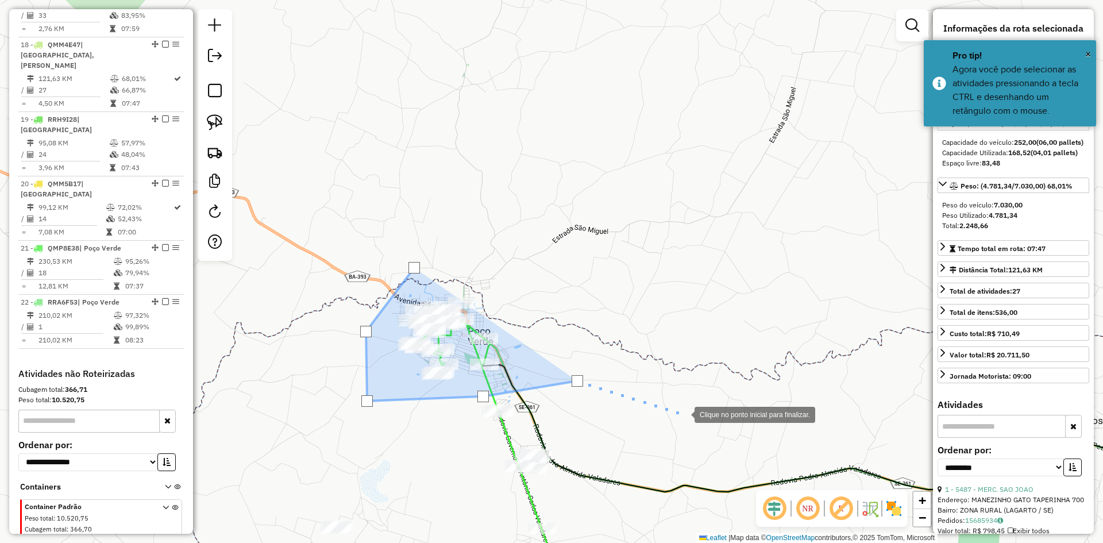
drag, startPoint x: 683, startPoint y: 414, endPoint x: 563, endPoint y: 365, distance: 129.6
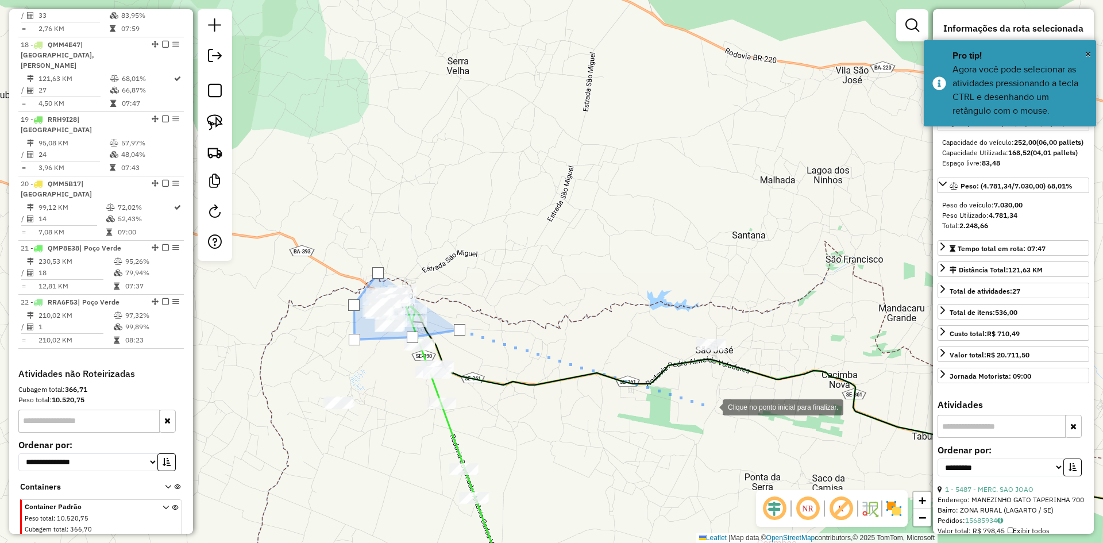
drag, startPoint x: 711, startPoint y: 406, endPoint x: 754, endPoint y: 388, distance: 46.6
click at [712, 406] on div at bounding box center [711, 406] width 23 height 23
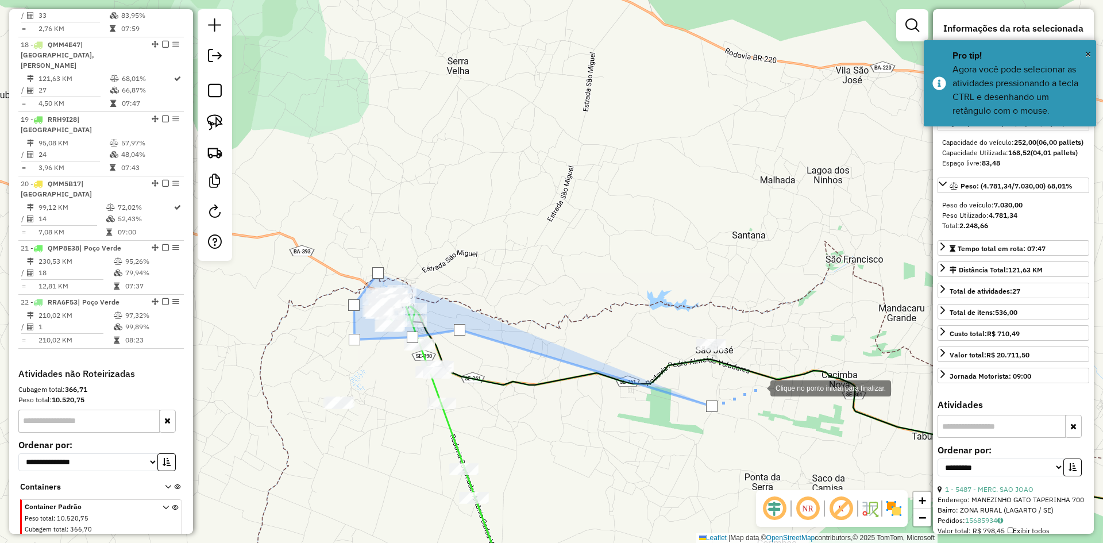
click at [759, 387] on div at bounding box center [758, 387] width 23 height 23
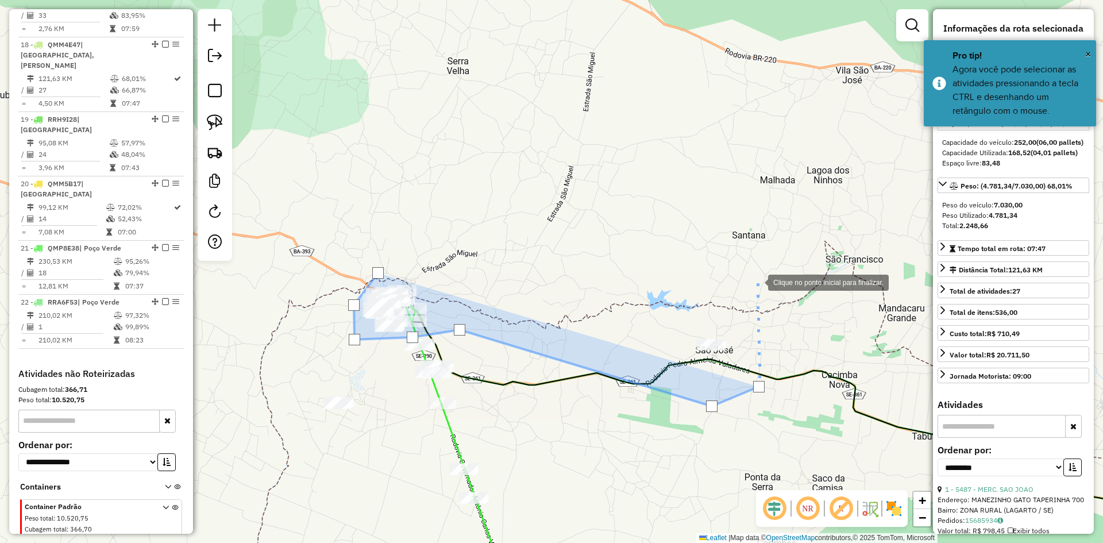
click at [755, 273] on div at bounding box center [756, 281] width 23 height 23
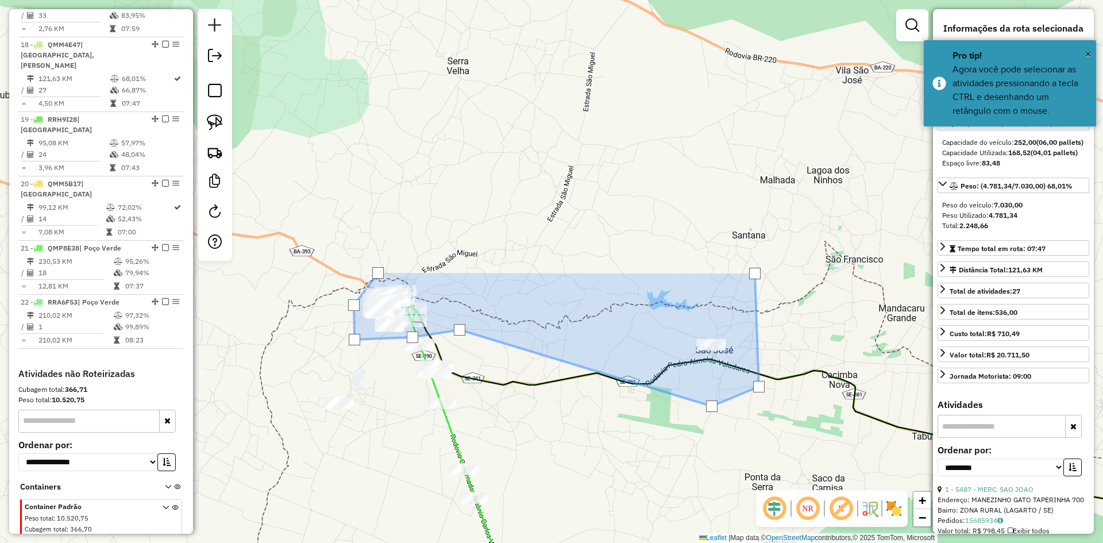
click at [755, 273] on div at bounding box center [754, 273] width 11 height 11
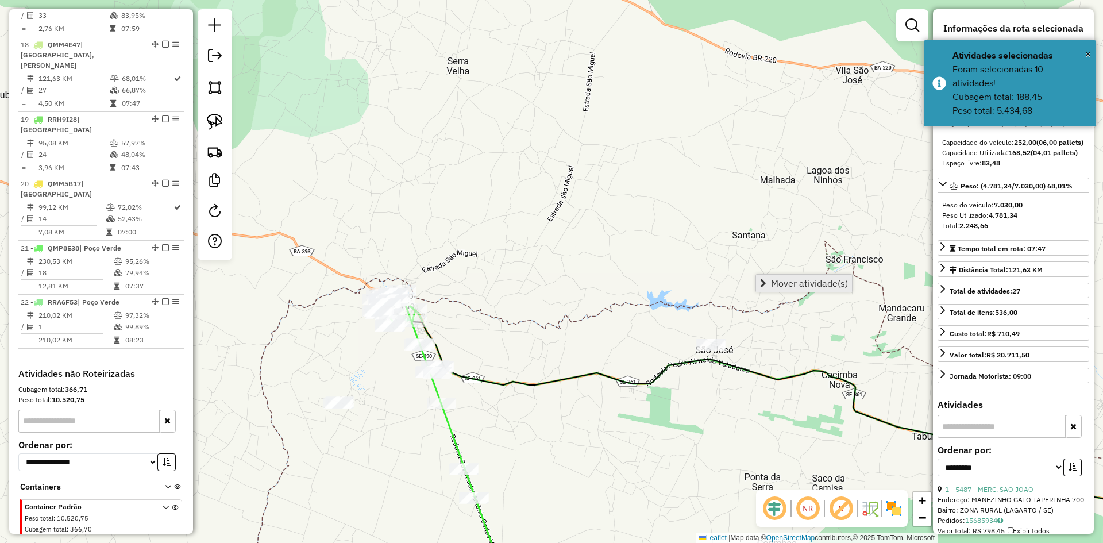
click at [788, 279] on span "Mover atividade(s)" at bounding box center [809, 283] width 77 height 9
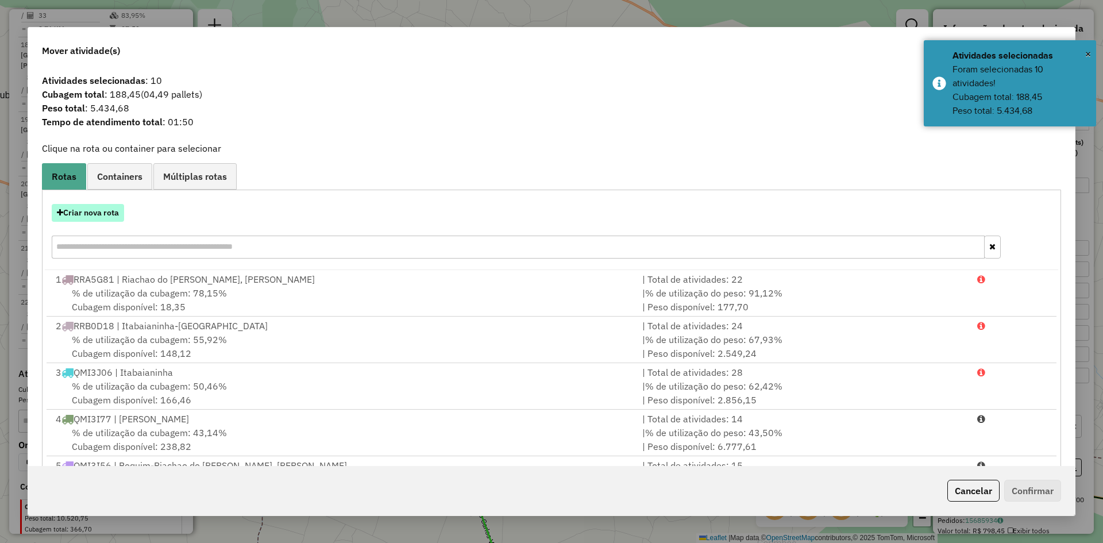
click at [91, 210] on button "Criar nova rota" at bounding box center [88, 213] width 72 height 18
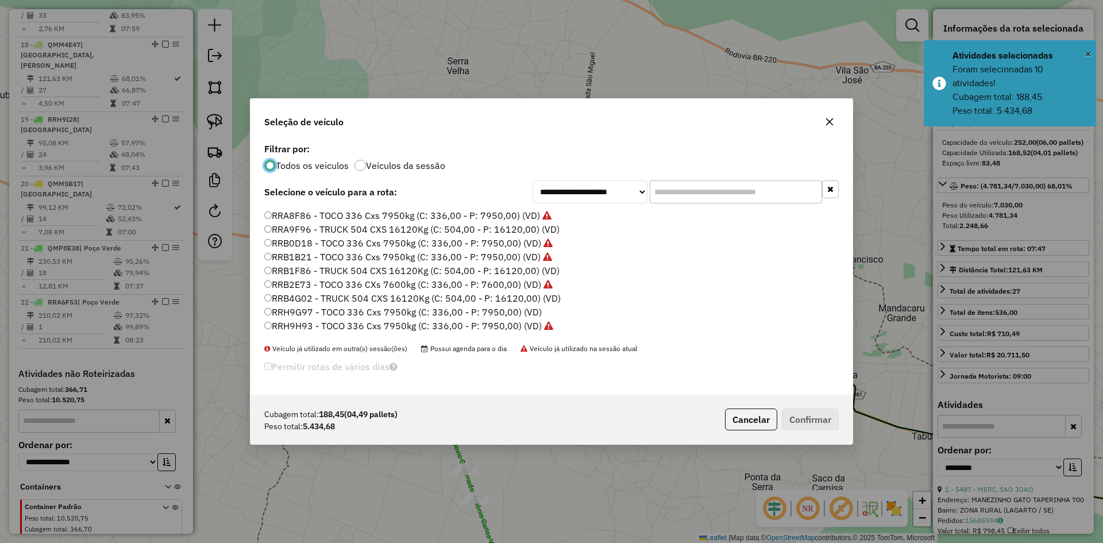
scroll to position [715, 0]
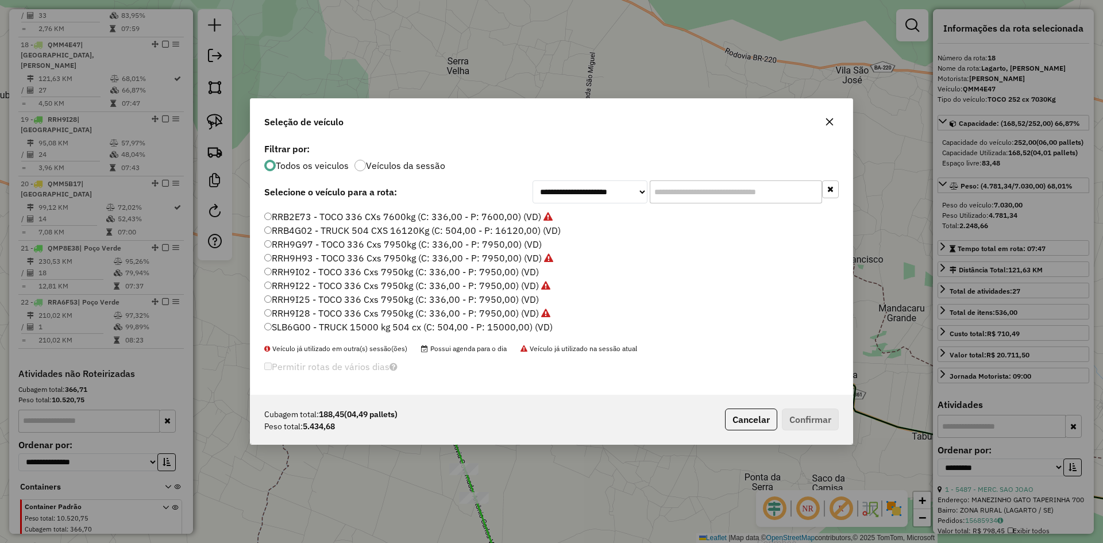
click at [309, 296] on label "RRH9I25 - TOCO 336 Cxs 7950kg (C: 336,00 - P: 7950,00) (VD)" at bounding box center [401, 299] width 275 height 14
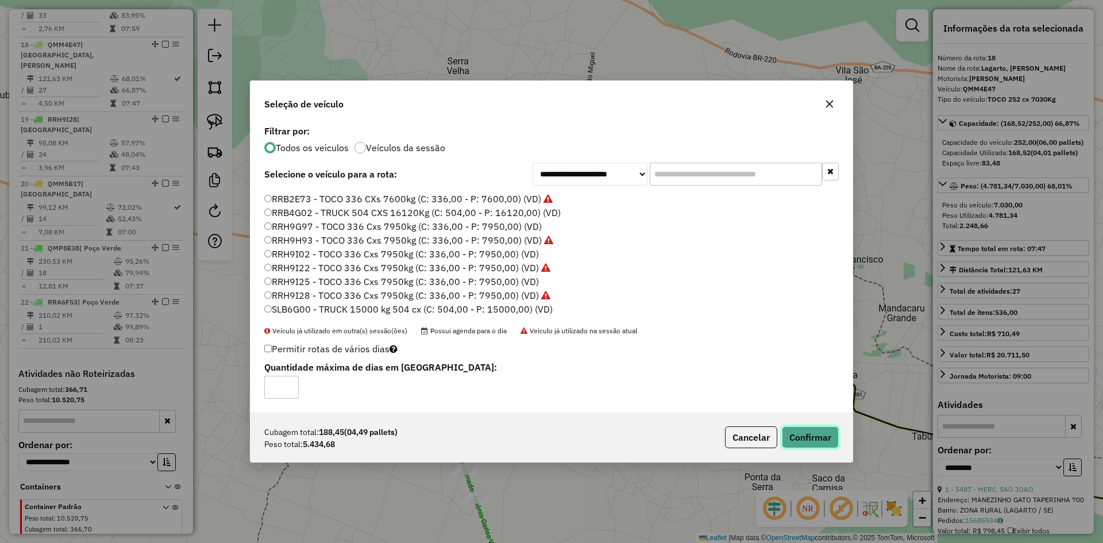
click at [802, 431] on button "Confirmar" at bounding box center [810, 437] width 57 height 22
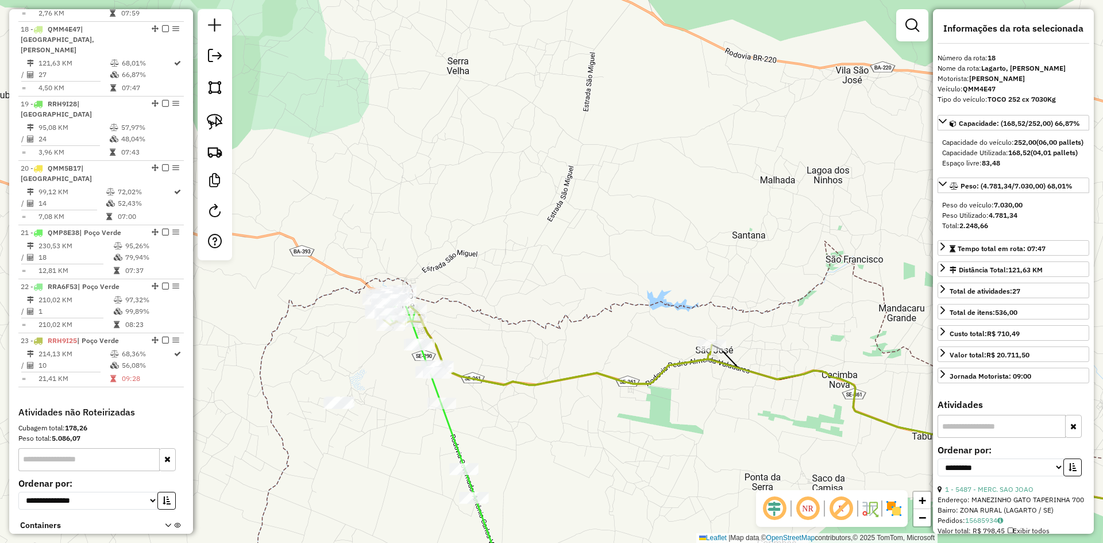
scroll to position [1476, 0]
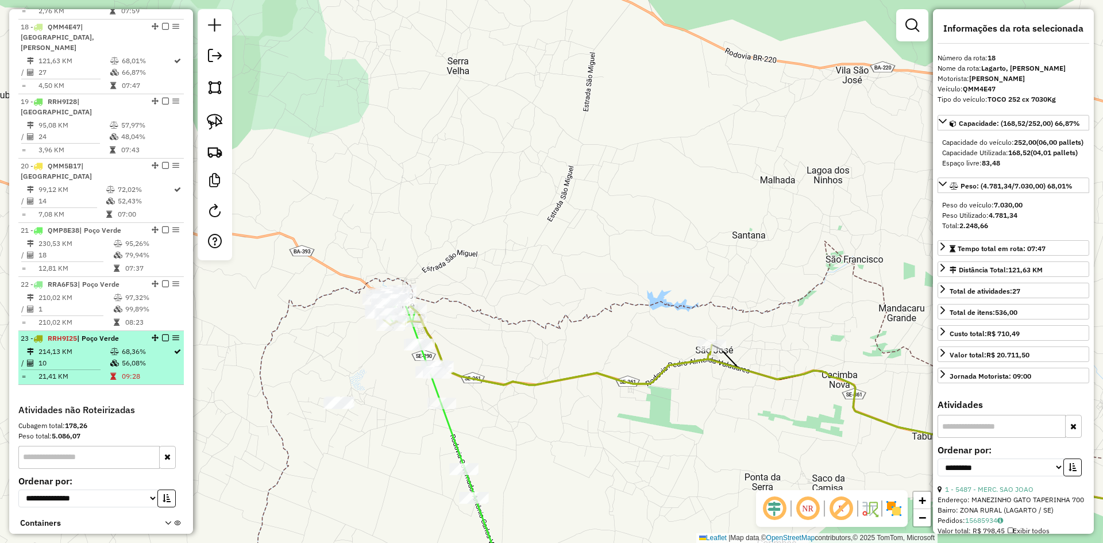
click at [144, 346] on td "68,36%" at bounding box center [147, 351] width 52 height 11
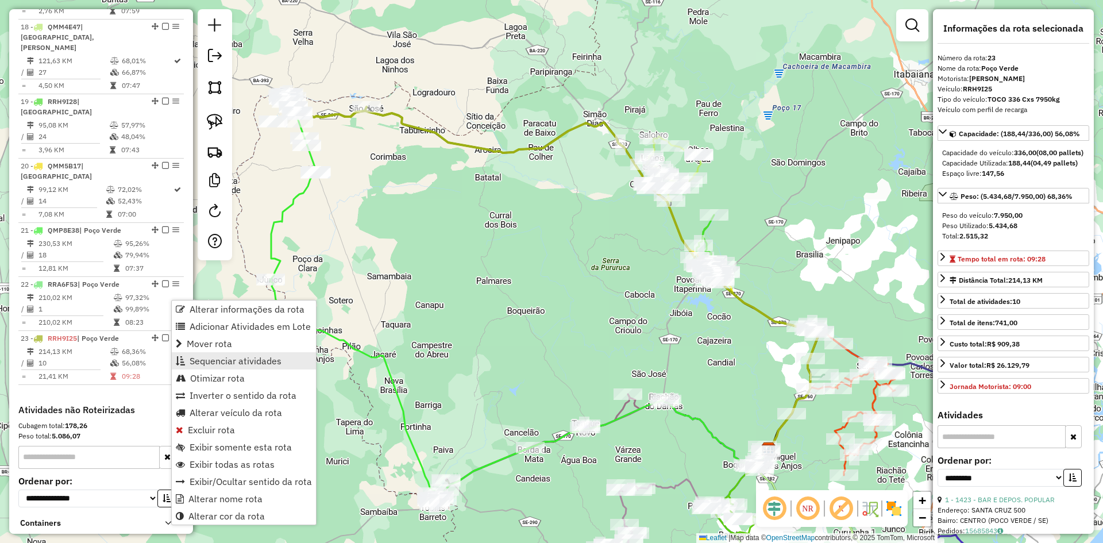
click at [234, 358] on span "Sequenciar atividades" at bounding box center [236, 360] width 92 height 9
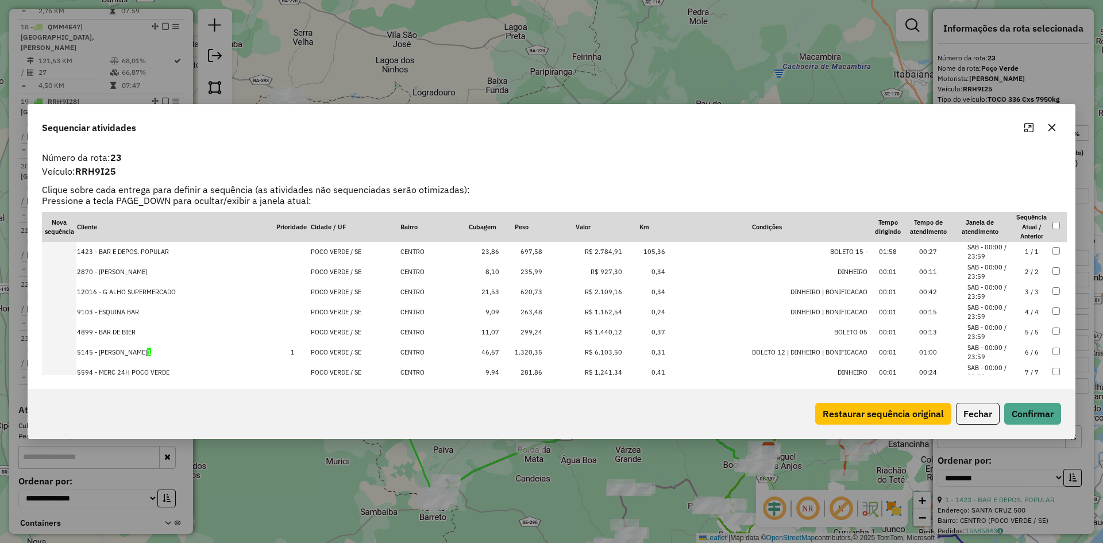
click at [1058, 250] on td at bounding box center [1059, 252] width 15 height 20
click at [1047, 250] on td "1 / 1" at bounding box center [1032, 252] width 40 height 20
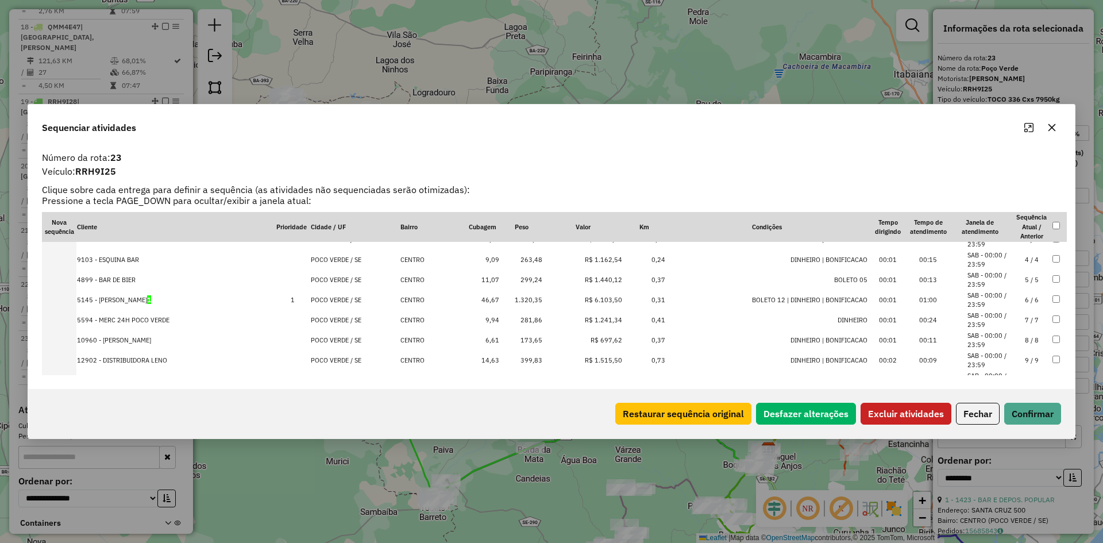
scroll to position [78, 0]
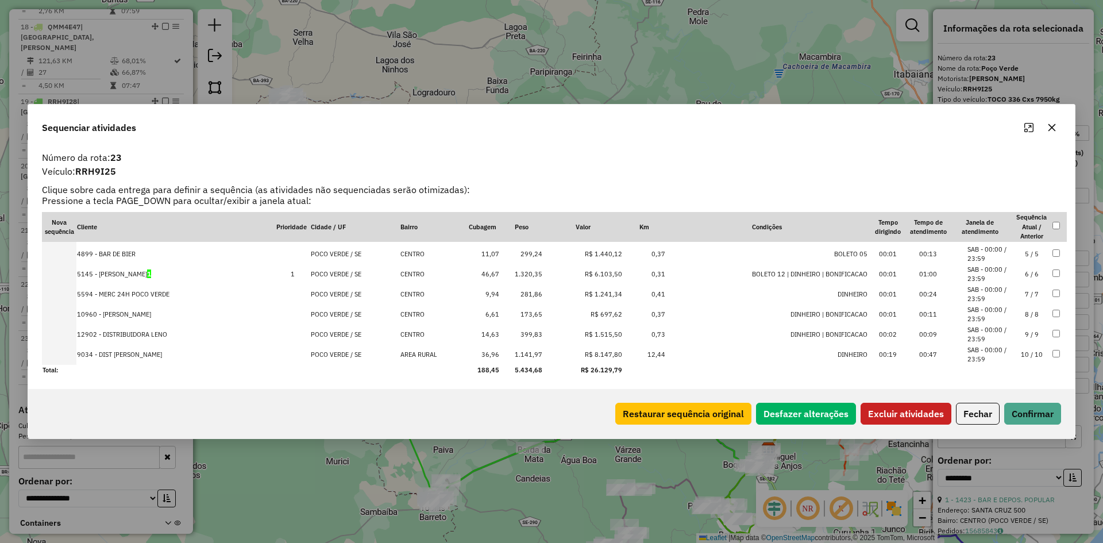
click at [888, 413] on button "Excluir atividades" at bounding box center [906, 414] width 91 height 22
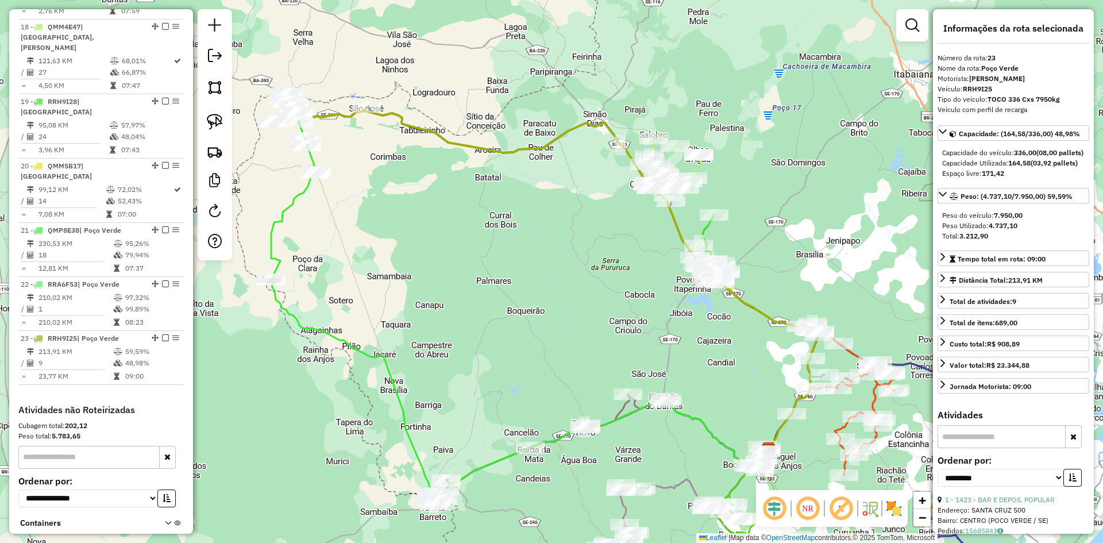
scroll to position [1513, 0]
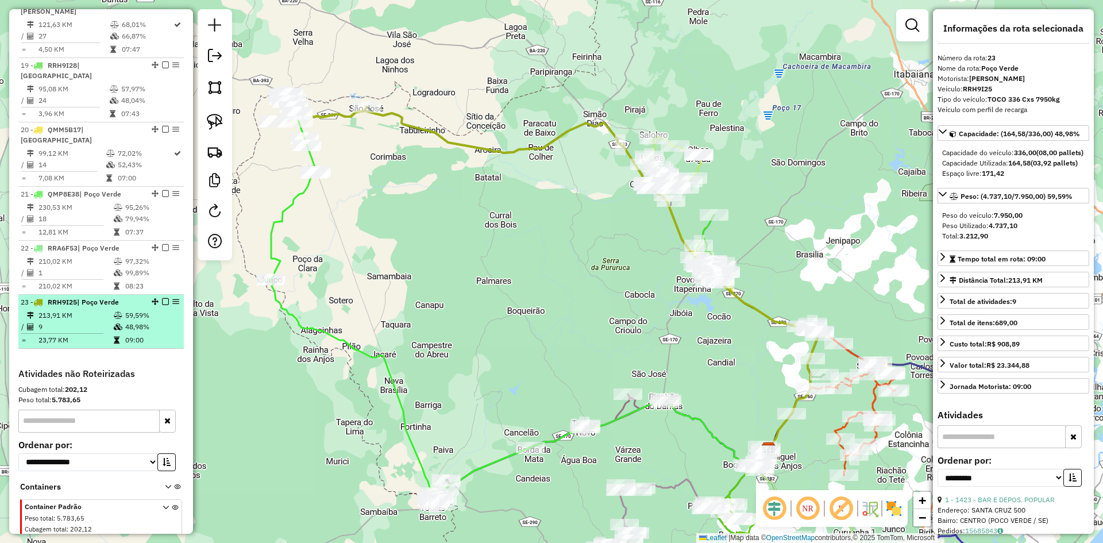
click at [138, 321] on td "48,98%" at bounding box center [152, 326] width 55 height 11
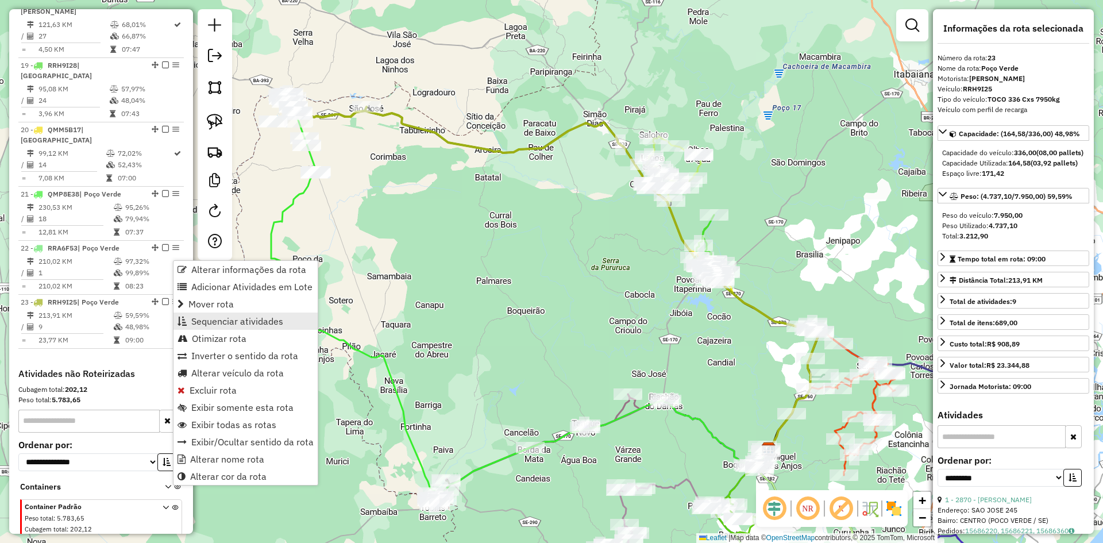
click at [252, 321] on span "Sequenciar atividades" at bounding box center [237, 321] width 92 height 9
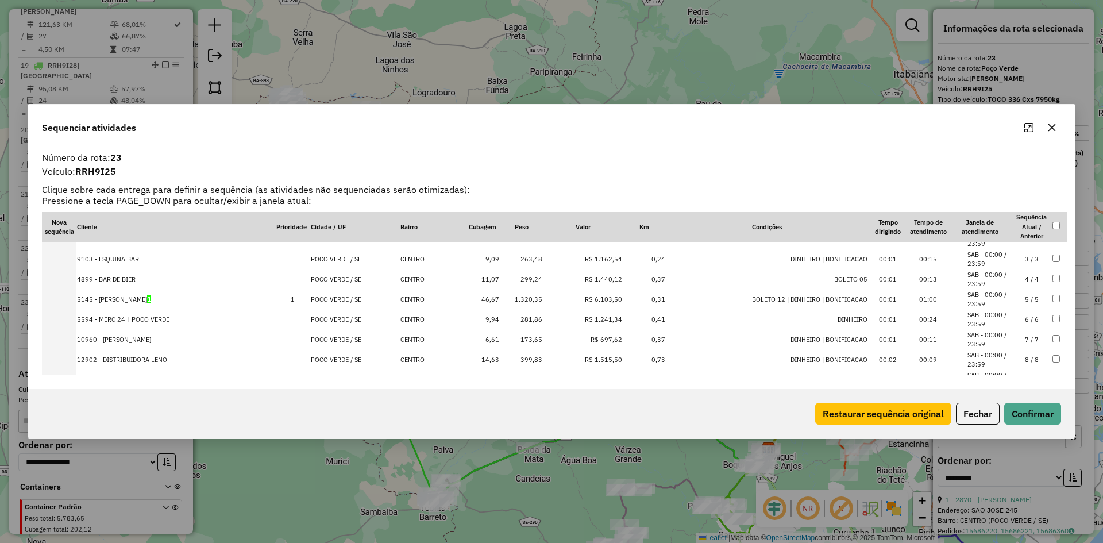
scroll to position [58, 0]
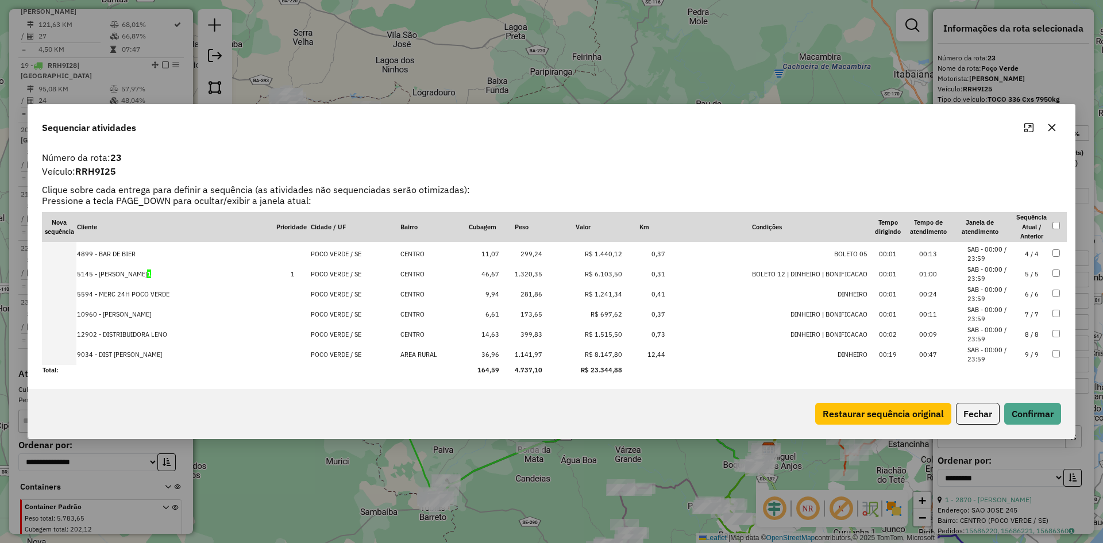
click at [975, 411] on button "Fechar" at bounding box center [978, 414] width 44 height 22
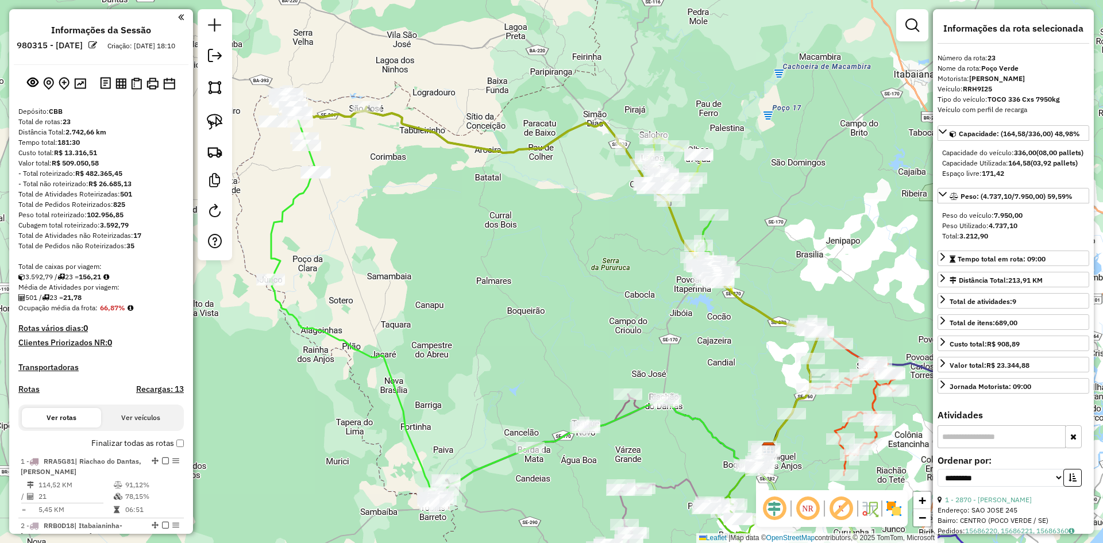
select select "**********"
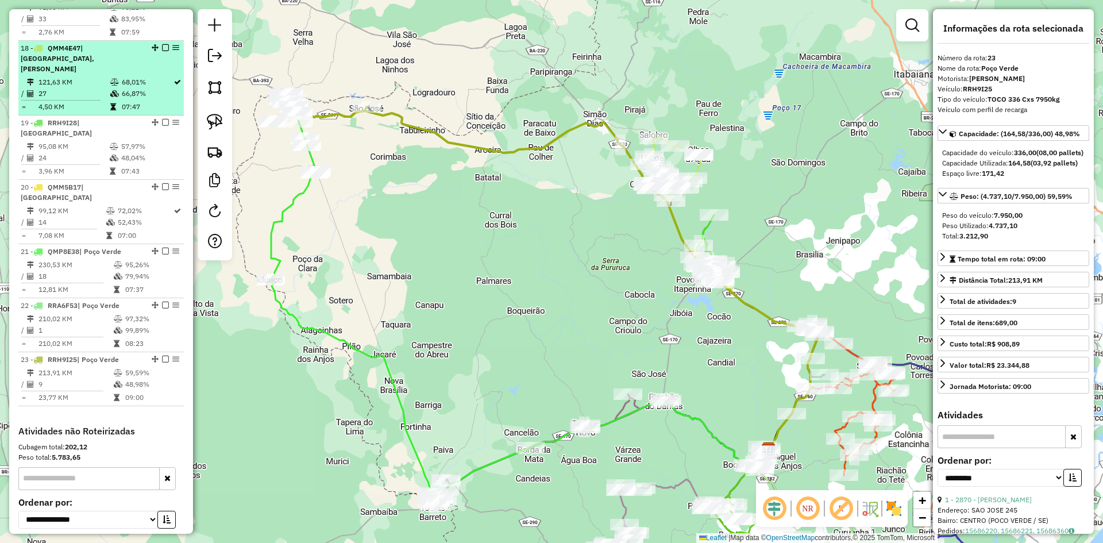
click at [125, 88] on td "66,87%" at bounding box center [147, 93] width 52 height 11
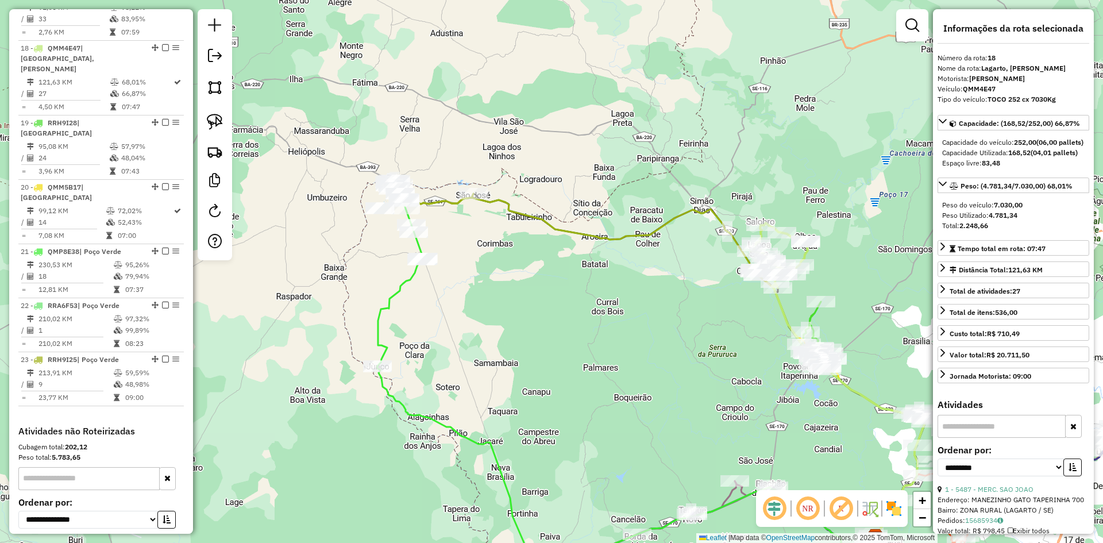
drag, startPoint x: 298, startPoint y: 203, endPoint x: 606, endPoint y: 319, distance: 329.4
click at [606, 319] on div "Janela de atendimento Grade de atendimento Capacidade Transportadoras Veículos …" at bounding box center [551, 271] width 1103 height 543
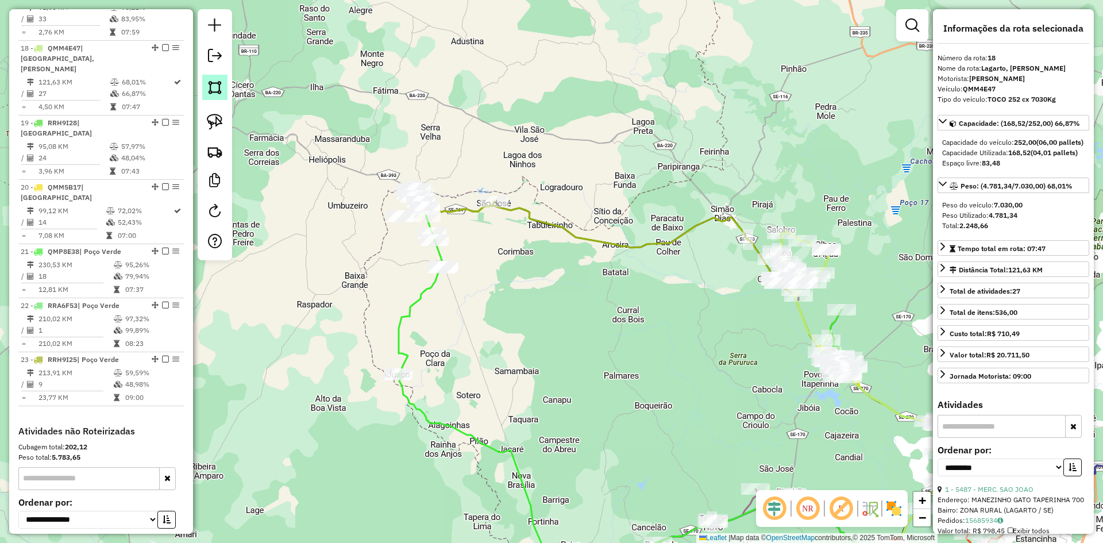
click at [219, 94] on img at bounding box center [215, 87] width 16 height 16
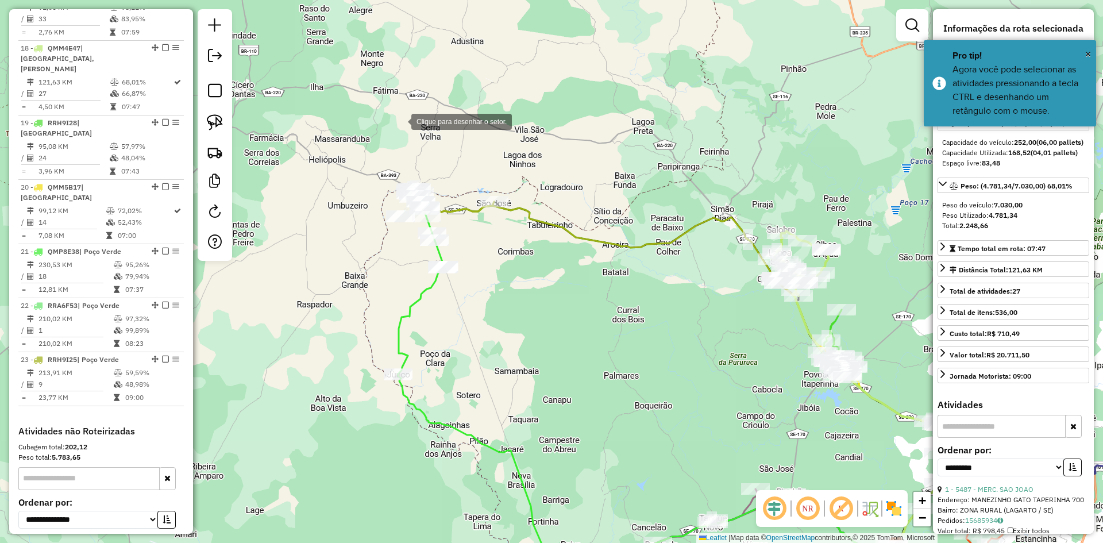
click at [408, 118] on div at bounding box center [399, 120] width 23 height 23
click at [329, 182] on div at bounding box center [328, 182] width 23 height 23
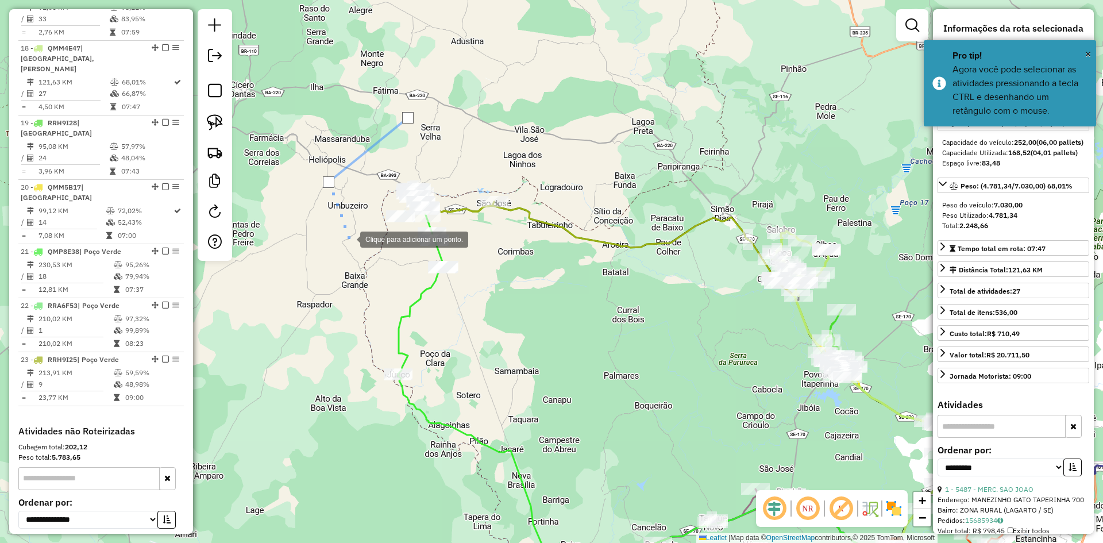
click at [360, 250] on div at bounding box center [348, 238] width 23 height 23
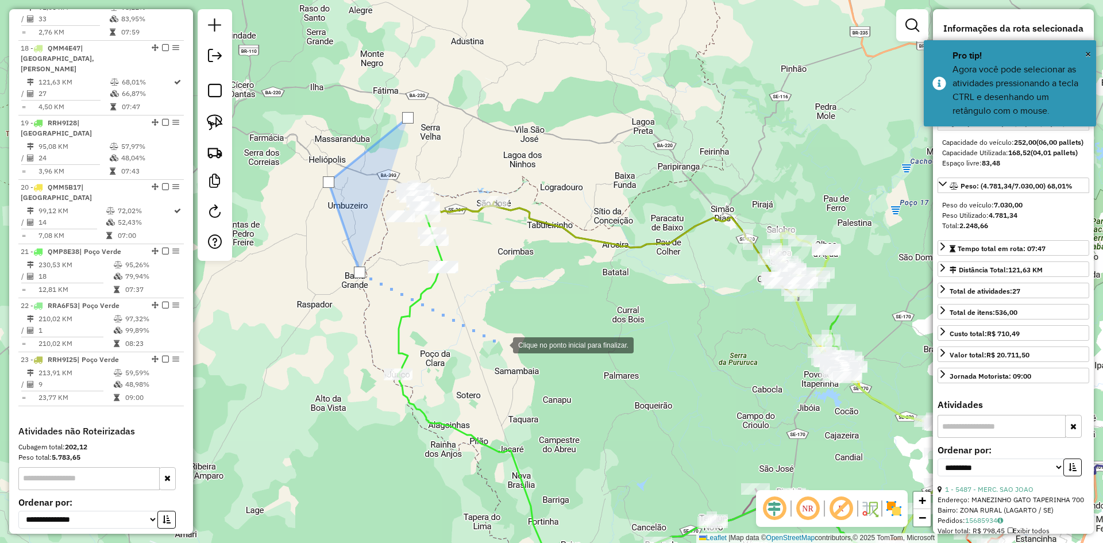
click at [502, 344] on div at bounding box center [501, 344] width 23 height 23
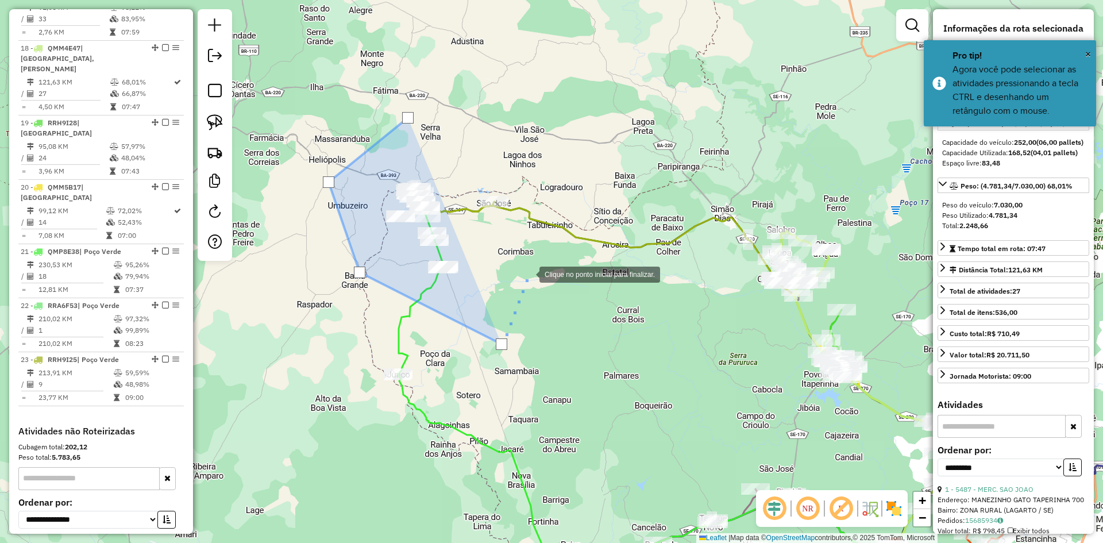
click at [528, 273] on div at bounding box center [527, 273] width 23 height 23
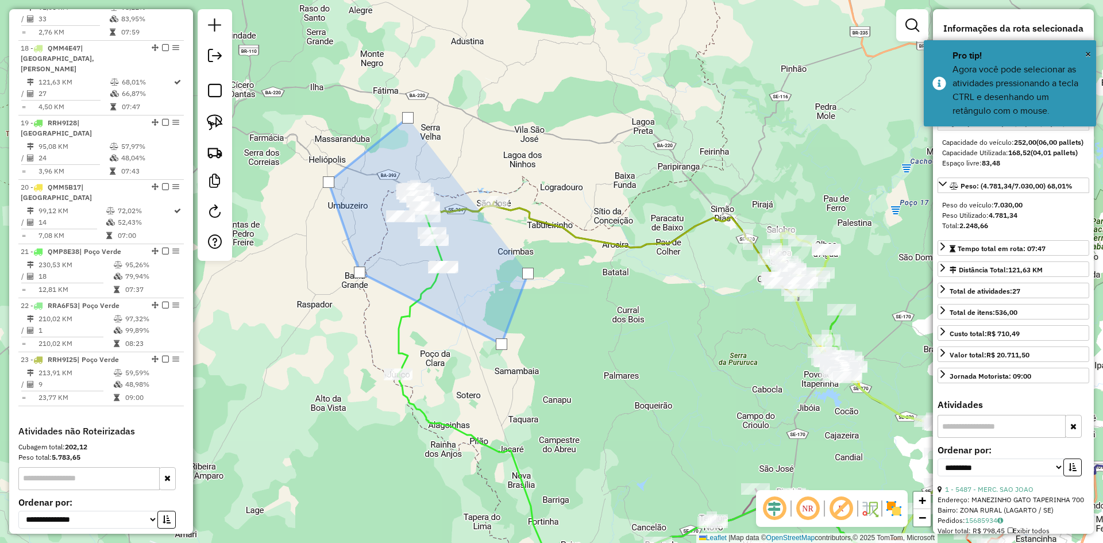
click at [528, 273] on div at bounding box center [527, 273] width 11 height 11
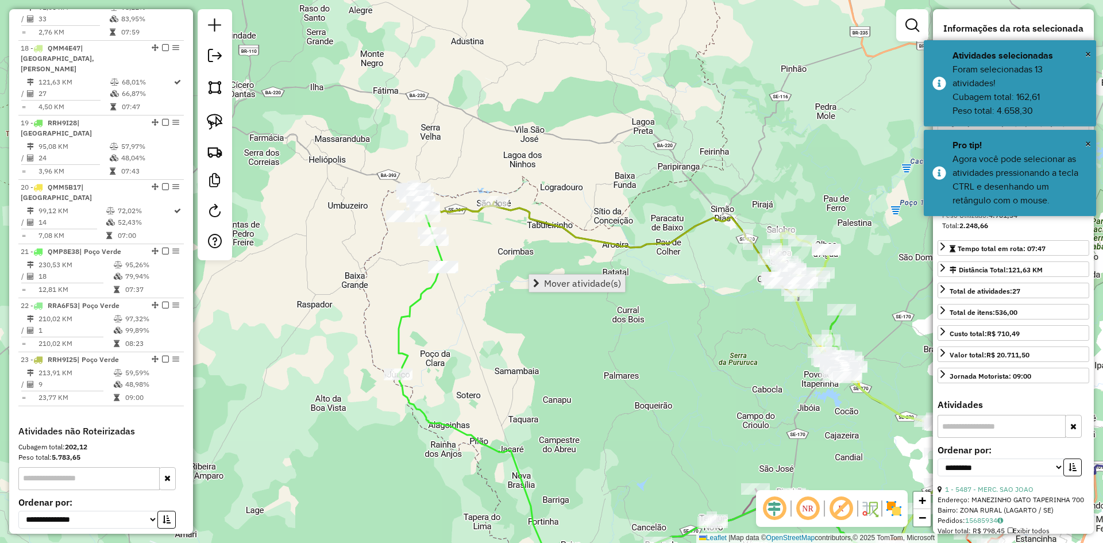
click at [564, 281] on span "Mover atividade(s)" at bounding box center [582, 283] width 77 height 9
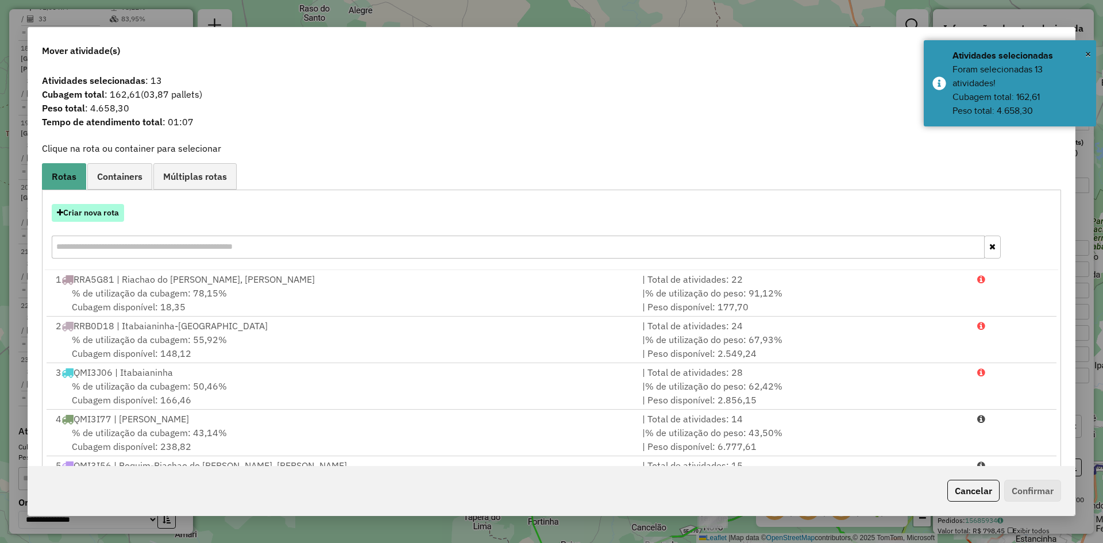
click at [92, 213] on button "Criar nova rota" at bounding box center [88, 213] width 72 height 18
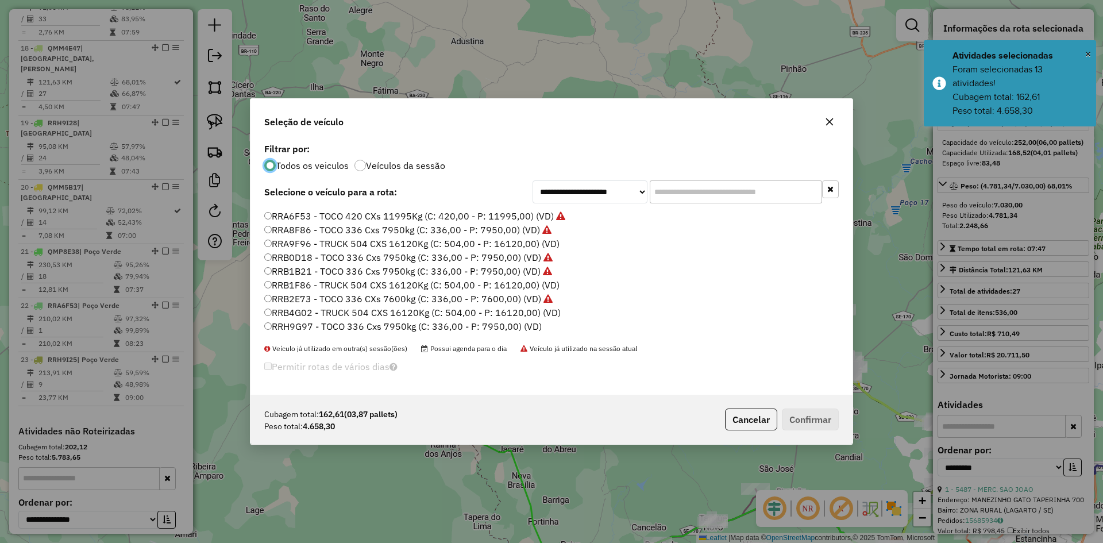
scroll to position [715, 0]
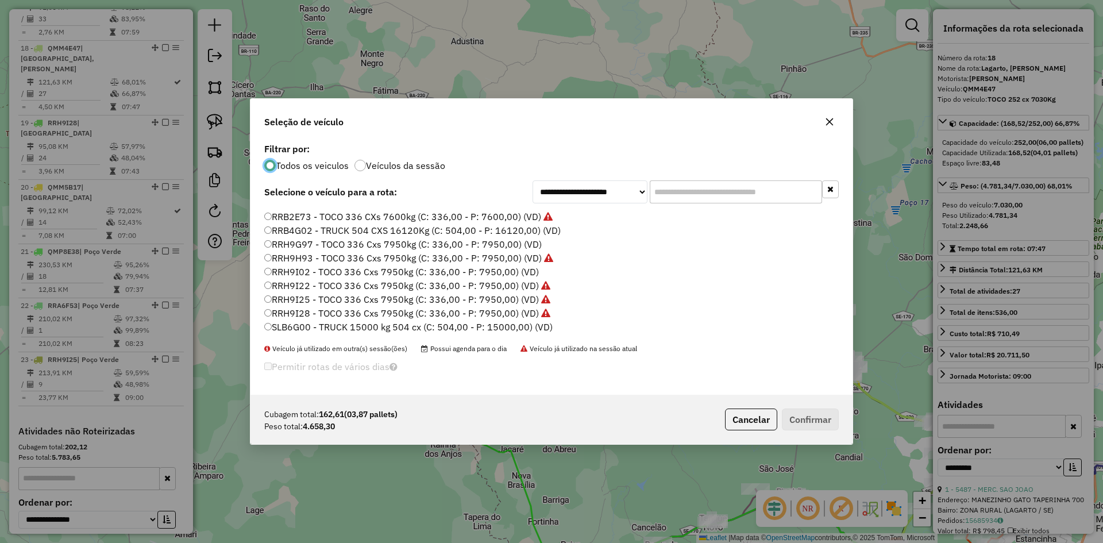
click at [298, 273] on label "RRH9I02 - TOCO 336 Cxs 7950kg (C: 336,00 - P: 7950,00) (VD)" at bounding box center [401, 272] width 275 height 14
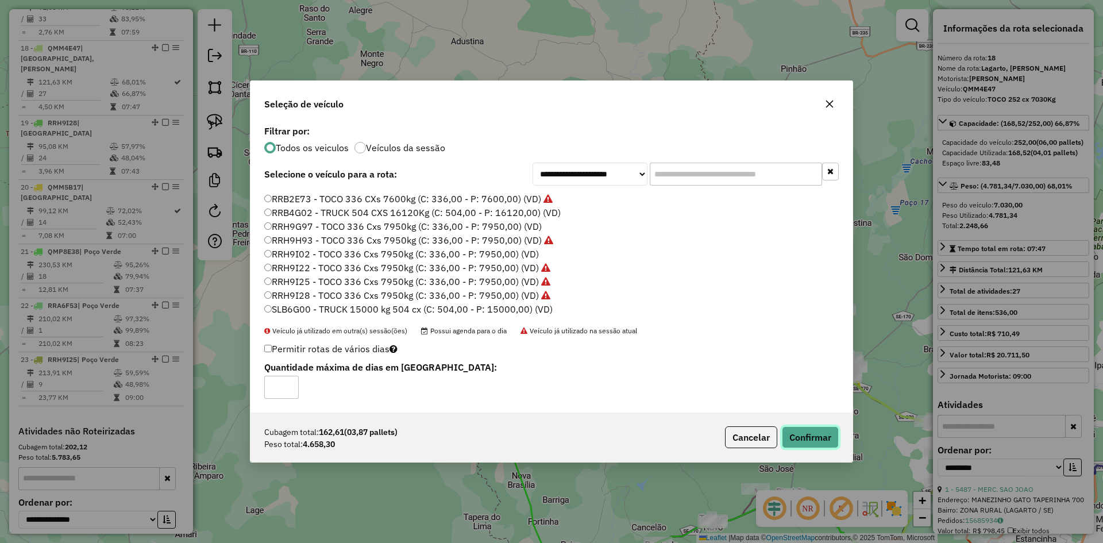
click at [805, 431] on button "Confirmar" at bounding box center [810, 437] width 57 height 22
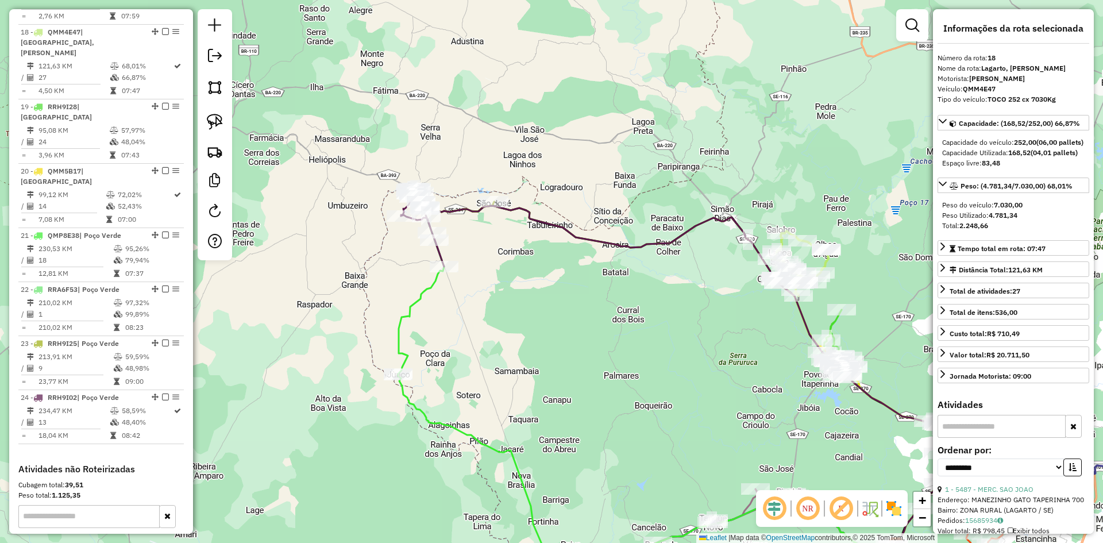
scroll to position [1476, 0]
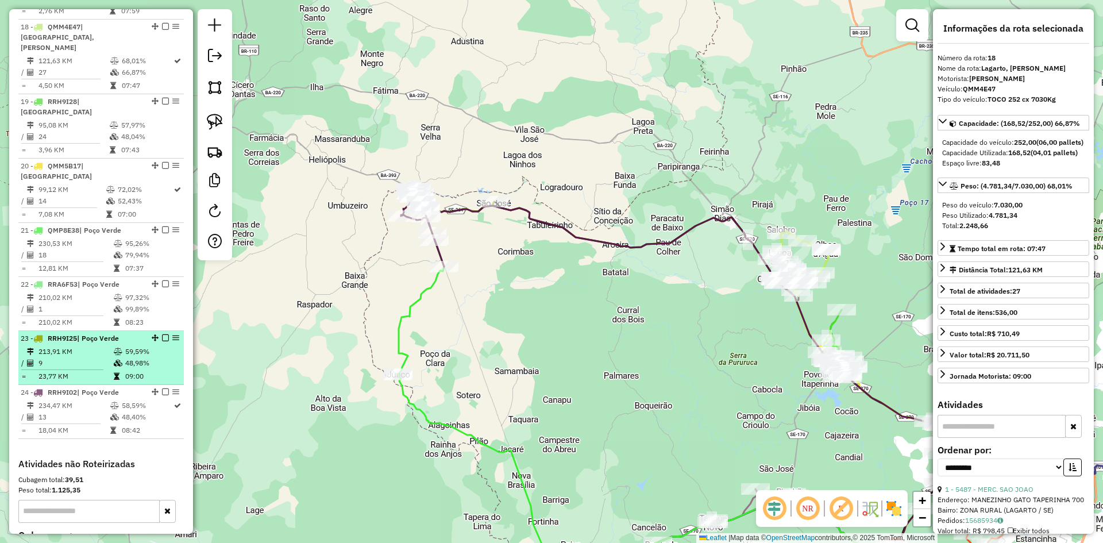
click at [125, 346] on td "59,59%" at bounding box center [152, 351] width 55 height 11
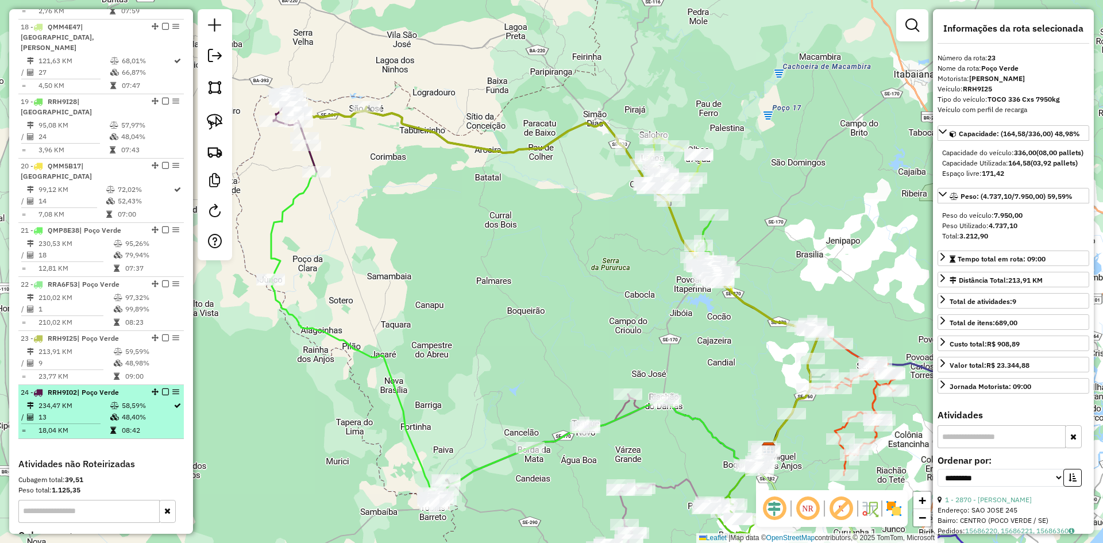
click at [131, 411] on td "48,40%" at bounding box center [147, 416] width 52 height 11
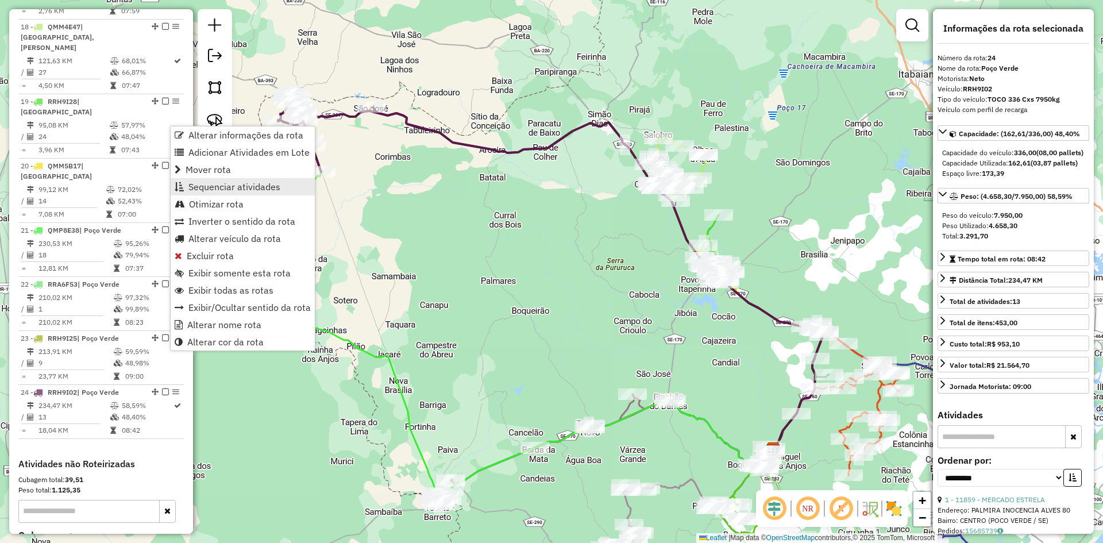
click at [235, 183] on span "Sequenciar atividades" at bounding box center [234, 186] width 92 height 9
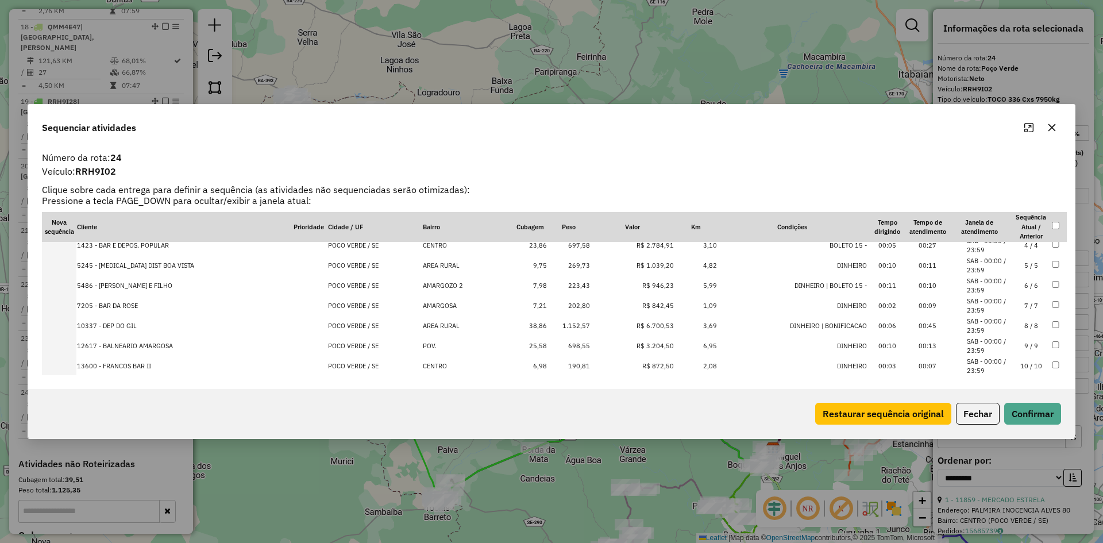
scroll to position [138, 0]
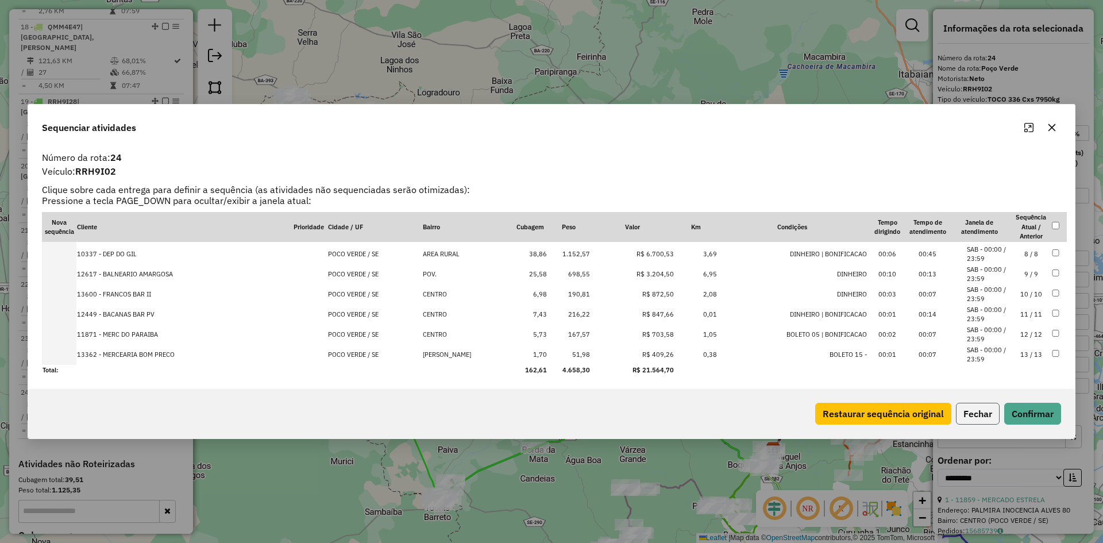
click at [956, 410] on button "Fechar" at bounding box center [978, 414] width 44 height 22
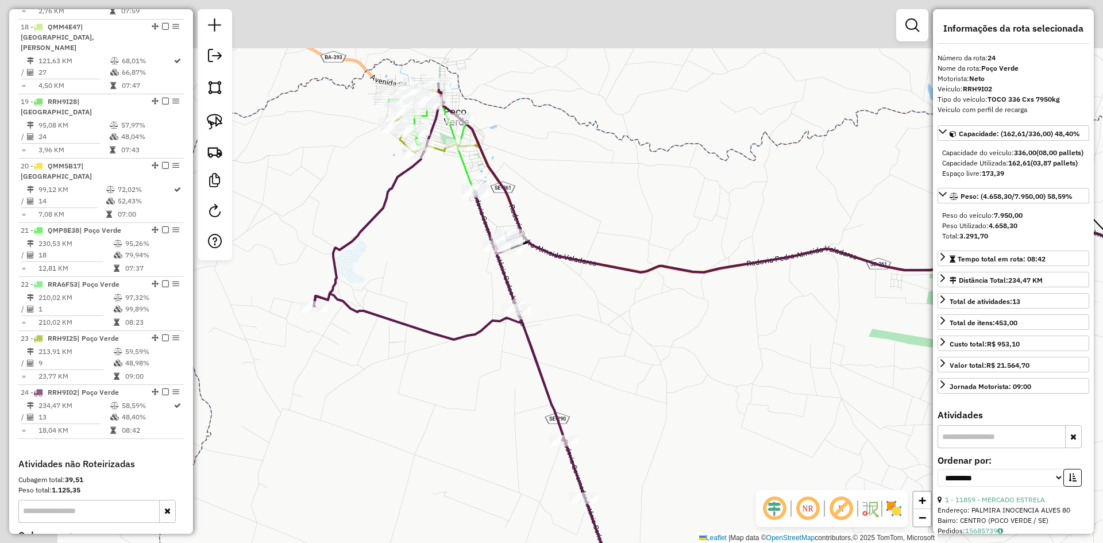
drag, startPoint x: 276, startPoint y: 97, endPoint x: 535, endPoint y: 284, distance: 319.6
click at [533, 283] on div "Janela de atendimento Grade de atendimento Capacidade Transportadoras Veículos …" at bounding box center [551, 271] width 1103 height 543
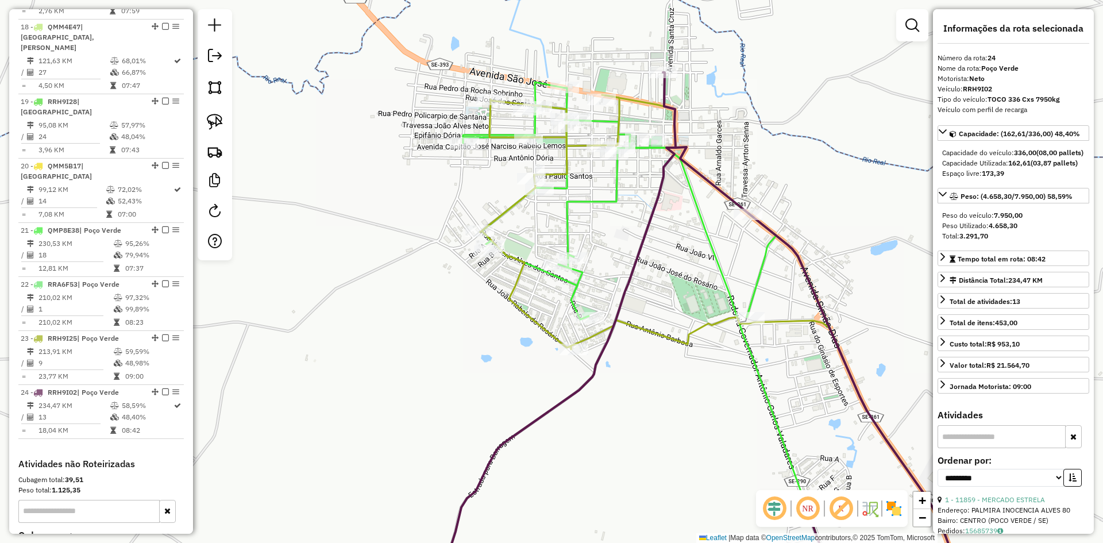
drag, startPoint x: 677, startPoint y: 346, endPoint x: 502, endPoint y: 205, distance: 225.5
click at [503, 207] on icon at bounding box center [724, 346] width 489 height 503
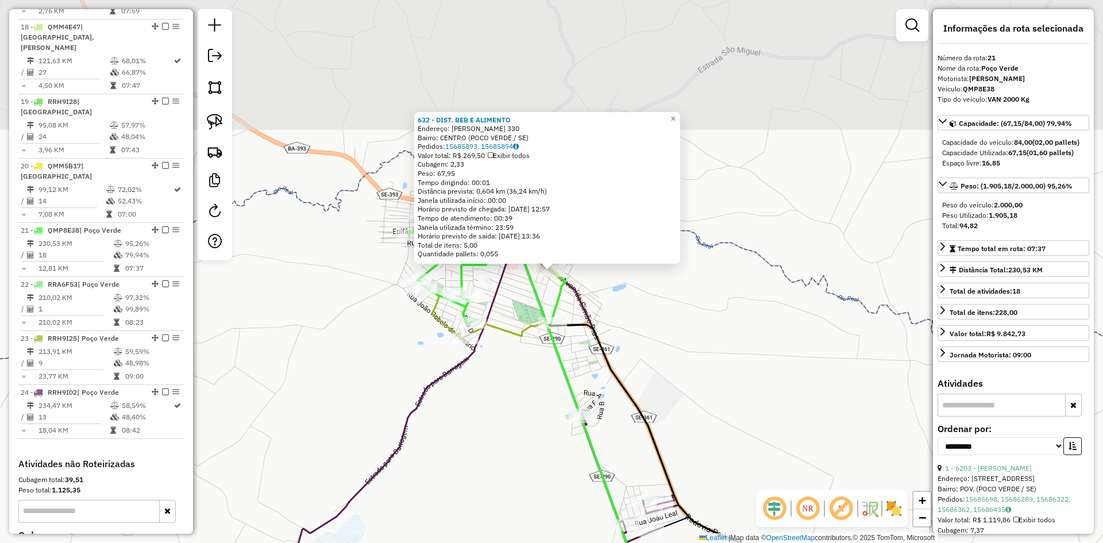
scroll to position [1567, 0]
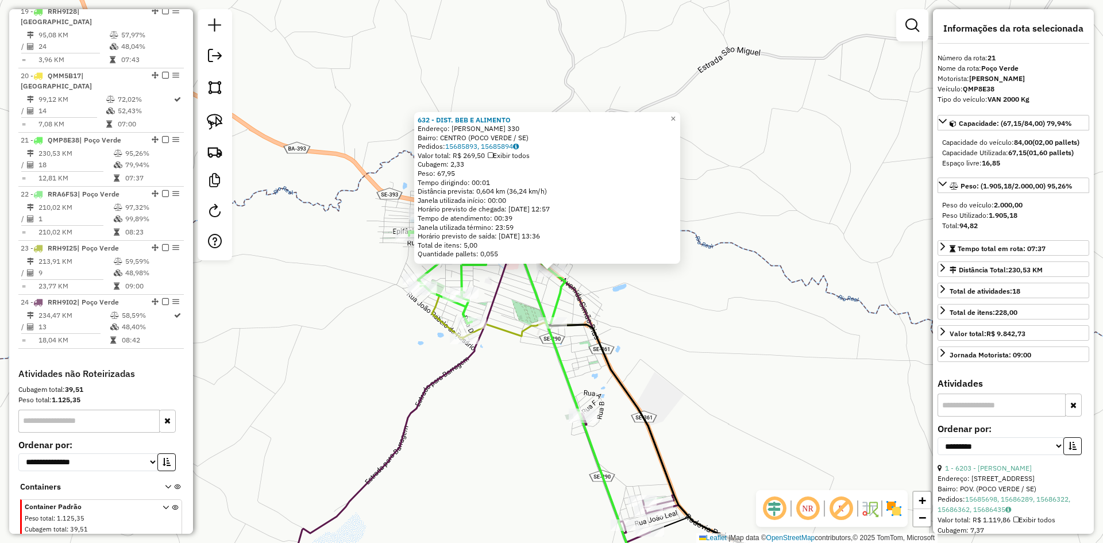
click at [657, 314] on div "632 - DIST. BEB E ALIMENTO Endereço: [PERSON_NAME] 330 Bairro: CENTRO (POCO VER…" at bounding box center [551, 271] width 1103 height 543
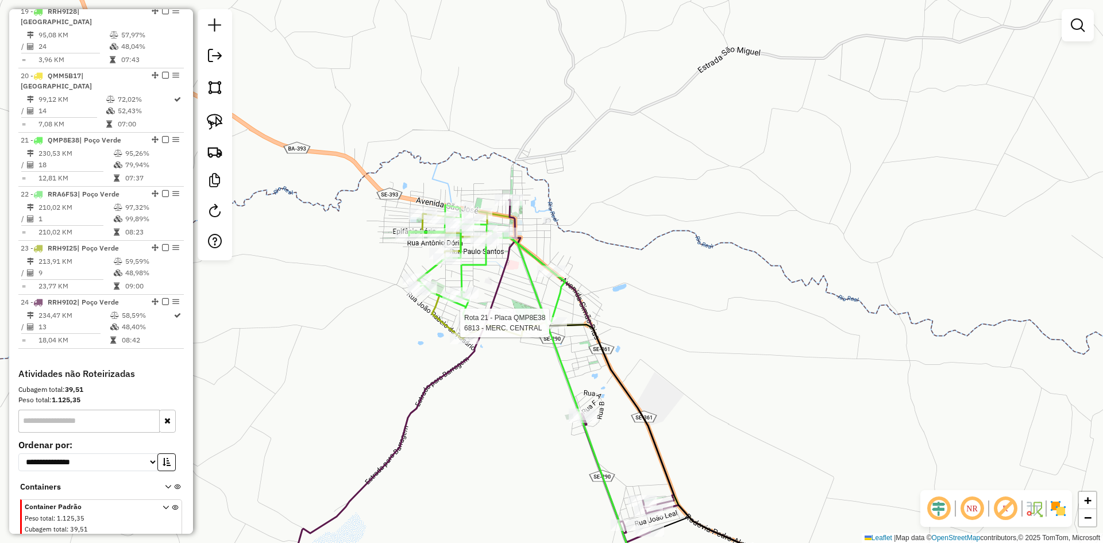
select select "**********"
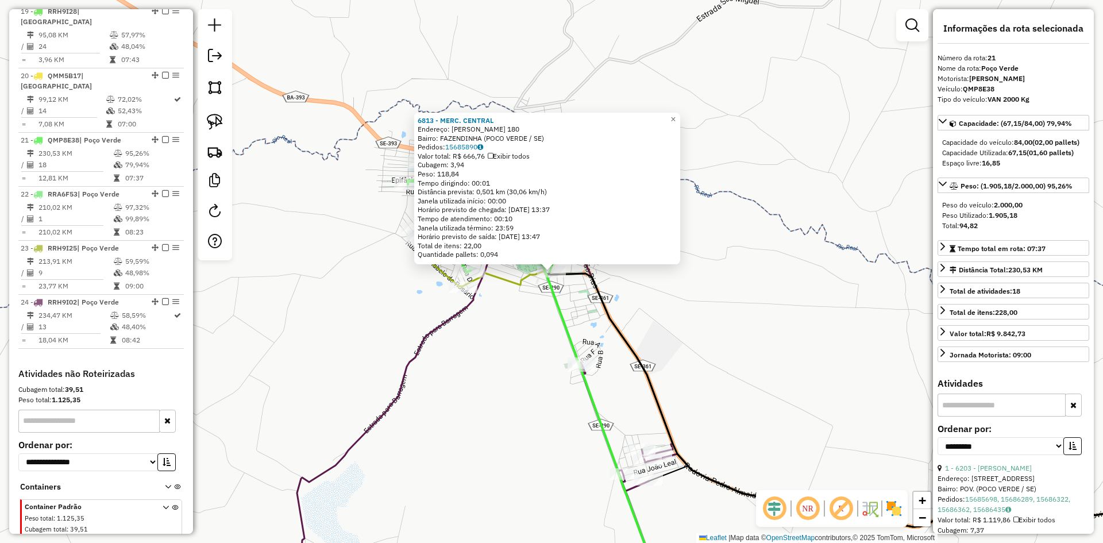
click at [524, 331] on div "6813 - MERC. CENTRAL Endereço: [PERSON_NAME] 180 Bairro: FAZENDINHA (POCO VERDE…" at bounding box center [551, 271] width 1103 height 543
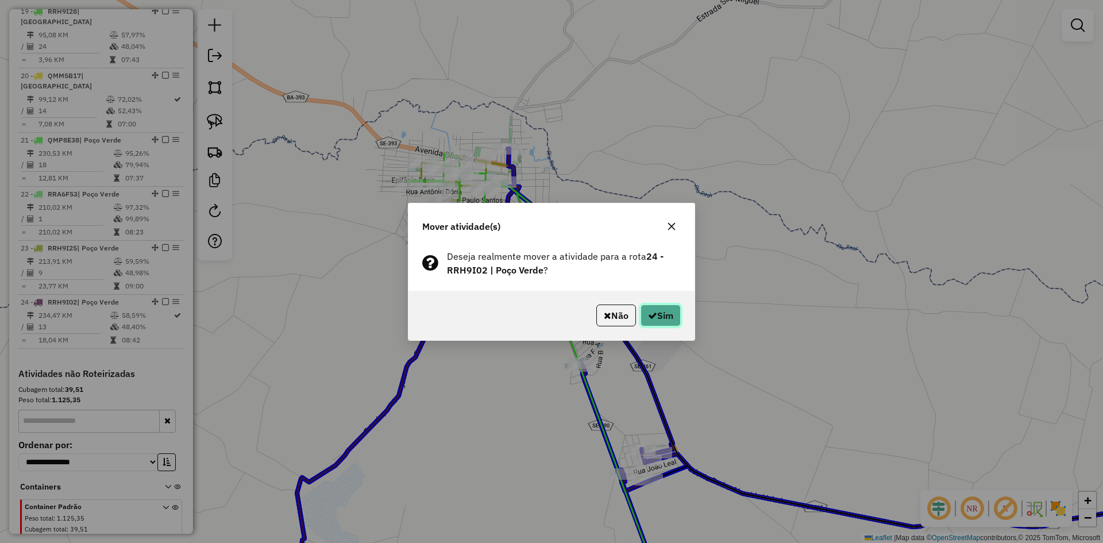
click at [675, 319] on button "Sim" at bounding box center [661, 315] width 40 height 22
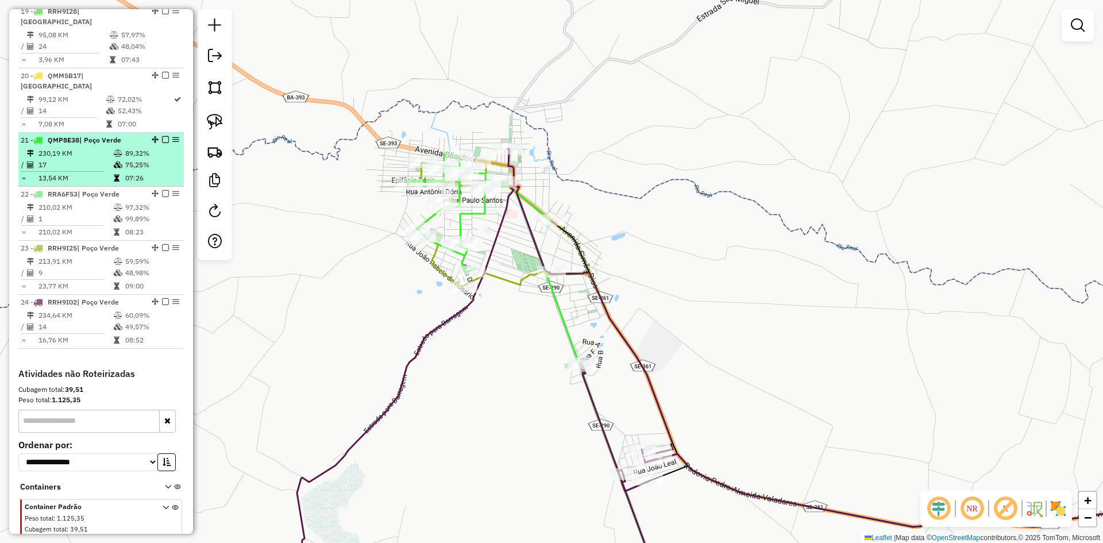
click at [136, 159] on td "75,25%" at bounding box center [152, 164] width 55 height 11
select select "**********"
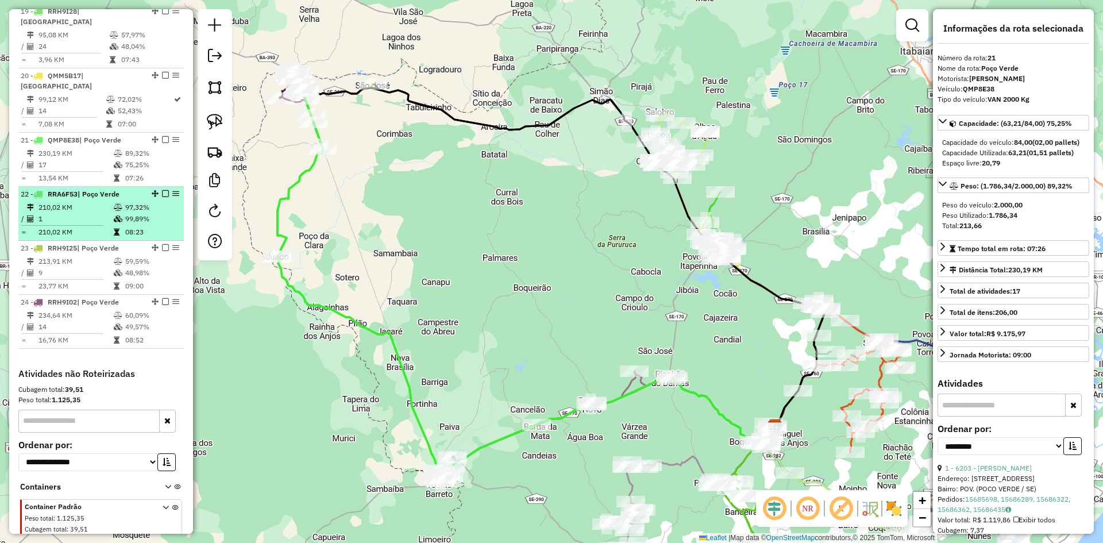
click at [129, 202] on td "97,32%" at bounding box center [152, 207] width 55 height 11
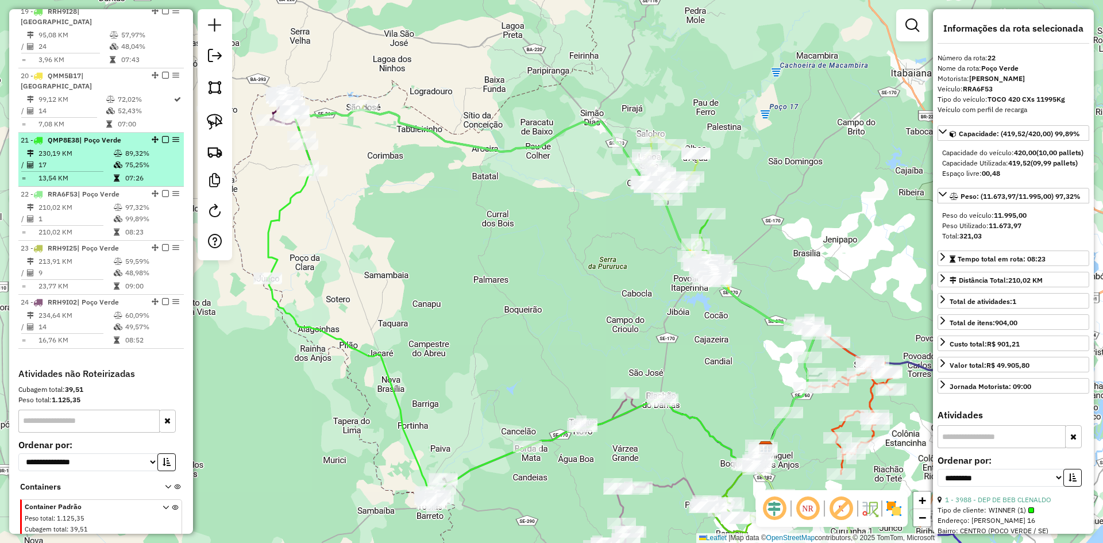
click at [115, 161] on icon at bounding box center [118, 164] width 9 height 7
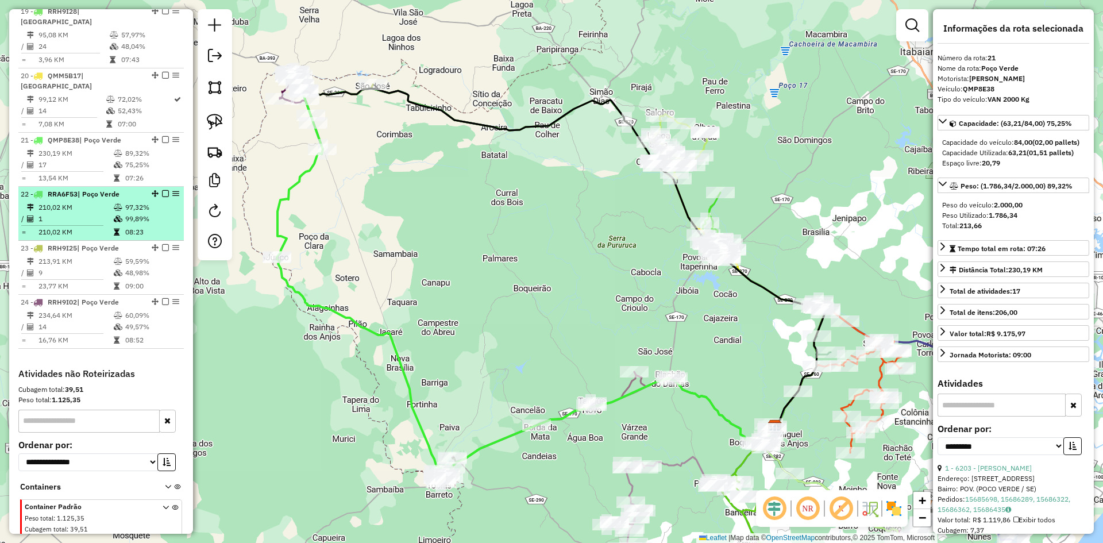
drag, startPoint x: 118, startPoint y: 159, endPoint x: 117, endPoint y: 168, distance: 9.3
click at [118, 187] on li "22 - RRA6F53 | [GEOGRAPHIC_DATA] 210,02 KM 97,32% / 1 99,89% = 210,02 KM 08:23" at bounding box center [100, 214] width 165 height 54
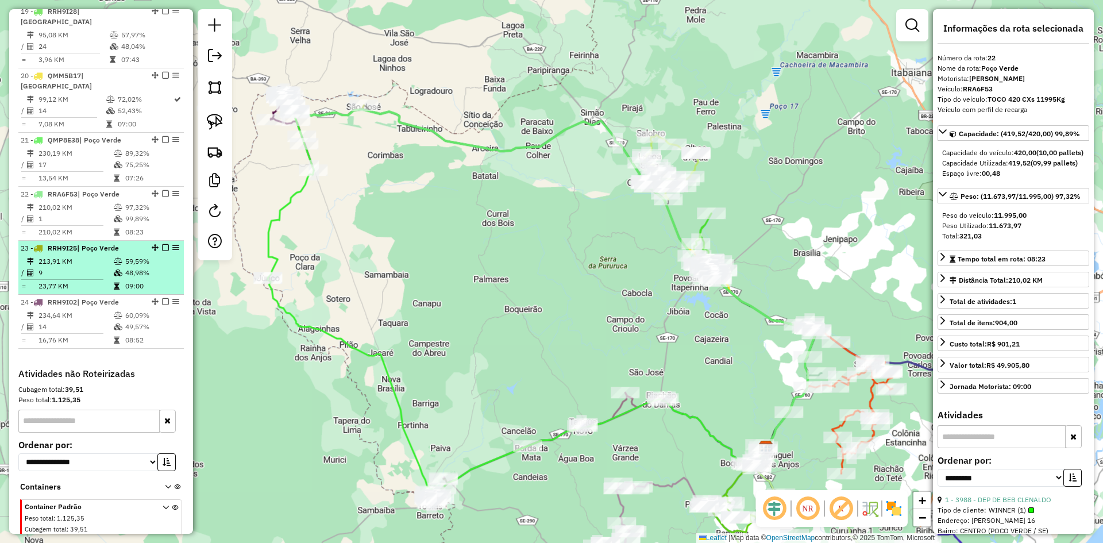
click at [106, 256] on td "213,91 KM" at bounding box center [75, 261] width 75 height 11
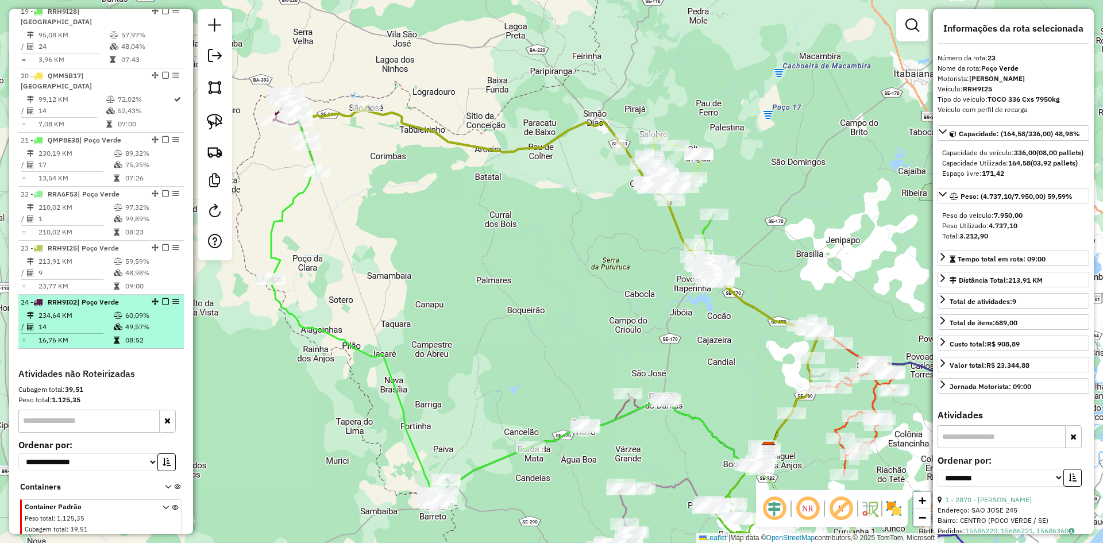
click at [113, 310] on td at bounding box center [118, 315] width 11 height 11
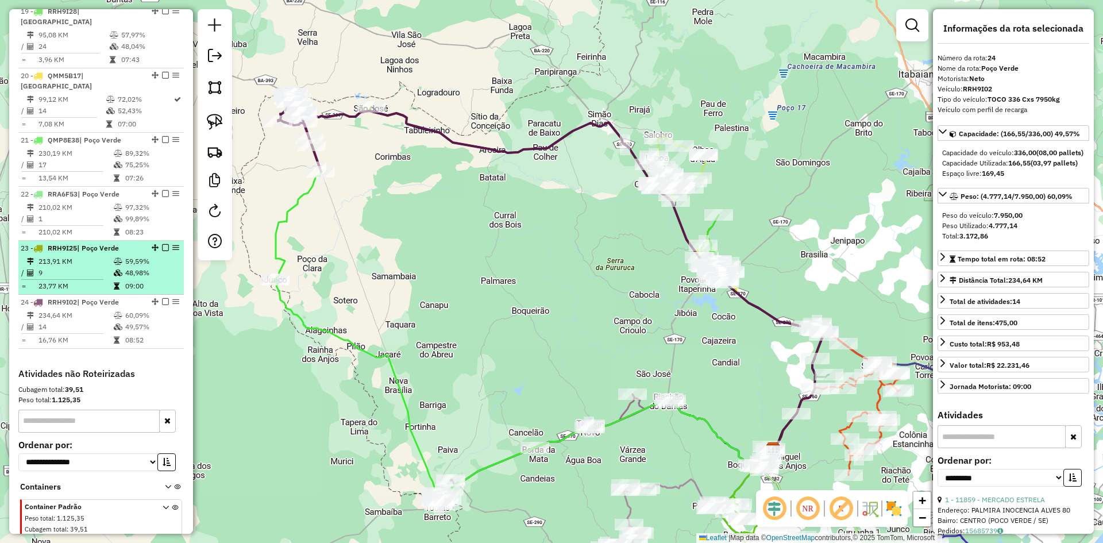
click at [135, 267] on td "48,98%" at bounding box center [152, 272] width 55 height 11
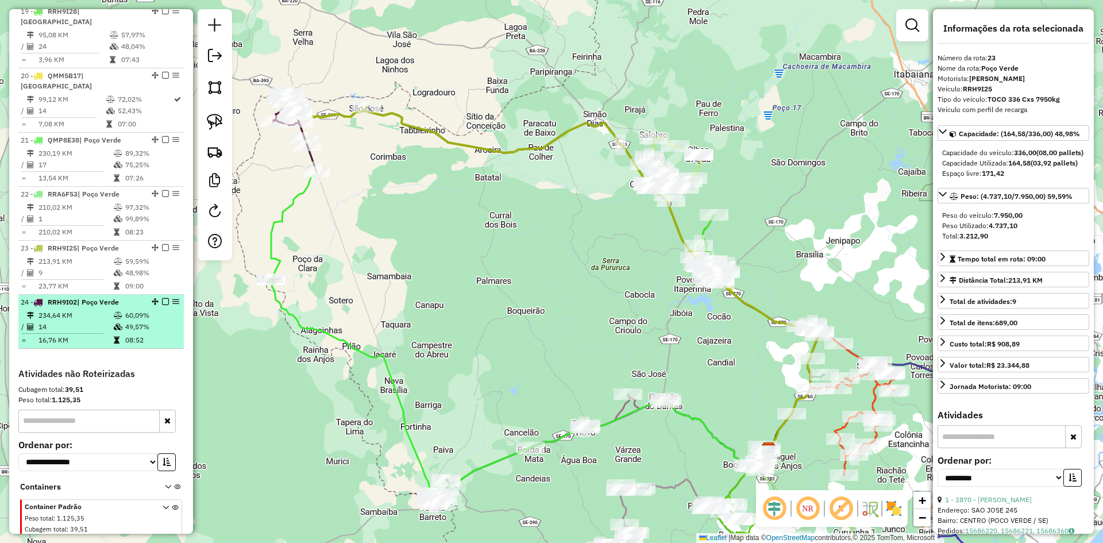
drag, startPoint x: 137, startPoint y: 277, endPoint x: 159, endPoint y: 270, distance: 23.1
click at [138, 310] on td "60,09%" at bounding box center [152, 315] width 55 height 11
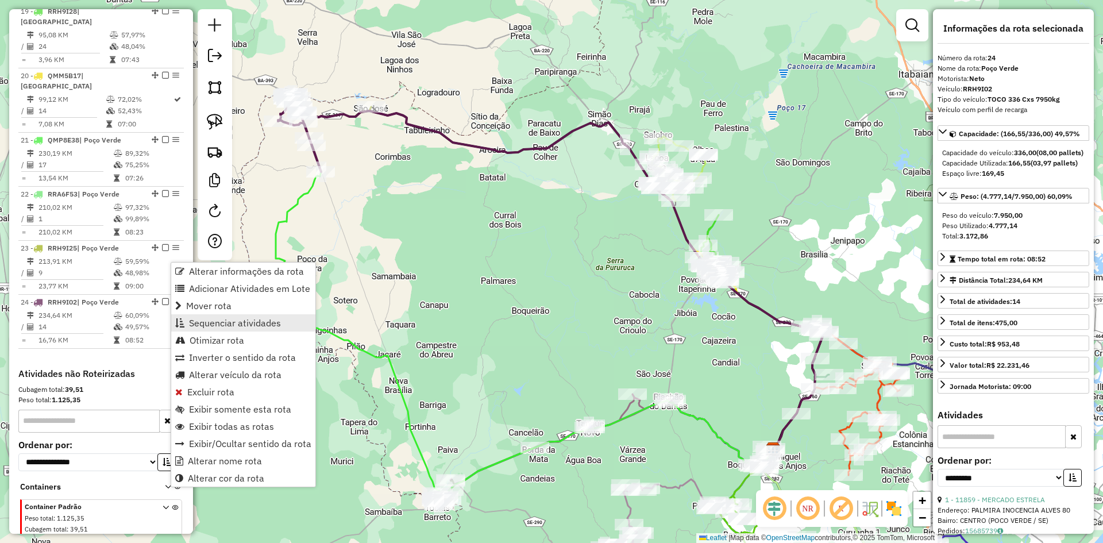
click at [216, 320] on span "Sequenciar atividades" at bounding box center [235, 322] width 92 height 9
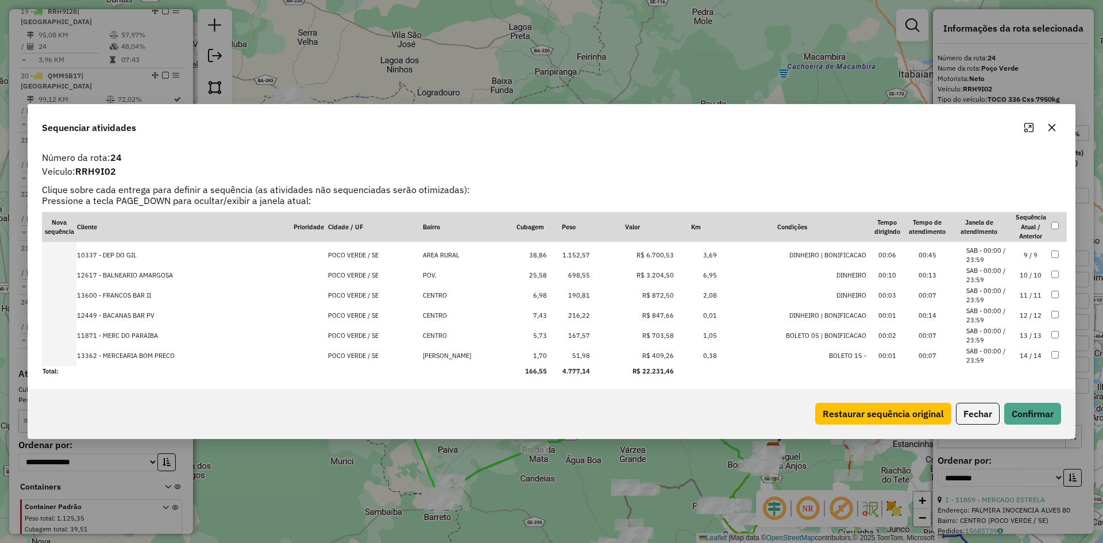
scroll to position [159, 0]
click at [965, 404] on button "Fechar" at bounding box center [978, 414] width 44 height 22
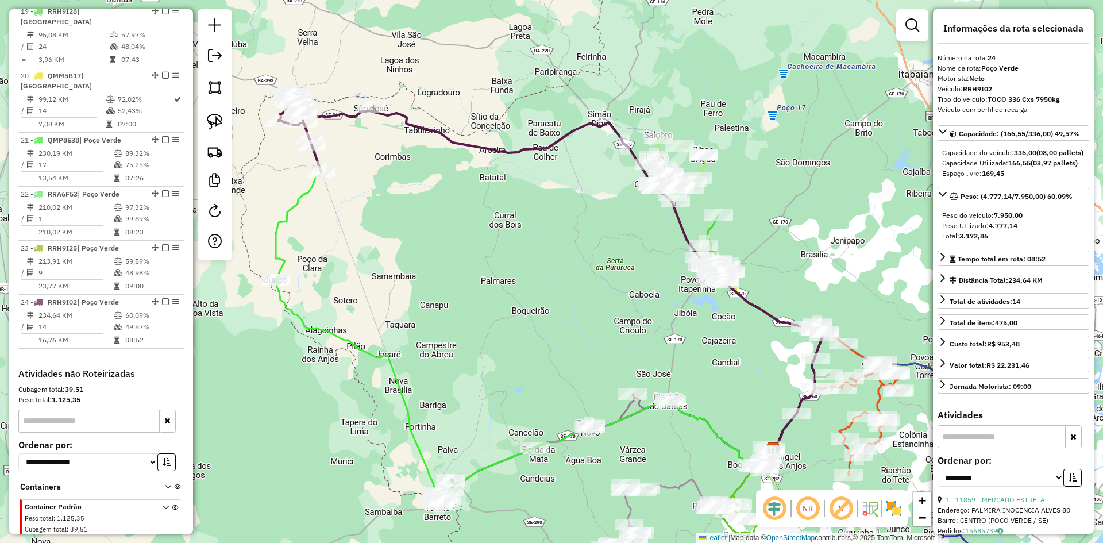
click at [986, 426] on div "**********" at bounding box center [1013, 271] width 161 height 524
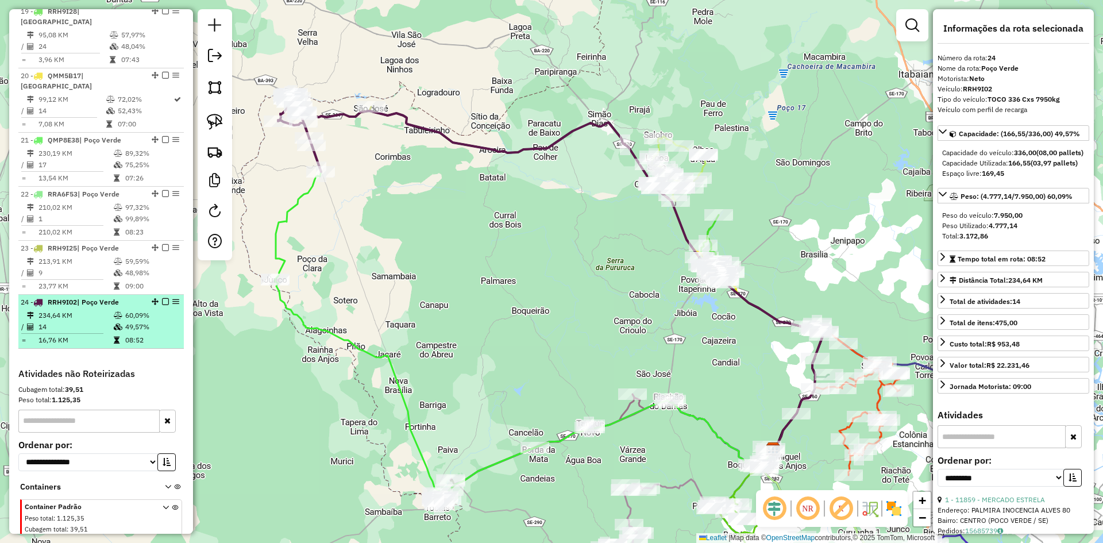
click at [147, 310] on td "60,09%" at bounding box center [152, 315] width 55 height 11
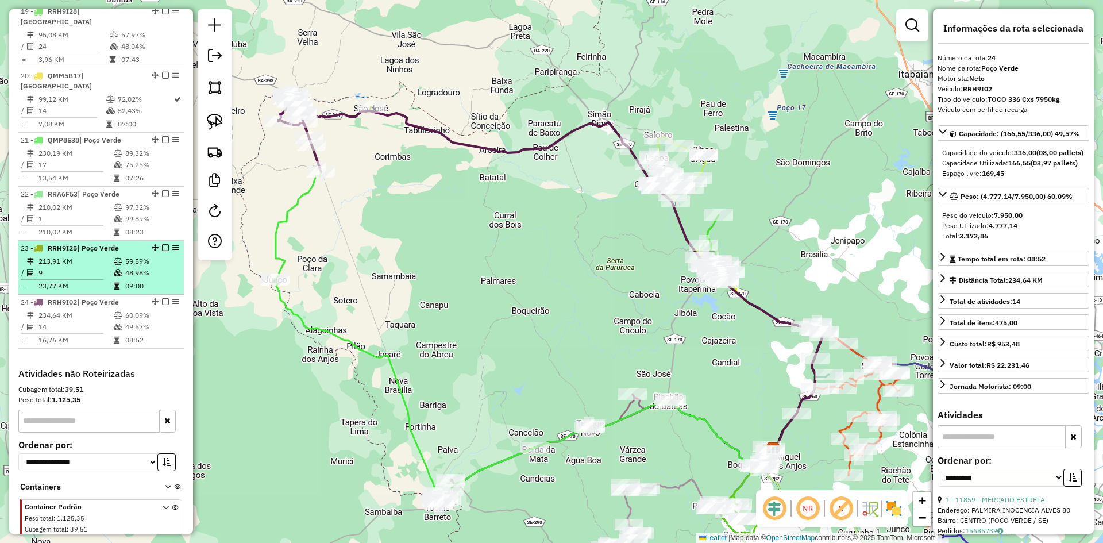
drag, startPoint x: 130, startPoint y: 232, endPoint x: 142, endPoint y: 222, distance: 15.1
click at [131, 267] on td "48,98%" at bounding box center [152, 272] width 55 height 11
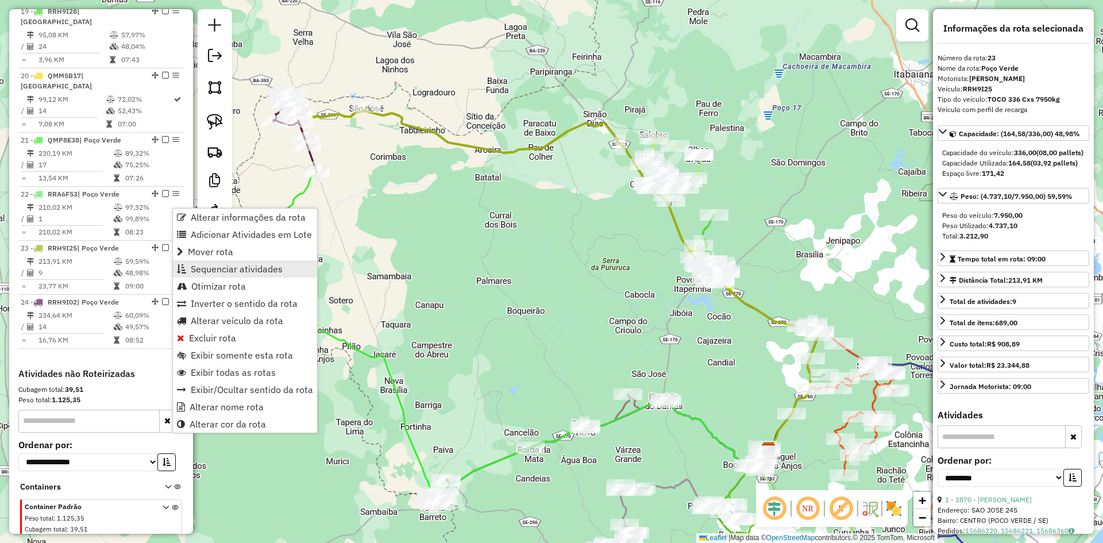
click at [224, 273] on span "Sequenciar atividades" at bounding box center [237, 268] width 92 height 9
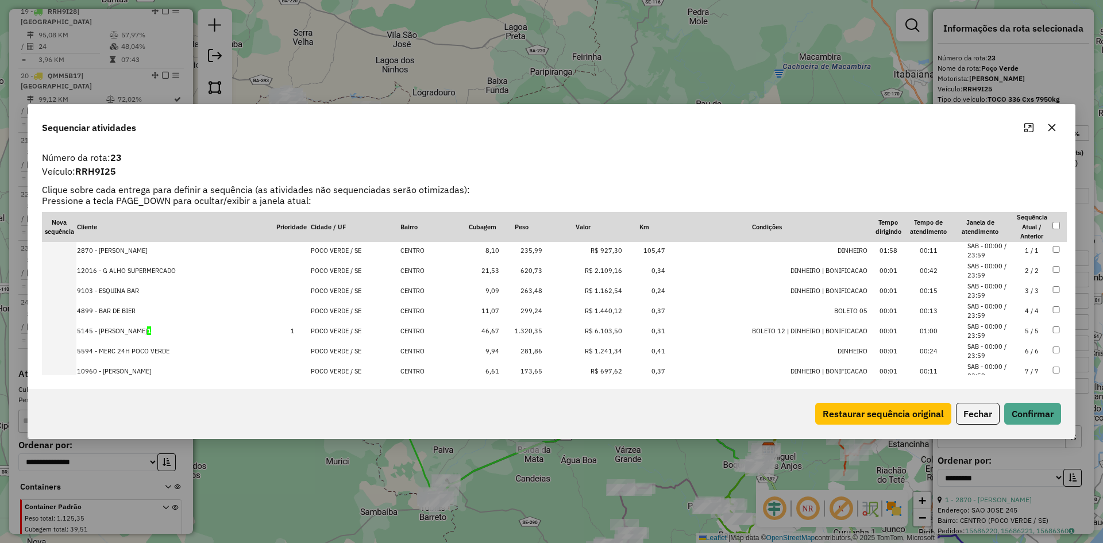
scroll to position [0, 0]
click at [969, 412] on button "Fechar" at bounding box center [978, 414] width 44 height 22
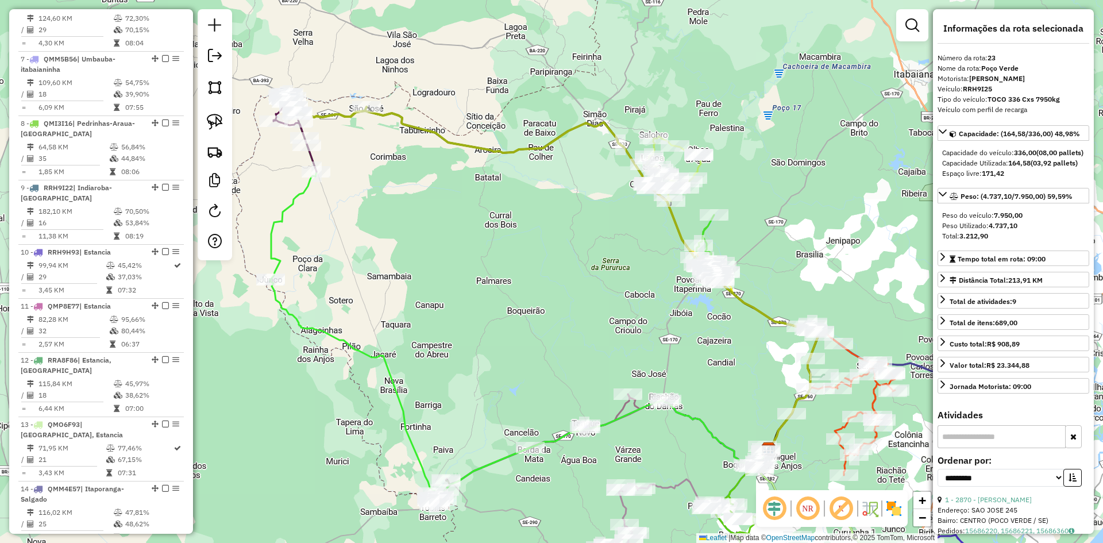
scroll to position [762, 0]
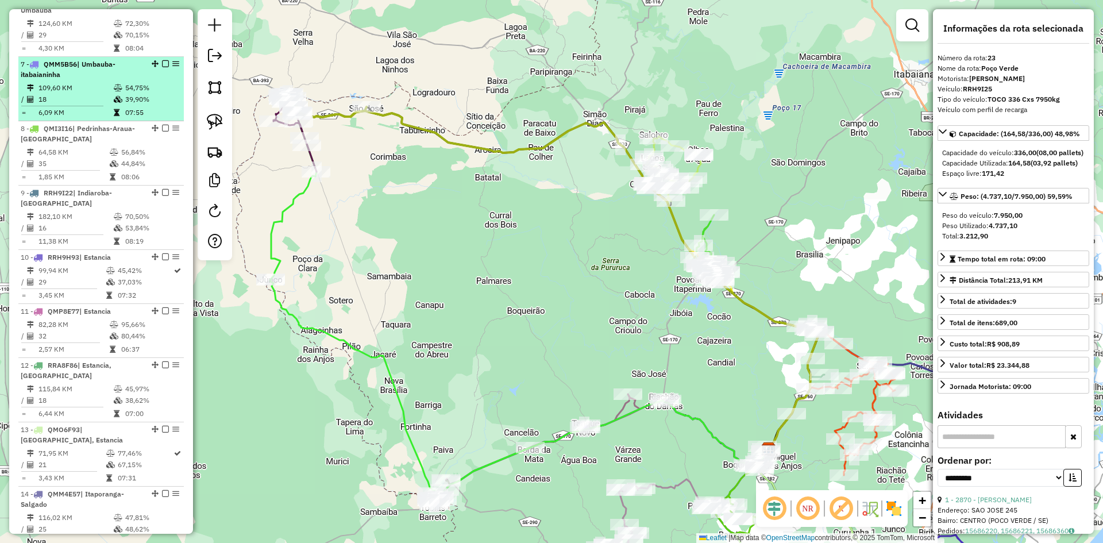
drag, startPoint x: 149, startPoint y: 90, endPoint x: 156, endPoint y: 90, distance: 7.5
click at [149, 80] on div "7 - QMM5B56 | Umbauba-itabaianinha" at bounding box center [101, 69] width 161 height 21
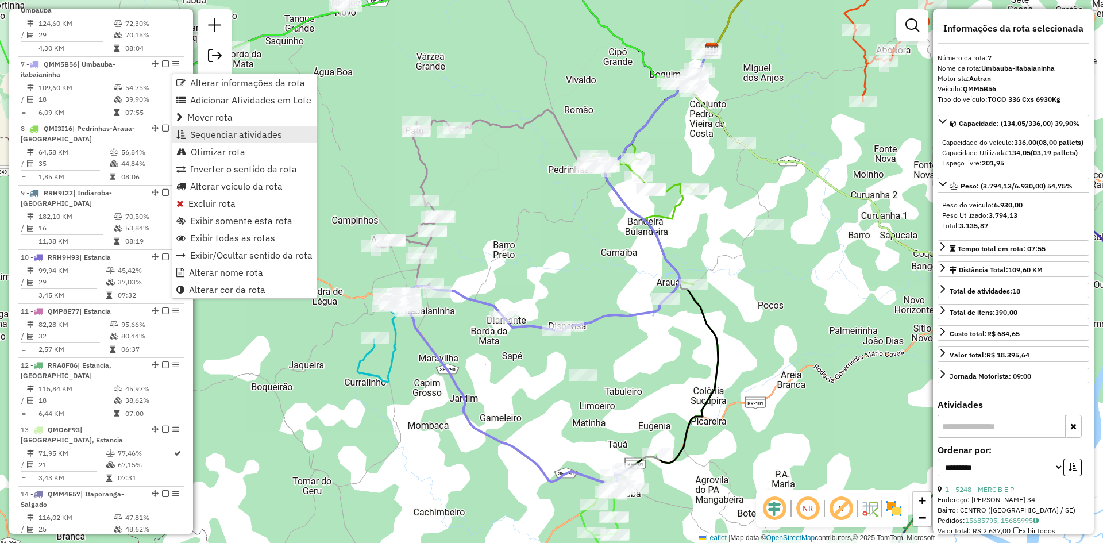
click at [240, 132] on span "Sequenciar atividades" at bounding box center [236, 134] width 92 height 9
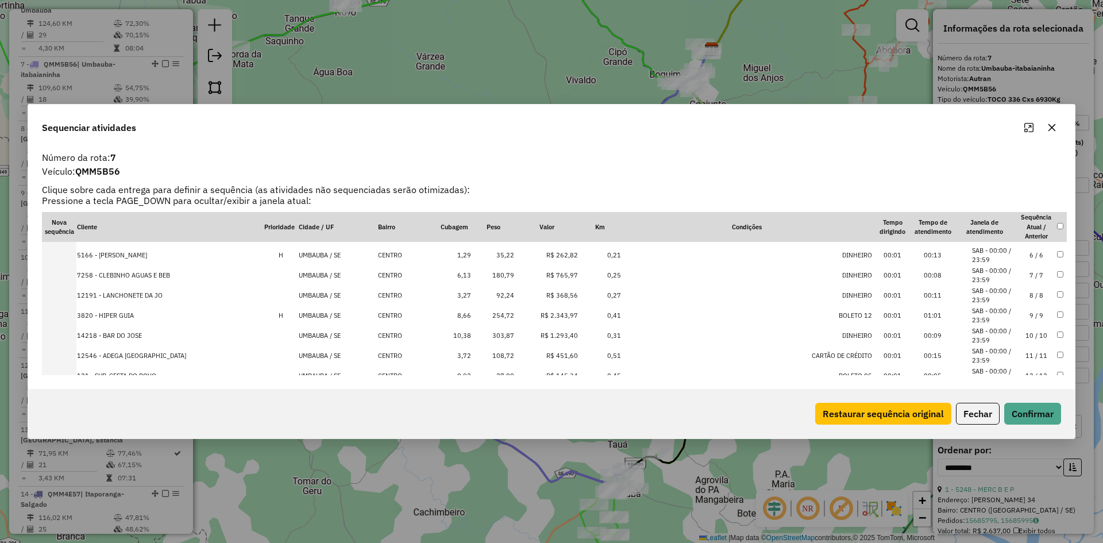
scroll to position [115, 0]
click at [125, 275] on td "12191 - LANCHONETE DA JO" at bounding box center [169, 278] width 187 height 20
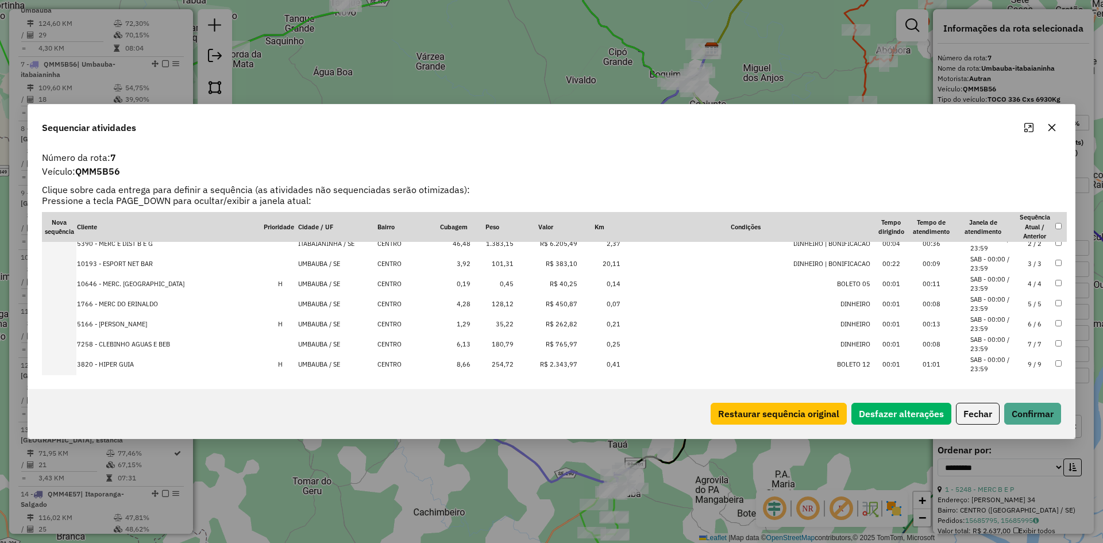
scroll to position [0, 0]
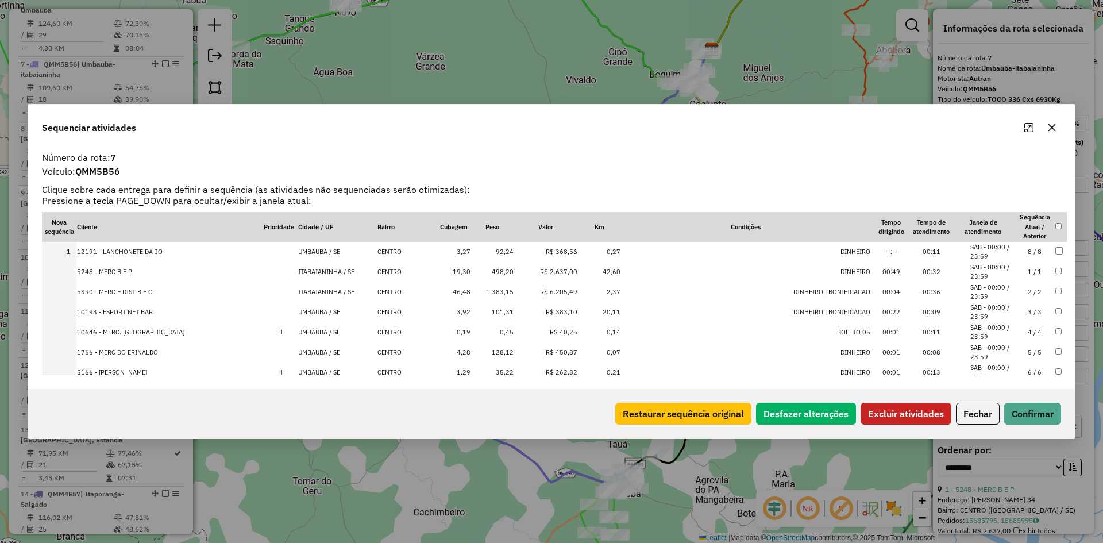
click at [889, 412] on button "Excluir atividades" at bounding box center [906, 414] width 91 height 22
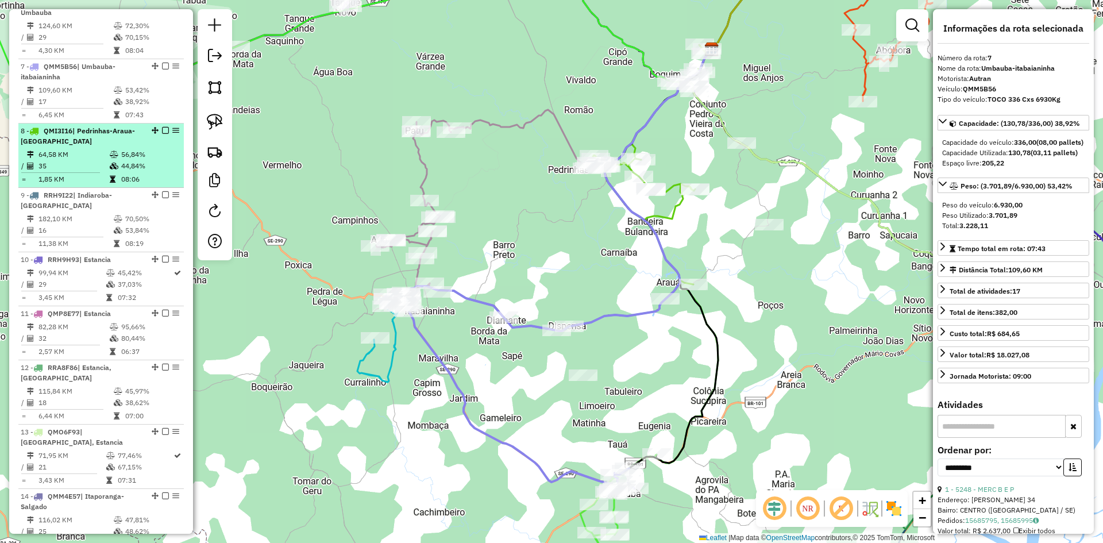
scroll to position [705, 0]
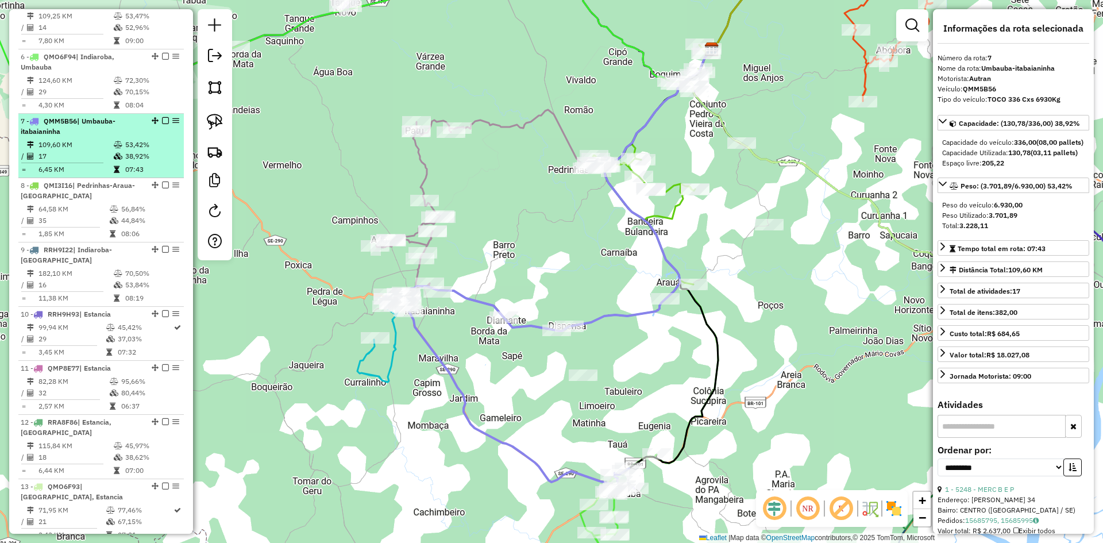
click at [102, 149] on td "109,60 KM" at bounding box center [75, 144] width 75 height 11
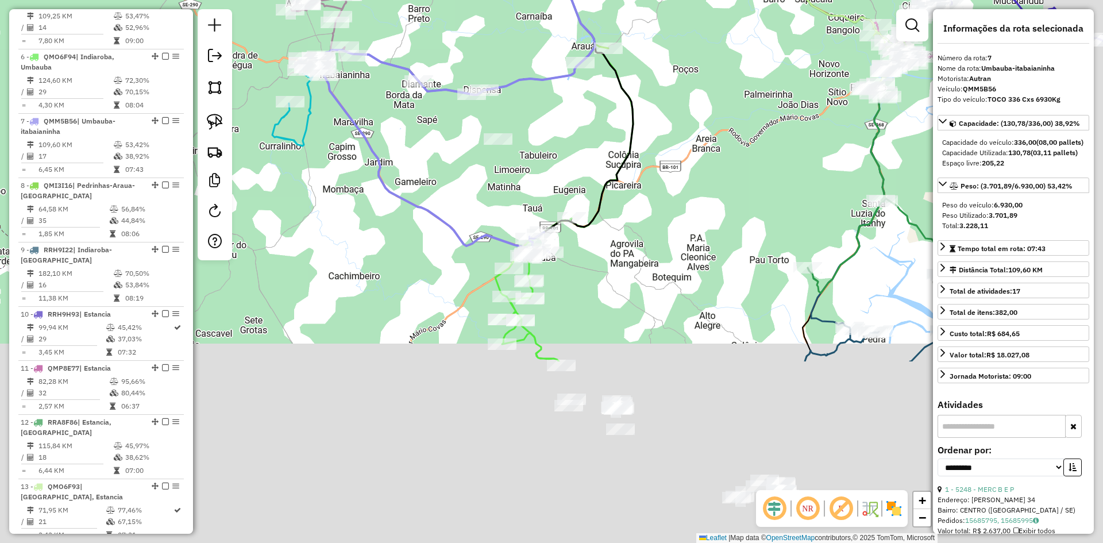
drag, startPoint x: 437, startPoint y: 452, endPoint x: 335, endPoint y: 142, distance: 325.4
click at [335, 142] on div "Janela de atendimento Grade de atendimento Capacidade Transportadoras Veículos …" at bounding box center [551, 271] width 1103 height 543
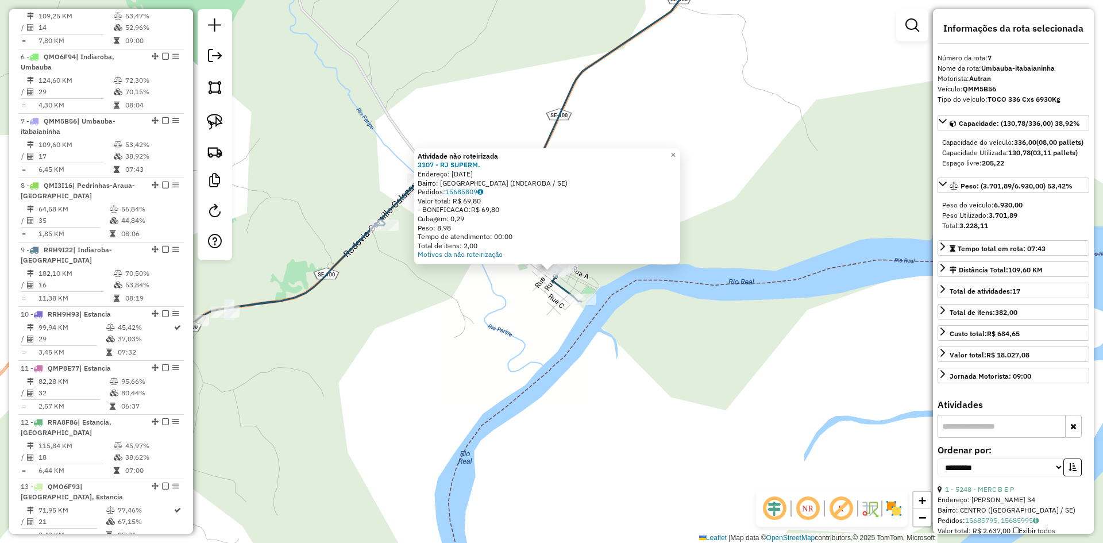
click at [434, 350] on div "Atividade não roteirizada 3107 - RJ SUPERM. Endereço: [DATE] Bairro: [GEOGRAPHI…" at bounding box center [551, 271] width 1103 height 543
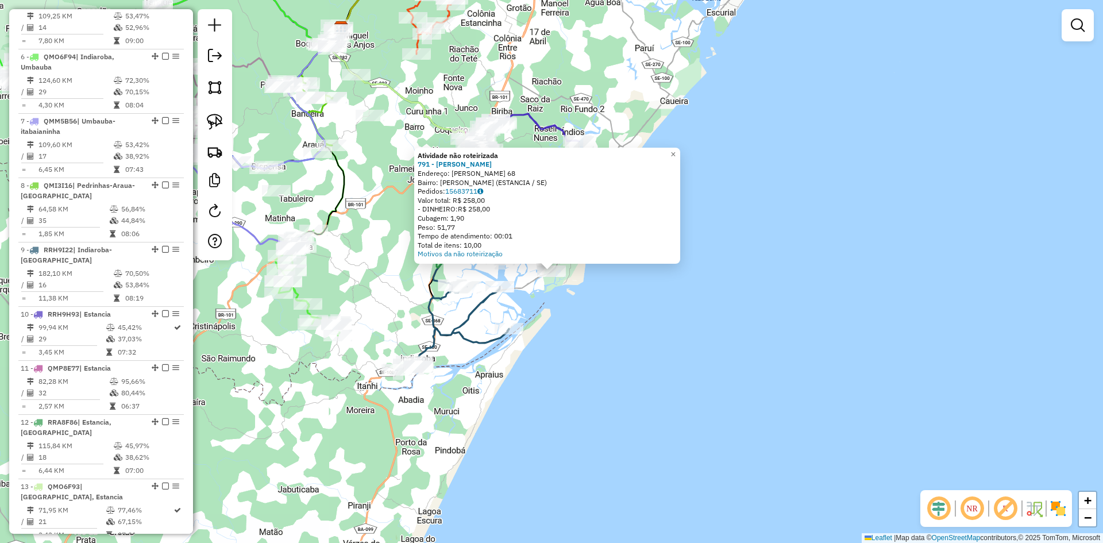
click at [616, 347] on div "Atividade não roteirizada 791 - [PERSON_NAME]: [PERSON_NAME] 68 Bairro: POVOADO…" at bounding box center [551, 271] width 1103 height 543
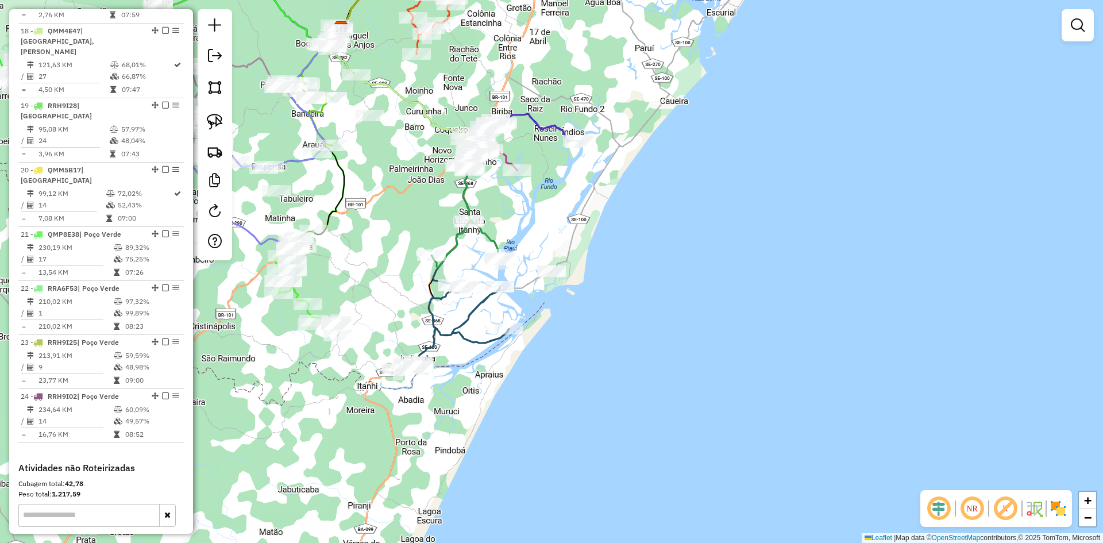
scroll to position [1567, 0]
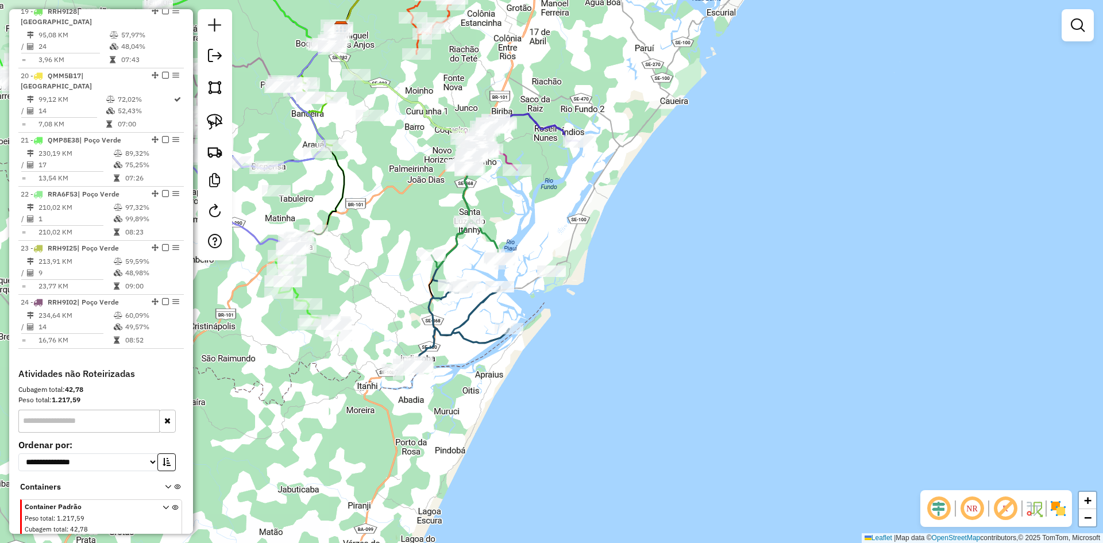
click at [78, 410] on input "text" at bounding box center [88, 421] width 141 height 23
type input "*"
type input "***"
click at [167, 416] on icon "button" at bounding box center [167, 420] width 6 height 8
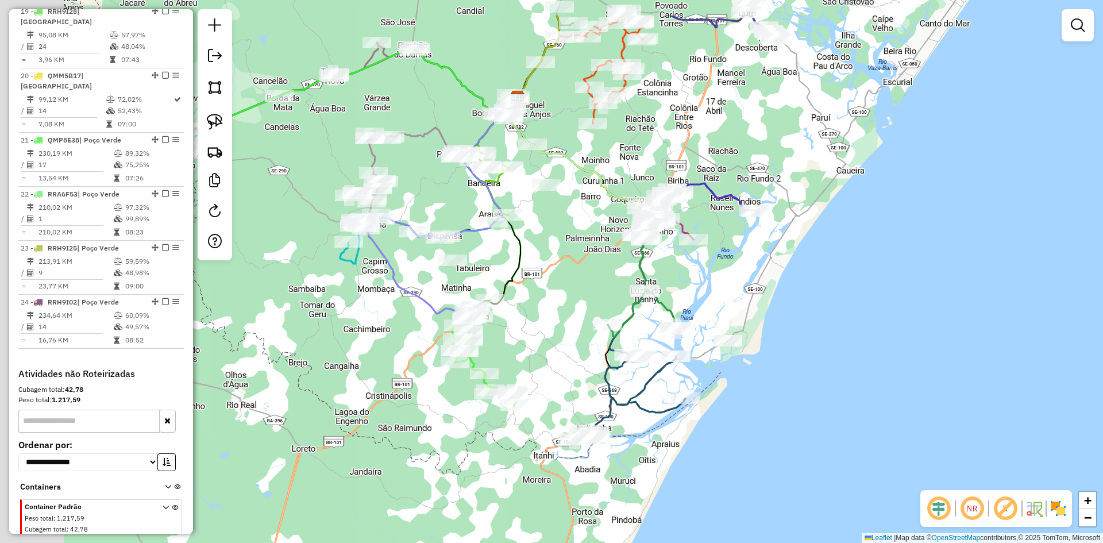
drag, startPoint x: 344, startPoint y: 399, endPoint x: 692, endPoint y: 496, distance: 361.3
click at [692, 497] on div "Janela de atendimento Grade de atendimento Capacidade Transportadoras Veículos …" at bounding box center [551, 271] width 1103 height 543
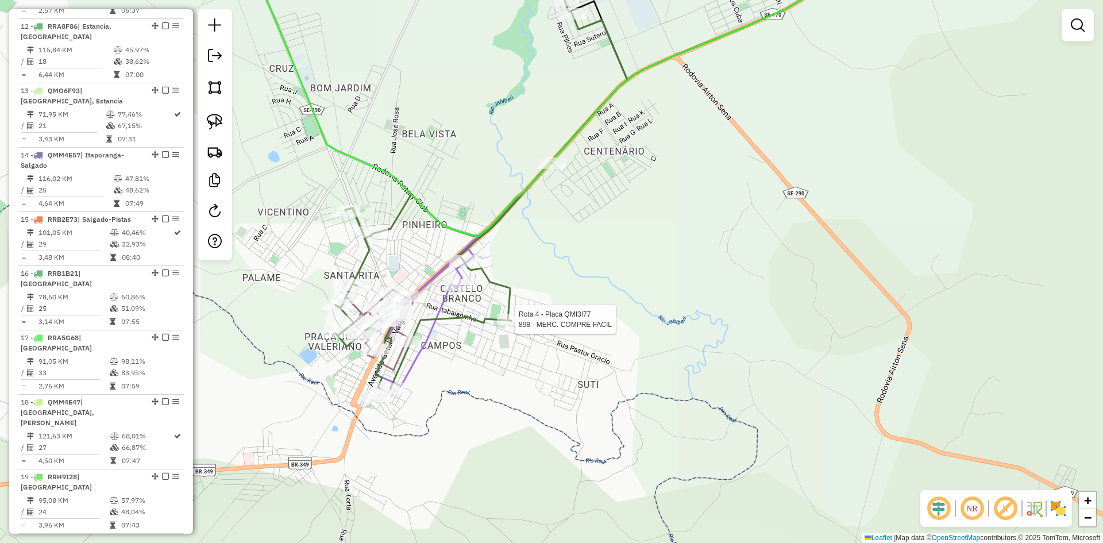
select select "**********"
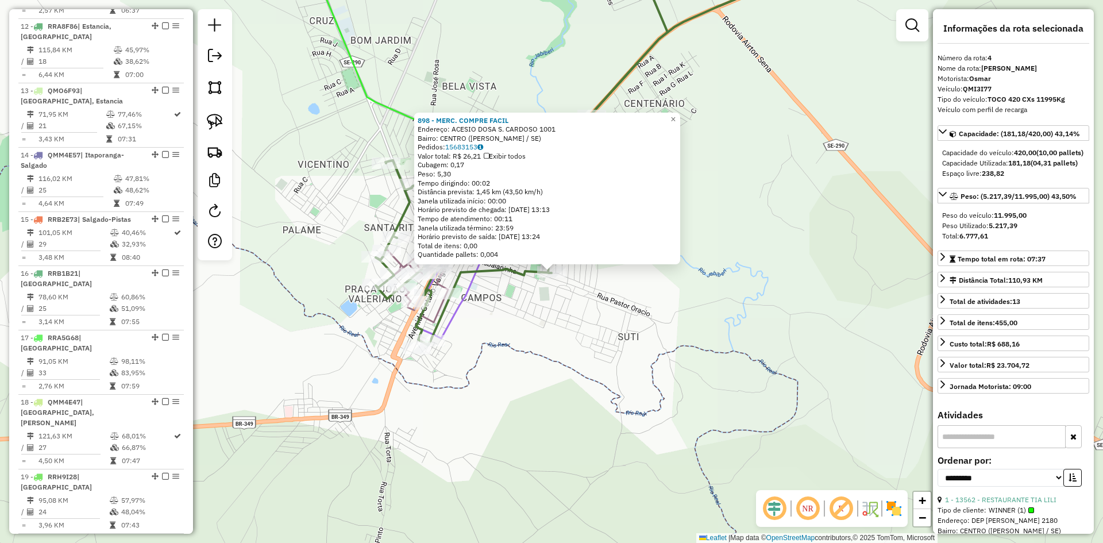
scroll to position [638, 0]
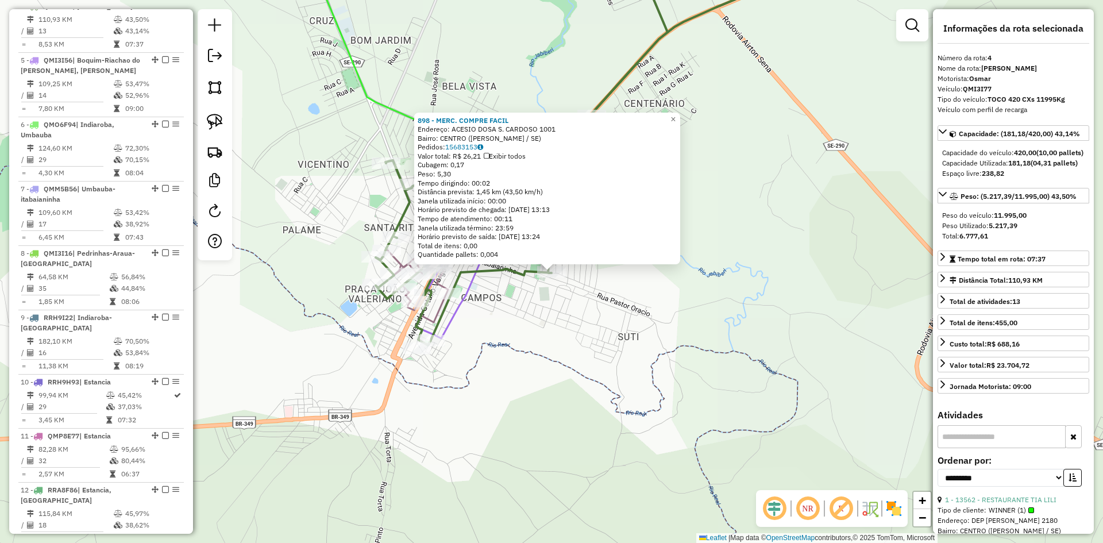
drag, startPoint x: 522, startPoint y: 330, endPoint x: 538, endPoint y: 287, distance: 45.5
click at [522, 330] on div "898 - MERC. COMPRE FACIL Endereço: ACESIO DOSA S. [PERSON_NAME] 1001 Bairro: CE…" at bounding box center [551, 271] width 1103 height 543
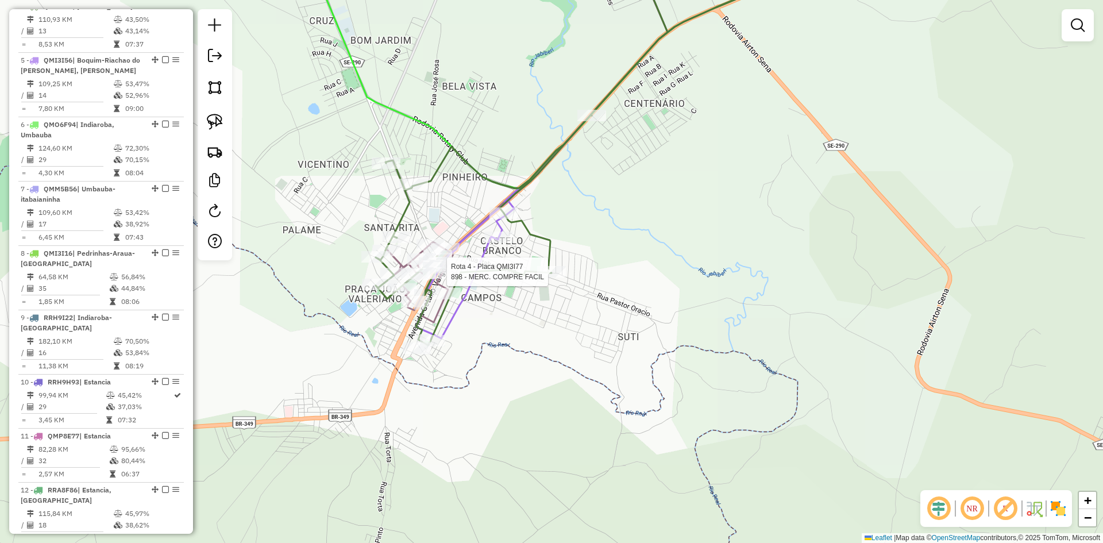
select select "**********"
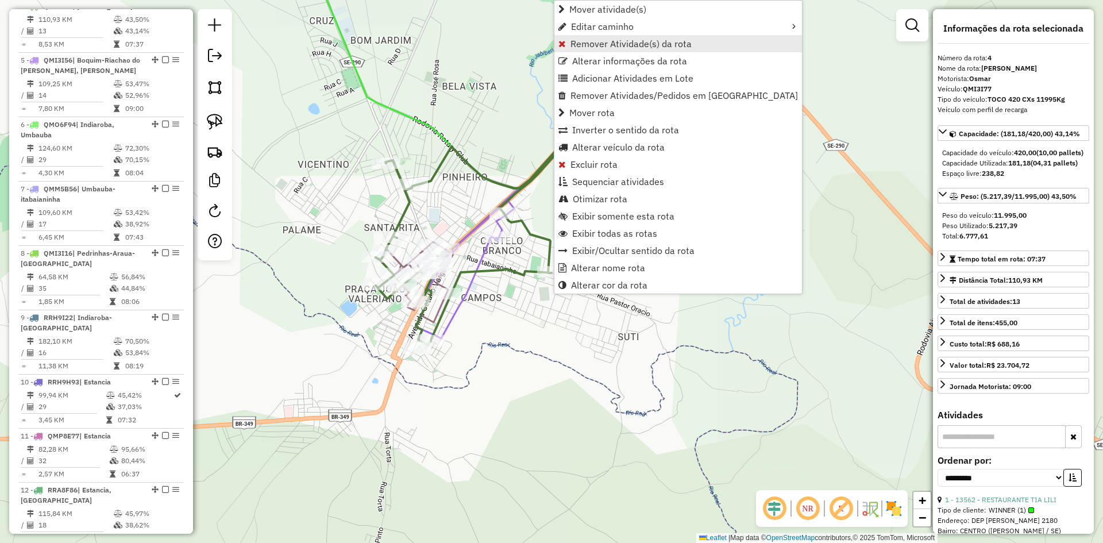
click at [592, 47] on span "Remover Atividade(s) da rota" at bounding box center [630, 43] width 121 height 9
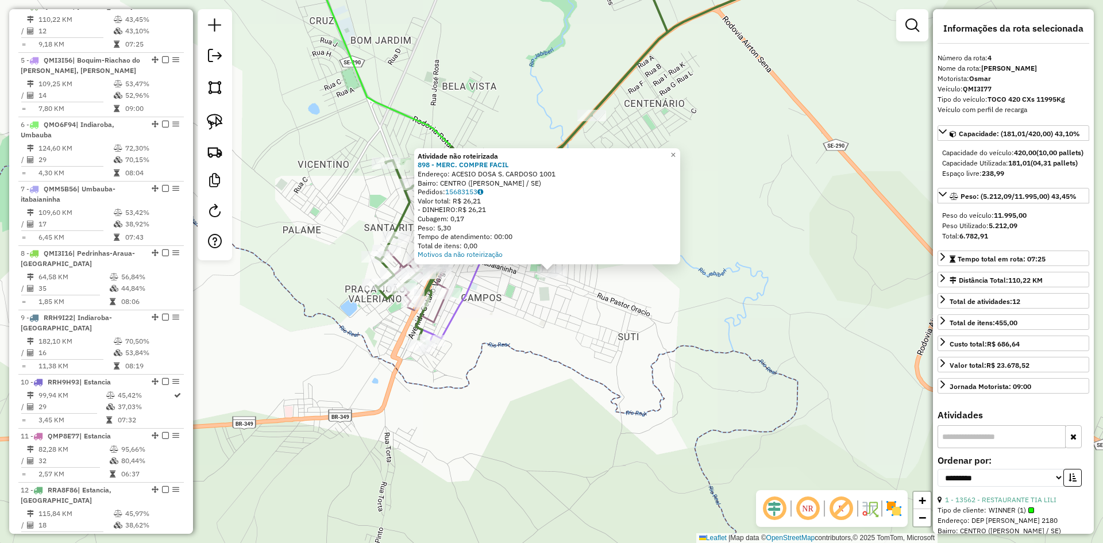
click at [552, 303] on div "Atividade não roteirizada 898 - MERC. COMPRE FACIL Endereço: ACESIO DOSA S. [PE…" at bounding box center [551, 271] width 1103 height 543
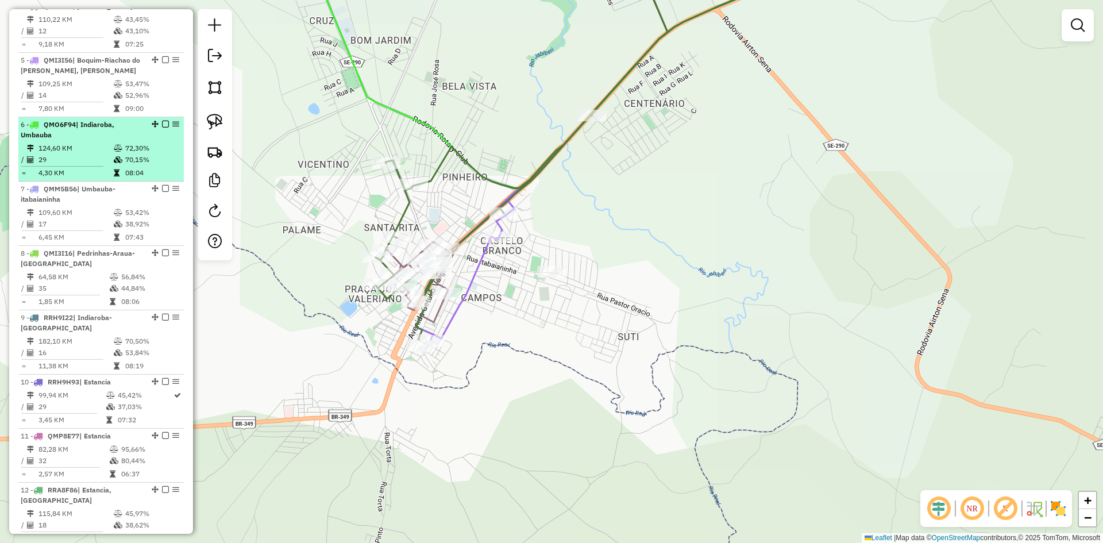
scroll to position [580, 0]
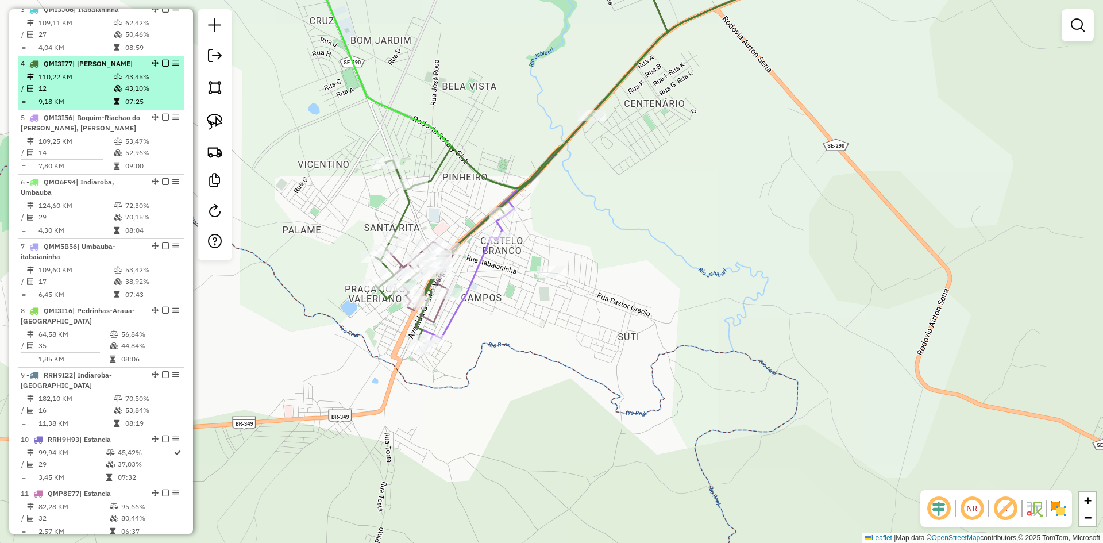
drag, startPoint x: 162, startPoint y: 99, endPoint x: 170, endPoint y: 81, distance: 19.5
click at [161, 94] on td "43,10%" at bounding box center [152, 88] width 55 height 11
select select "**********"
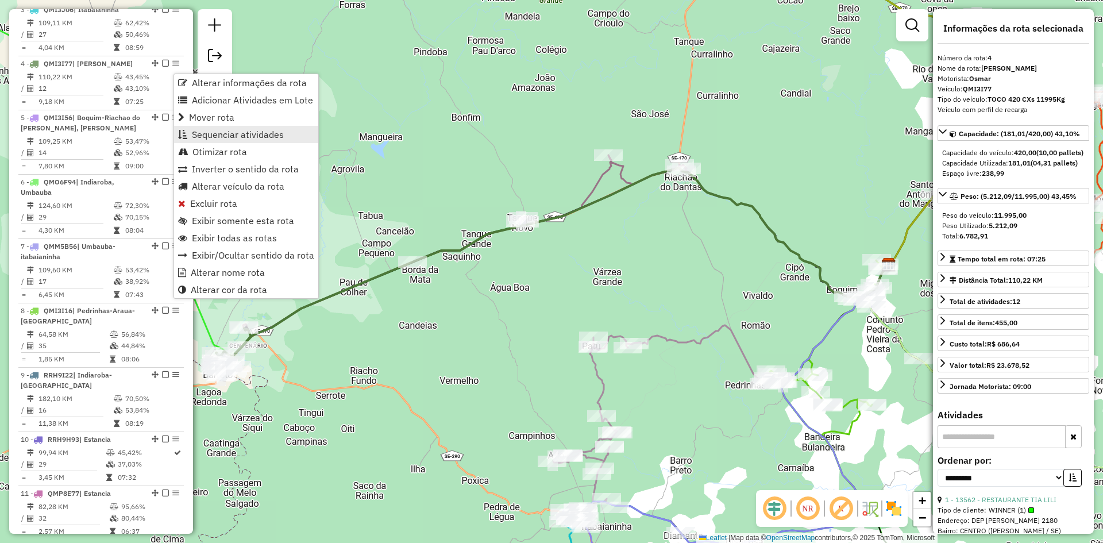
click at [221, 131] on span "Sequenciar atividades" at bounding box center [238, 134] width 92 height 9
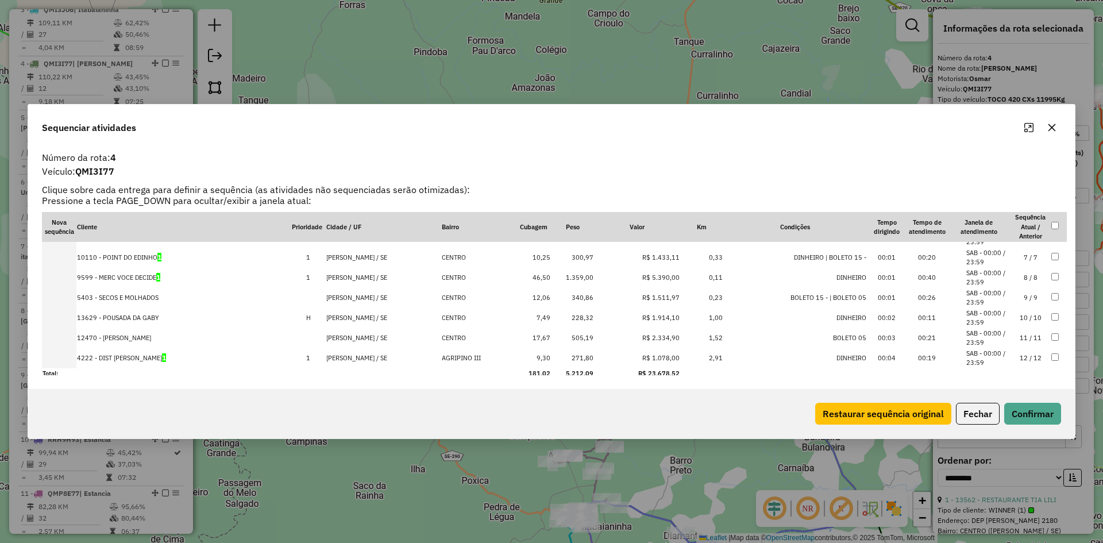
scroll to position [118, 0]
click at [975, 411] on button "Fechar" at bounding box center [978, 414] width 44 height 22
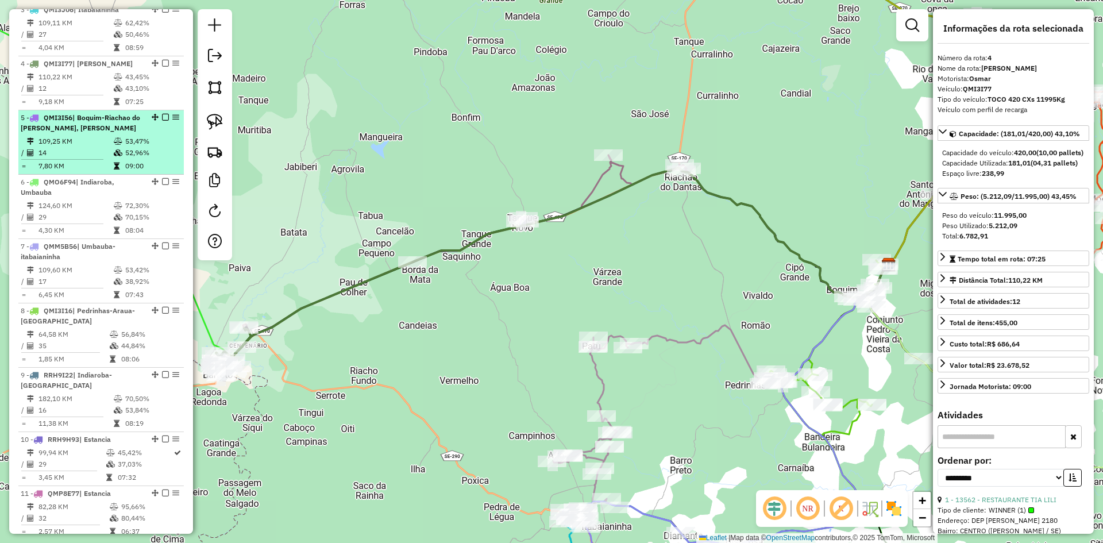
click at [126, 147] on td "53,47%" at bounding box center [152, 141] width 55 height 11
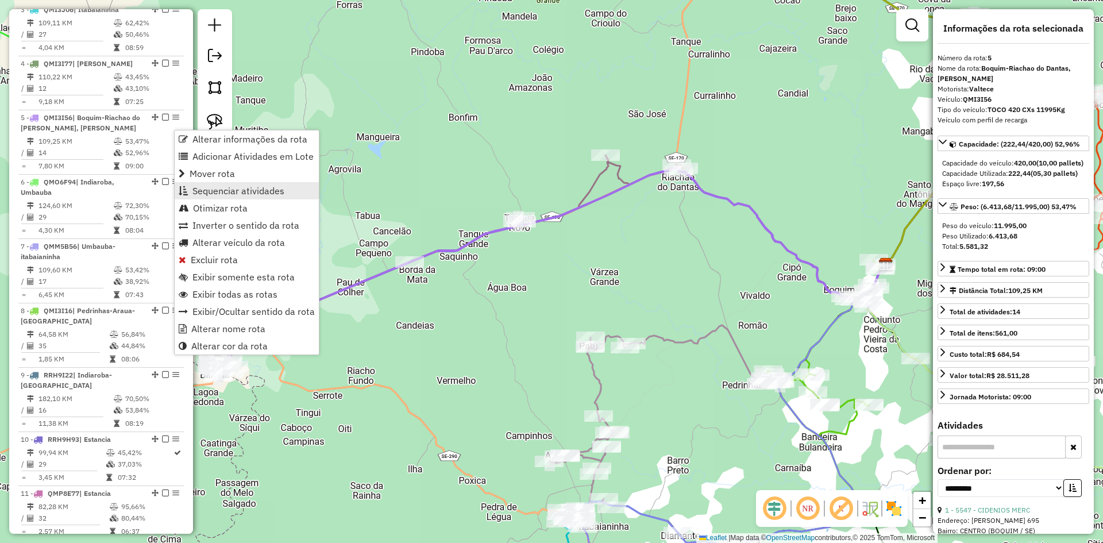
click at [227, 187] on span "Sequenciar atividades" at bounding box center [238, 190] width 92 height 9
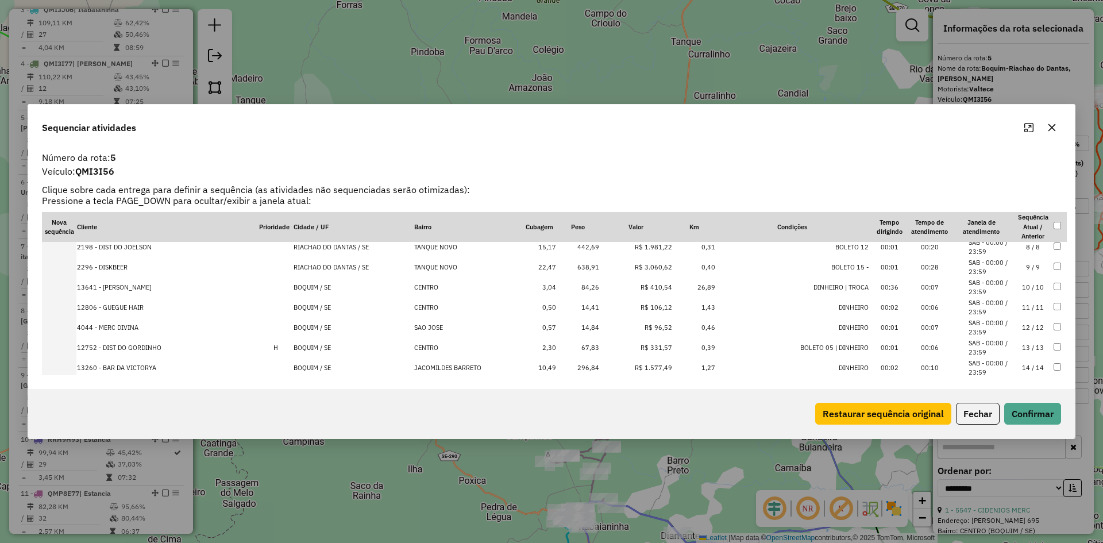
scroll to position [159, 0]
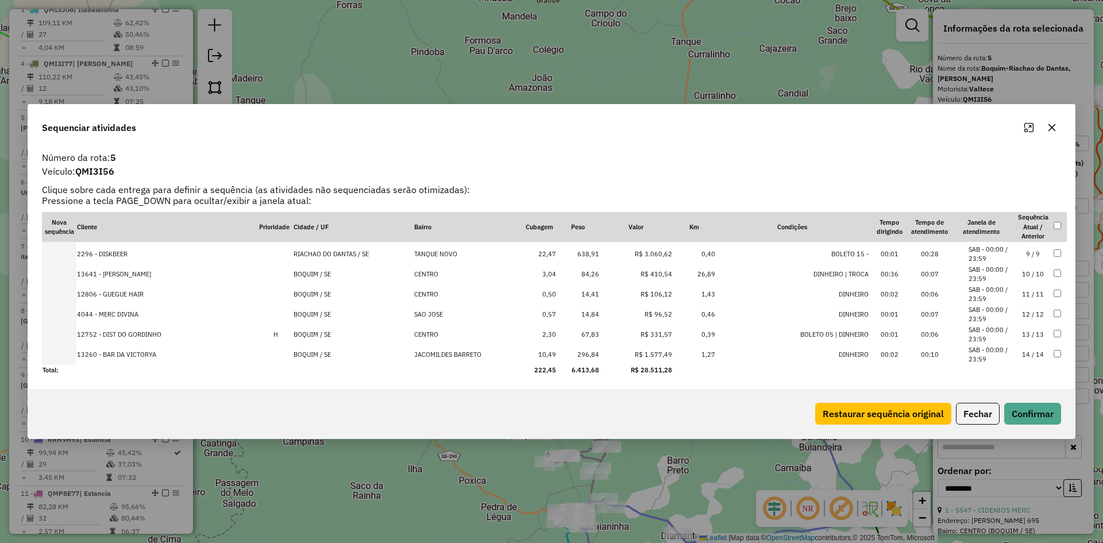
click at [978, 414] on button "Fechar" at bounding box center [978, 414] width 44 height 22
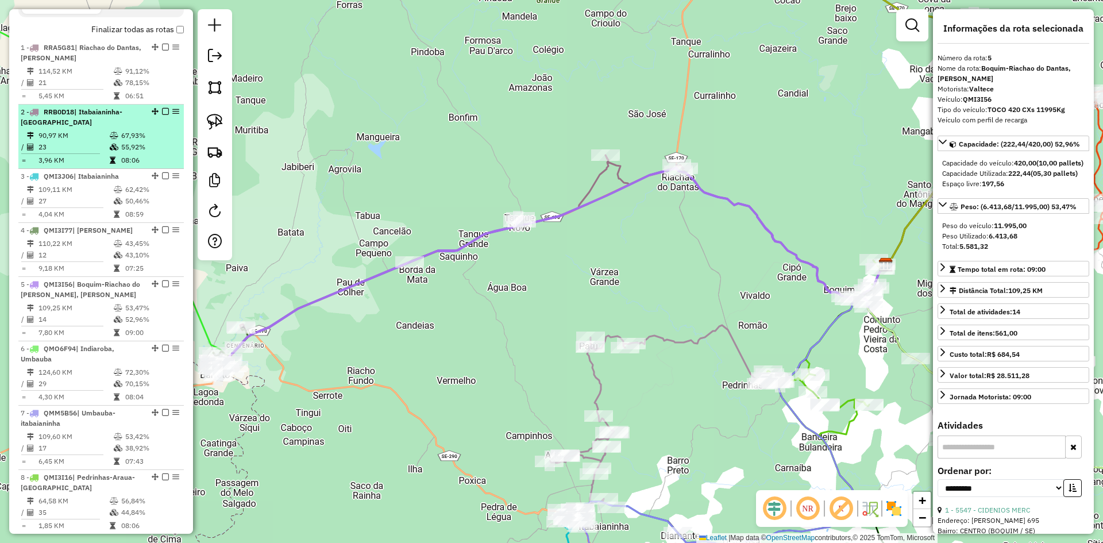
scroll to position [350, 0]
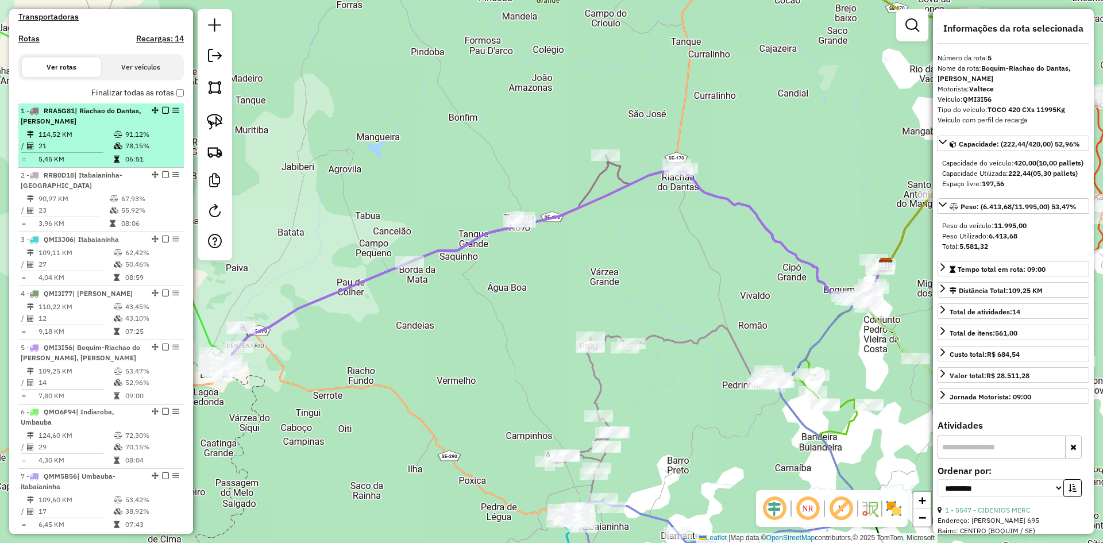
drag, startPoint x: 130, startPoint y: 148, endPoint x: 152, endPoint y: 140, distance: 22.7
click at [131, 140] on td "91,12%" at bounding box center [152, 134] width 55 height 11
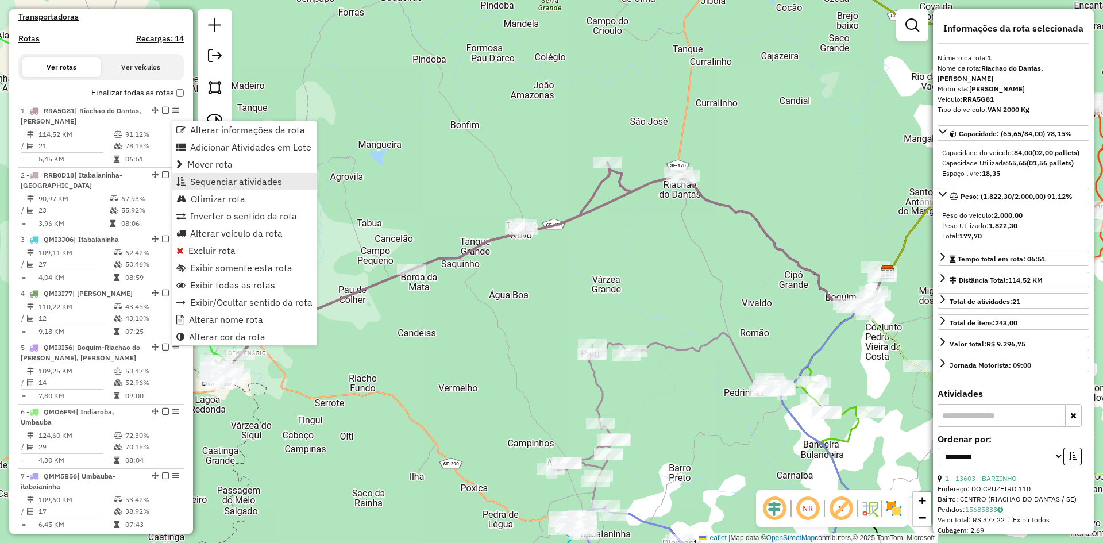
click at [221, 188] on link "Sequenciar atividades" at bounding box center [244, 181] width 144 height 17
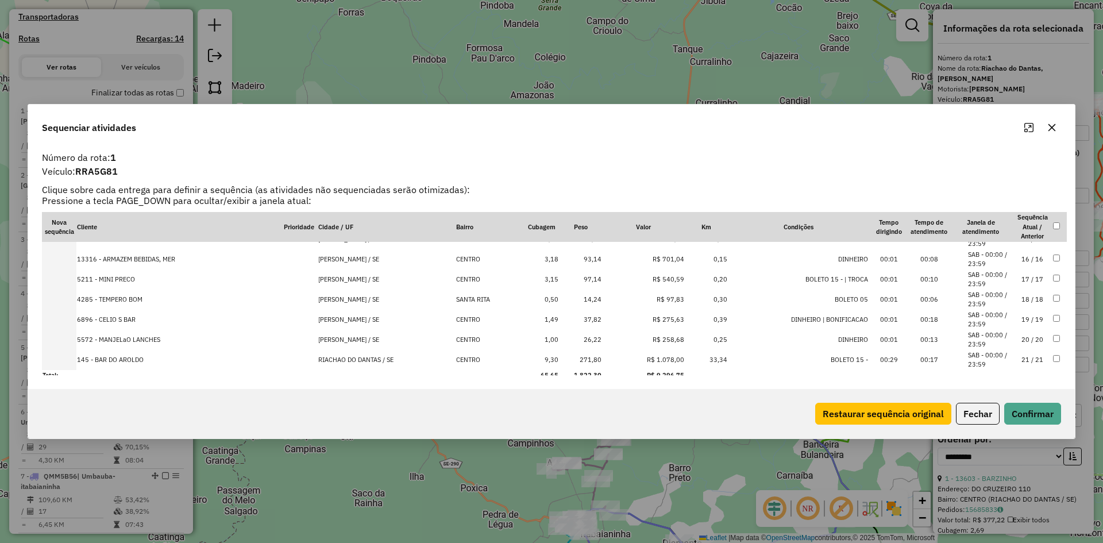
scroll to position [299, 0]
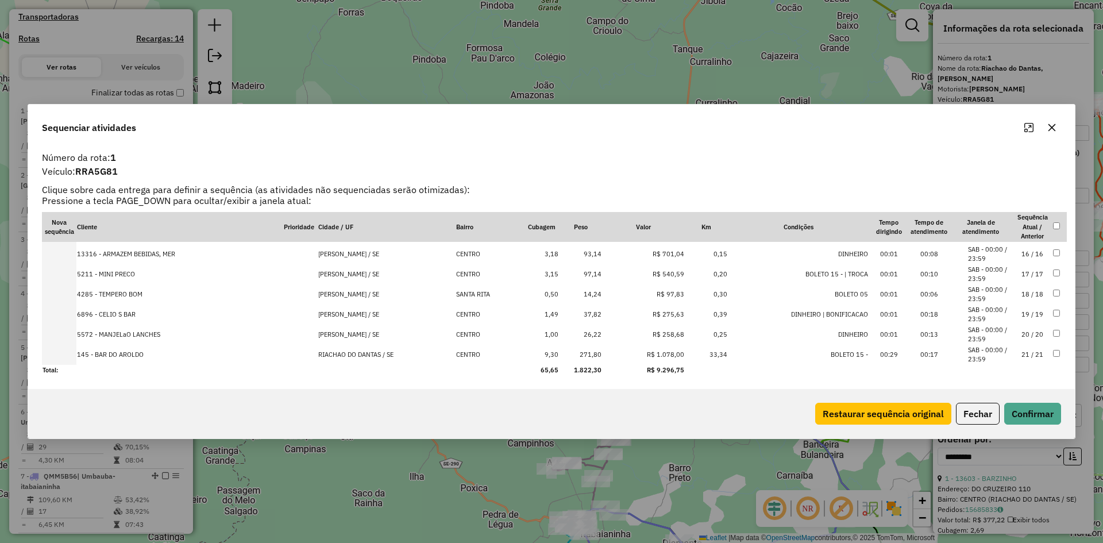
click at [129, 314] on td "6896 - CELIO S BAR" at bounding box center [179, 314] width 207 height 20
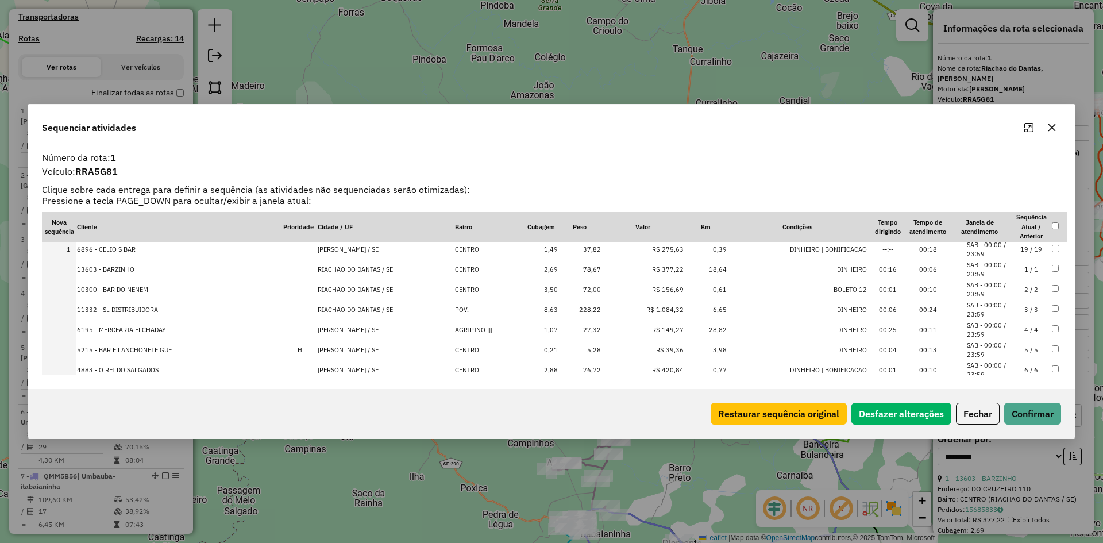
scroll to position [0, 0]
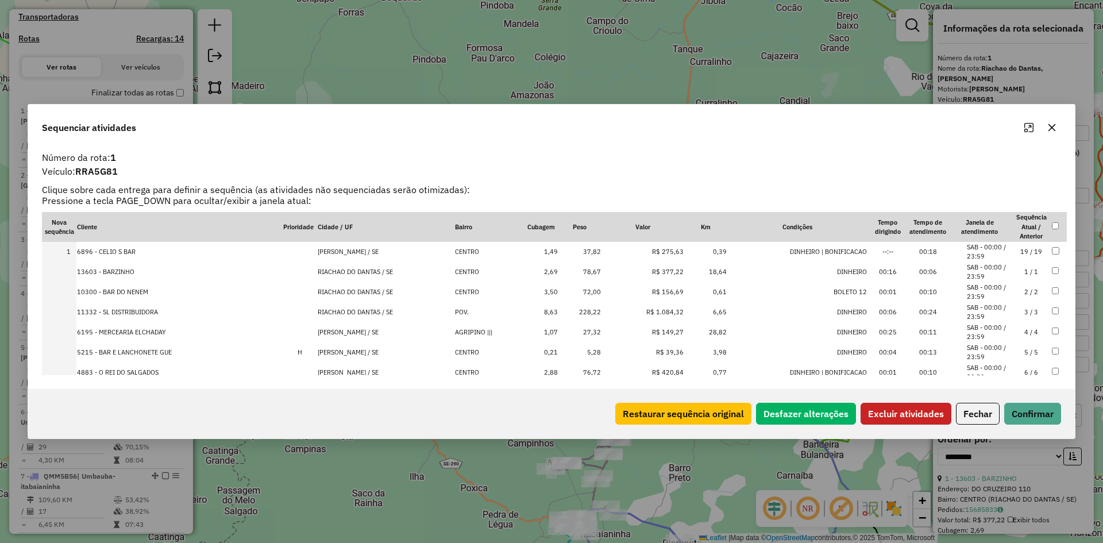
click at [900, 416] on button "Excluir atividades" at bounding box center [906, 414] width 91 height 22
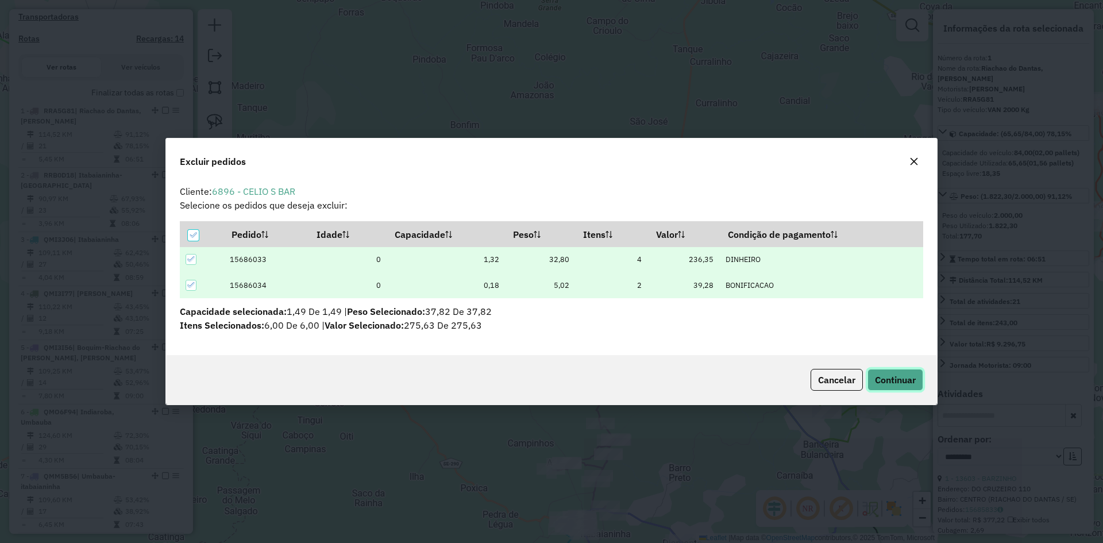
click at [900, 377] on span "Continuar" at bounding box center [895, 379] width 41 height 11
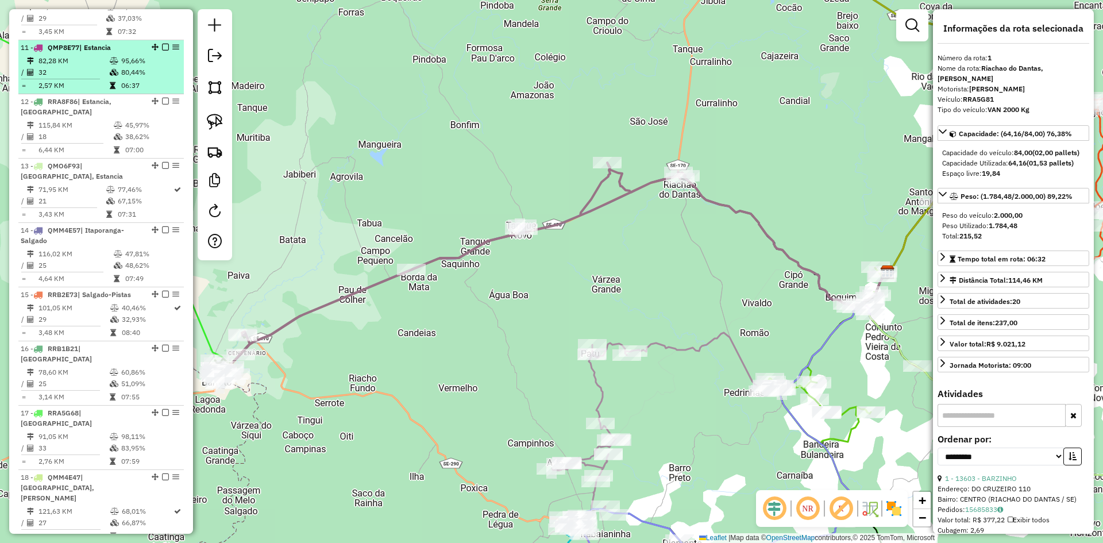
scroll to position [1029, 0]
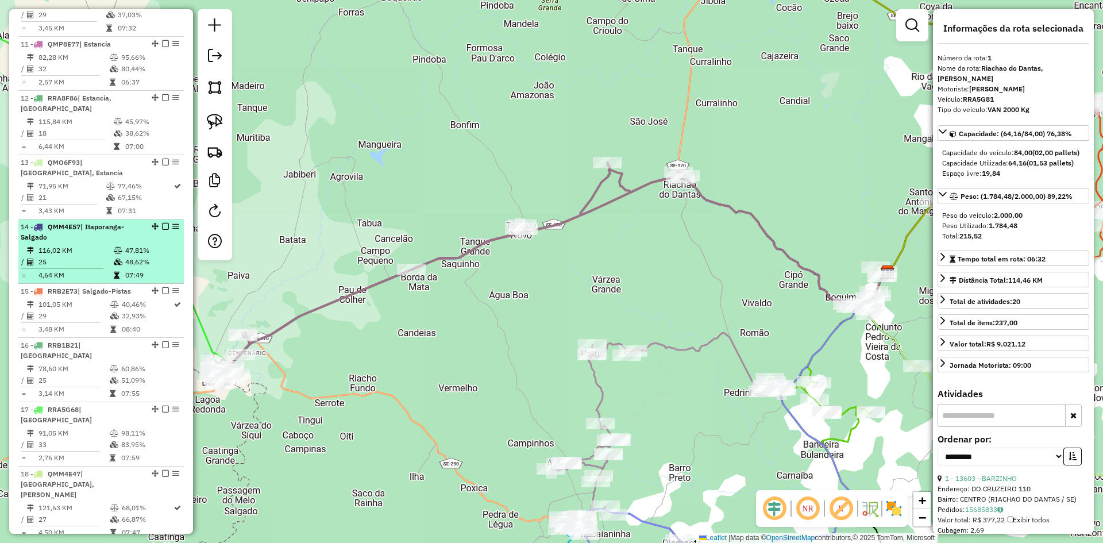
drag, startPoint x: 113, startPoint y: 275, endPoint x: 150, endPoint y: 263, distance: 39.2
click at [114, 265] on icon at bounding box center [118, 262] width 9 height 7
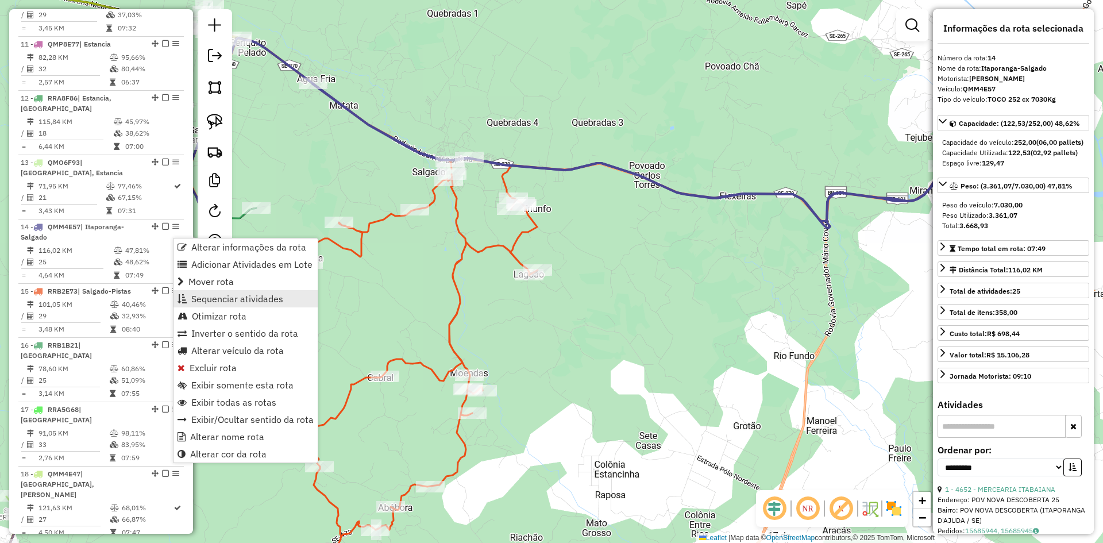
drag, startPoint x: 224, startPoint y: 297, endPoint x: 236, endPoint y: 284, distance: 17.1
click at [224, 298] on span "Sequenciar atividades" at bounding box center [237, 298] width 92 height 9
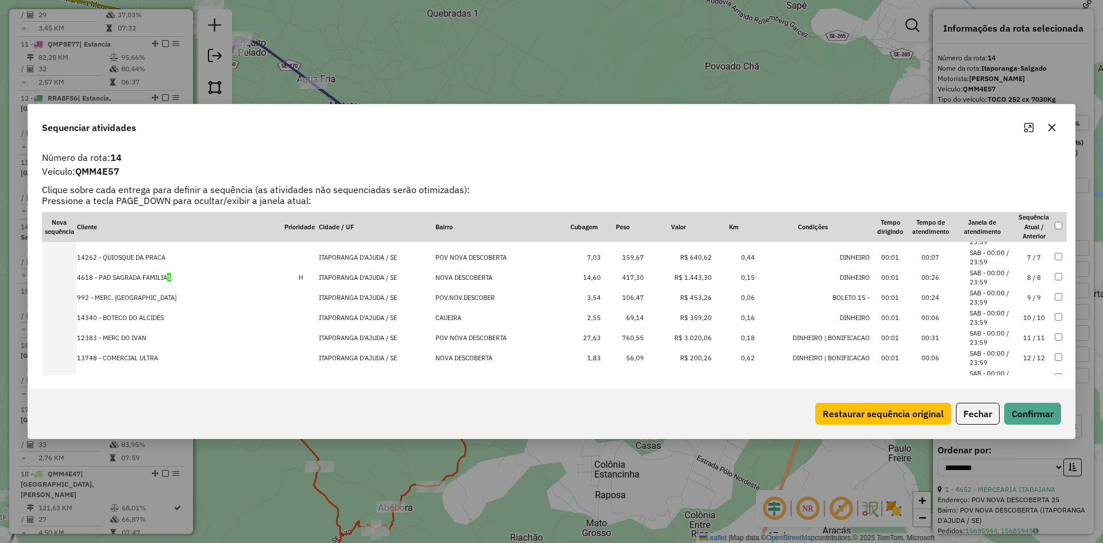
scroll to position [172, 0]
click at [138, 321] on td "13343 - [PERSON_NAME]" at bounding box center [179, 321] width 207 height 20
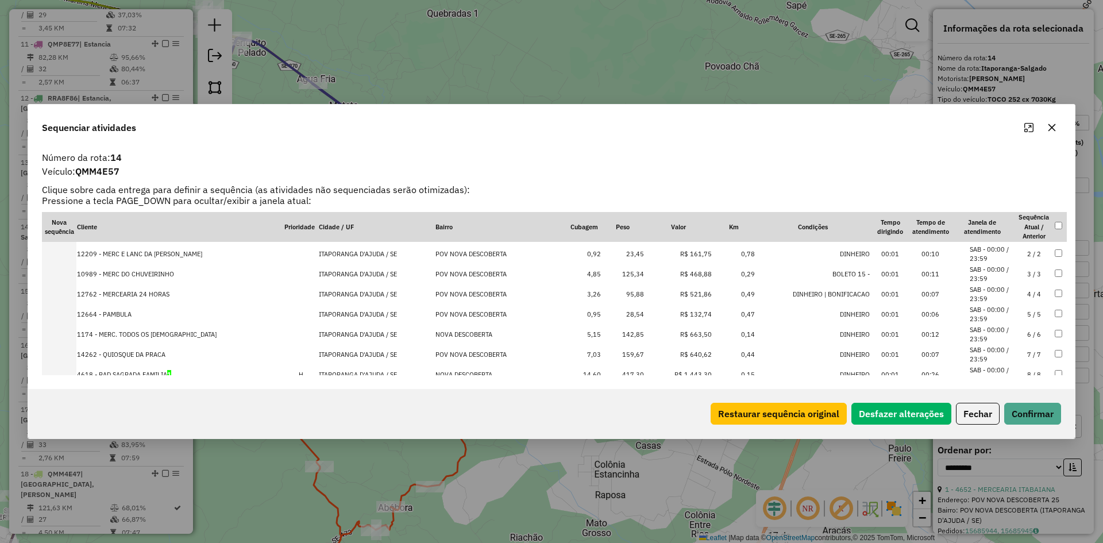
scroll to position [0, 0]
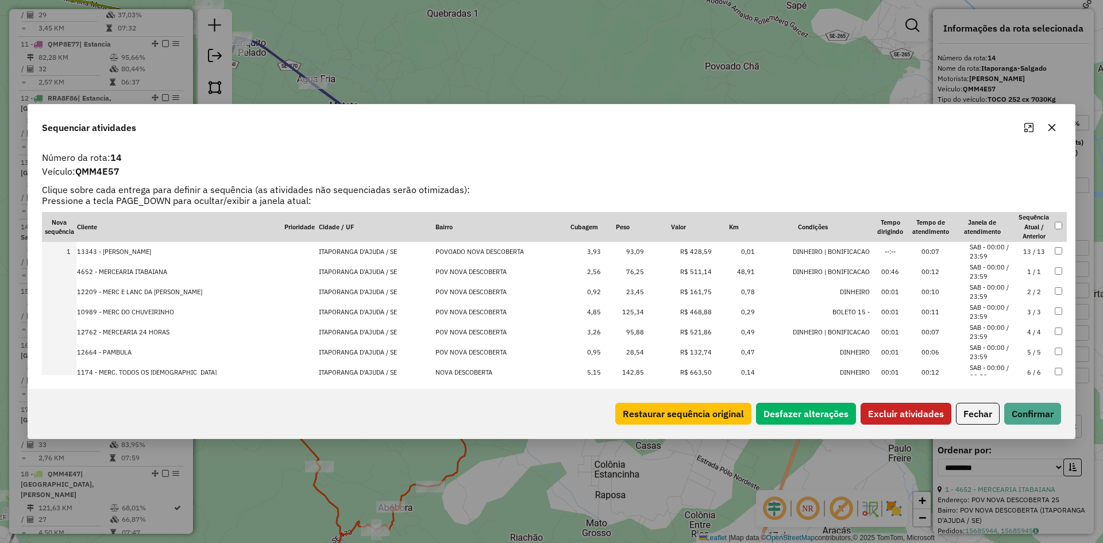
click at [880, 414] on button "Excluir atividades" at bounding box center [906, 414] width 91 height 22
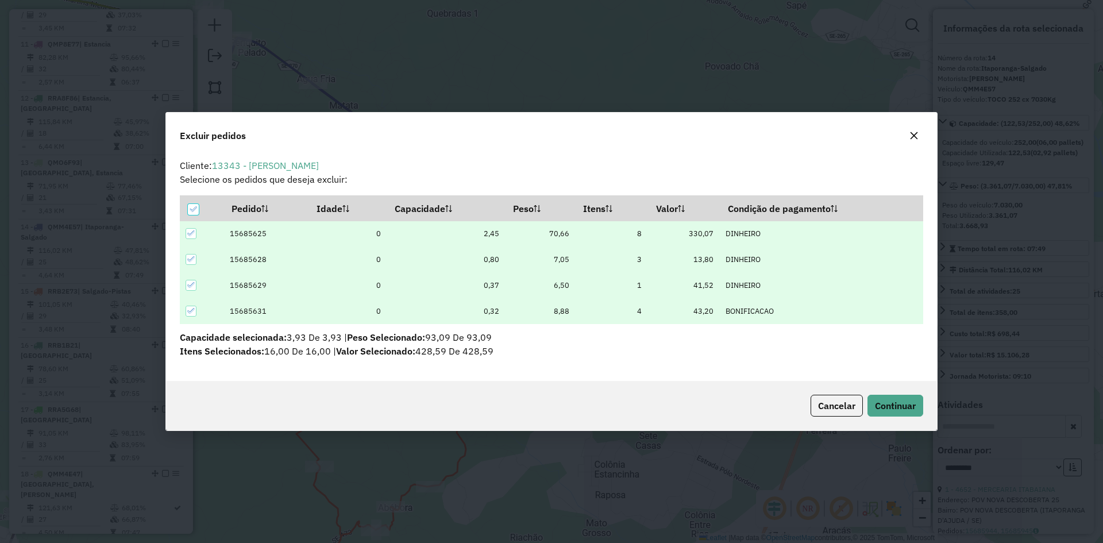
scroll to position [6, 3]
click at [195, 208] on icon at bounding box center [193, 208] width 7 height 5
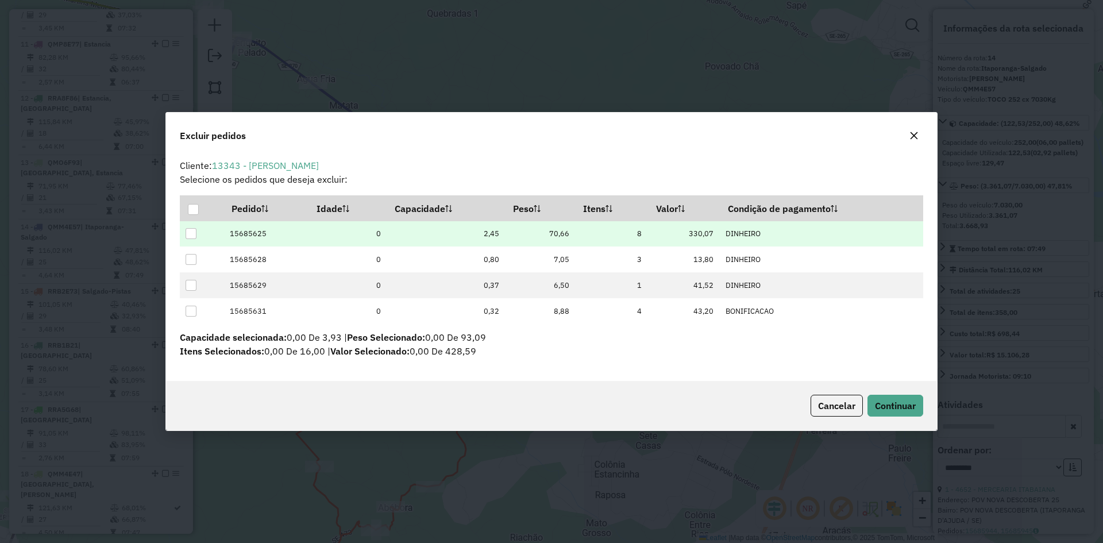
click at [192, 233] on div at bounding box center [191, 233] width 11 height 11
click at [889, 401] on span "Continuar" at bounding box center [895, 405] width 41 height 11
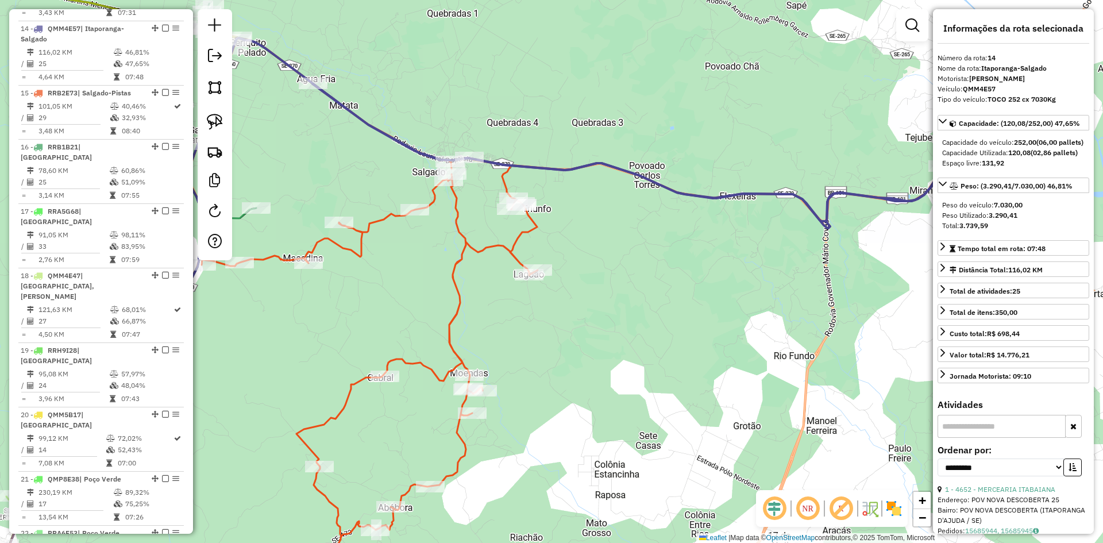
scroll to position [1250, 0]
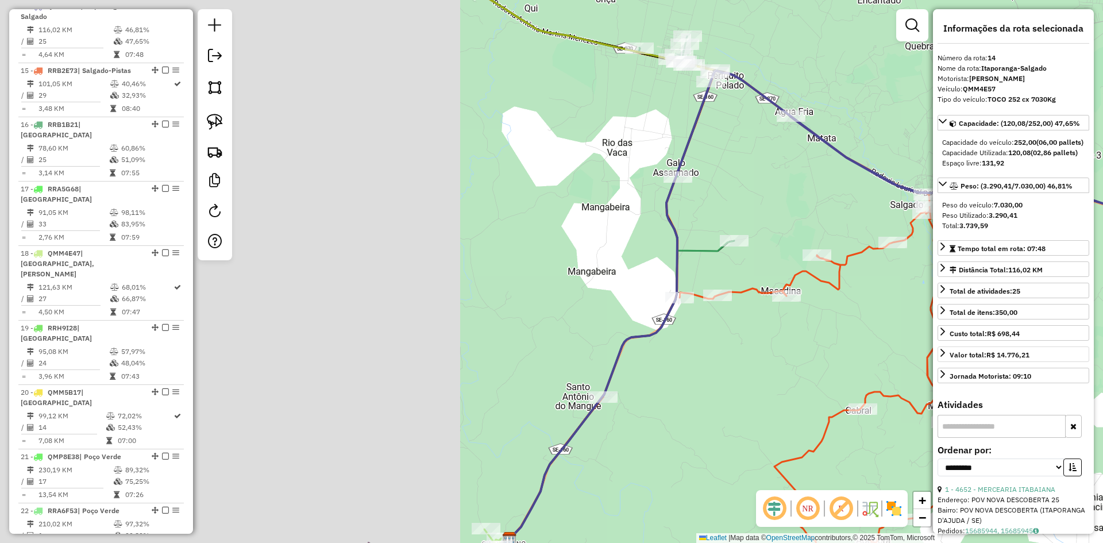
drag, startPoint x: 537, startPoint y: 341, endPoint x: 1051, endPoint y: 376, distance: 515.3
click at [1052, 376] on hb-router-mapa "Informações da Sessão 980315 - [DATE] Criação: [DATE] 18:10 Depósito: CBB Total…" at bounding box center [551, 271] width 1103 height 543
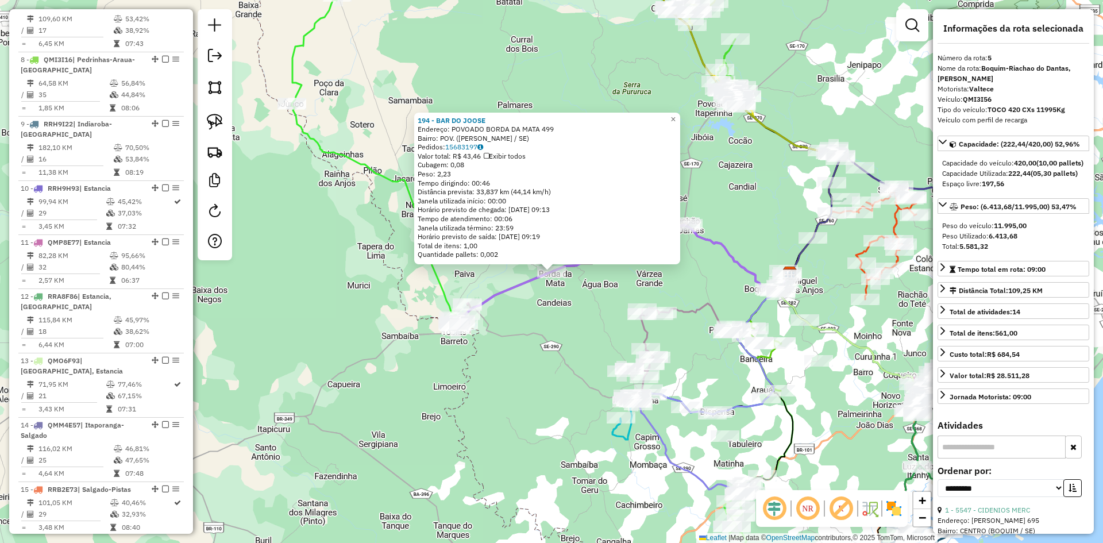
scroll to position [692, 0]
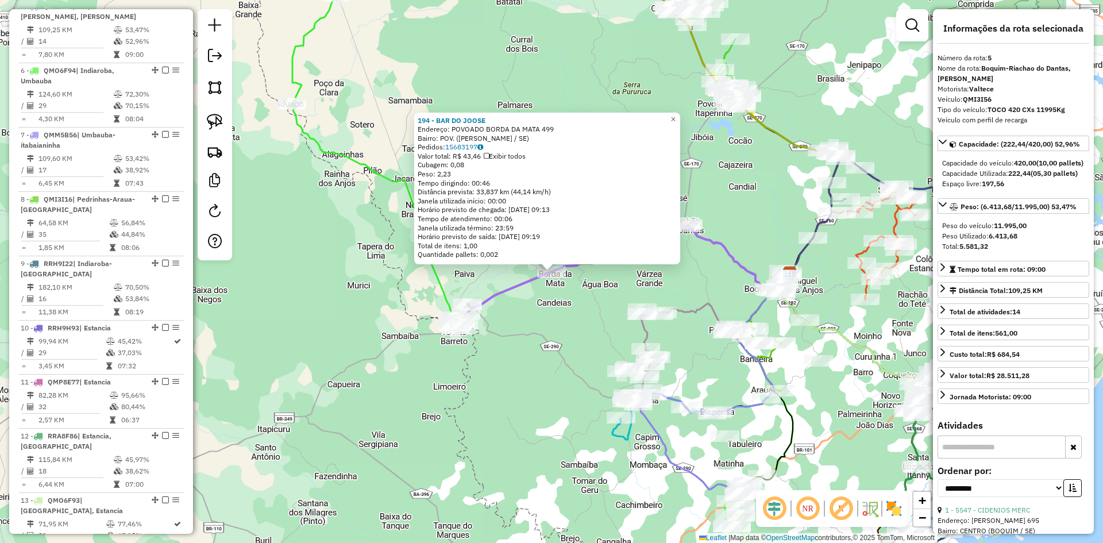
click at [529, 343] on div "194 - BAR DO [PERSON_NAME]: POVOADO BORDA DA MATA 499 Bairro: POV. ([PERSON_NAM…" at bounding box center [551, 271] width 1103 height 543
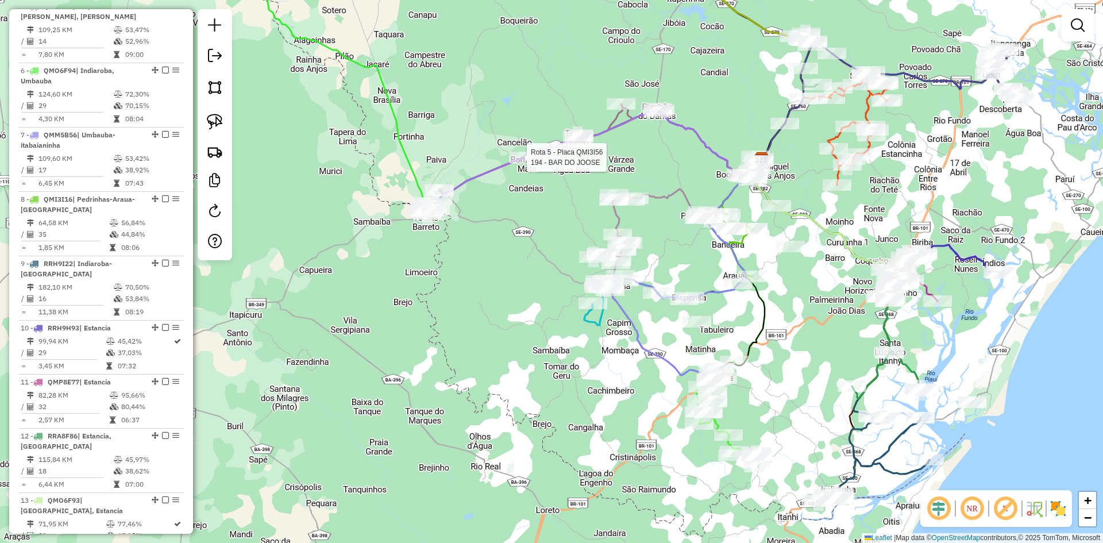
select select "**********"
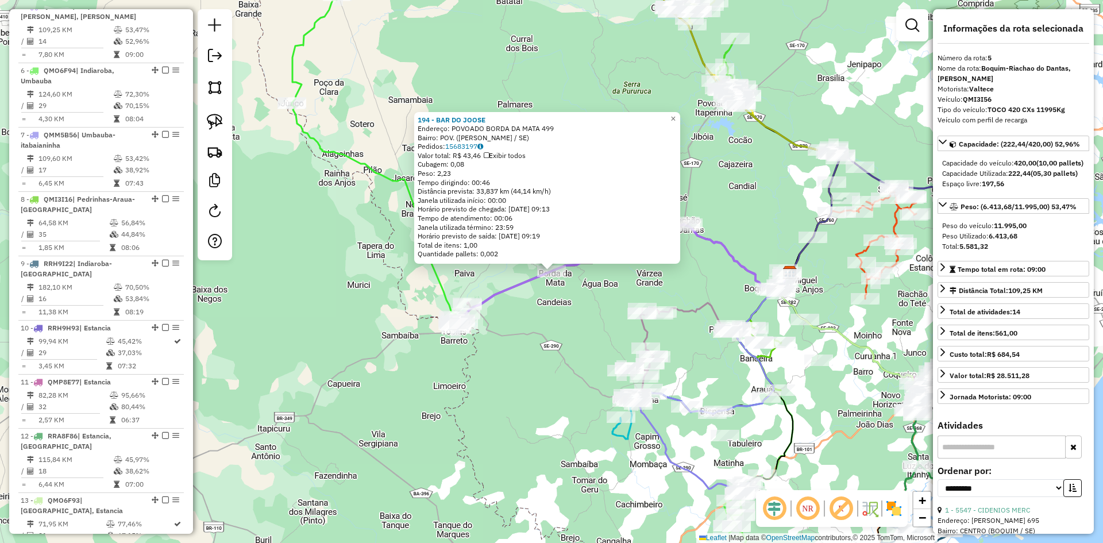
click at [557, 315] on div "194 - BAR DO [PERSON_NAME]: POVOADO BORDA DA MATA 499 Bairro: POV. ([PERSON_NAM…" at bounding box center [551, 271] width 1103 height 543
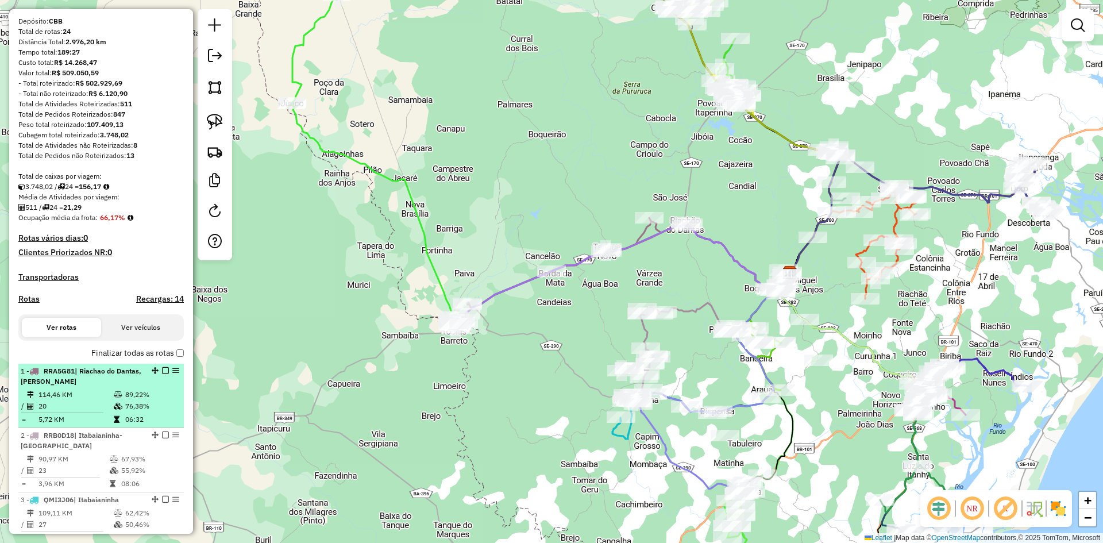
scroll to position [287, 0]
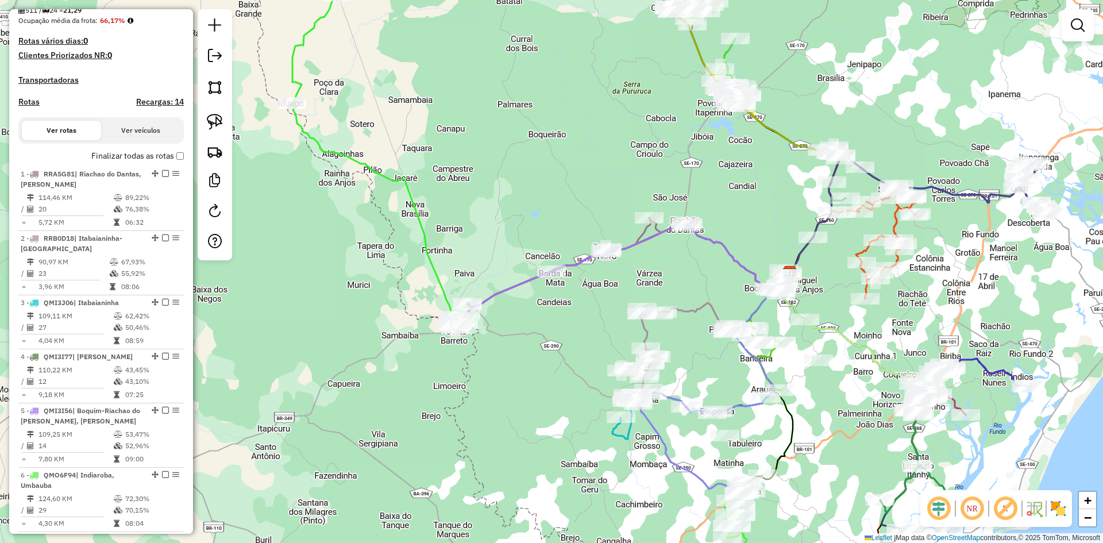
click at [148, 140] on button "Ver veículos" at bounding box center [140, 131] width 79 height 20
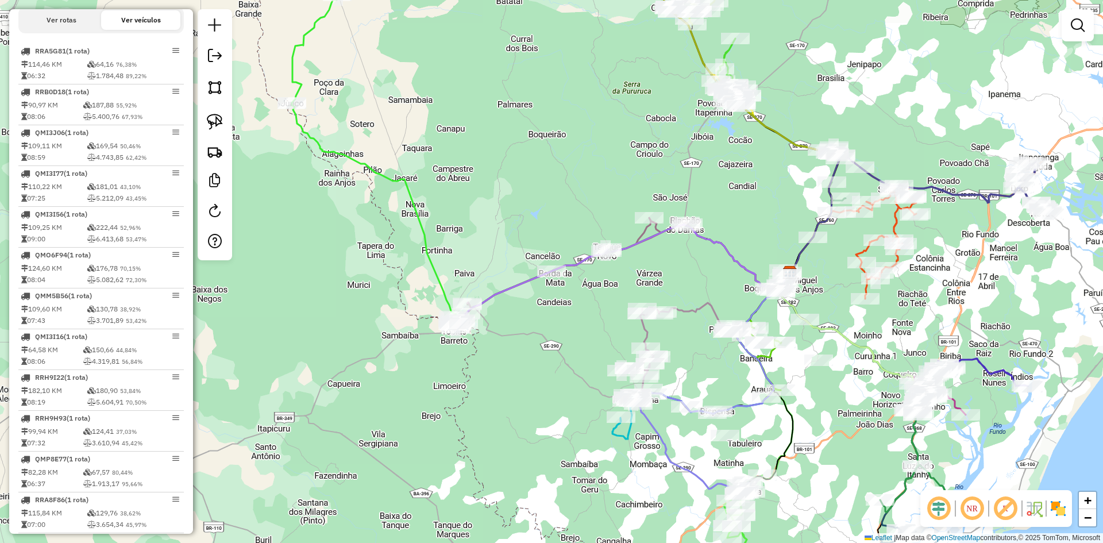
scroll to position [402, 0]
click at [73, 25] on button "Ver rotas" at bounding box center [61, 16] width 79 height 20
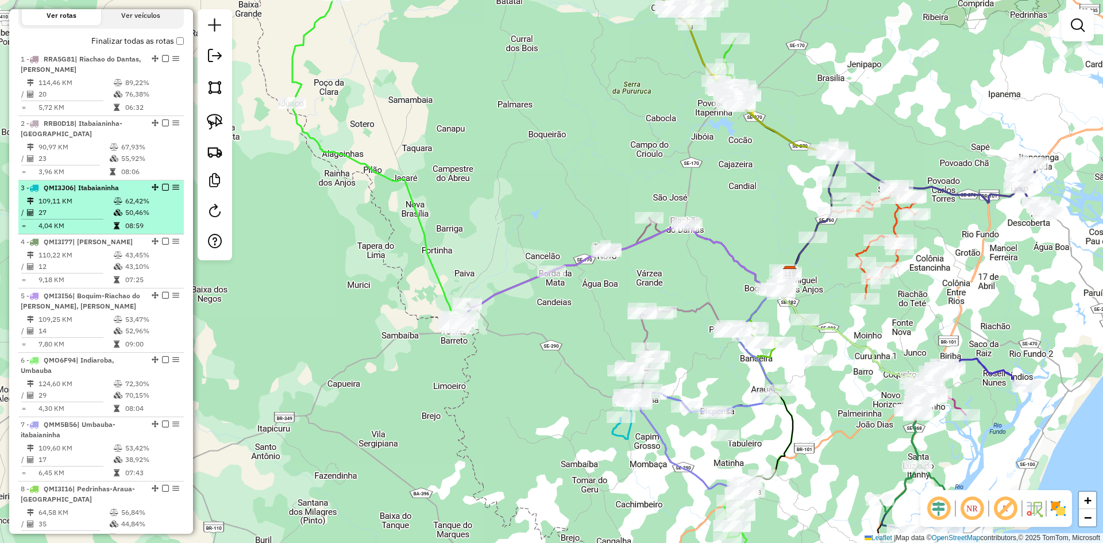
click at [149, 218] on td "50,46%" at bounding box center [152, 212] width 55 height 11
select select "**********"
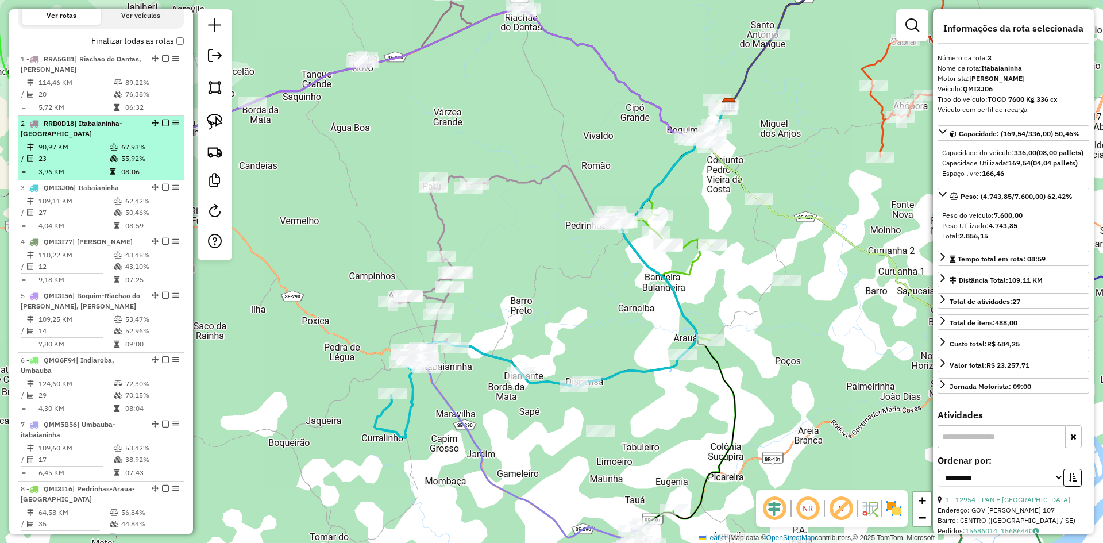
click at [139, 153] on td "67,93%" at bounding box center [150, 146] width 58 height 11
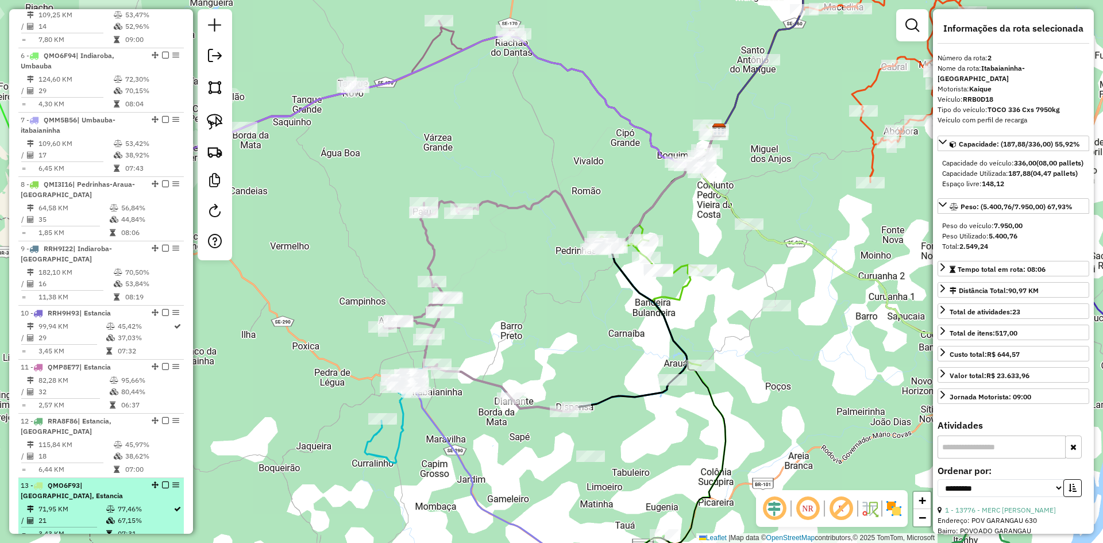
scroll to position [689, 0]
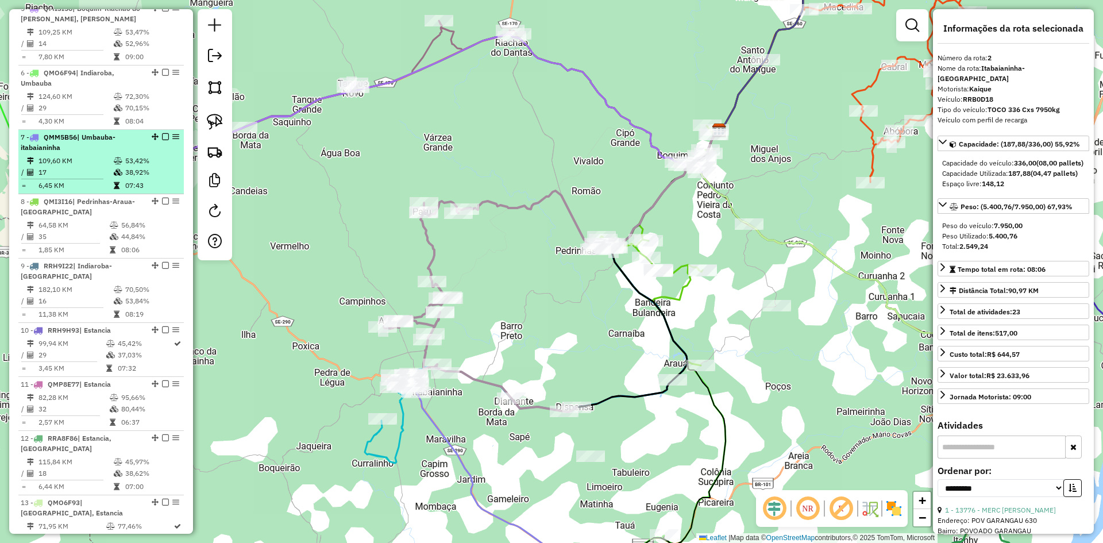
click at [134, 153] on div "7 - QMM5B56 | Umbauba-itabaianinha" at bounding box center [82, 142] width 122 height 21
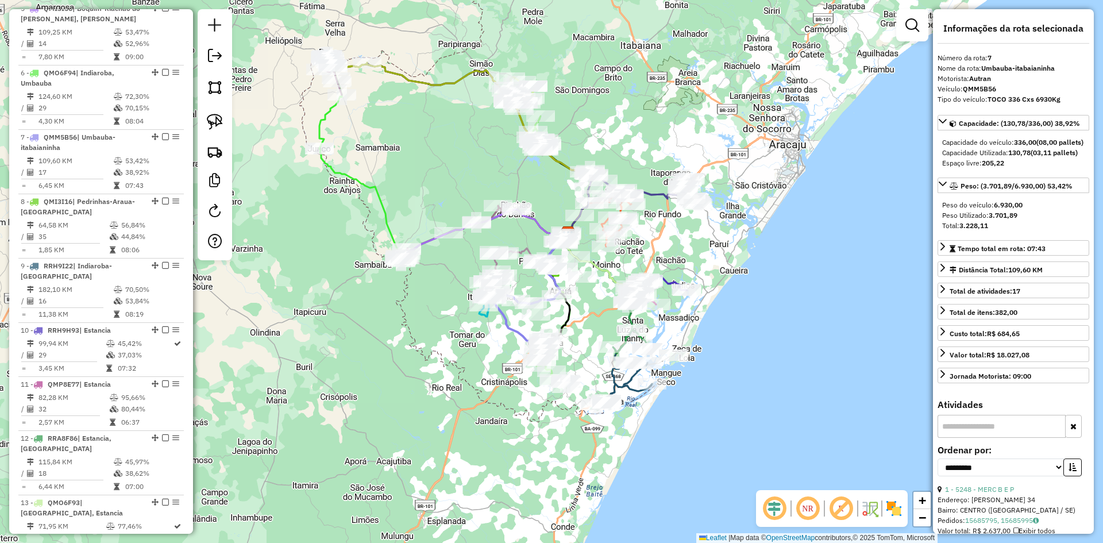
drag, startPoint x: 412, startPoint y: 125, endPoint x: 447, endPoint y: 202, distance: 84.6
click at [447, 202] on div "Janela de atendimento Grade de atendimento Capacidade Transportadoras Veículos …" at bounding box center [551, 271] width 1103 height 543
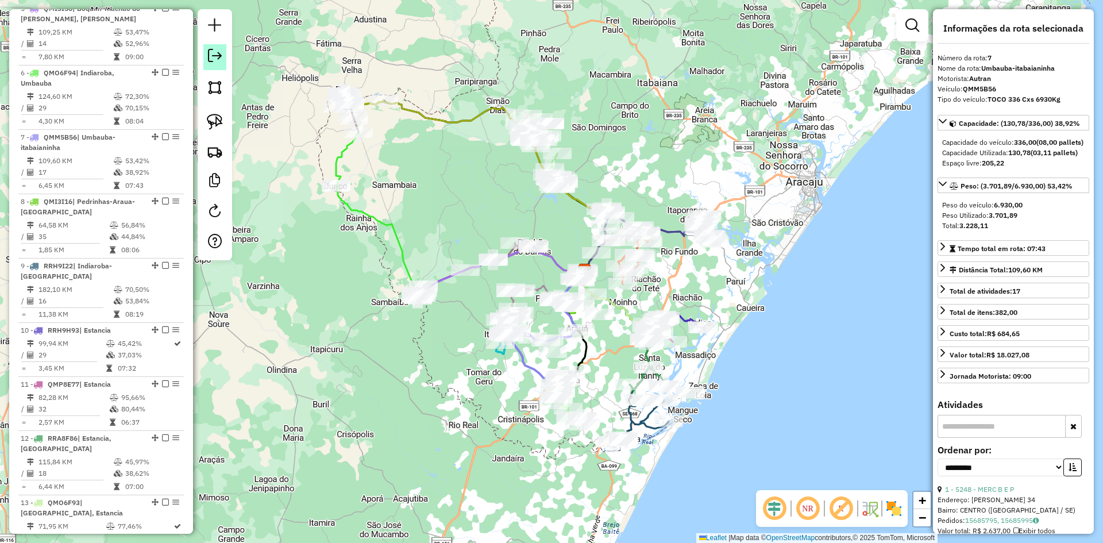
click at [214, 60] on em at bounding box center [215, 56] width 14 height 14
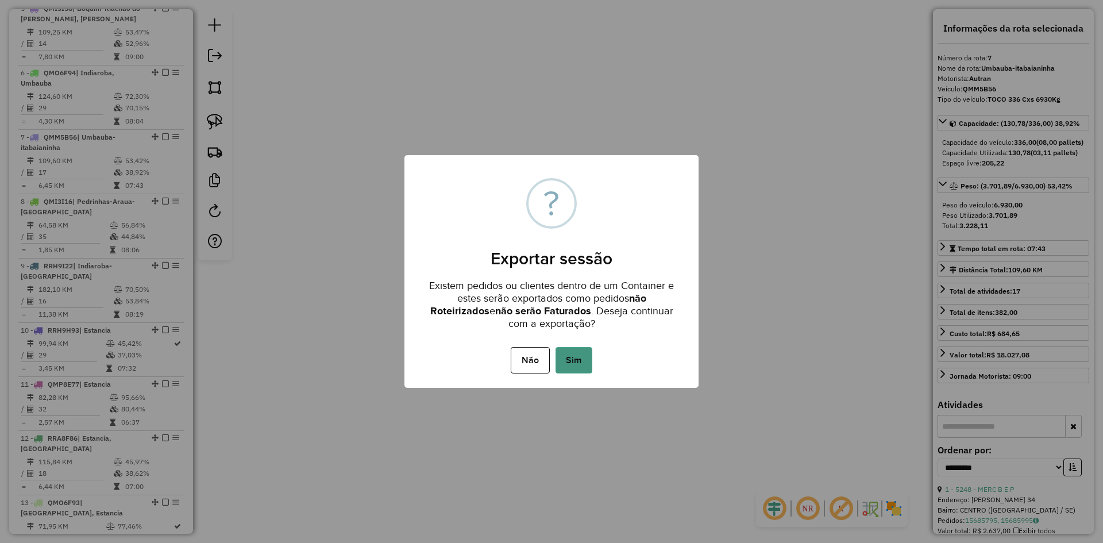
click at [578, 359] on button "Sim" at bounding box center [574, 360] width 37 height 26
click at [0, 0] on div "Aguarde..." at bounding box center [0, 0] width 0 height 0
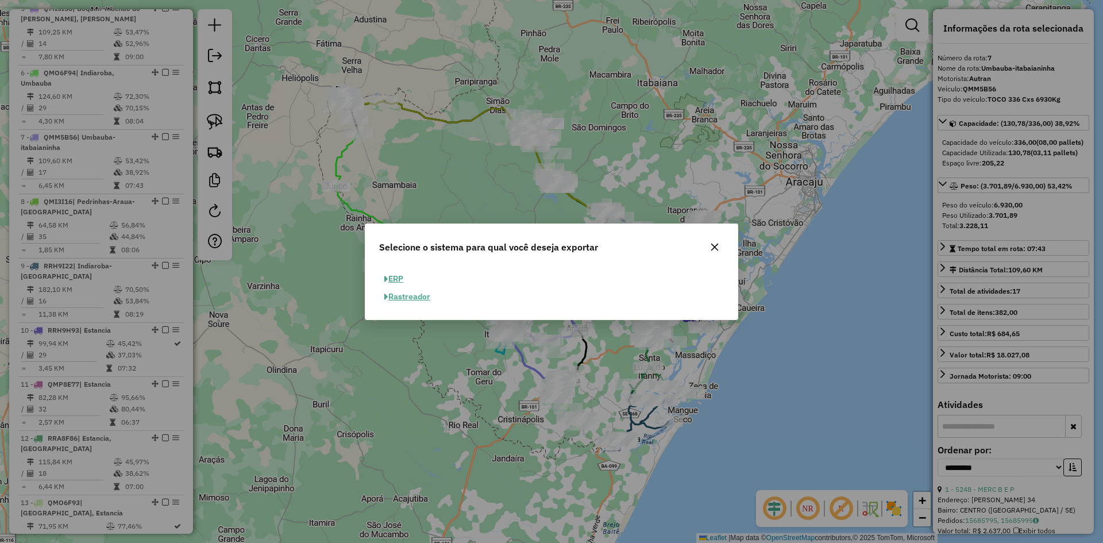
click at [400, 280] on button "ERP" at bounding box center [393, 279] width 29 height 18
select select "**"
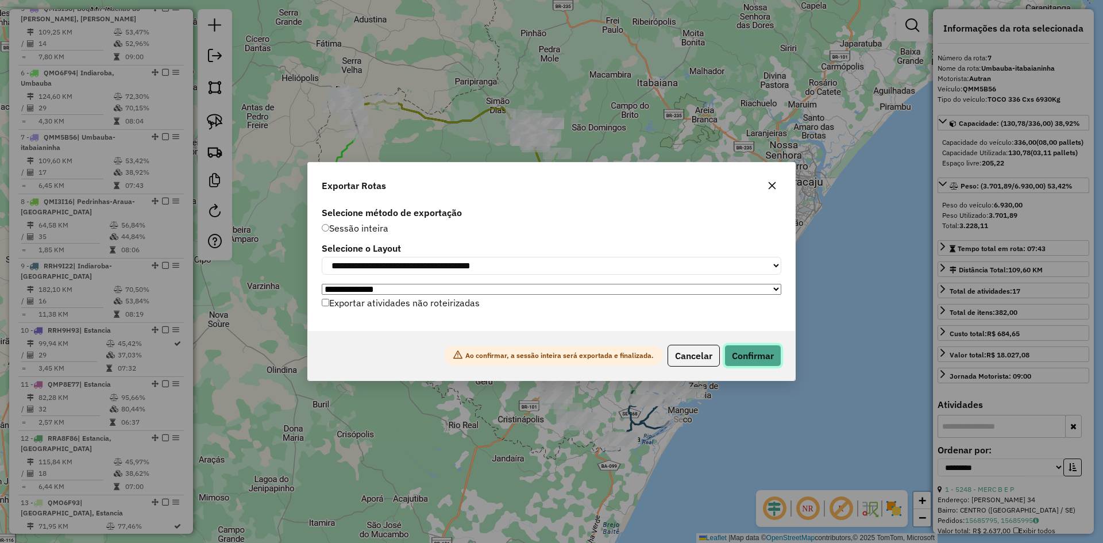
click at [751, 361] on button "Confirmar" at bounding box center [752, 356] width 57 height 22
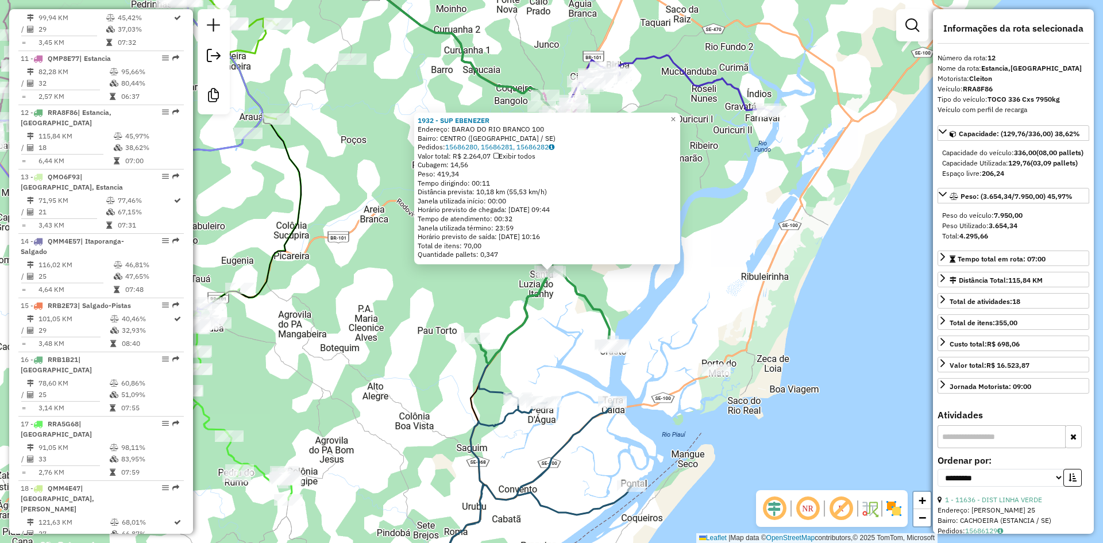
scroll to position [1129, 0]
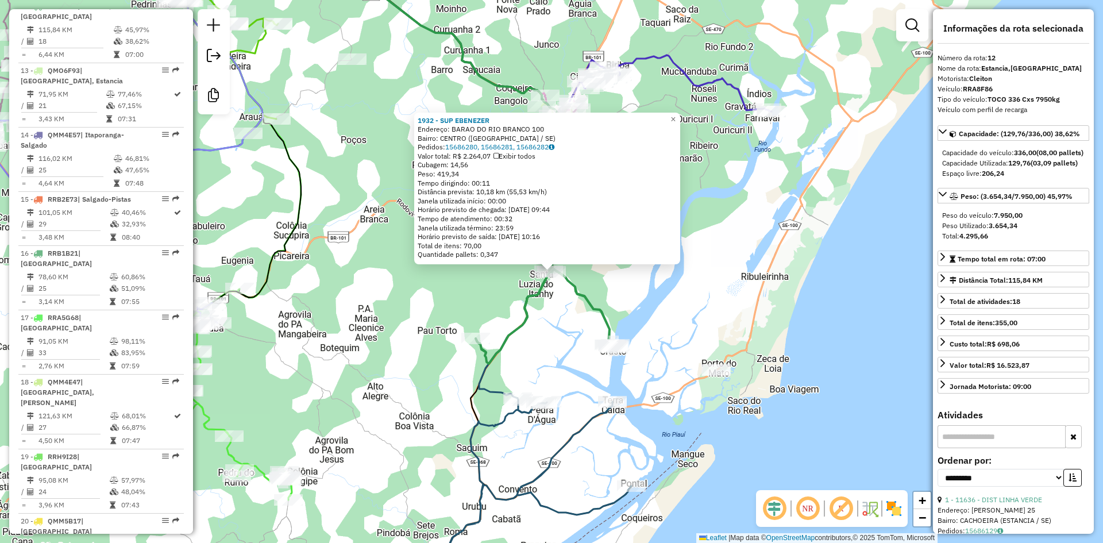
click at [744, 315] on div "1932 - SUP [PERSON_NAME]: BARAO DO RIO BRANCO 100 Bairro: [GEOGRAPHIC_DATA] ([G…" at bounding box center [551, 271] width 1103 height 543
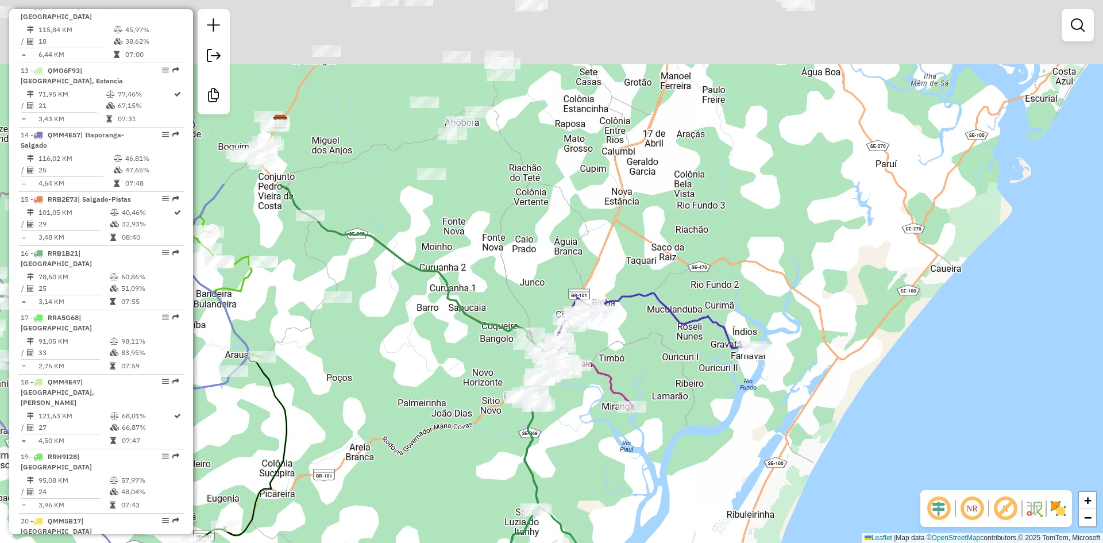
drag, startPoint x: 703, startPoint y: 59, endPoint x: 678, endPoint y: 466, distance: 408.6
click at [678, 466] on div "Janela de atendimento Grade de atendimento Capacidade Transportadoras Veículos …" at bounding box center [551, 271] width 1103 height 543
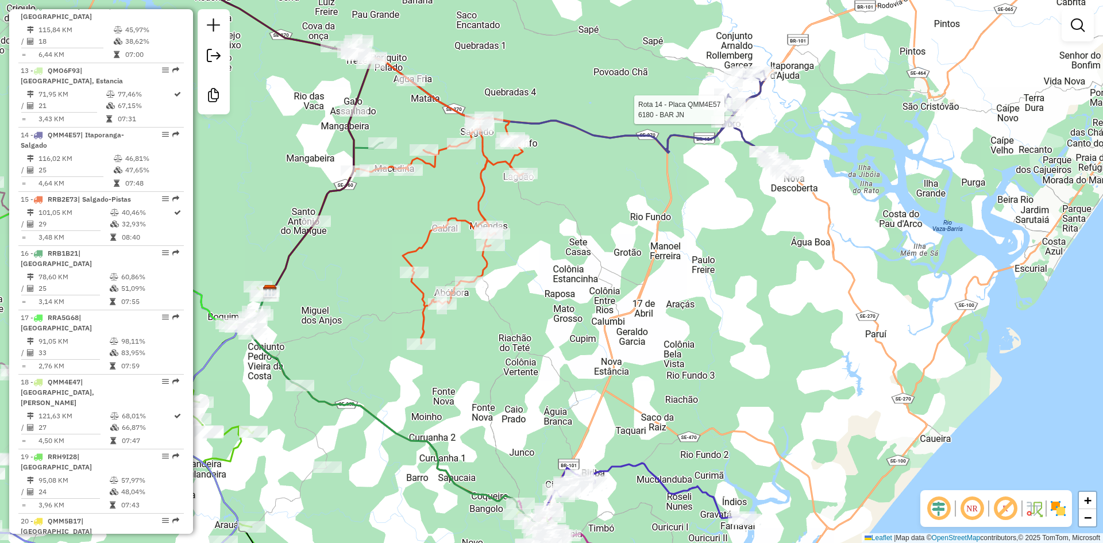
select select "**********"
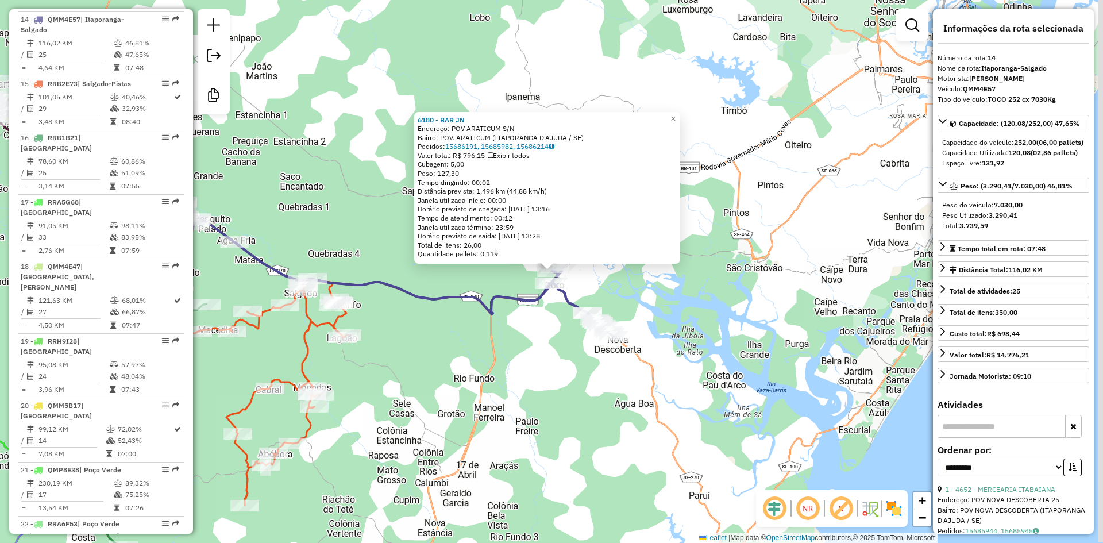
scroll to position [1258, 0]
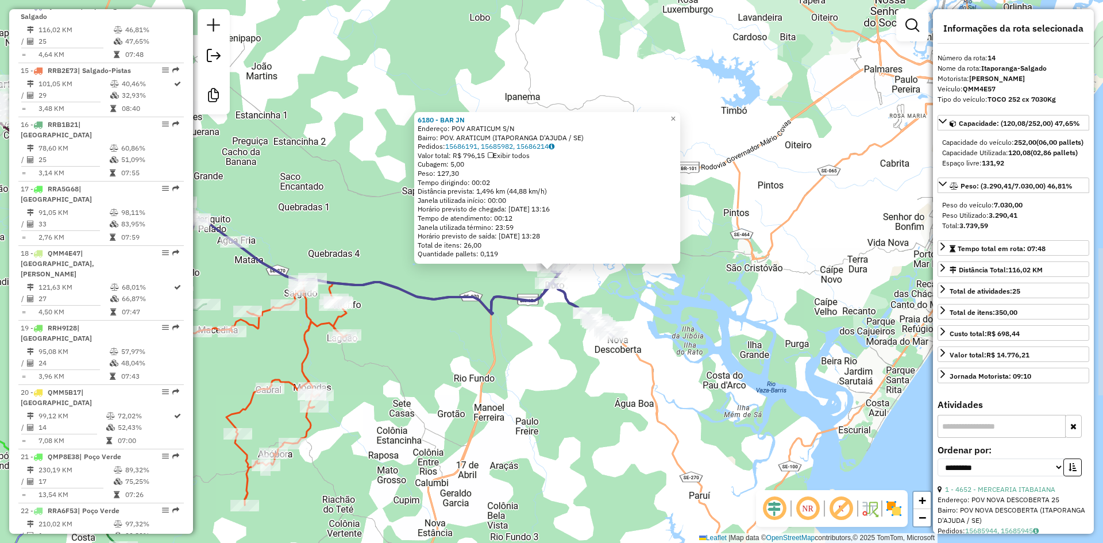
click at [688, 418] on div "Rota 14 - Placa QMM4E57 10989 - MERC DO CHUVEIRINHO 6180 - BAR JN Endereço: POV…" at bounding box center [551, 271] width 1103 height 543
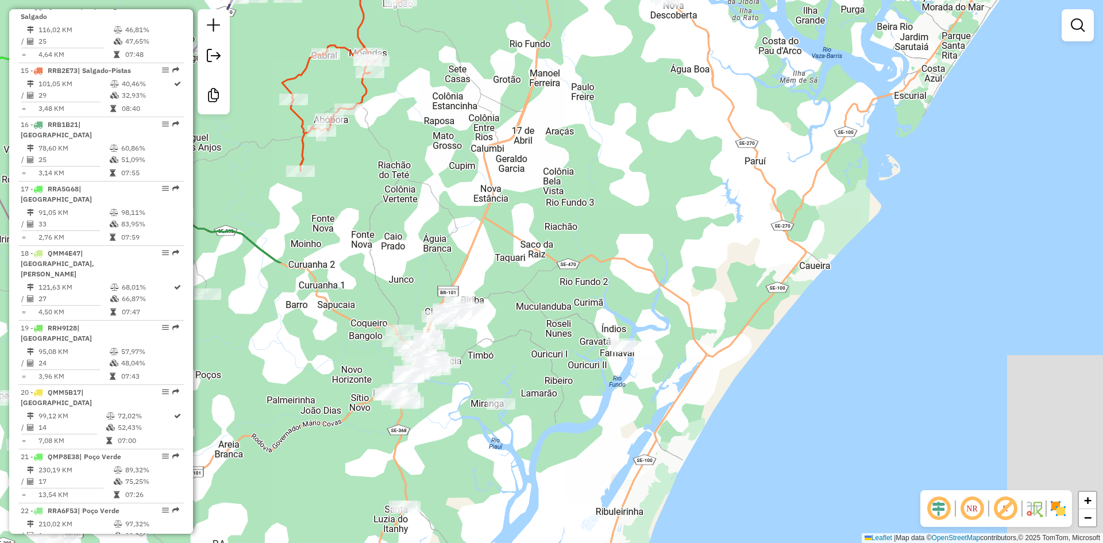
drag, startPoint x: 566, startPoint y: 474, endPoint x: 651, endPoint y: 54, distance: 428.5
click at [652, 47] on div "Janela de atendimento Grade de atendimento Capacidade Transportadoras Veículos …" at bounding box center [551, 271] width 1103 height 543
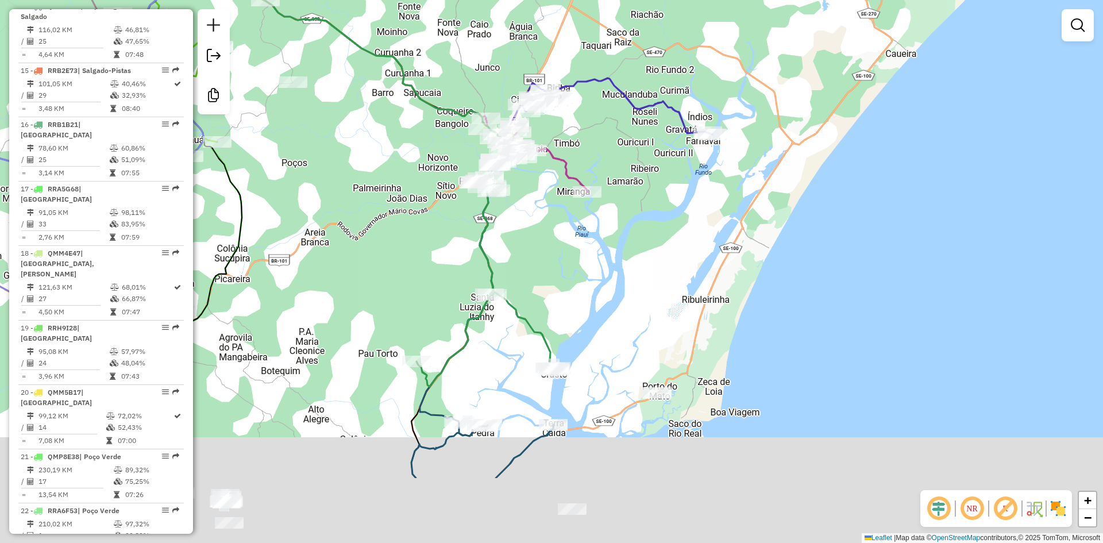
drag, startPoint x: 504, startPoint y: 391, endPoint x: 564, endPoint y: 288, distance: 118.9
click at [571, 231] on div "Janela de atendimento Grade de atendimento Capacidade Transportadoras Veículos …" at bounding box center [551, 271] width 1103 height 543
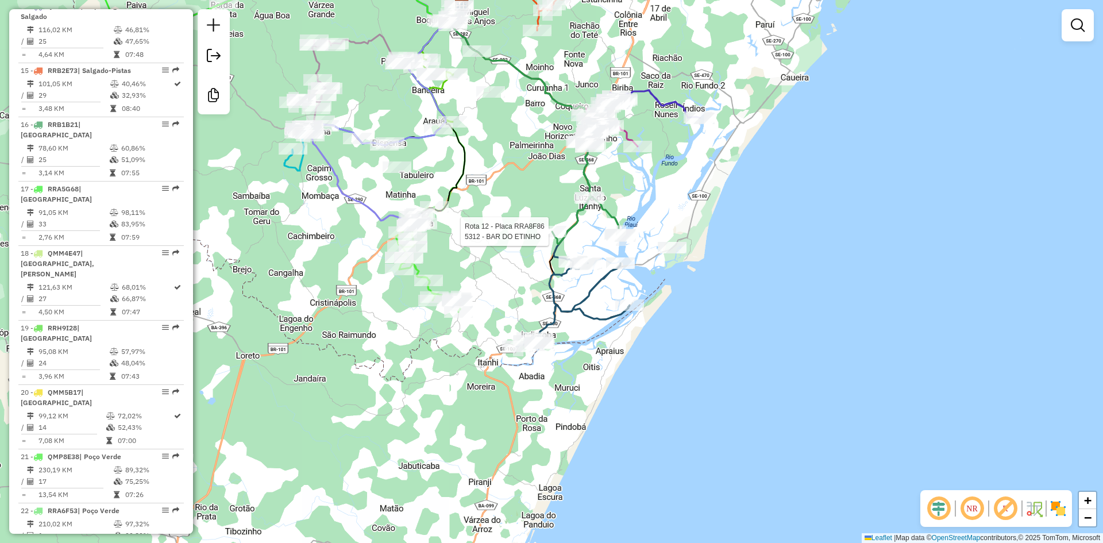
select select "**********"
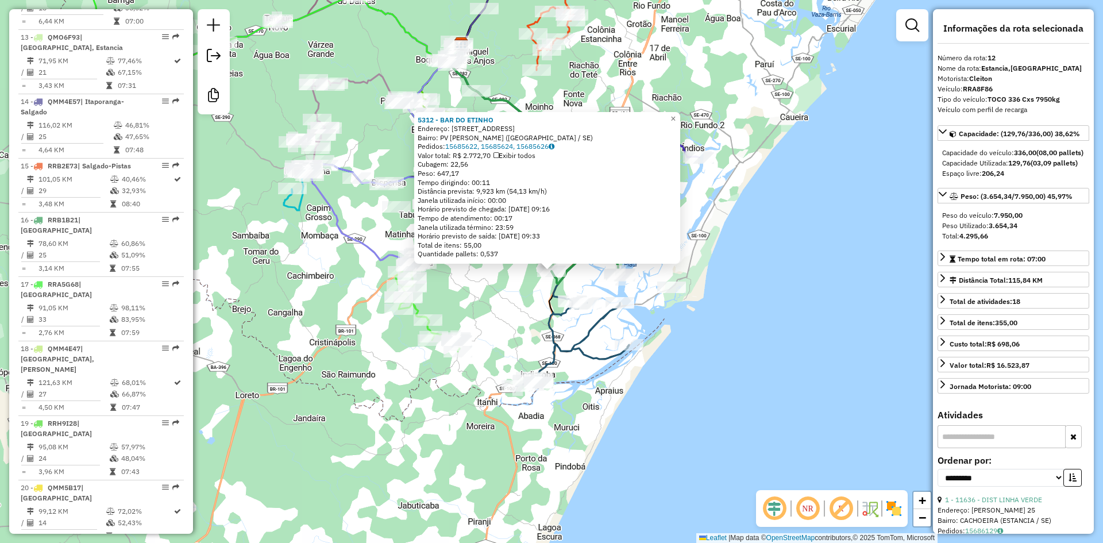
scroll to position [1129, 0]
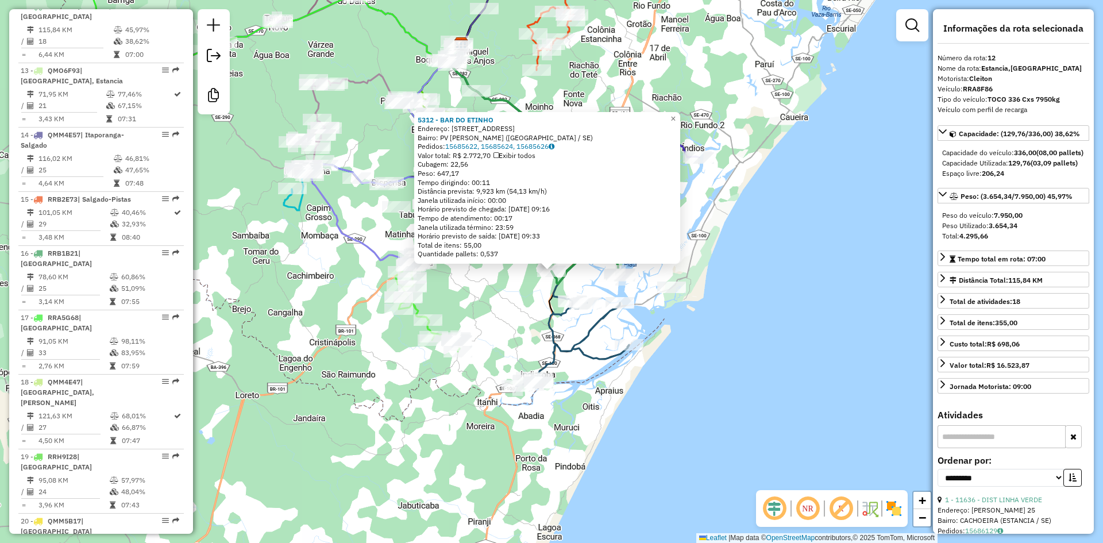
click at [499, 302] on div "5312 - BAR DO ETINHO Endereço: POV PAU TORTO II 77 Bairro: PV [PERSON_NAME] ([G…" at bounding box center [551, 271] width 1103 height 543
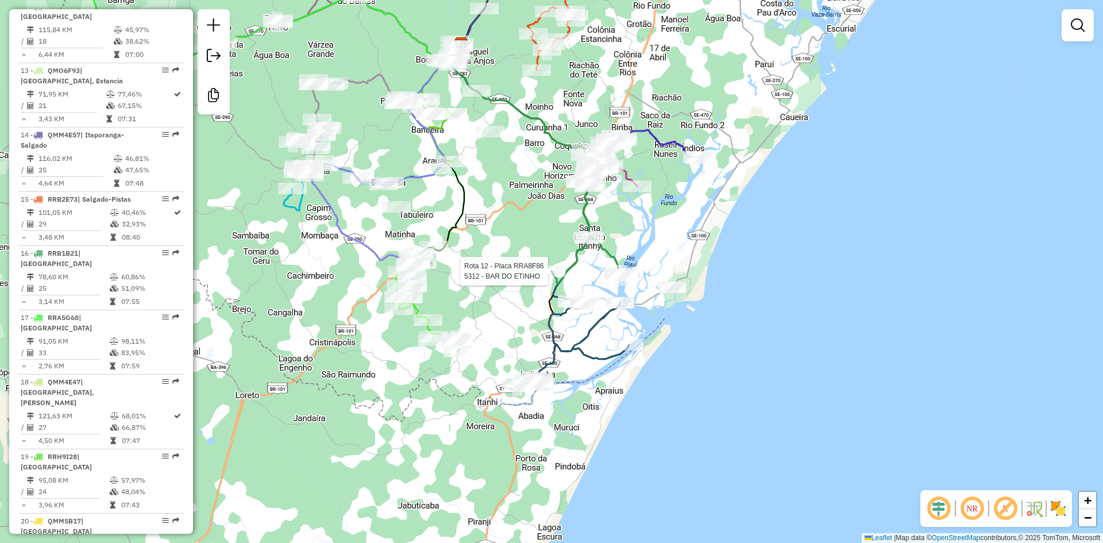
select select "**********"
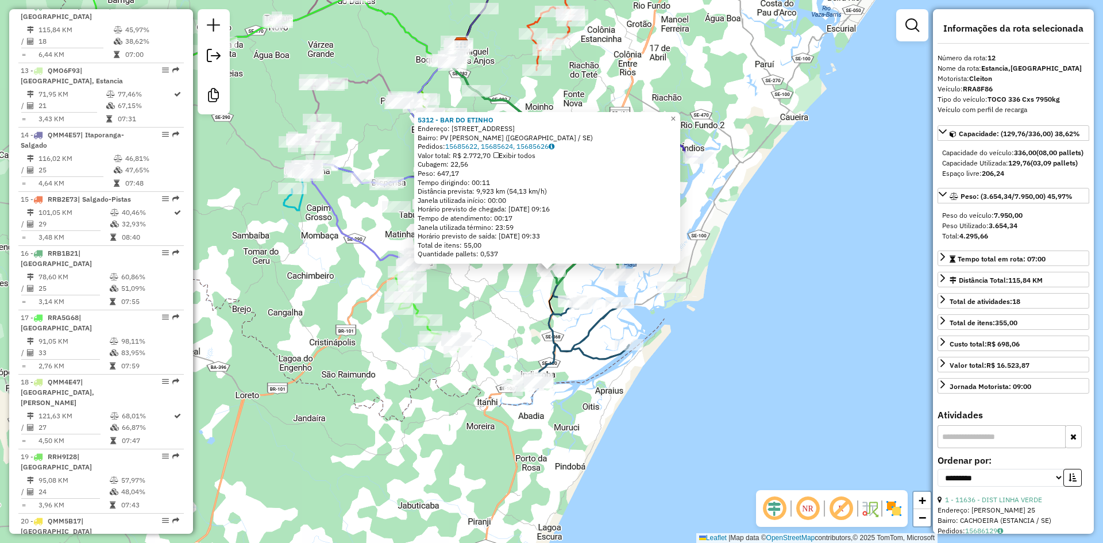
click at [499, 307] on div "5312 - BAR DO ETINHO Endereço: POV PAU TORTO II 77 Bairro: PV [PERSON_NAME] ([G…" at bounding box center [551, 271] width 1103 height 543
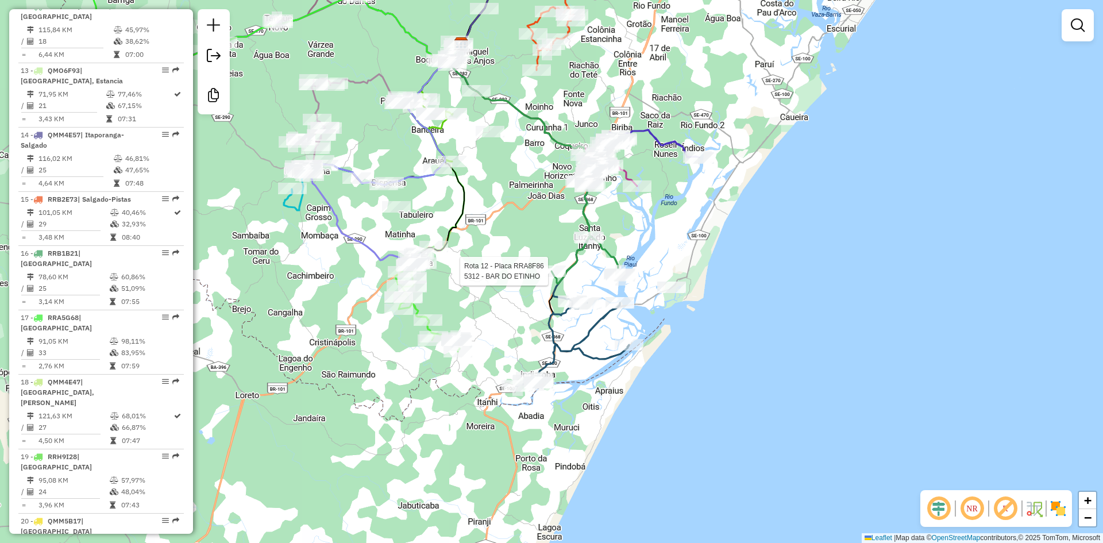
select select "**********"
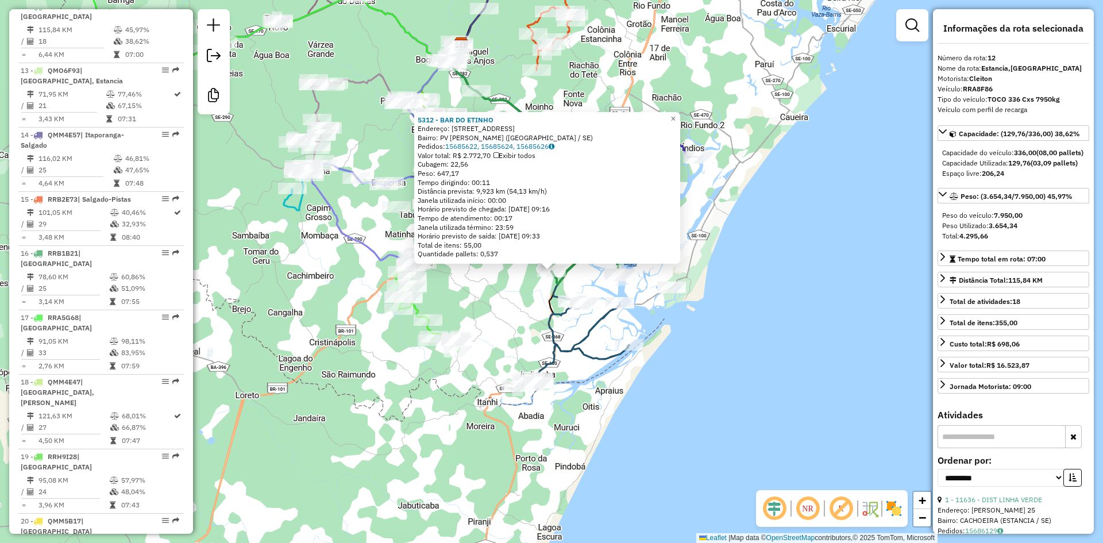
click at [501, 315] on div "5312 - BAR DO ETINHO Endereço: POV PAU TORTO II 77 Bairro: PV [PERSON_NAME] ([G…" at bounding box center [551, 271] width 1103 height 543
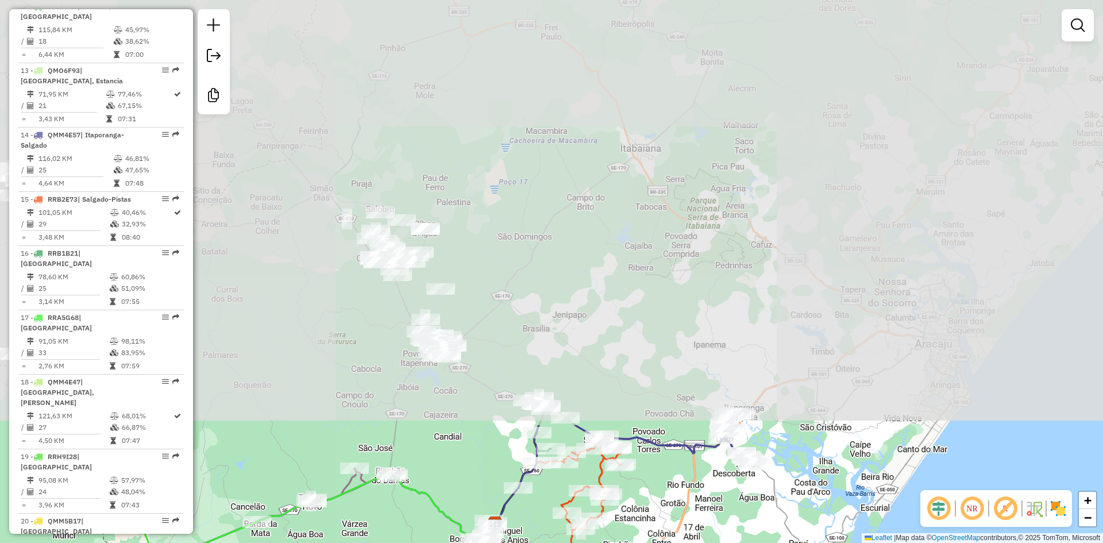
drag, startPoint x: 506, startPoint y: 105, endPoint x: 538, endPoint y: 570, distance: 465.9
click at [538, 542] on html "Aguarde... Pop-up bloqueado! Seu navegador bloqueou automáticamente a abertura …" at bounding box center [551, 271] width 1103 height 543
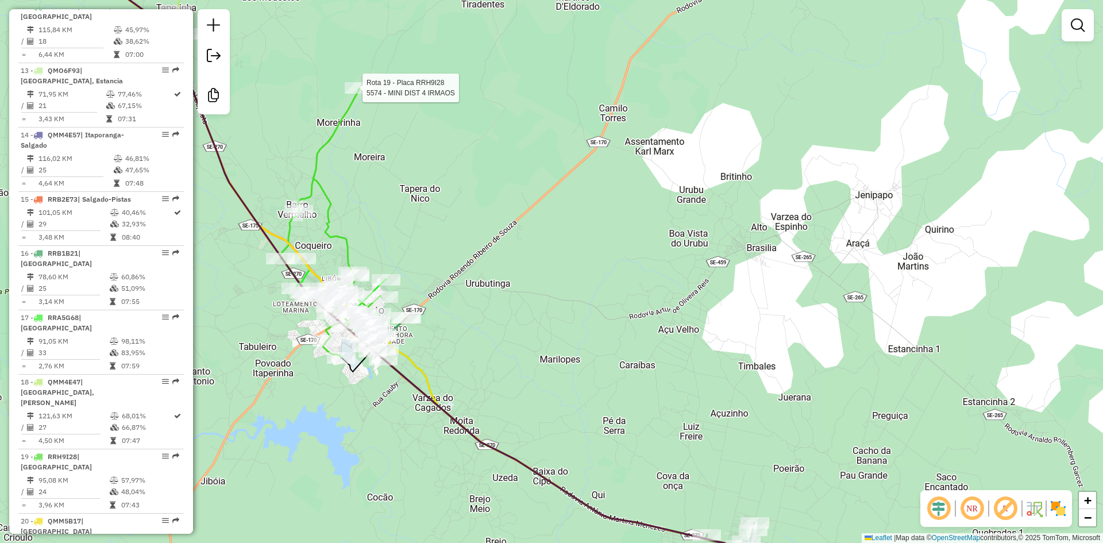
select select "**********"
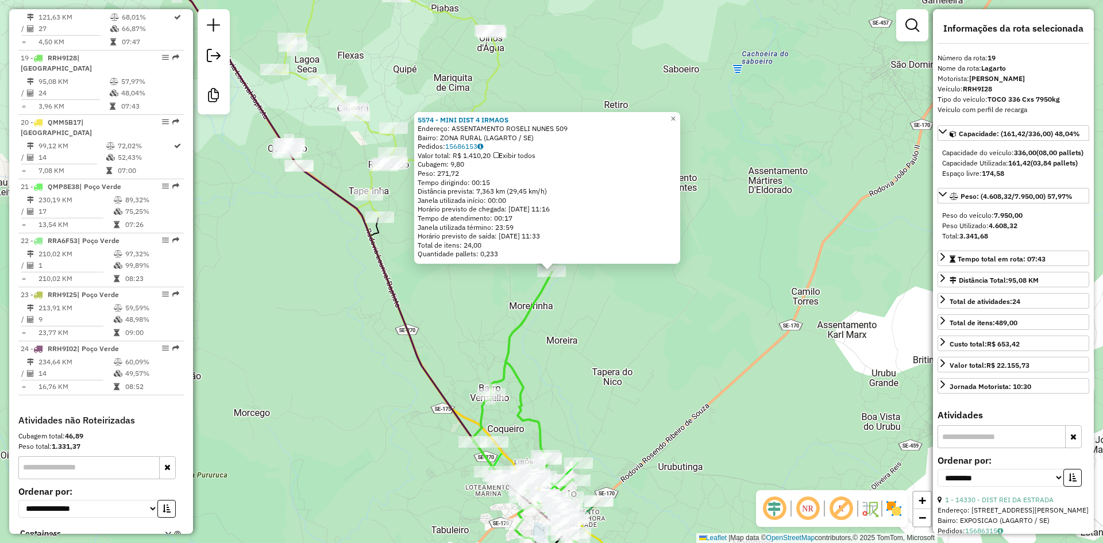
scroll to position [1549, 0]
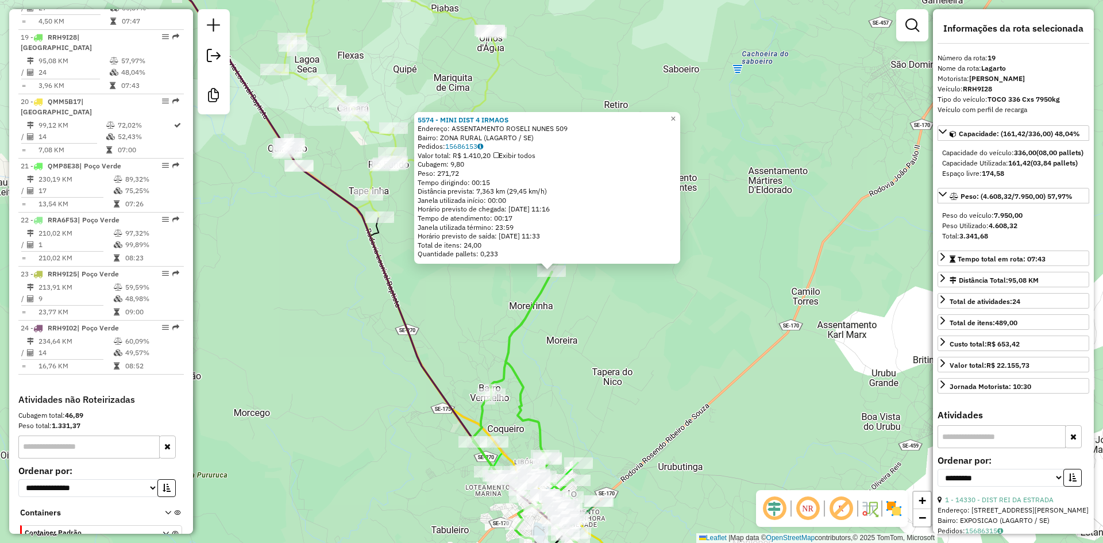
click at [579, 326] on div "5574 - MINI DIST 4 IRMAOS Endereço: ASSENTAMENTO ROSELI NUNES 509 Bairro: ZONA …" at bounding box center [551, 271] width 1103 height 543
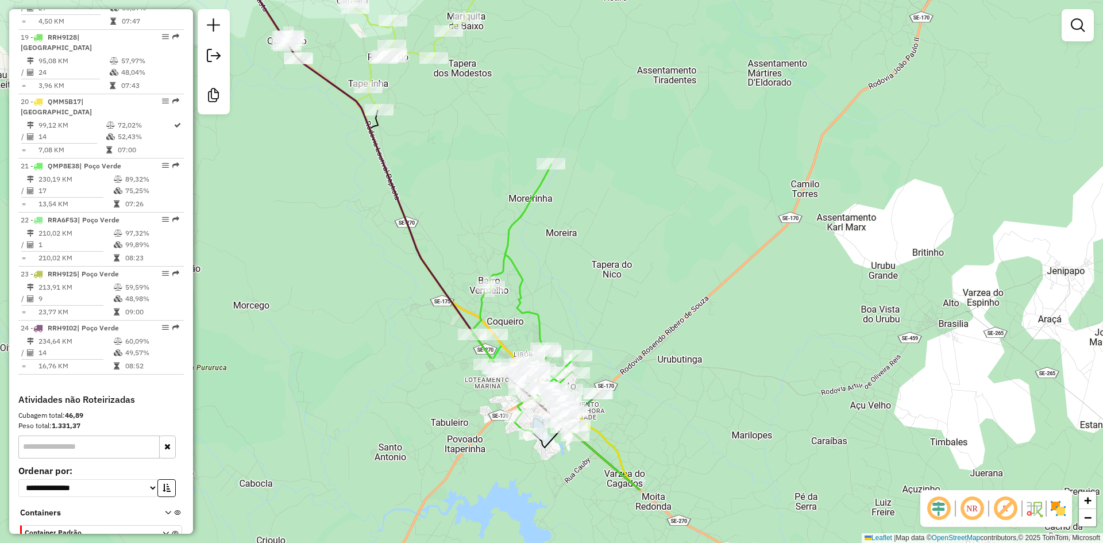
drag, startPoint x: 650, startPoint y: 407, endPoint x: 650, endPoint y: 299, distance: 107.4
click at [650, 299] on div "Janela de atendimento Grade de atendimento Capacidade Transportadoras Veículos …" at bounding box center [551, 271] width 1103 height 543
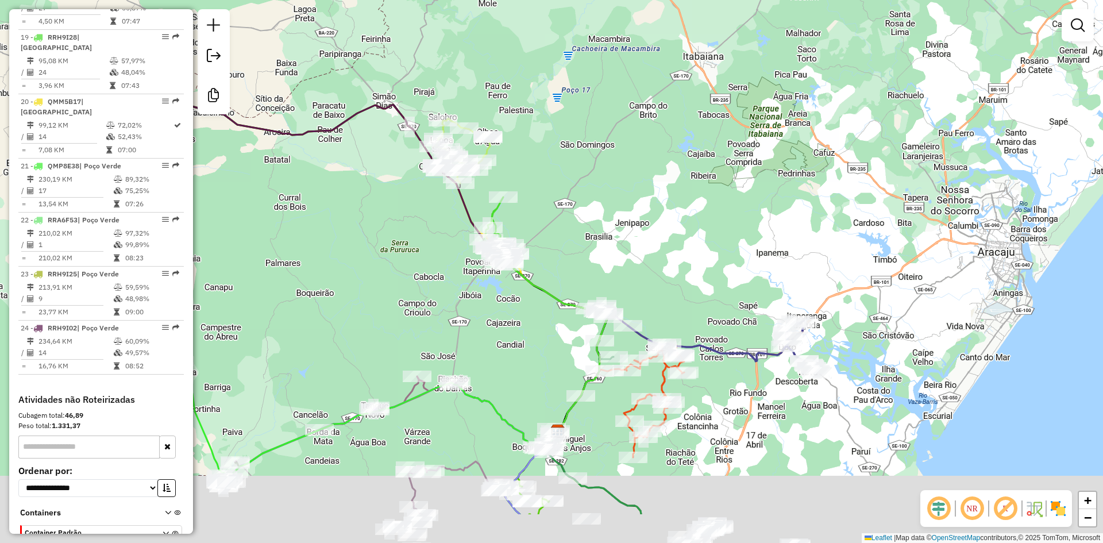
drag, startPoint x: 375, startPoint y: 417, endPoint x: 568, endPoint y: -49, distance: 504.6
click at [568, 0] on html "Aguarde... Pop-up bloqueado! Seu navegador bloqueou automáticamente a abertura …" at bounding box center [551, 271] width 1103 height 543
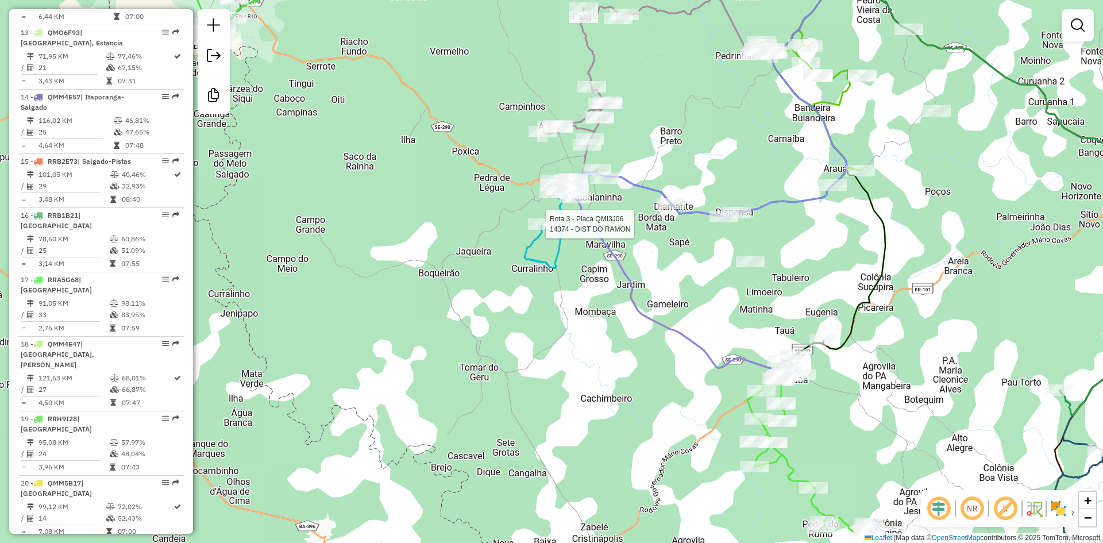
select select "**********"
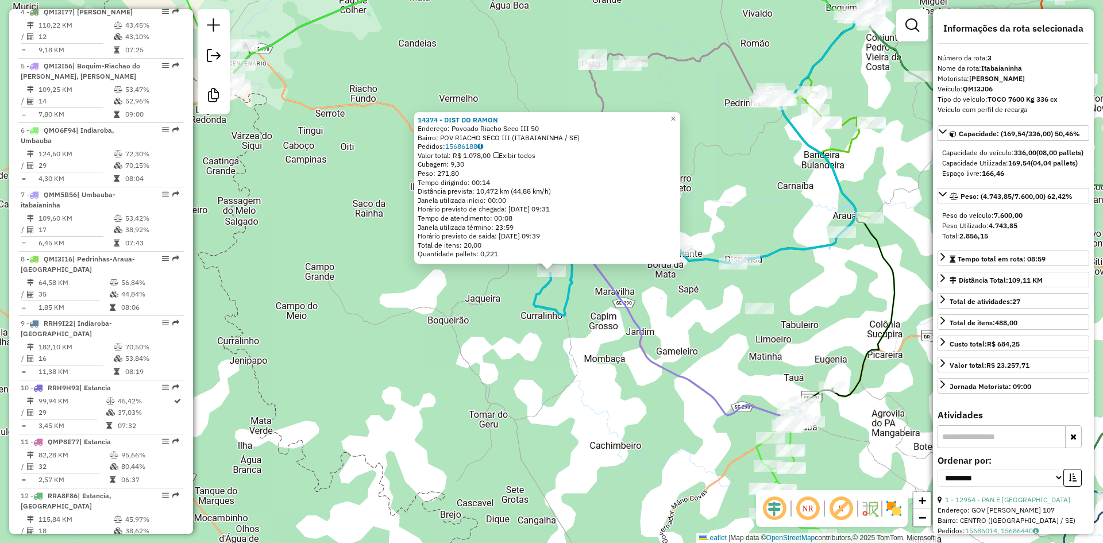
scroll to position [592, 0]
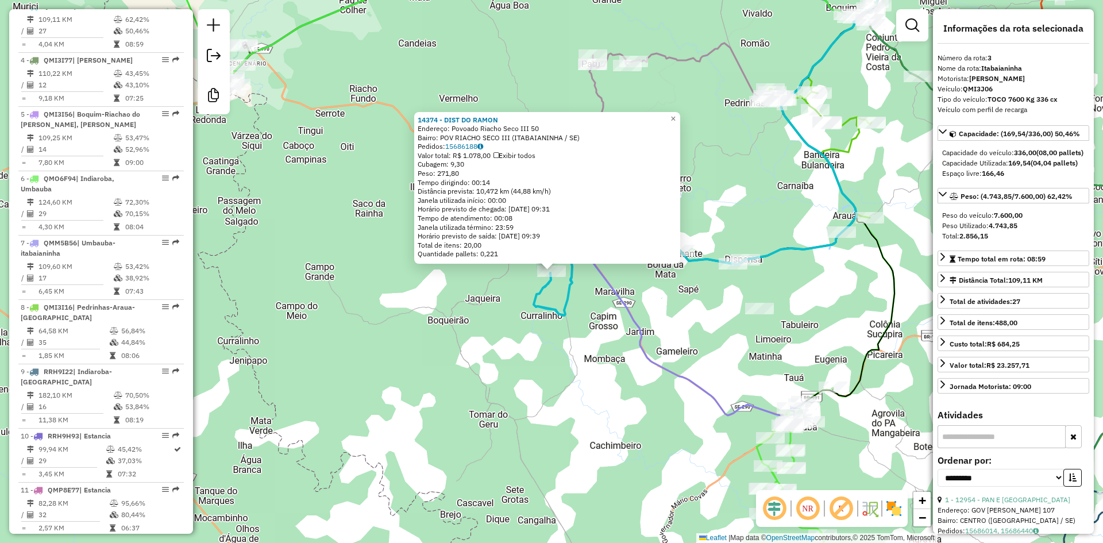
click at [467, 335] on div "14374 - DIST DO [PERSON_NAME]: Povoado Riacho Seco III 50 Bairro: POV RIACHO SE…" at bounding box center [551, 271] width 1103 height 543
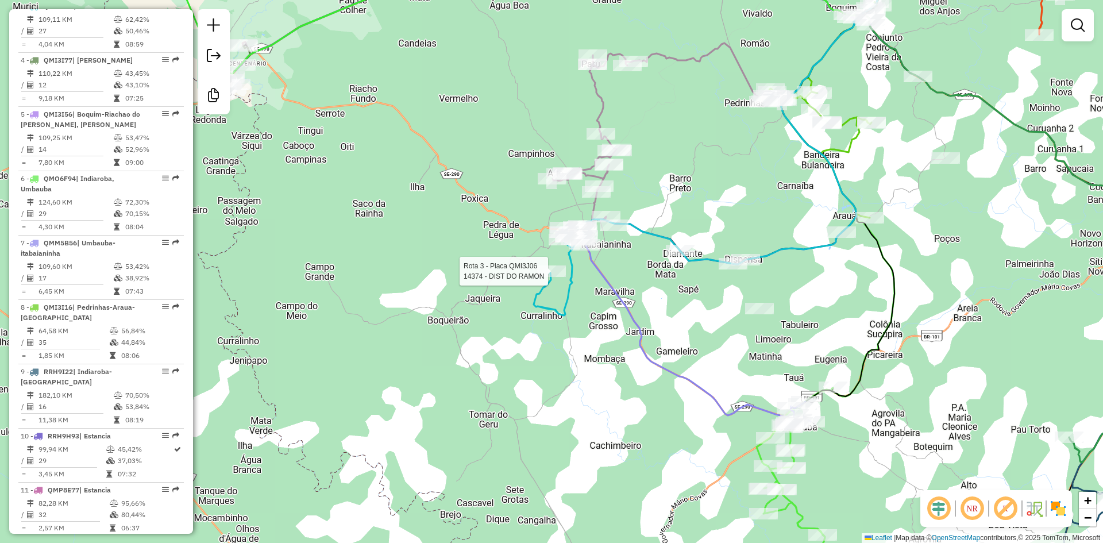
click at [551, 277] on div at bounding box center [551, 270] width 29 height 11
select select "**********"
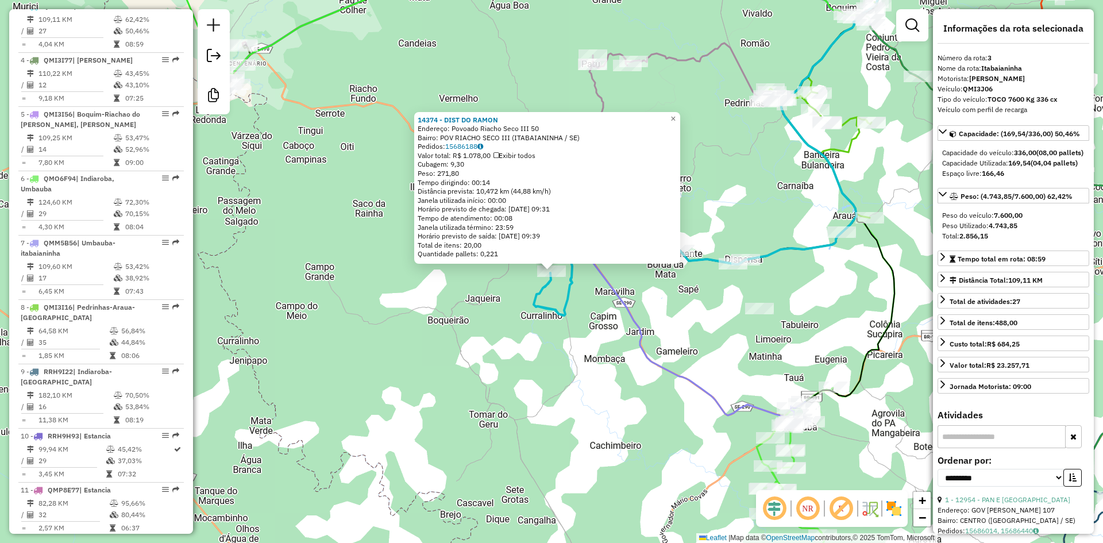
click at [531, 333] on div "14374 - DIST DO [PERSON_NAME]: Povoado Riacho Seco III 50 Bairro: POV RIACHO SE…" at bounding box center [551, 271] width 1103 height 543
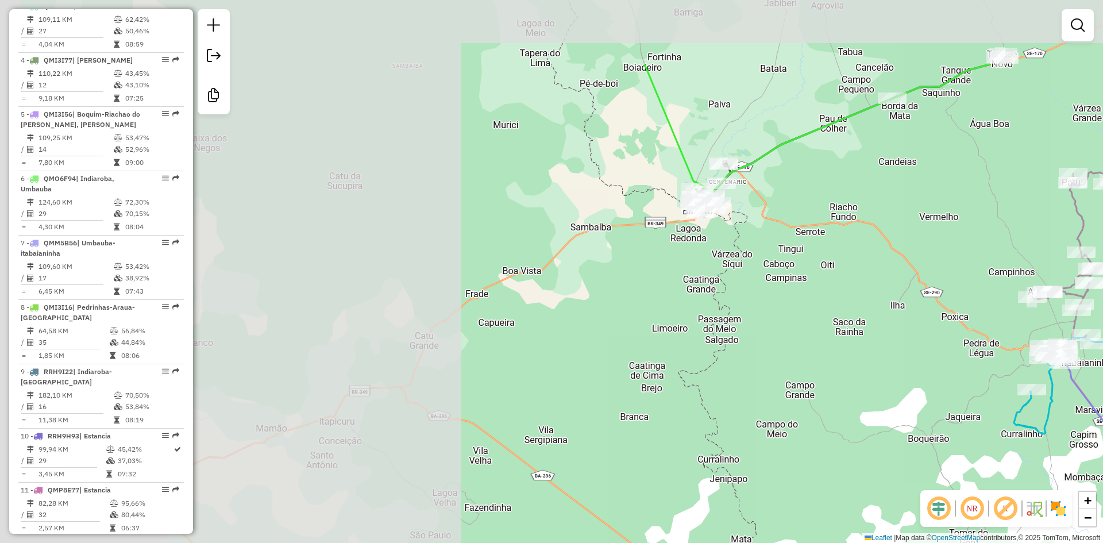
drag, startPoint x: 335, startPoint y: 264, endPoint x: 806, endPoint y: 360, distance: 480.3
click at [816, 382] on div "Janela de atendimento Grade de atendimento Capacidade Transportadoras Veículos …" at bounding box center [551, 271] width 1103 height 543
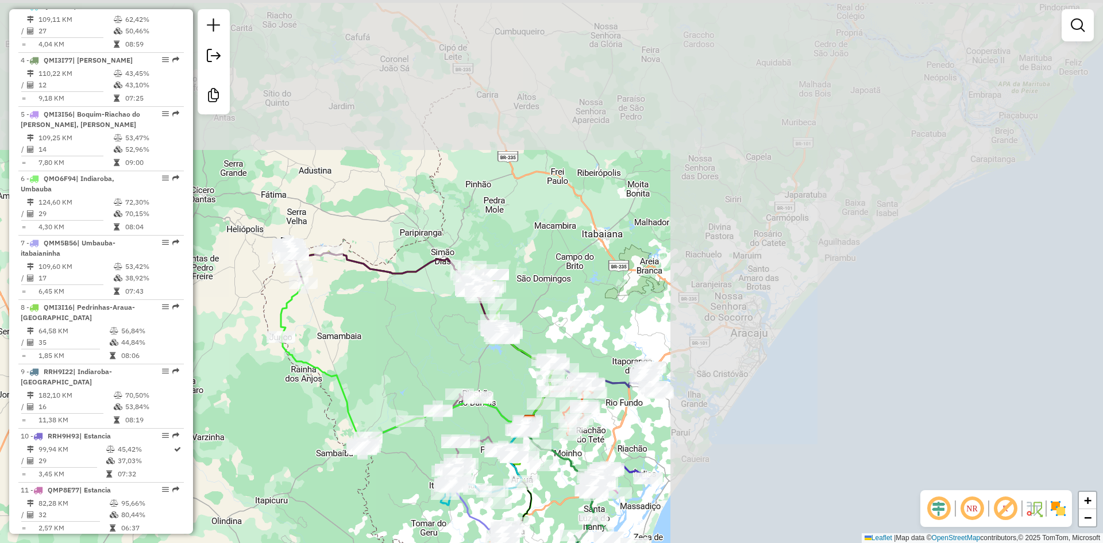
drag, startPoint x: 793, startPoint y: 124, endPoint x: 296, endPoint y: 396, distance: 566.4
click at [296, 396] on div "Janela de atendimento Grade de atendimento Capacidade Transportadoras Veículos …" at bounding box center [551, 271] width 1103 height 543
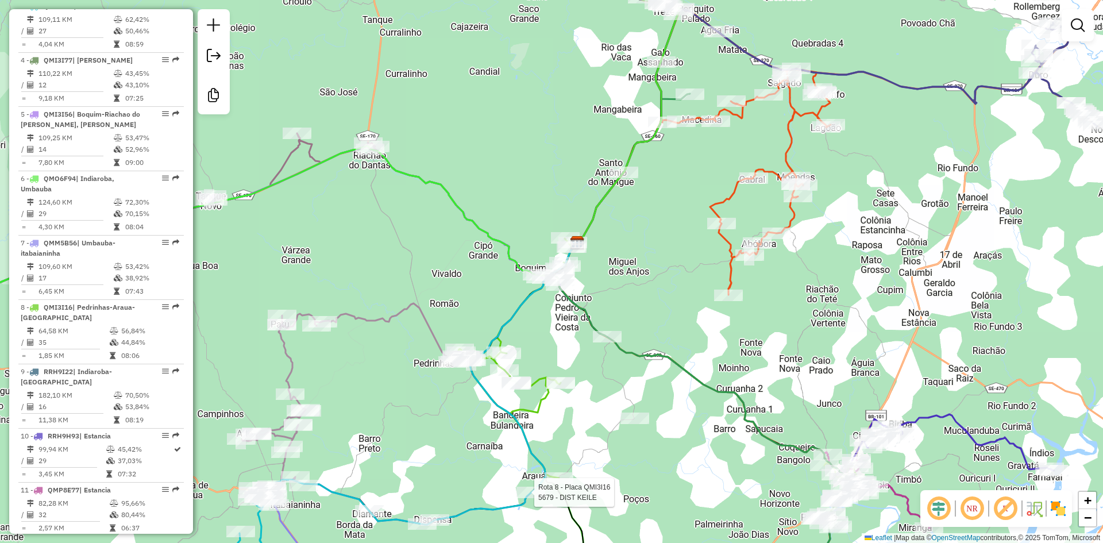
select select "**********"
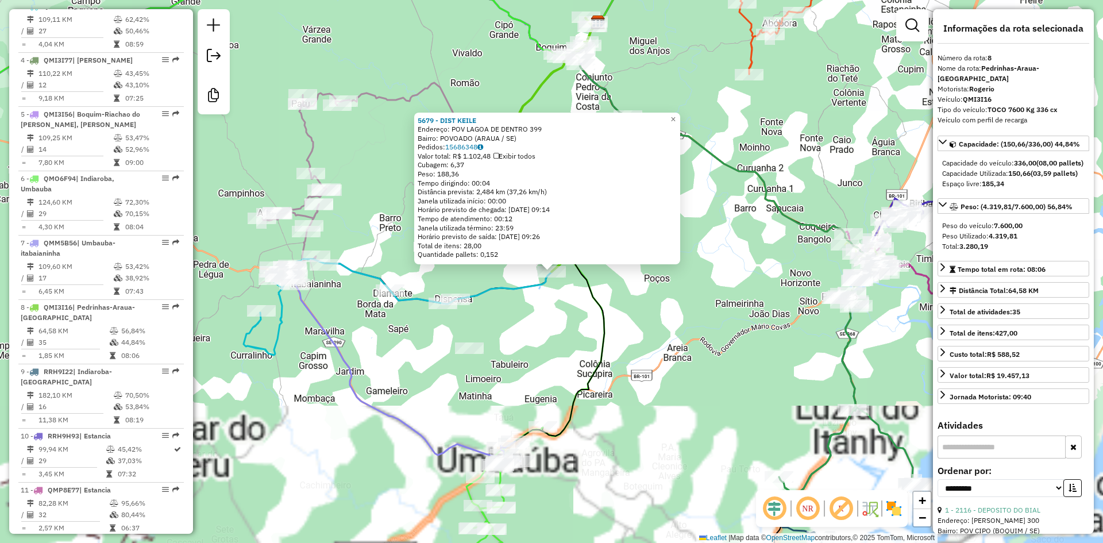
scroll to position [893, 0]
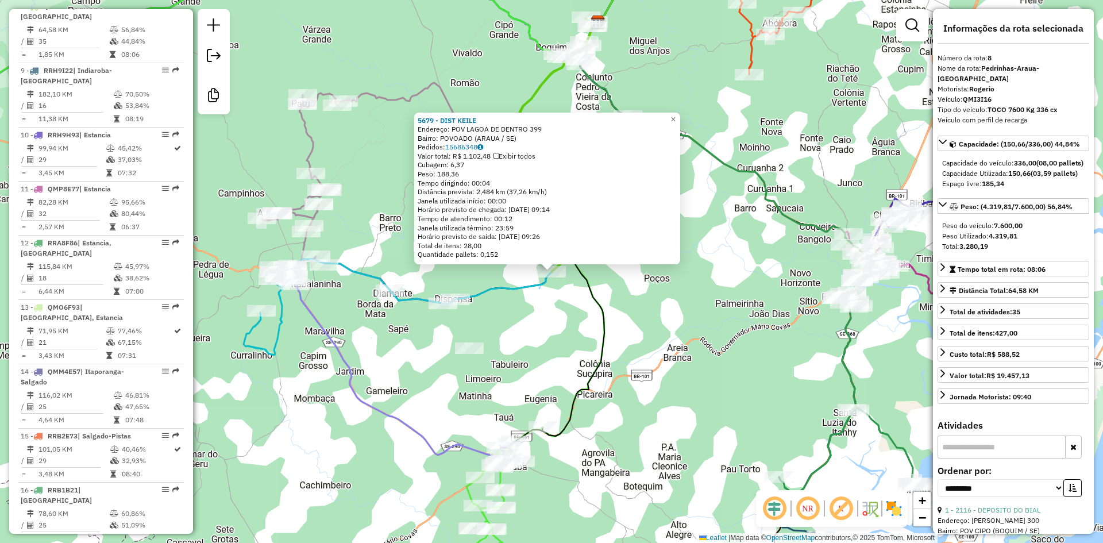
click at [535, 353] on div "5679 - DIST KEILE Endereço: POV LAGOA DE DENTRO 399 Bairro: POVOADO (ARAUA / SE…" at bounding box center [551, 271] width 1103 height 543
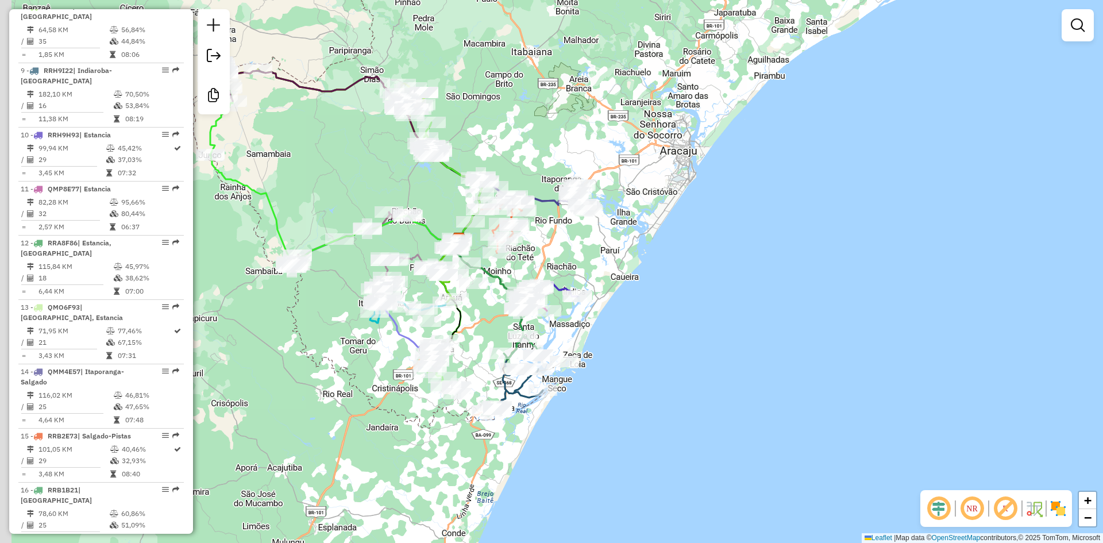
drag, startPoint x: 288, startPoint y: 92, endPoint x: 572, endPoint y: 365, distance: 393.3
click at [572, 365] on div "Janela de atendimento Grade de atendimento Capacidade Transportadoras Veículos …" at bounding box center [551, 271] width 1103 height 543
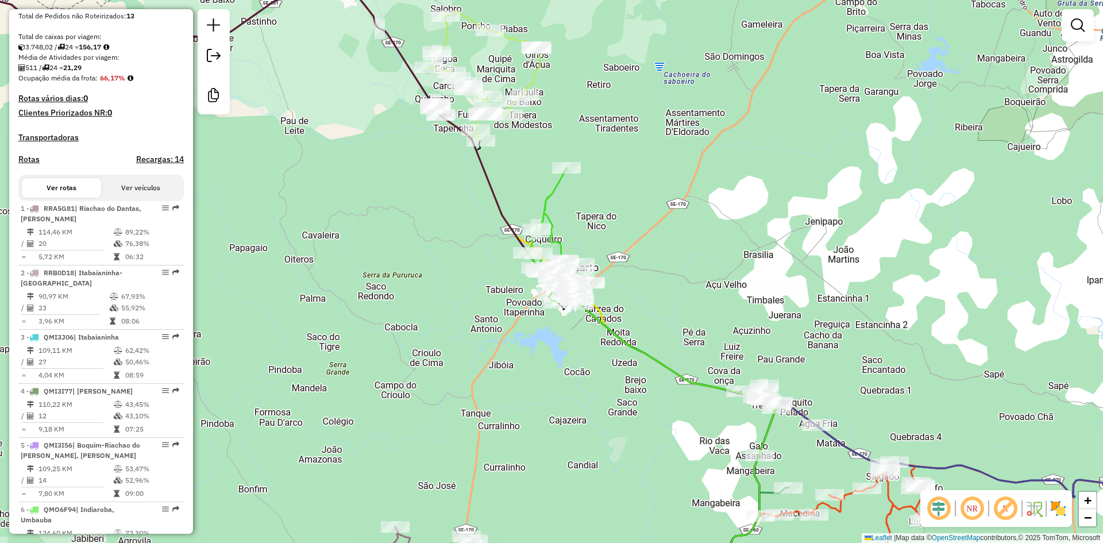
scroll to position [0, 0]
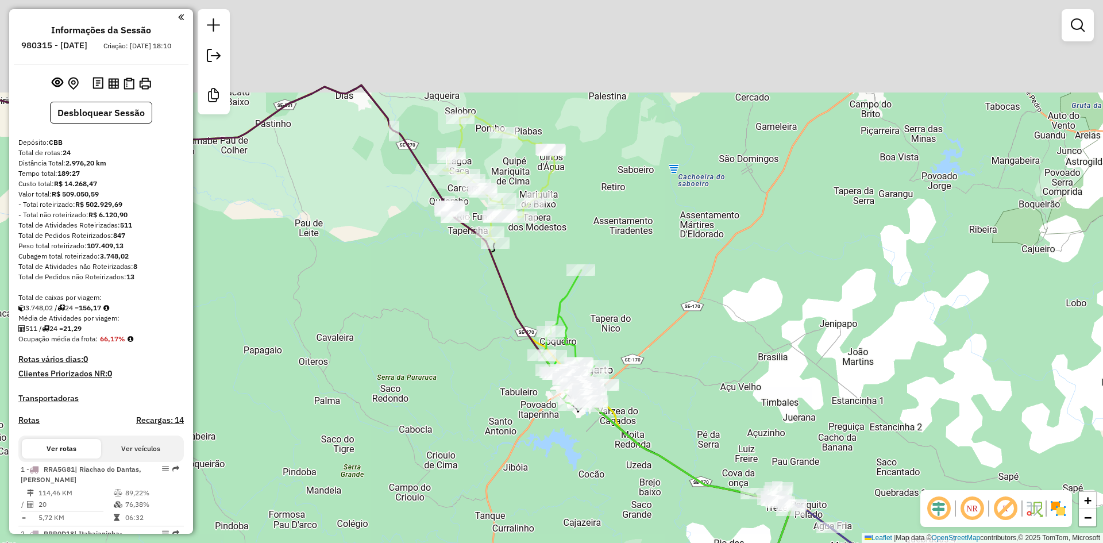
drag, startPoint x: 341, startPoint y: 218, endPoint x: 354, endPoint y: 257, distance: 40.7
click at [354, 257] on div "Janela de atendimento Grade de atendimento Capacidade Transportadoras Veículos …" at bounding box center [551, 271] width 1103 height 543
